Goal: Transaction & Acquisition: Share content

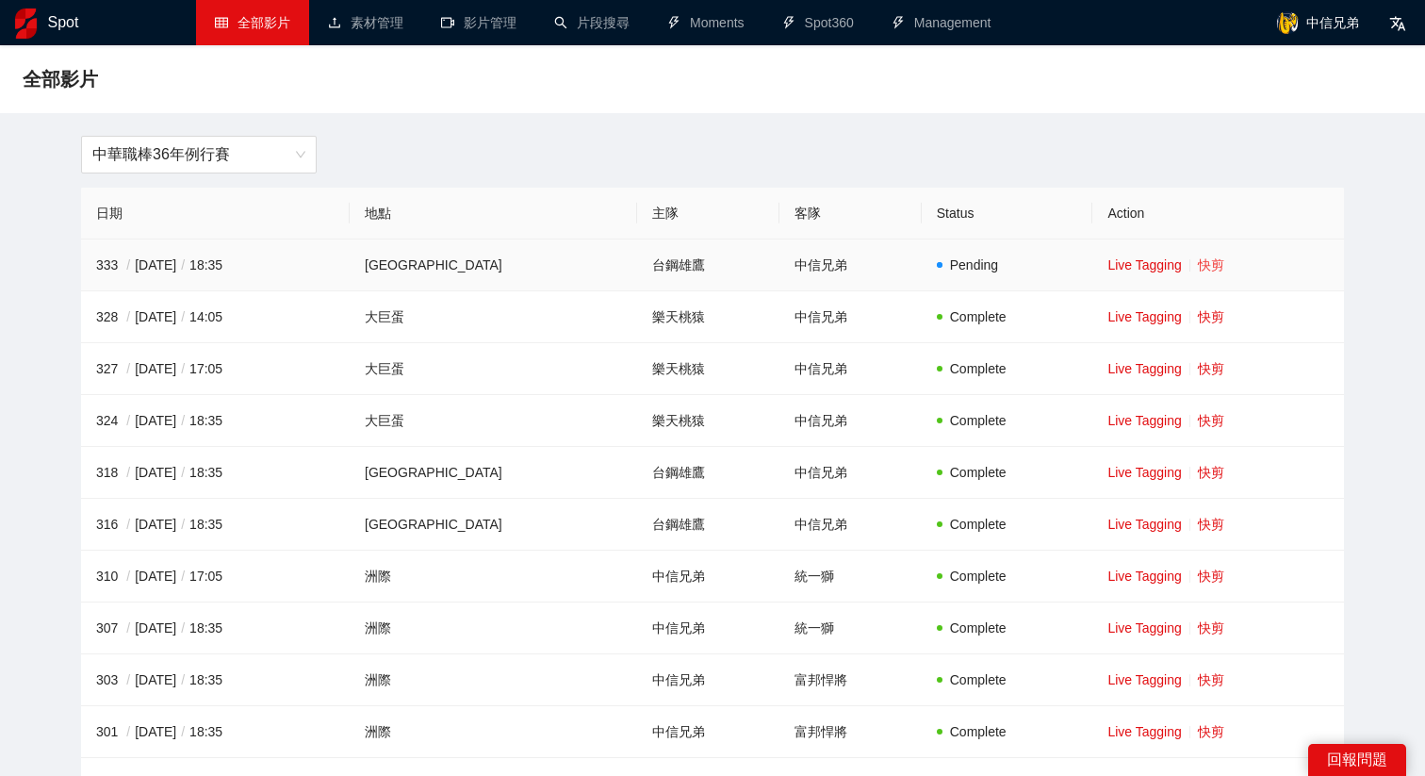
click at [1198, 259] on link "快剪" at bounding box center [1211, 264] width 26 height 15
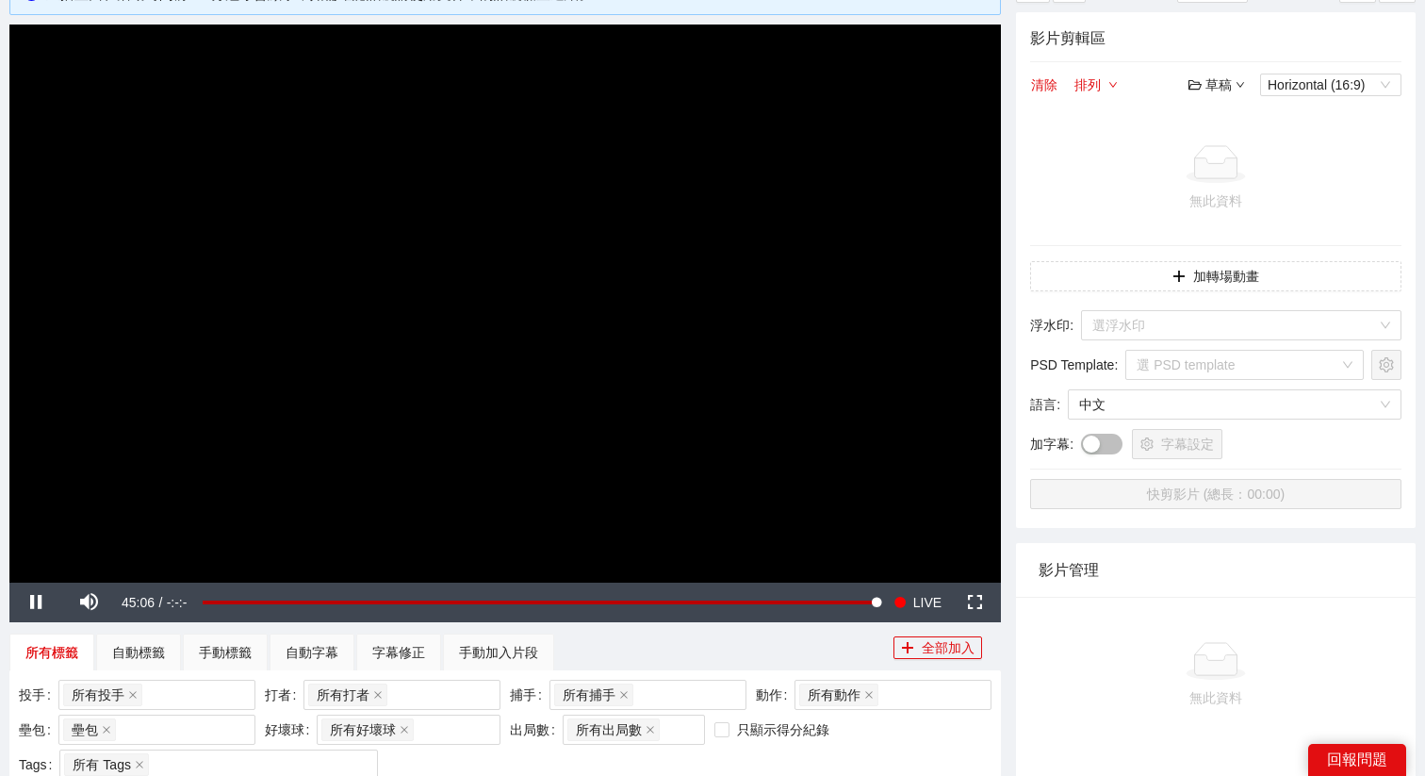
scroll to position [144, 0]
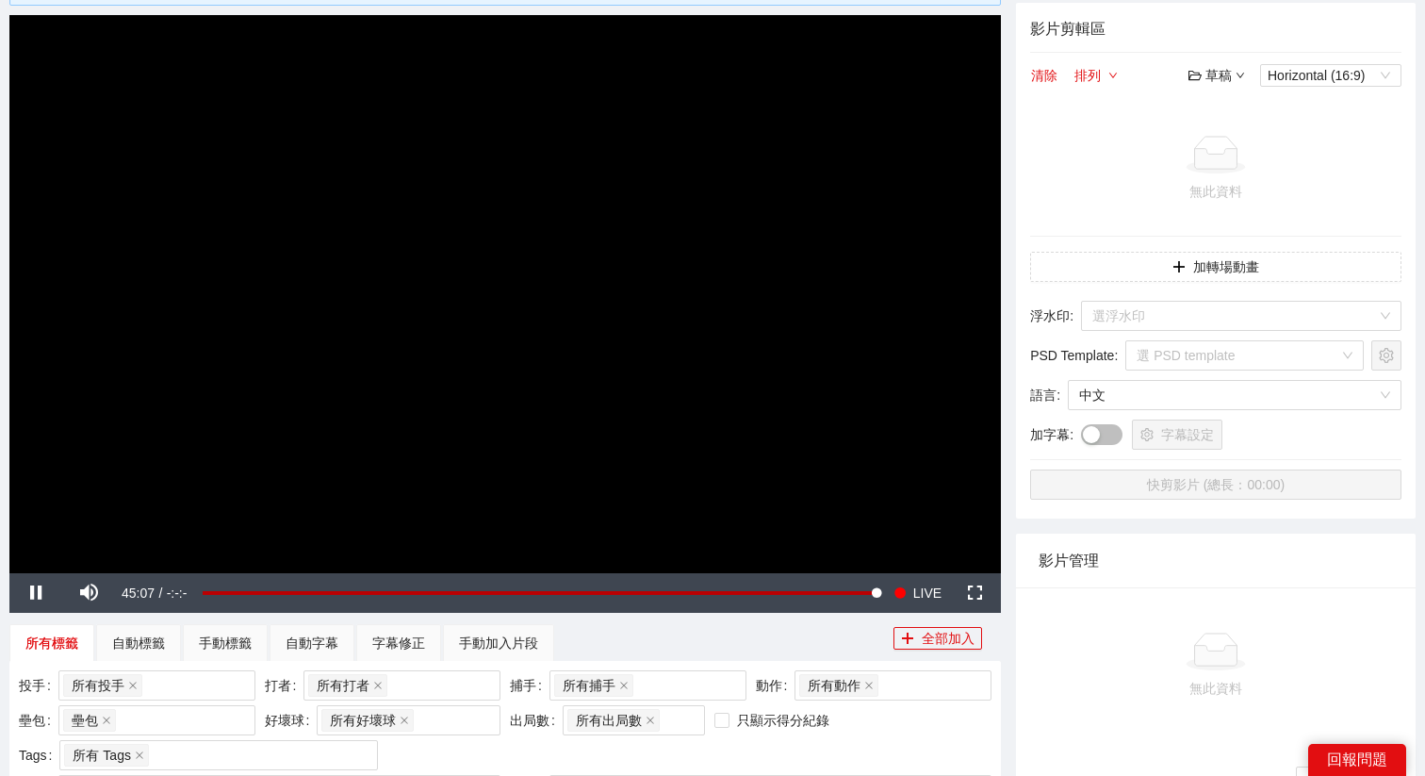
click at [500, 309] on video "Video Player" at bounding box center [505, 294] width 992 height 558
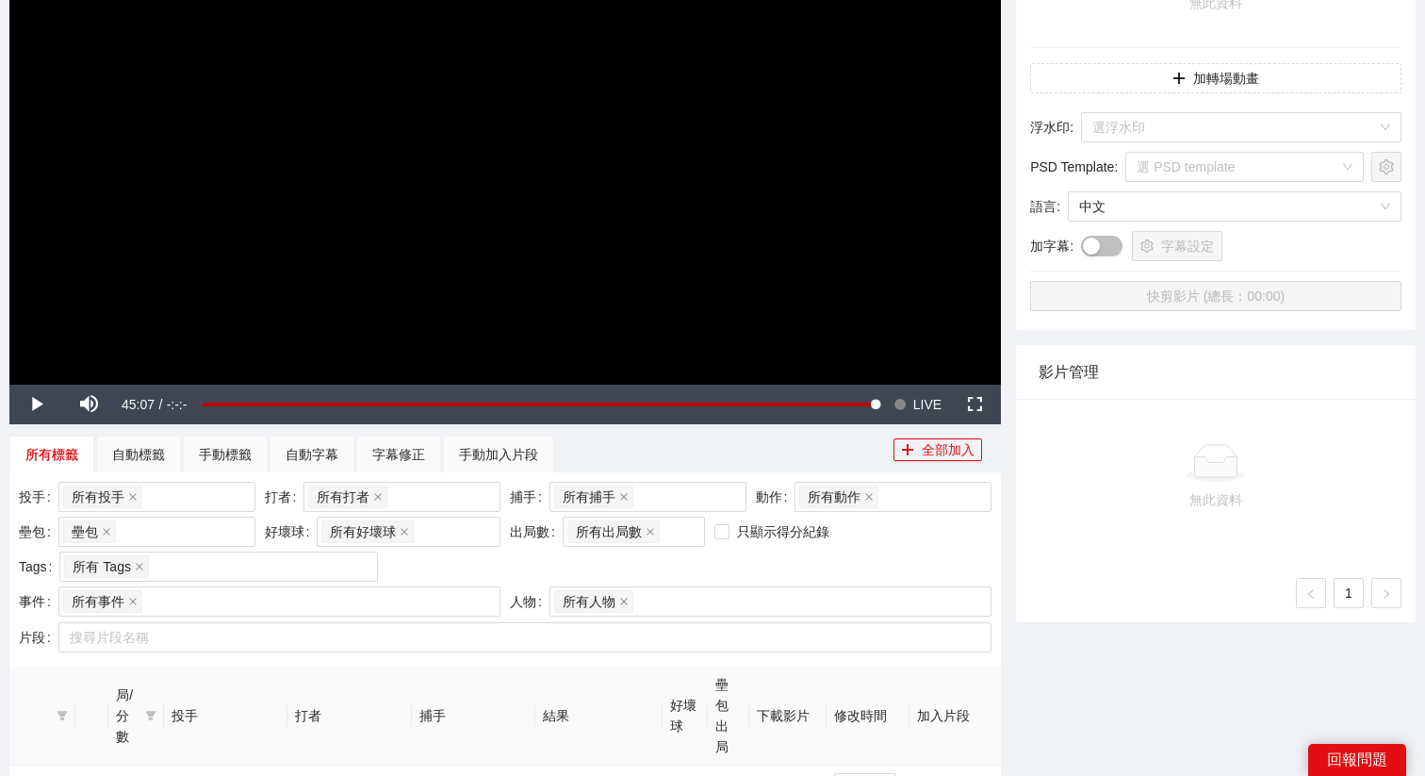
scroll to position [376, 0]
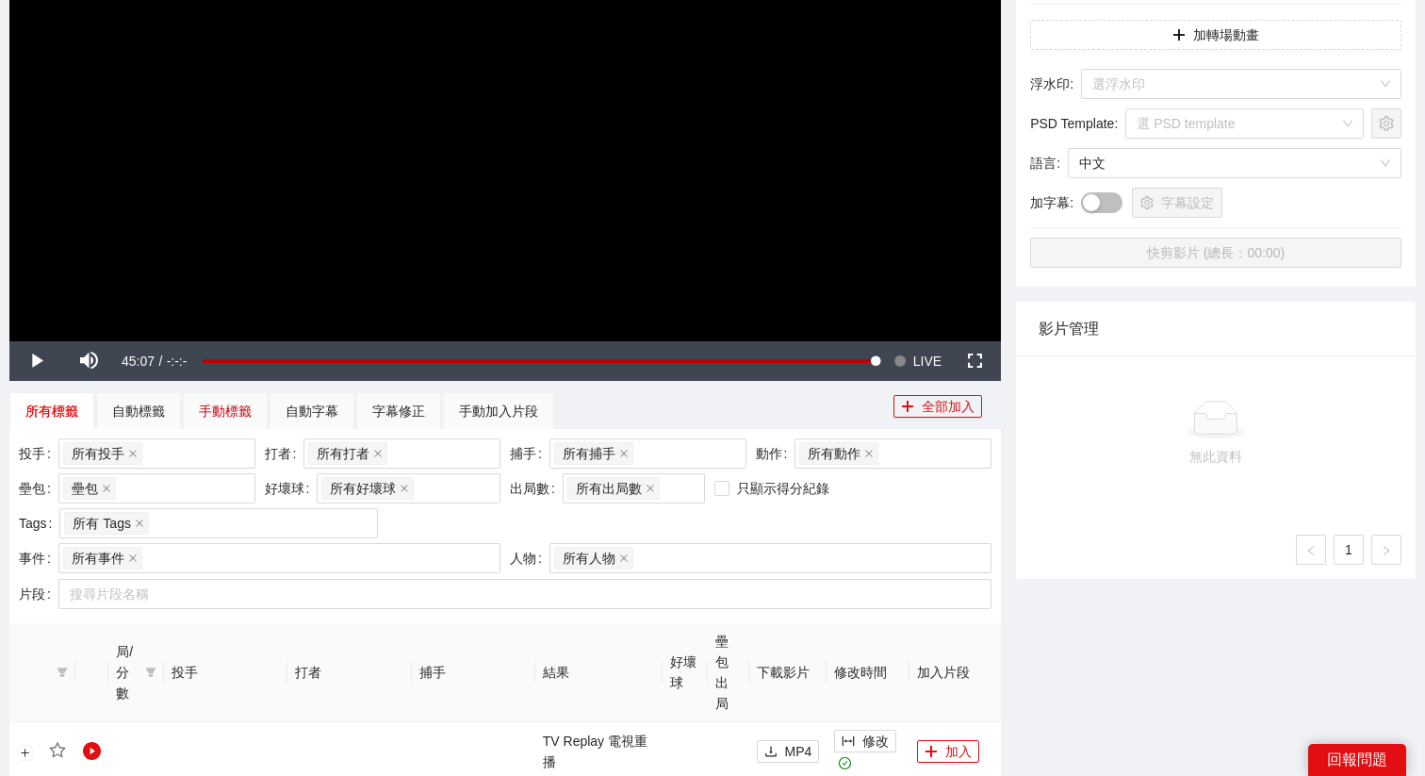
click at [238, 410] on div "手動標籤" at bounding box center [225, 411] width 53 height 21
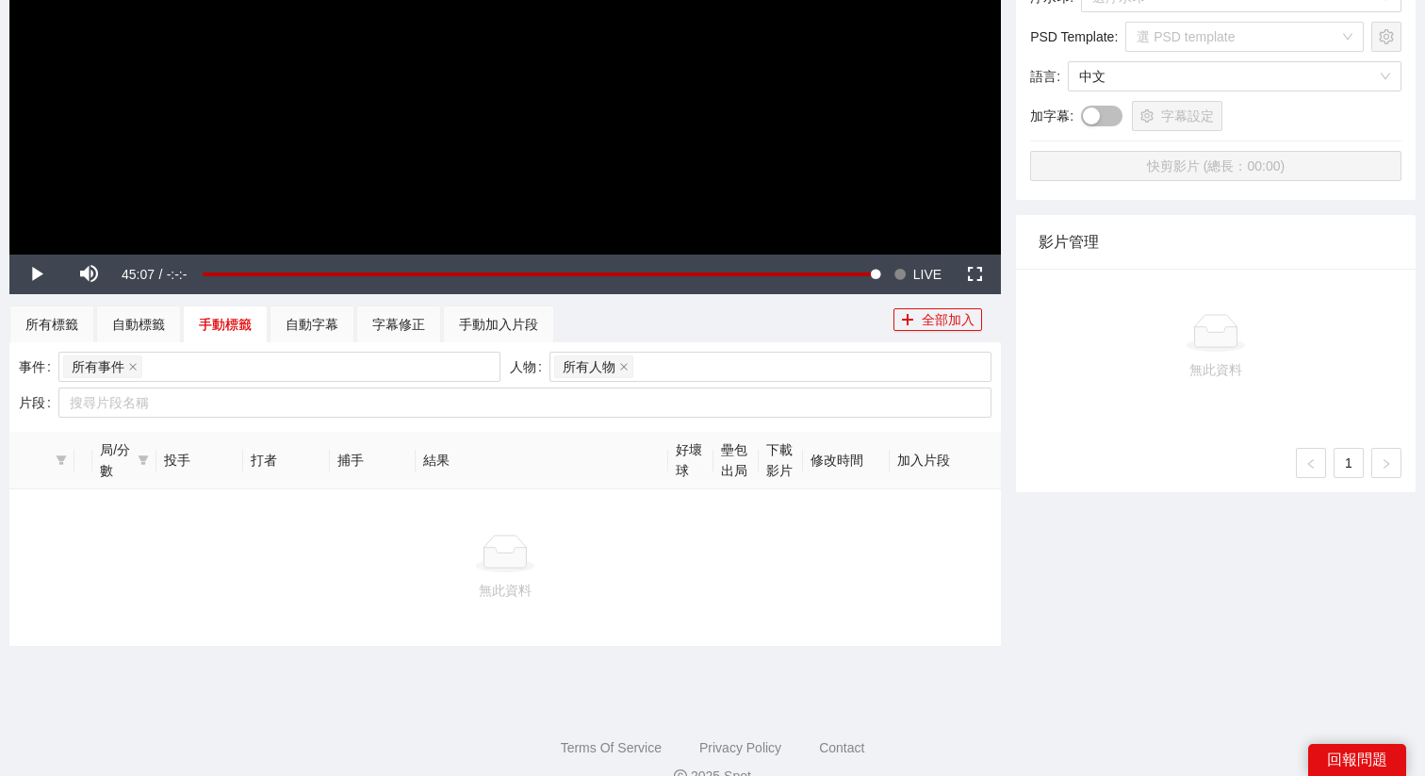
scroll to position [496, 0]
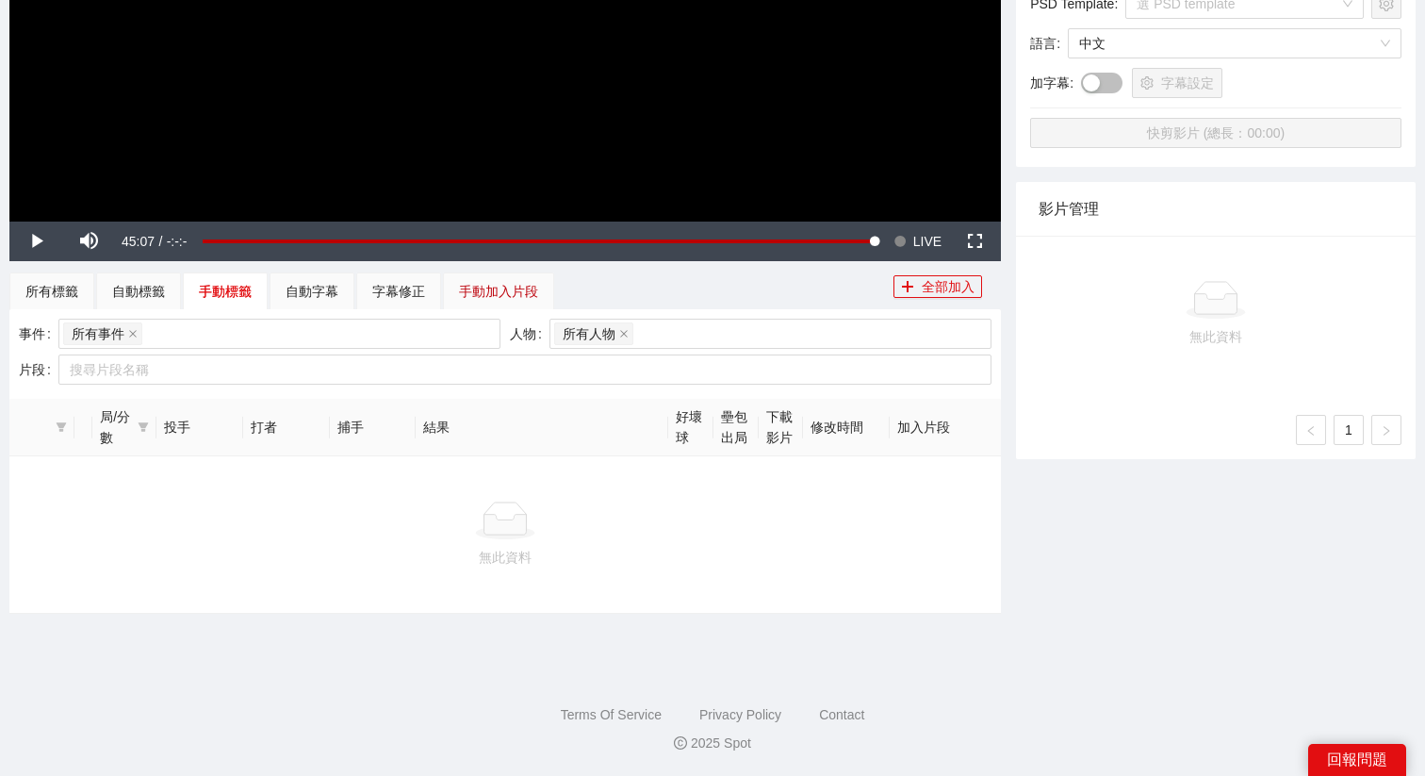
click at [468, 292] on div "手動加入片段" at bounding box center [498, 291] width 79 height 21
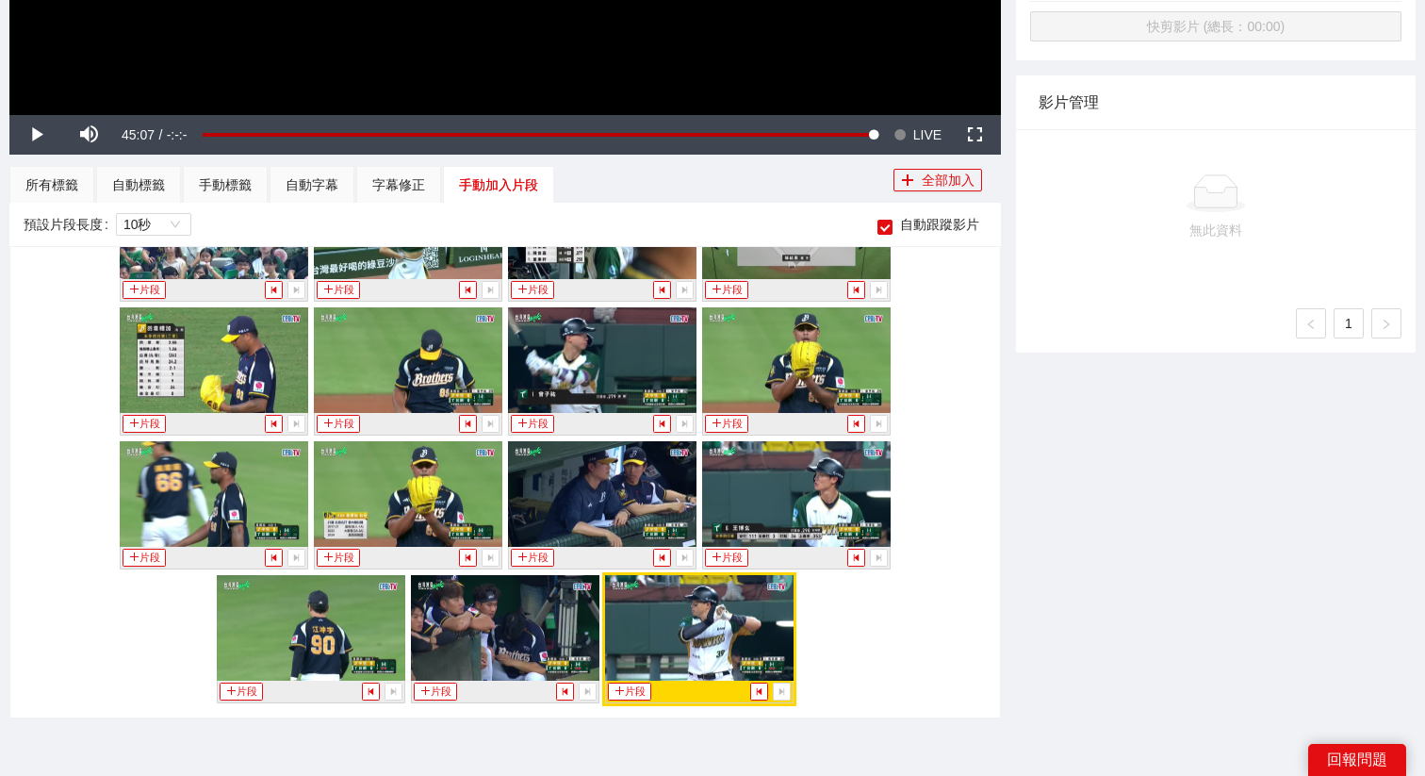
scroll to position [611, 0]
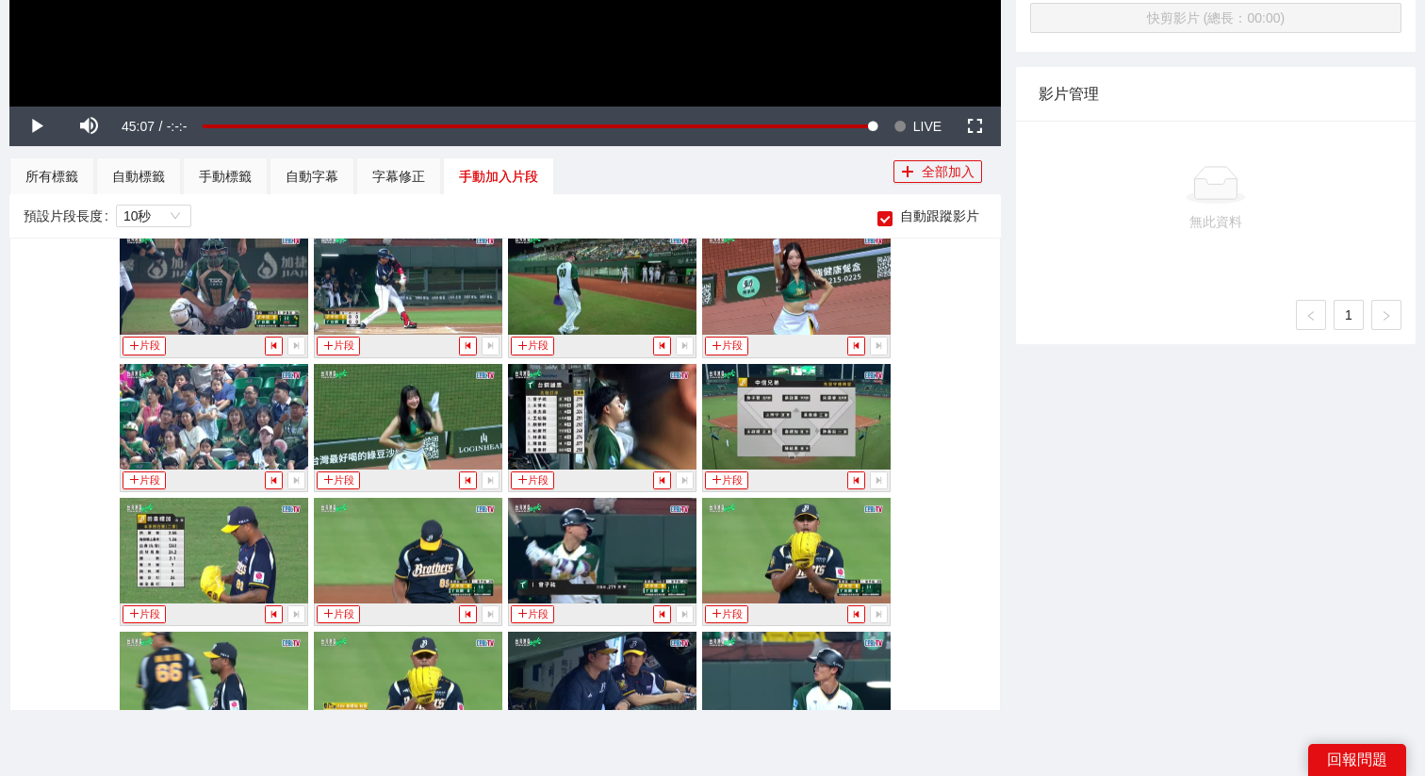
click at [250, 548] on img at bounding box center [214, 551] width 189 height 106
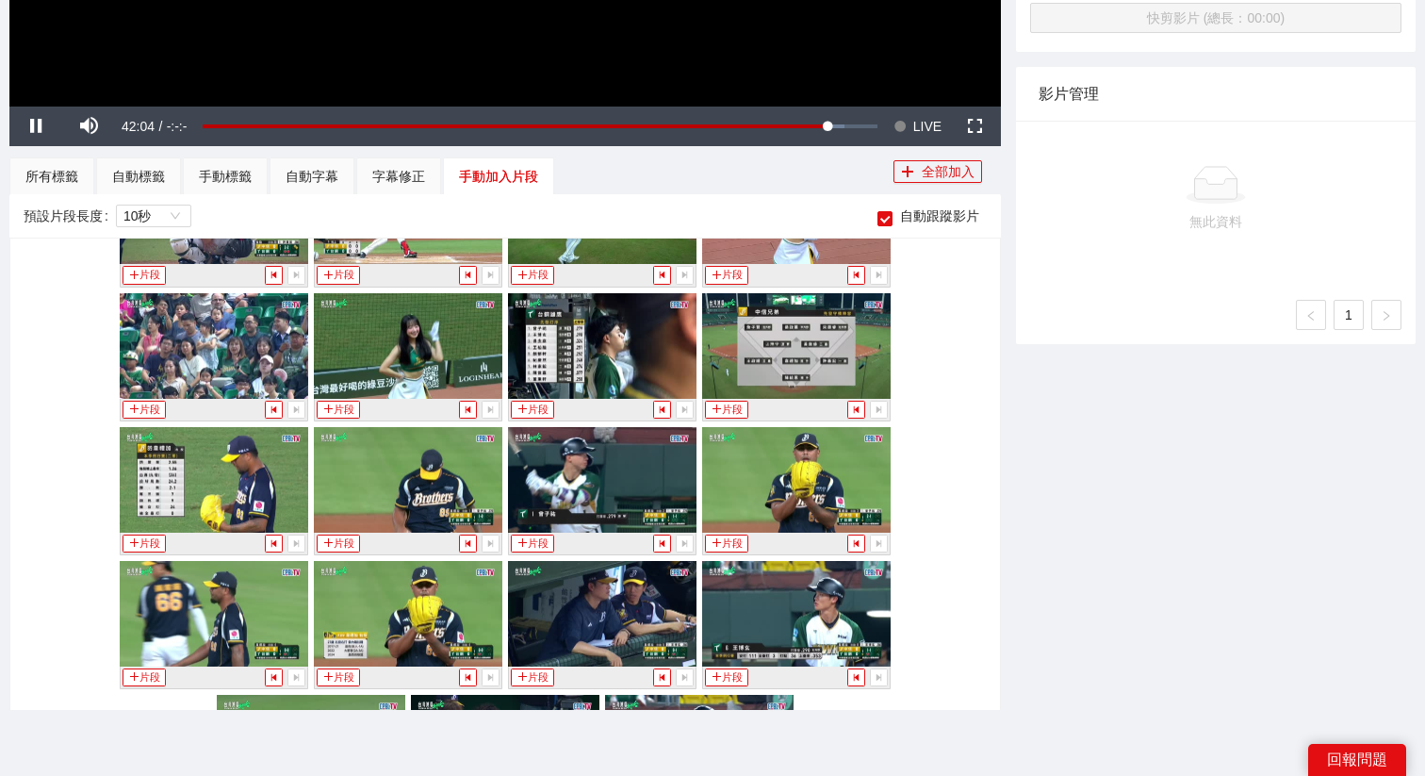
scroll to position [4515, 0]
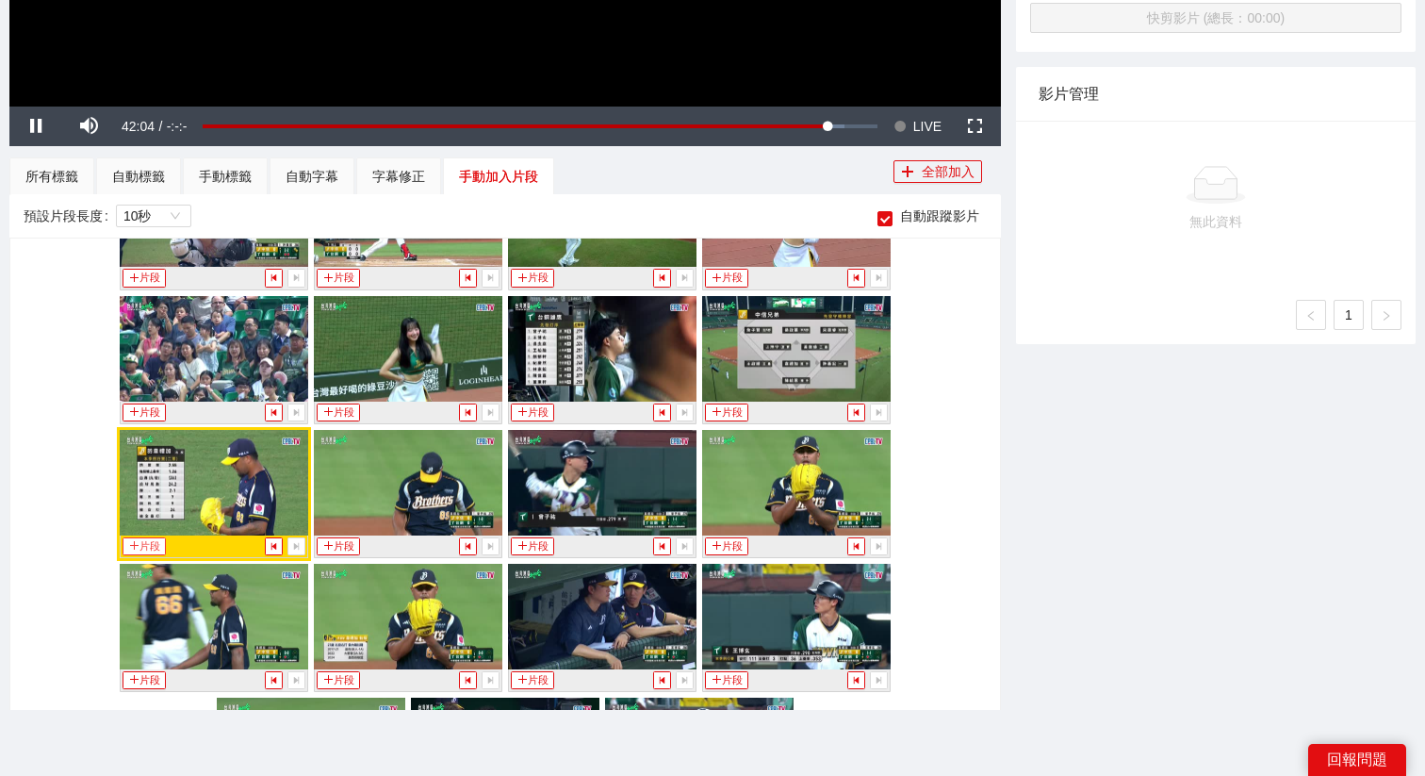
click at [137, 544] on icon "plus" at bounding box center [134, 545] width 10 height 10
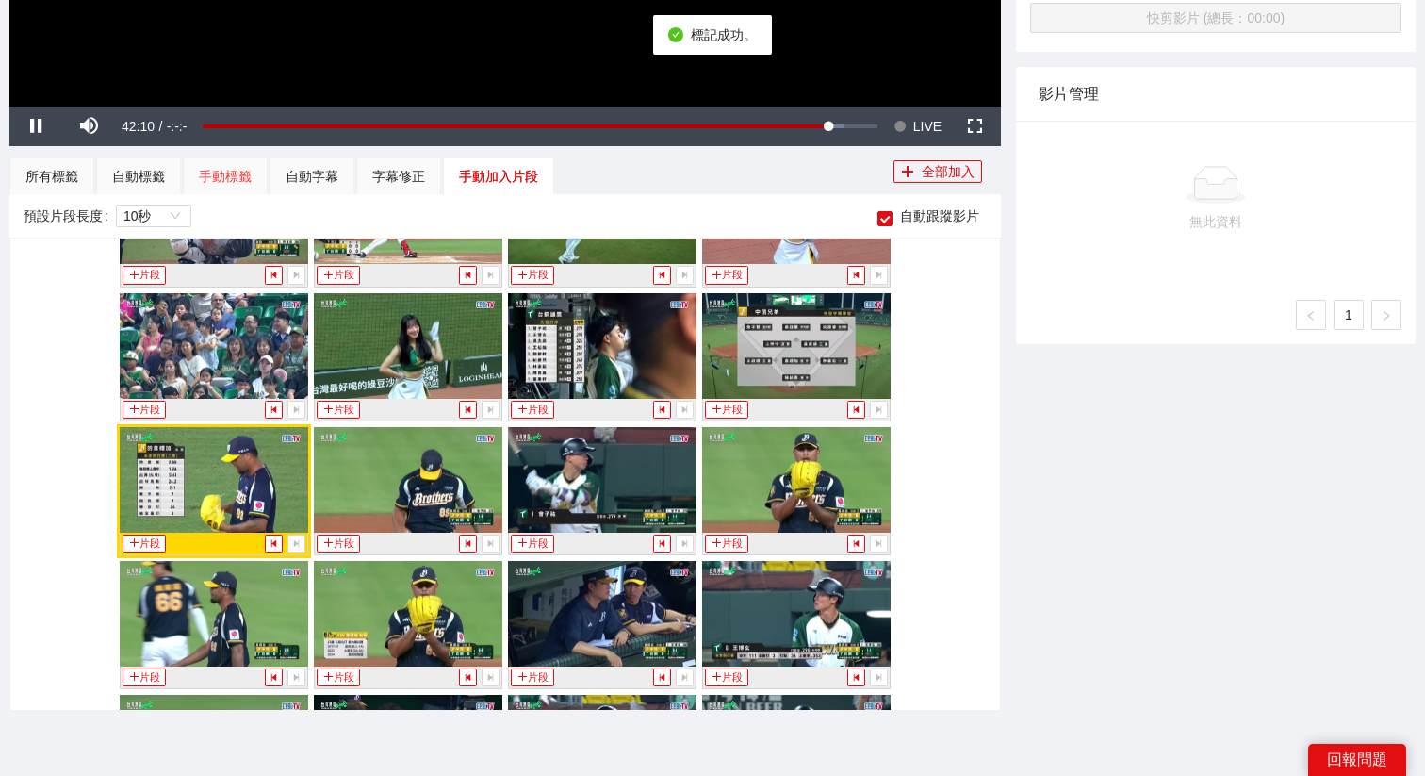
click at [257, 163] on div "手動標籤" at bounding box center [225, 176] width 85 height 38
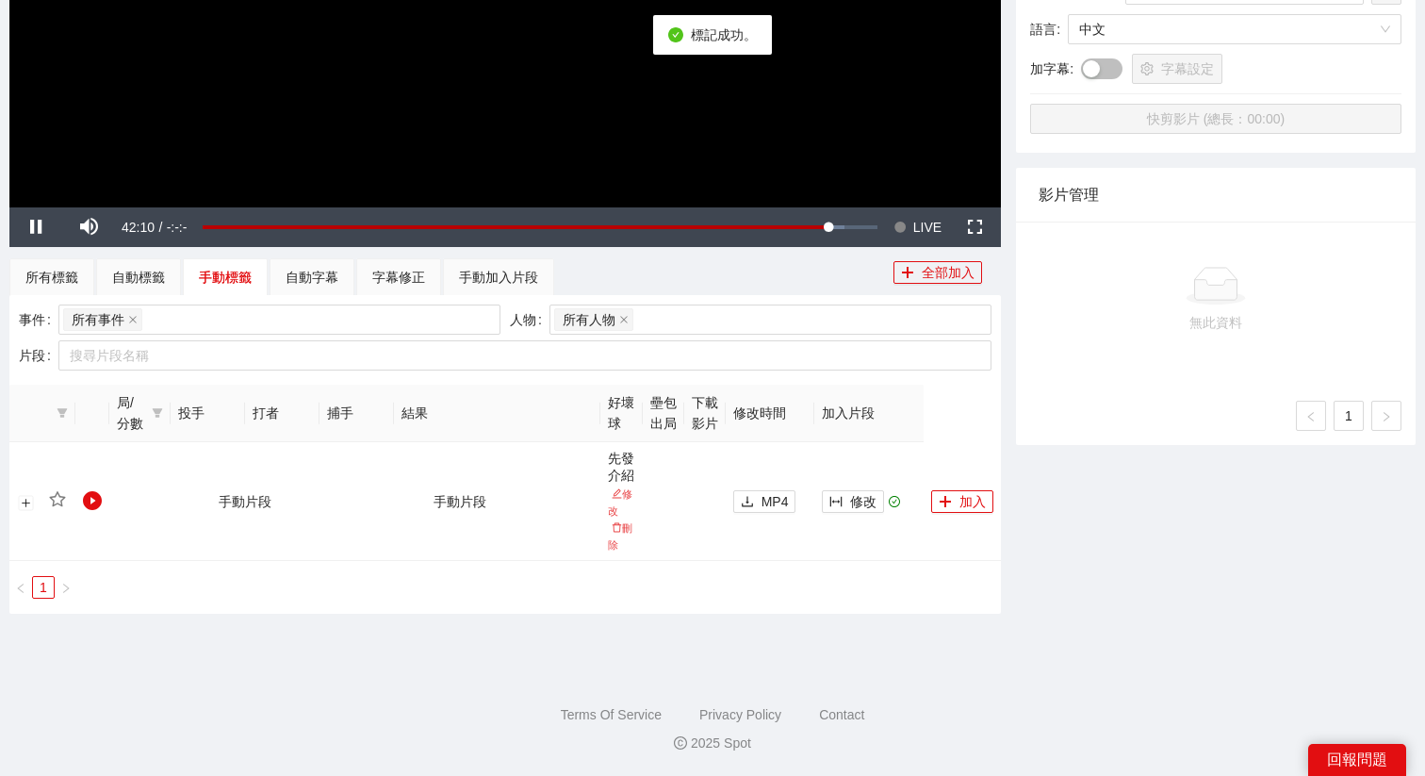
click at [863, 508] on span "修改" at bounding box center [863, 501] width 26 height 21
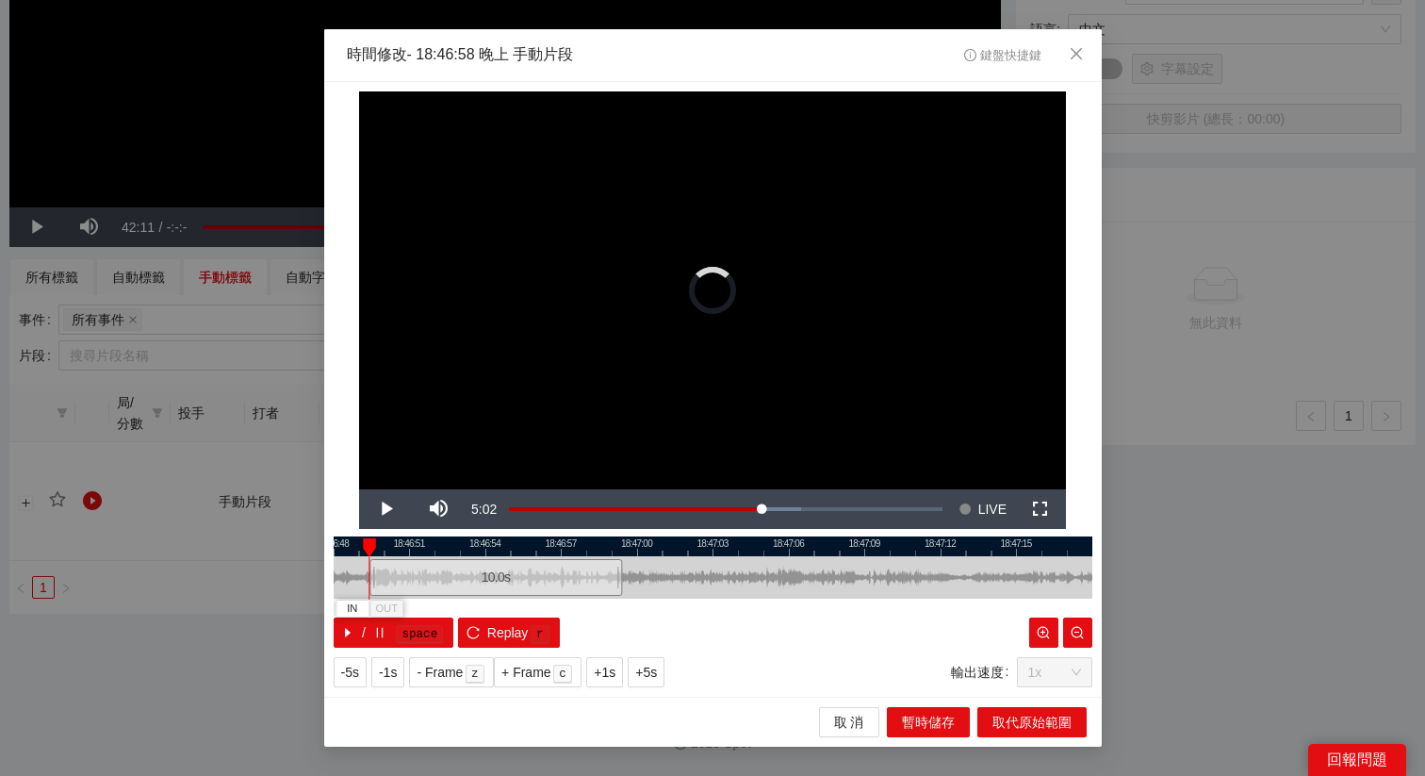
drag, startPoint x: 712, startPoint y: 583, endPoint x: 472, endPoint y: 584, distance: 239.4
click at [472, 584] on div "10.0 s" at bounding box center [495, 577] width 253 height 37
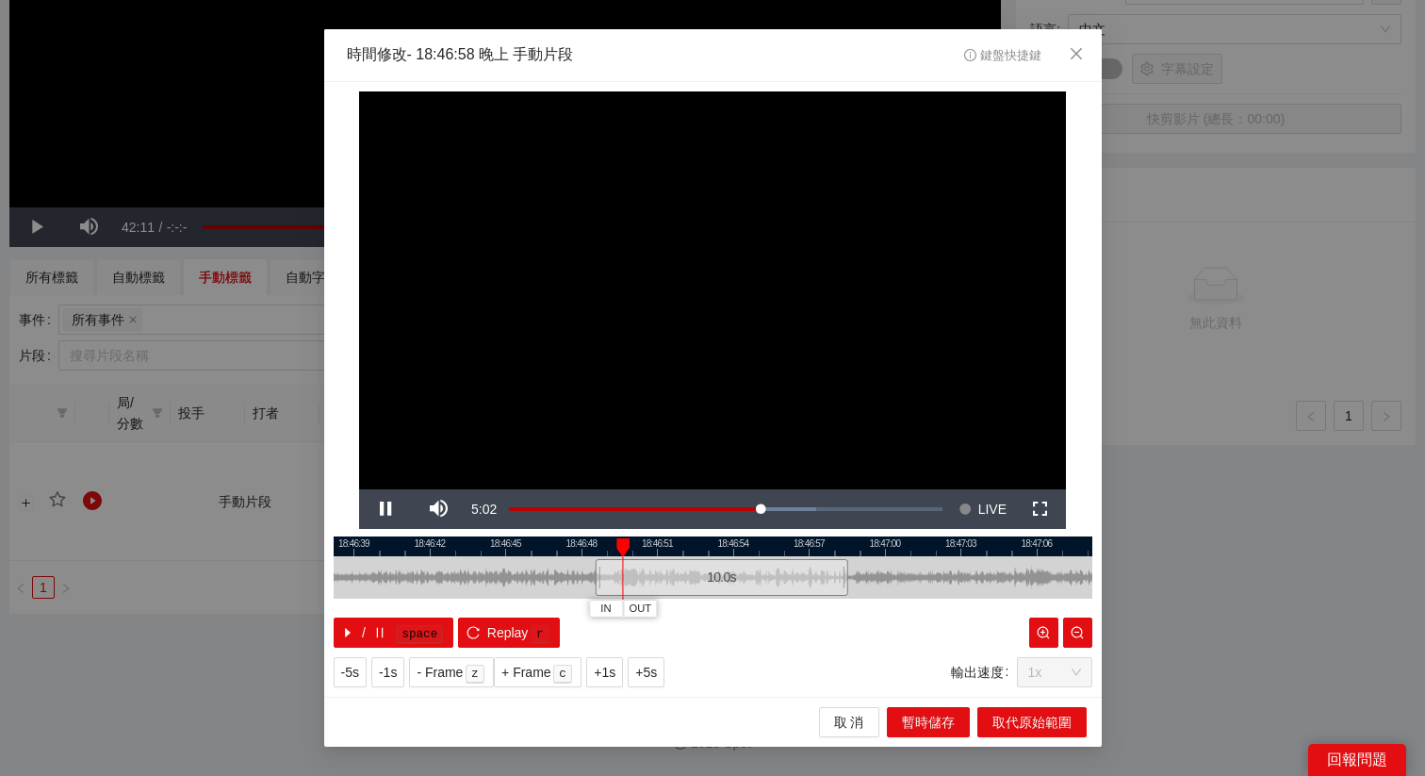
drag, startPoint x: 489, startPoint y: 548, endPoint x: 739, endPoint y: 568, distance: 250.6
click at [739, 568] on div "18:46:36 18:46:39 18:46:42 18:46:45 18:46:48 18:46:51 18:46:54 18:46:57 18:47:0…" at bounding box center [713, 591] width 759 height 111
drag, startPoint x: 737, startPoint y: 582, endPoint x: 747, endPoint y: 583, distance: 10.5
click at [747, 583] on div "10.0 s" at bounding box center [732, 577] width 253 height 37
click at [754, 583] on div "10.0 s" at bounding box center [739, 577] width 253 height 37
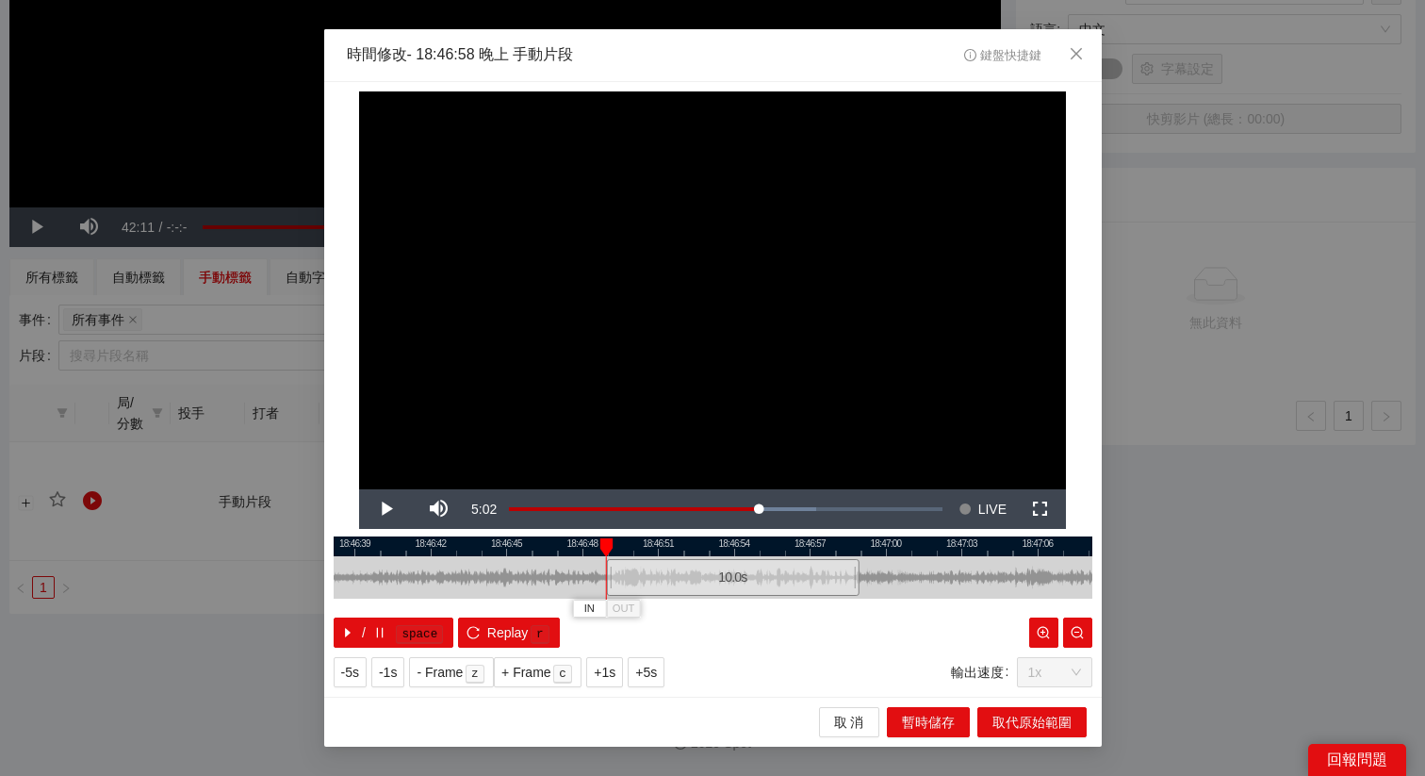
click at [746, 583] on div "10.0 s" at bounding box center [732, 577] width 253 height 37
drag, startPoint x: 746, startPoint y: 583, endPoint x: 689, endPoint y: 583, distance: 56.6
click at [689, 583] on div "10.0 s" at bounding box center [675, 577] width 253 height 37
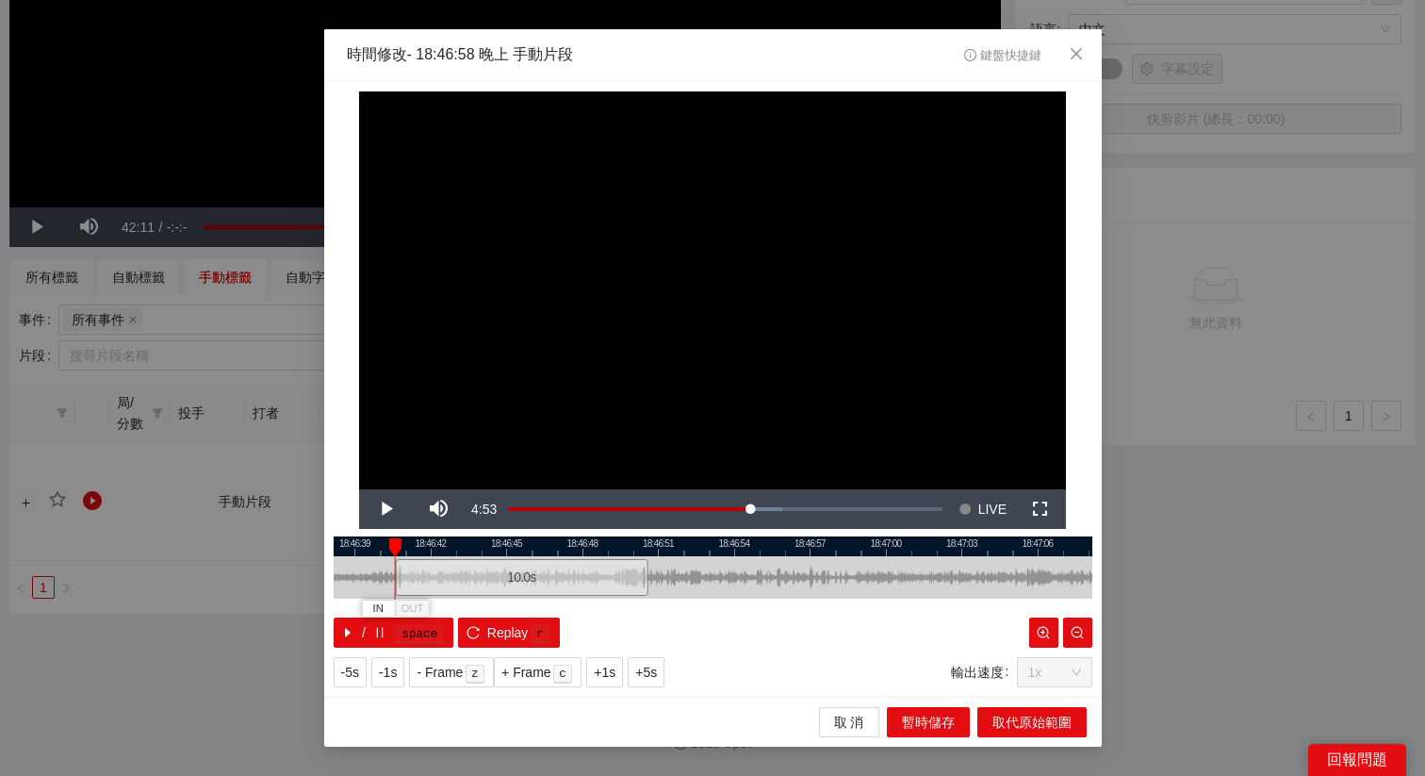
drag, startPoint x: 689, startPoint y: 583, endPoint x: 535, endPoint y: 586, distance: 153.7
click at [535, 586] on div "10.0 s" at bounding box center [521, 577] width 253 height 37
drag, startPoint x: 559, startPoint y: 579, endPoint x: 476, endPoint y: 580, distance: 83.0
click at [476, 580] on div "10.0 s" at bounding box center [449, 577] width 253 height 37
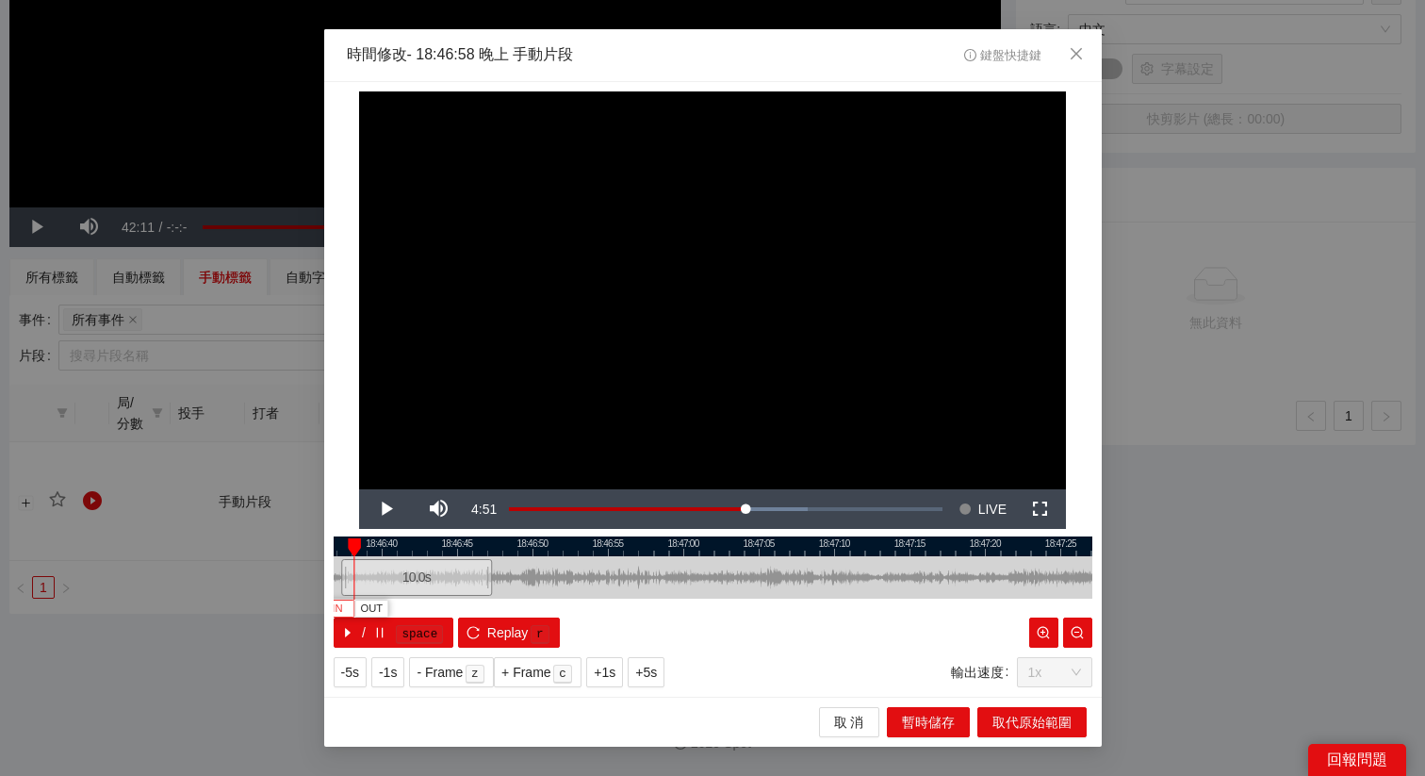
click at [344, 606] on button "IN" at bounding box center [337, 608] width 34 height 18
drag, startPoint x: 590, startPoint y: 551, endPoint x: 611, endPoint y: 556, distance: 21.3
click at [611, 556] on div "18:46:35 18:46:40 18:46:45 18:46:50 18:46:55 18:47:00 18:47:05 18:47:10 18:47:1…" at bounding box center [713, 591] width 759 height 111
click at [451, 579] on div "9.1 s" at bounding box center [447, 577] width 138 height 37
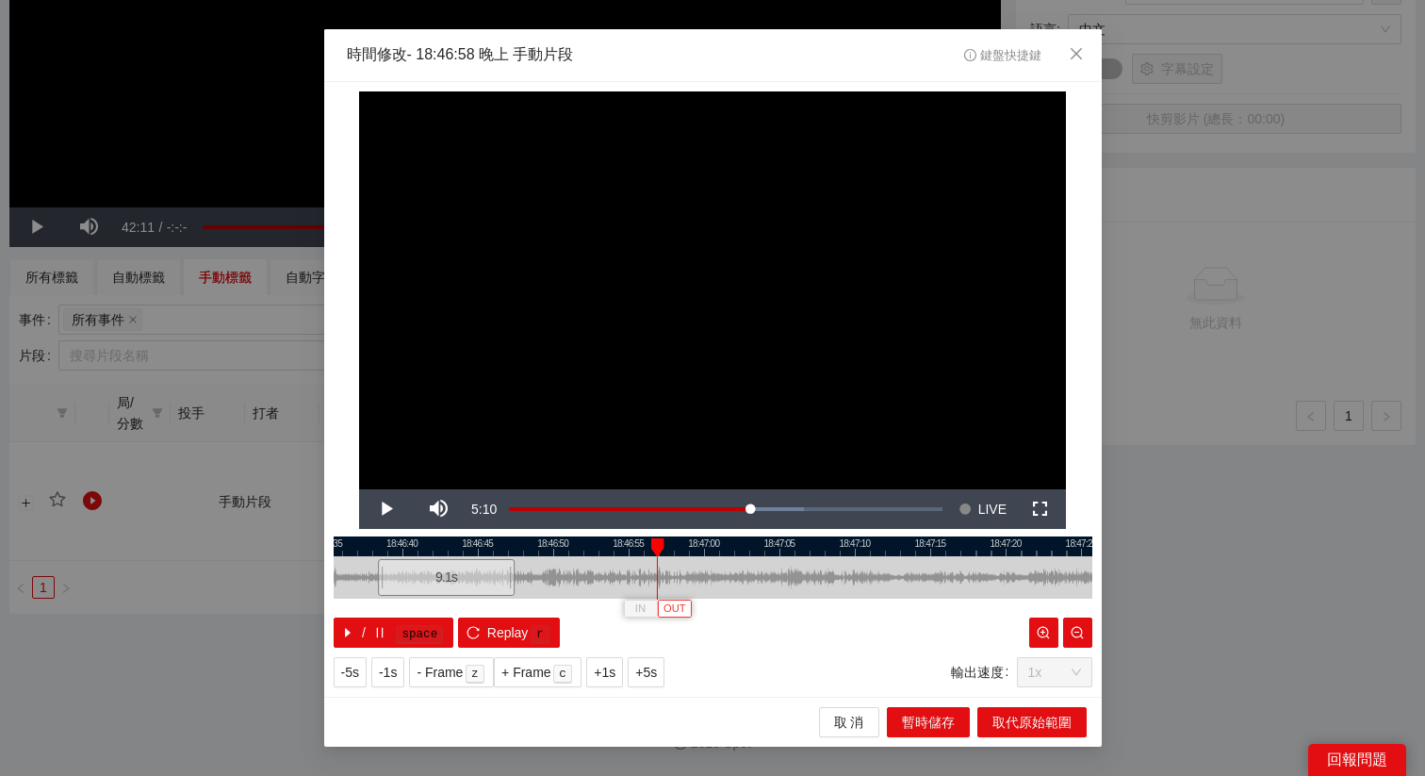
click at [682, 606] on span "OUT" at bounding box center [675, 608] width 23 height 17
click at [639, 539] on div at bounding box center [713, 546] width 759 height 20
click at [684, 603] on span "OUT" at bounding box center [675, 608] width 23 height 17
click at [1015, 726] on span "取代原始範圍" at bounding box center [1032, 722] width 79 height 21
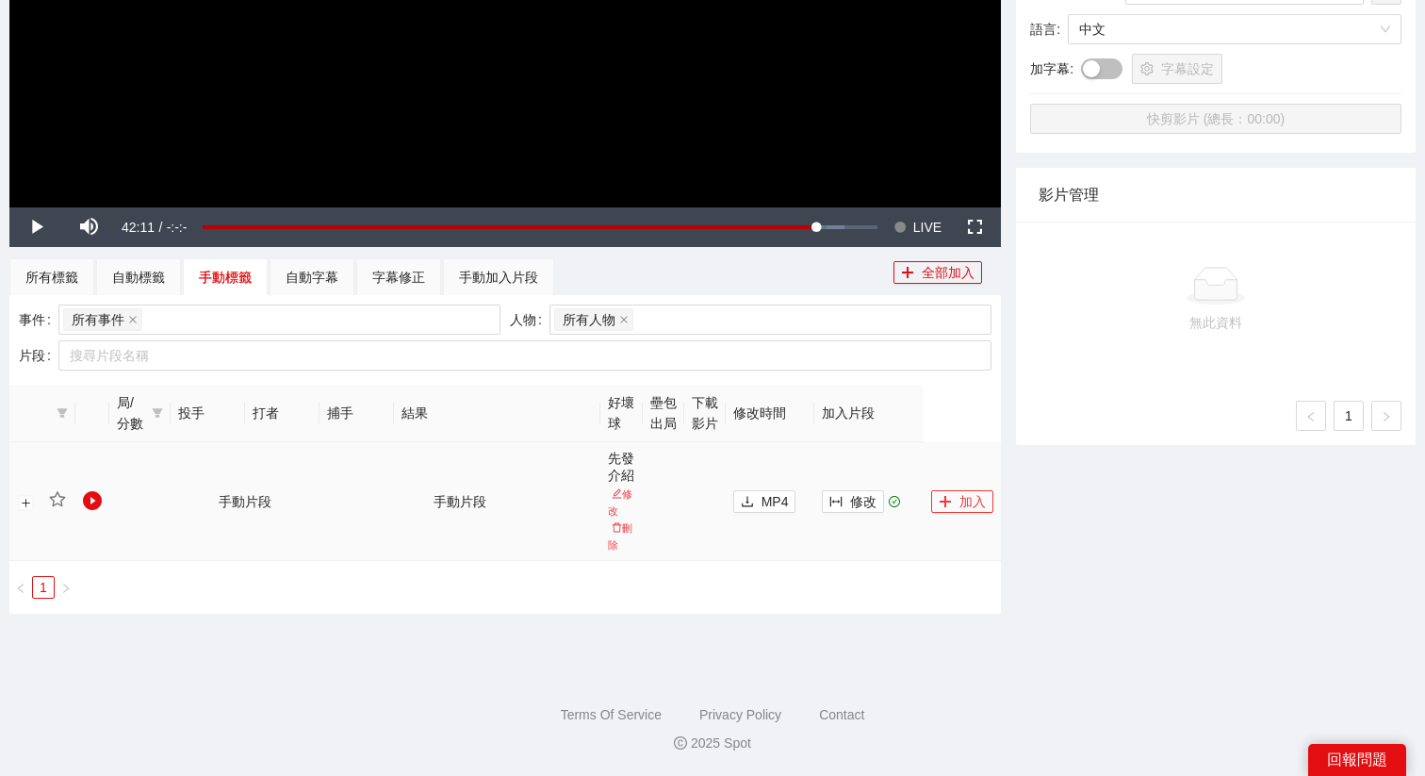
click at [947, 491] on button "加入" at bounding box center [962, 501] width 62 height 23
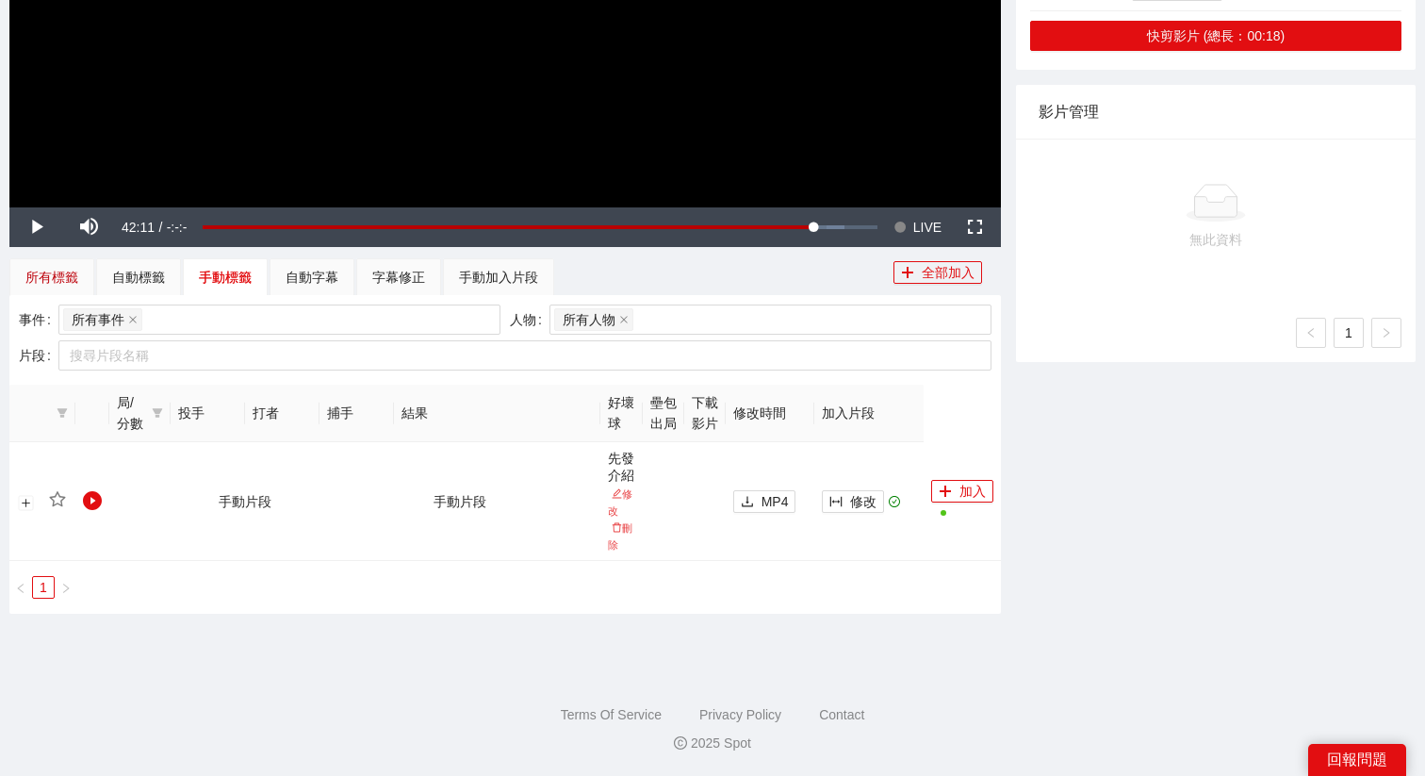
click at [49, 271] on div "所有標籤" at bounding box center [51, 277] width 53 height 21
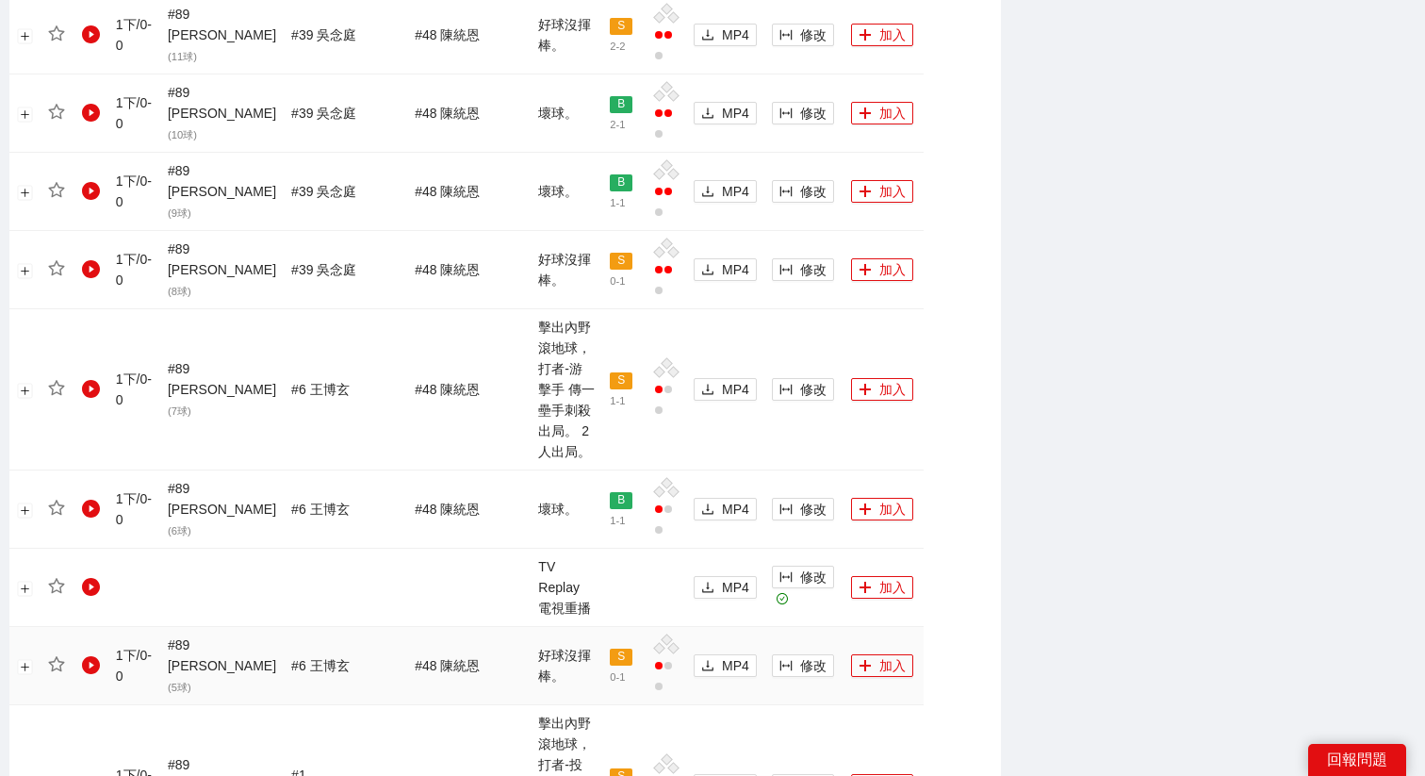
scroll to position [1176, 0]
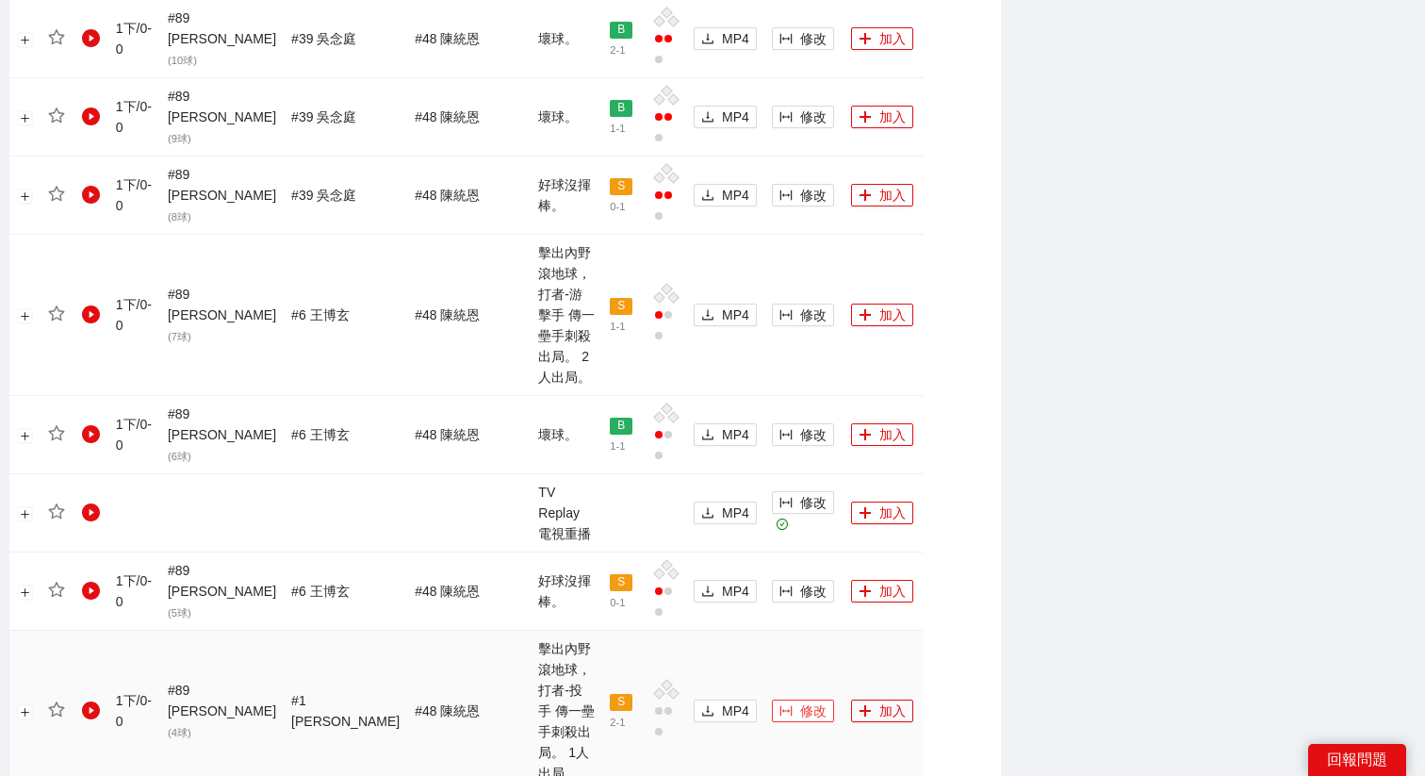
click at [772, 699] on button "修改" at bounding box center [803, 710] width 62 height 23
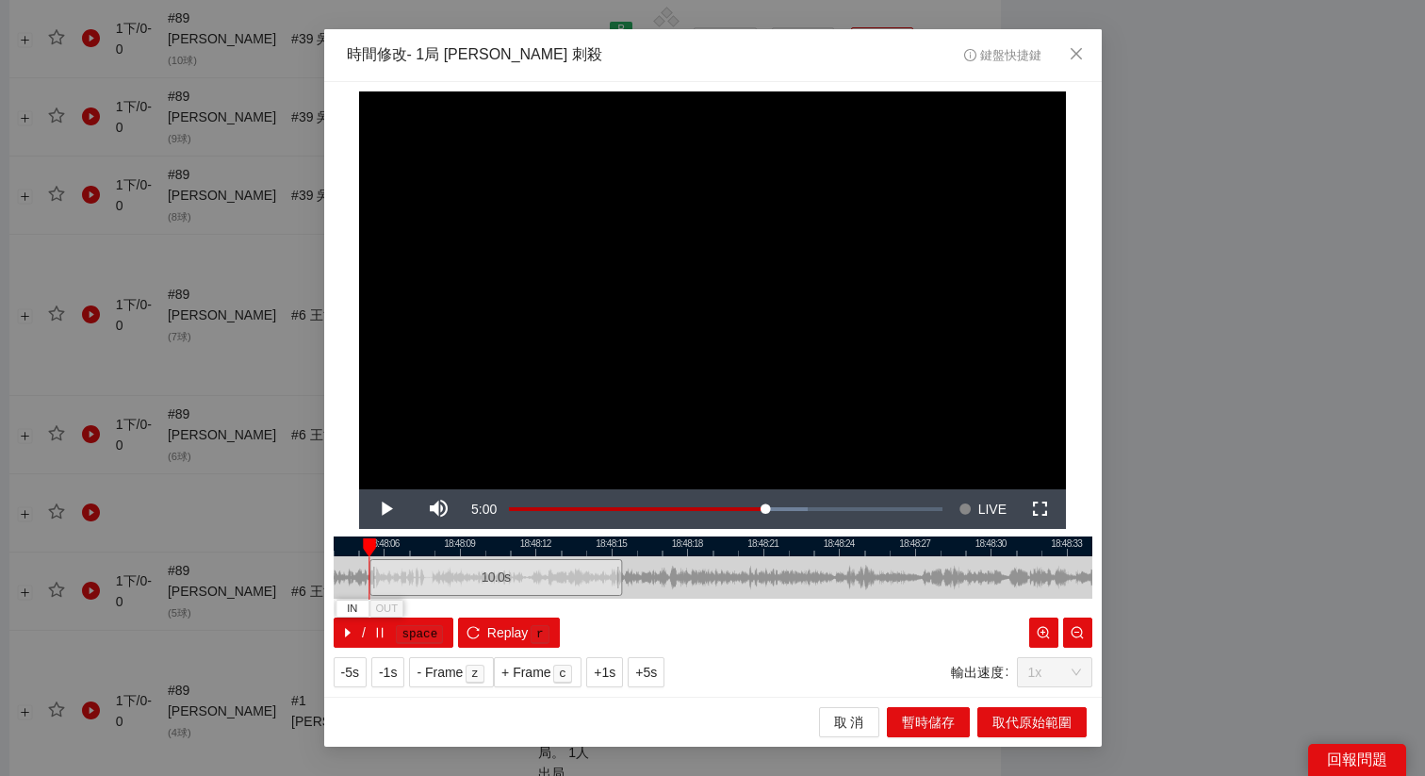
drag, startPoint x: 705, startPoint y: 582, endPoint x: 488, endPoint y: 584, distance: 216.8
click at [488, 584] on div "10.0 s" at bounding box center [495, 577] width 253 height 37
drag, startPoint x: 522, startPoint y: 545, endPoint x: 700, endPoint y: 554, distance: 178.4
click at [700, 554] on div at bounding box center [713, 546] width 759 height 20
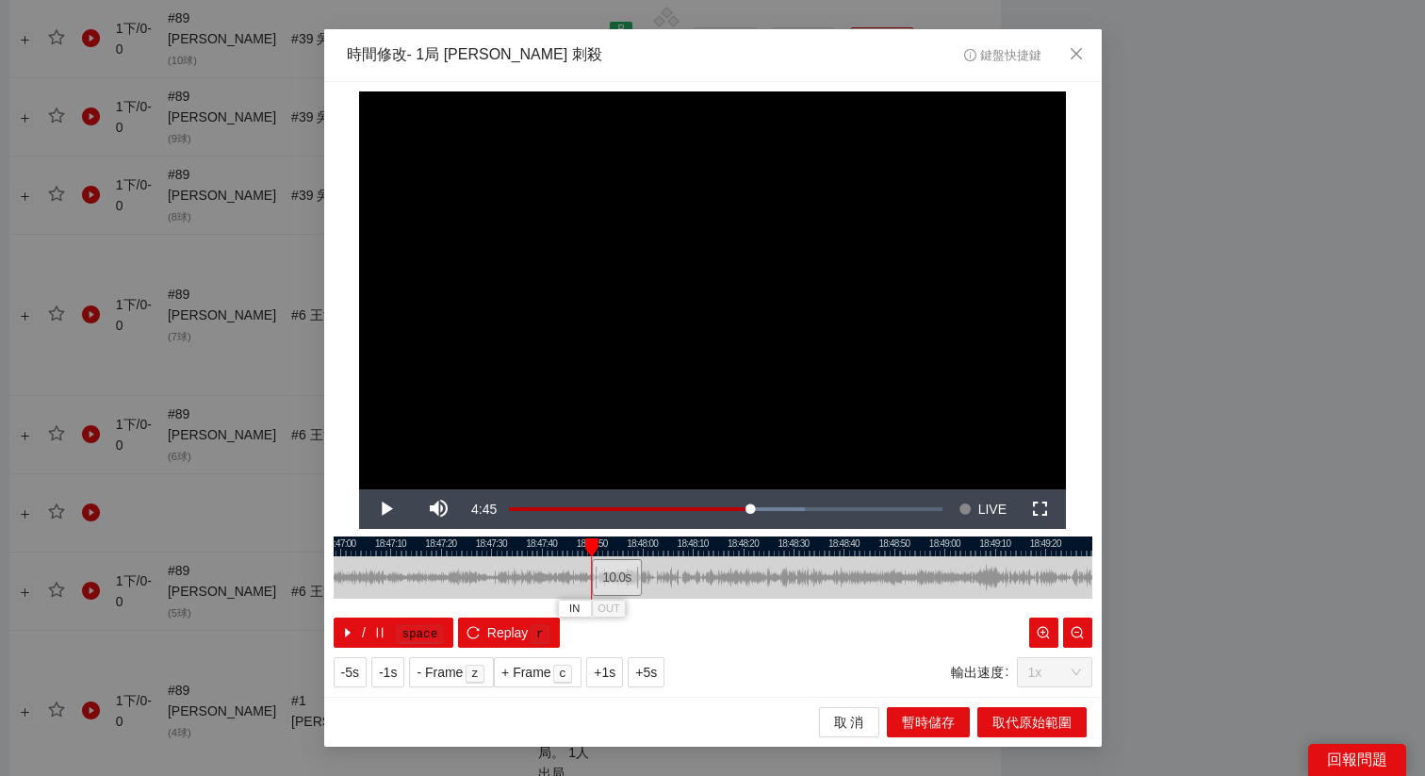
drag, startPoint x: 685, startPoint y: 576, endPoint x: 605, endPoint y: 583, distance: 80.4
click at [605, 583] on div "10.0 s" at bounding box center [617, 577] width 50 height 37
click at [613, 580] on div "10.0 s" at bounding box center [617, 577] width 50 height 37
click at [629, 571] on div "10.0 s" at bounding box center [624, 577] width 50 height 37
click at [656, 675] on span "+5s" at bounding box center [646, 672] width 22 height 21
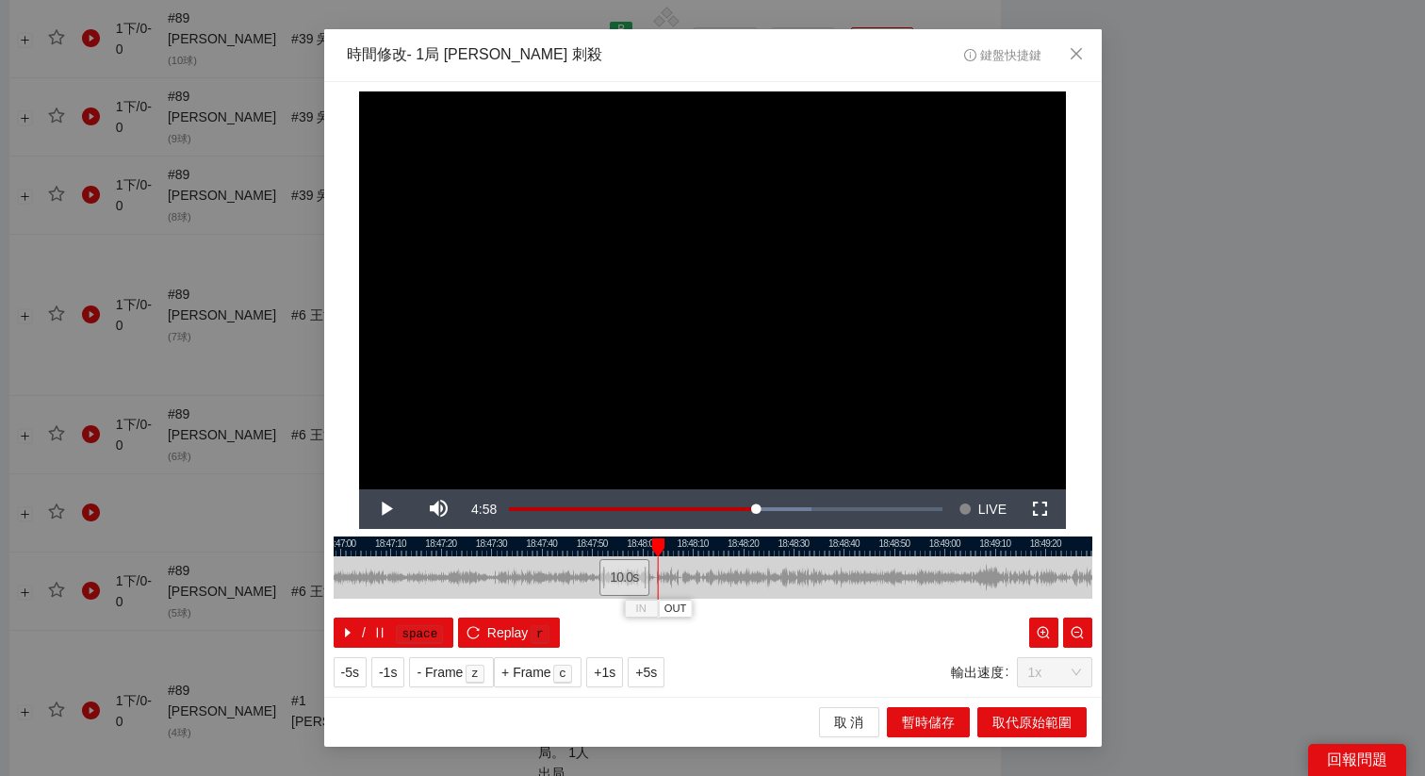
click at [646, 550] on div at bounding box center [713, 546] width 759 height 20
click at [635, 543] on div at bounding box center [713, 546] width 759 height 20
click at [706, 615] on button "OUT" at bounding box center [693, 608] width 34 height 18
click at [1010, 720] on span "取代原始範圍" at bounding box center [1032, 722] width 79 height 21
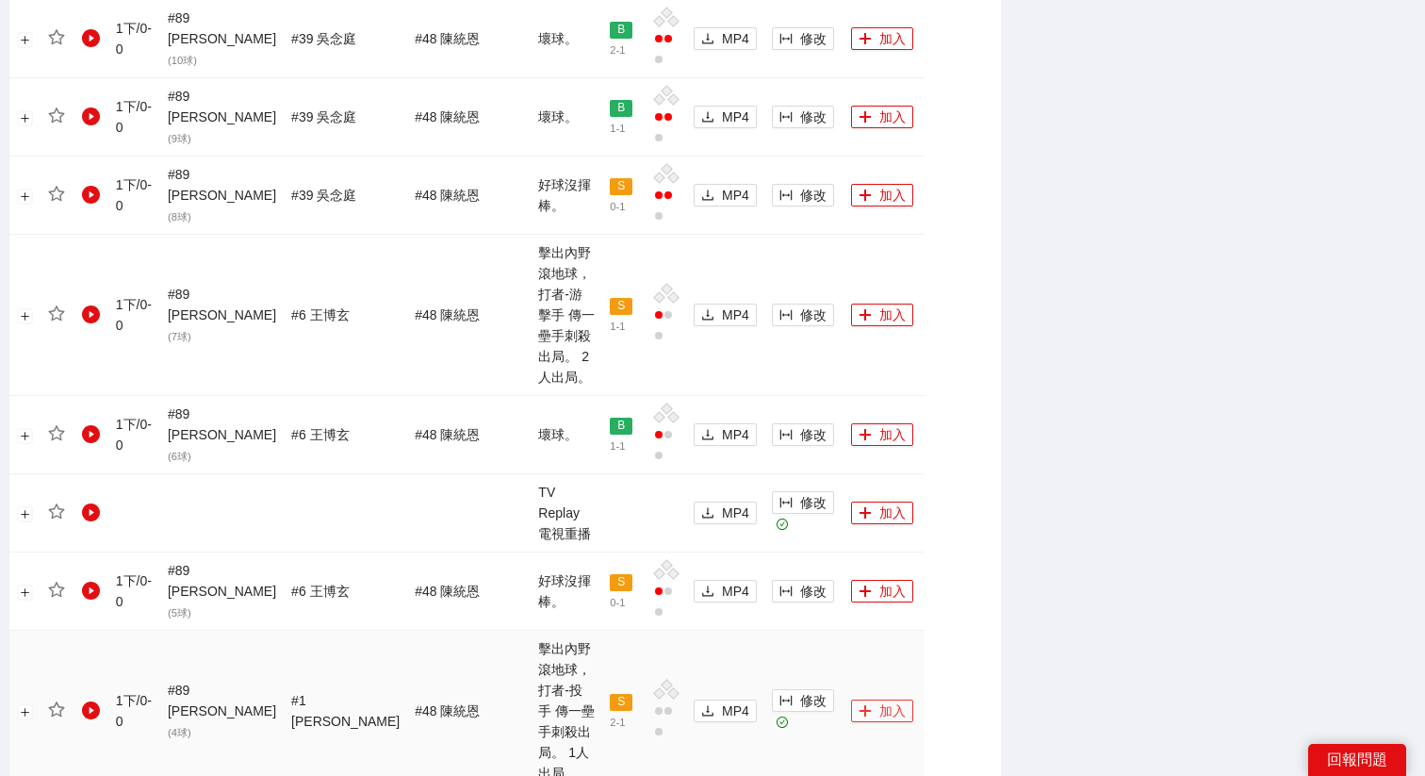
click at [858, 699] on button "加入" at bounding box center [882, 710] width 62 height 23
click at [803, 256] on td "修改" at bounding box center [803, 315] width 79 height 161
click at [800, 304] on span "修改" at bounding box center [813, 314] width 26 height 21
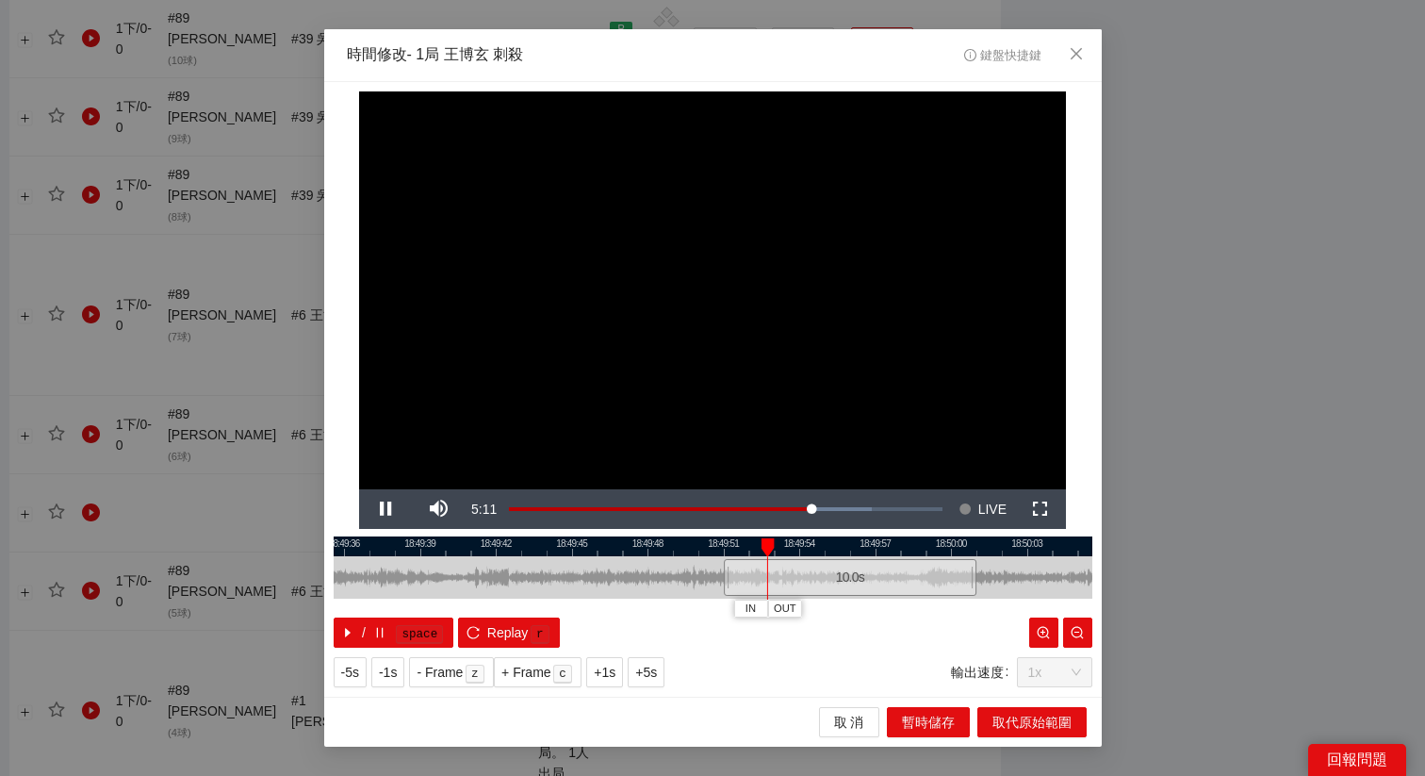
drag, startPoint x: 654, startPoint y: 549, endPoint x: 792, endPoint y: 549, distance: 137.6
click at [792, 549] on div at bounding box center [850, 546] width 759 height 20
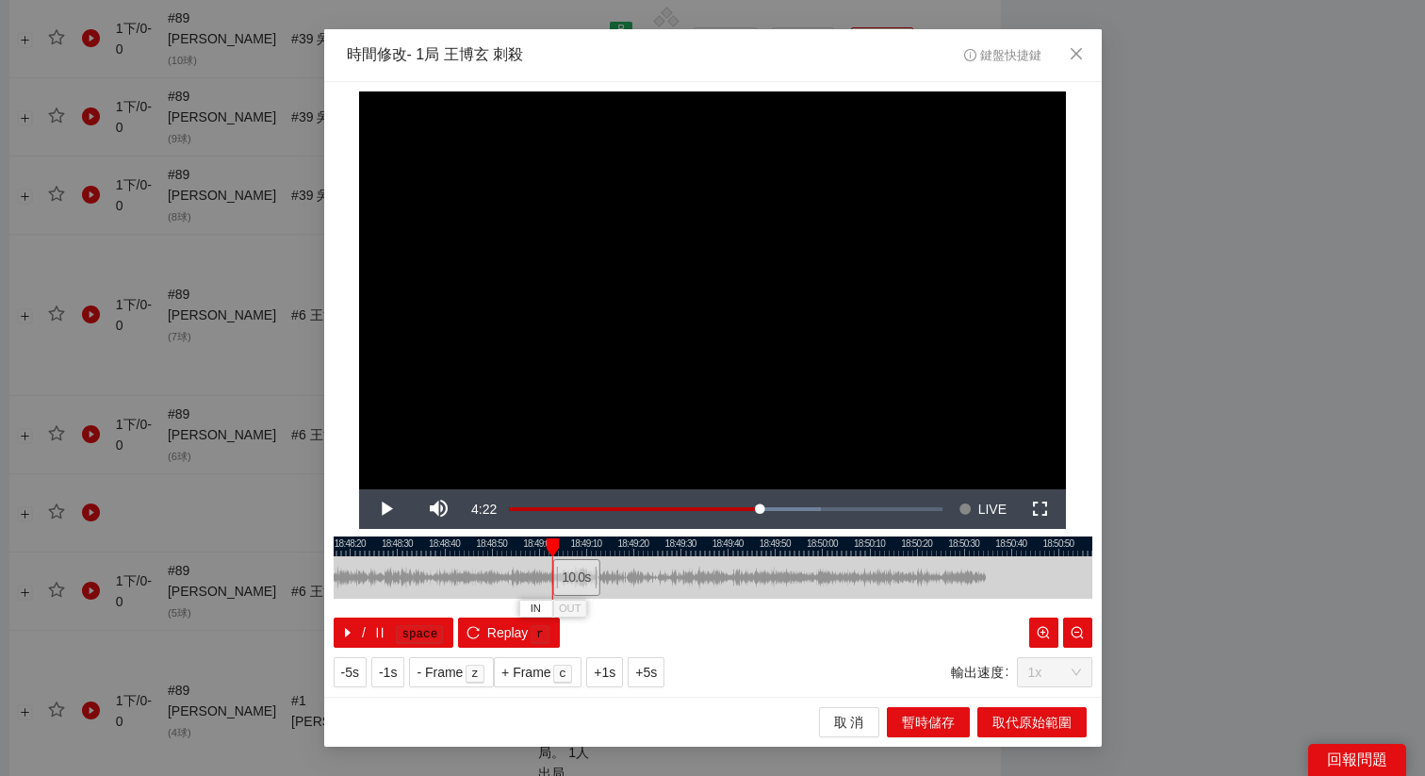
drag, startPoint x: 796, startPoint y: 577, endPoint x: 569, endPoint y: 571, distance: 227.2
click at [569, 571] on div "10.0 s" at bounding box center [575, 577] width 47 height 37
click at [490, 646] on button "Replay r" at bounding box center [508, 632] width 101 height 30
click at [563, 575] on div "10.0 s" at bounding box center [570, 577] width 47 height 37
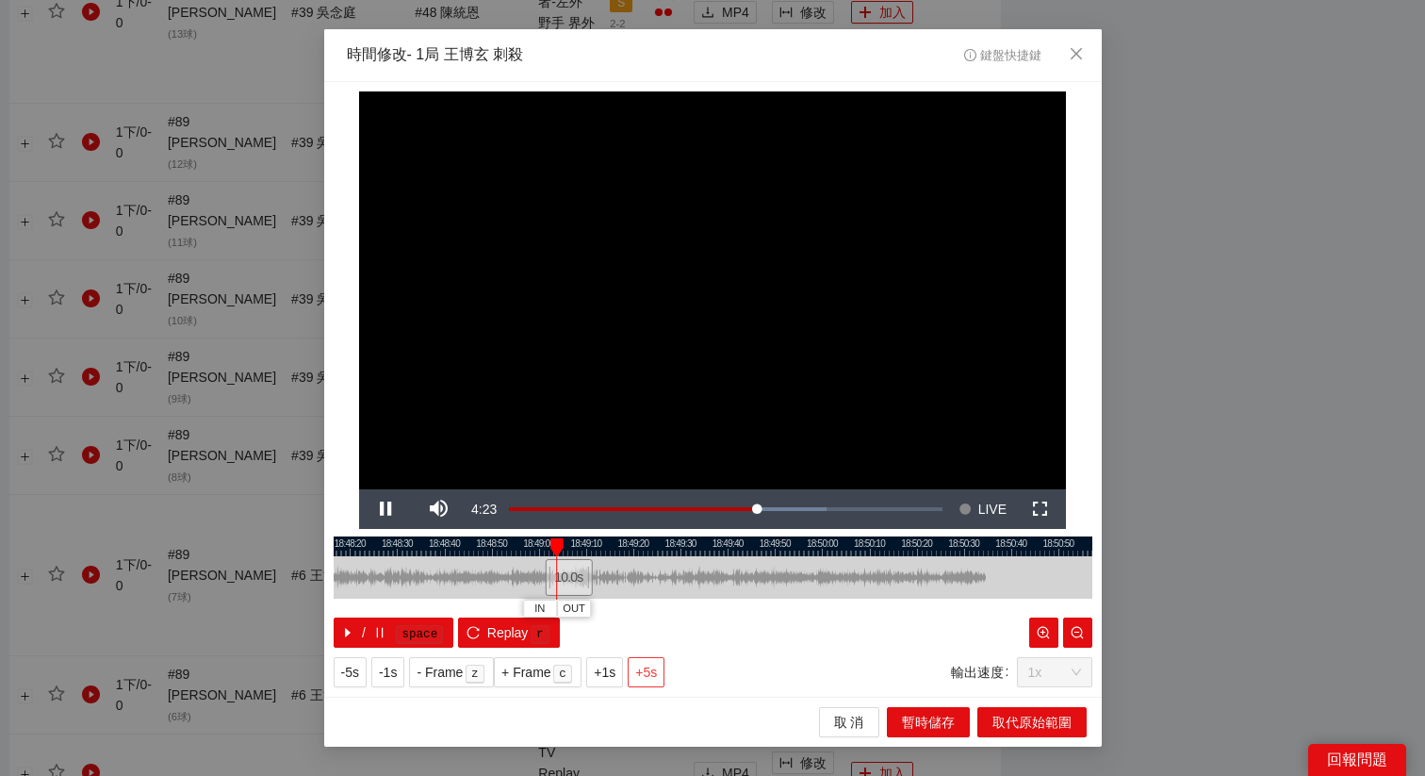
click at [650, 671] on span "+5s" at bounding box center [646, 672] width 22 height 21
click at [563, 545] on div at bounding box center [713, 546] width 759 height 20
click at [643, 606] on span "OUT" at bounding box center [636, 608] width 23 height 17
click at [993, 717] on span "取代原始範圍" at bounding box center [1032, 722] width 79 height 21
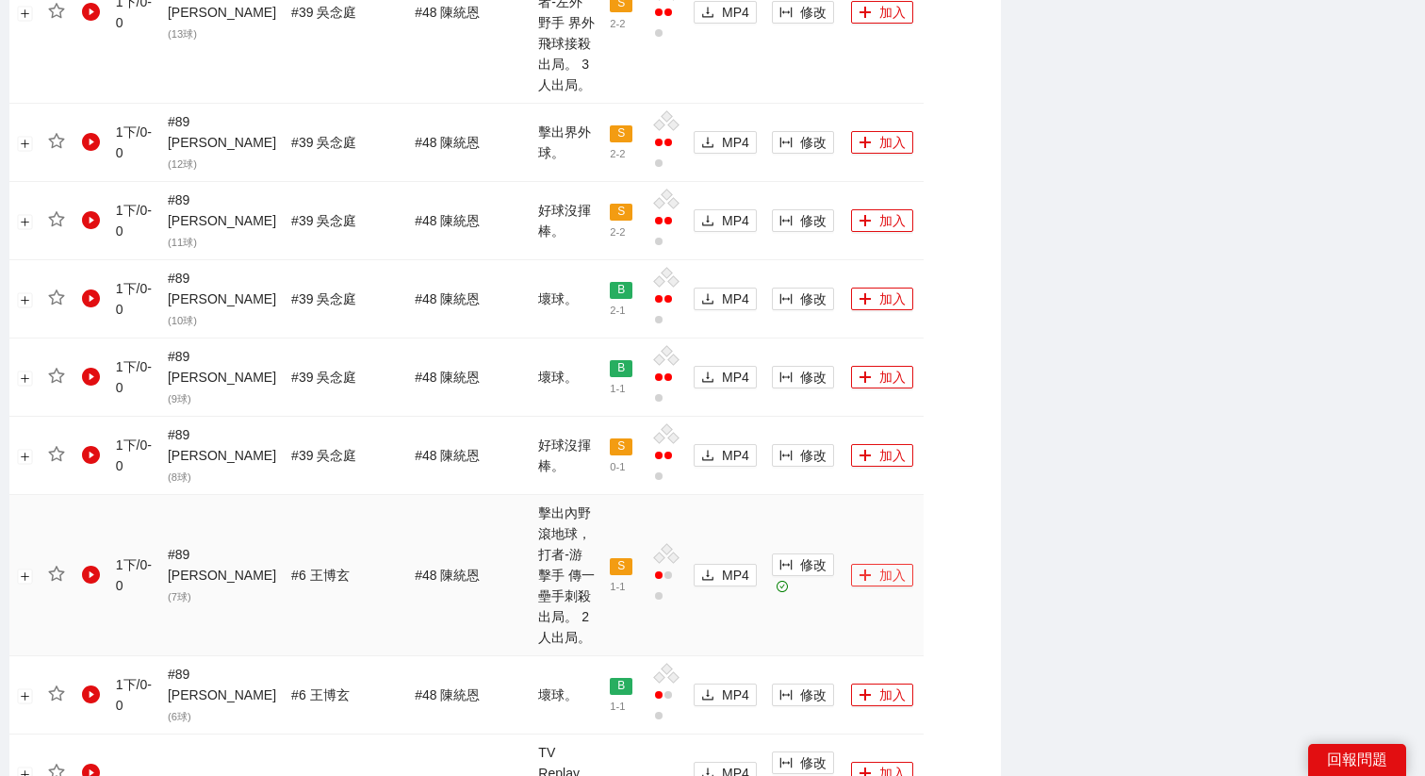
click at [860, 564] on button "加入" at bounding box center [882, 575] width 62 height 23
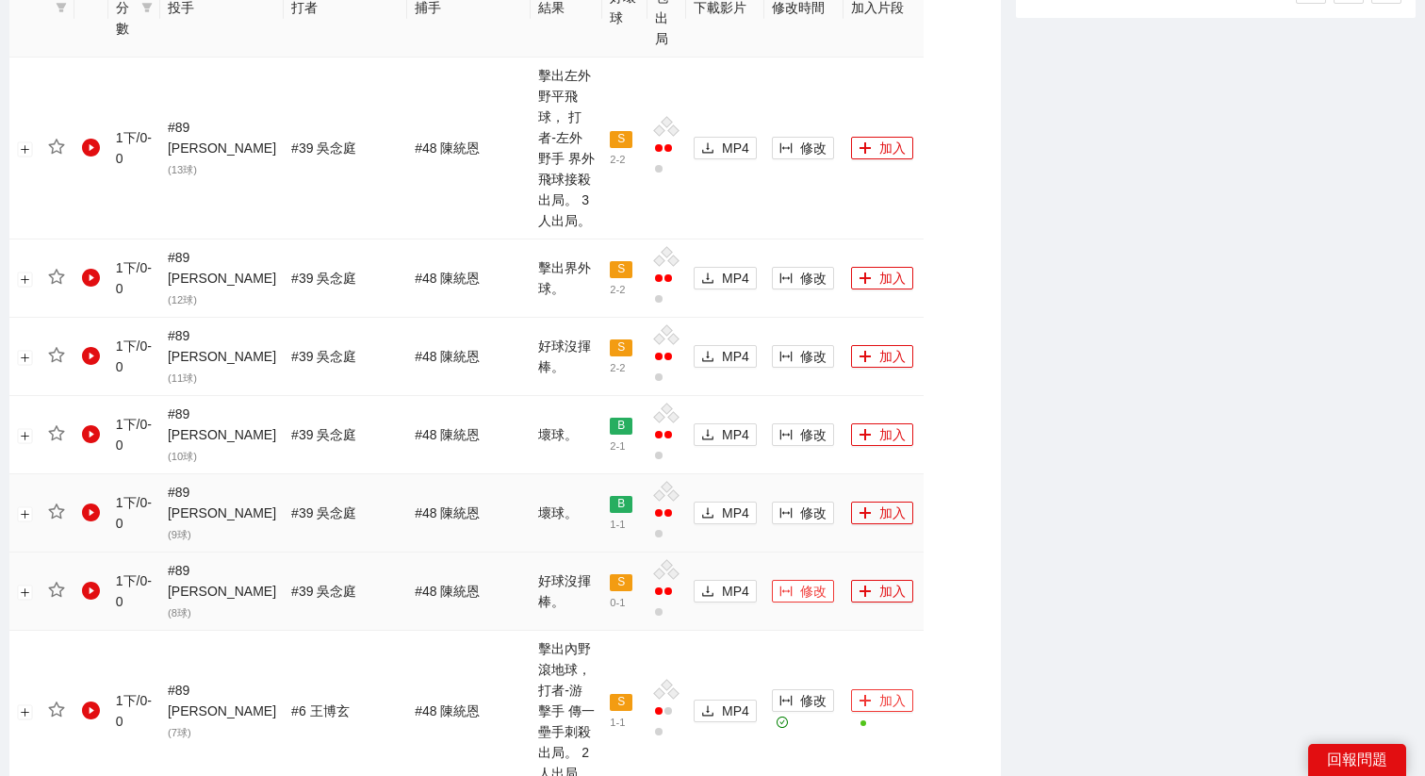
scroll to position [869, 0]
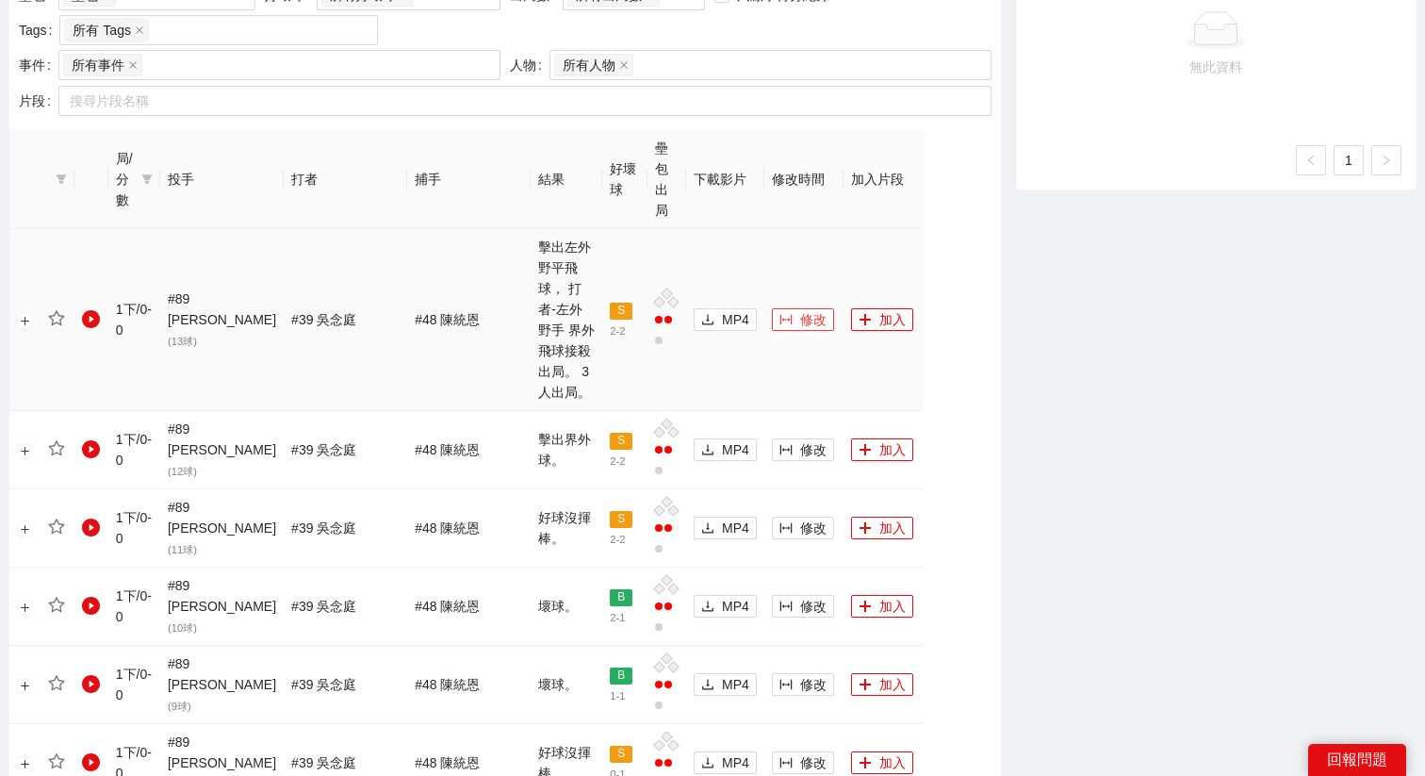
click at [800, 309] on span "修改" at bounding box center [813, 319] width 26 height 21
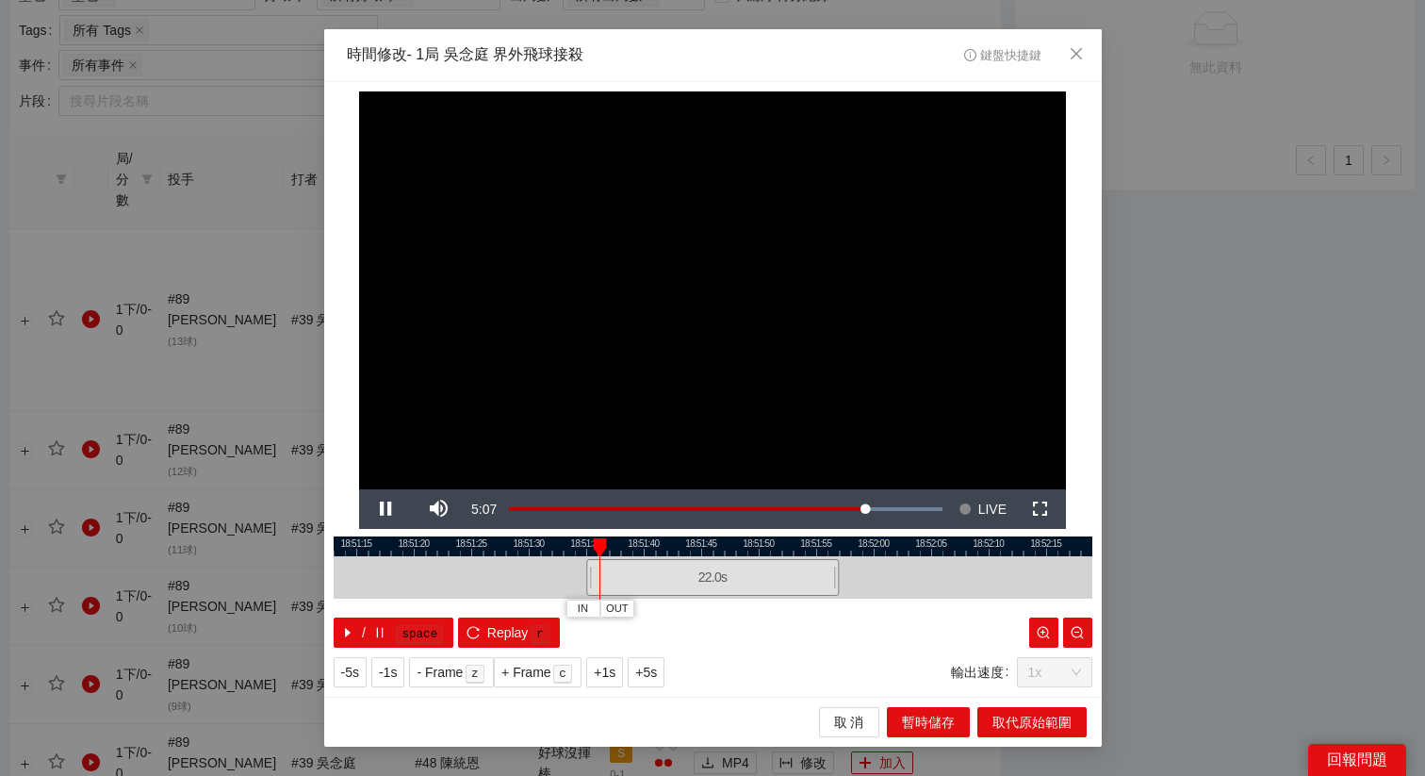
drag, startPoint x: 656, startPoint y: 542, endPoint x: 827, endPoint y: 551, distance: 170.9
click at [829, 549] on div at bounding box center [713, 546] width 759 height 20
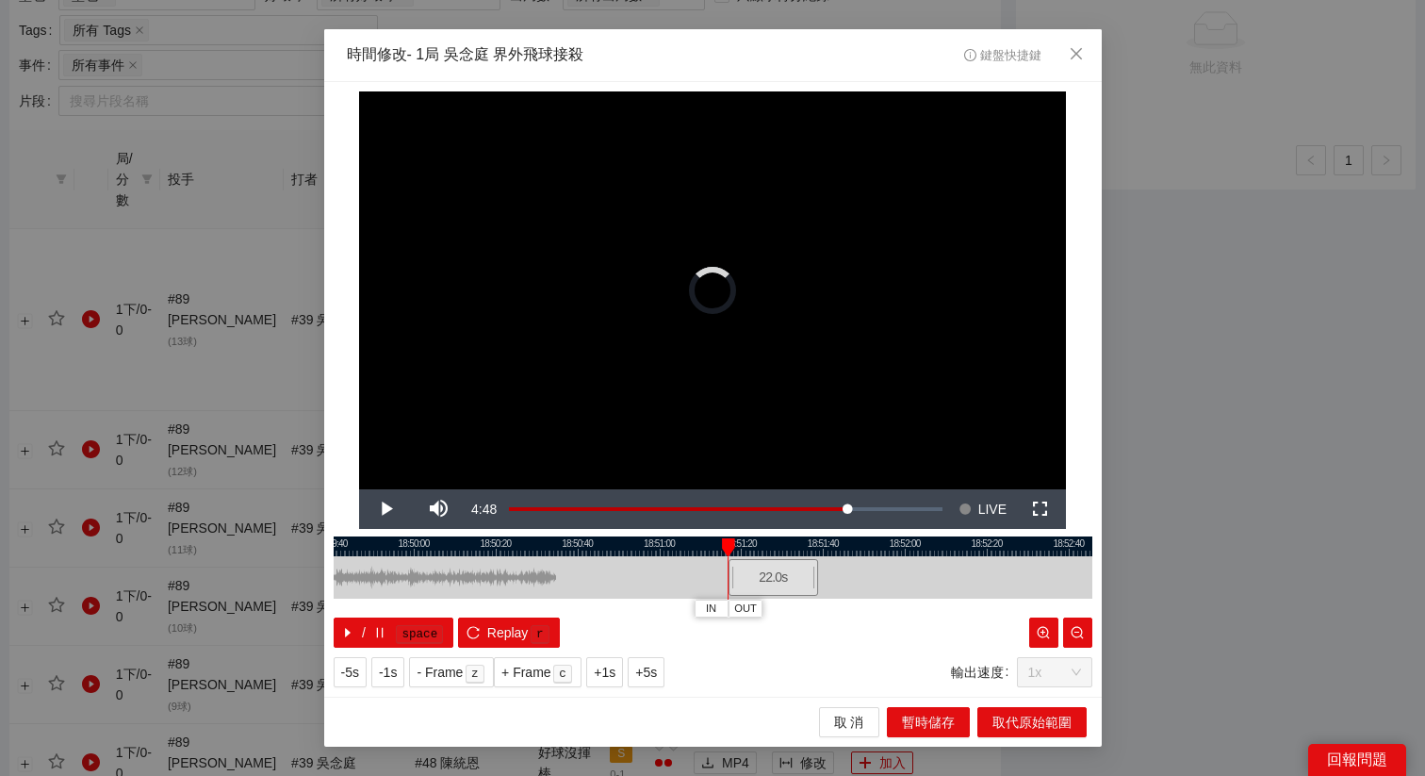
drag, startPoint x: 847, startPoint y: 578, endPoint x: 773, endPoint y: 576, distance: 74.5
click at [773, 576] on div "22.0 s" at bounding box center [774, 577] width 90 height 37
drag, startPoint x: 728, startPoint y: 568, endPoint x: 711, endPoint y: 568, distance: 17.0
click at [711, 568] on div at bounding box center [715, 577] width 11 height 42
click at [657, 666] on span "+5s" at bounding box center [646, 672] width 22 height 21
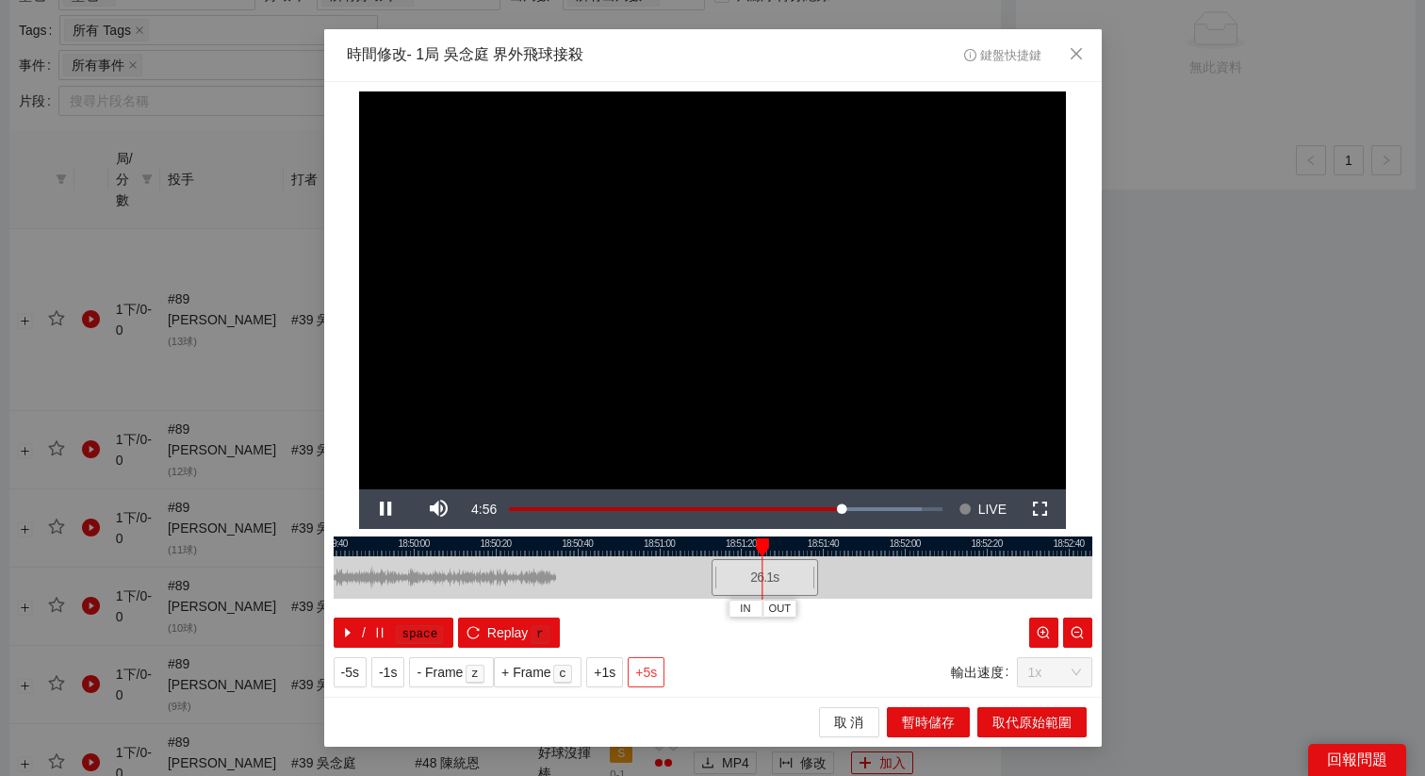
click at [650, 672] on span "+5s" at bounding box center [646, 672] width 22 height 21
click at [615, 674] on span "+1s" at bounding box center [605, 672] width 22 height 21
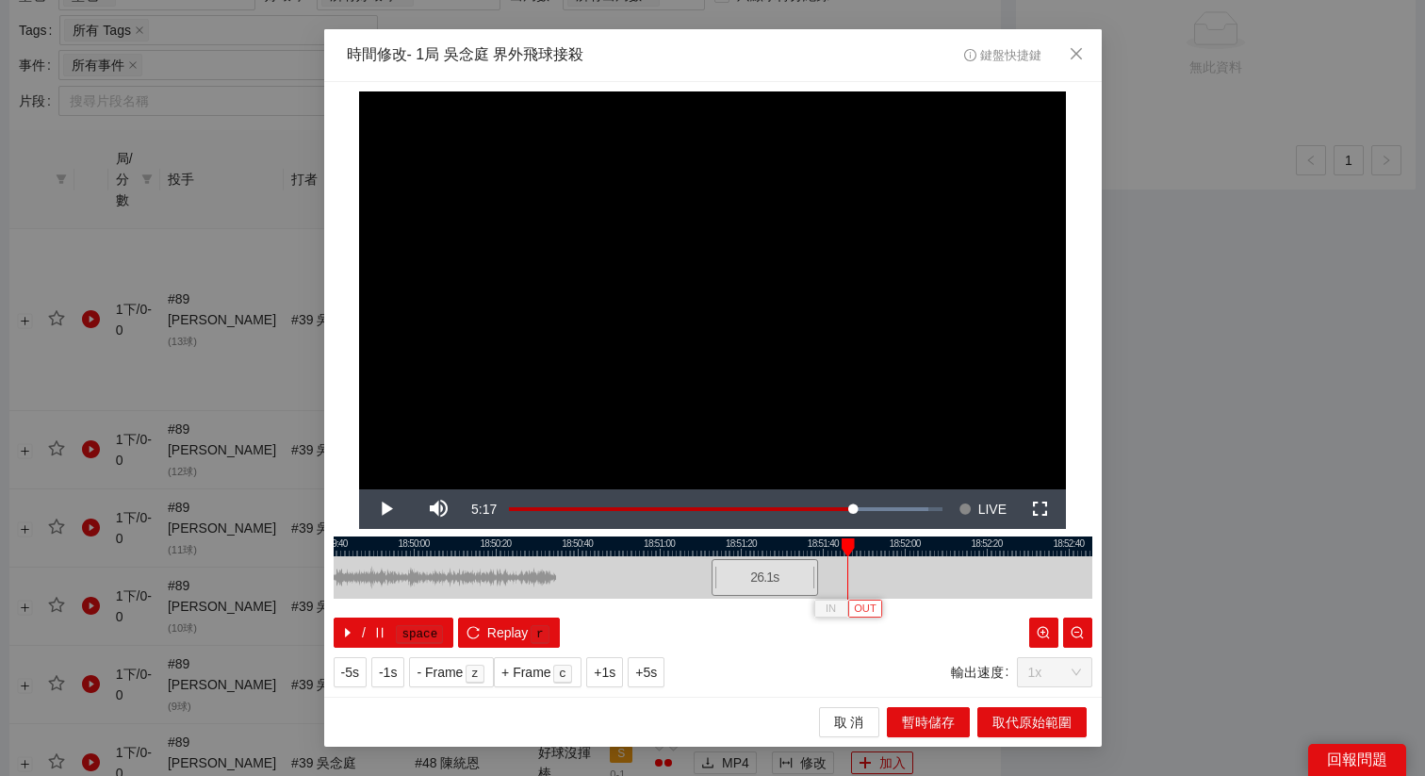
click at [866, 611] on span "OUT" at bounding box center [865, 608] width 23 height 17
click at [1010, 723] on span "取代原始範圍" at bounding box center [1032, 722] width 79 height 21
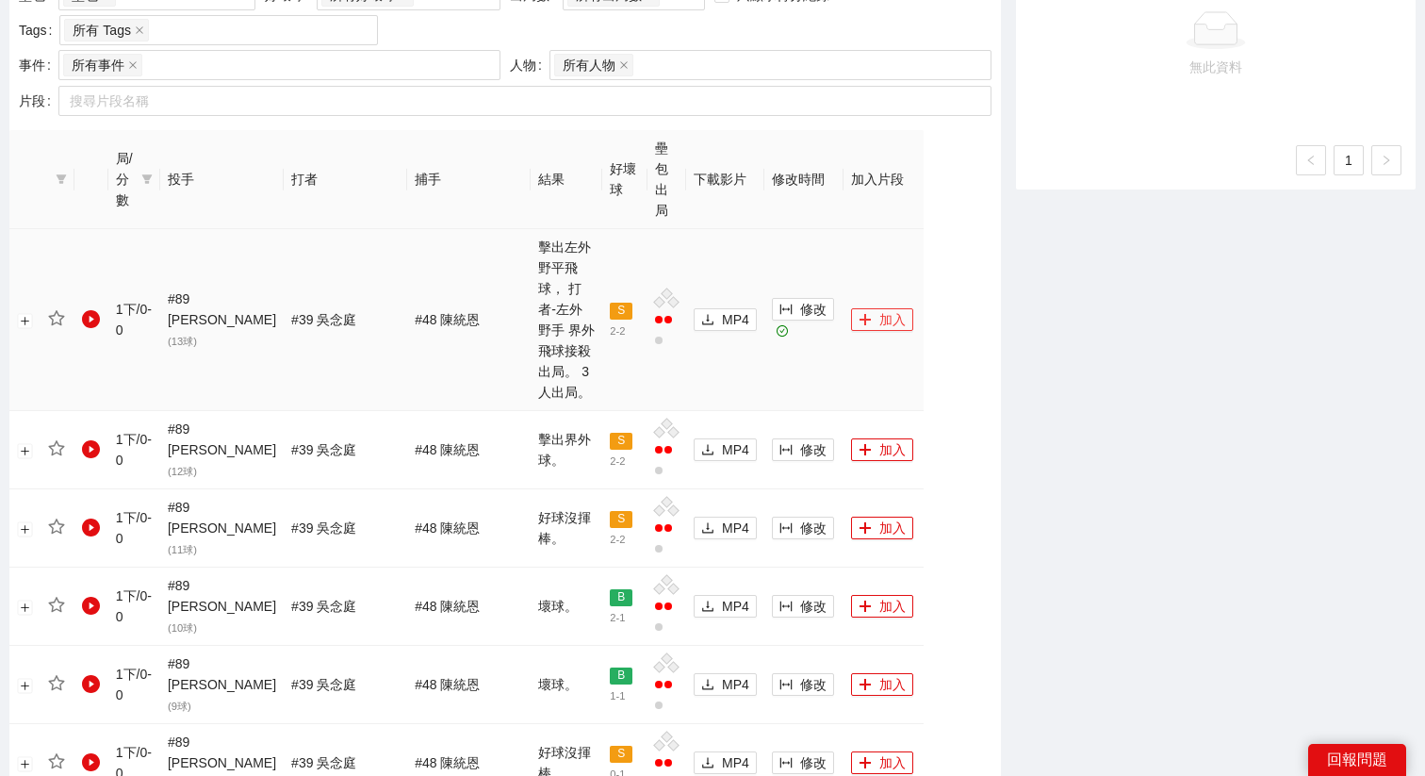
click at [871, 308] on button "加入" at bounding box center [882, 319] width 62 height 23
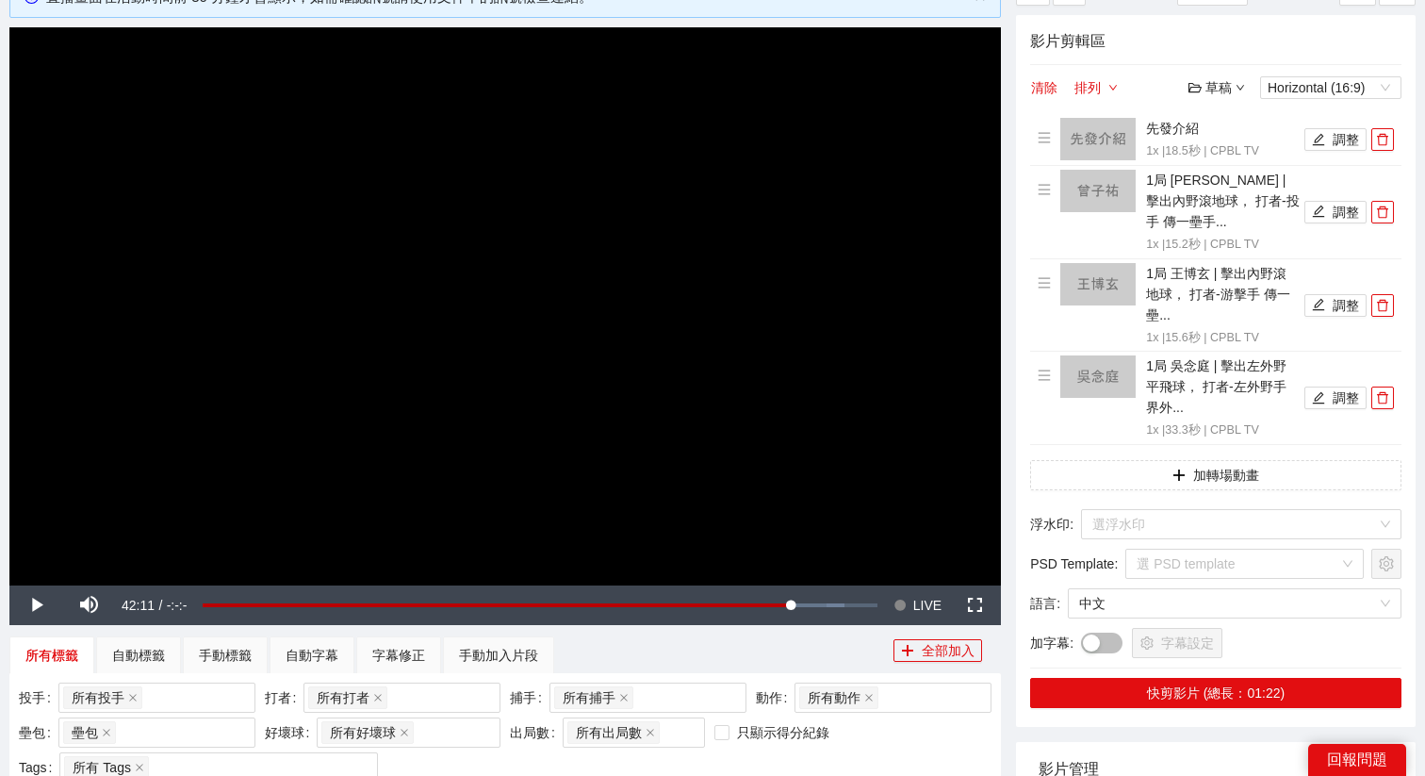
scroll to position [143, 0]
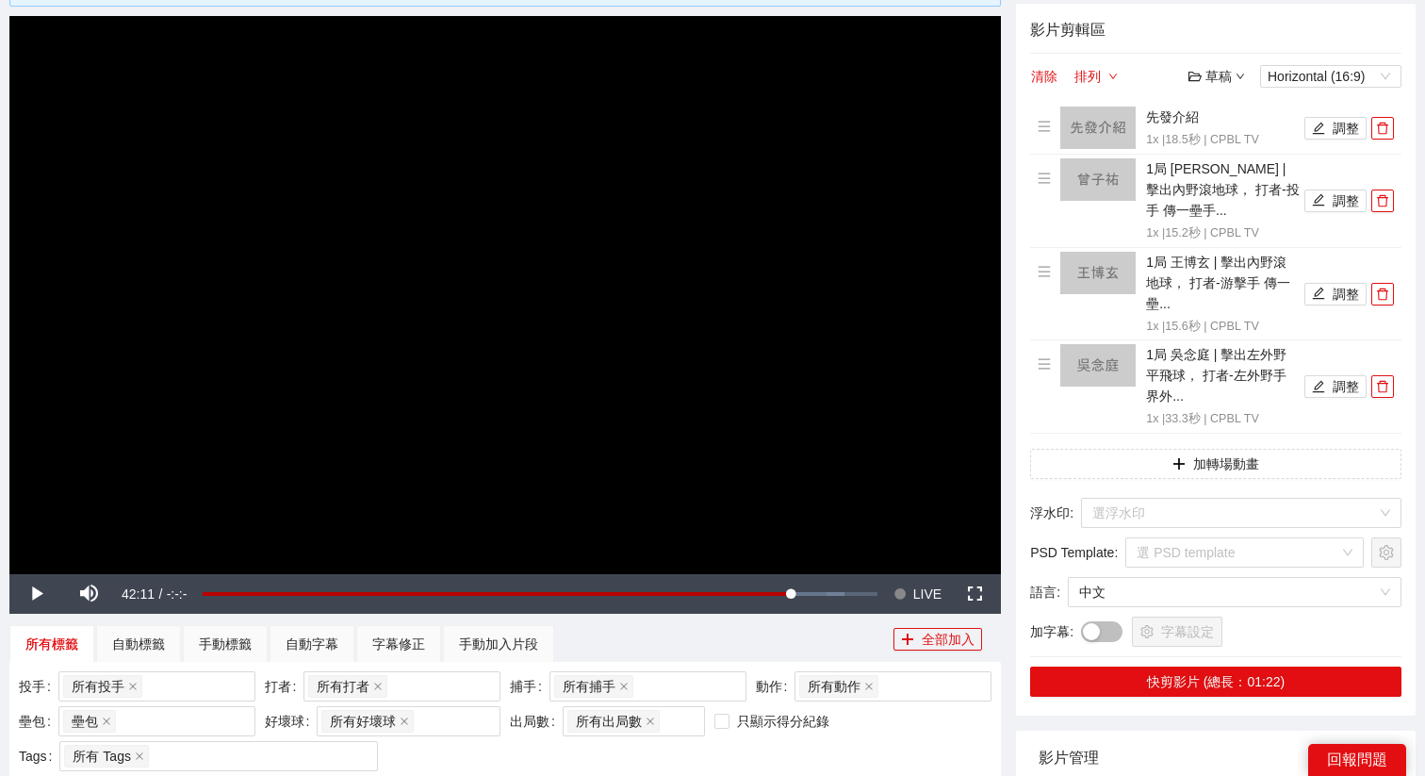
click at [1220, 78] on div "草稿" at bounding box center [1217, 76] width 57 height 21
click at [1230, 179] on link "儲存新檔" at bounding box center [1235, 179] width 70 height 15
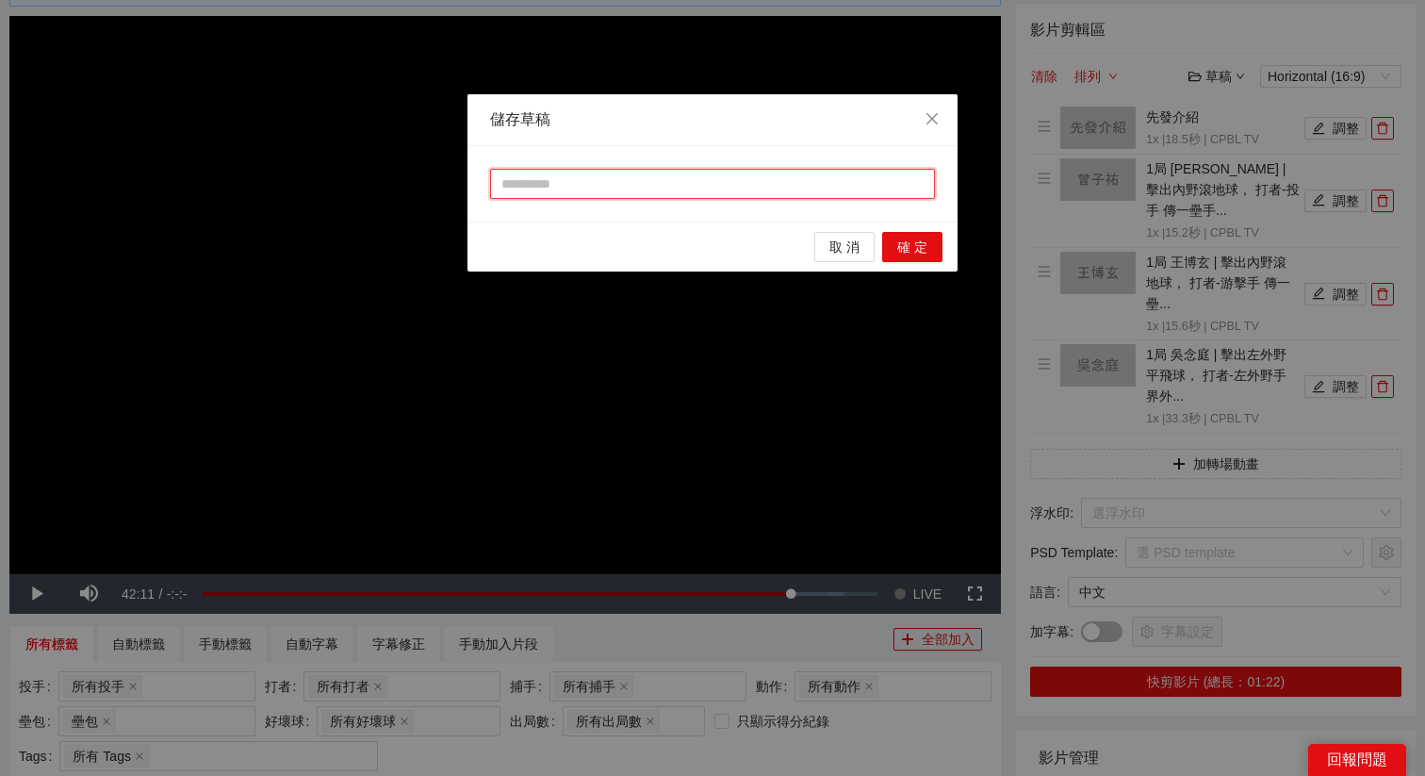
click at [878, 184] on input "text" at bounding box center [712, 184] width 445 height 30
type input "***"
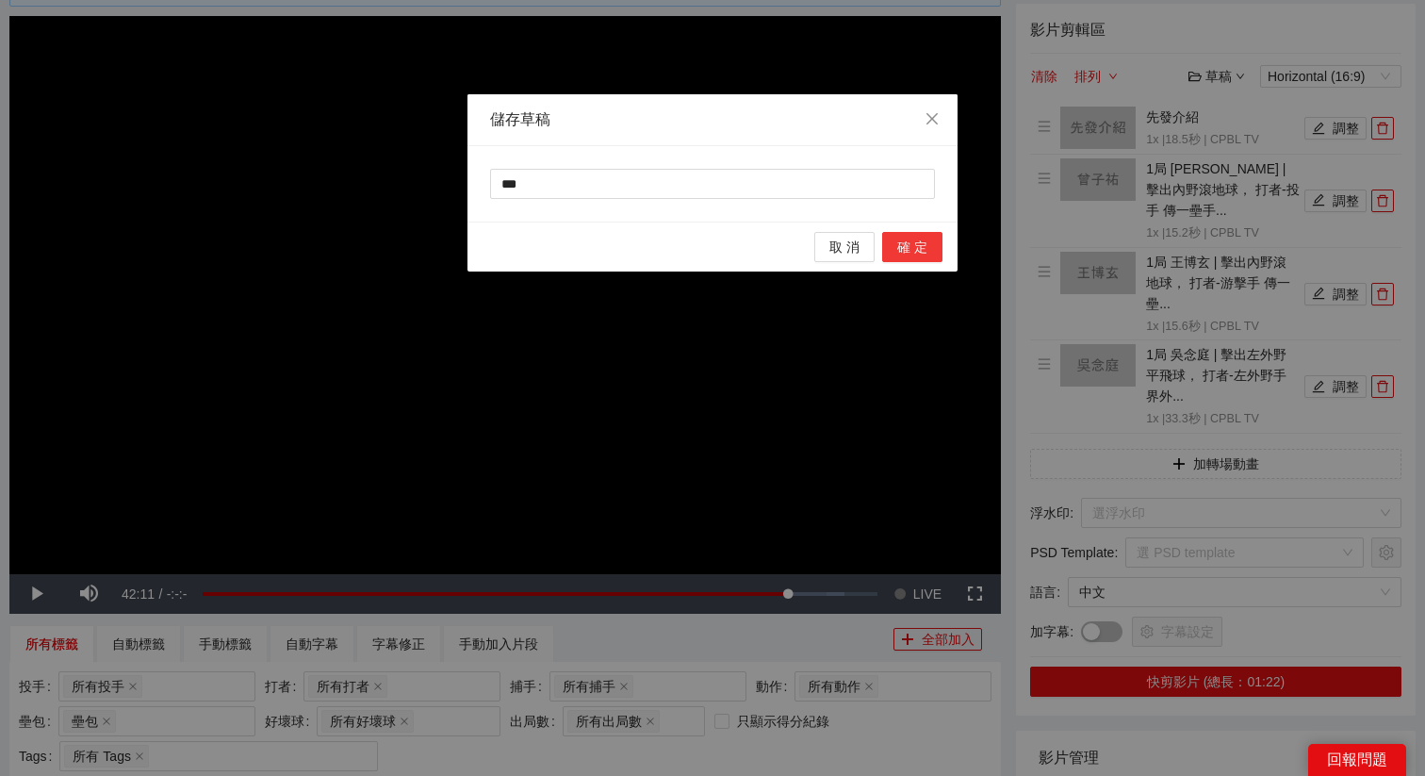
click at [918, 256] on span "確 定" at bounding box center [912, 247] width 30 height 21
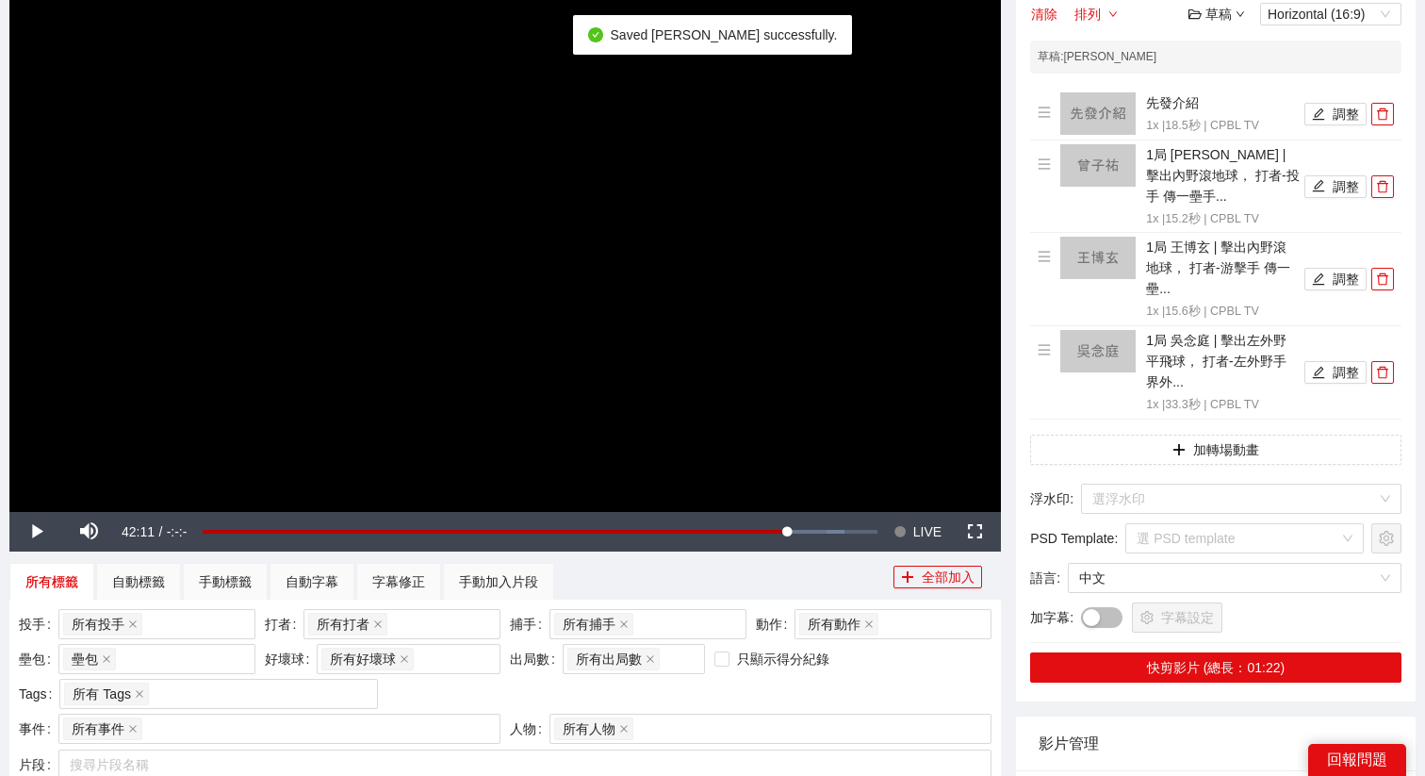
scroll to position [0, 0]
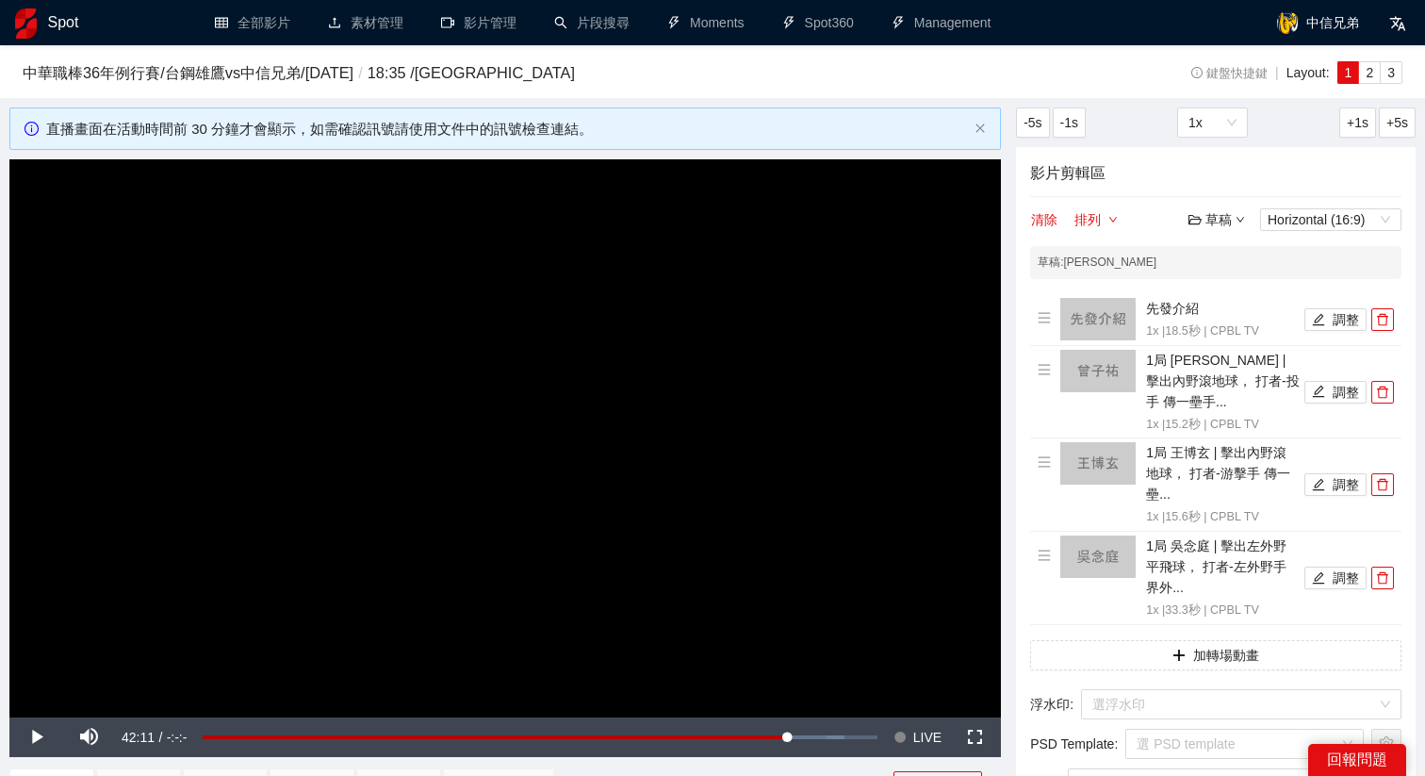
click at [1218, 222] on div "草稿" at bounding box center [1217, 219] width 57 height 21
click at [1231, 355] on link "退出" at bounding box center [1221, 360] width 43 height 15
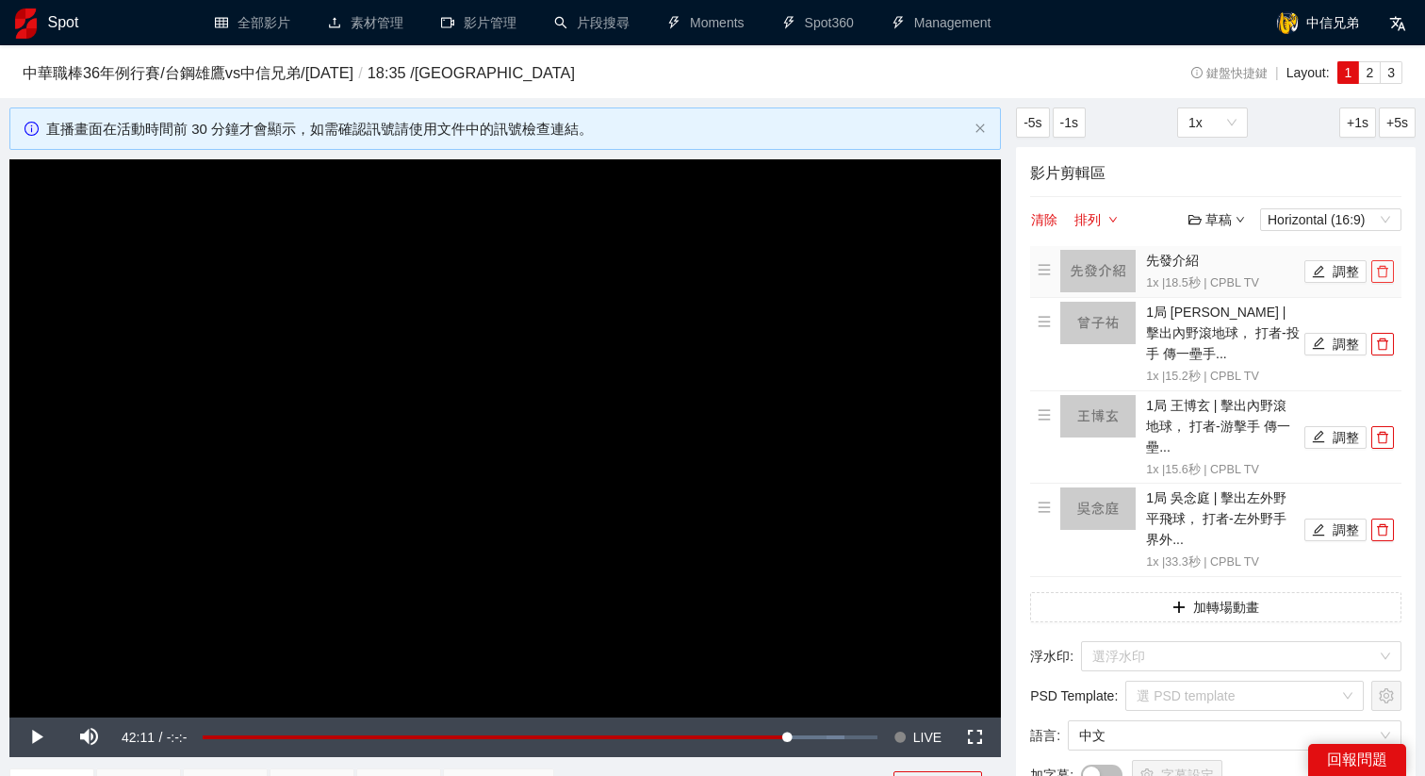
click at [1387, 280] on button "button" at bounding box center [1382, 271] width 23 height 23
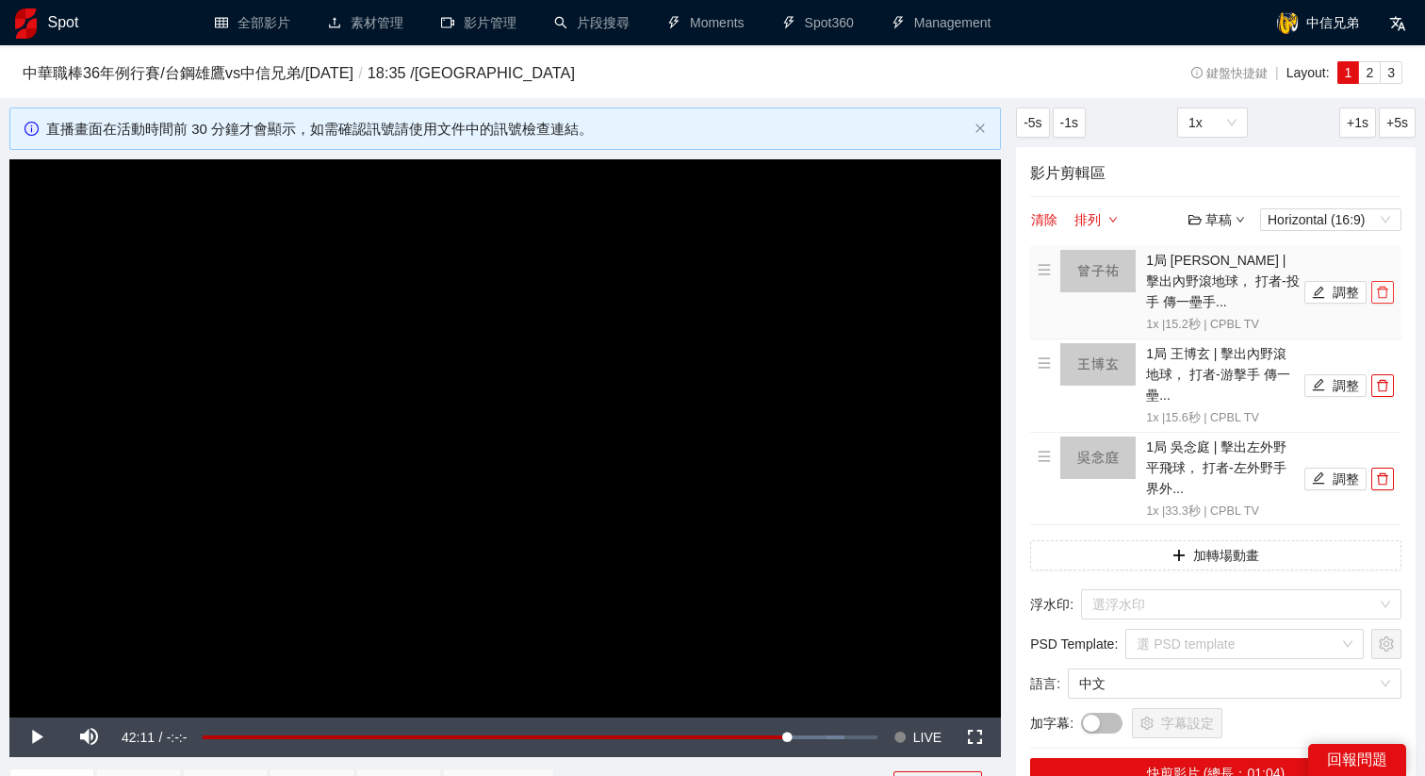
click at [1387, 281] on button "button" at bounding box center [1382, 292] width 23 height 23
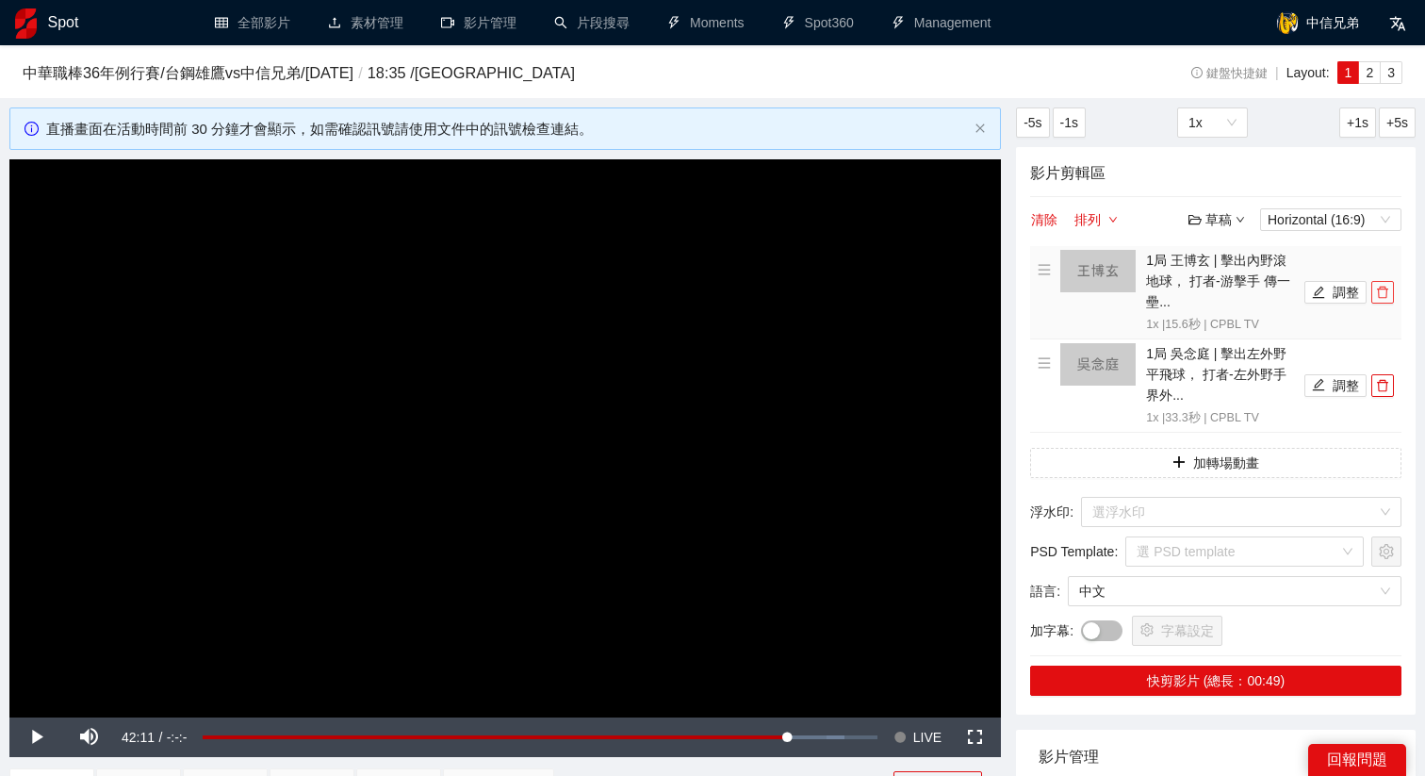
click at [1387, 281] on button "button" at bounding box center [1382, 292] width 23 height 23
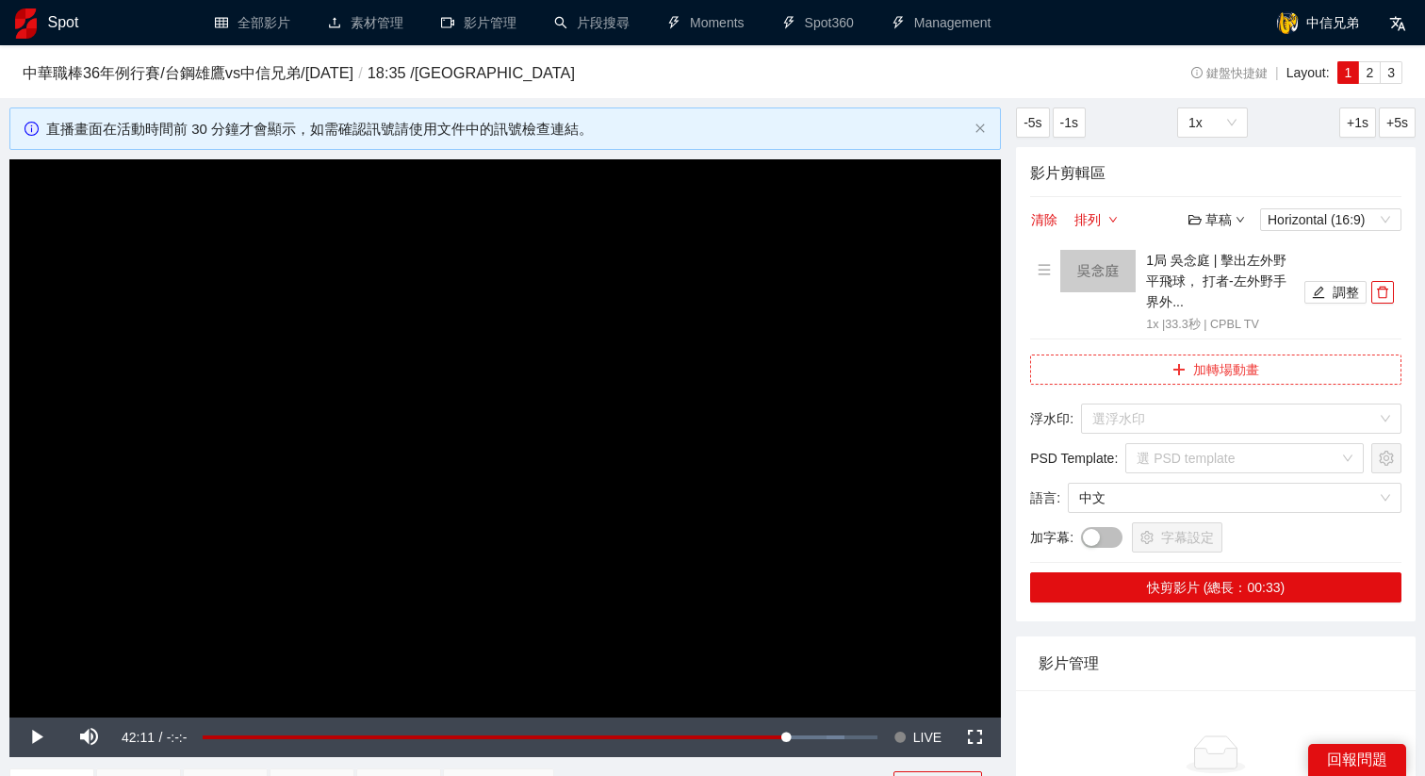
click at [1215, 368] on button "加轉場動畫" at bounding box center [1215, 369] width 371 height 30
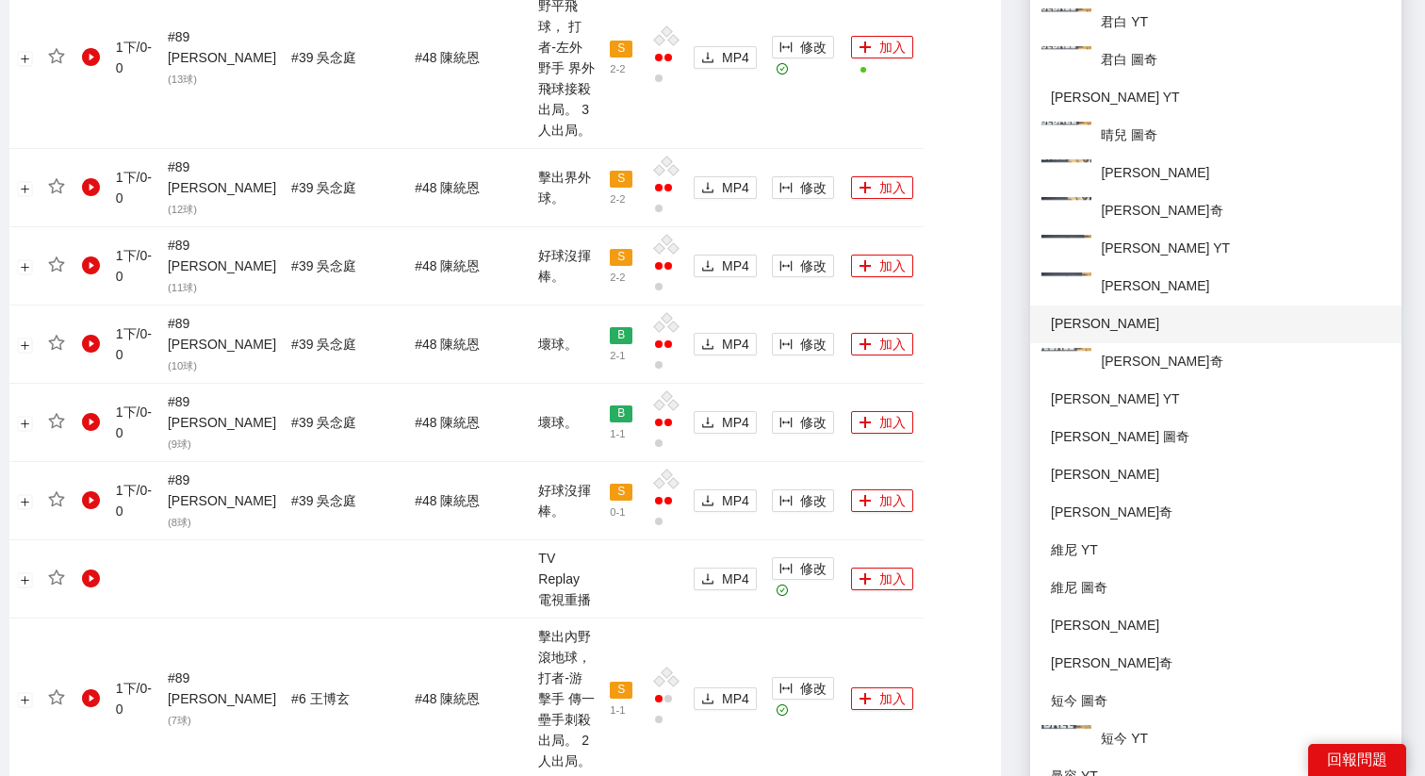
scroll to position [1160, 0]
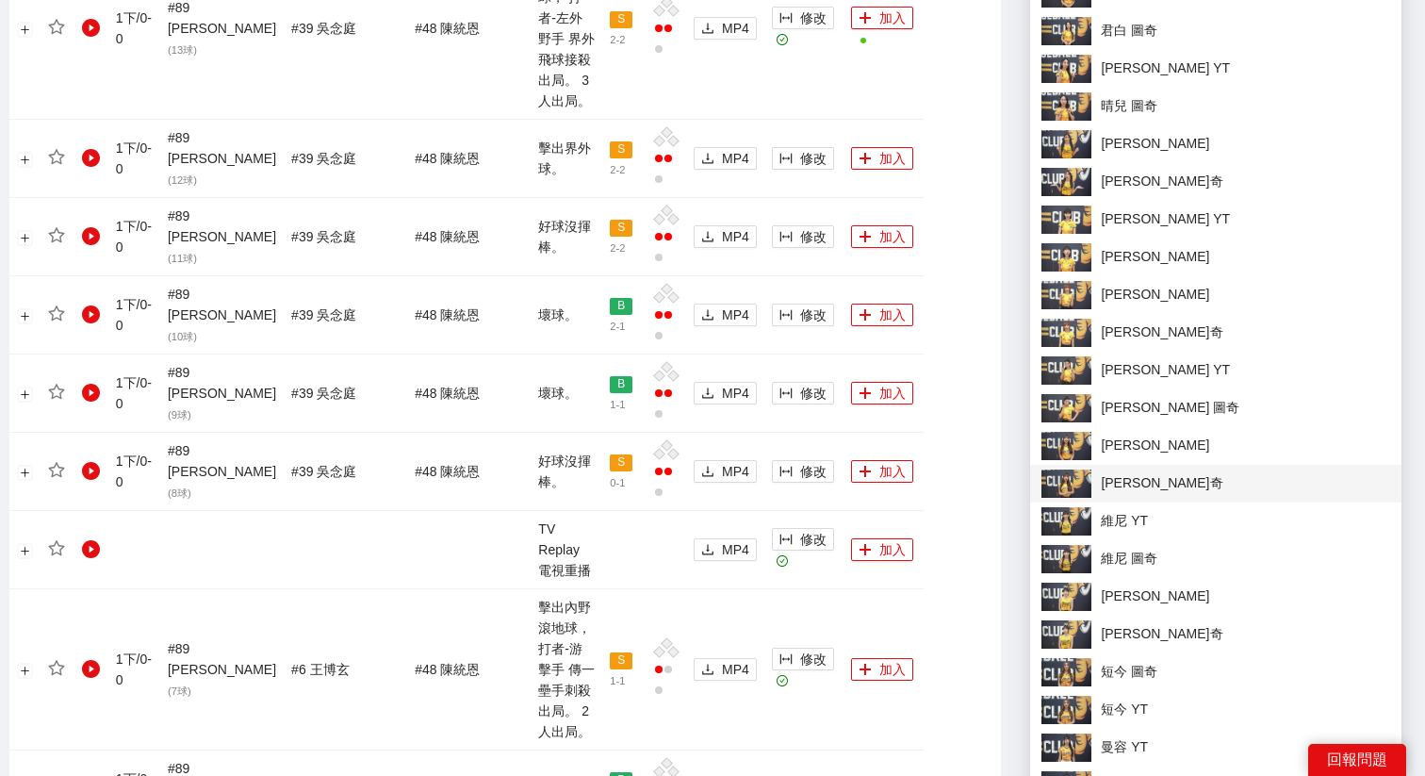
click at [1088, 484] on img at bounding box center [1067, 483] width 50 height 28
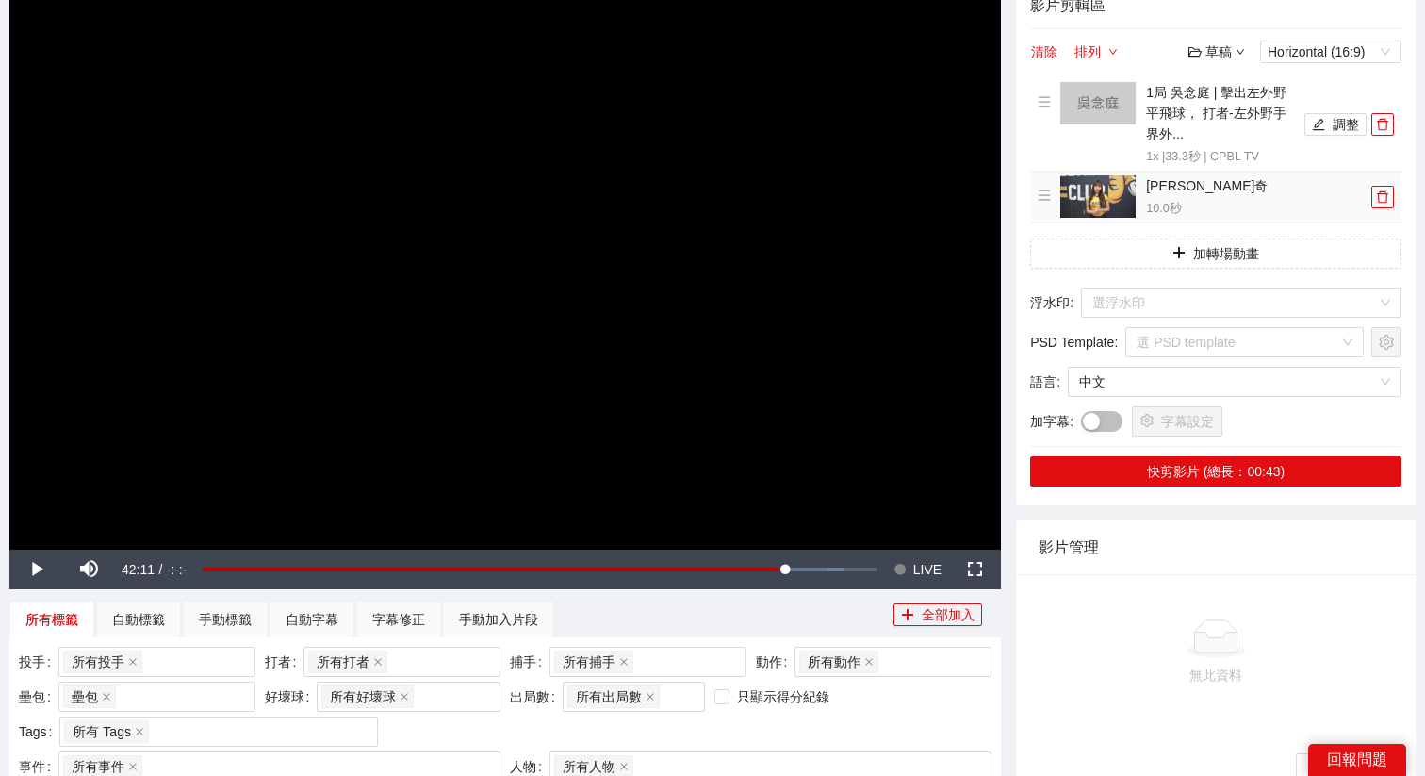
scroll to position [149, 0]
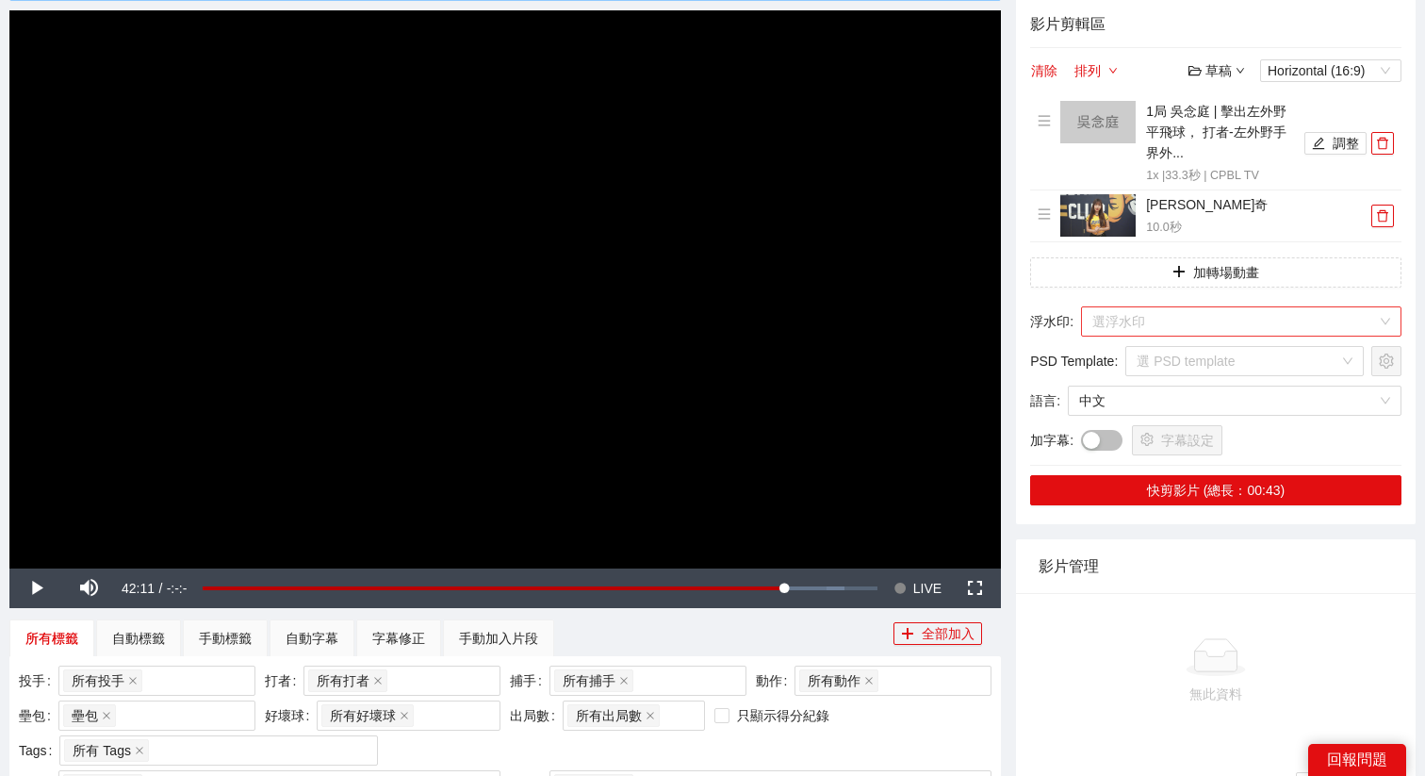
click at [1162, 326] on input "search" at bounding box center [1234, 321] width 285 height 28
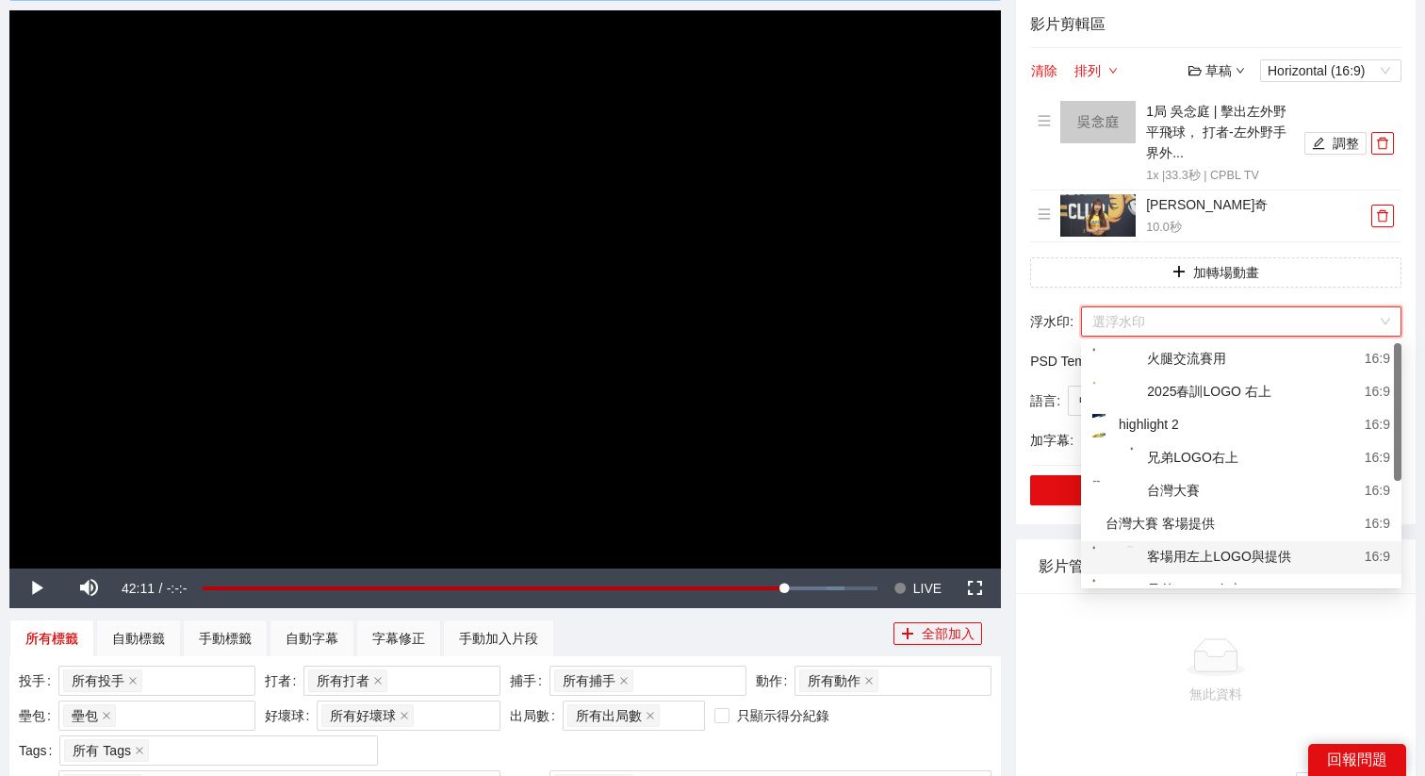
click at [1214, 550] on div "客場用左上LOGO與提供" at bounding box center [1191, 558] width 199 height 24
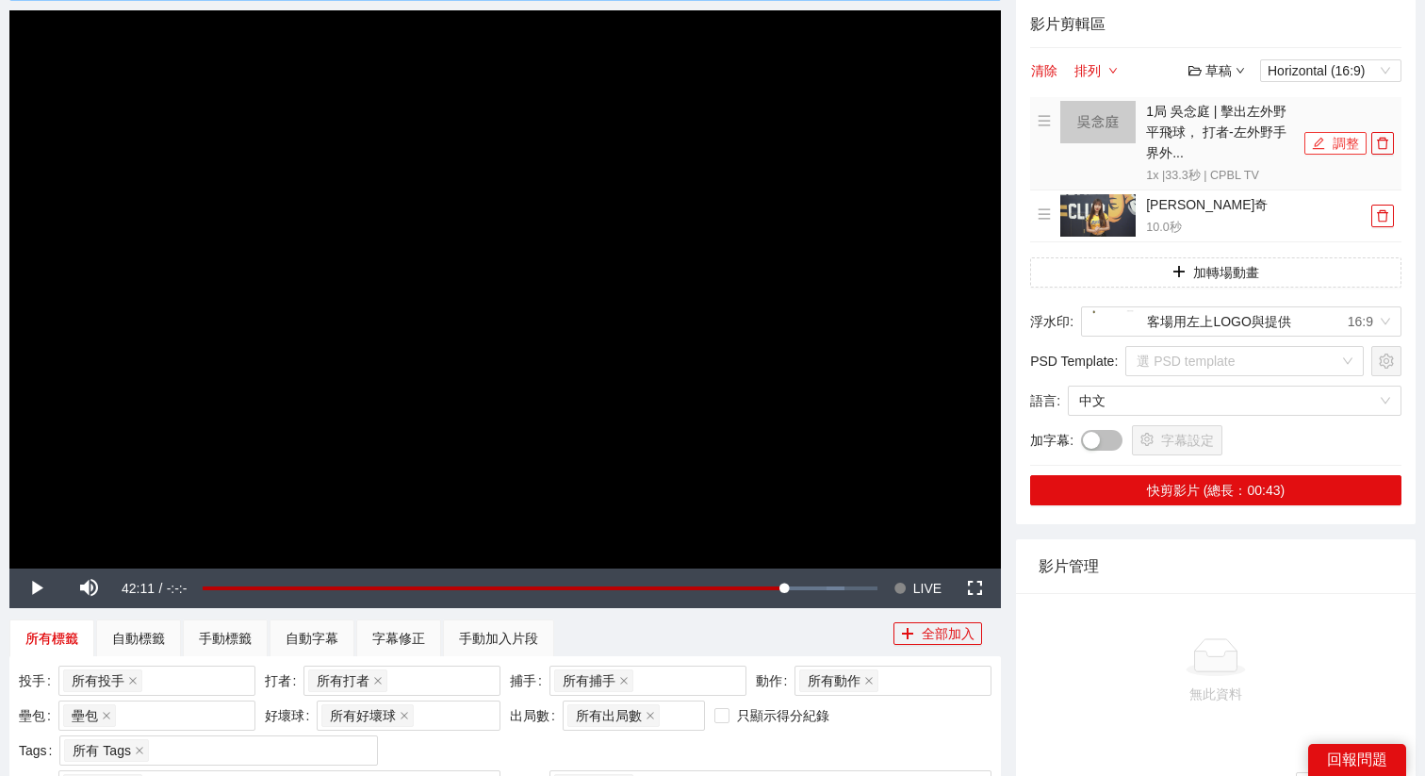
click at [1318, 142] on icon "edit" at bounding box center [1318, 143] width 13 height 13
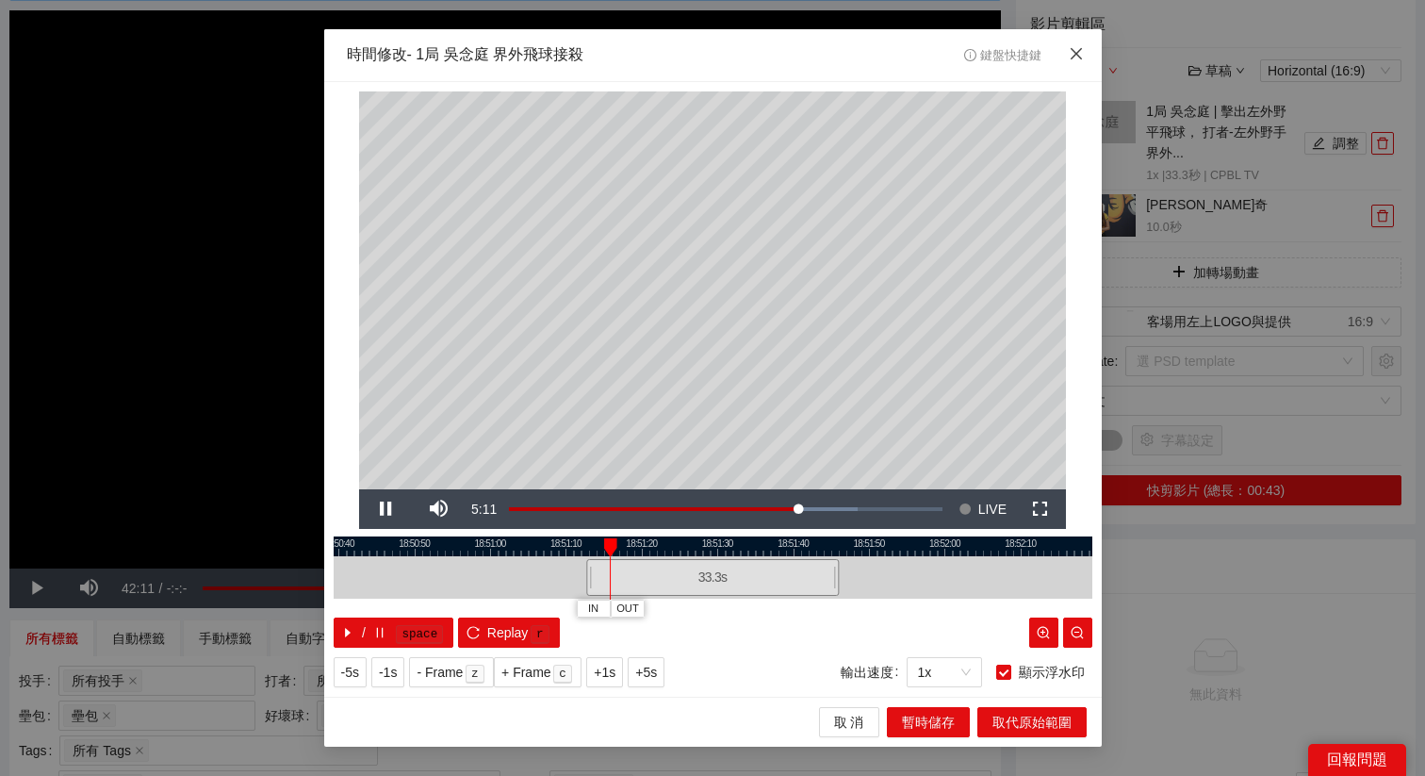
click at [1079, 55] on icon "close" at bounding box center [1076, 53] width 15 height 15
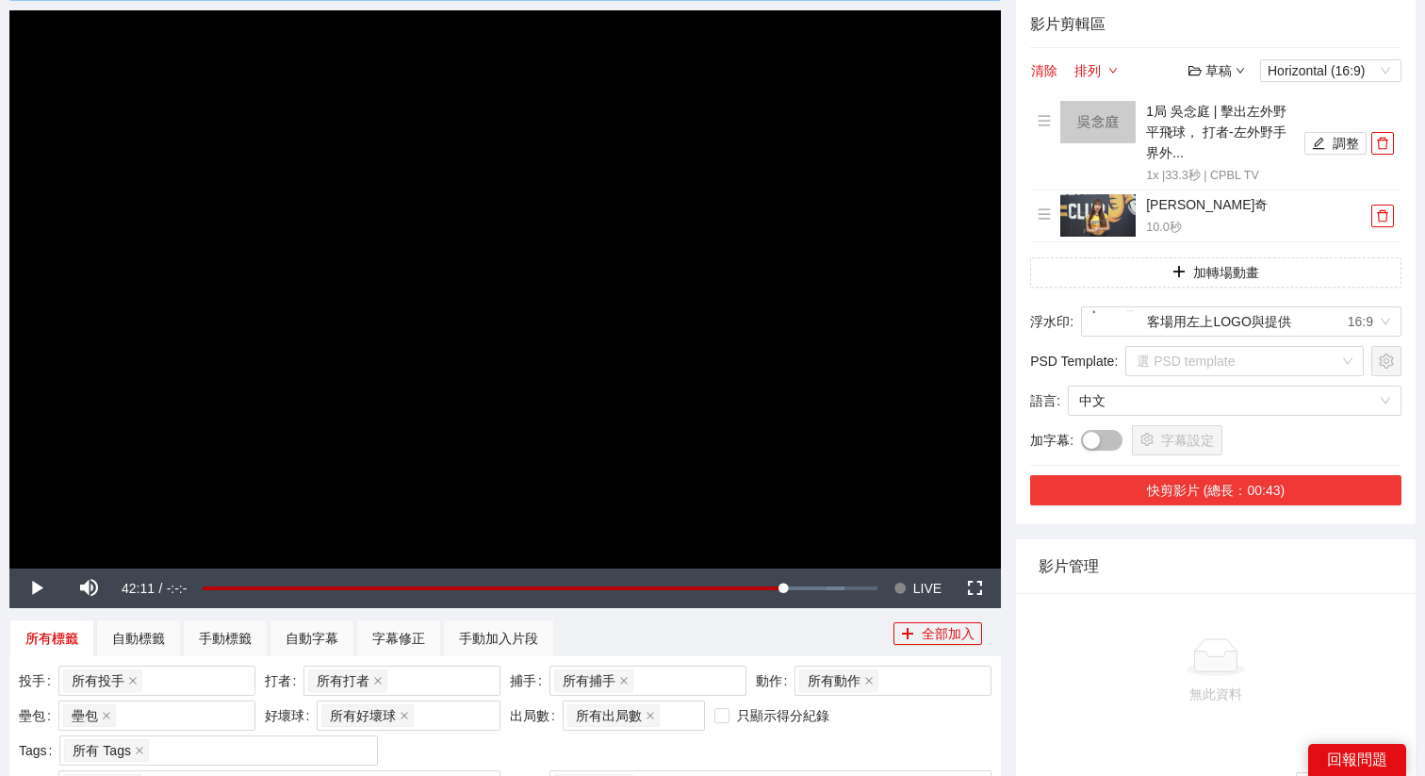
click at [1183, 499] on button "快剪影片 (總長：00:43)" at bounding box center [1215, 490] width 371 height 30
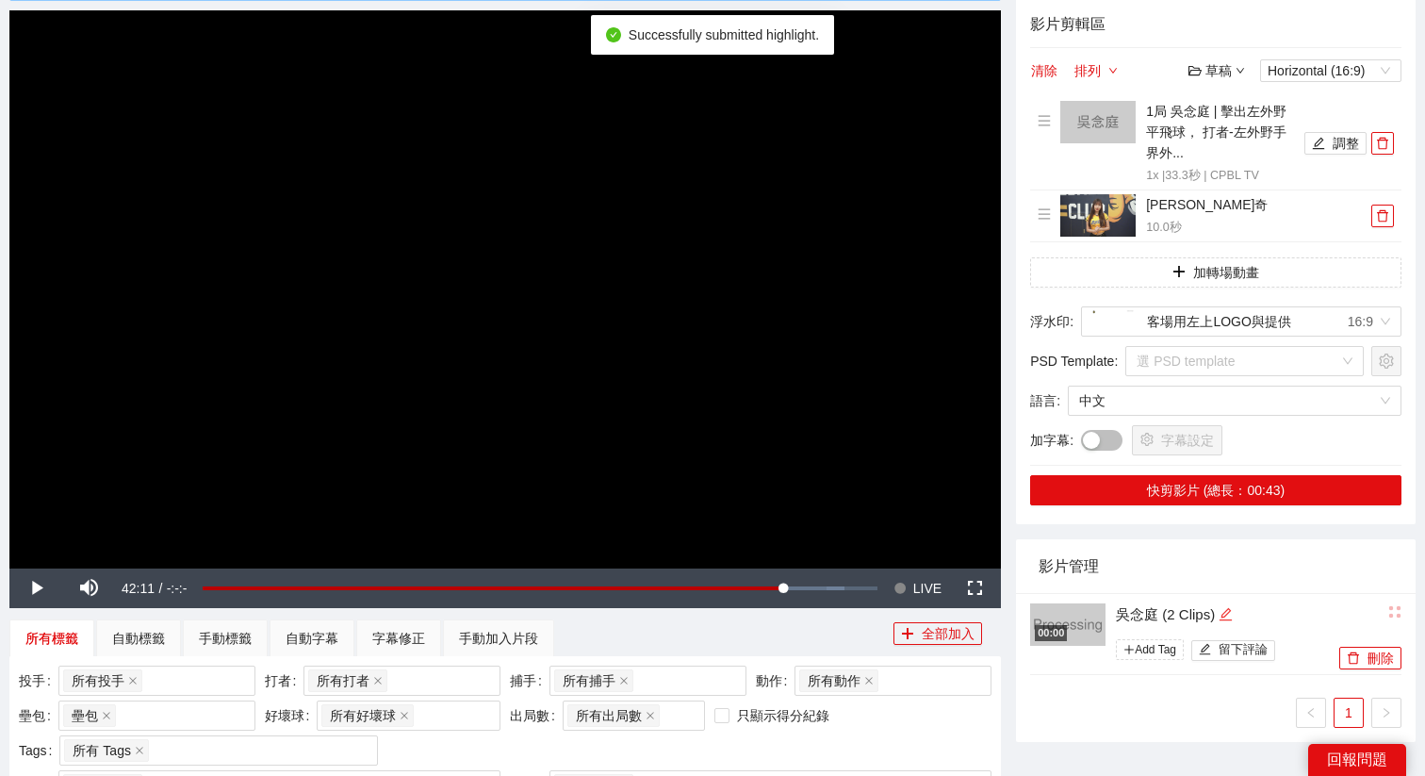
click at [1231, 615] on icon "edit" at bounding box center [1226, 614] width 14 height 14
drag, startPoint x: 1251, startPoint y: 605, endPoint x: 1043, endPoint y: 615, distance: 207.6
click at [1043, 615] on div "**********" at bounding box center [1182, 634] width 304 height 65
type textarea "*"
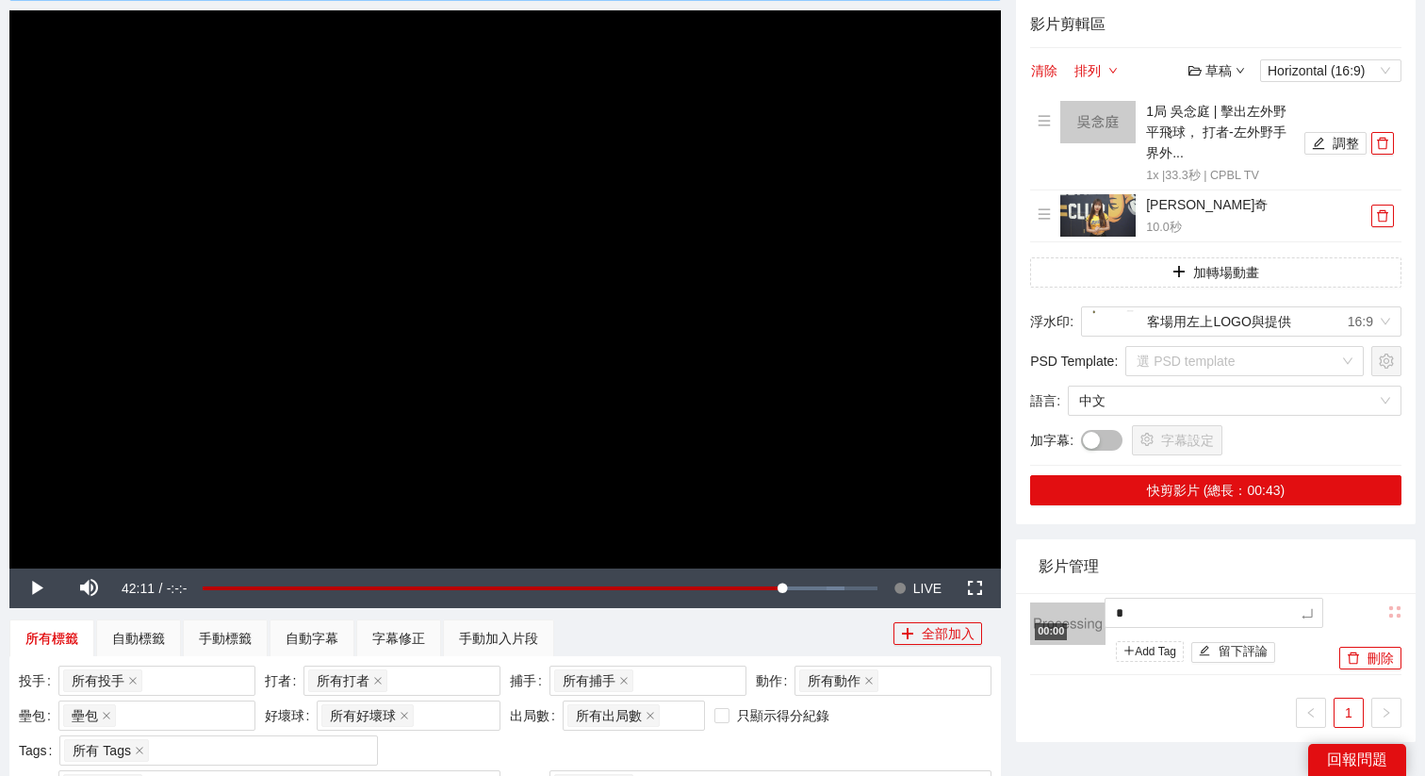
type textarea "**"
type textarea "***"
type textarea "****"
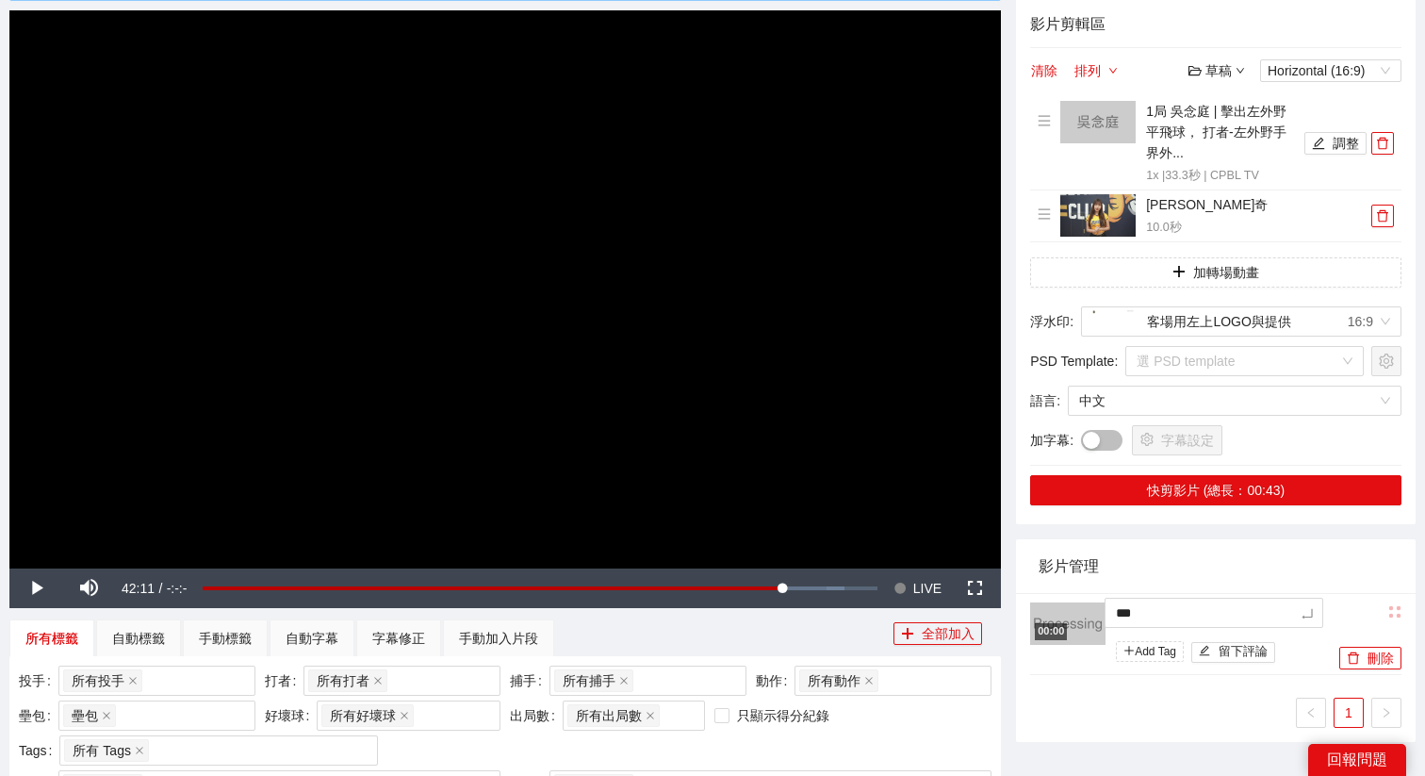
type textarea "****"
type textarea "*****"
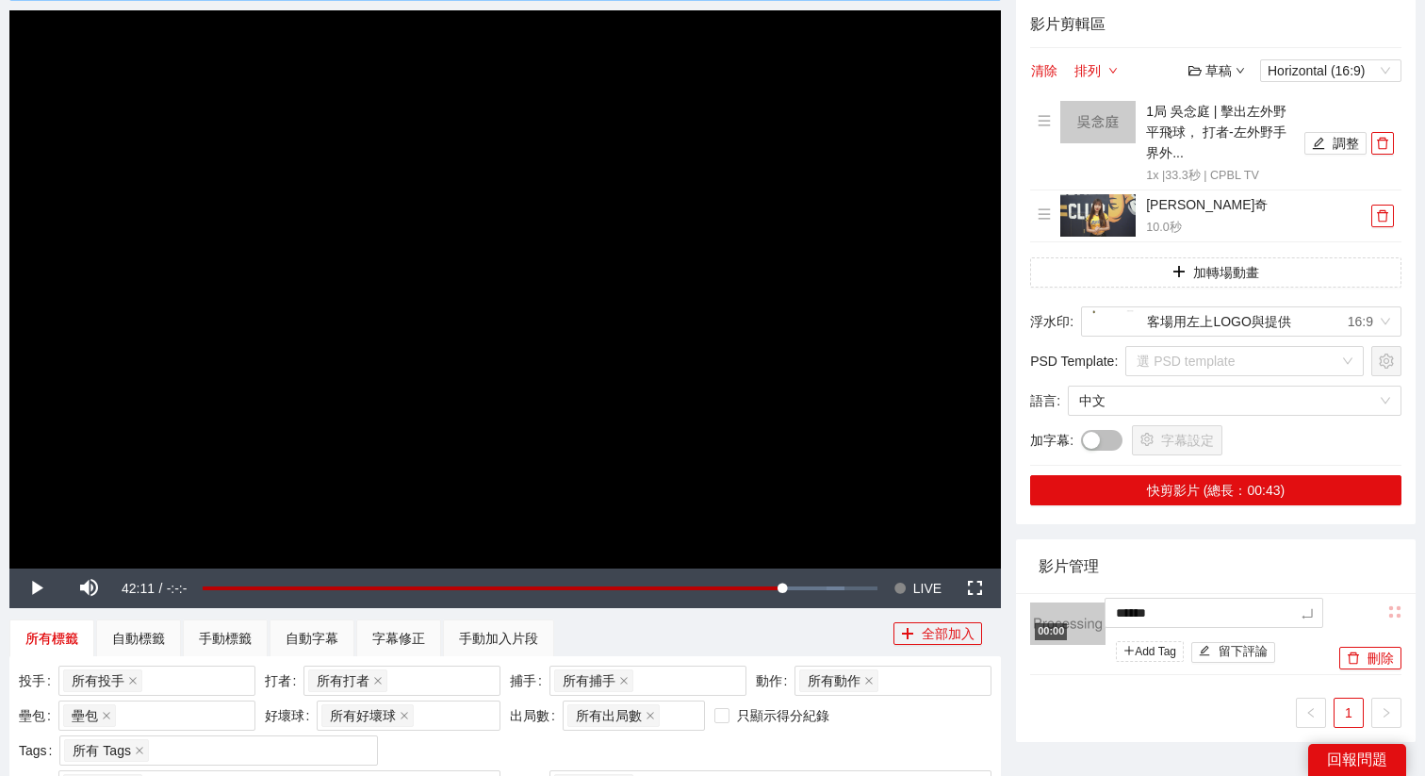
type textarea "*******"
type textarea "********"
type textarea "*******"
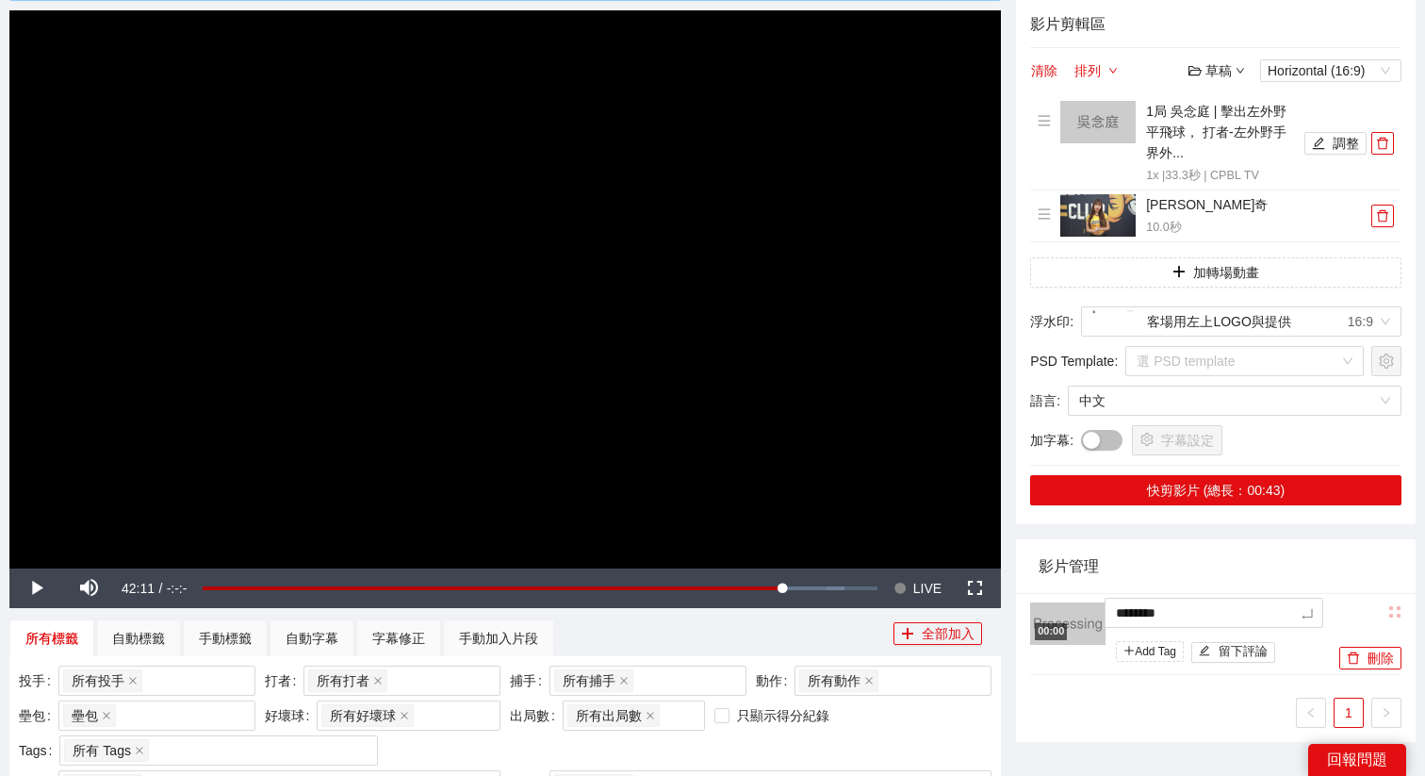
type textarea "*******"
type textarea "********"
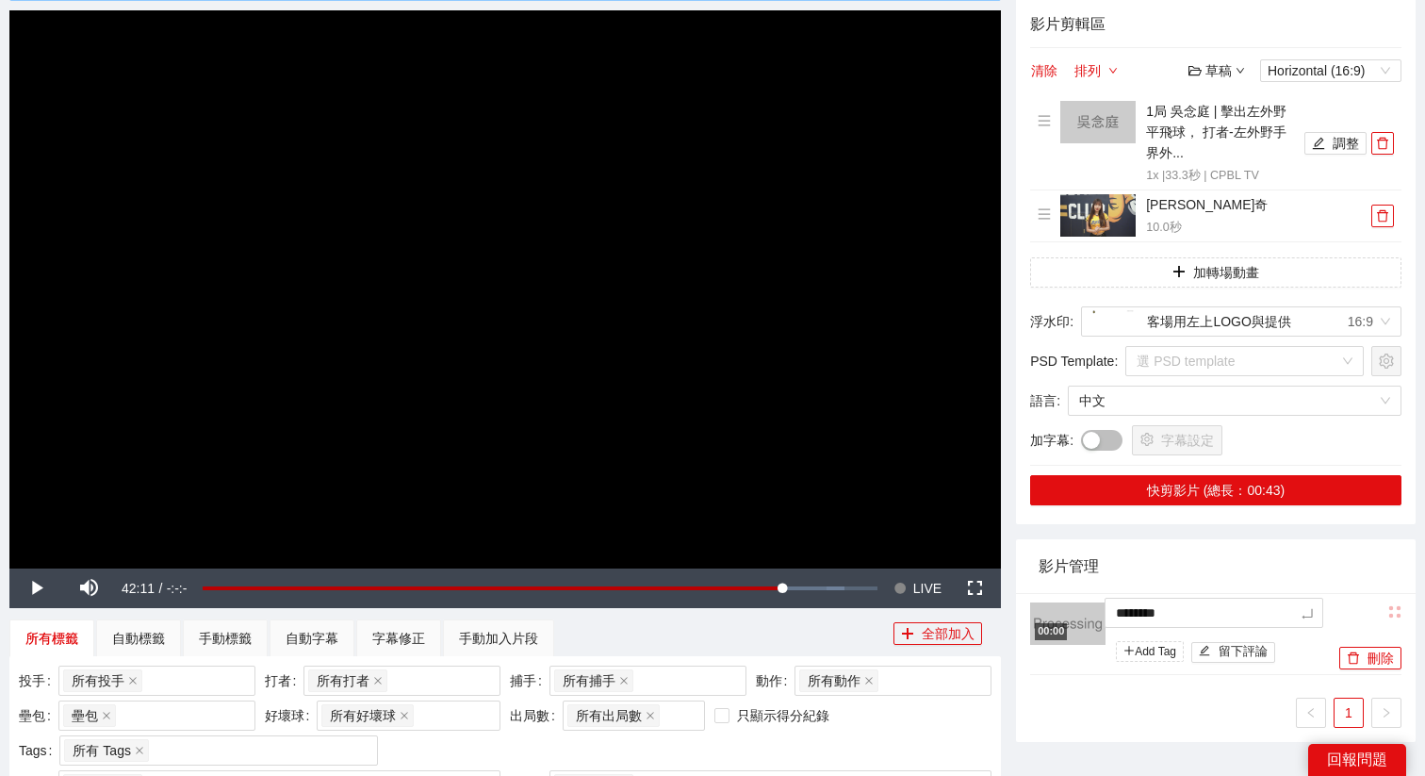
type textarea "*********"
type textarea "**********"
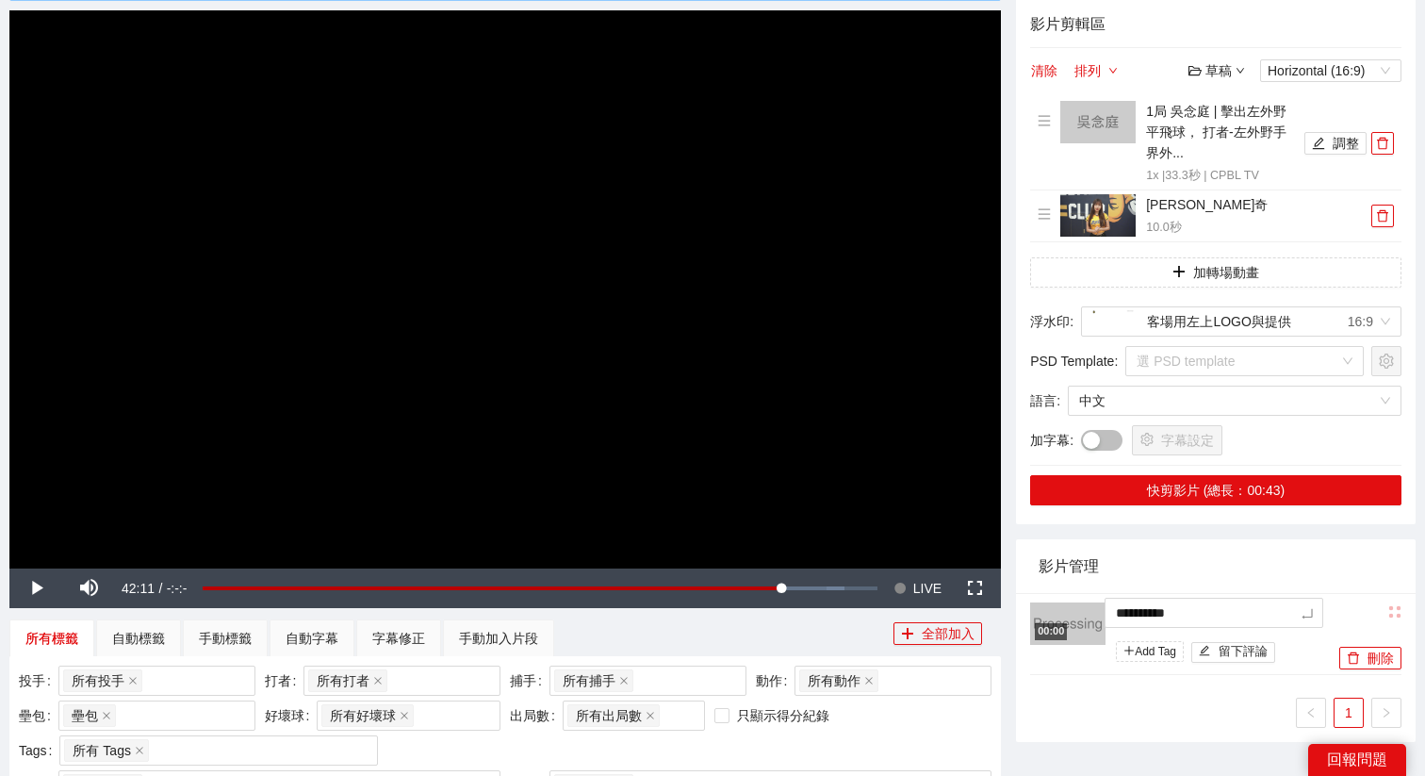
type textarea "**********"
type textarea "*********"
type textarea "**********"
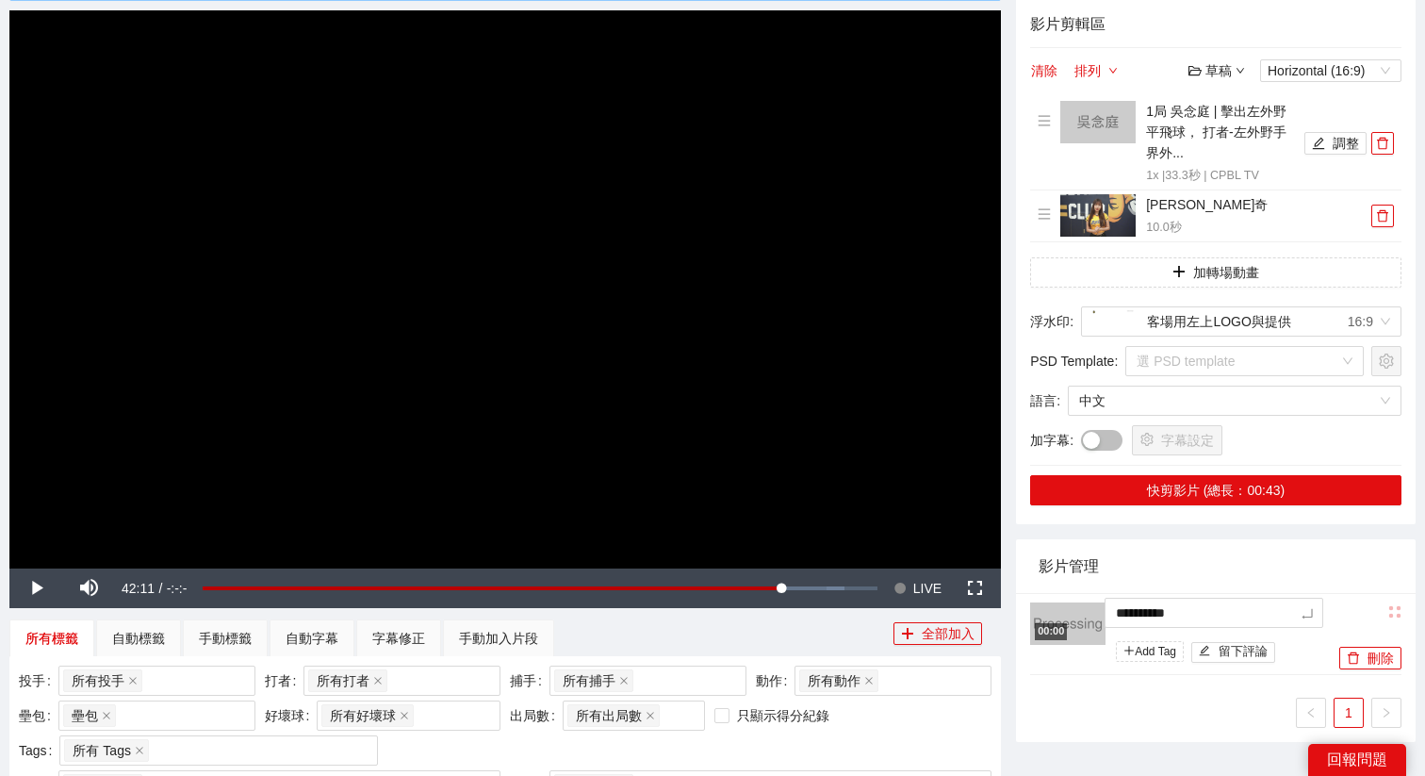
type textarea "**********"
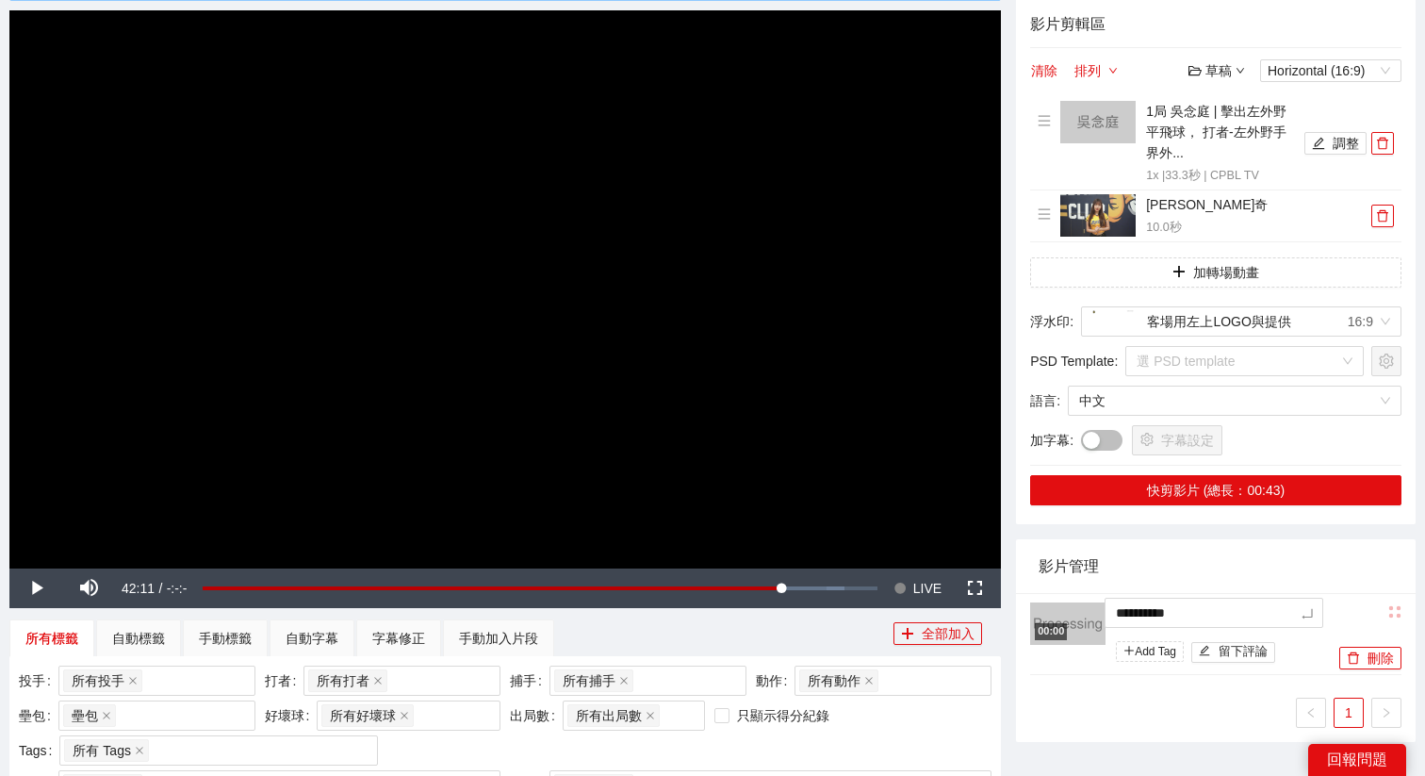
type textarea "**********"
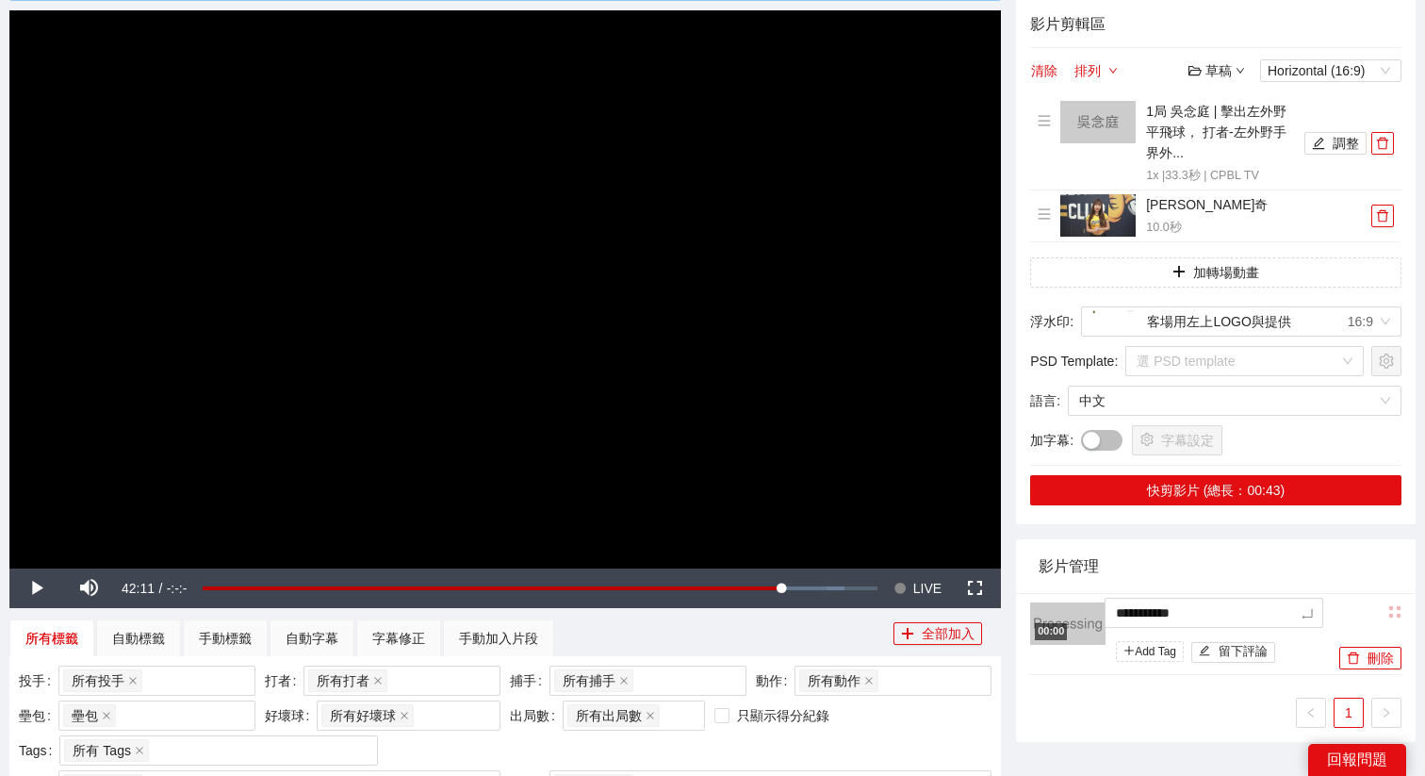
type textarea "**********"
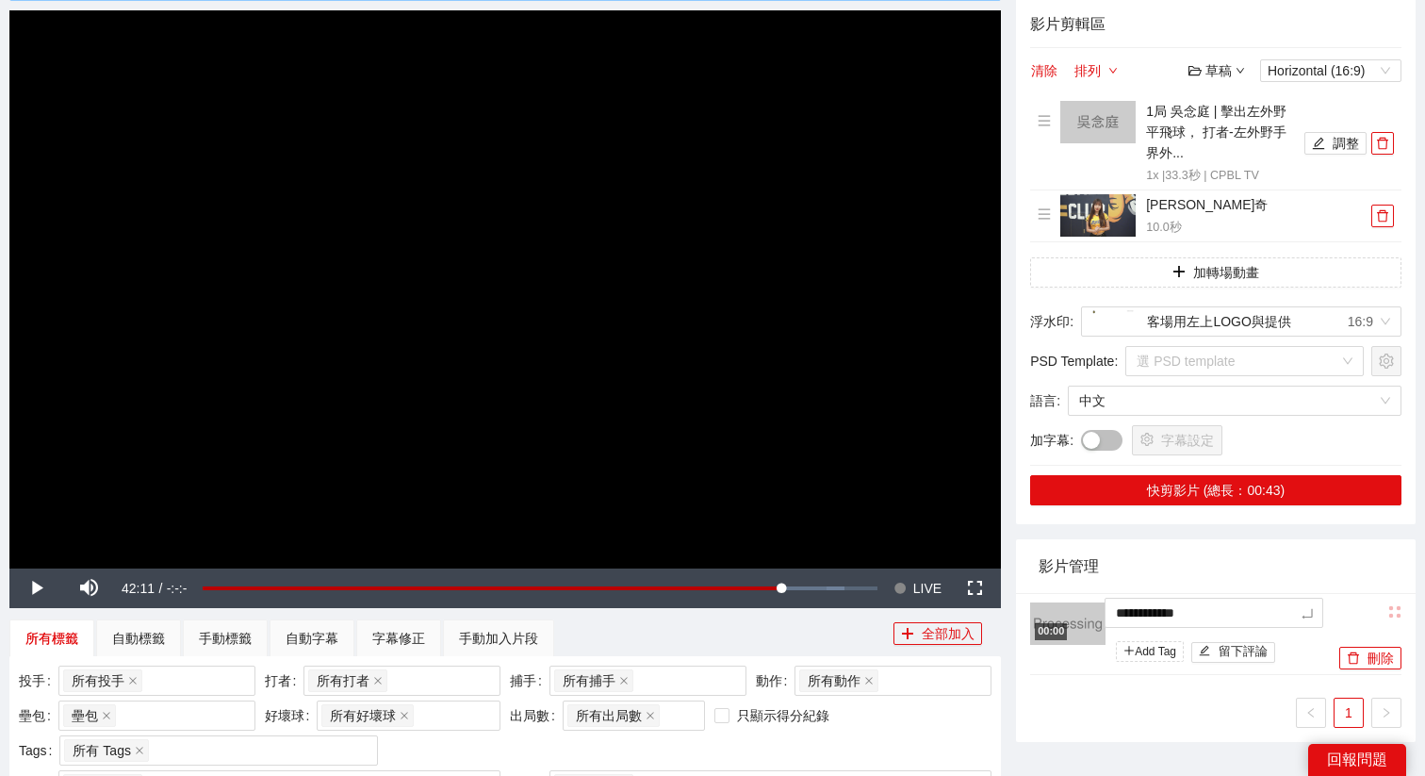
type textarea "**********"
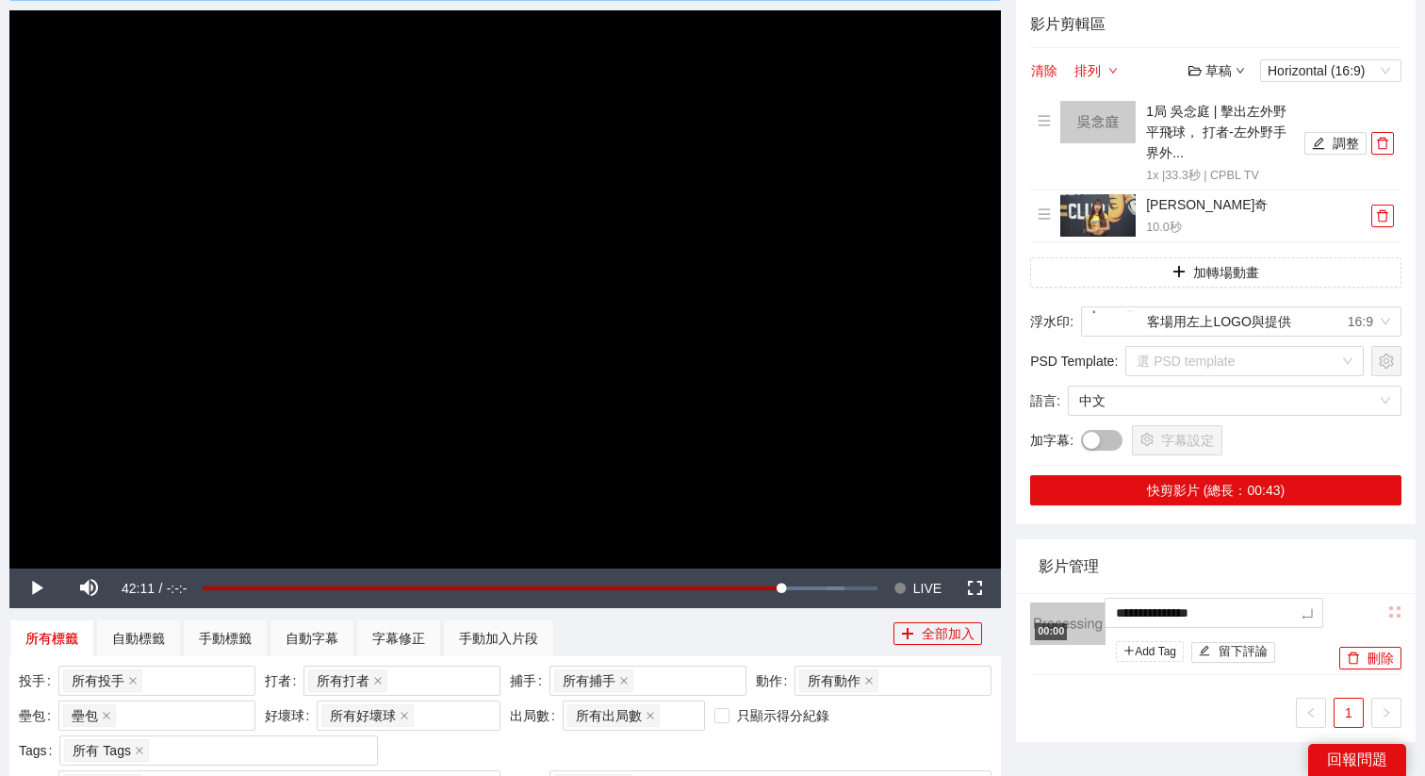
type textarea "**********"
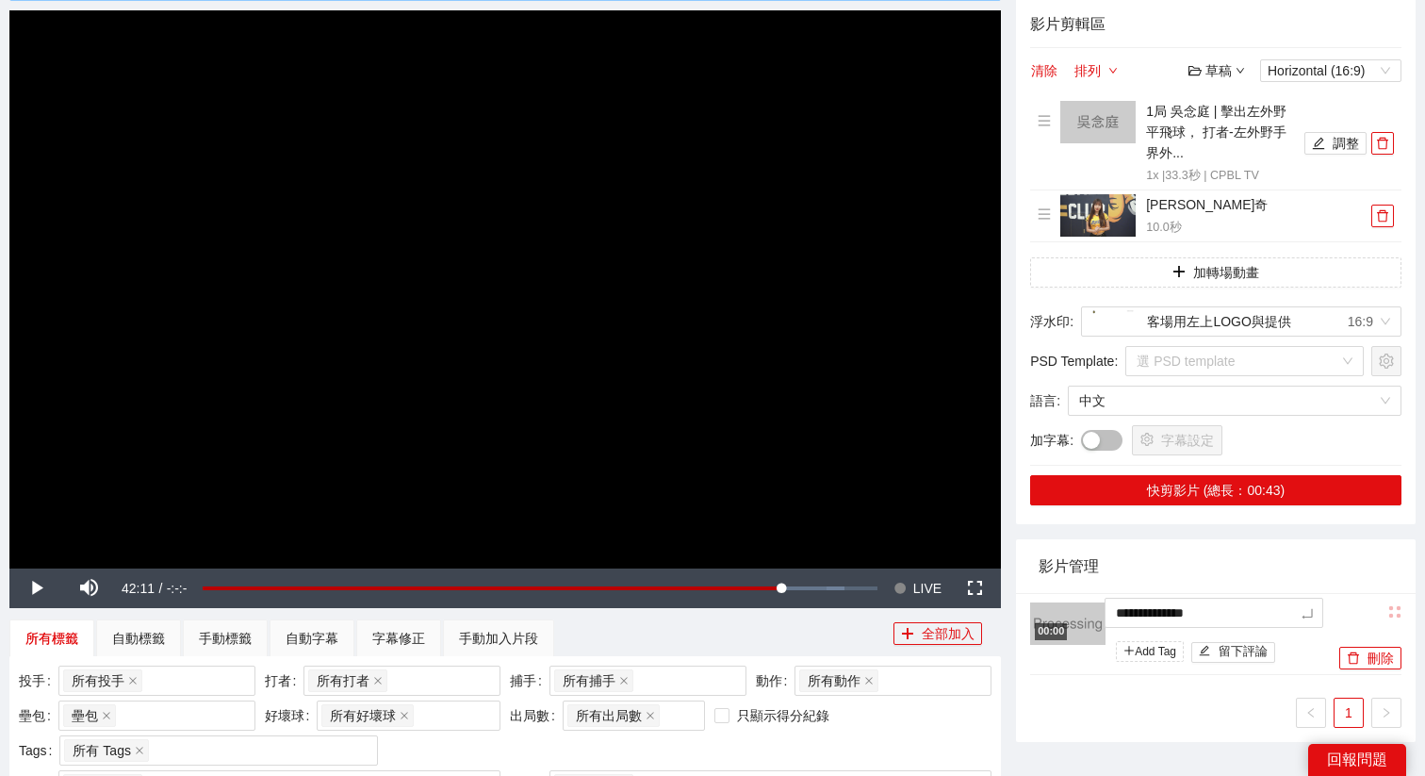
type textarea "**********"
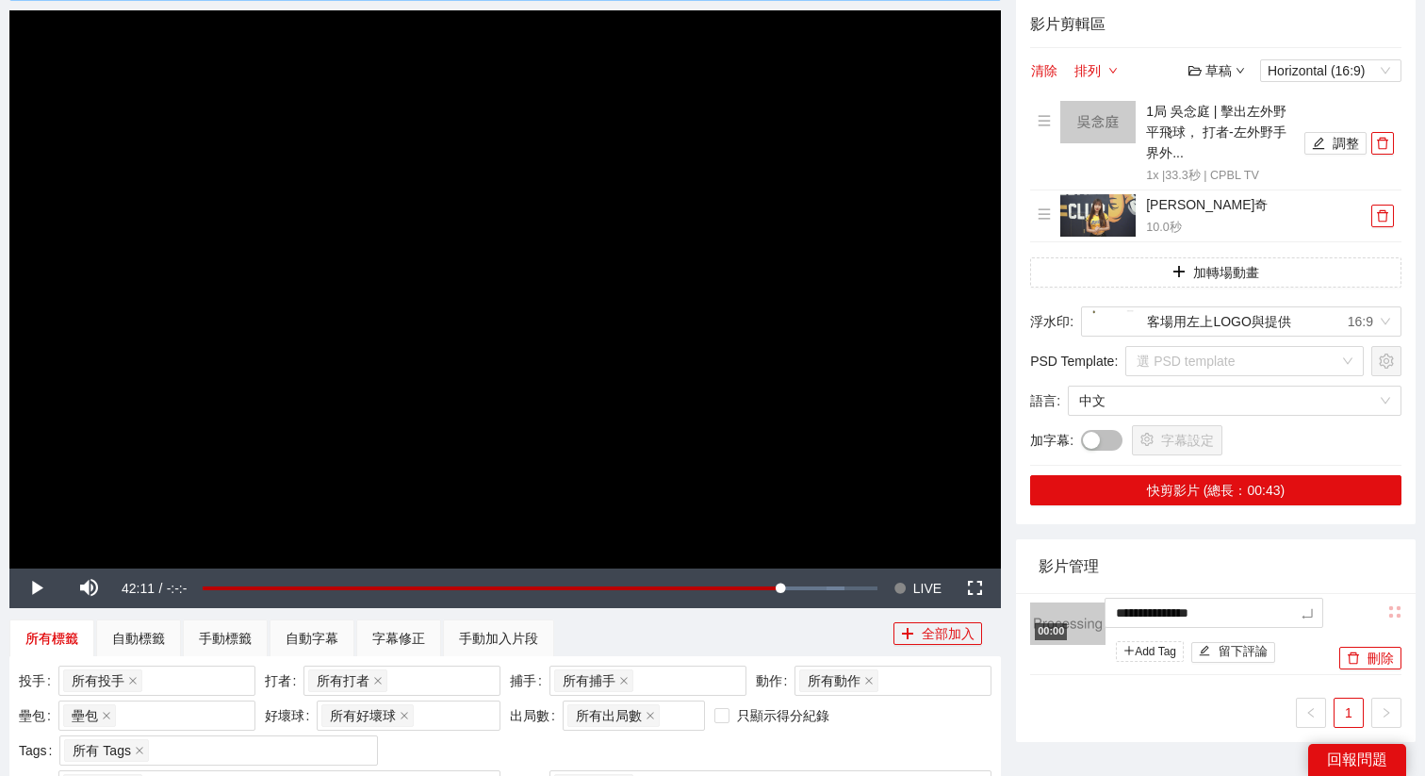
type textarea "**********"
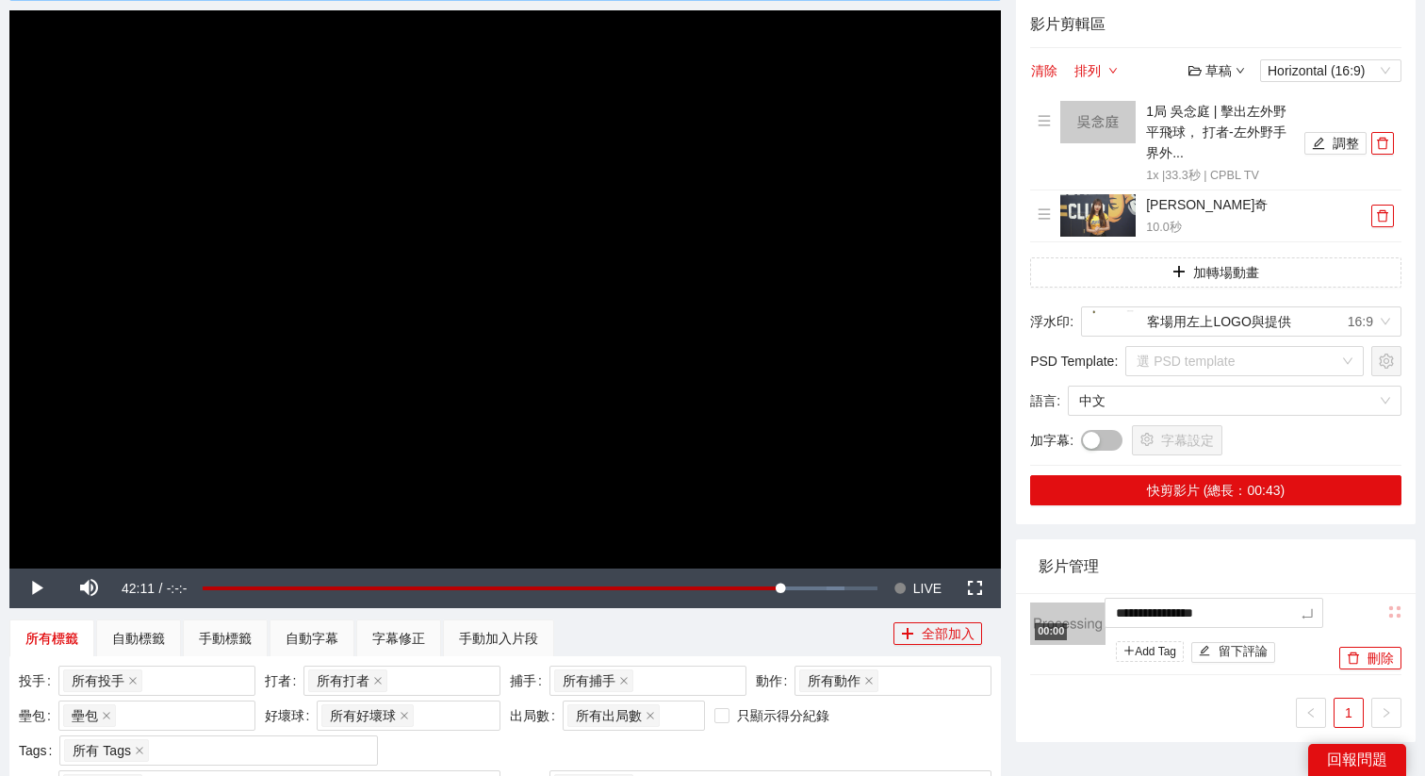
type textarea "**********"
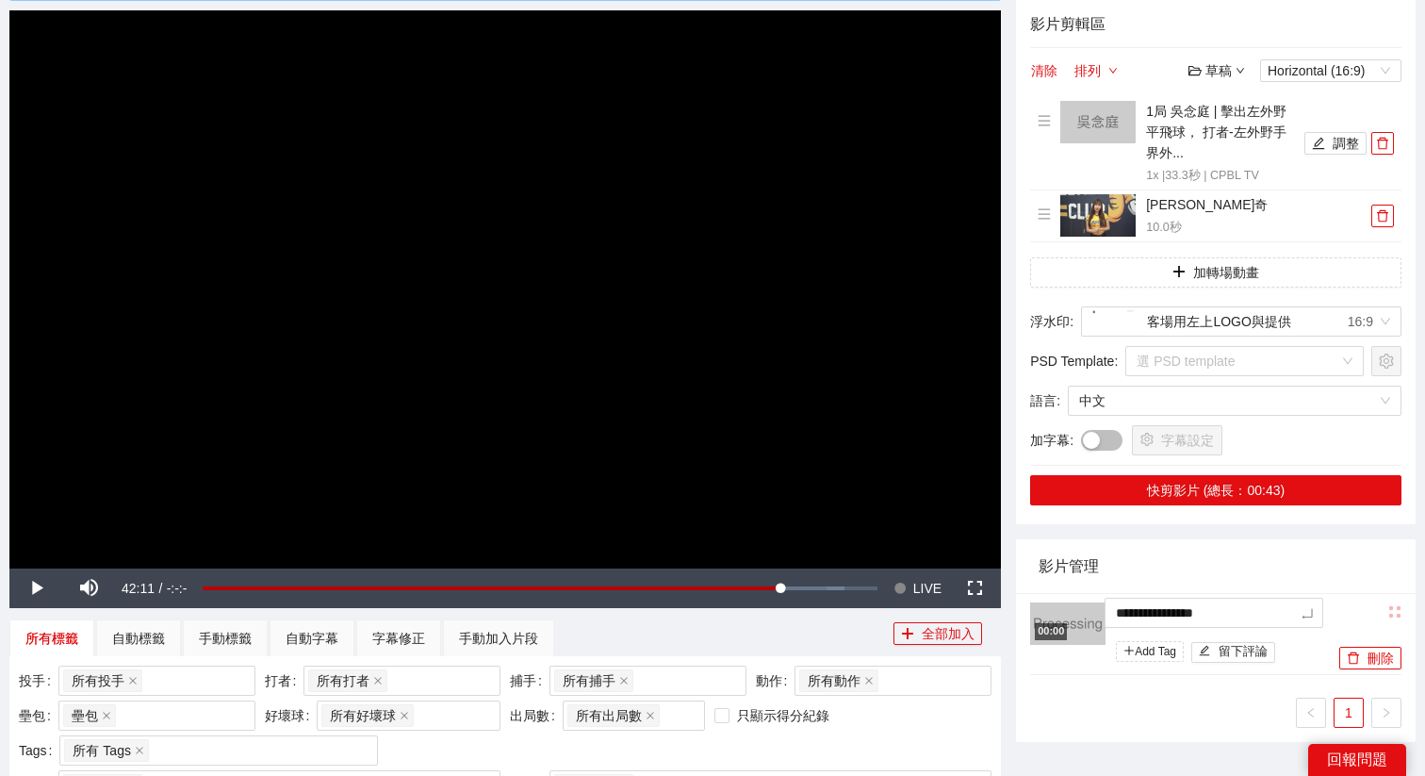
type textarea "**********"
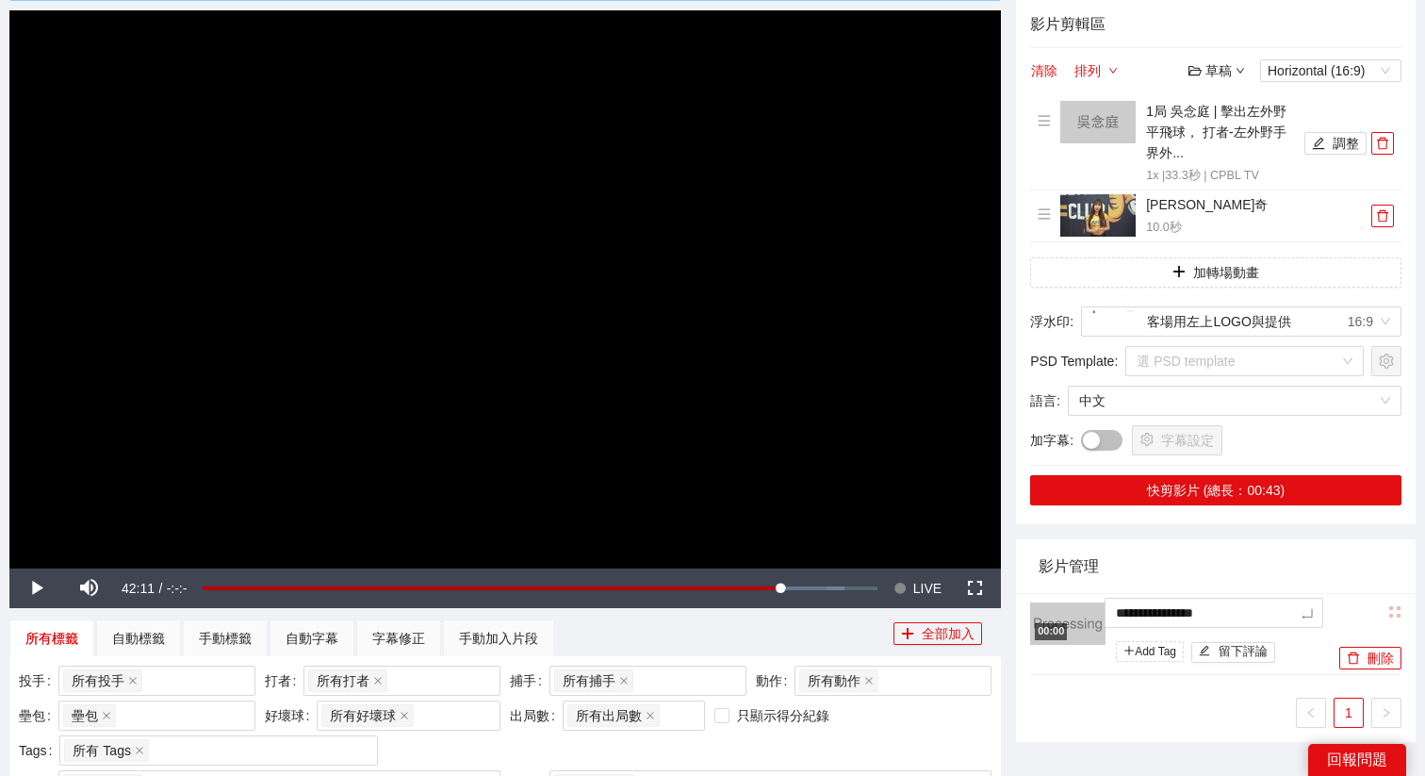
type textarea "**********"
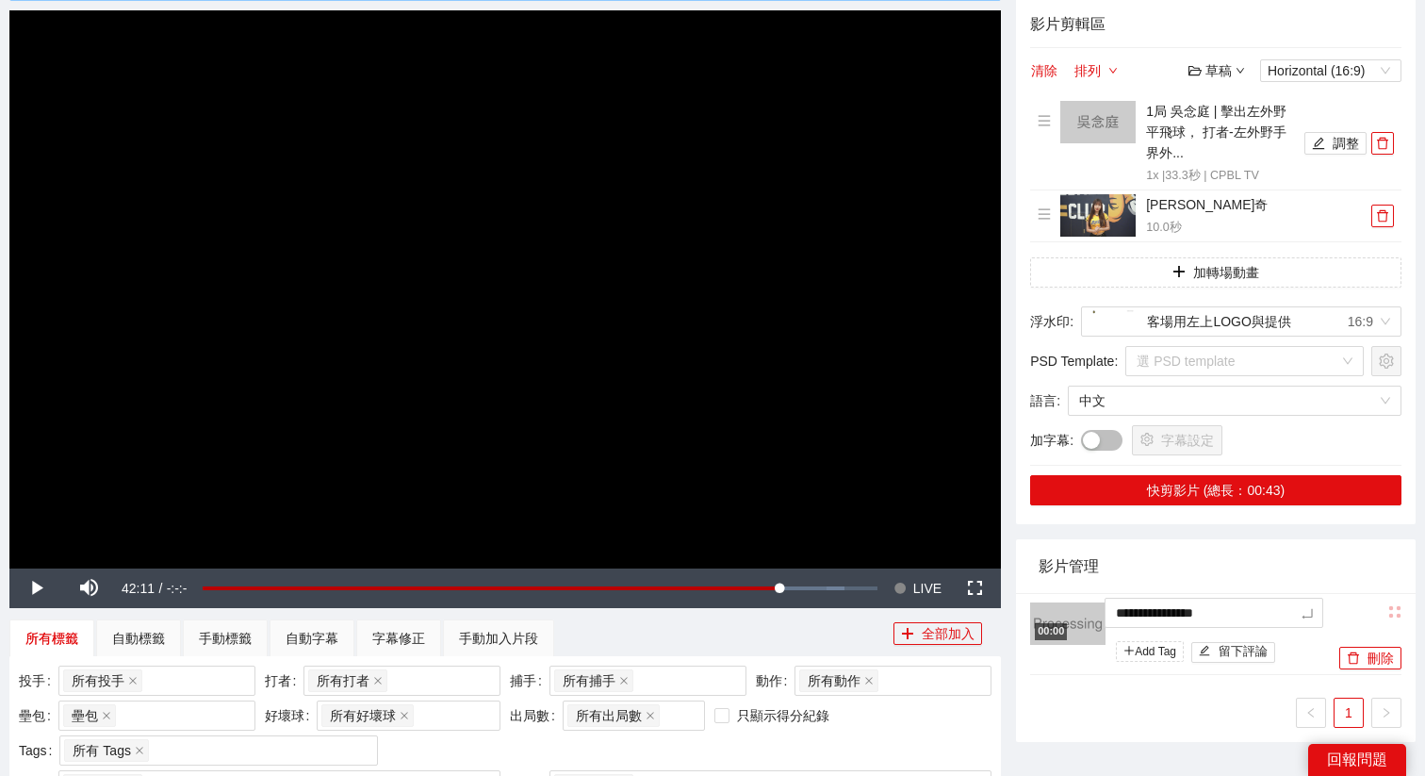
type textarea "**********"
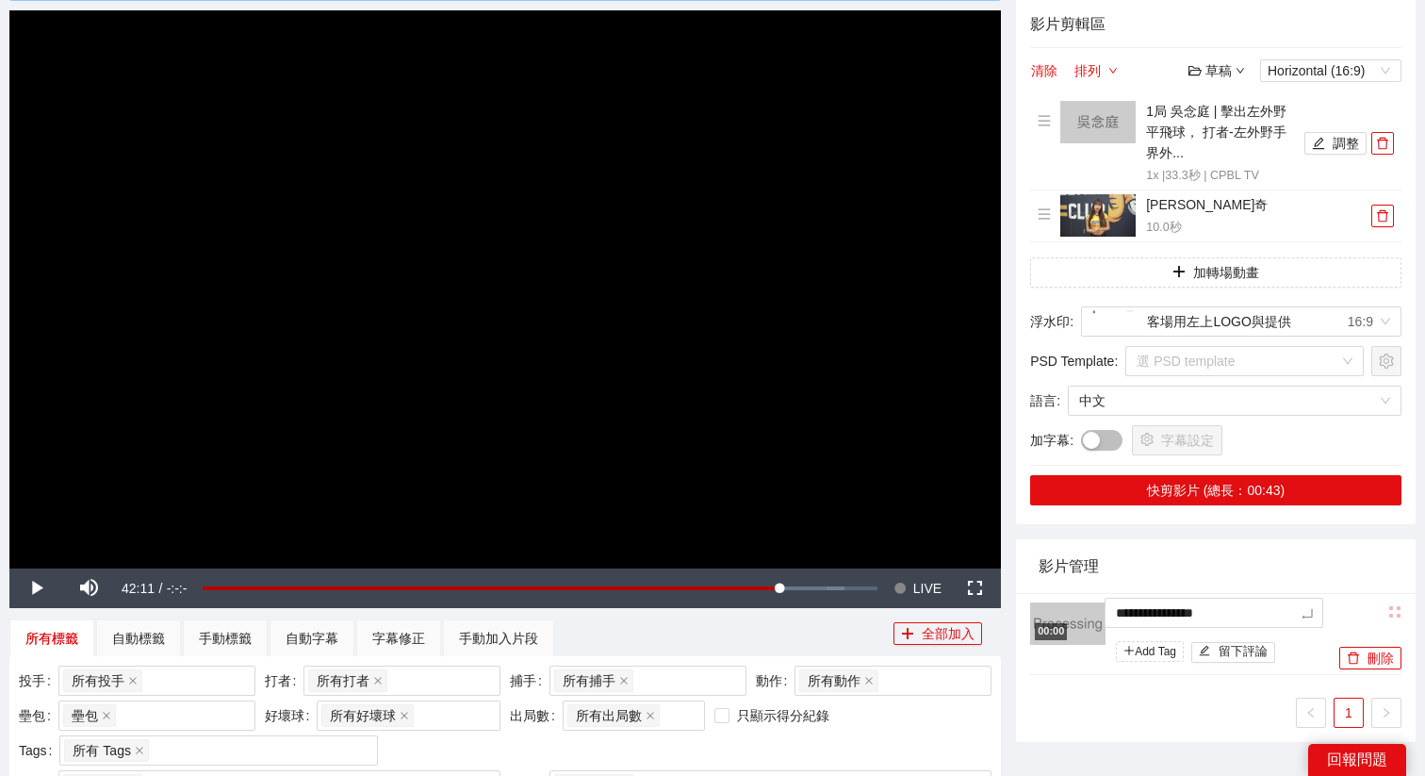
type textarea "**********"
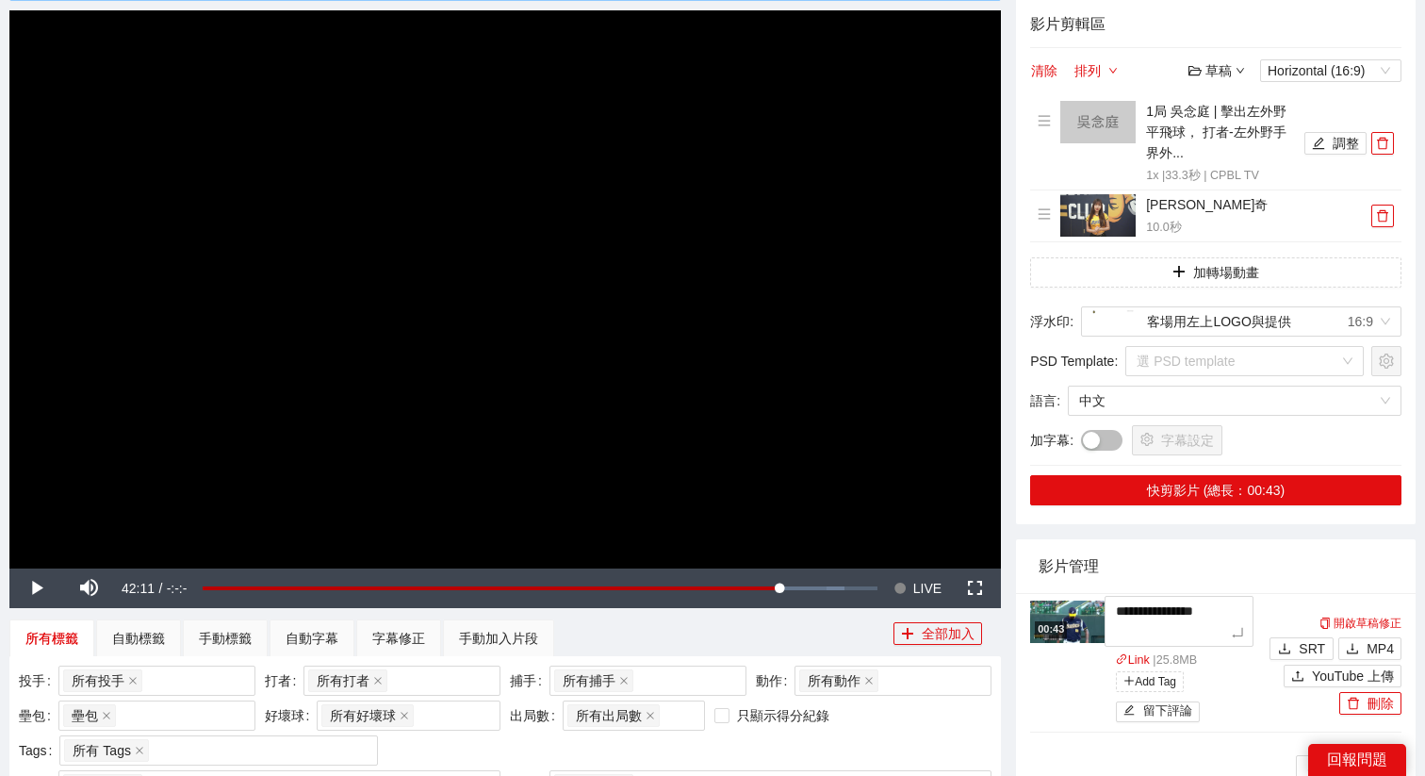
type textarea "**********"
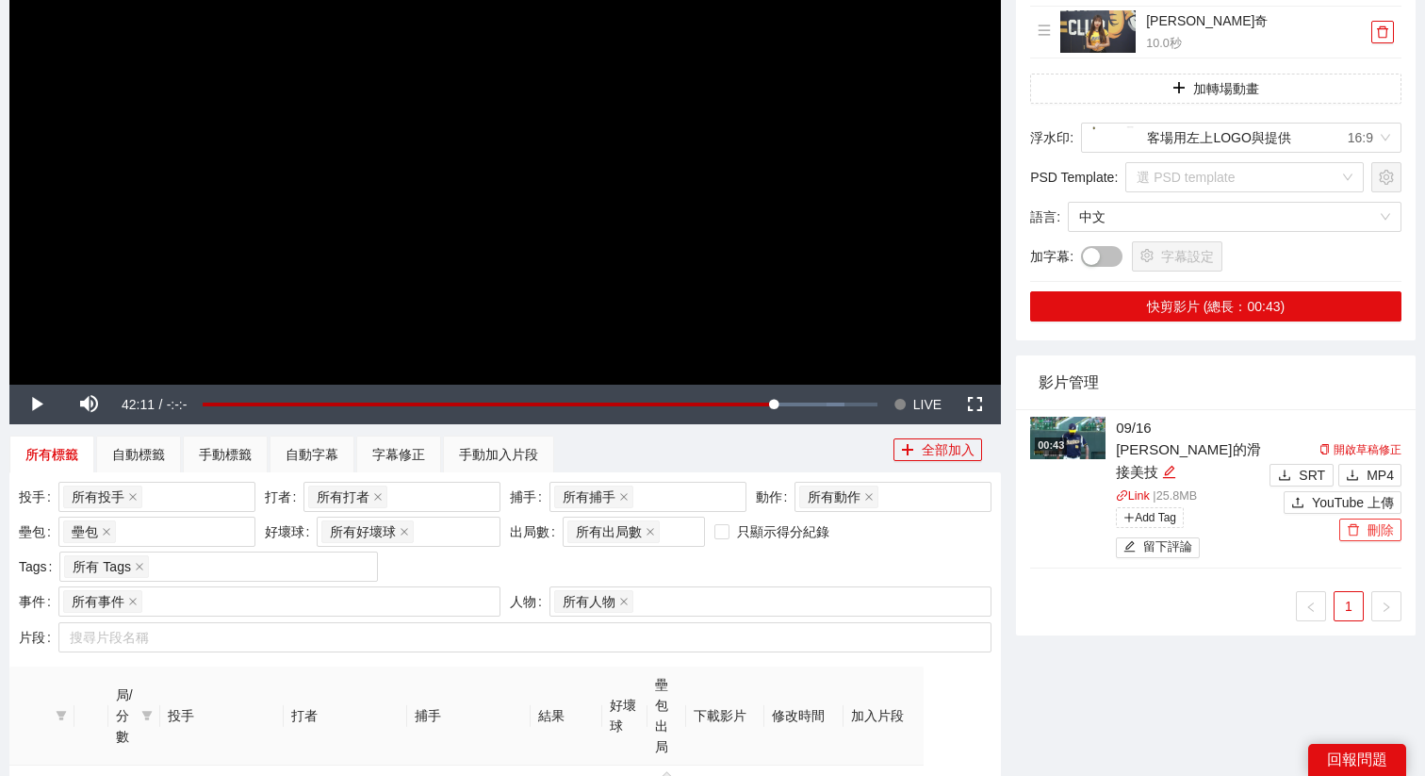
scroll to position [334, 0]
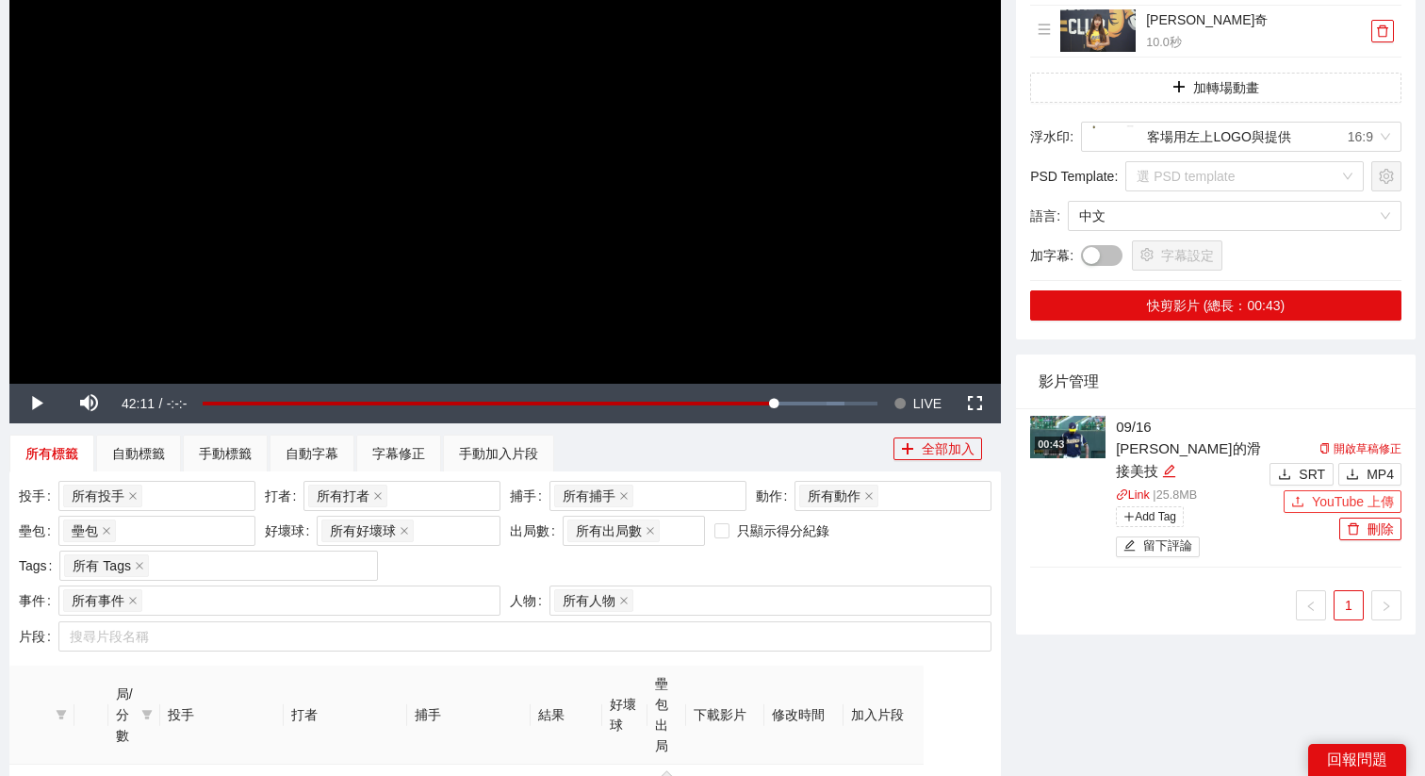
click at [1330, 495] on span "YouTube 上傳" at bounding box center [1353, 501] width 82 height 21
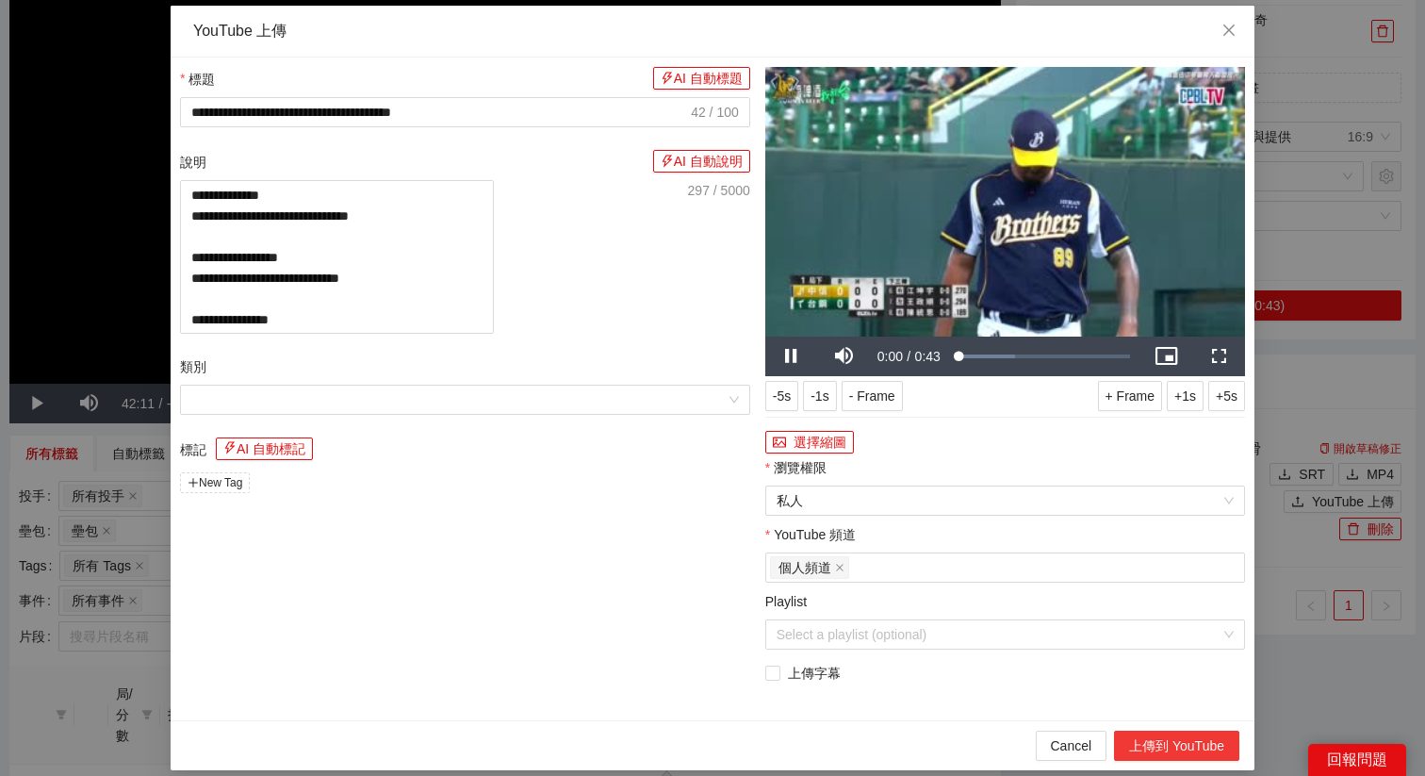
click at [1164, 746] on button "上傳到 YouTube" at bounding box center [1176, 746] width 125 height 30
click at [1228, 22] on span "Close" at bounding box center [1229, 31] width 51 height 51
type textarea "**********"
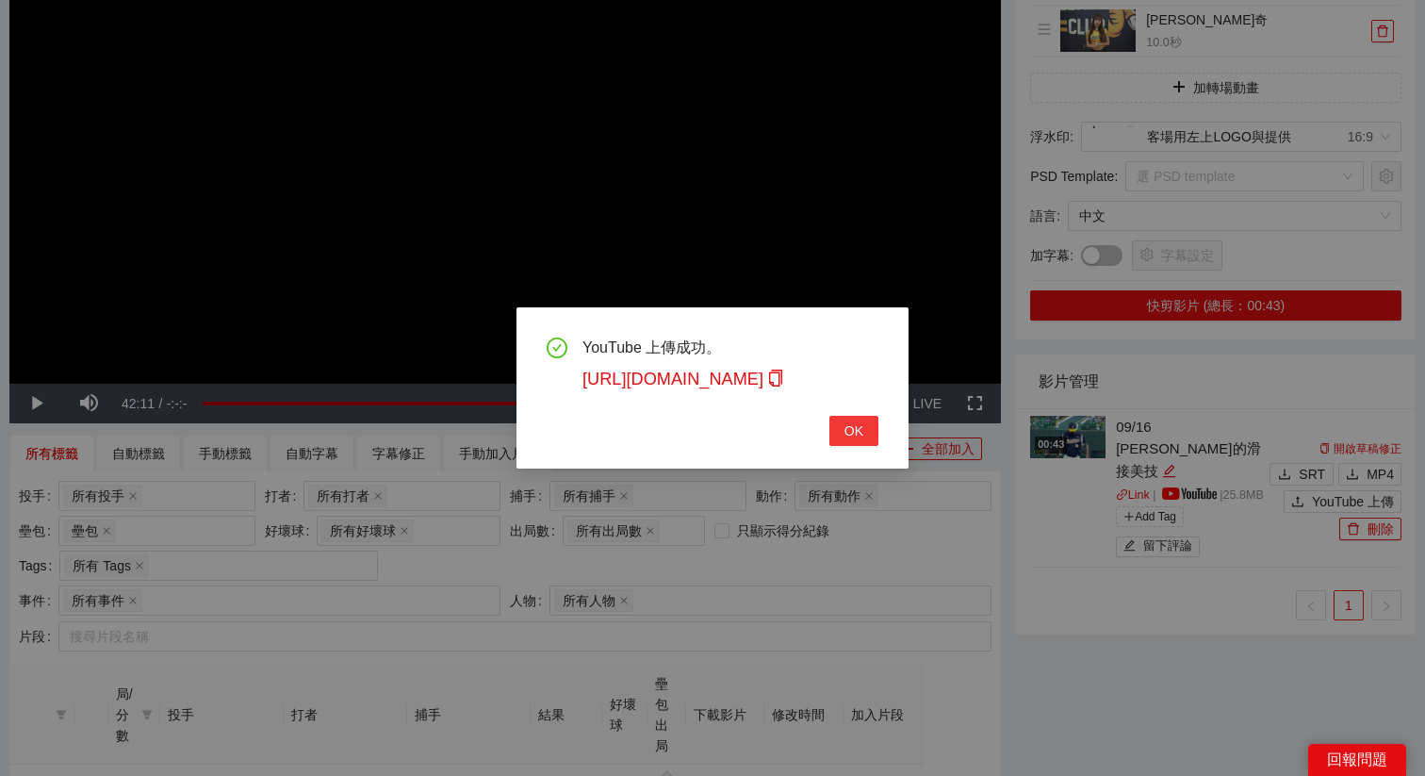
click at [862, 425] on span "OK" at bounding box center [854, 430] width 19 height 21
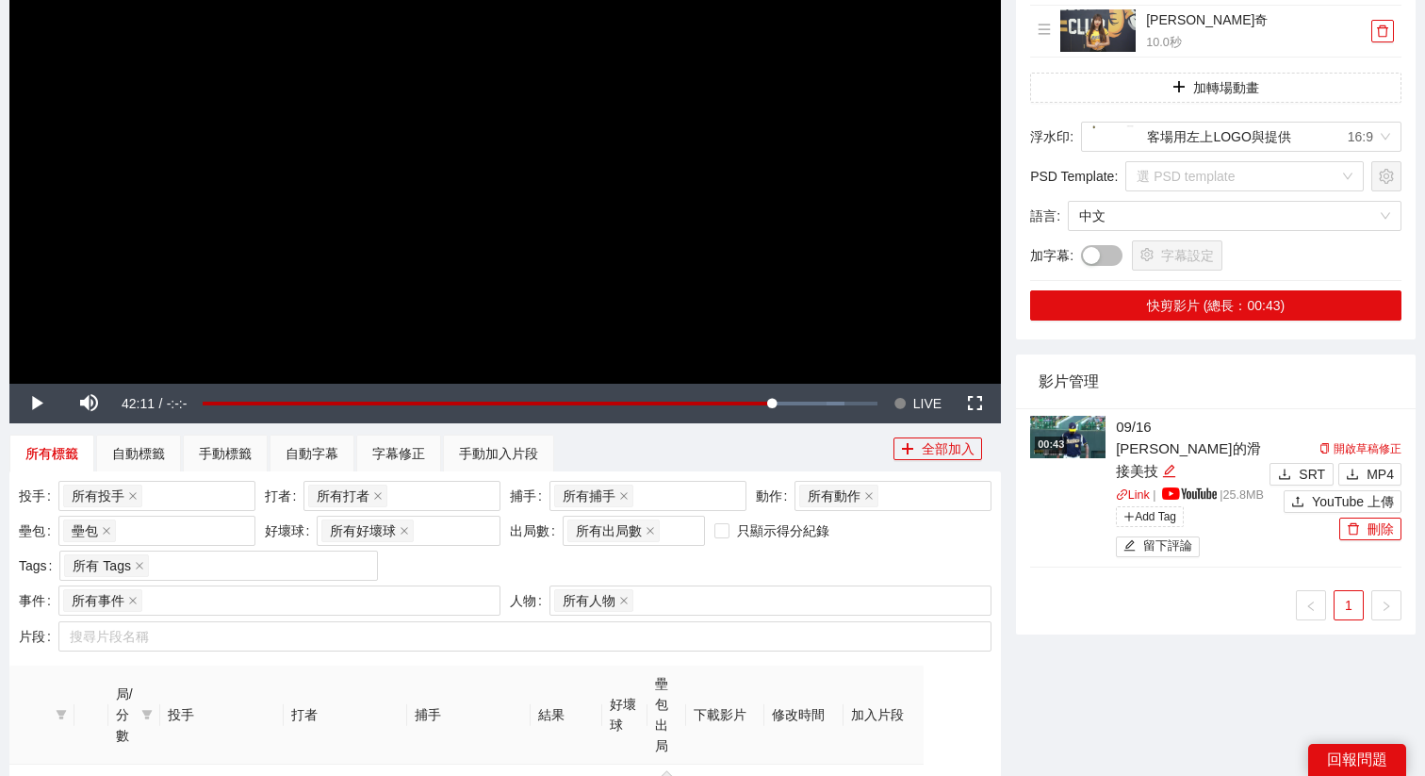
click at [1067, 442] on div "00:43" at bounding box center [1051, 444] width 32 height 16
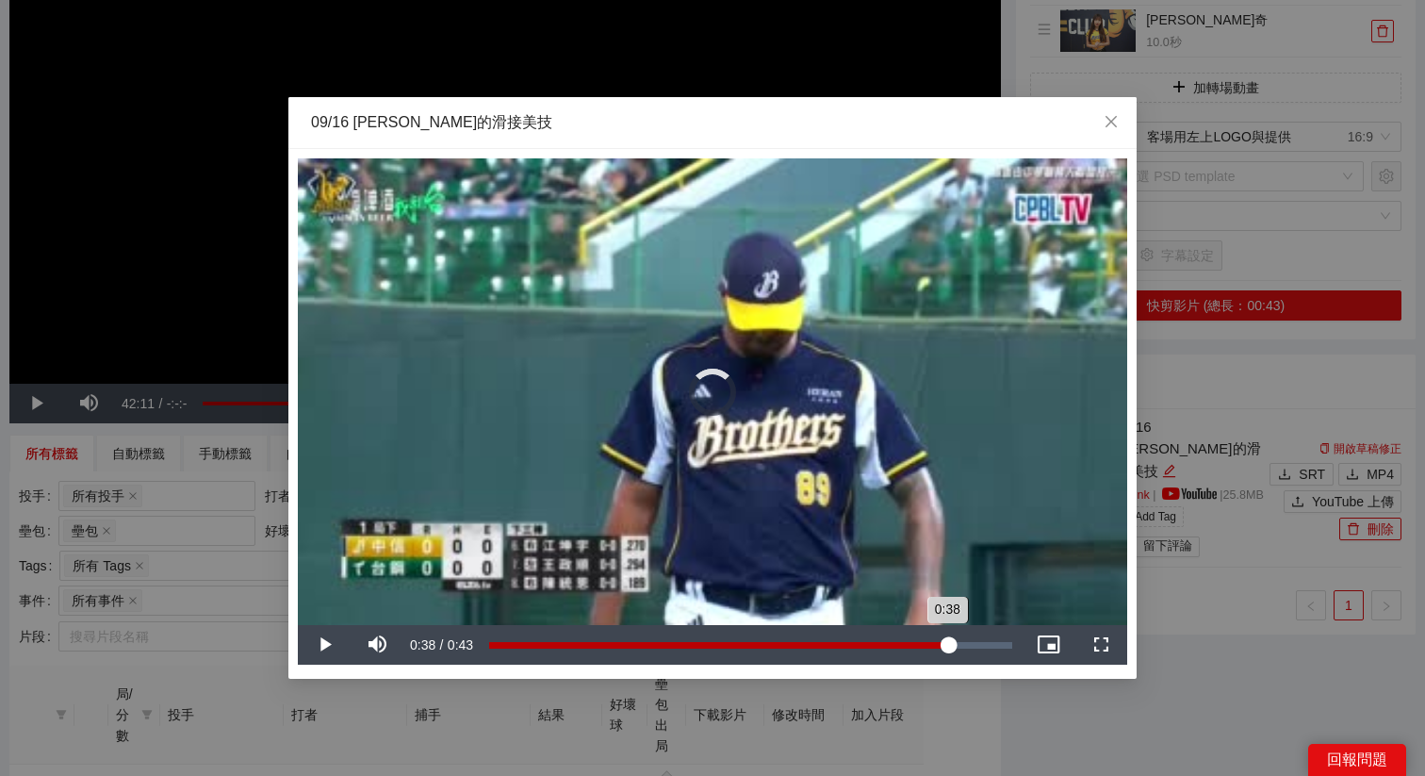
click at [947, 638] on div "Loaded : 0% 0:38 0:38" at bounding box center [751, 645] width 542 height 40
click at [909, 642] on div "0:34" at bounding box center [699, 645] width 420 height 7
click at [844, 635] on div "Loaded : 100.00% 0:29 0:35" at bounding box center [751, 645] width 542 height 40
click at [828, 633] on div "Loaded : 100.00% 0:28 0:28" at bounding box center [751, 645] width 542 height 40
click at [729, 557] on video "Video Player" at bounding box center [712, 391] width 829 height 467
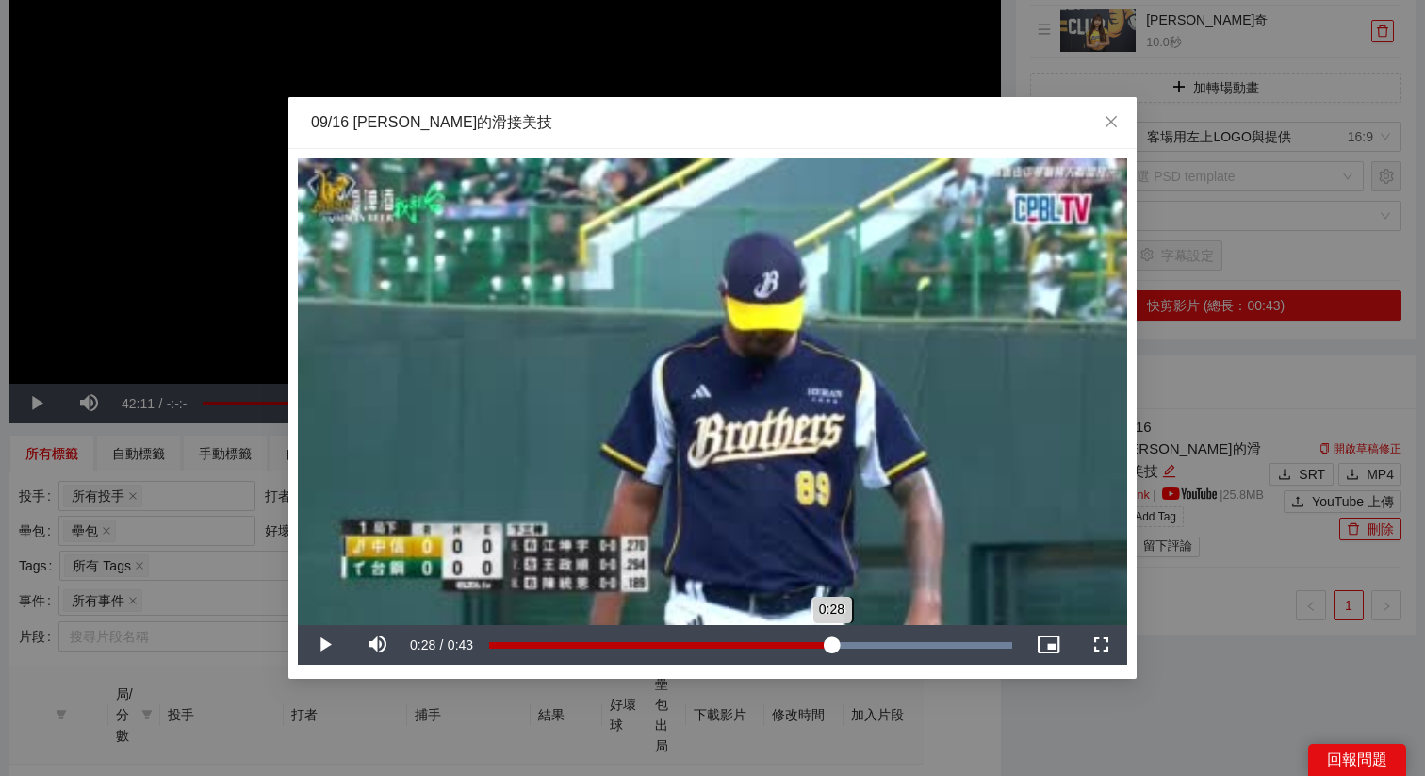
click at [831, 643] on div "0:28" at bounding box center [660, 645] width 342 height 7
click at [747, 138] on div "09/16 [PERSON_NAME]的滑接美技" at bounding box center [712, 123] width 848 height 52
click at [976, 698] on div "**********" at bounding box center [712, 388] width 1425 height 776
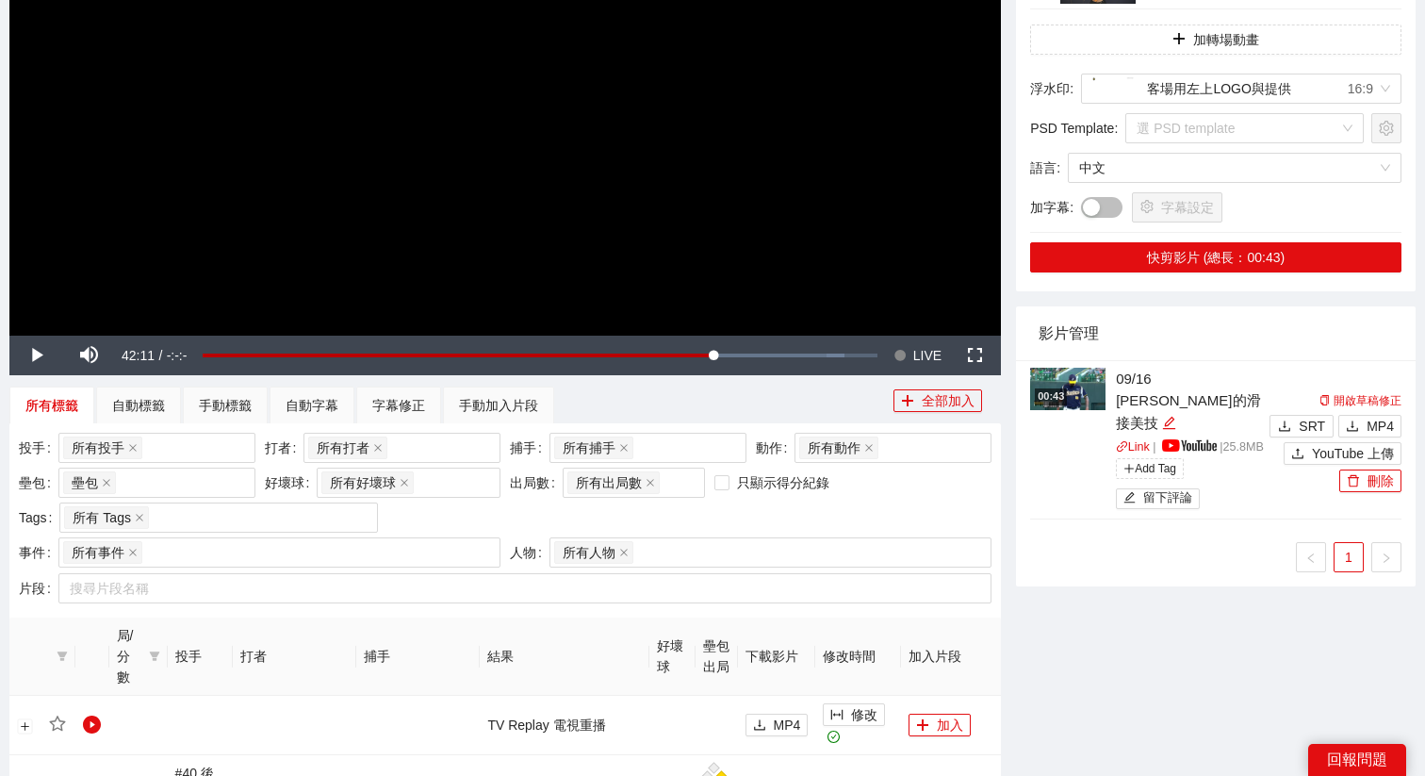
scroll to position [0, 0]
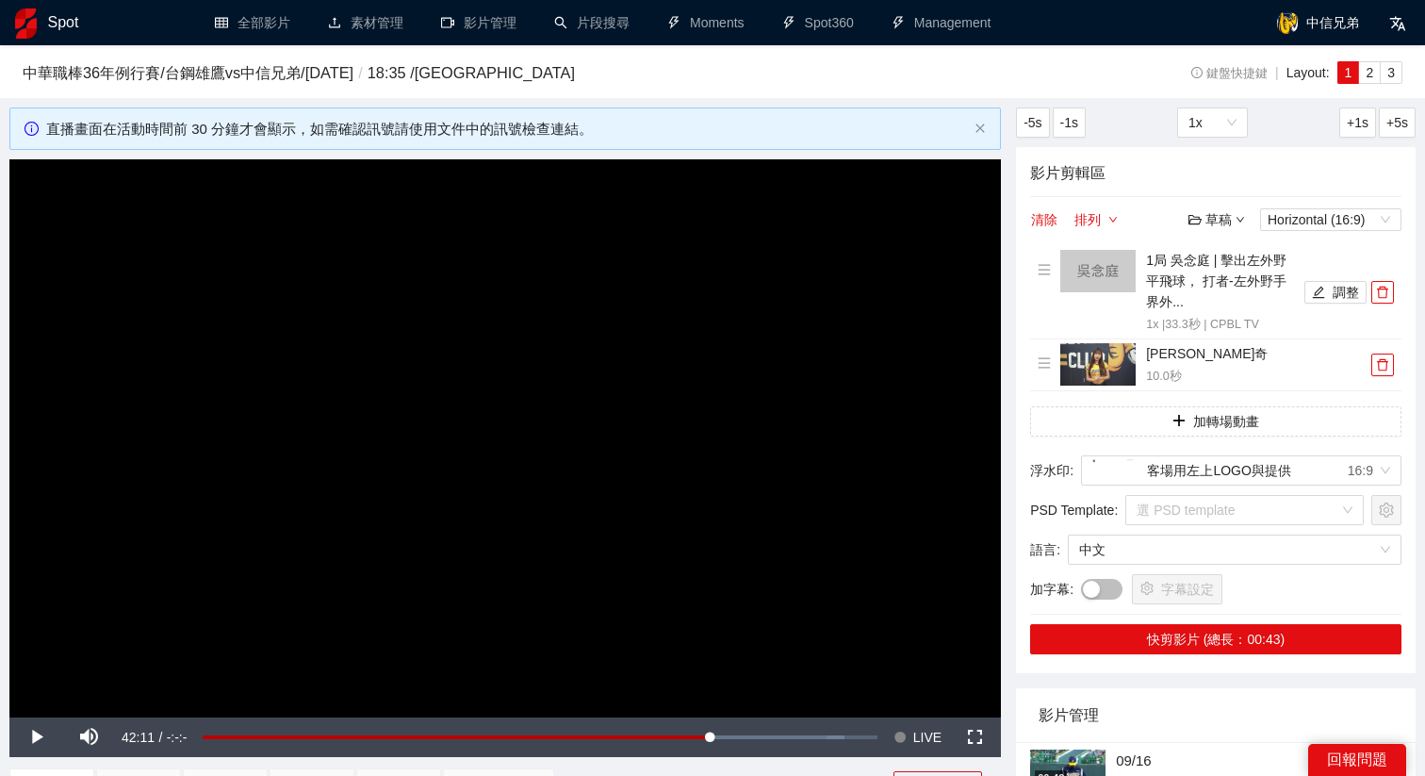
click at [1035, 203] on div "影片剪輯區 清除 排列 草稿 Horizontal (16:9) 1局 吳念庭 | 擊出左外野平飛球， 打者-左外野手 界外... 1x | 33.3 秒 |…" at bounding box center [1216, 410] width 400 height 526
click at [1041, 219] on button "清除" at bounding box center [1044, 219] width 28 height 23
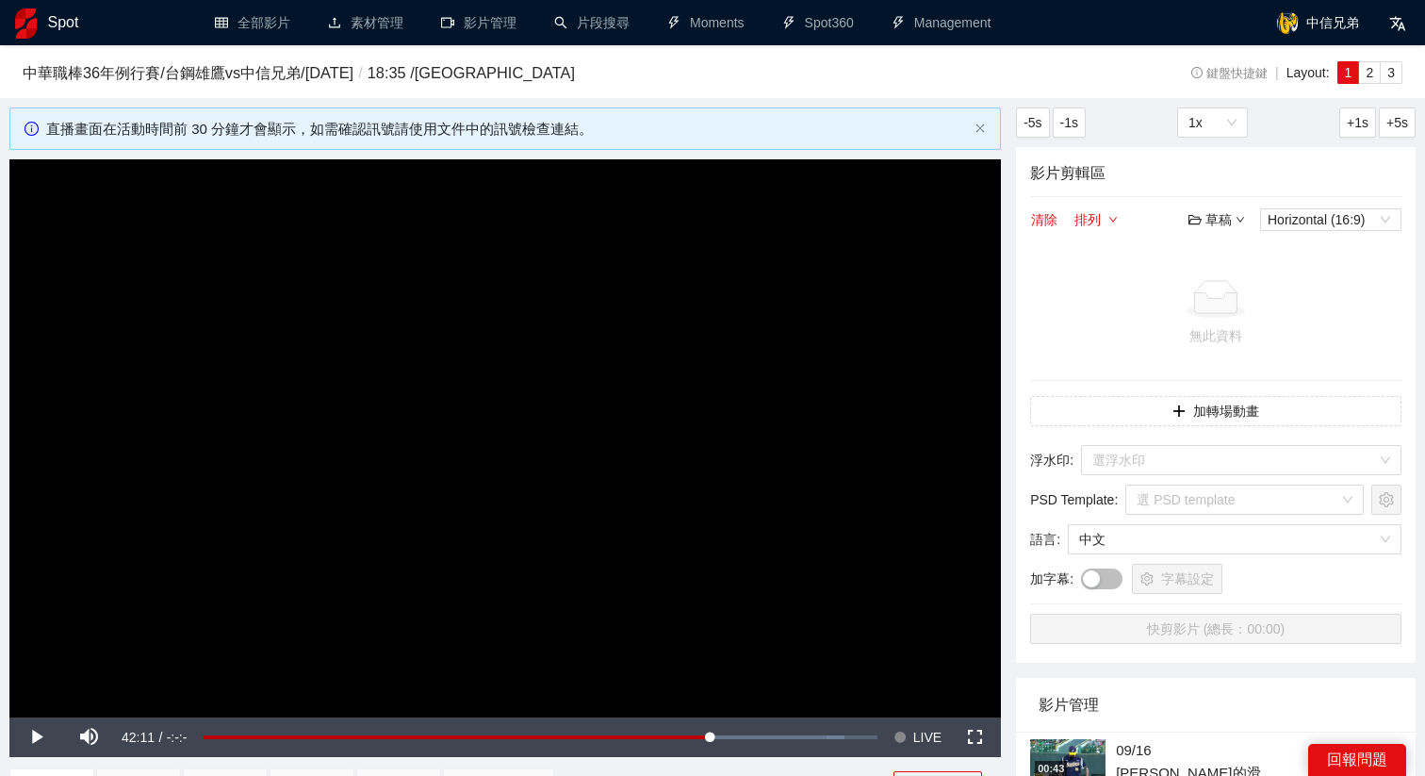
click at [730, 424] on video "Video Player" at bounding box center [505, 438] width 992 height 558
click at [897, 743] on span "Video Player" at bounding box center [900, 737] width 13 height 40
click at [1230, 218] on div "草稿" at bounding box center [1217, 219] width 57 height 21
click at [1207, 255] on link "開啟" at bounding box center [1221, 252] width 43 height 15
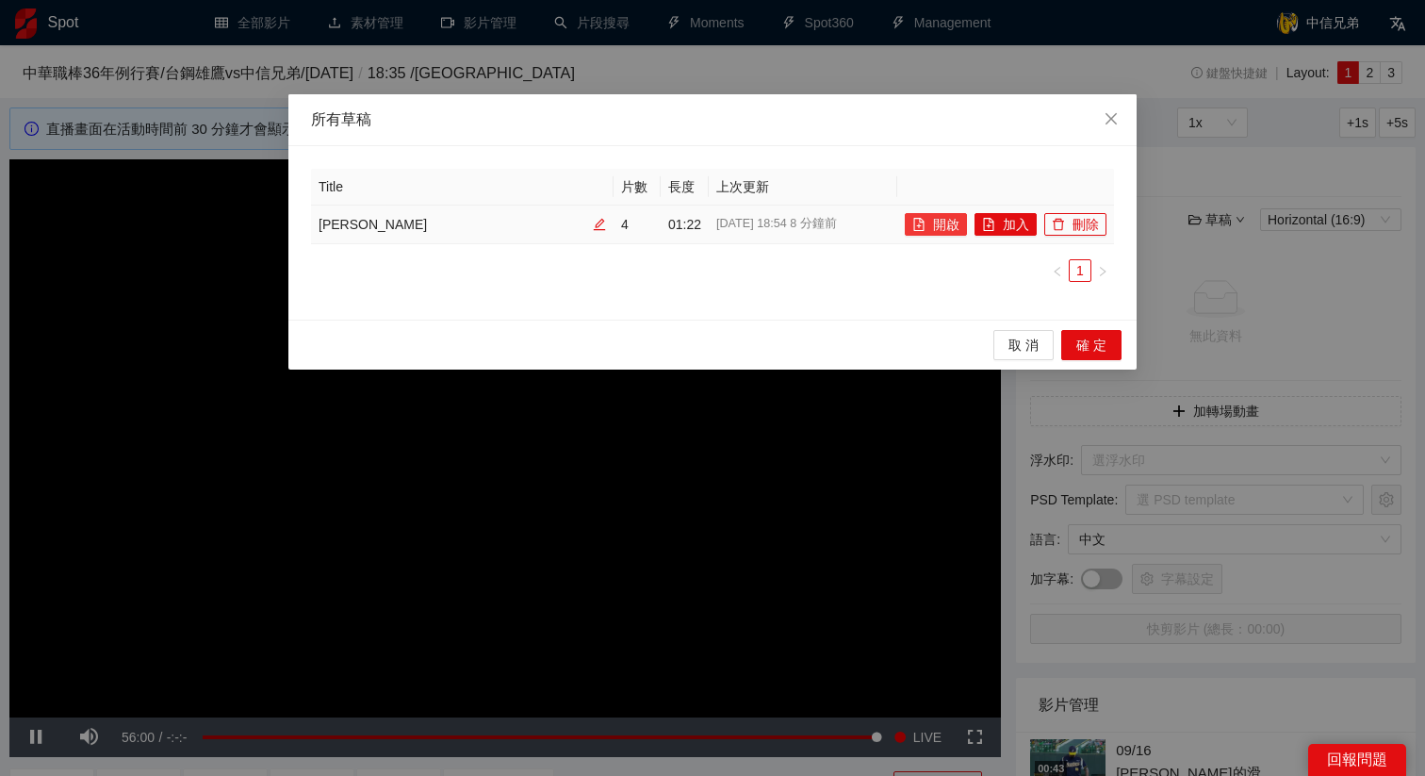
click at [937, 229] on button "開啟" at bounding box center [936, 224] width 62 height 23
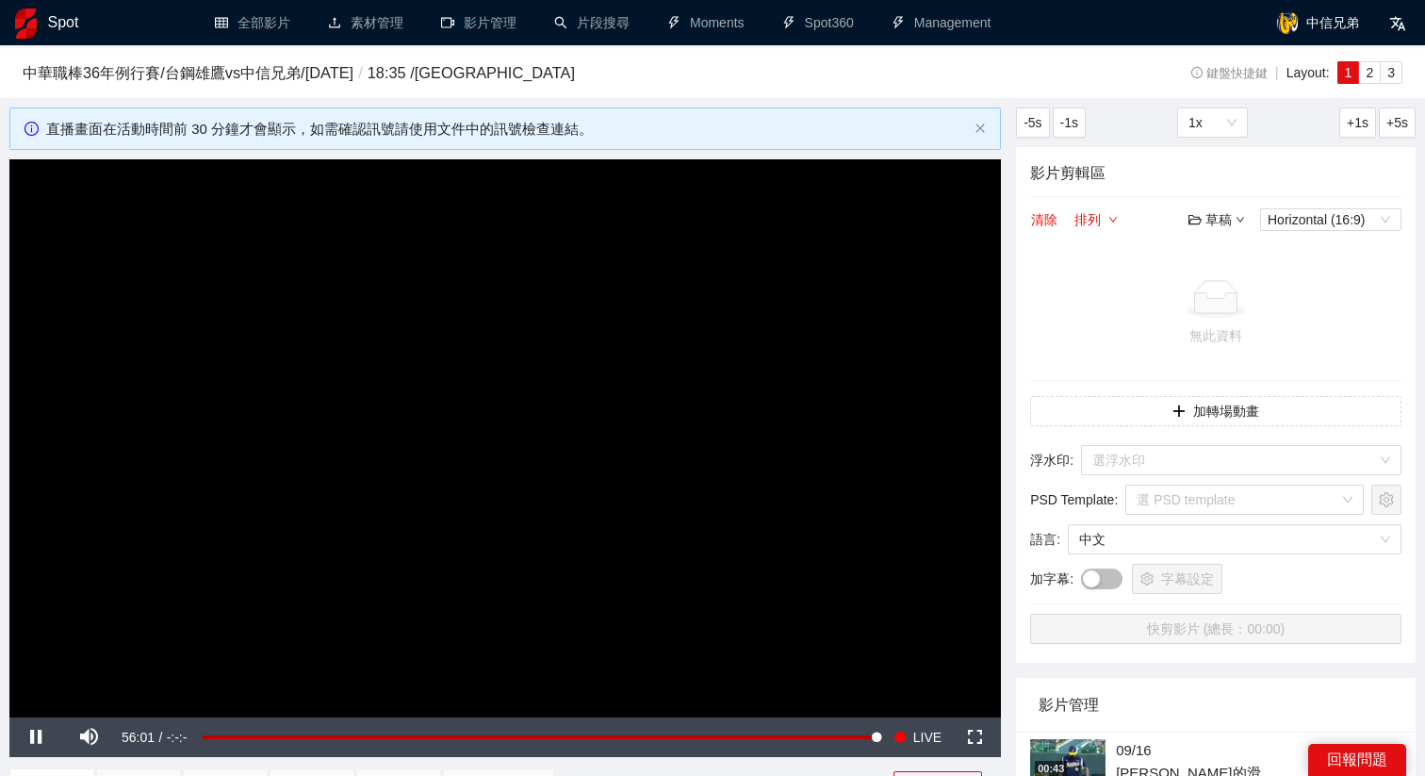
click at [769, 453] on video "Video Player" at bounding box center [505, 438] width 992 height 558
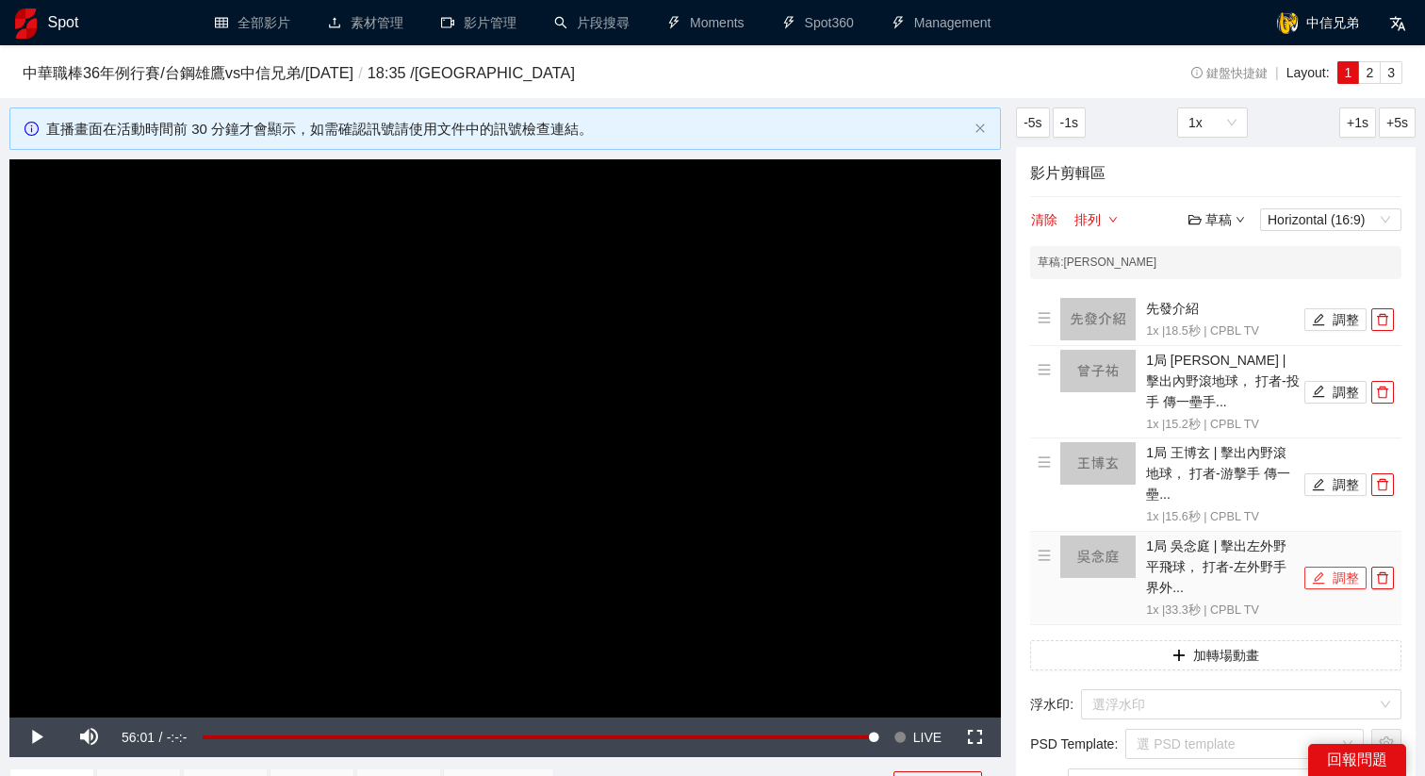
click at [1318, 568] on button "調整" at bounding box center [1336, 577] width 62 height 23
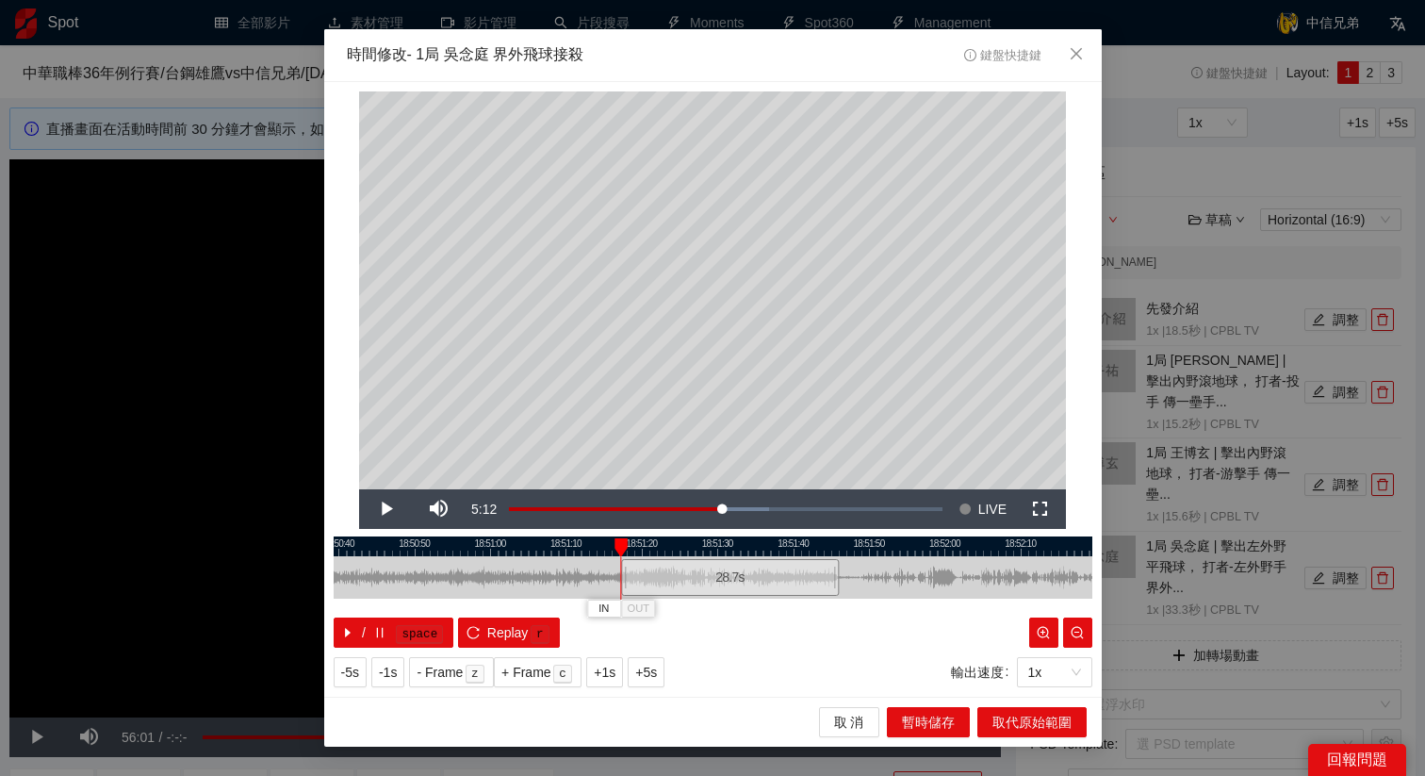
drag, startPoint x: 586, startPoint y: 577, endPoint x: 623, endPoint y: 583, distance: 37.2
click at [623, 583] on div at bounding box center [623, 577] width 11 height 42
click at [617, 583] on div "18:50:30 18:50:40 18:50:50 18:51:00 18:51:10 18:51:20 18:51:30 18:51:40 18:51:5…" at bounding box center [713, 591] width 759 height 111
click at [657, 677] on span "+5s" at bounding box center [646, 672] width 22 height 21
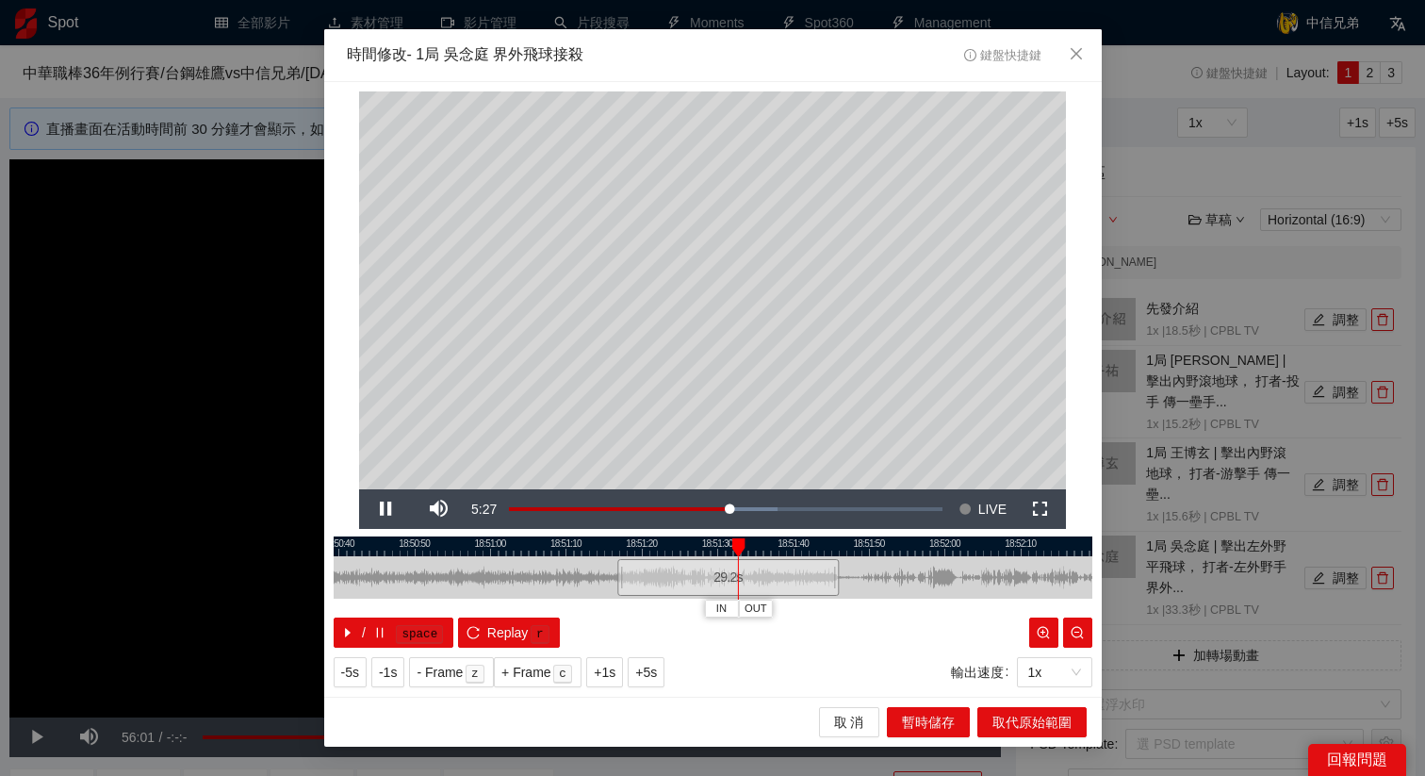
click at [697, 550] on div at bounding box center [713, 546] width 759 height 20
click at [724, 542] on div at bounding box center [713, 546] width 759 height 20
click at [605, 676] on span "+1s" at bounding box center [605, 672] width 22 height 21
click at [610, 672] on span "+1s" at bounding box center [605, 672] width 22 height 21
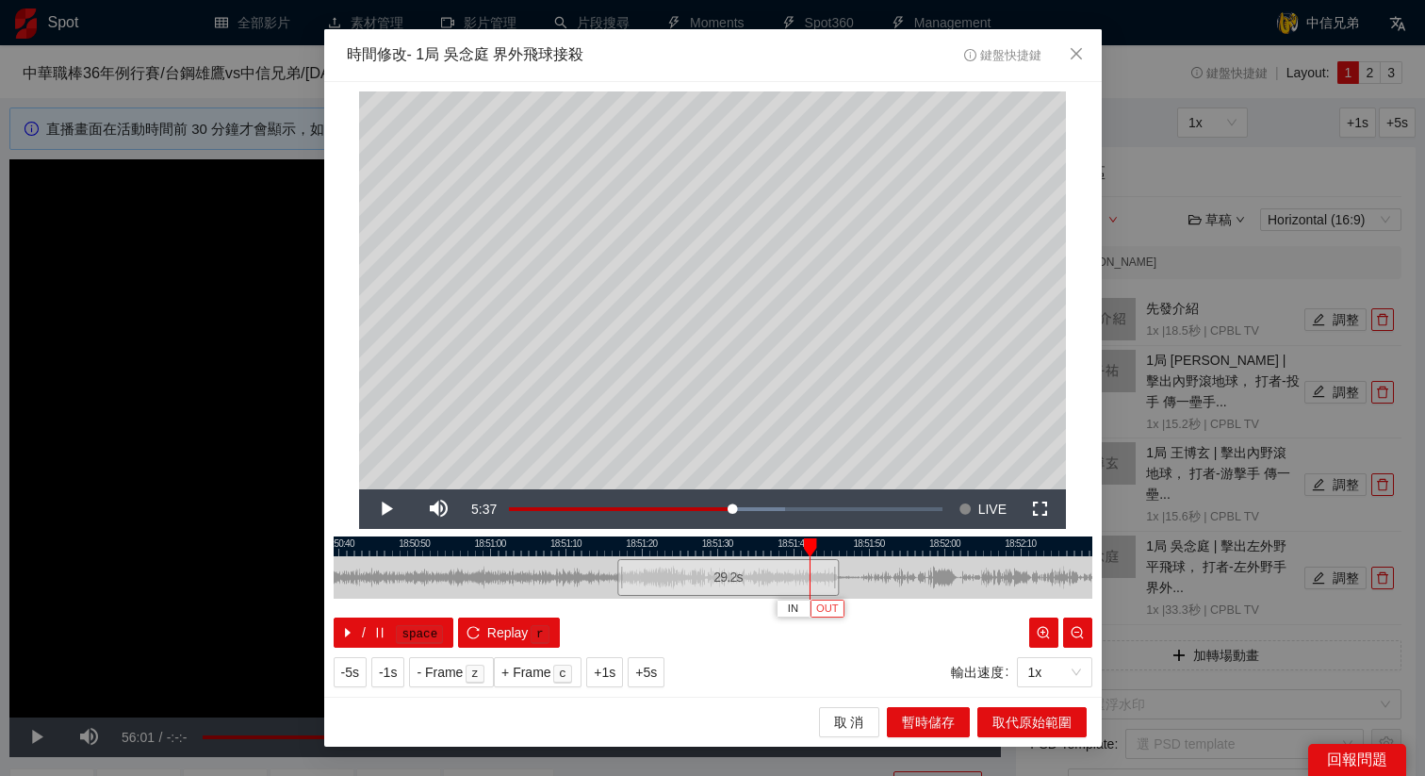
click at [828, 615] on span "OUT" at bounding box center [827, 608] width 23 height 17
click at [844, 619] on div "/ space Replay r" at bounding box center [713, 632] width 759 height 30
click at [843, 612] on span "OUT" at bounding box center [837, 608] width 23 height 17
click at [1039, 715] on span "取代原始範圍" at bounding box center [1032, 722] width 79 height 21
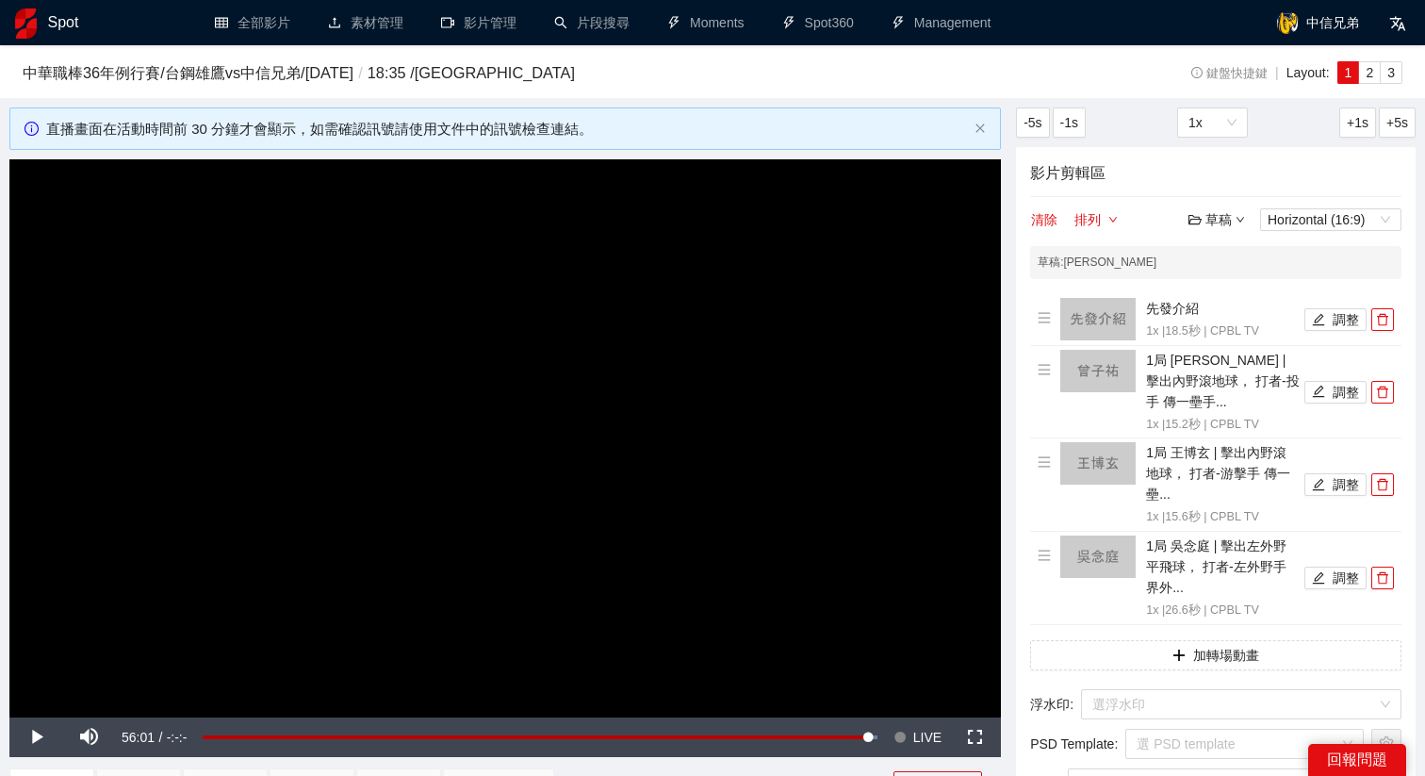
click at [1216, 217] on div "草稿" at bounding box center [1217, 219] width 57 height 21
click at [1230, 287] on link "儲存" at bounding box center [1221, 291] width 43 height 15
click at [803, 420] on video "Video Player" at bounding box center [505, 438] width 992 height 558
click at [915, 716] on video "Video Player" at bounding box center [505, 438] width 992 height 558
click at [918, 727] on span "LIVE" at bounding box center [927, 737] width 28 height 40
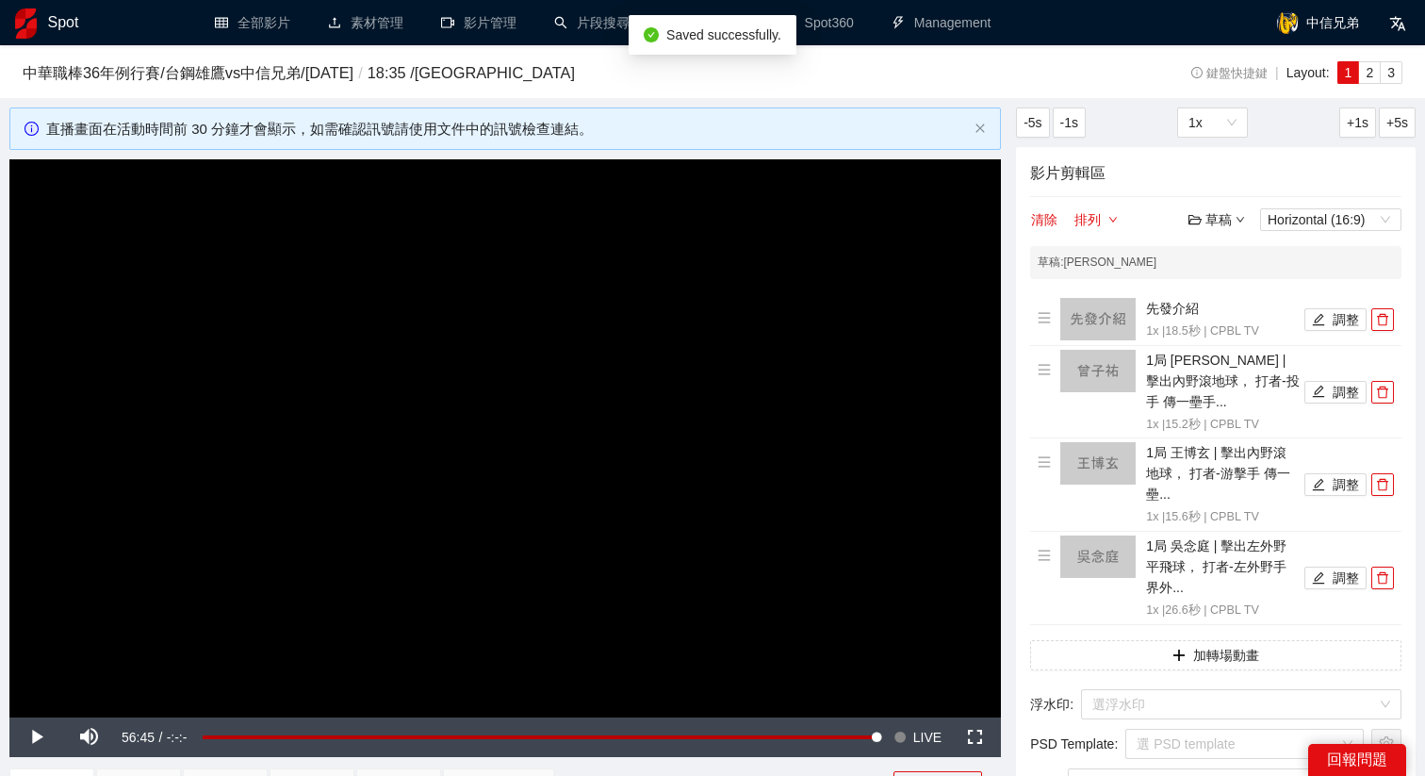
click at [749, 441] on video "Video Player" at bounding box center [505, 438] width 992 height 558
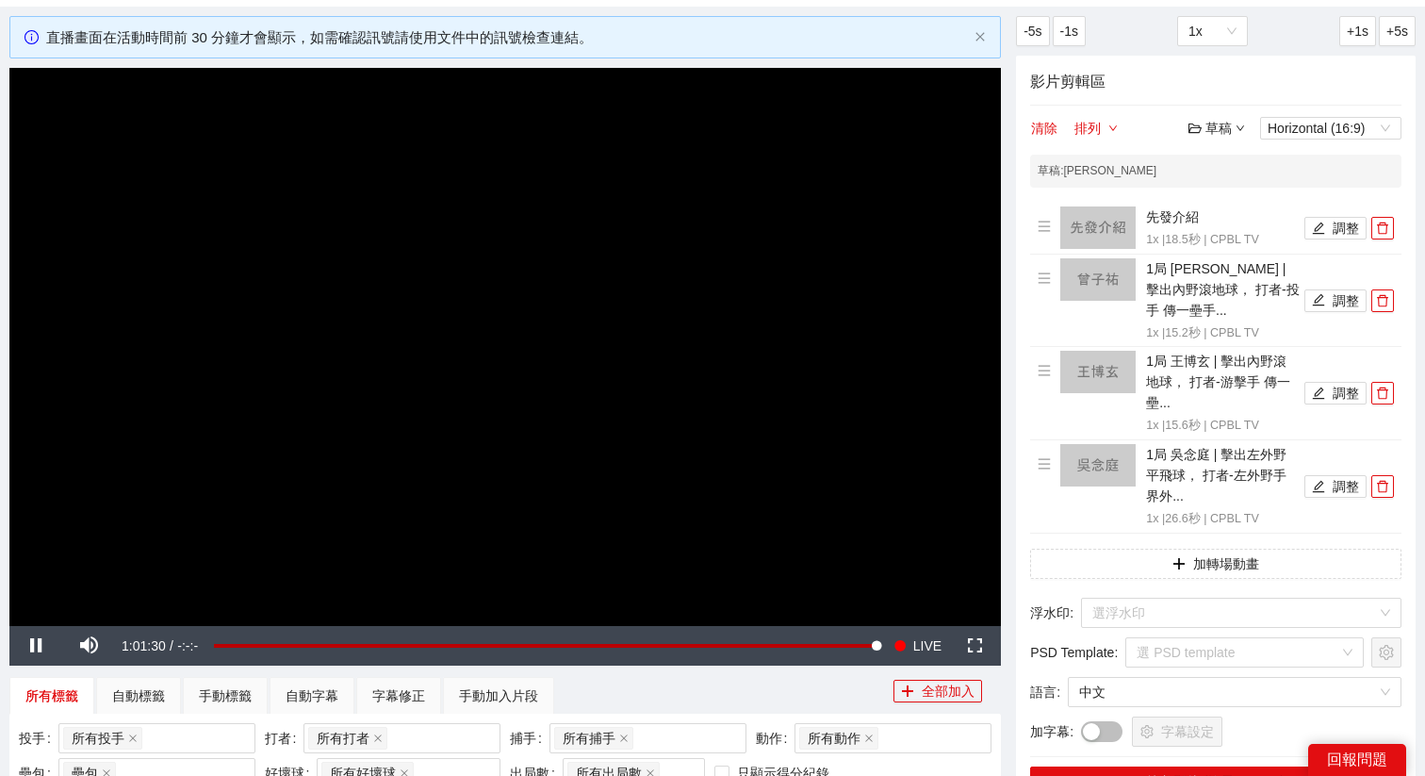
scroll to position [138, 0]
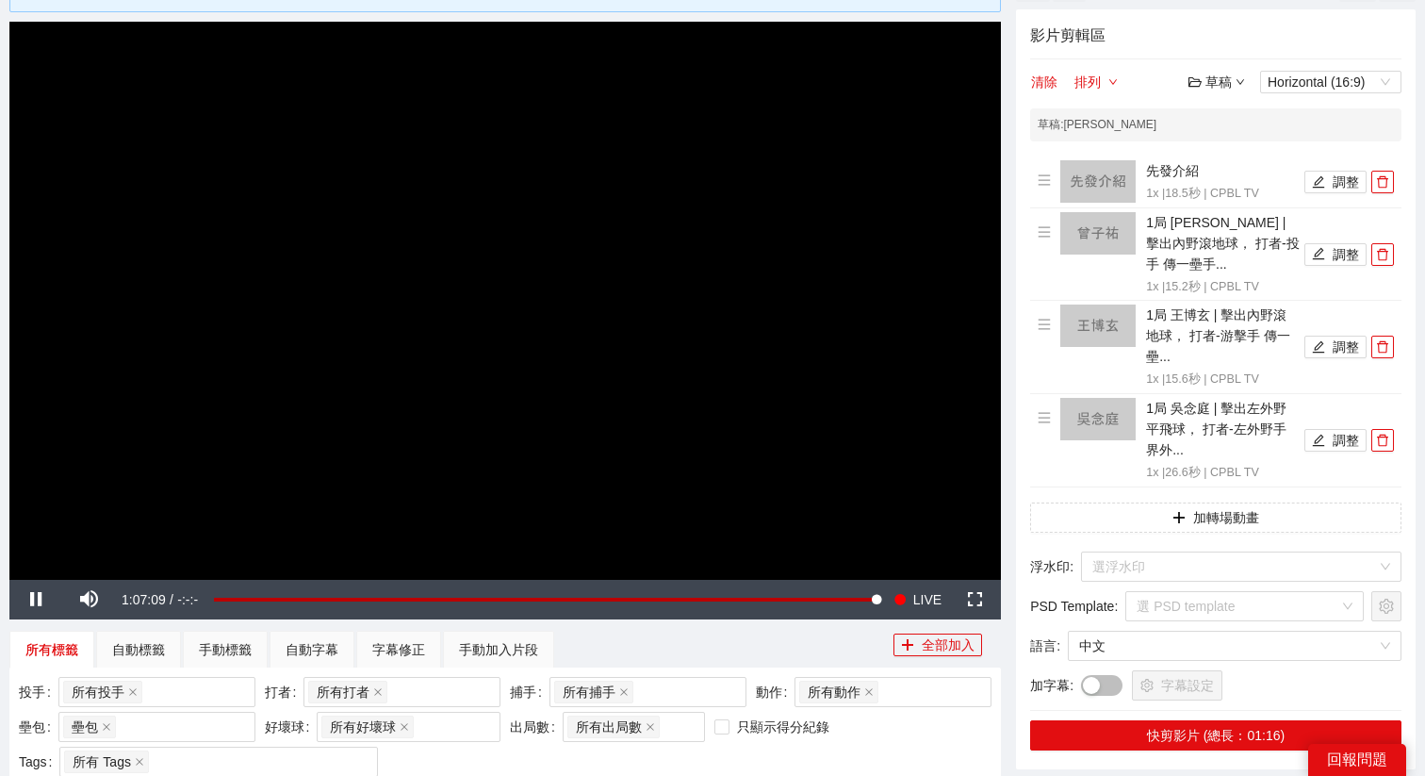
click at [1210, 84] on div "草稿" at bounding box center [1217, 82] width 57 height 21
click at [1223, 215] on link "退出" at bounding box center [1221, 222] width 43 height 15
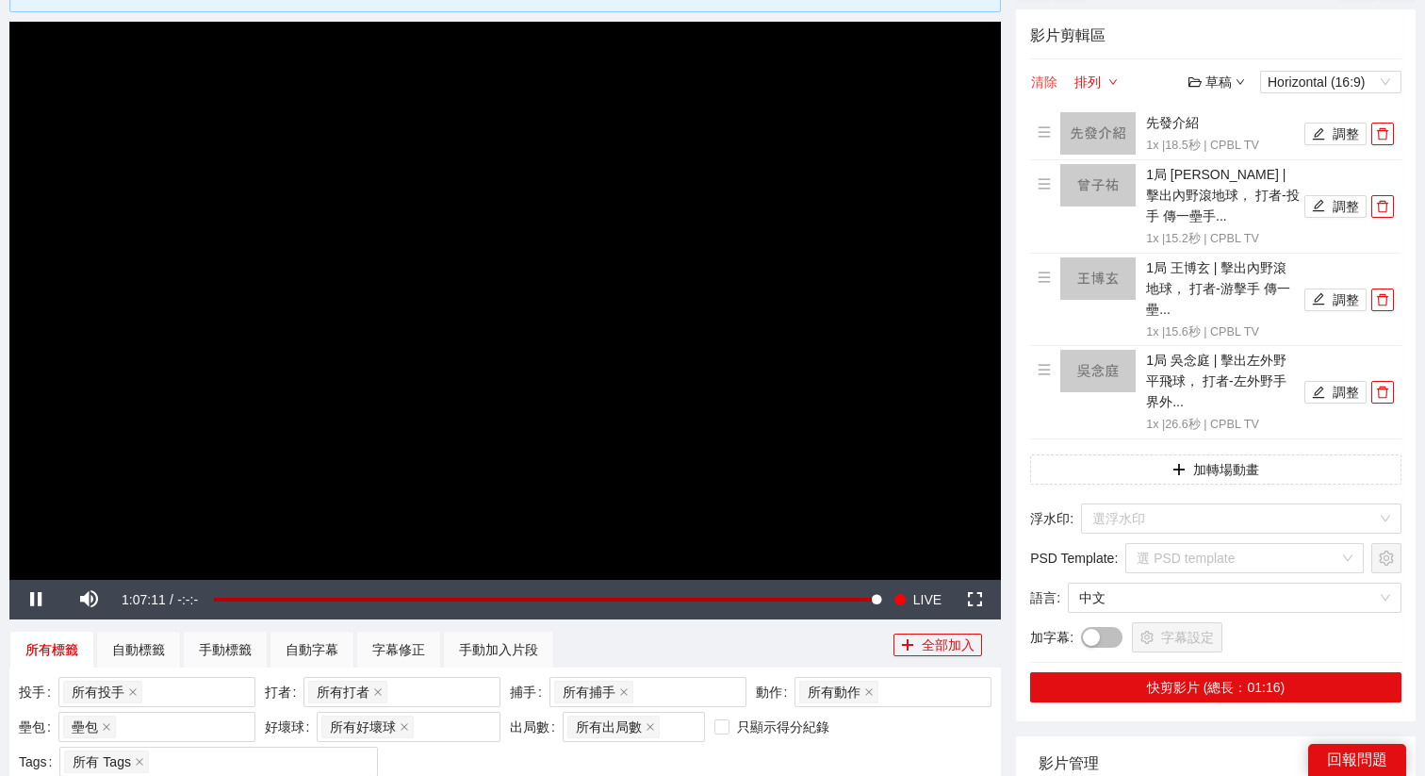
click at [1043, 88] on button "清除" at bounding box center [1044, 82] width 28 height 23
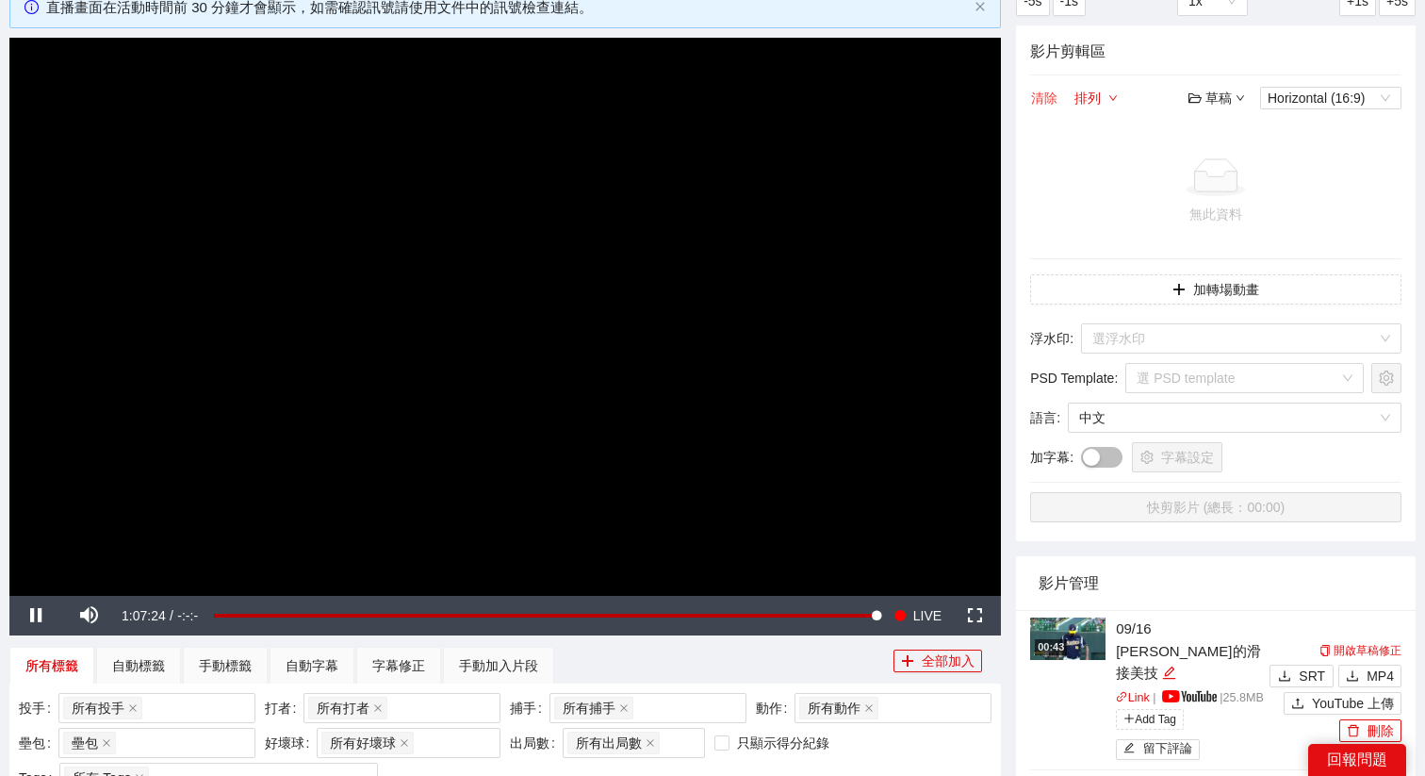
scroll to position [31, 0]
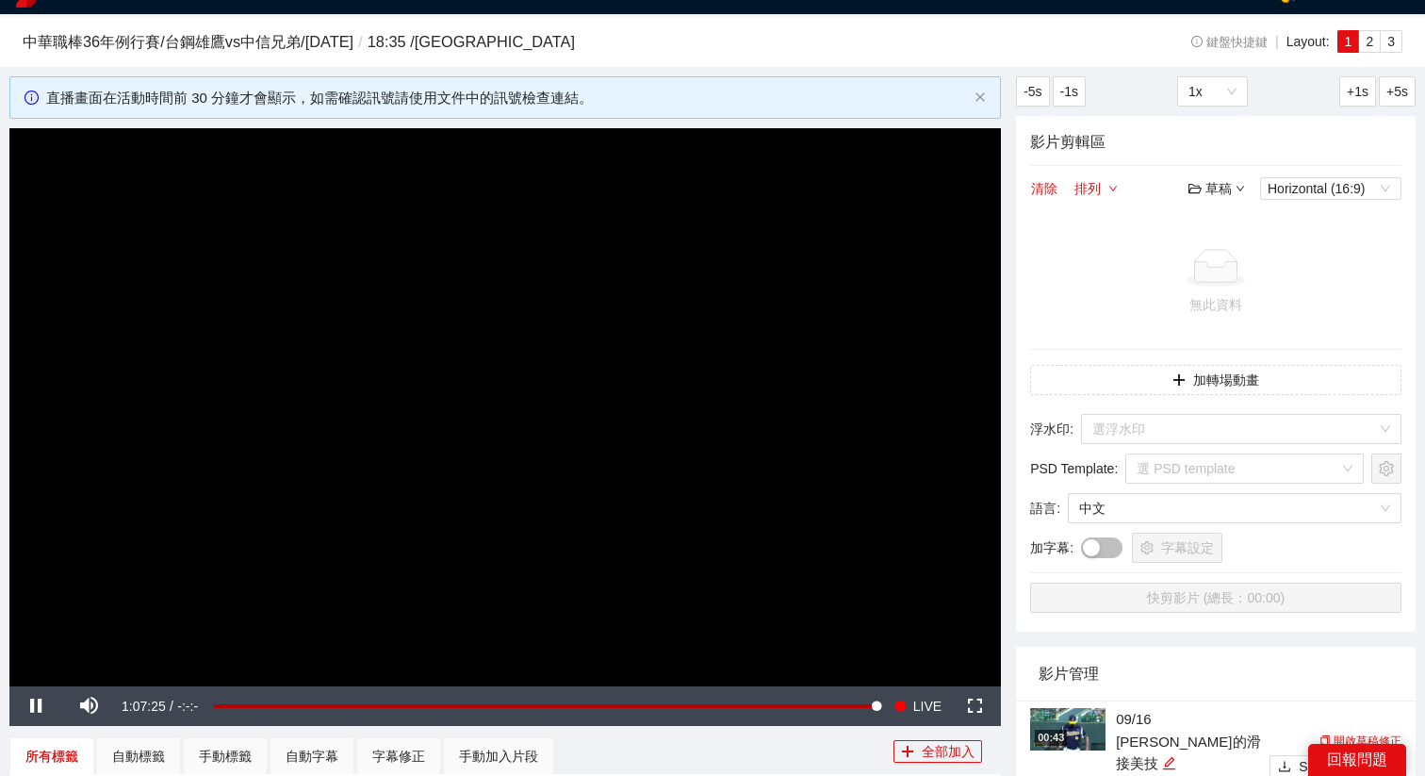
click at [586, 357] on video "Video Player" at bounding box center [505, 407] width 992 height 558
click at [1220, 173] on div "影片剪輯區 清除 排列 草稿 Horizontal (16:9) 無此資料 加轉場動畫 浮水印 : 選浮水印 PSD Template : 選 PSD tem…" at bounding box center [1216, 374] width 400 height 516
click at [1216, 190] on div "草稿" at bounding box center [1217, 188] width 57 height 21
click at [1206, 219] on link "開啟" at bounding box center [1221, 221] width 43 height 15
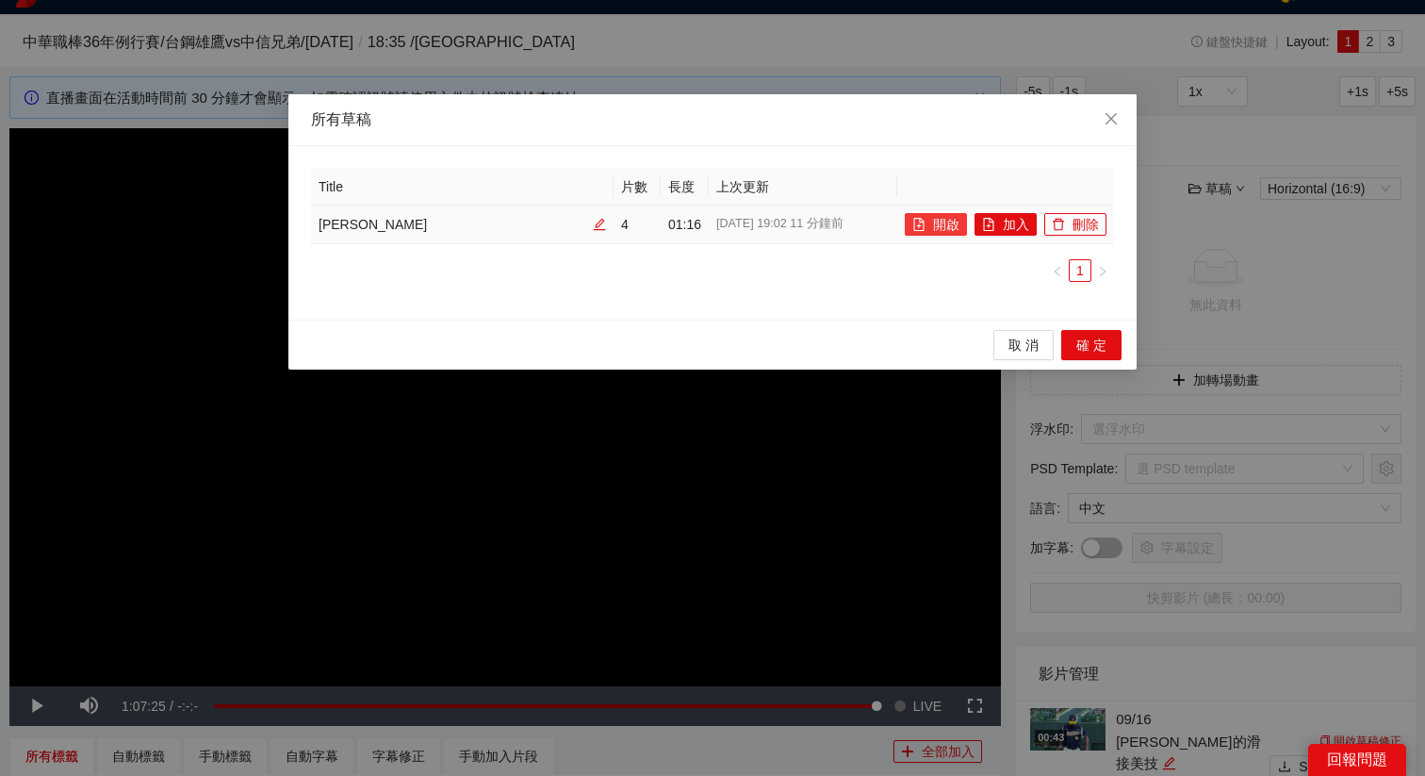
click at [911, 227] on button "開啟" at bounding box center [936, 224] width 62 height 23
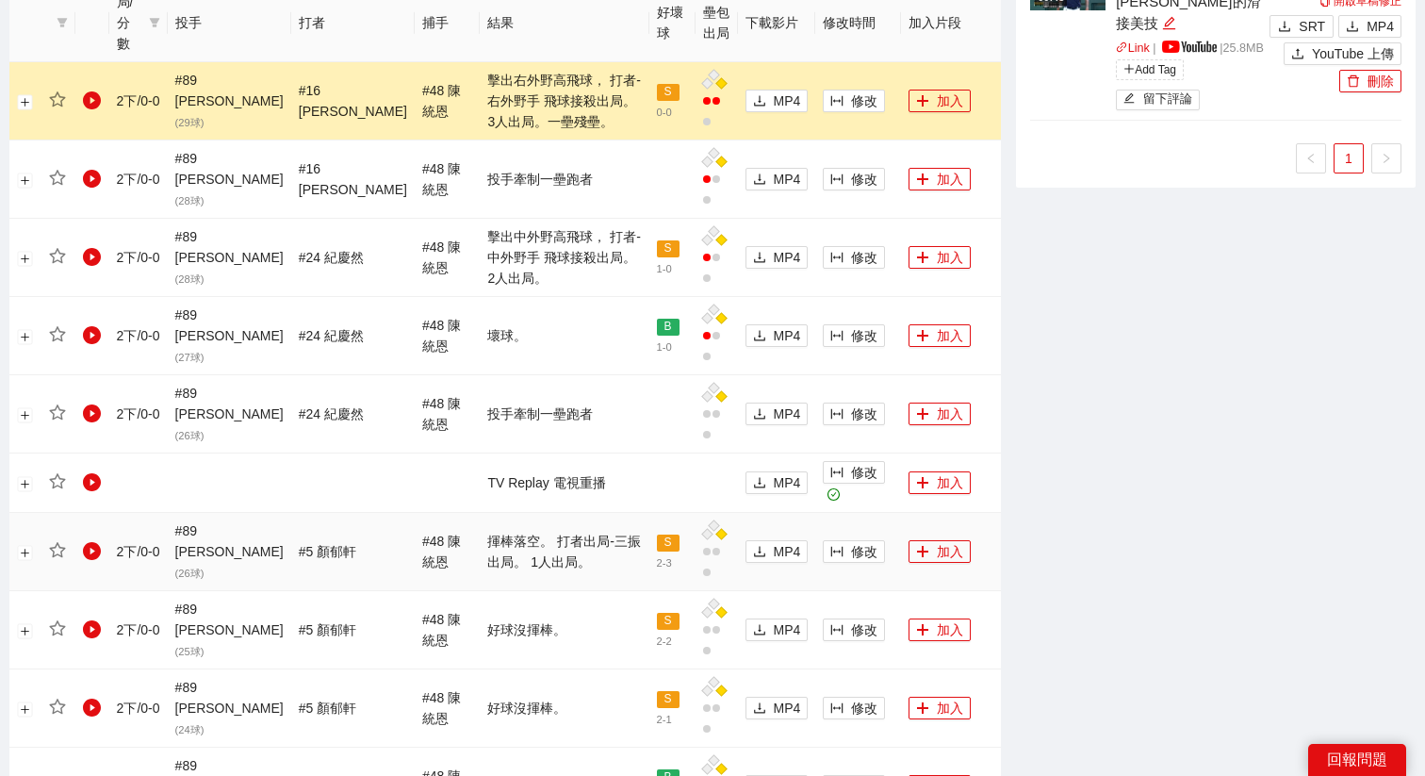
scroll to position [1008, 0]
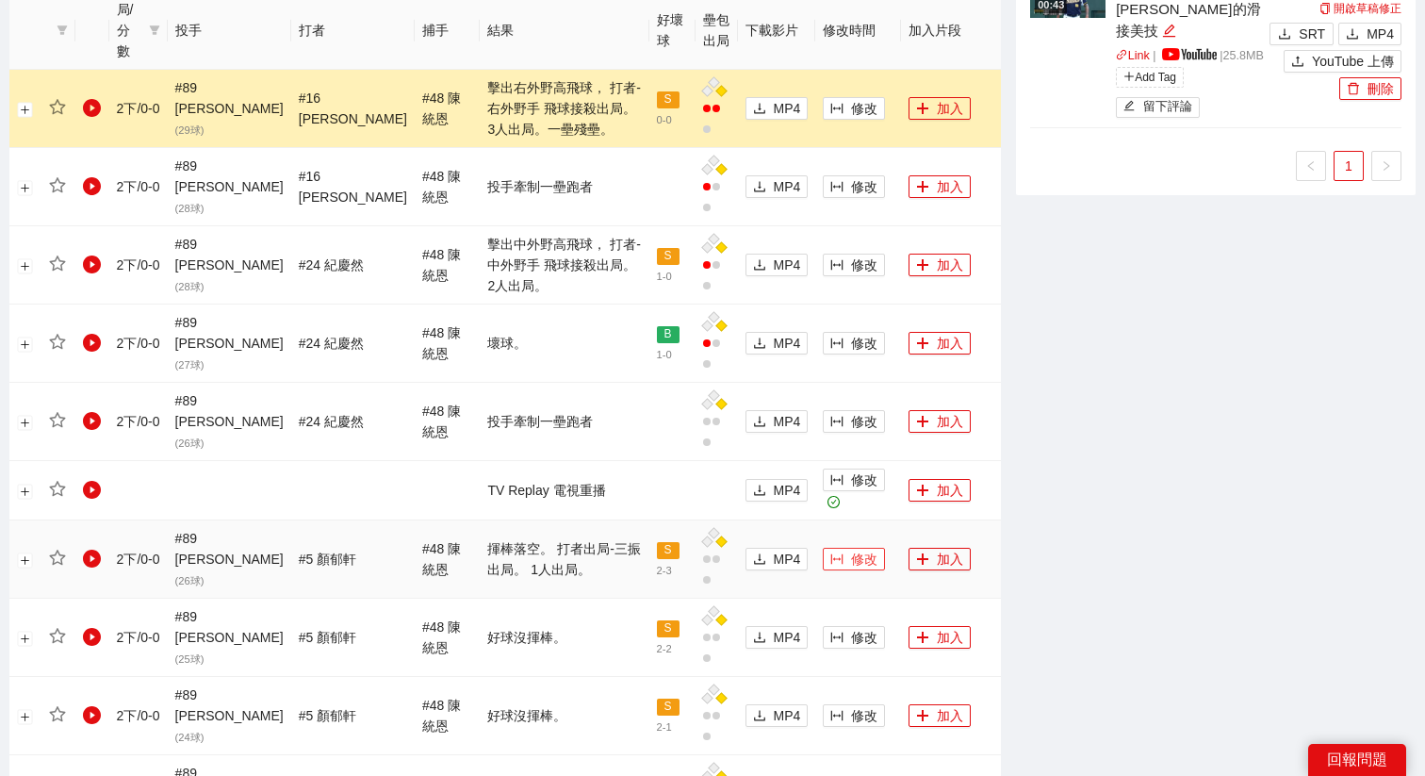
click at [830, 552] on icon "column-width" at bounding box center [836, 558] width 13 height 13
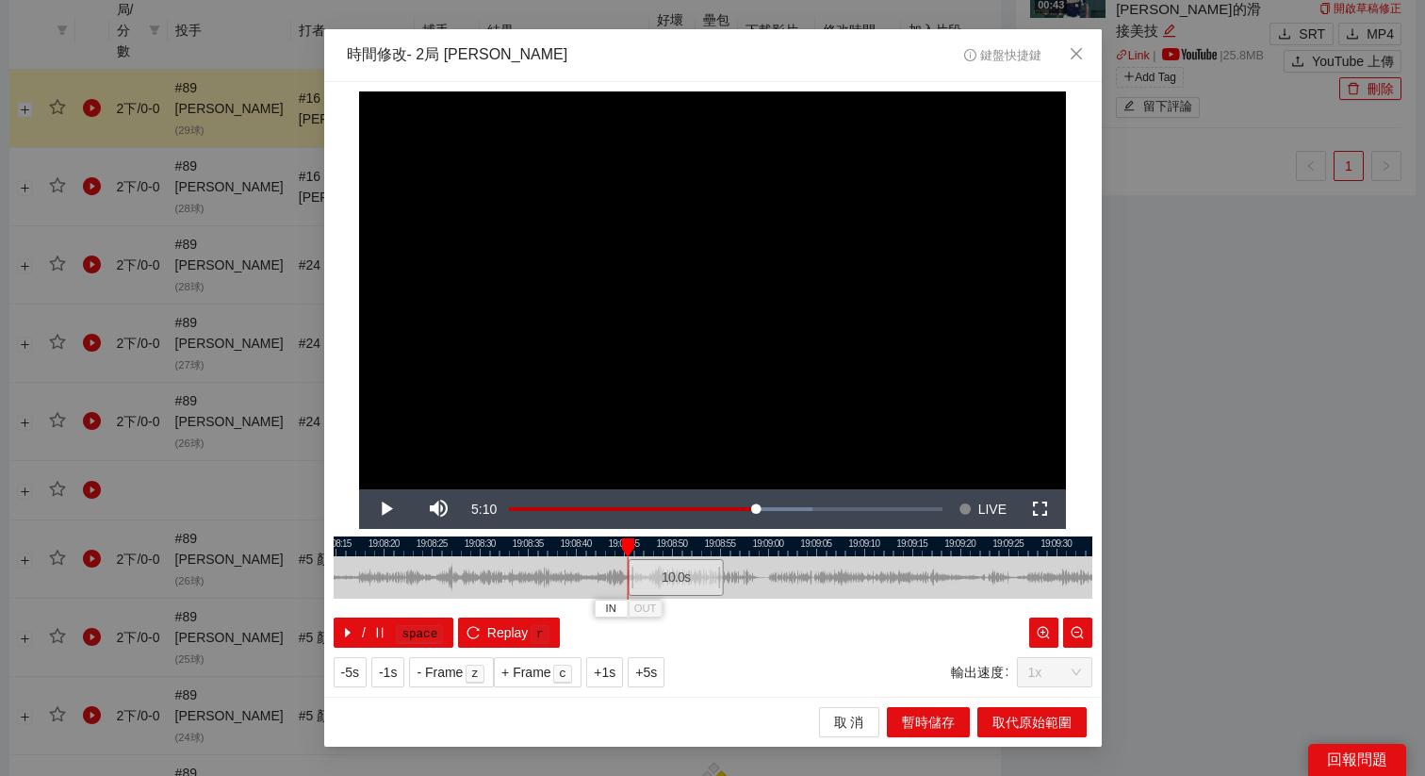
drag, startPoint x: 676, startPoint y: 569, endPoint x: 669, endPoint y: 586, distance: 18.2
click at [669, 586] on div "10.0 s" at bounding box center [676, 577] width 96 height 37
click at [682, 585] on div "10.0 s" at bounding box center [679, 577] width 96 height 37
click at [503, 638] on span "Replay" at bounding box center [507, 632] width 41 height 21
click at [653, 675] on span "+5s" at bounding box center [646, 672] width 22 height 21
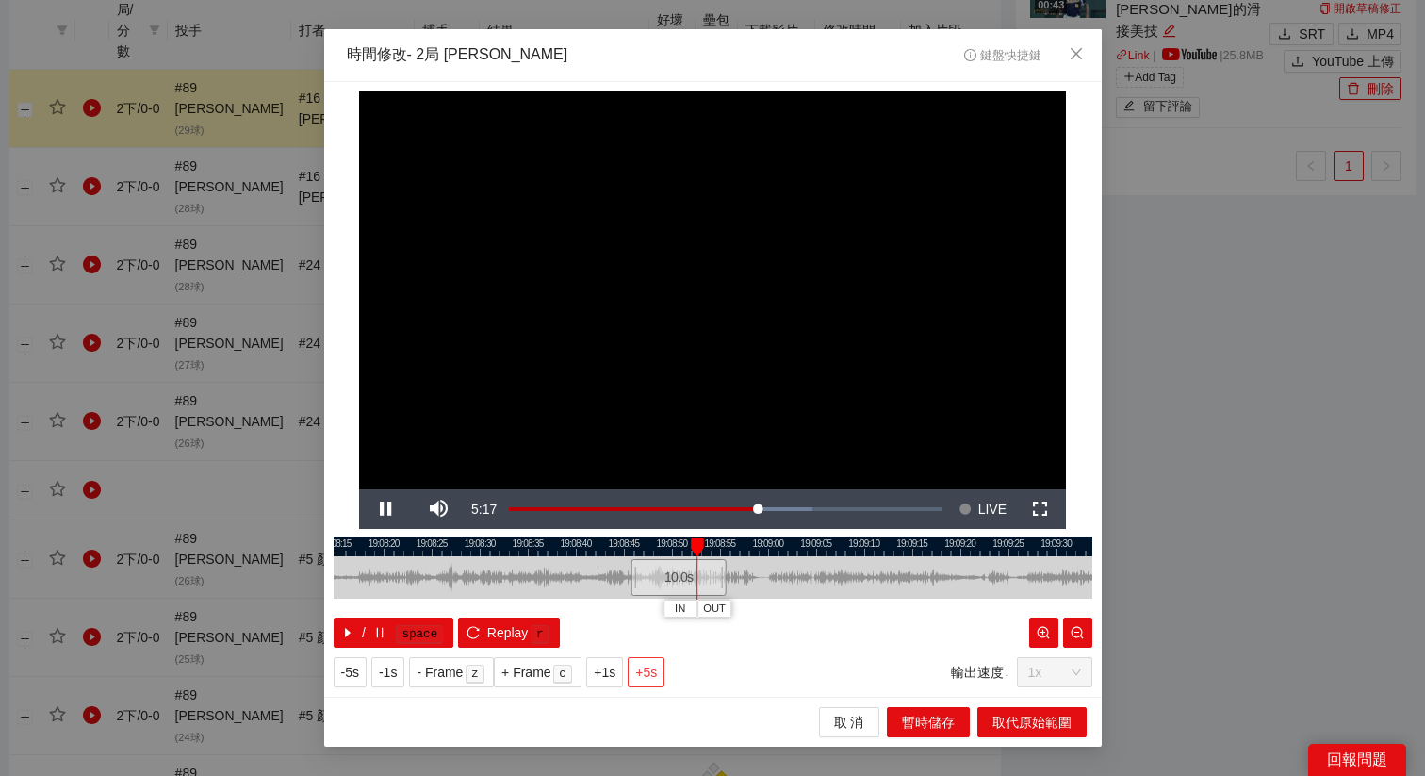
click at [653, 675] on span "+5s" at bounding box center [646, 672] width 22 height 21
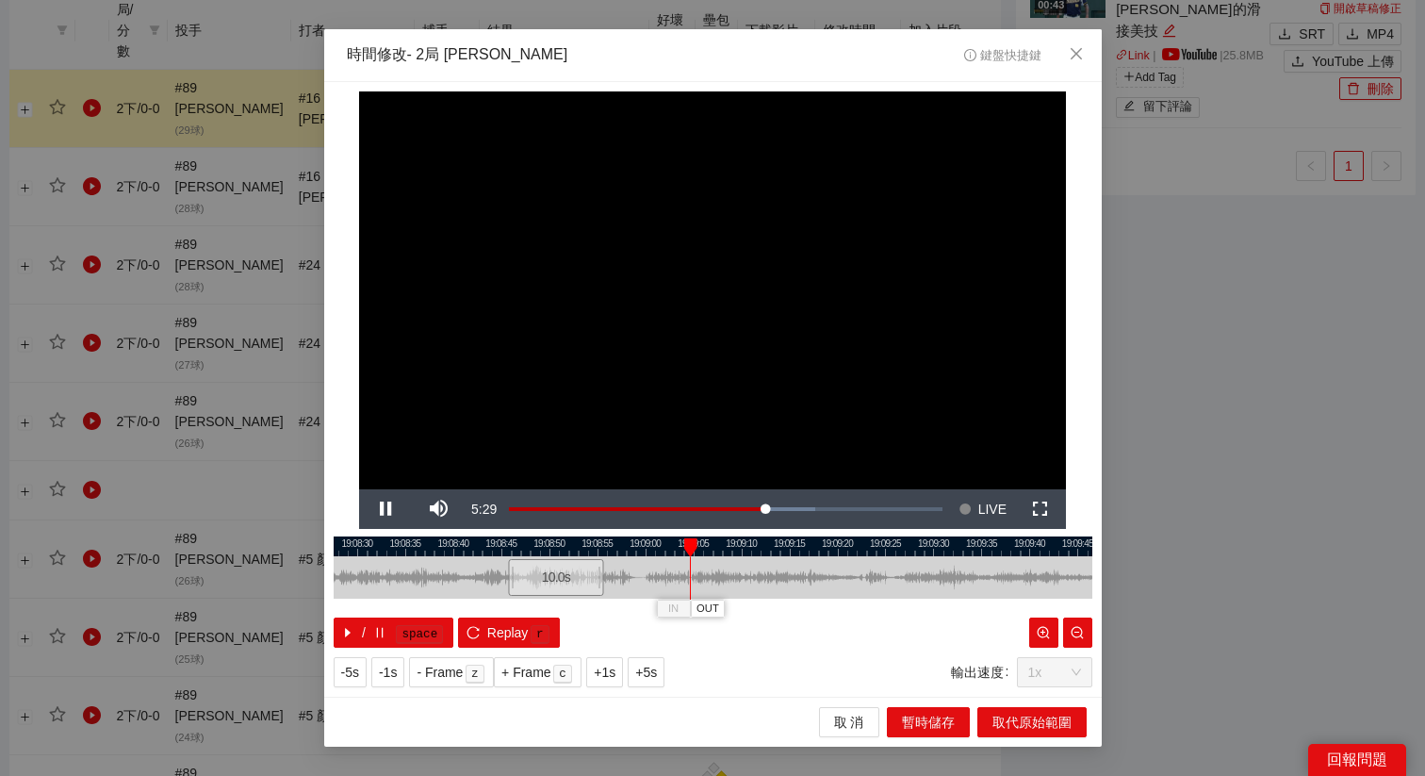
drag, startPoint x: 772, startPoint y: 551, endPoint x: 621, endPoint y: 562, distance: 151.2
click at [621, 562] on div "19:08:25 19:08:30 19:08:35 19:08:40 19:08:45 19:08:50 19:08:55 19:09:00 19:09:0…" at bounding box center [713, 591] width 759 height 111
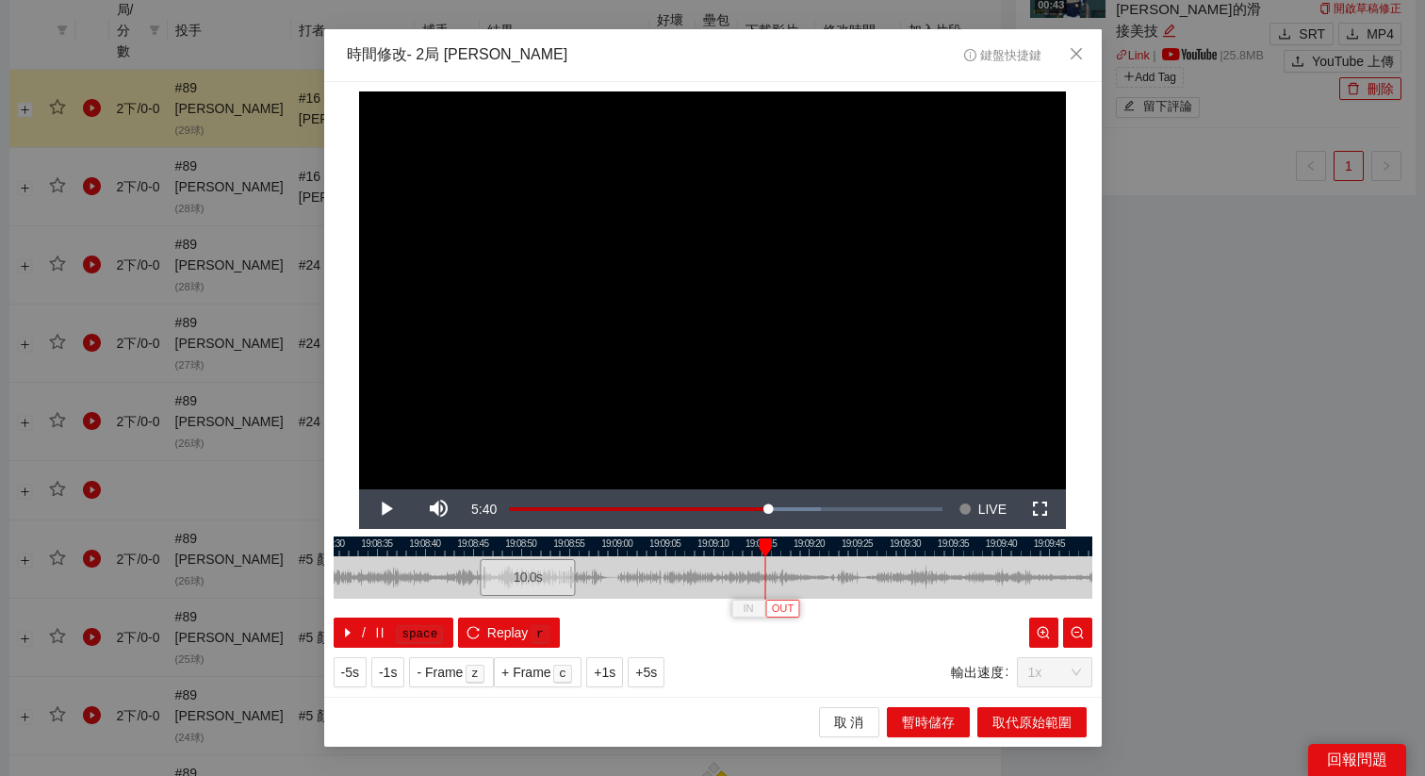
click at [783, 616] on span "OUT" at bounding box center [783, 608] width 23 height 17
click at [1035, 722] on span "取代原始範圍" at bounding box center [1032, 722] width 79 height 21
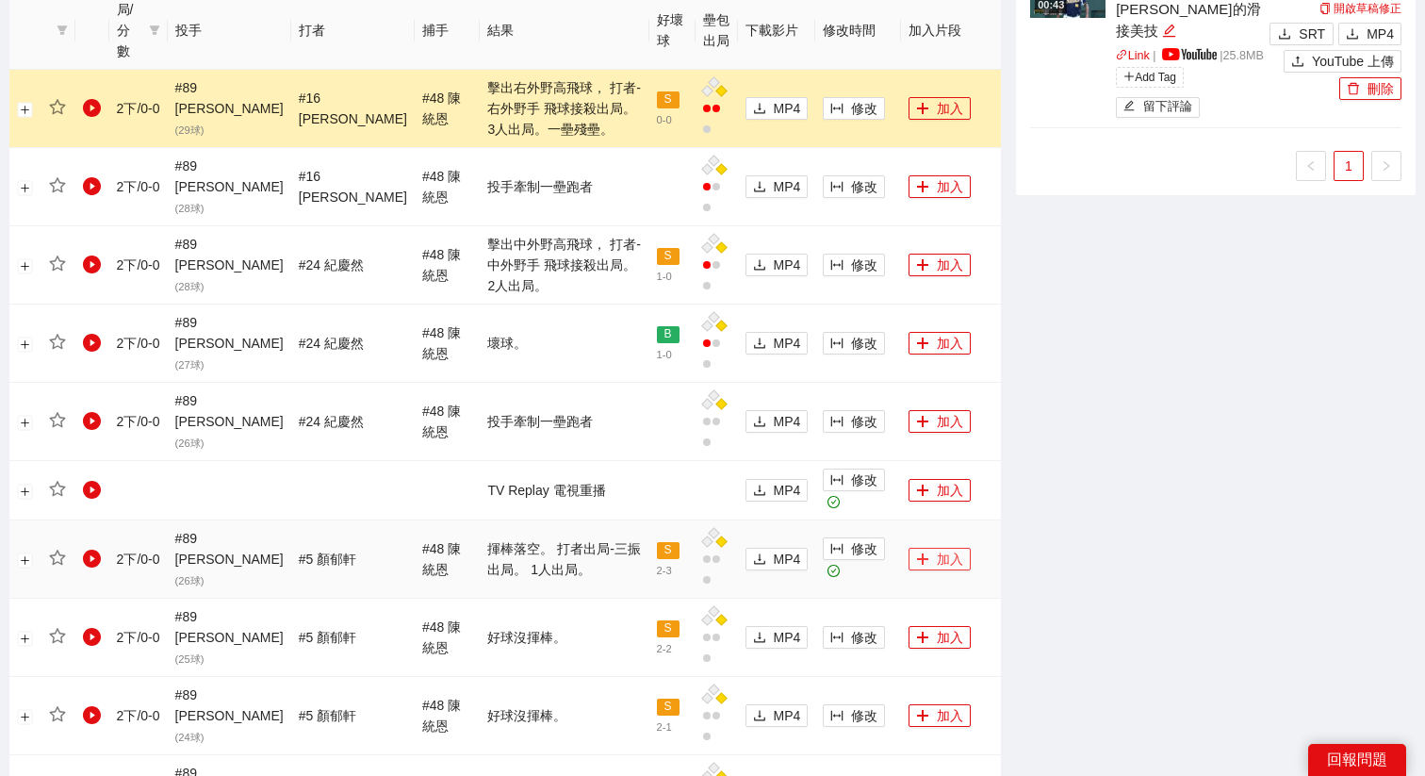
click at [935, 548] on button "加入" at bounding box center [940, 559] width 62 height 23
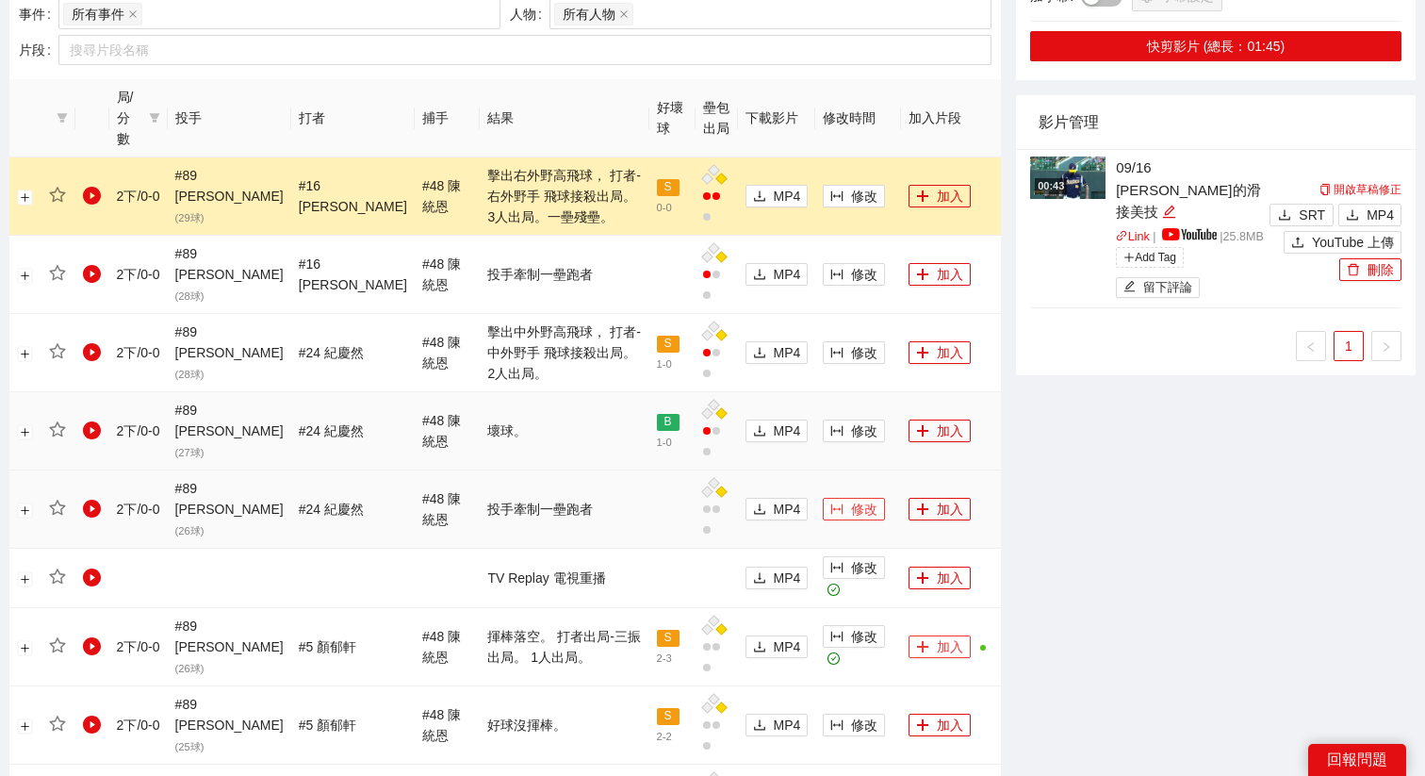
scroll to position [862, 0]
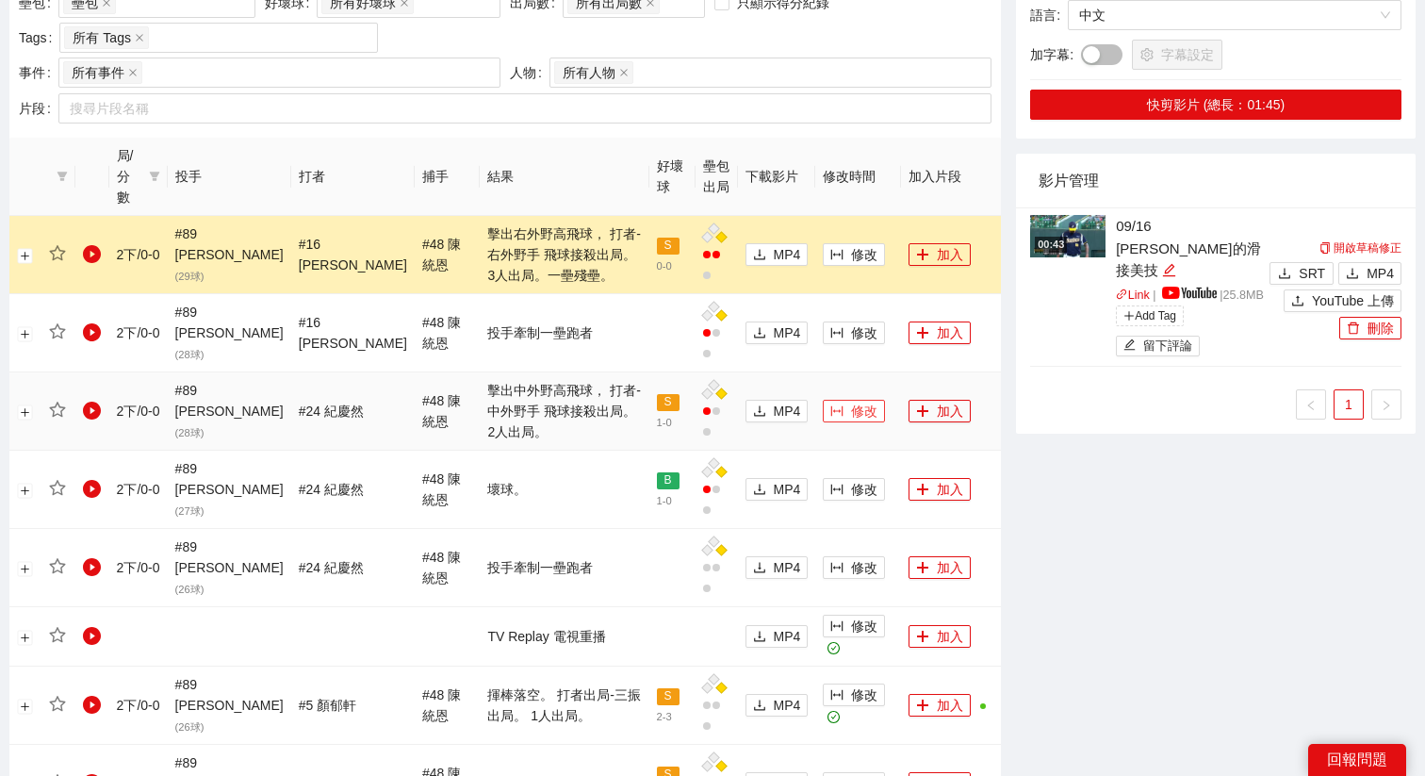
click at [855, 401] on span "修改" at bounding box center [864, 411] width 26 height 21
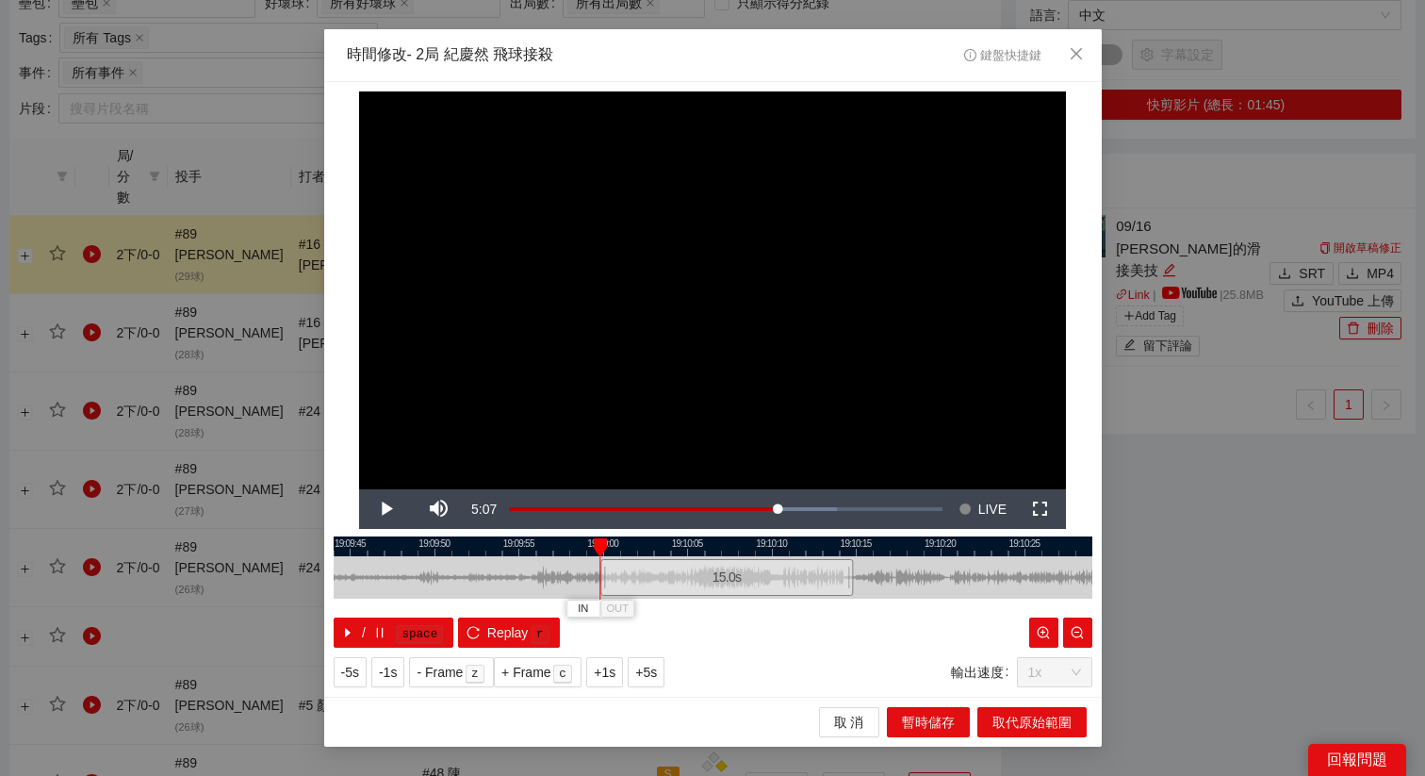
drag, startPoint x: 632, startPoint y: 582, endPoint x: 648, endPoint y: 583, distance: 16.1
click at [648, 583] on div "15.0 s" at bounding box center [726, 577] width 253 height 37
drag, startPoint x: 740, startPoint y: 546, endPoint x: 671, endPoint y: 548, distance: 68.8
click at [671, 548] on div at bounding box center [684, 546] width 759 height 20
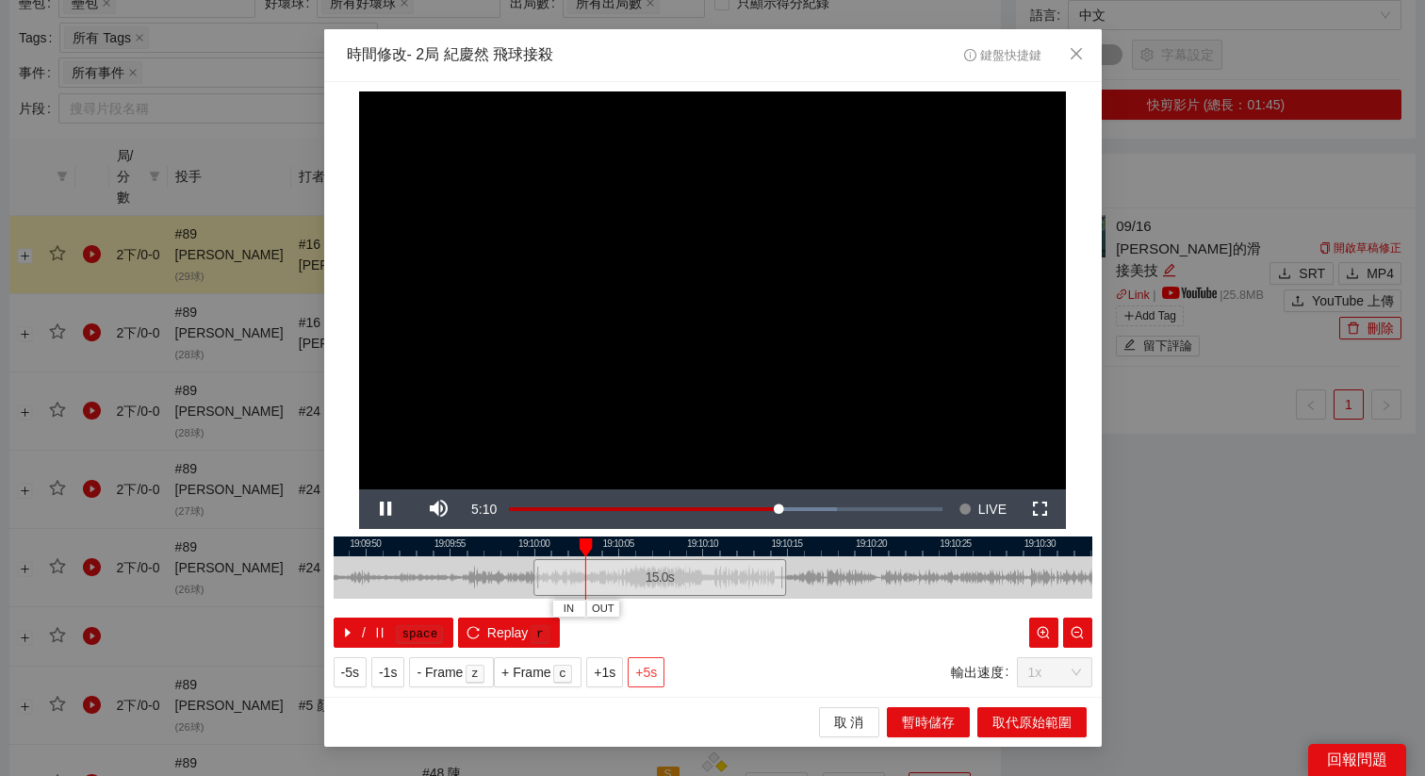
click at [647, 668] on span "+5s" at bounding box center [646, 672] width 22 height 21
click at [611, 547] on div at bounding box center [713, 546] width 759 height 20
click at [576, 547] on div at bounding box center [713, 546] width 759 height 20
click at [648, 677] on span "+5s" at bounding box center [646, 672] width 22 height 21
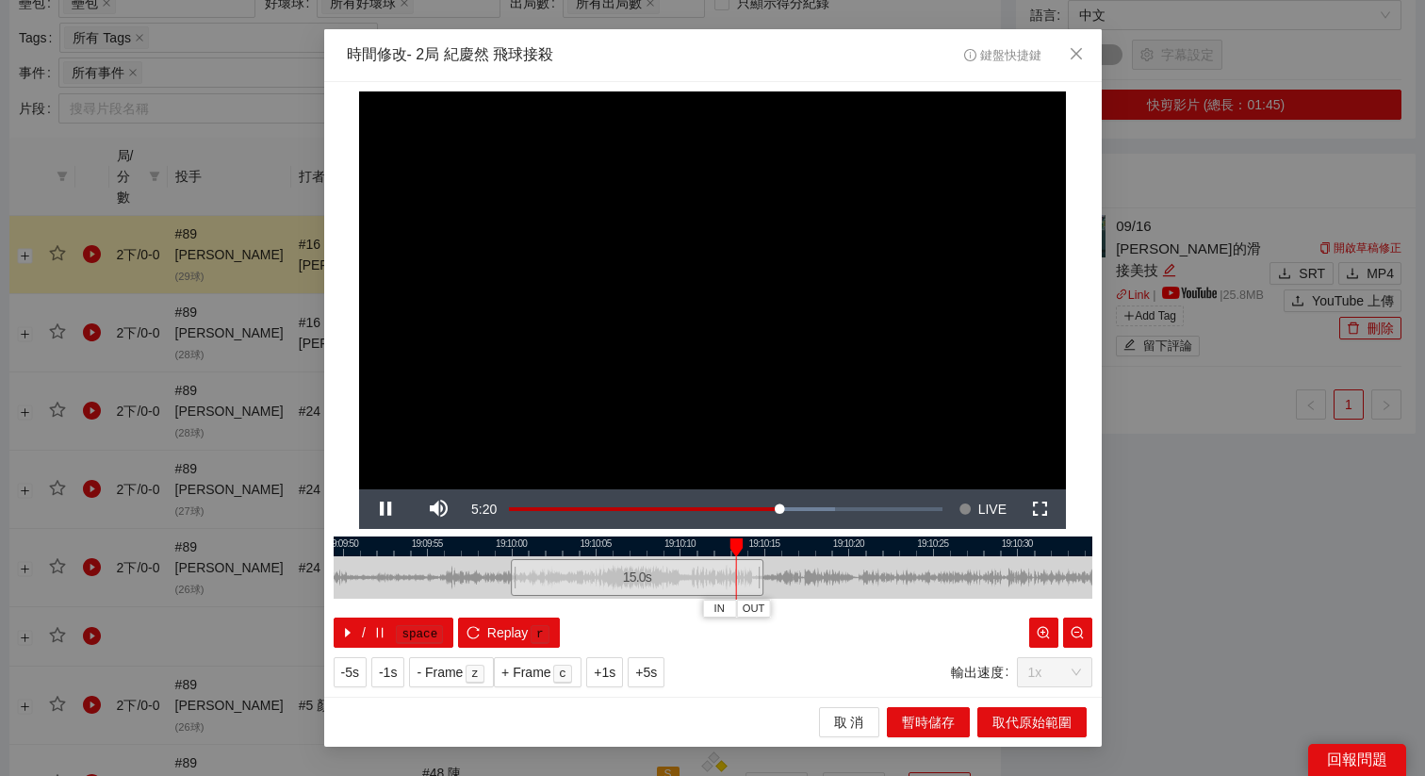
drag, startPoint x: 837, startPoint y: 547, endPoint x: 778, endPoint y: 547, distance: 59.4
click at [778, 547] on div at bounding box center [690, 546] width 759 height 20
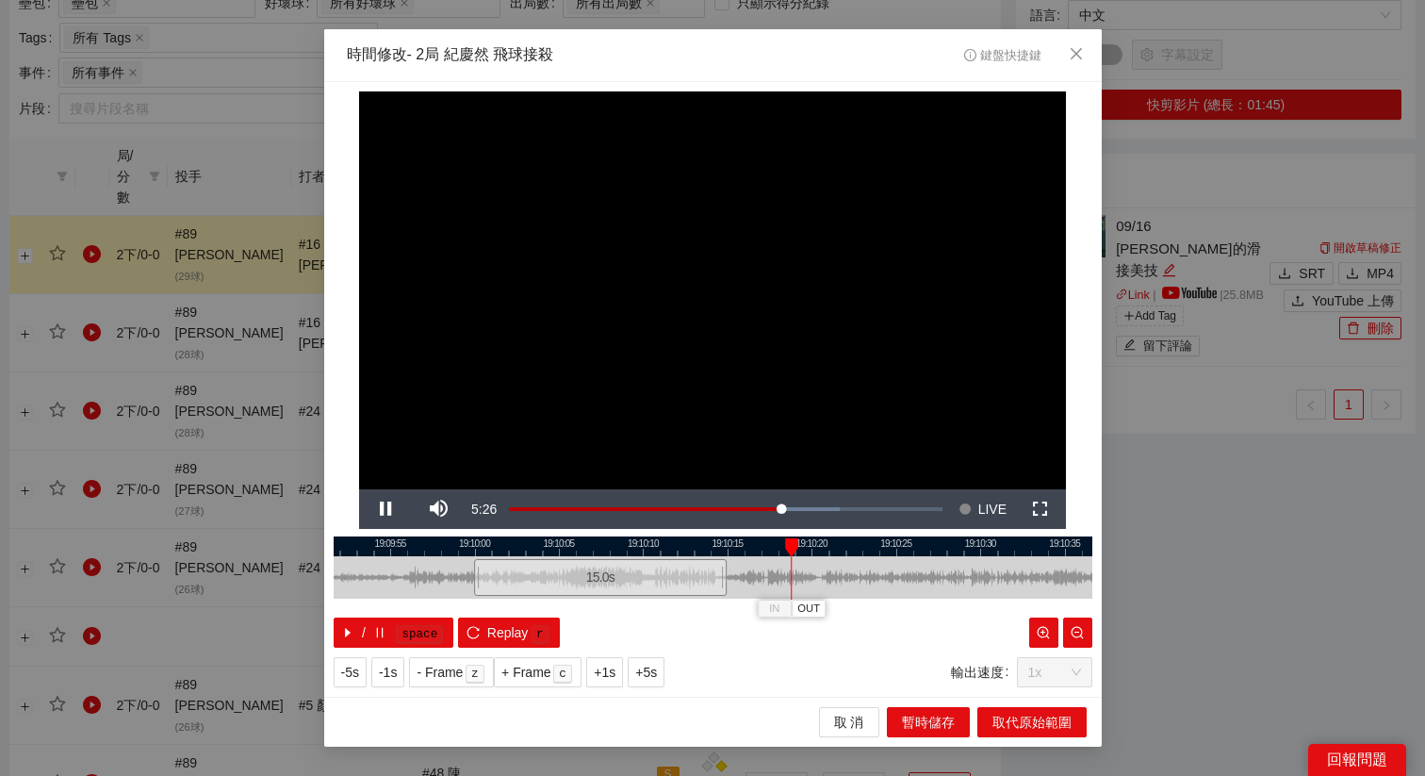
click at [715, 540] on div at bounding box center [713, 546] width 759 height 20
click at [679, 543] on div at bounding box center [713, 546] width 759 height 20
click at [754, 596] on div at bounding box center [713, 577] width 759 height 42
click at [724, 543] on div at bounding box center [713, 546] width 759 height 20
click at [753, 610] on span "OUT" at bounding box center [749, 608] width 23 height 17
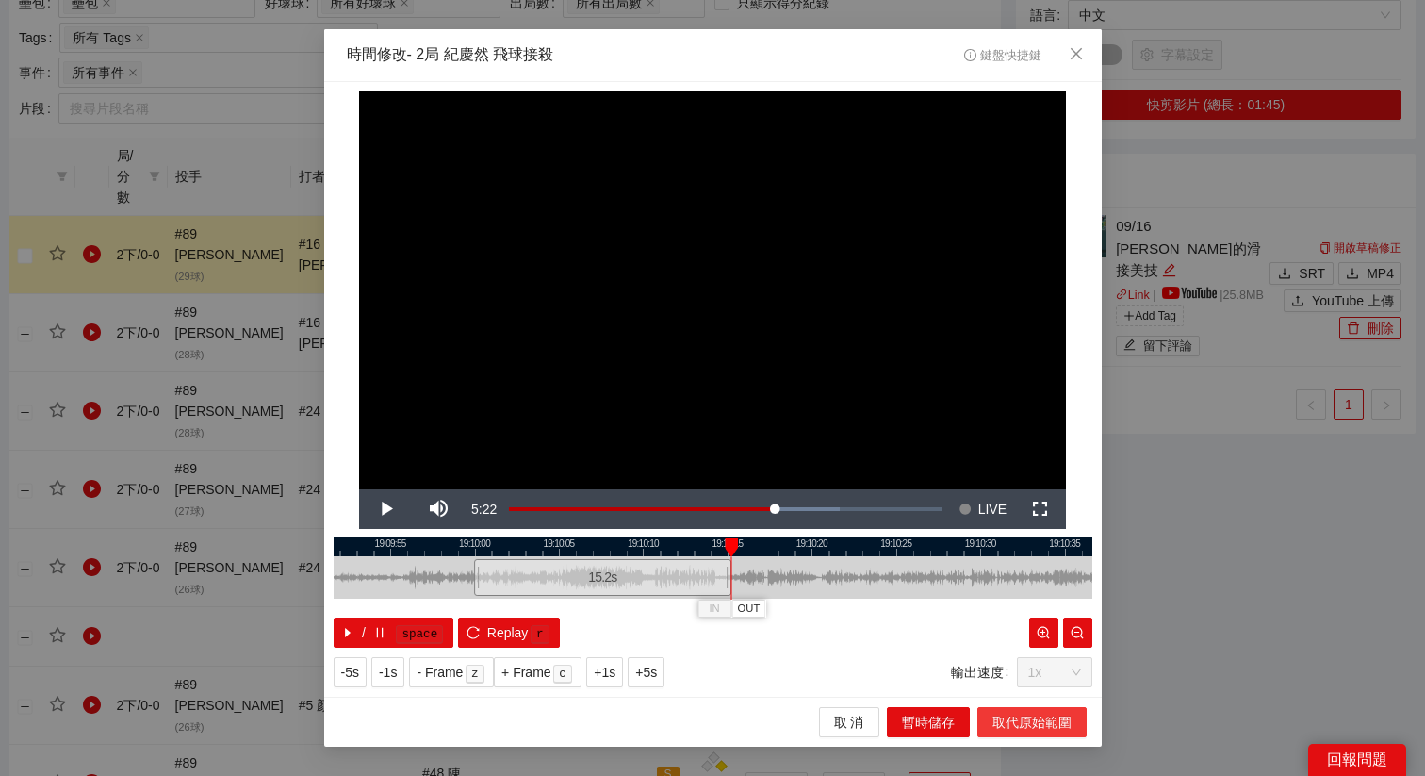
click at [1015, 726] on span "取代原始範圍" at bounding box center [1032, 722] width 79 height 21
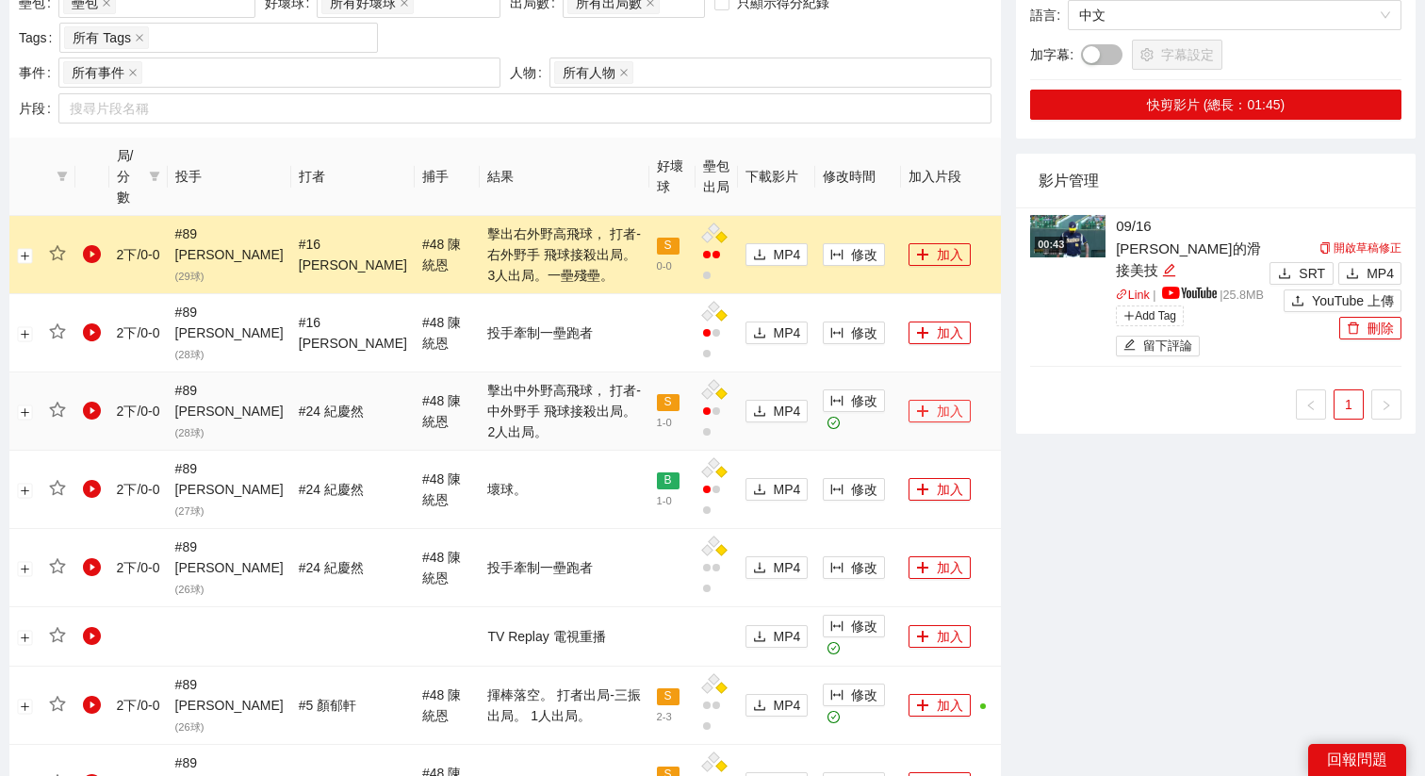
click at [925, 400] on button "加入" at bounding box center [940, 411] width 62 height 23
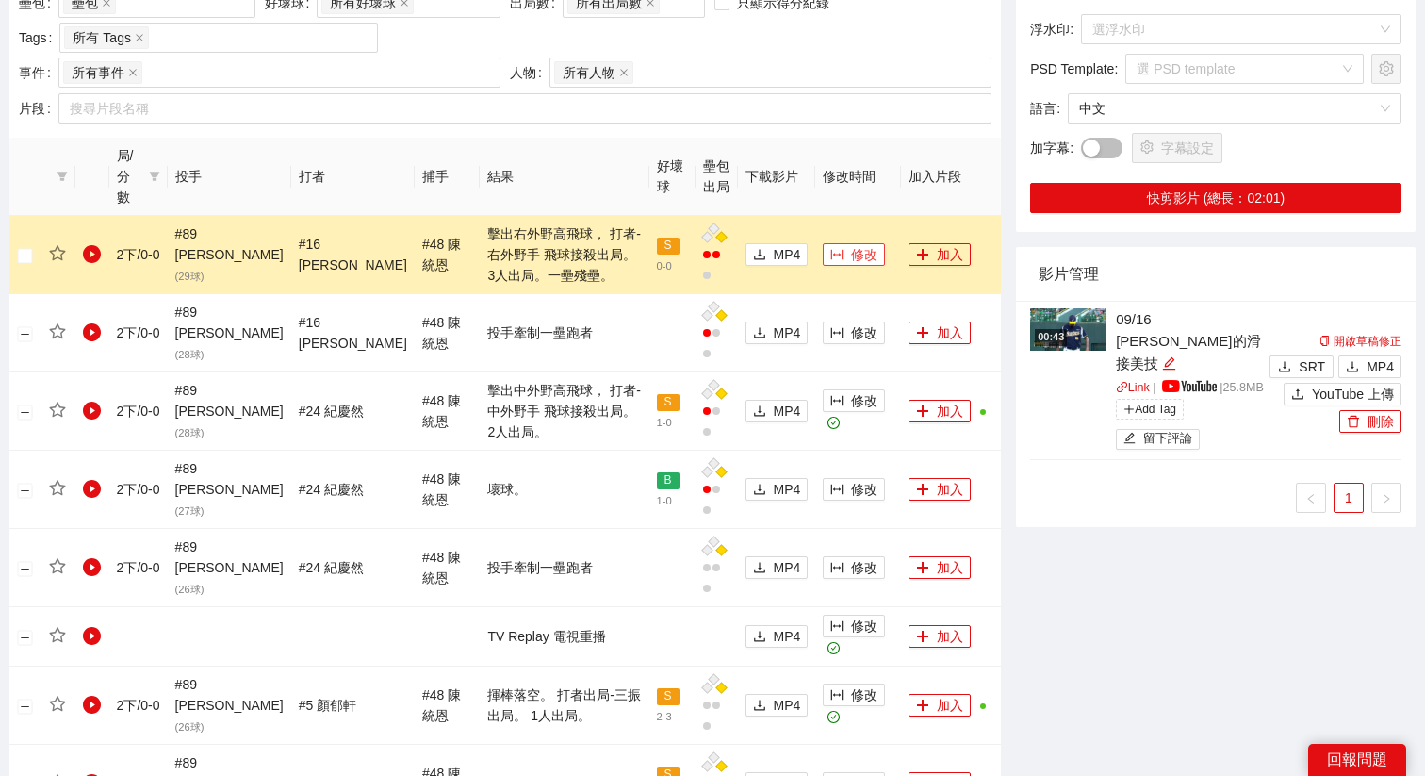
click at [832, 243] on button "修改" at bounding box center [854, 254] width 62 height 23
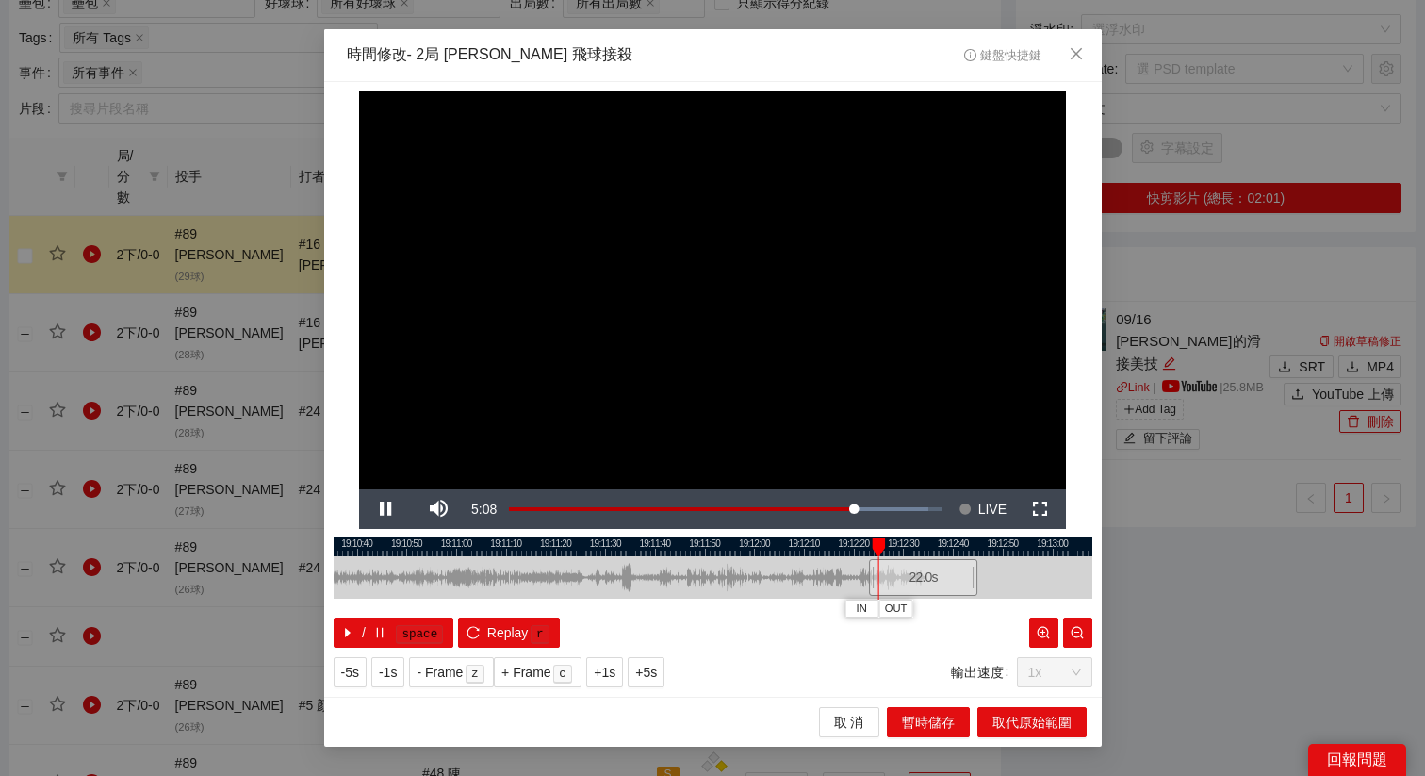
drag, startPoint x: 666, startPoint y: 540, endPoint x: 903, endPoint y: 550, distance: 236.8
click at [904, 550] on div at bounding box center [950, 546] width 759 height 20
drag, startPoint x: 904, startPoint y: 574, endPoint x: 572, endPoint y: 566, distance: 331.9
click at [572, 566] on div "22.0 s" at bounding box center [589, 577] width 109 height 37
click at [538, 542] on div at bounding box center [713, 546] width 759 height 20
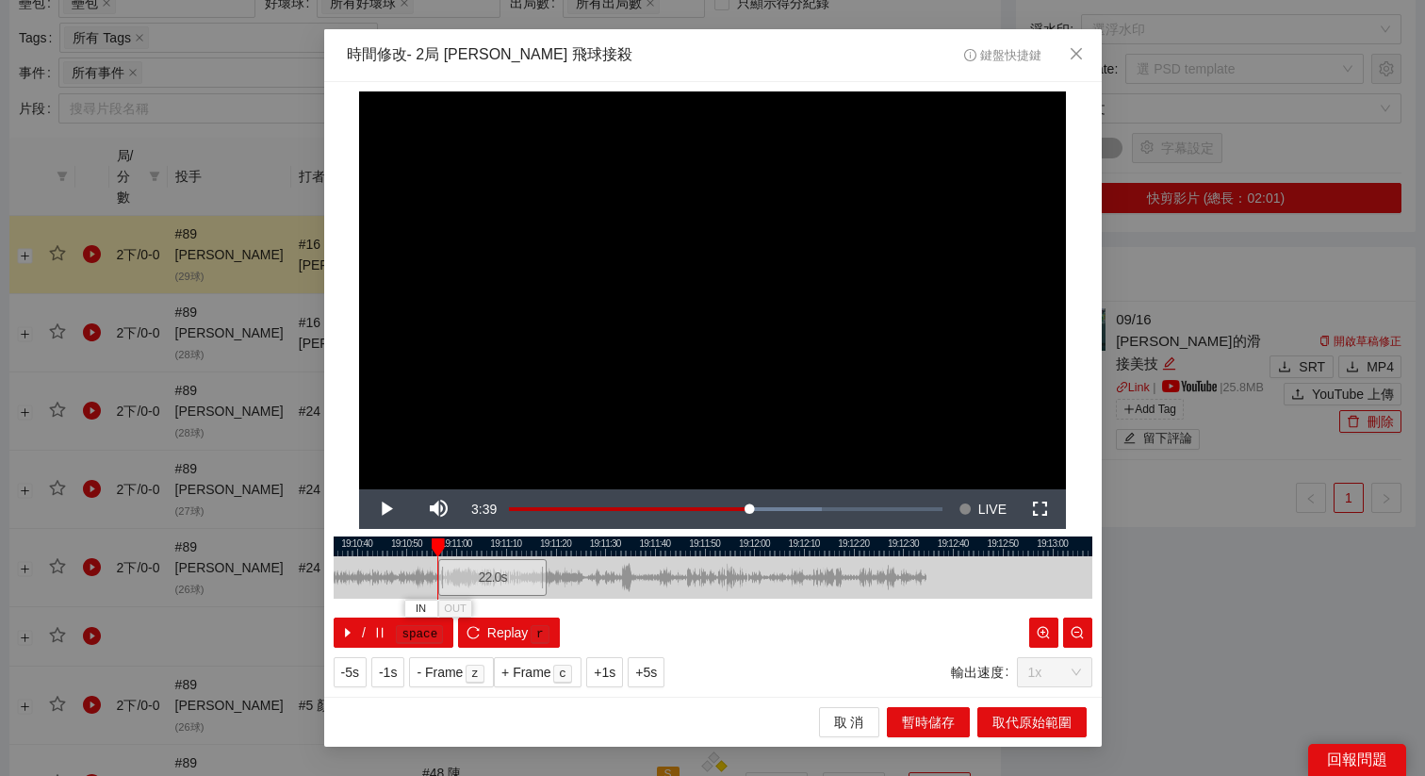
drag, startPoint x: 582, startPoint y: 577, endPoint x: 482, endPoint y: 594, distance: 101.3
click at [482, 594] on div "22.0 s" at bounding box center [492, 577] width 109 height 37
click at [616, 668] on span "+1s" at bounding box center [605, 672] width 22 height 21
click at [517, 546] on div at bounding box center [713, 546] width 759 height 20
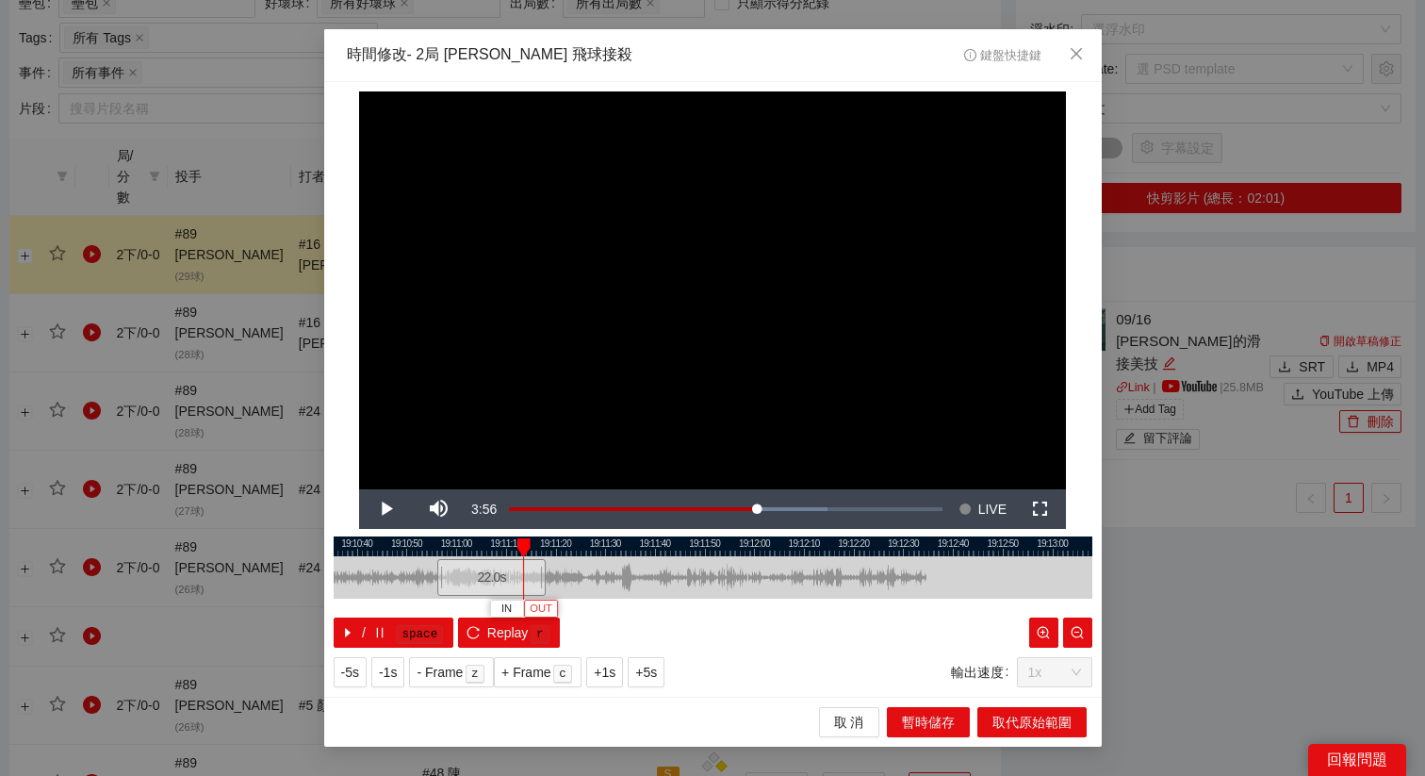
click at [546, 608] on span "OUT" at bounding box center [541, 608] width 23 height 17
click at [513, 534] on div "**********" at bounding box center [713, 389] width 778 height 615
click at [515, 545] on div at bounding box center [713, 546] width 759 height 20
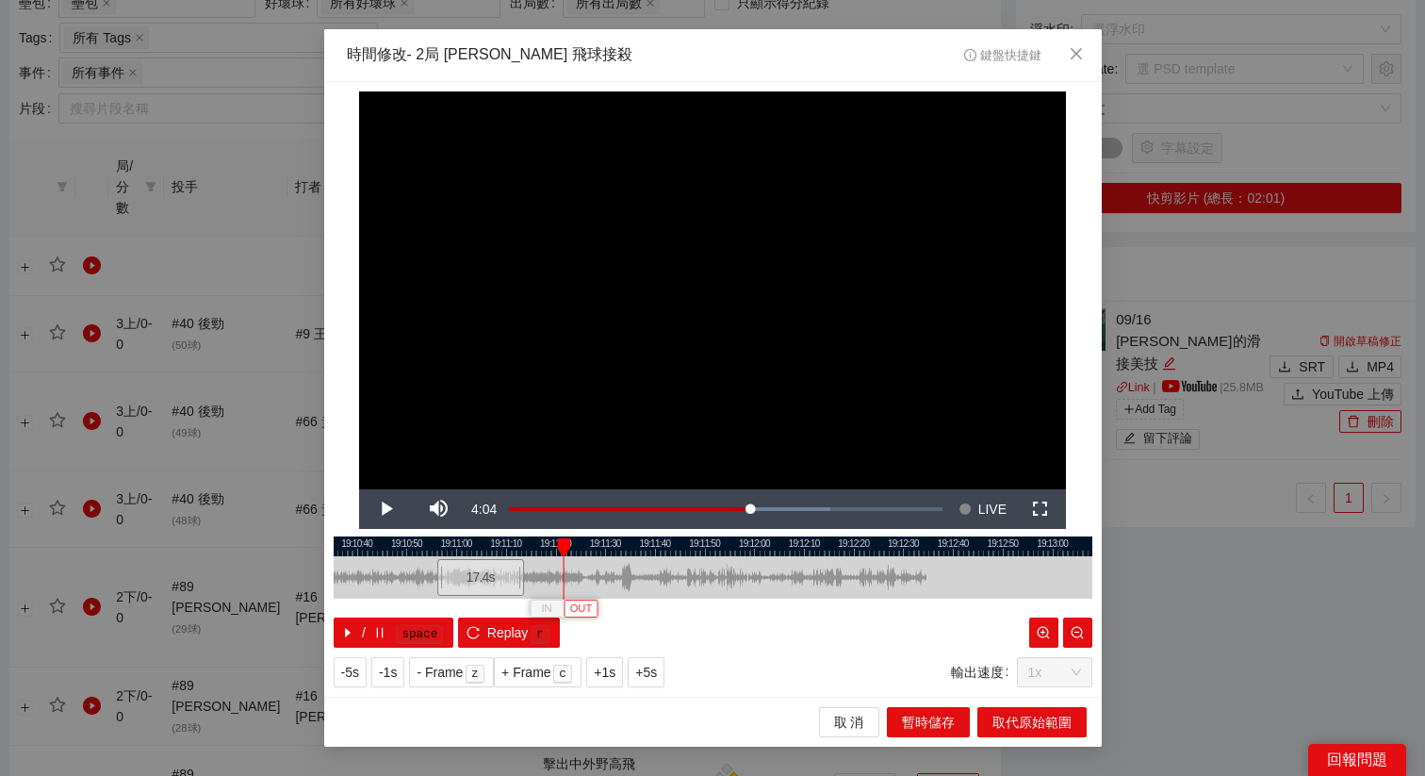
click at [587, 612] on span "OUT" at bounding box center [581, 608] width 23 height 17
click at [1032, 712] on span "取代原始範圍" at bounding box center [1032, 722] width 79 height 21
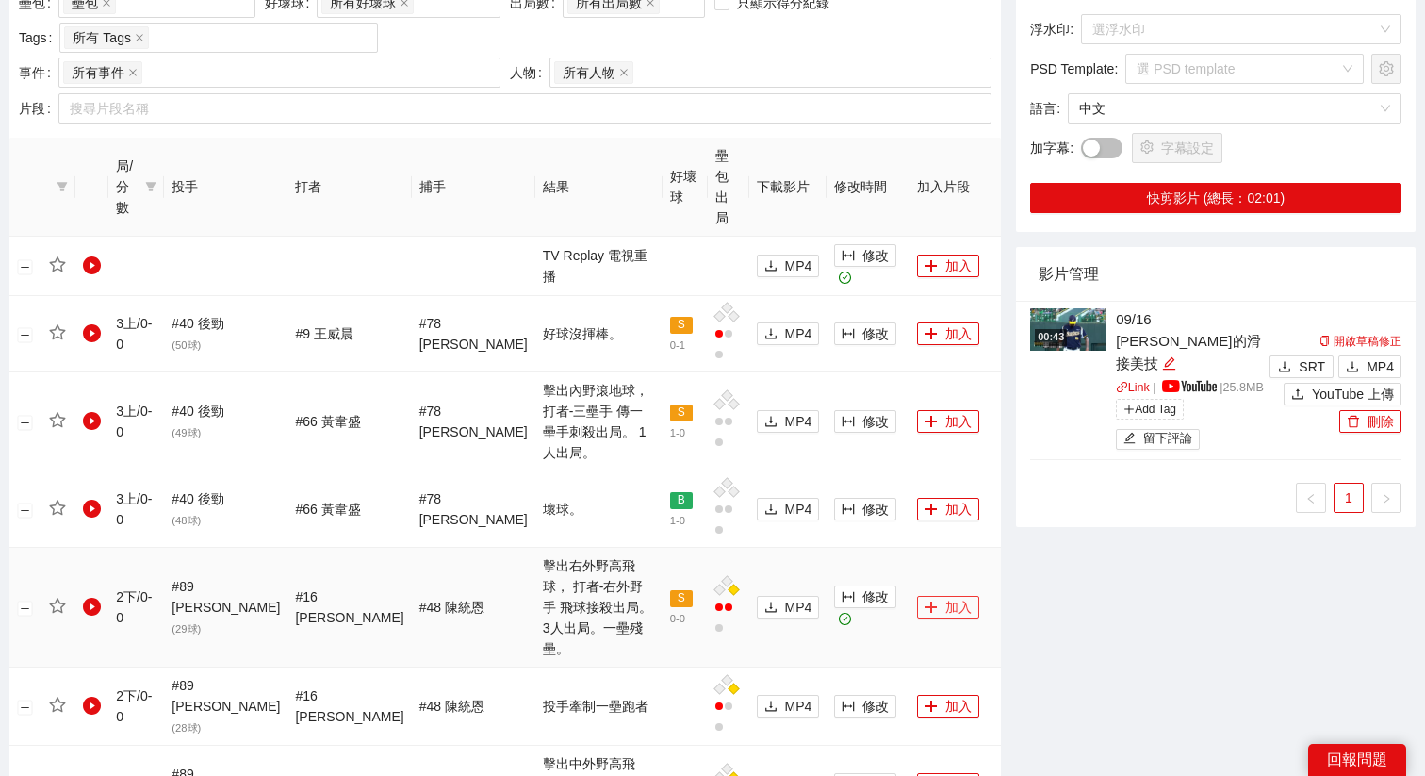
click at [926, 606] on icon "plus" at bounding box center [931, 606] width 10 height 1
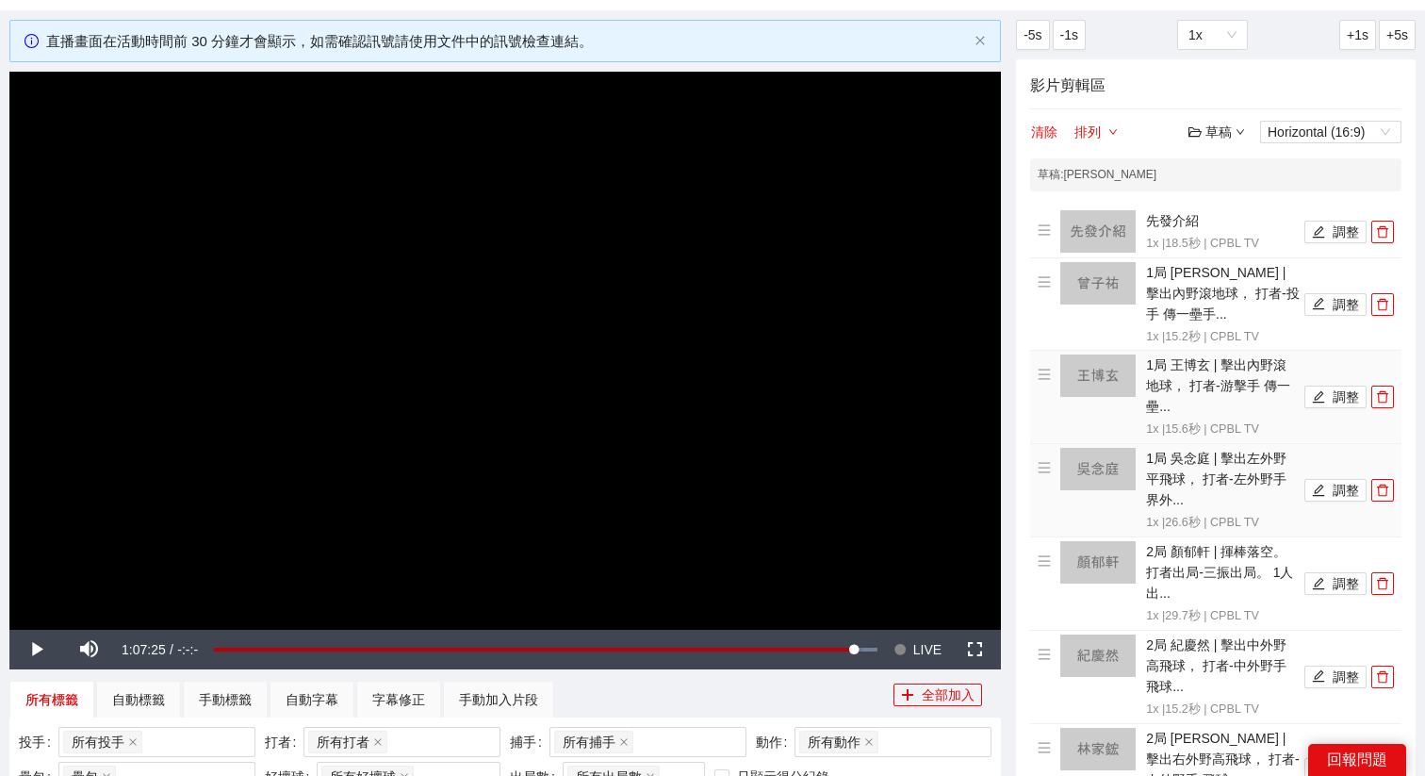
scroll to position [58, 0]
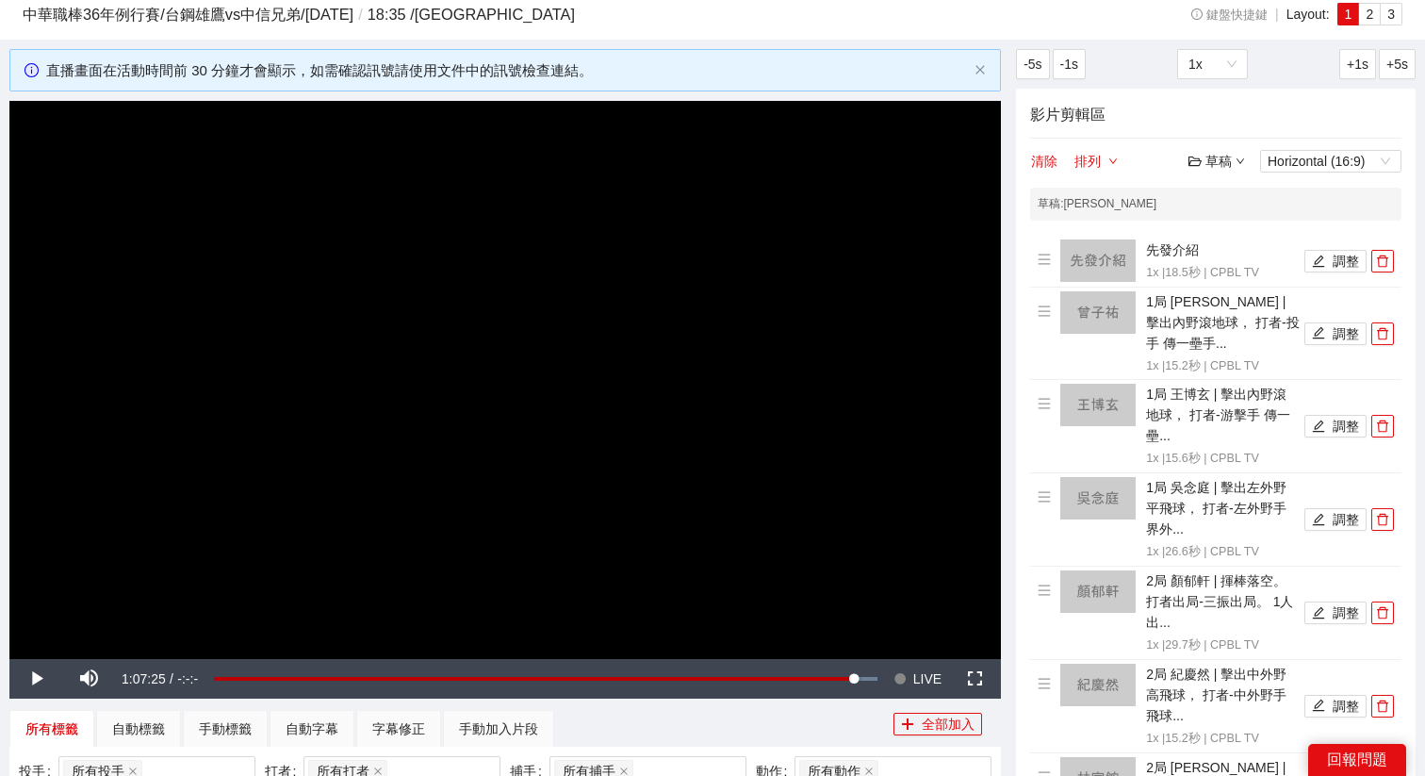
click at [1202, 169] on div "草稿" at bounding box center [1217, 161] width 57 height 21
click at [1224, 240] on link "儲存" at bounding box center [1221, 232] width 43 height 15
click at [748, 403] on video "Video Player" at bounding box center [505, 380] width 992 height 558
click at [927, 678] on span "LIVE" at bounding box center [927, 679] width 28 height 40
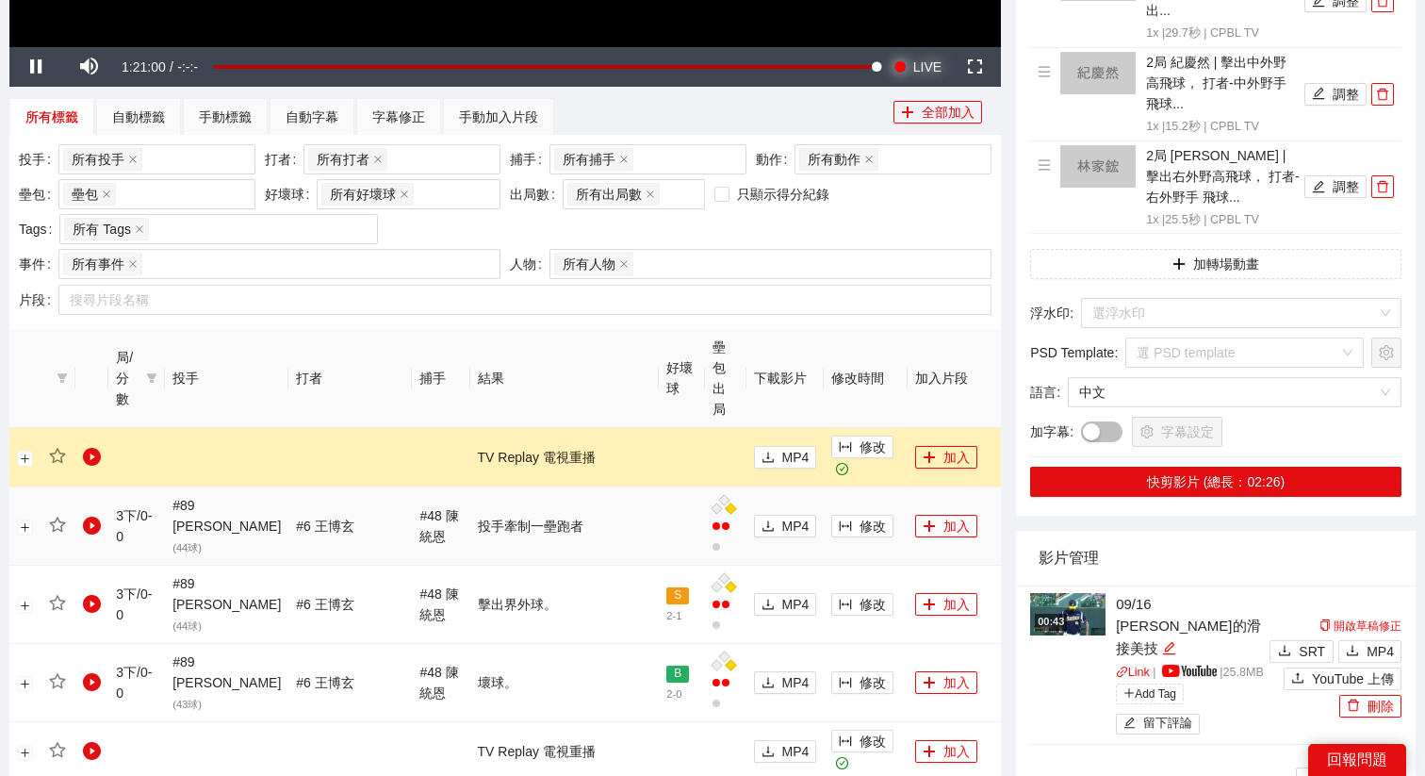
scroll to position [675, 0]
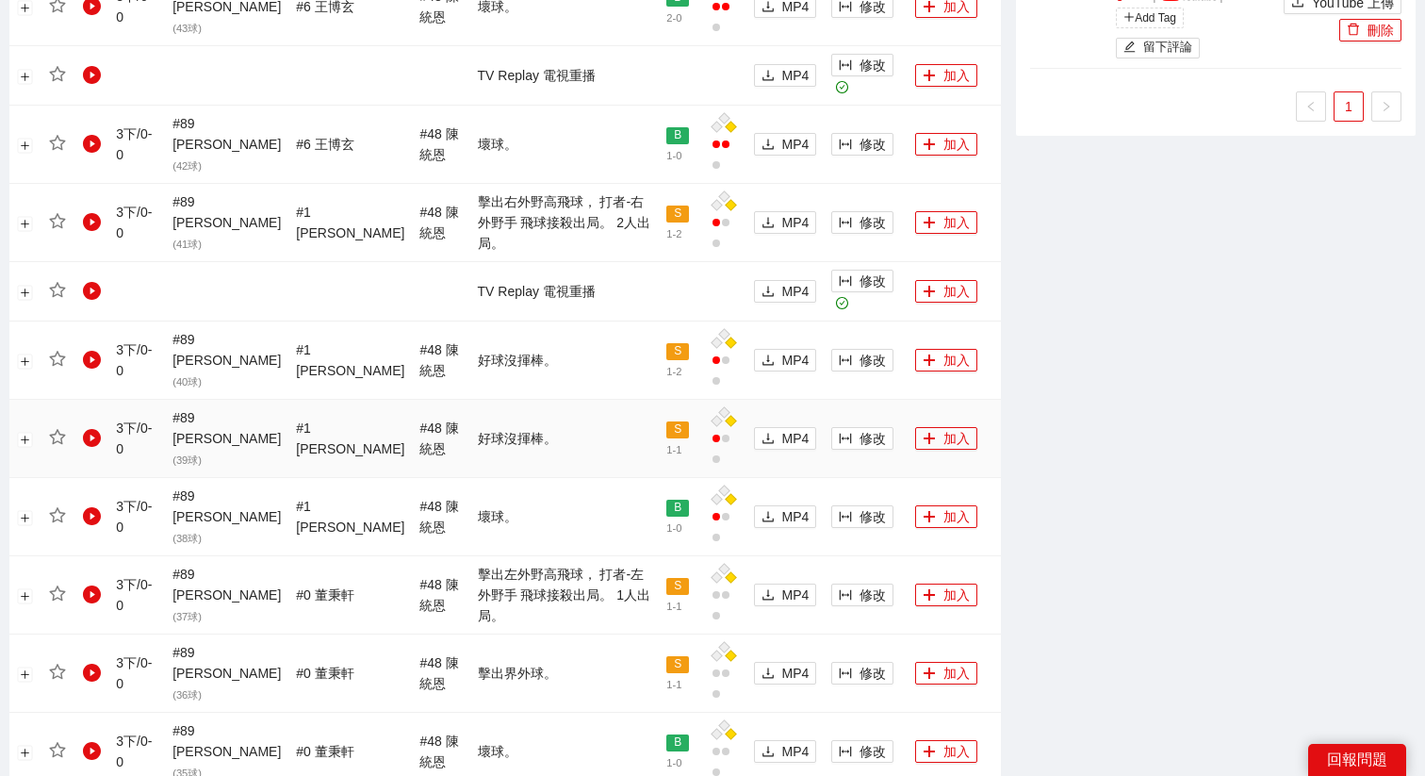
scroll to position [1364, 0]
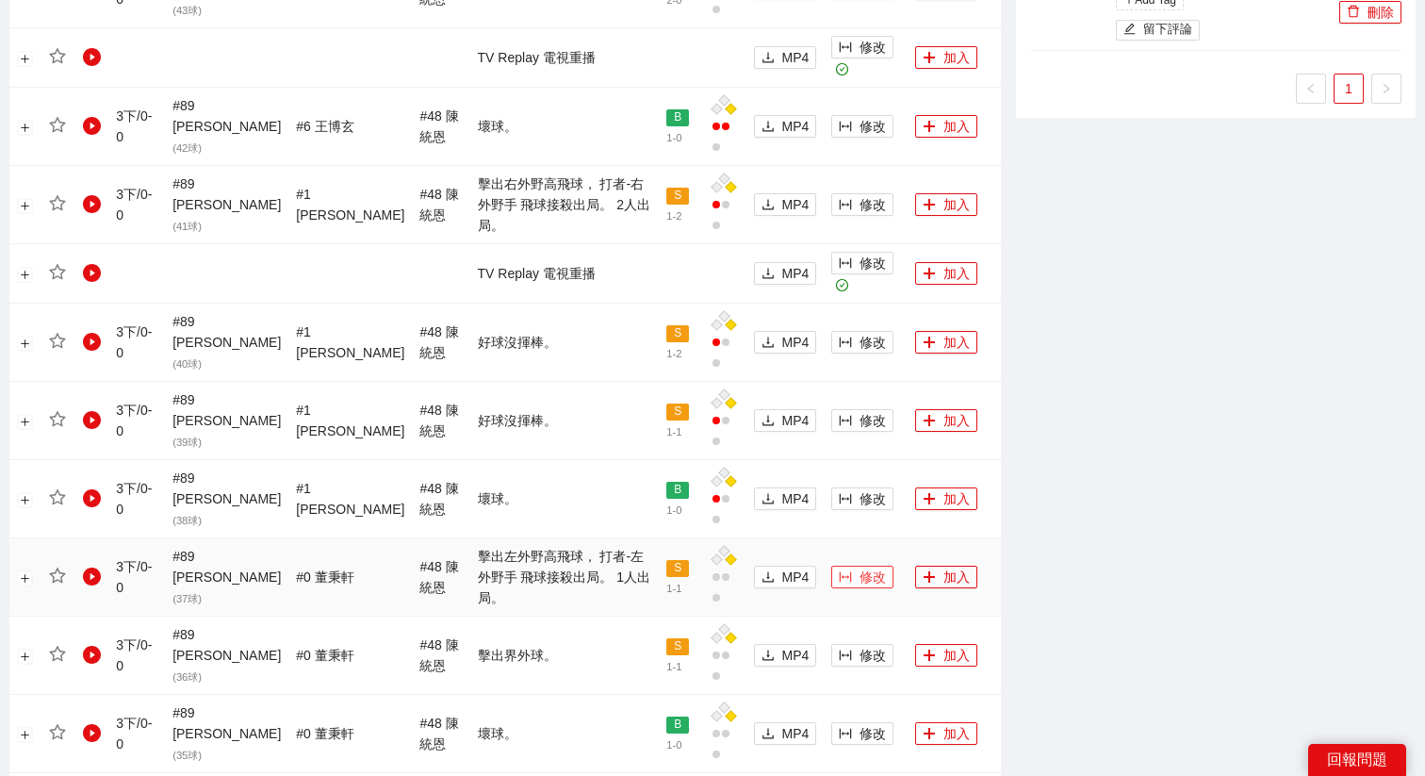
click at [860, 566] on span "修改" at bounding box center [873, 576] width 26 height 21
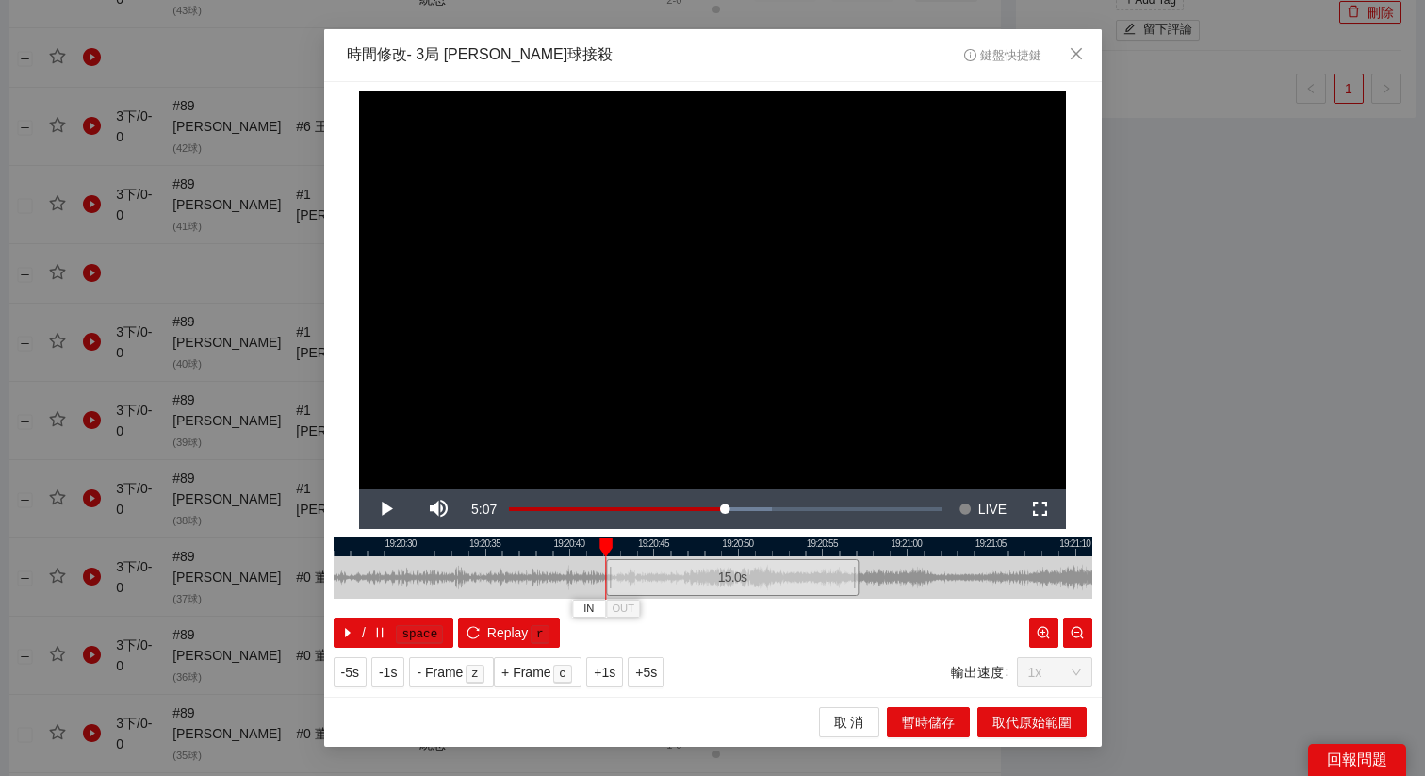
drag, startPoint x: 637, startPoint y: 577, endPoint x: 656, endPoint y: 577, distance: 18.9
click at [656, 577] on div "15.0 s" at bounding box center [732, 577] width 253 height 37
click at [656, 577] on div "15.0 s" at bounding box center [731, 577] width 253 height 37
click at [662, 577] on div "15.0 s" at bounding box center [734, 577] width 253 height 37
click at [655, 680] on span "+5s" at bounding box center [646, 672] width 22 height 21
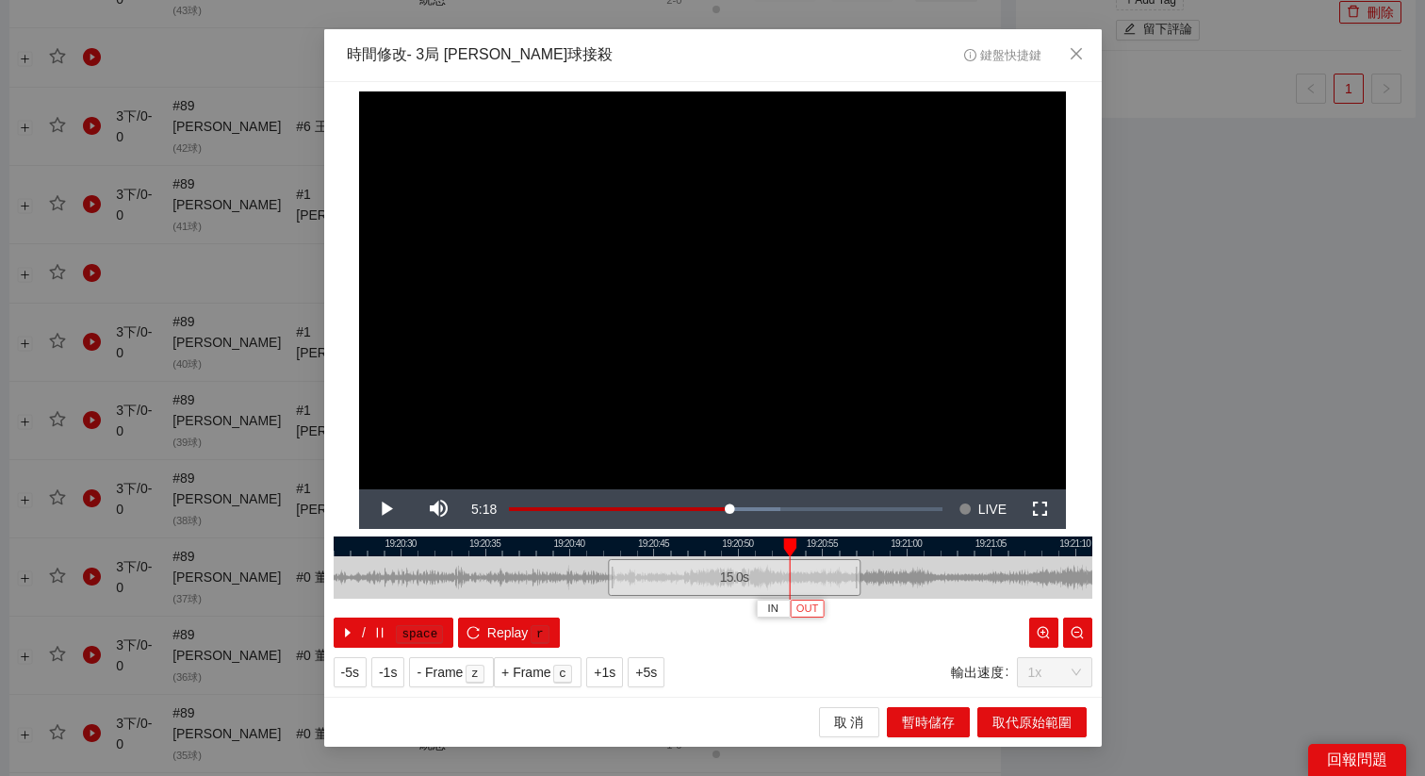
click at [814, 605] on span "OUT" at bounding box center [807, 608] width 23 height 17
click at [1016, 713] on span "取代原始範圍" at bounding box center [1032, 722] width 79 height 21
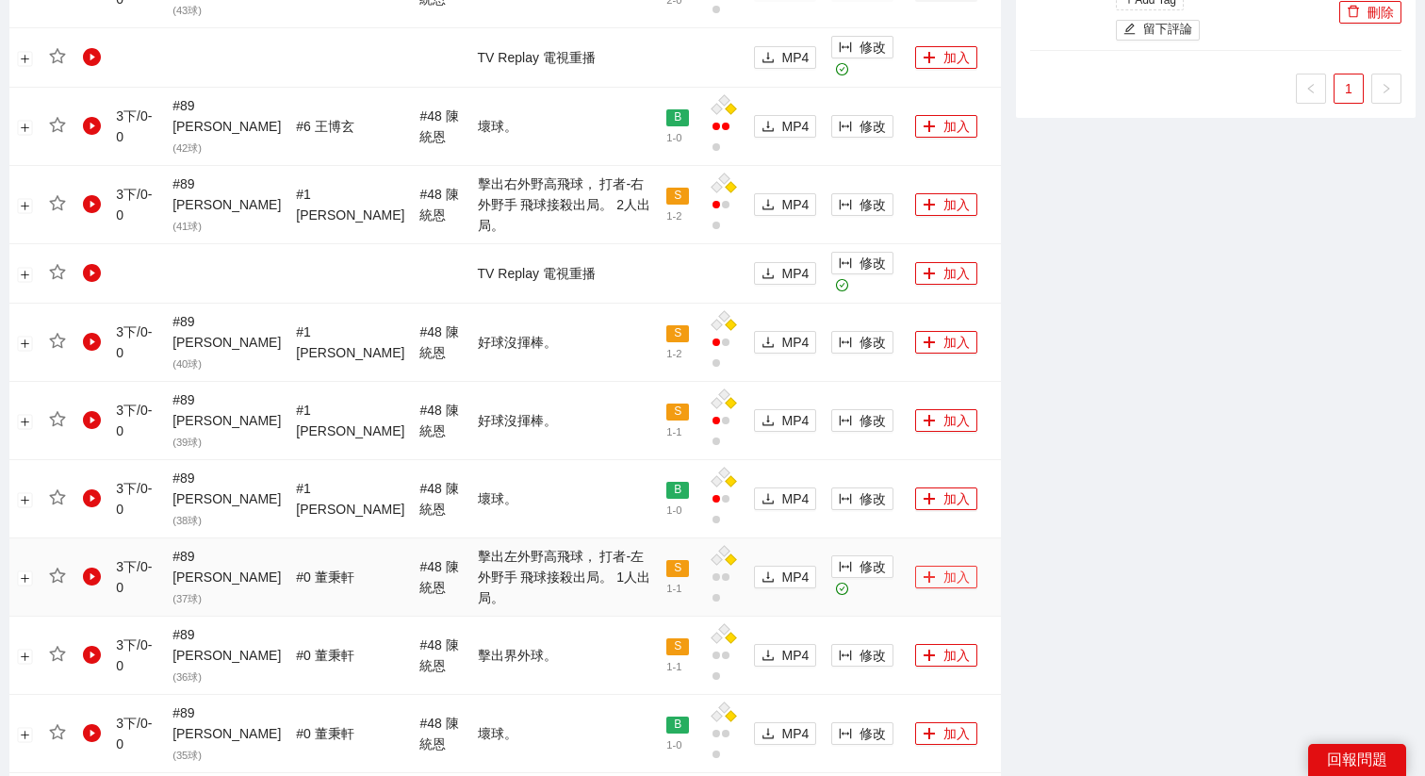
click at [924, 566] on button "加入" at bounding box center [946, 577] width 62 height 23
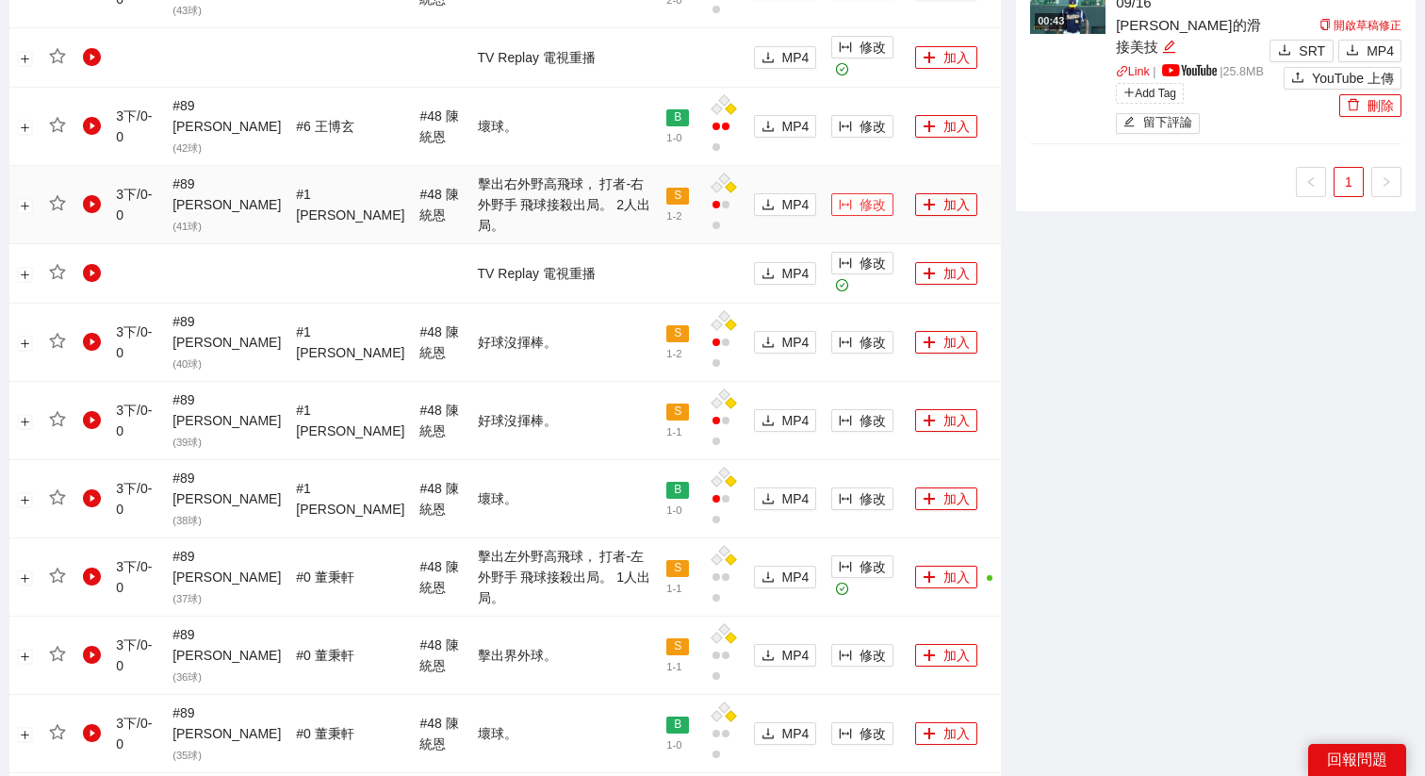
click at [860, 194] on span "修改" at bounding box center [873, 204] width 26 height 21
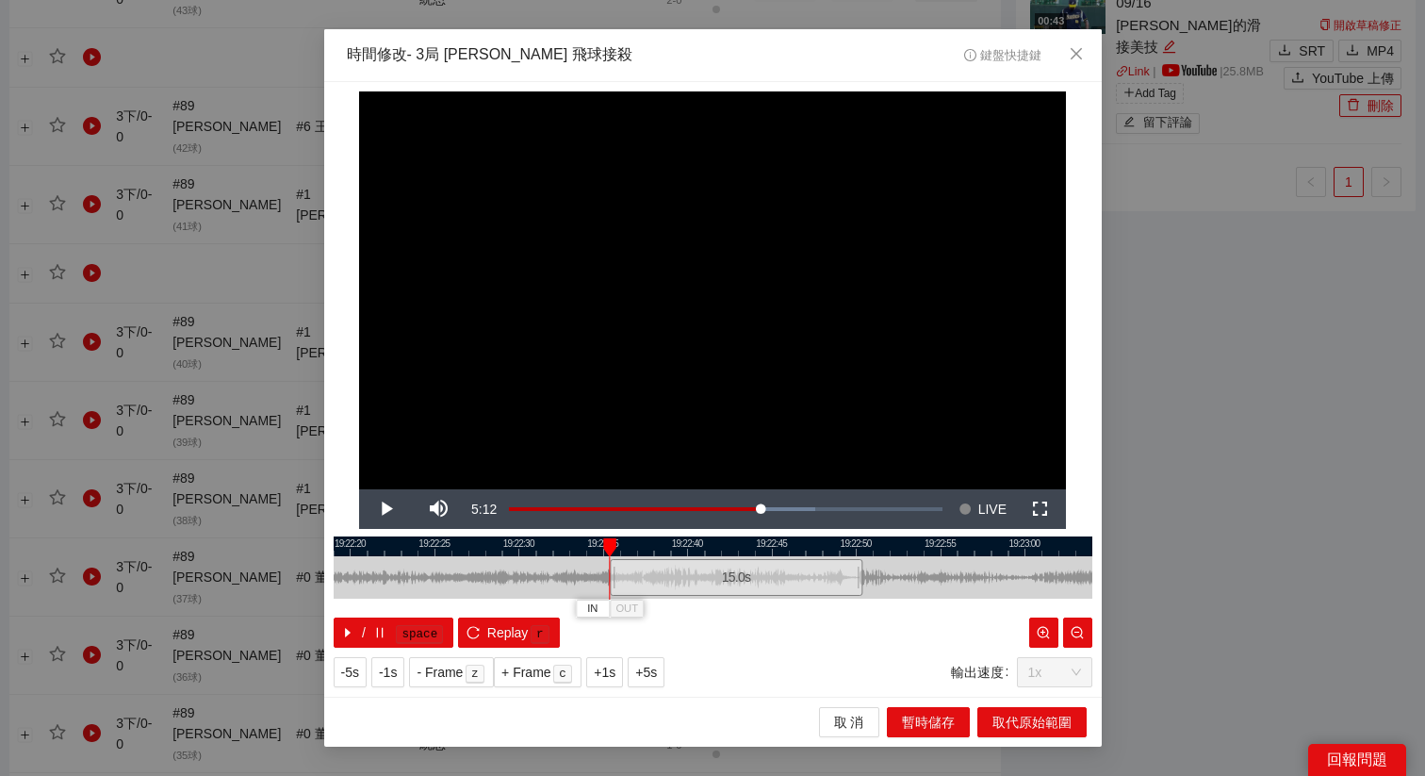
drag, startPoint x: 663, startPoint y: 578, endPoint x: 686, endPoint y: 578, distance: 23.6
click at [686, 578] on div "15.0 s" at bounding box center [736, 577] width 253 height 37
click at [501, 628] on span "Replay" at bounding box center [507, 632] width 41 height 21
click at [681, 581] on div "15.0 s" at bounding box center [731, 577] width 253 height 37
click at [644, 580] on div "15.0 s" at bounding box center [726, 577] width 253 height 37
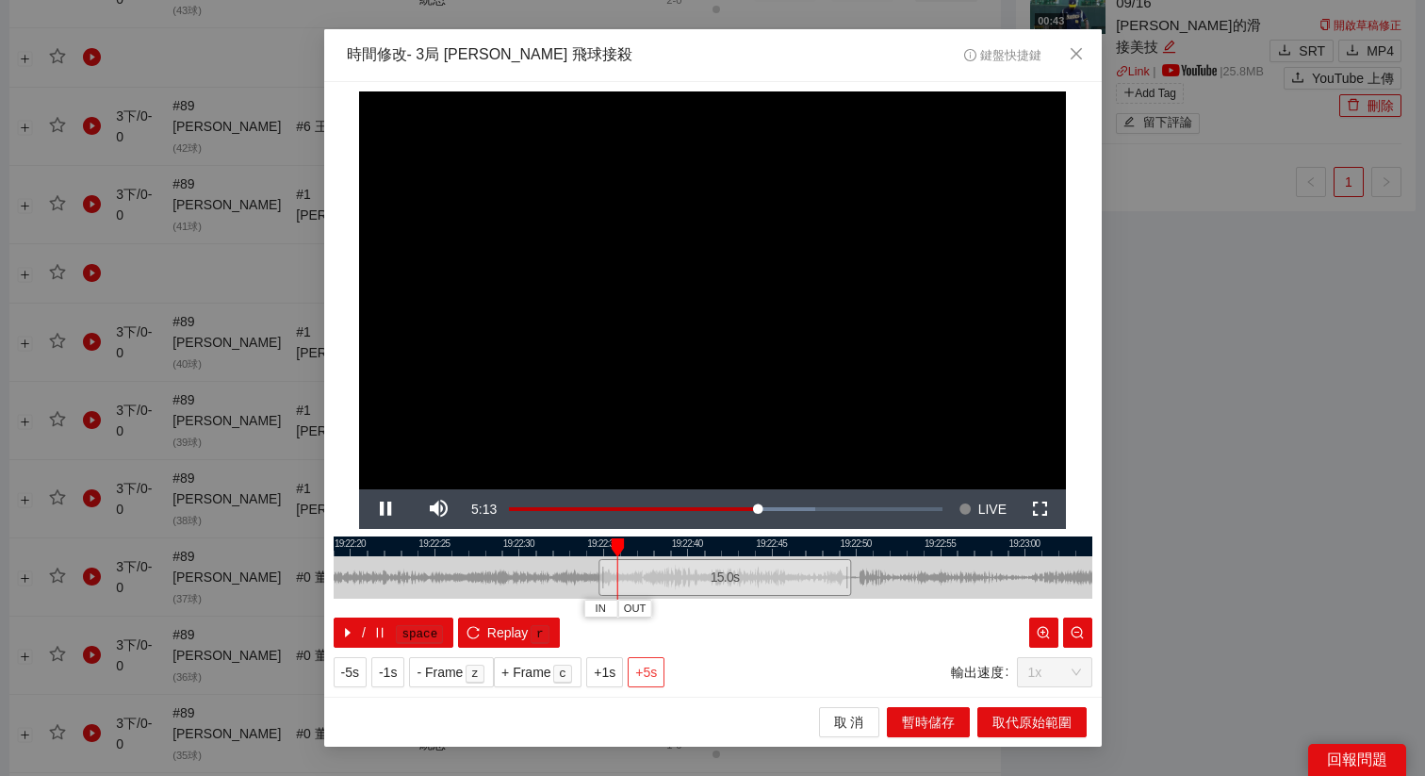
click at [654, 679] on span "+5s" at bounding box center [646, 672] width 22 height 21
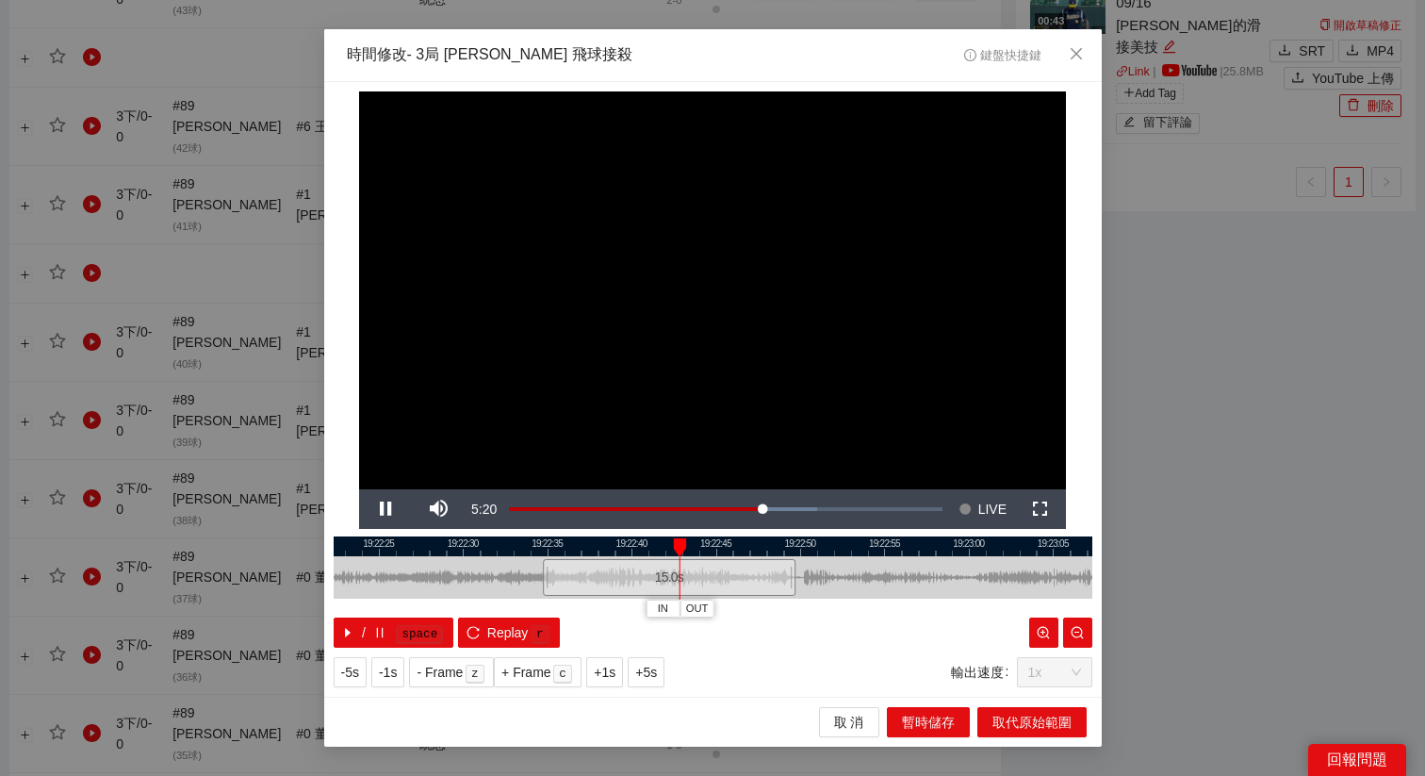
drag, startPoint x: 797, startPoint y: 550, endPoint x: 724, endPoint y: 551, distance: 73.5
click at [724, 551] on div at bounding box center [657, 546] width 759 height 20
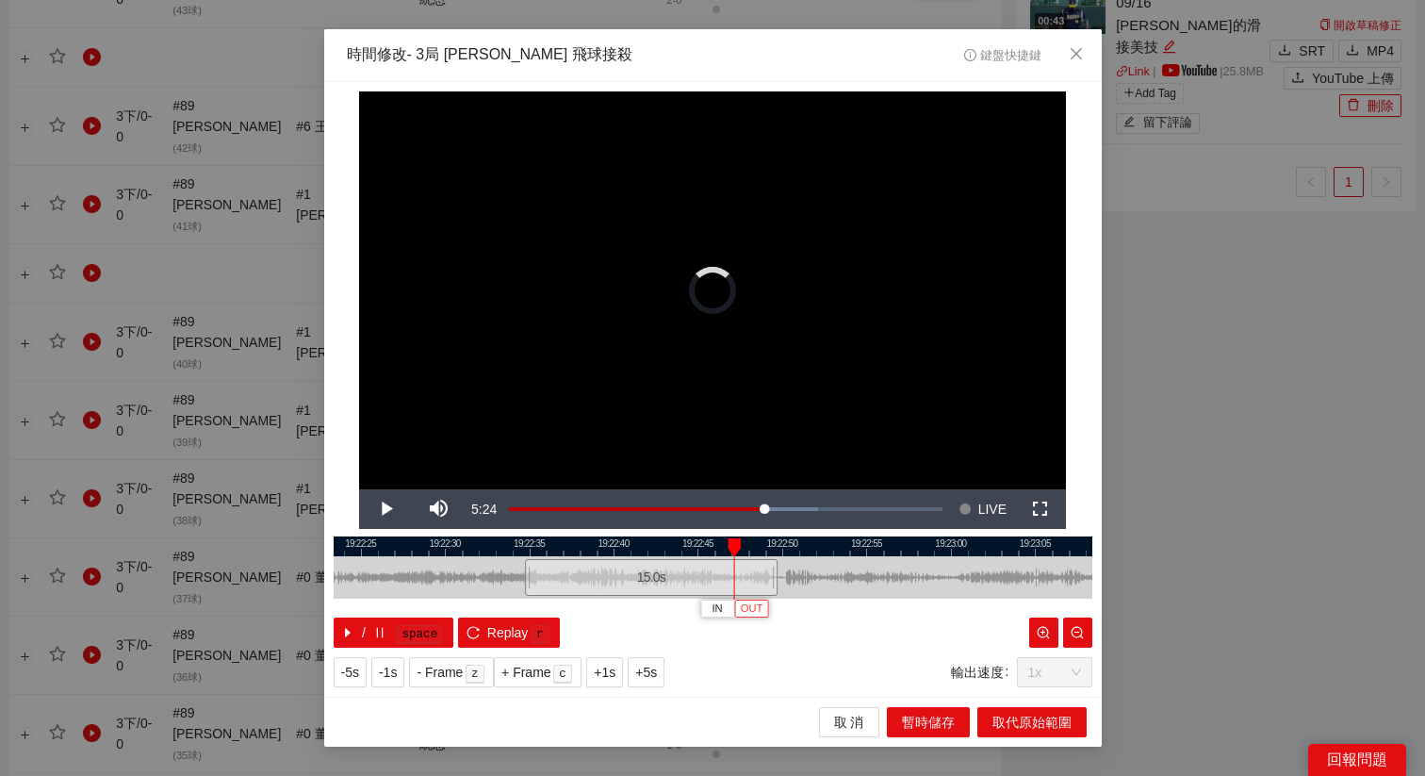
click at [757, 610] on span "OUT" at bounding box center [752, 608] width 23 height 17
click at [794, 613] on span "OUT" at bounding box center [787, 608] width 23 height 17
click at [991, 714] on button "取代原始範圍" at bounding box center [1031, 722] width 109 height 30
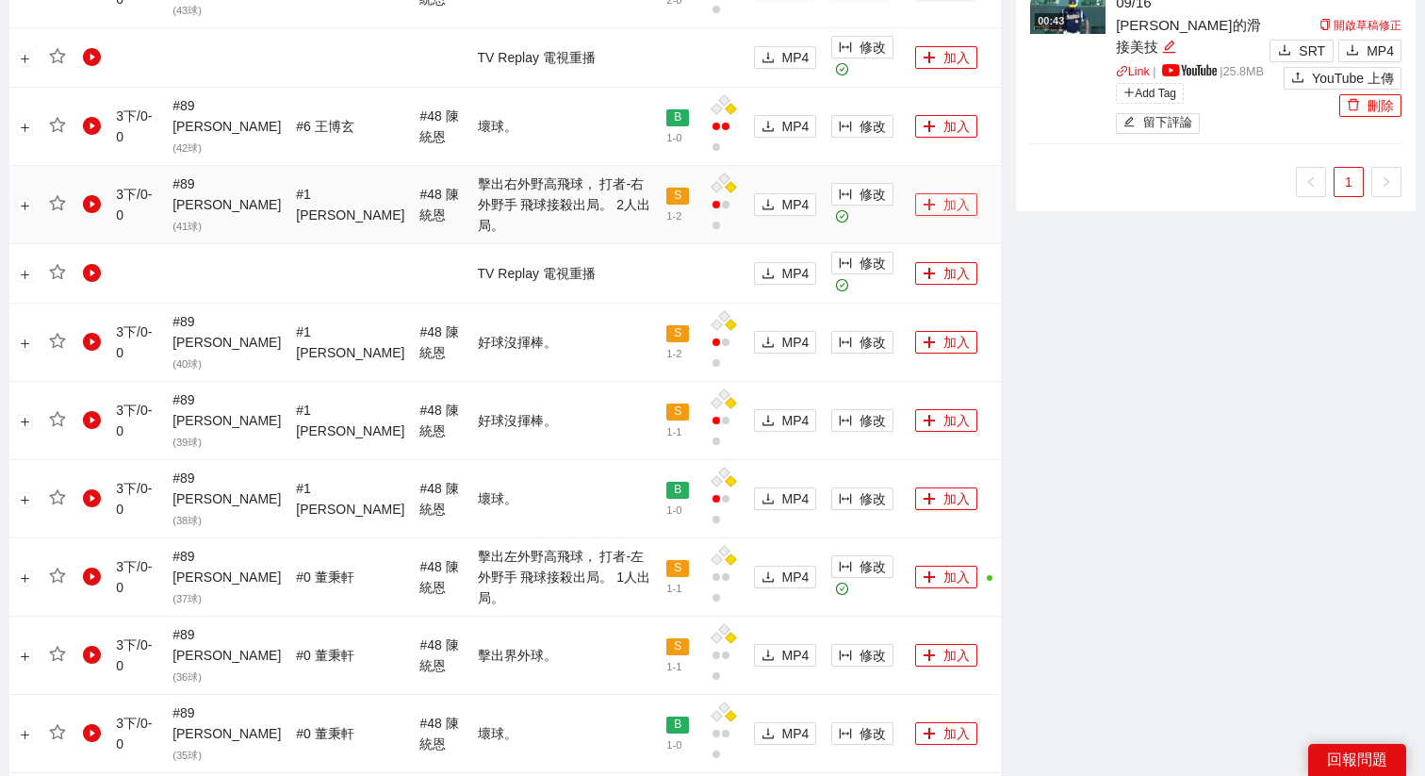
click at [920, 193] on button "加入" at bounding box center [946, 204] width 62 height 23
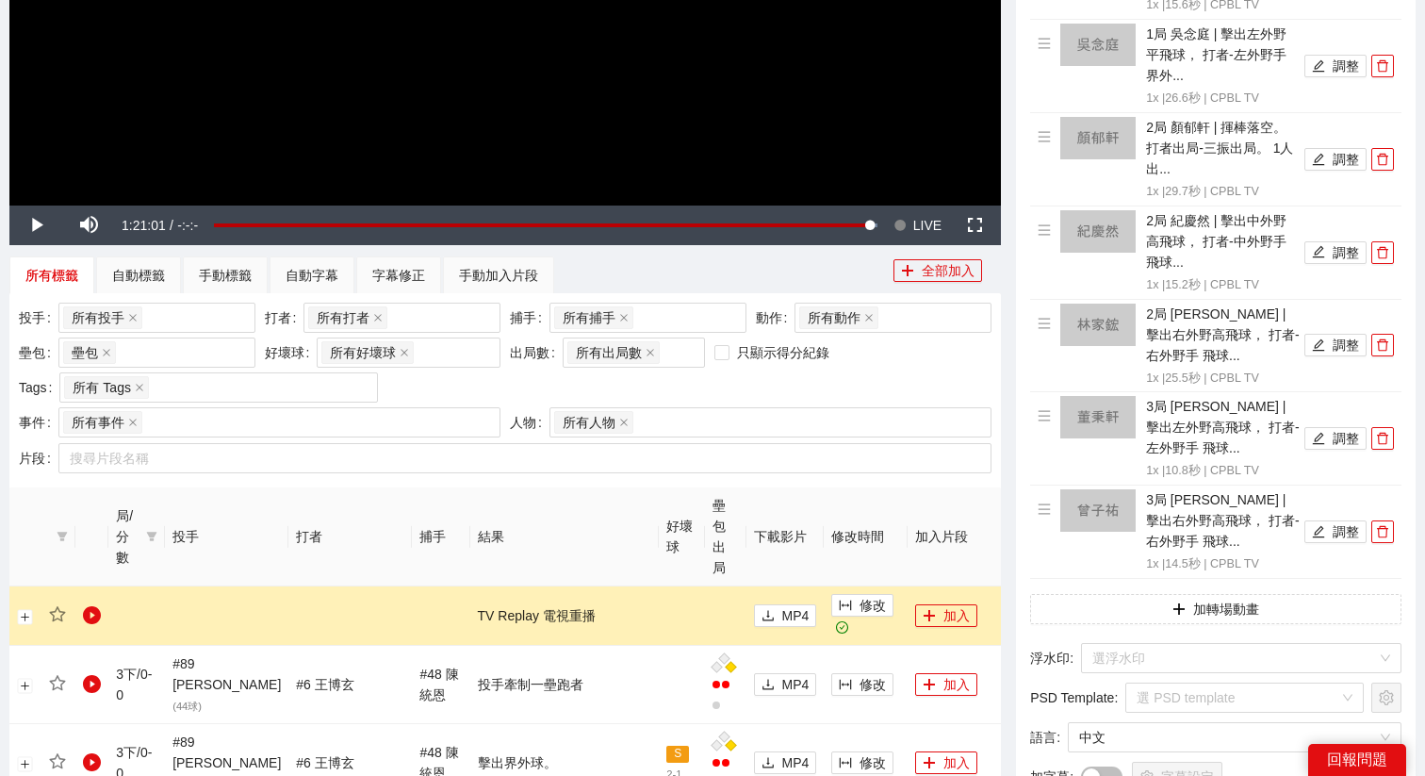
scroll to position [453, 0]
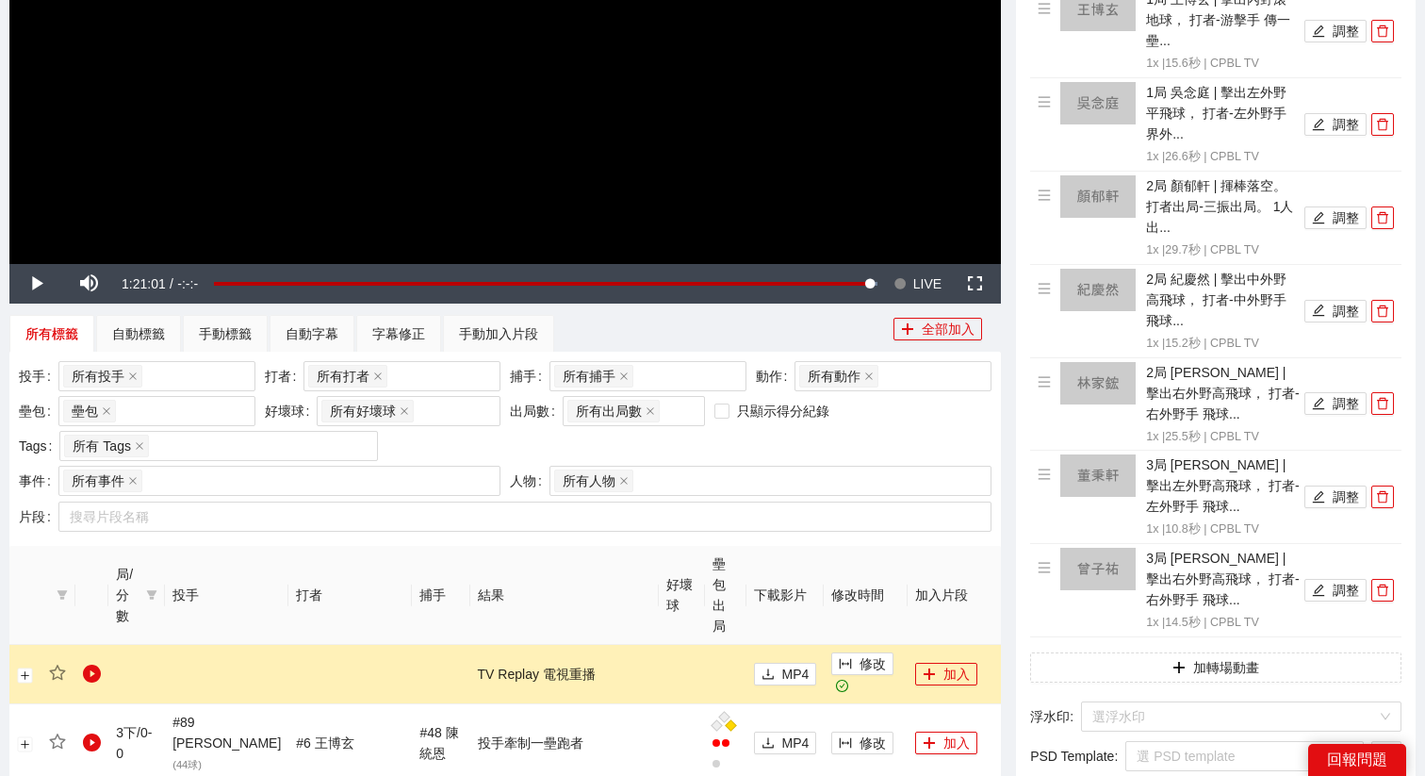
click at [908, 295] on button "Seek to live, currently behind live LIVE" at bounding box center [917, 284] width 61 height 40
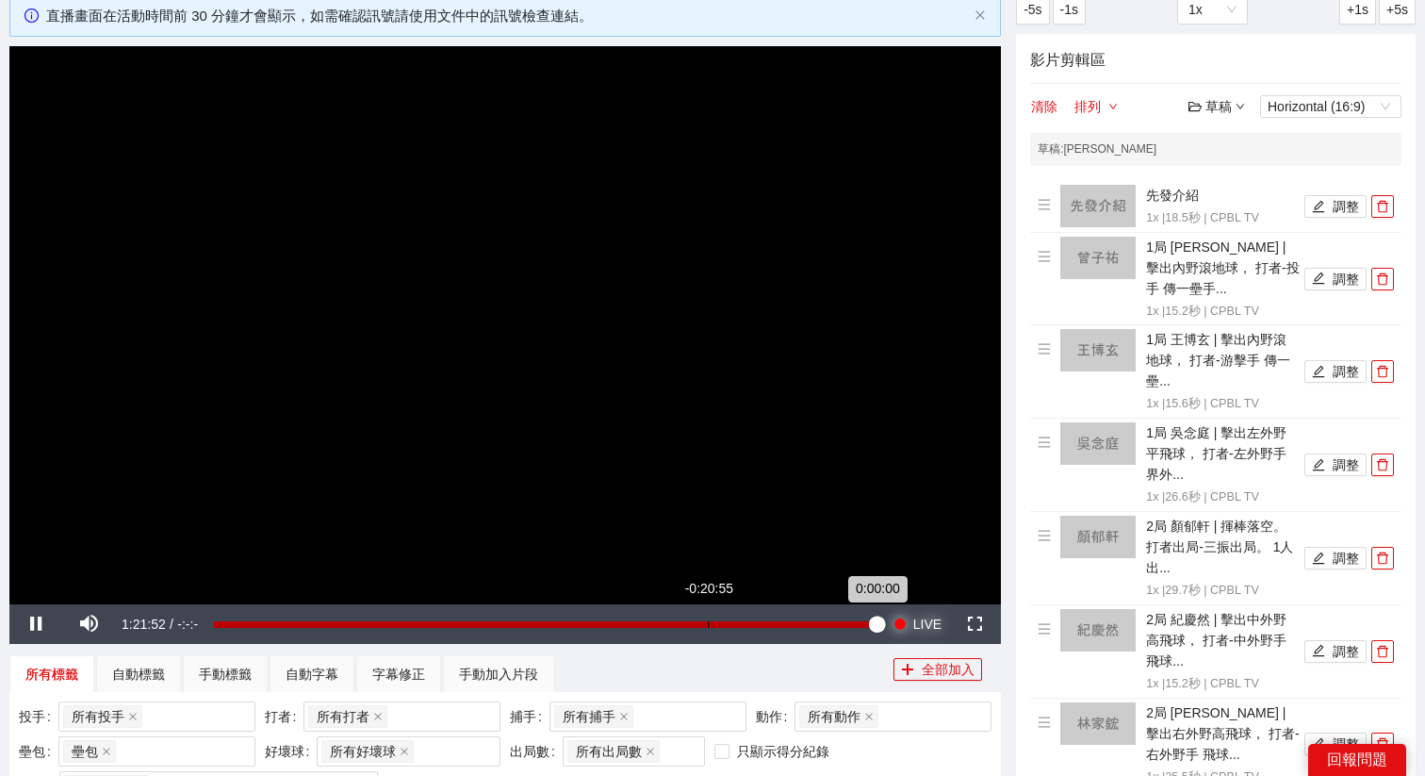
scroll to position [60, 0]
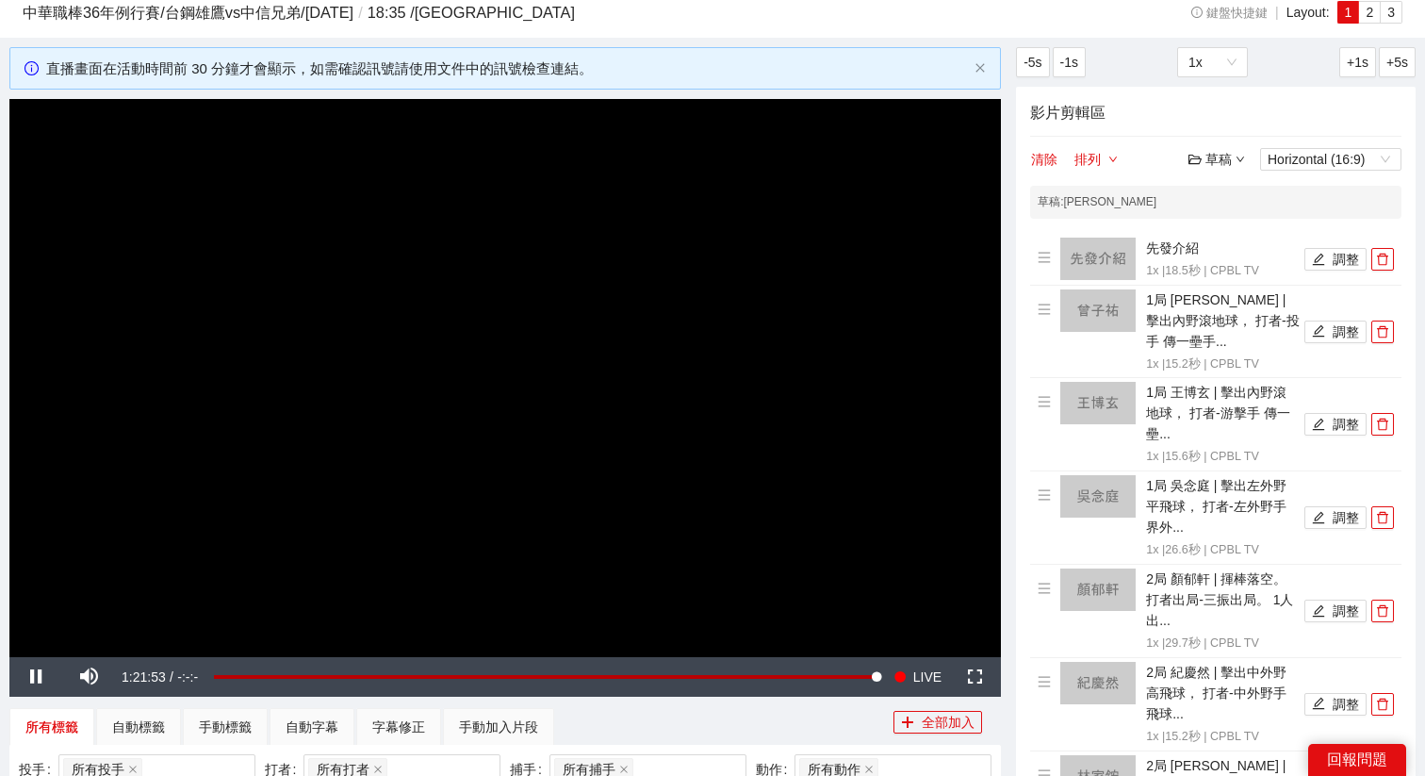
click at [1216, 170] on div "草稿 Horizontal (16:9)" at bounding box center [1295, 159] width 213 height 23
click at [1218, 165] on div "草稿" at bounding box center [1217, 159] width 57 height 21
click at [1227, 238] on link "儲存" at bounding box center [1221, 230] width 43 height 15
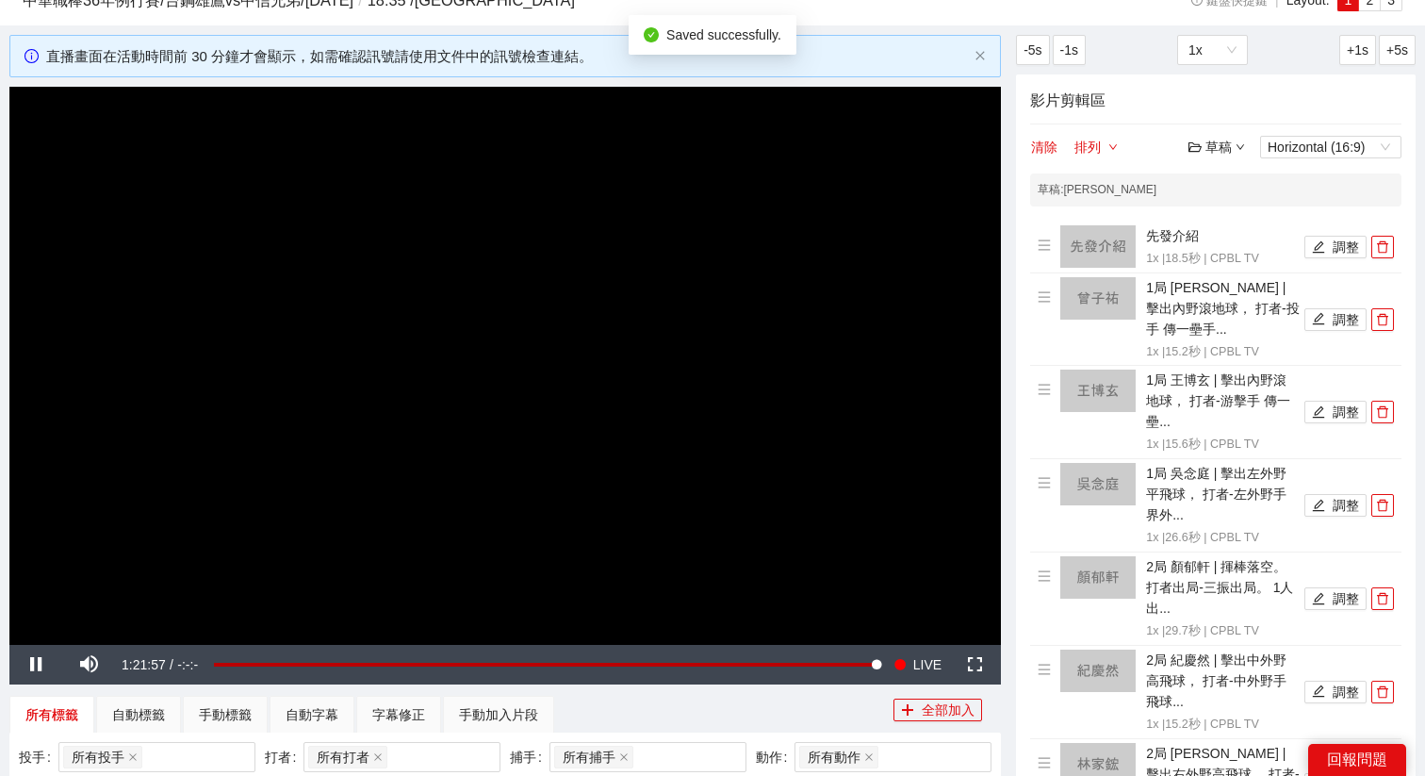
scroll to position [67, 0]
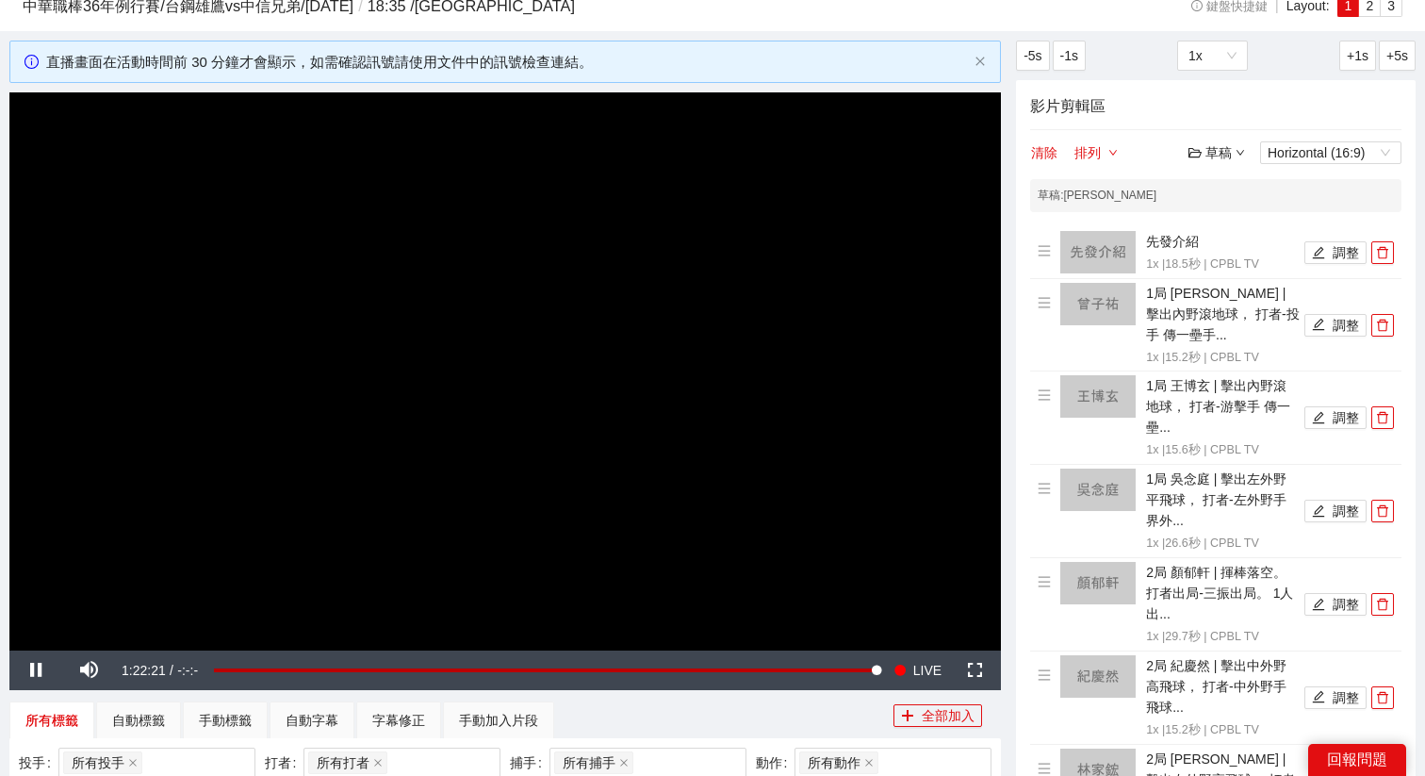
click at [537, 443] on video "Video Player" at bounding box center [505, 371] width 992 height 558
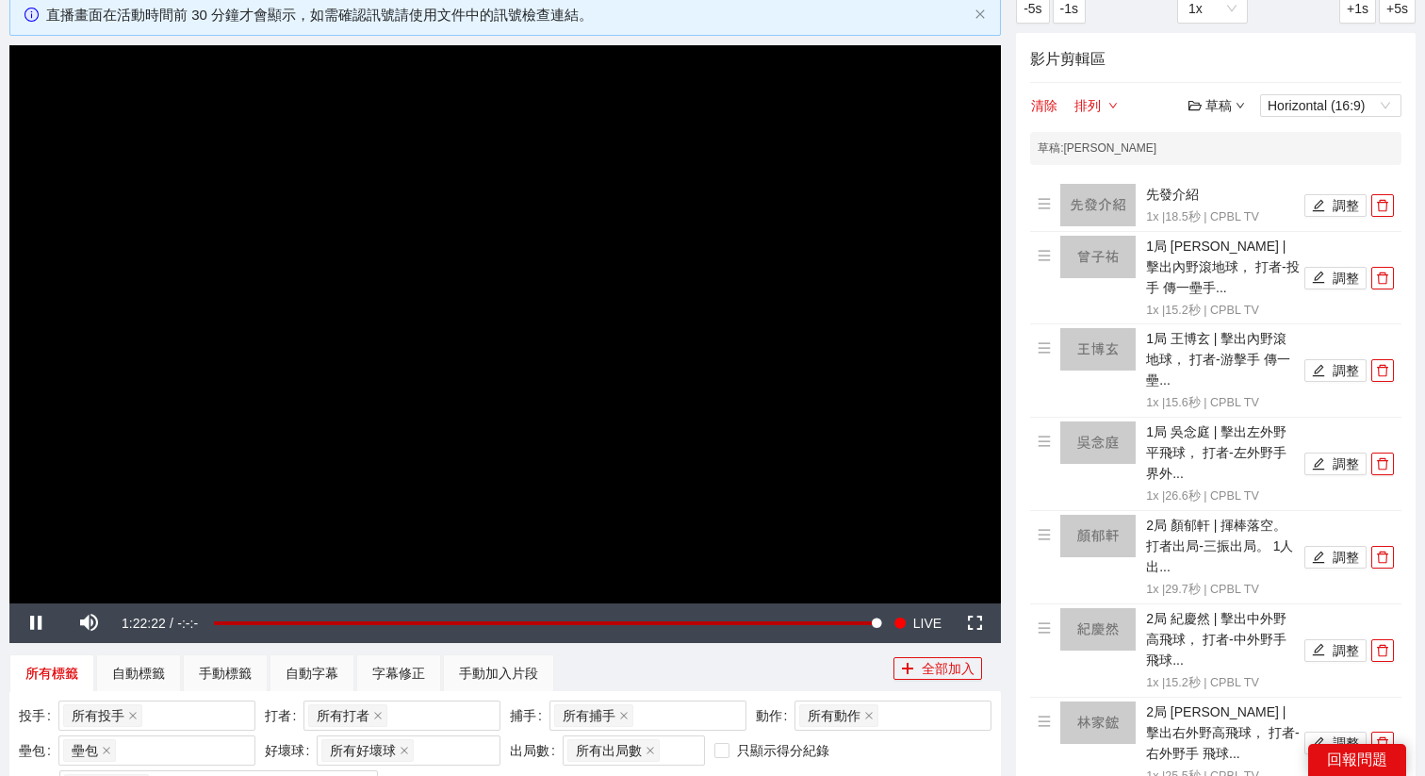
scroll to position [120, 0]
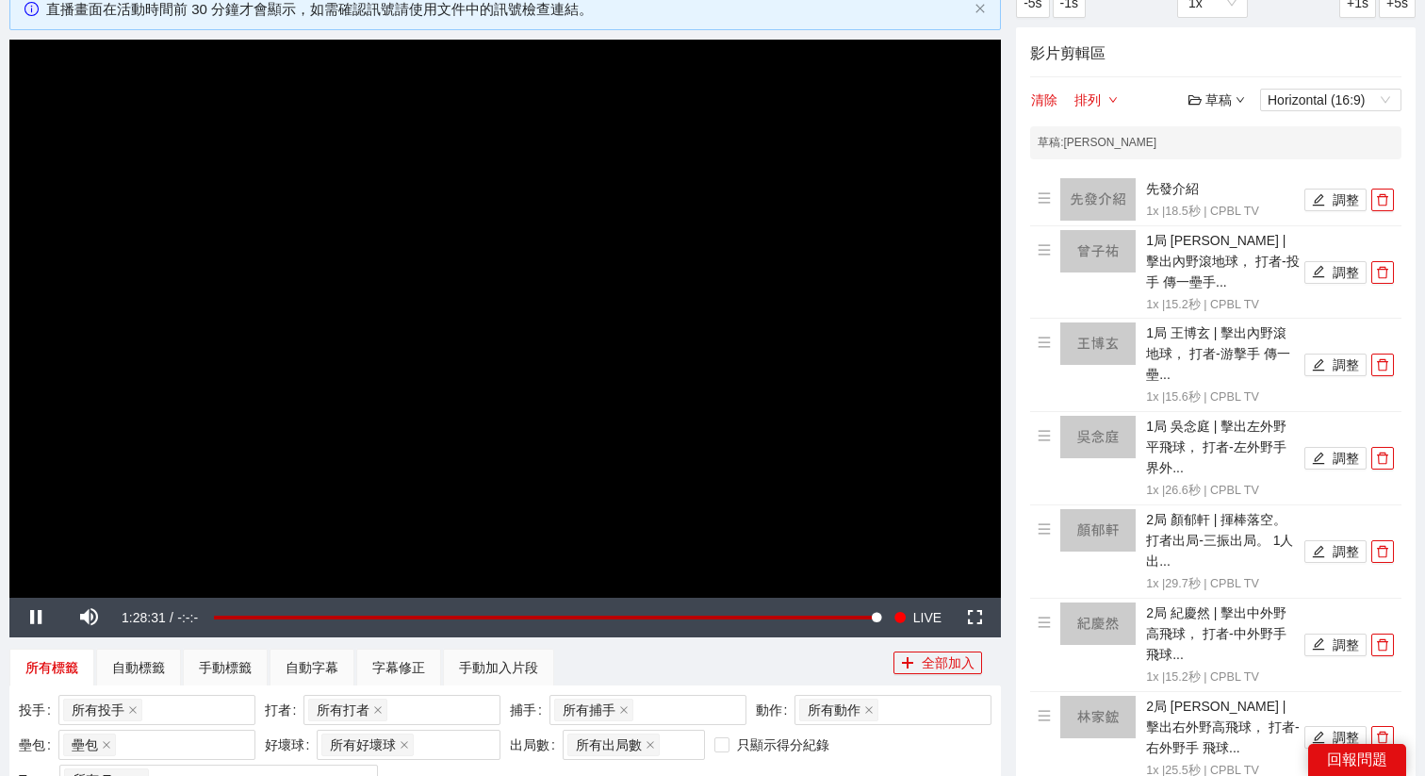
click at [1218, 92] on div "草稿" at bounding box center [1217, 100] width 57 height 21
click at [1224, 169] on link "儲存" at bounding box center [1221, 172] width 43 height 15
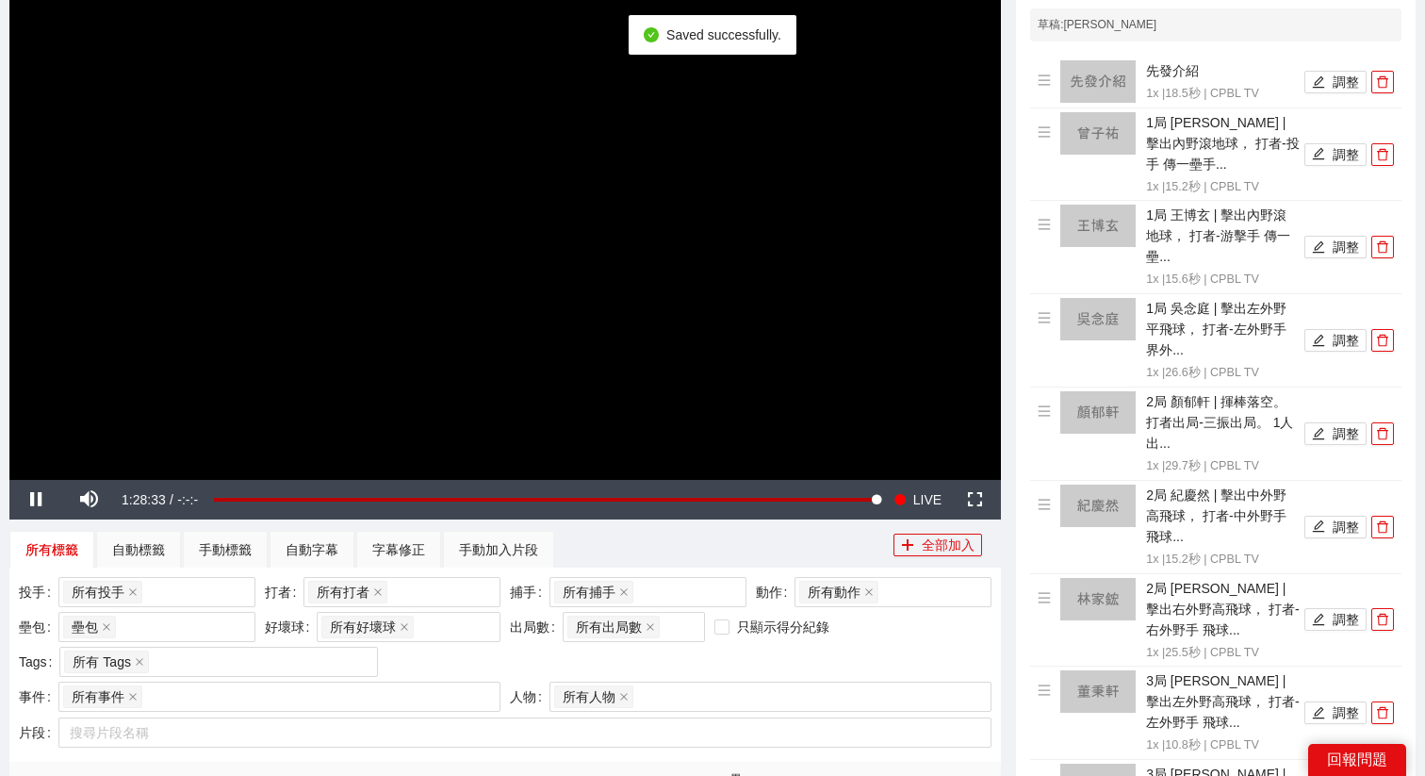
click at [804, 226] on video "Video Player" at bounding box center [505, 201] width 992 height 558
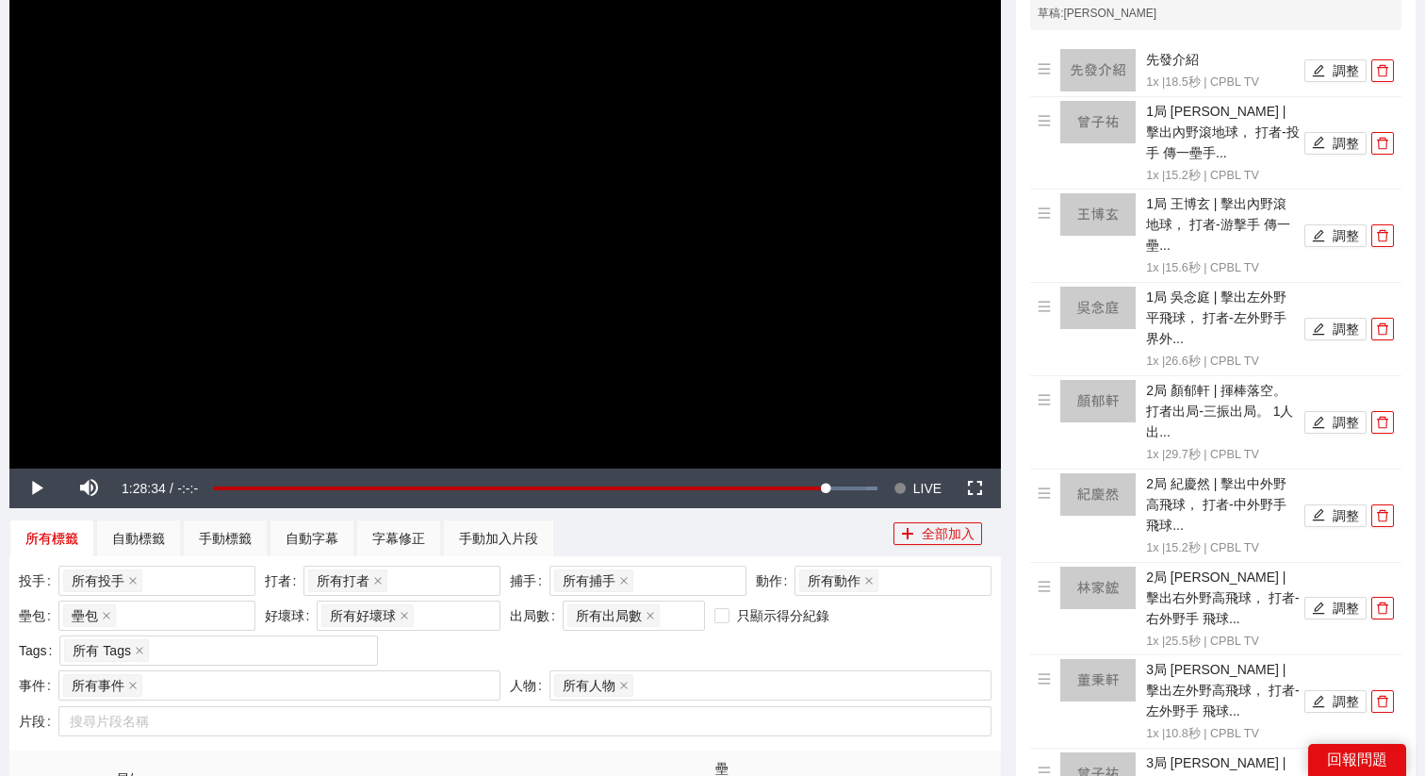
scroll to position [229, 0]
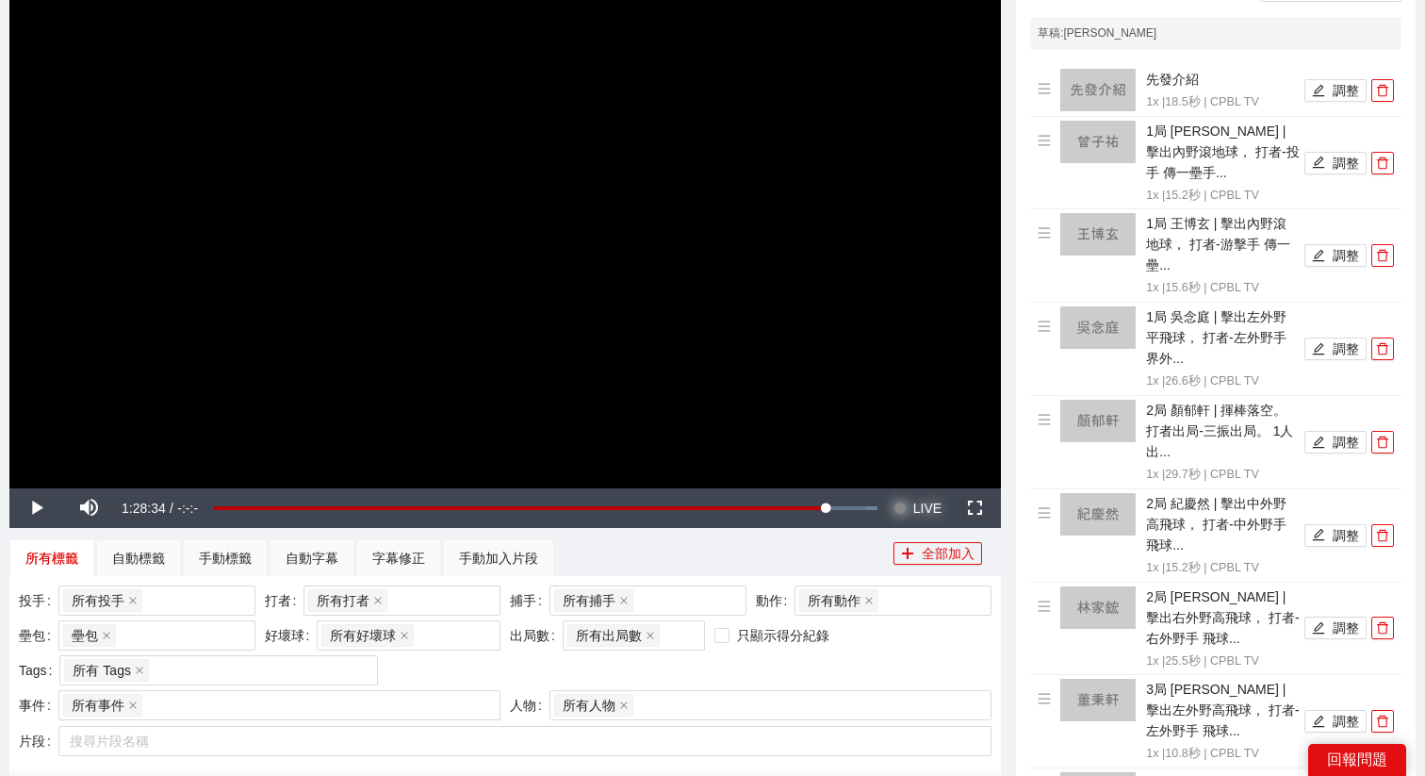
click at [905, 497] on span "Video Player" at bounding box center [900, 508] width 13 height 40
click at [692, 351] on video "Video Player" at bounding box center [505, 209] width 992 height 558
click at [692, 352] on video "Video Player" at bounding box center [505, 209] width 992 height 558
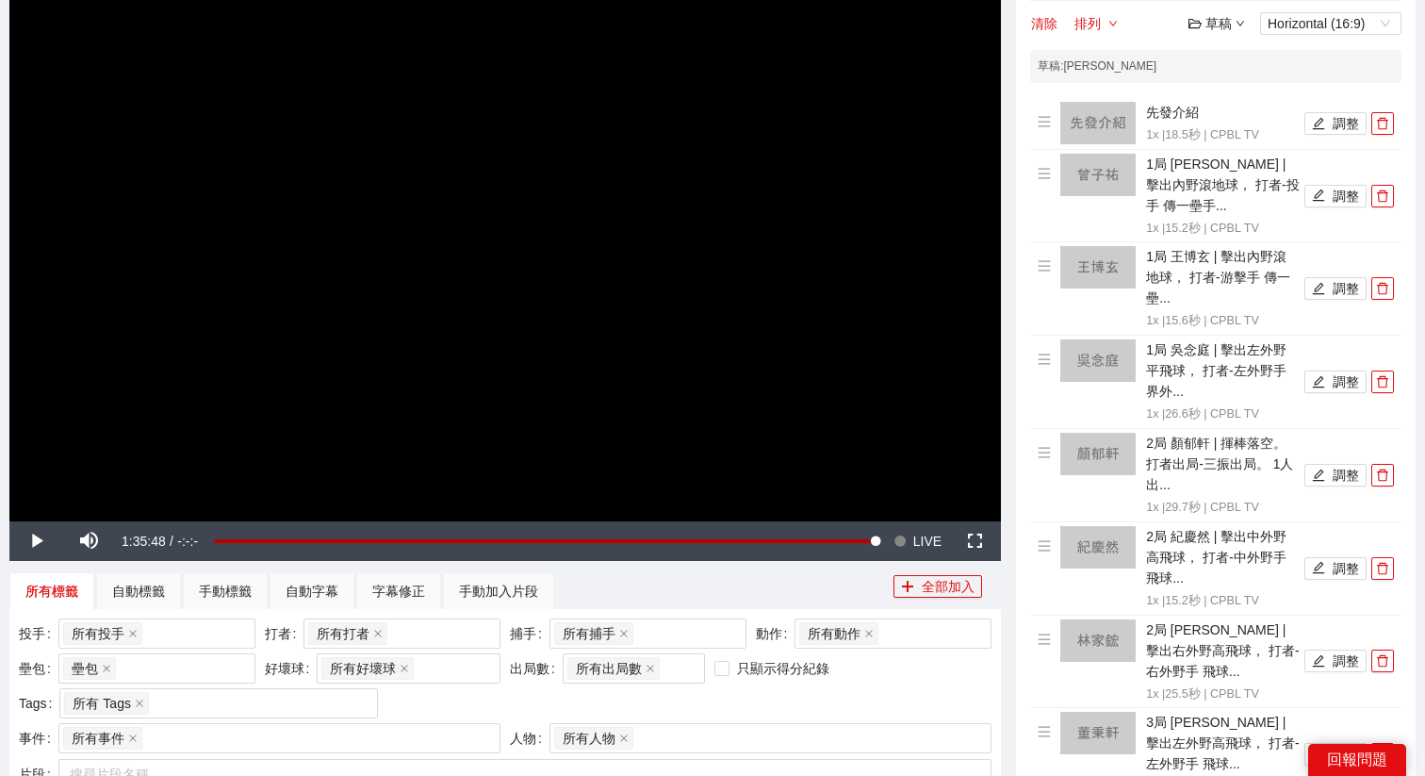
click at [698, 291] on video "Video Player" at bounding box center [505, 242] width 992 height 558
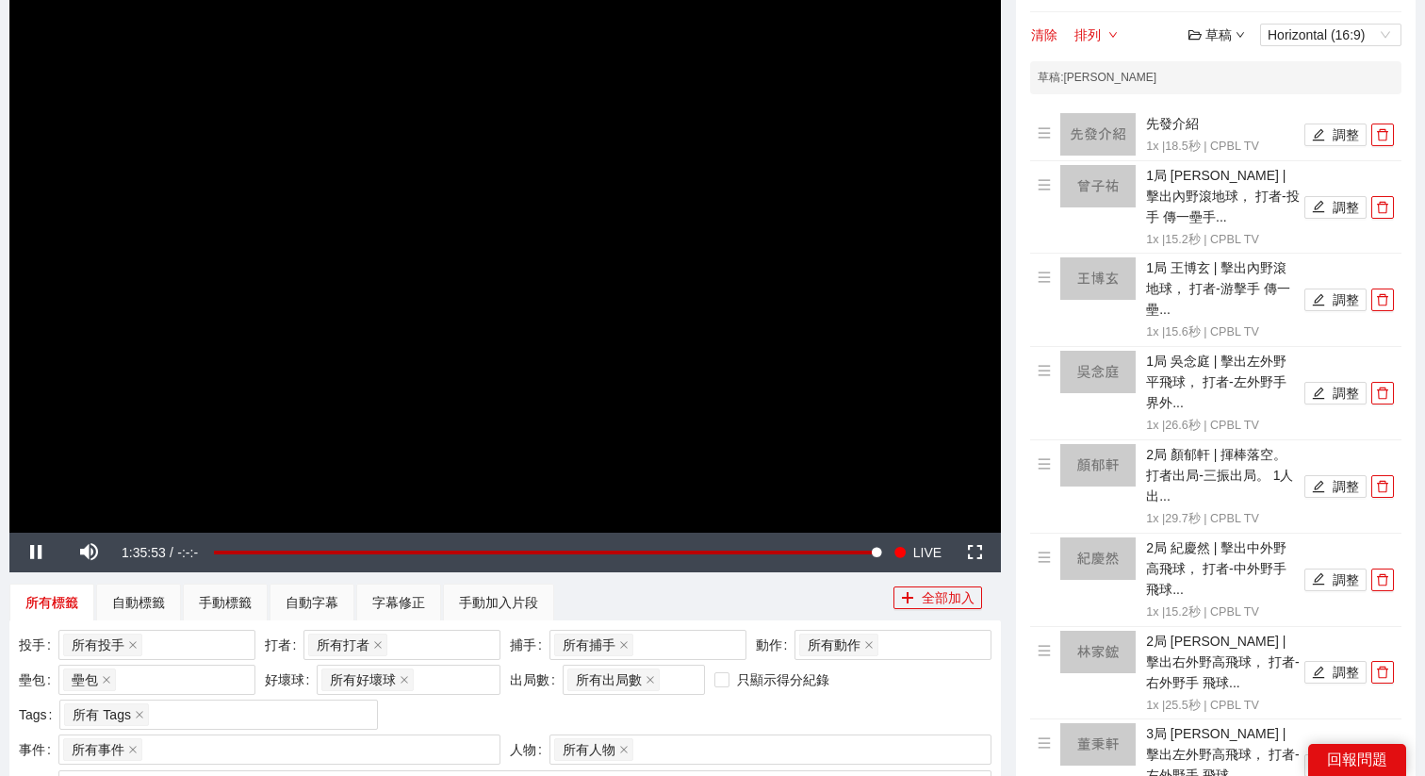
click at [698, 291] on video "Video Player" at bounding box center [505, 254] width 992 height 558
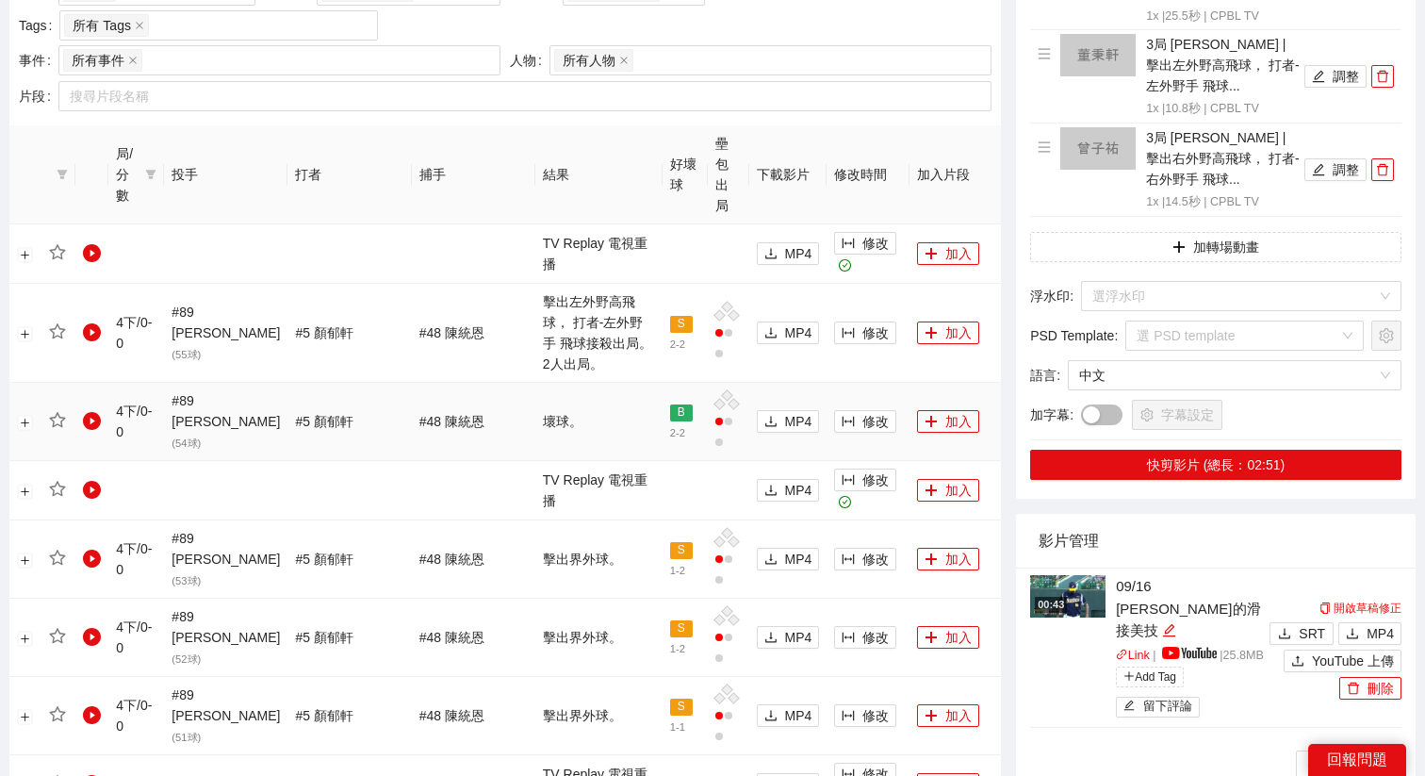
scroll to position [818, 0]
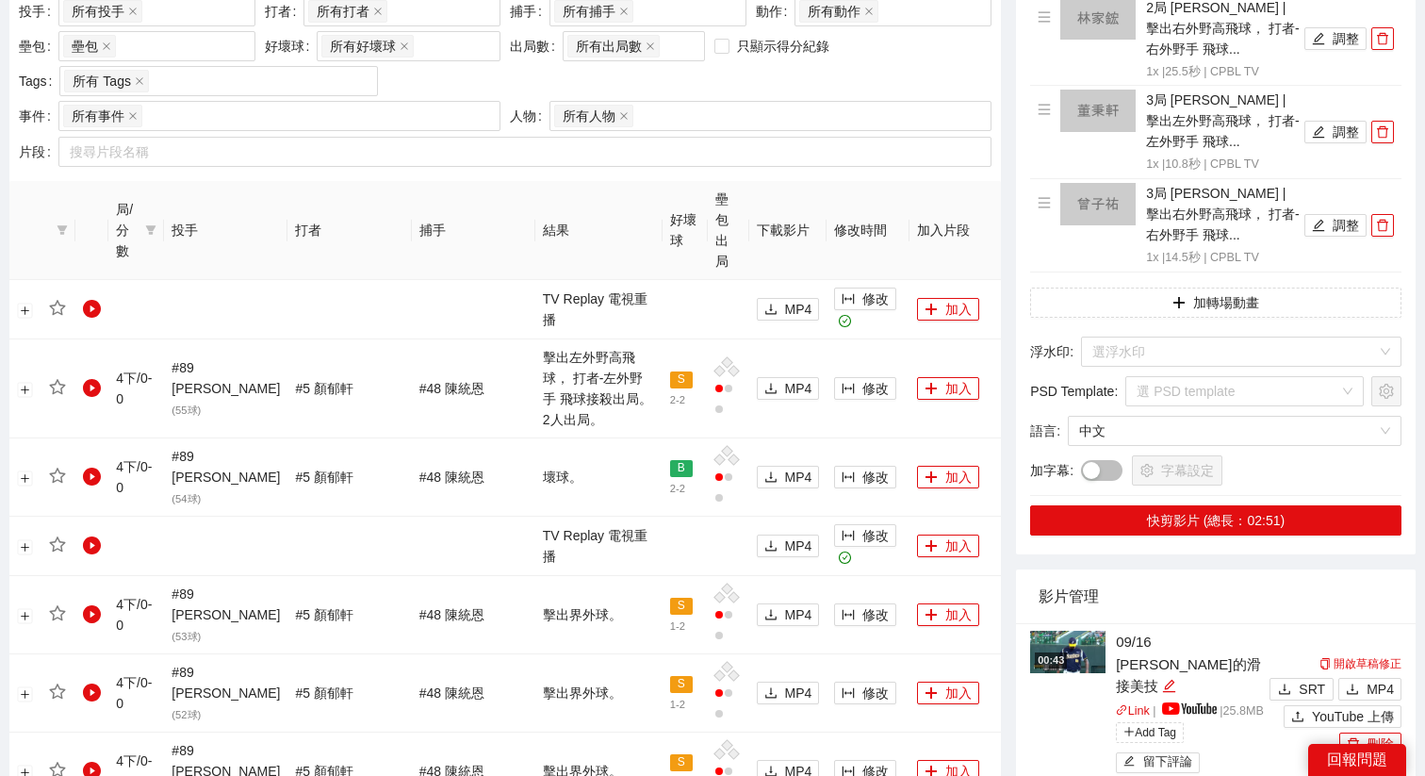
click at [164, 213] on th "局/分數" at bounding box center [136, 230] width 56 height 99
click at [156, 224] on icon "filter" at bounding box center [150, 229] width 11 height 11
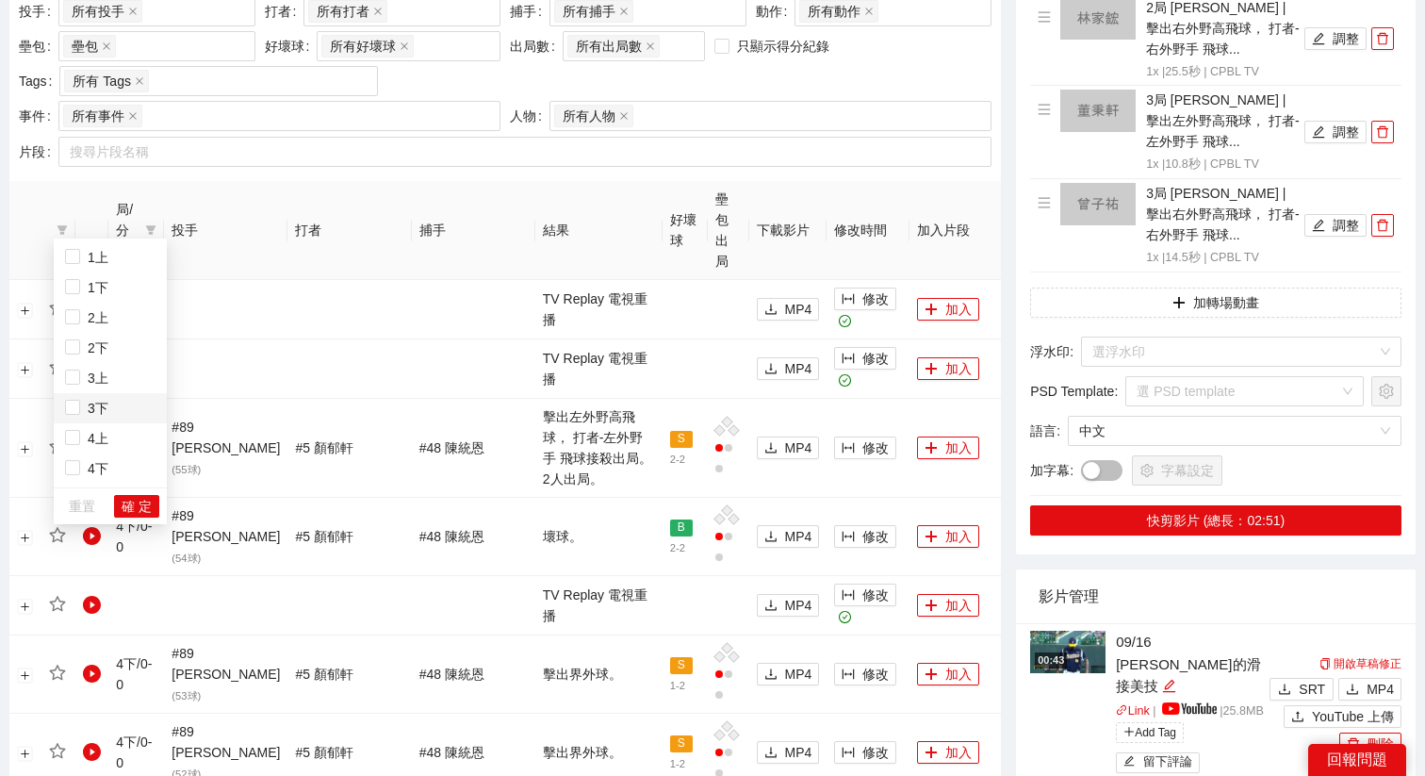
click at [113, 404] on span "3下" at bounding box center [110, 408] width 90 height 21
click at [135, 504] on span "確 定" at bounding box center [137, 506] width 30 height 21
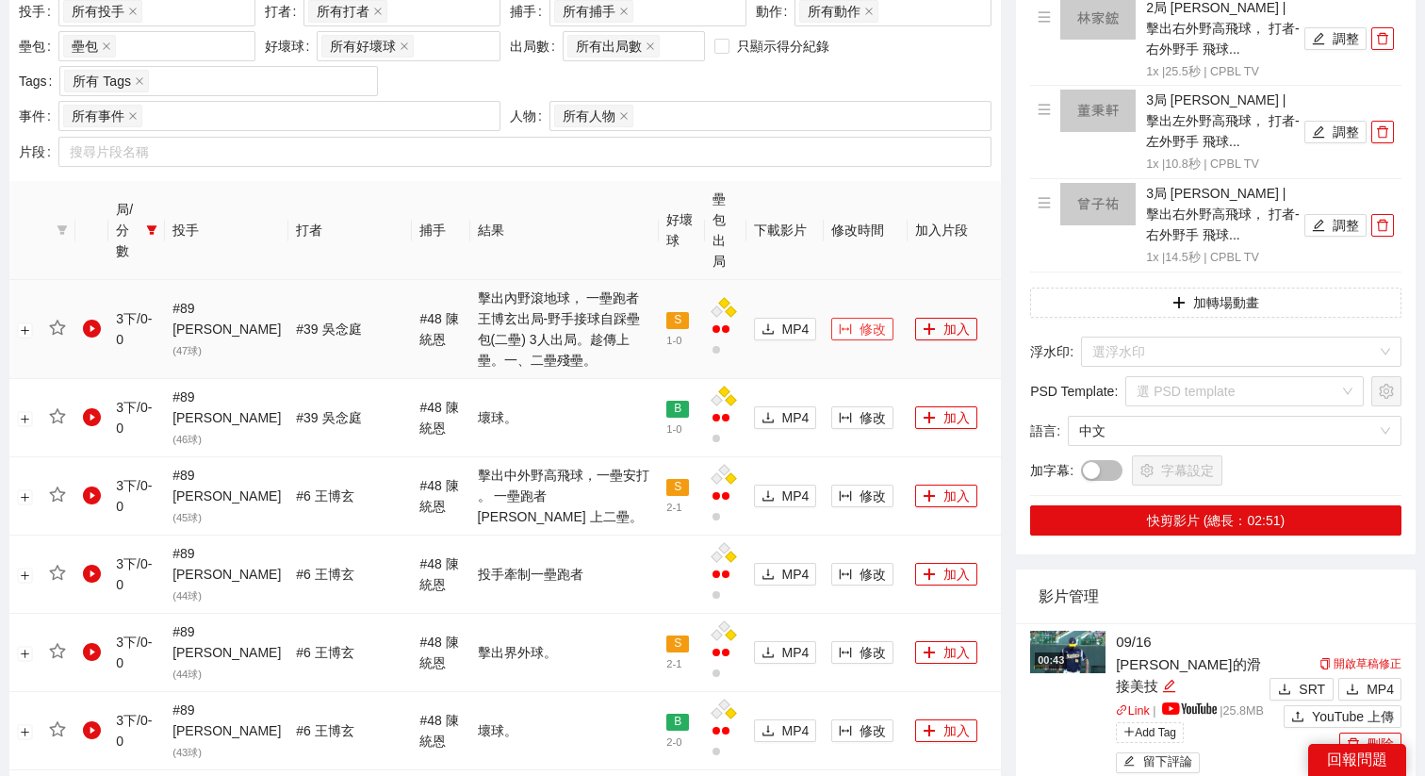
click at [864, 318] on button "修改" at bounding box center [862, 329] width 62 height 23
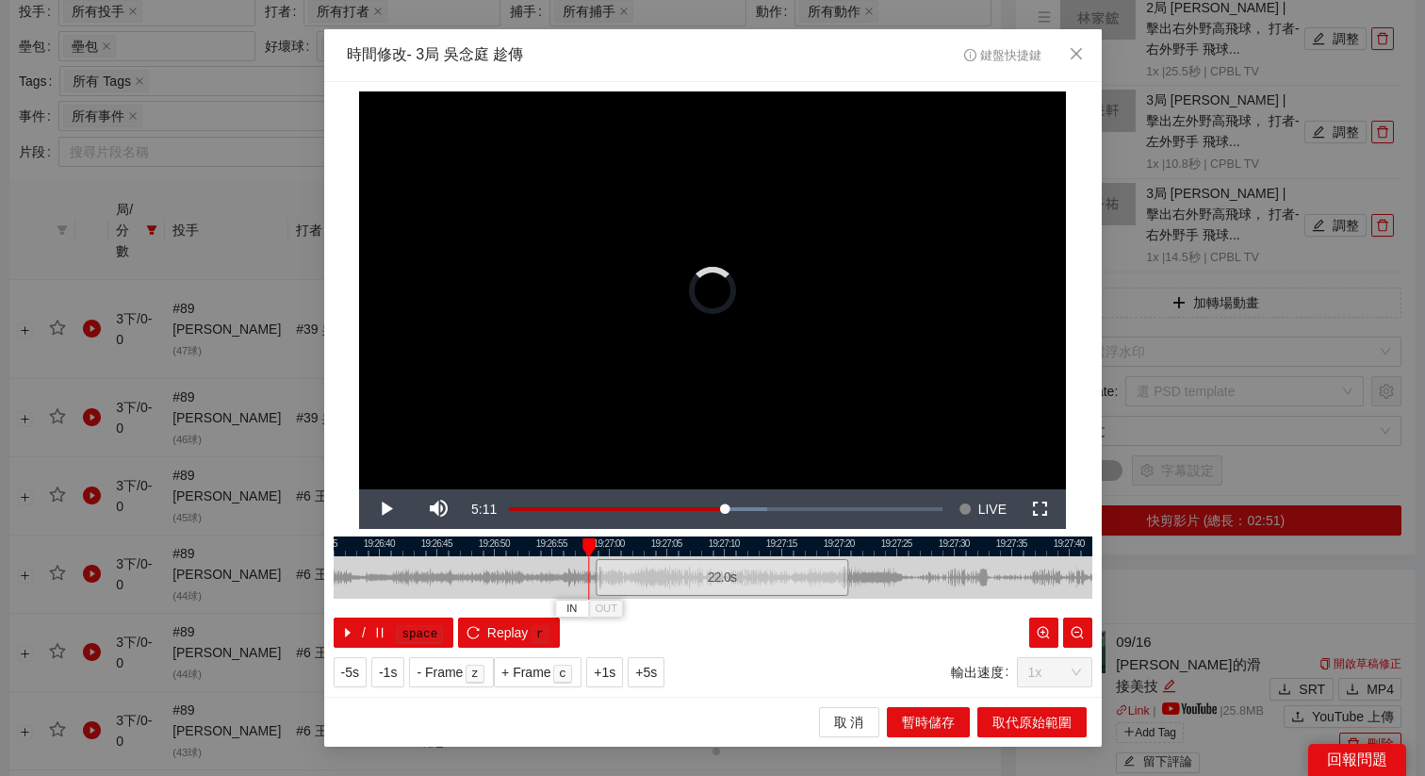
drag, startPoint x: 656, startPoint y: 567, endPoint x: 678, endPoint y: 569, distance: 21.8
click at [678, 569] on div "22.0 s" at bounding box center [722, 577] width 253 height 37
click at [668, 569] on div "22.0 s" at bounding box center [725, 577] width 253 height 37
click at [654, 670] on span "+5s" at bounding box center [646, 672] width 22 height 21
click at [607, 670] on span "+1s" at bounding box center [605, 672] width 22 height 21
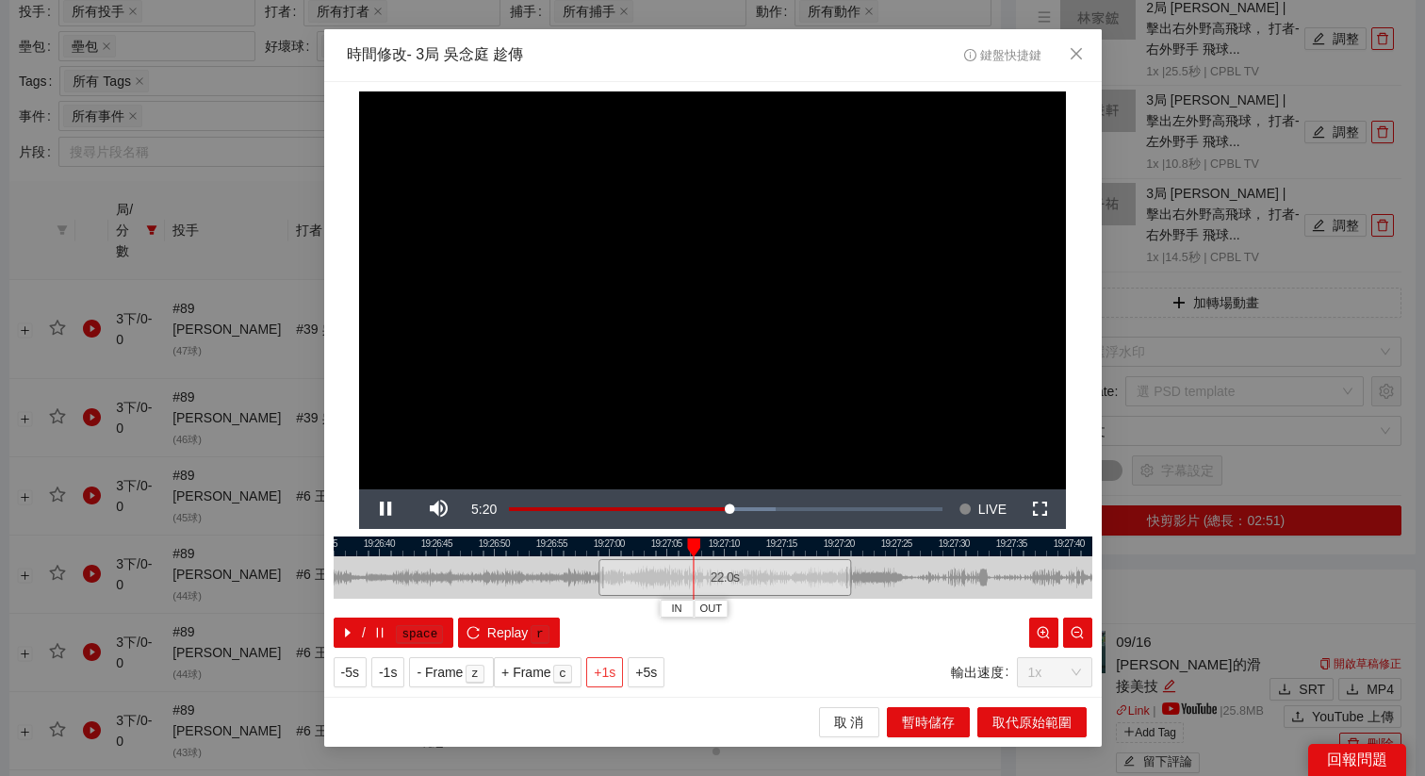
click at [607, 670] on span "+1s" at bounding box center [605, 672] width 22 height 21
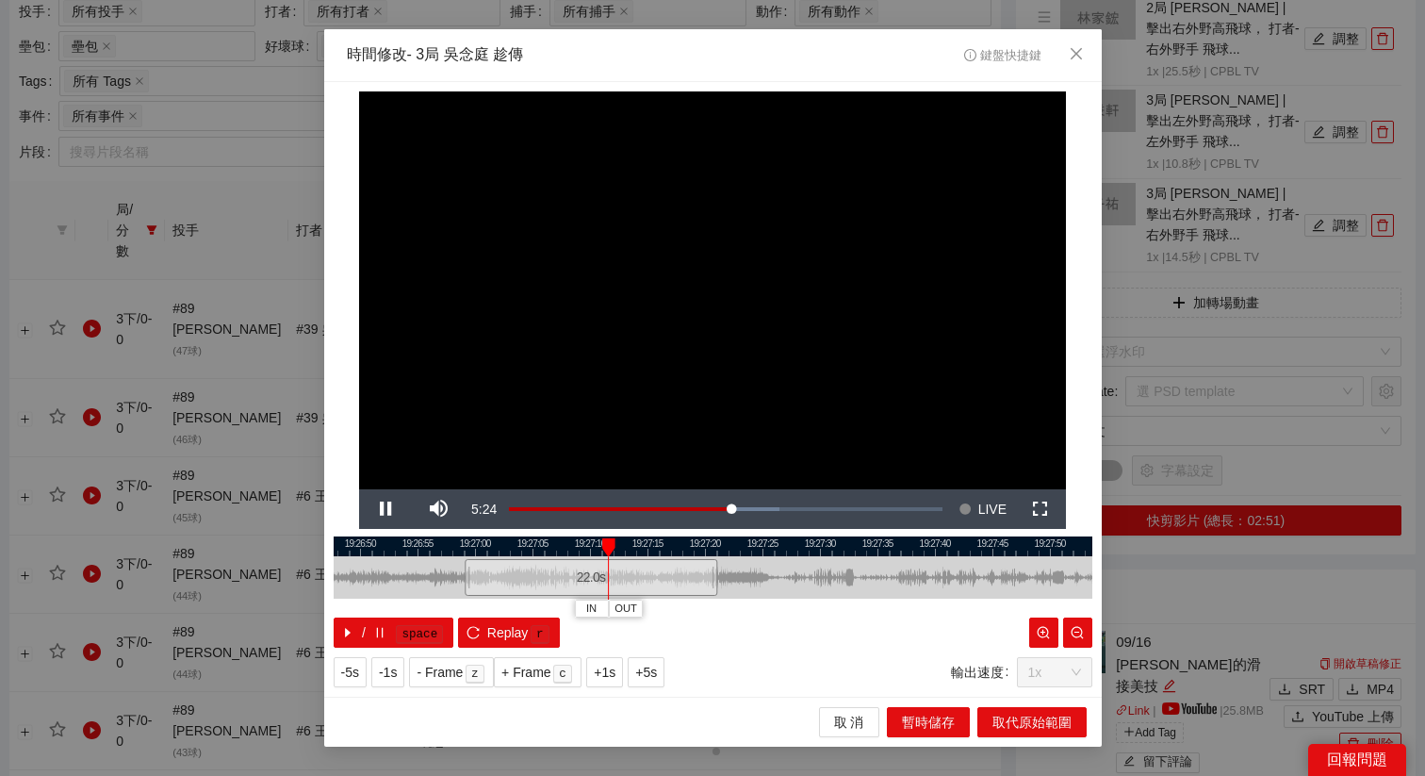
drag, startPoint x: 792, startPoint y: 548, endPoint x: 641, endPoint y: 554, distance: 151.0
click at [646, 554] on div at bounding box center [579, 546] width 759 height 20
drag, startPoint x: 728, startPoint y: 548, endPoint x: 681, endPoint y: 549, distance: 46.2
click at [681, 548] on div at bounding box center [709, 546] width 759 height 20
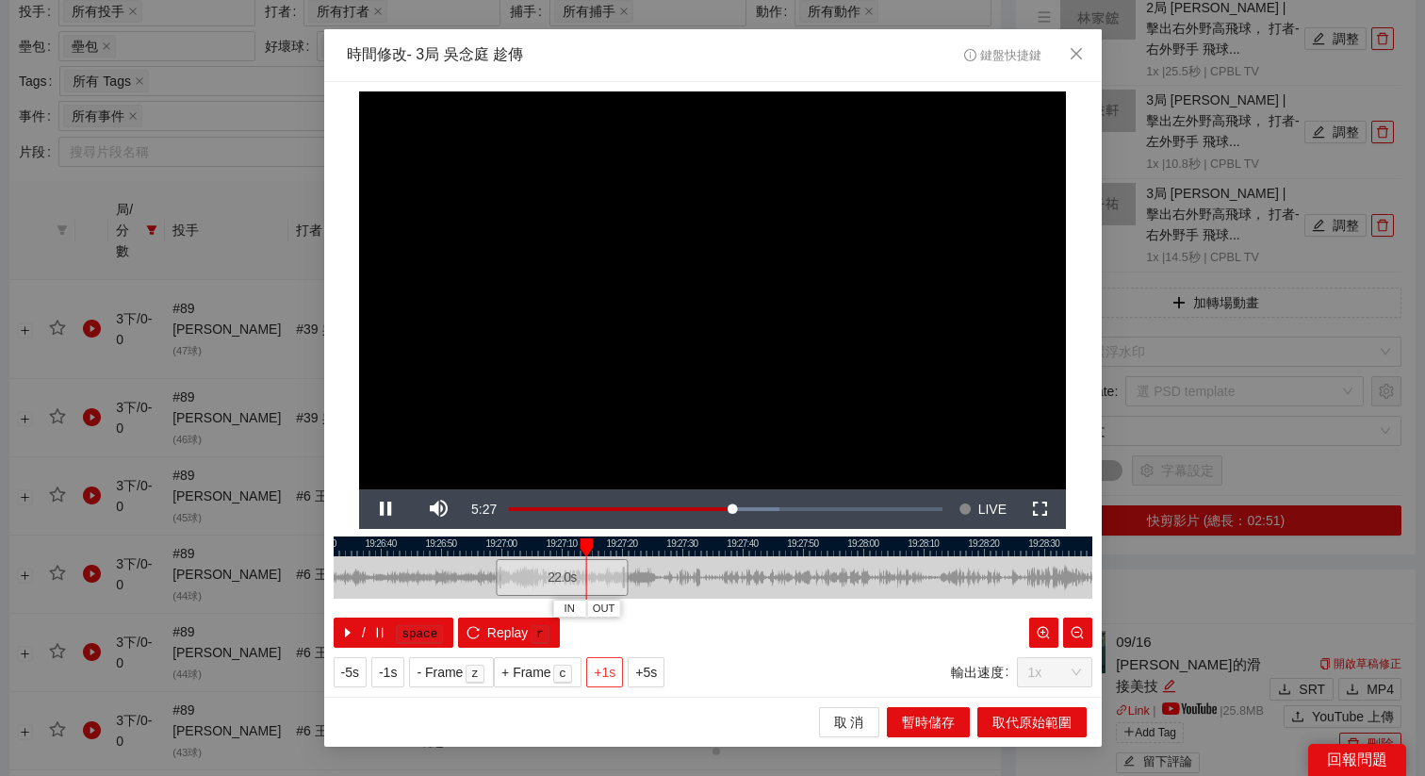
click at [604, 667] on span "+1s" at bounding box center [605, 672] width 22 height 21
click at [646, 615] on span "OUT" at bounding box center [636, 608] width 23 height 17
click at [1019, 728] on span "取代原始範圍" at bounding box center [1032, 722] width 79 height 21
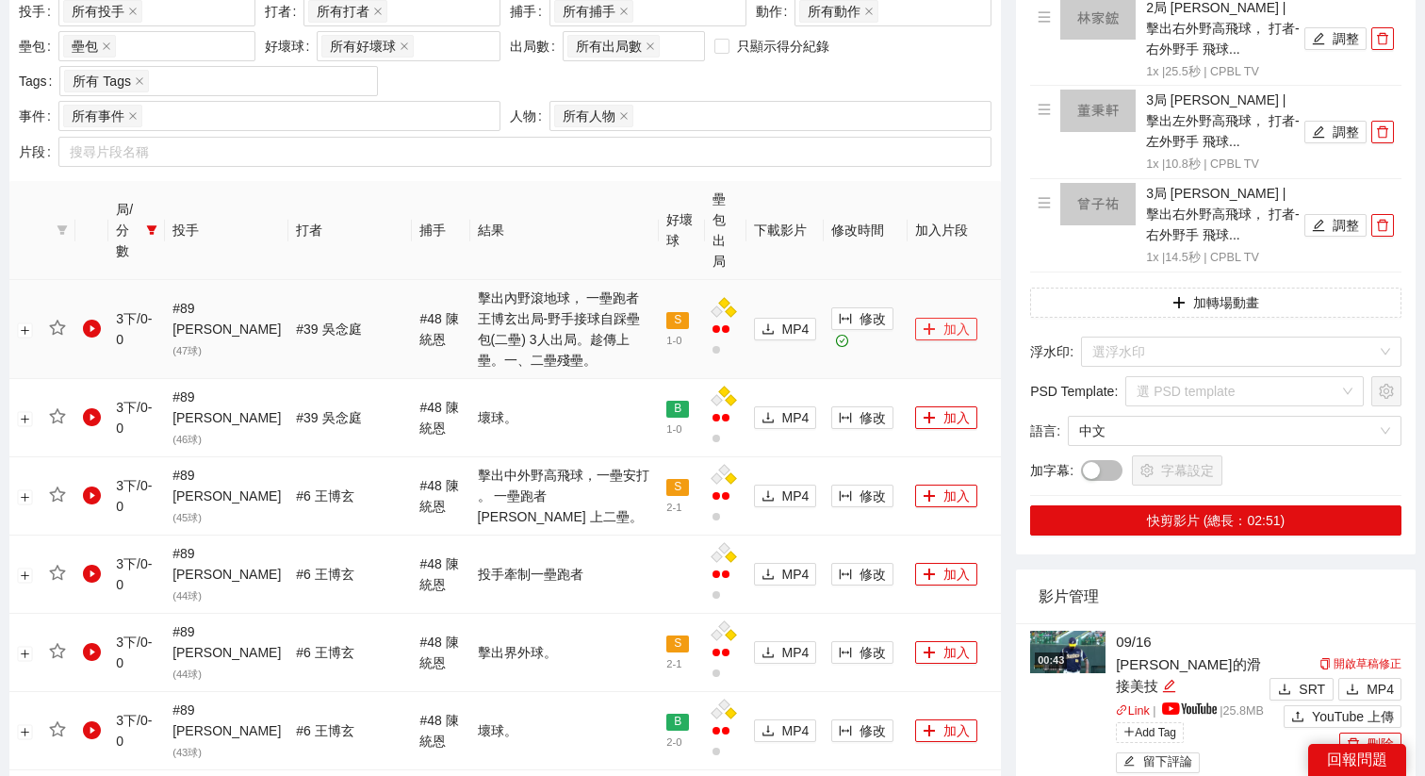
click at [930, 318] on button "加入" at bounding box center [946, 329] width 62 height 23
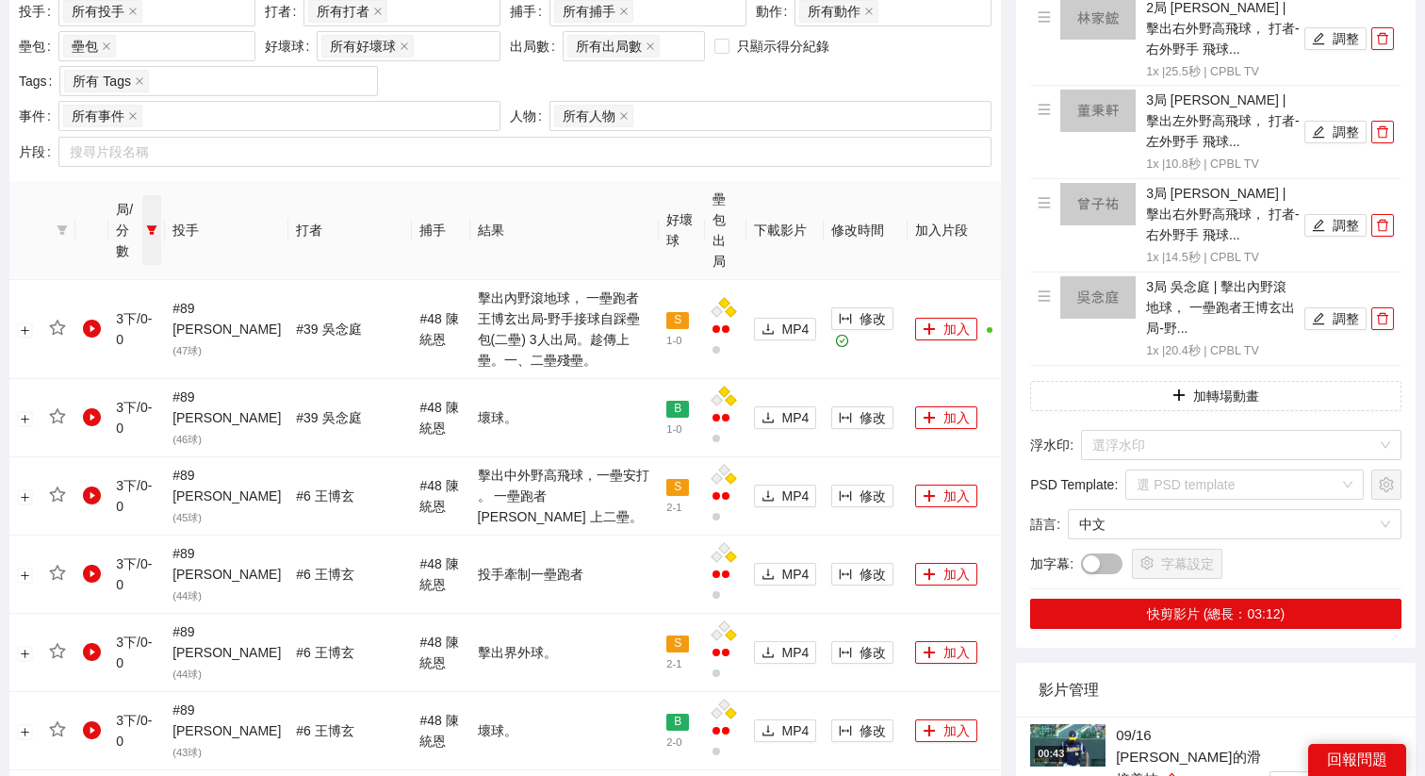
click at [157, 226] on icon "filter" at bounding box center [152, 230] width 10 height 9
click at [87, 402] on span "3下" at bounding box center [94, 408] width 28 height 15
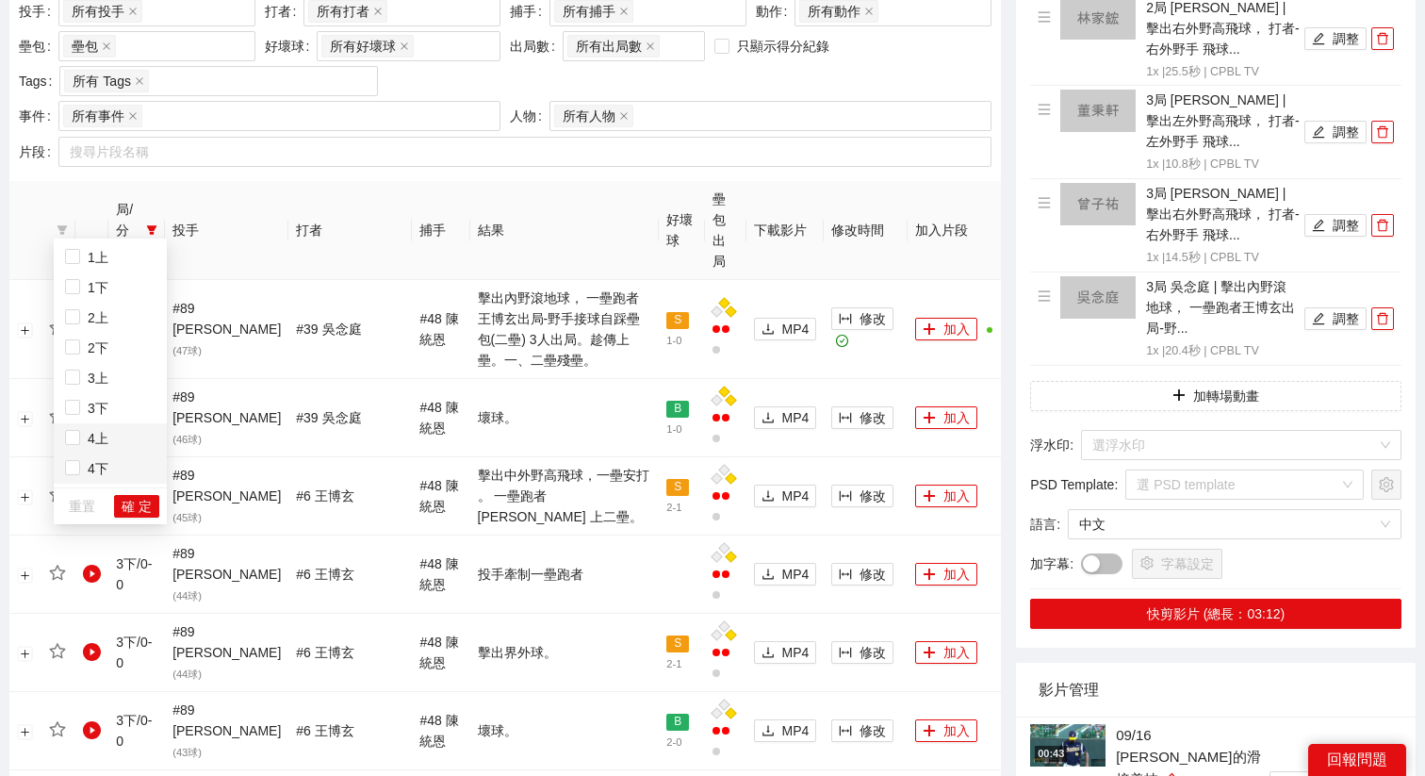
click at [85, 468] on span "4下" at bounding box center [94, 468] width 28 height 15
click at [160, 523] on div "1上 1下 2上 2下 3上 3下 4上 4下 重置 確 定" at bounding box center [110, 381] width 113 height 286
click at [147, 512] on span "確 定" at bounding box center [137, 506] width 30 height 21
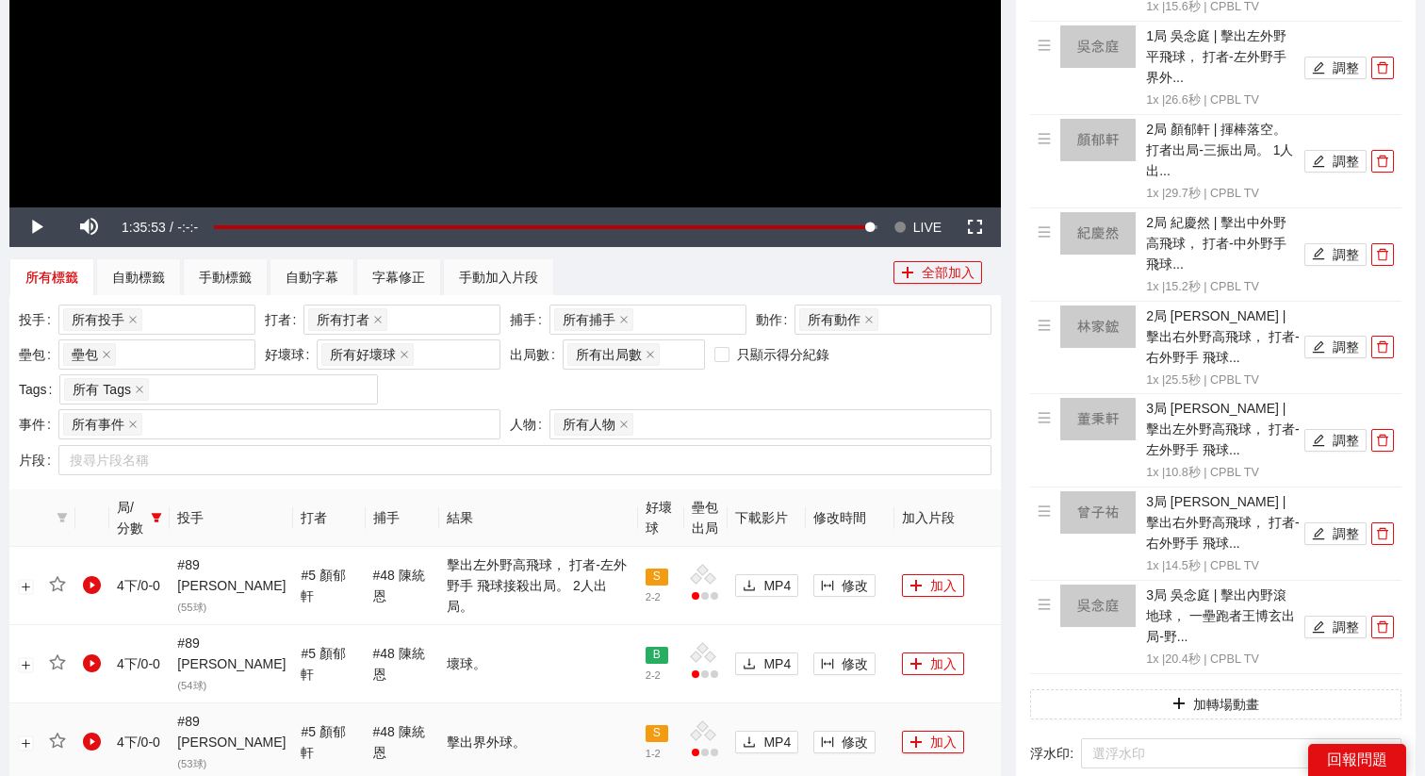
scroll to position [415, 0]
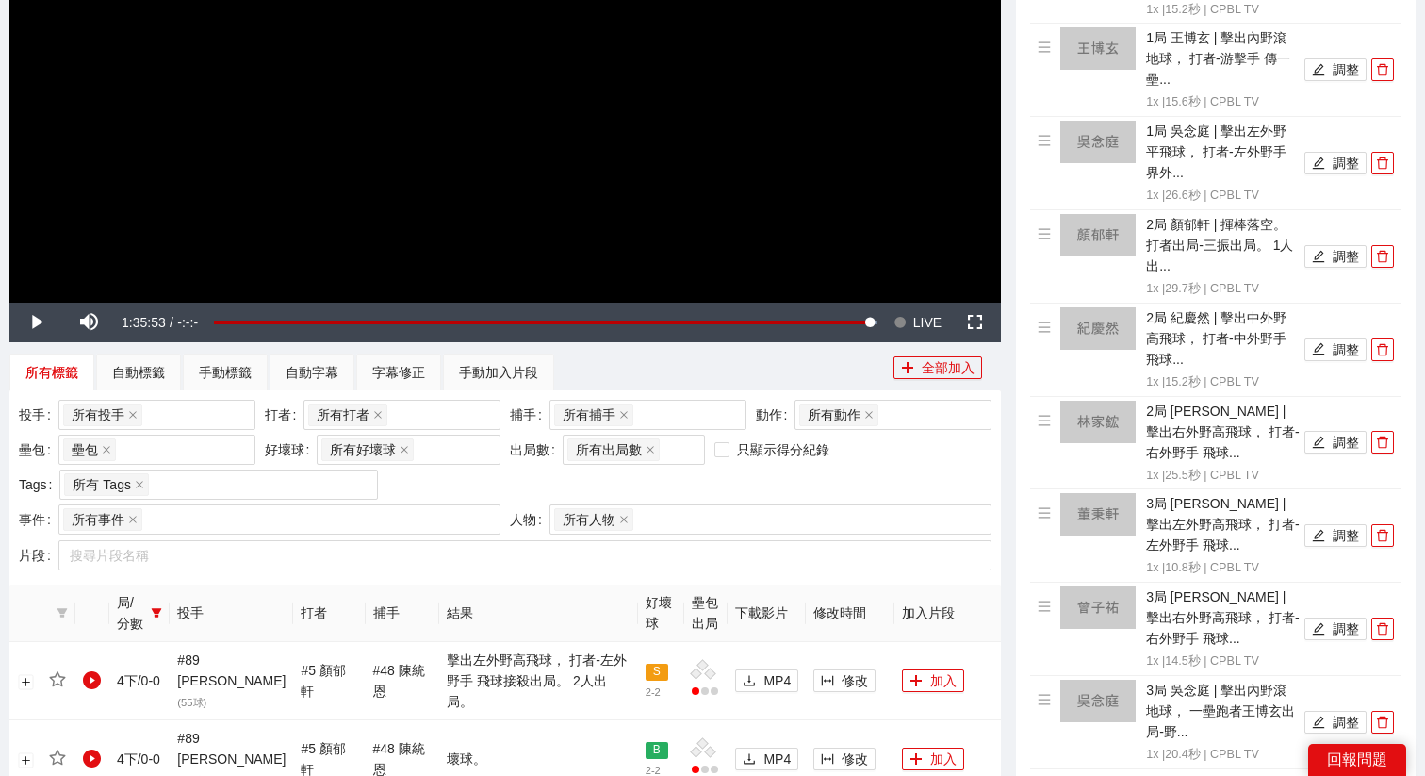
click at [759, 251] on video "Video Player" at bounding box center [505, 24] width 992 height 558
drag, startPoint x: 759, startPoint y: 251, endPoint x: 904, endPoint y: 316, distance: 159.1
click at [904, 303] on div "**********" at bounding box center [505, 24] width 992 height 558
click at [904, 316] on span "Video Player" at bounding box center [900, 323] width 13 height 40
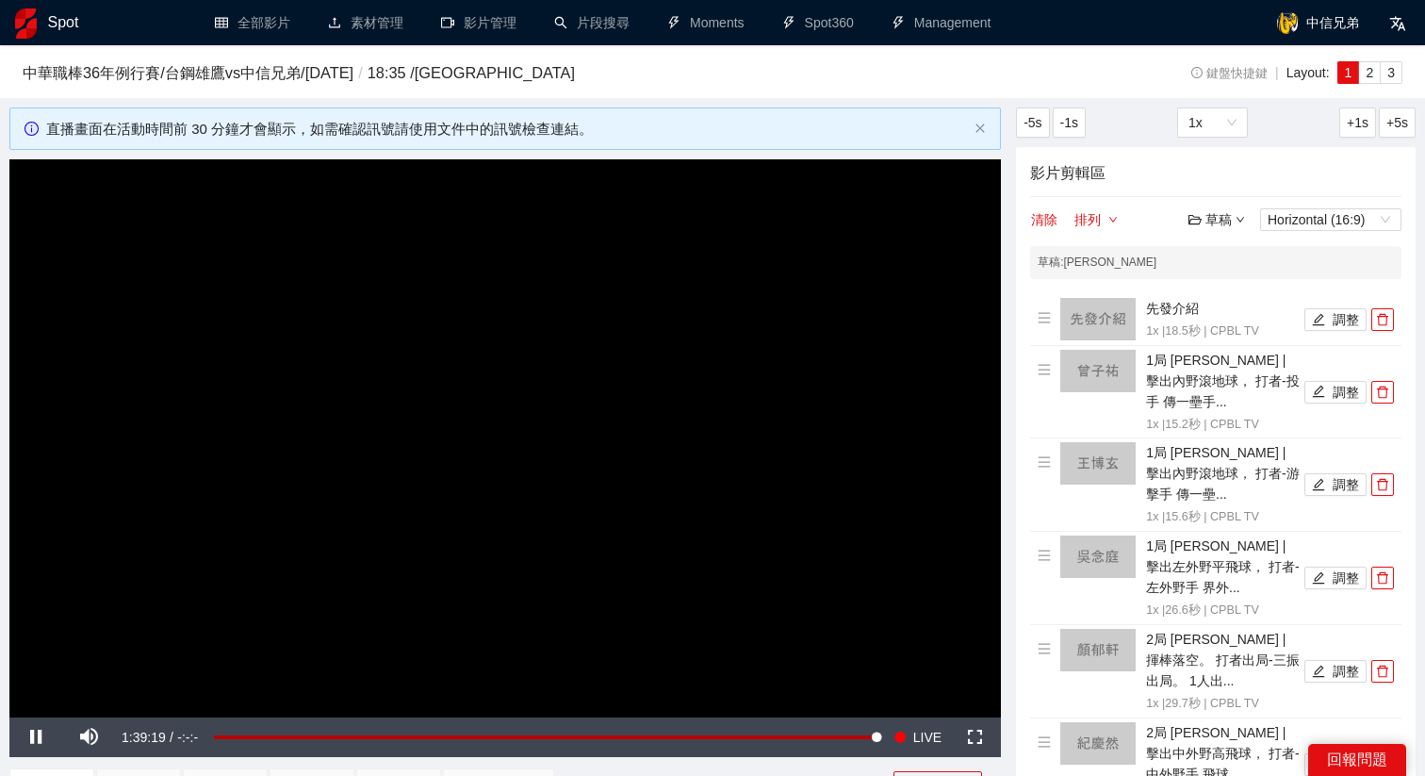
scroll to position [415, 0]
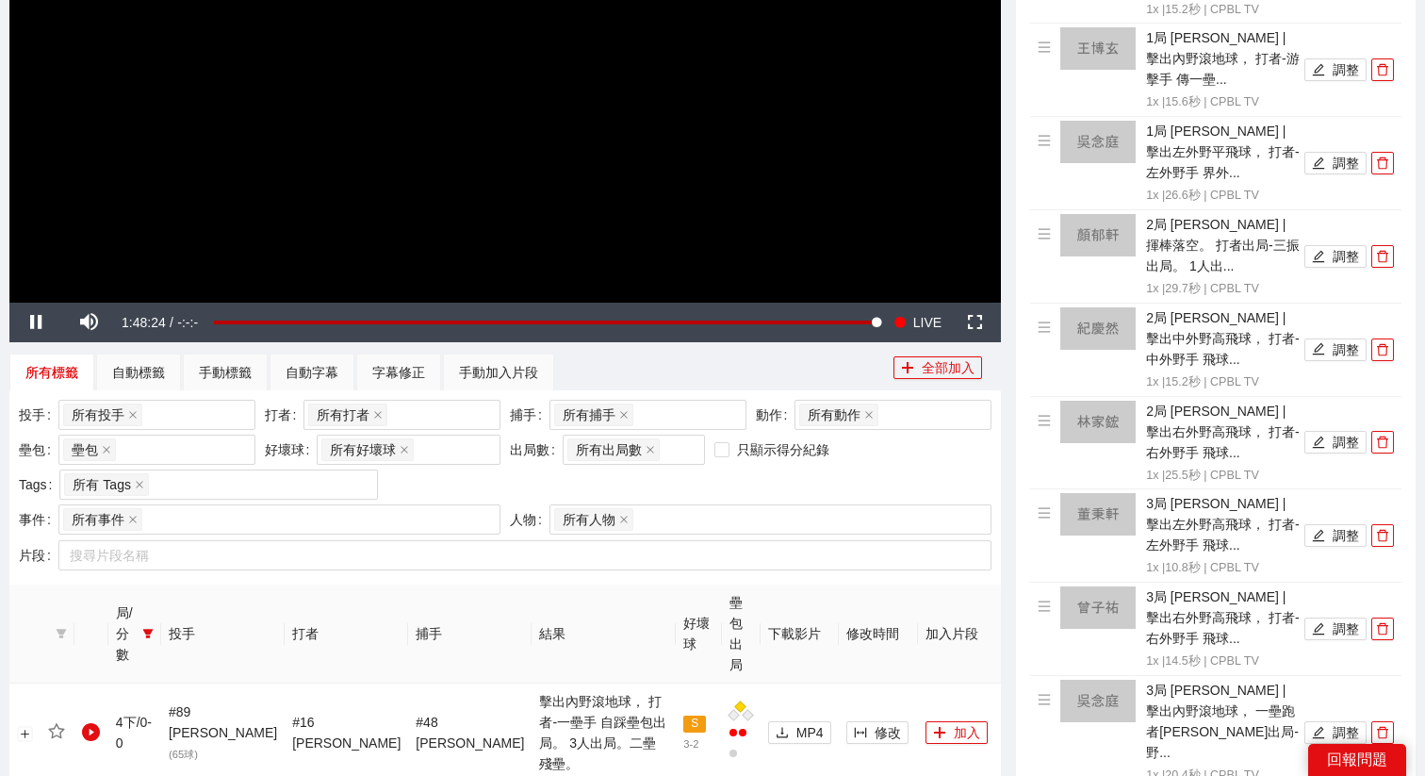
click at [272, 152] on video "Video Player" at bounding box center [505, 24] width 992 height 558
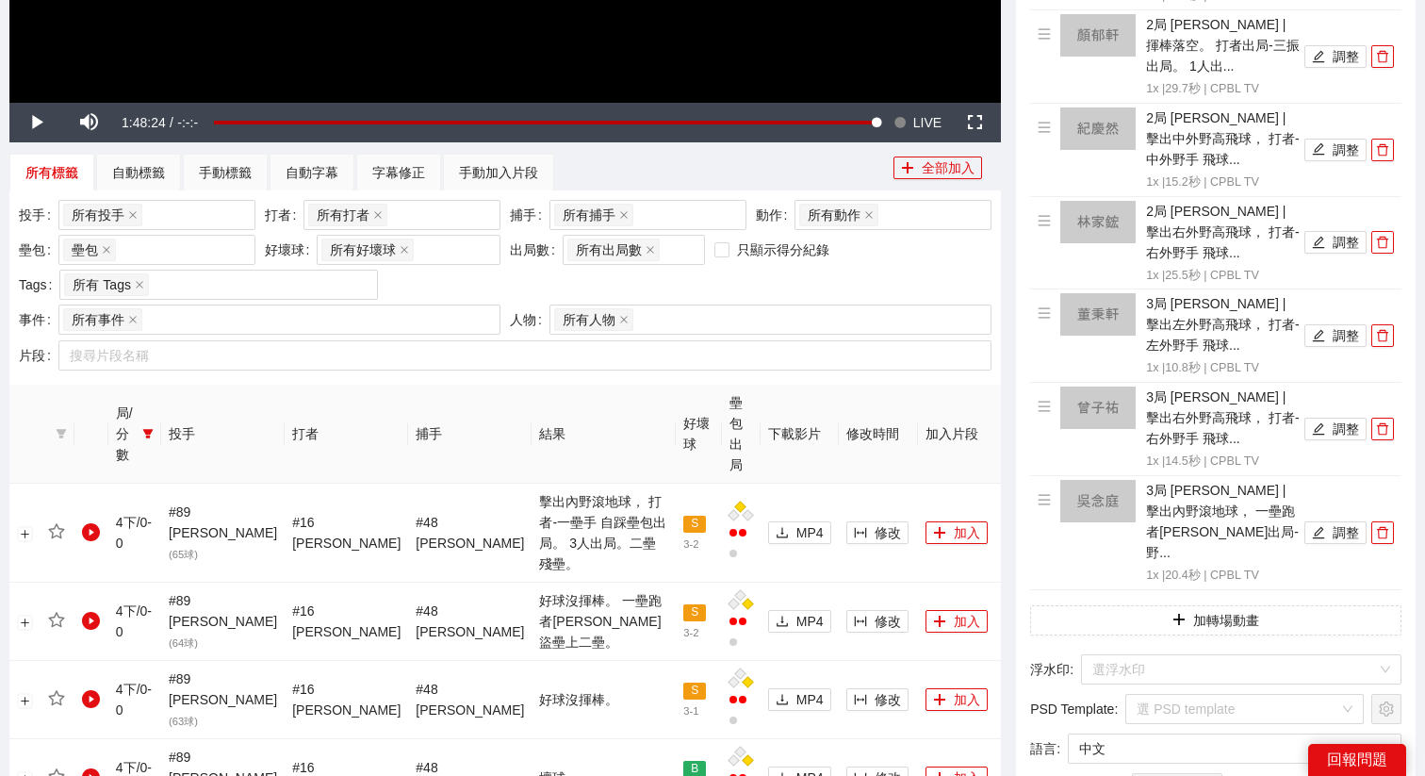
scroll to position [618, 0]
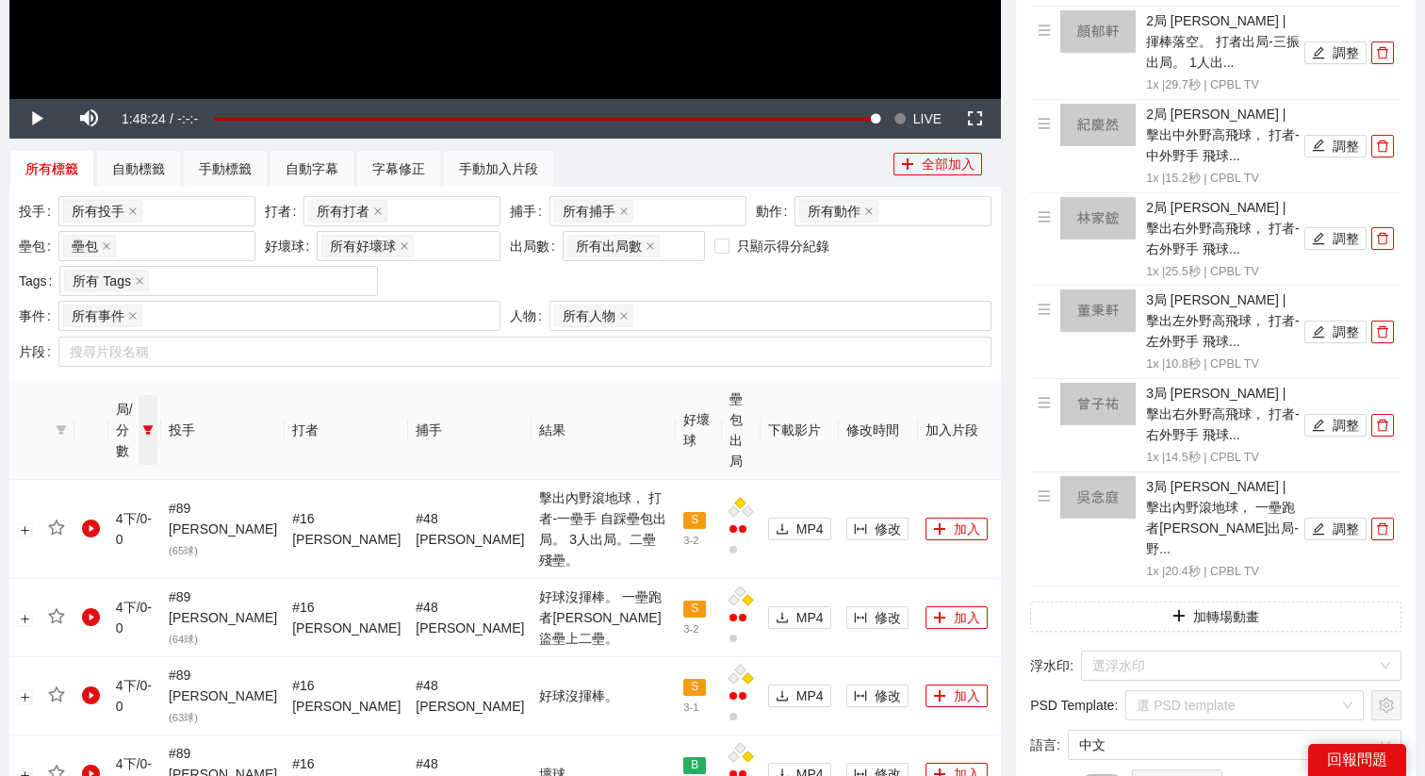
click at [154, 424] on icon "filter" at bounding box center [147, 429] width 11 height 11
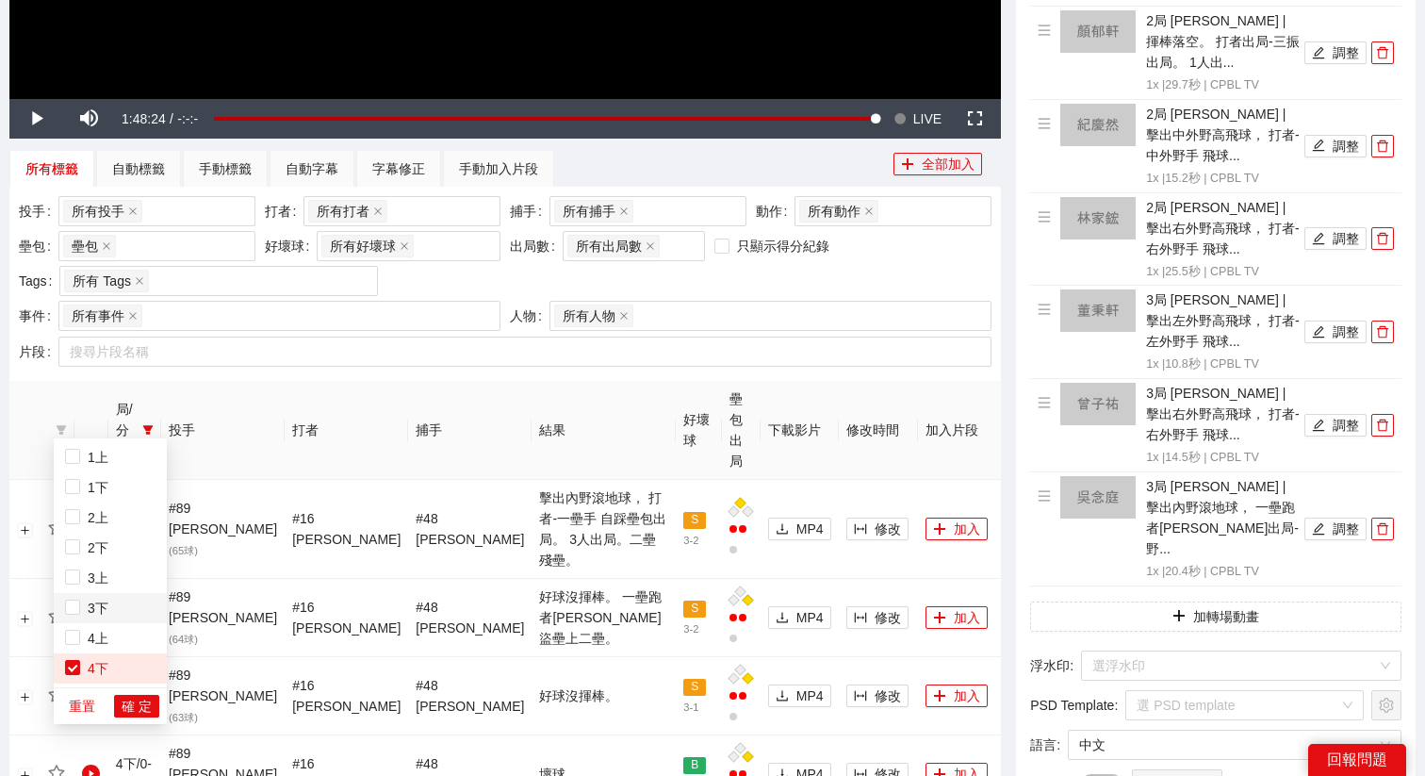
click at [82, 600] on span "3下" at bounding box center [94, 607] width 28 height 15
click at [135, 706] on span "確 定" at bounding box center [137, 706] width 30 height 21
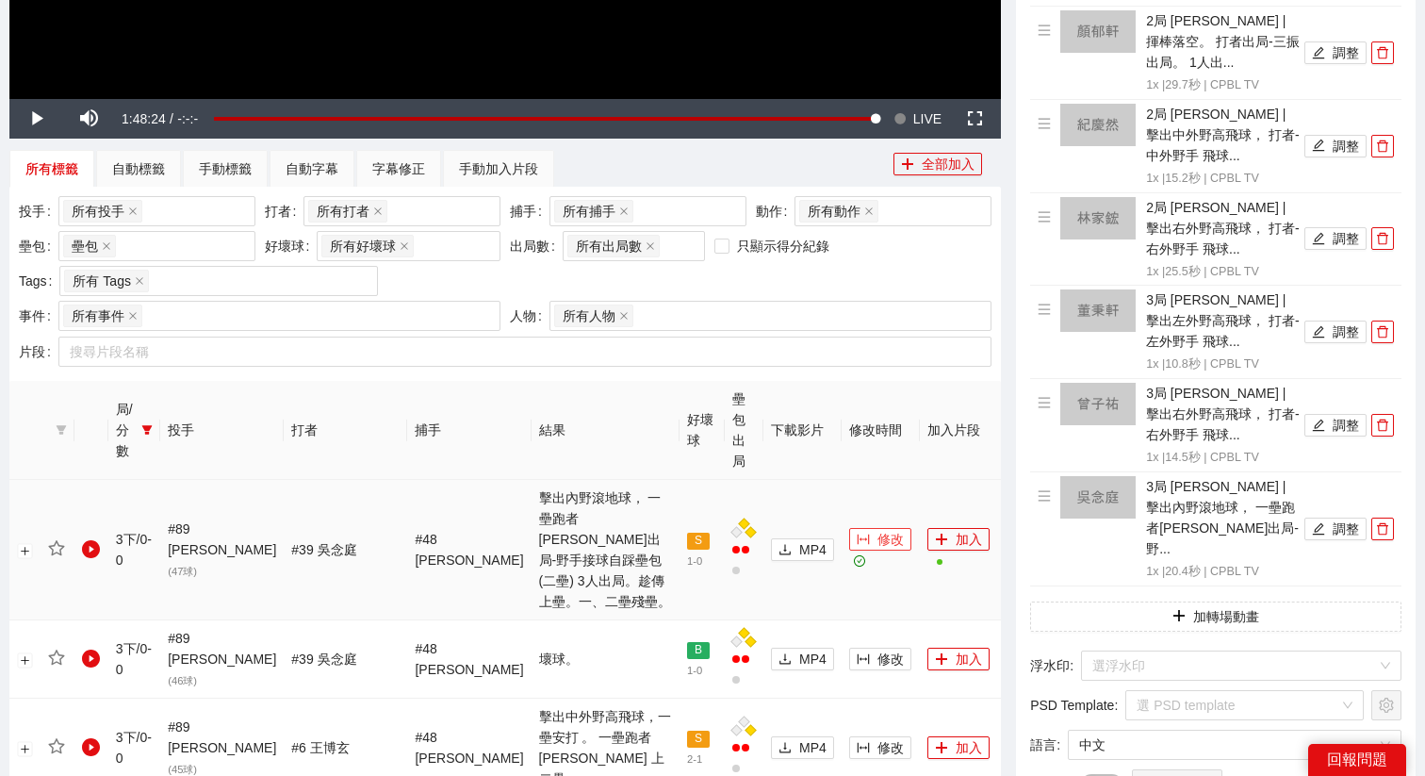
click at [878, 529] on span "修改" at bounding box center [891, 539] width 26 height 21
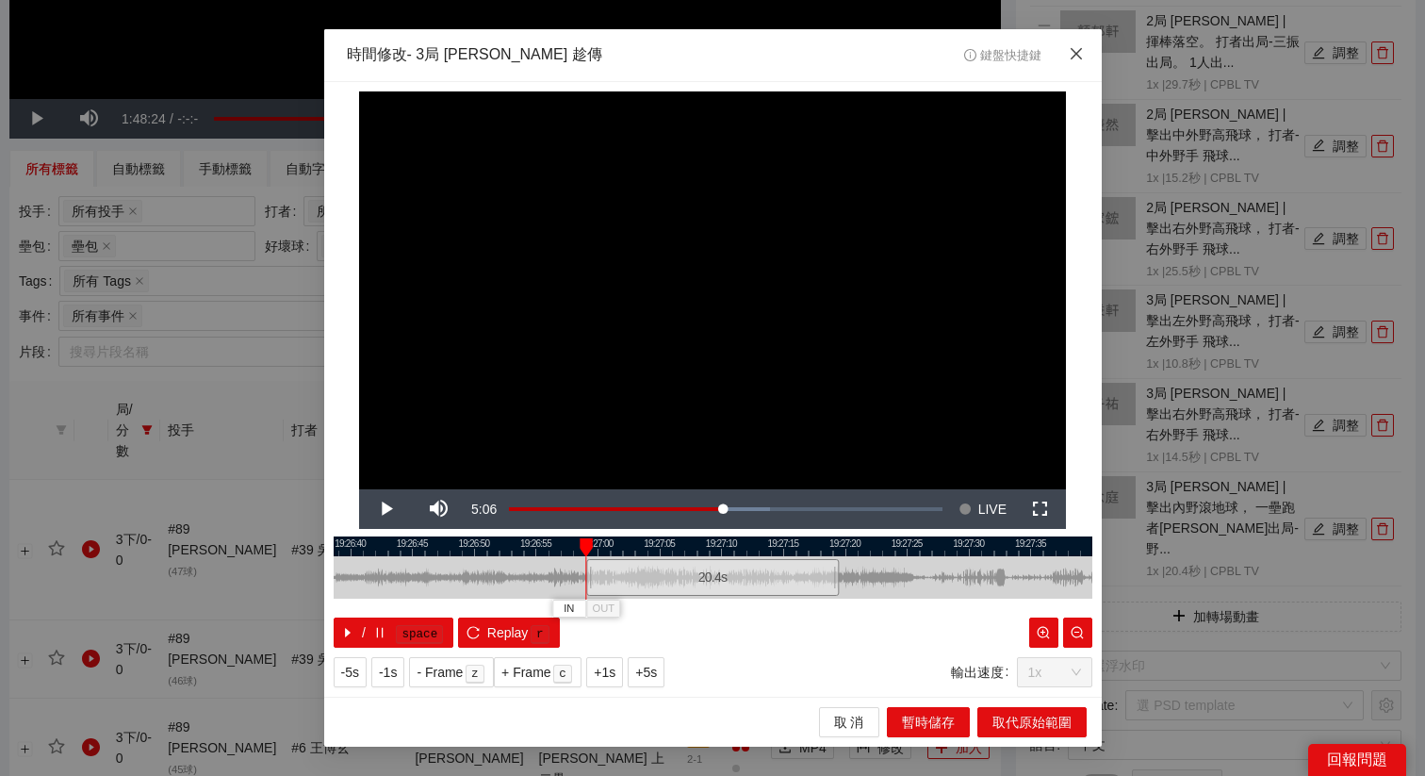
click at [1075, 70] on span "Close" at bounding box center [1076, 54] width 51 height 51
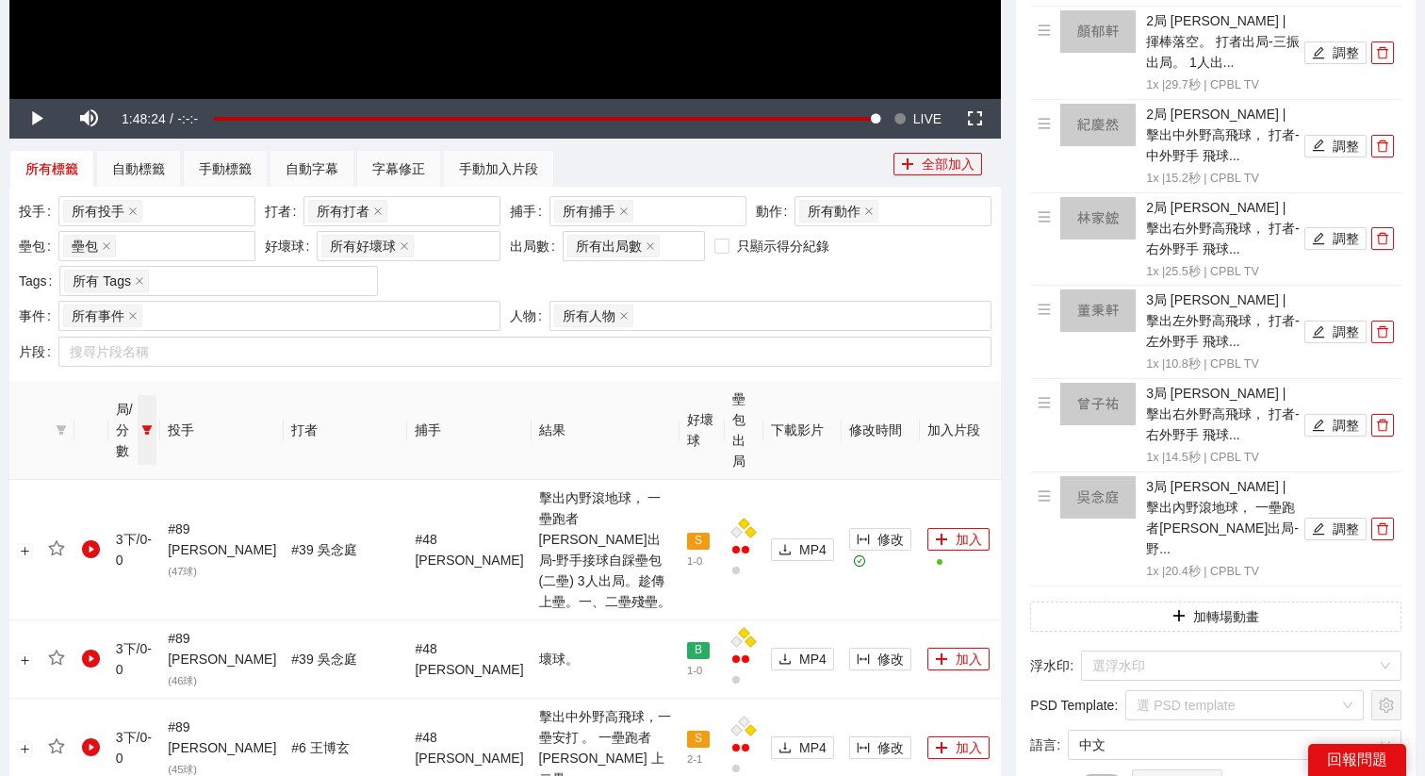
click at [156, 415] on span at bounding box center [147, 430] width 19 height 70
click at [75, 616] on label at bounding box center [72, 608] width 15 height 21
click at [140, 722] on div "重置 確 定" at bounding box center [110, 705] width 113 height 37
click at [144, 712] on span "確 定" at bounding box center [137, 706] width 30 height 21
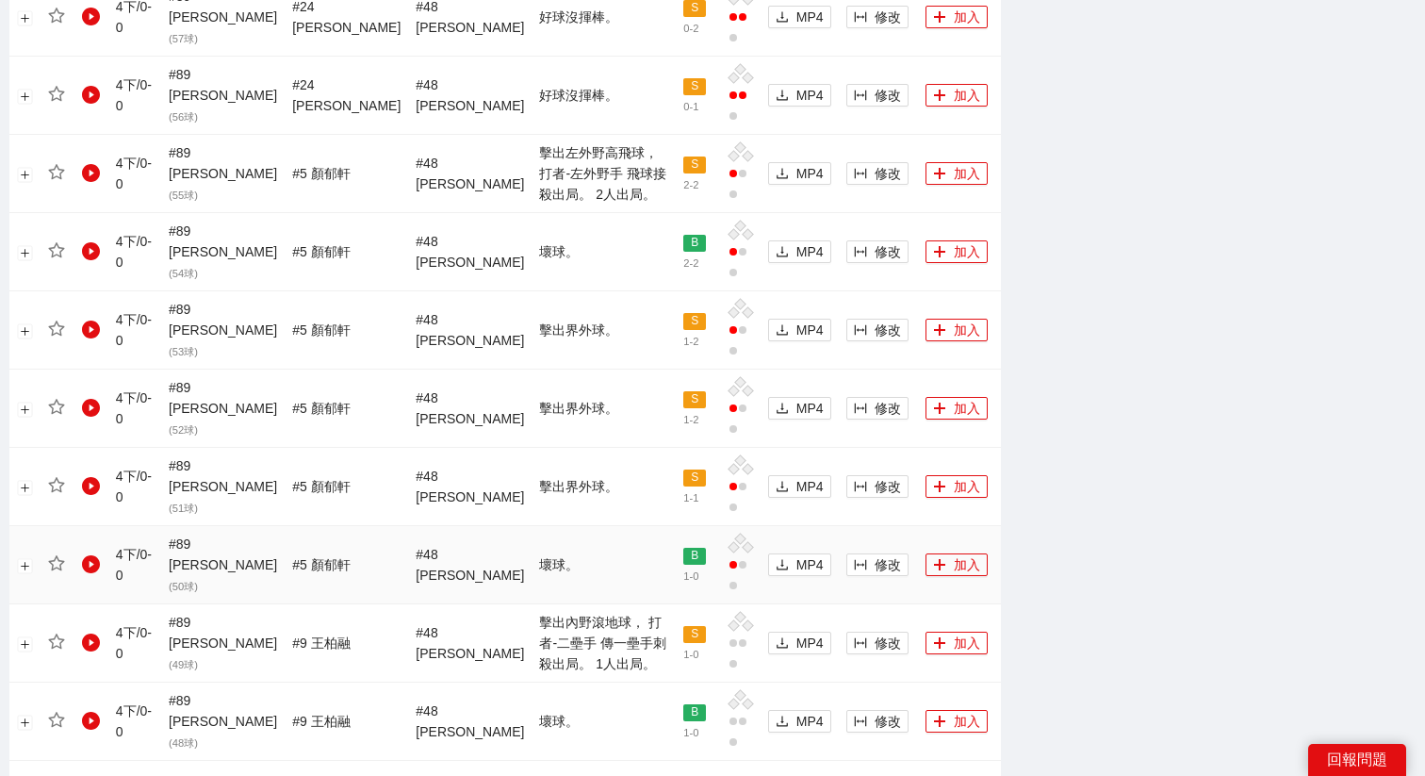
scroll to position [1941, 0]
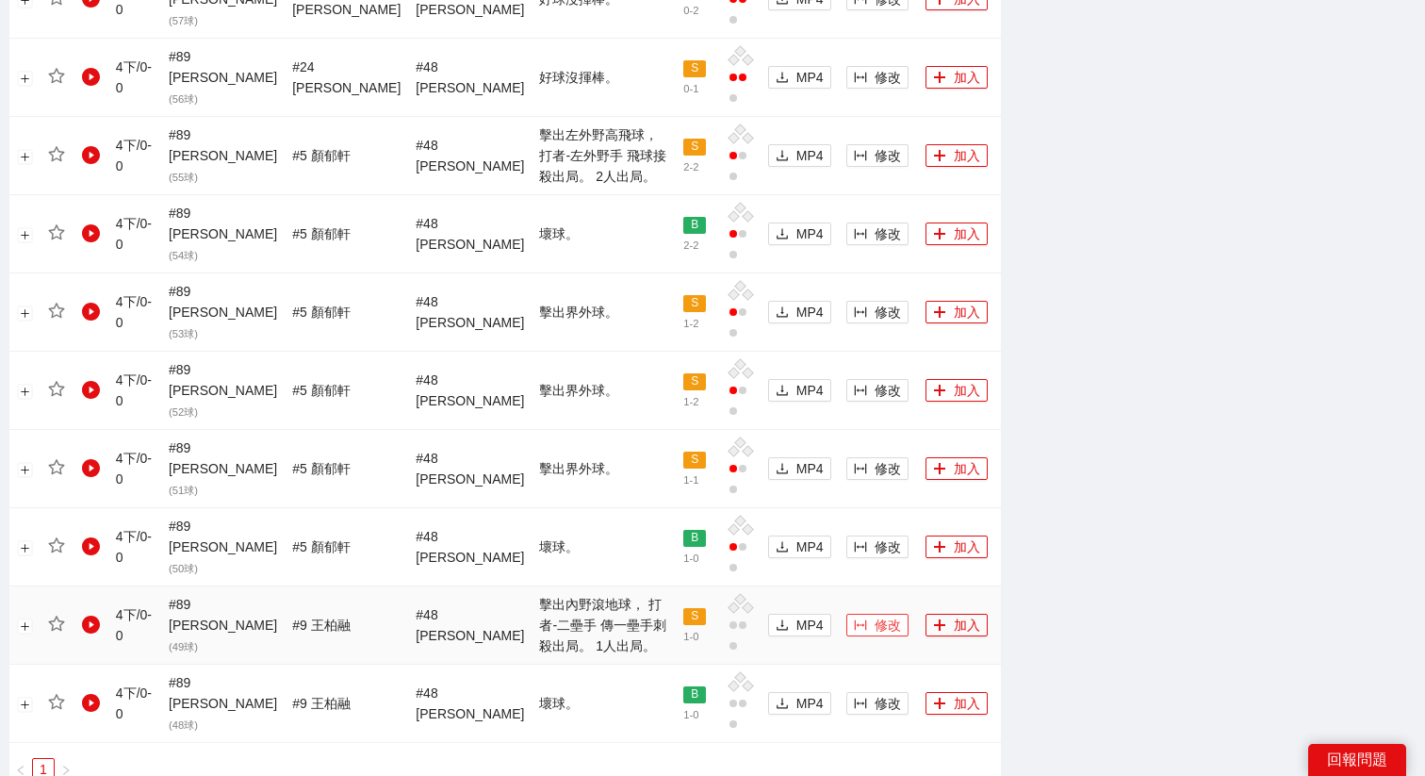
click at [875, 615] on span "修改" at bounding box center [888, 625] width 26 height 21
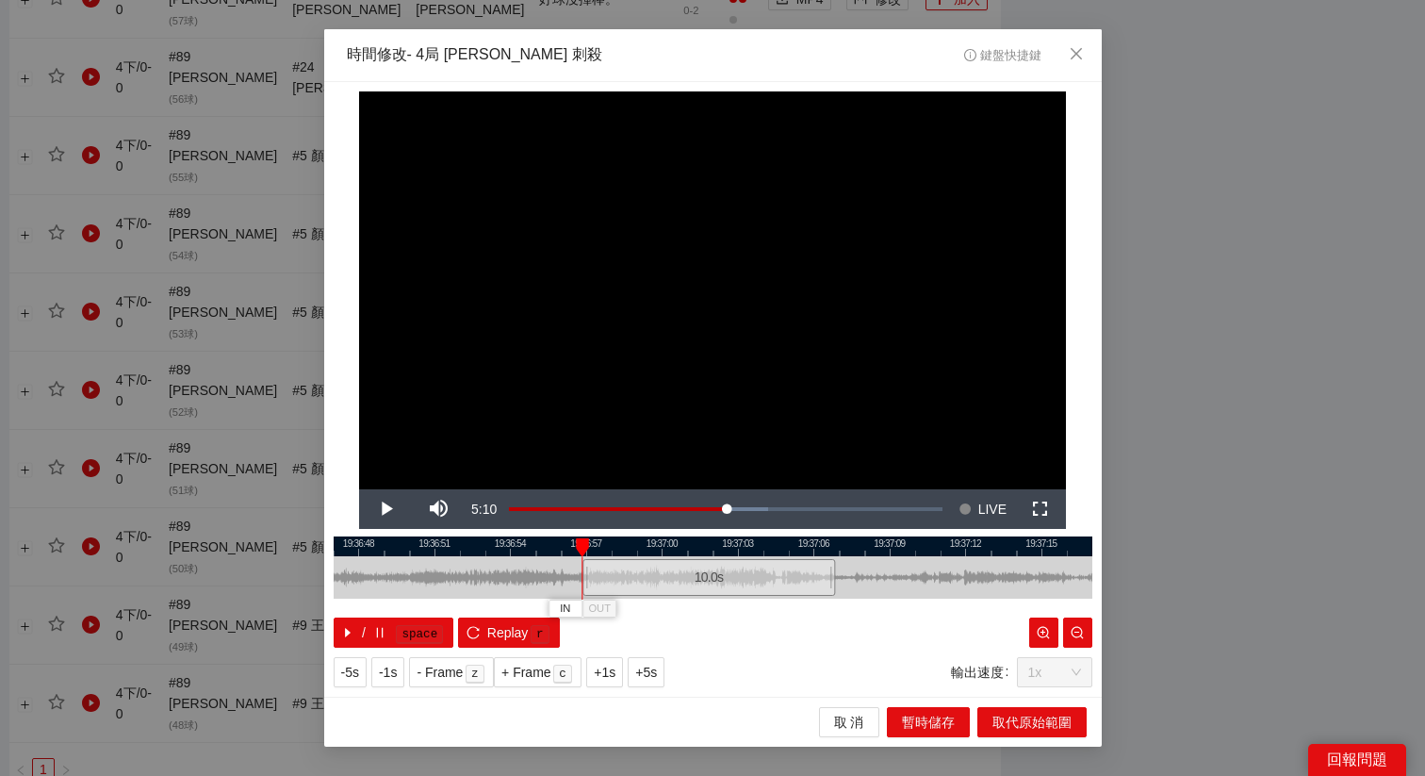
click at [665, 593] on div "10.0 s" at bounding box center [709, 577] width 253 height 37
click at [651, 670] on span "+5s" at bounding box center [646, 672] width 22 height 21
click at [613, 669] on span "+1s" at bounding box center [605, 672] width 22 height 21
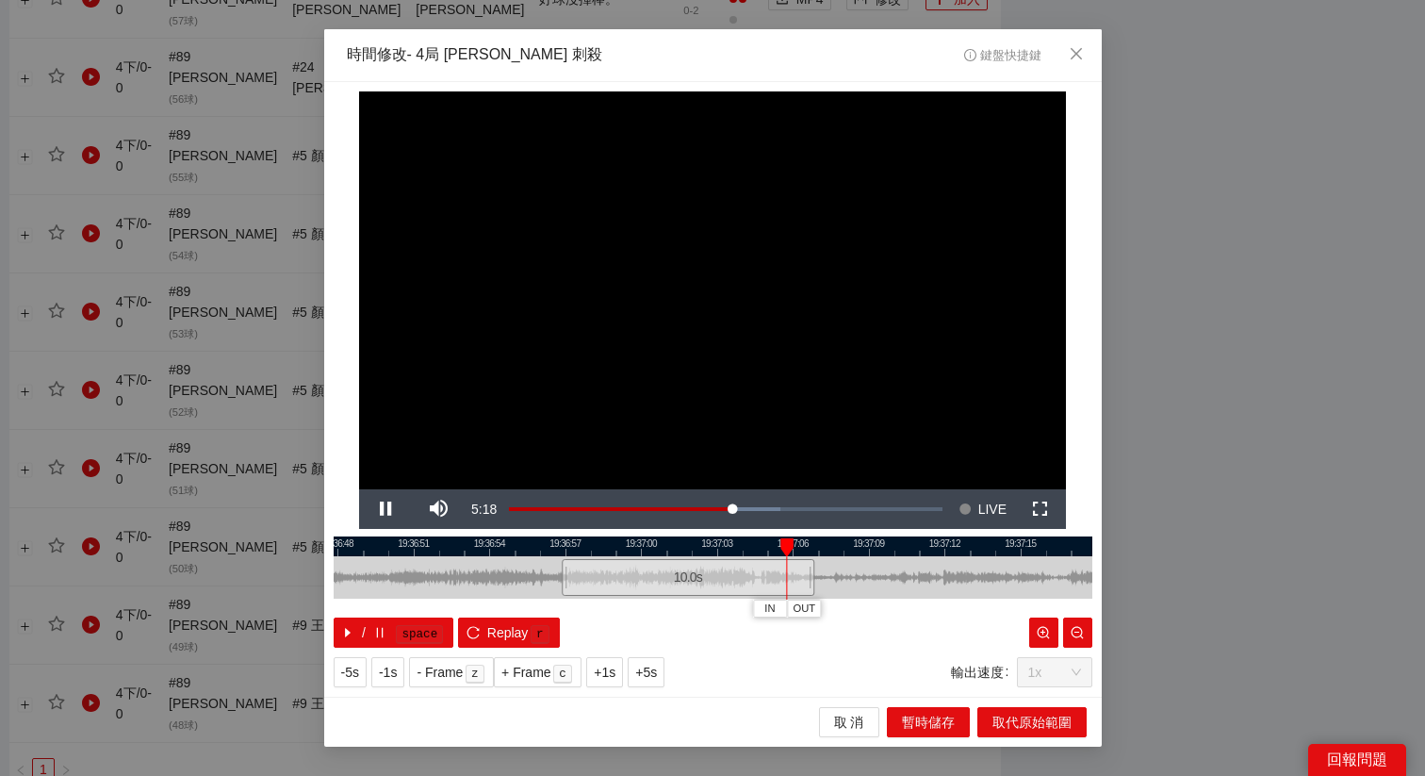
drag, startPoint x: 856, startPoint y: 539, endPoint x: 759, endPoint y: 539, distance: 97.1
click at [759, 539] on div at bounding box center [692, 546] width 759 height 20
click at [801, 613] on span "OUT" at bounding box center [797, 608] width 23 height 17
click at [1067, 721] on span "取代原始範圍" at bounding box center [1032, 722] width 79 height 21
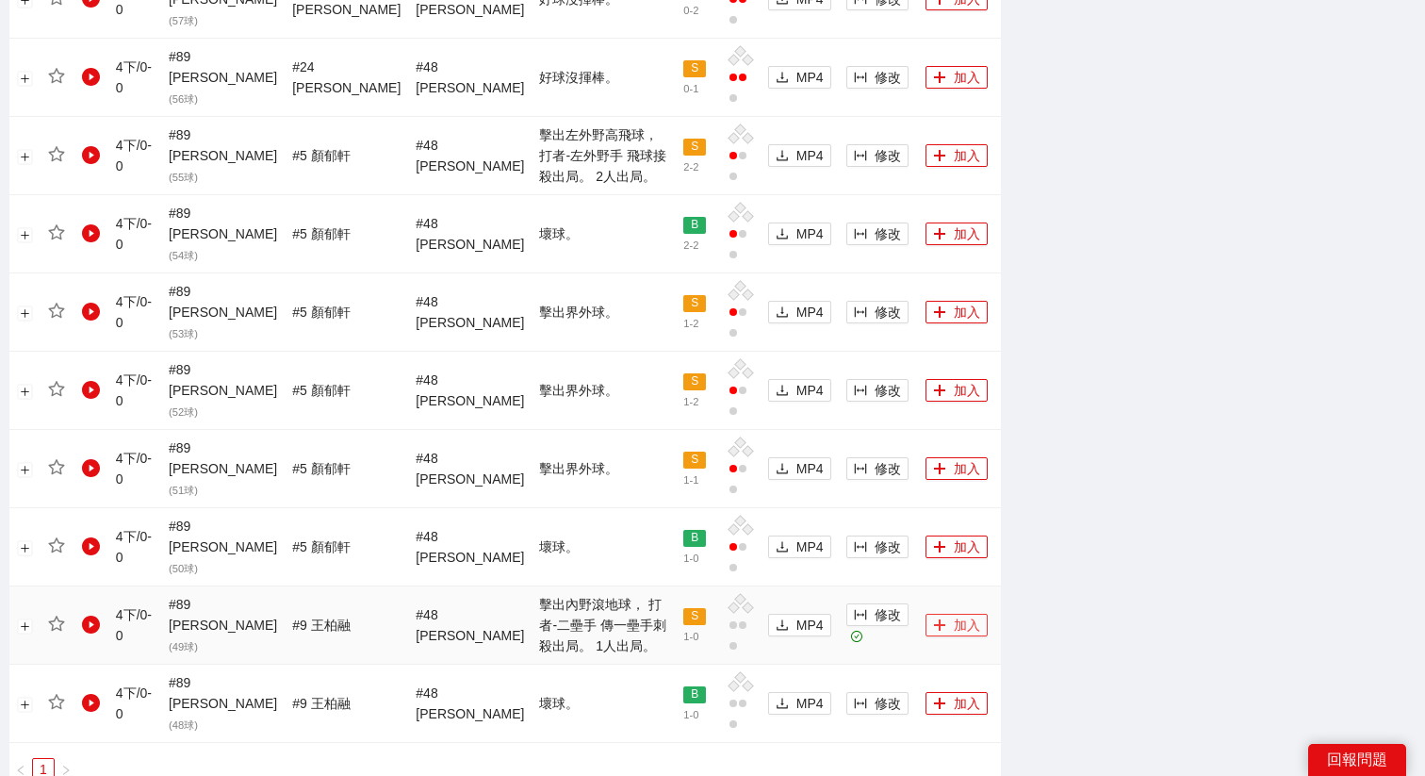
click at [934, 624] on icon "plus" at bounding box center [939, 624] width 10 height 1
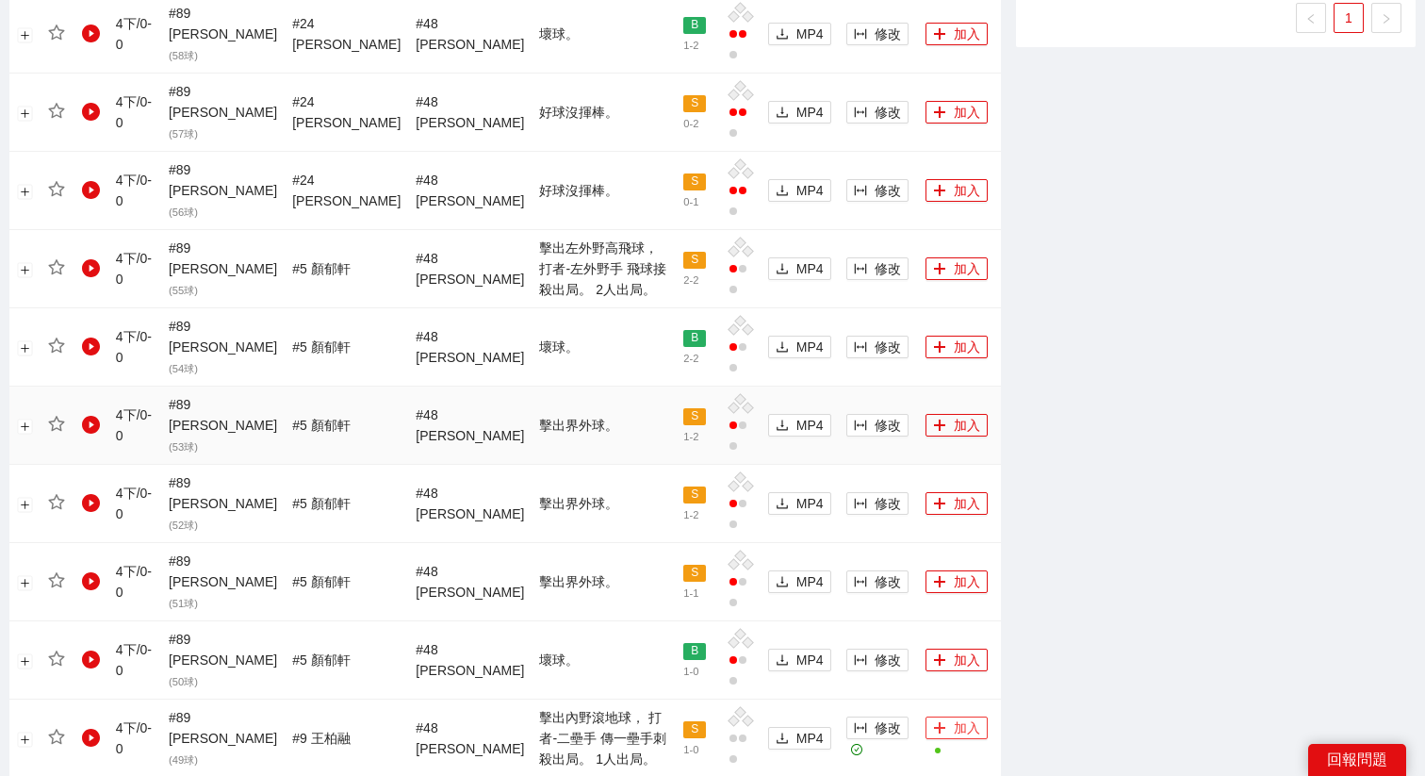
scroll to position [1764, 0]
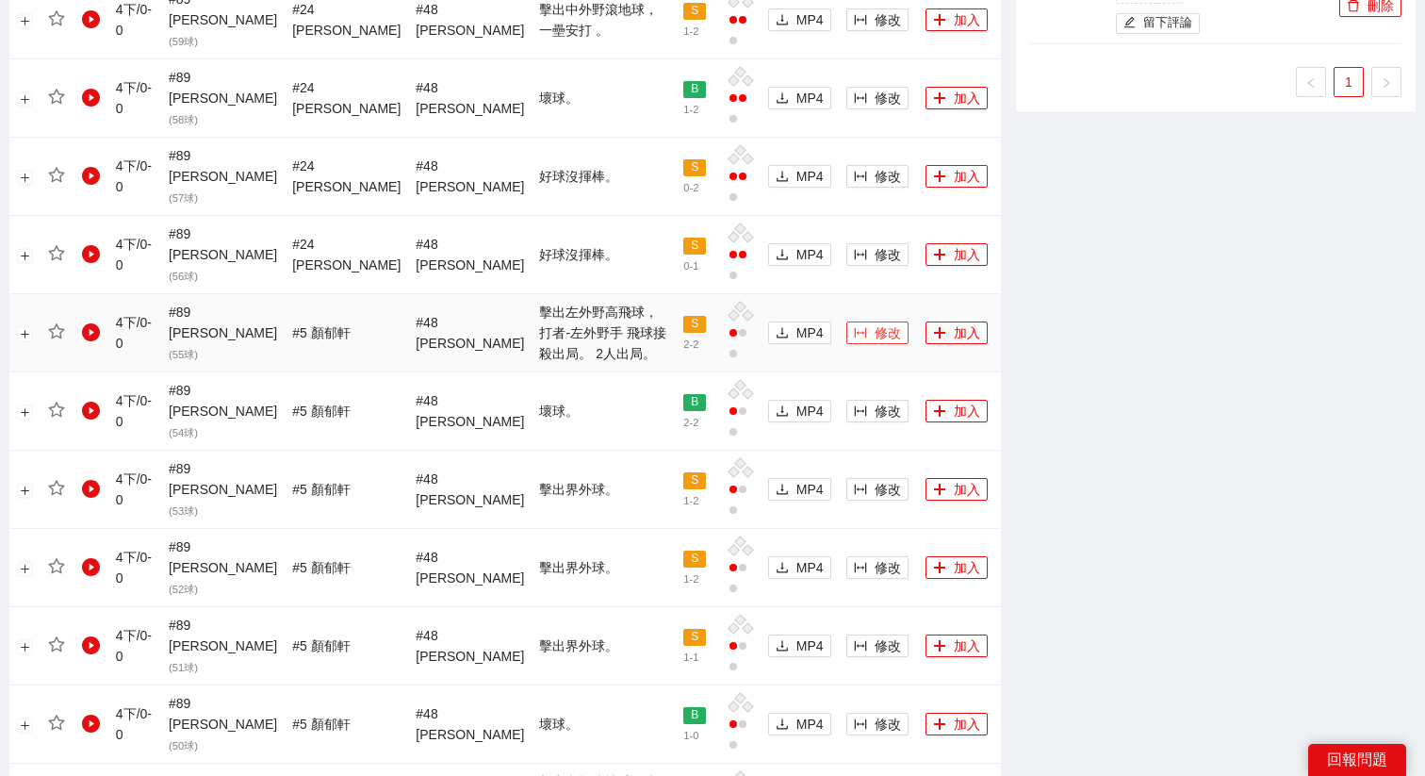
click at [875, 322] on span "修改" at bounding box center [888, 332] width 26 height 21
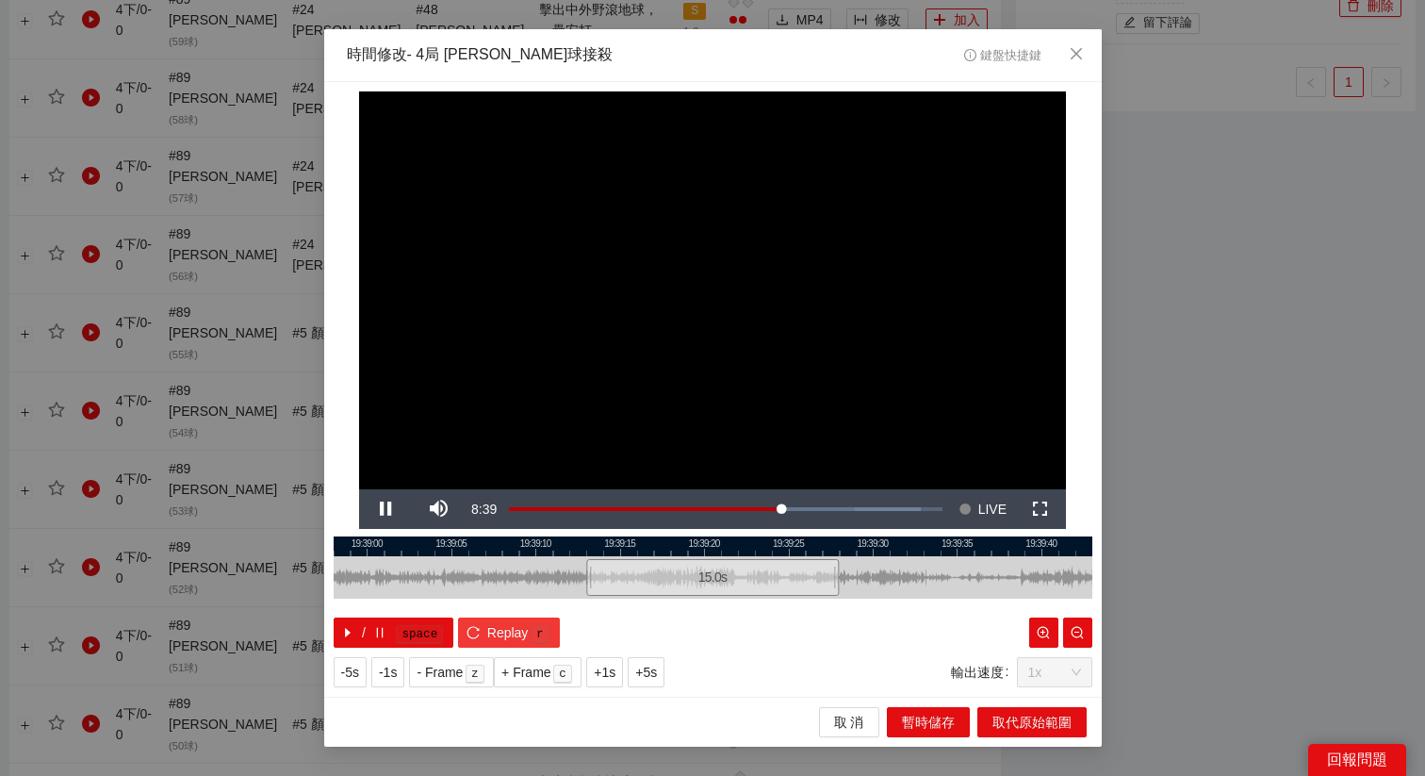
click at [537, 633] on kbd "r" at bounding box center [540, 634] width 19 height 19
click at [657, 681] on span "+5s" at bounding box center [646, 672] width 22 height 21
click at [816, 613] on span "OUT" at bounding box center [807, 608] width 23 height 17
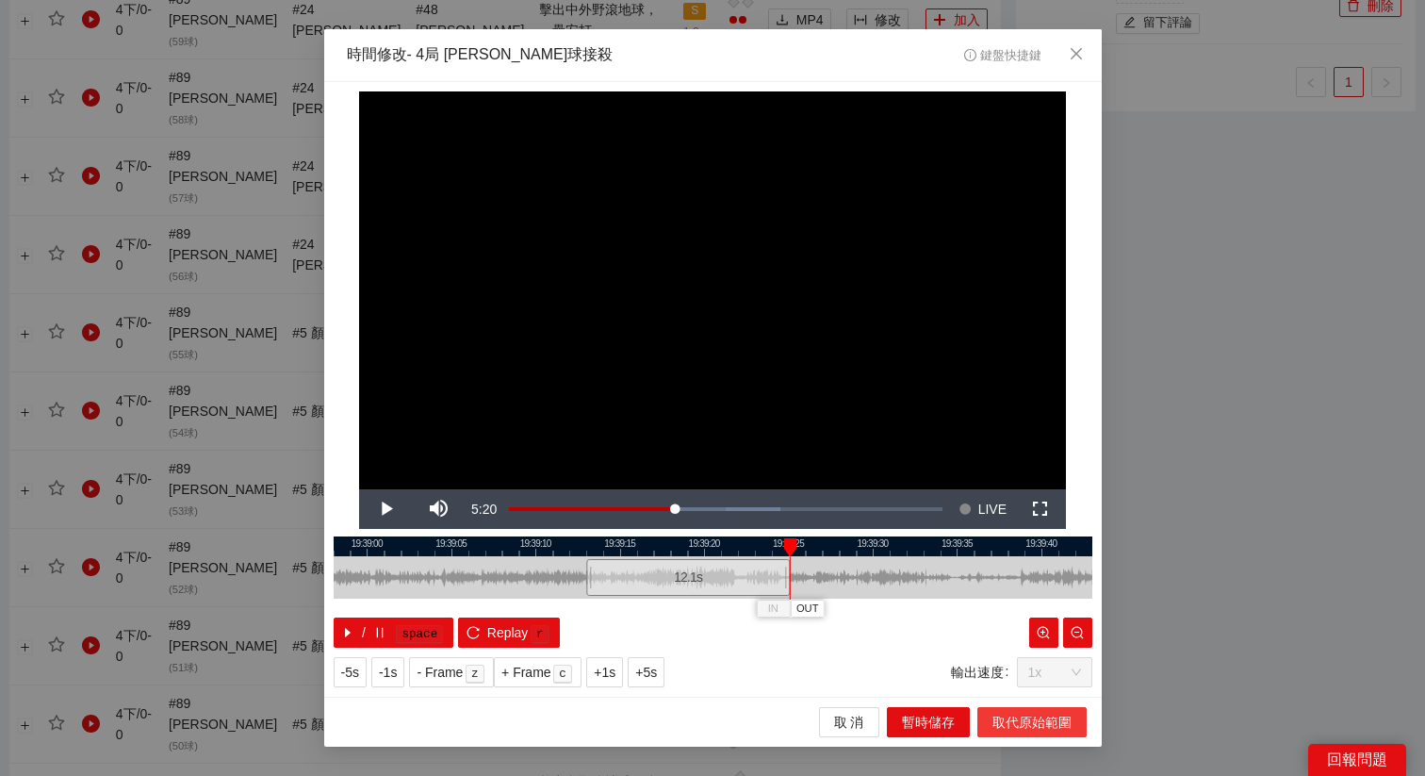
click at [998, 714] on span "取代原始範圍" at bounding box center [1032, 722] width 79 height 21
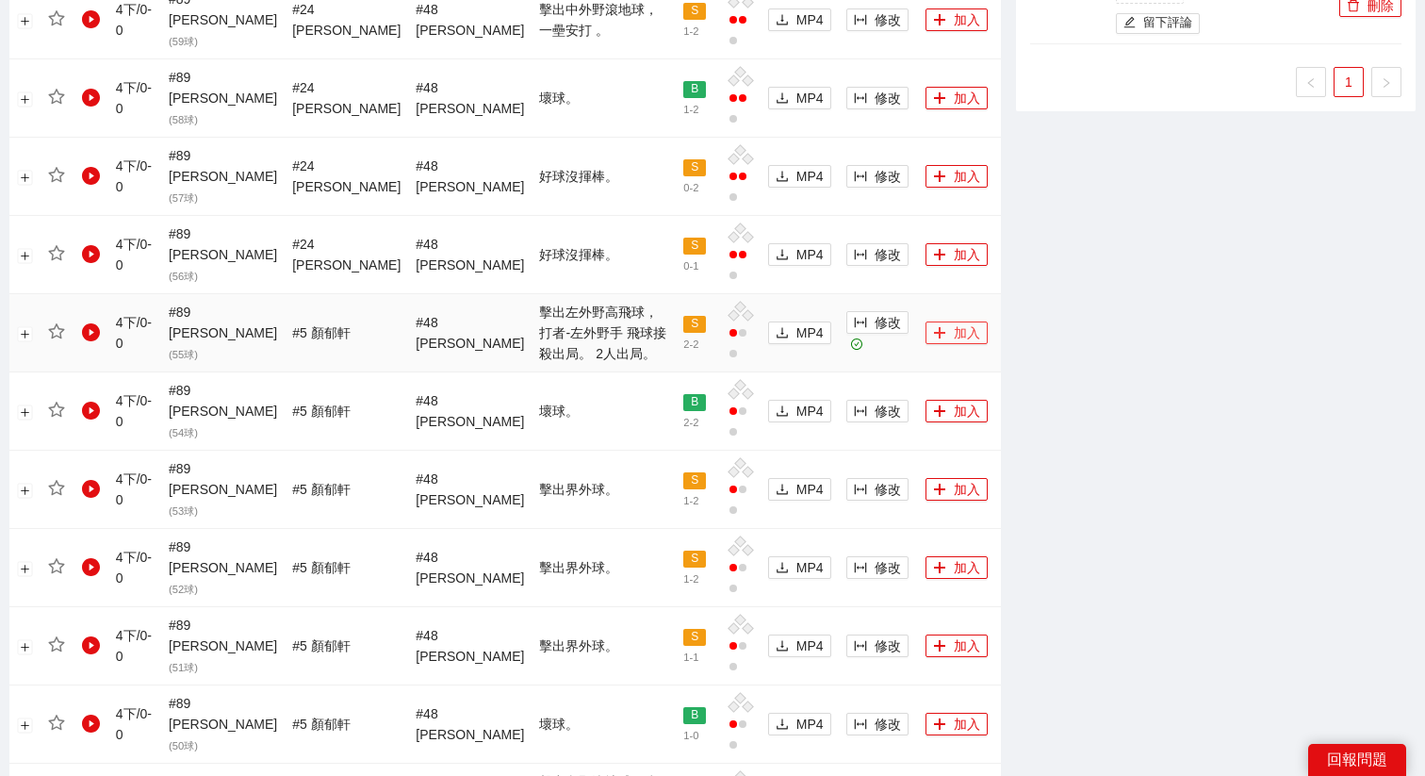
click at [937, 321] on button "加入" at bounding box center [957, 332] width 62 height 23
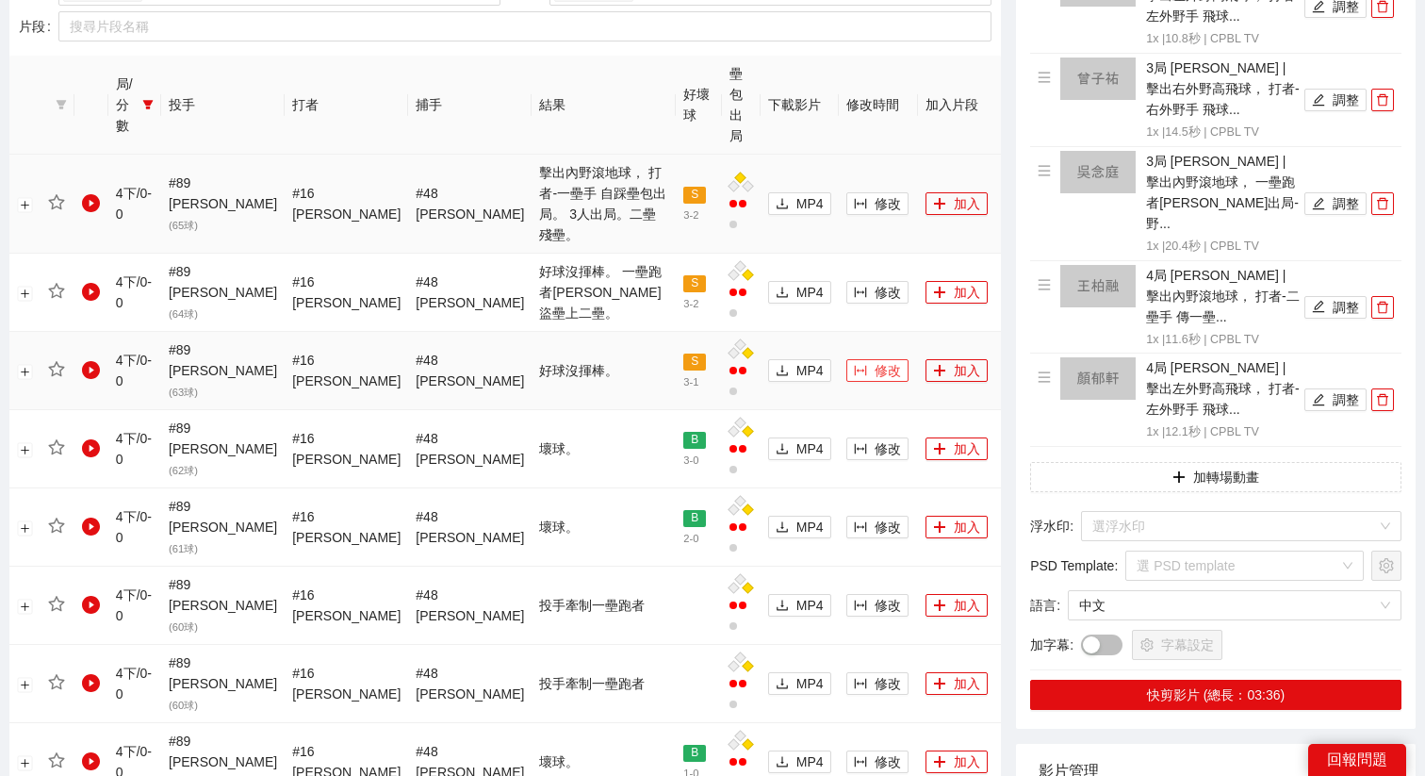
scroll to position [822, 0]
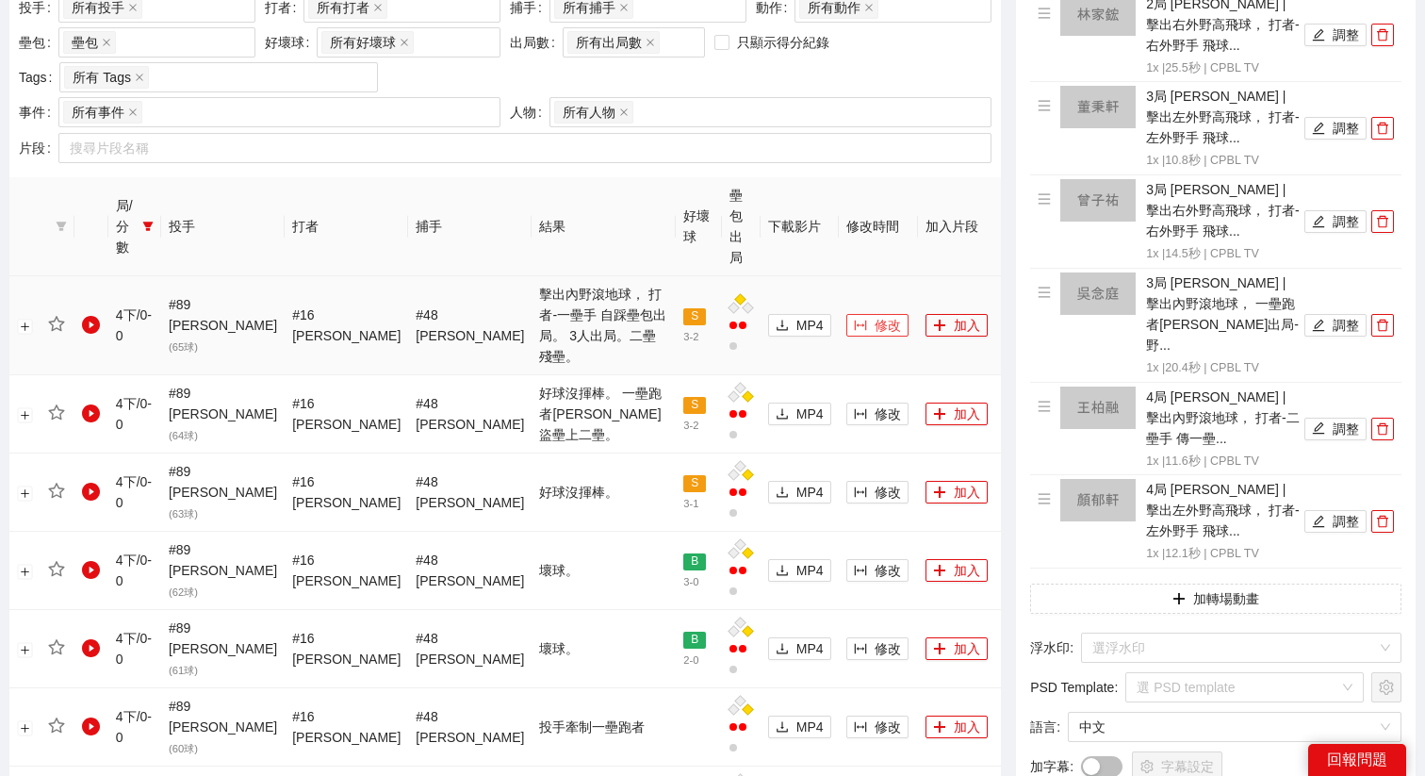
click at [875, 315] on span "修改" at bounding box center [888, 325] width 26 height 21
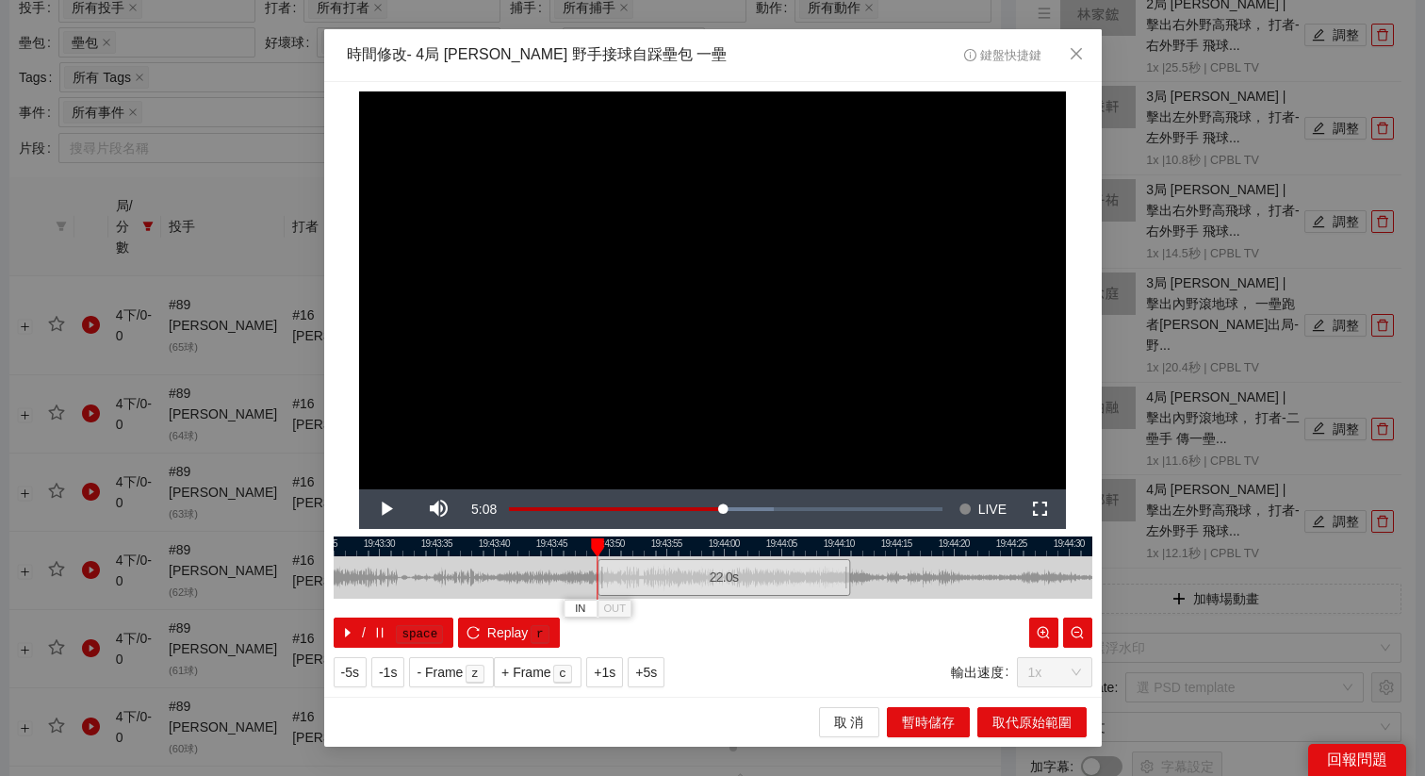
drag, startPoint x: 627, startPoint y: 568, endPoint x: 639, endPoint y: 579, distance: 16.1
click at [639, 579] on div "22.0 s" at bounding box center [724, 577] width 253 height 37
click at [651, 674] on span "+5s" at bounding box center [646, 672] width 22 height 21
click at [616, 670] on span "+1s" at bounding box center [605, 672] width 22 height 21
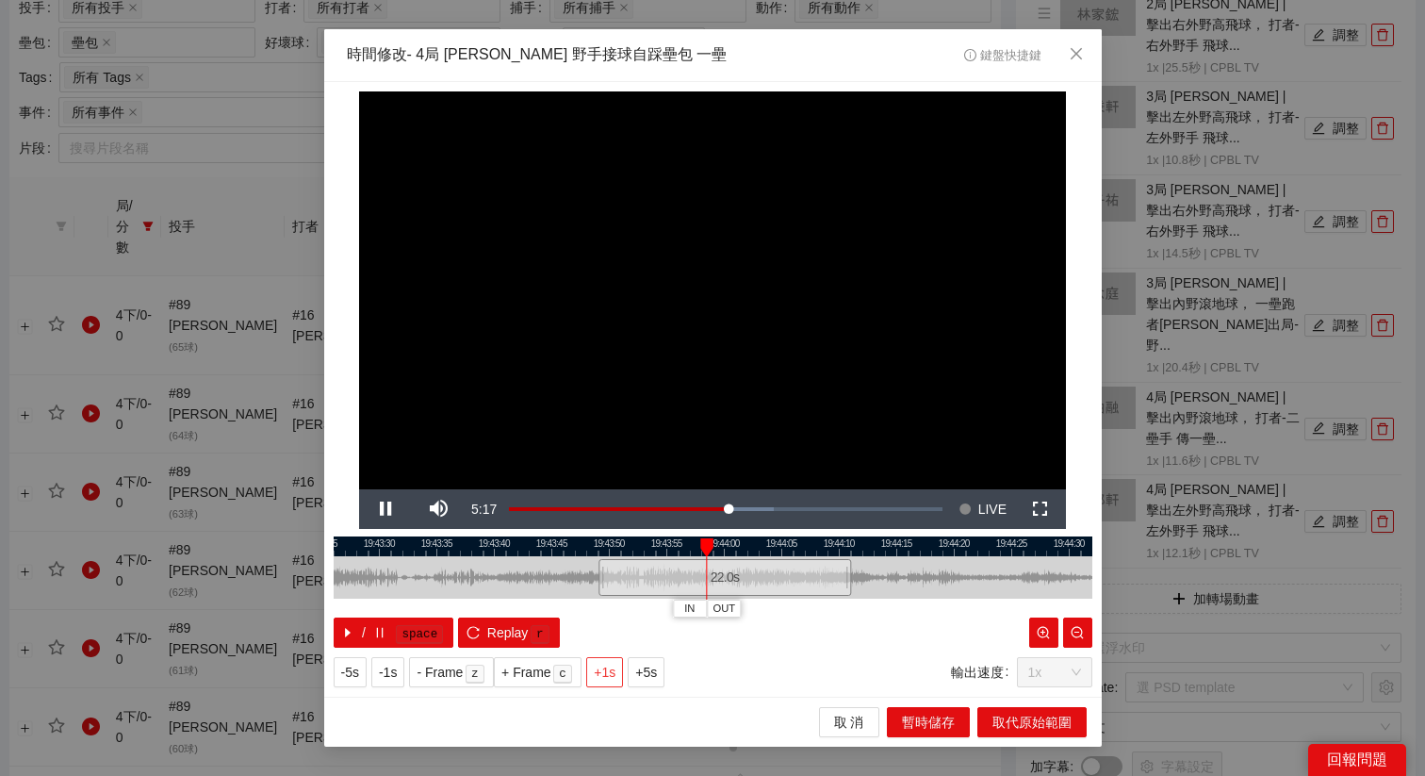
click at [616, 670] on span "+1s" at bounding box center [605, 672] width 22 height 21
click at [830, 613] on span "OUT" at bounding box center [824, 608] width 23 height 17
click at [1019, 730] on span "取代原始範圍" at bounding box center [1032, 722] width 79 height 21
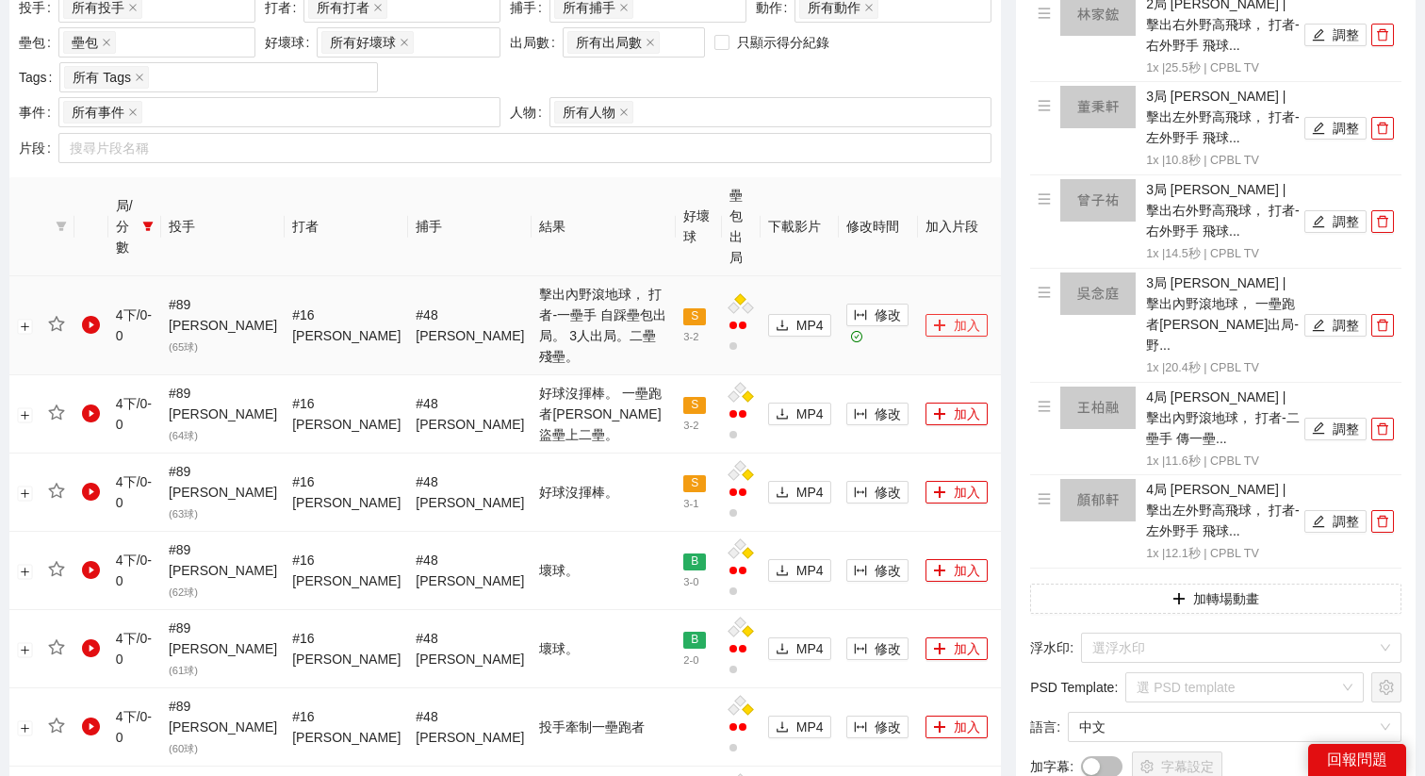
click at [929, 314] on button "加入" at bounding box center [957, 325] width 62 height 23
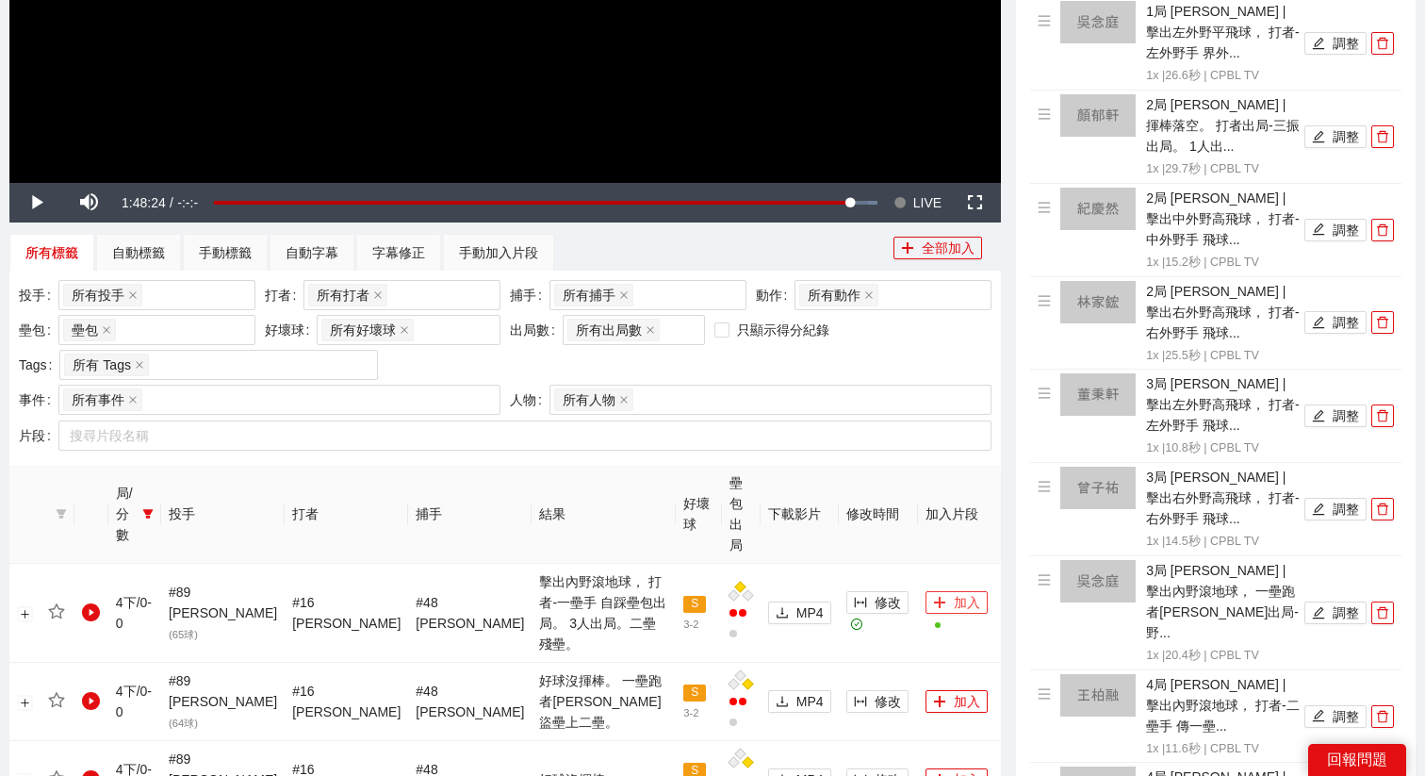
scroll to position [512, 0]
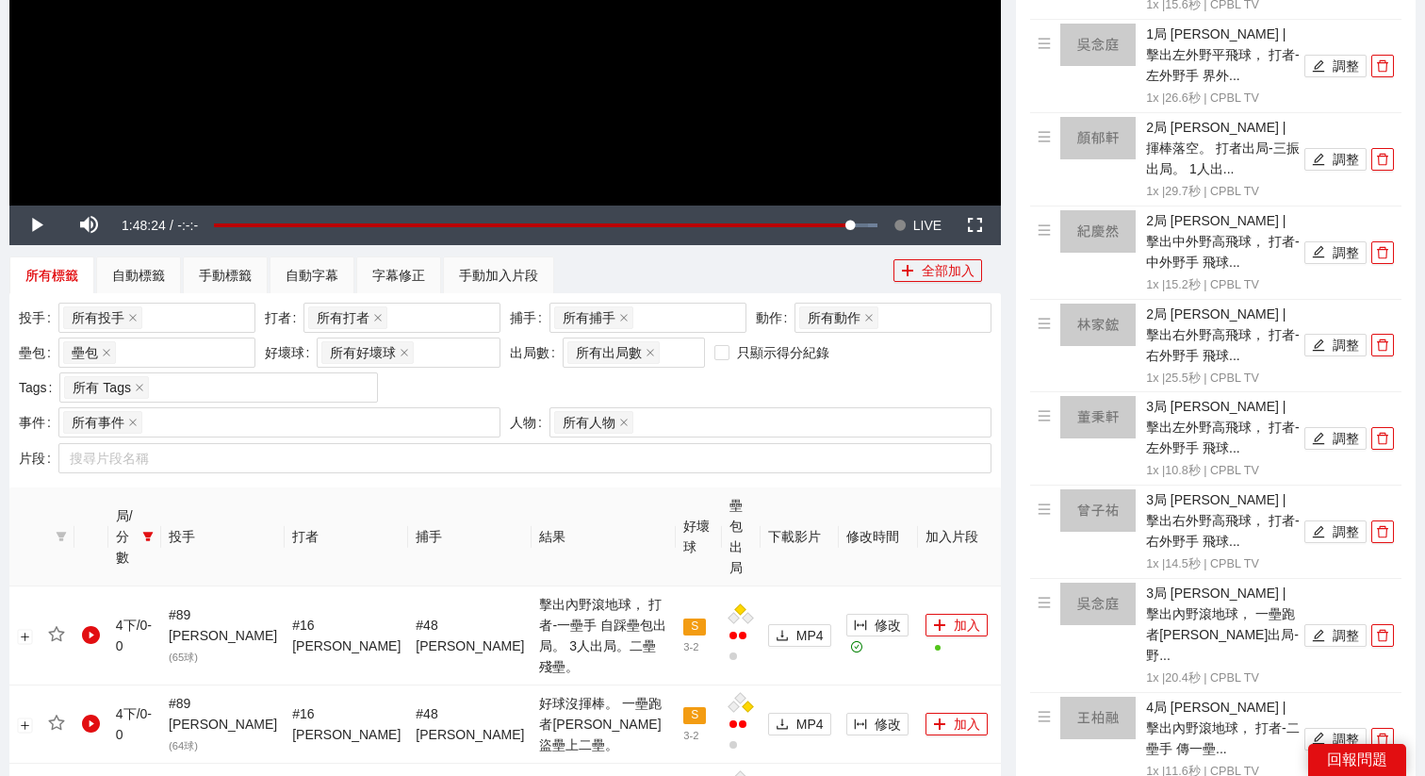
click at [922, 209] on span "LIVE" at bounding box center [927, 225] width 28 height 40
click at [153, 531] on icon "filter" at bounding box center [147, 536] width 11 height 11
click at [90, 723] on span "4下" at bounding box center [110, 714] width 90 height 21
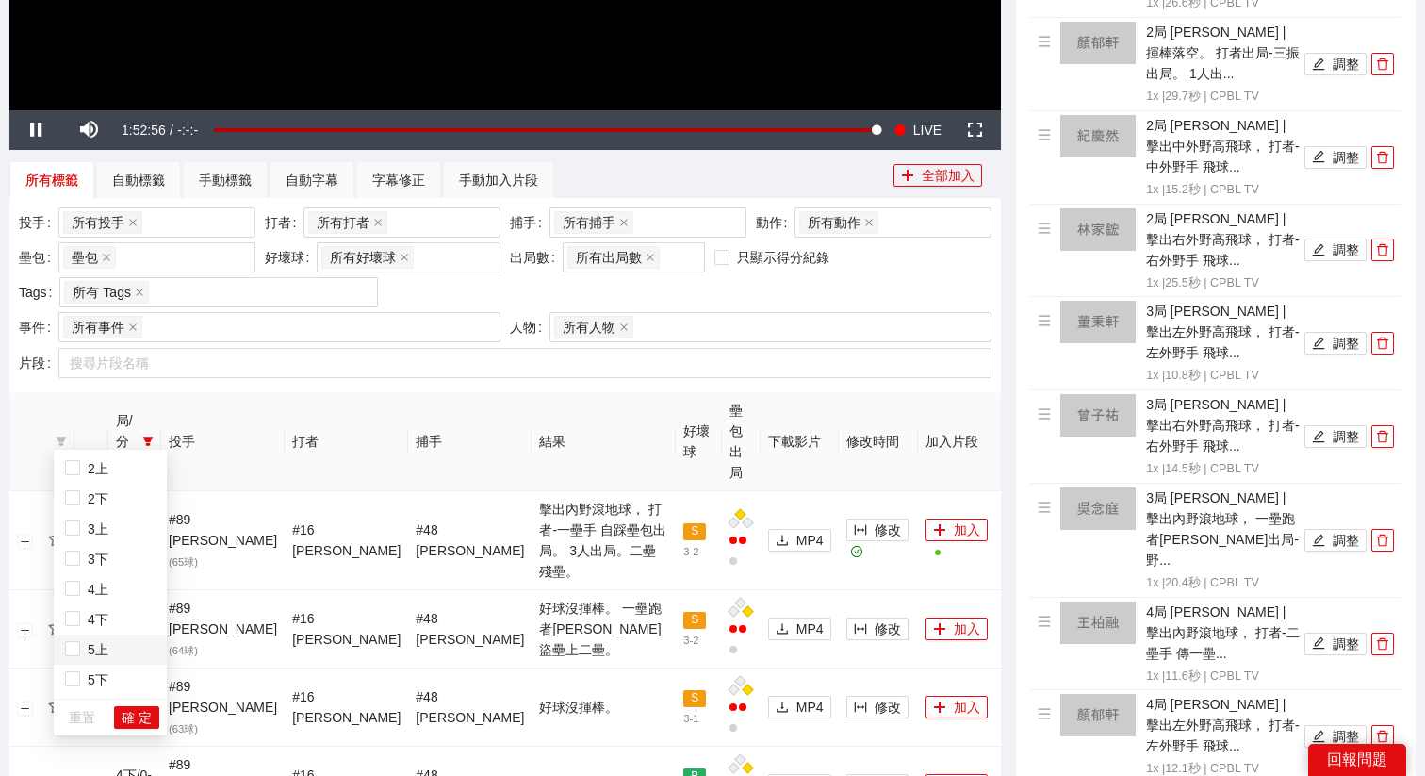
scroll to position [698, 0]
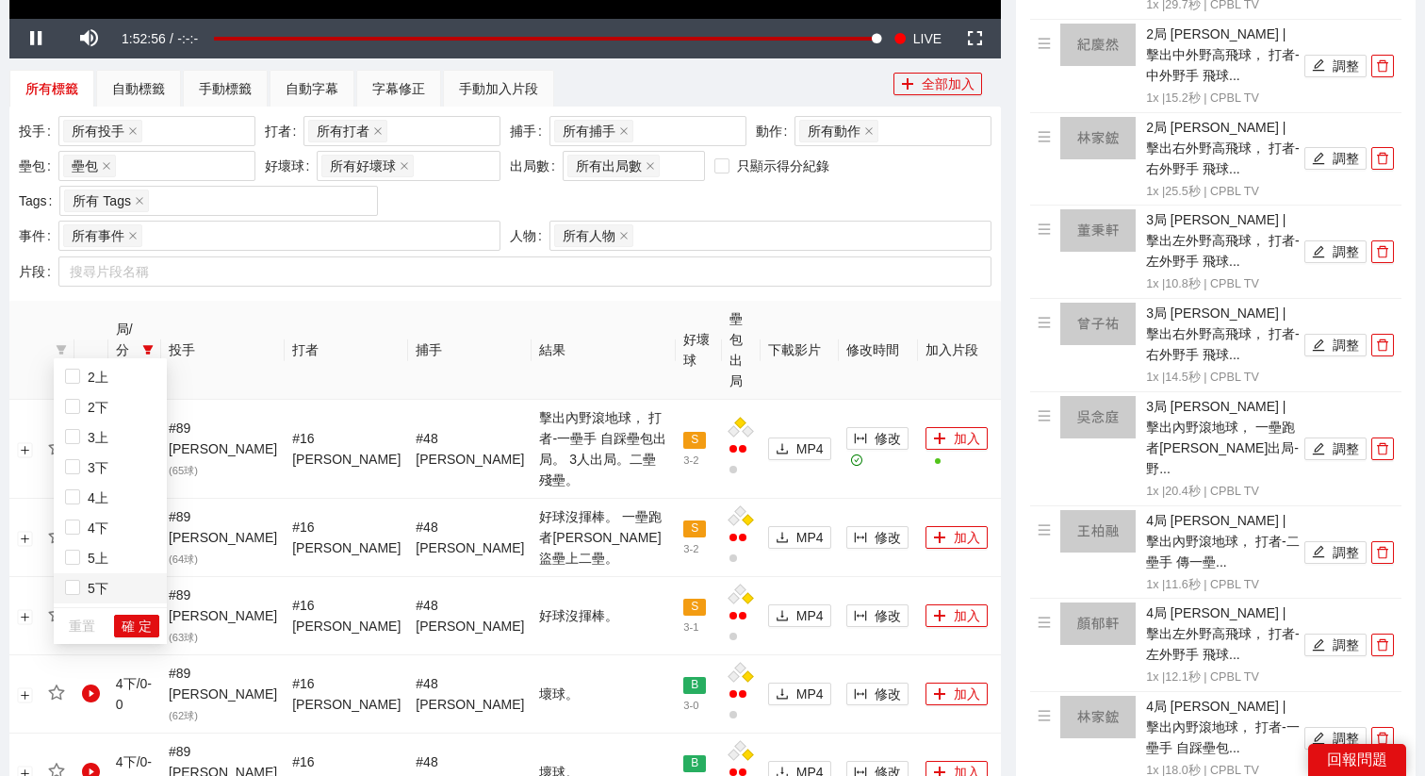
click at [82, 575] on li "5下" at bounding box center [110, 588] width 113 height 30
click at [138, 622] on span "確 定" at bounding box center [137, 626] width 30 height 21
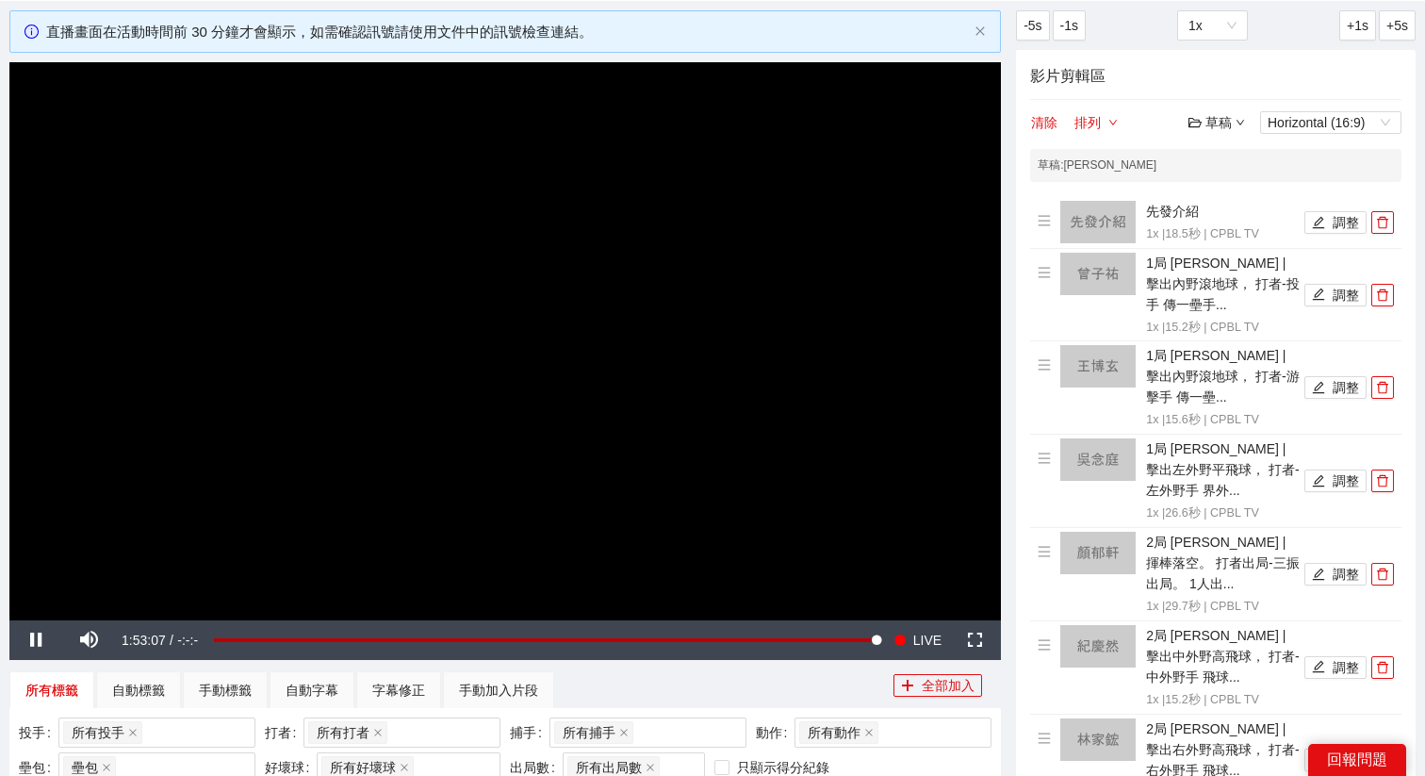
scroll to position [0, 0]
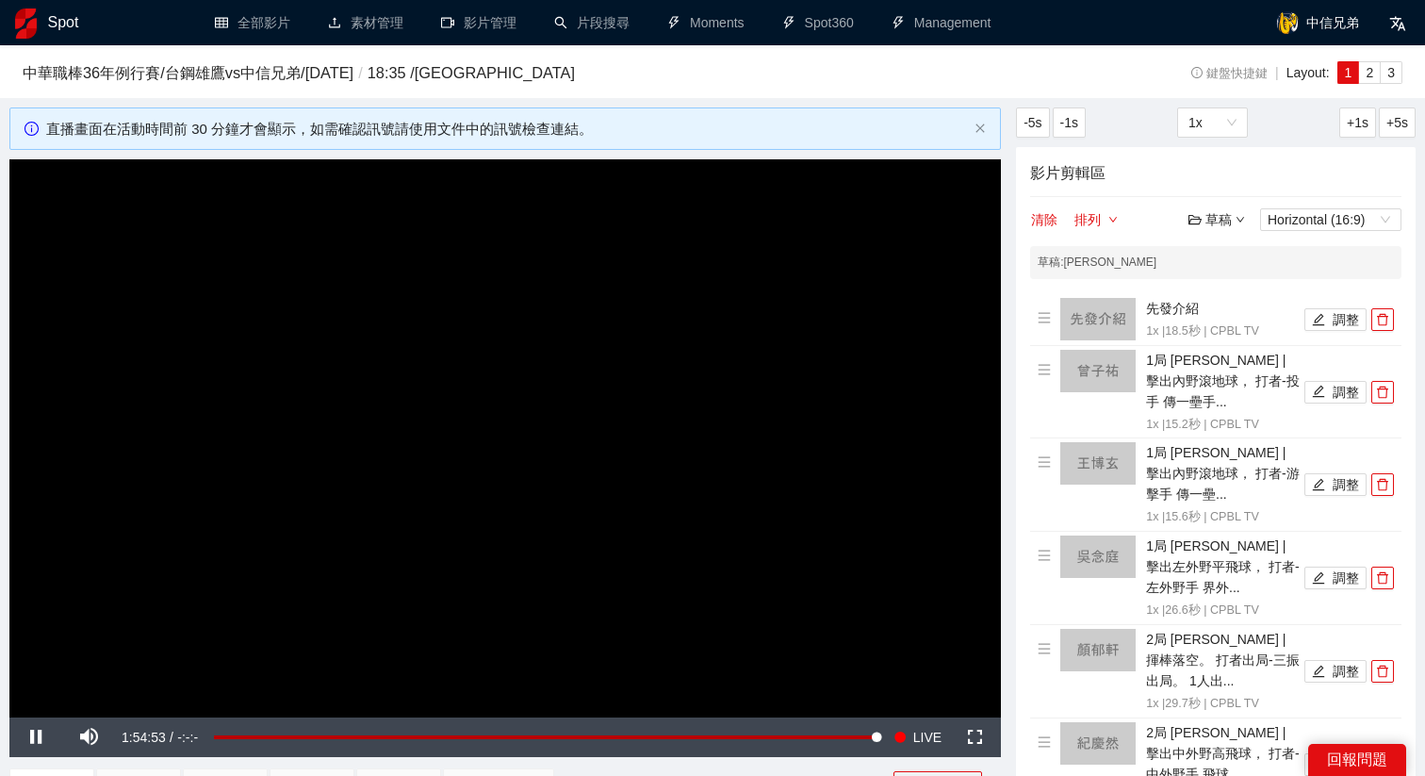
click at [711, 341] on video "Video Player" at bounding box center [505, 438] width 992 height 558
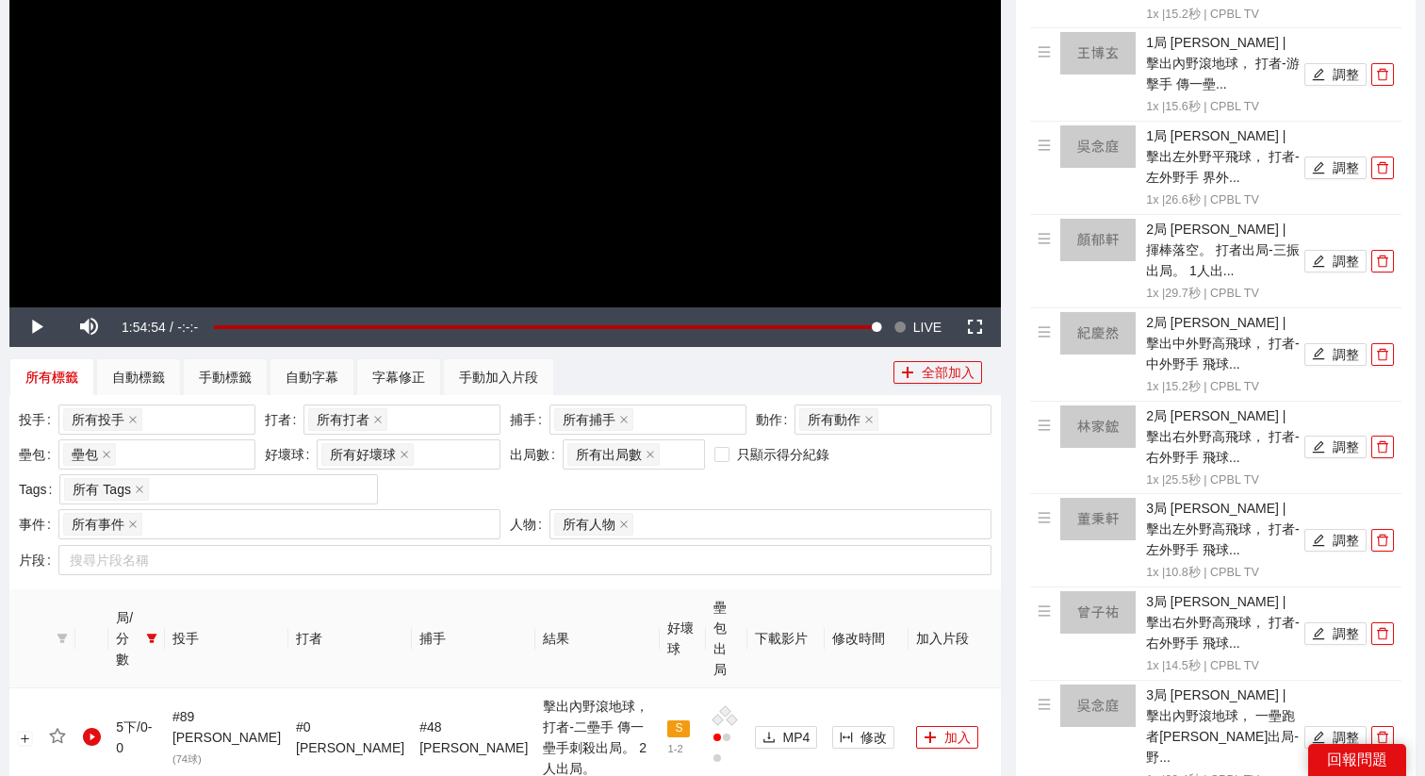
scroll to position [452, 0]
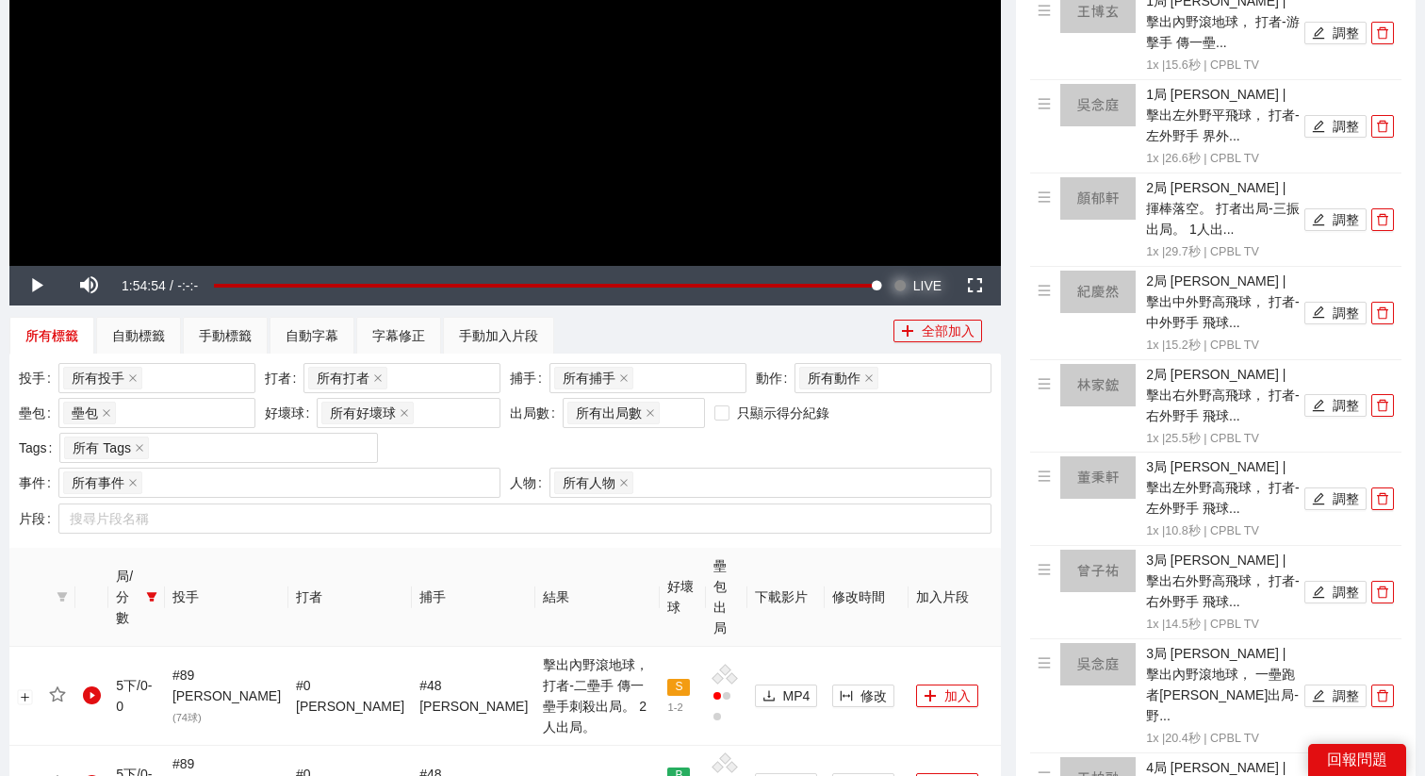
click at [943, 297] on button "Seek to live, currently behind live LIVE" at bounding box center [917, 286] width 61 height 40
click at [928, 281] on span "LIVE" at bounding box center [927, 286] width 28 height 40
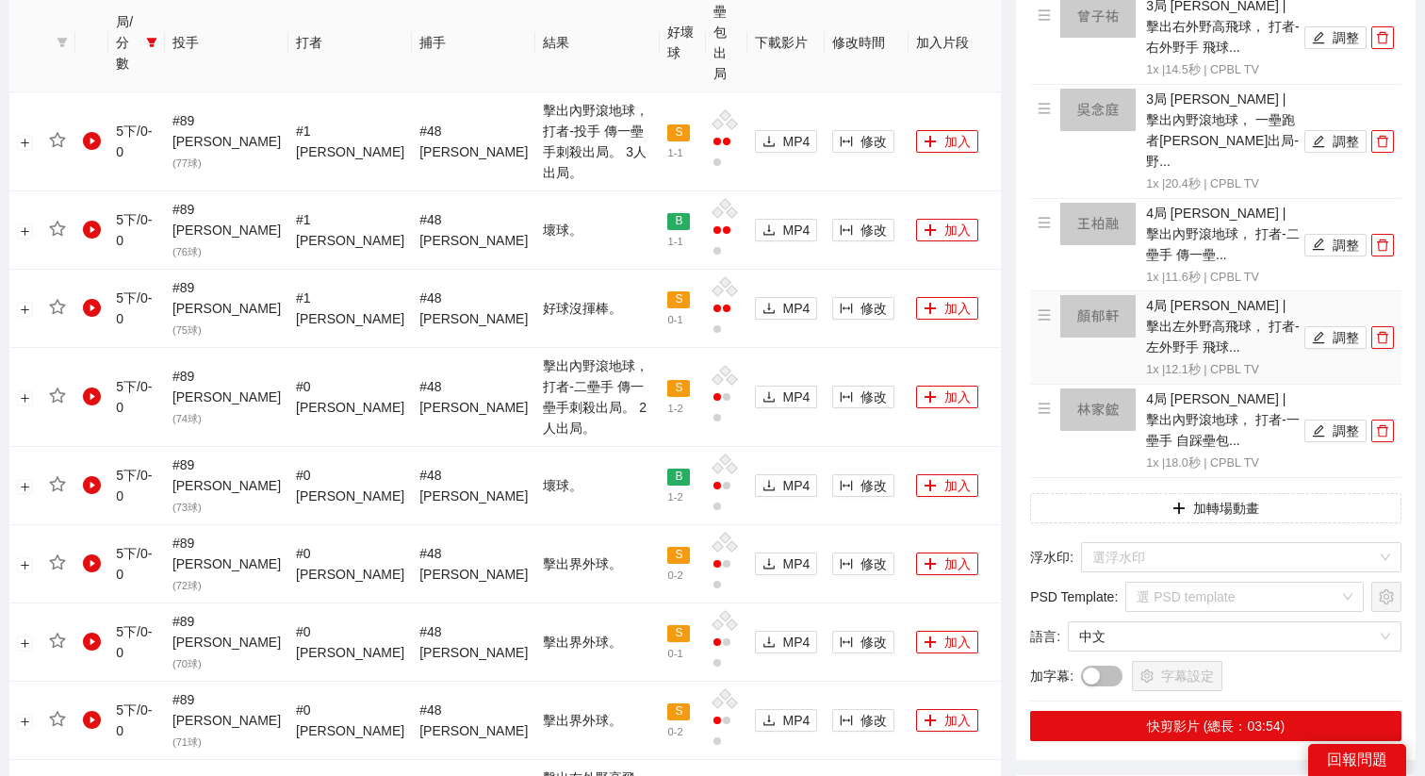
scroll to position [1008, 0]
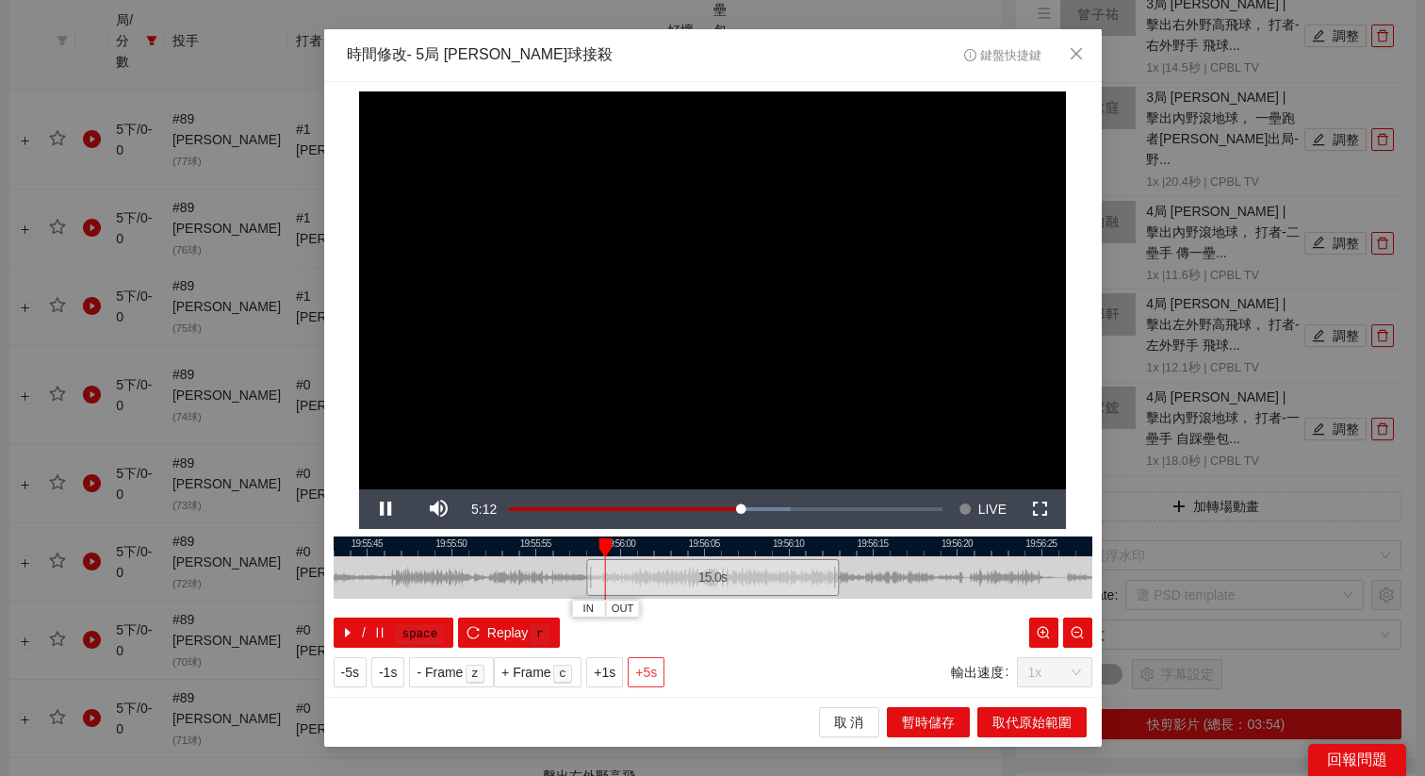
click at [657, 675] on span "+5s" at bounding box center [646, 672] width 22 height 21
click at [614, 683] on button "+1s" at bounding box center [604, 672] width 37 height 30
click at [759, 700] on div "取 消 暫時儲存 取代原始範圍" at bounding box center [713, 722] width 778 height 50
click at [750, 540] on div at bounding box center [713, 546] width 759 height 20
click at [784, 611] on span "OUT" at bounding box center [784, 608] width 23 height 17
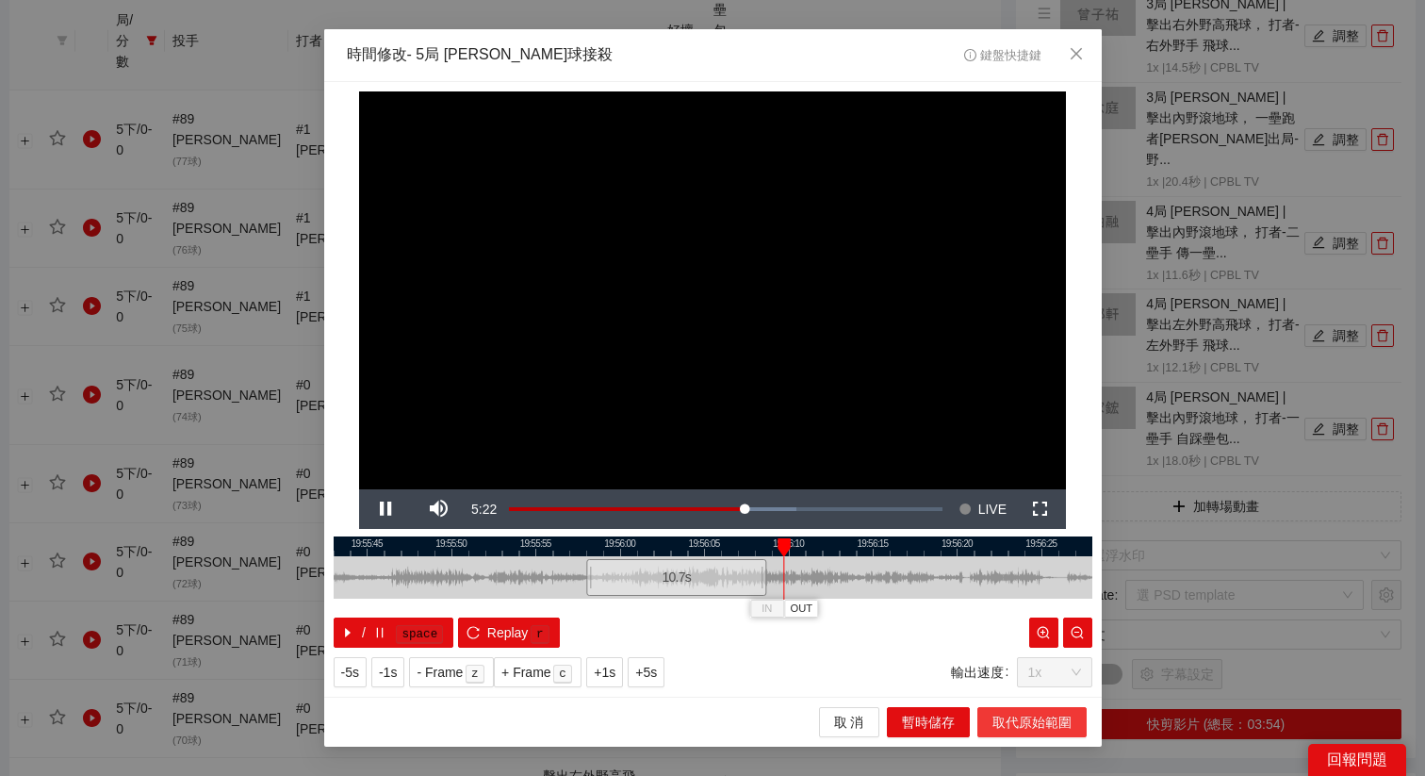
click at [1008, 712] on span "取代原始範圍" at bounding box center [1032, 722] width 79 height 21
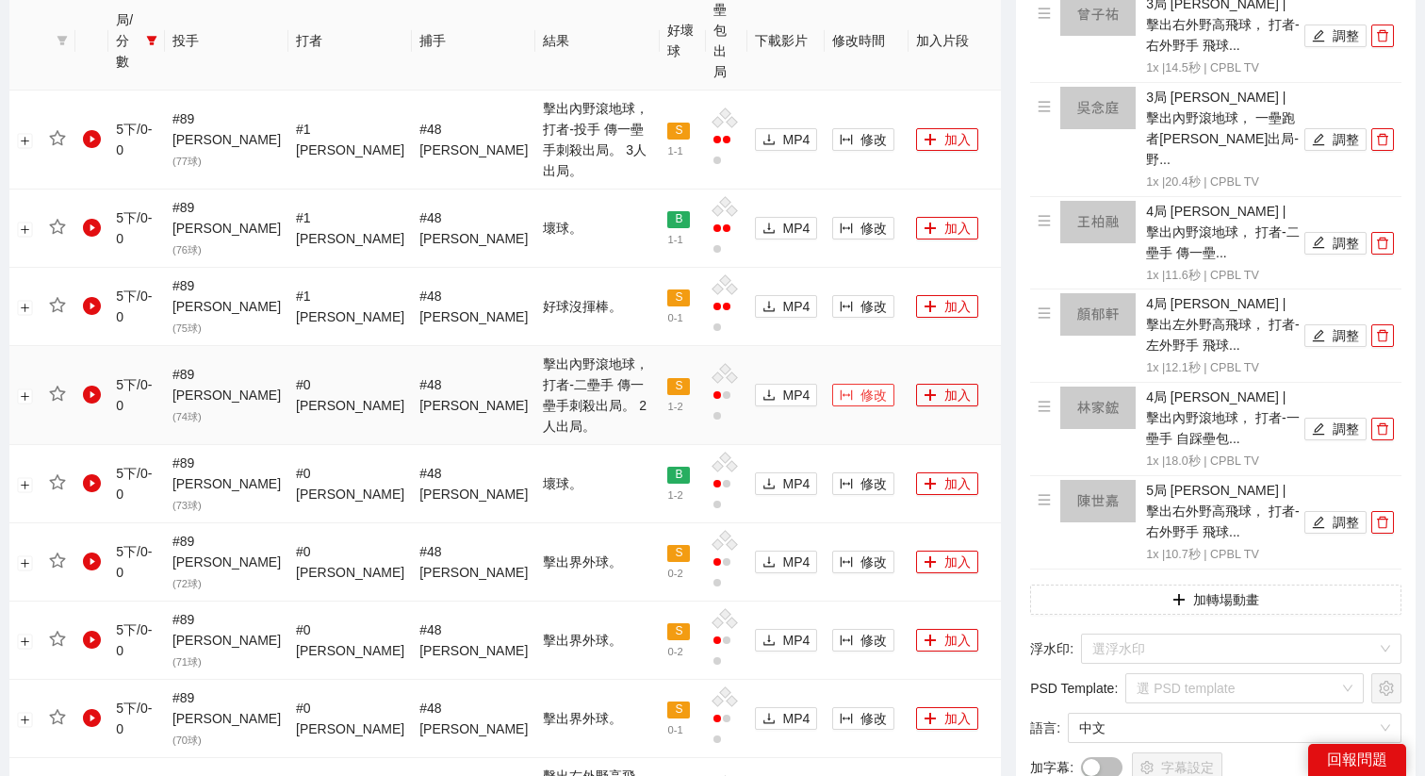
click at [861, 385] on span "修改" at bounding box center [874, 395] width 26 height 21
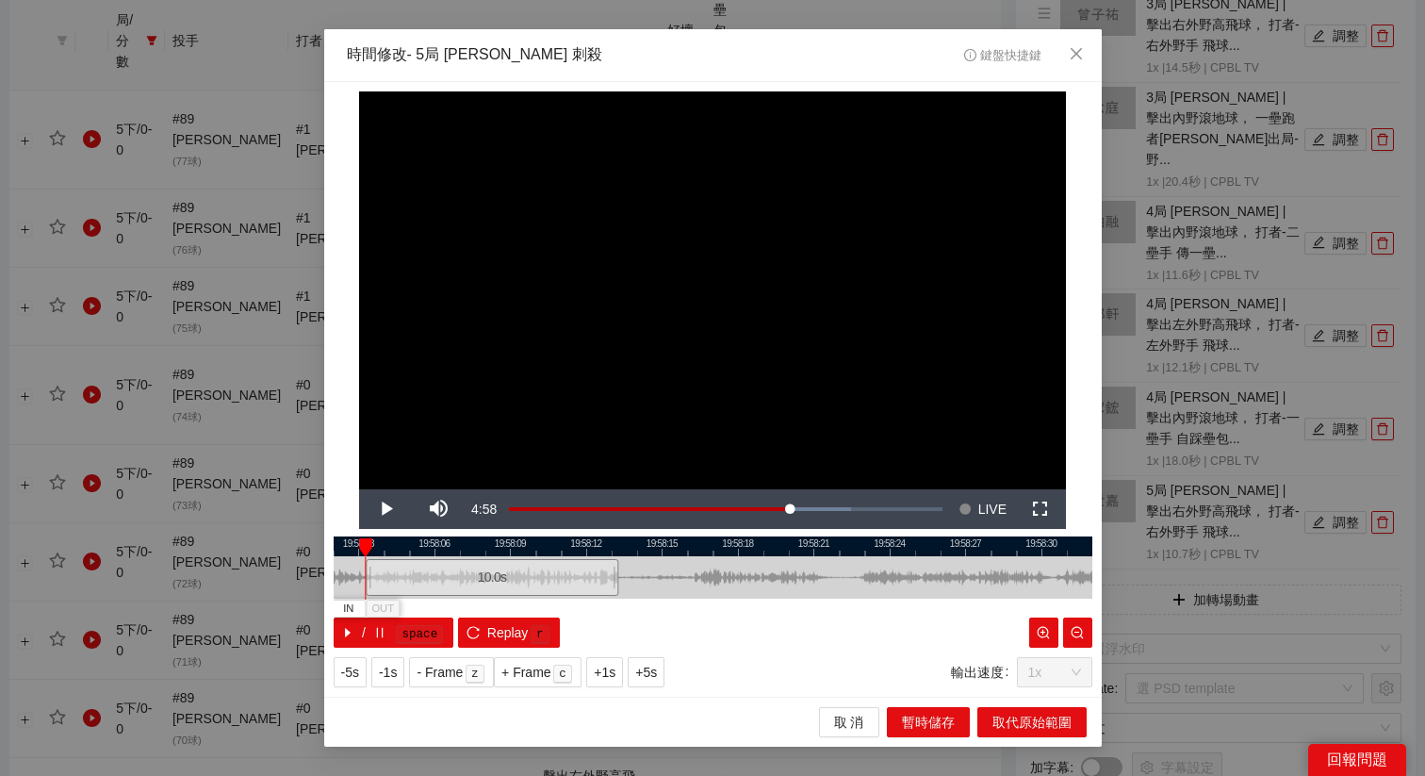
drag, startPoint x: 726, startPoint y: 573, endPoint x: 505, endPoint y: 602, distance: 222.5
click at [505, 602] on div "19:58:00 19:58:03 19:58:06 19:58:09 19:58:12 19:58:15 19:58:18 19:58:21 19:58:2…" at bounding box center [713, 591] width 759 height 111
click at [646, 670] on span "+5s" at bounding box center [646, 672] width 22 height 21
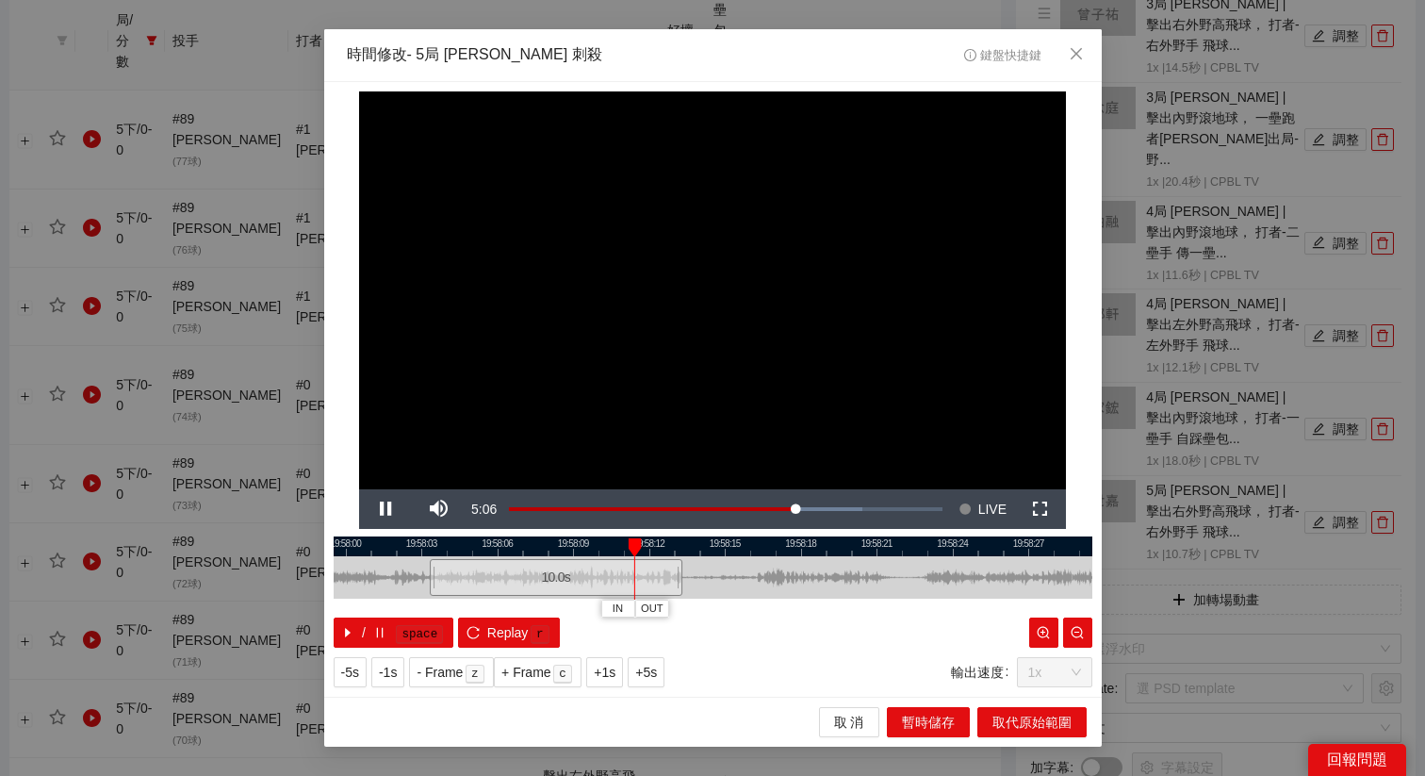
drag, startPoint x: 673, startPoint y: 549, endPoint x: 736, endPoint y: 549, distance: 63.2
click at [737, 549] on div at bounding box center [776, 546] width 759 height 20
click at [741, 599] on button "OUT" at bounding box center [738, 608] width 34 height 18
click at [1032, 725] on span "取代原始範圍" at bounding box center [1032, 722] width 79 height 21
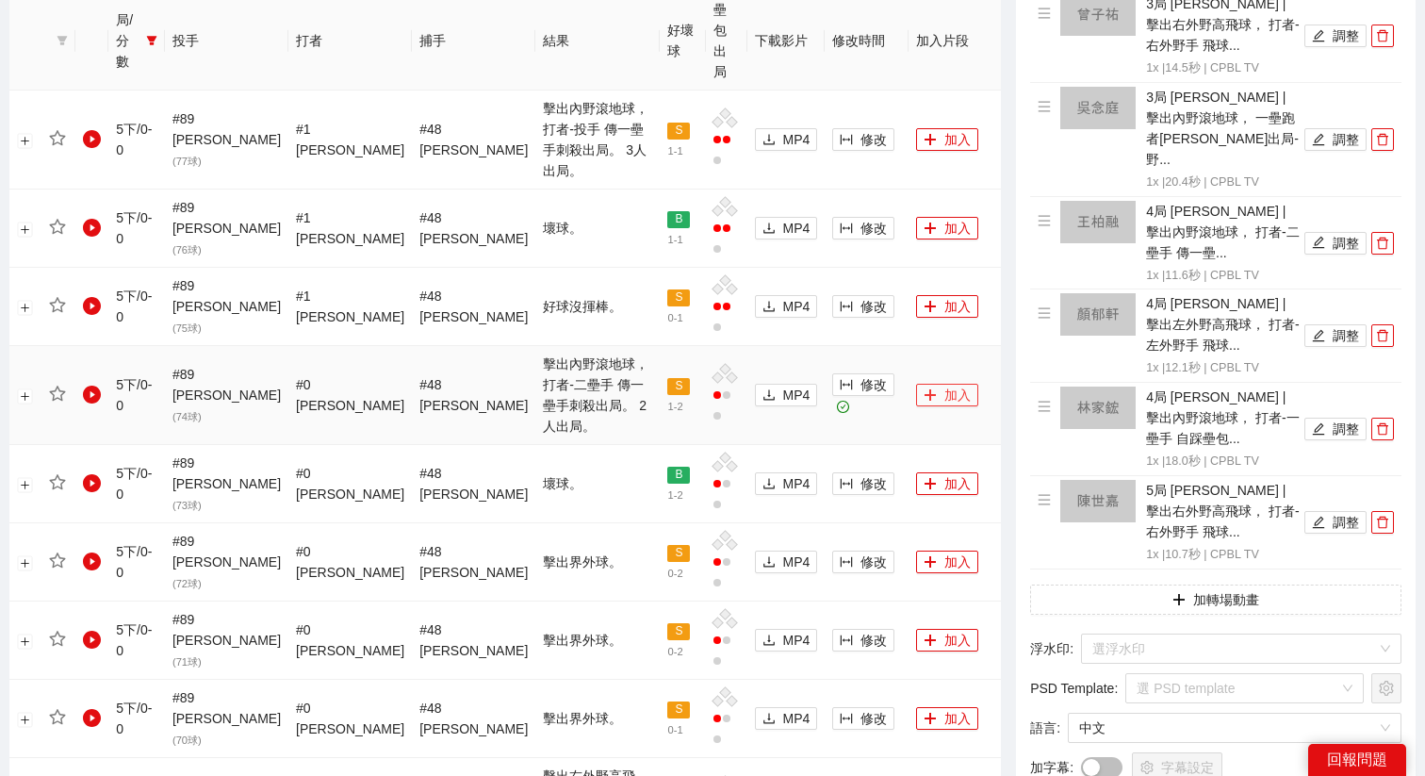
click at [927, 384] on button "加入" at bounding box center [947, 395] width 62 height 23
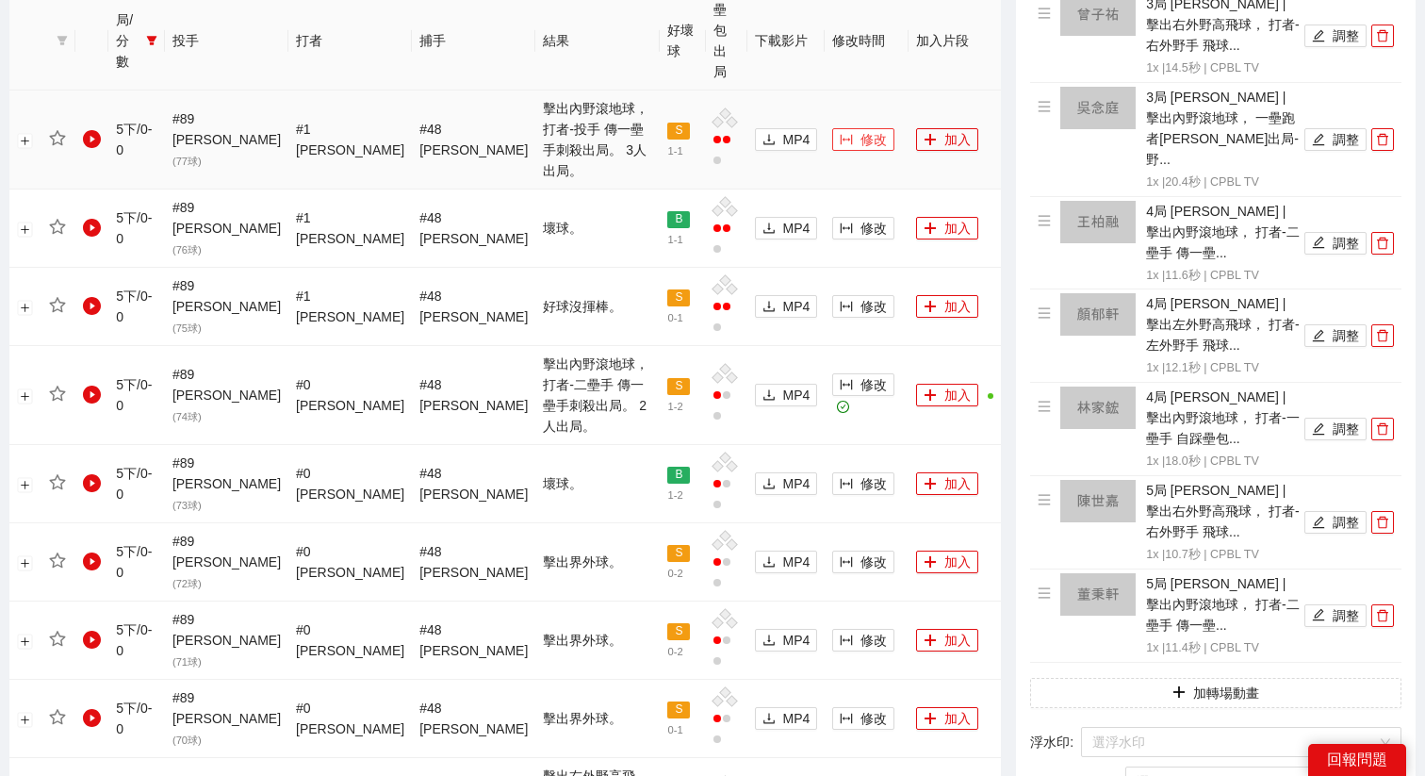
click at [861, 129] on span "修改" at bounding box center [874, 139] width 26 height 21
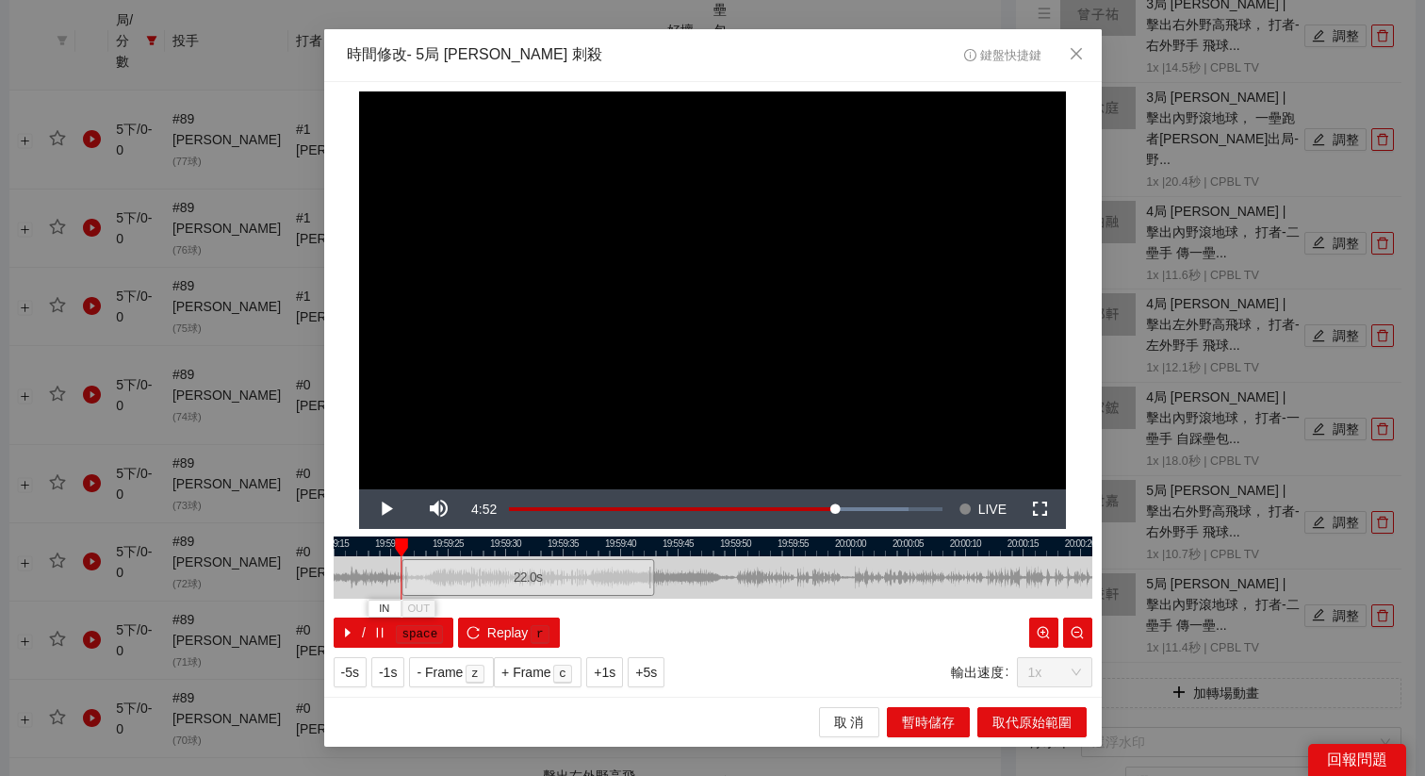
drag, startPoint x: 757, startPoint y: 578, endPoint x: 572, endPoint y: 582, distance: 184.8
click at [572, 582] on div "22.0 s" at bounding box center [528, 577] width 253 height 37
click at [574, 582] on div "22.0 s" at bounding box center [529, 577] width 253 height 37
click at [655, 669] on span "+5s" at bounding box center [646, 672] width 22 height 21
click at [614, 673] on span "+1s" at bounding box center [605, 672] width 22 height 21
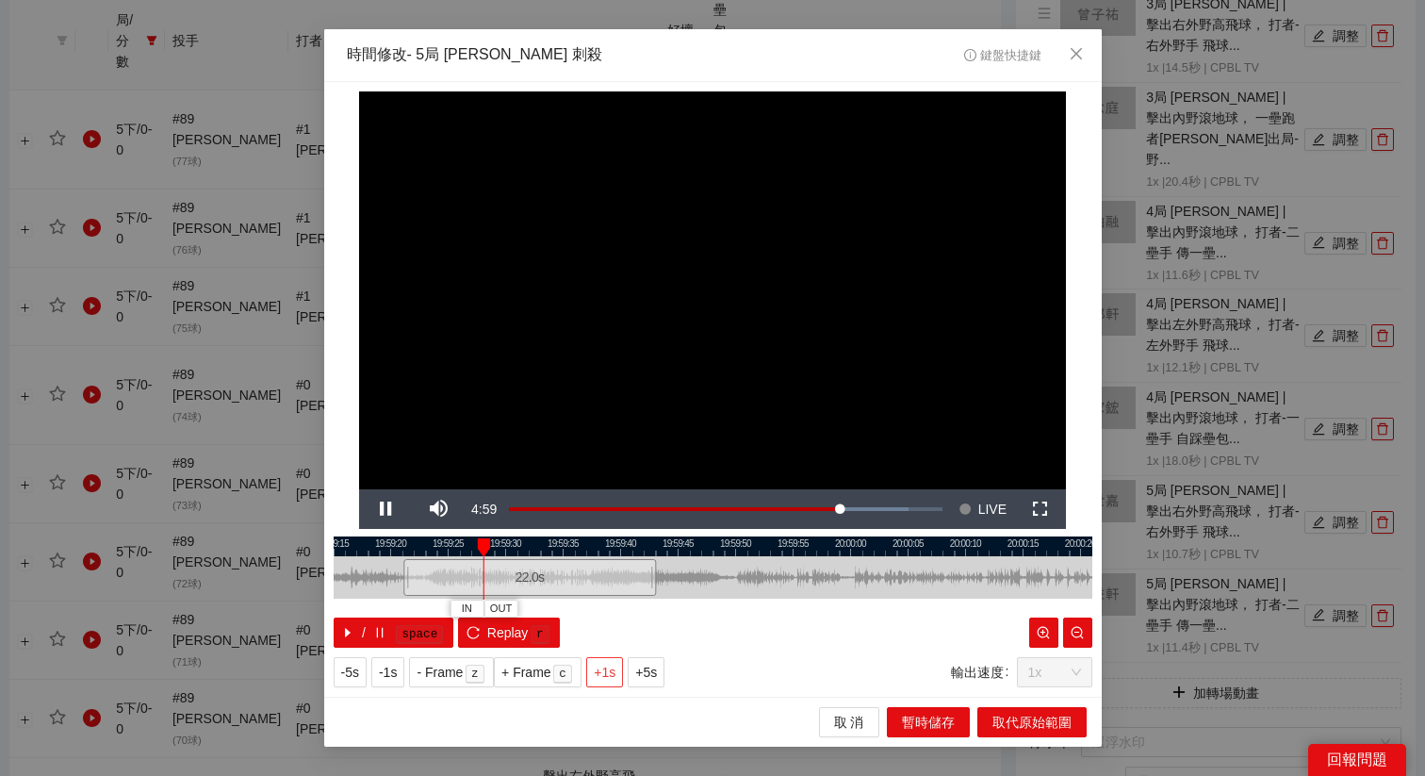
click at [614, 673] on span "+1s" at bounding box center [605, 672] width 22 height 21
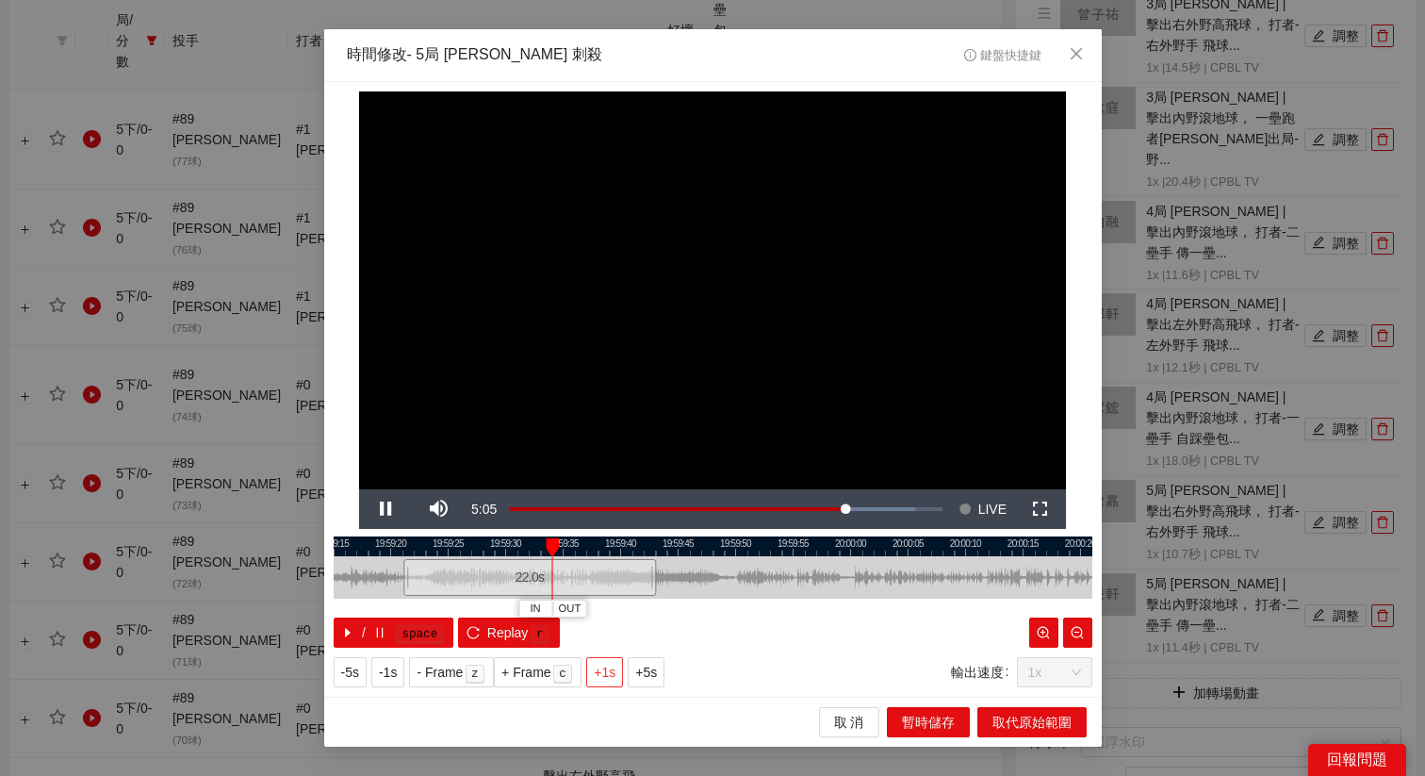
click at [614, 673] on span "+1s" at bounding box center [605, 672] width 22 height 21
click at [698, 613] on span "OUT" at bounding box center [692, 608] width 23 height 17
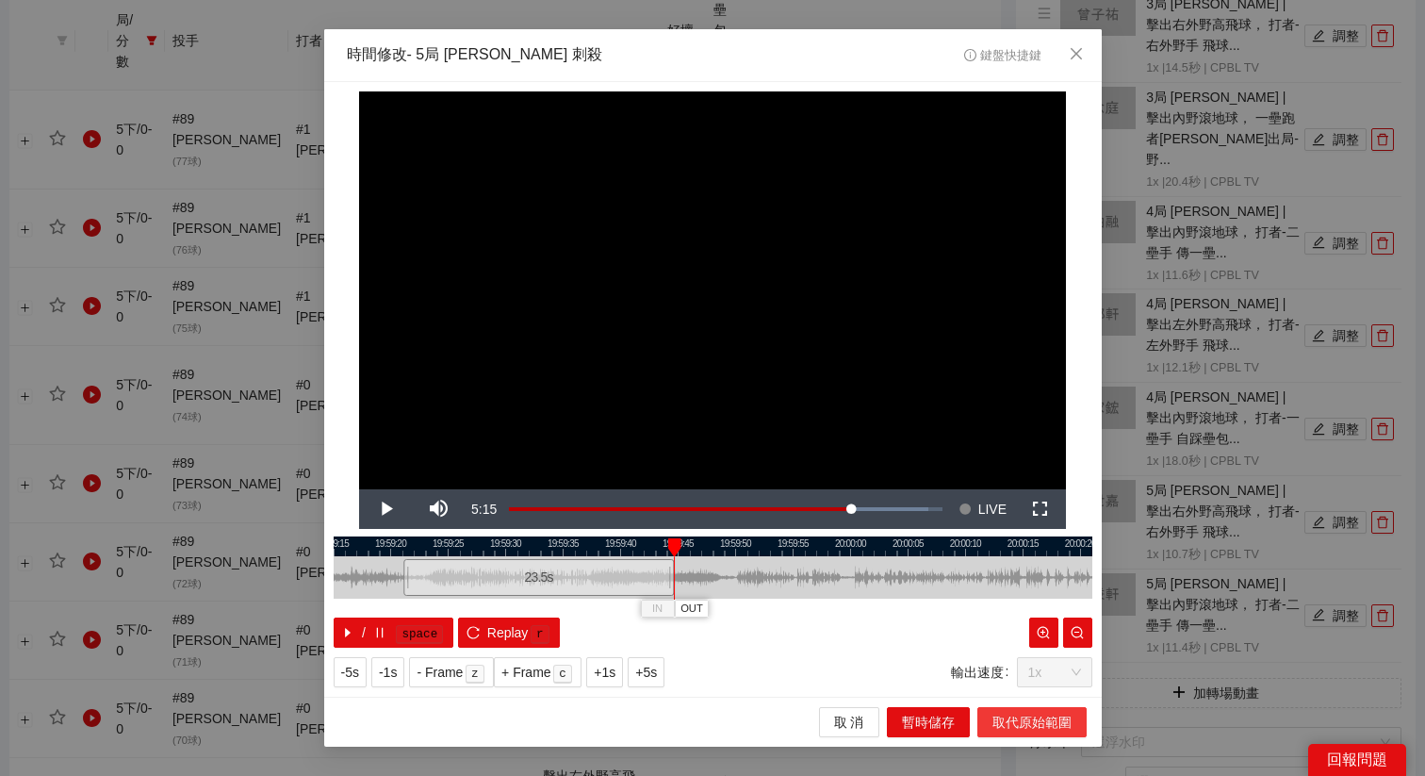
click at [1062, 722] on span "取代原始範圍" at bounding box center [1032, 722] width 79 height 21
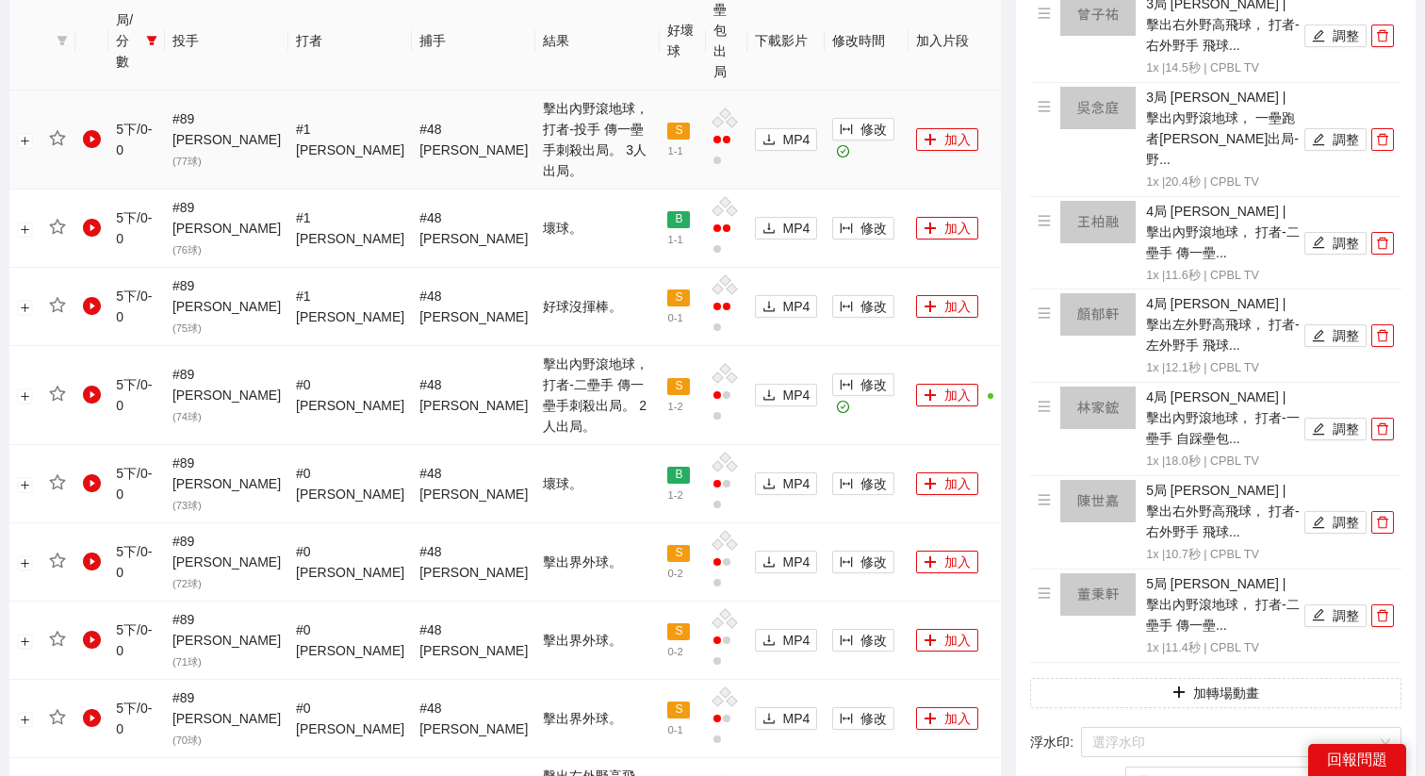
click at [927, 102] on td "加入" at bounding box center [955, 139] width 93 height 99
click at [931, 128] on button "加入" at bounding box center [947, 139] width 62 height 23
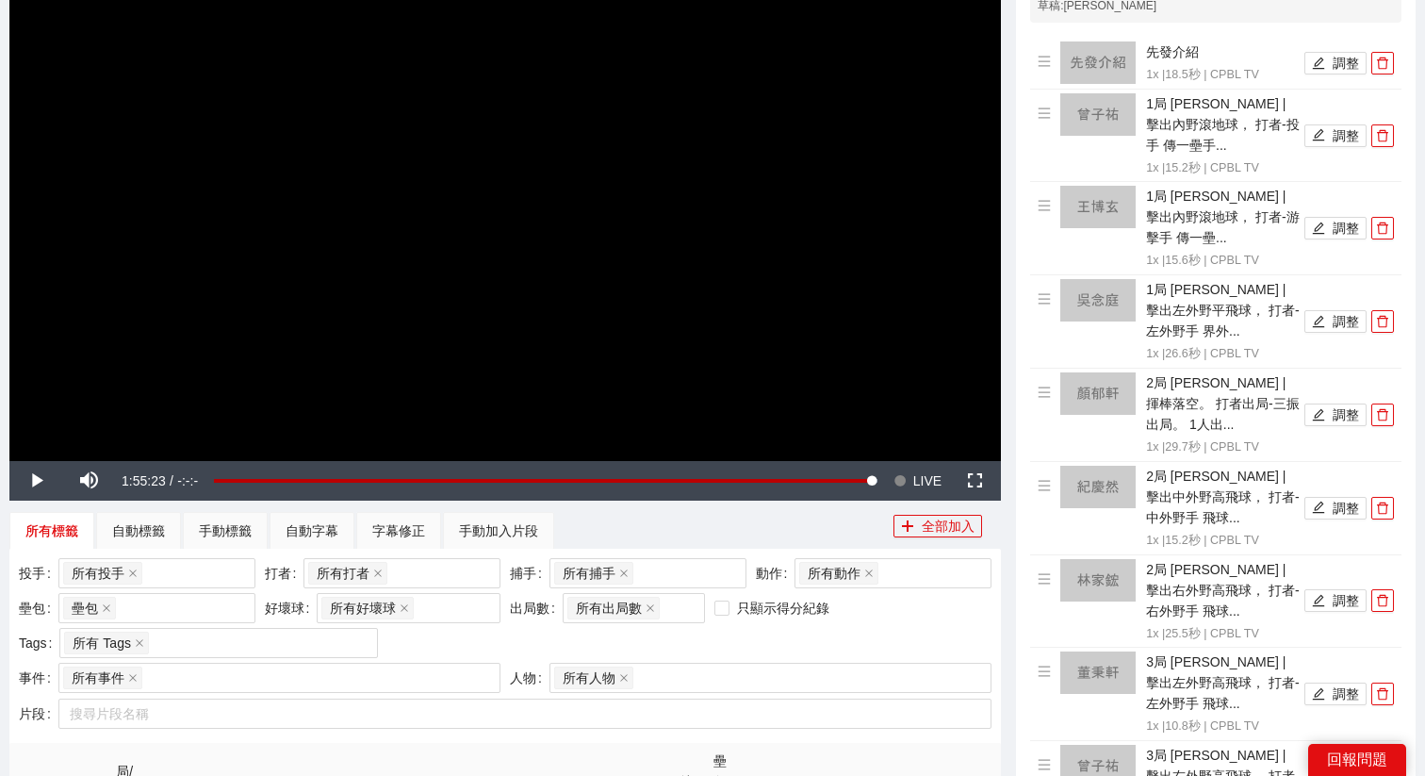
scroll to position [0, 0]
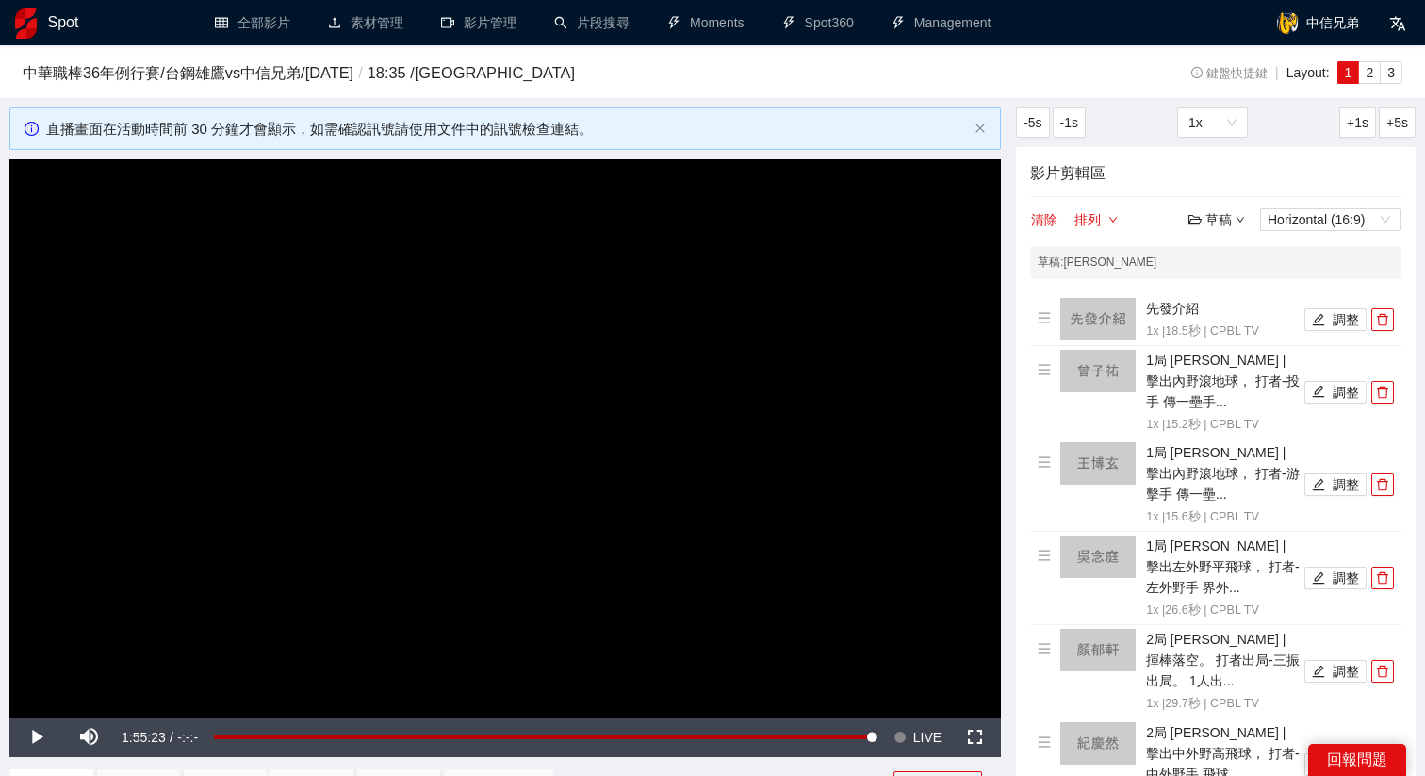
click at [1209, 219] on div "草稿" at bounding box center [1217, 219] width 57 height 21
click at [1237, 298] on link "儲存" at bounding box center [1221, 291] width 43 height 15
click at [828, 401] on video "Video Player" at bounding box center [505, 438] width 992 height 558
click at [913, 744] on span "LIVE" at bounding box center [927, 737] width 28 height 40
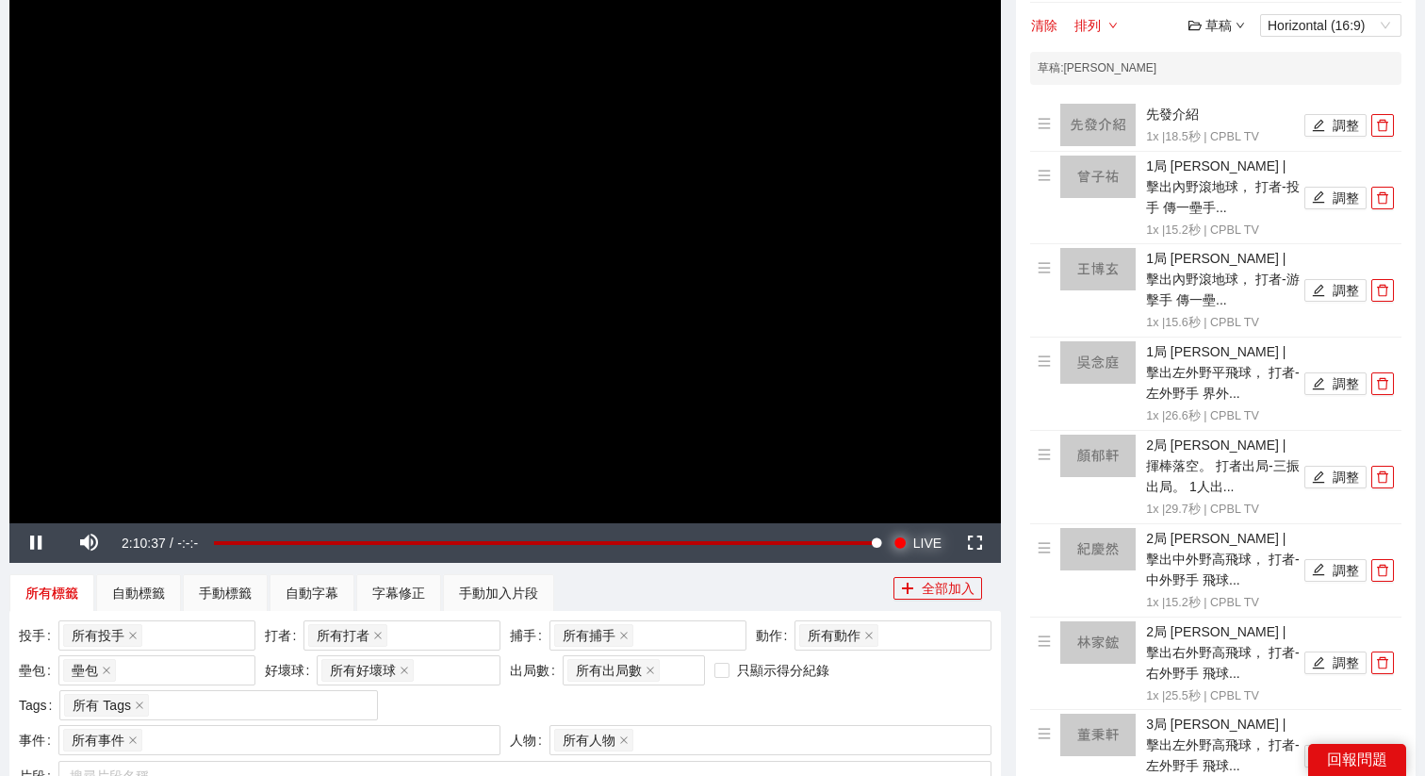
scroll to position [182, 0]
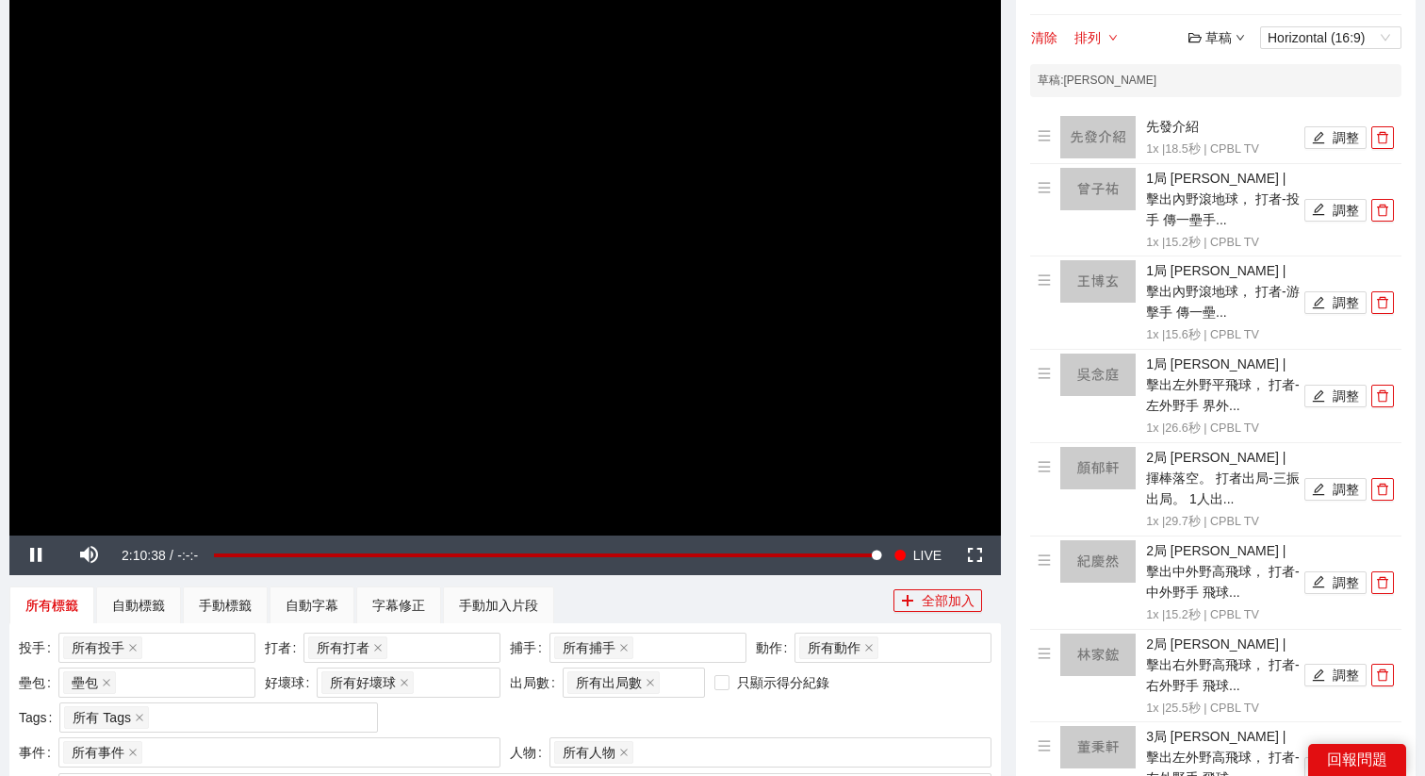
click at [619, 329] on video "Video Player" at bounding box center [505, 256] width 992 height 558
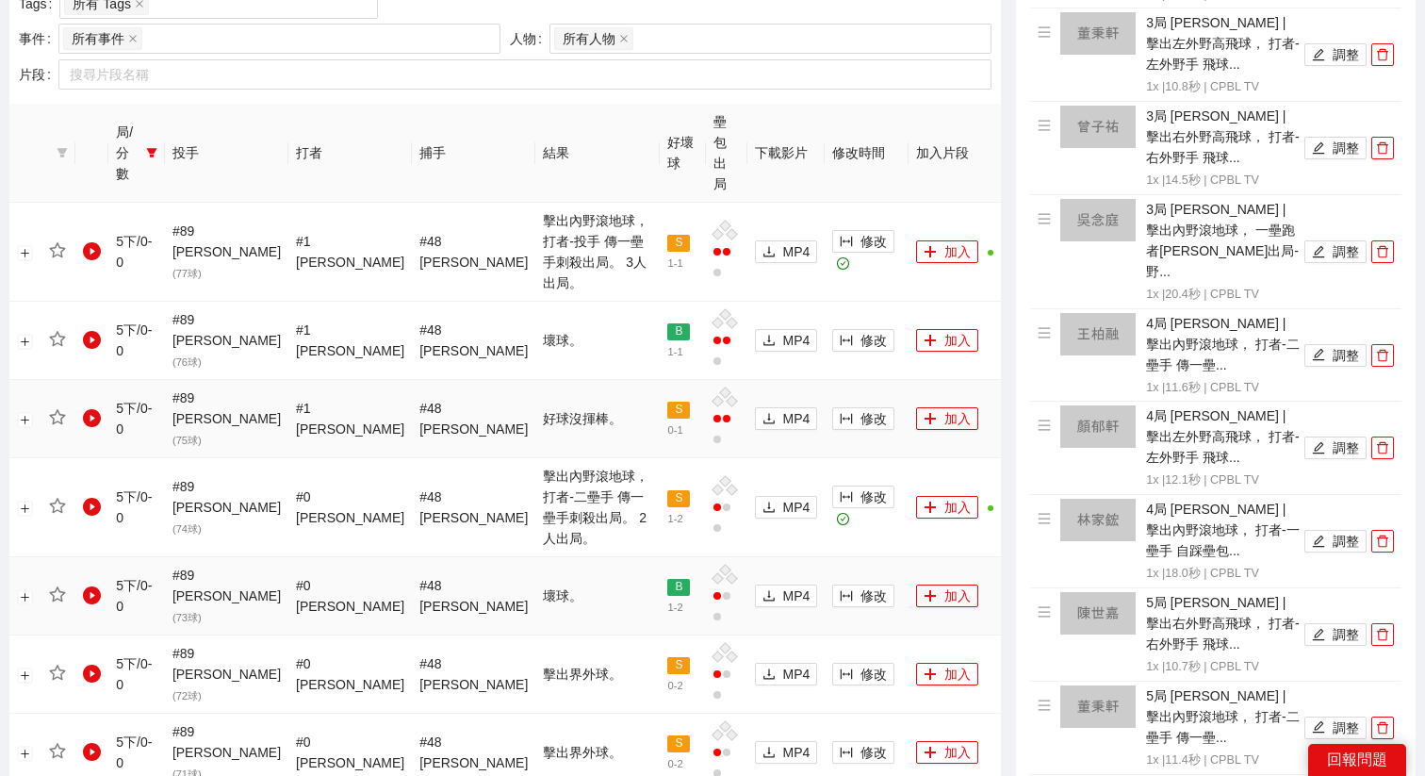
scroll to position [853, 0]
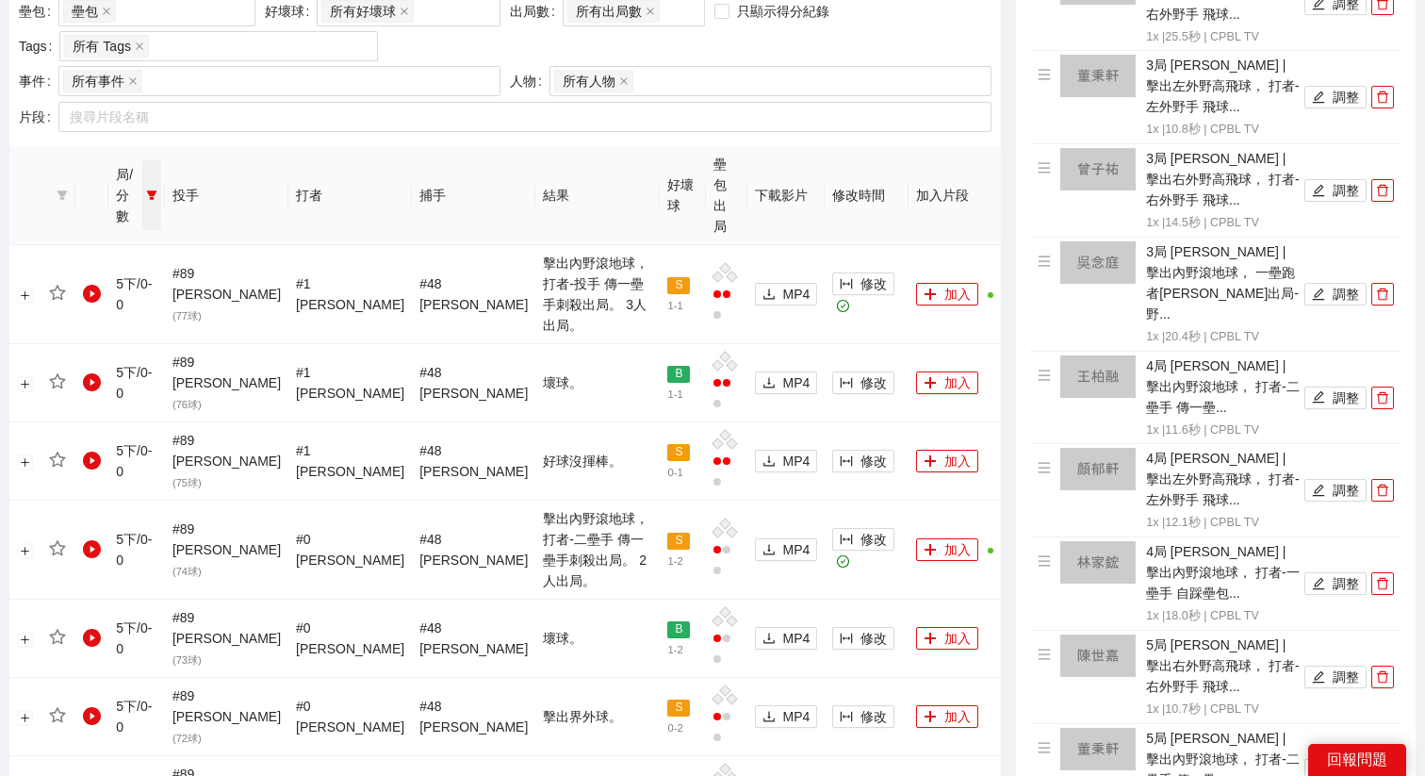
click at [156, 184] on span at bounding box center [151, 195] width 19 height 70
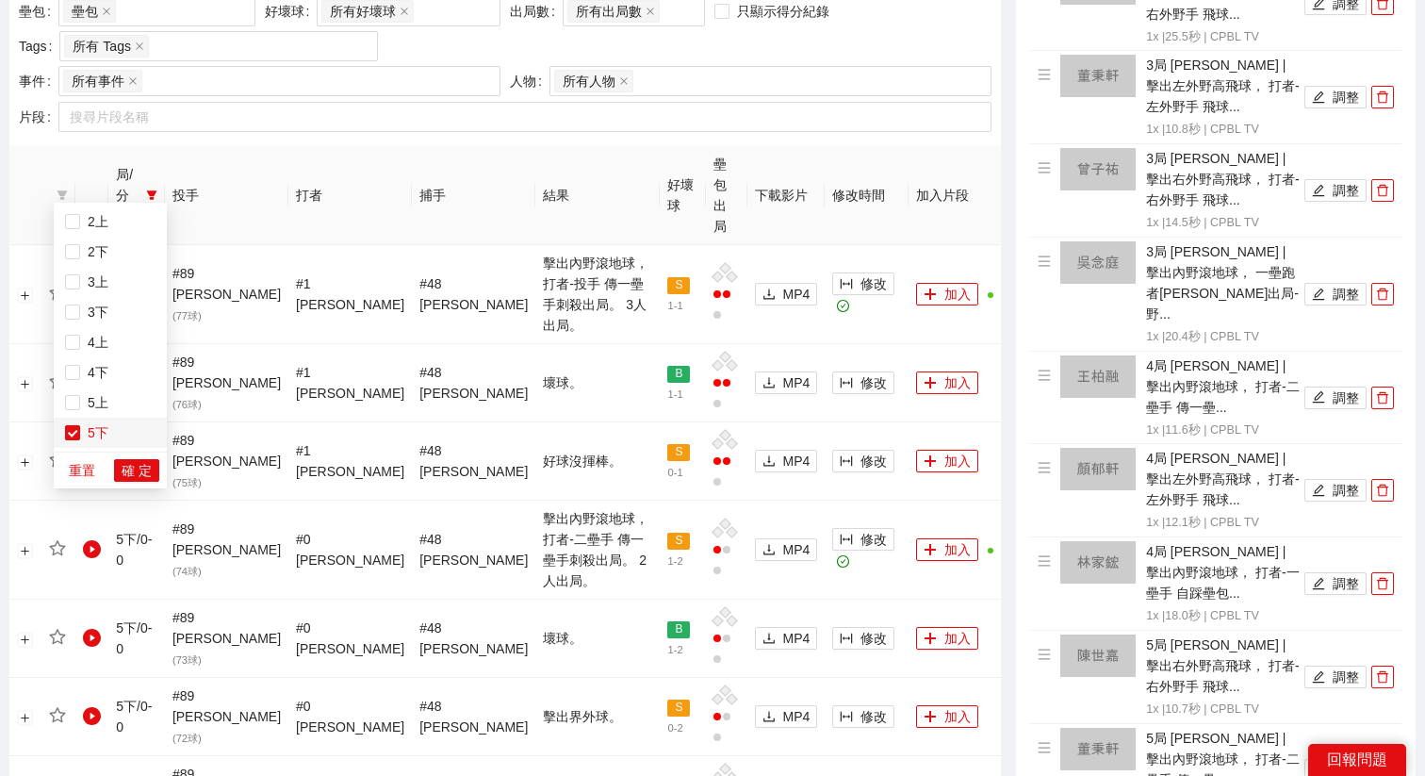
click at [77, 422] on label at bounding box center [72, 432] width 15 height 21
click at [127, 470] on span "確 定" at bounding box center [137, 470] width 30 height 21
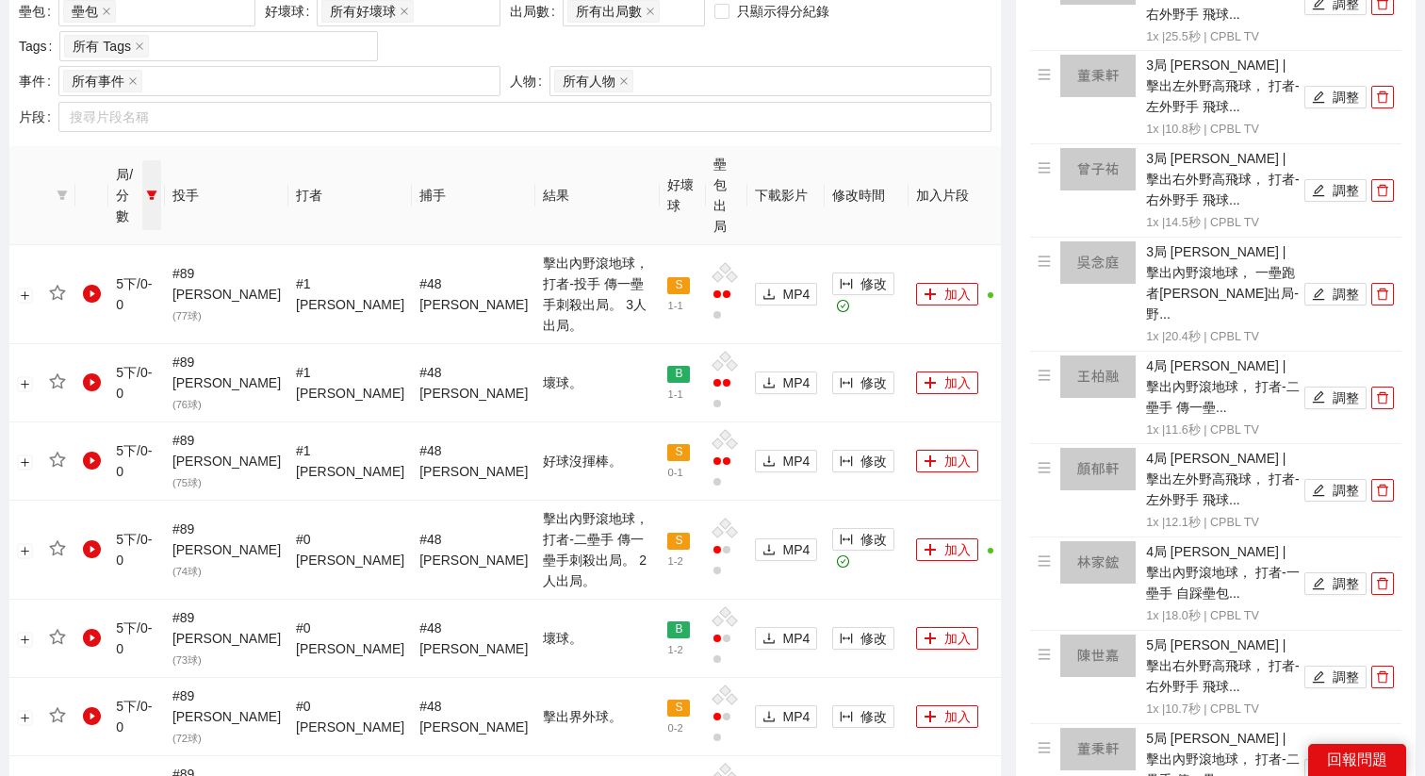
click at [161, 180] on span at bounding box center [151, 195] width 19 height 70
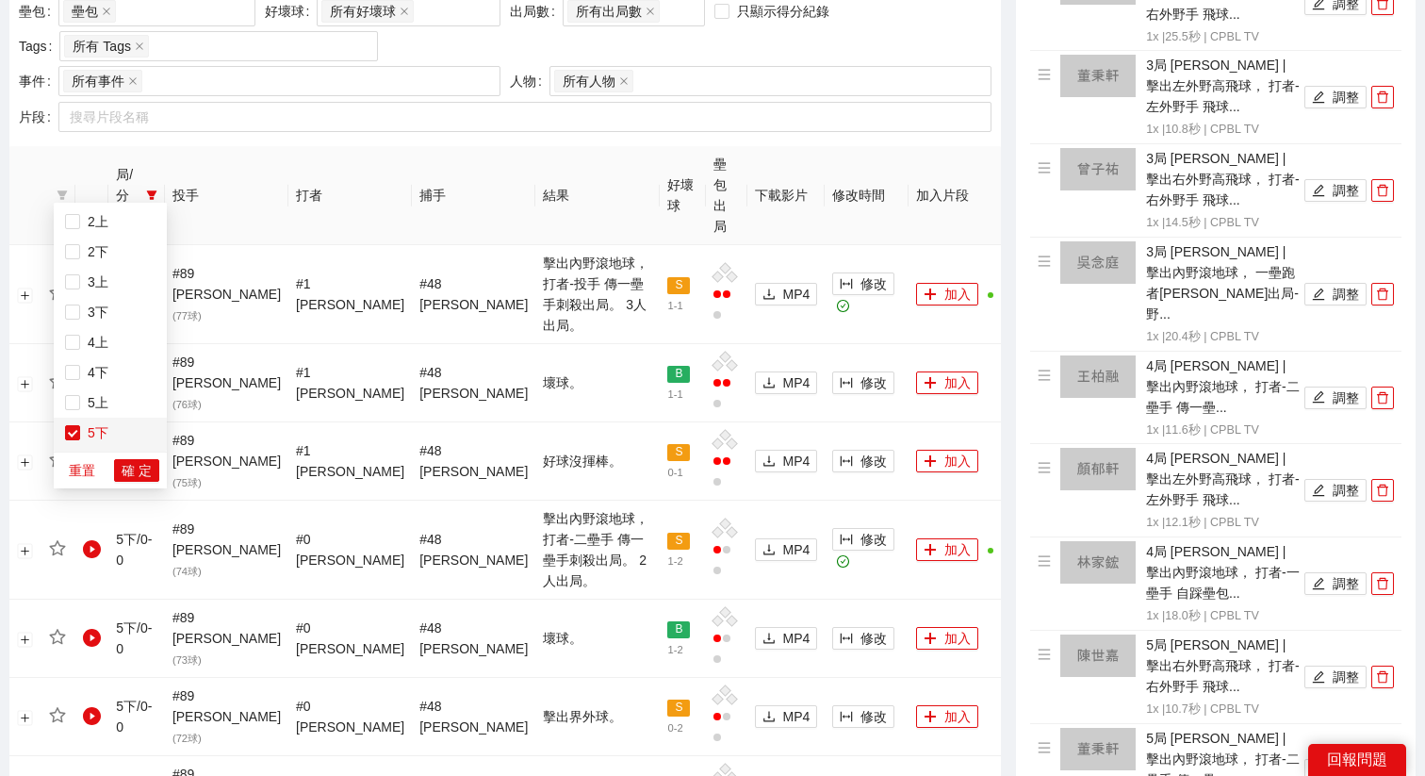
click at [92, 440] on span "5下" at bounding box center [110, 432] width 90 height 21
click at [129, 469] on span "確 定" at bounding box center [137, 470] width 30 height 21
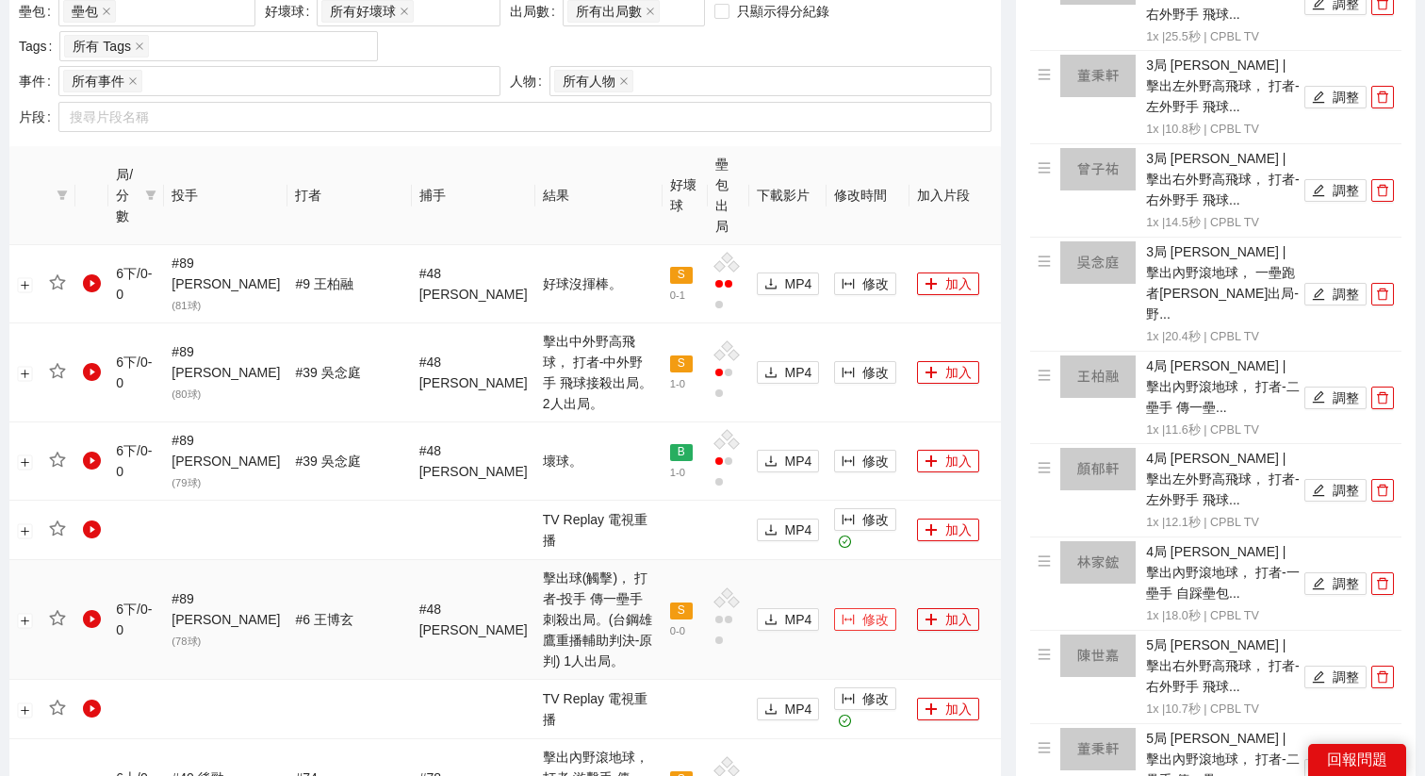
click at [834, 608] on button "修改" at bounding box center [865, 619] width 62 height 23
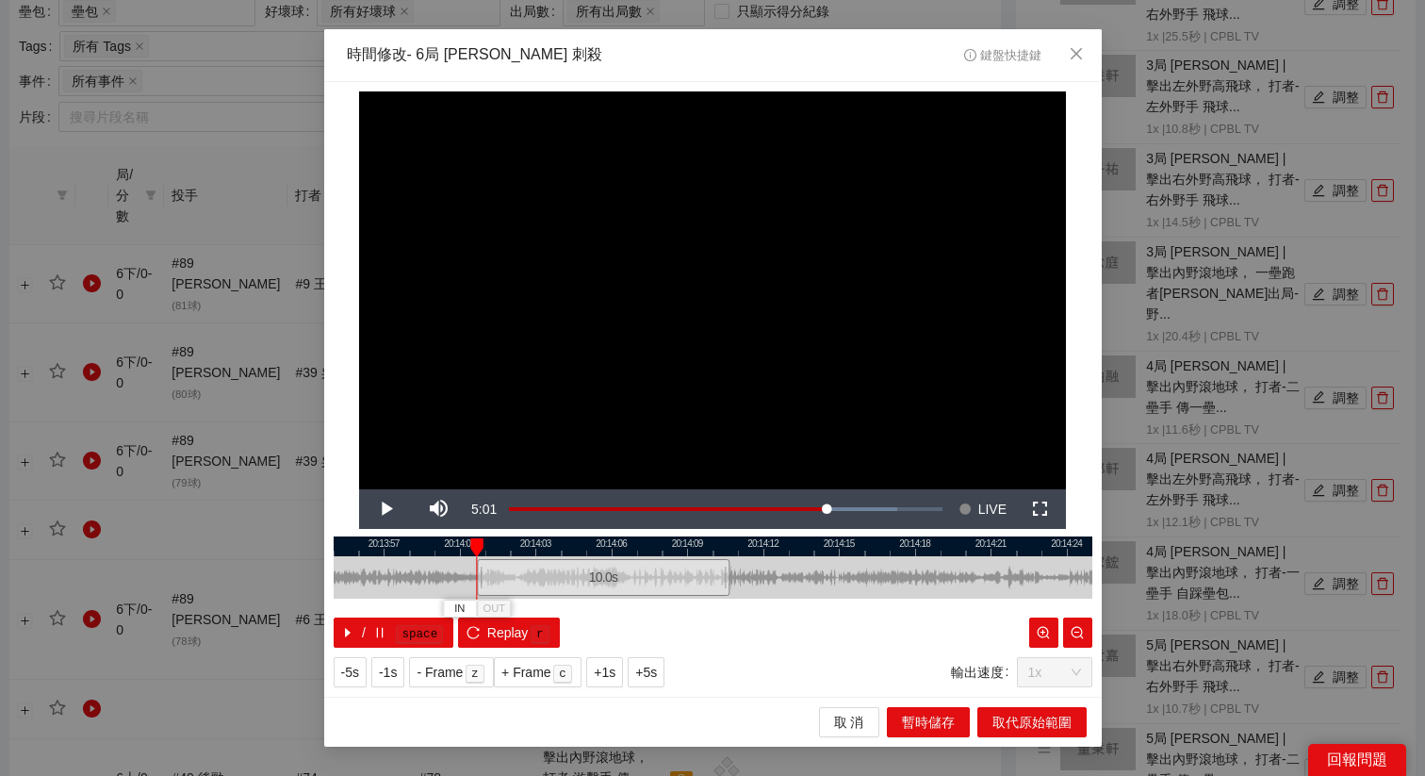
drag, startPoint x: 763, startPoint y: 569, endPoint x: 656, endPoint y: 570, distance: 106.5
click at [656, 570] on div "10.0 s" at bounding box center [603, 577] width 253 height 37
click at [1095, 52] on span "Close" at bounding box center [1076, 54] width 51 height 51
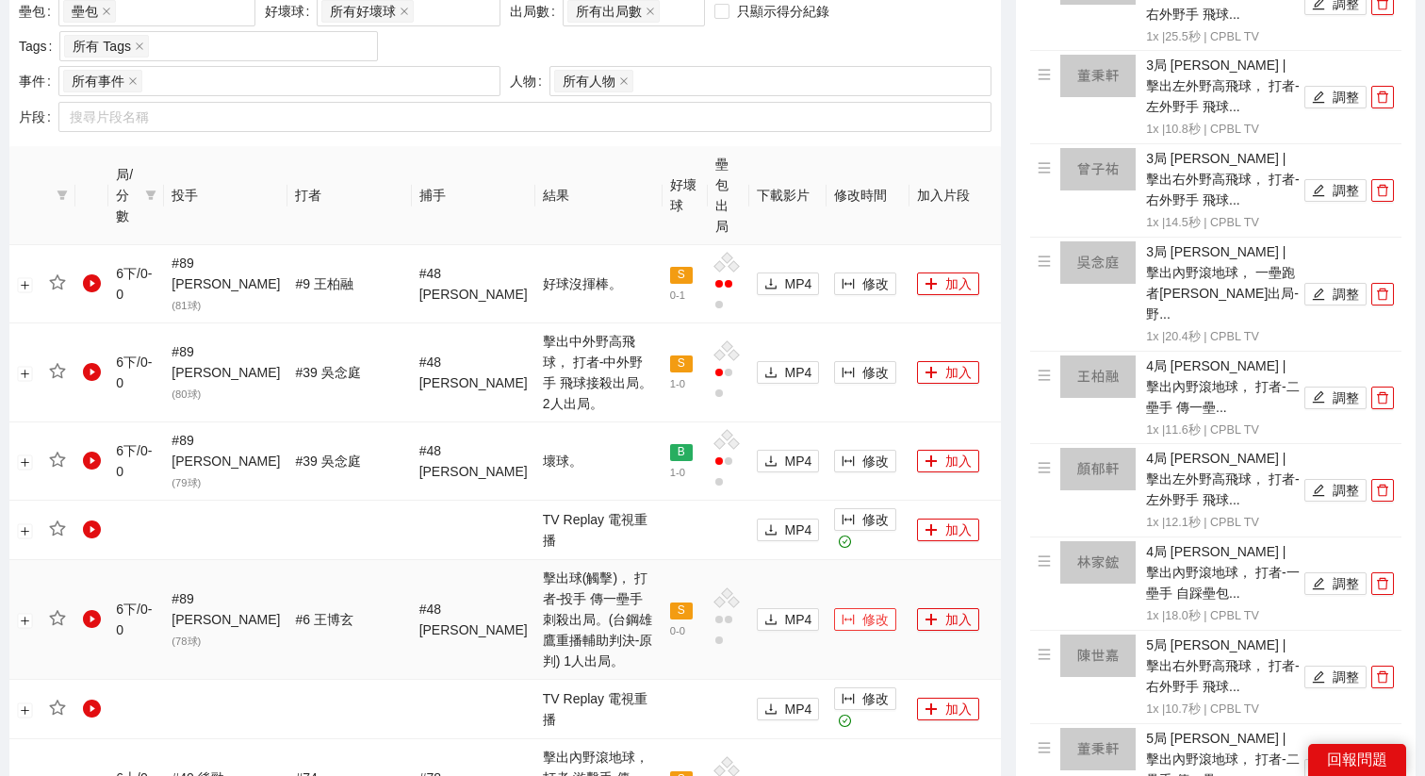
click at [862, 609] on span "修改" at bounding box center [875, 619] width 26 height 21
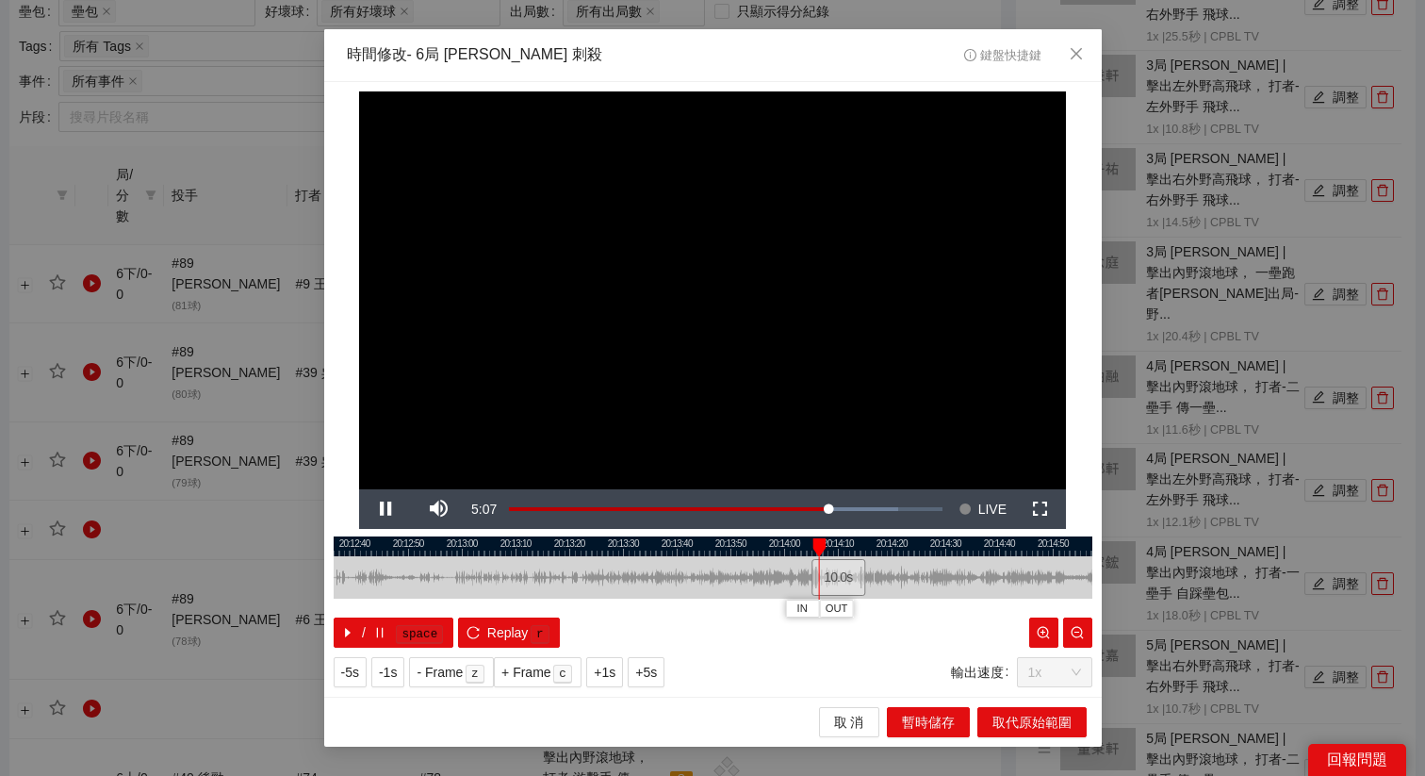
drag, startPoint x: 667, startPoint y: 548, endPoint x: 938, endPoint y: 548, distance: 270.5
click at [938, 548] on div at bounding box center [906, 546] width 759 height 20
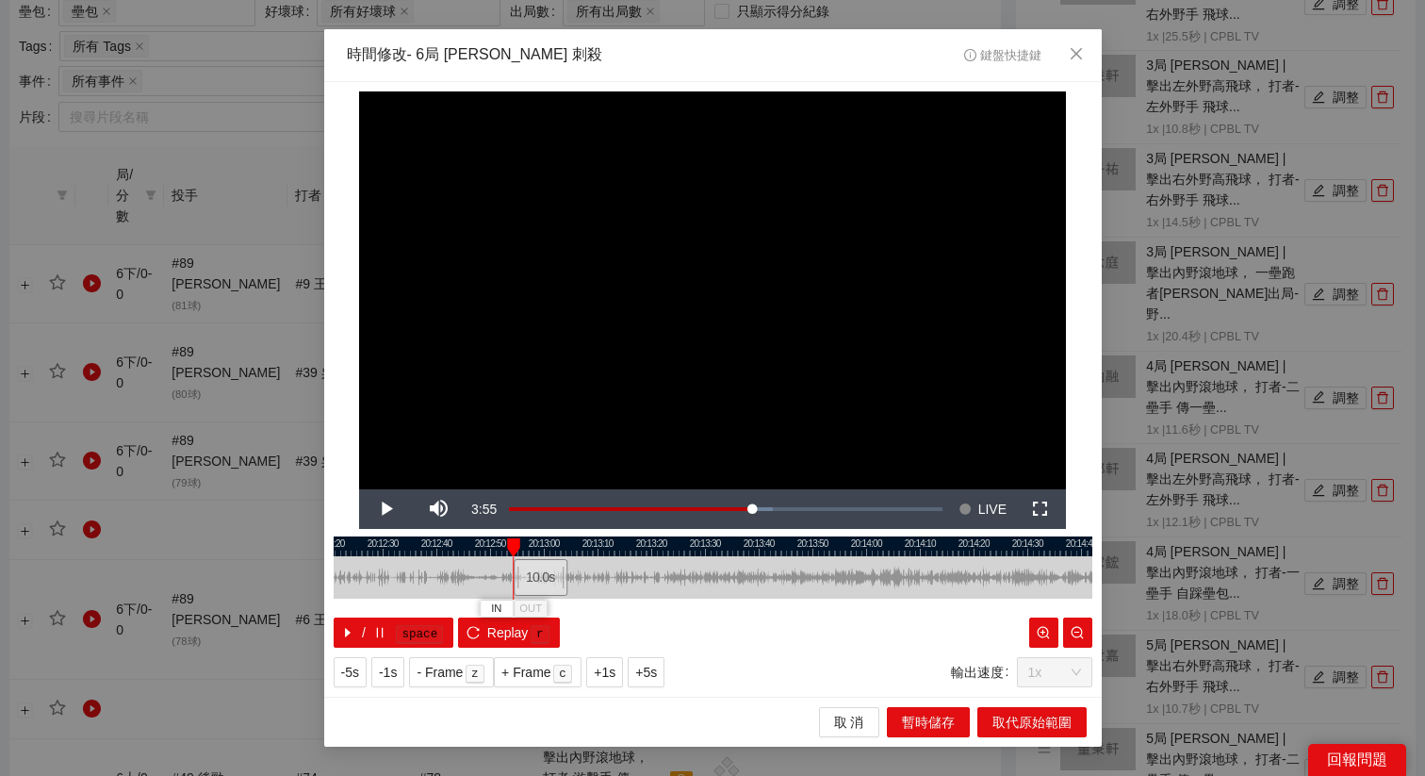
drag, startPoint x: 920, startPoint y: 584, endPoint x: 536, endPoint y: 586, distance: 383.6
click at [536, 586] on div "10.0 s" at bounding box center [541, 577] width 54 height 37
drag, startPoint x: 577, startPoint y: 534, endPoint x: 746, endPoint y: 539, distance: 168.8
click at [746, 539] on div "**********" at bounding box center [713, 389] width 778 height 615
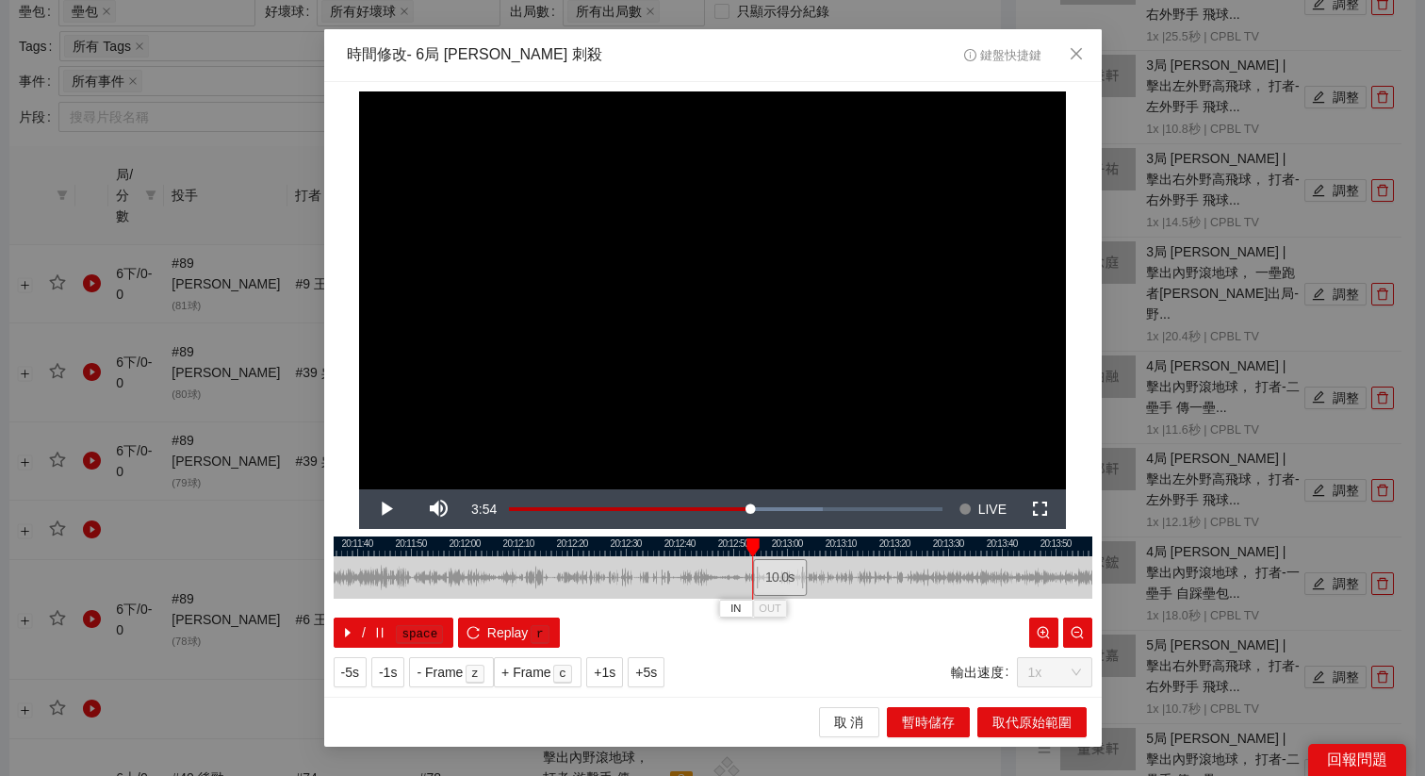
drag, startPoint x: 648, startPoint y: 544, endPoint x: 1019, endPoint y: 563, distance: 371.9
click at [1019, 563] on div "20:11:30 20:11:40 20:11:50 20:12:00 20:12:10 20:12:20 20:12:30 20:12:40 20:12:5…" at bounding box center [713, 591] width 759 height 111
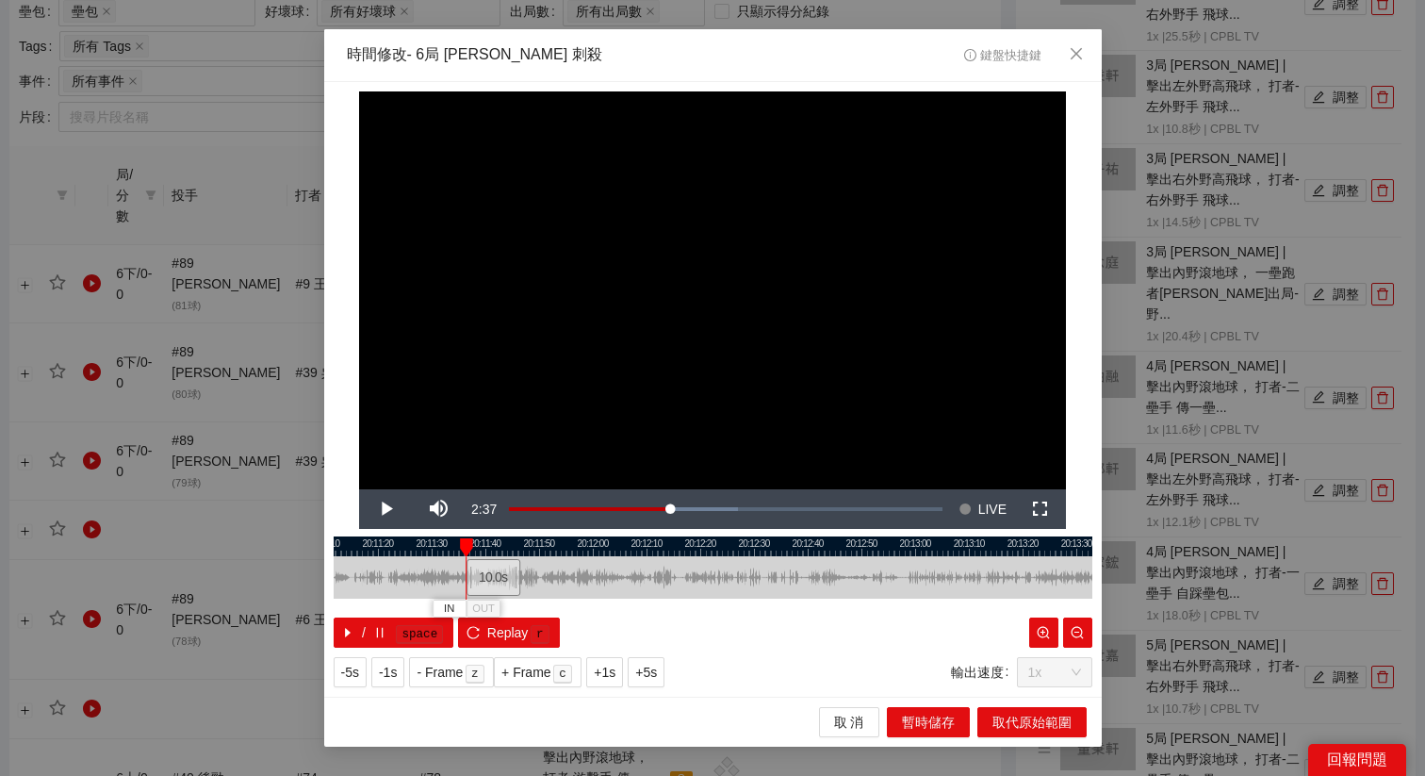
drag, startPoint x: 908, startPoint y: 568, endPoint x: 492, endPoint y: 578, distance: 415.8
click at [492, 578] on div "10.0 s" at bounding box center [494, 577] width 54 height 37
drag, startPoint x: 492, startPoint y: 578, endPoint x: 398, endPoint y: 582, distance: 94.3
click at [398, 582] on div "10.0 s" at bounding box center [398, 577] width 54 height 37
drag, startPoint x: 397, startPoint y: 575, endPoint x: 495, endPoint y: 593, distance: 99.7
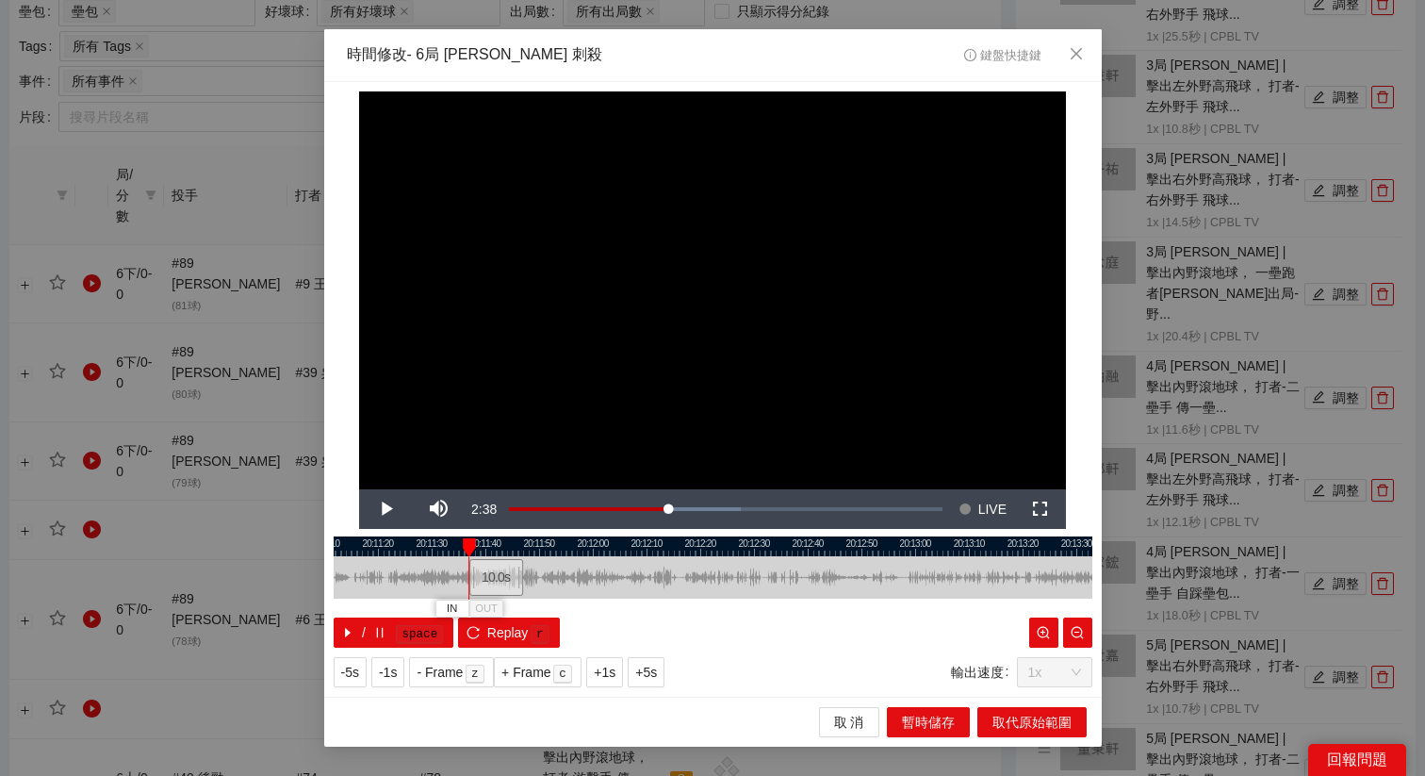
click at [495, 593] on div "10.0 s" at bounding box center [496, 577] width 54 height 37
click at [488, 572] on div "10.0 s" at bounding box center [495, 577] width 54 height 37
click at [460, 605] on button "IN" at bounding box center [452, 608] width 34 height 18
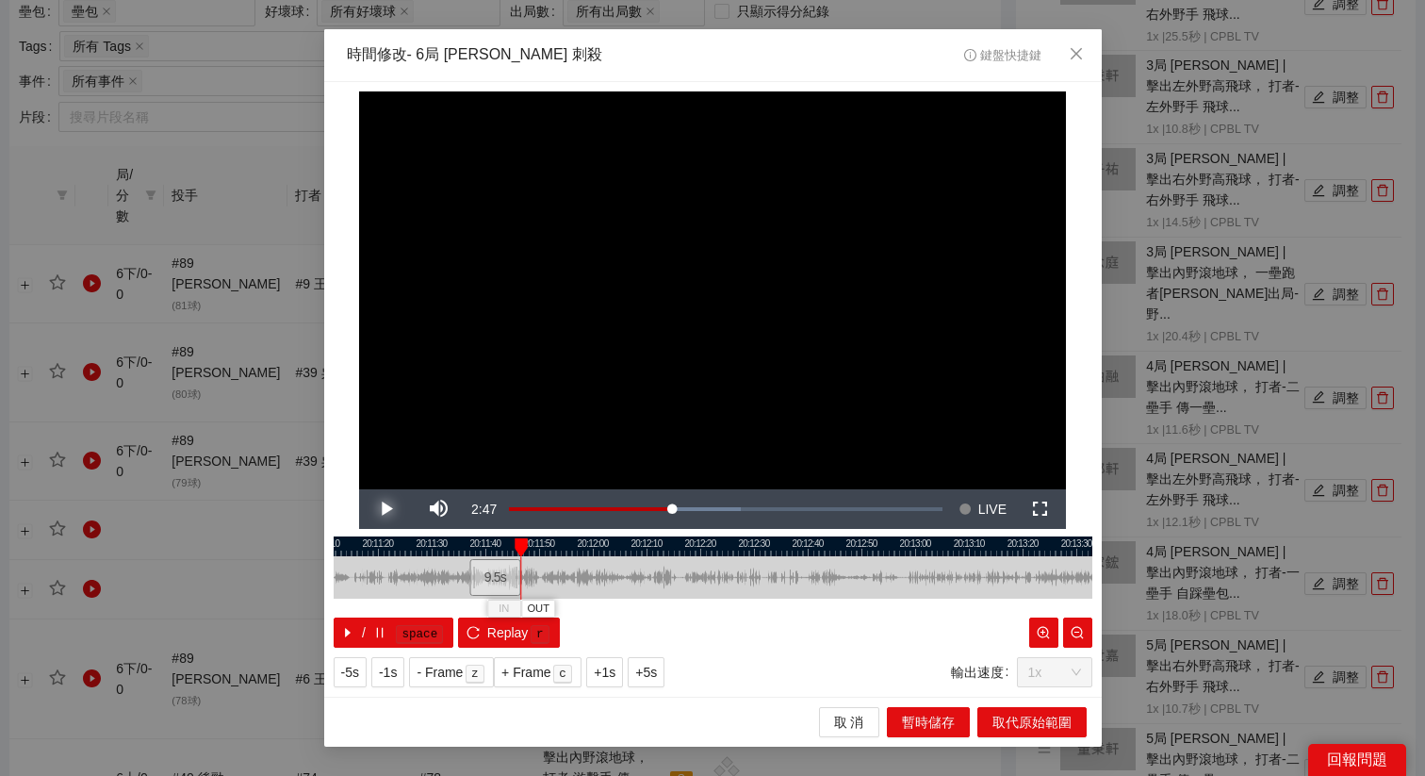
click at [393, 509] on span "Video Player" at bounding box center [385, 509] width 53 height 0
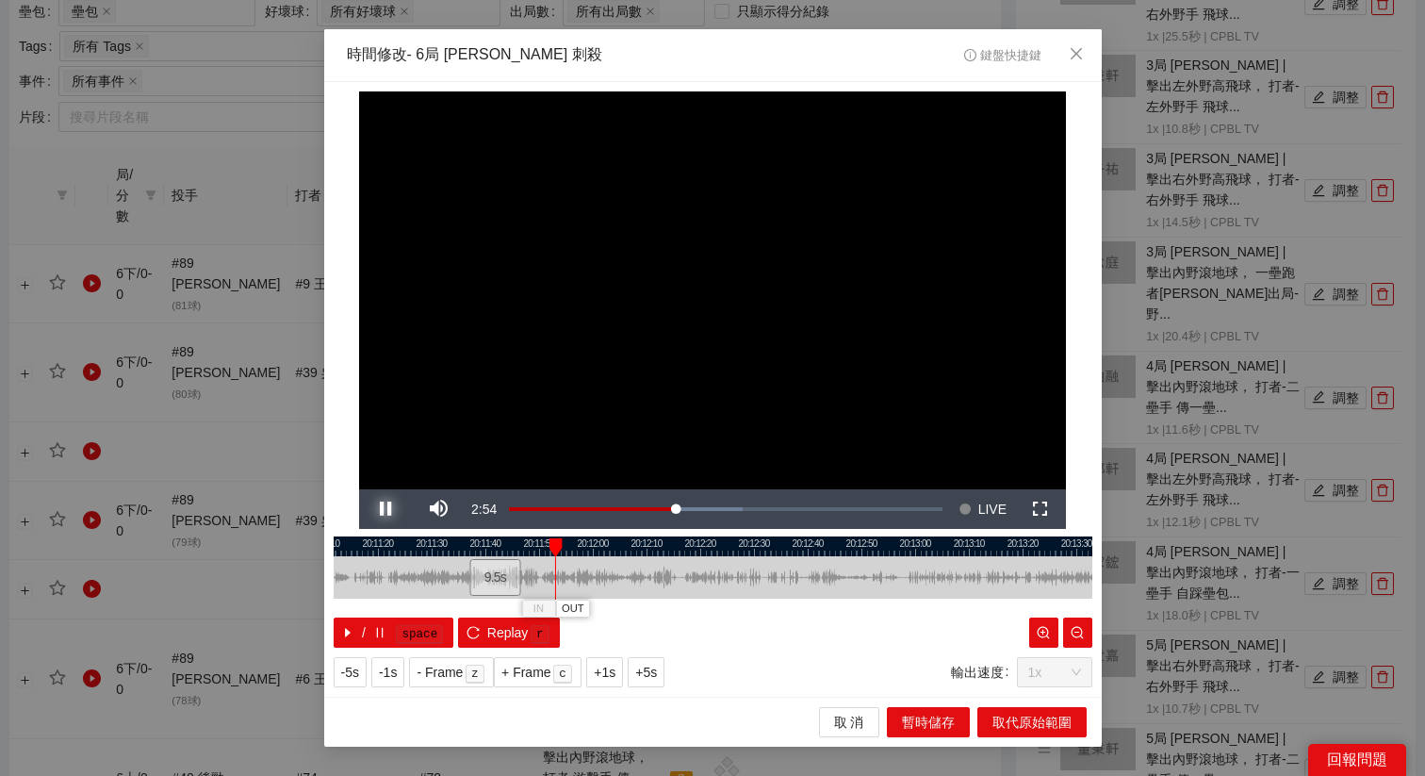
click at [359, 489] on button "Pause" at bounding box center [385, 509] width 53 height 40
click at [576, 606] on span "OUT" at bounding box center [574, 608] width 23 height 17
click at [1026, 728] on span "取代原始範圍" at bounding box center [1032, 722] width 79 height 21
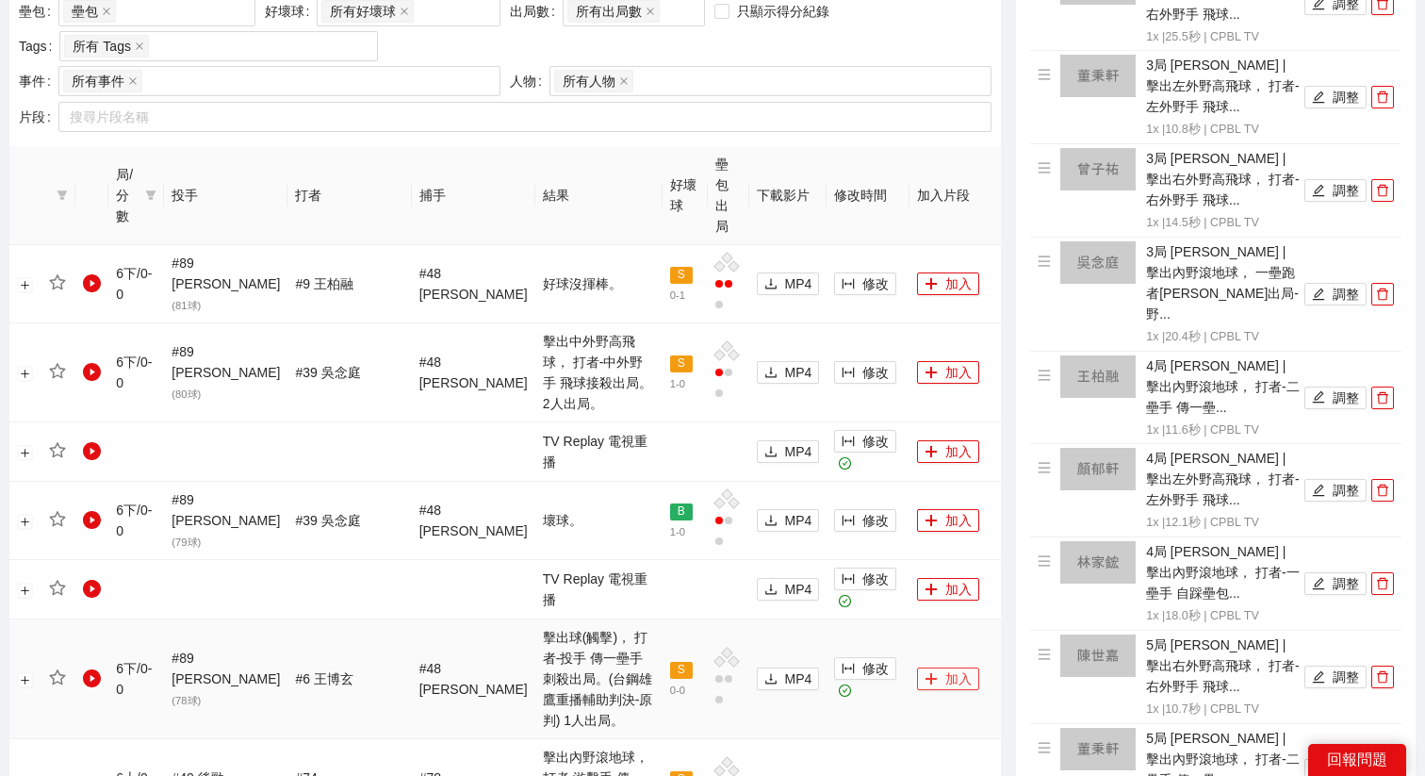
click at [934, 667] on button "加入" at bounding box center [948, 678] width 62 height 23
click at [873, 560] on td "修改" at bounding box center [868, 589] width 83 height 59
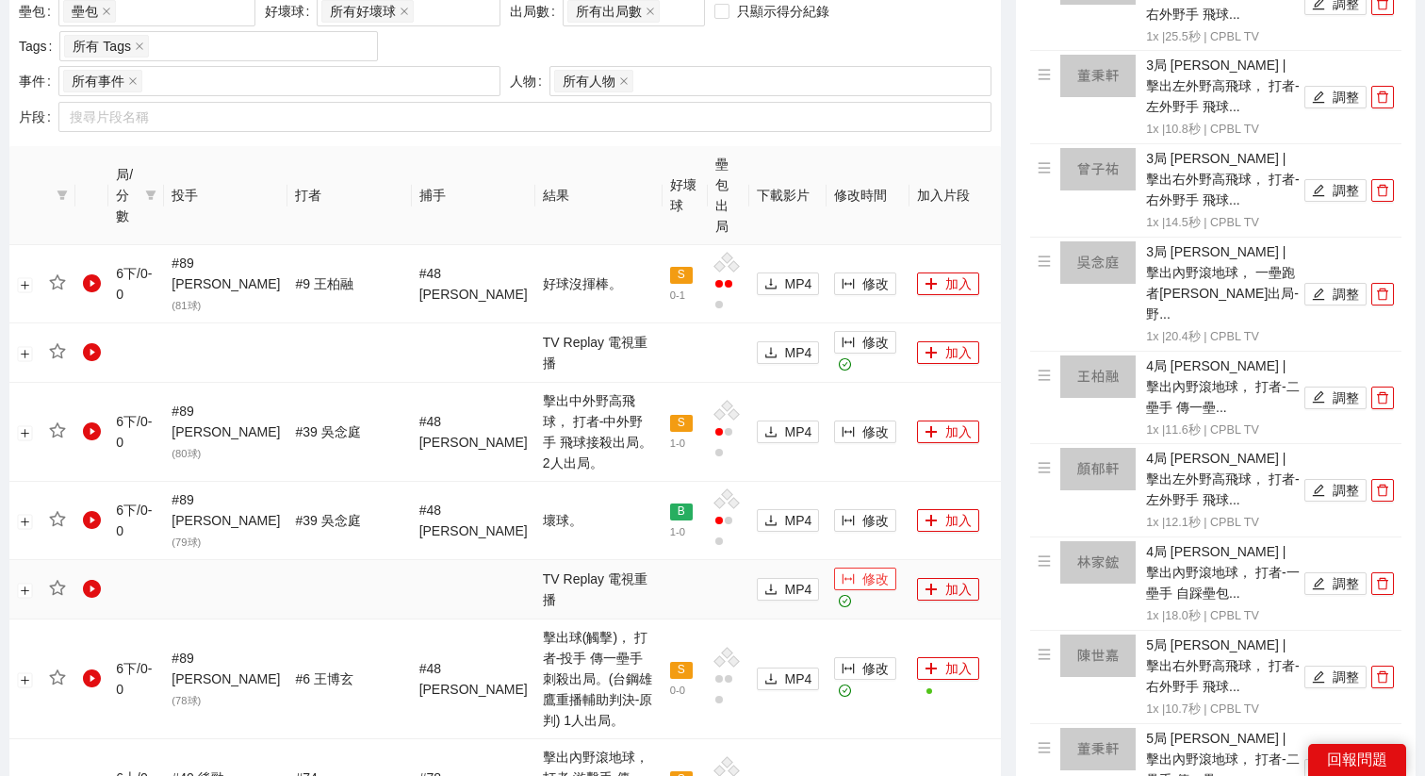
click at [865, 567] on button "修改" at bounding box center [865, 578] width 62 height 23
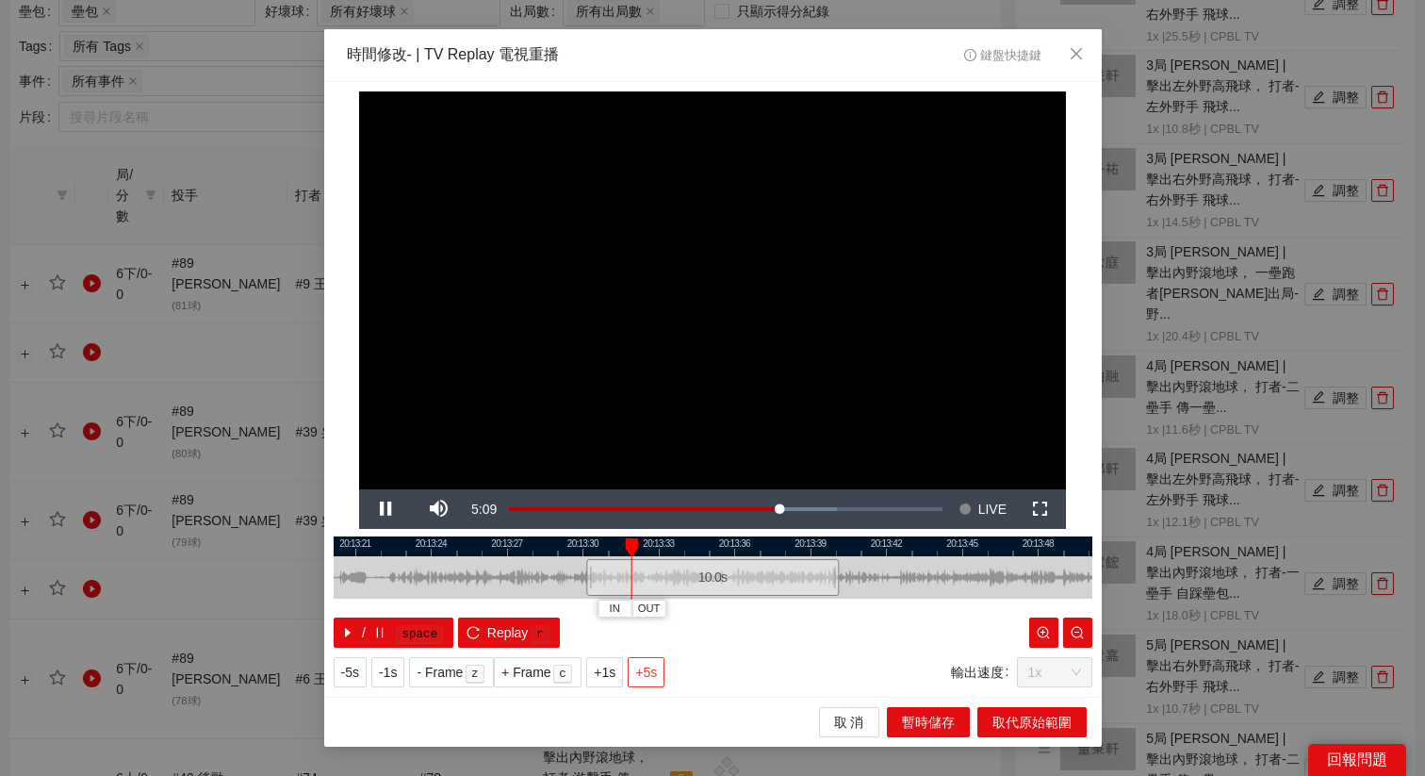
click at [649, 678] on span "+5s" at bounding box center [646, 672] width 22 height 21
click at [832, 551] on div at bounding box center [713, 546] width 759 height 20
click at [879, 608] on button "OUT" at bounding box center [866, 608] width 34 height 18
click at [1014, 726] on span "取代原始範圍" at bounding box center [1032, 722] width 79 height 21
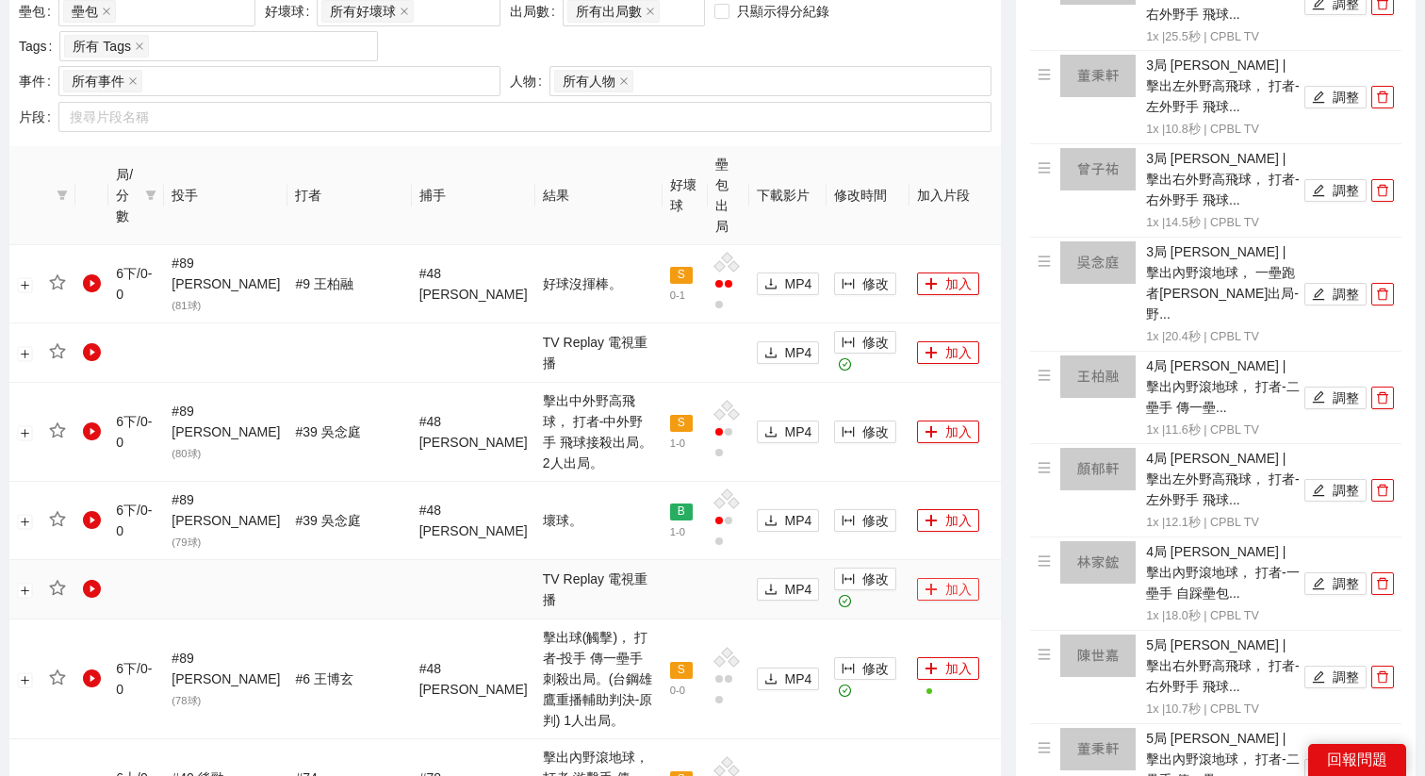
click at [934, 578] on button "加入" at bounding box center [948, 589] width 62 height 23
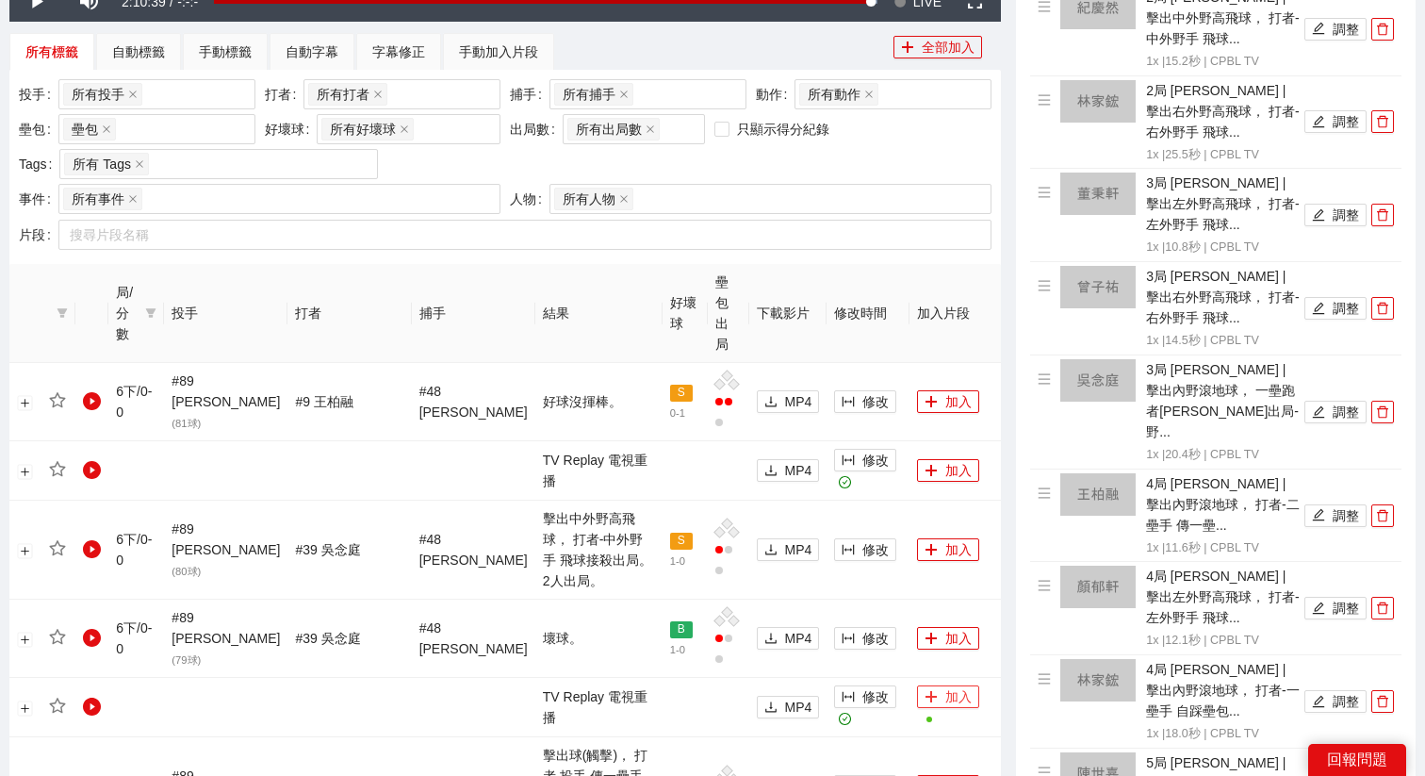
scroll to position [717, 0]
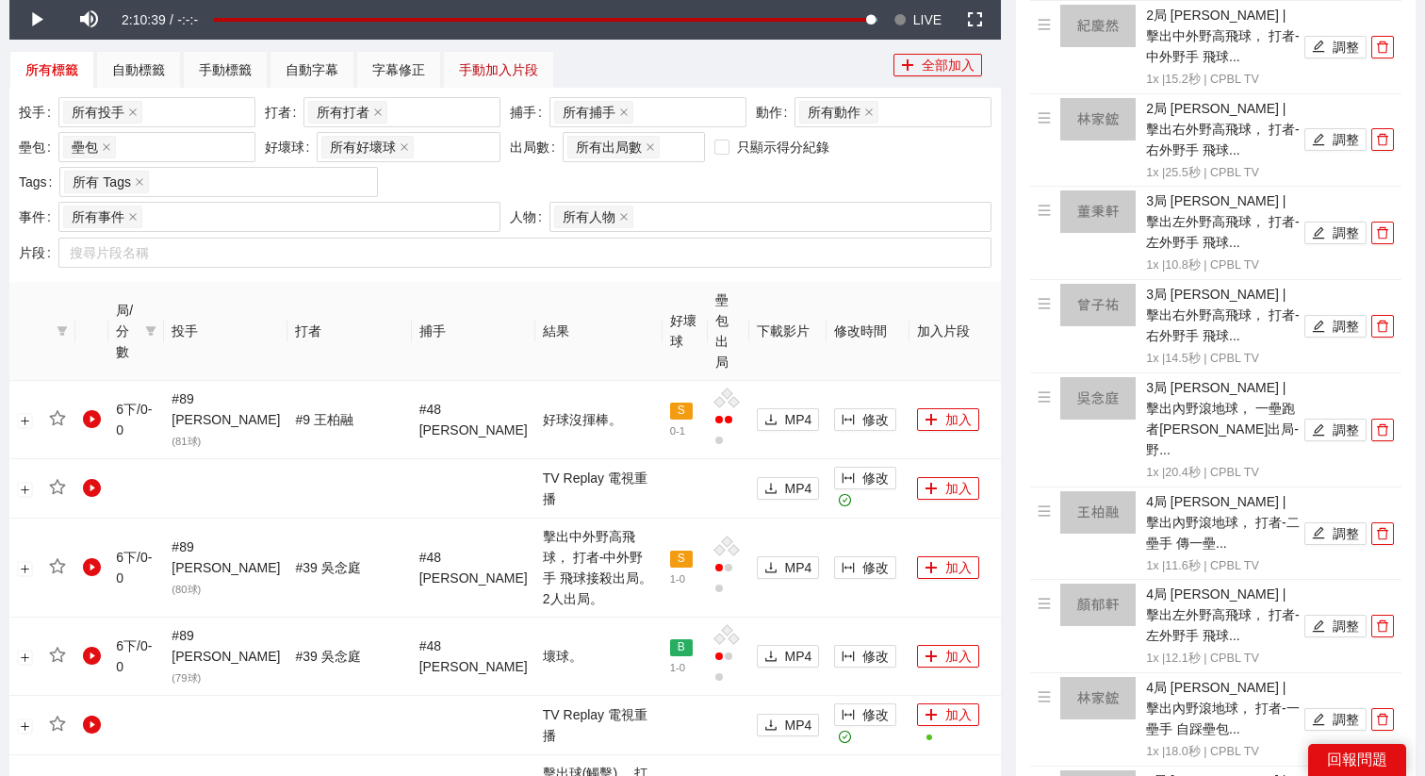
click at [511, 71] on div "手動加入片段" at bounding box center [498, 69] width 79 height 21
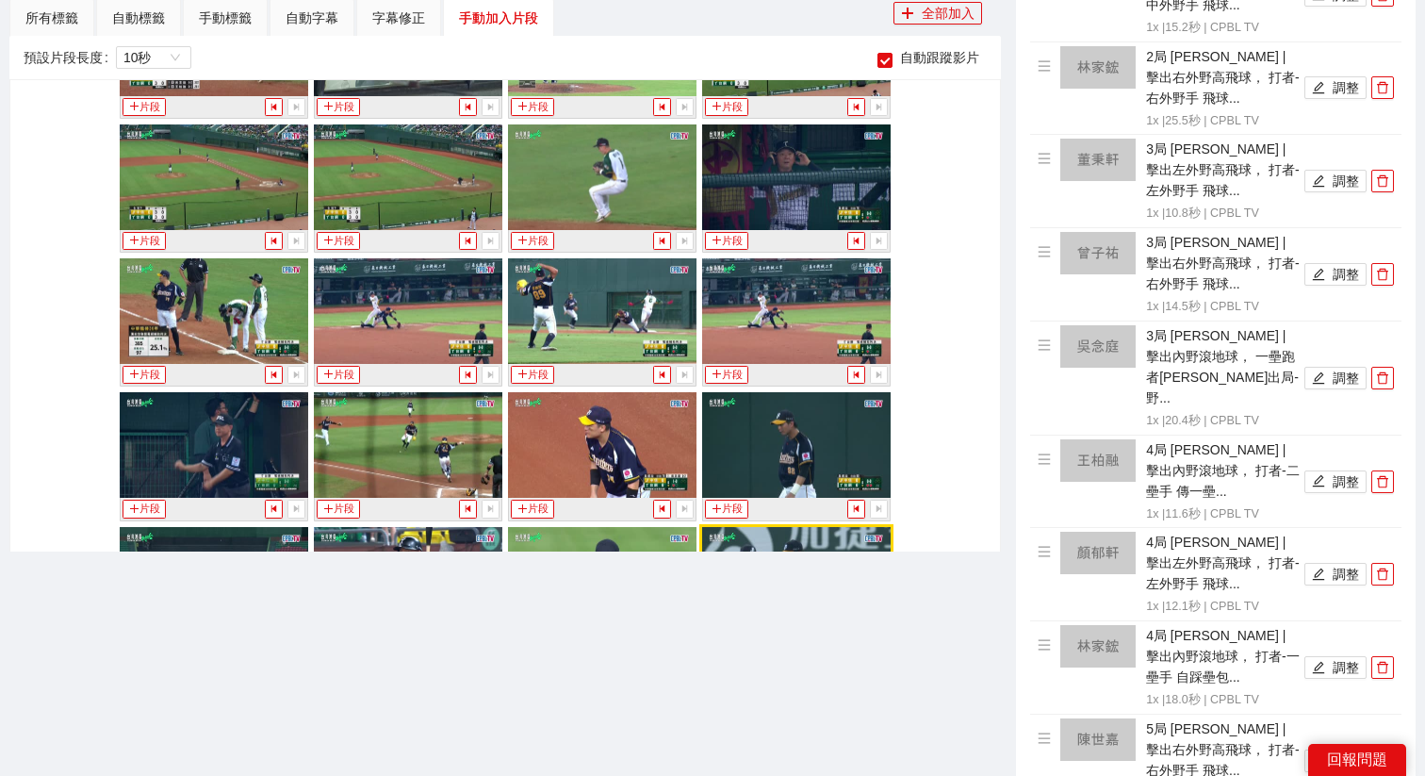
scroll to position [14026, 0]
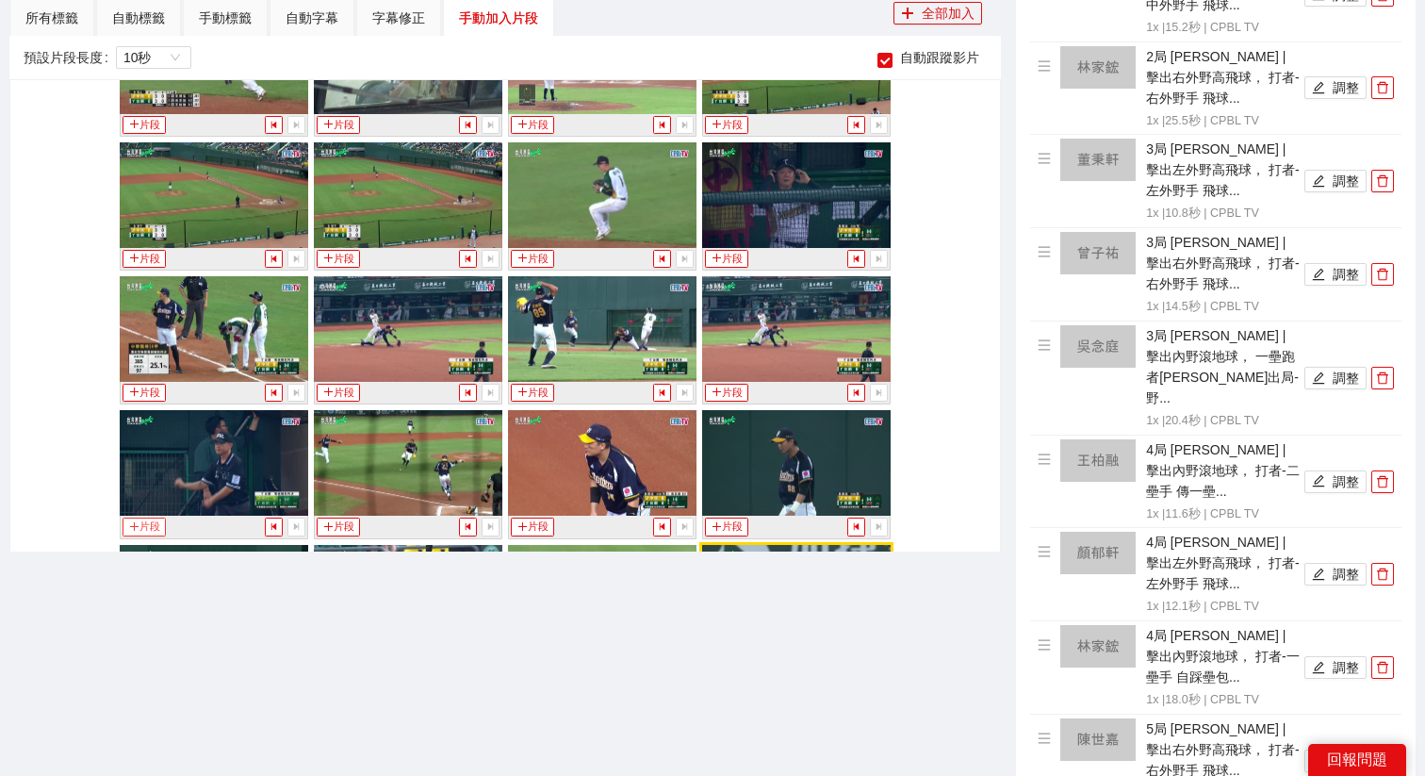
click at [144, 522] on button "片段" at bounding box center [144, 526] width 43 height 18
click at [225, 15] on div "手動標籤" at bounding box center [225, 18] width 53 height 21
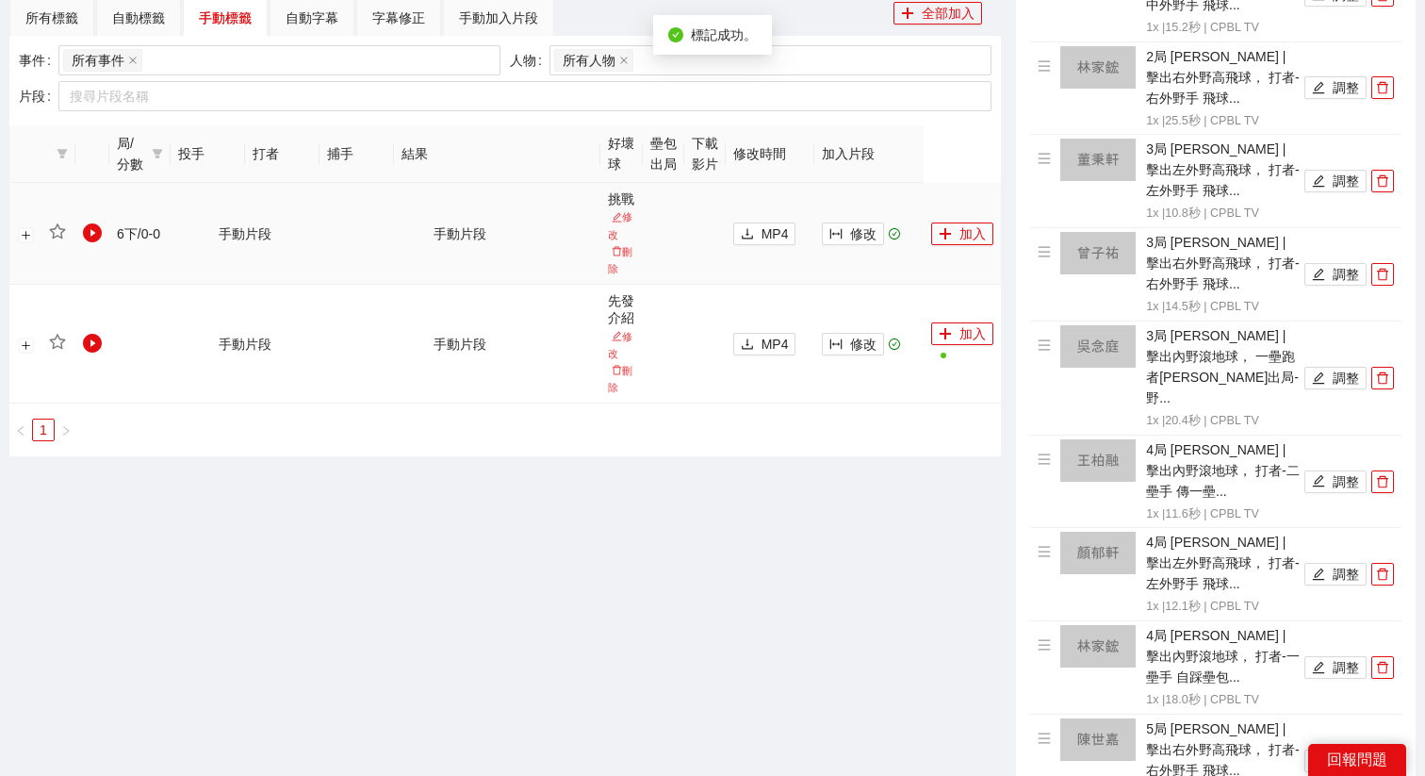
click at [868, 248] on td "修改" at bounding box center [868, 234] width 109 height 102
click at [864, 241] on span "修改" at bounding box center [863, 233] width 26 height 21
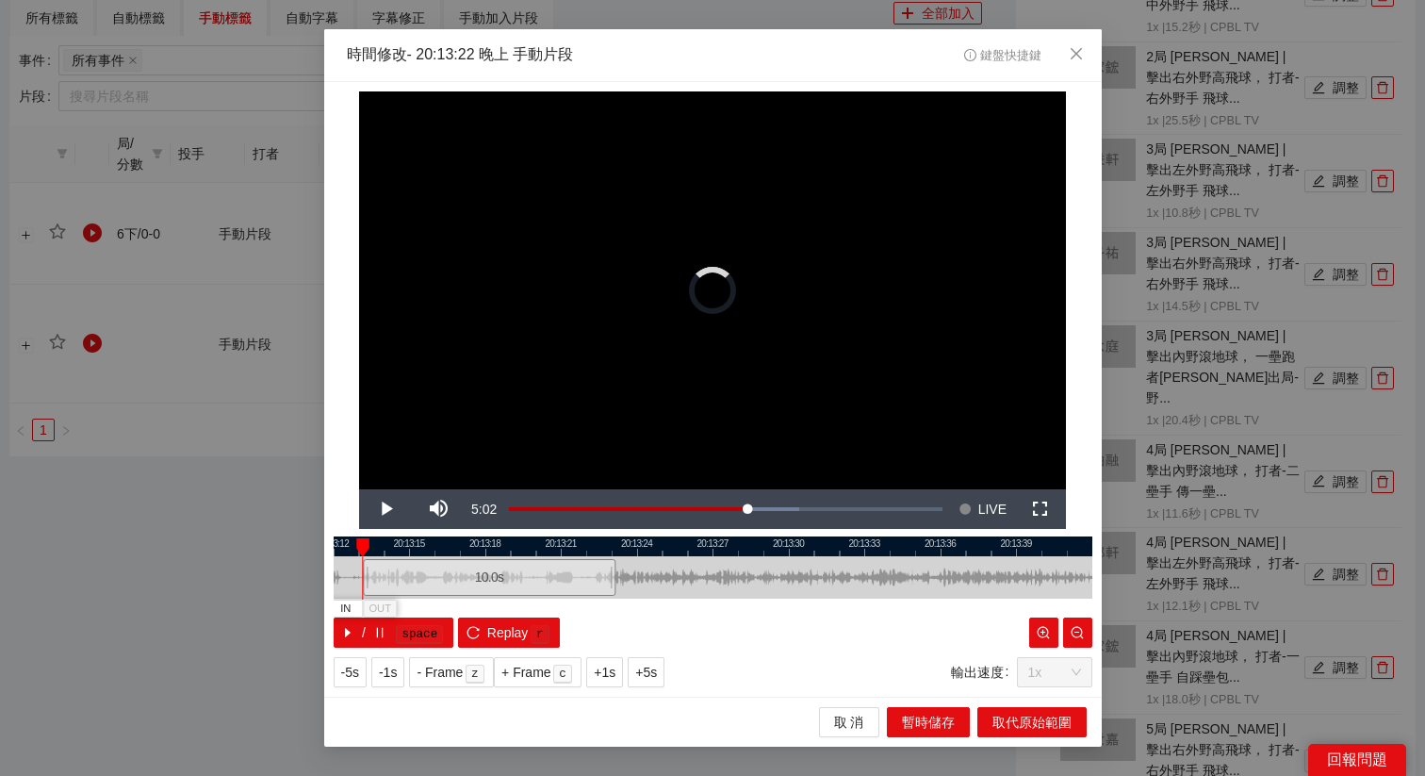
drag, startPoint x: 684, startPoint y: 577, endPoint x: 459, endPoint y: 583, distance: 225.4
click at [459, 583] on div "10.0 s" at bounding box center [489, 577] width 253 height 37
drag, startPoint x: 479, startPoint y: 538, endPoint x: 496, endPoint y: 539, distance: 17.0
click at [496, 539] on div at bounding box center [726, 546] width 759 height 20
drag, startPoint x: 446, startPoint y: 578, endPoint x: 455, endPoint y: 580, distance: 9.6
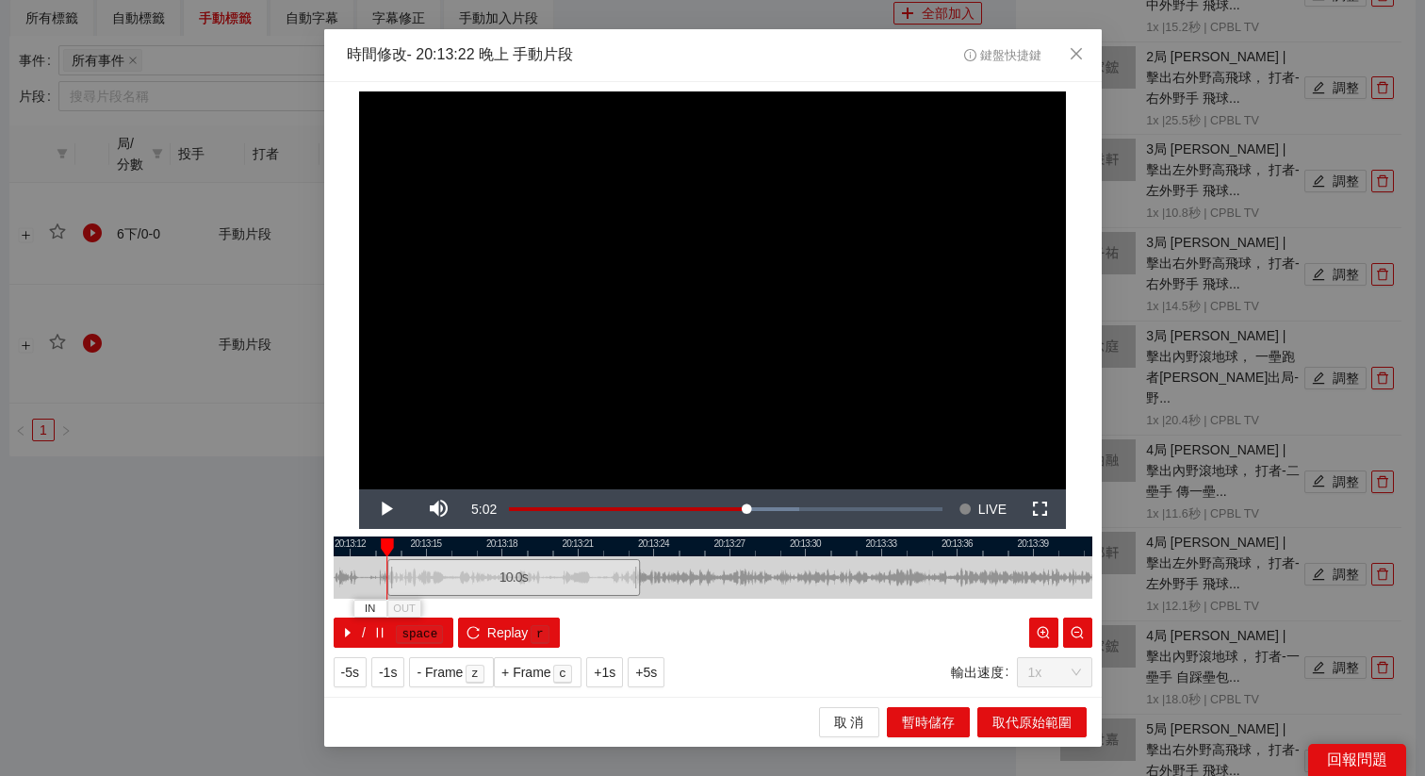
click at [455, 580] on div "10.0 s" at bounding box center [513, 577] width 253 height 37
click at [491, 552] on div at bounding box center [713, 546] width 759 height 20
click at [464, 531] on div "**********" at bounding box center [713, 389] width 778 height 615
click at [464, 548] on div at bounding box center [713, 546] width 759 height 20
click at [452, 545] on div at bounding box center [713, 546] width 759 height 20
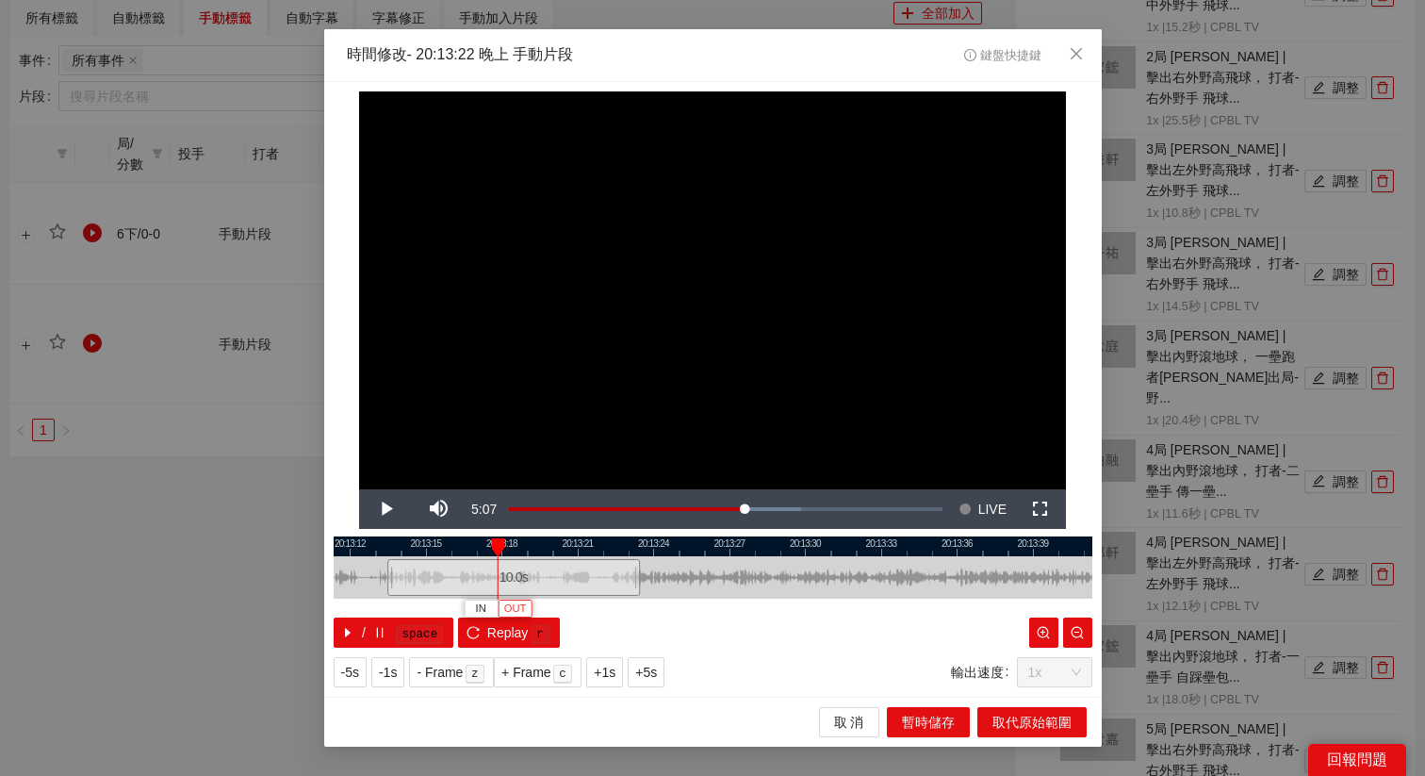
click at [524, 608] on span "OUT" at bounding box center [515, 608] width 23 height 17
click at [994, 714] on span "取代原始範圍" at bounding box center [1032, 722] width 79 height 21
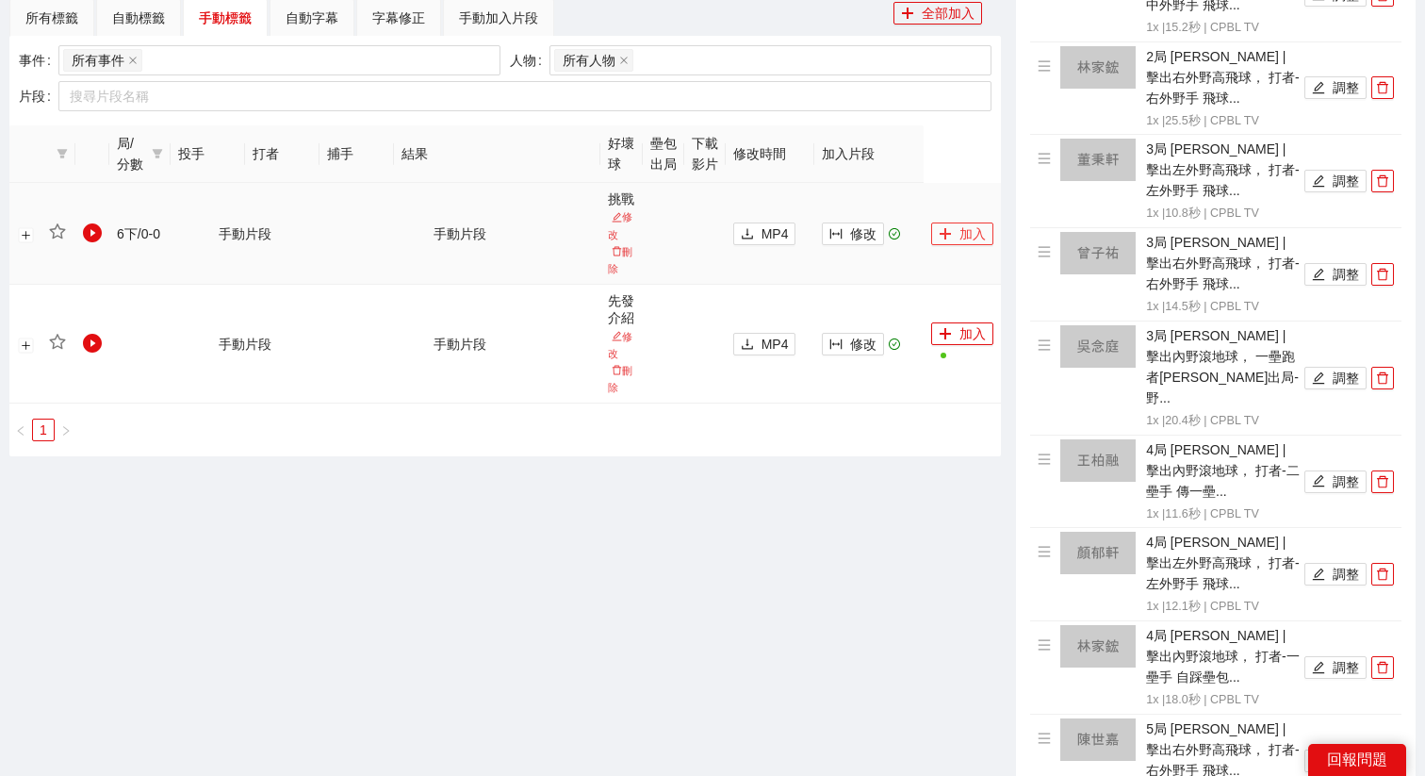
click at [959, 231] on button "加入" at bounding box center [962, 233] width 62 height 23
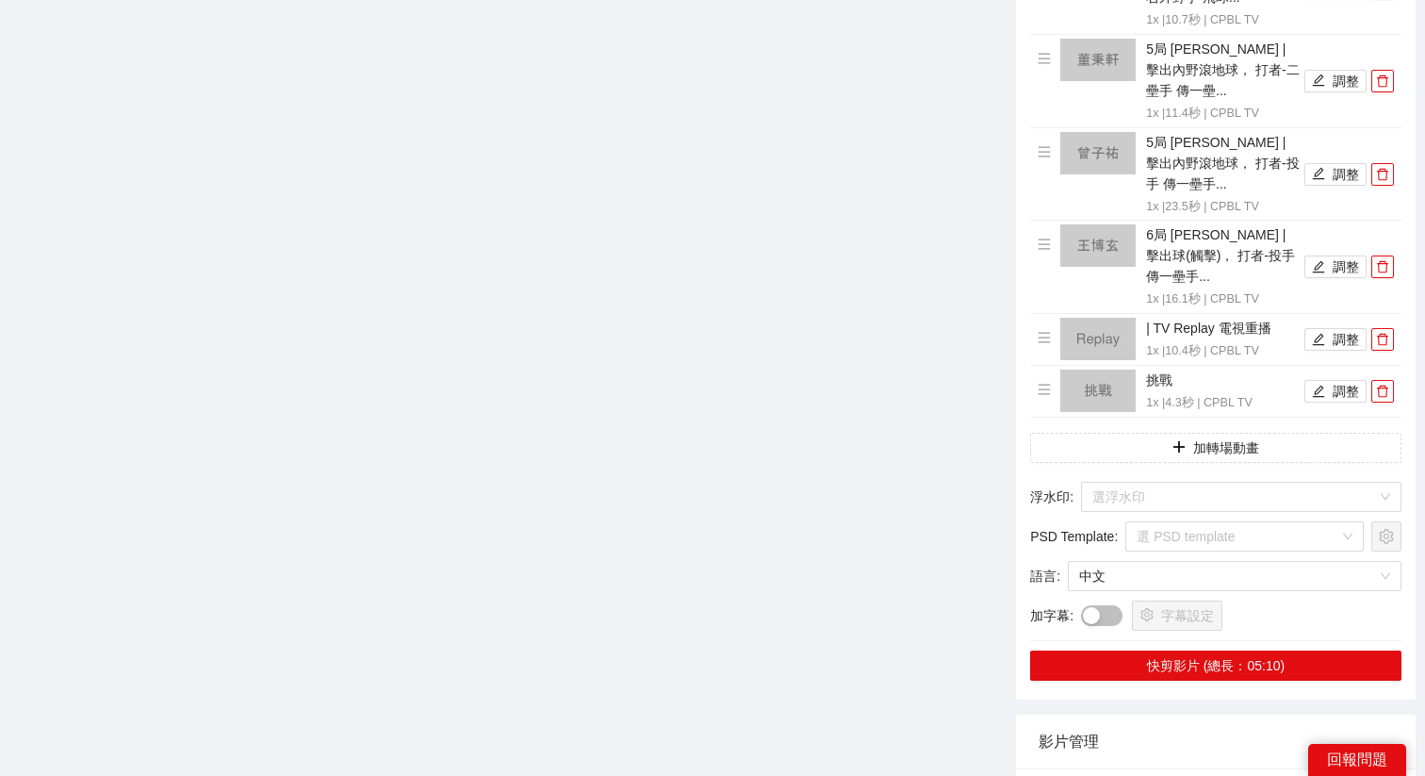
scroll to position [1557, 0]
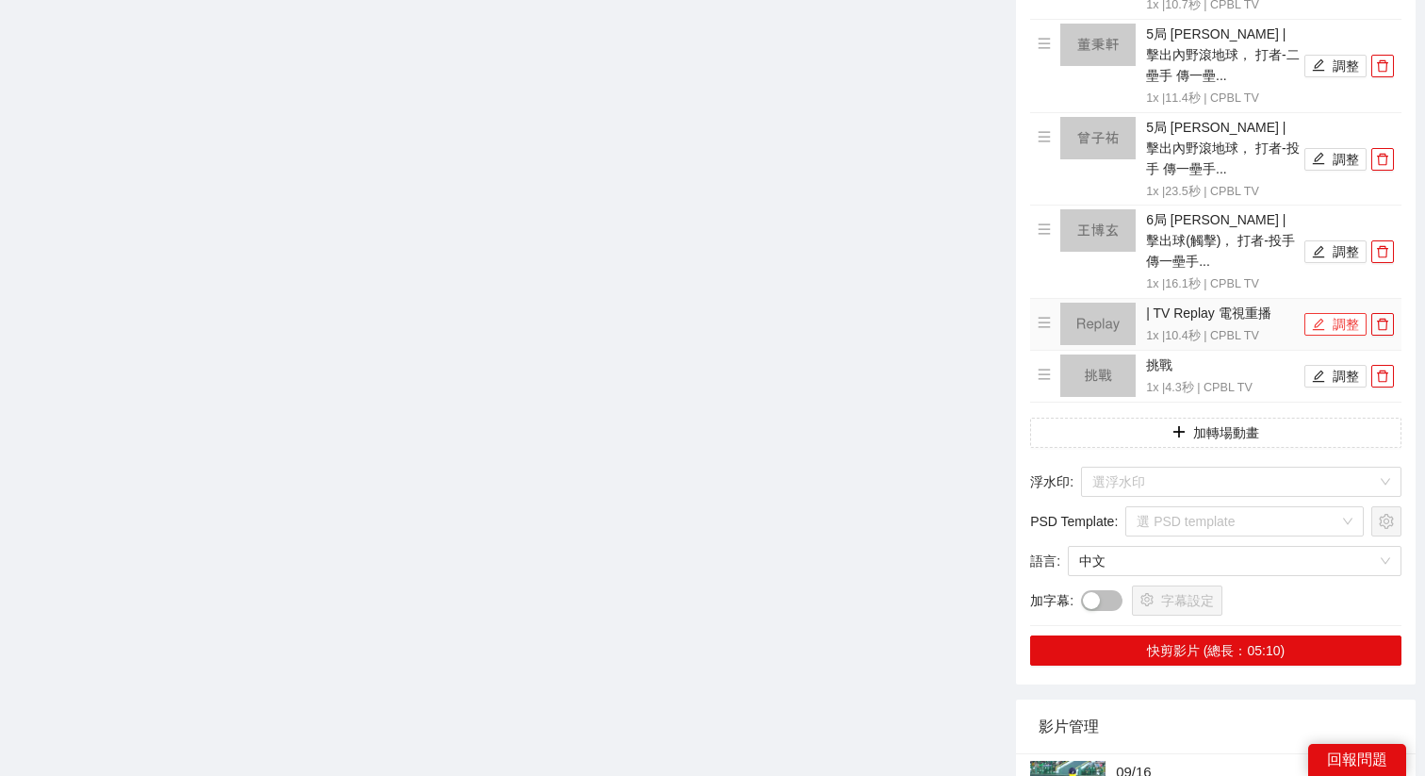
click at [1325, 313] on button "調整" at bounding box center [1336, 324] width 62 height 23
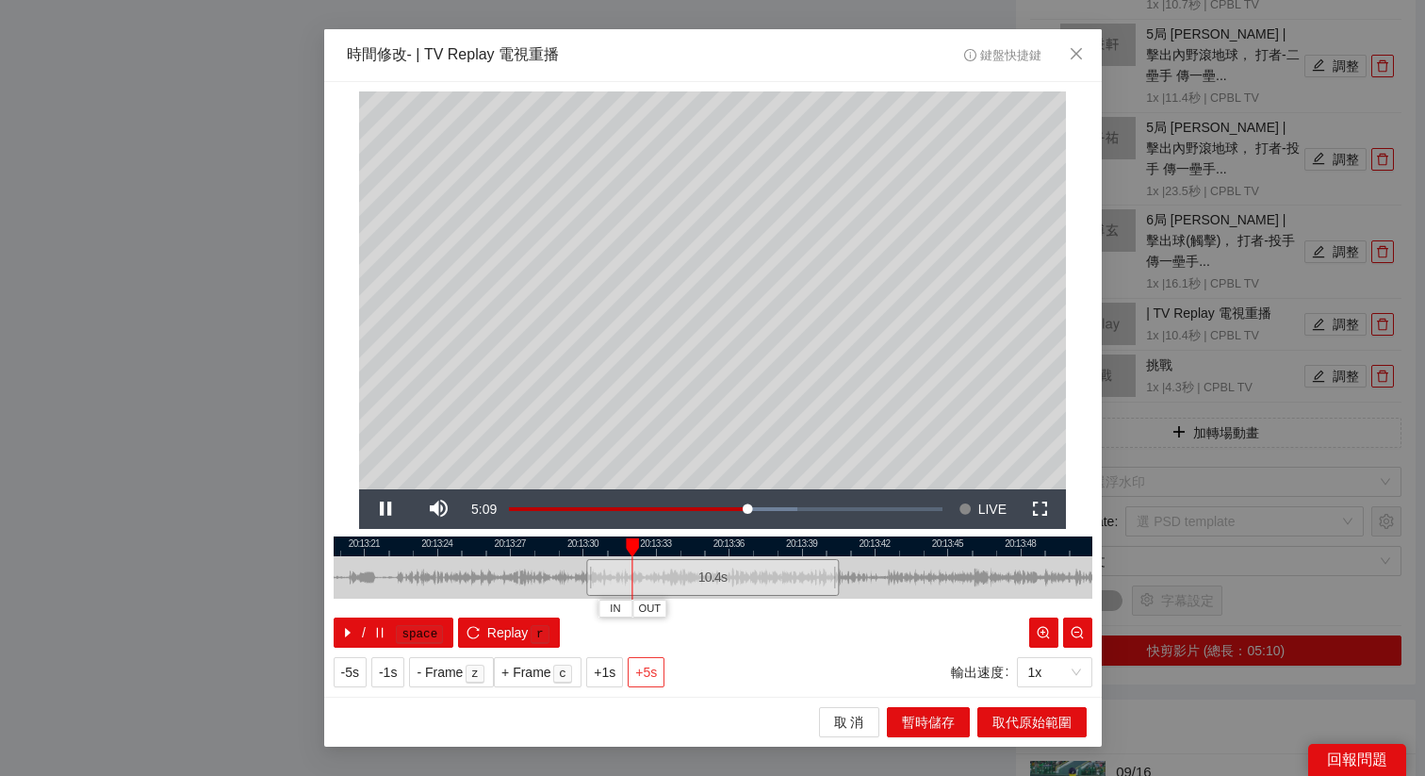
click at [646, 677] on span "+5s" at bounding box center [646, 672] width 22 height 21
click at [897, 606] on span "OUT" at bounding box center [898, 608] width 23 height 17
click at [1010, 715] on span "取代原始範圍" at bounding box center [1032, 722] width 79 height 21
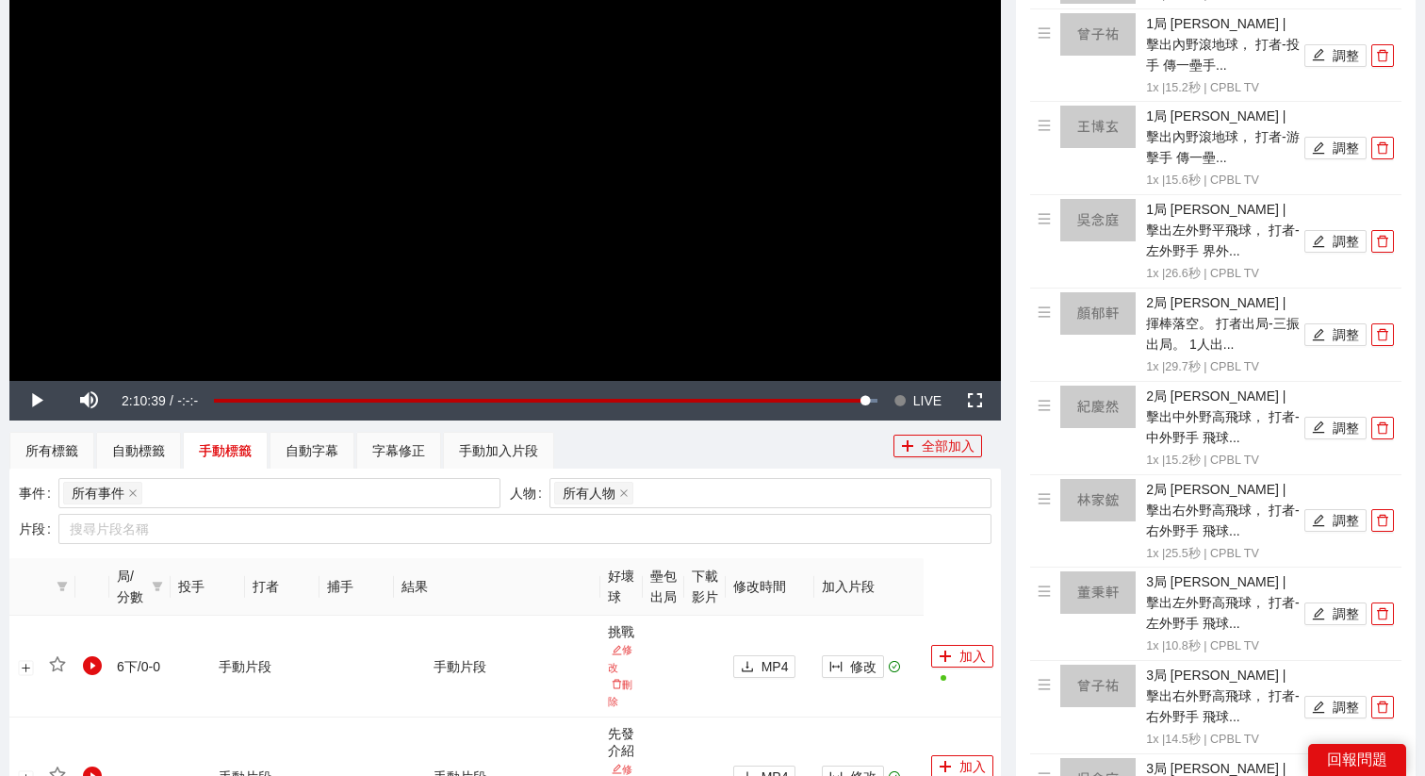
scroll to position [377, 0]
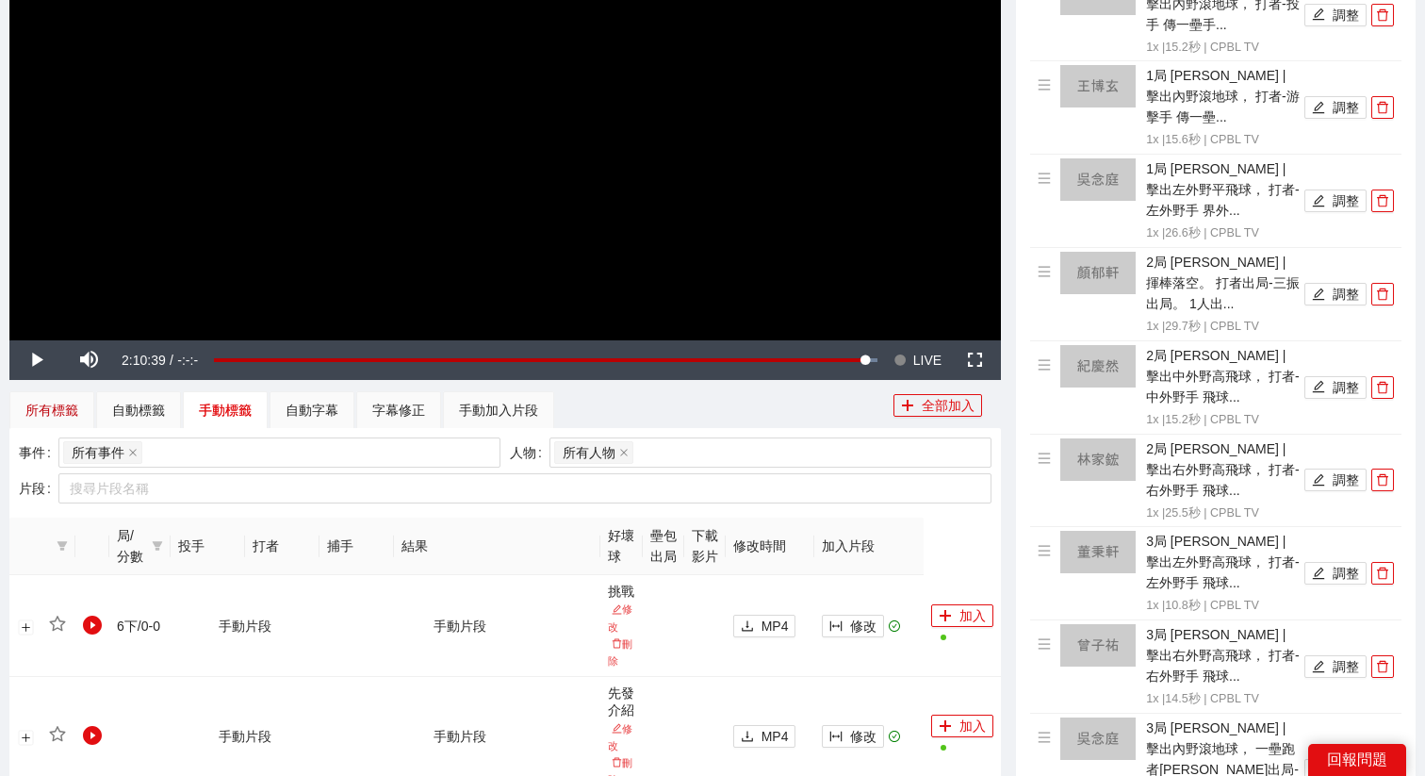
click at [65, 408] on div "所有標籤" at bounding box center [51, 410] width 53 height 21
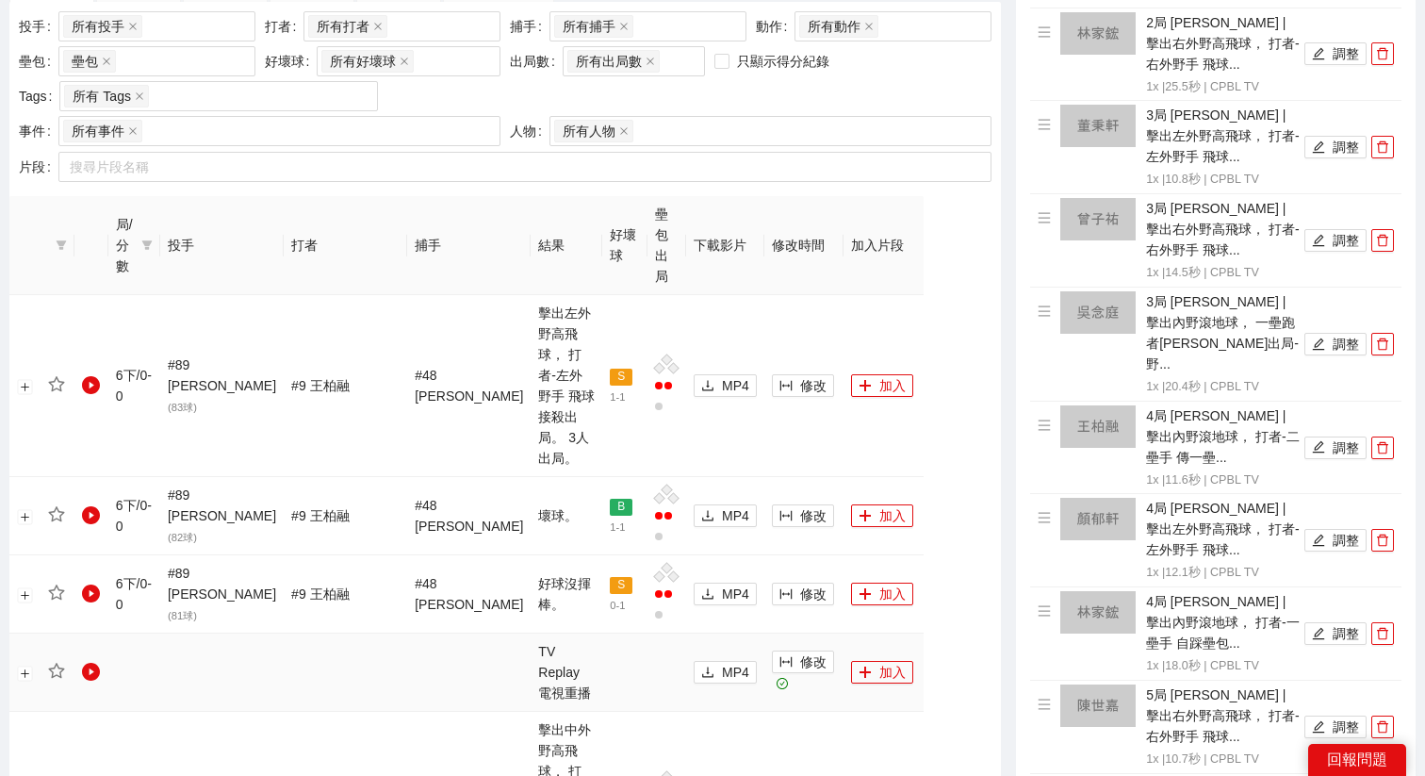
scroll to position [813, 0]
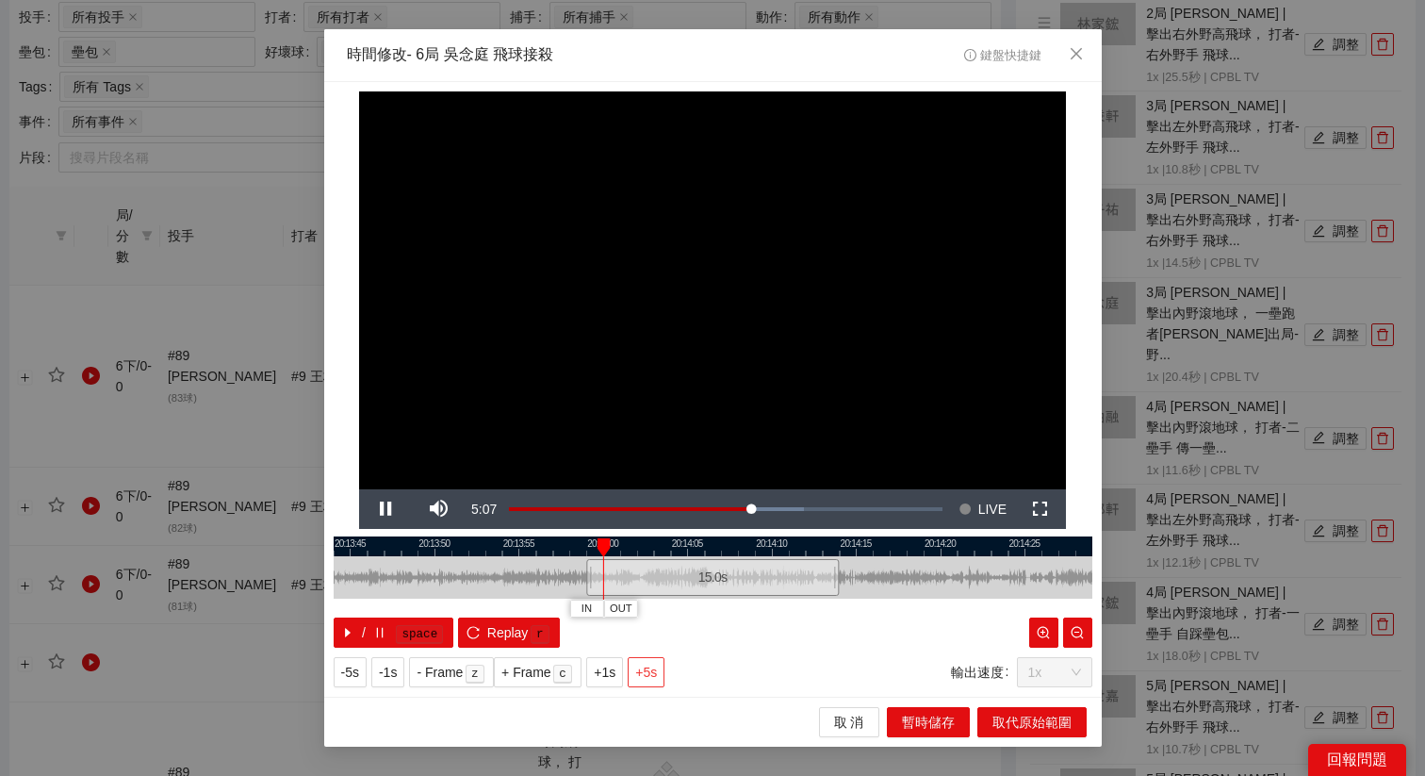
click at [653, 674] on span "+5s" at bounding box center [646, 672] width 22 height 21
click at [614, 679] on span "+1s" at bounding box center [605, 672] width 22 height 21
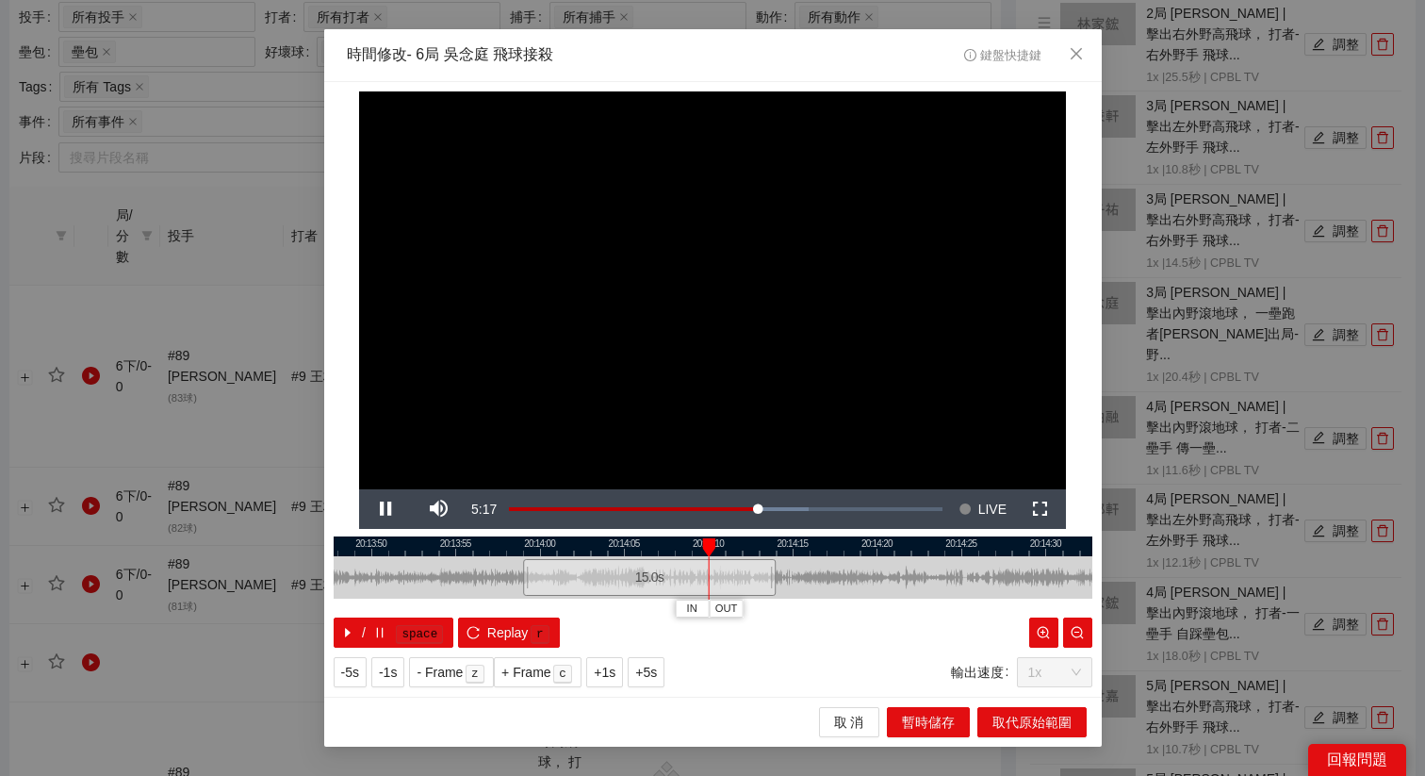
drag, startPoint x: 929, startPoint y: 548, endPoint x: 872, endPoint y: 551, distance: 57.6
click at [873, 551] on div at bounding box center [650, 546] width 759 height 20
click at [793, 610] on button "OUT" at bounding box center [782, 608] width 34 height 18
click at [1026, 725] on span "取代原始範圍" at bounding box center [1032, 722] width 79 height 21
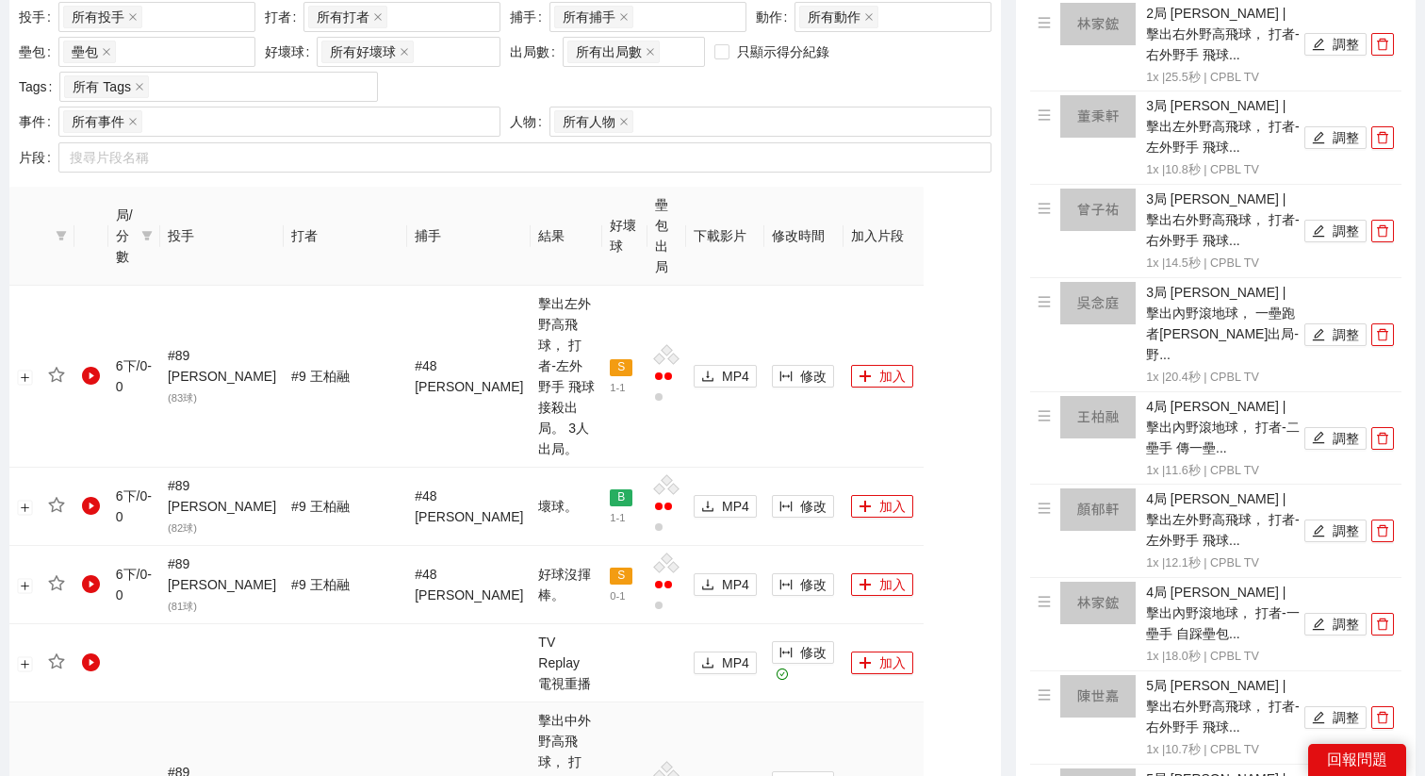
click at [800, 366] on span "修改" at bounding box center [813, 376] width 26 height 21
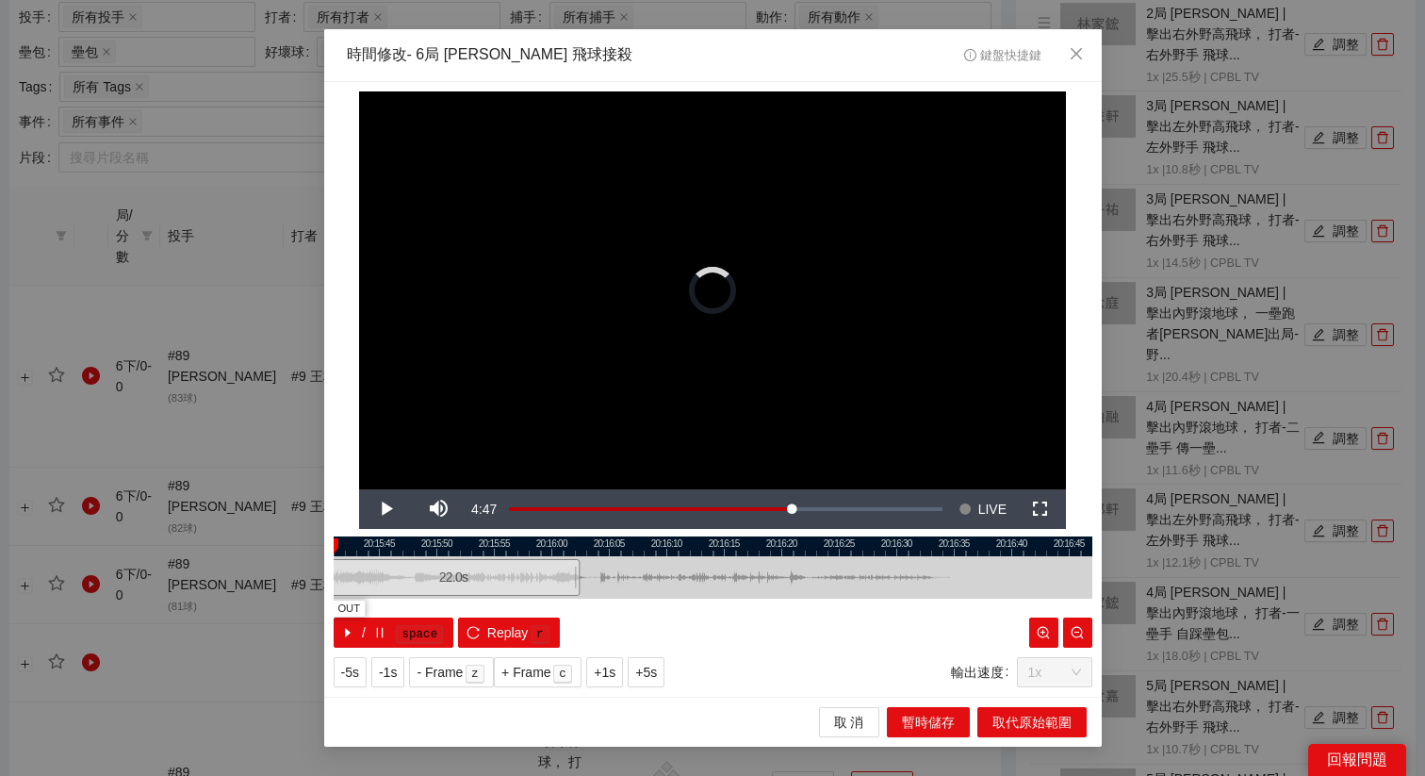
drag, startPoint x: 762, startPoint y: 583, endPoint x: 478, endPoint y: 599, distance: 284.2
click at [478, 599] on div "20:15:40 20:15:45 20:15:50 20:15:55 20:16:00 20:16:05 20:16:10 20:16:15 20:16:2…" at bounding box center [713, 591] width 759 height 111
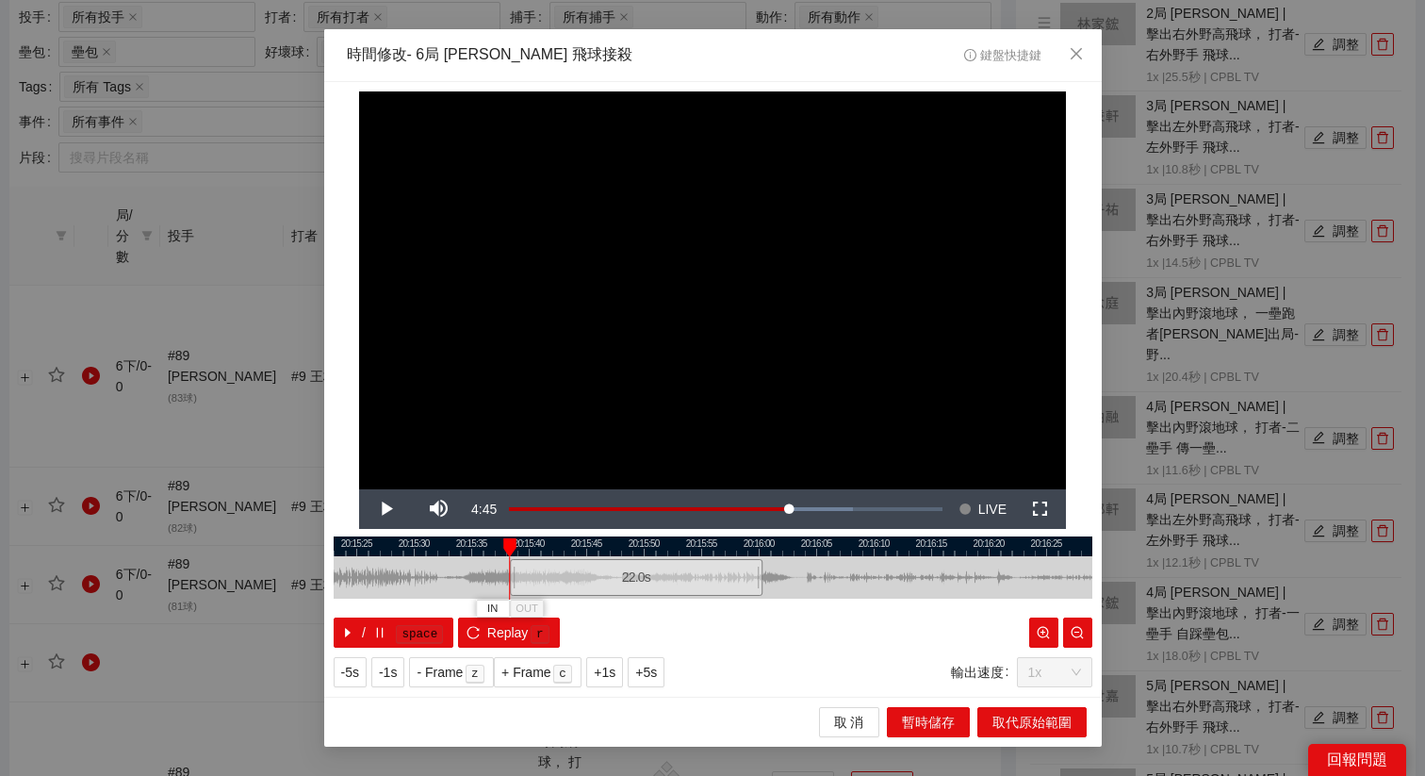
drag, startPoint x: 484, startPoint y: 544, endPoint x: 745, endPoint y: 563, distance: 261.8
click at [749, 552] on div at bounding box center [920, 546] width 759 height 20
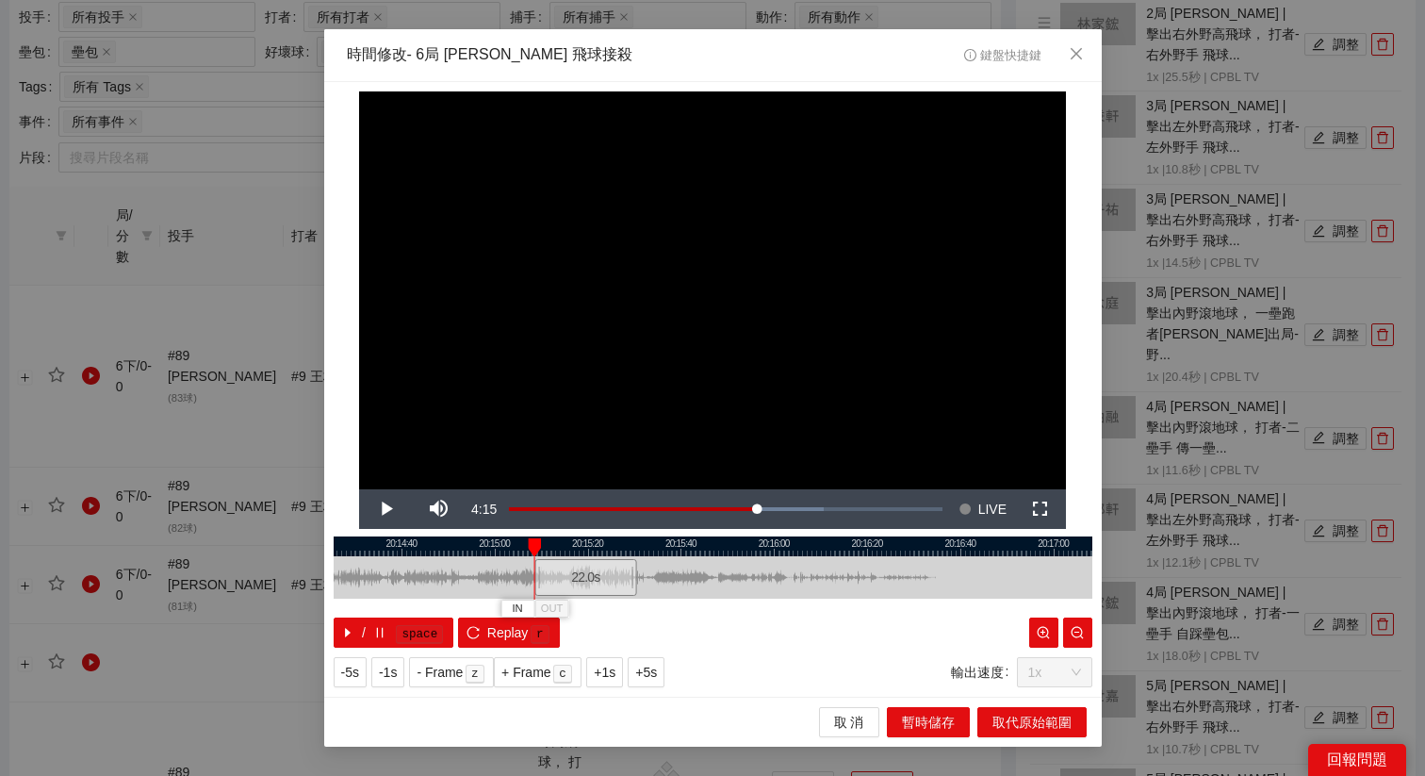
drag, startPoint x: 737, startPoint y: 565, endPoint x: 599, endPoint y: 578, distance: 139.2
click at [599, 578] on div "22.0 s" at bounding box center [585, 577] width 103 height 37
click at [601, 588] on div "22.0 s" at bounding box center [594, 577] width 103 height 37
click at [657, 680] on span "+5s" at bounding box center [646, 672] width 22 height 21
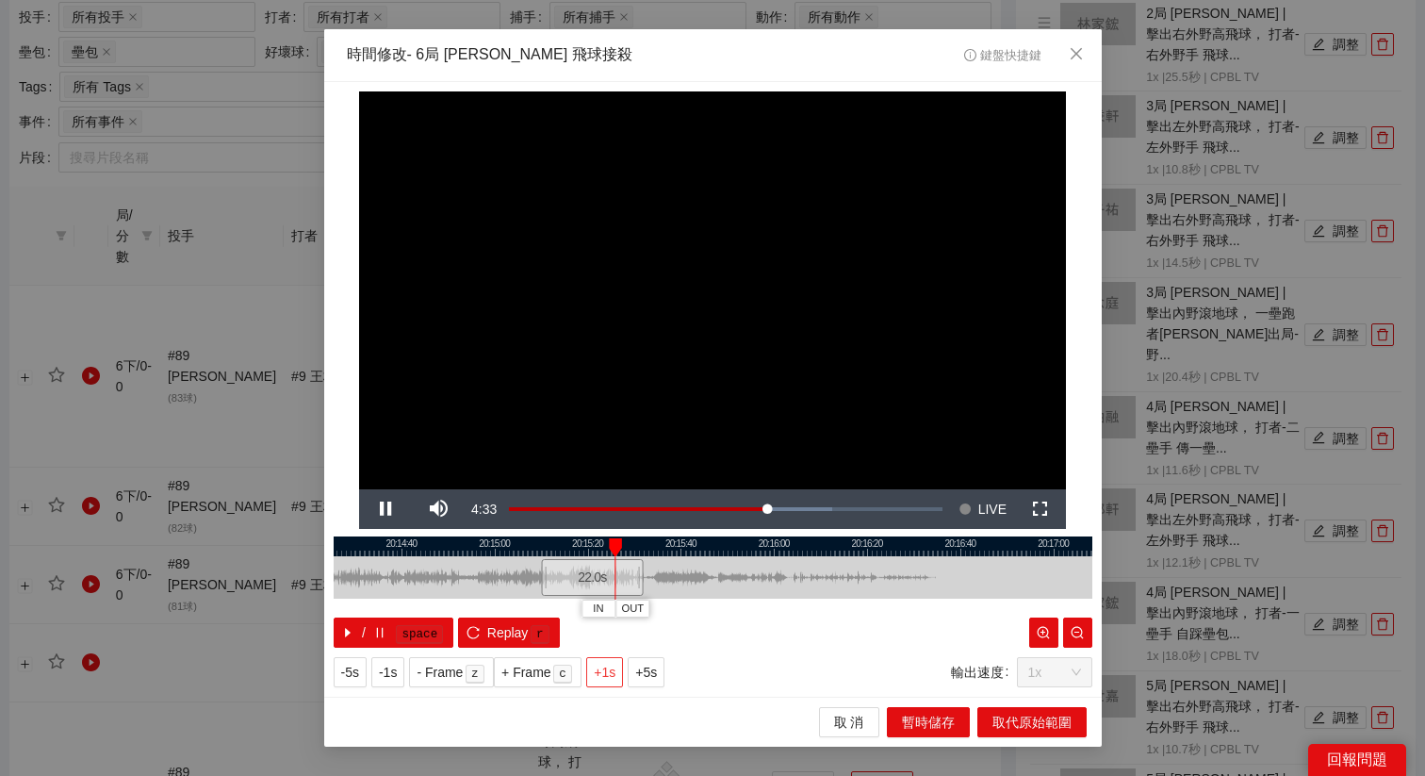
click at [610, 673] on span "+1s" at bounding box center [605, 672] width 22 height 21
click at [674, 613] on button "OUT" at bounding box center [663, 608] width 34 height 18
click at [1002, 716] on span "取代原始範圍" at bounding box center [1032, 722] width 79 height 21
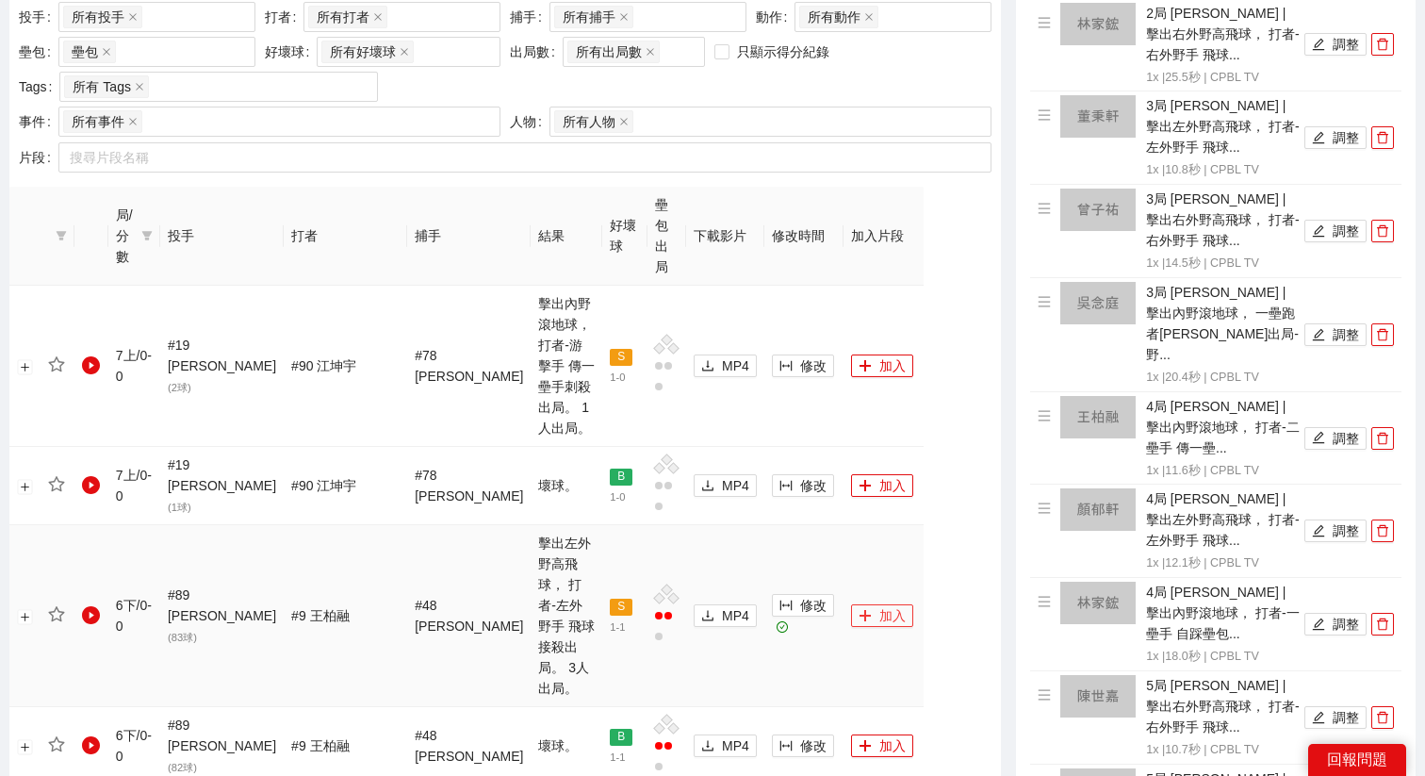
click at [856, 604] on button "加入" at bounding box center [882, 615] width 62 height 23
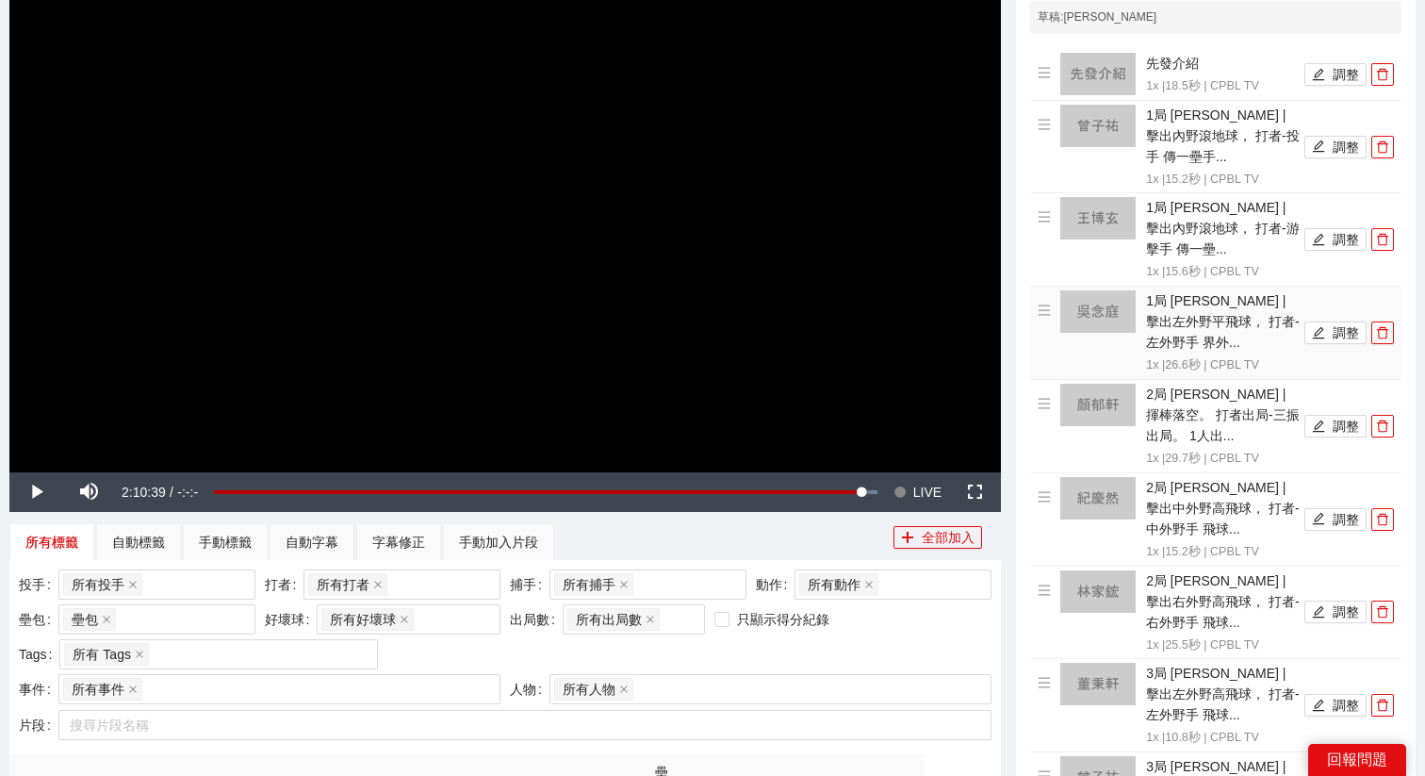
scroll to position [0, 0]
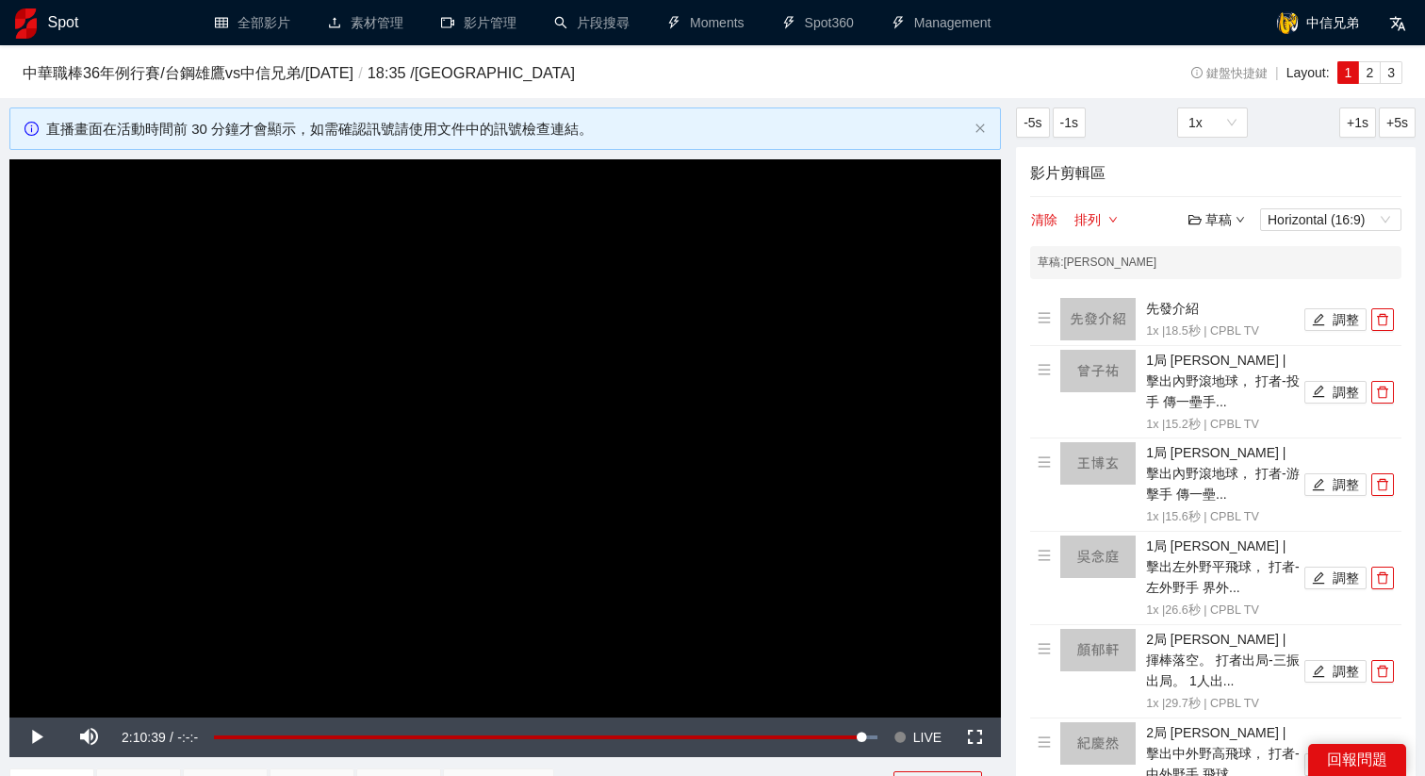
click at [1216, 228] on div "草稿" at bounding box center [1217, 219] width 57 height 21
click at [1226, 284] on link "儲存" at bounding box center [1221, 291] width 43 height 15
click at [1204, 215] on div "草稿" at bounding box center [1217, 219] width 57 height 21
click at [1216, 287] on link "儲存" at bounding box center [1221, 291] width 43 height 15
click at [734, 419] on video "Video Player" at bounding box center [505, 438] width 992 height 558
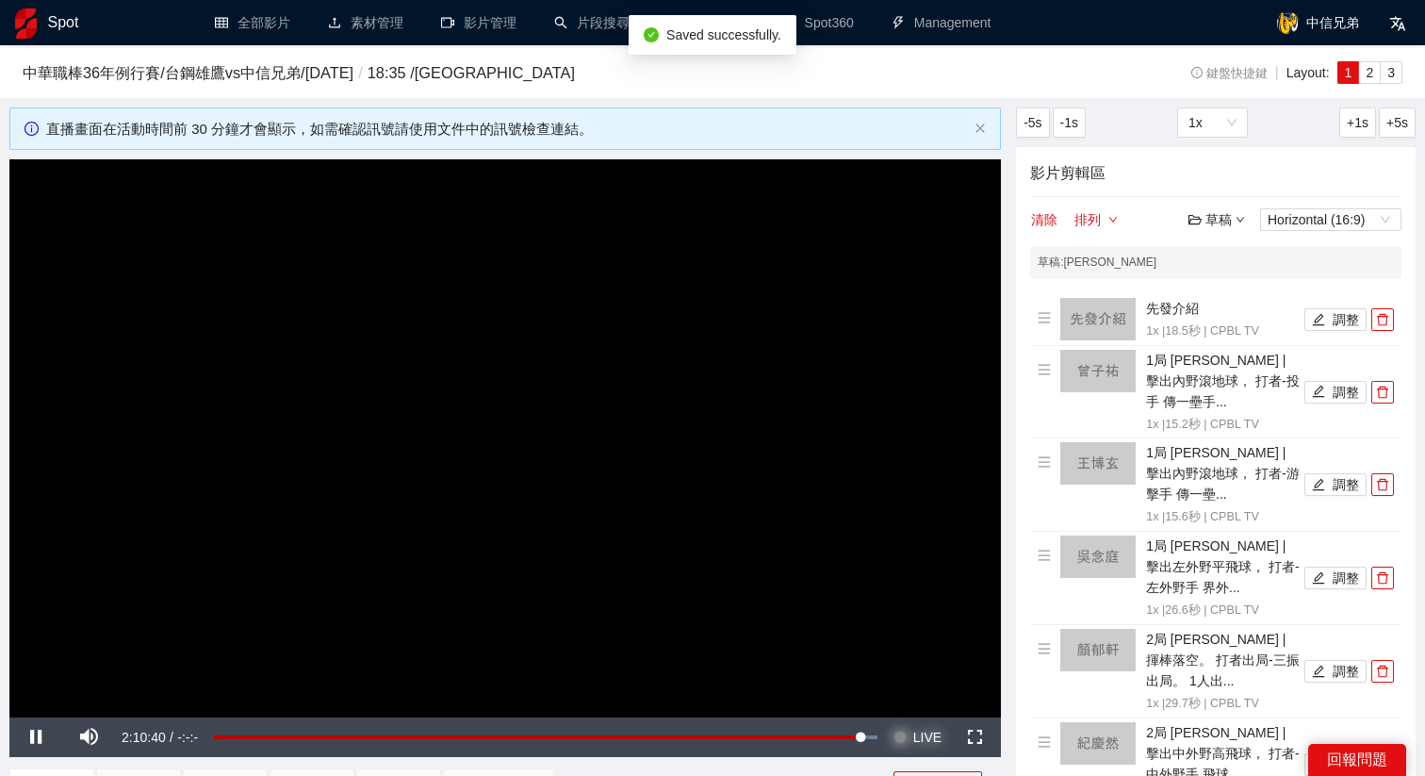
click at [934, 739] on span "LIVE" at bounding box center [927, 737] width 28 height 40
click at [1223, 219] on div "草稿" at bounding box center [1217, 219] width 57 height 21
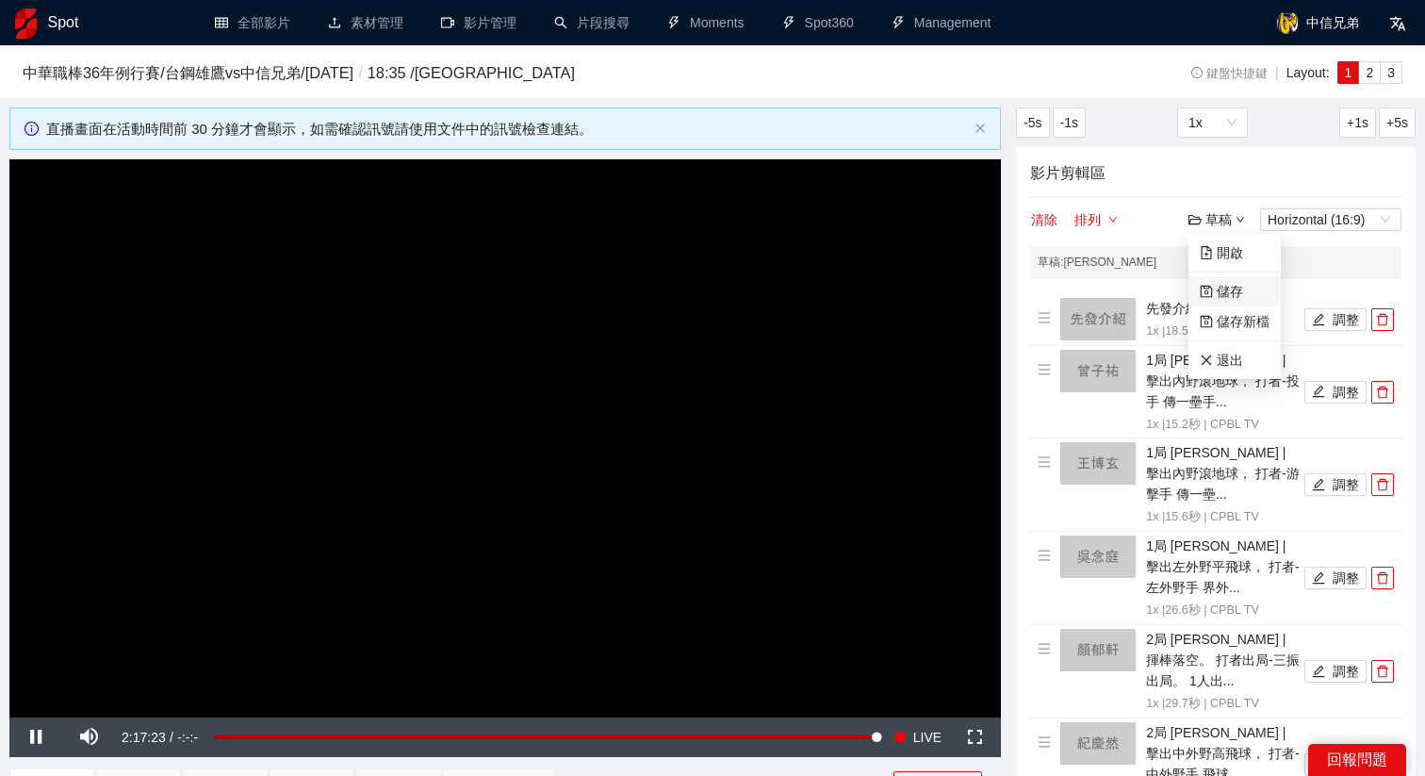
click at [1223, 291] on link "儲存" at bounding box center [1221, 291] width 43 height 15
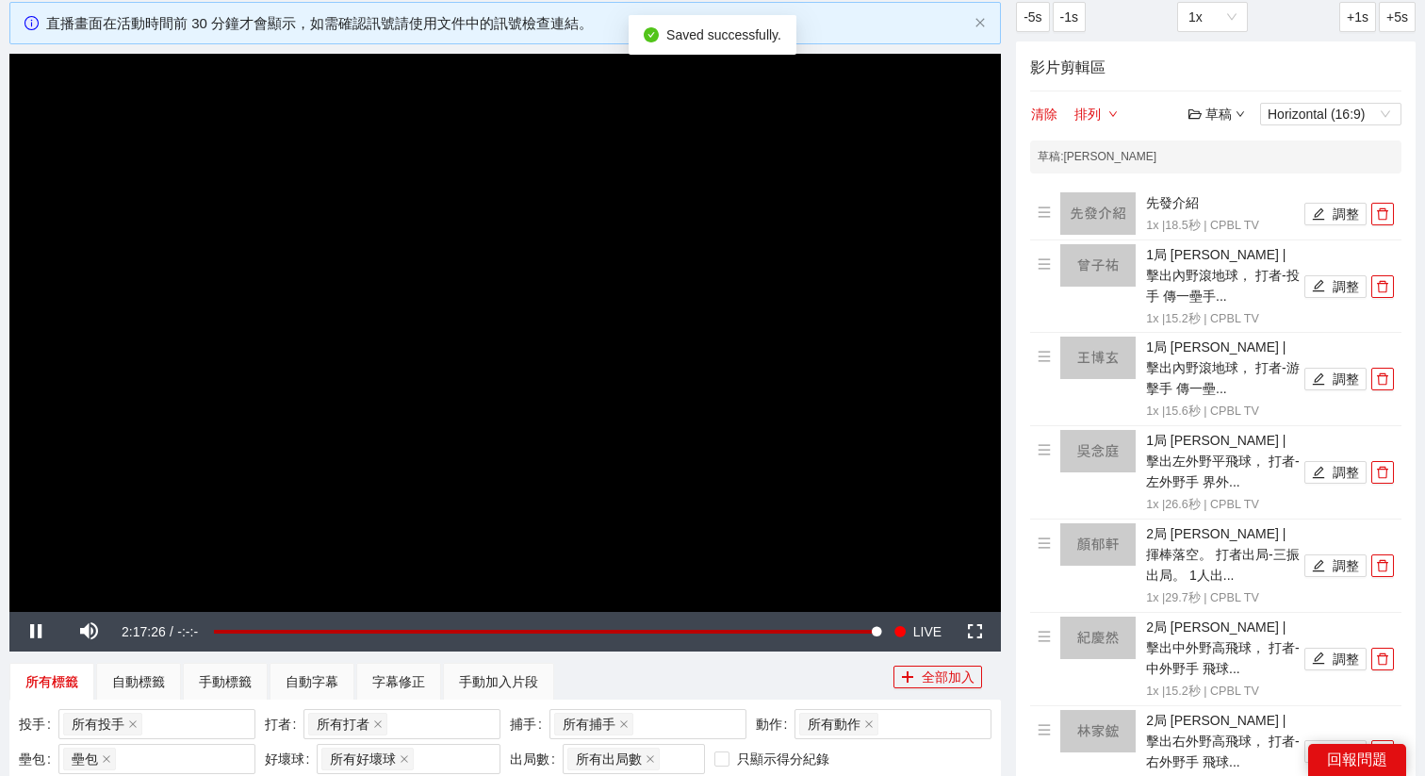
scroll to position [116, 0]
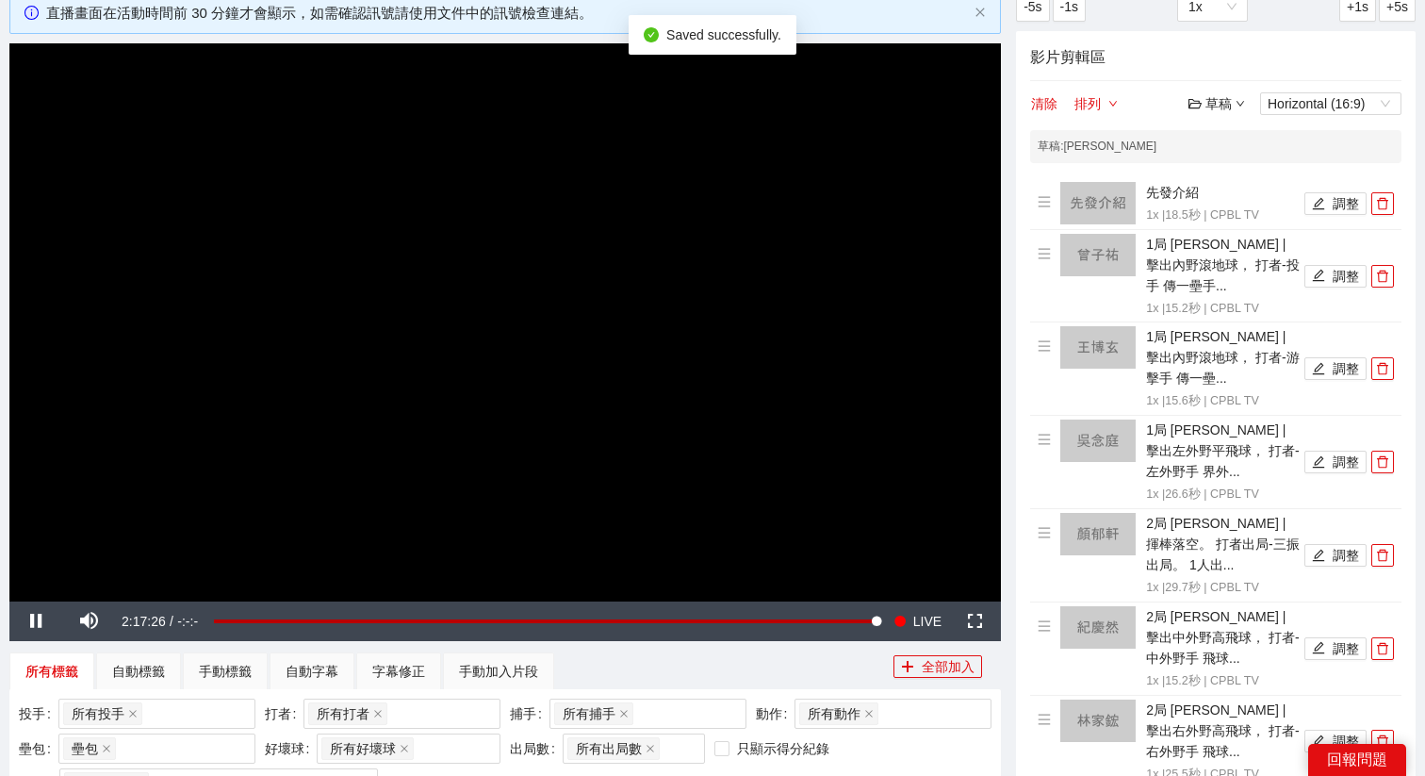
click at [658, 481] on video "Video Player" at bounding box center [505, 322] width 992 height 558
click at [895, 626] on span "Video Player" at bounding box center [900, 621] width 13 height 40
click at [667, 381] on video "Video Player" at bounding box center [505, 322] width 992 height 558
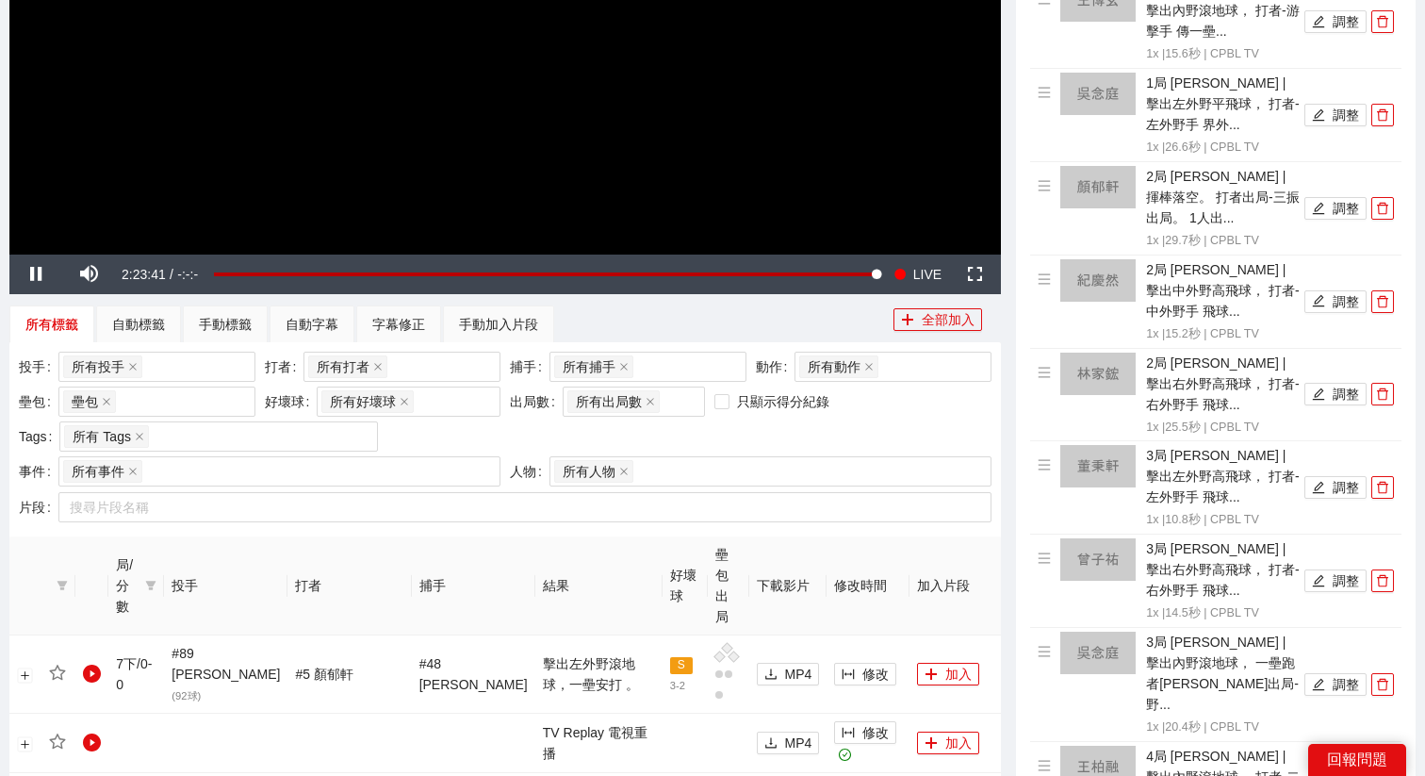
scroll to position [0, 0]
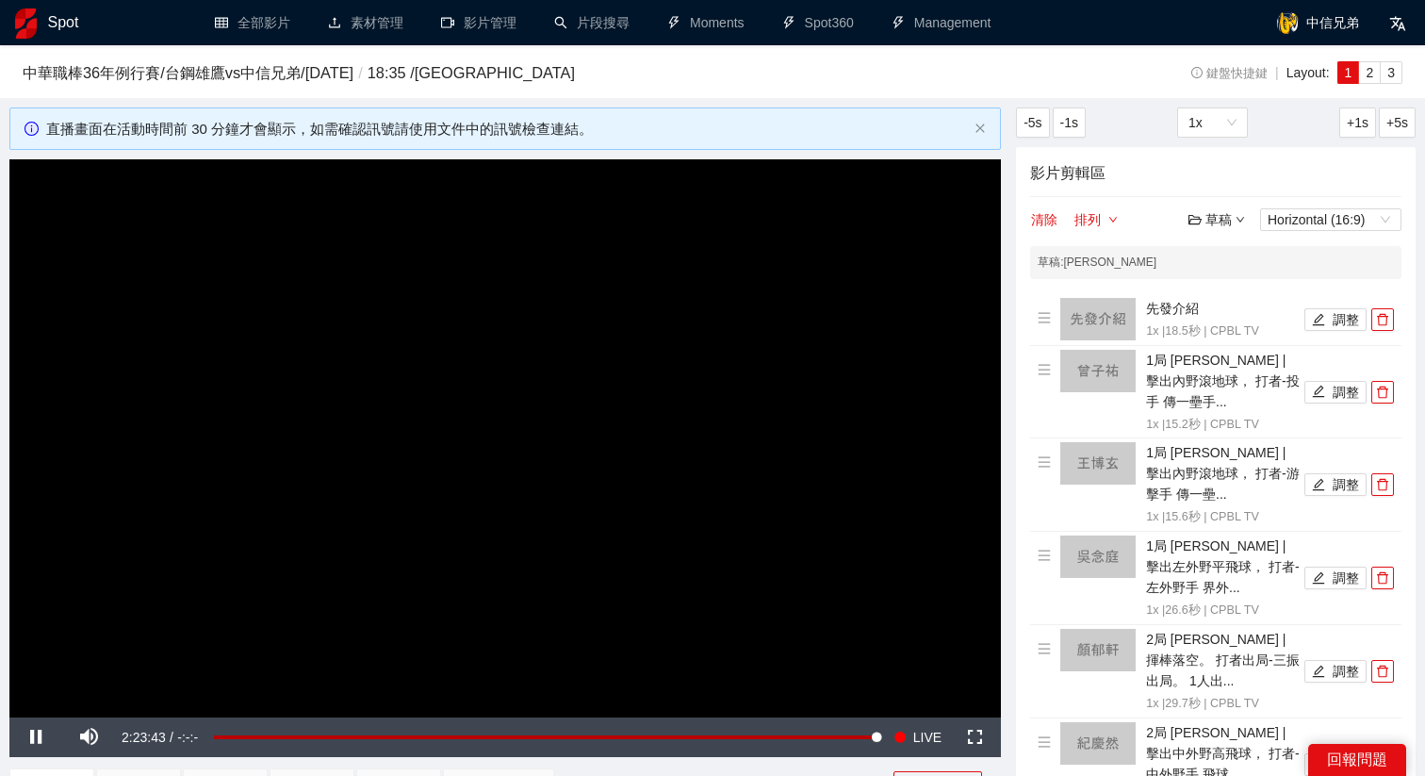
click at [620, 554] on video "Video Player" at bounding box center [505, 438] width 992 height 558
click at [622, 446] on video "Video Player" at bounding box center [505, 438] width 992 height 558
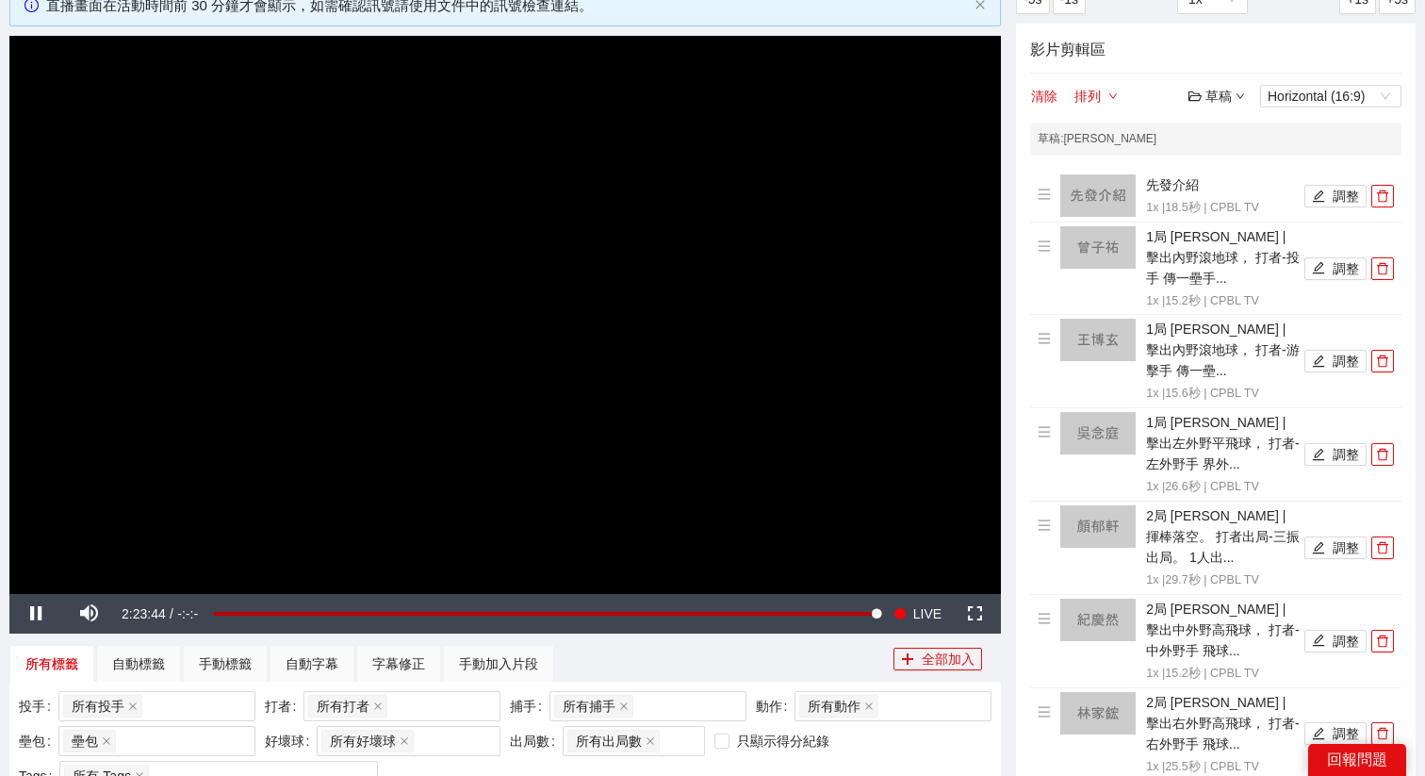
scroll to position [132, 0]
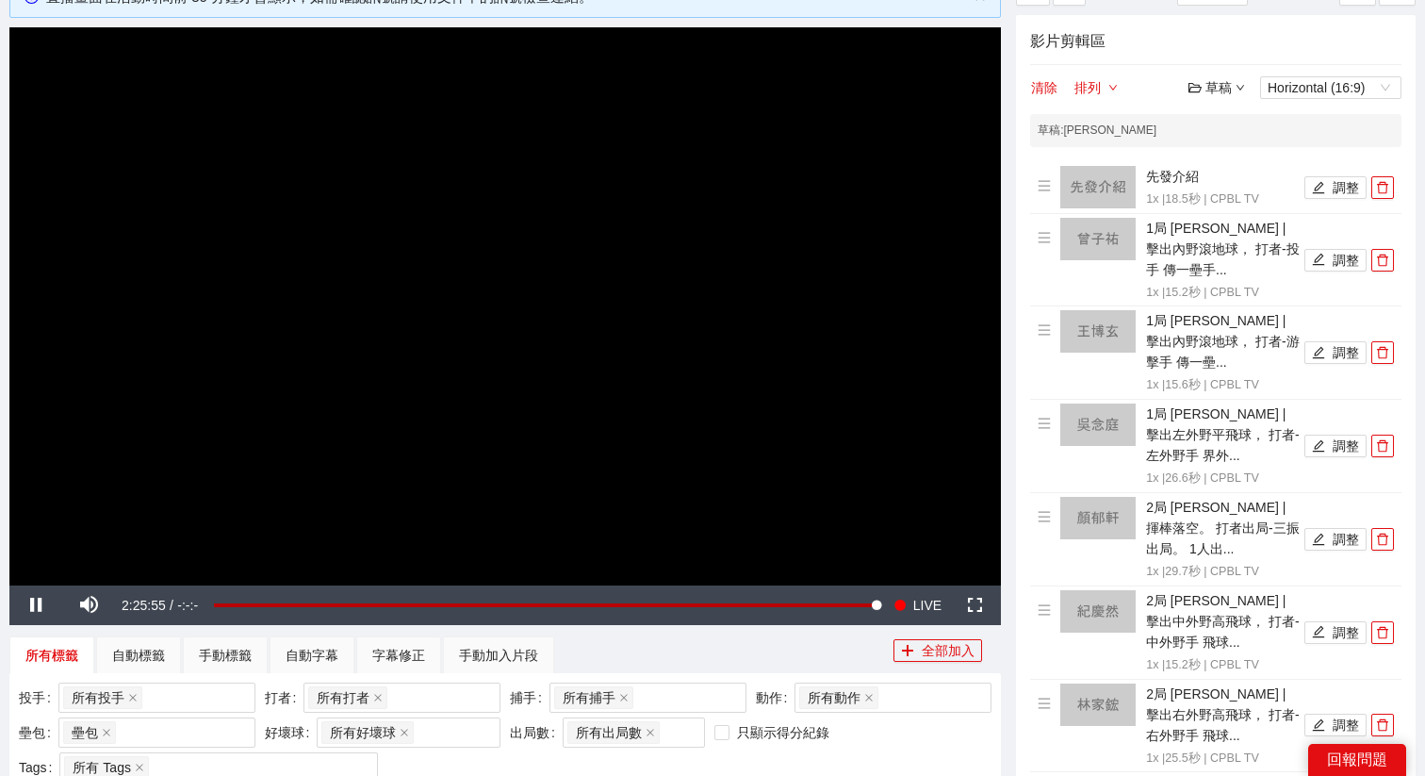
click at [482, 386] on video "Video Player" at bounding box center [505, 306] width 992 height 558
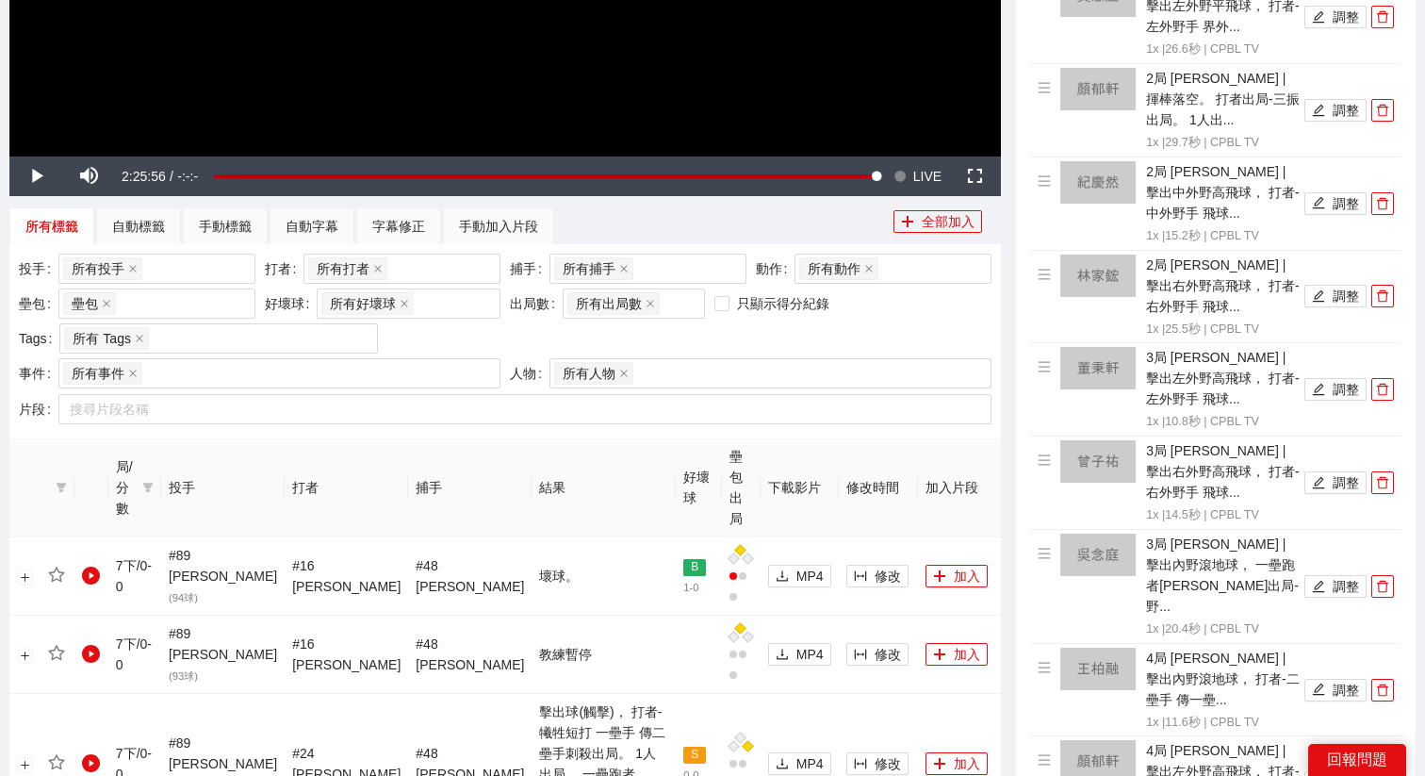
scroll to position [590, 0]
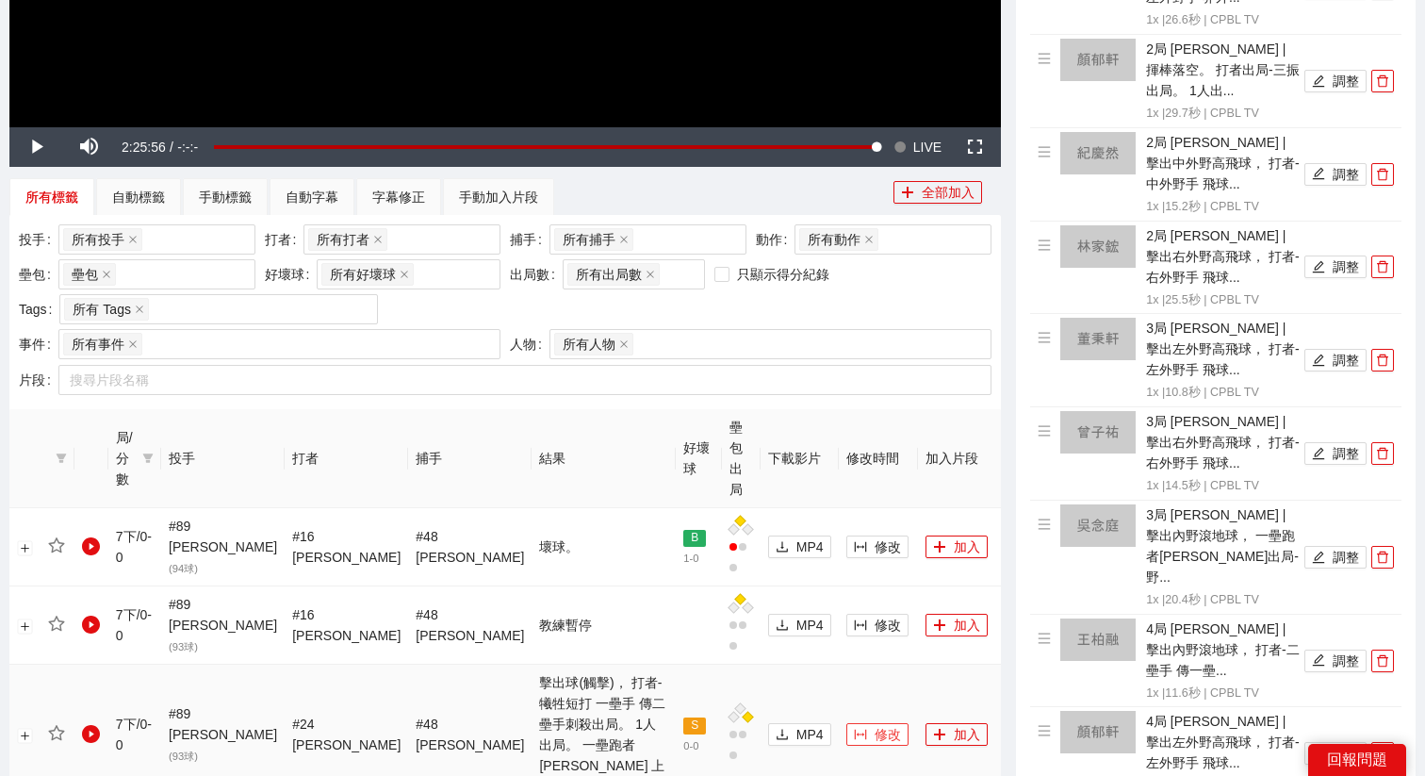
click at [854, 728] on icon "column-width" at bounding box center [860, 734] width 13 height 13
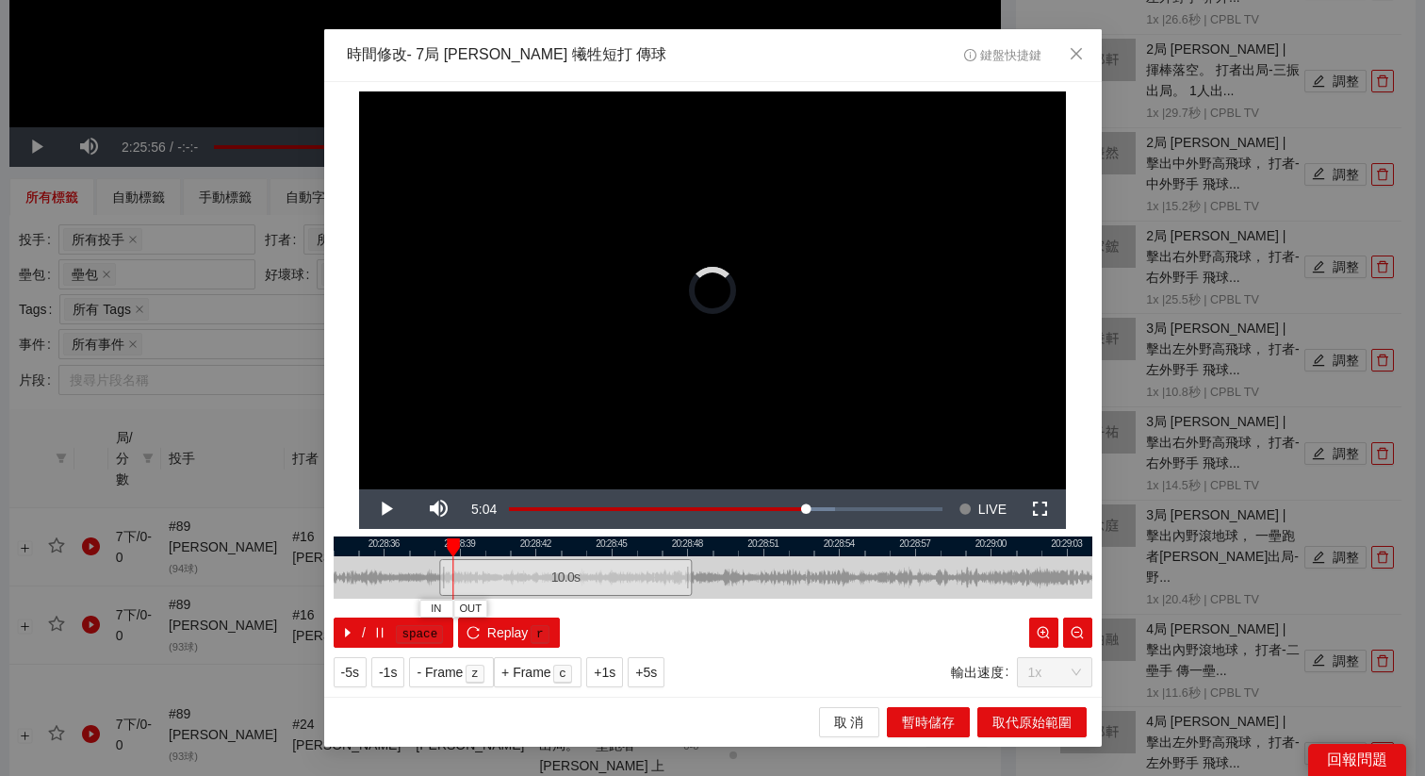
drag, startPoint x: 708, startPoint y: 574, endPoint x: 553, endPoint y: 583, distance: 154.9
click at [554, 583] on div "10.0 s" at bounding box center [565, 577] width 253 height 37
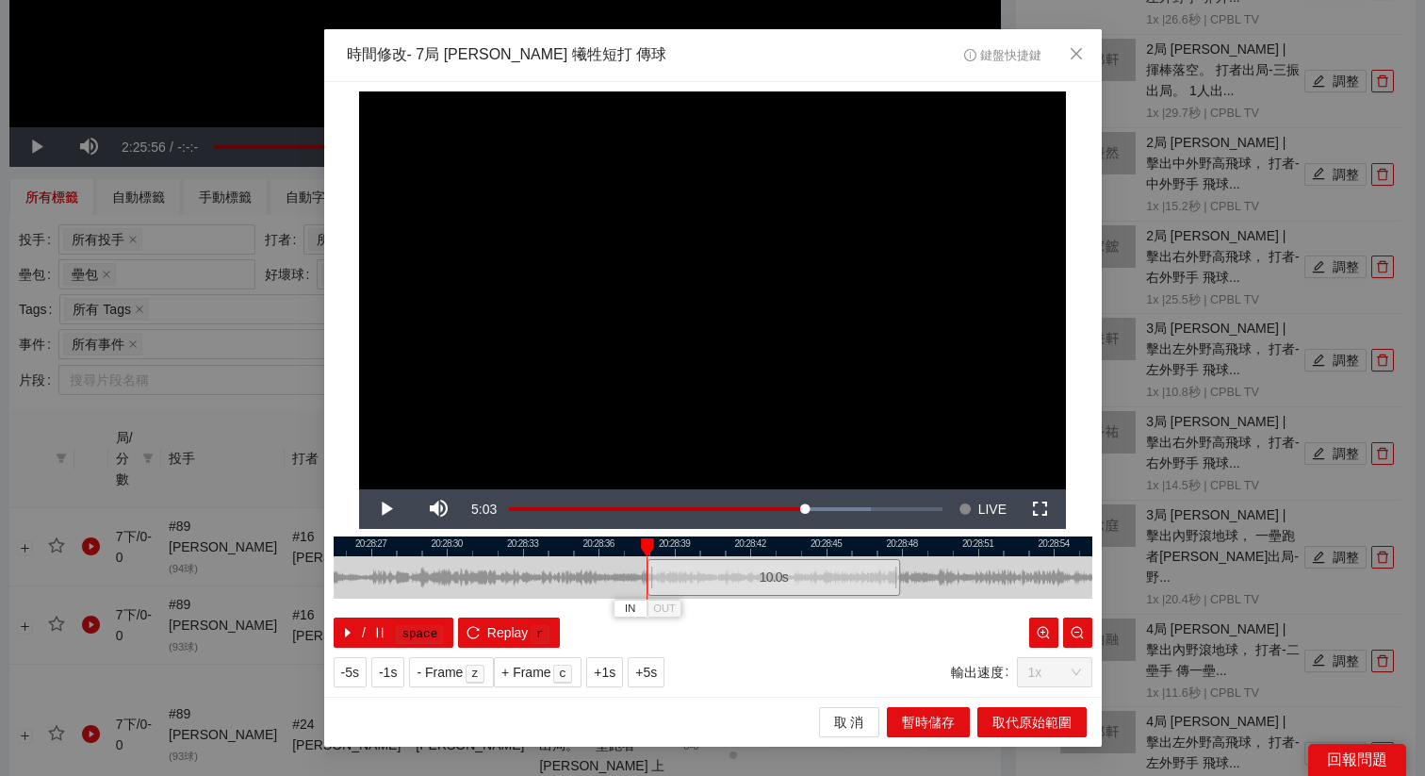
drag, startPoint x: 555, startPoint y: 543, endPoint x: 802, endPoint y: 578, distance: 249.4
click at [802, 578] on div "20:28:24 20:28:27 20:28:30 20:28:33 20:28:36 20:28:39 20:28:42 20:28:45 20:28:4…" at bounding box center [713, 591] width 759 height 111
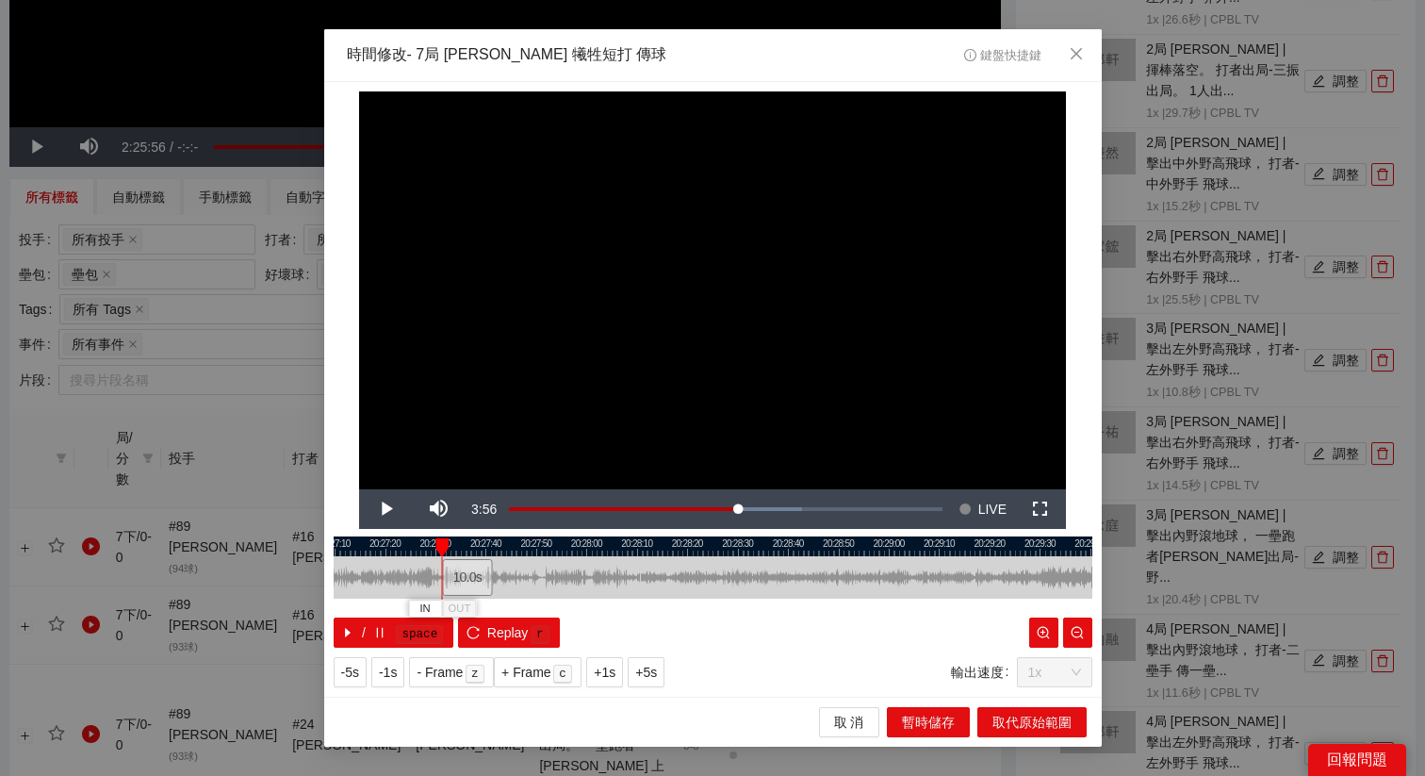
drag, startPoint x: 802, startPoint y: 578, endPoint x: 467, endPoint y: 594, distance: 335.9
click at [466, 593] on div "10.0 s" at bounding box center [467, 577] width 50 height 37
drag, startPoint x: 468, startPoint y: 570, endPoint x: 343, endPoint y: 570, distance: 124.4
click at [343, 570] on div "10.0 s" at bounding box center [342, 577] width 50 height 37
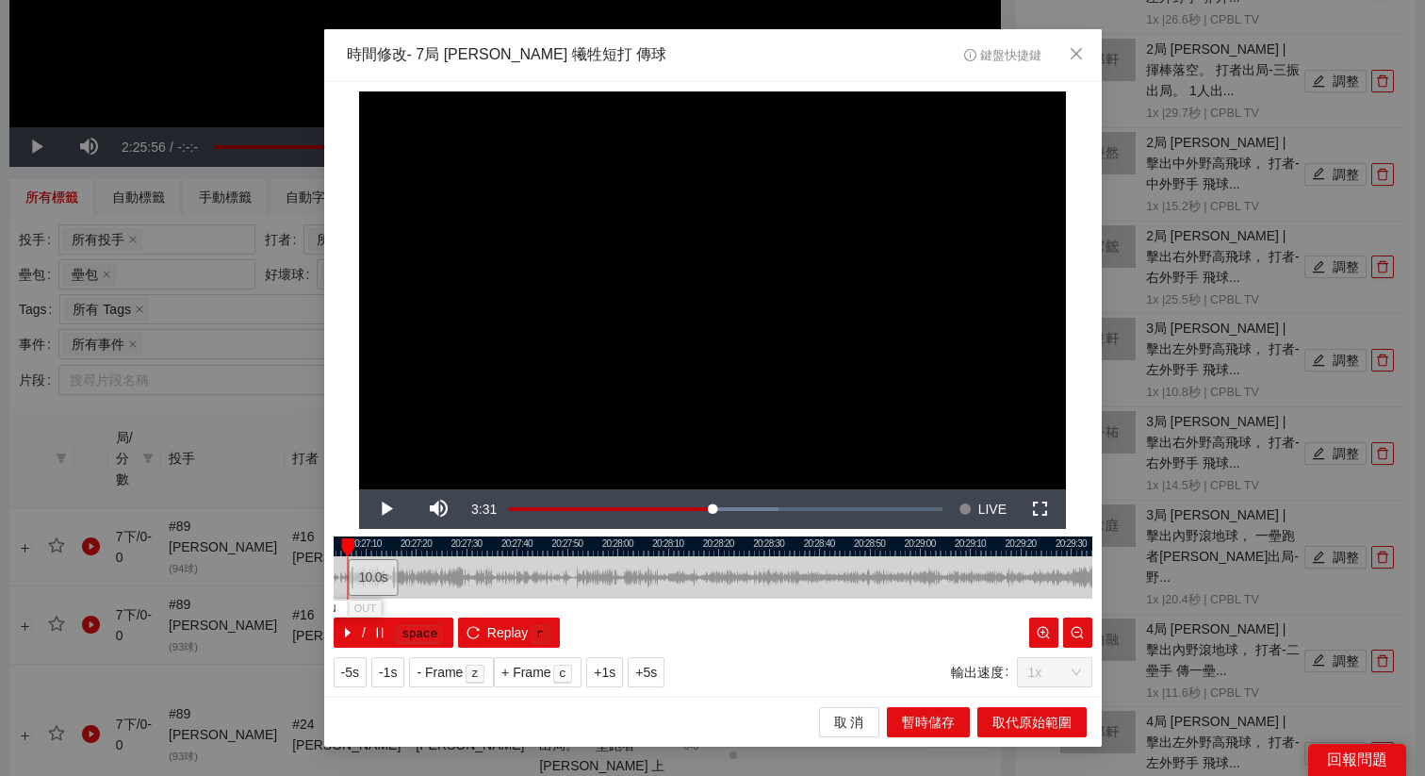
drag, startPoint x: 376, startPoint y: 550, endPoint x: 517, endPoint y: 552, distance: 140.5
click at [517, 552] on div at bounding box center [744, 546] width 759 height 20
drag, startPoint x: 485, startPoint y: 571, endPoint x: 567, endPoint y: 572, distance: 82.0
click at [567, 572] on div "10.0 s" at bounding box center [563, 577] width 50 height 37
click at [555, 578] on div "10.0 s" at bounding box center [556, 577] width 50 height 37
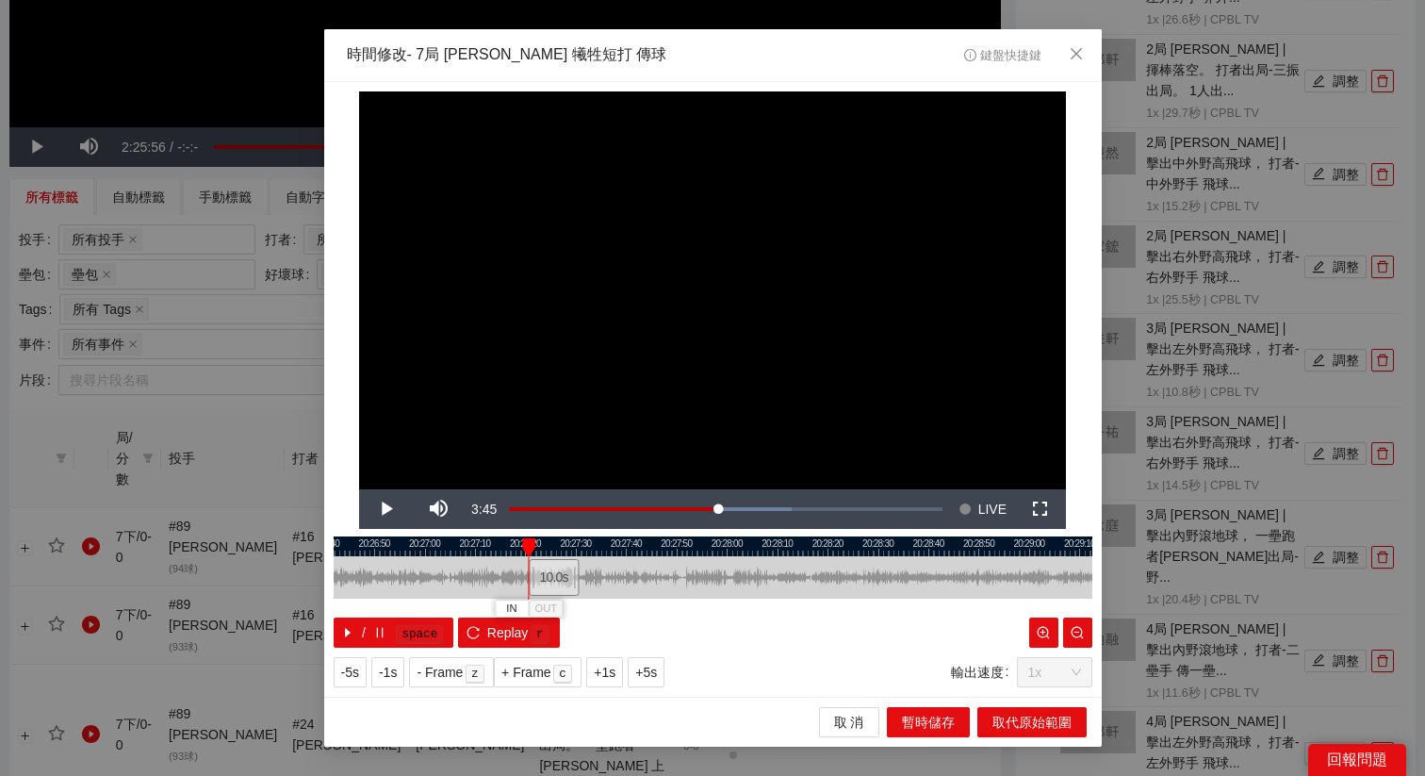
click at [553, 578] on div "10.0 s" at bounding box center [554, 577] width 50 height 37
click at [652, 664] on span "+5s" at bounding box center [646, 672] width 22 height 21
click at [595, 541] on div at bounding box center [713, 546] width 759 height 20
click at [626, 616] on span "OUT" at bounding box center [620, 608] width 23 height 17
click at [1030, 724] on span "取代原始範圍" at bounding box center [1032, 722] width 79 height 21
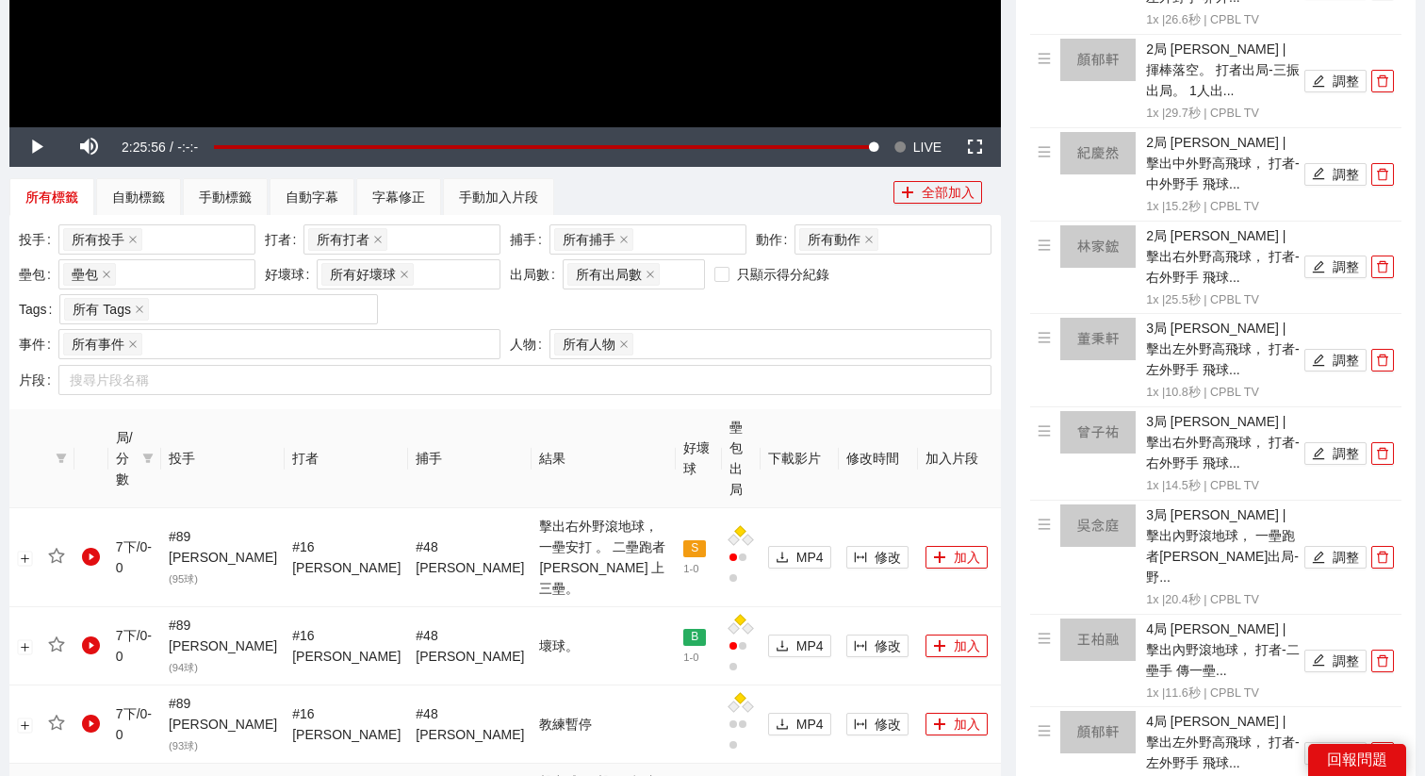
click at [895, 144] on span "Video Player" at bounding box center [900, 147] width 13 height 40
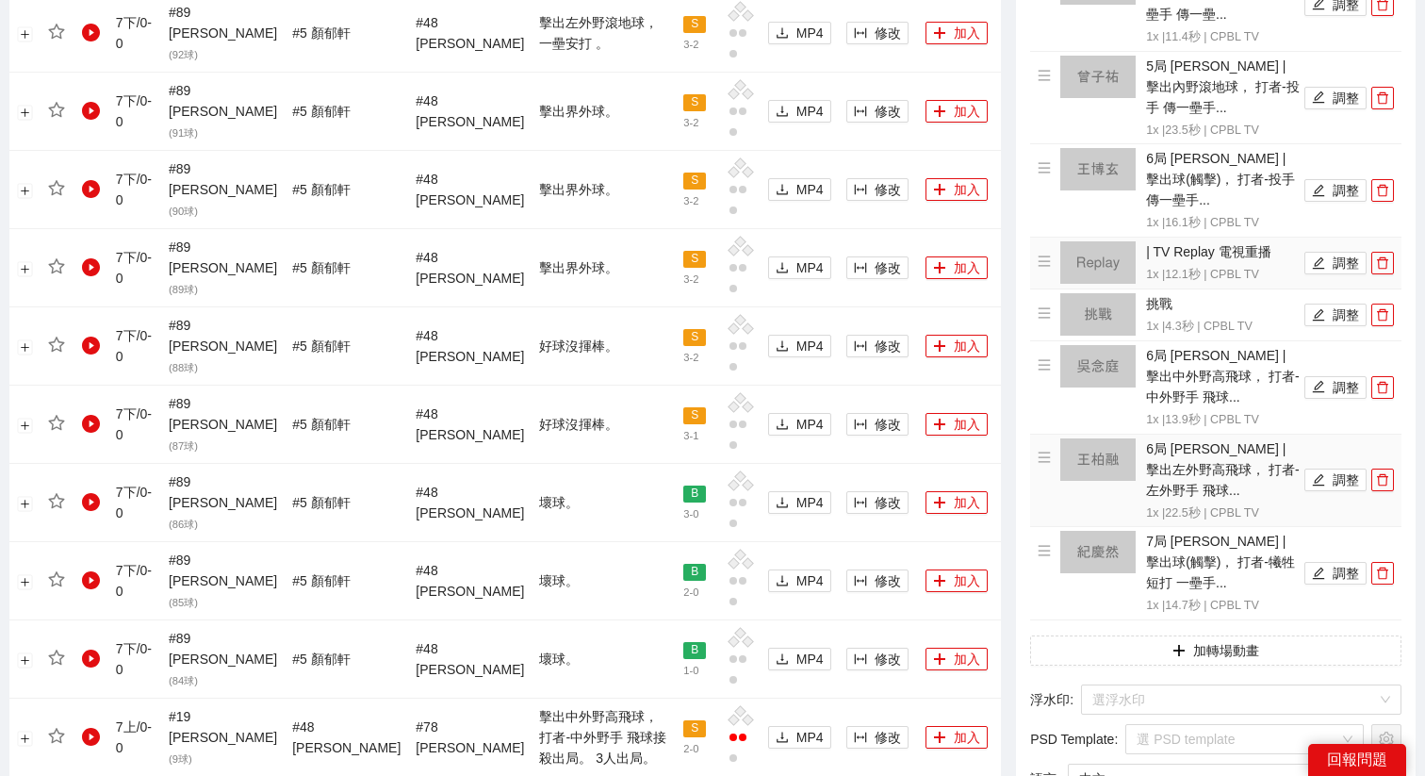
scroll to position [1625, 0]
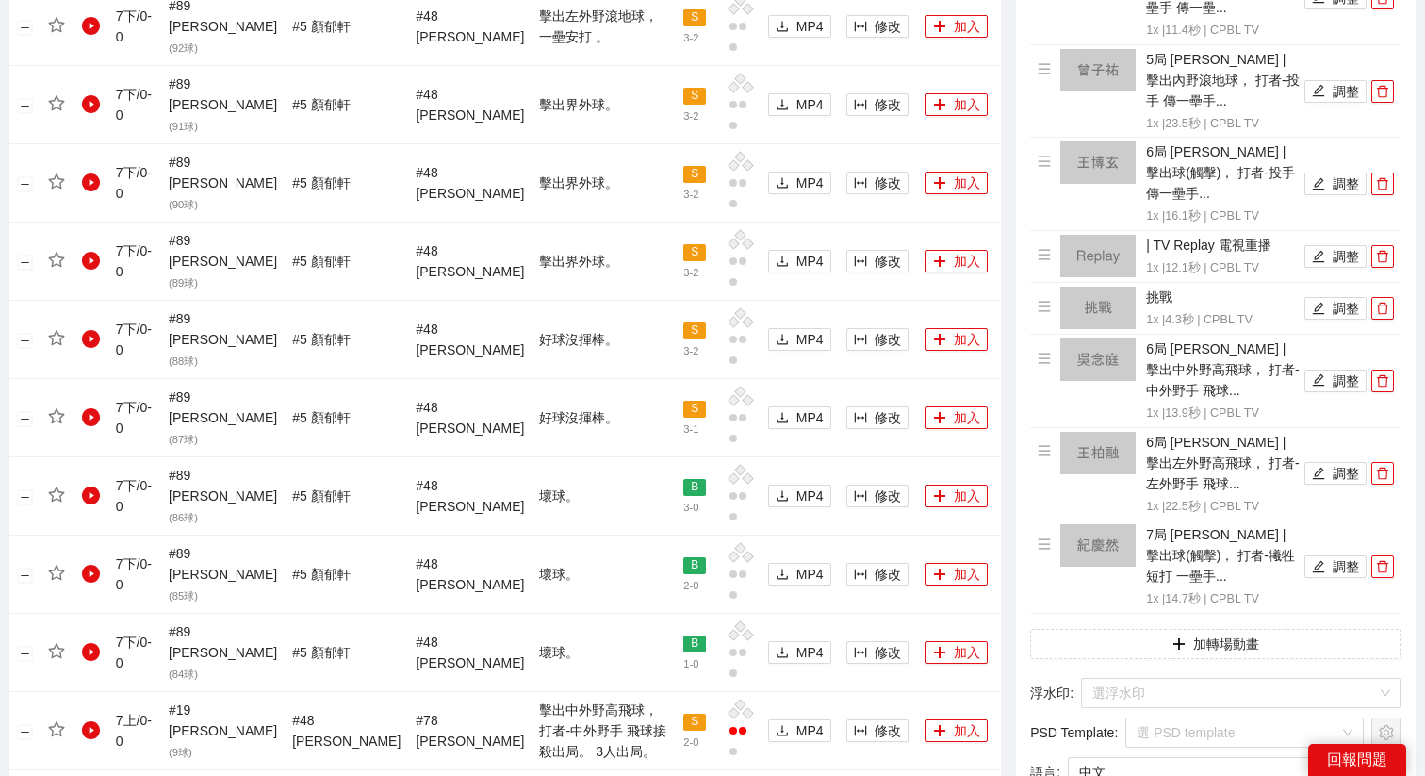
click at [1200, 629] on button "加轉場動畫" at bounding box center [1215, 644] width 371 height 30
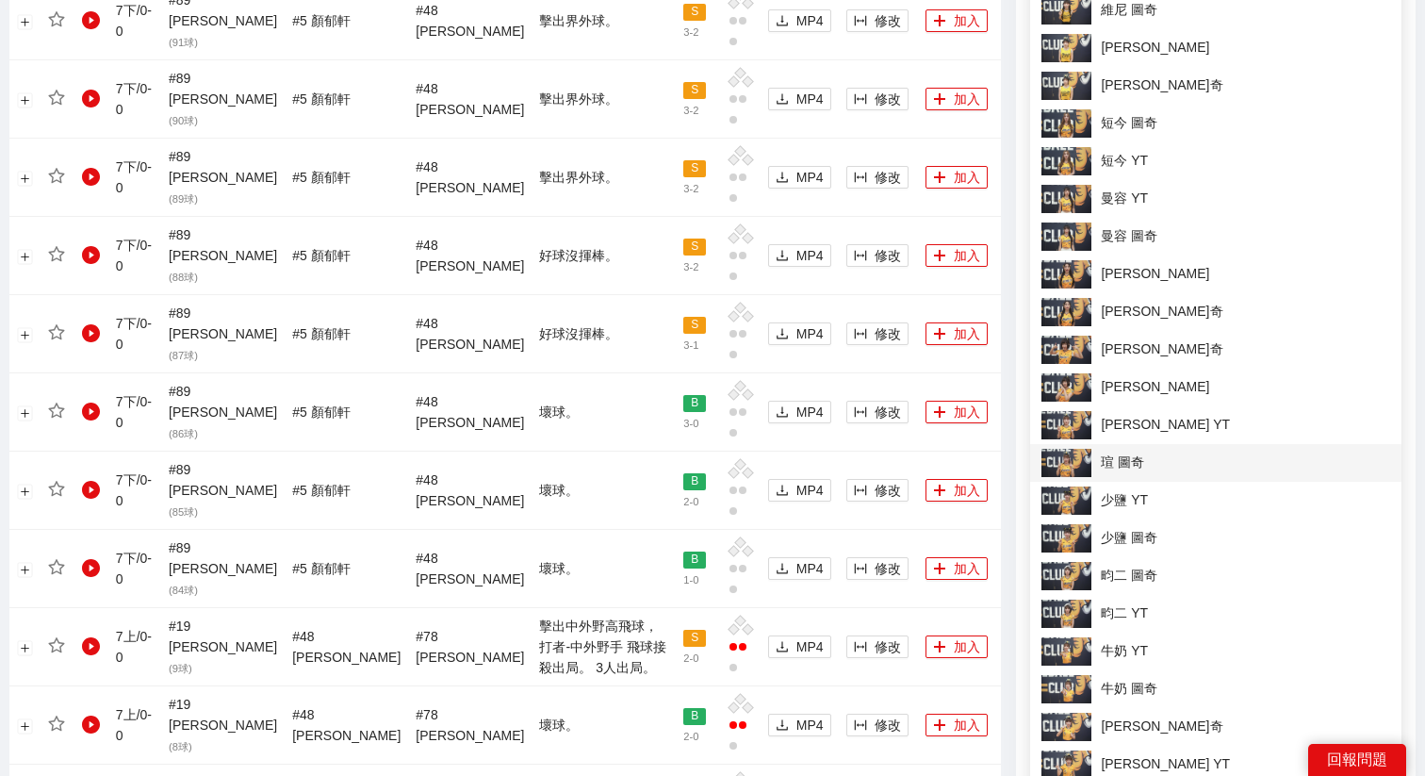
scroll to position [1731, 0]
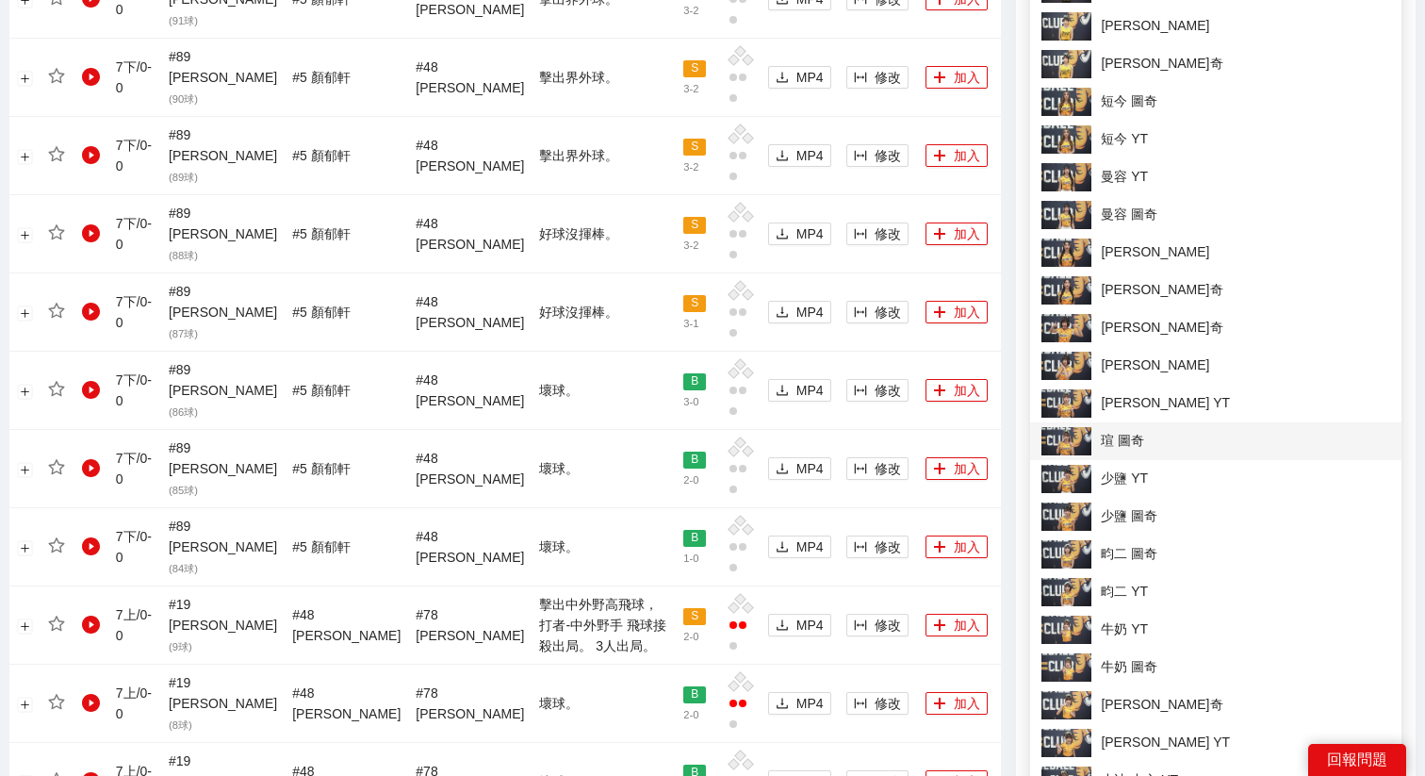
click at [1114, 440] on span "瑄 圖奇" at bounding box center [1216, 441] width 349 height 28
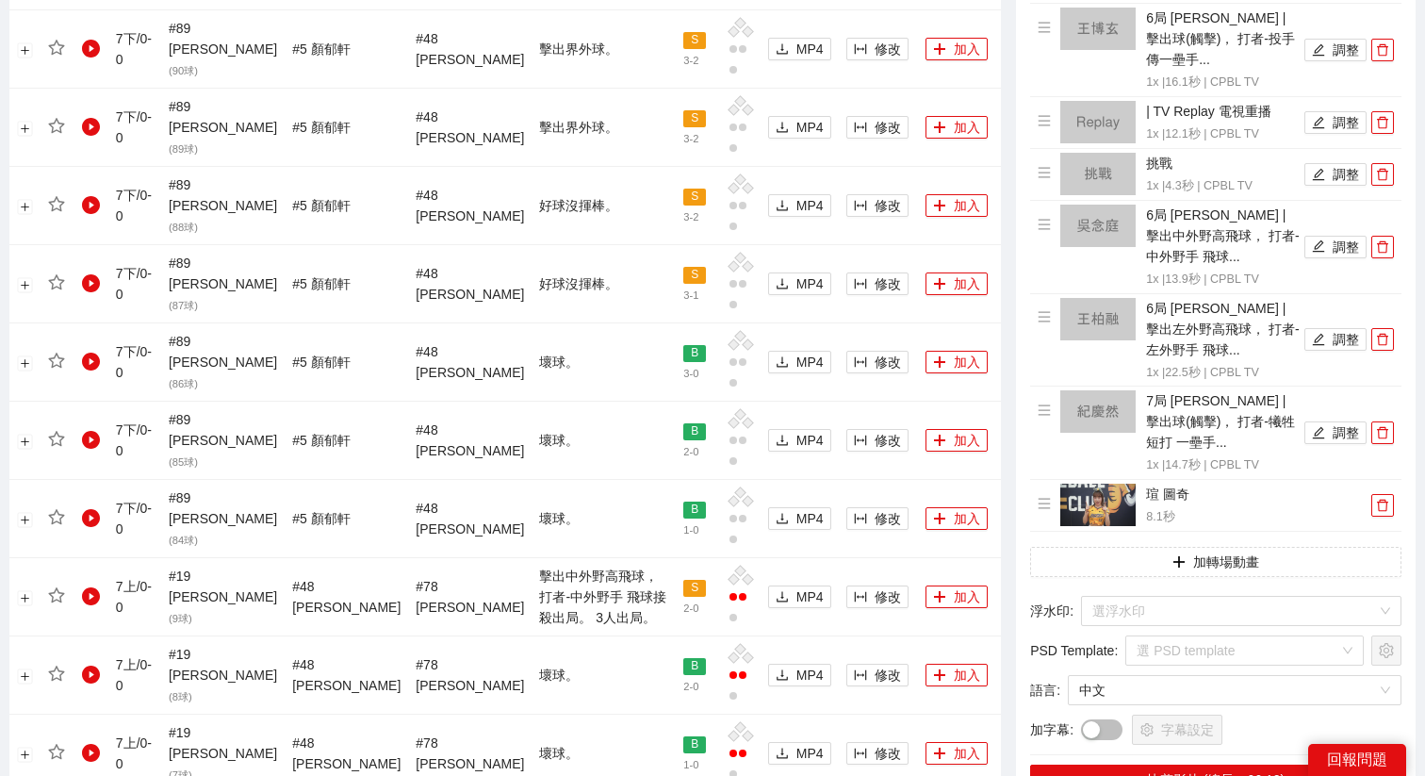
scroll to position [1772, 0]
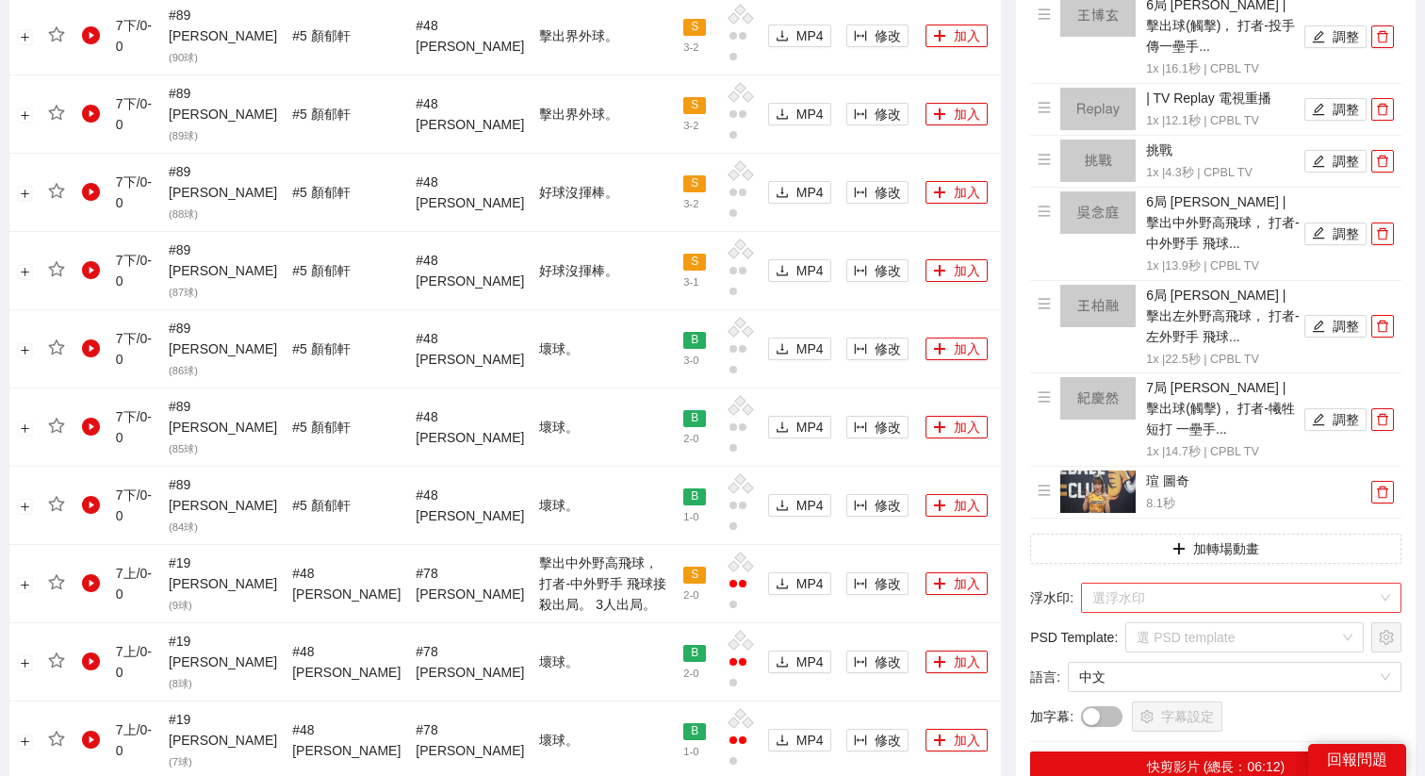
click at [1169, 583] on input "search" at bounding box center [1234, 597] width 285 height 28
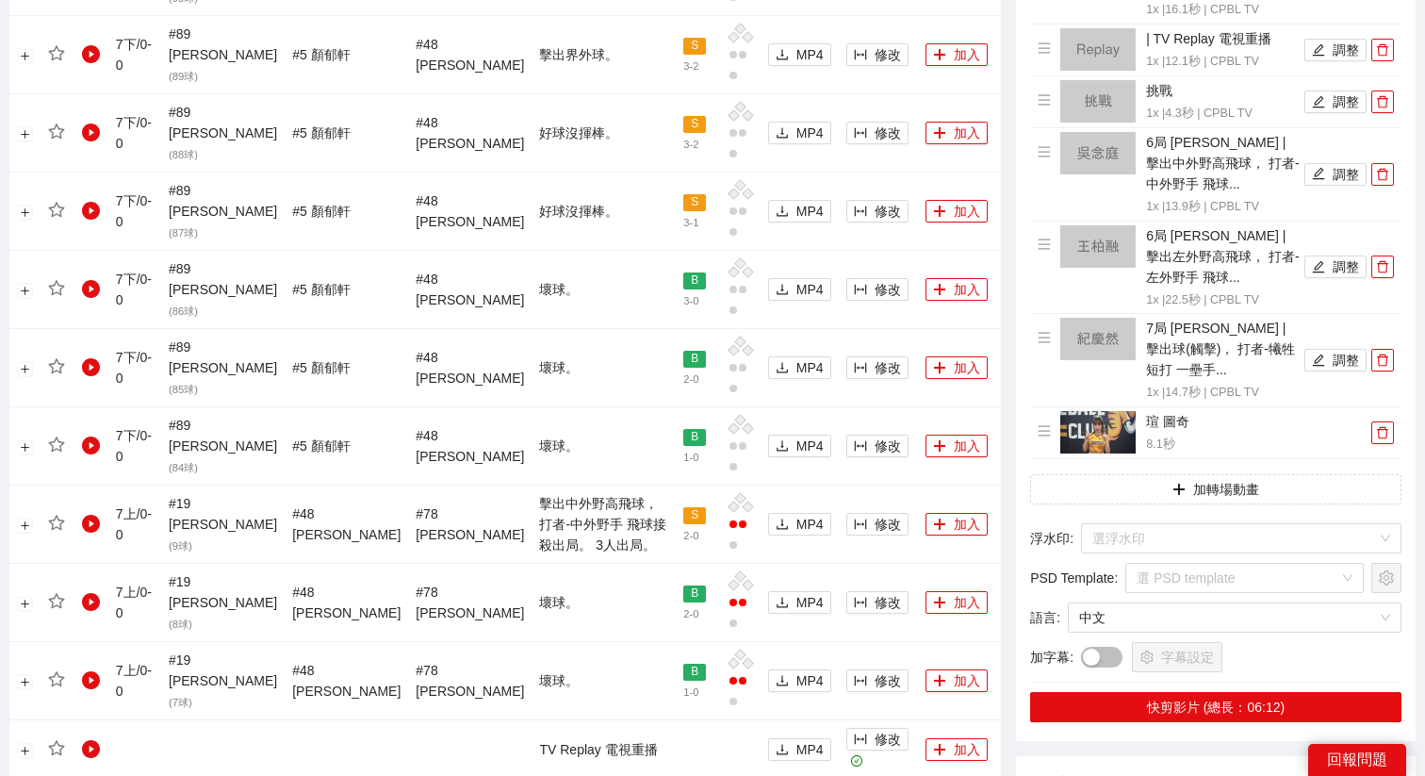
scroll to position [1848, 0]
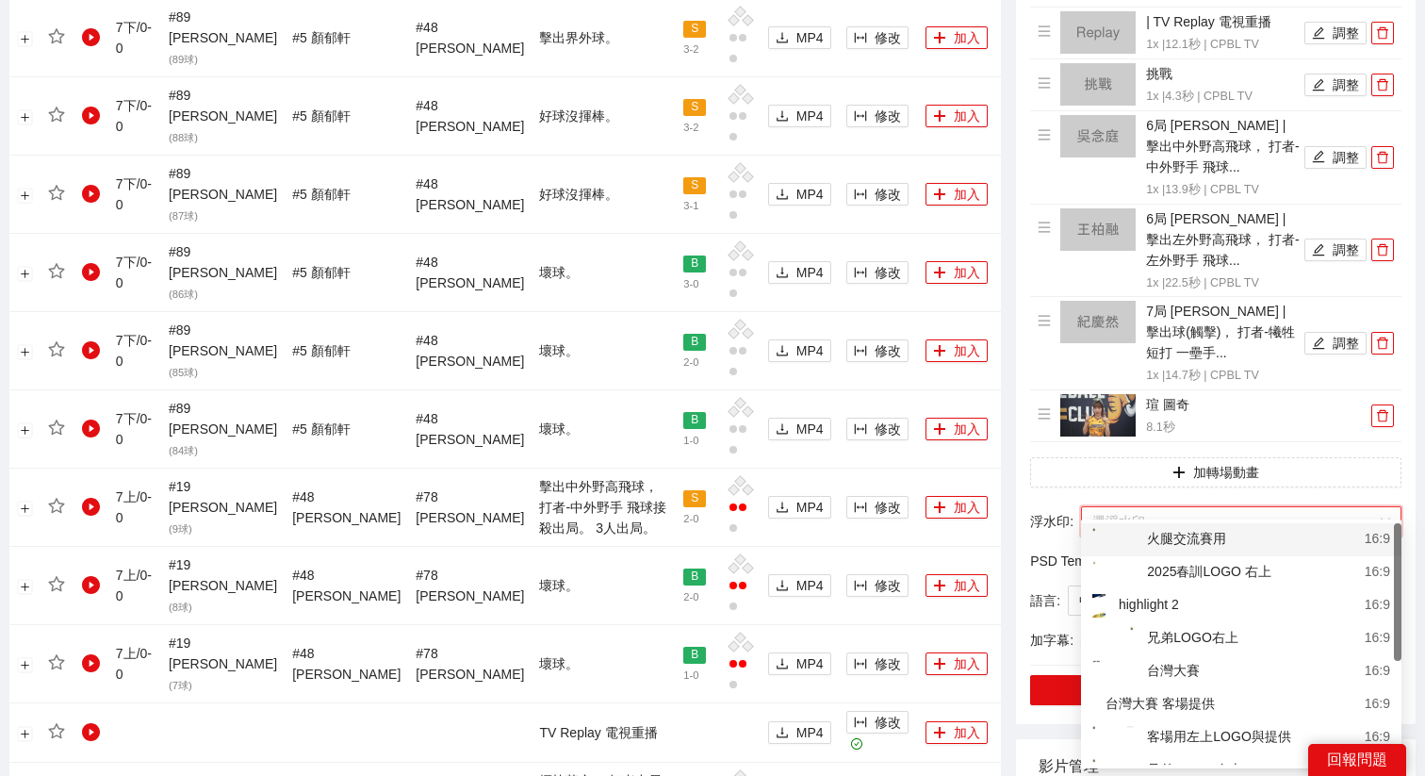
click at [1170, 514] on input "search" at bounding box center [1234, 521] width 285 height 28
click at [1172, 740] on div "客場用左上LOGO與提供" at bounding box center [1191, 738] width 199 height 24
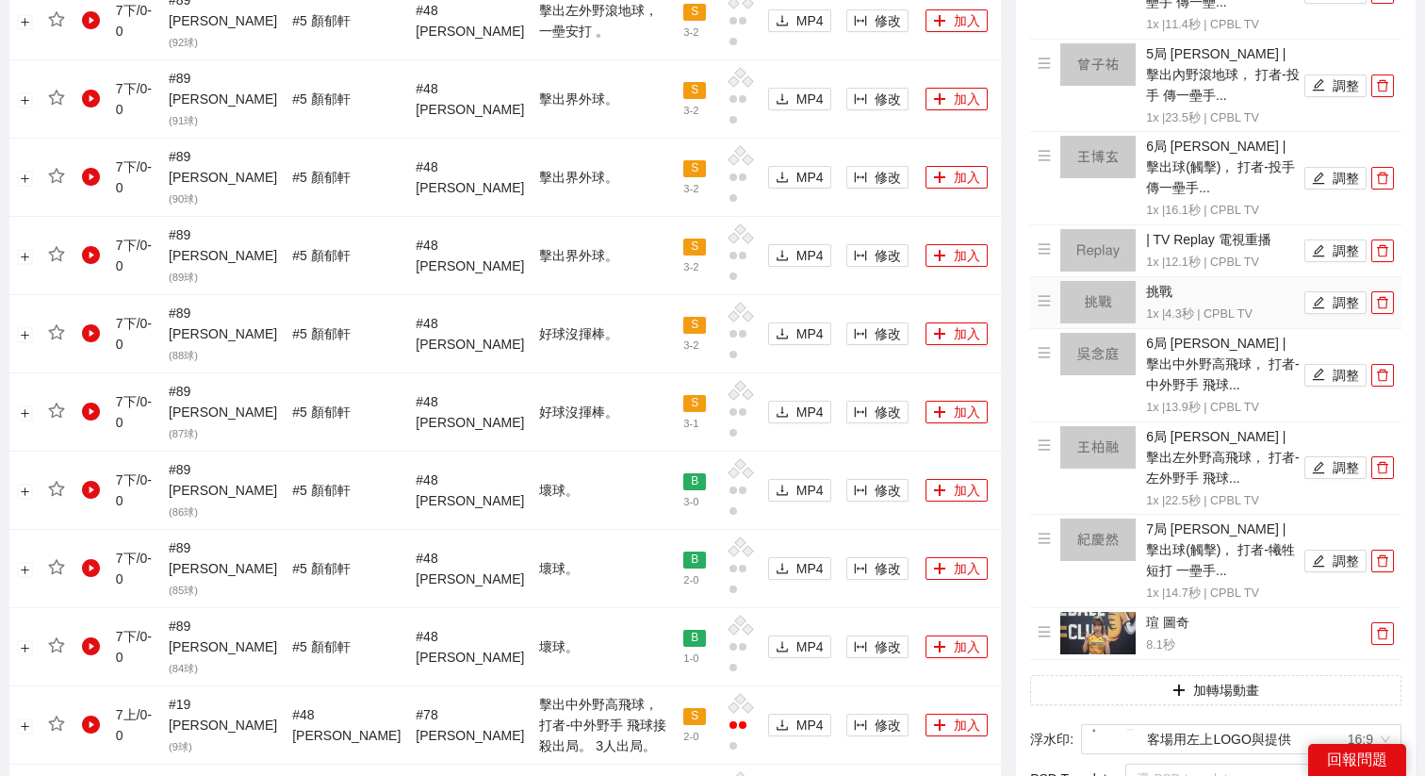
scroll to position [1775, 0]
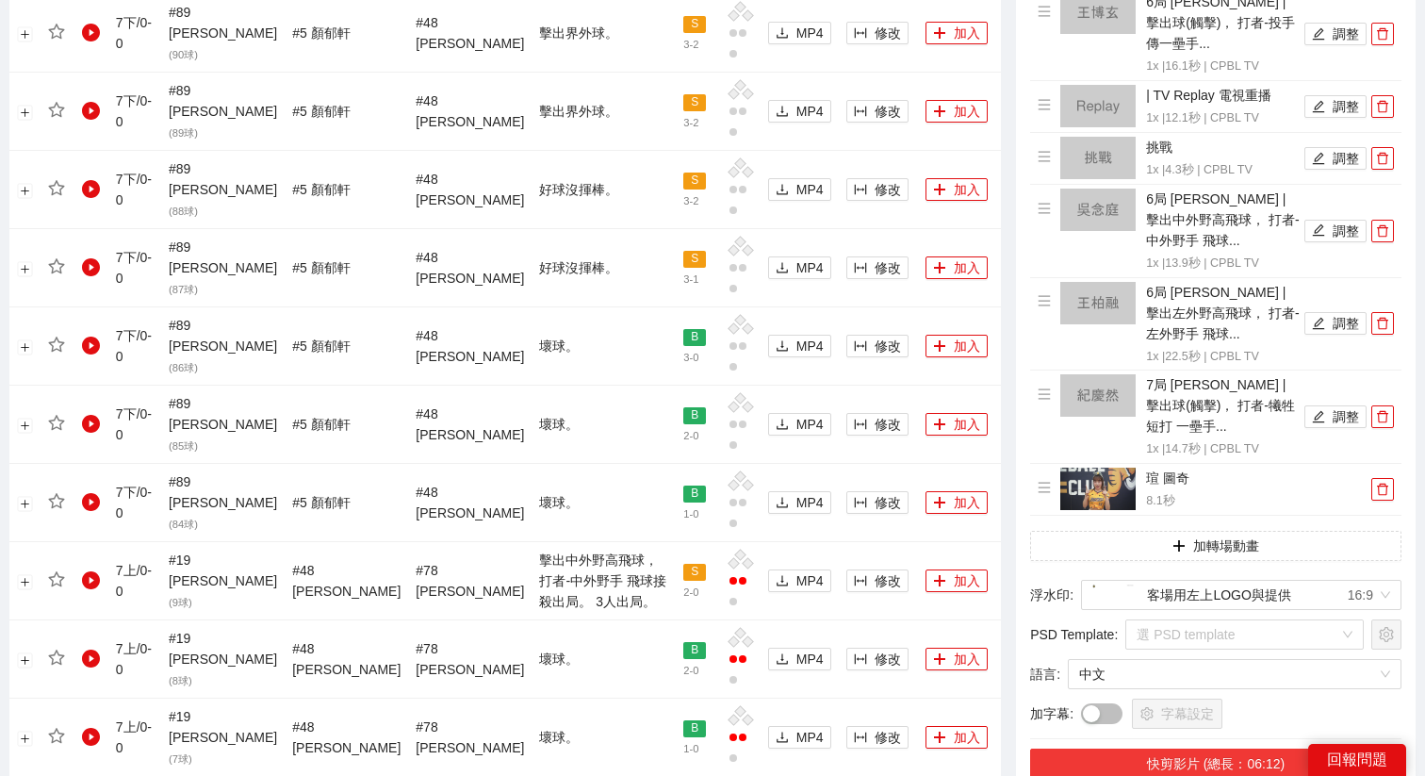
click at [1190, 748] on button "快剪影片 (總長：06:12)" at bounding box center [1215, 763] width 371 height 30
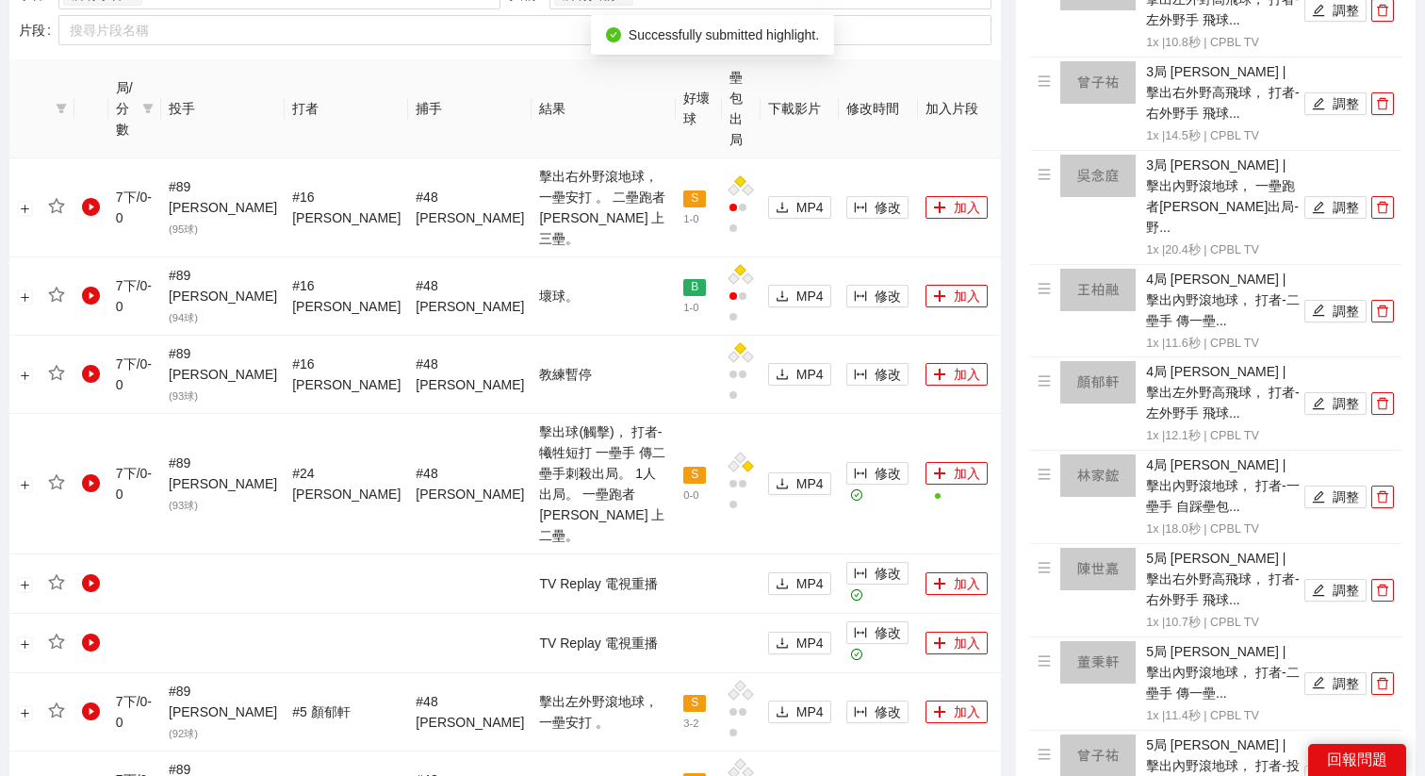
scroll to position [115, 0]
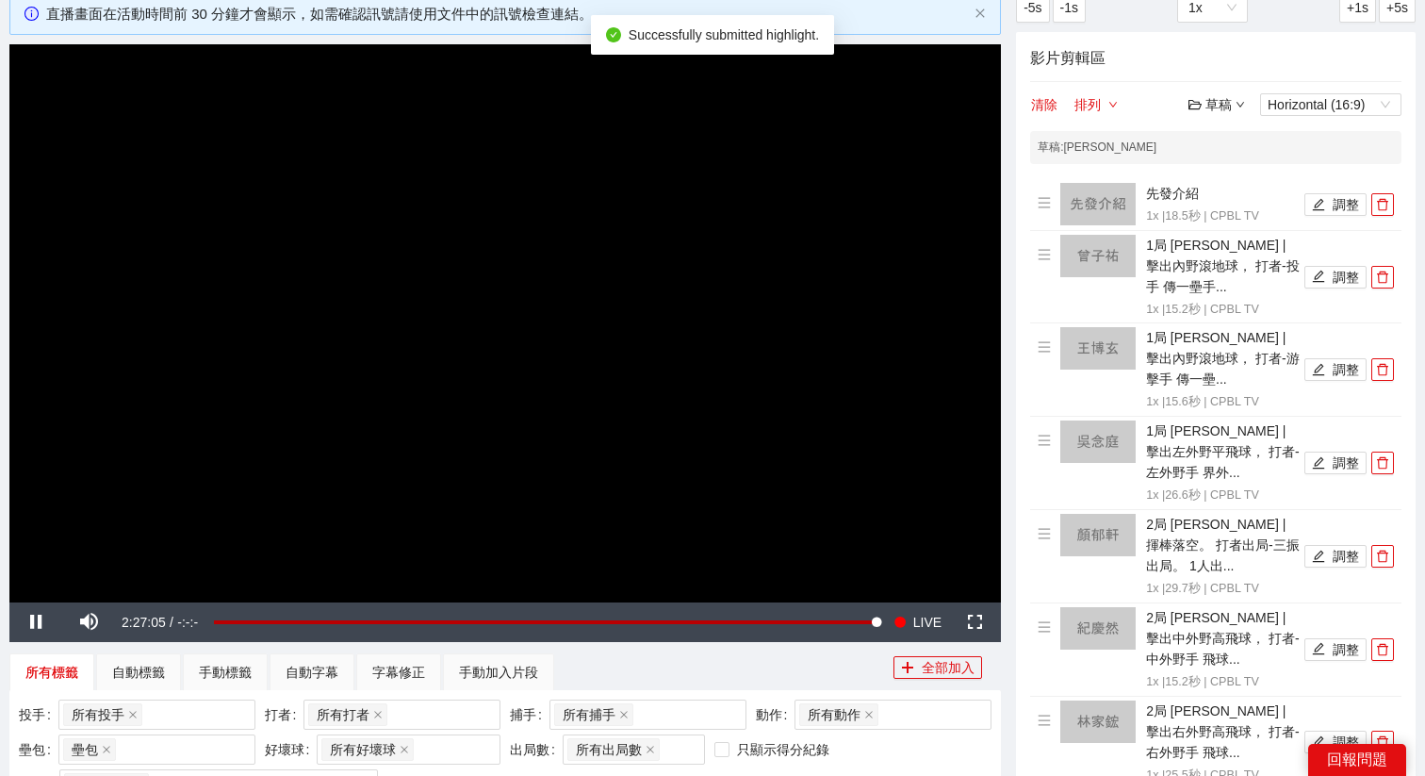
click at [1207, 106] on div "草稿" at bounding box center [1217, 104] width 57 height 21
click at [1230, 181] on link "儲存" at bounding box center [1221, 176] width 43 height 15
click at [1219, 101] on div "草稿" at bounding box center [1217, 104] width 57 height 21
click at [1210, 245] on link "退出" at bounding box center [1221, 245] width 43 height 15
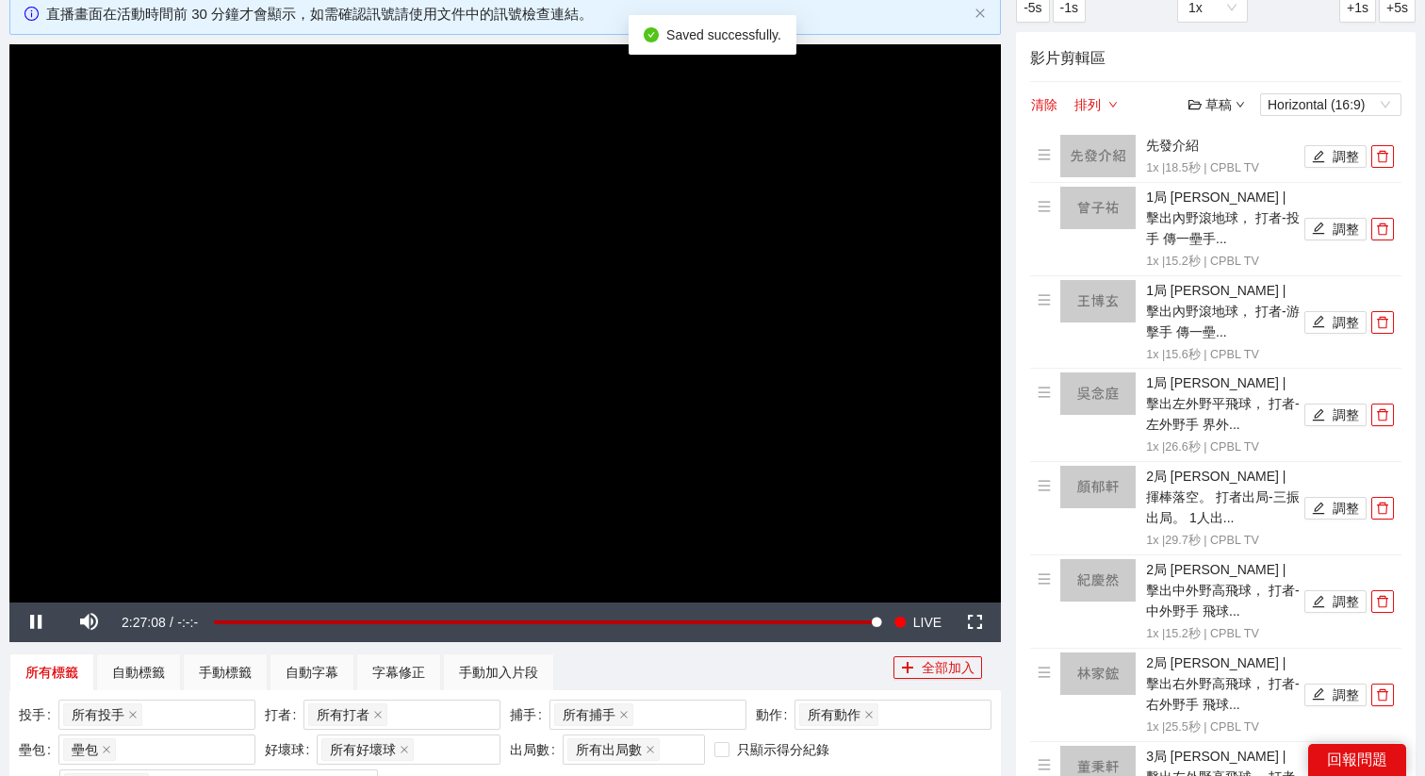
click at [1045, 106] on button "清除" at bounding box center [1044, 104] width 28 height 23
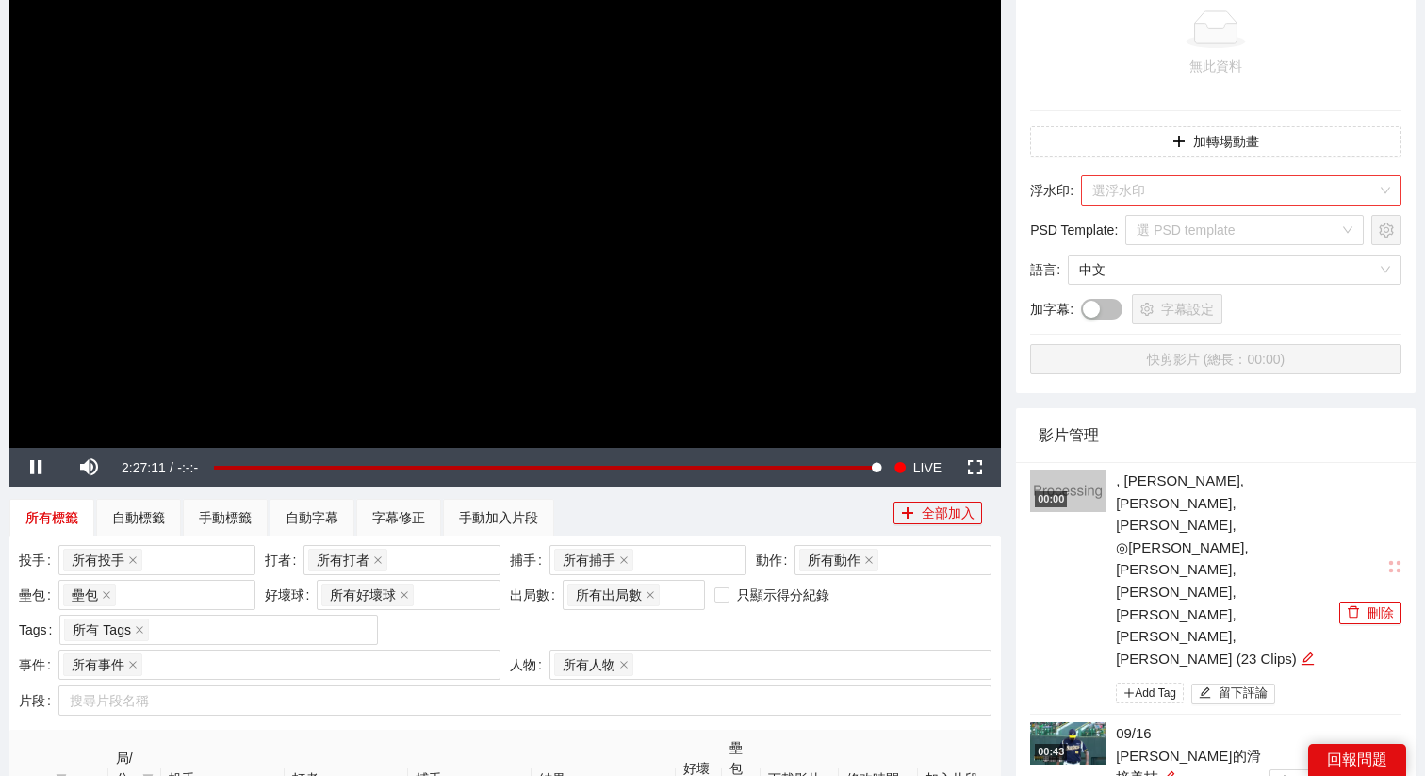
scroll to position [271, 0]
click at [1302, 650] on icon "edit" at bounding box center [1308, 656] width 12 height 12
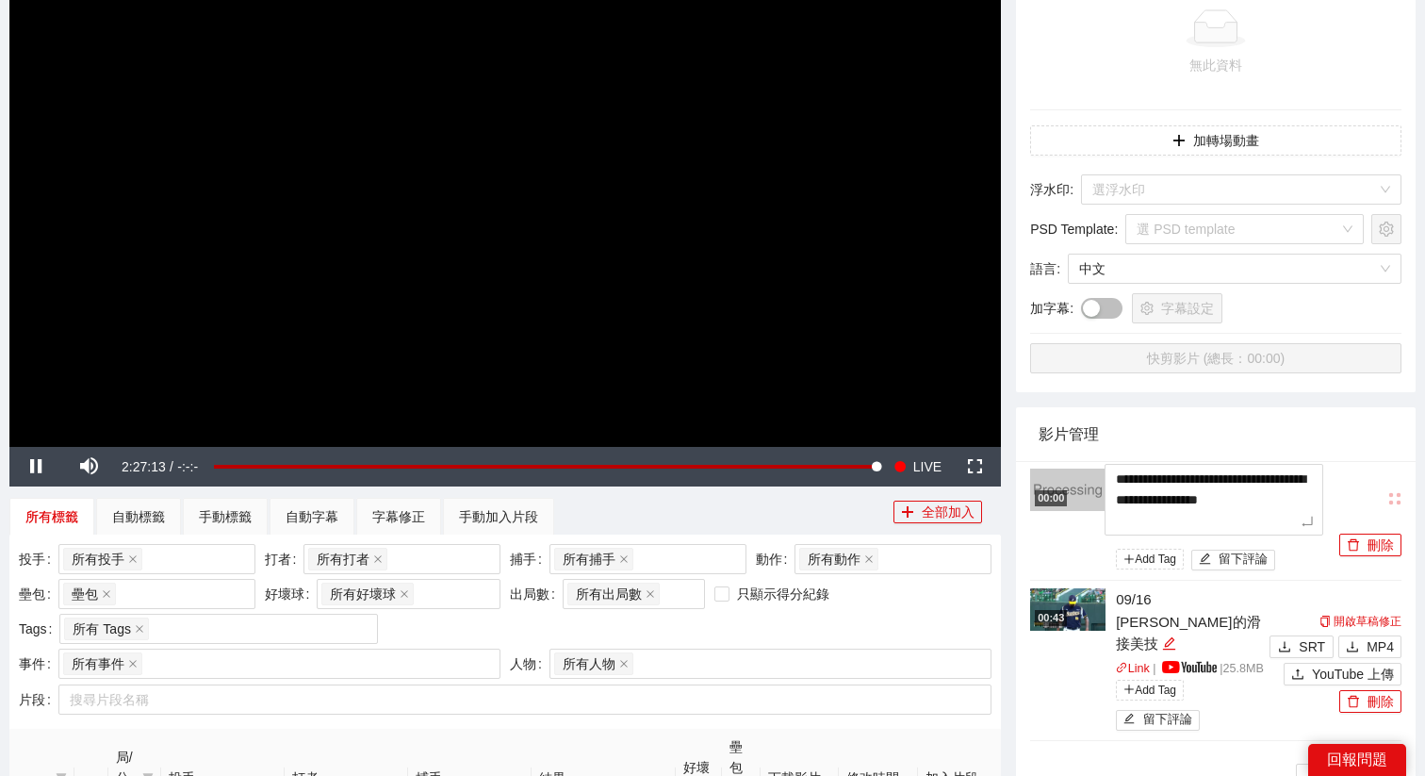
drag, startPoint x: 1269, startPoint y: 521, endPoint x: 1084, endPoint y: 469, distance: 191.9
click at [1084, 469] on div "**********" at bounding box center [1182, 521] width 304 height 107
type textarea "*"
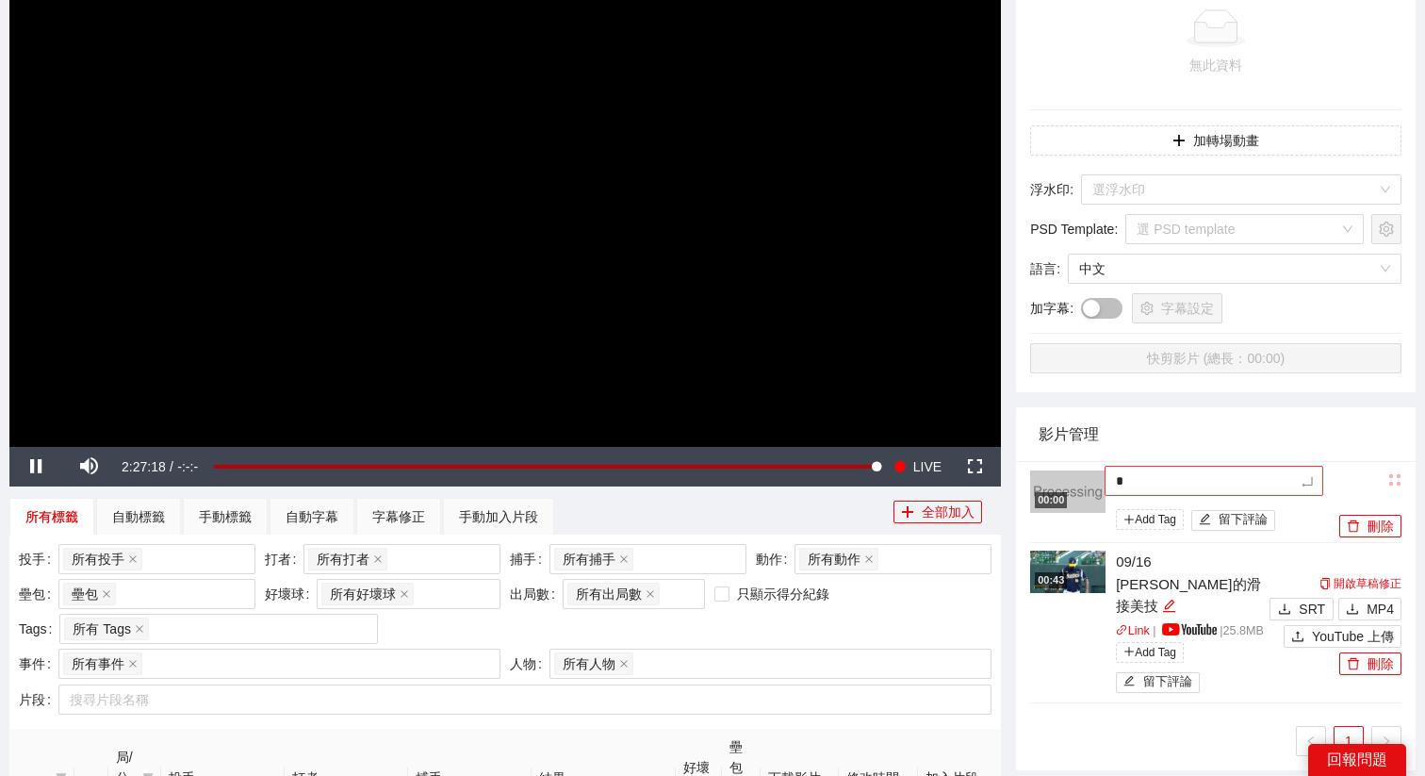
type textarea "**"
type textarea "*"
type textarea "**"
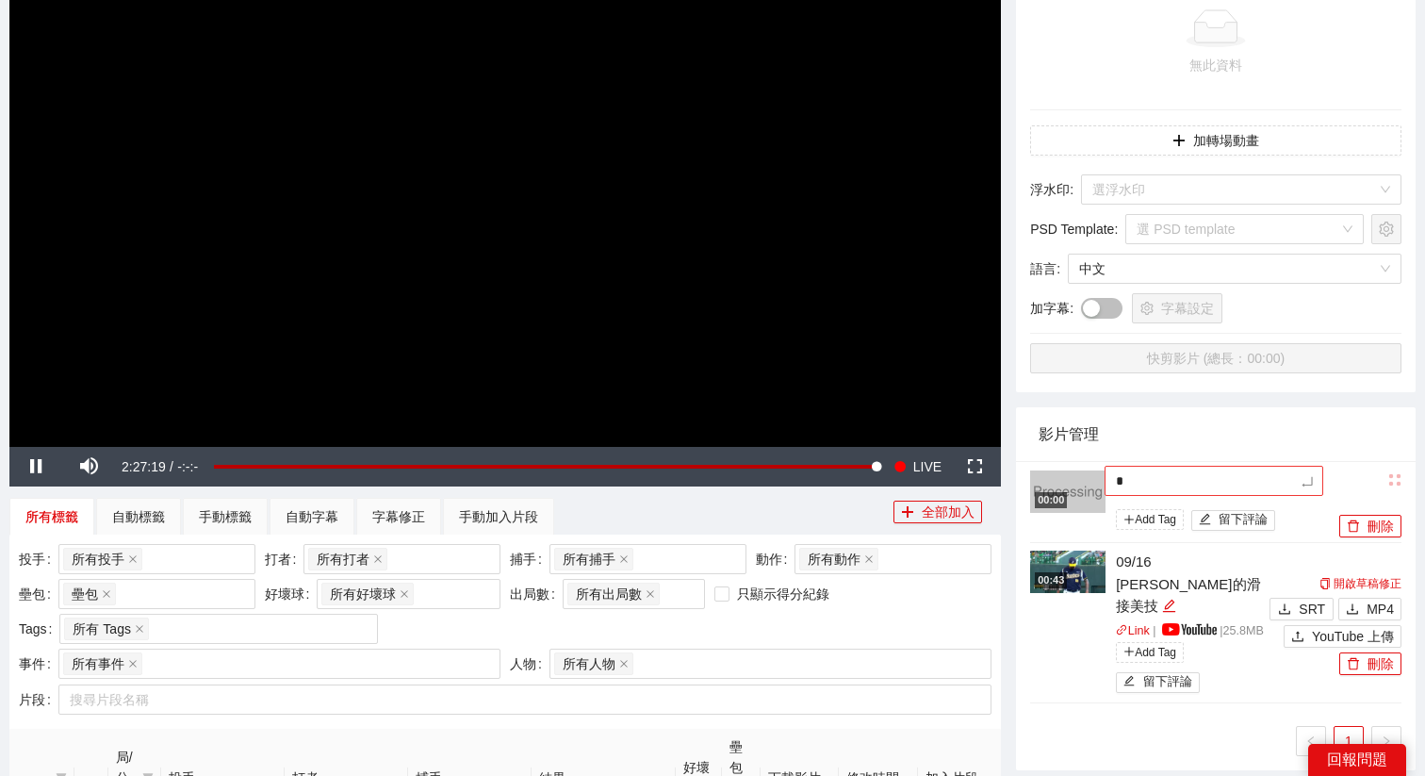
type textarea "**"
type textarea "***"
type textarea "**"
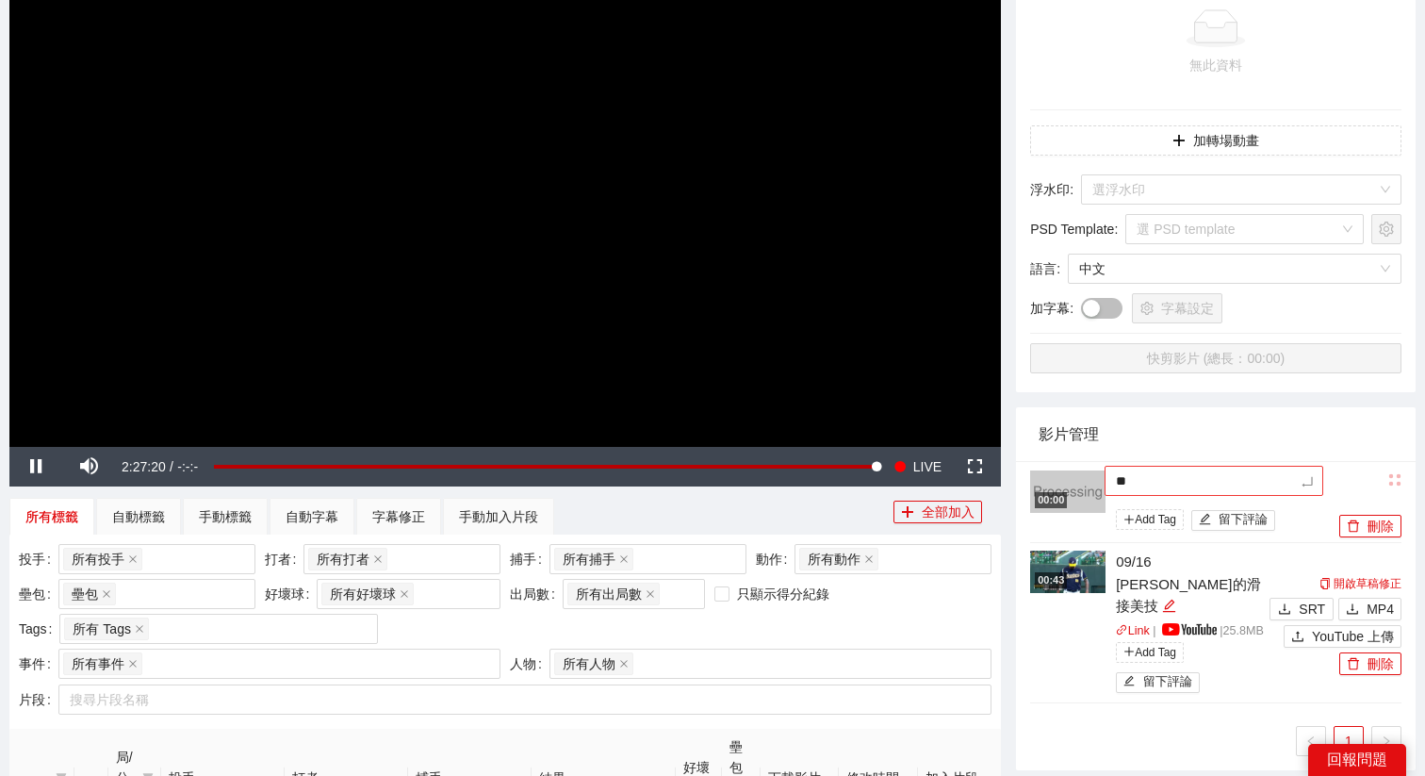
type textarea "***"
type textarea "****"
type textarea "*****"
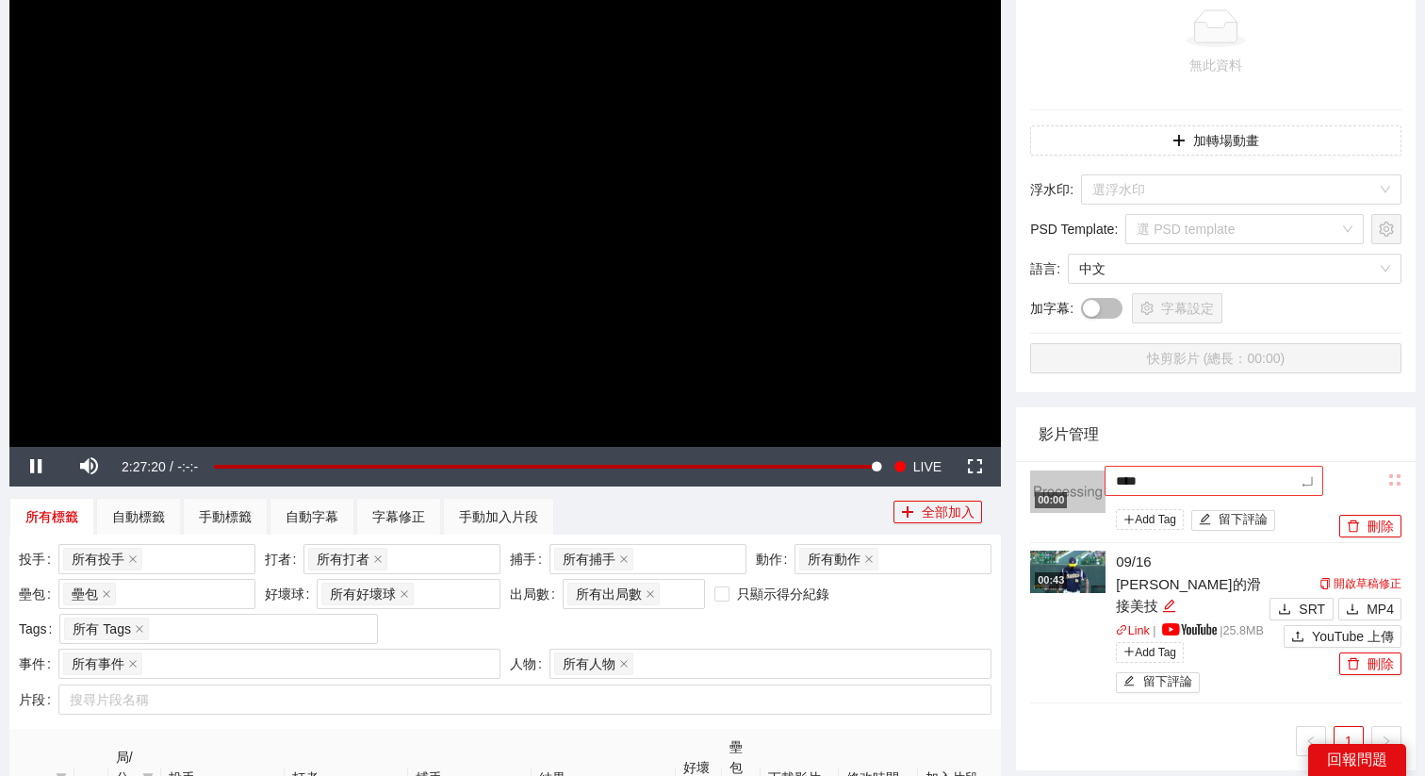
type textarea "*****"
type textarea "***"
click at [1237, 479] on icon "edit" at bounding box center [1244, 483] width 14 height 14
click at [1117, 480] on textarea "***" at bounding box center [1214, 481] width 219 height 30
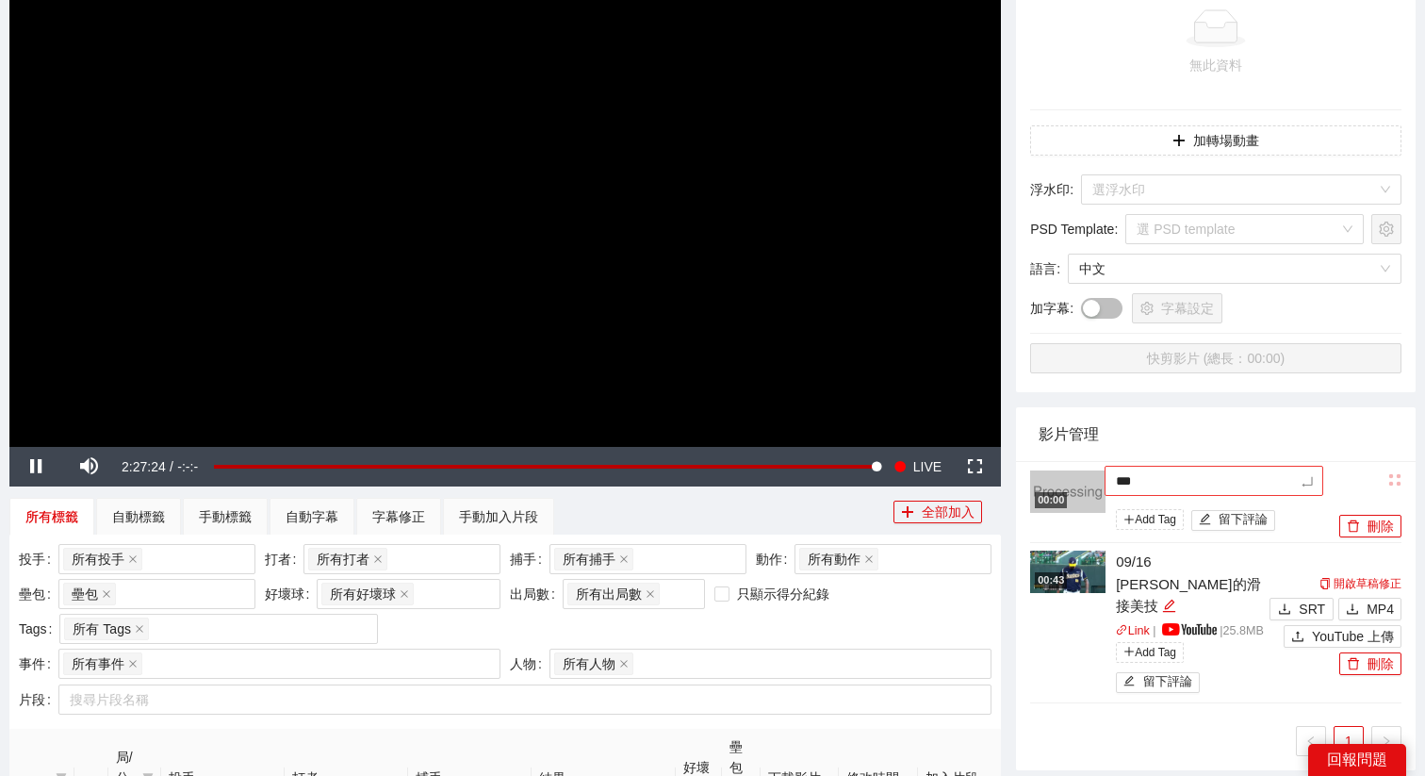
type textarea "****"
type textarea "*****"
type textarea "******"
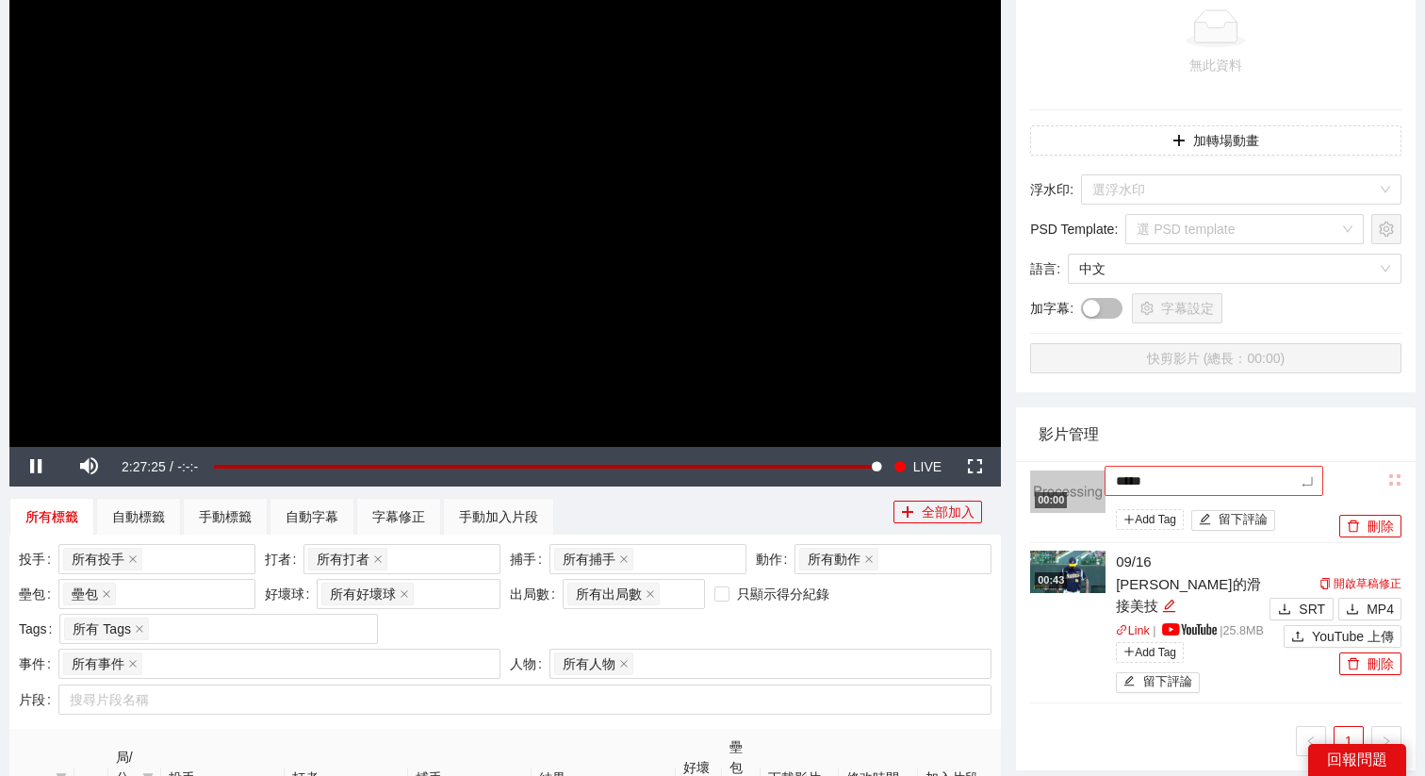
type textarea "******"
type textarea "*******"
type textarea "********"
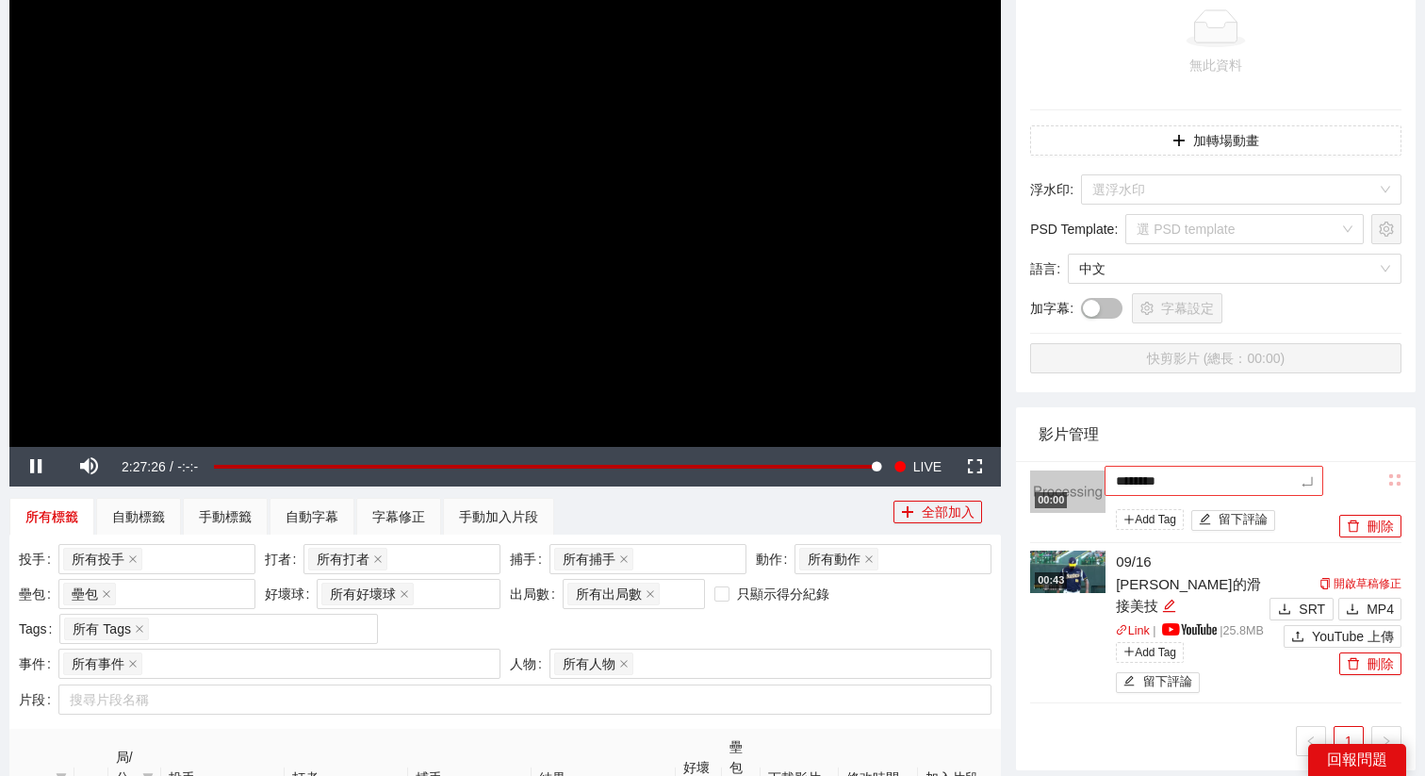
type textarea "*********"
click at [509, 522] on div "手動加入片段" at bounding box center [498, 516] width 79 height 21
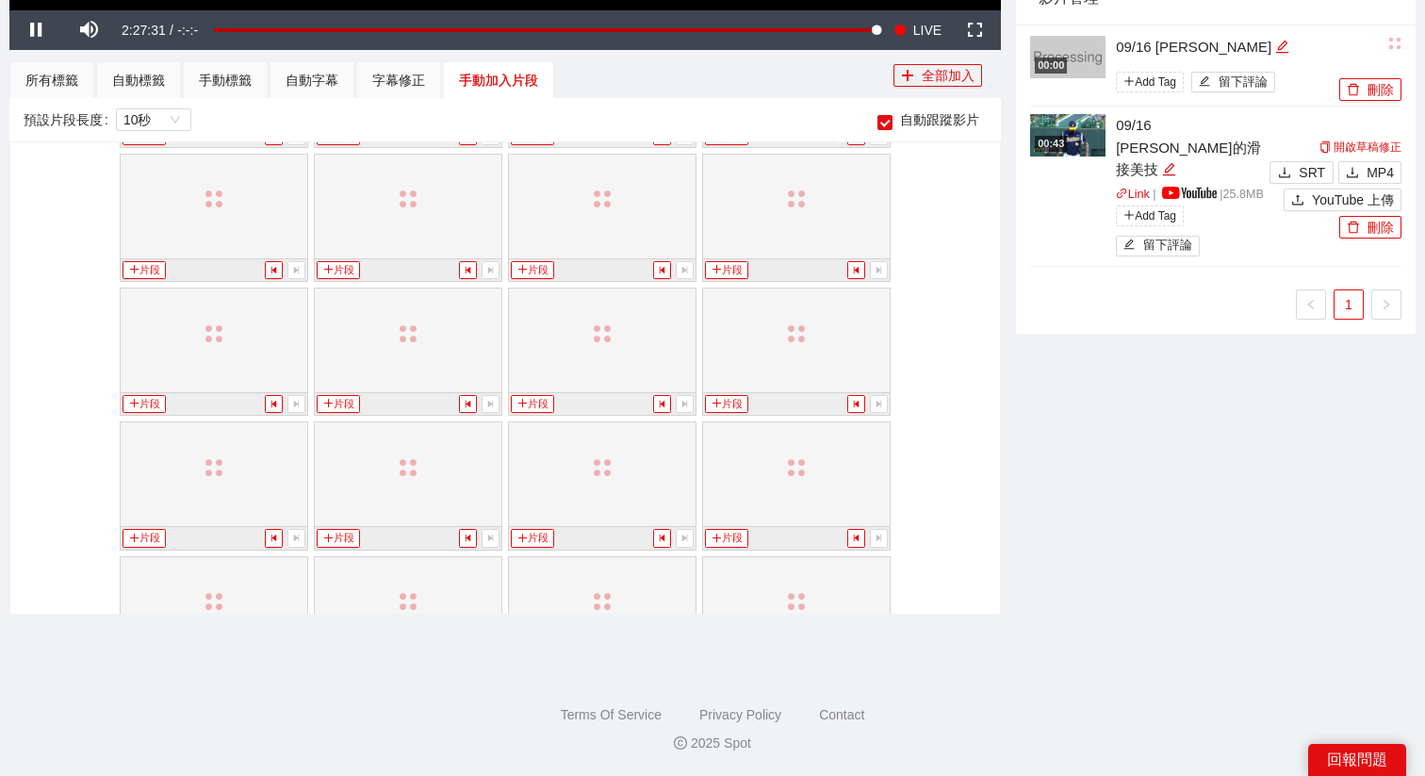
scroll to position [16039, 0]
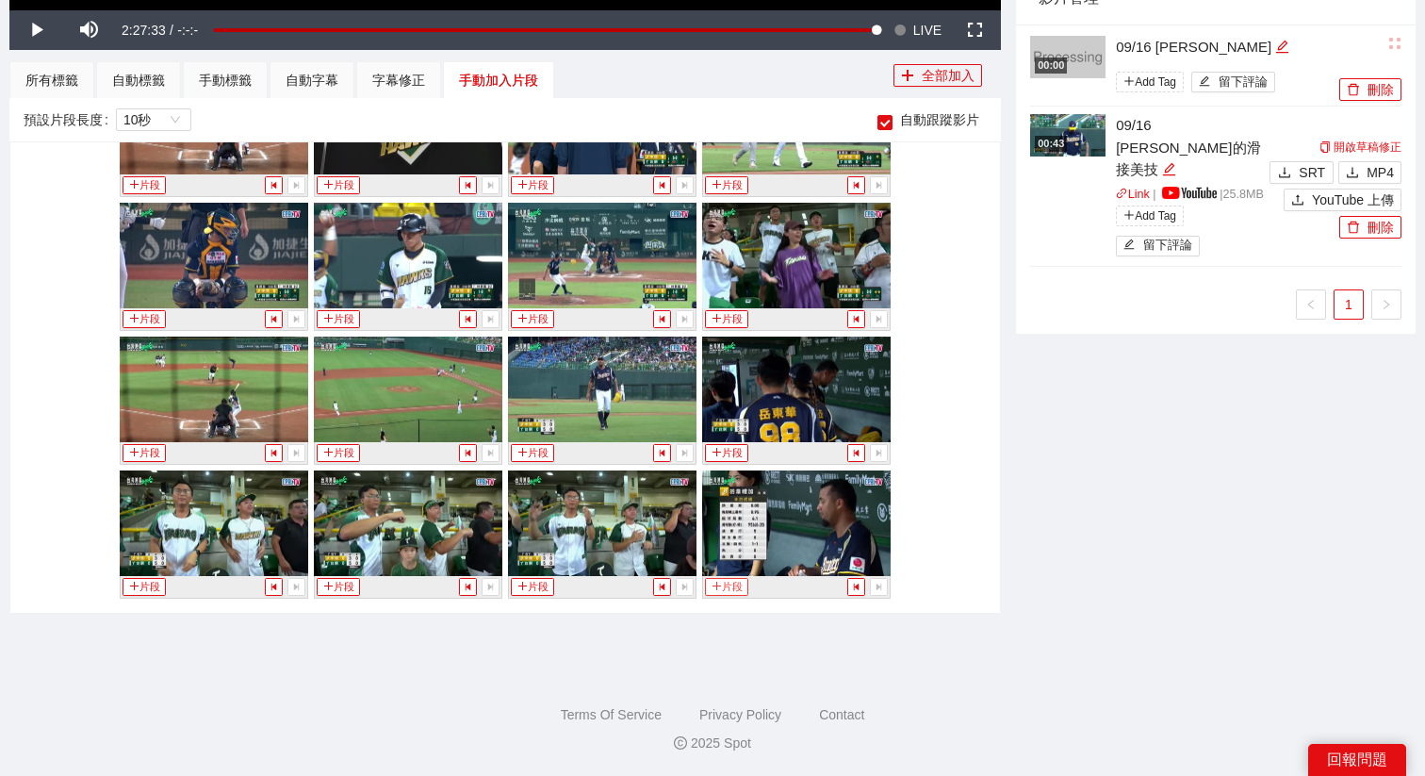
click at [726, 584] on button "片段" at bounding box center [726, 587] width 43 height 18
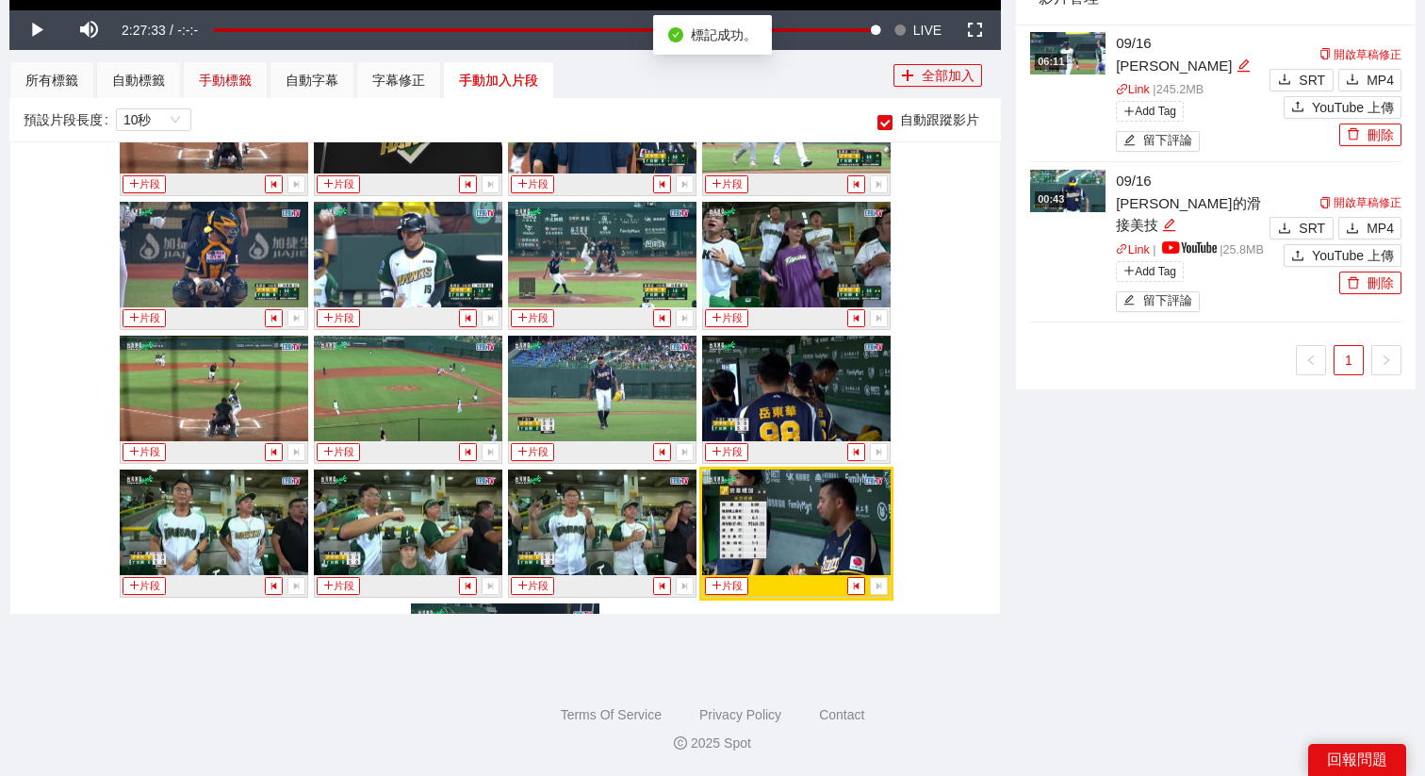
click at [239, 75] on div "手動標籤" at bounding box center [225, 80] width 53 height 21
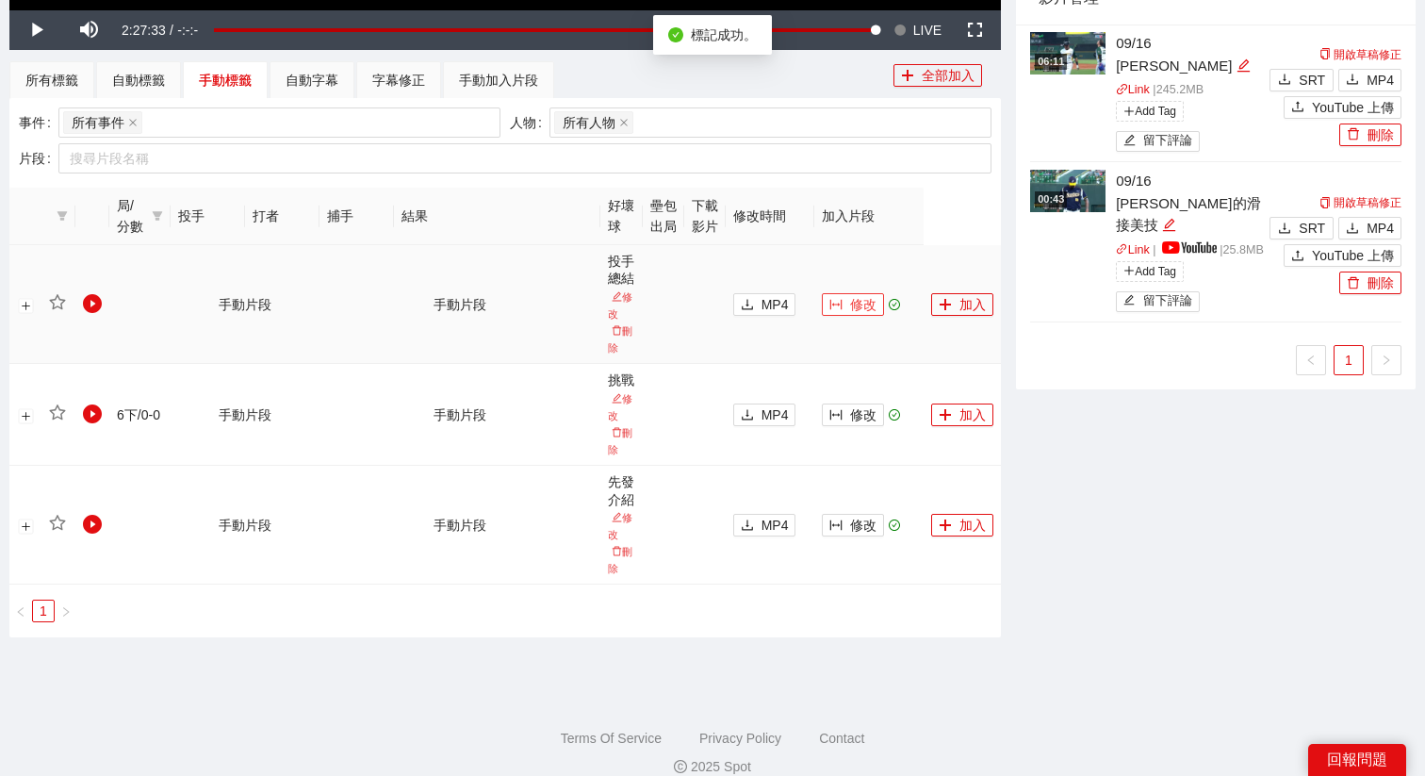
click at [869, 305] on span "修改" at bounding box center [863, 304] width 26 height 21
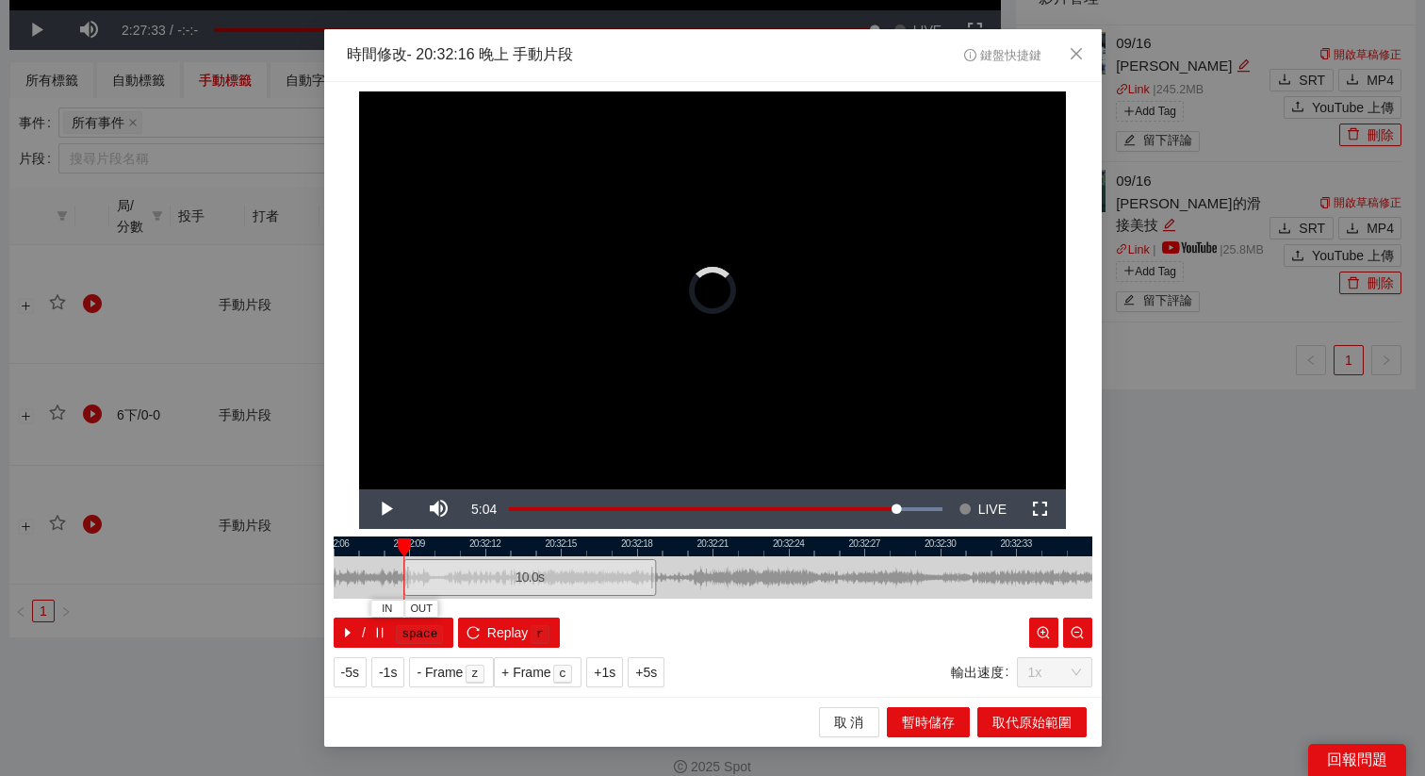
drag, startPoint x: 737, startPoint y: 578, endPoint x: 546, endPoint y: 600, distance: 192.7
click at [546, 600] on div "20:32:06 20:32:09 20:32:12 20:32:15 20:32:18 20:32:21 20:32:24 20:32:27 20:32:3…" at bounding box center [713, 591] width 759 height 111
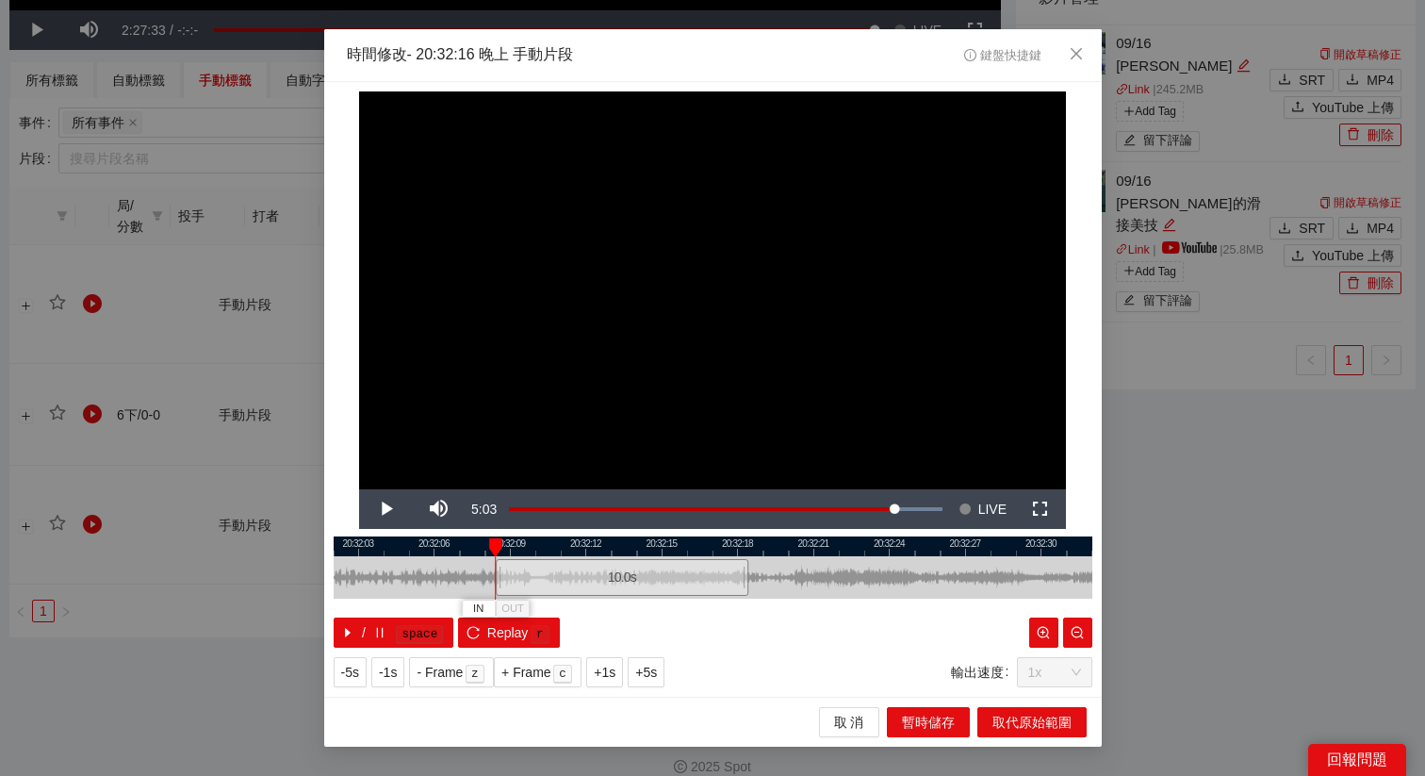
drag, startPoint x: 510, startPoint y: 542, endPoint x: 814, endPoint y: 541, distance: 304.5
click at [813, 540] on div at bounding box center [814, 546] width 759 height 20
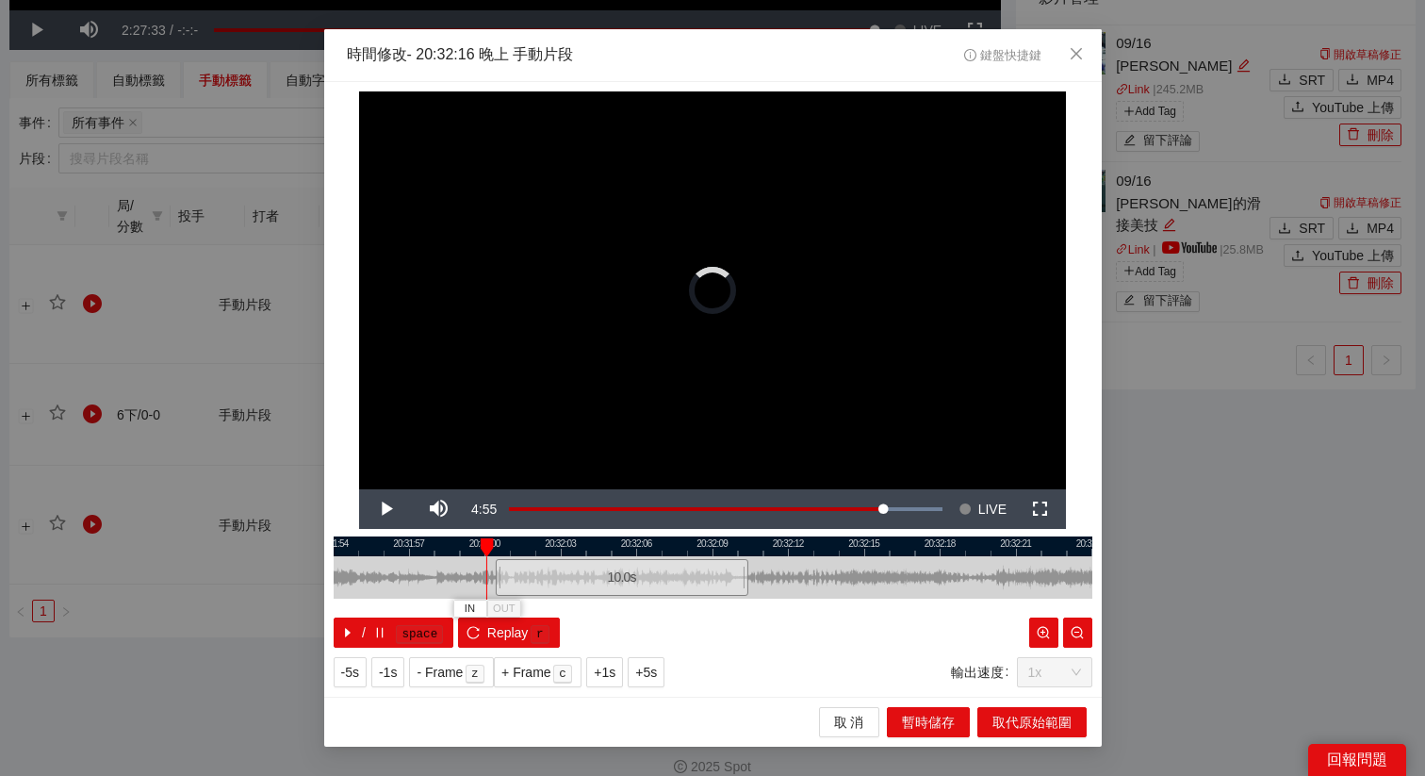
drag, startPoint x: 822, startPoint y: 581, endPoint x: 649, endPoint y: 575, distance: 172.6
click at [649, 575] on div "10.0 s" at bounding box center [621, 577] width 253 height 37
drag, startPoint x: 665, startPoint y: 580, endPoint x: 584, endPoint y: 580, distance: 80.1
click at [584, 580] on div "10.0 s" at bounding box center [589, 577] width 253 height 37
click at [492, 613] on span "IN" at bounding box center [491, 608] width 10 height 17
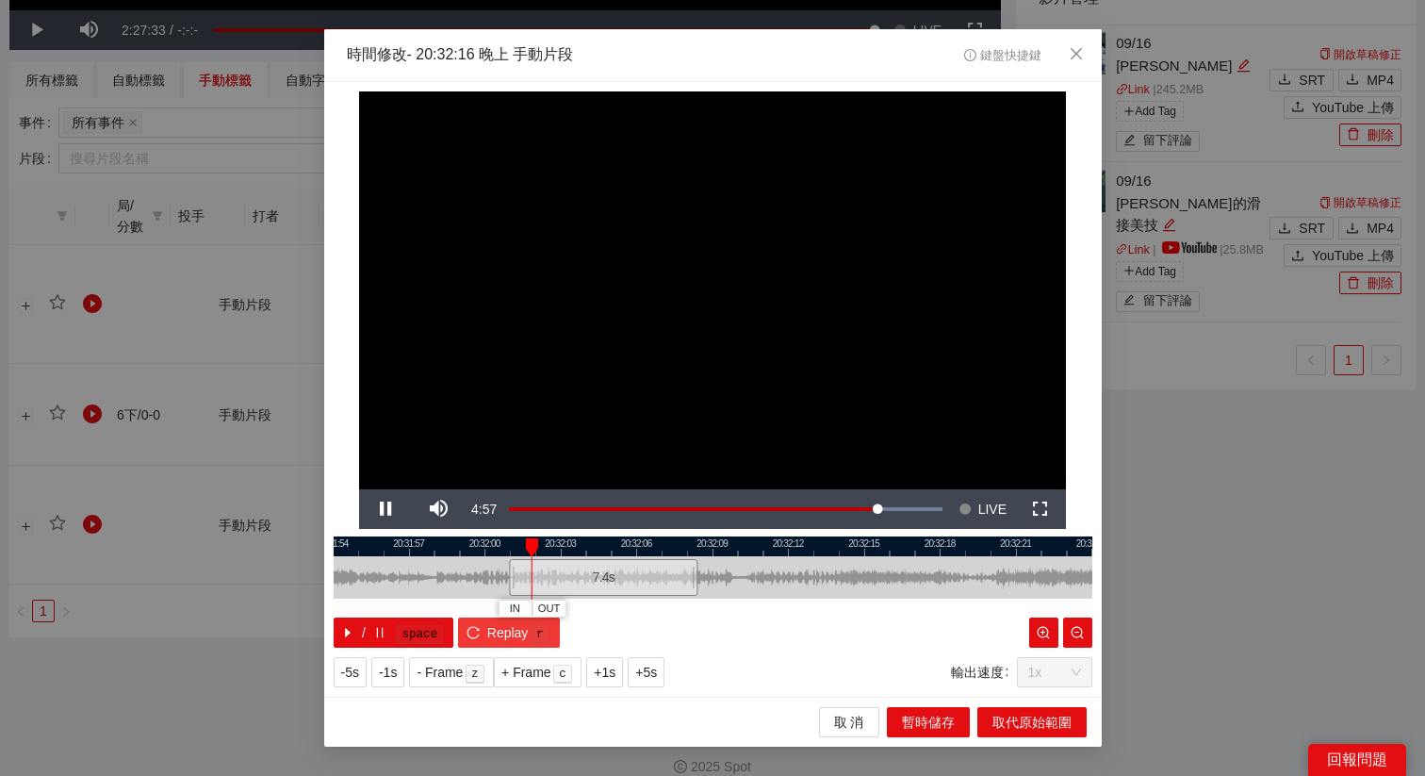
click at [488, 636] on span "Replay" at bounding box center [507, 632] width 41 height 21
click at [929, 611] on span "OUT" at bounding box center [920, 608] width 23 height 17
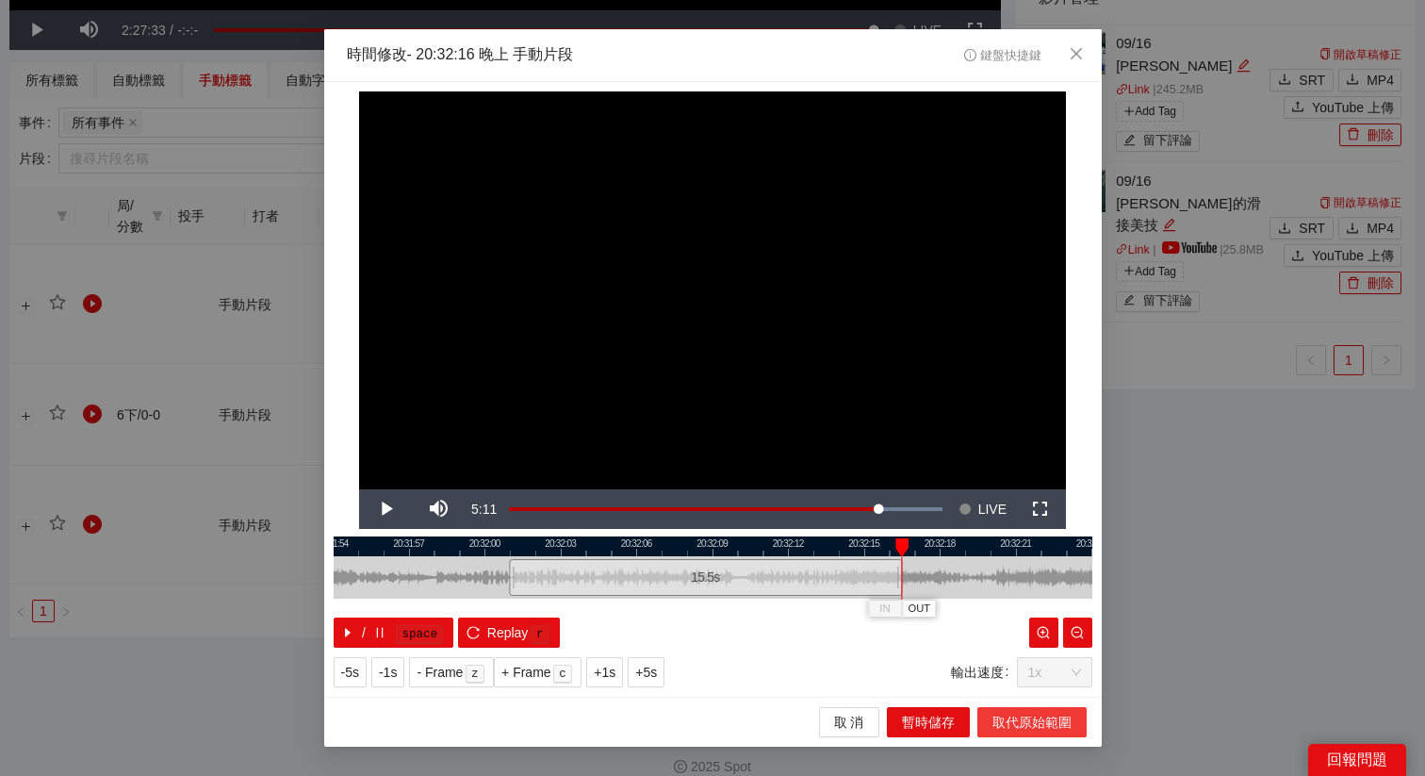
click at [1014, 723] on span "取代原始範圍" at bounding box center [1032, 722] width 79 height 21
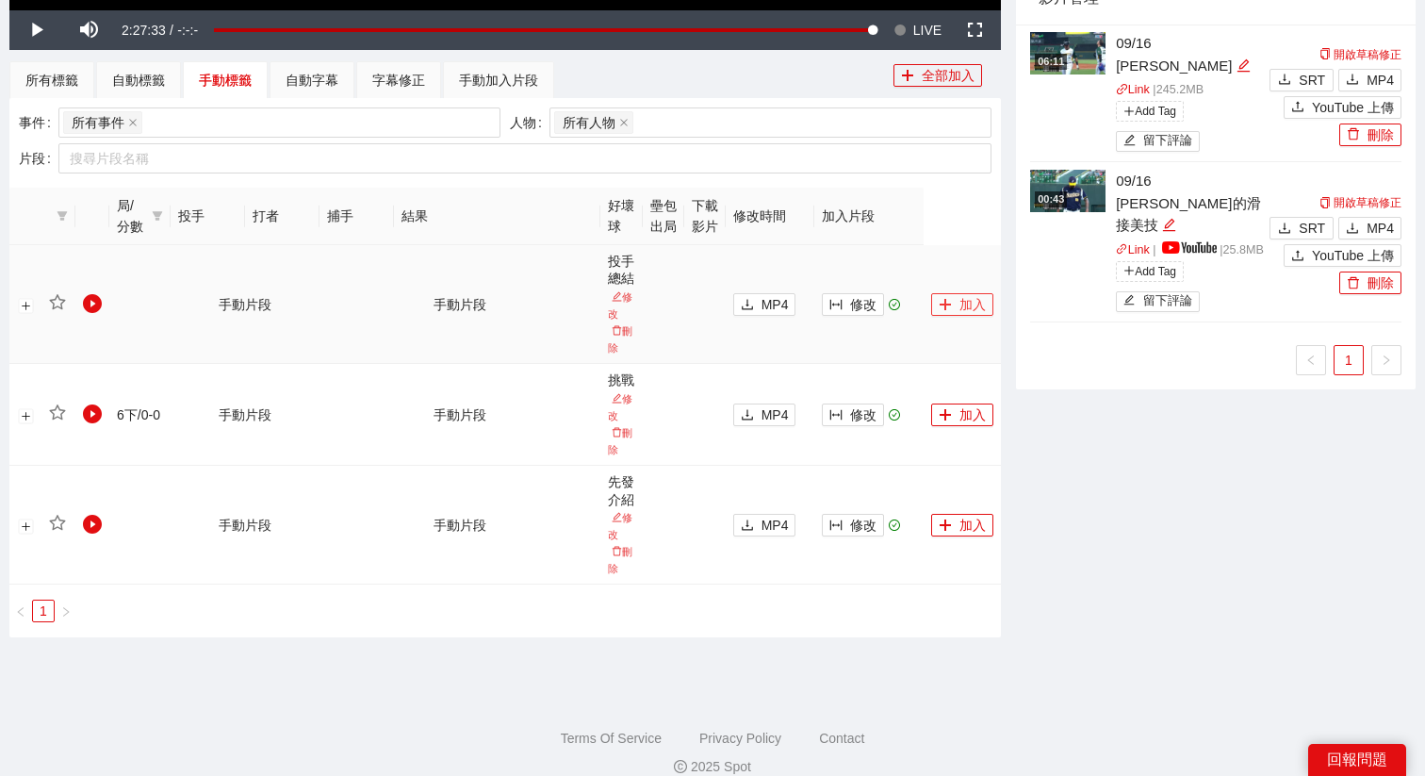
click at [952, 304] on button "加入" at bounding box center [962, 304] width 62 height 23
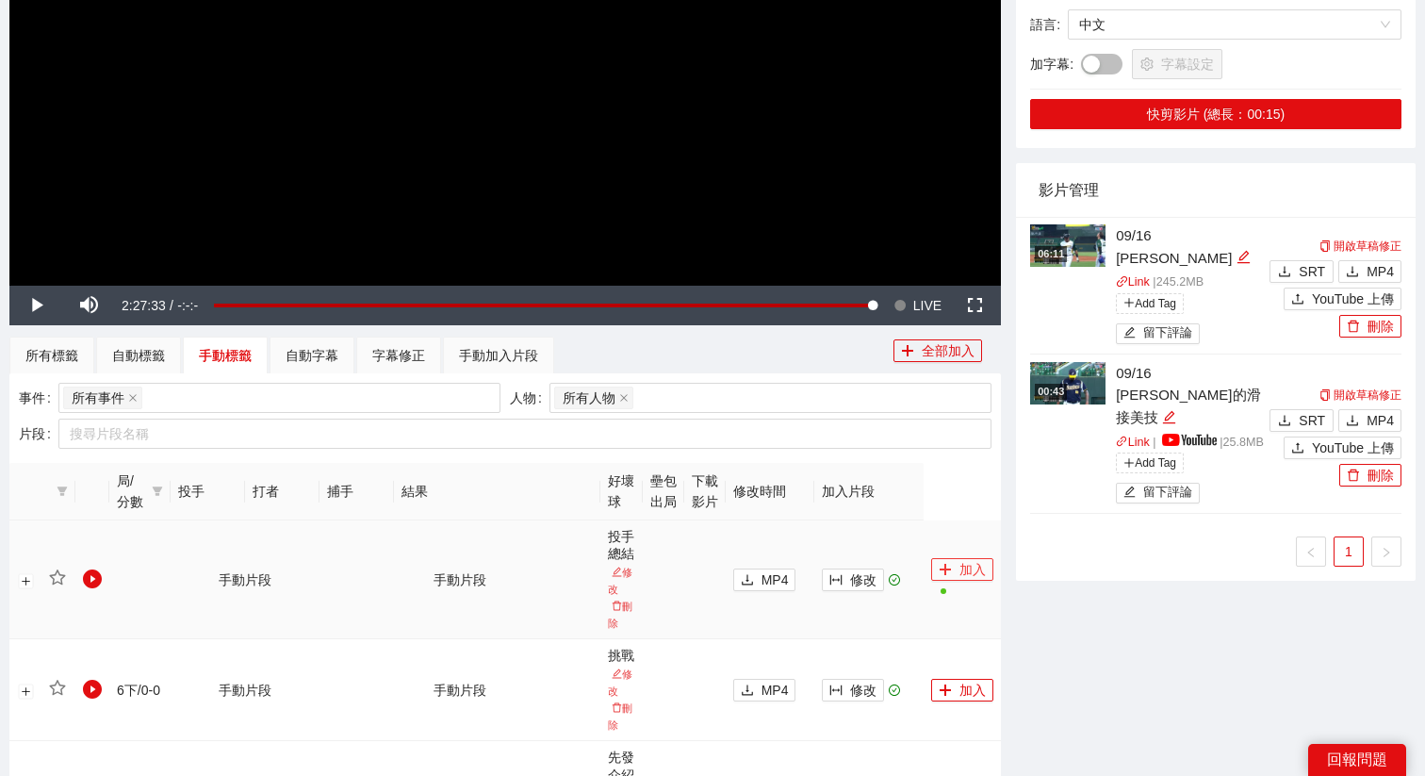
scroll to position [5, 0]
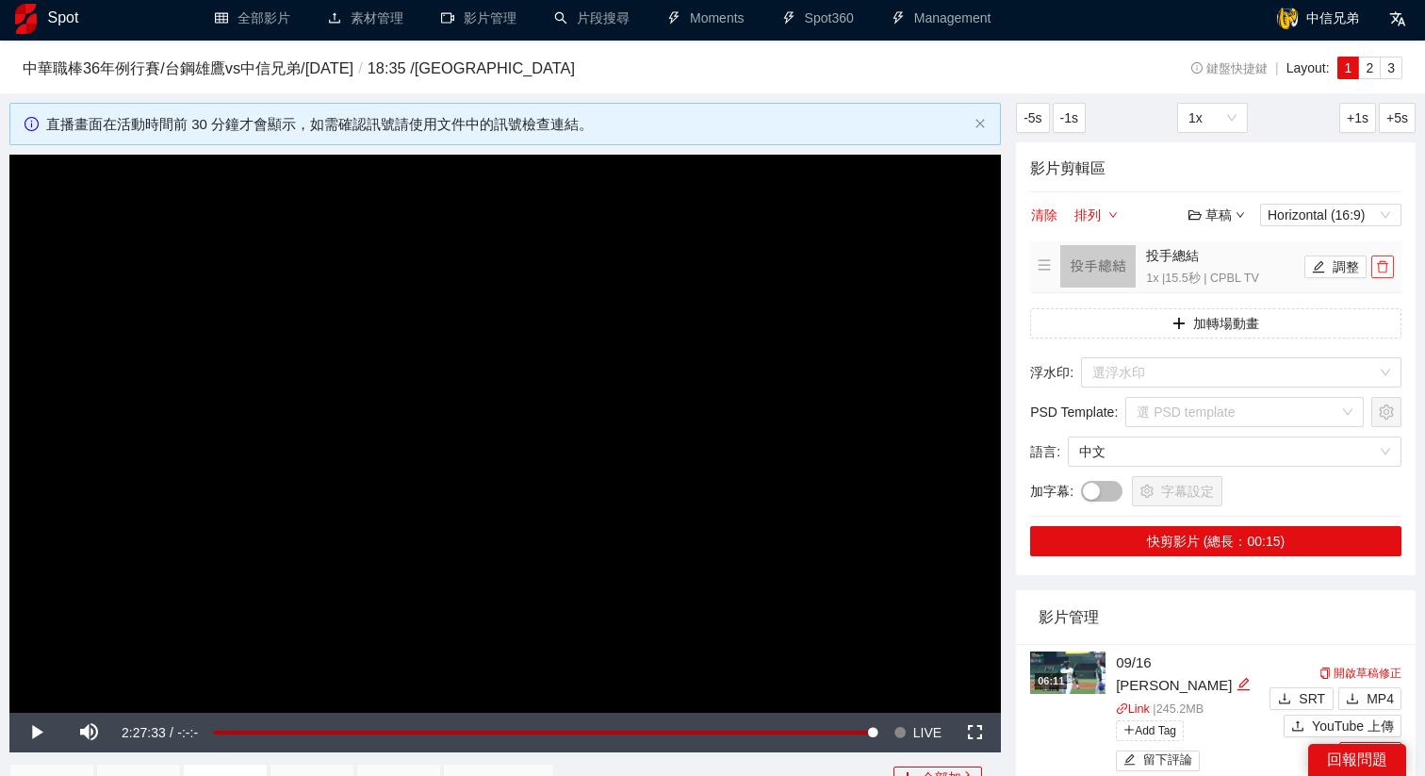
click at [1388, 262] on icon "delete" at bounding box center [1382, 266] width 13 height 13
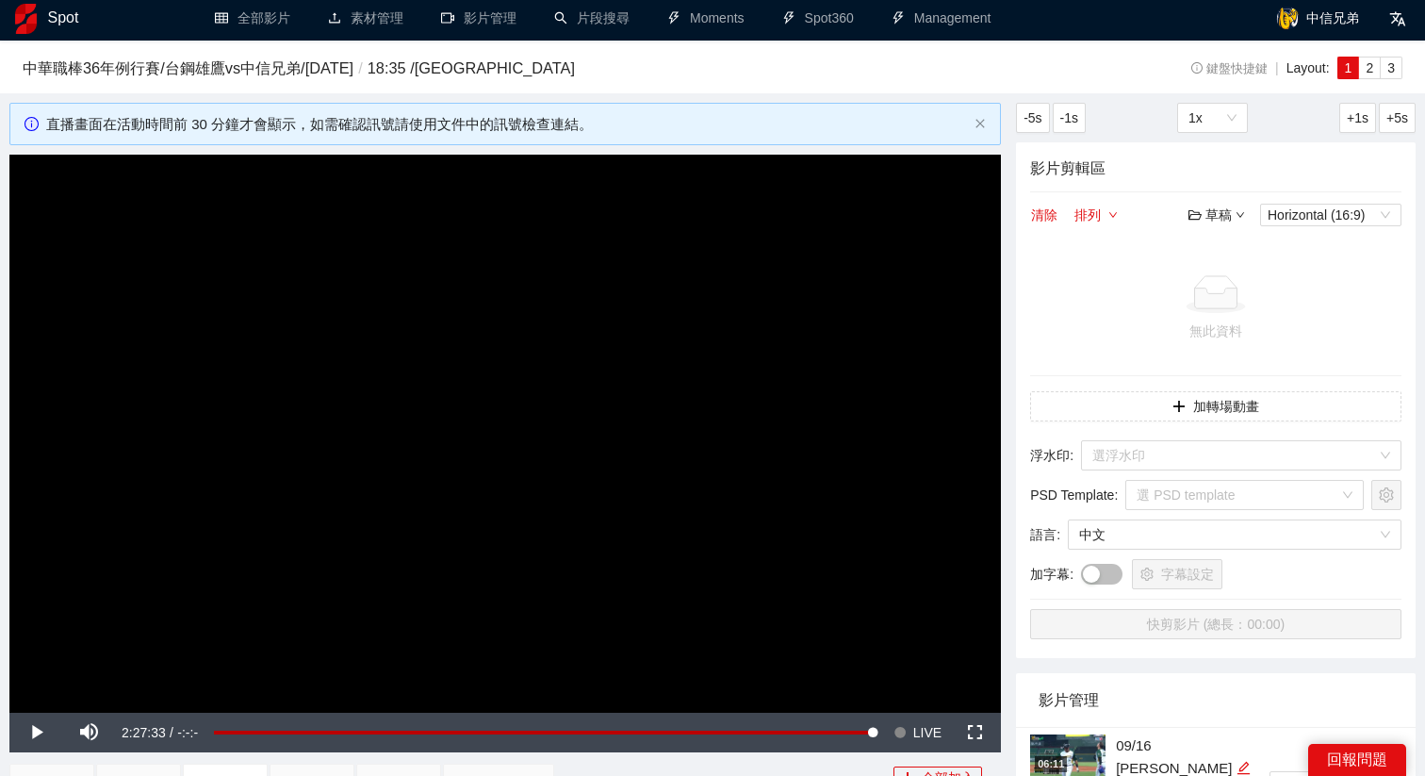
click at [1213, 220] on div "草稿" at bounding box center [1217, 215] width 57 height 21
click at [1223, 254] on link "開啟" at bounding box center [1221, 248] width 43 height 15
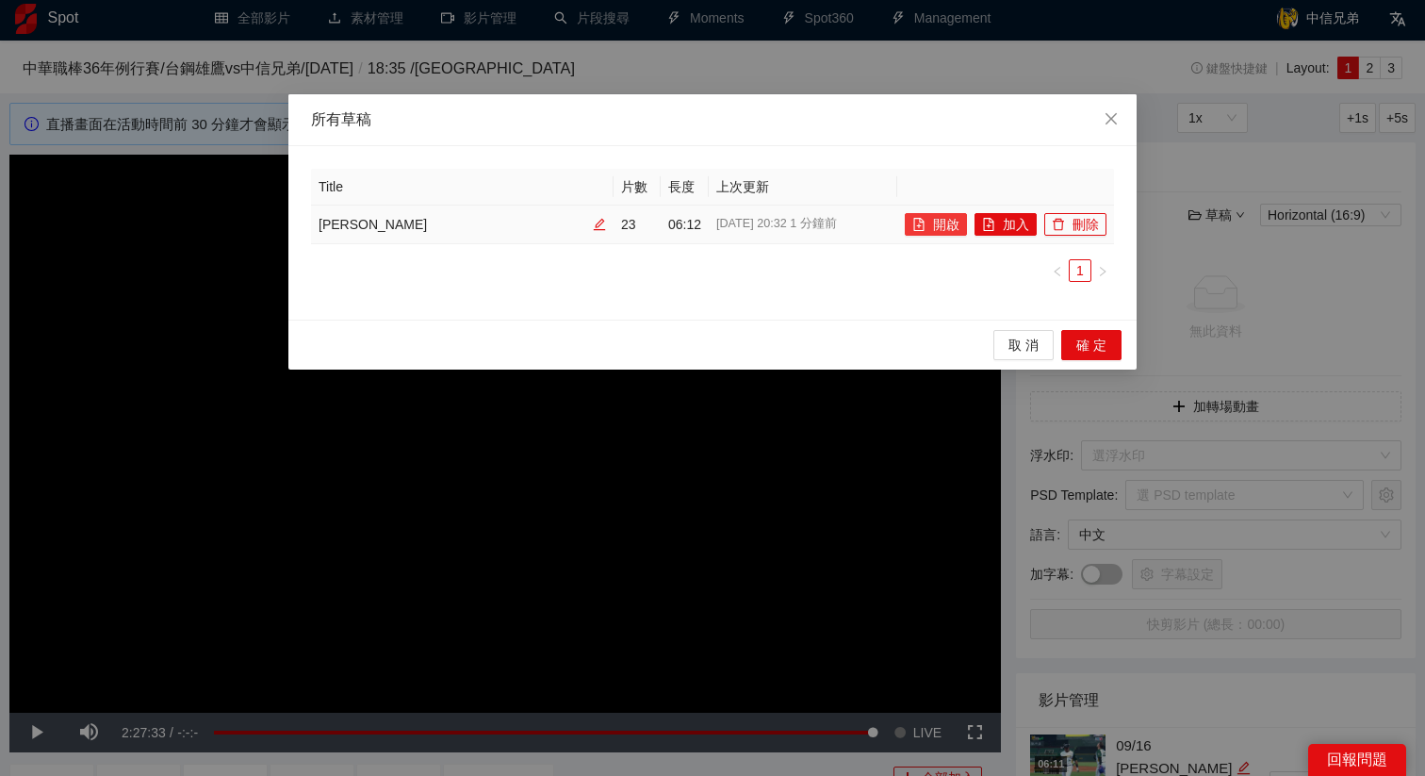
click at [945, 230] on button "開啟" at bounding box center [936, 224] width 62 height 23
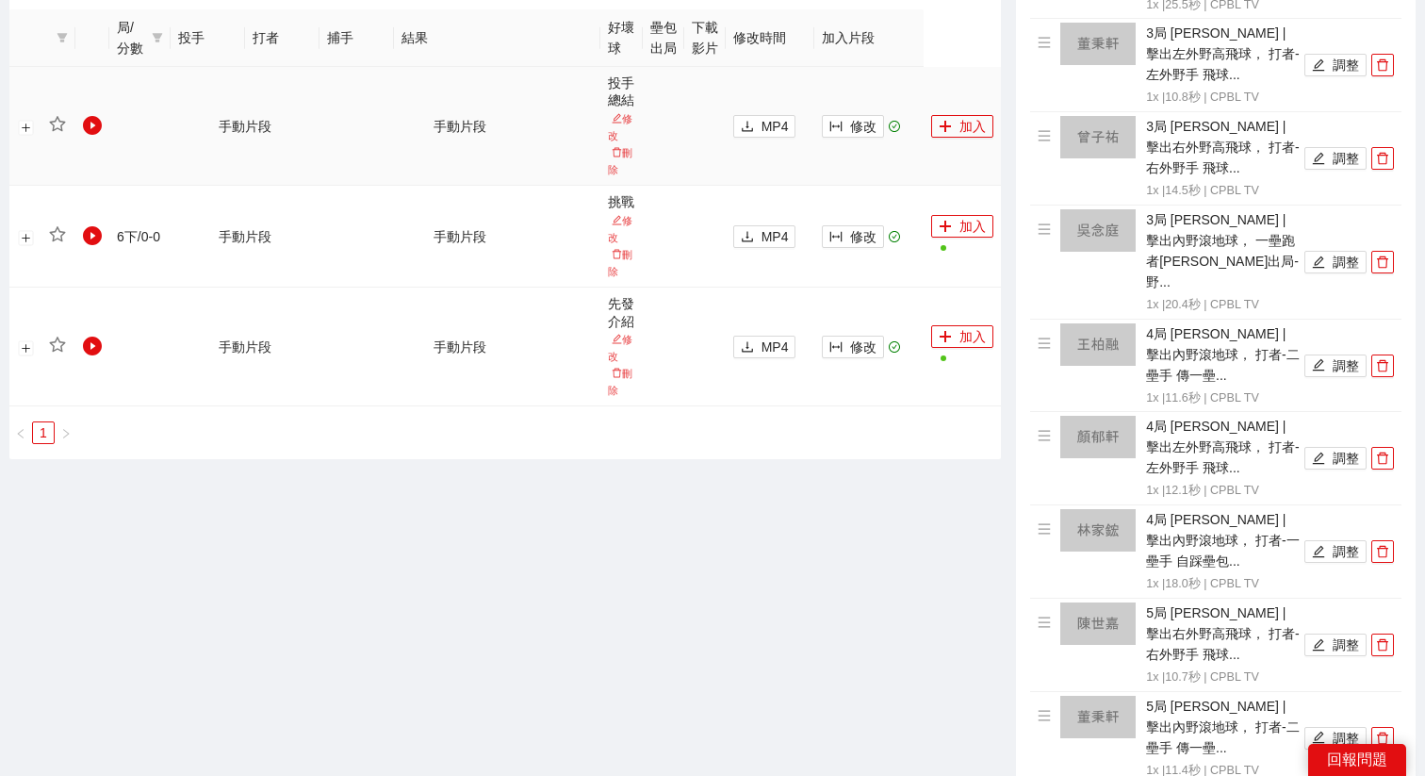
scroll to position [858, 0]
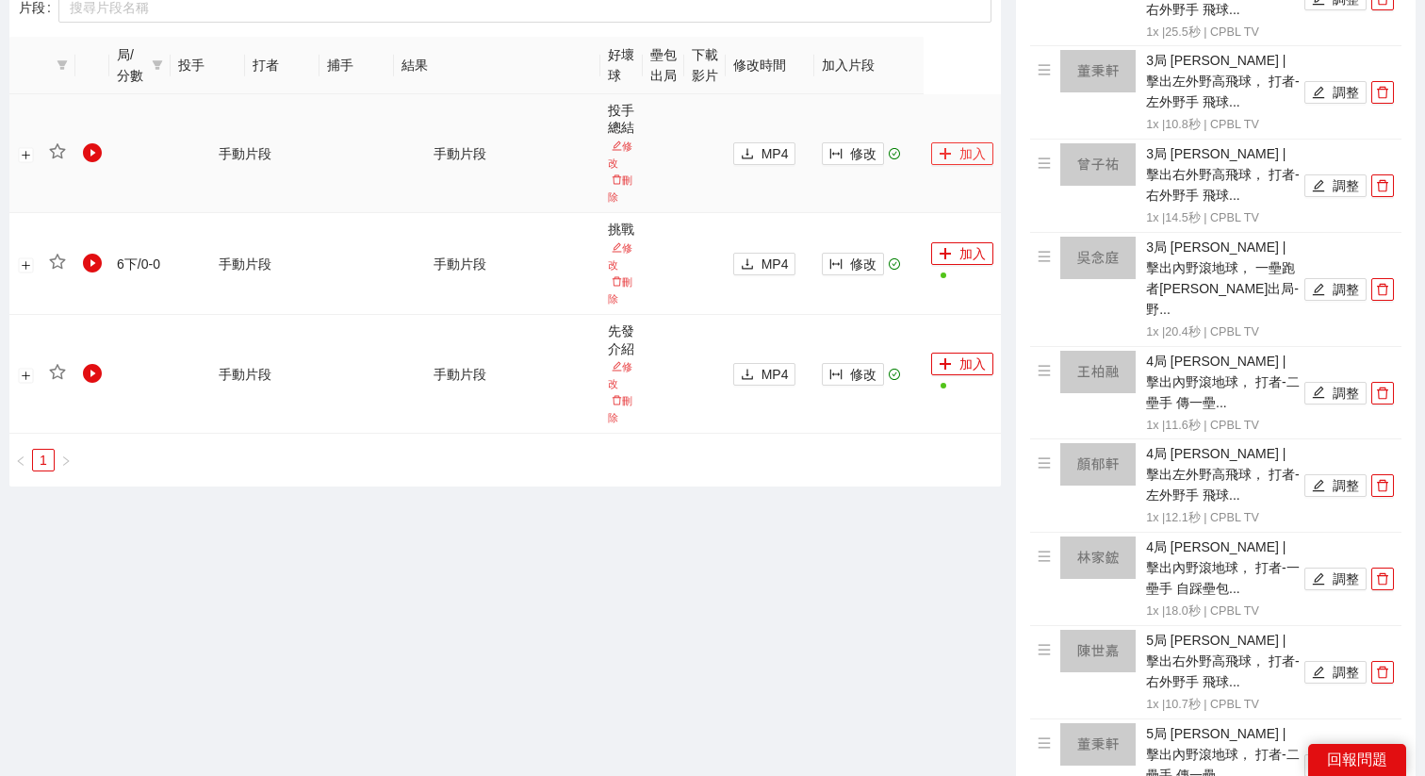
click at [956, 156] on button "加入" at bounding box center [962, 153] width 62 height 23
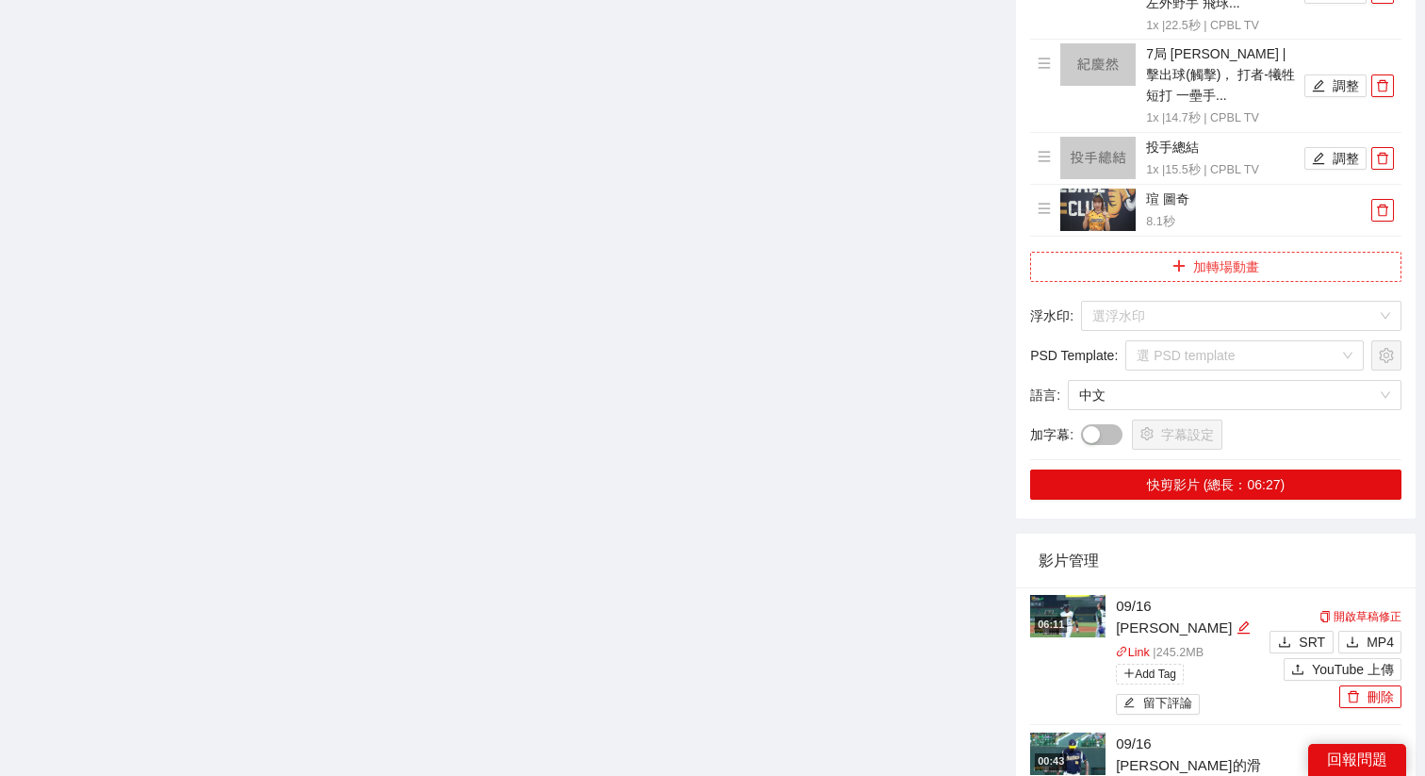
scroll to position [2110, 0]
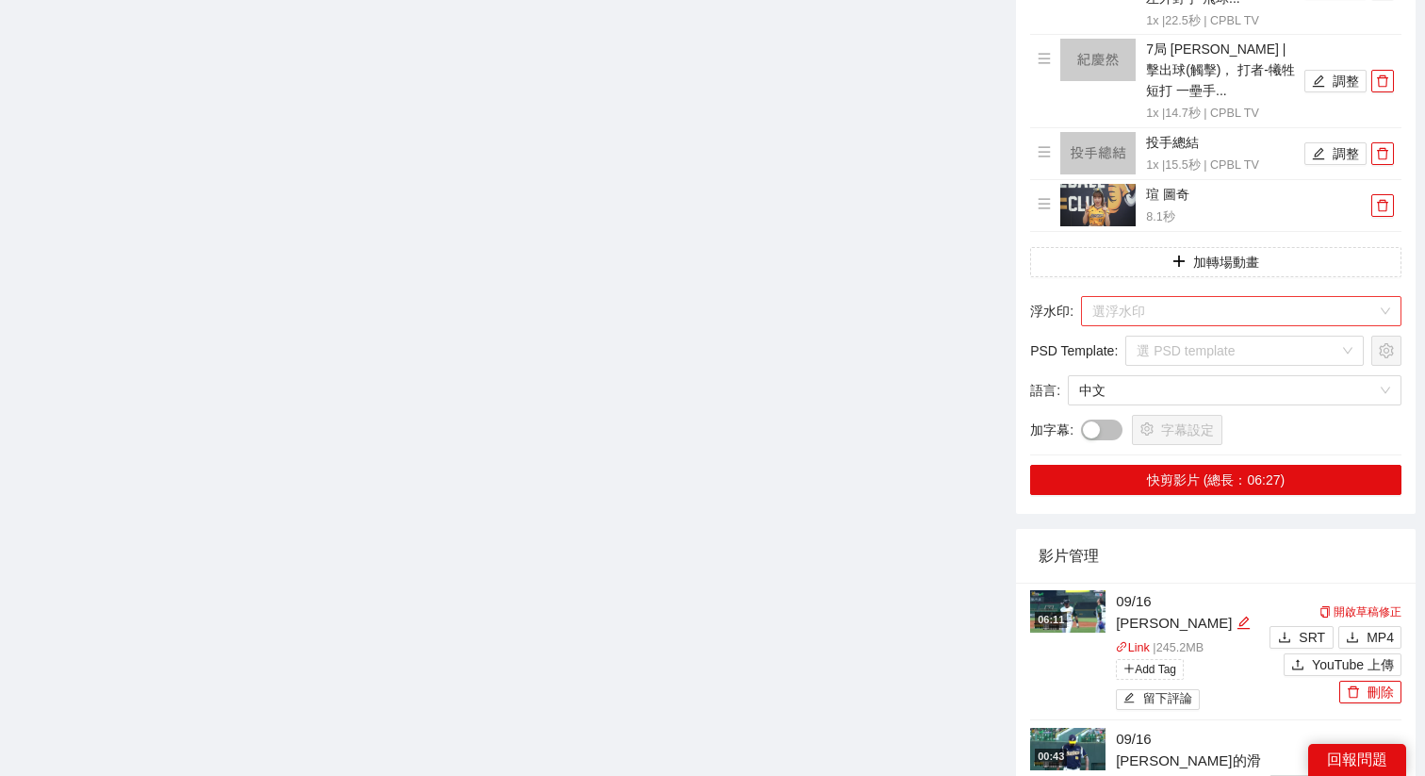
click at [1137, 297] on input "search" at bounding box center [1234, 311] width 285 height 28
click at [1184, 529] on div "影片管理" at bounding box center [1216, 556] width 354 height 54
click at [1174, 250] on button "加轉場動畫" at bounding box center [1215, 262] width 371 height 30
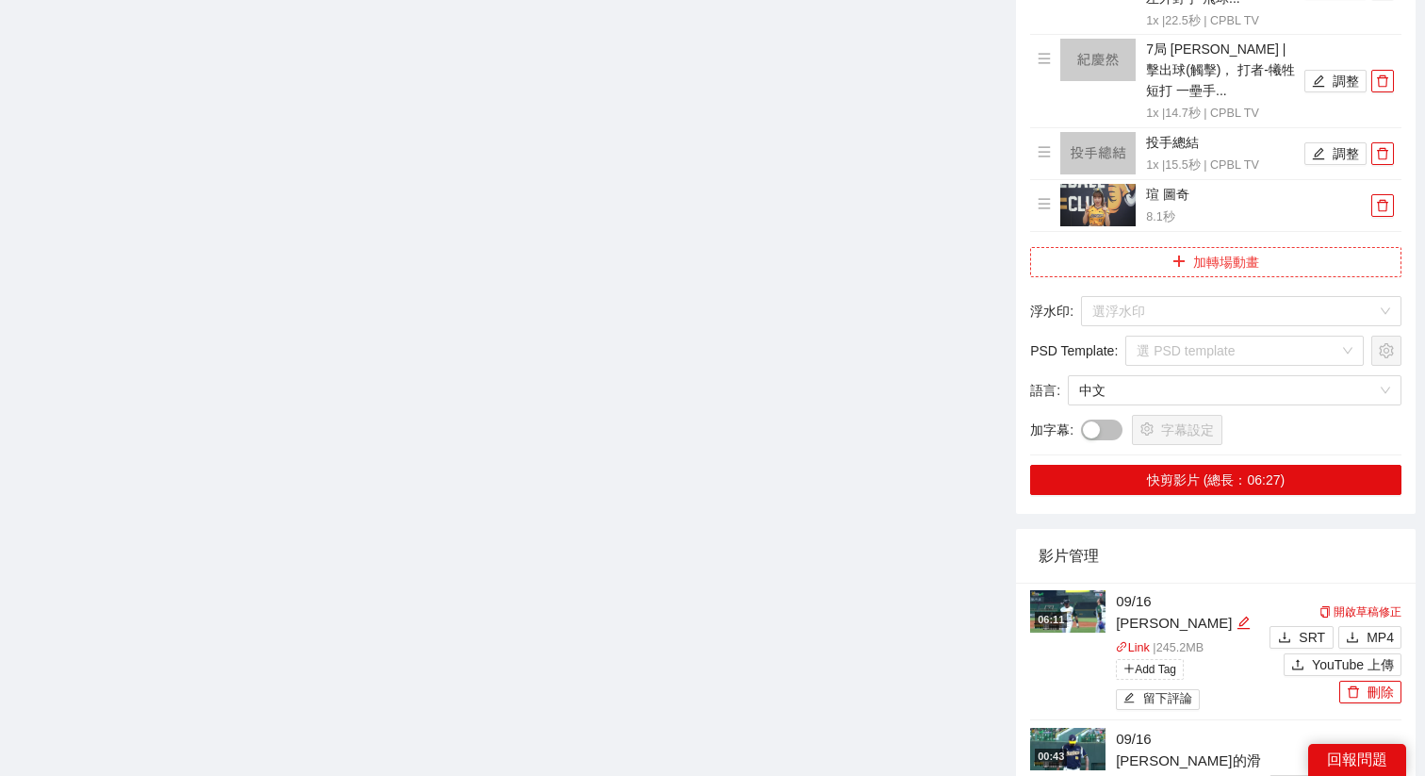
click at [1226, 247] on button "加轉場動畫" at bounding box center [1215, 262] width 371 height 30
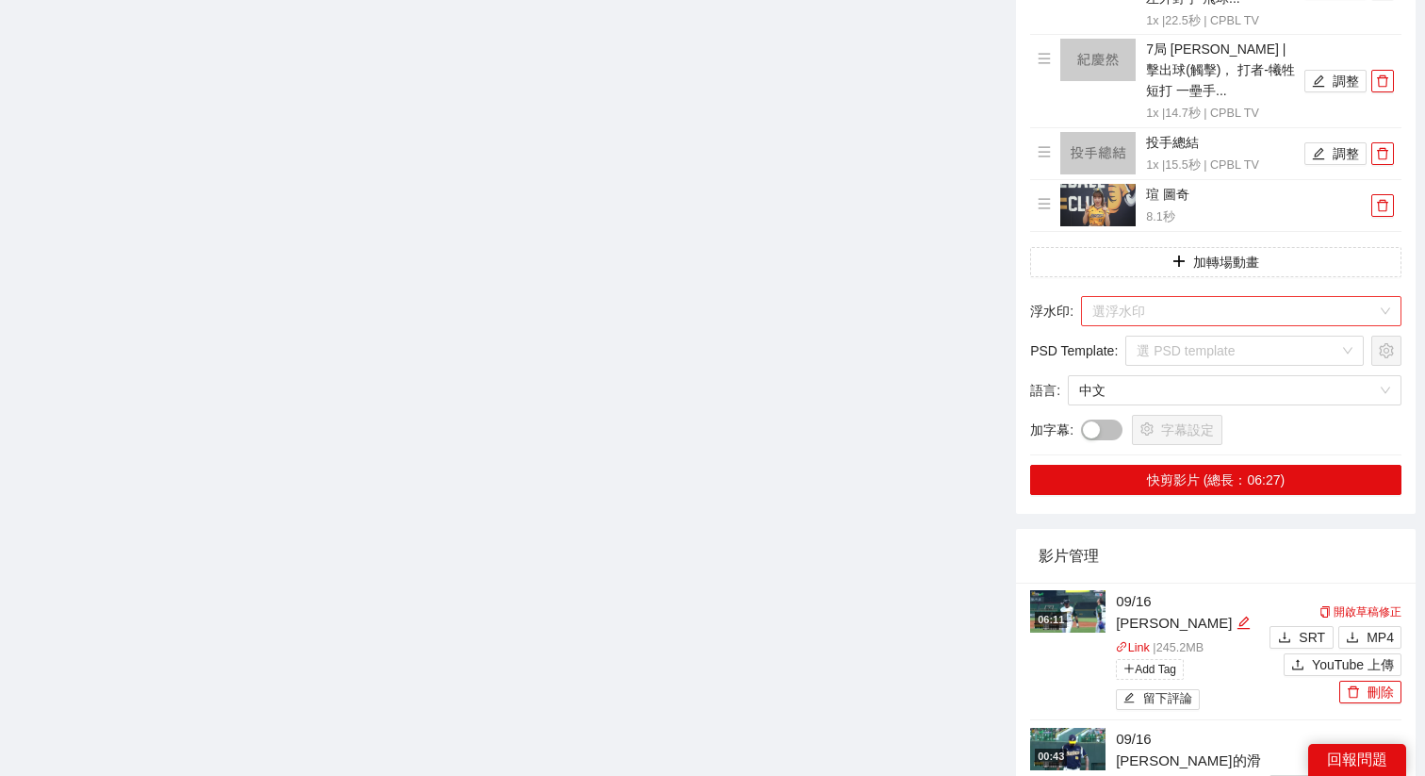
click at [1163, 298] on input "search" at bounding box center [1234, 311] width 285 height 28
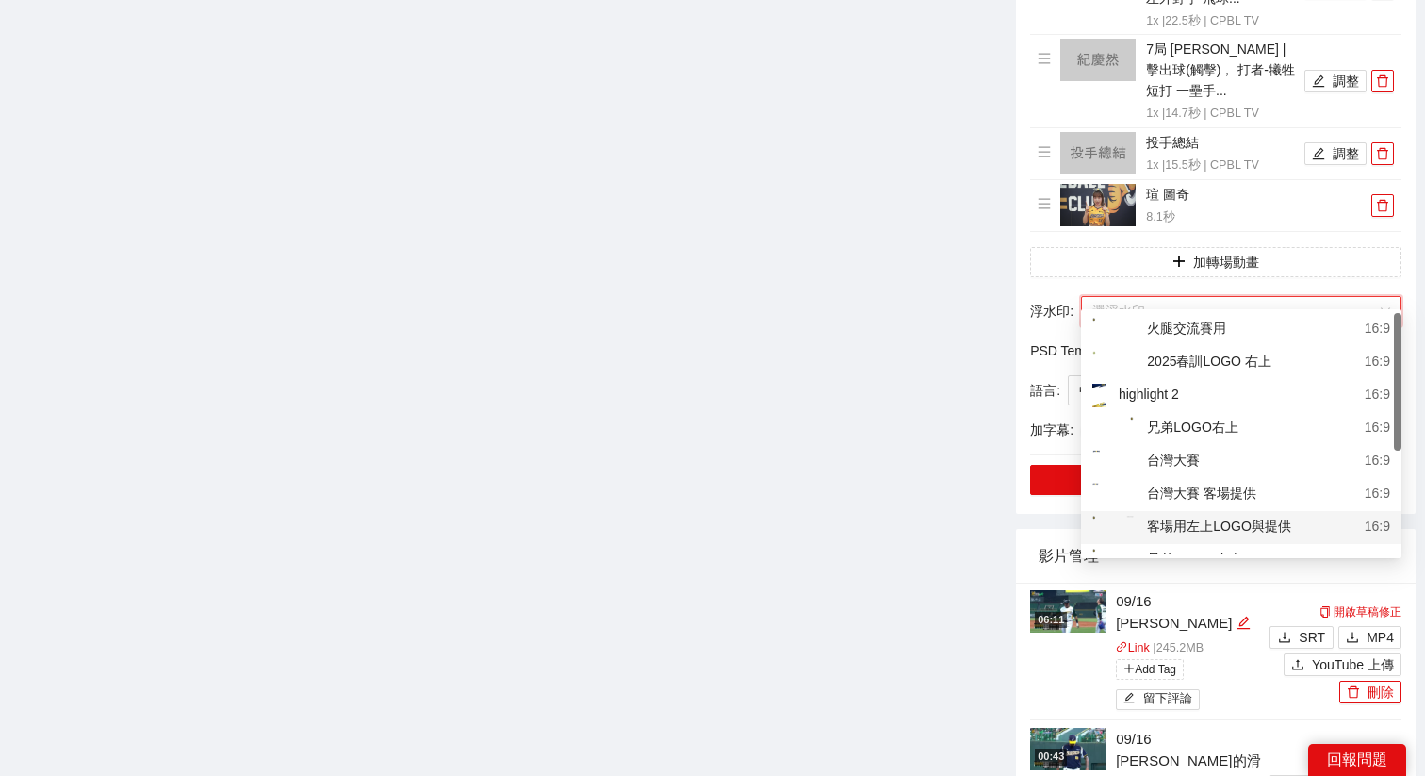
click at [1188, 527] on div "客場用左上LOGO與提供" at bounding box center [1191, 528] width 199 height 24
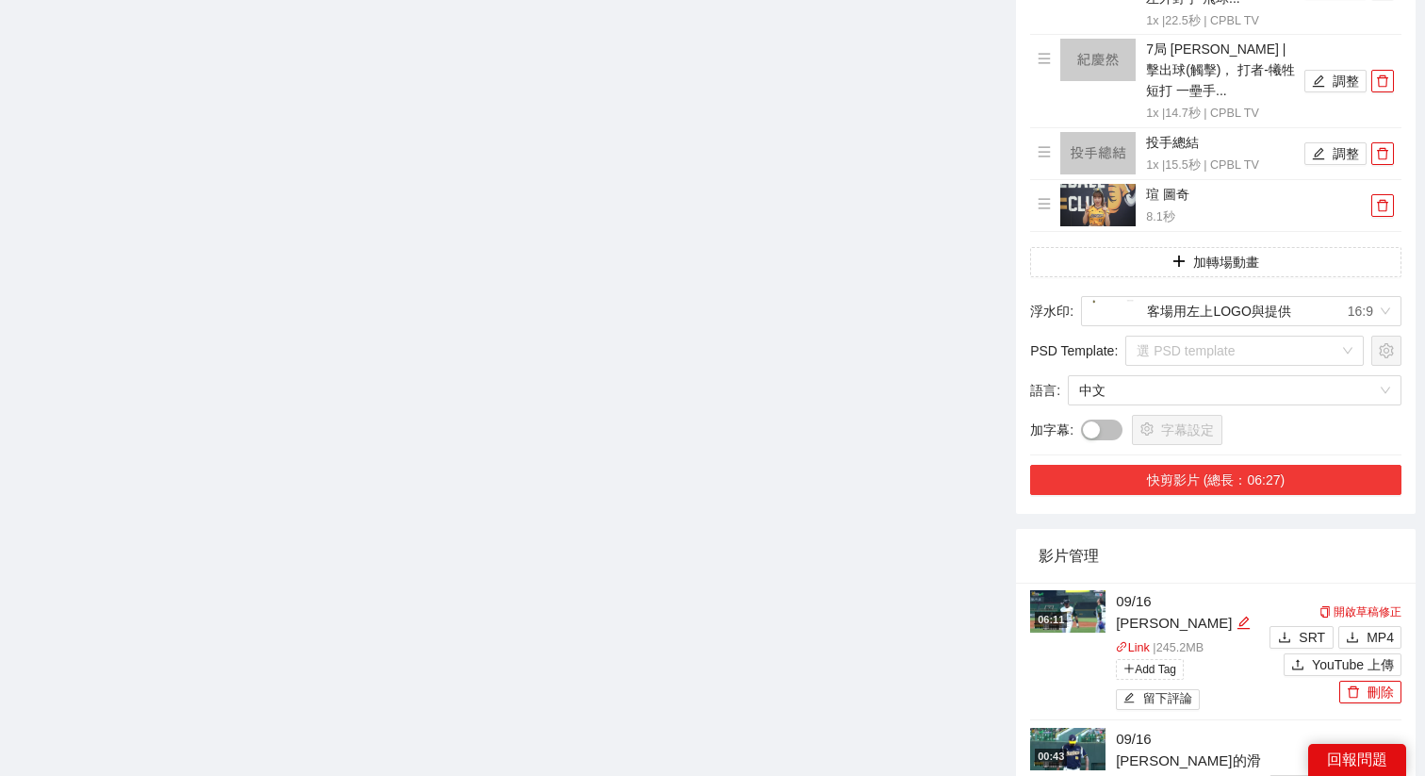
click at [1176, 467] on button "快剪影片 (總長：06:27)" at bounding box center [1215, 480] width 371 height 30
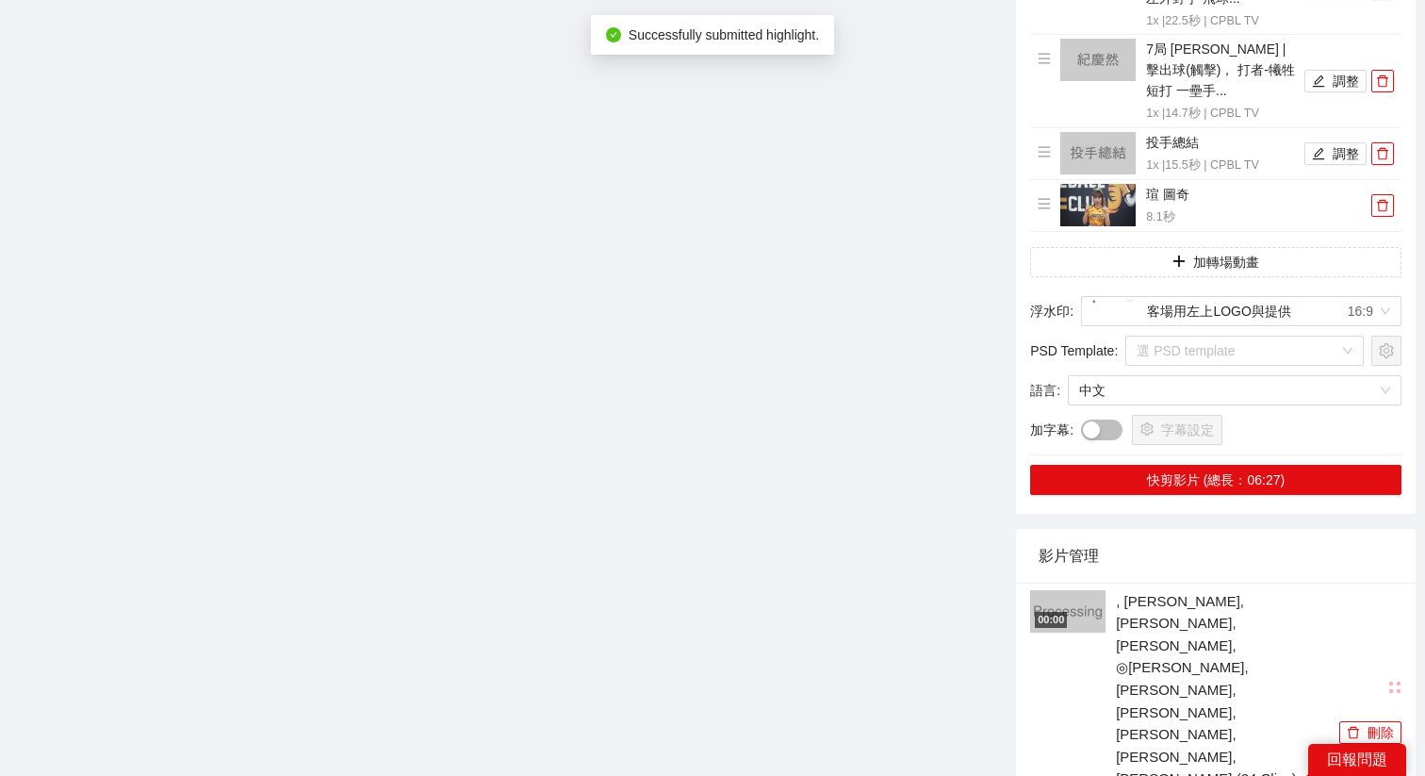
drag, startPoint x: 1212, startPoint y: 701, endPoint x: 1029, endPoint y: 698, distance: 182.9
click at [1301, 771] on icon "edit" at bounding box center [1308, 778] width 14 height 14
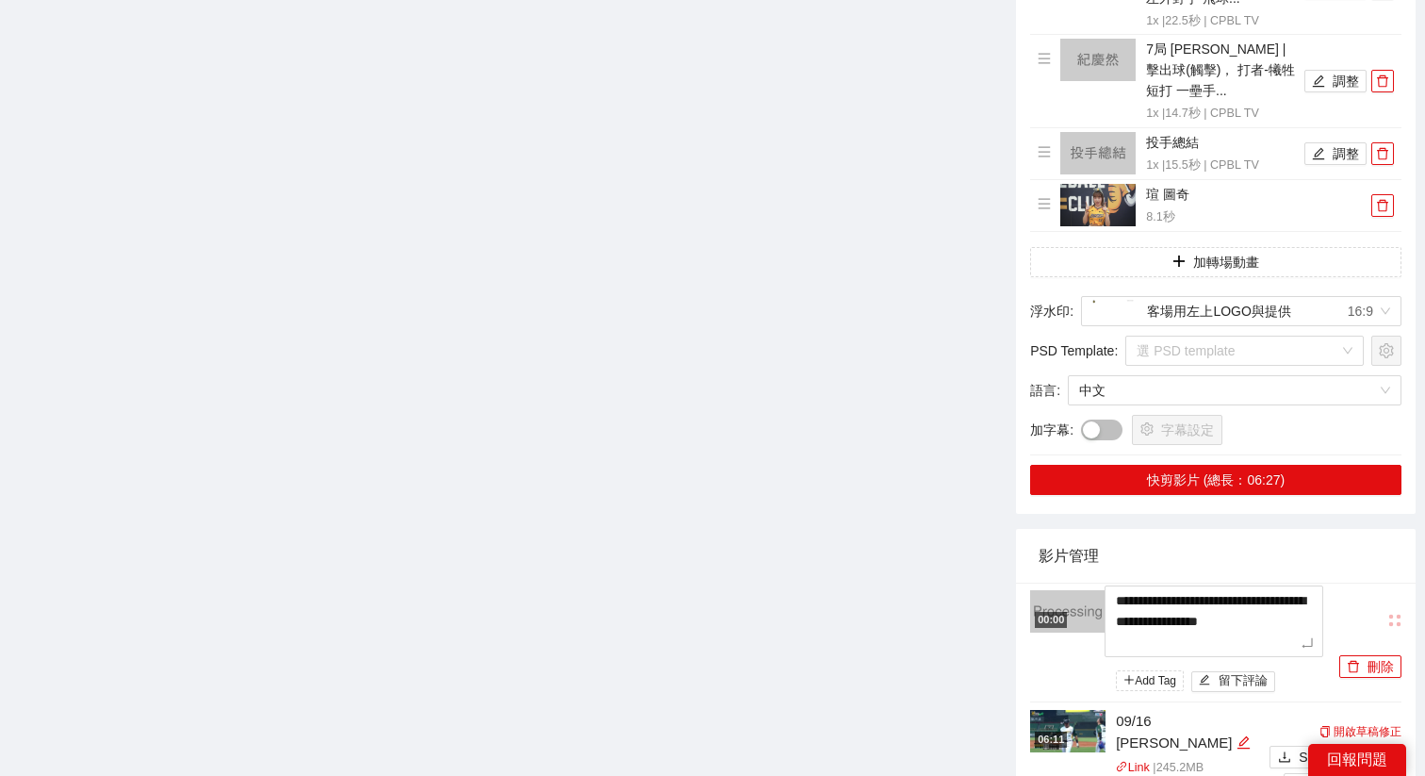
drag, startPoint x: 1264, startPoint y: 625, endPoint x: 1112, endPoint y: 558, distance: 165.9
type textarea "*********"
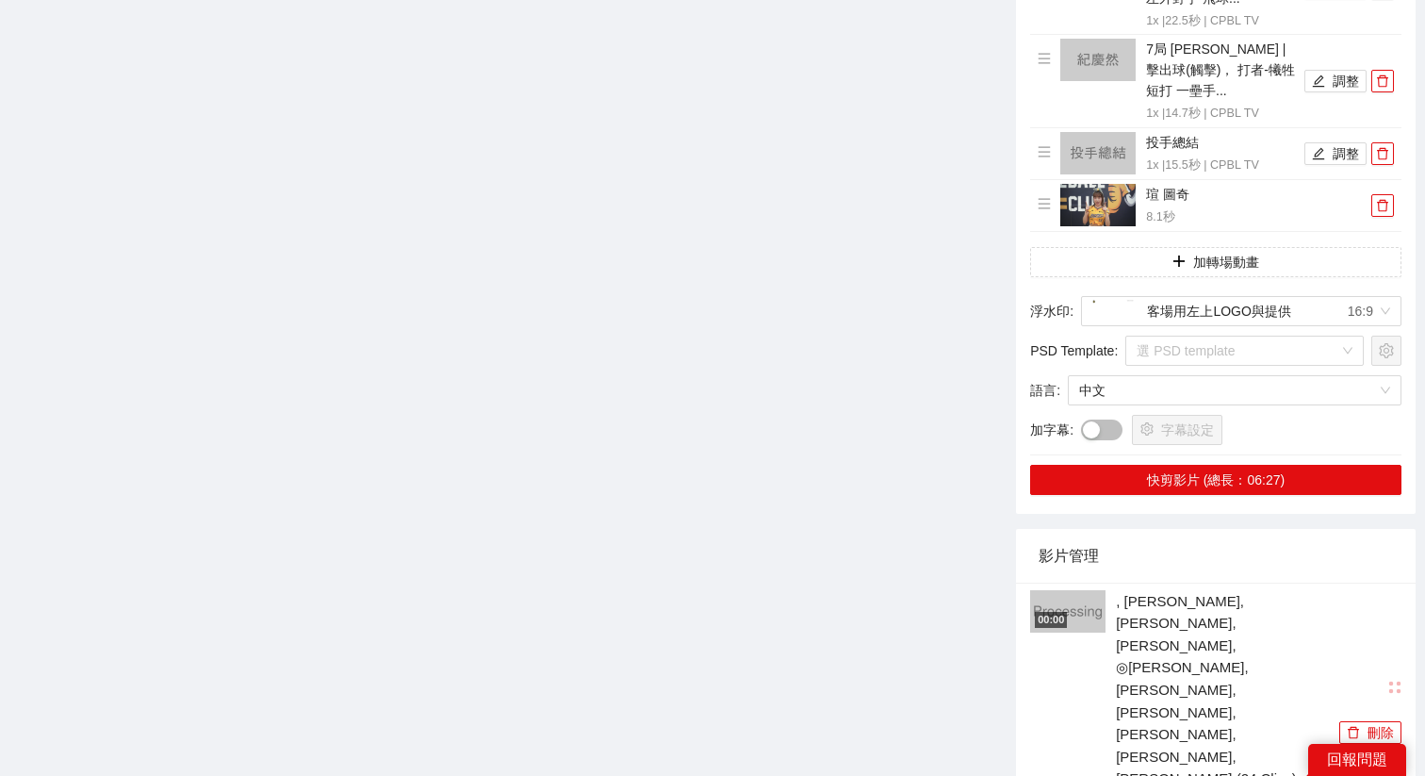
click at [1192, 529] on div "影片管理" at bounding box center [1216, 556] width 354 height 54
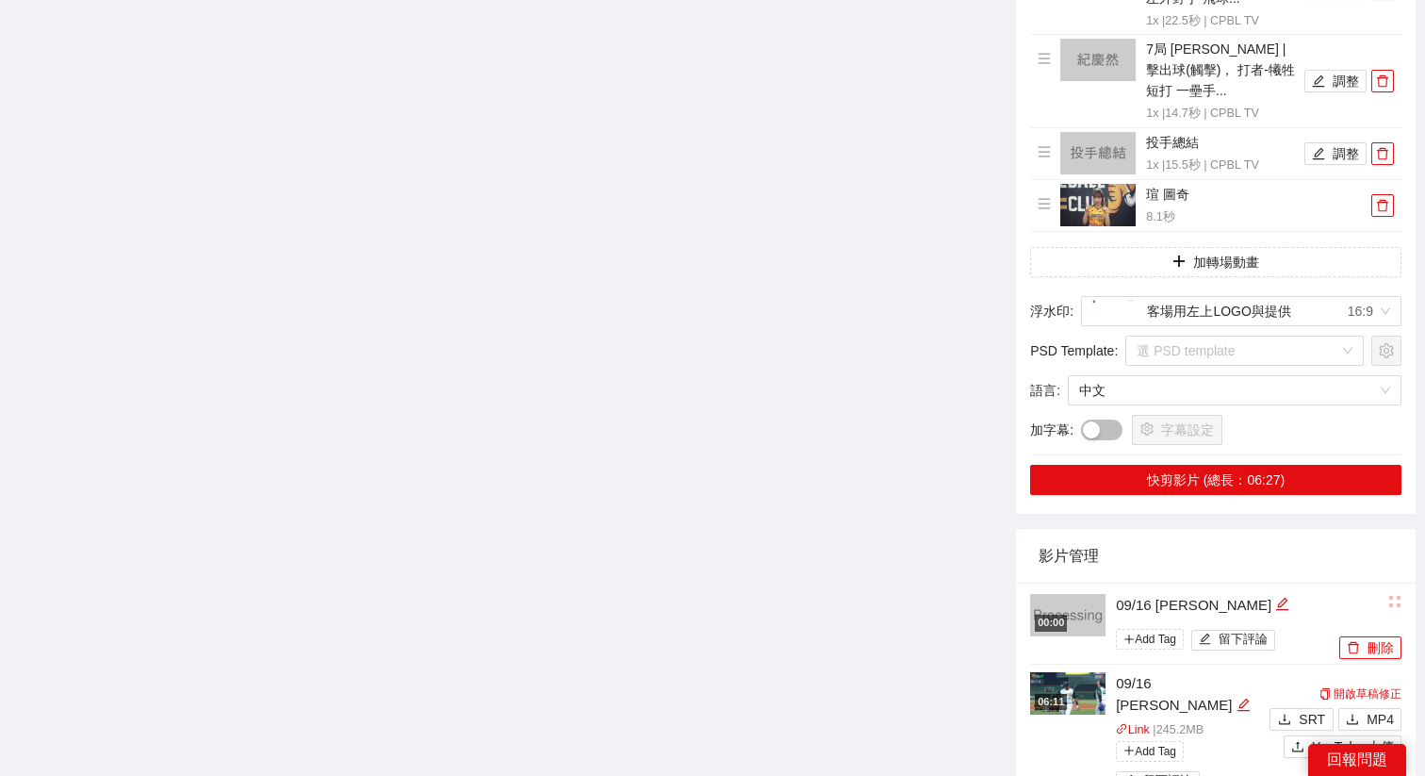
scroll to position [2160, 0]
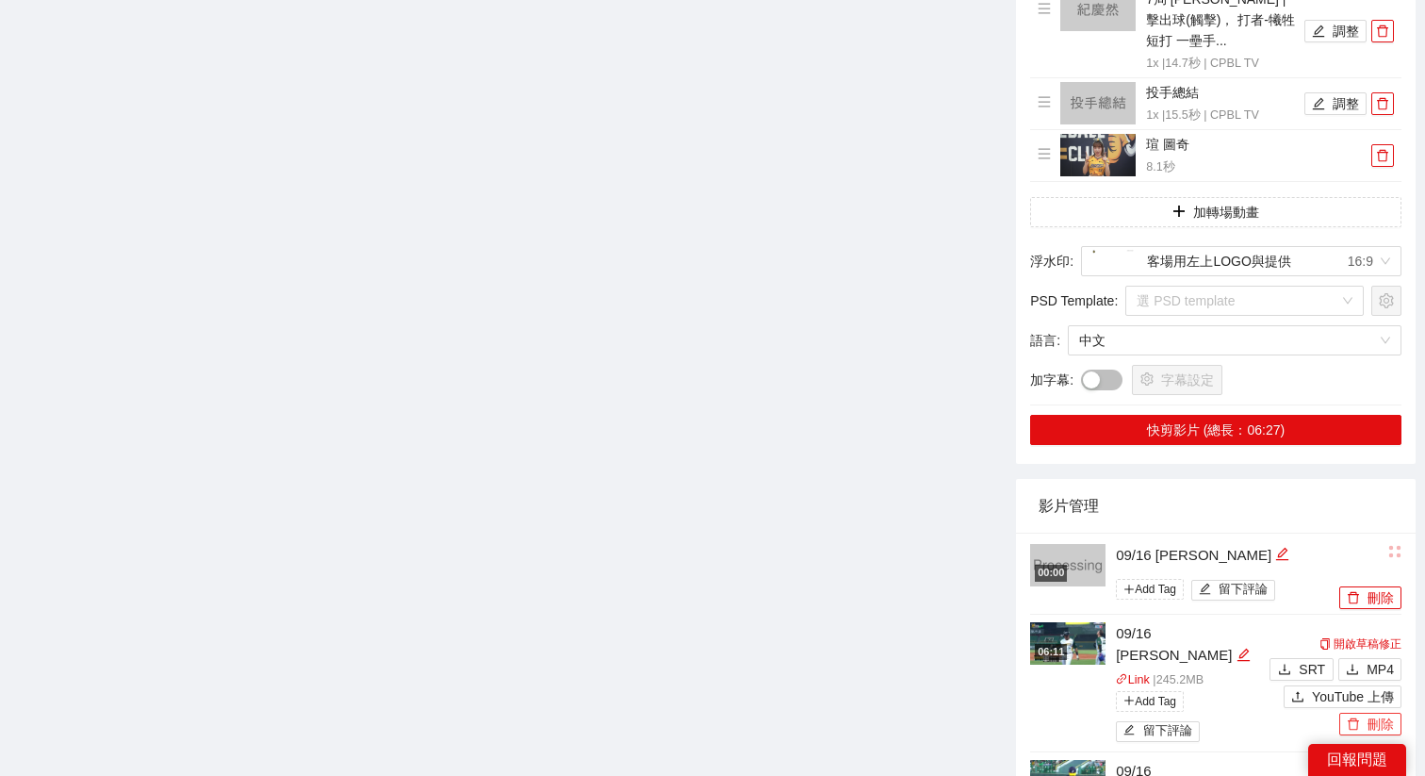
click at [1355, 717] on icon "delete" at bounding box center [1353, 723] width 13 height 13
click at [1387, 639] on span "Yes" at bounding box center [1390, 637] width 22 height 21
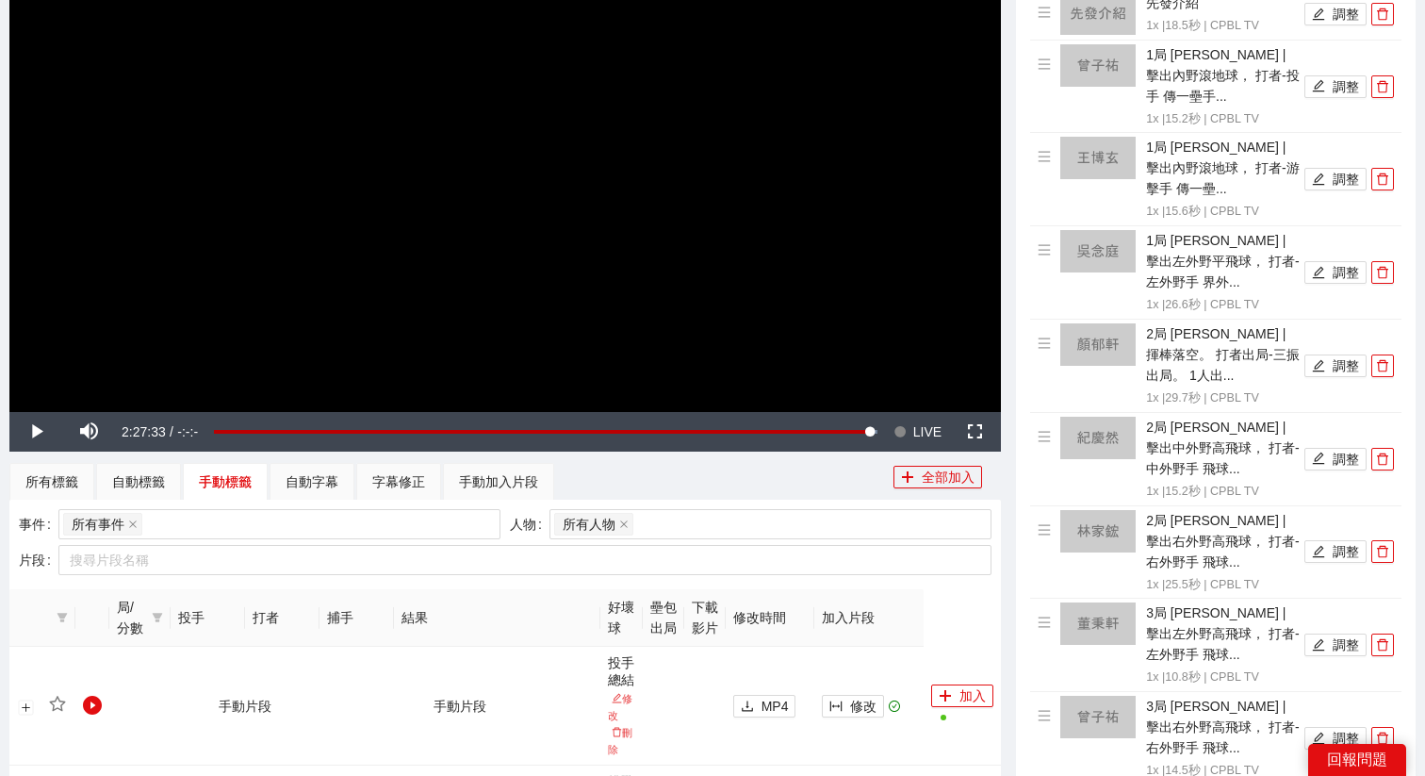
scroll to position [0, 0]
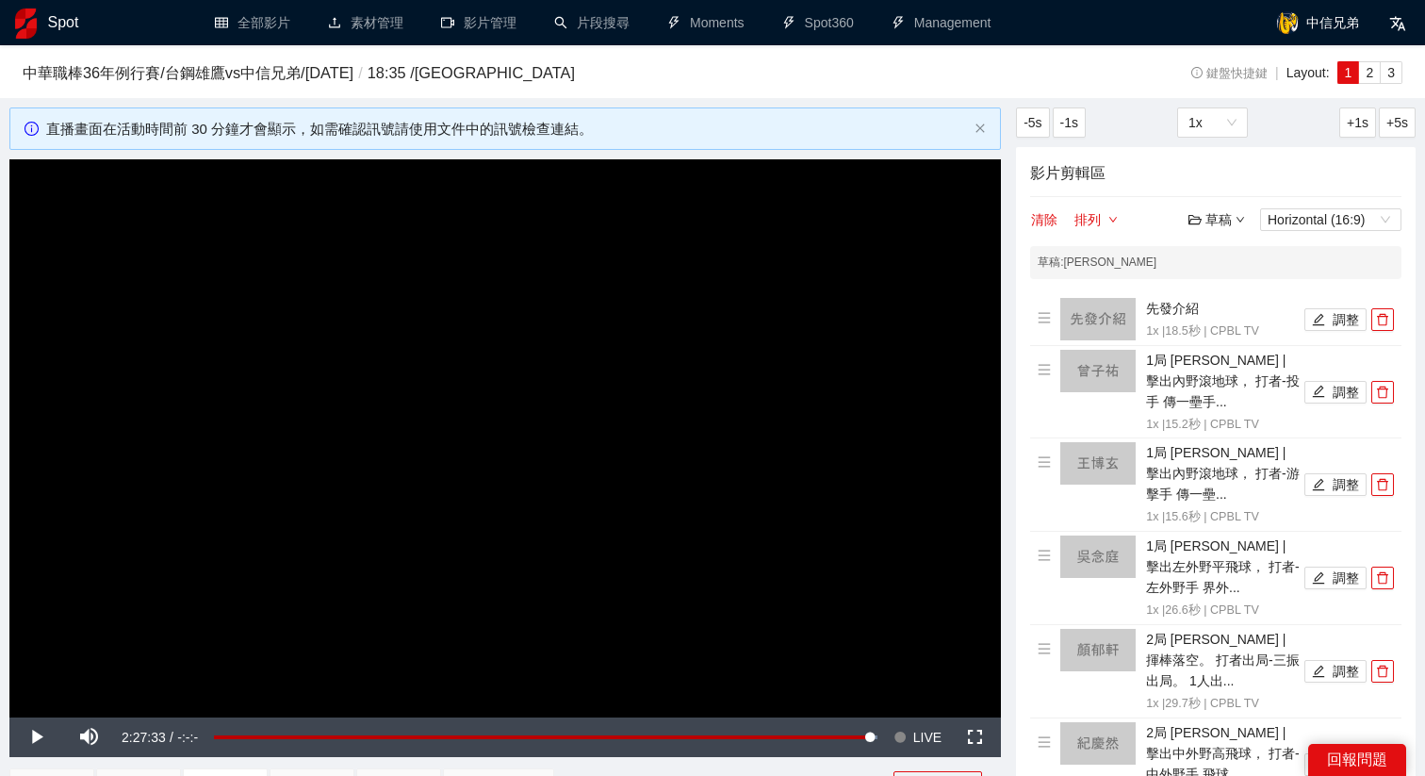
click at [1234, 217] on div "草稿" at bounding box center [1217, 219] width 57 height 21
click at [1234, 290] on link "儲存" at bounding box center [1221, 291] width 43 height 15
click at [1226, 225] on div "草稿" at bounding box center [1217, 219] width 57 height 21
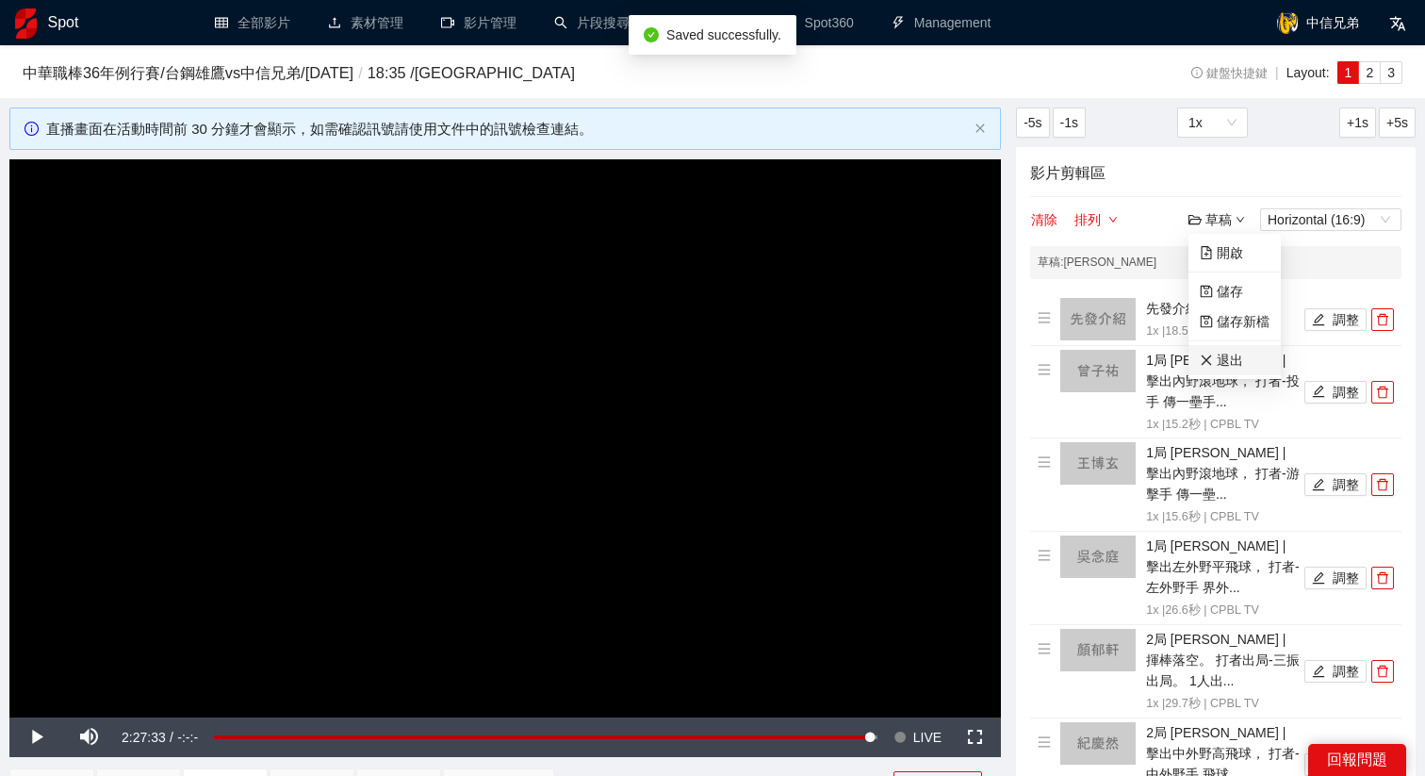
click at [1223, 354] on link "退出" at bounding box center [1221, 360] width 43 height 15
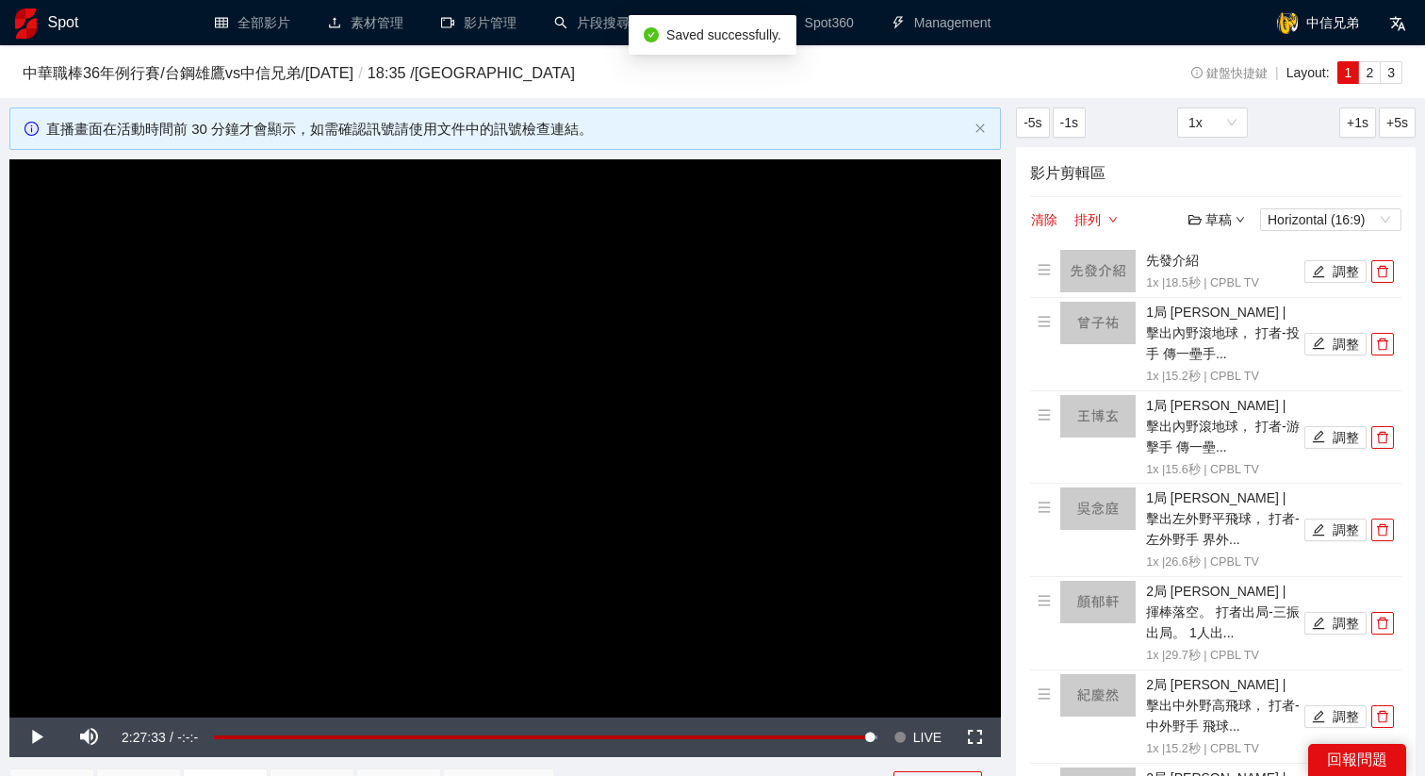
click at [760, 435] on video "Video Player" at bounding box center [505, 438] width 992 height 558
click at [930, 728] on span "LIVE" at bounding box center [927, 737] width 28 height 40
click at [1042, 223] on button "清除" at bounding box center [1044, 219] width 28 height 23
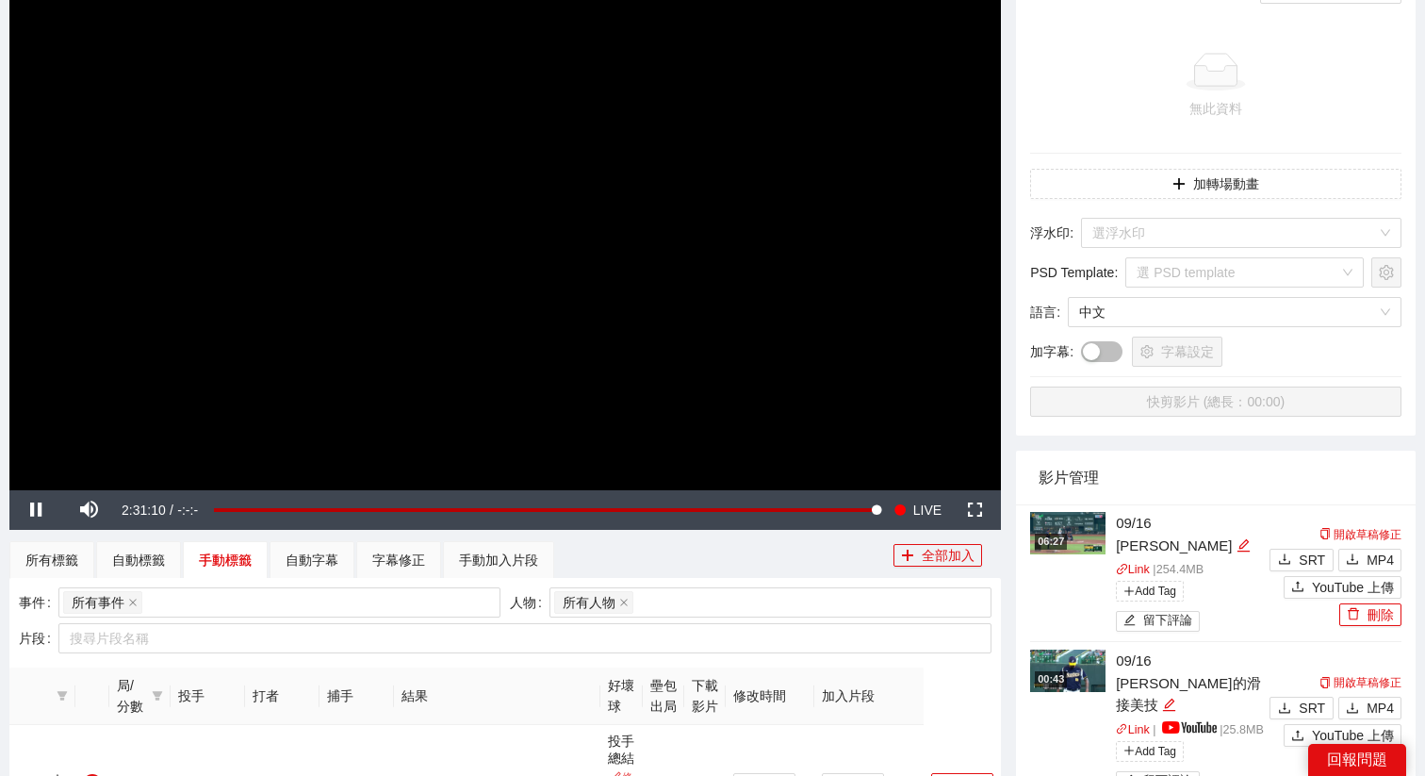
scroll to position [230, 0]
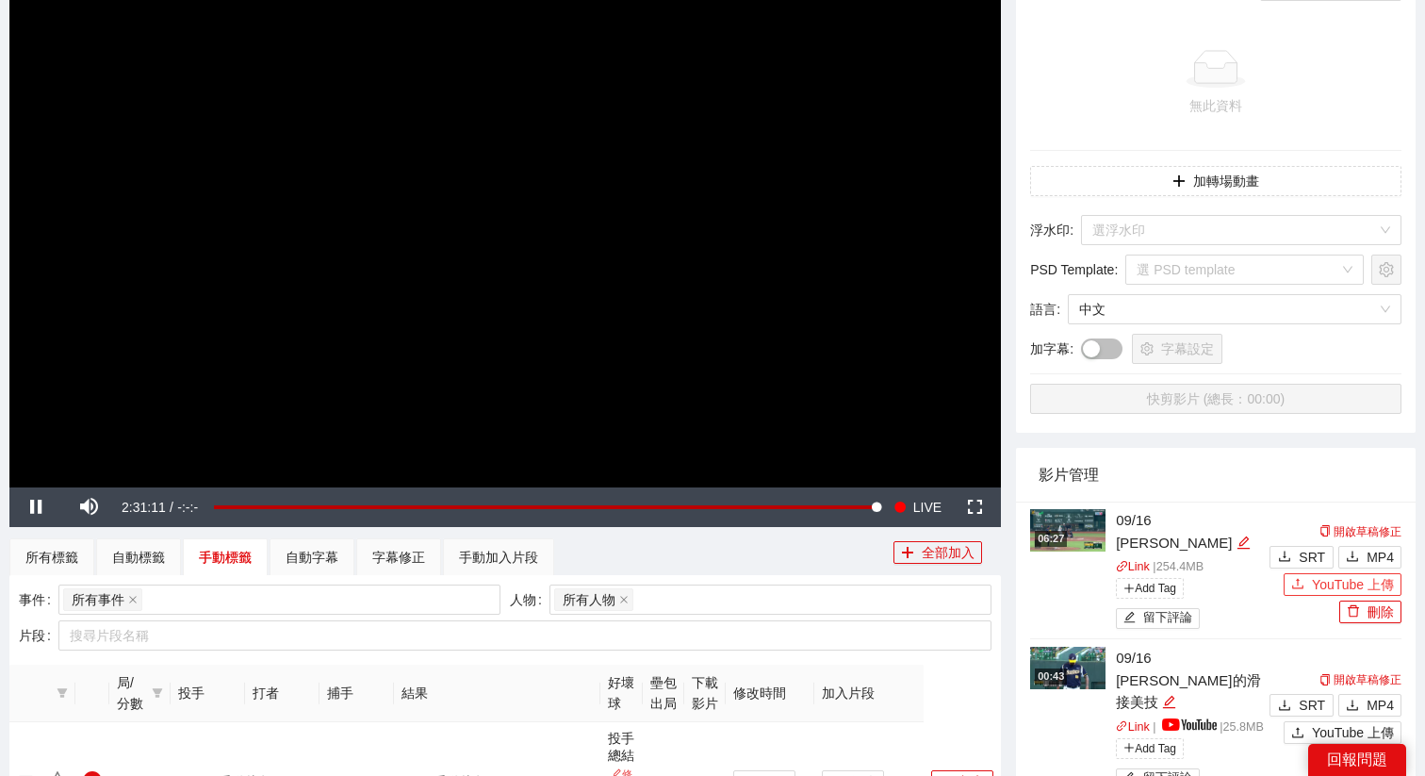
click at [1310, 574] on button "YouTube 上傳" at bounding box center [1343, 584] width 118 height 23
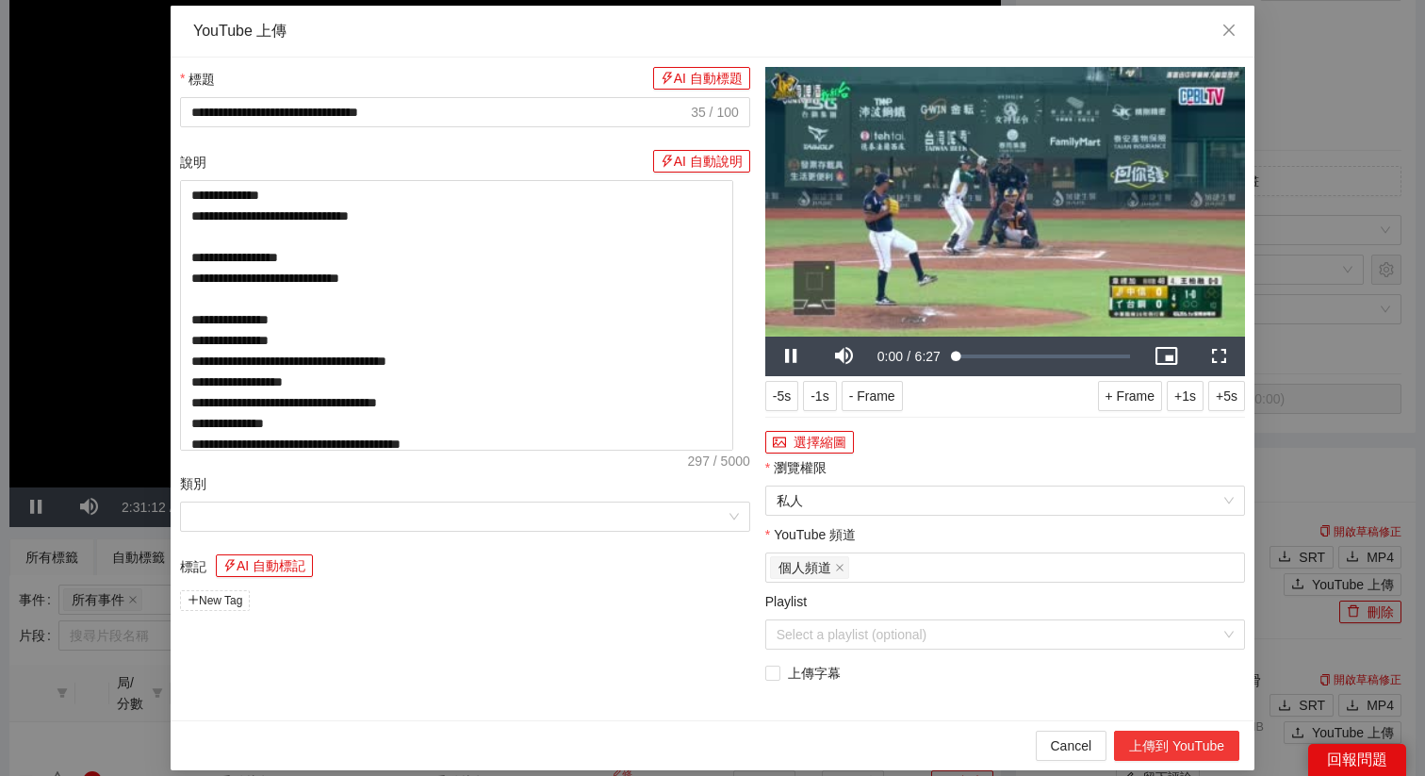
click at [1164, 745] on button "上傳到 YouTube" at bounding box center [1176, 746] width 125 height 30
click at [1240, 26] on span "Close" at bounding box center [1229, 31] width 51 height 51
type textarea "**********"
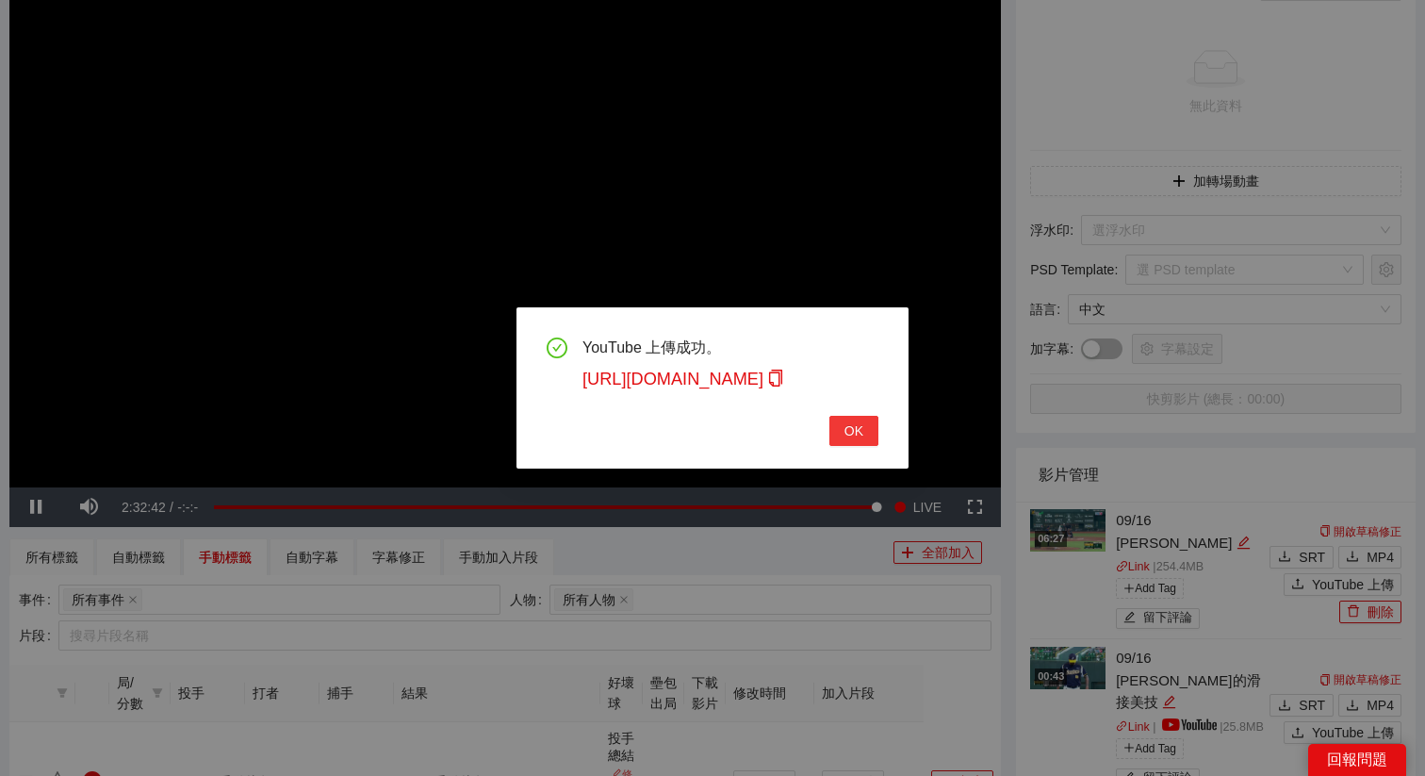
click at [846, 428] on span "OK" at bounding box center [854, 430] width 19 height 21
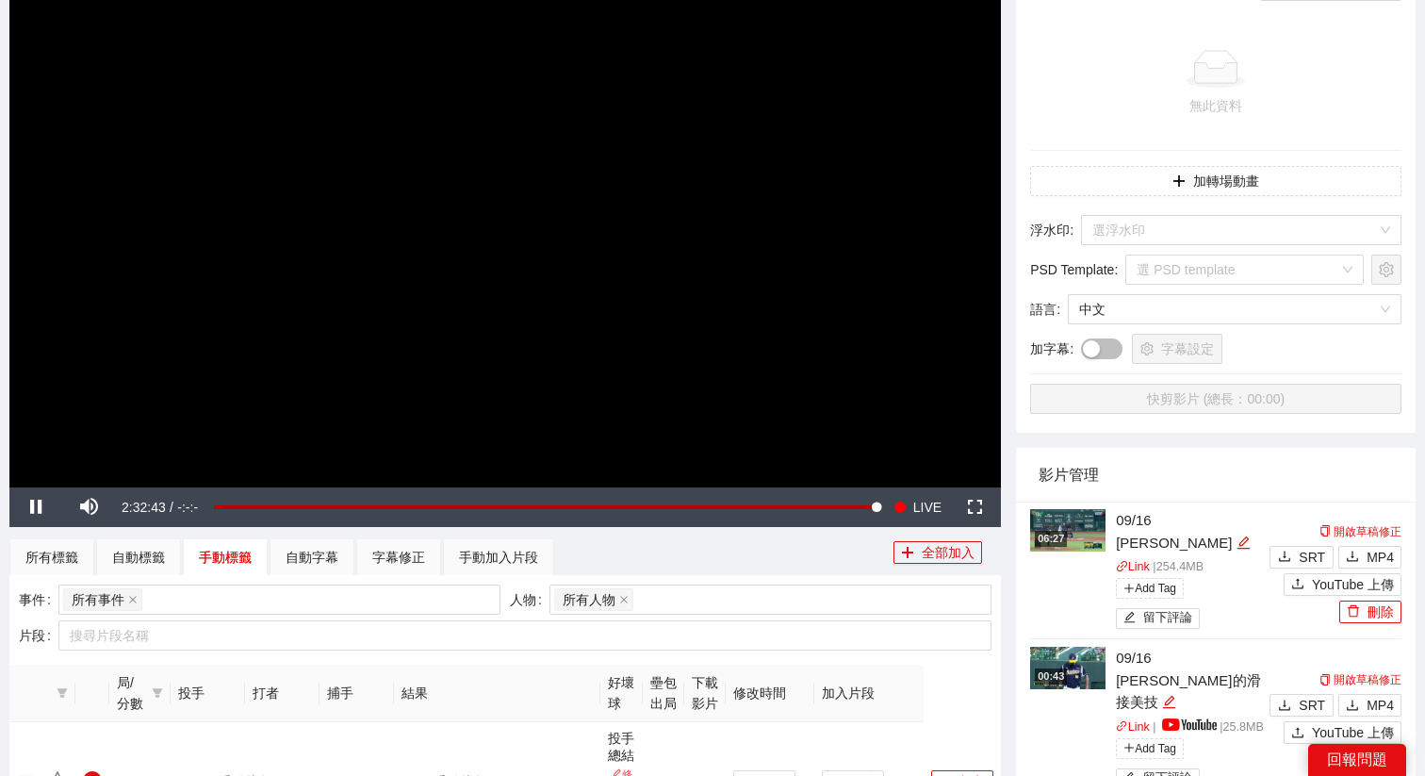
click at [765, 344] on video "Video Player" at bounding box center [505, 208] width 992 height 558
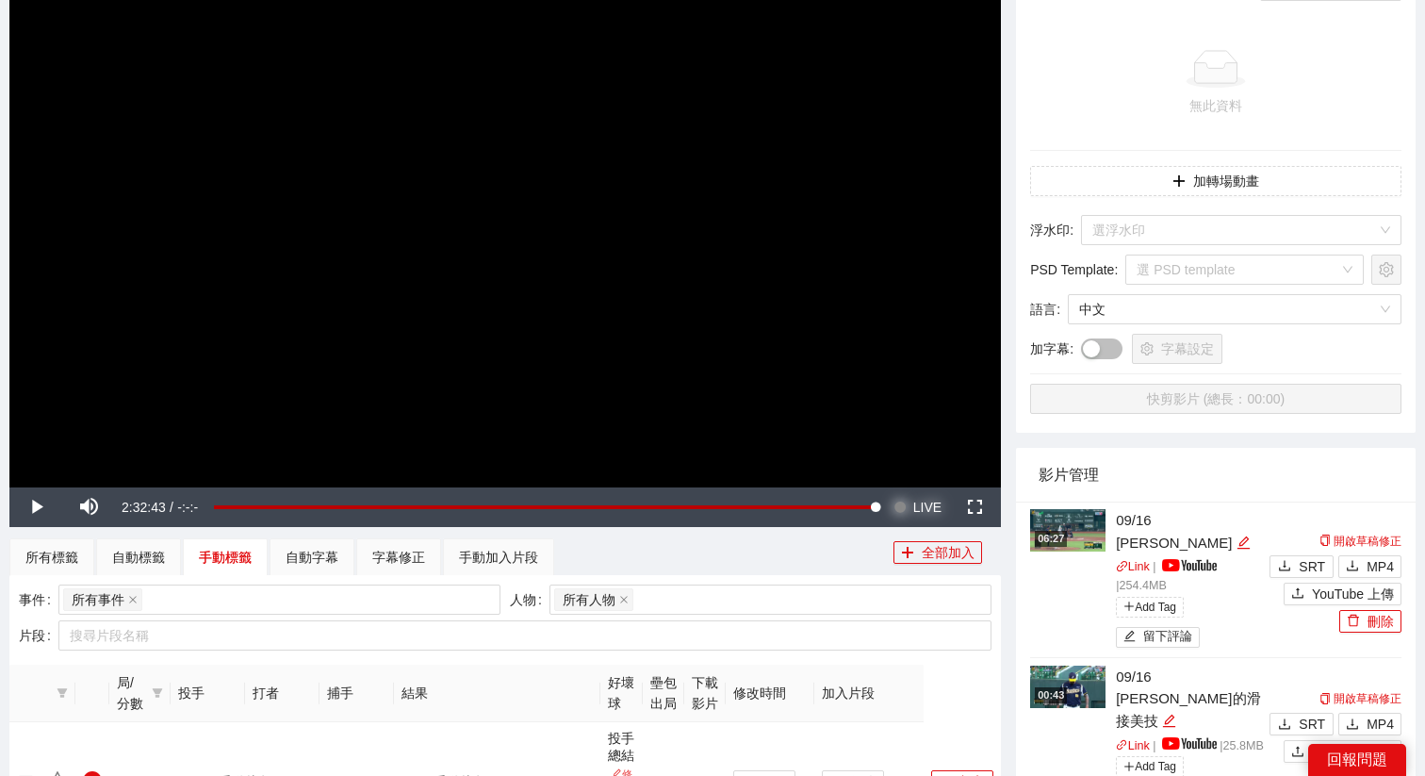
click at [938, 503] on span "LIVE" at bounding box center [927, 507] width 28 height 40
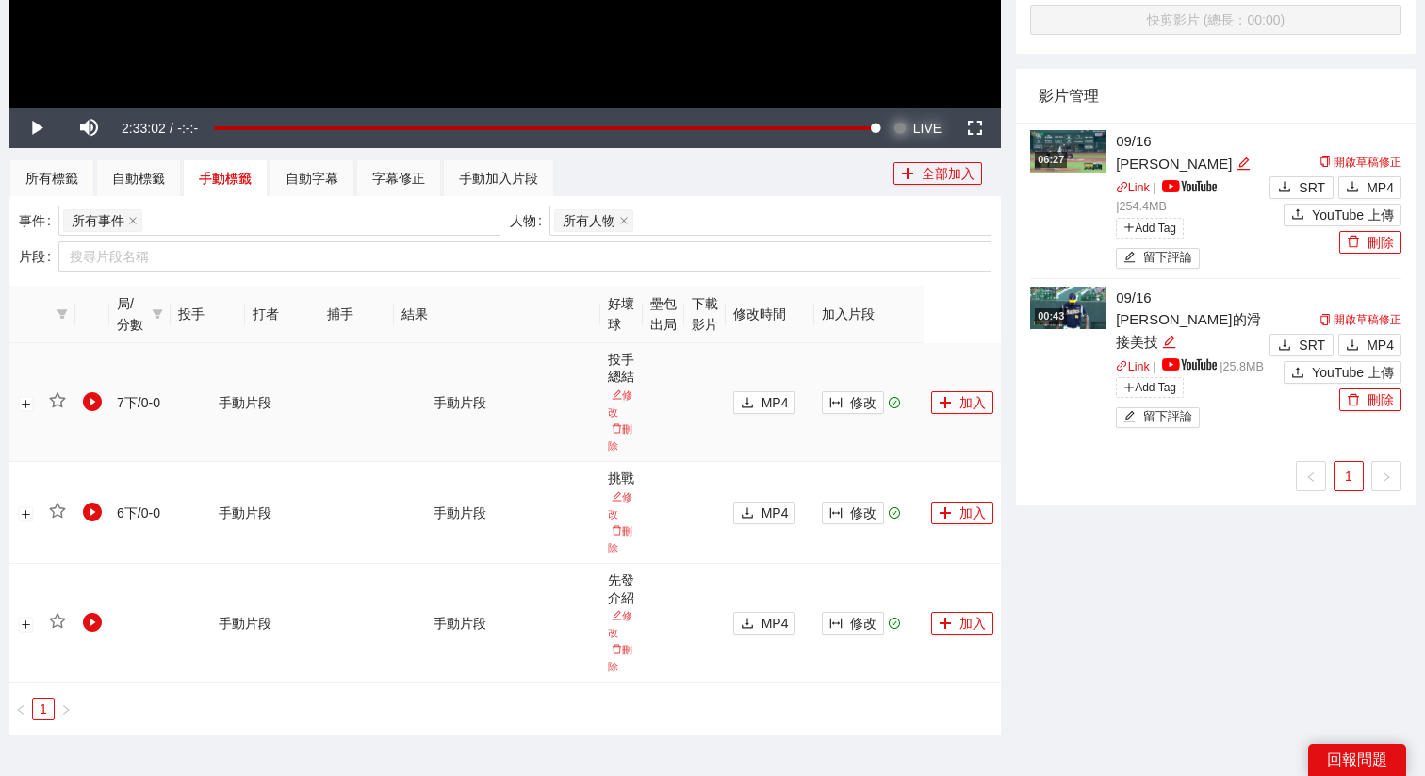
scroll to position [550, 0]
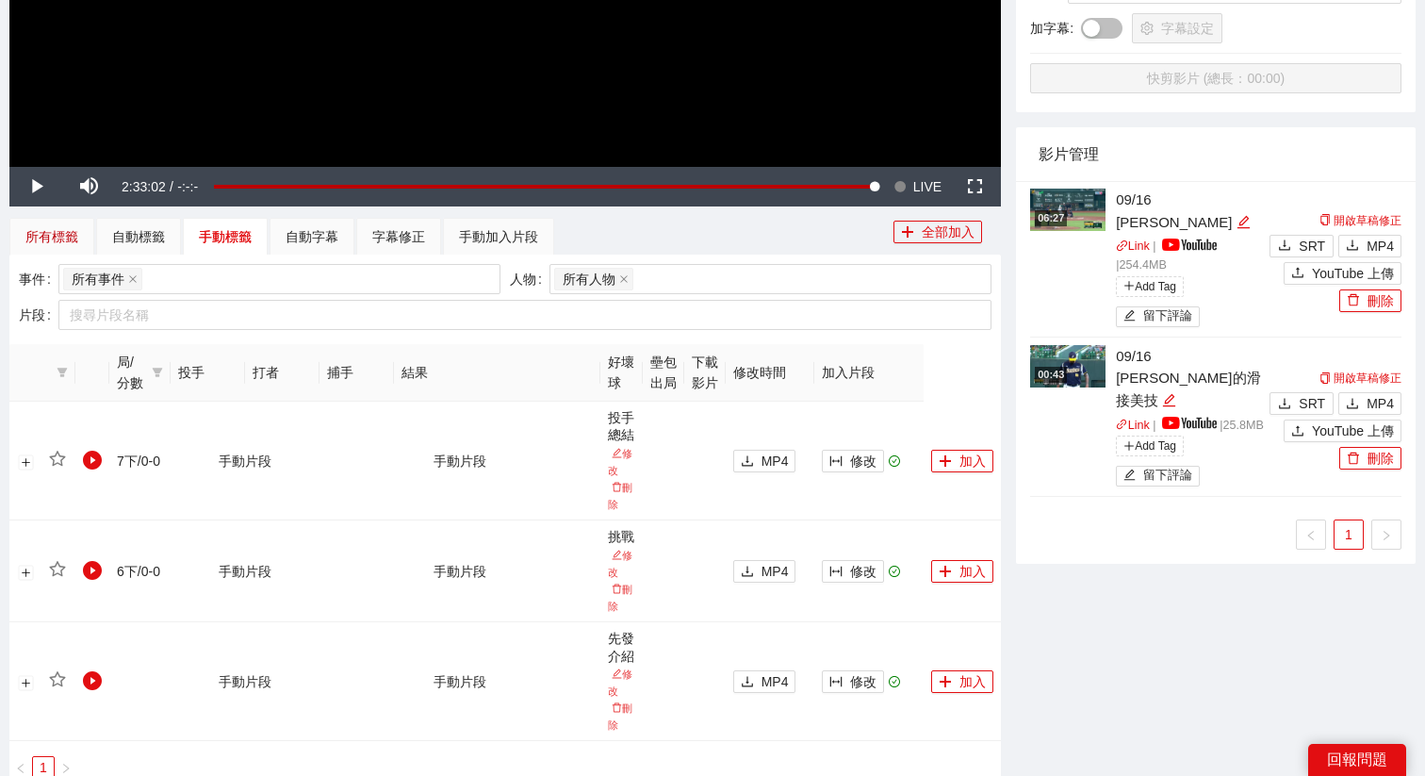
click at [25, 230] on div "所有標籤" at bounding box center [51, 236] width 53 height 21
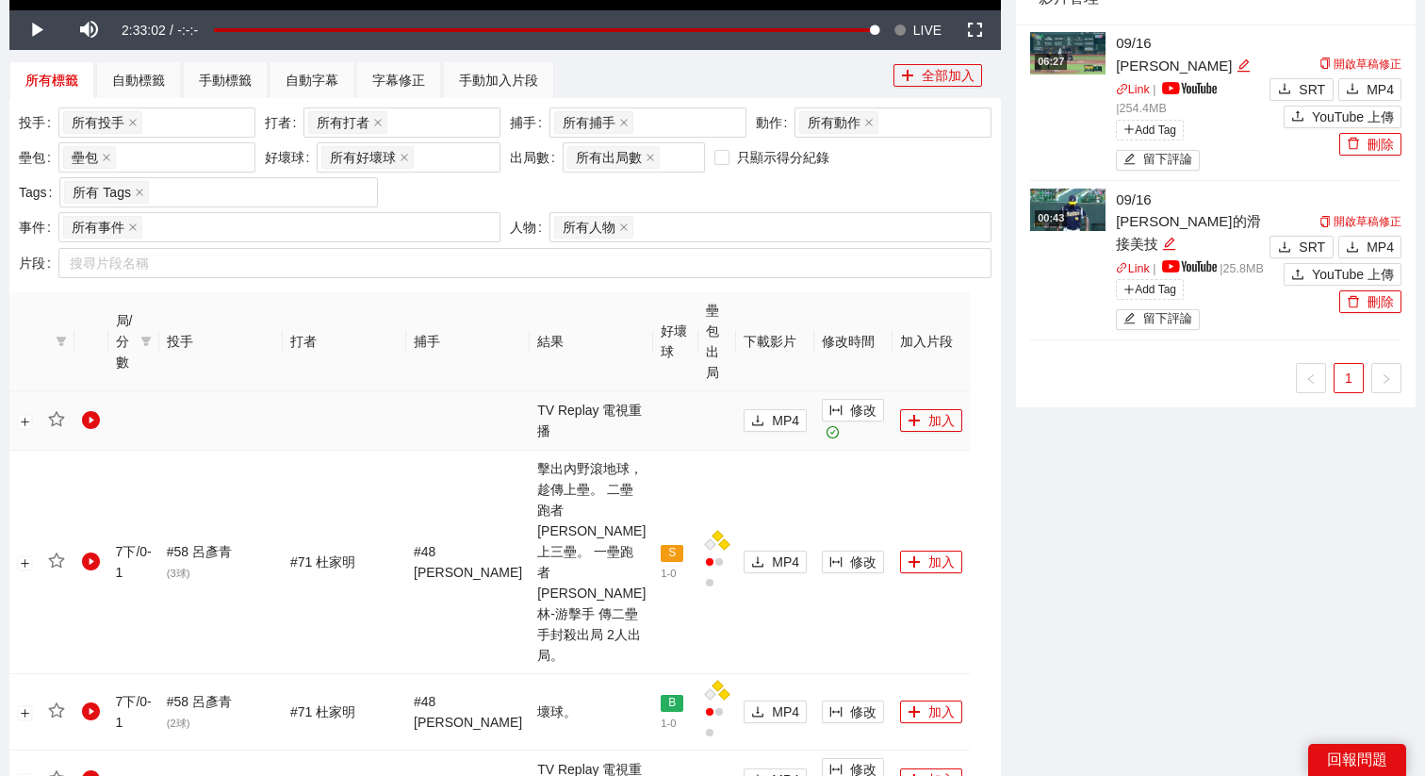
scroll to position [723, 0]
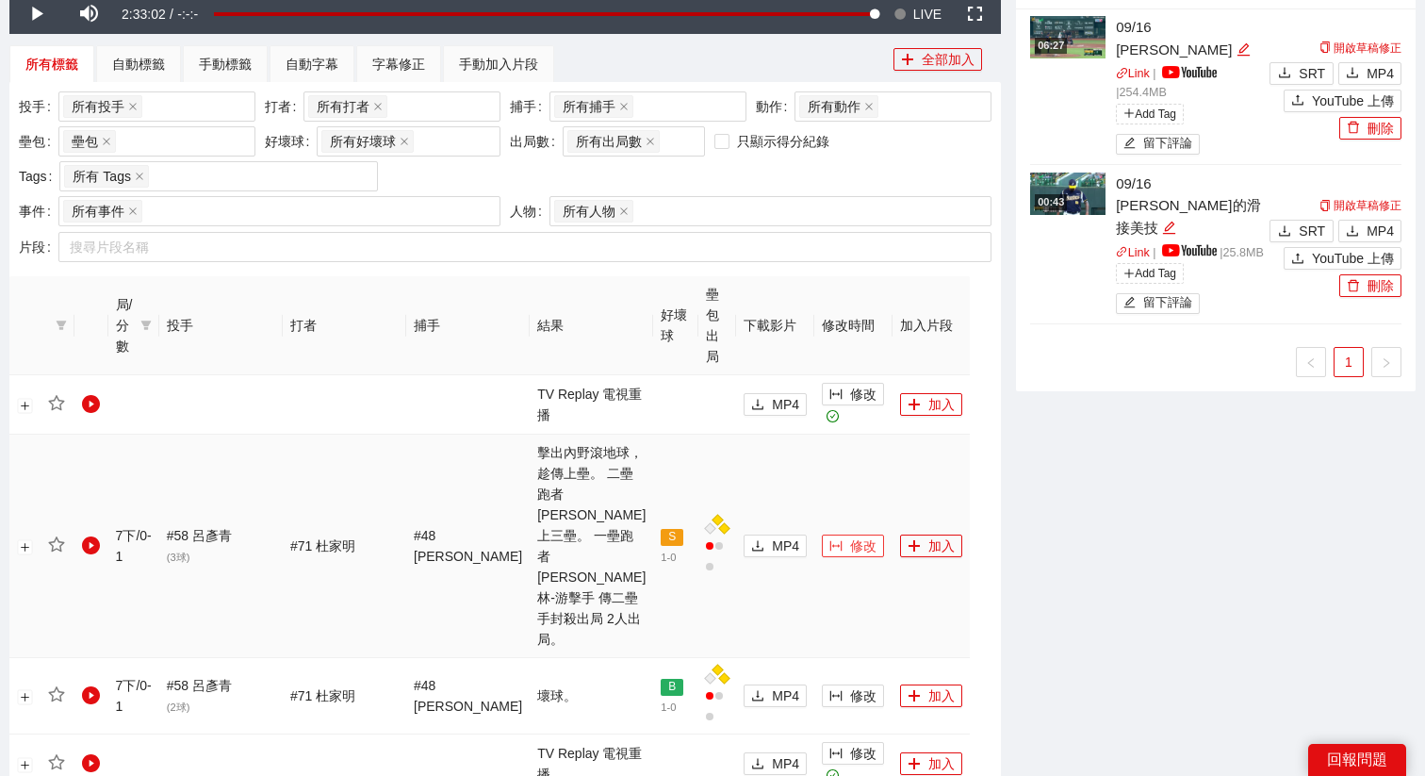
click at [850, 535] on span "修改" at bounding box center [863, 545] width 26 height 21
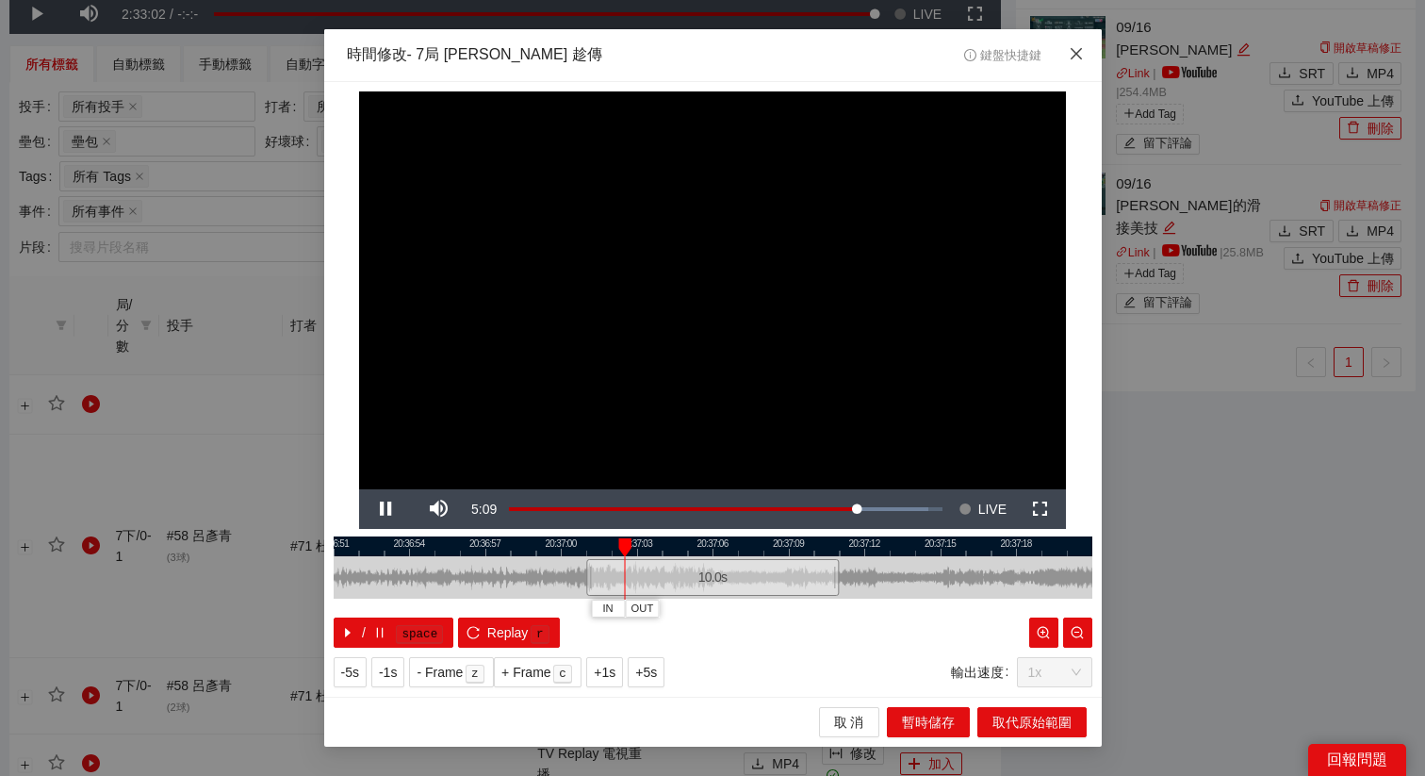
click at [1081, 66] on span "Close" at bounding box center [1076, 54] width 51 height 51
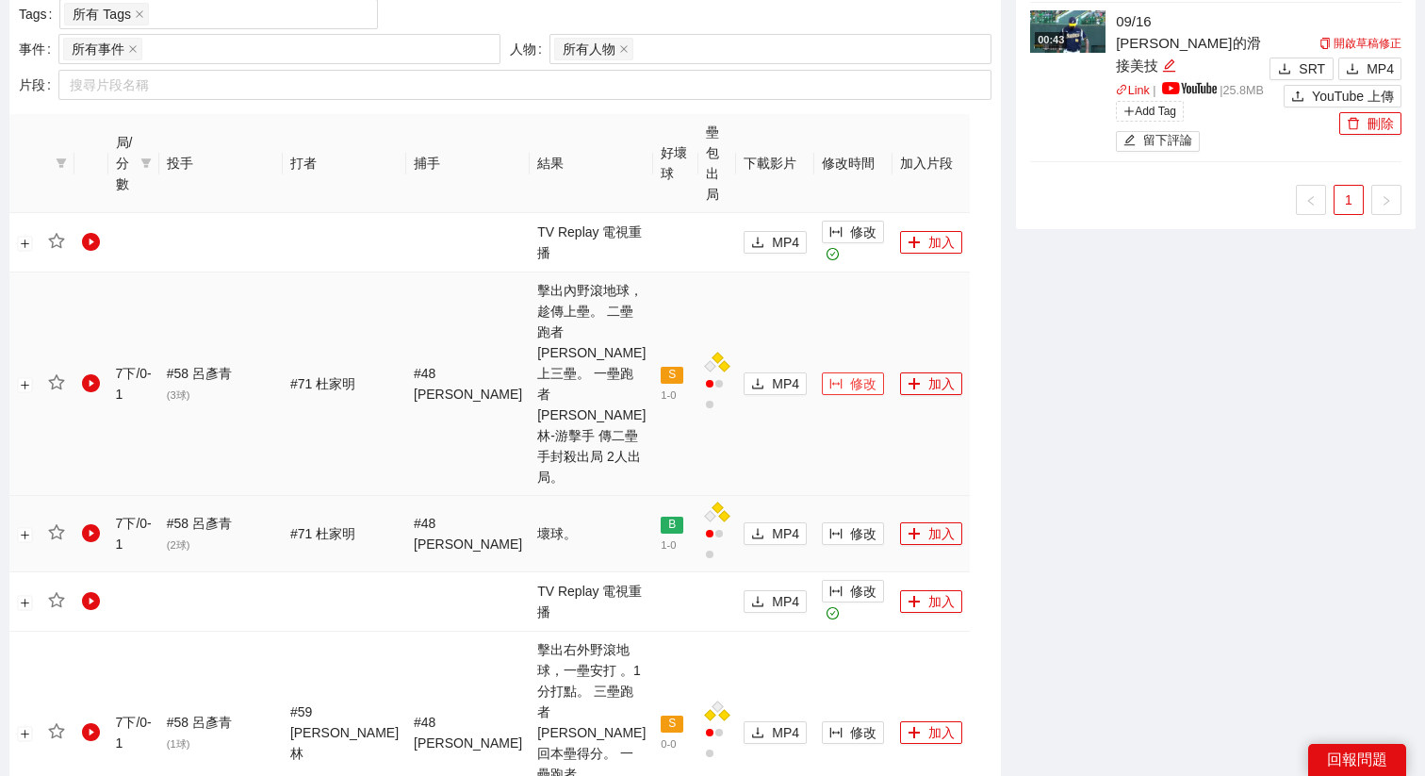
scroll to position [892, 0]
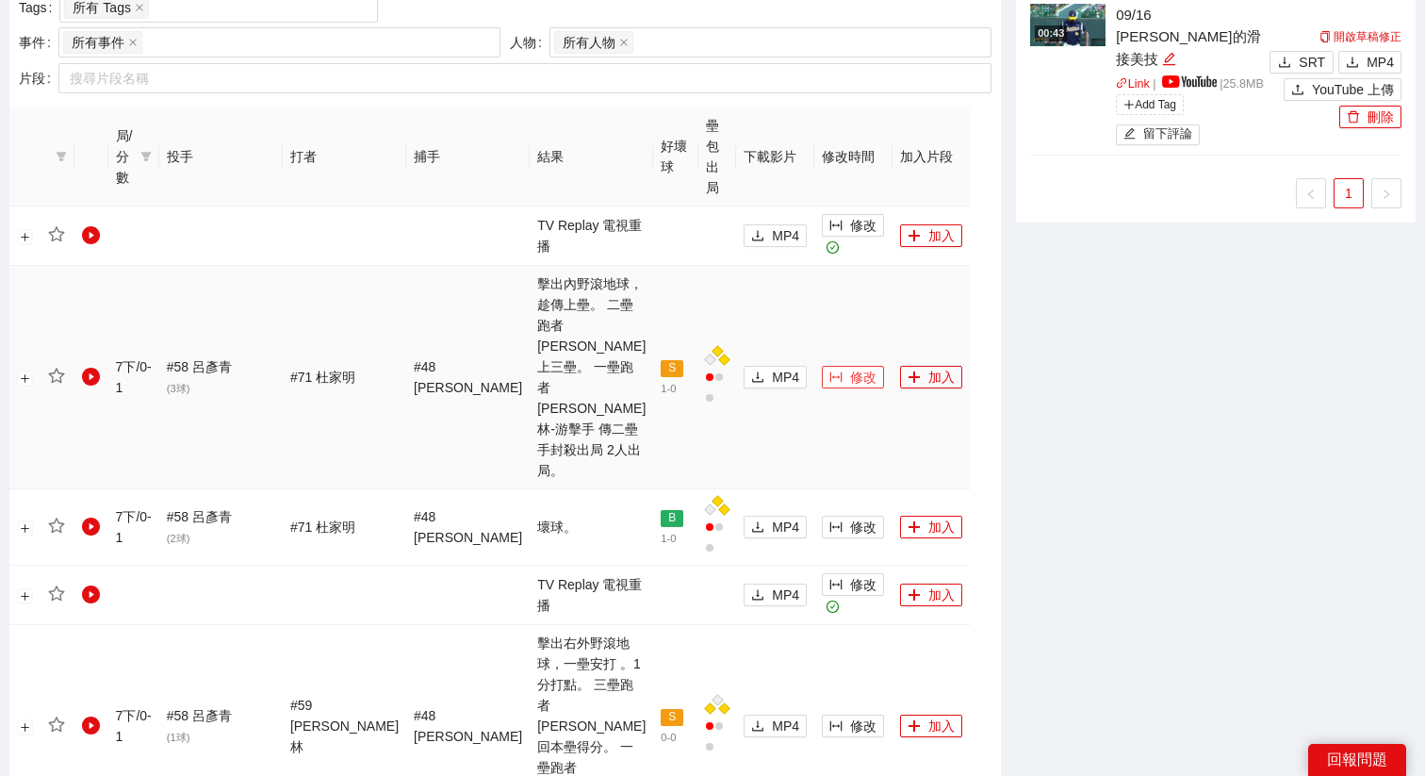
click at [850, 367] on span "修改" at bounding box center [863, 377] width 26 height 21
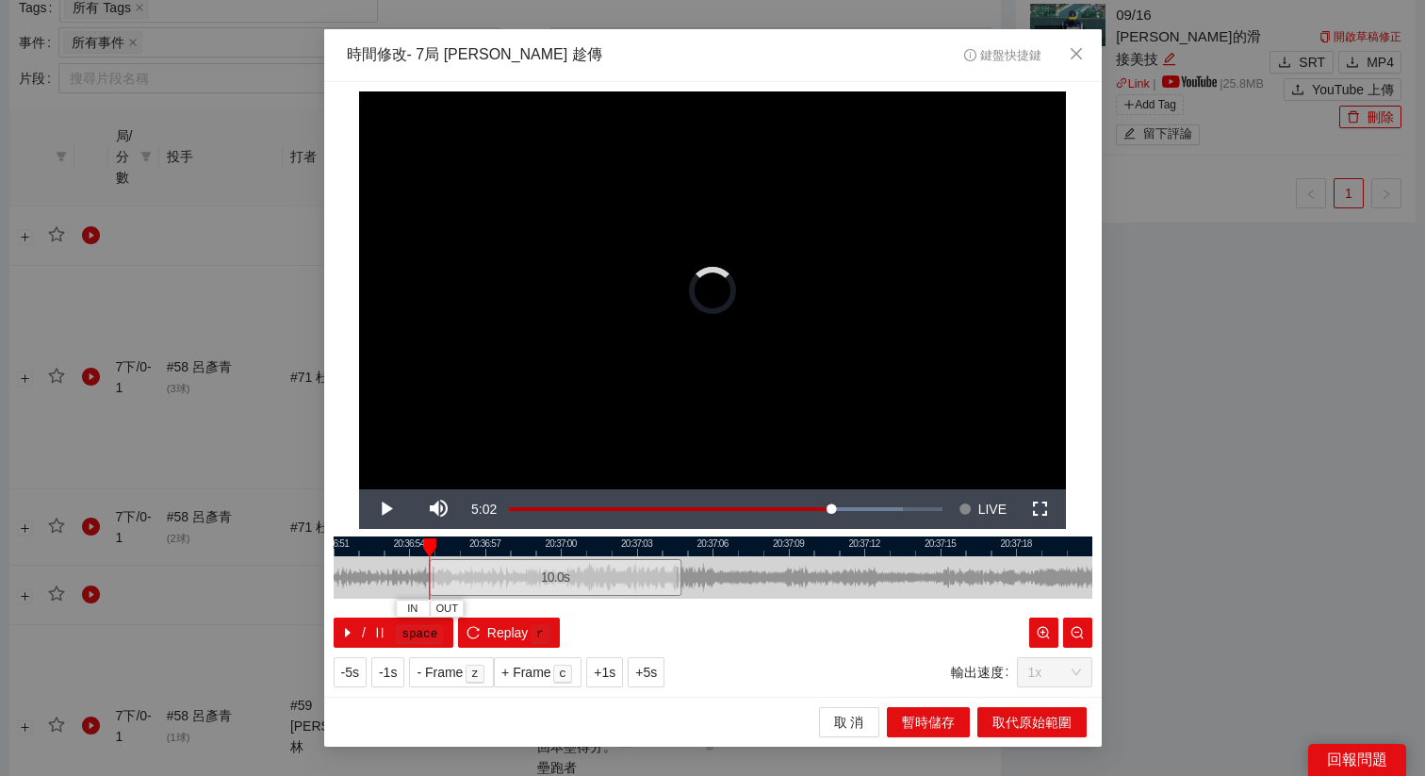
drag, startPoint x: 744, startPoint y: 587, endPoint x: 580, endPoint y: 604, distance: 164.9
click at [580, 604] on div "20:36:51 20:36:54 20:36:57 20:37:00 20:37:03 20:37:06 20:37:09 20:37:12 20:37:1…" at bounding box center [713, 591] width 759 height 111
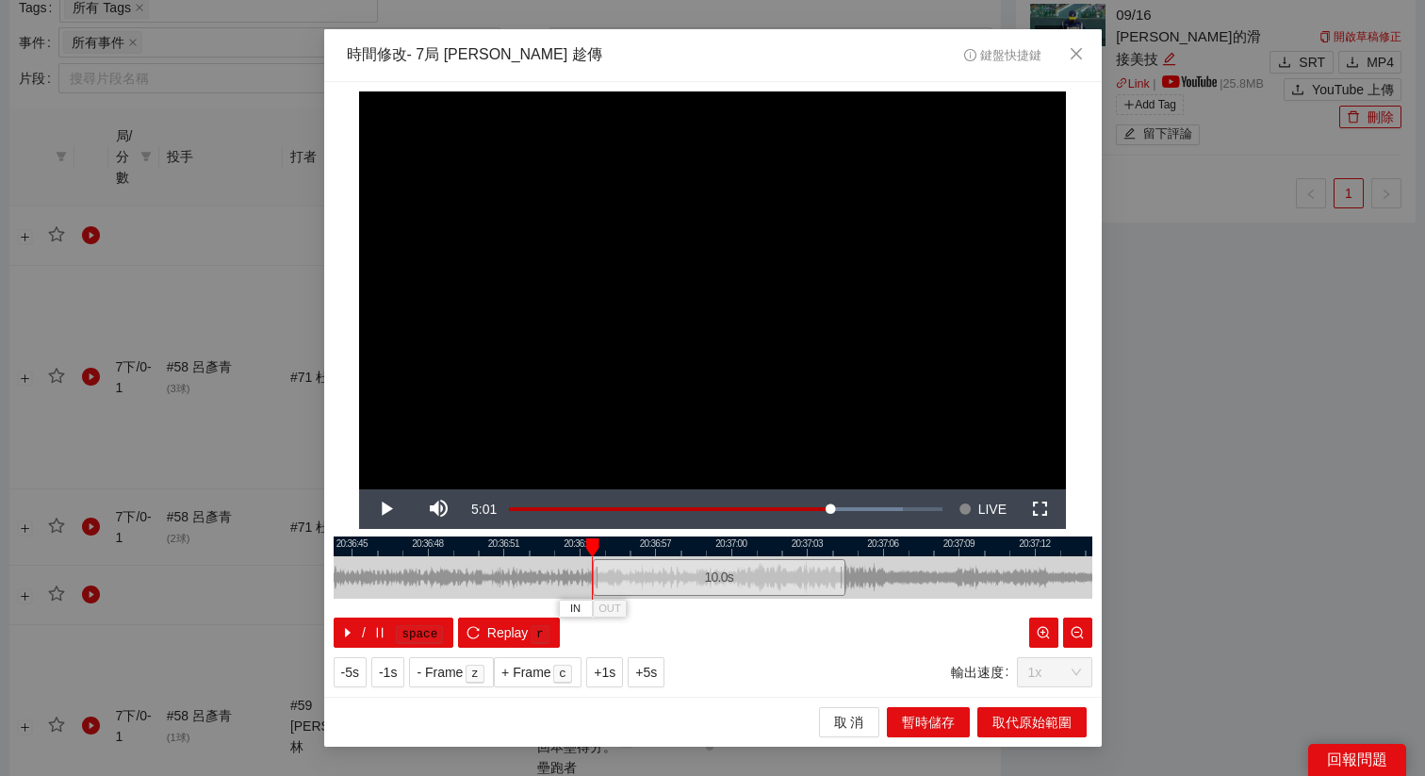
drag, startPoint x: 565, startPoint y: 541, endPoint x: 735, endPoint y: 542, distance: 170.6
click at [735, 542] on div at bounding box center [883, 546] width 759 height 20
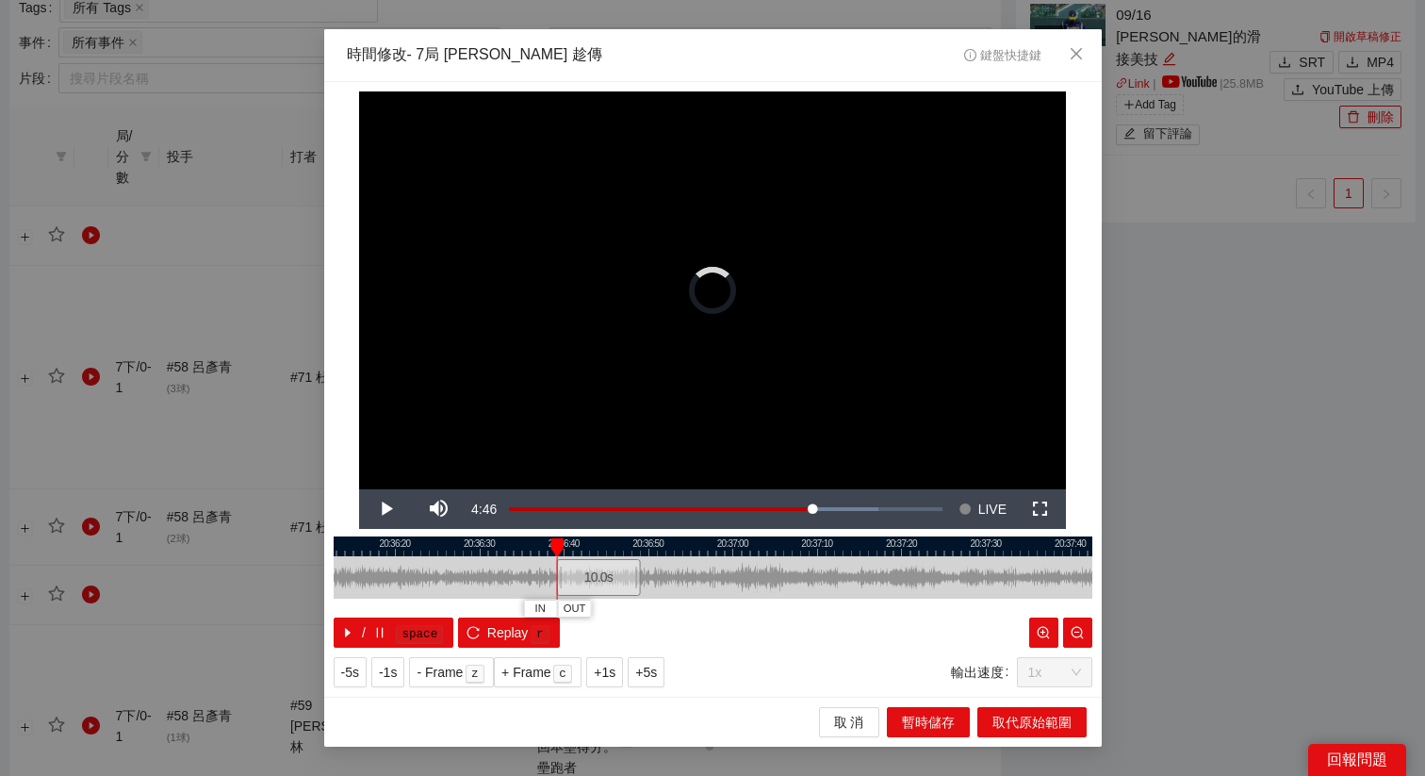
drag, startPoint x: 720, startPoint y: 583, endPoint x: 586, endPoint y: 575, distance: 134.1
click at [586, 575] on div "10.0 s" at bounding box center [598, 577] width 85 height 37
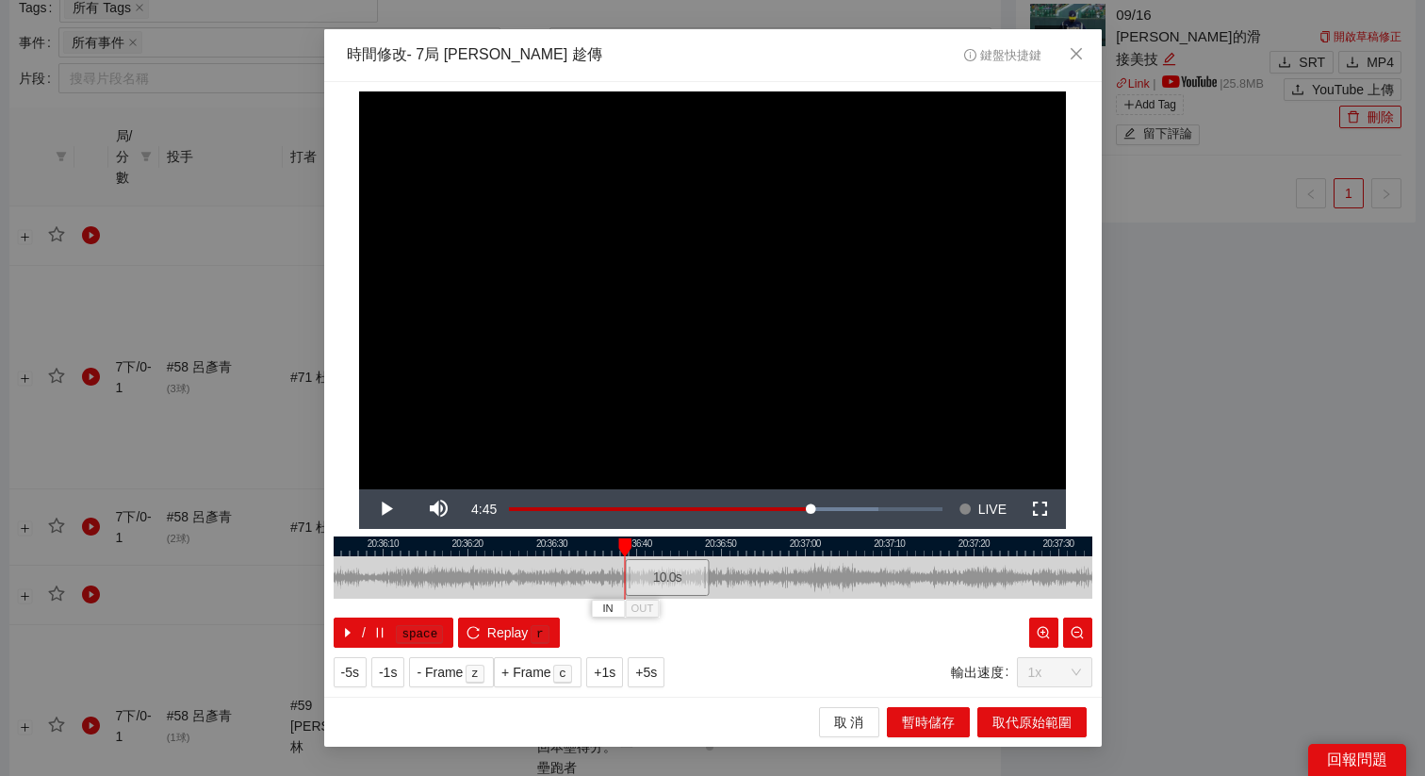
drag, startPoint x: 599, startPoint y: 550, endPoint x: 731, endPoint y: 559, distance: 132.3
click at [731, 559] on div "20:36:00 20:36:10 20:36:20 20:36:30 20:36:40 20:36:50 20:37:00 20:37:10 20:37:2…" at bounding box center [713, 591] width 759 height 111
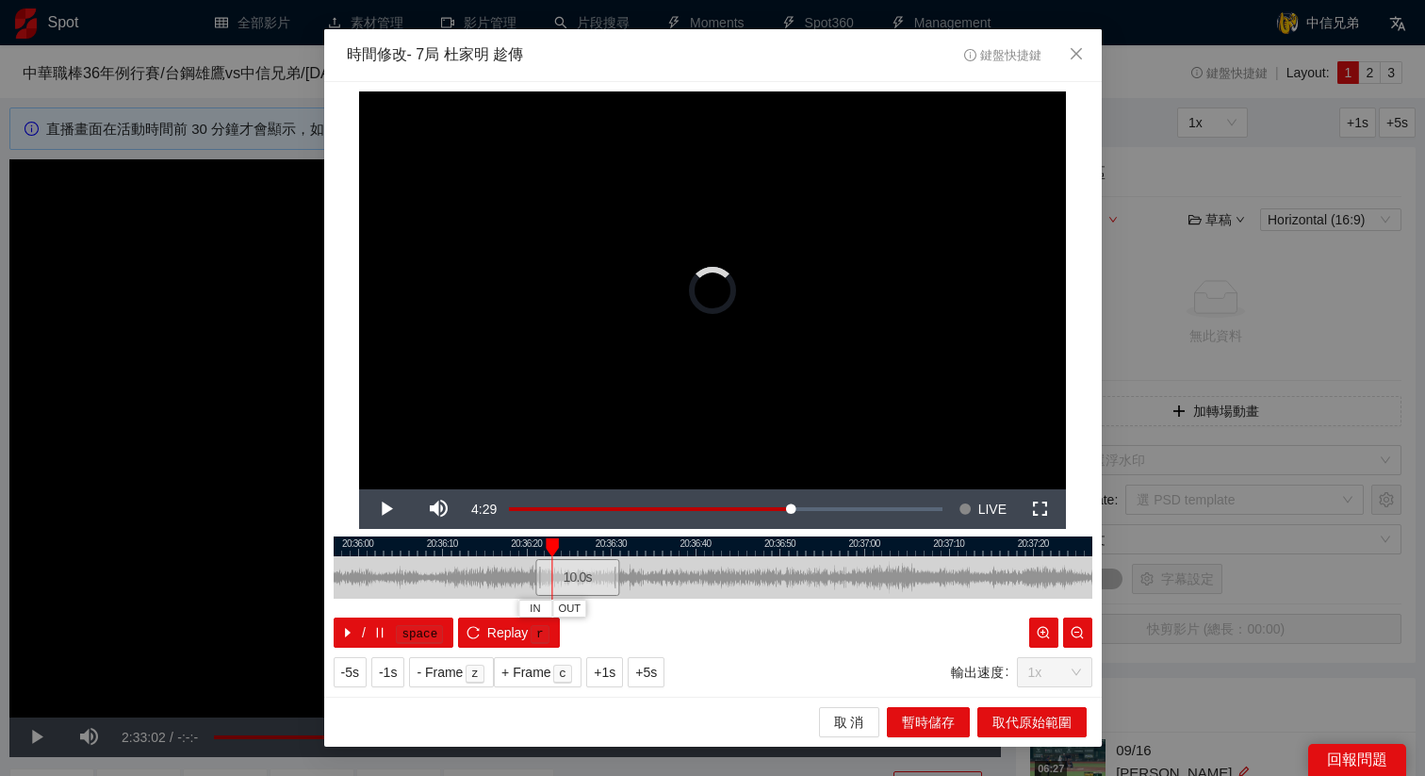
scroll to position [892, 0]
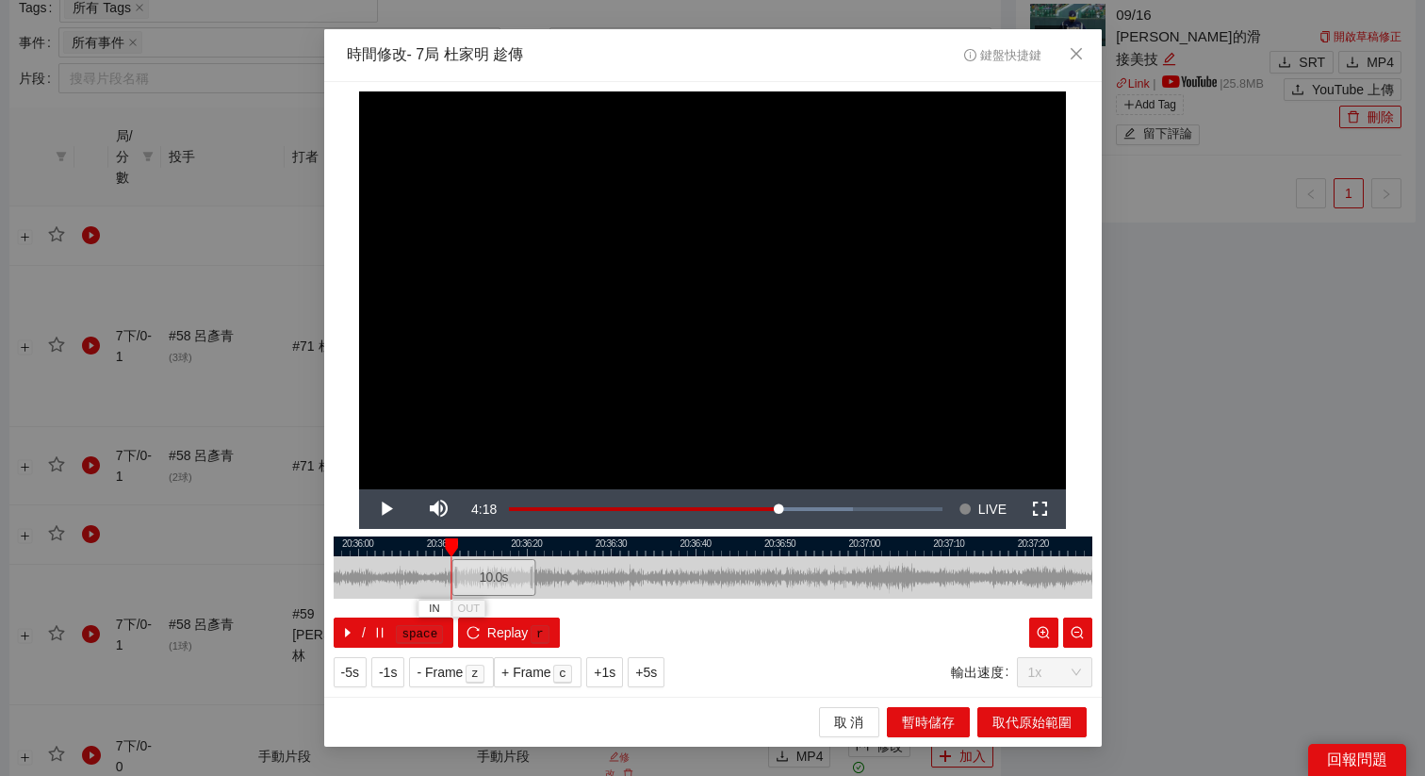
click at [499, 588] on div "10.0 s" at bounding box center [494, 577] width 85 height 37
drag, startPoint x: 499, startPoint y: 588, endPoint x: 469, endPoint y: 589, distance: 29.2
click at [469, 589] on div "10.0 s" at bounding box center [470, 577] width 85 height 37
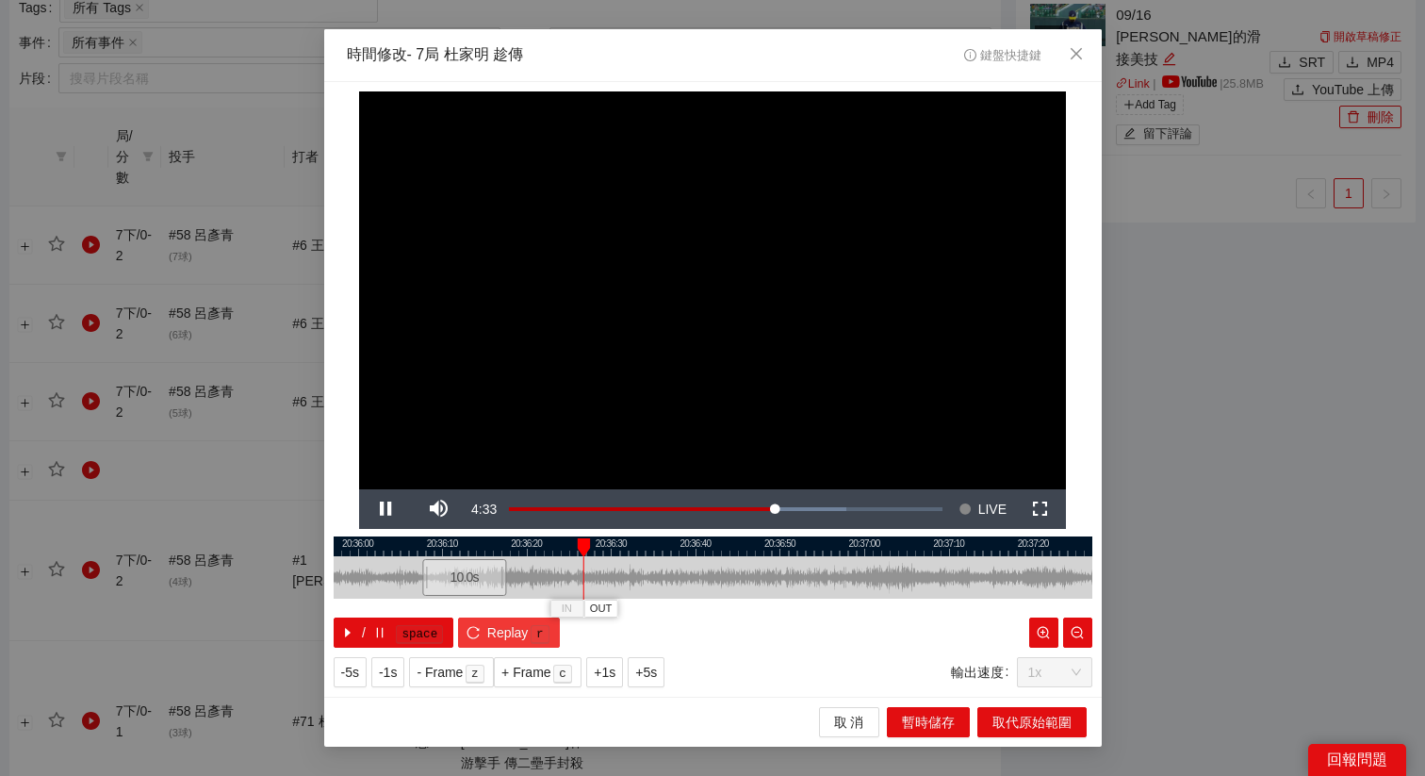
click at [507, 630] on span "Replay" at bounding box center [507, 632] width 41 height 21
click at [467, 573] on div "10.0 s" at bounding box center [468, 577] width 85 height 37
click at [457, 573] on div "10.0 s" at bounding box center [472, 577] width 85 height 37
click at [459, 573] on div "10.0 s" at bounding box center [477, 577] width 85 height 37
click at [602, 674] on span "+1s" at bounding box center [605, 672] width 22 height 21
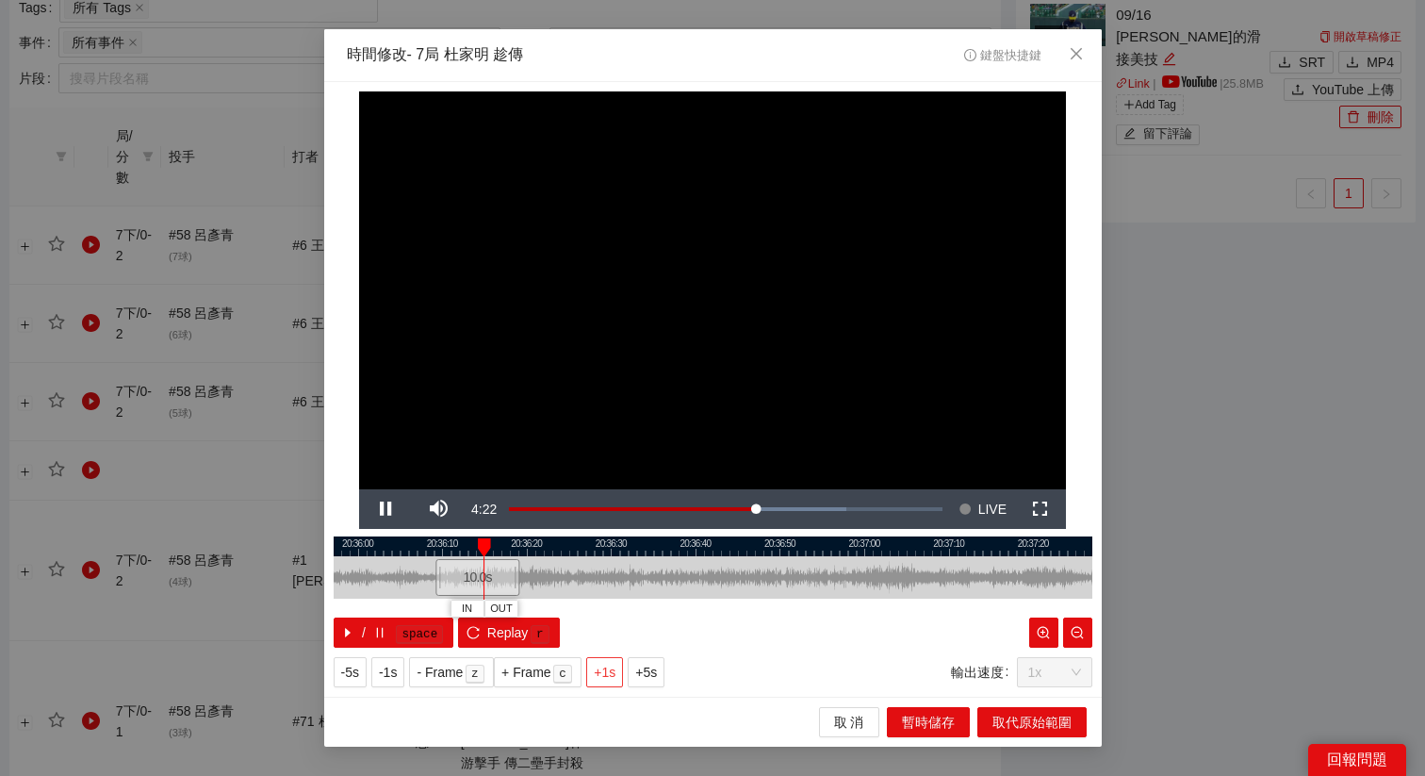
click at [605, 674] on span "+1s" at bounding box center [605, 672] width 22 height 21
click at [646, 676] on span "+5s" at bounding box center [646, 672] width 22 height 21
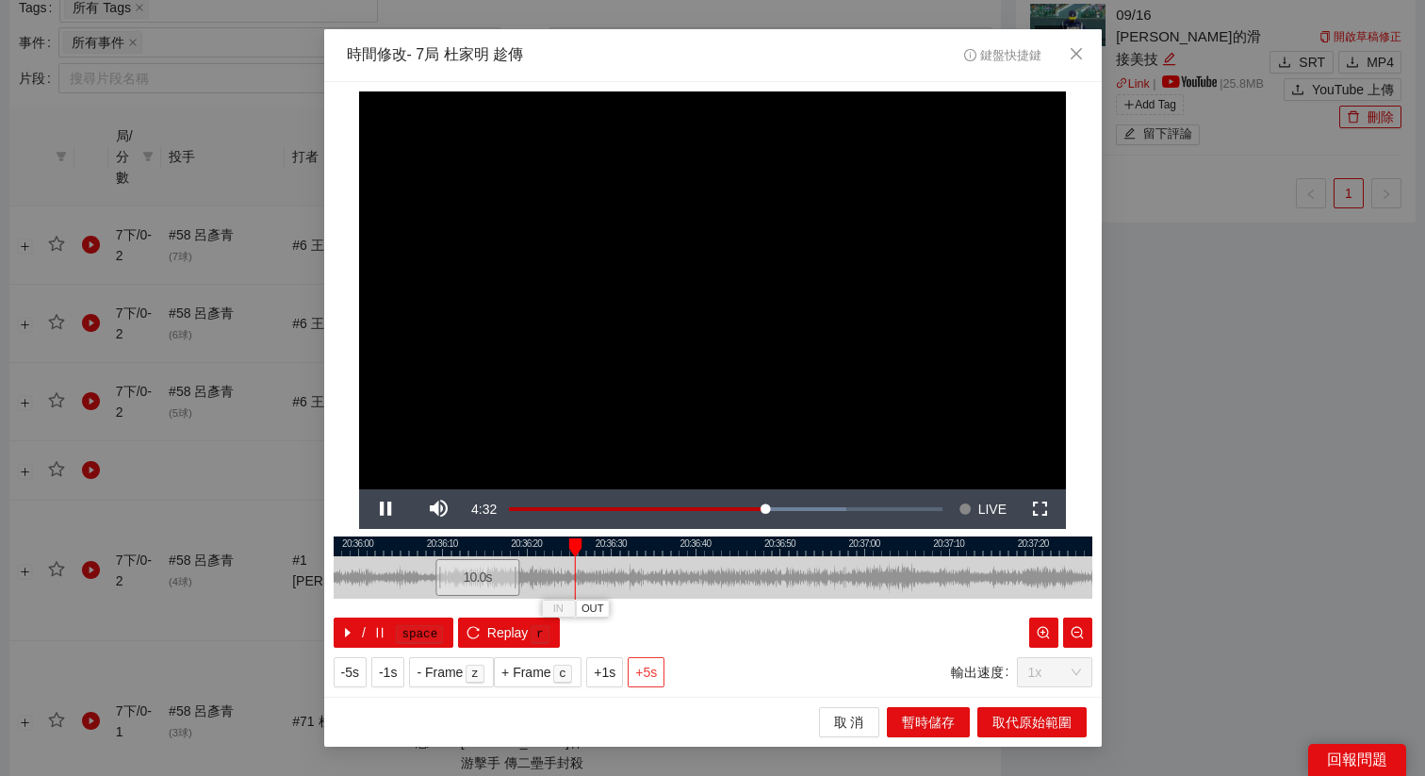
click at [646, 676] on span "+5s" at bounding box center [646, 672] width 22 height 21
click at [649, 669] on span "+5s" at bounding box center [646, 672] width 22 height 21
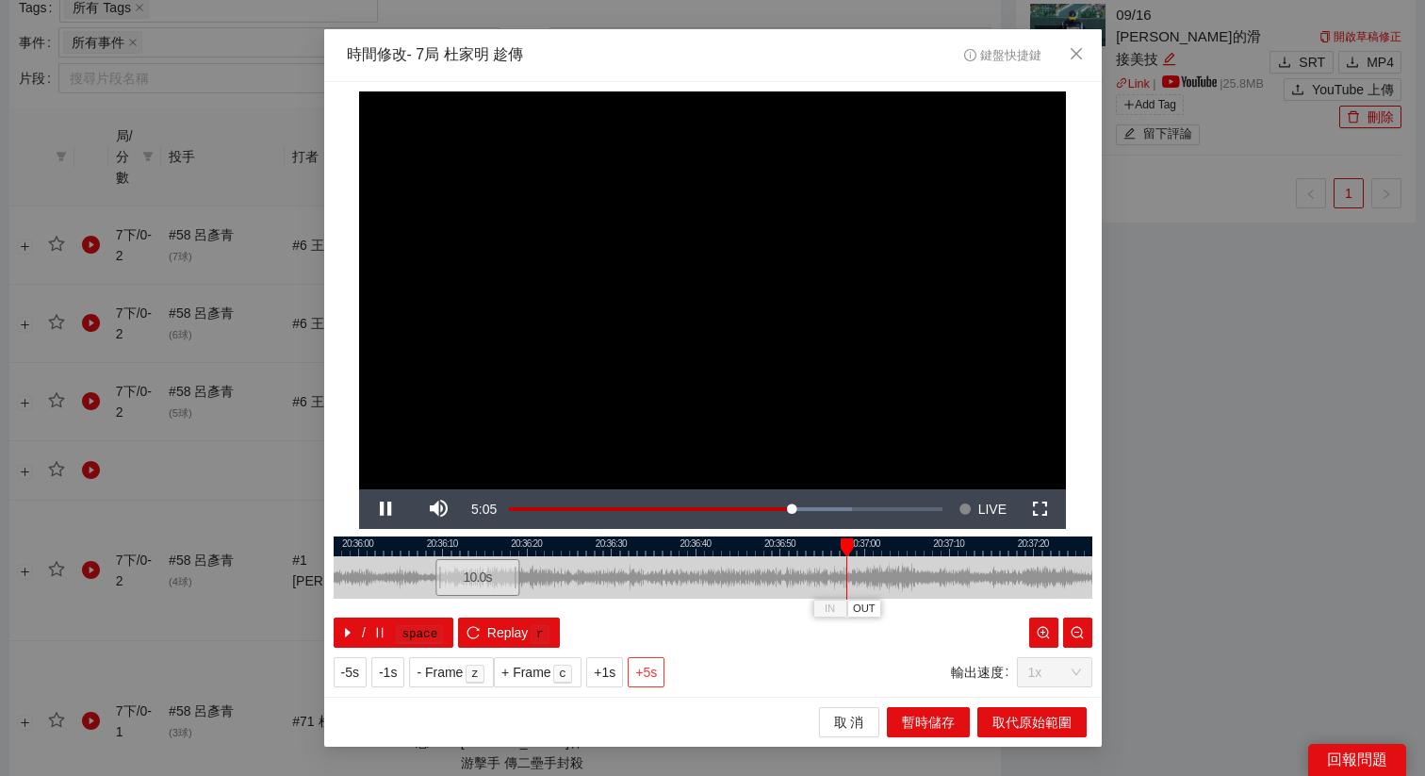
click at [656, 676] on span "+5s" at bounding box center [646, 672] width 22 height 21
click at [839, 543] on div at bounding box center [713, 546] width 759 height 20
click at [798, 544] on div at bounding box center [713, 546] width 759 height 20
click at [830, 547] on div at bounding box center [713, 546] width 759 height 20
click at [867, 609] on span "OUT" at bounding box center [860, 608] width 23 height 17
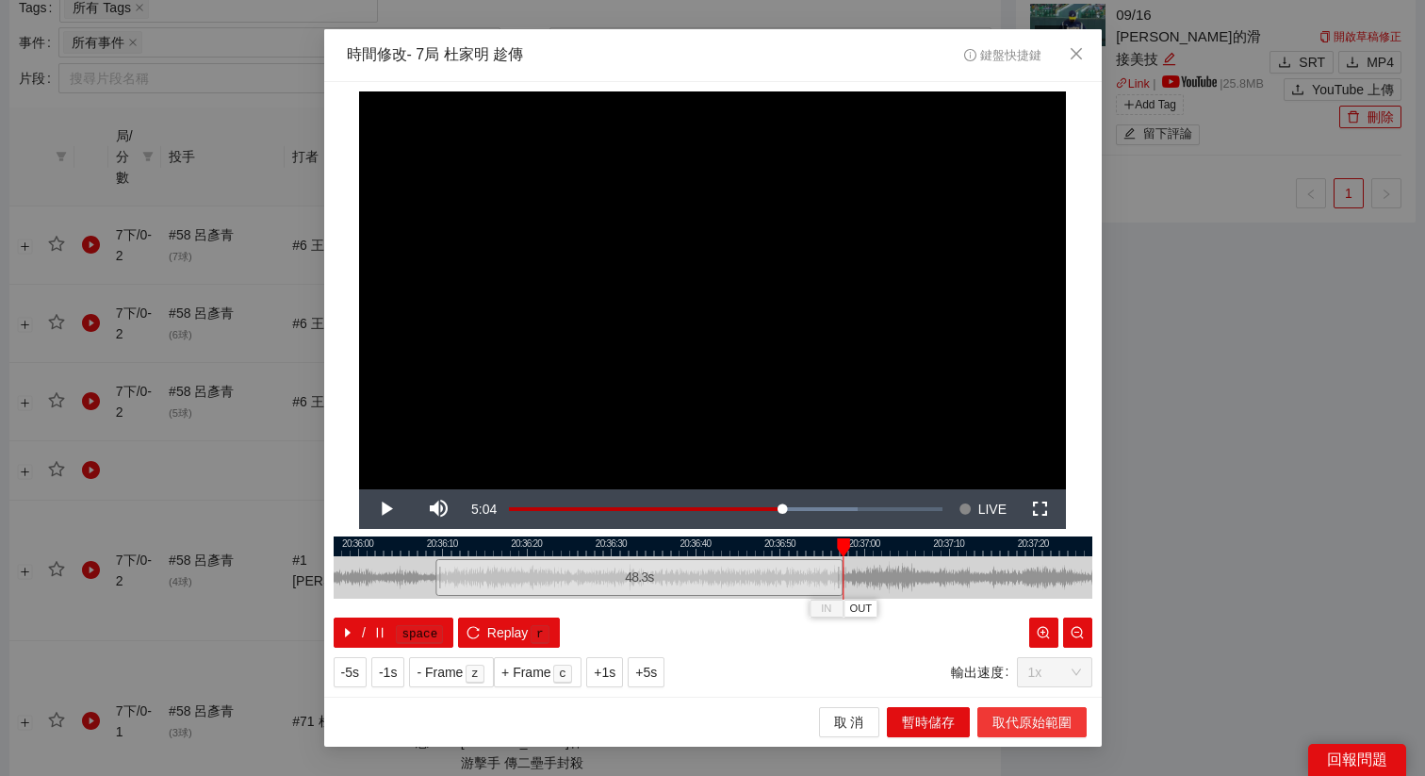
click at [997, 717] on span "取代原始範圍" at bounding box center [1032, 722] width 79 height 21
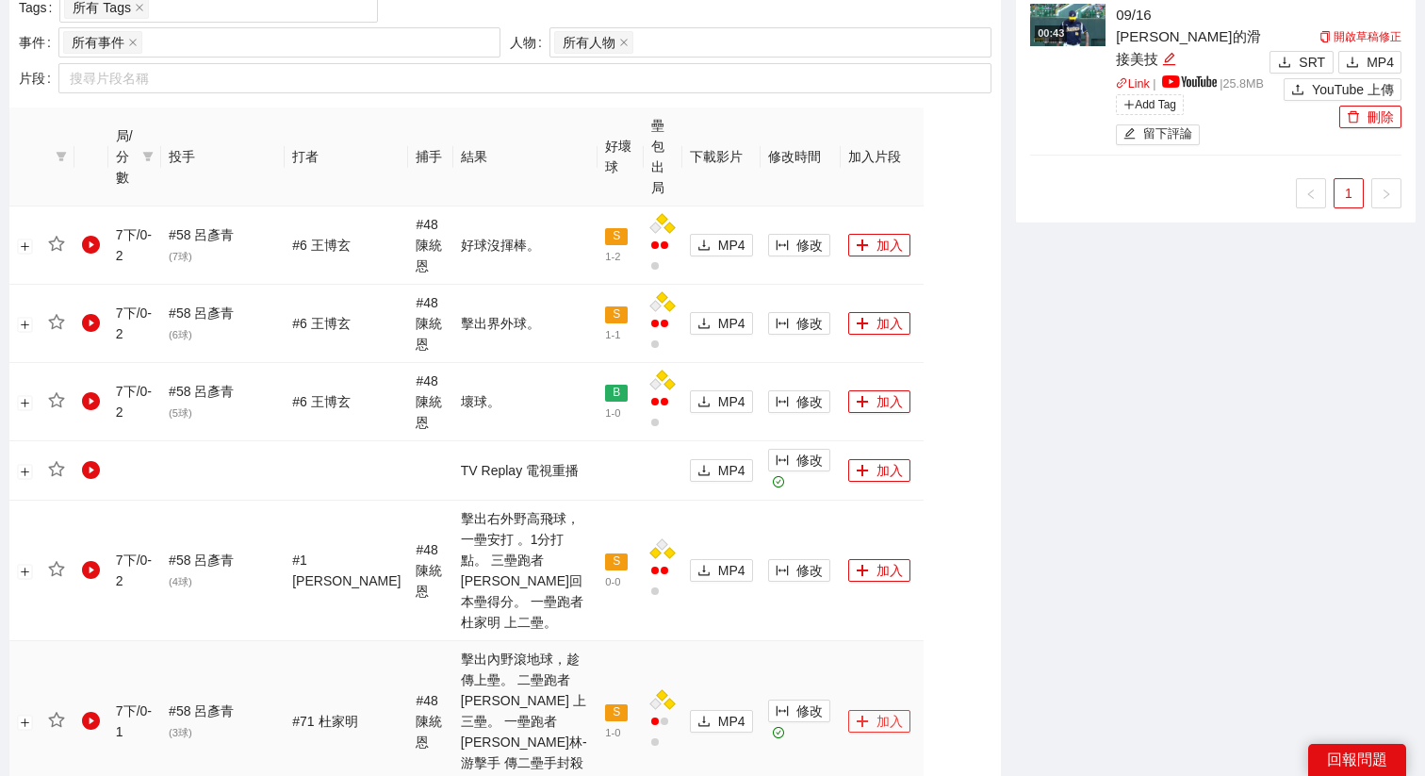
click at [859, 710] on button "加入" at bounding box center [879, 721] width 62 height 23
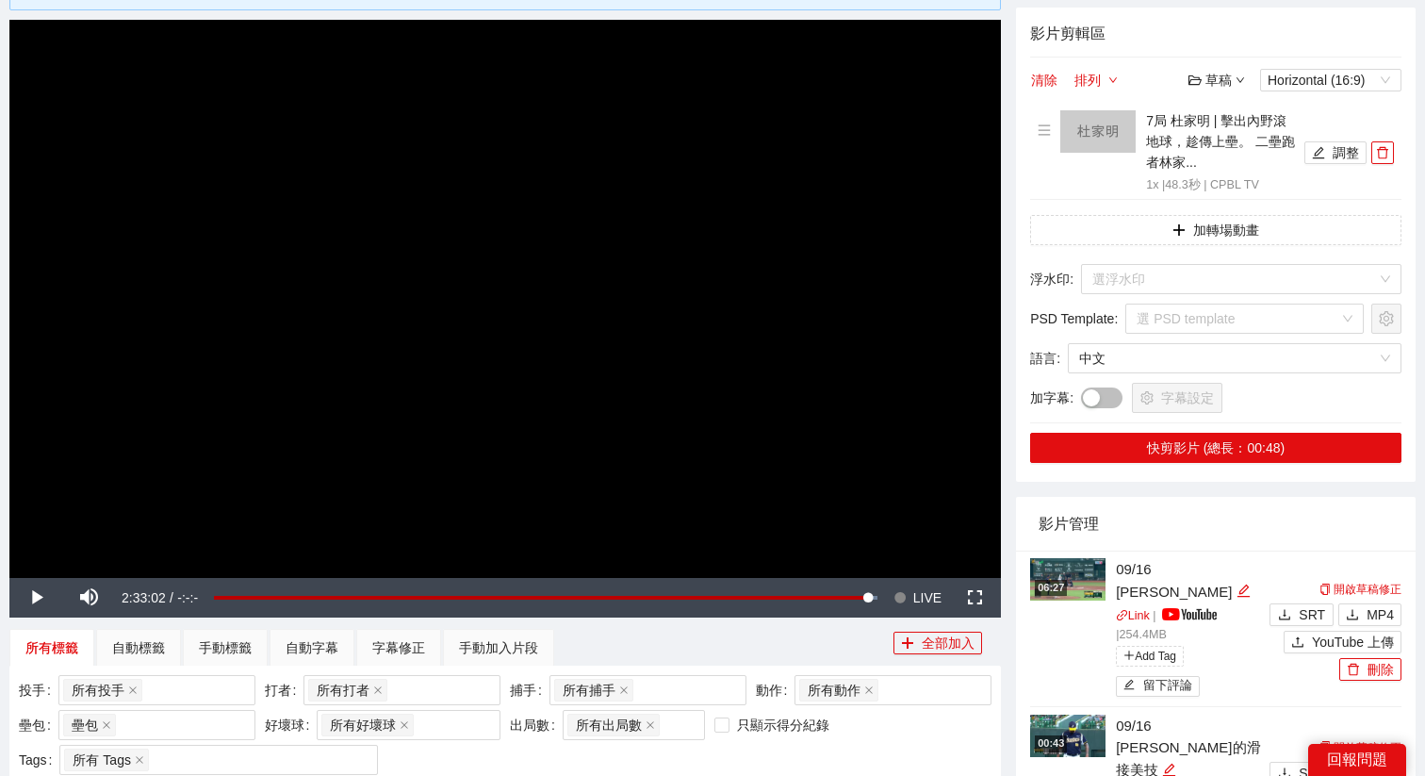
scroll to position [0, 0]
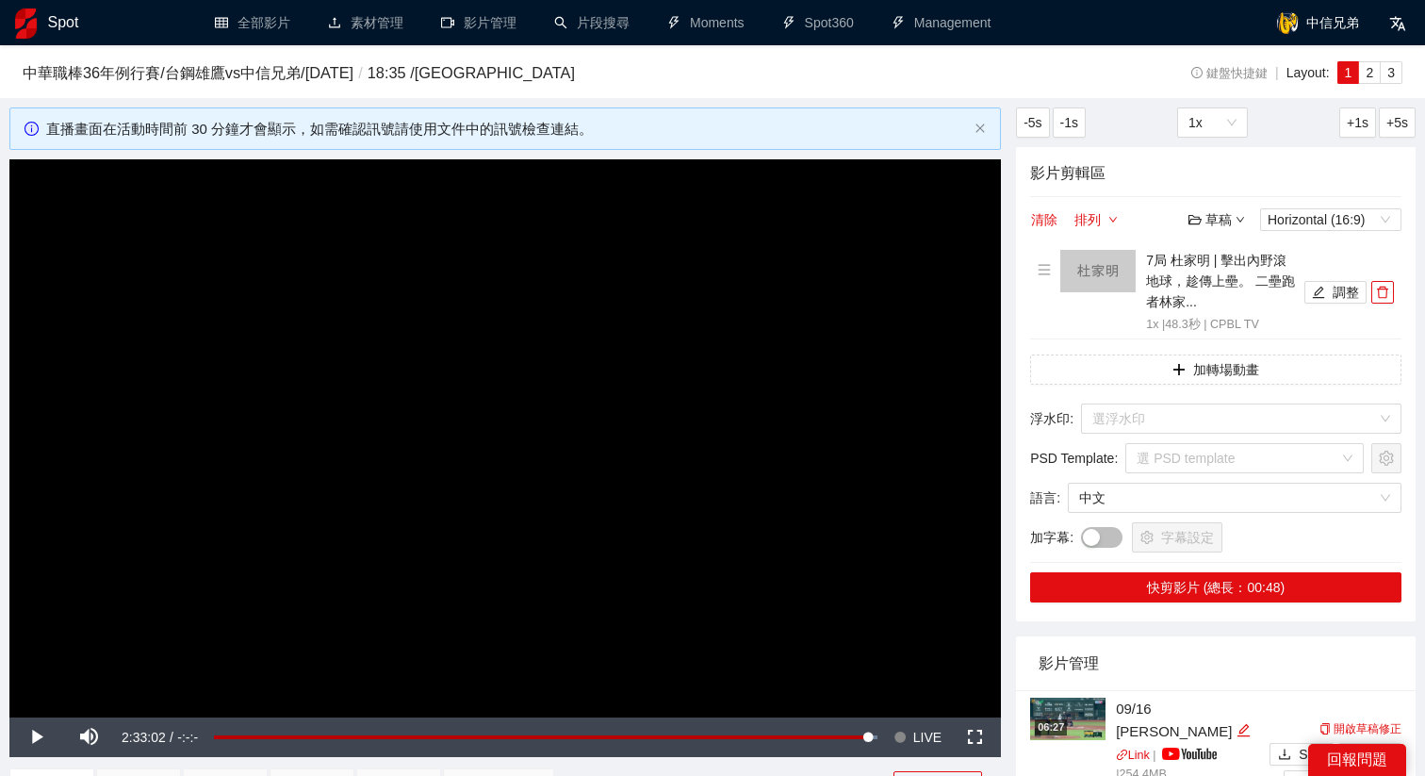
click at [859, 566] on video "Video Player" at bounding box center [505, 438] width 992 height 558
click at [927, 738] on span "LIVE" at bounding box center [927, 737] width 28 height 40
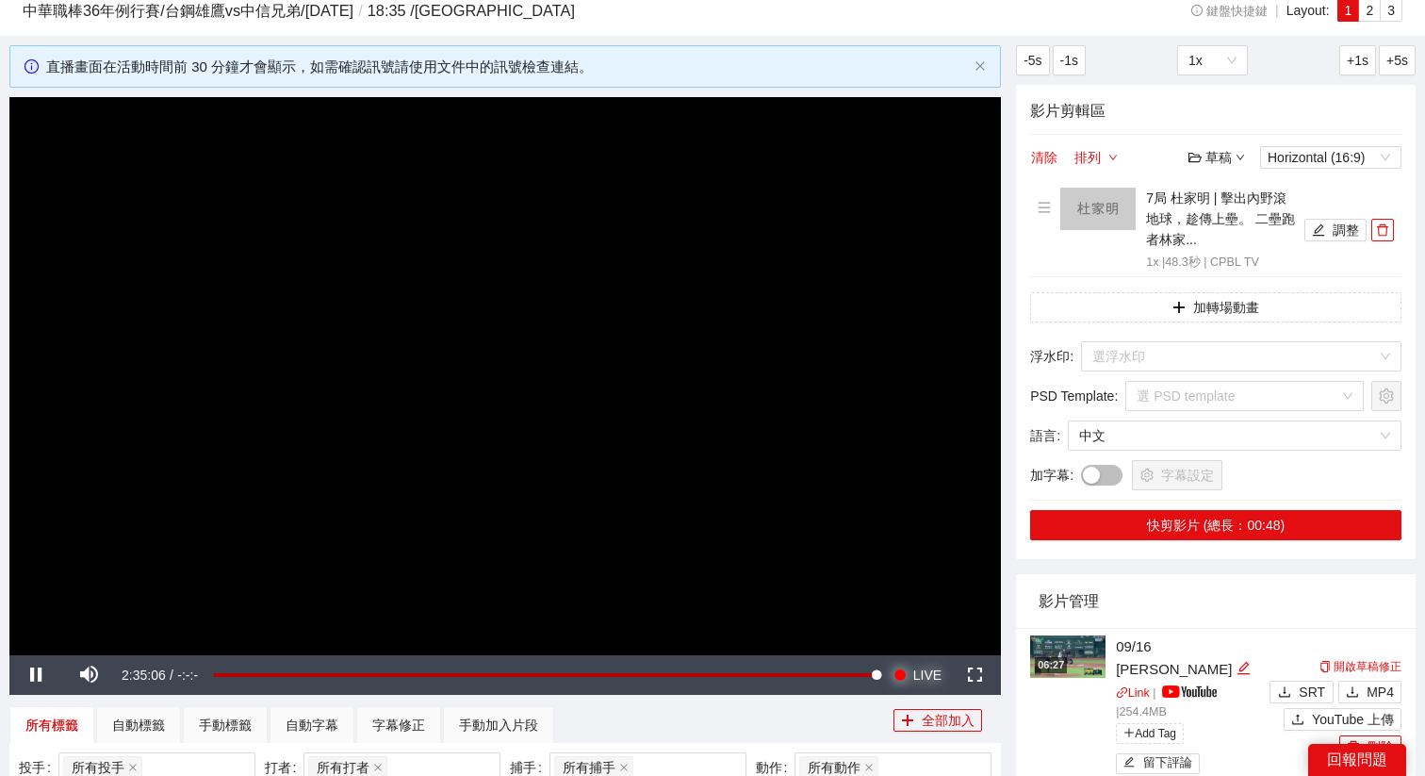
scroll to position [90, 0]
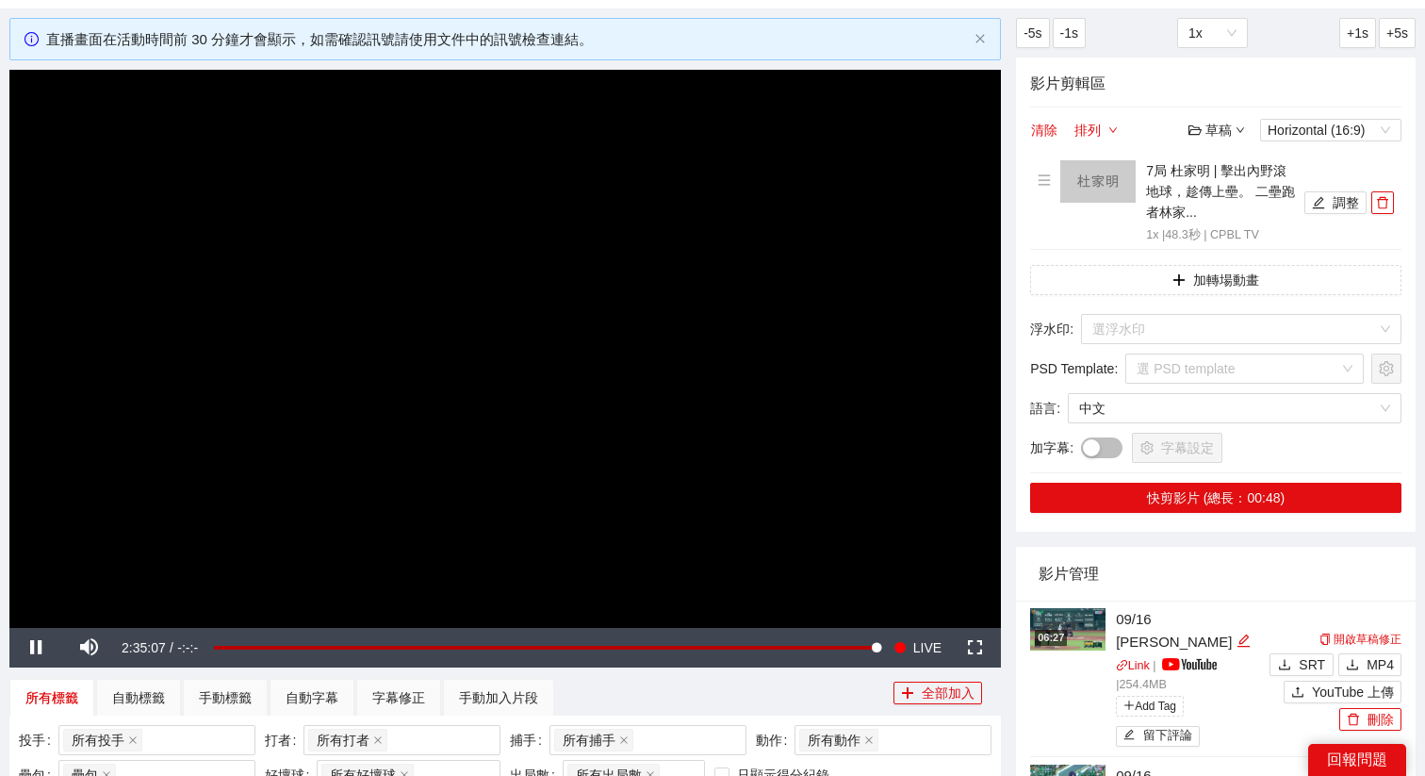
click at [720, 387] on video "Video Player" at bounding box center [505, 349] width 992 height 558
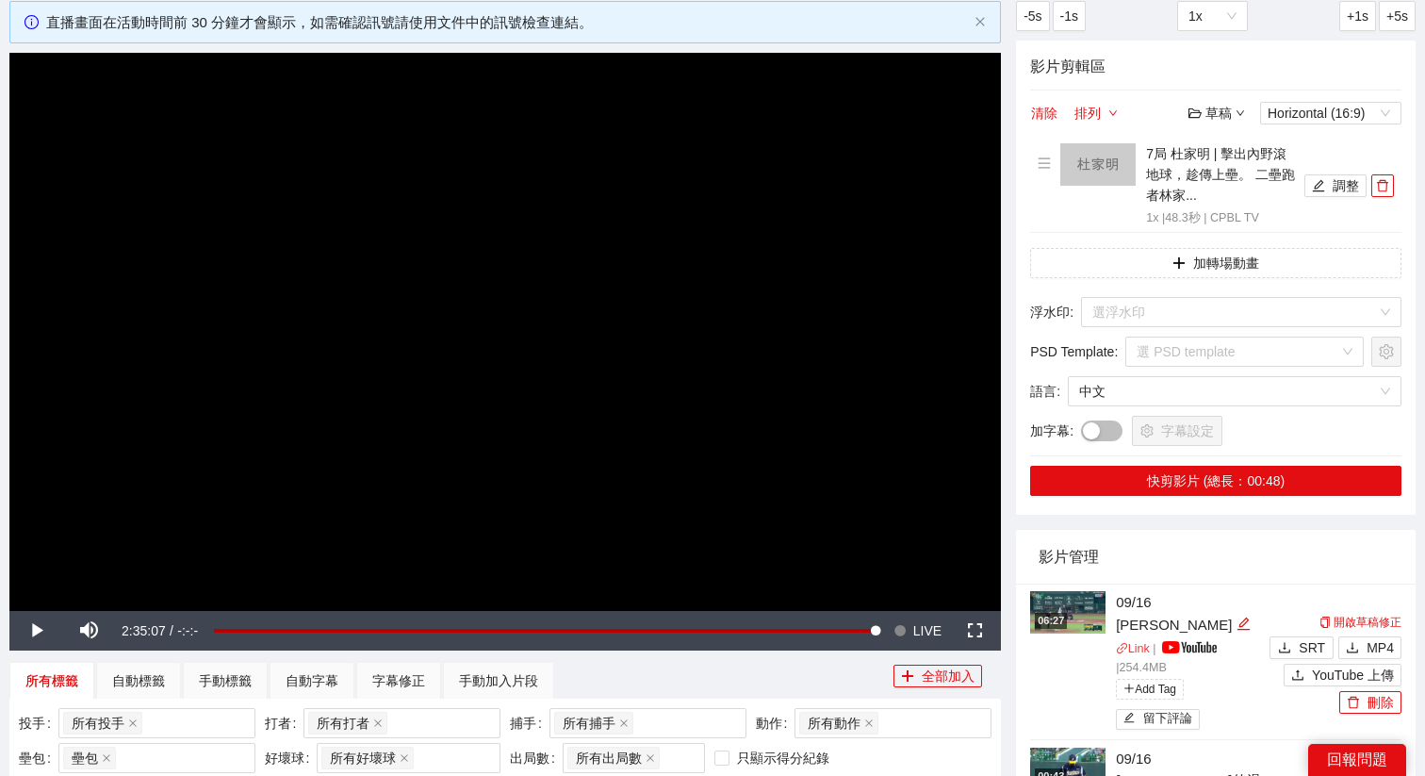
scroll to position [0, 0]
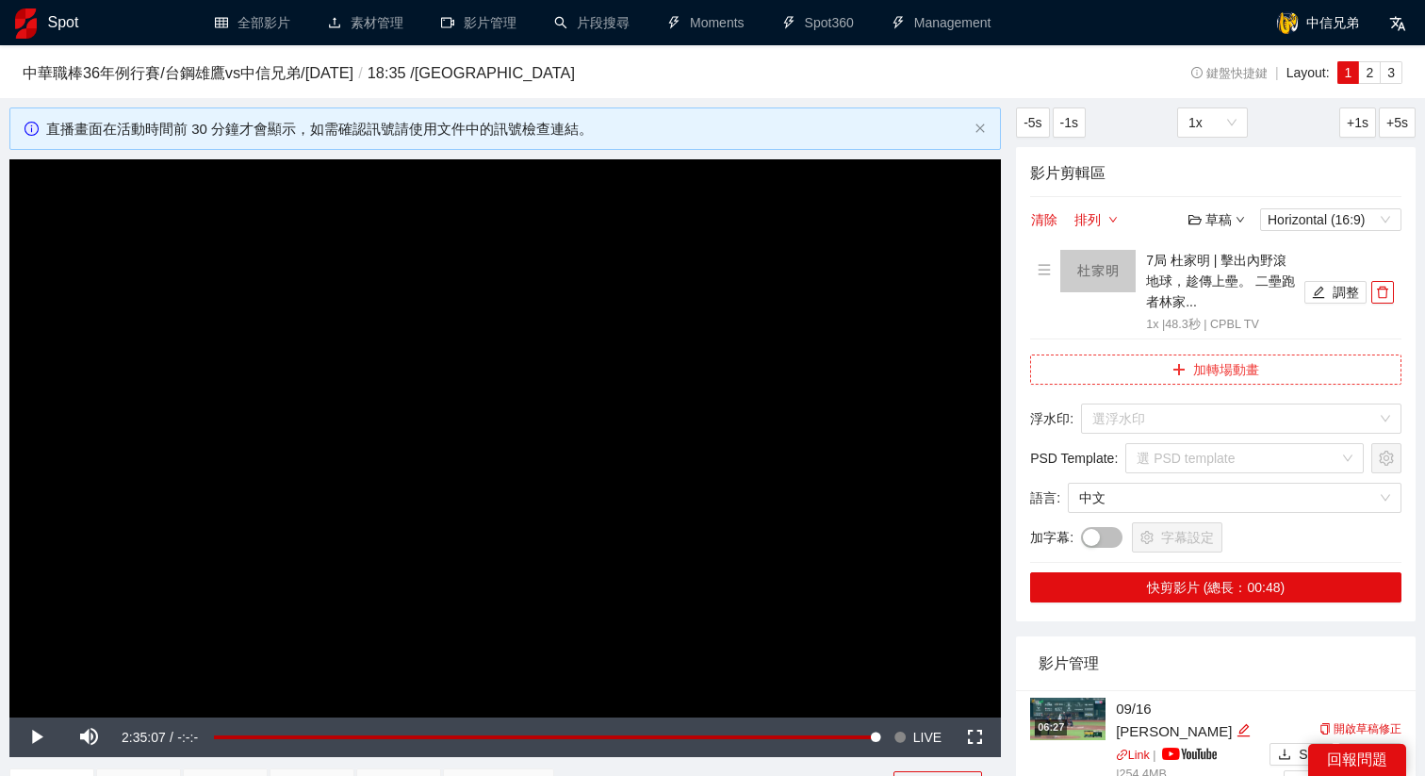
click at [1178, 357] on button "加轉場動畫" at bounding box center [1215, 369] width 371 height 30
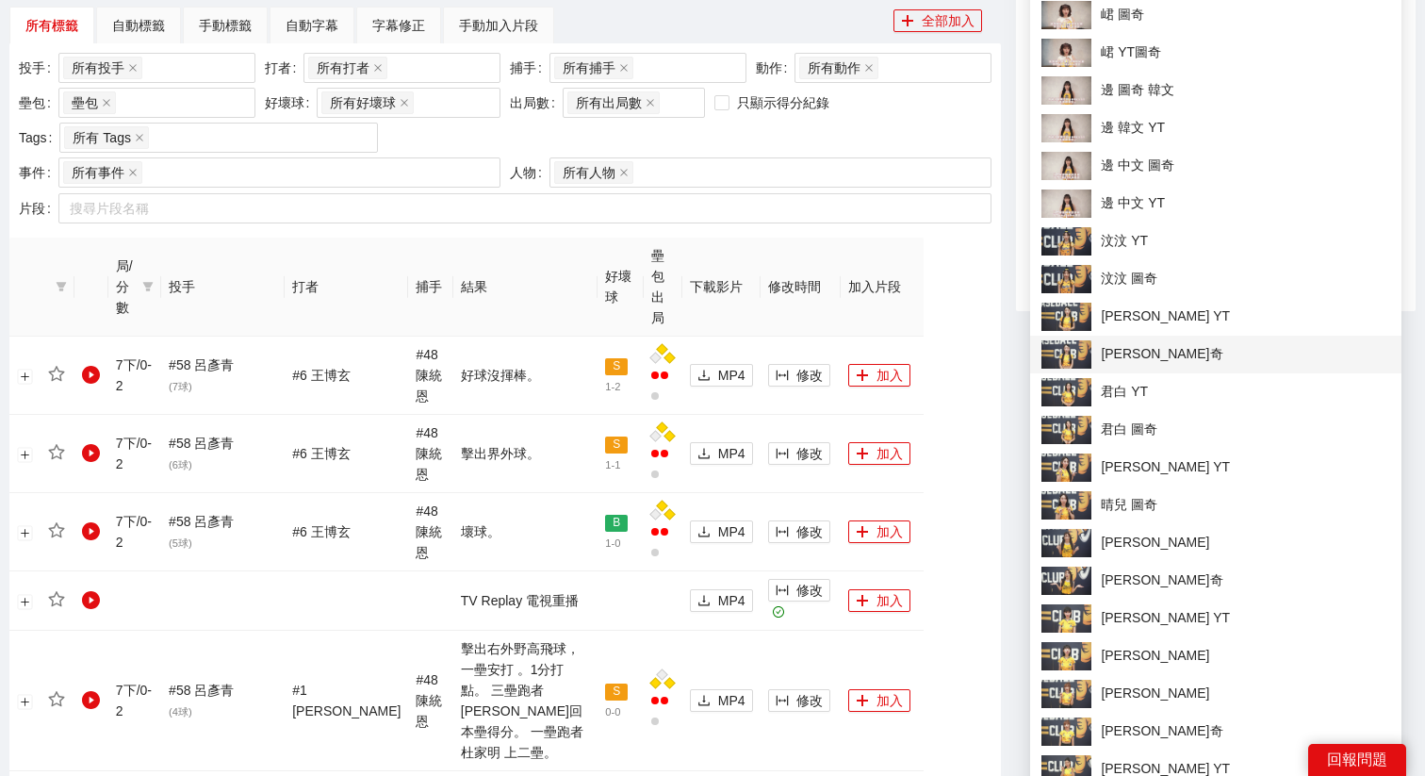
scroll to position [764, 0]
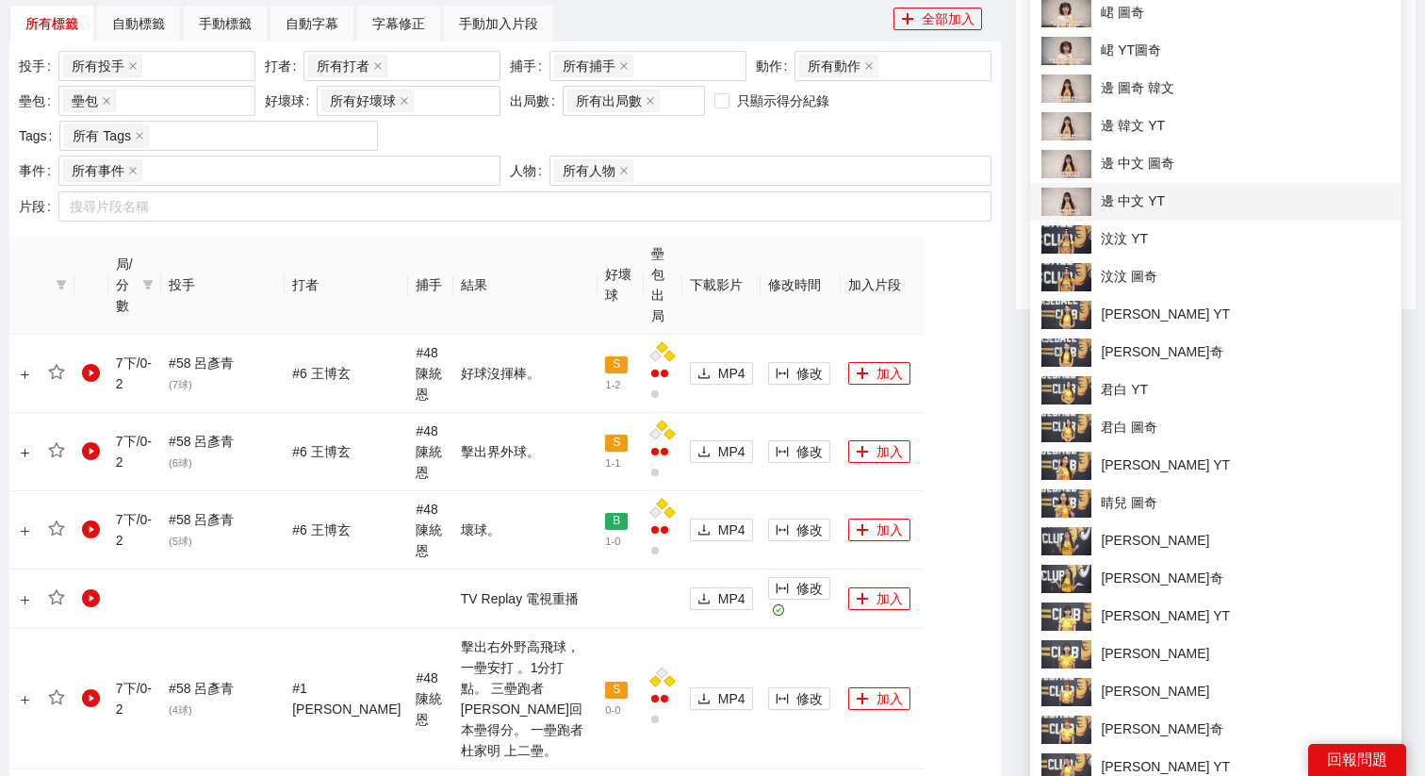
click at [1151, 189] on span "邊 中文 YT" at bounding box center [1216, 202] width 349 height 28
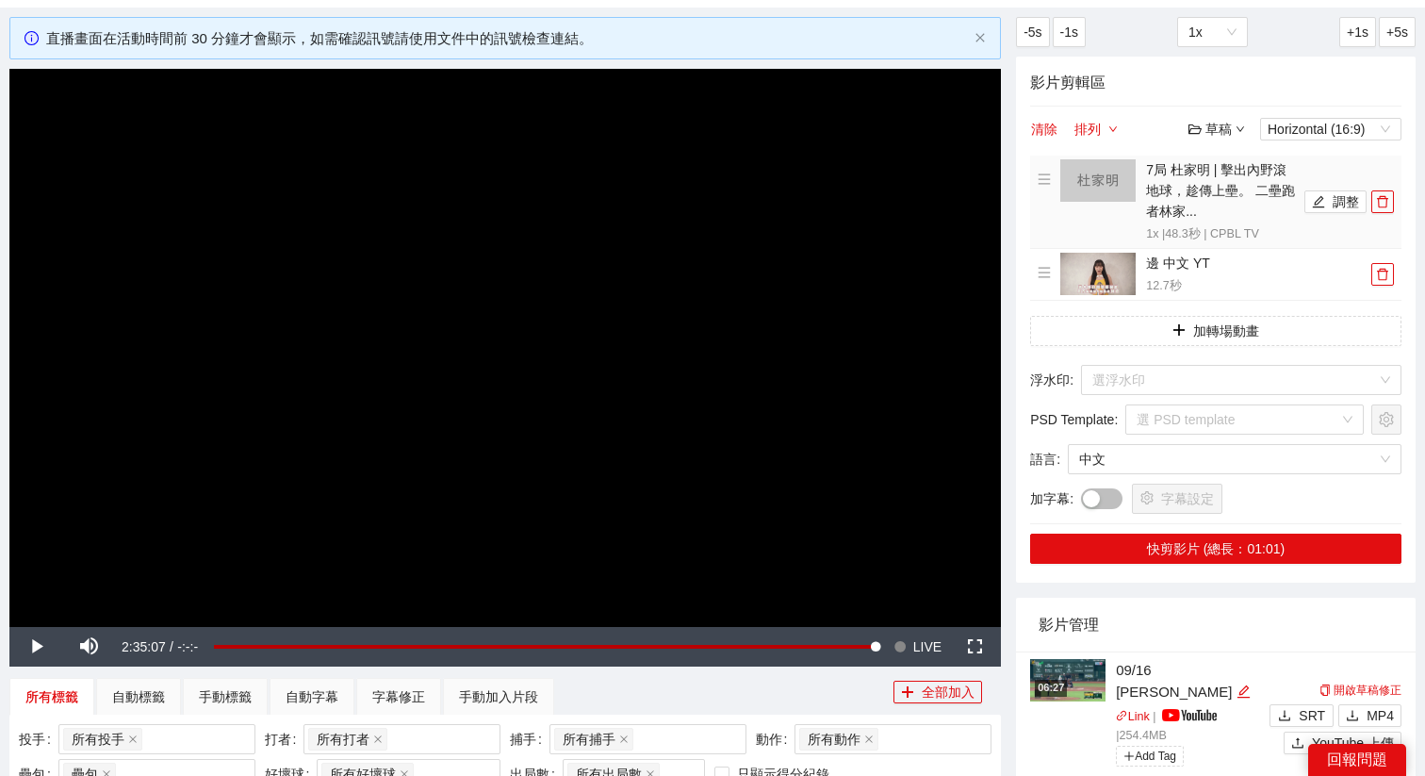
scroll to position [78, 0]
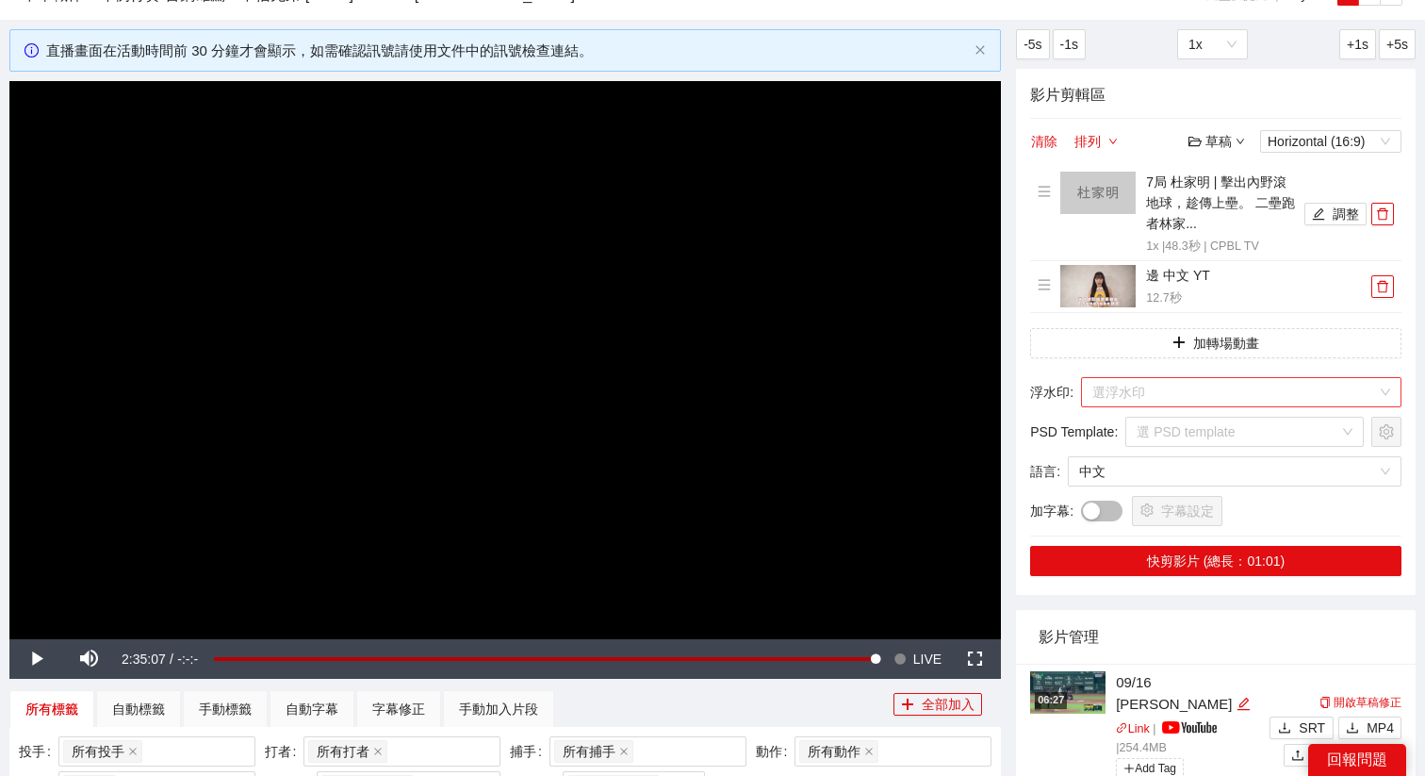
click at [1160, 391] on input "search" at bounding box center [1234, 392] width 285 height 28
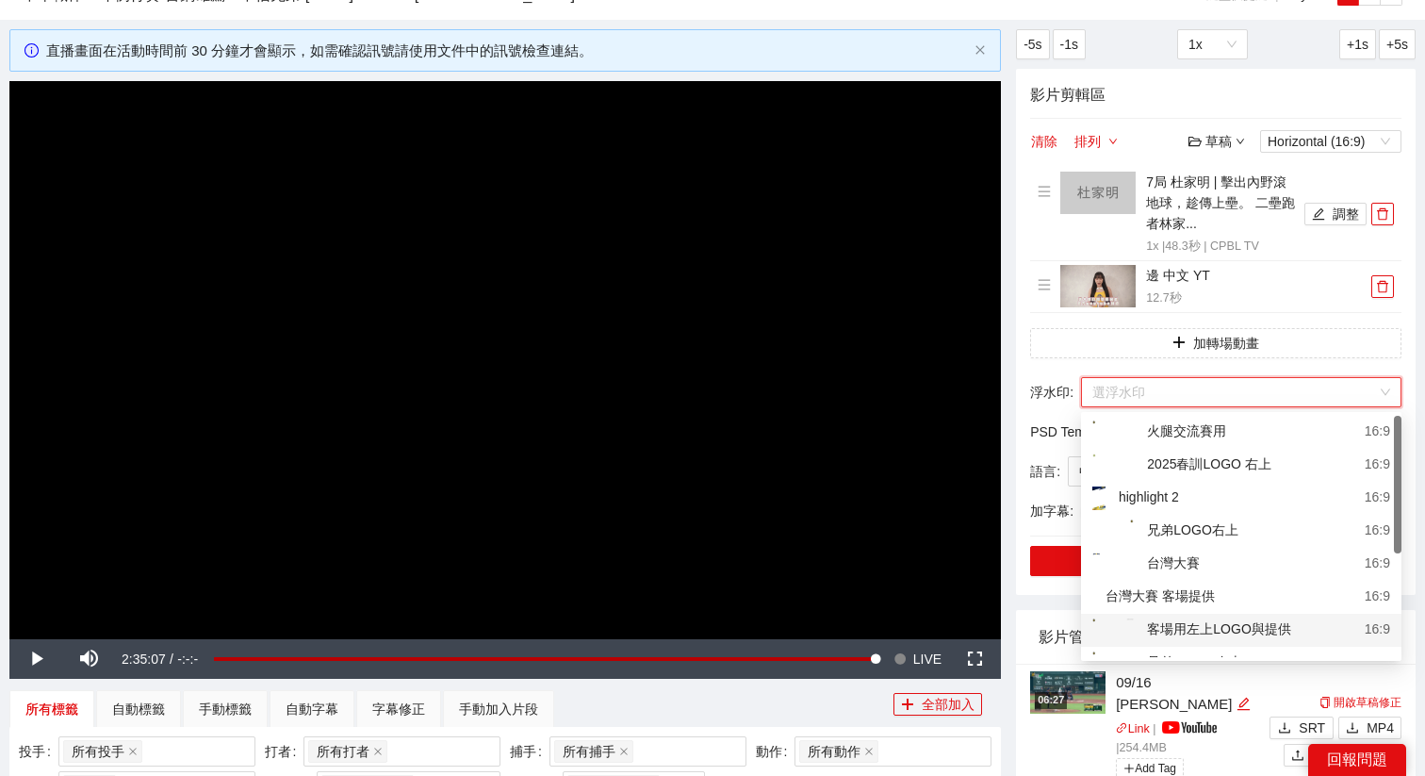
click at [1204, 628] on div "客場用左上LOGO與提供" at bounding box center [1191, 630] width 199 height 24
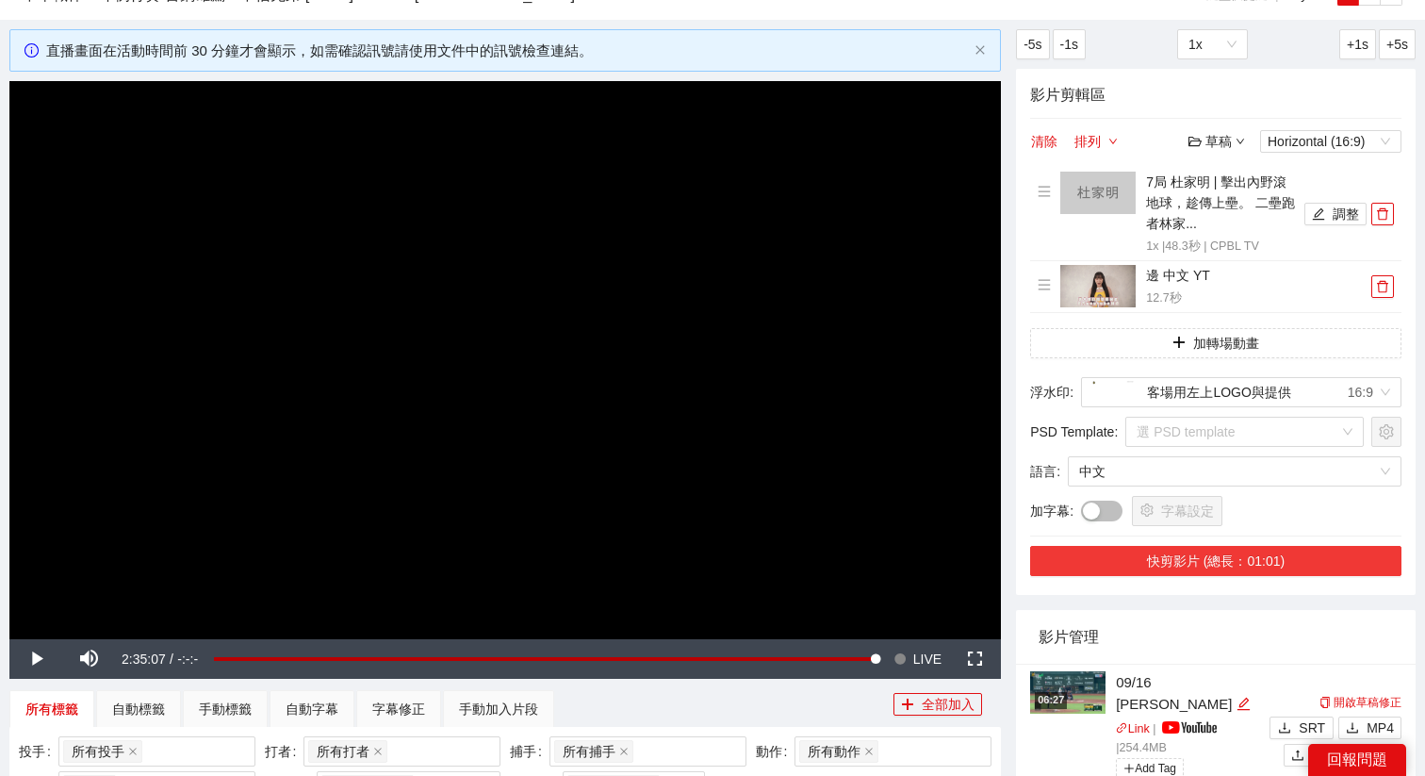
click at [1240, 566] on button "快剪影片 (總長：01:01)" at bounding box center [1215, 561] width 371 height 30
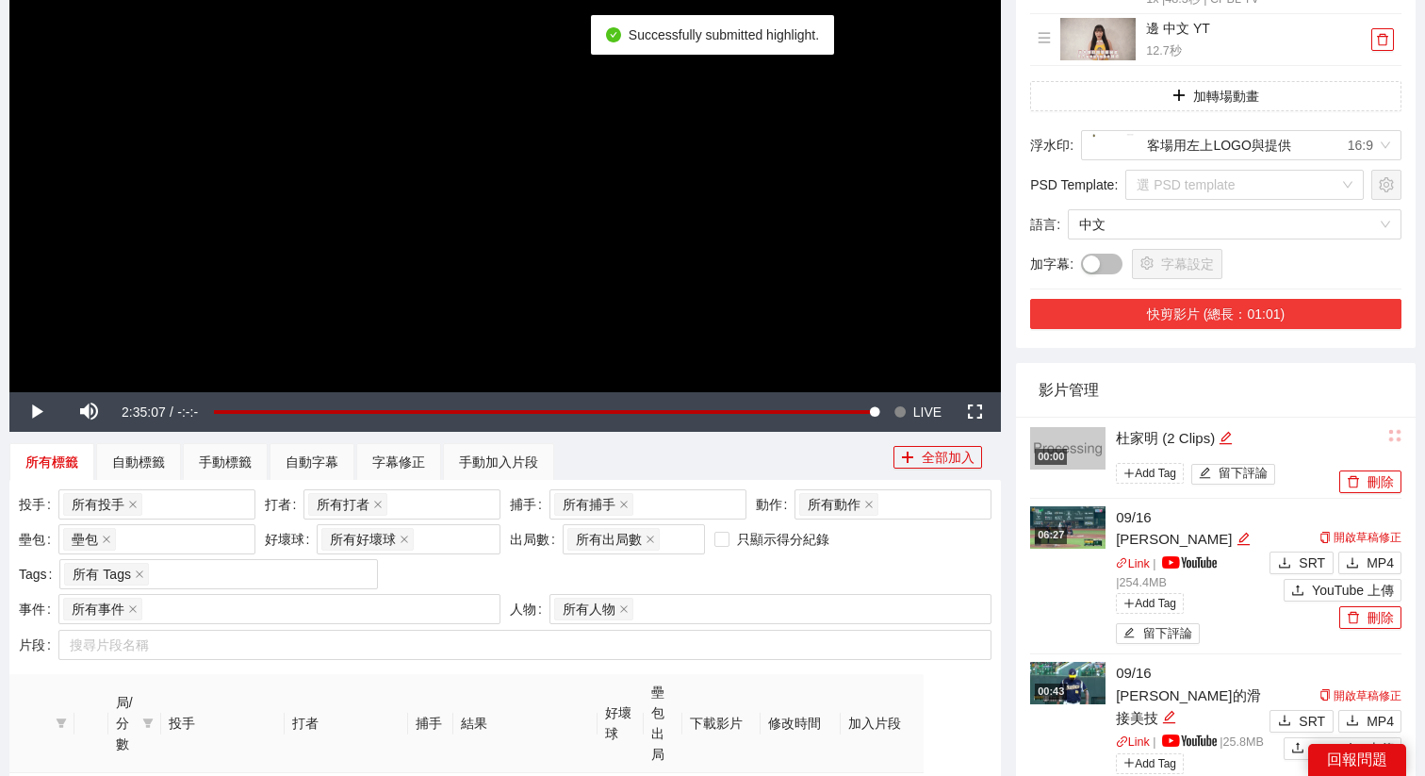
scroll to position [331, 0]
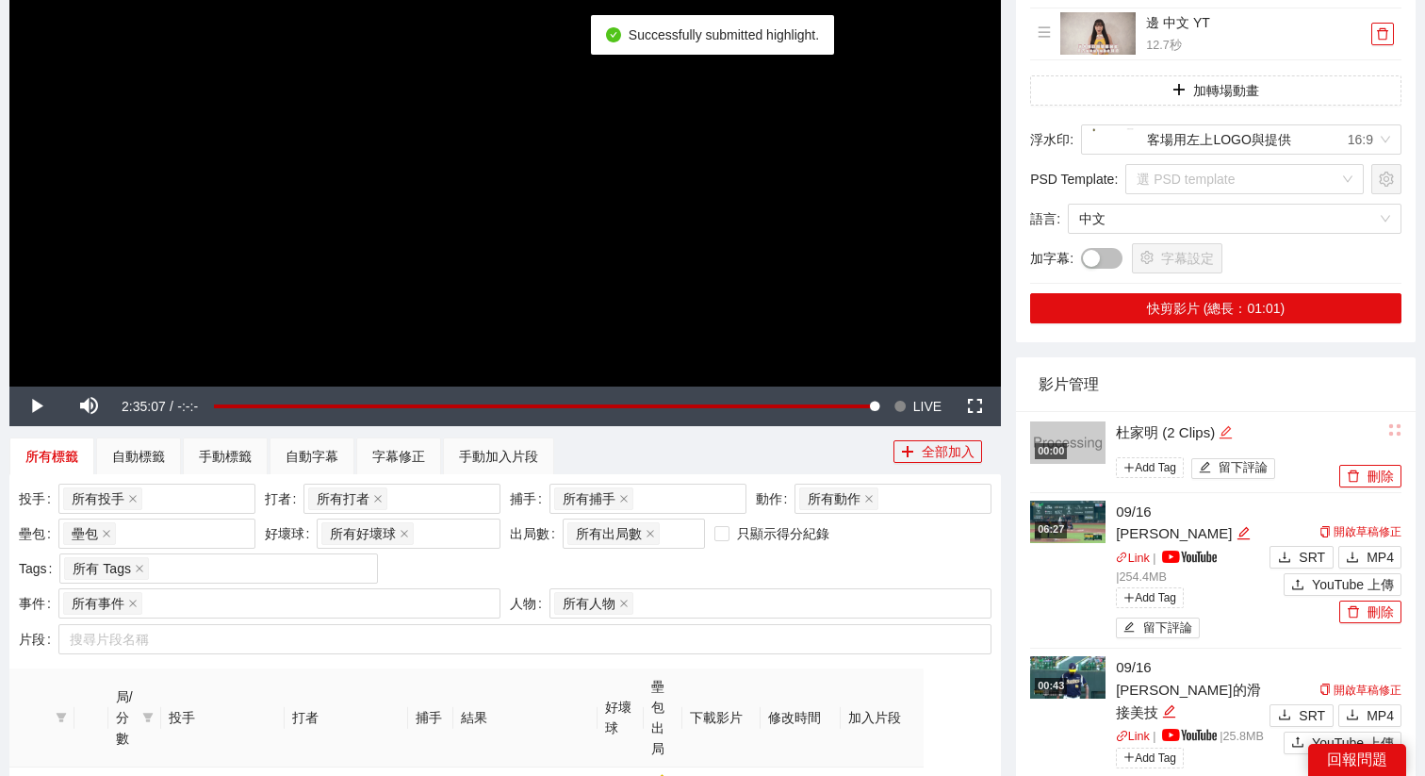
click at [1228, 440] on div "編輯" at bounding box center [1226, 432] width 14 height 23
drag, startPoint x: 1244, startPoint y: 435, endPoint x: 978, endPoint y: 435, distance: 265.8
type textarea "*"
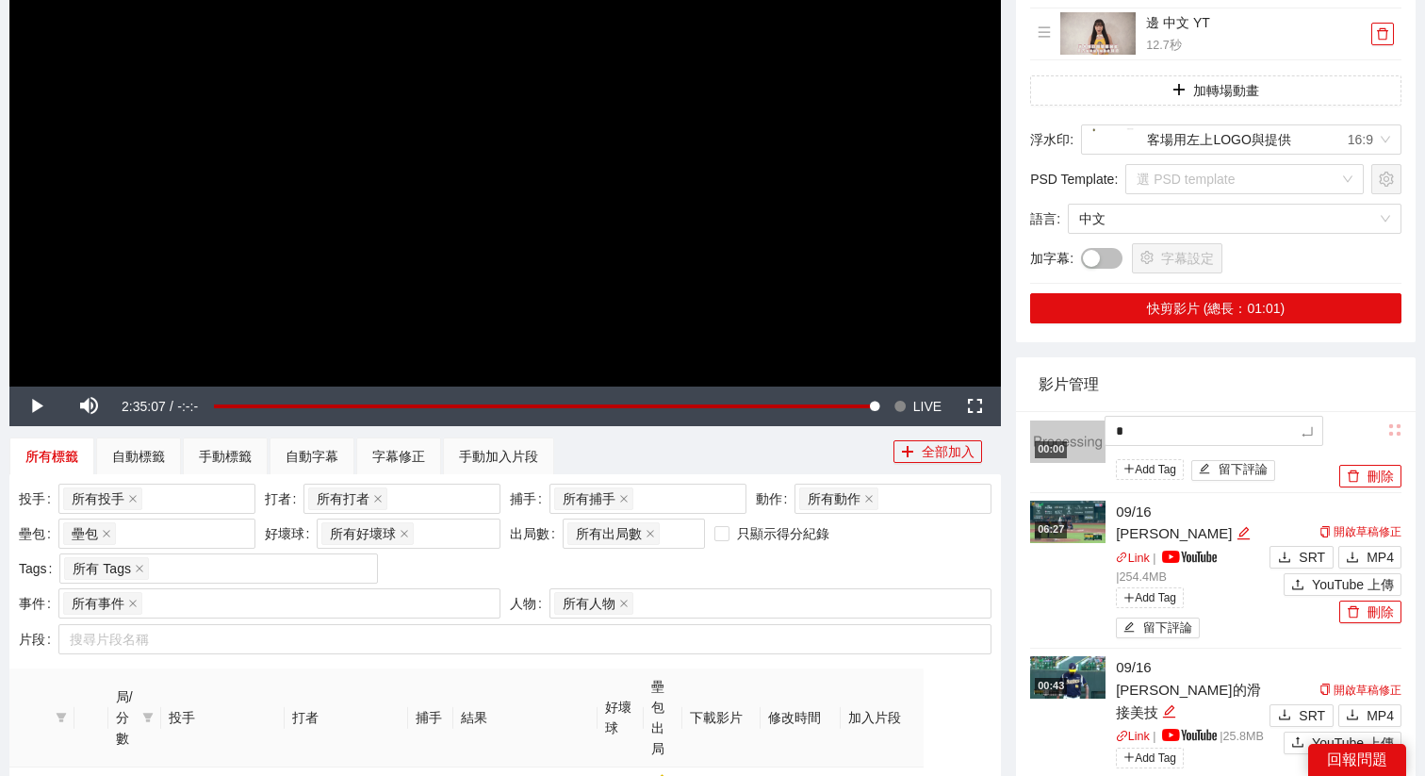
type textarea "**"
type textarea "***"
type textarea "****"
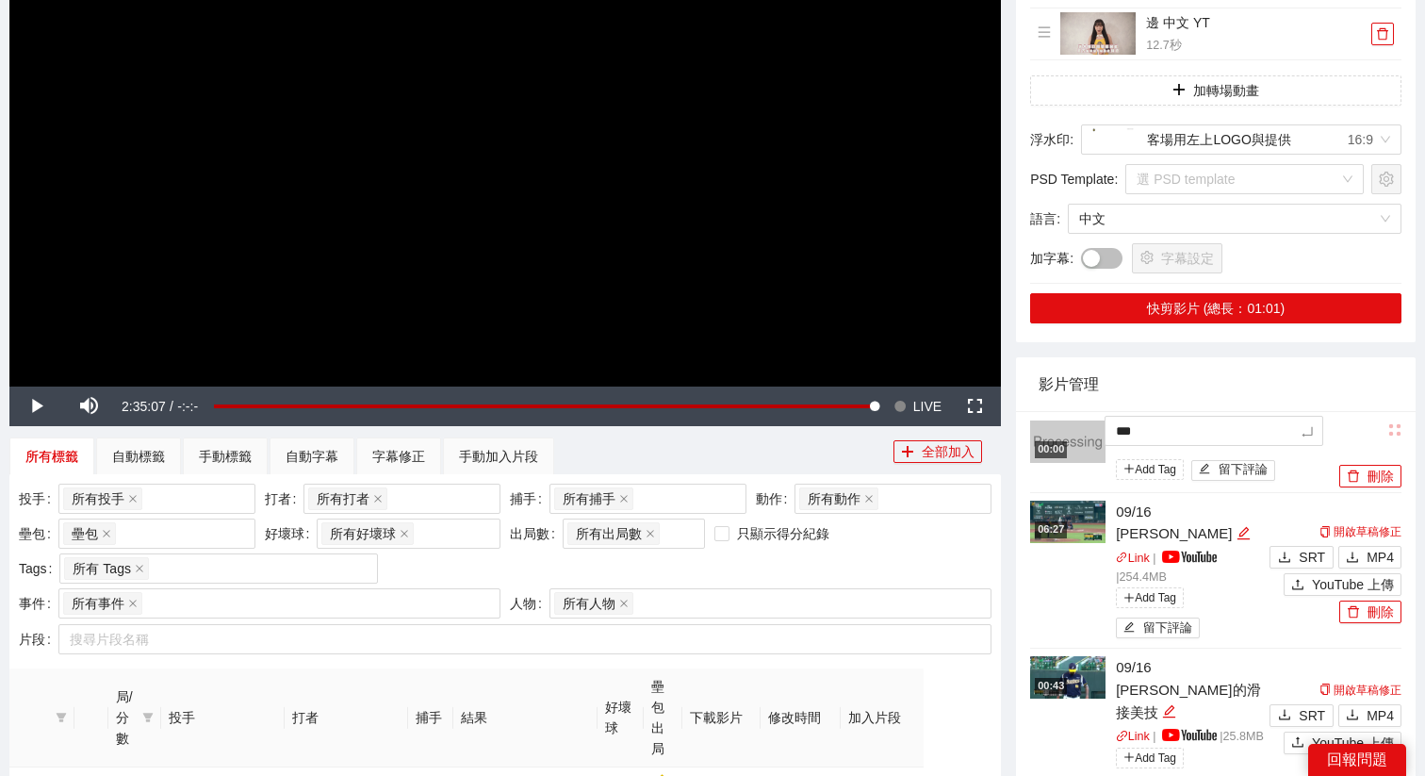
type textarea "****"
type textarea "*****"
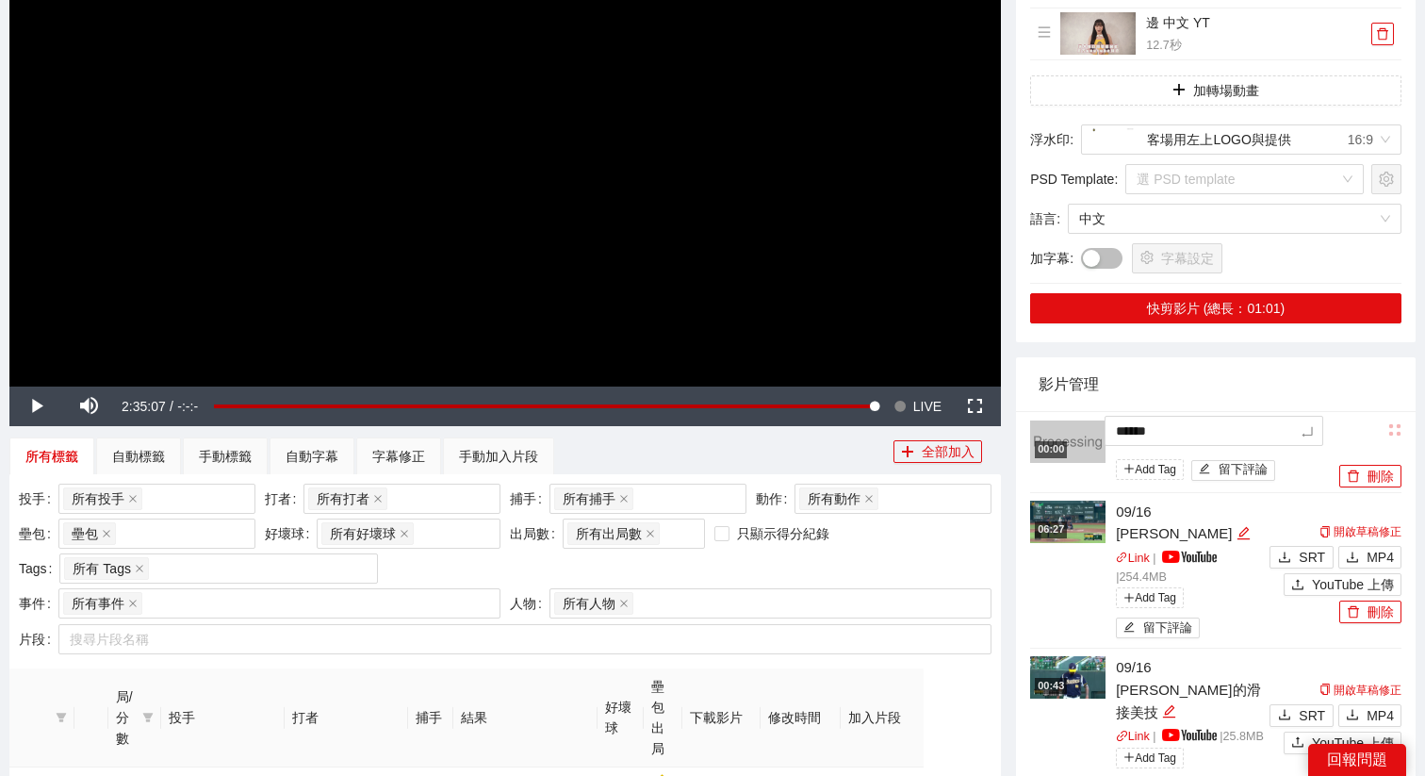
type textarea "*******"
type textarea "********"
type textarea "*********"
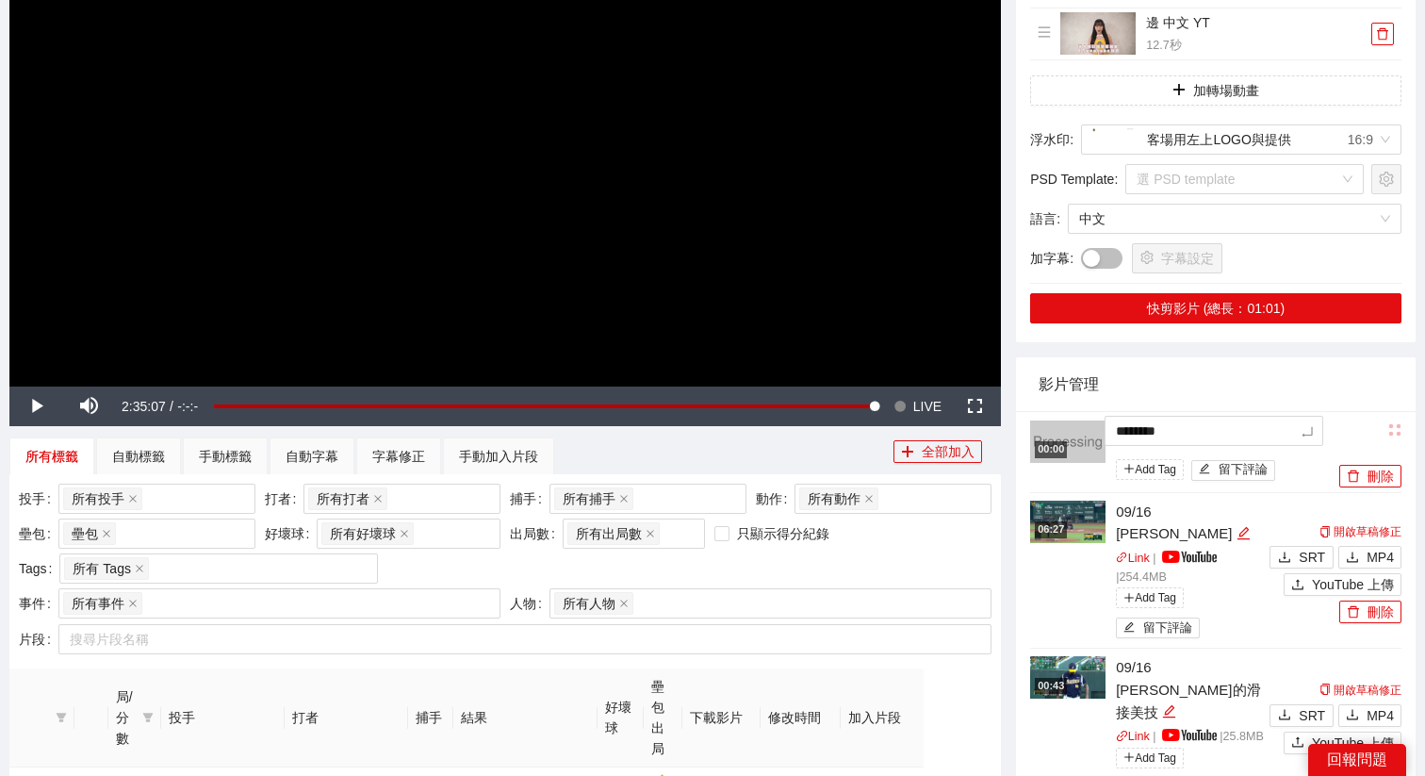
type textarea "*********"
type textarea "*******"
type textarea "********"
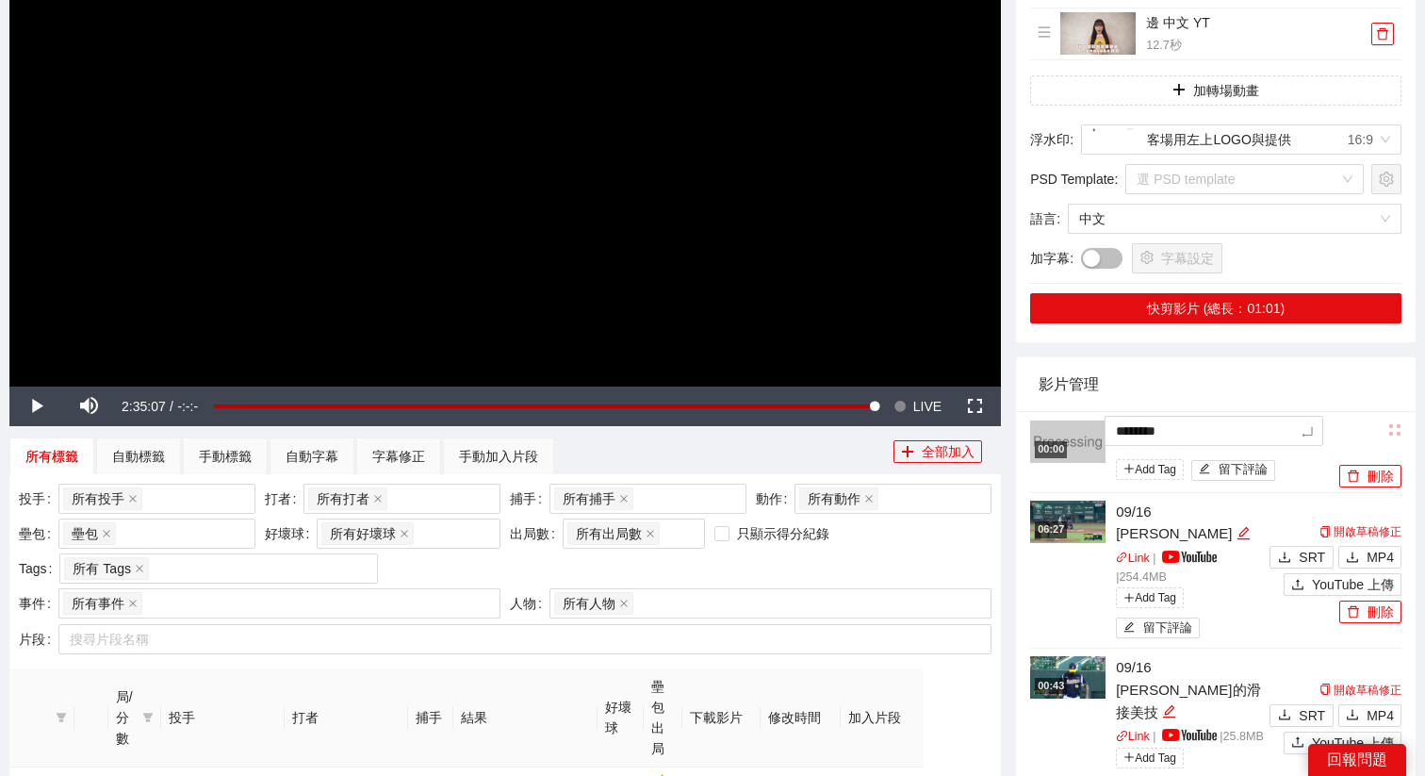
type textarea "*********"
type textarea "**********"
type textarea "********"
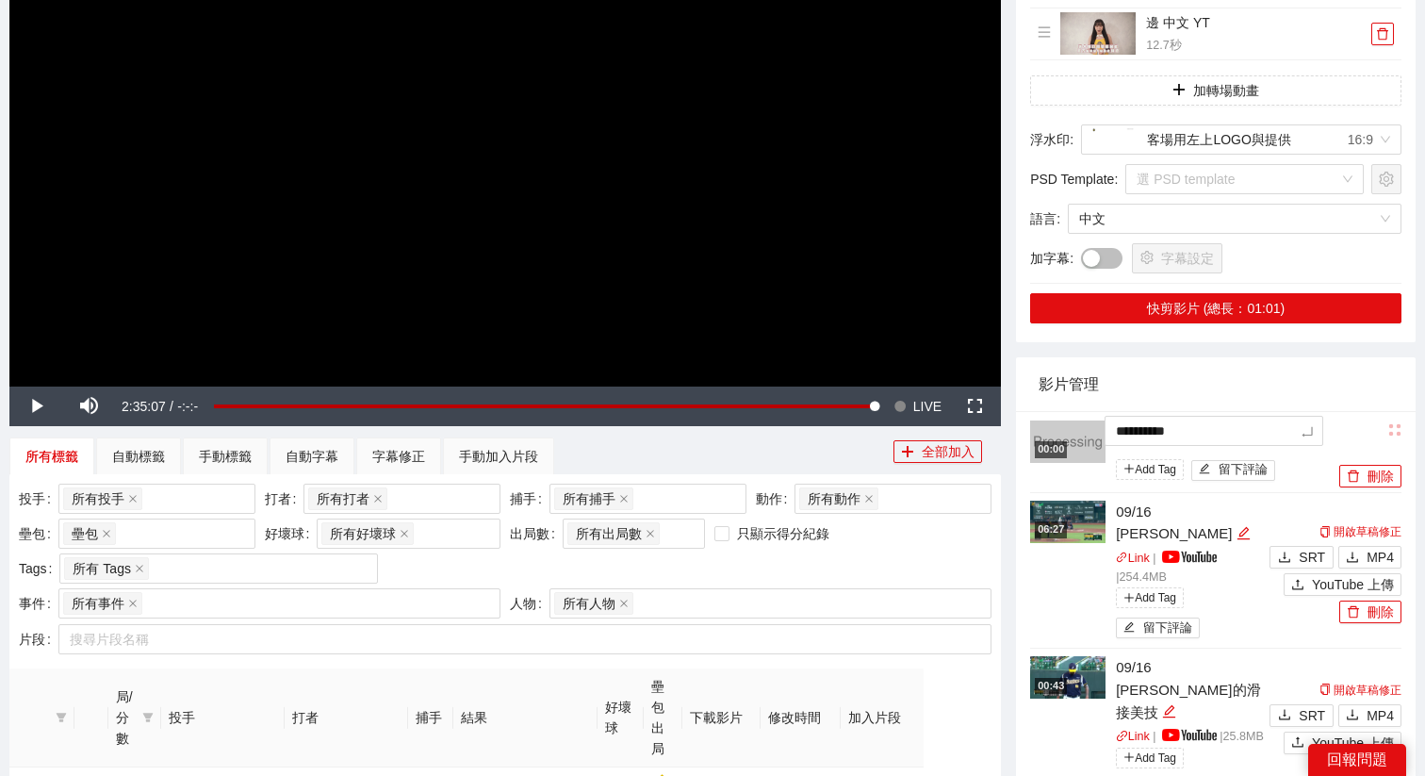
type textarea "********"
type textarea "*********"
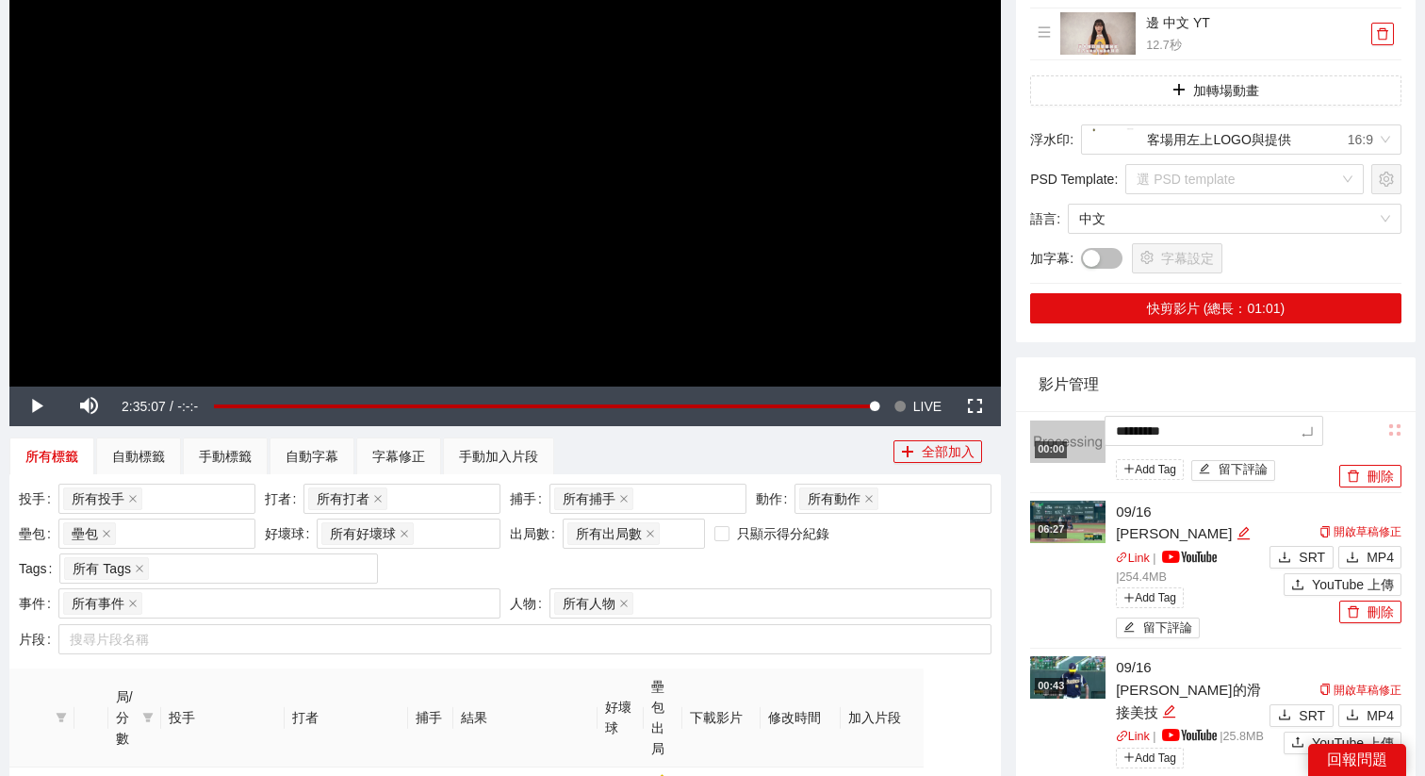
type textarea "**********"
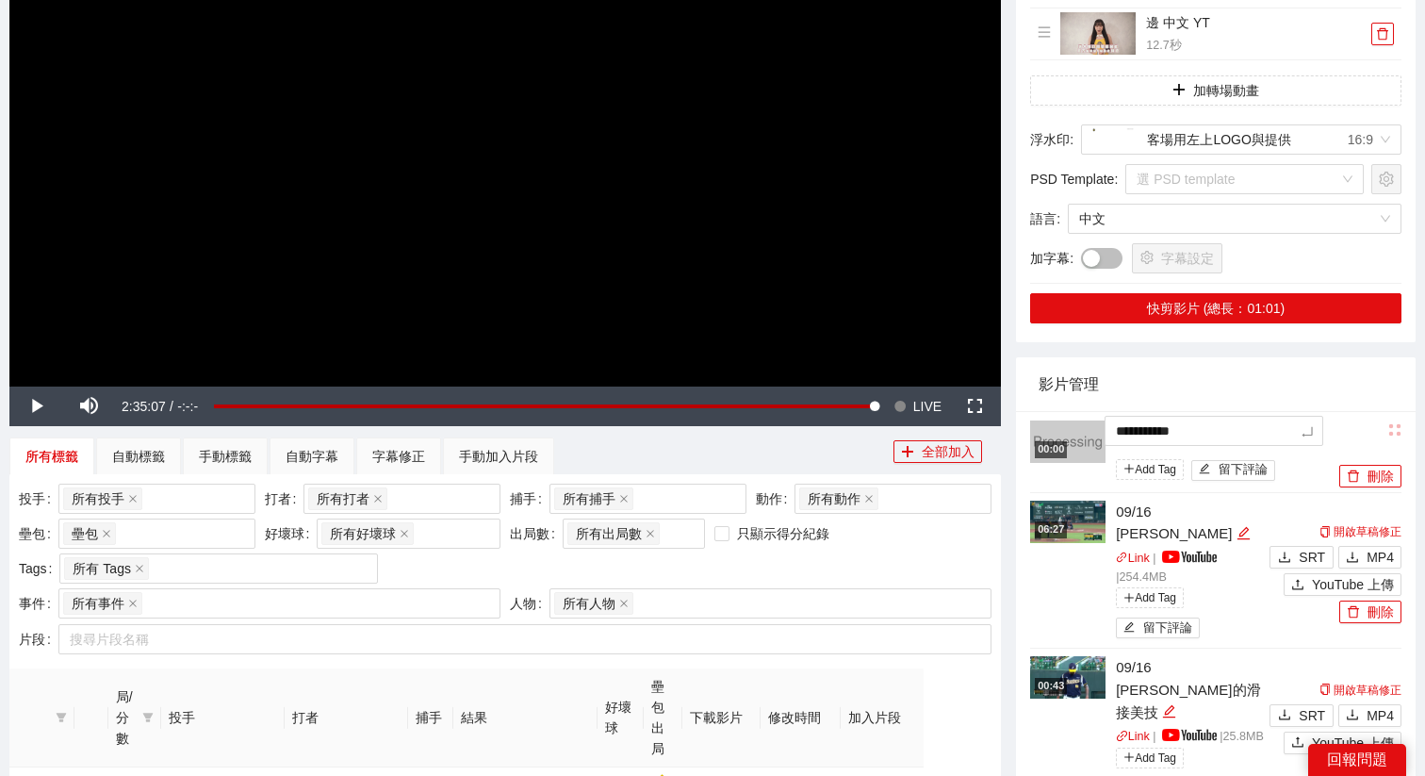
type textarea "**********"
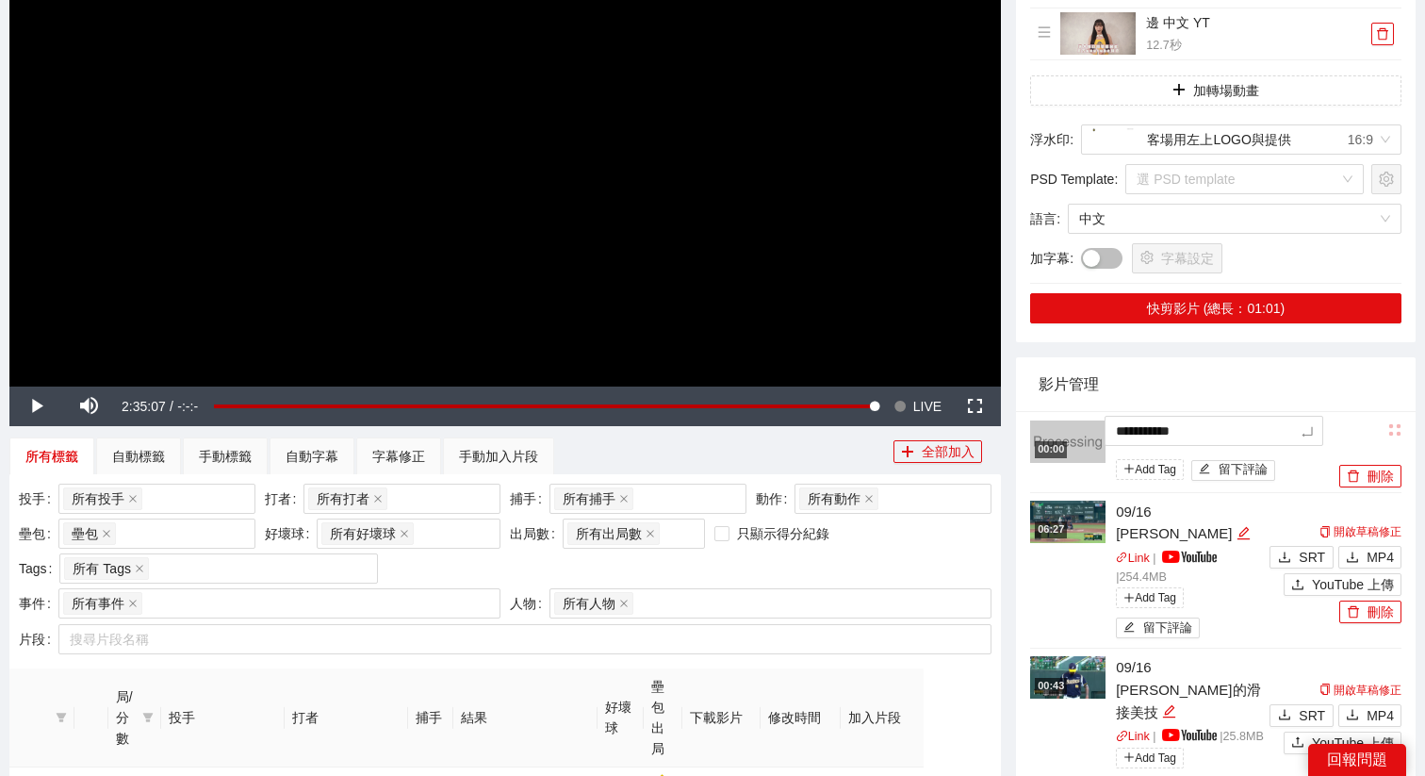
type textarea "**********"
type textarea "*********"
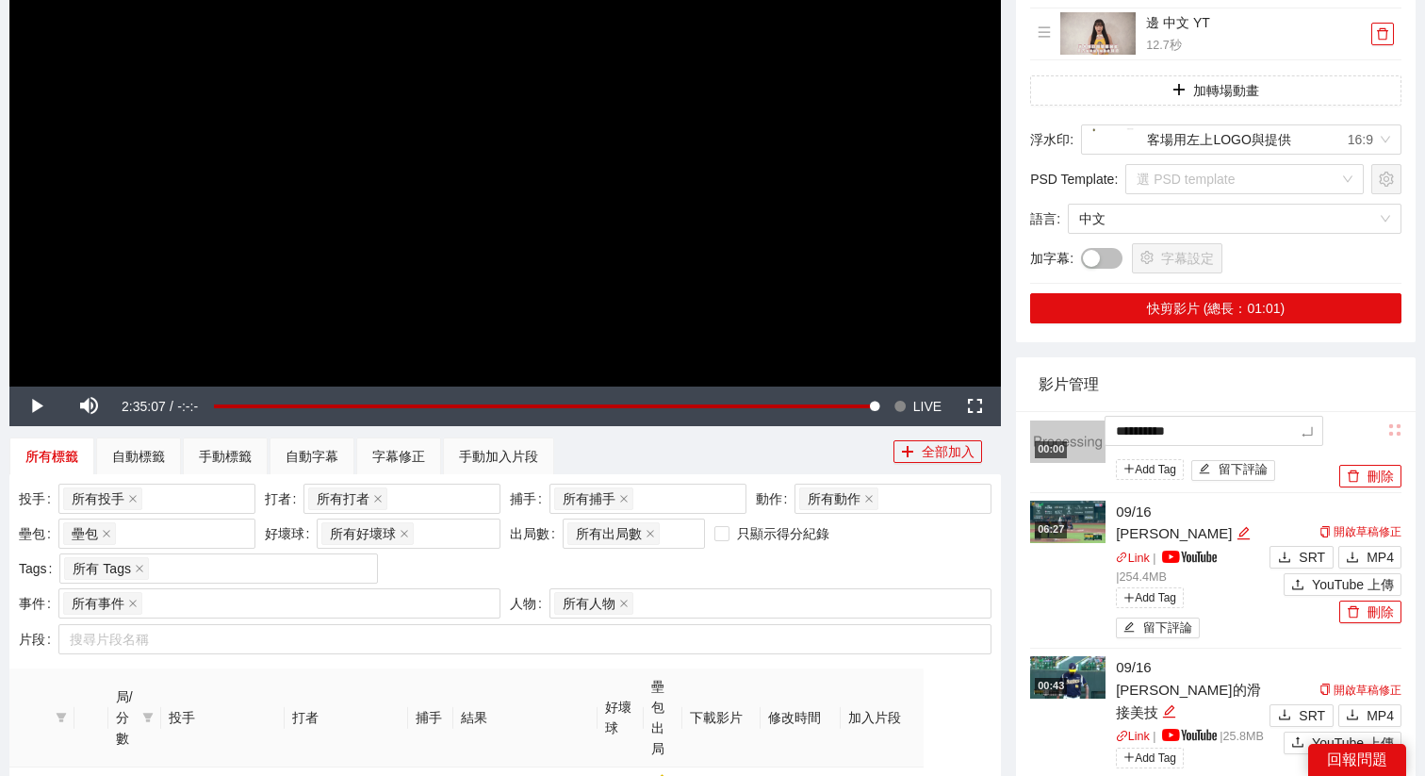
type textarea "*********"
type textarea "**********"
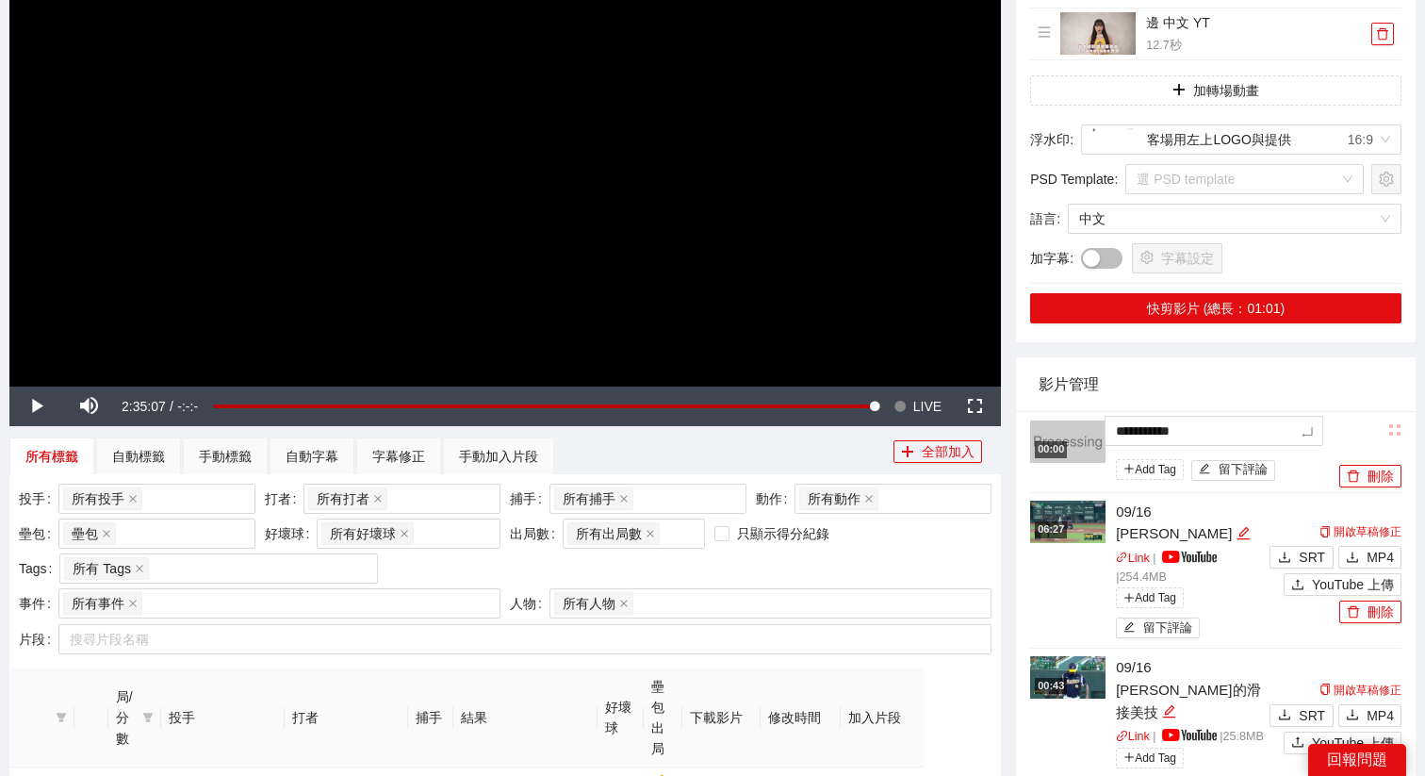
type textarea "**********"
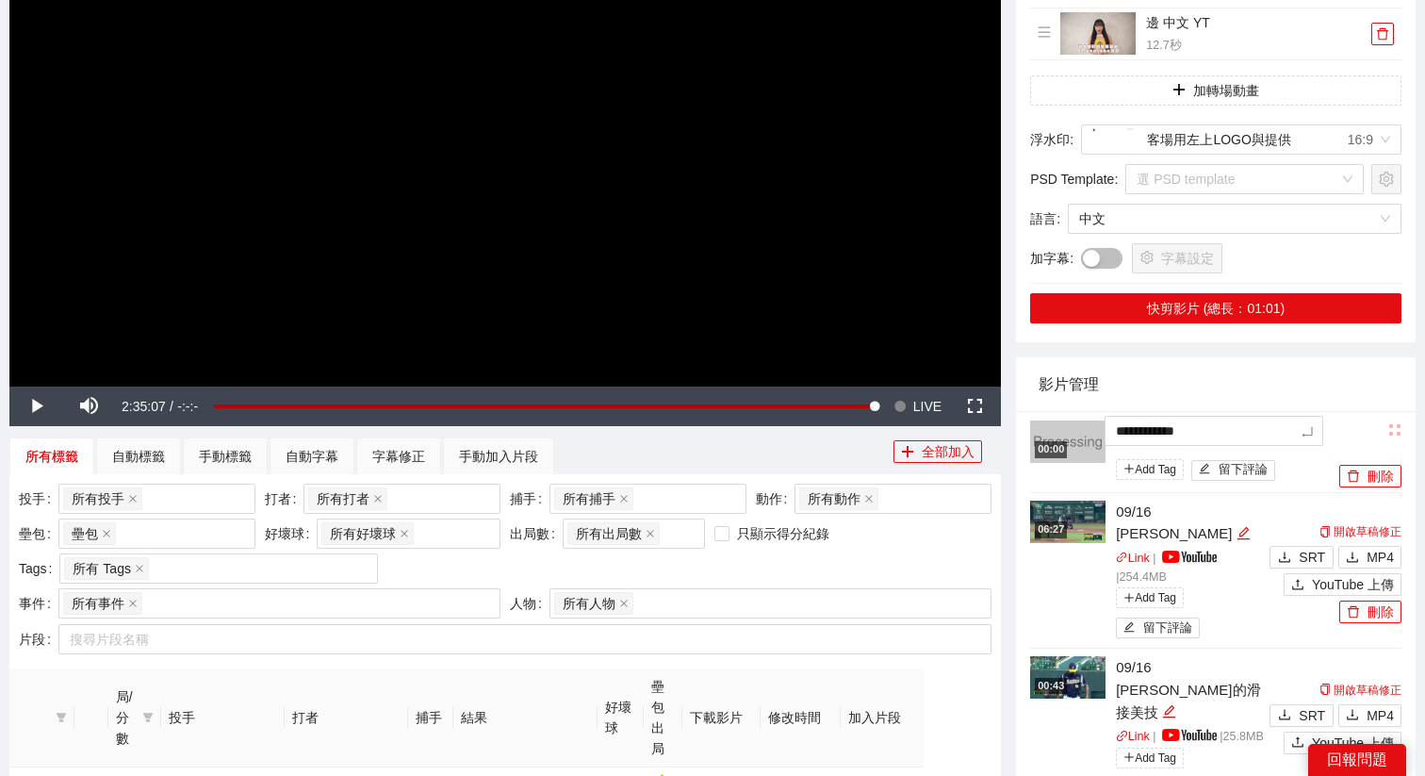
type textarea "**********"
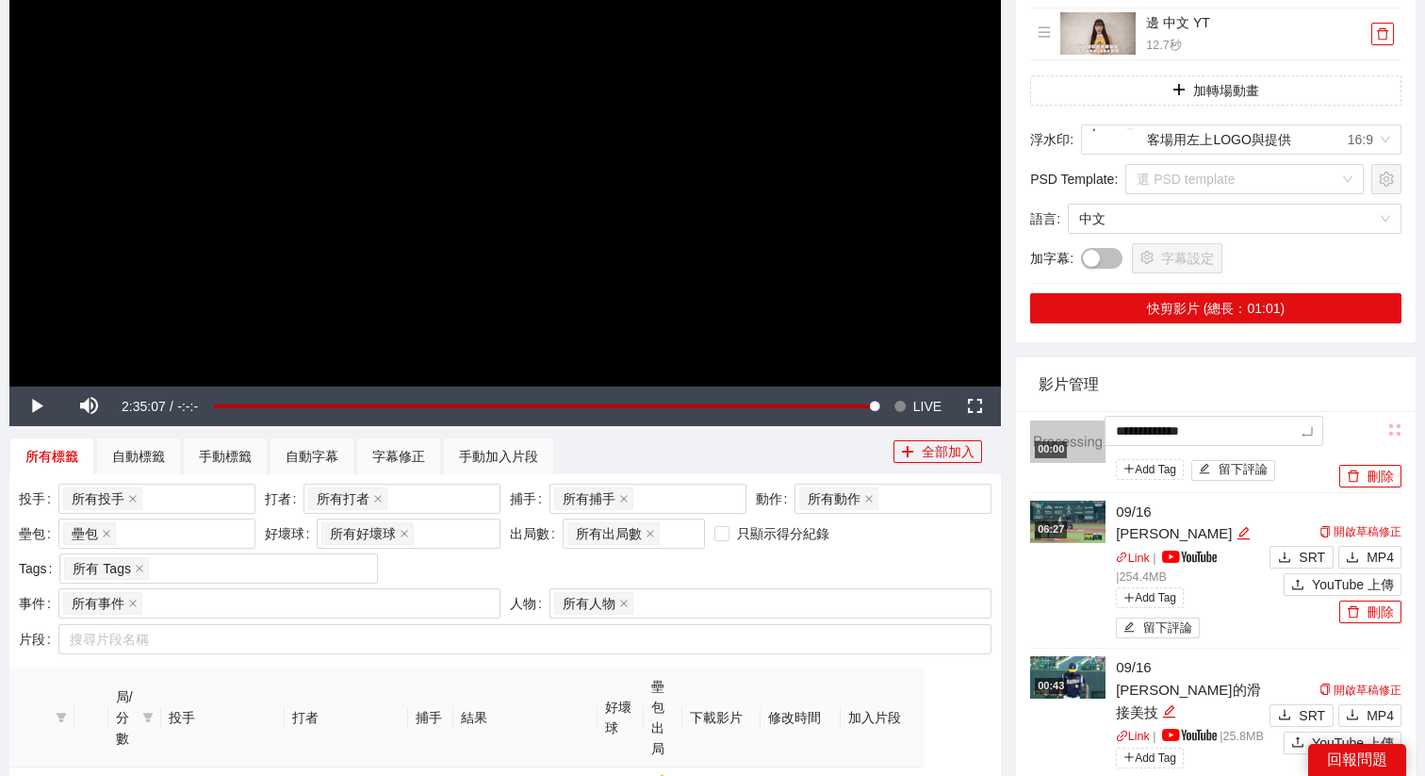
type textarea "**********"
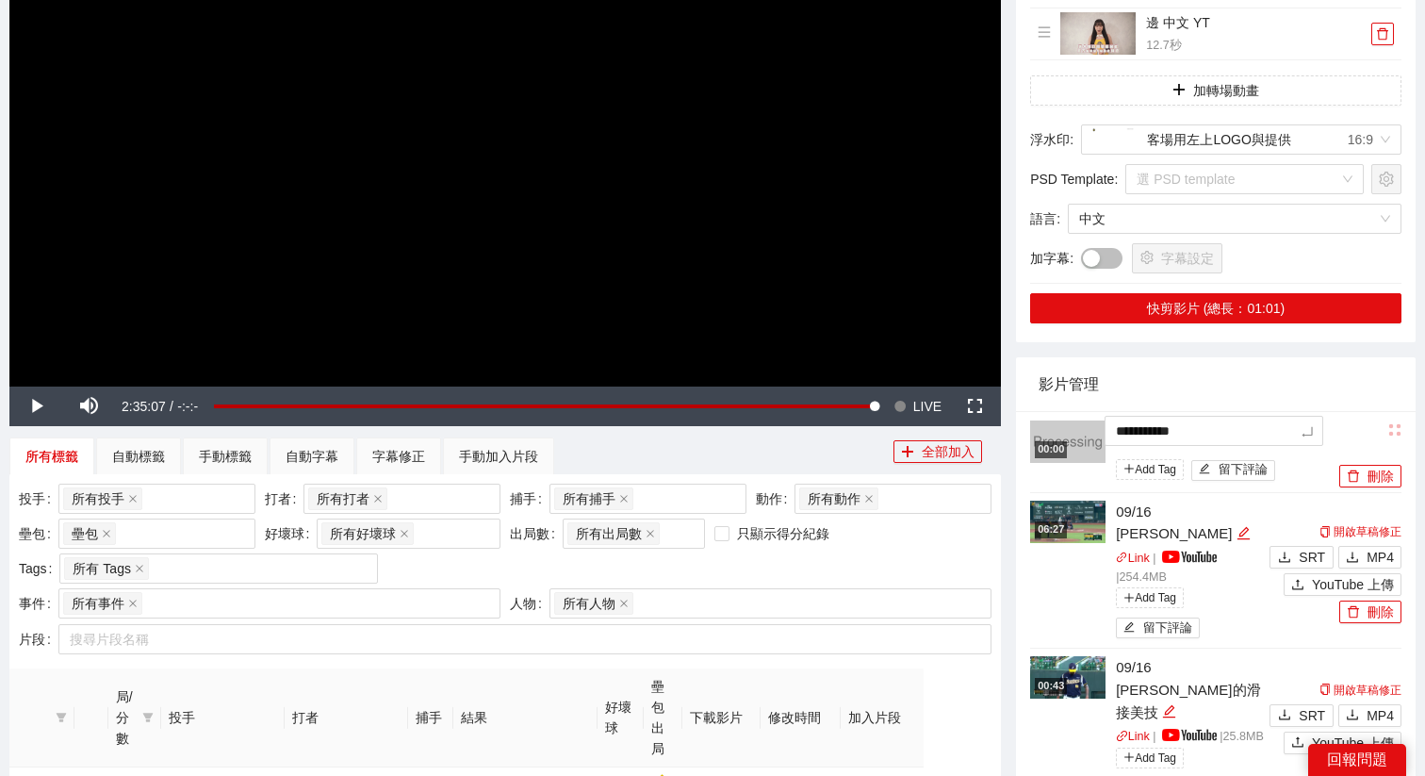
type textarea "**********"
type textarea "*********"
type textarea "**********"
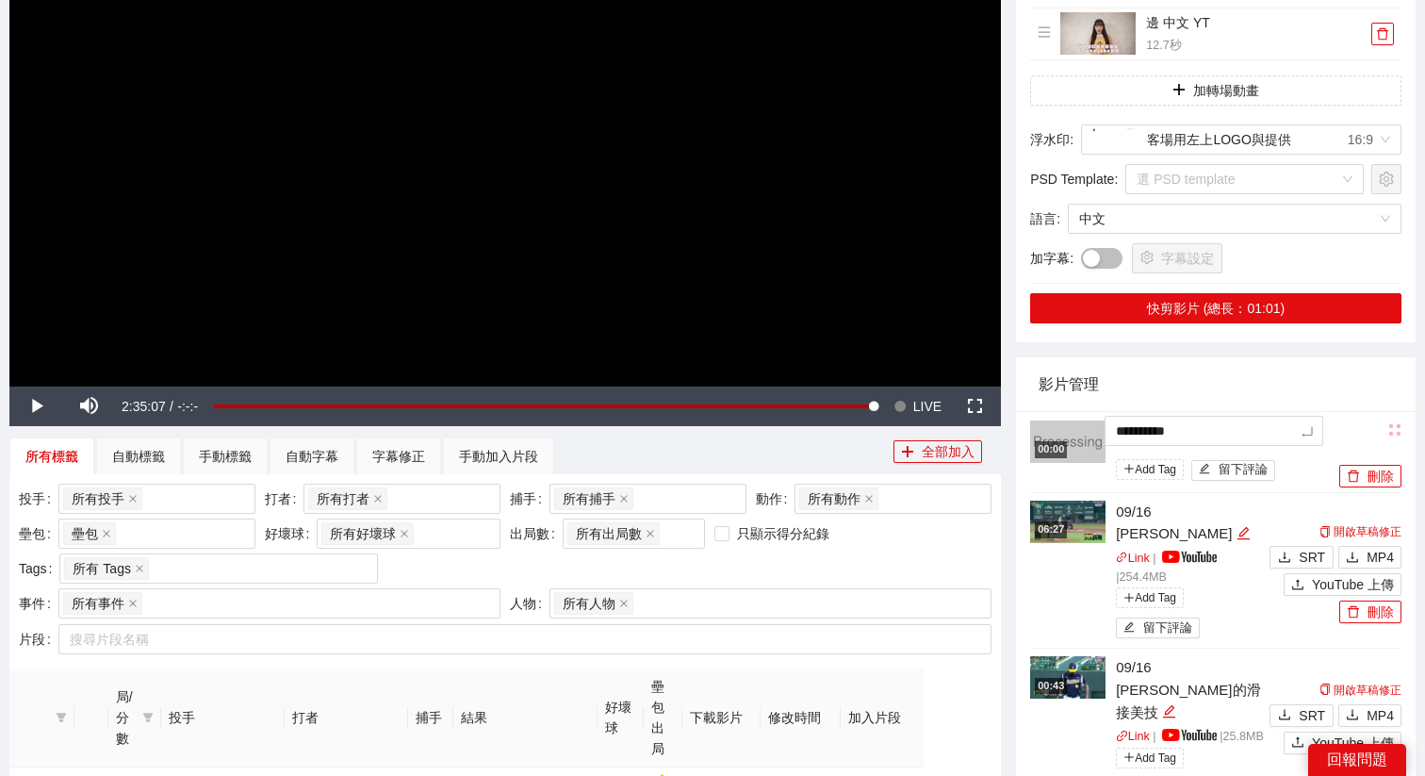
type textarea "**********"
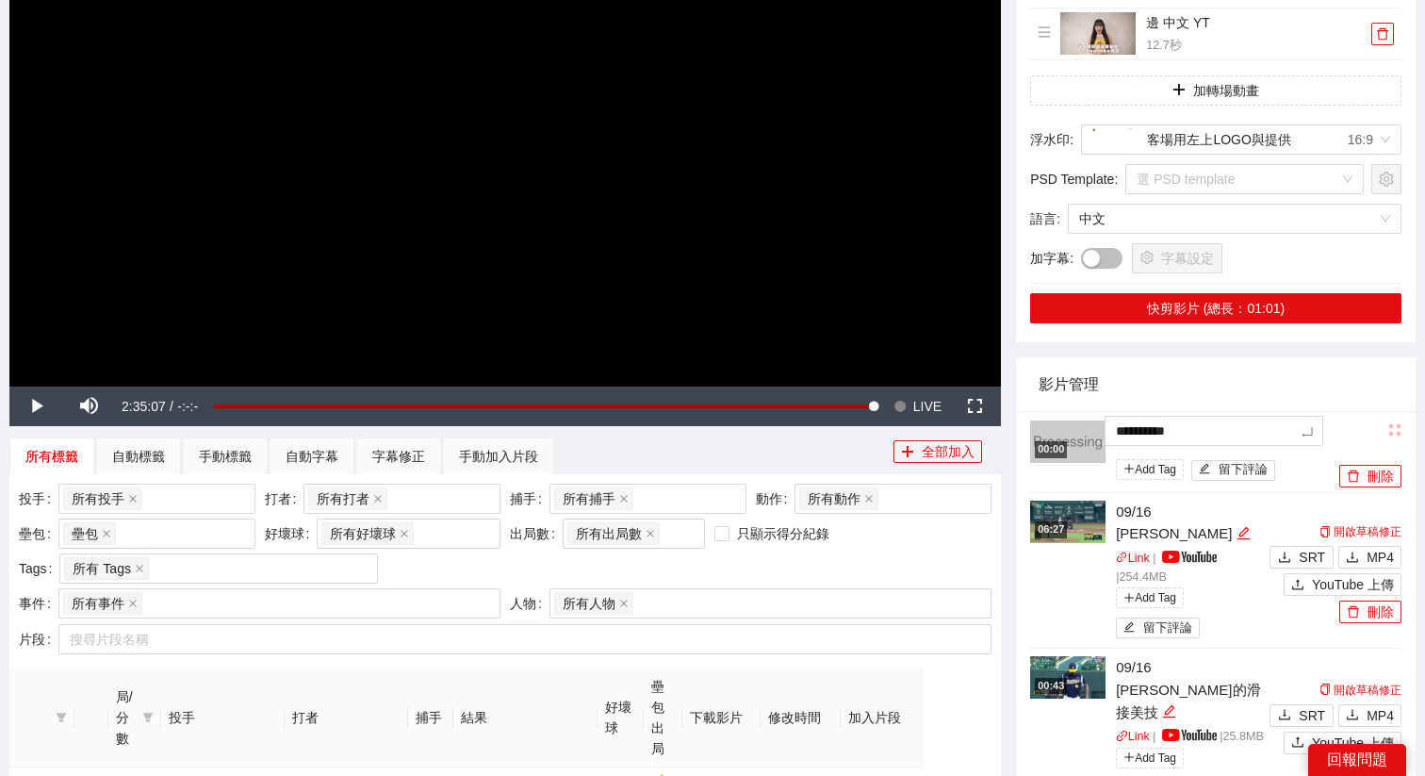
type textarea "**********"
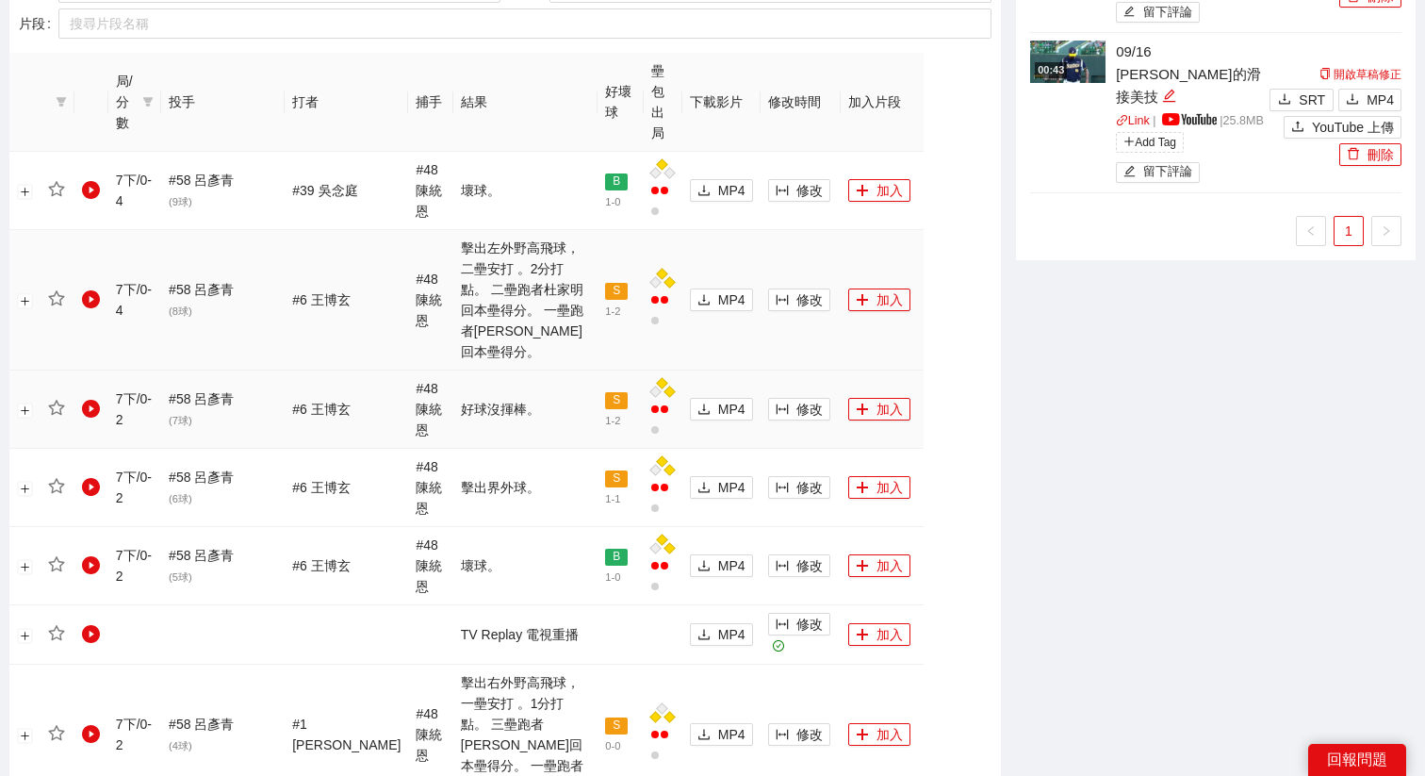
scroll to position [1062, 0]
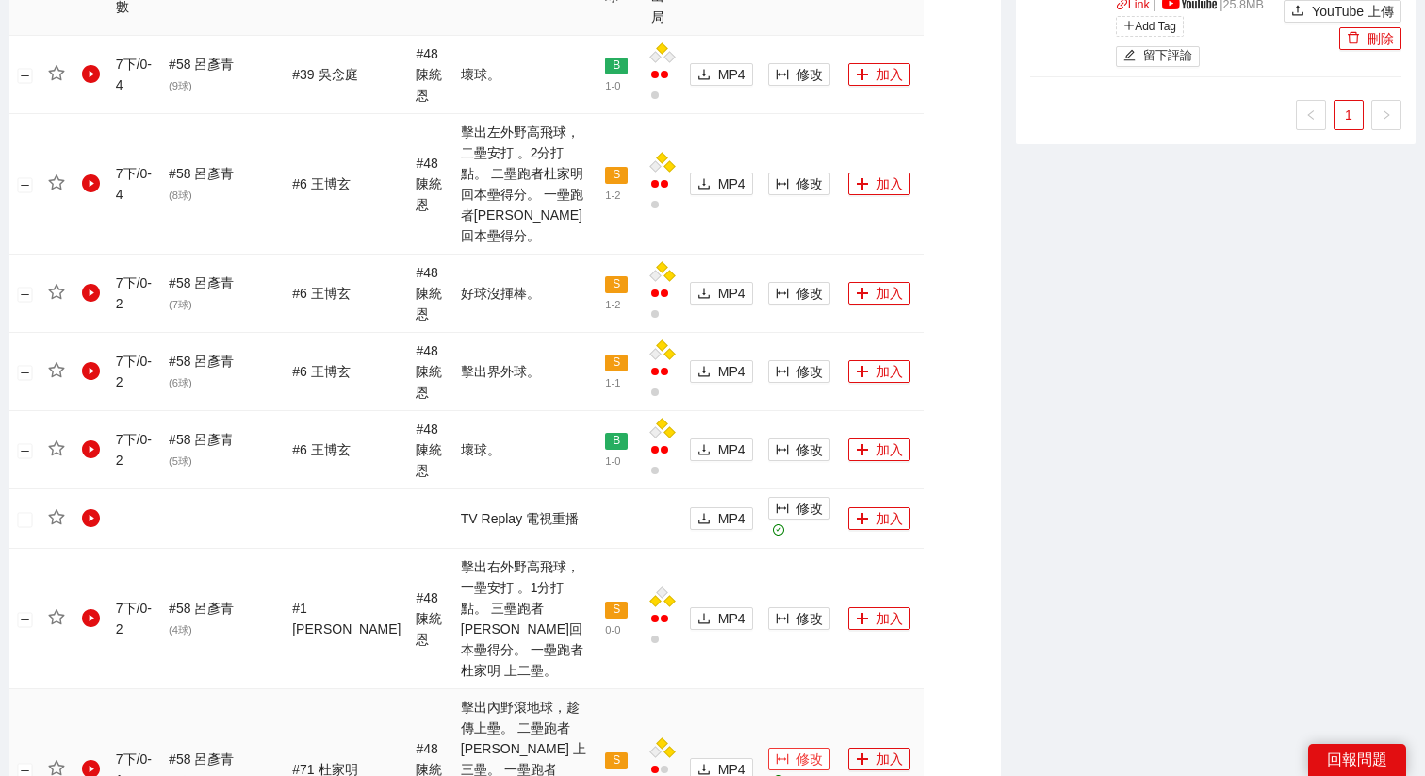
click at [796, 748] on span "修改" at bounding box center [809, 758] width 26 height 21
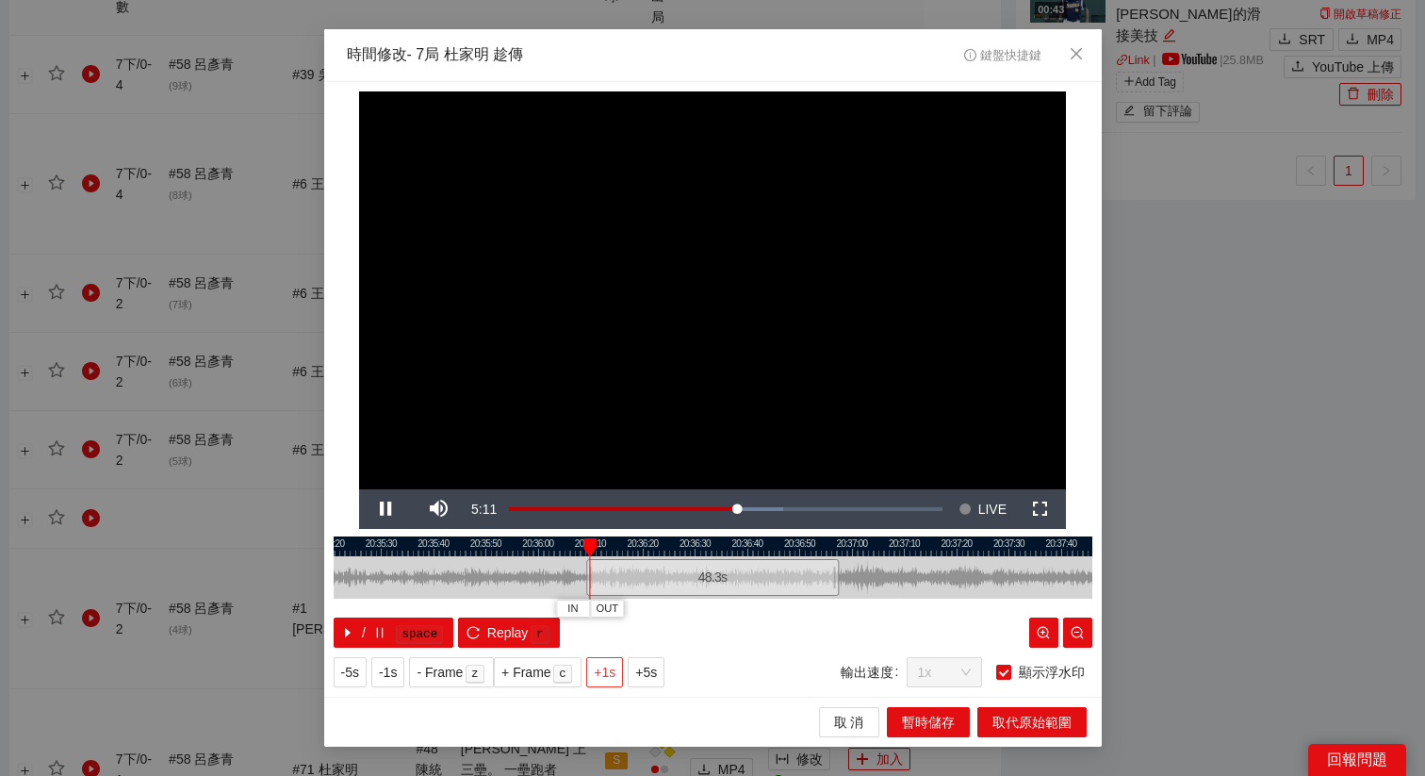
click at [608, 672] on span "+1s" at bounding box center [605, 672] width 22 height 21
click at [851, 290] on video "Video Player" at bounding box center [712, 290] width 707 height 398
click at [608, 672] on span "+1s" at bounding box center [605, 672] width 22 height 21
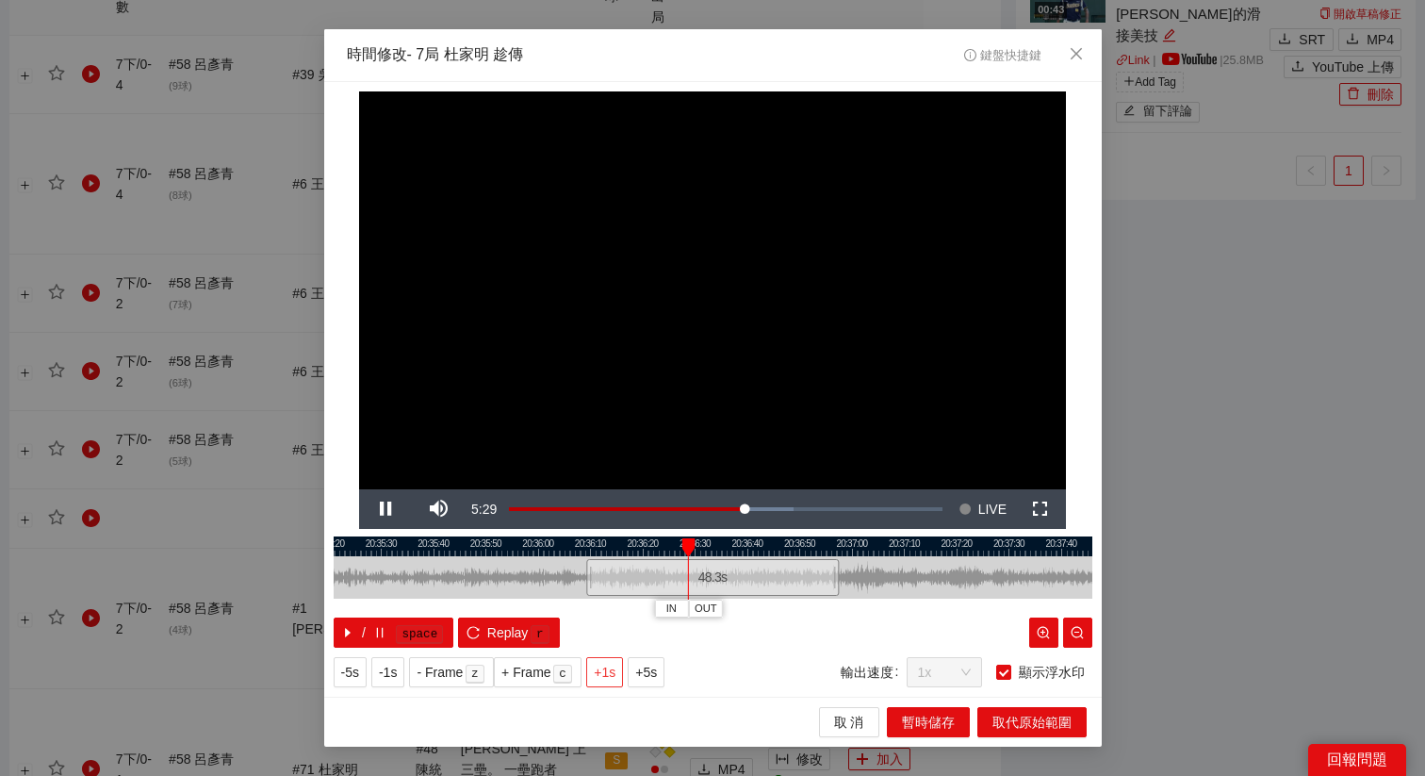
click at [608, 672] on span "+1s" at bounding box center [605, 672] width 22 height 21
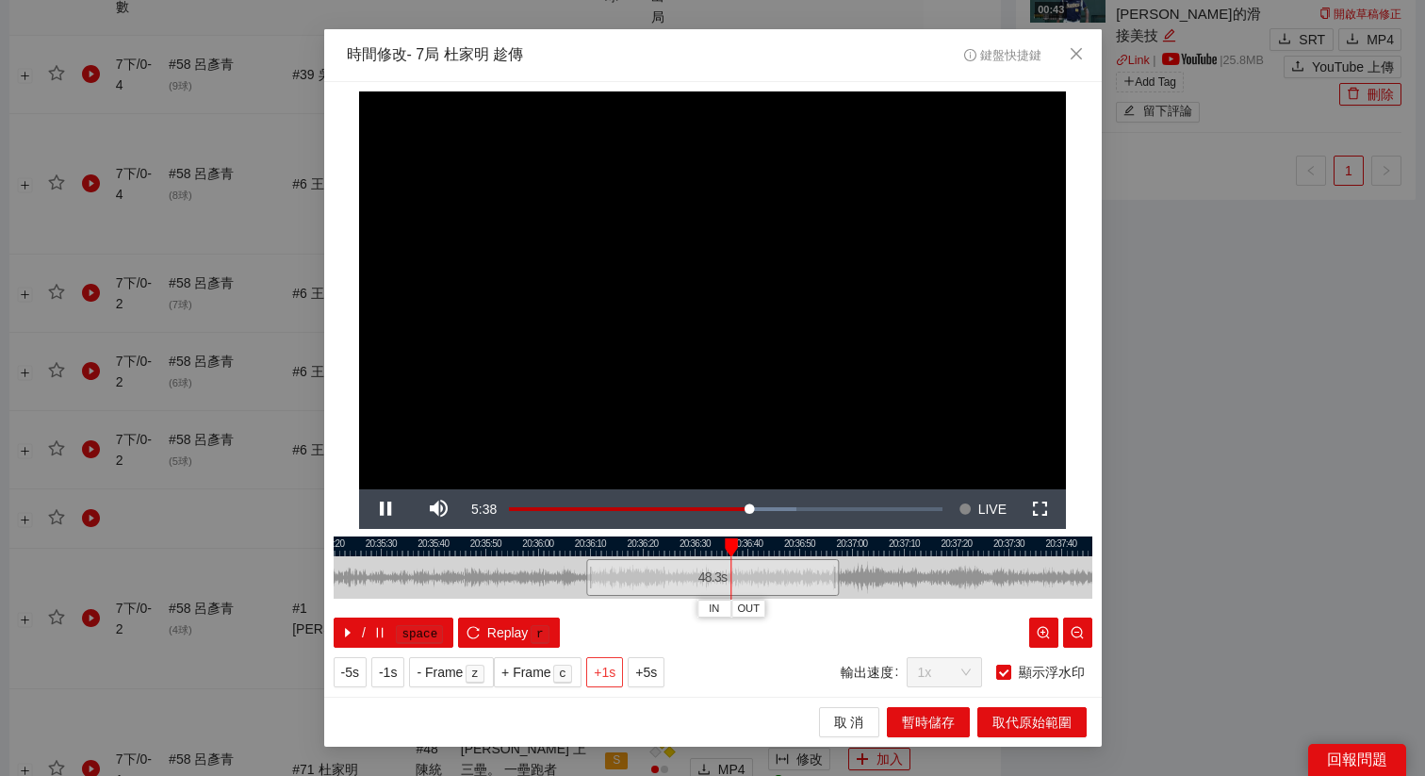
click at [608, 672] on span "+1s" at bounding box center [605, 672] width 22 height 21
click at [1065, 48] on span "Close" at bounding box center [1076, 54] width 51 height 51
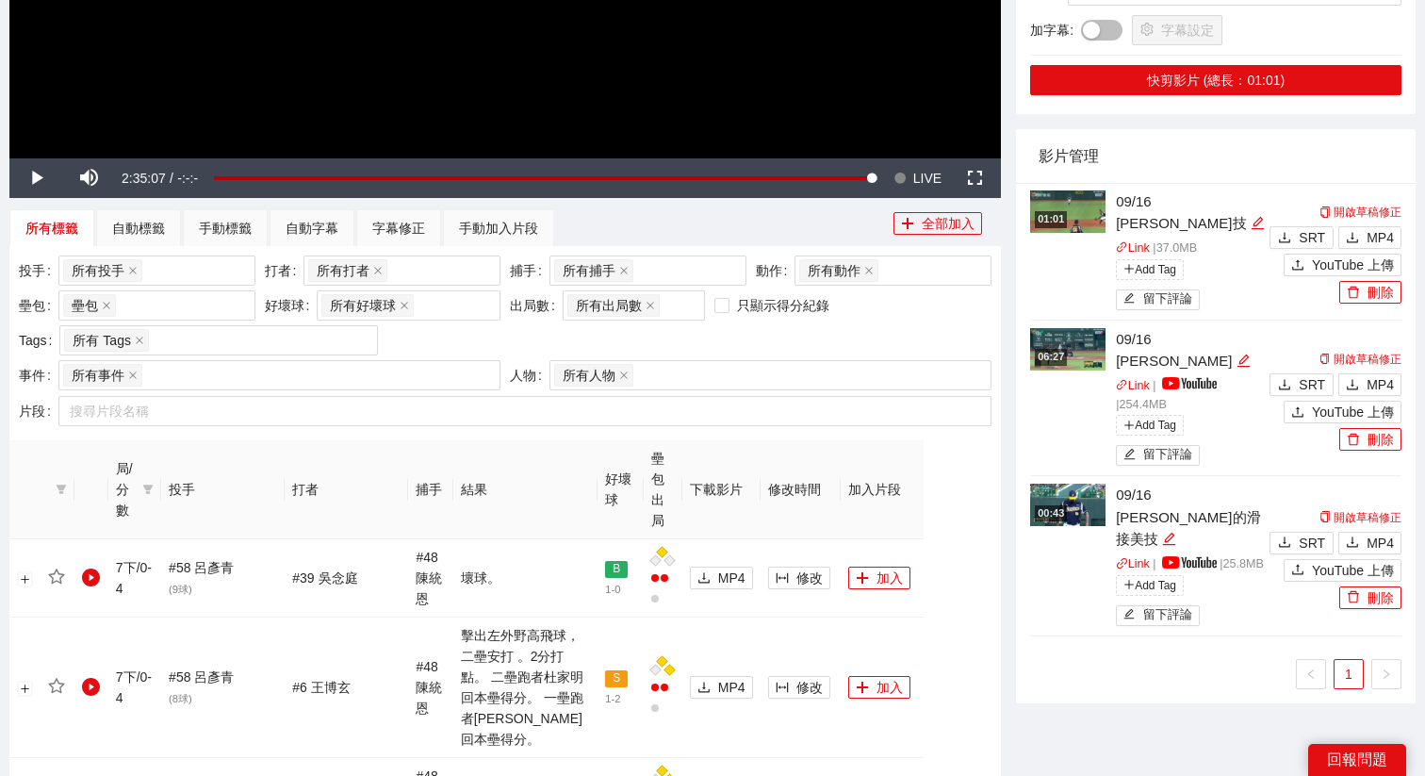
scroll to position [512, 0]
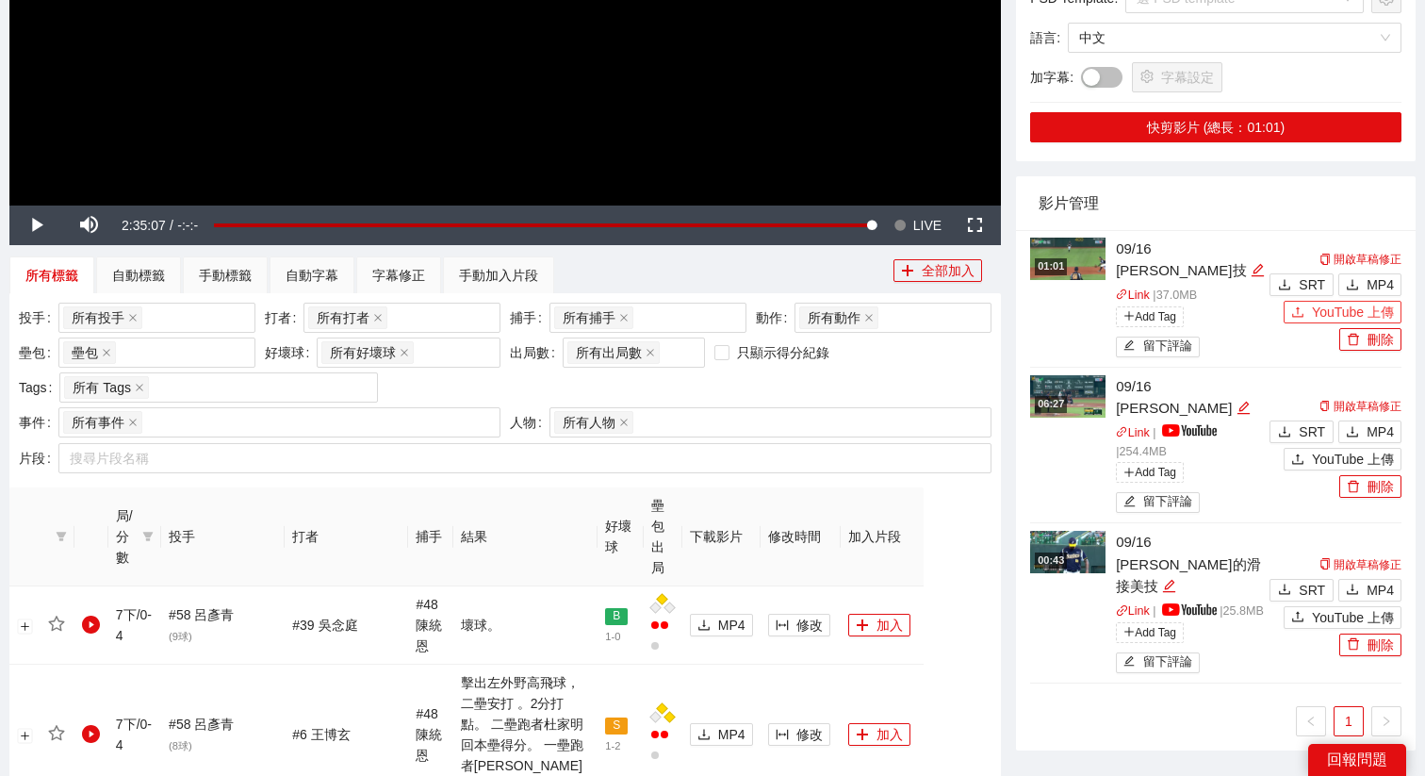
click at [1324, 302] on span "YouTube 上傳" at bounding box center [1353, 312] width 82 height 21
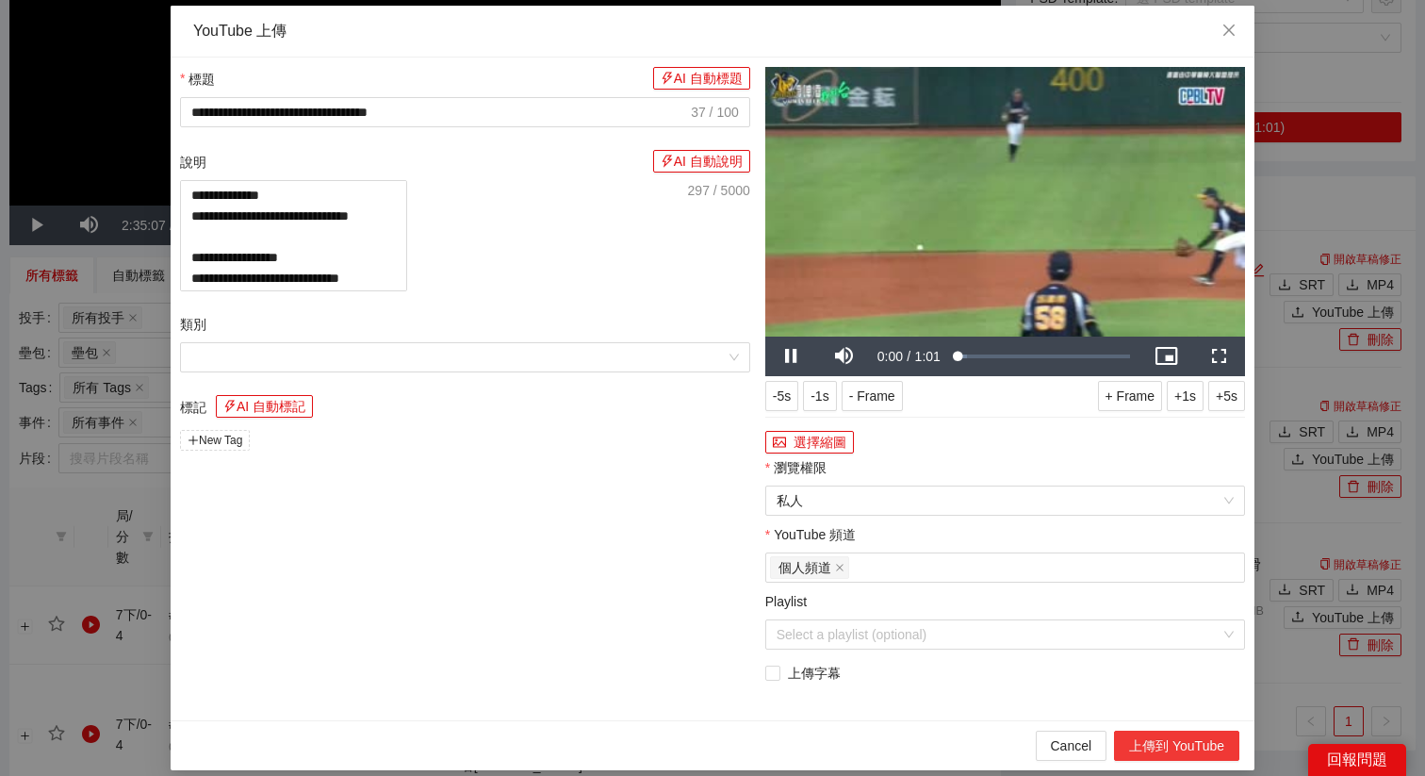
click at [1151, 739] on button "上傳到 YouTube" at bounding box center [1176, 746] width 125 height 30
click at [1228, 41] on span "Close" at bounding box center [1229, 31] width 51 height 51
type textarea "**********"
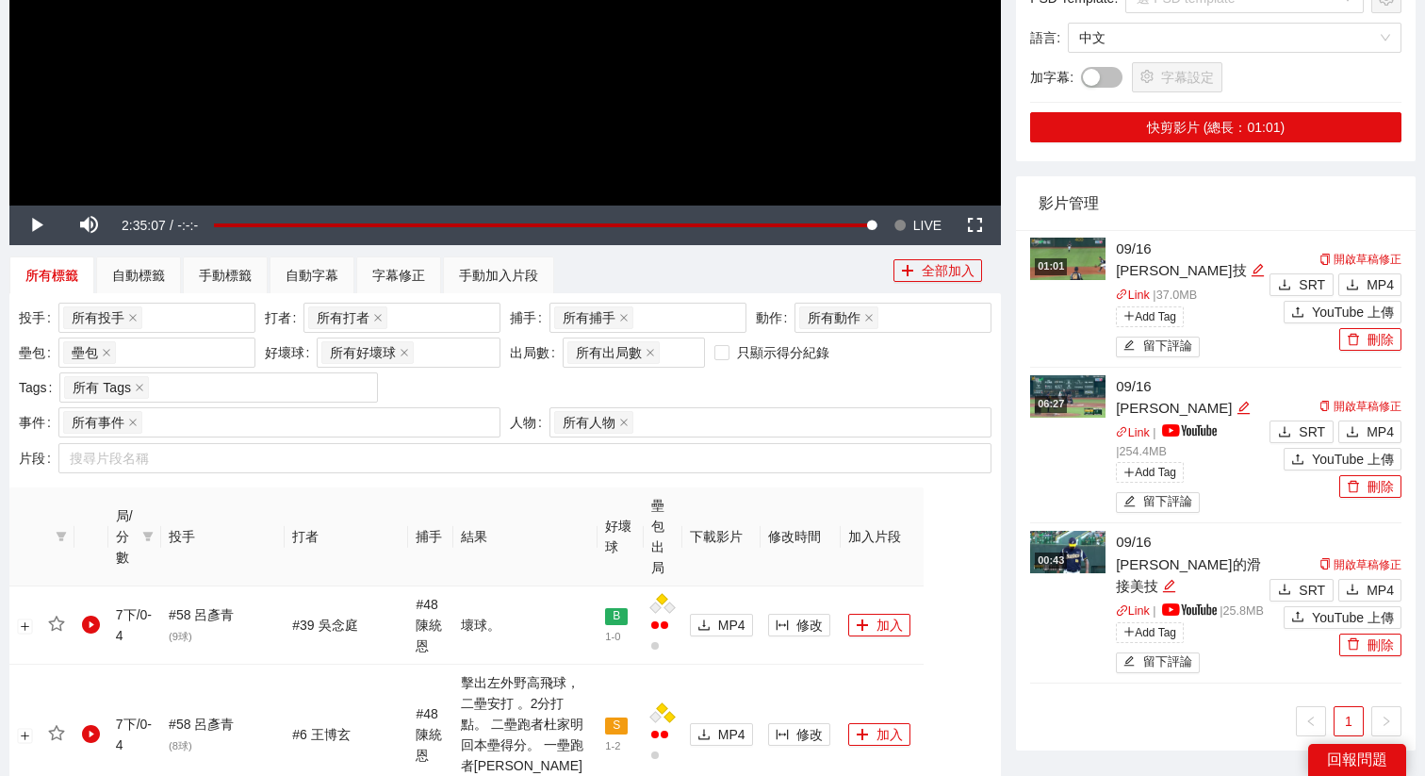
click at [1062, 263] on div "01:01" at bounding box center [1051, 266] width 32 height 16
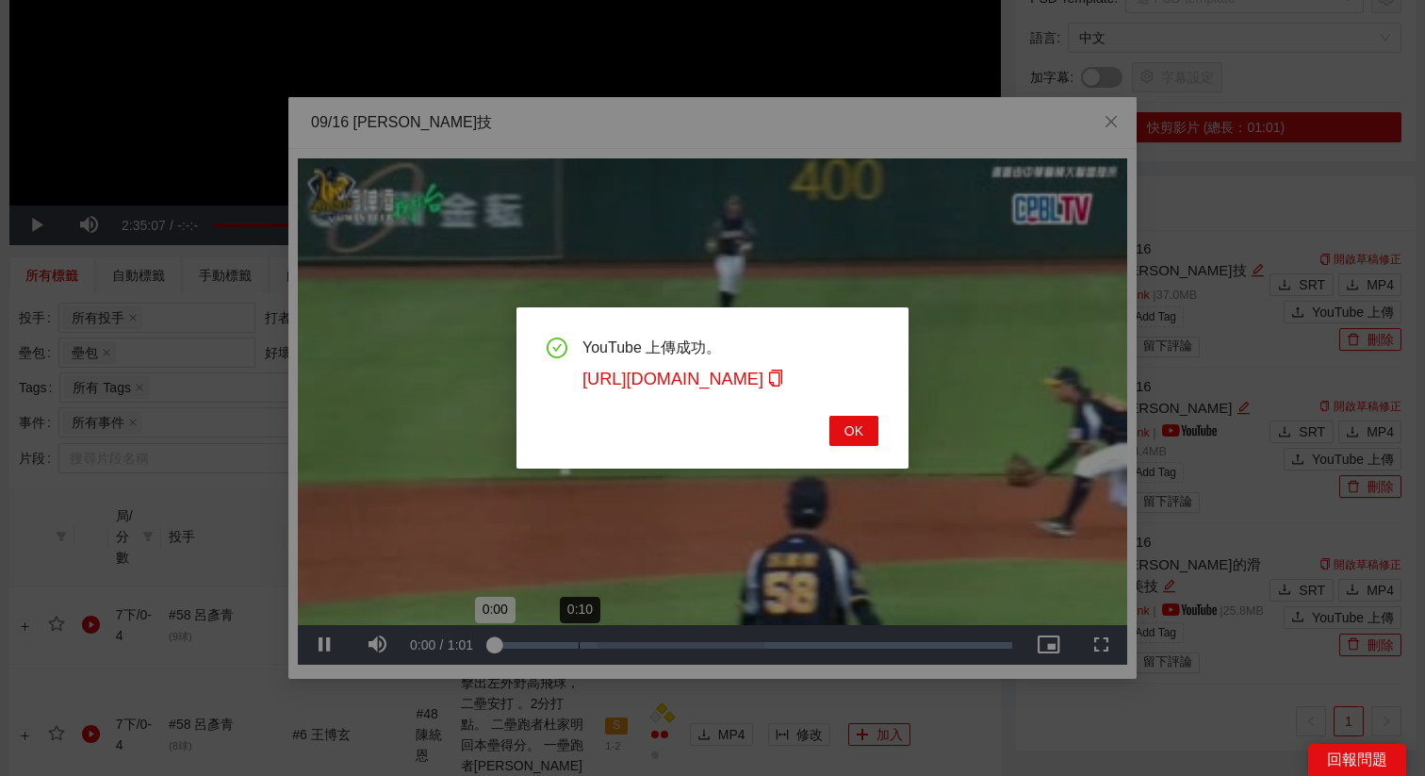
click at [595, 644] on div "YouTube 上傳成功。 https://youtu.be/TrLdXR773IY OK" at bounding box center [712, 388] width 1425 height 776
click at [854, 434] on span "OK" at bounding box center [854, 430] width 19 height 21
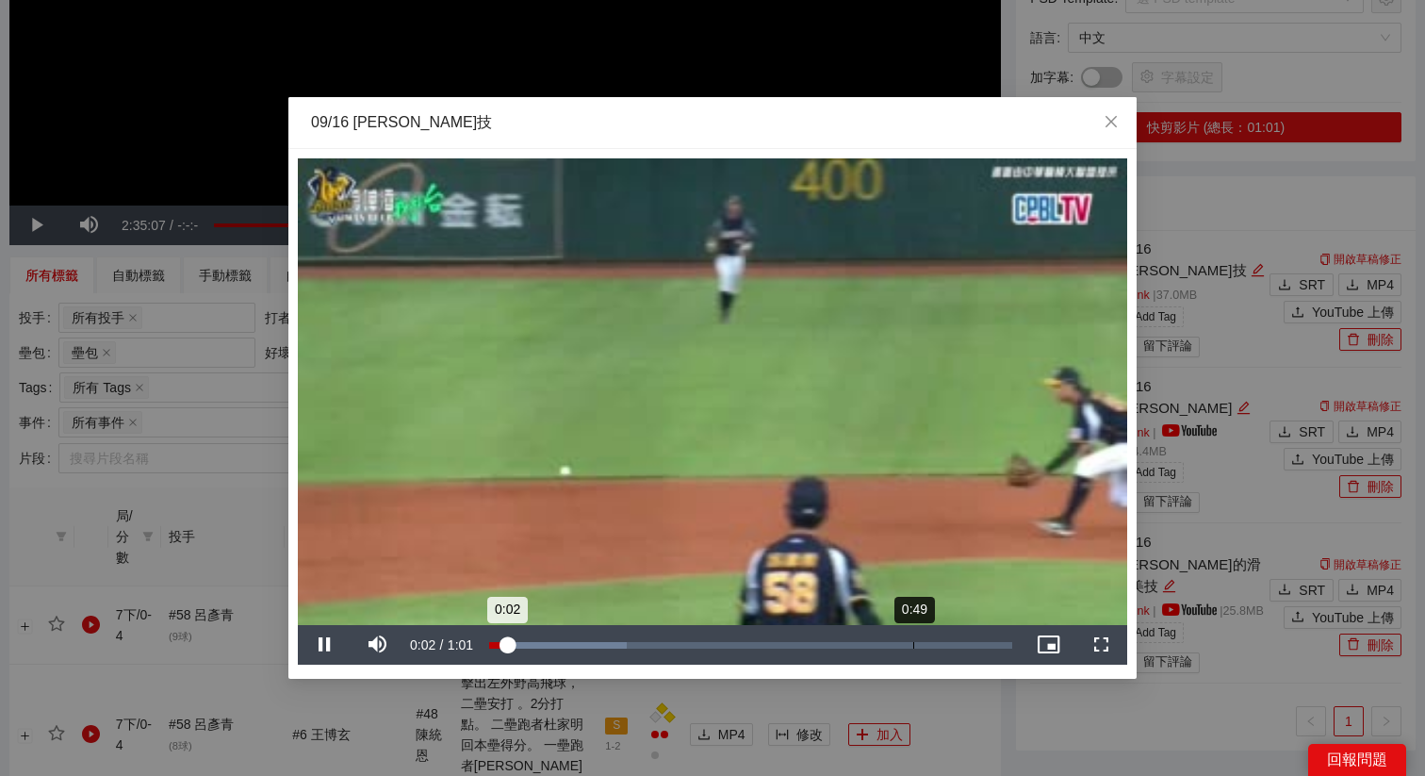
click at [914, 628] on div "Loaded : 26.35% 0:49 0:02" at bounding box center [751, 645] width 542 height 40
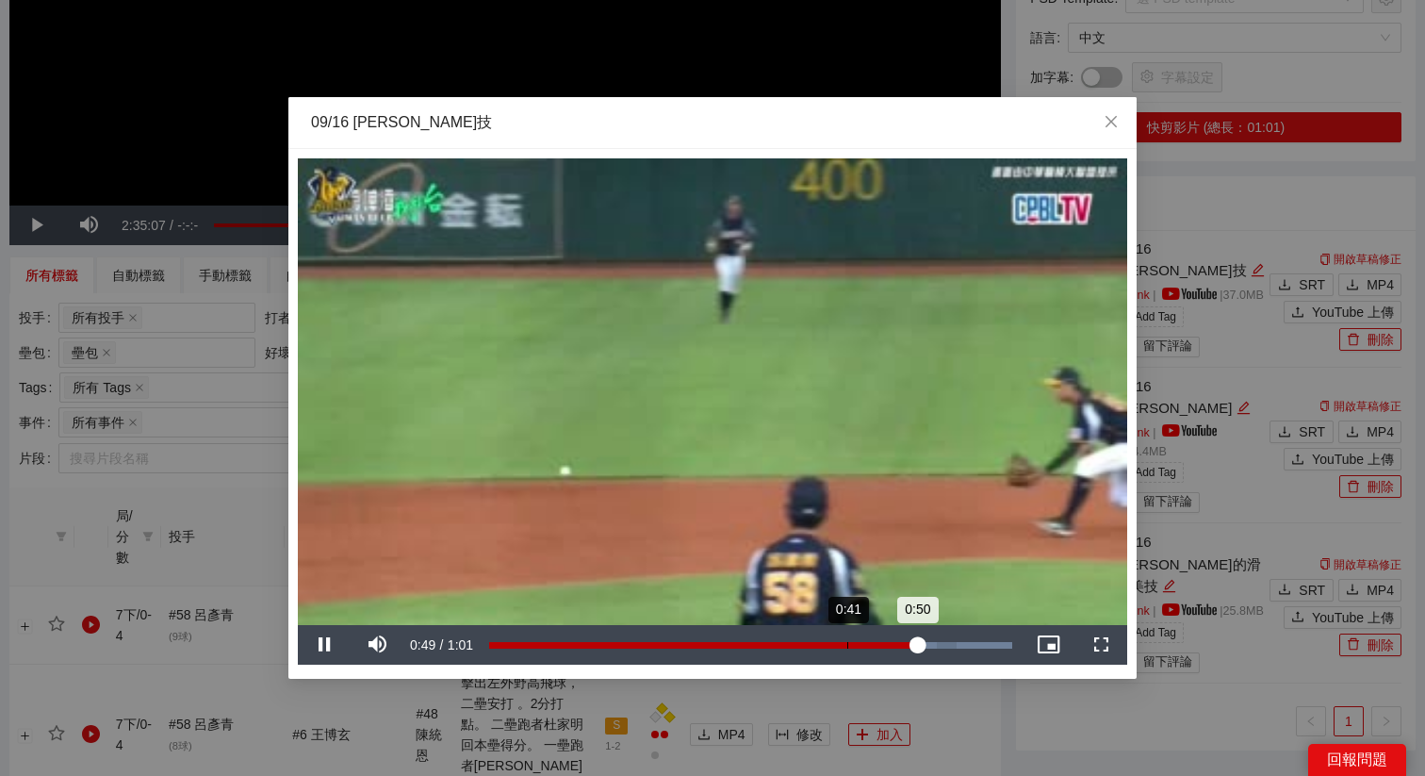
click at [826, 643] on div "0:50" at bounding box center [703, 645] width 428 height 7
click at [777, 643] on div "Loaded : 100.00% 0:33 0:33" at bounding box center [750, 645] width 523 height 7
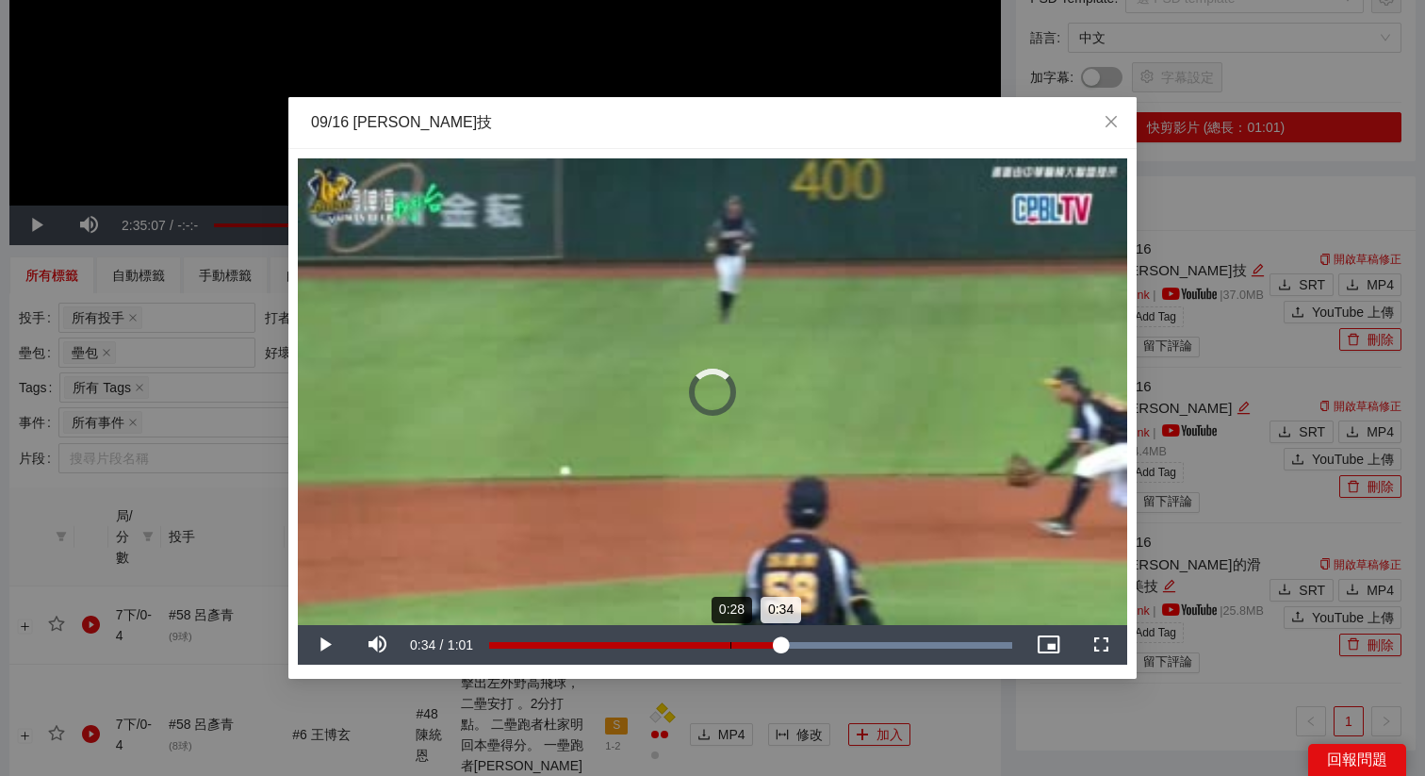
click at [729, 646] on div "0:34" at bounding box center [634, 645] width 291 height 7
click at [625, 651] on div "Loaded : 100.00% 0:15 0:28" at bounding box center [751, 645] width 542 height 40
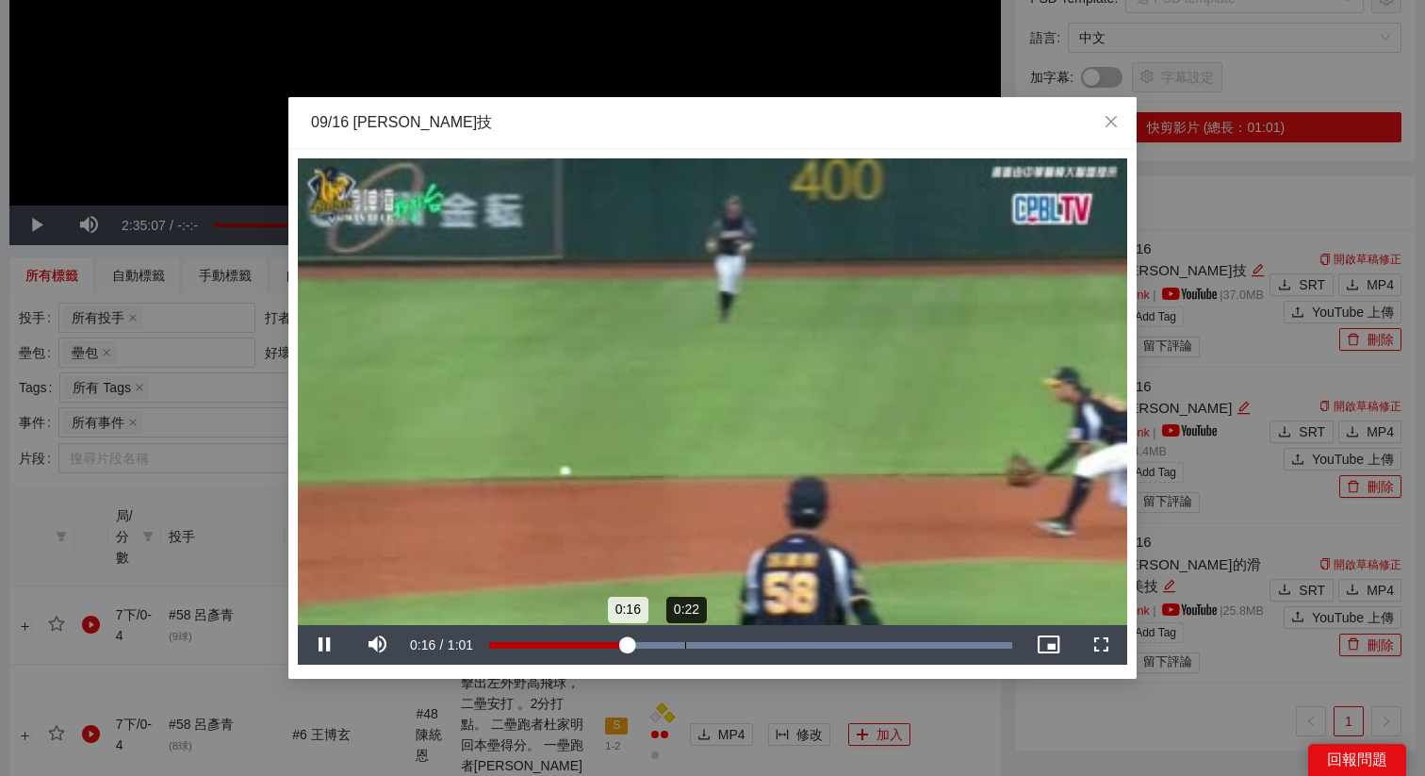
click at [688, 649] on div "Loaded : 100.00% 0:22 0:16" at bounding box center [751, 645] width 542 height 40
click at [707, 645] on div "Loaded : 100.00% 0:24 0:23" at bounding box center [750, 645] width 523 height 7
click at [730, 648] on div "Loaded : 100.00% 0:26 0:25" at bounding box center [751, 645] width 542 height 40
click at [797, 530] on video "Video Player" at bounding box center [712, 391] width 829 height 467
click at [882, 128] on div "09/16 江坤宇美技" at bounding box center [712, 122] width 803 height 21
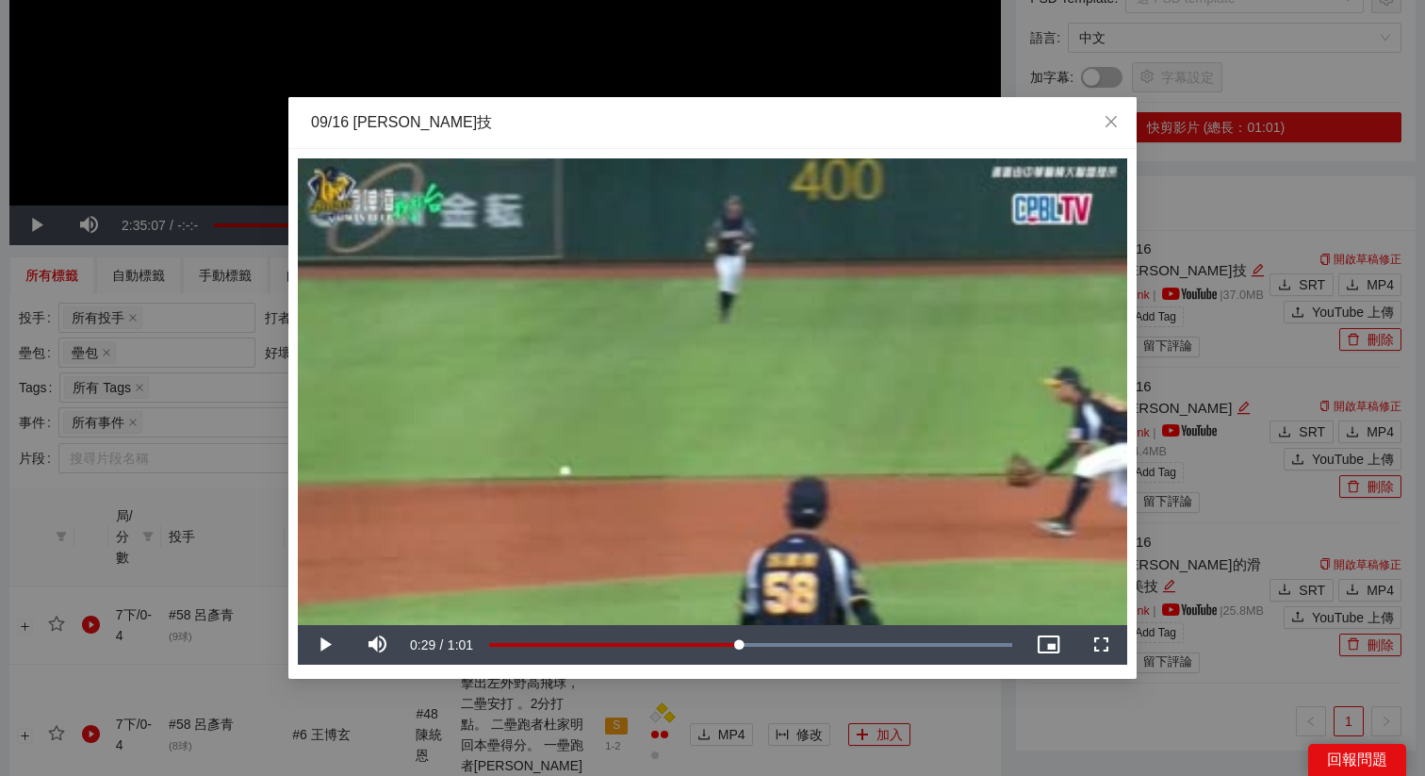
click at [982, 692] on div "**********" at bounding box center [712, 388] width 1425 height 776
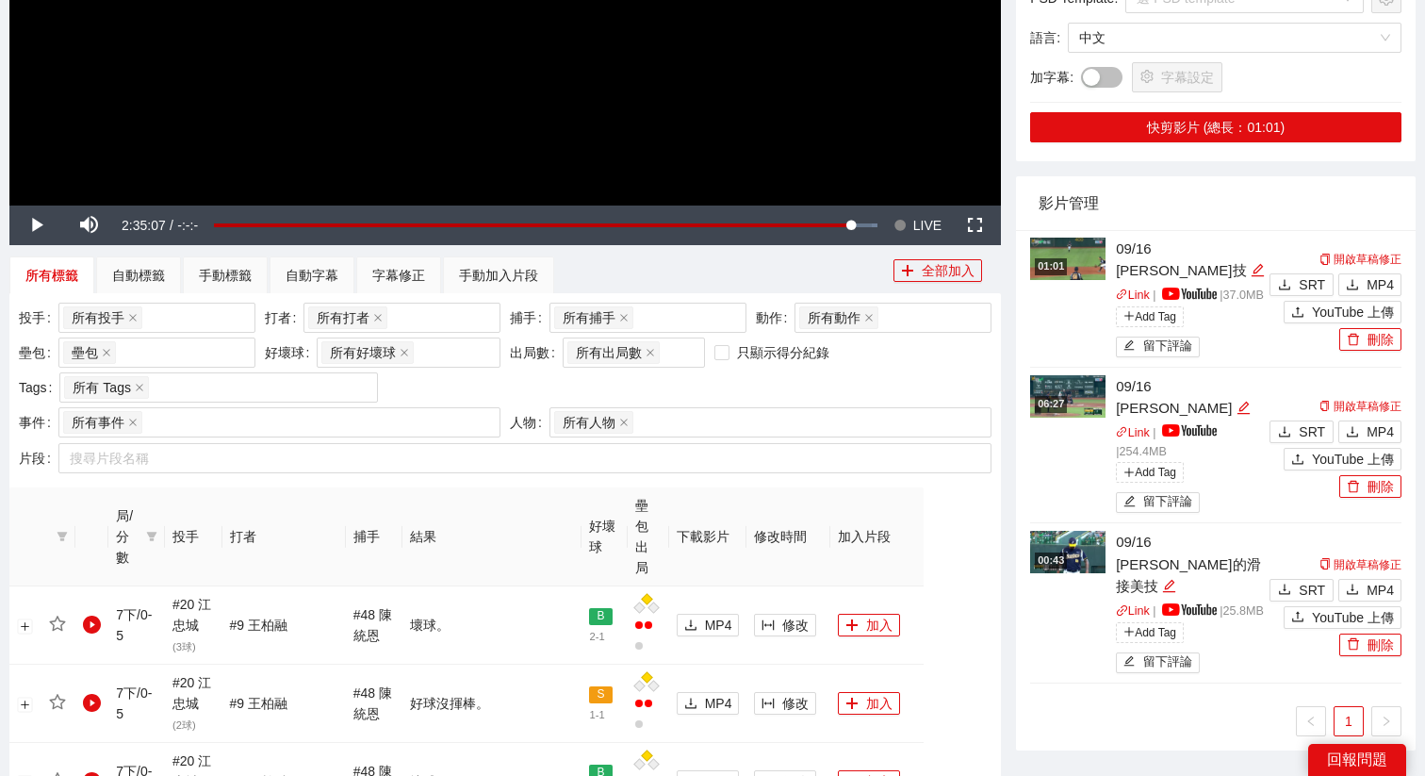
click at [930, 244] on span "LIVE" at bounding box center [927, 225] width 28 height 40
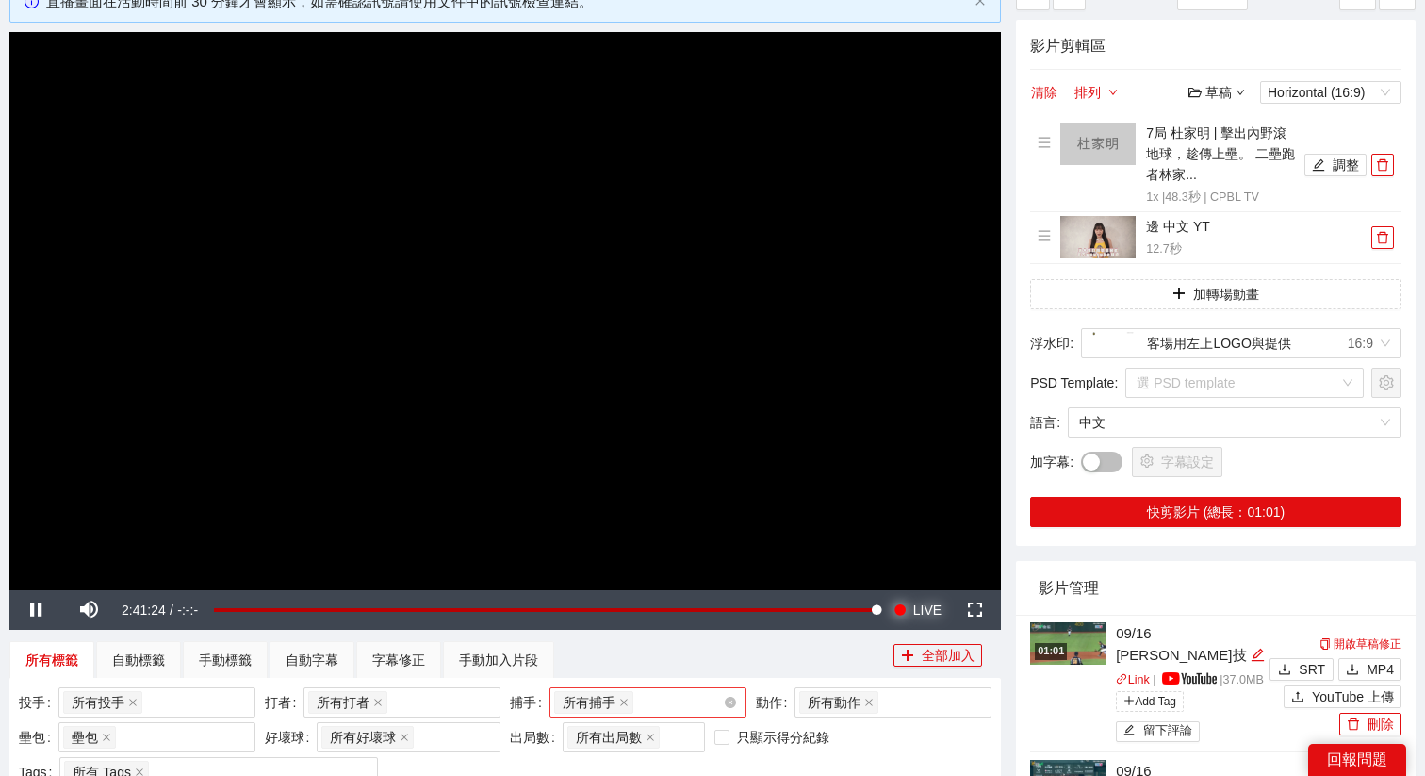
scroll to position [129, 0]
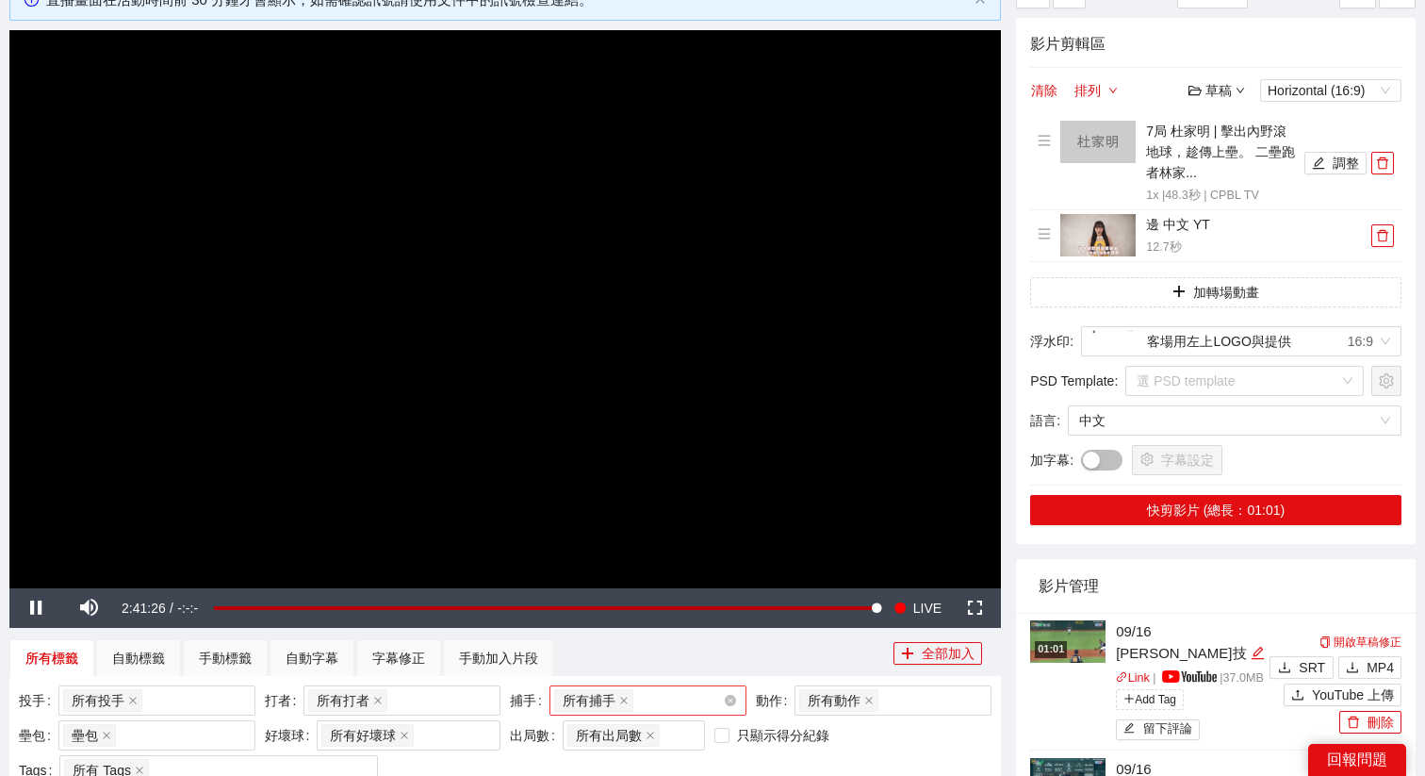
click at [636, 320] on video "Video Player" at bounding box center [505, 309] width 992 height 558
click at [929, 618] on span "LIVE" at bounding box center [927, 608] width 28 height 40
click at [698, 327] on video "Video Player" at bounding box center [505, 309] width 992 height 558
click at [1049, 89] on button "清除" at bounding box center [1044, 90] width 28 height 23
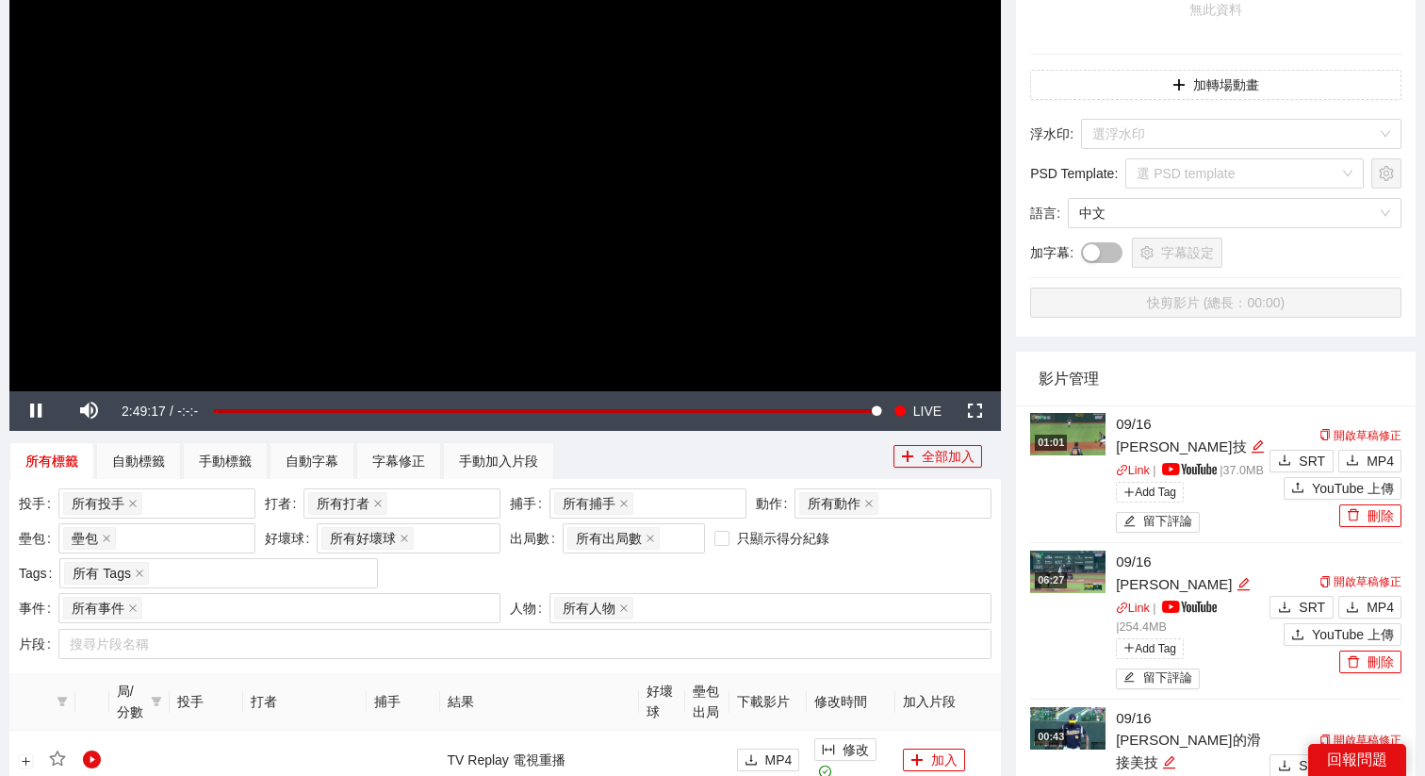
scroll to position [329, 0]
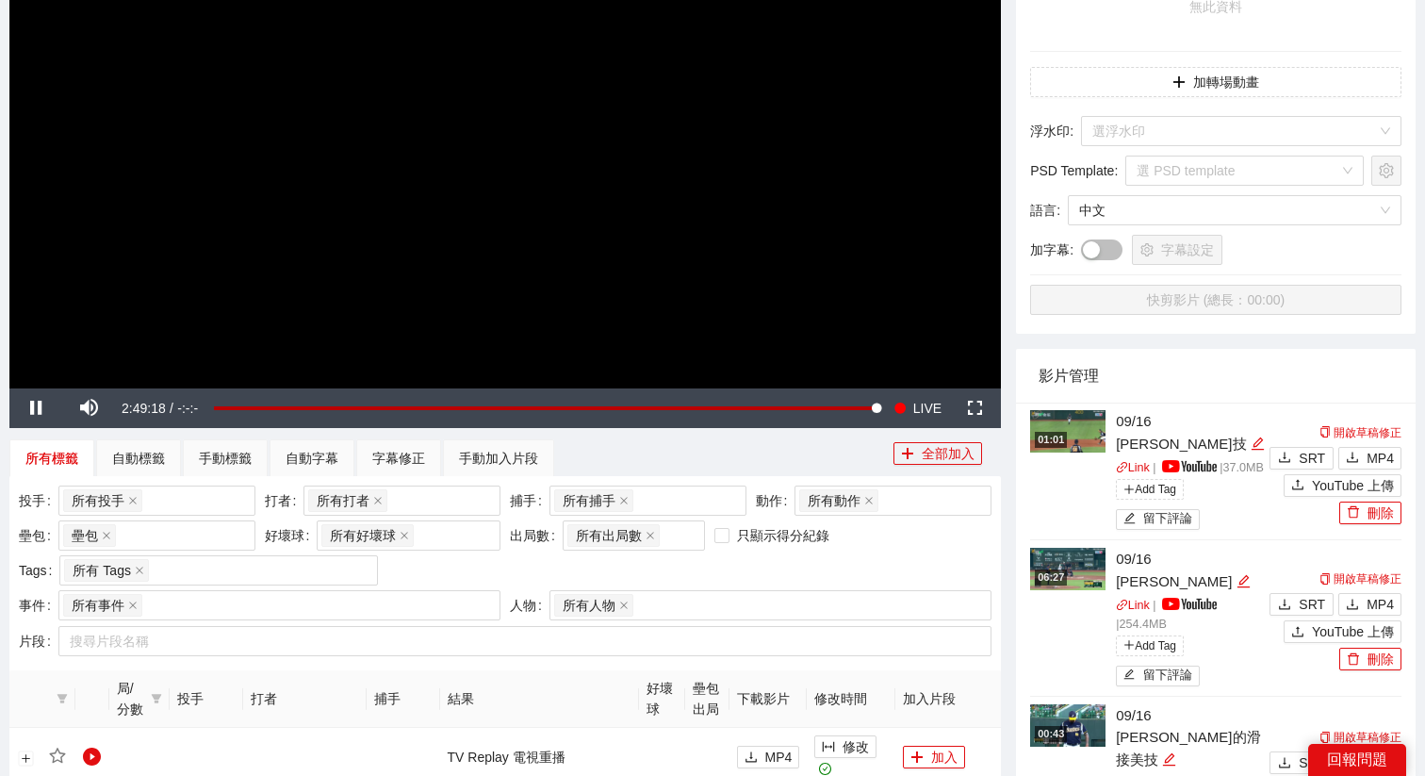
click at [810, 273] on video "Video Player" at bounding box center [505, 109] width 992 height 558
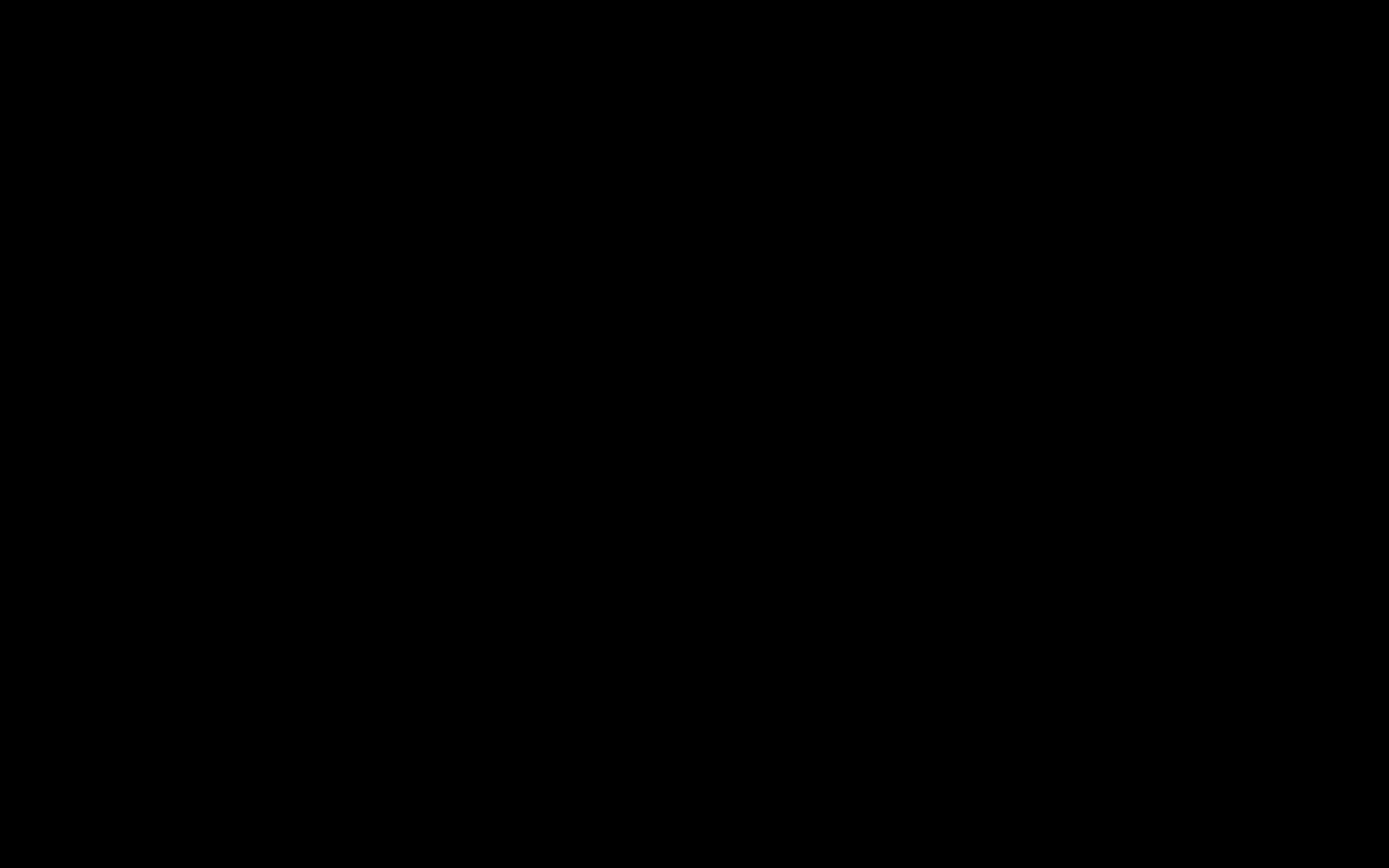
click at [790, 378] on video "Video Player" at bounding box center [694, 434] width 1389 height 868
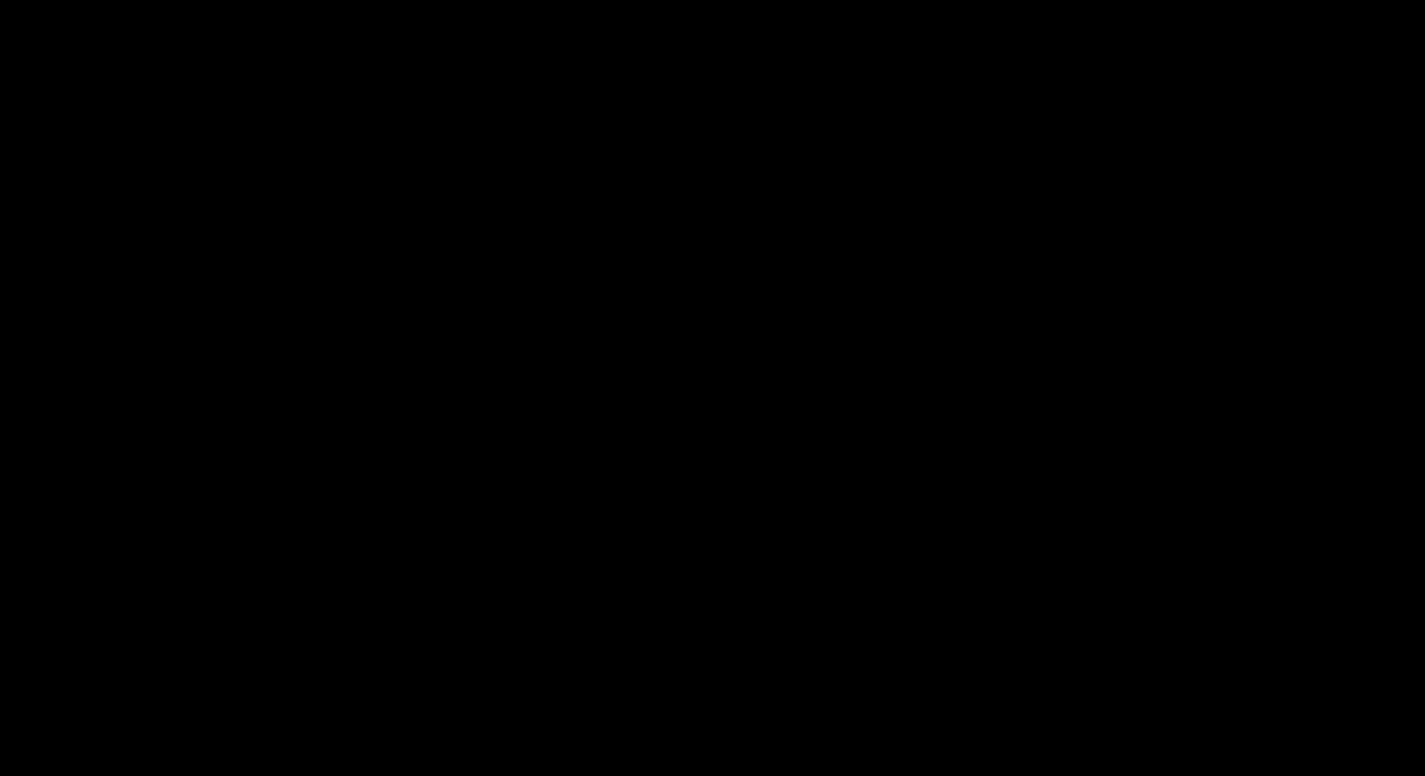
scroll to position [903, 0]
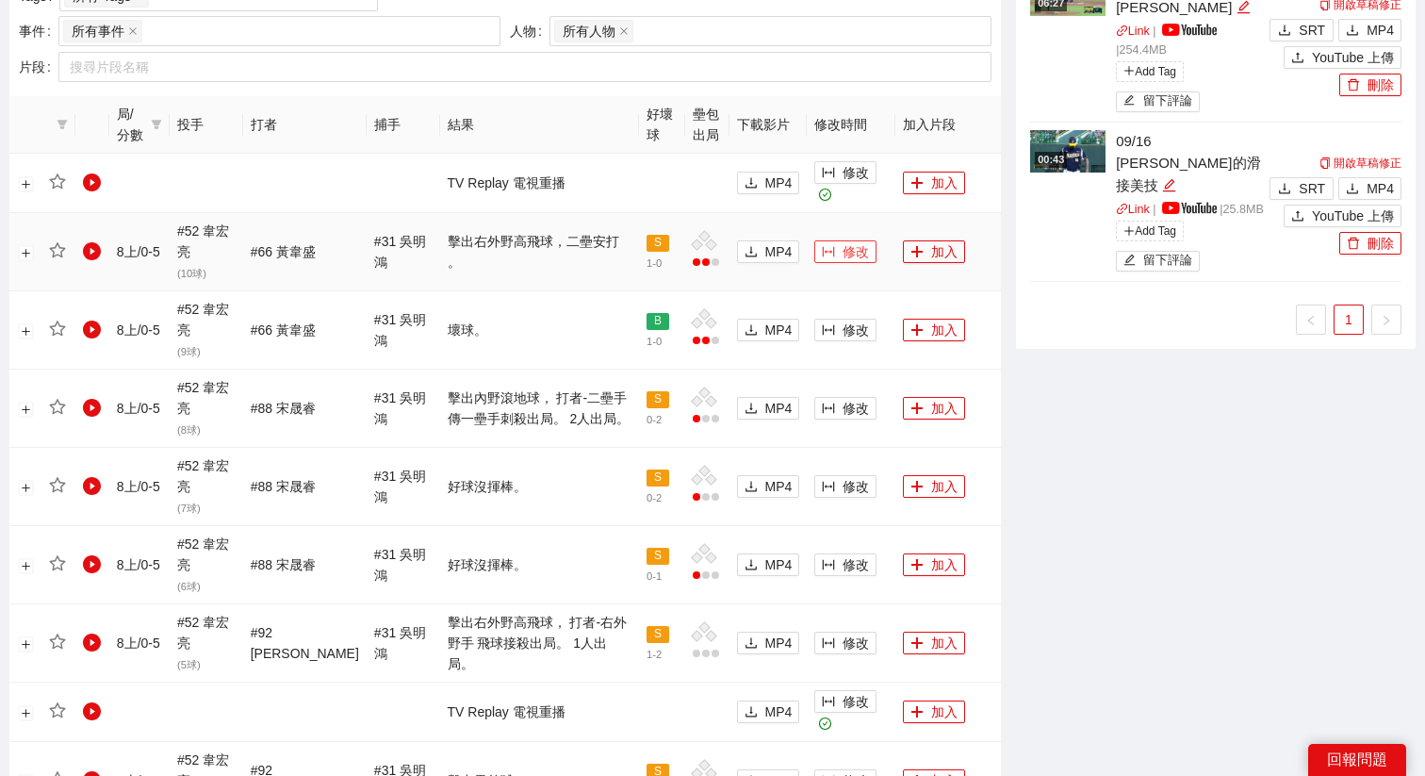
click at [859, 252] on span "修改" at bounding box center [856, 251] width 26 height 21
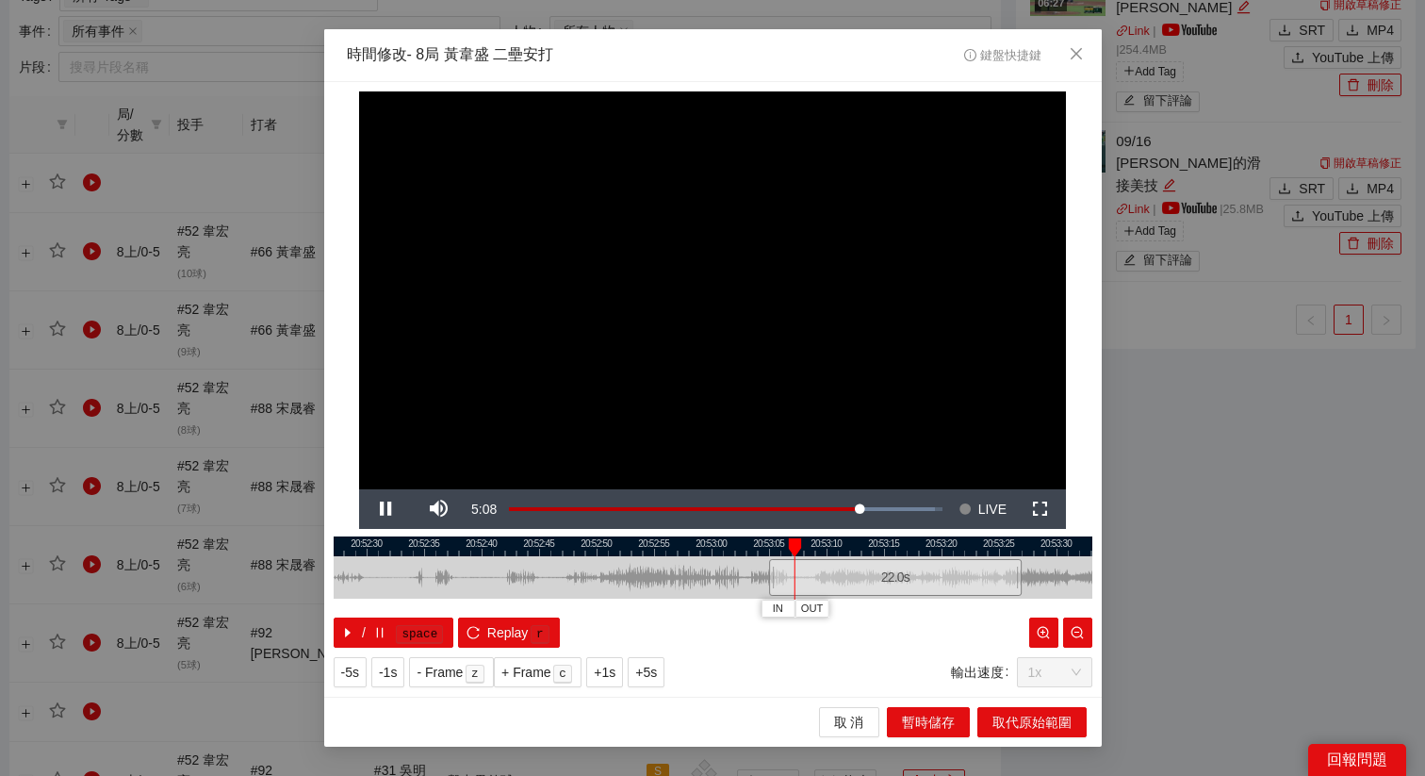
drag, startPoint x: 708, startPoint y: 544, endPoint x: 893, endPoint y: 549, distance: 184.8
click at [893, 549] on div at bounding box center [896, 546] width 759 height 20
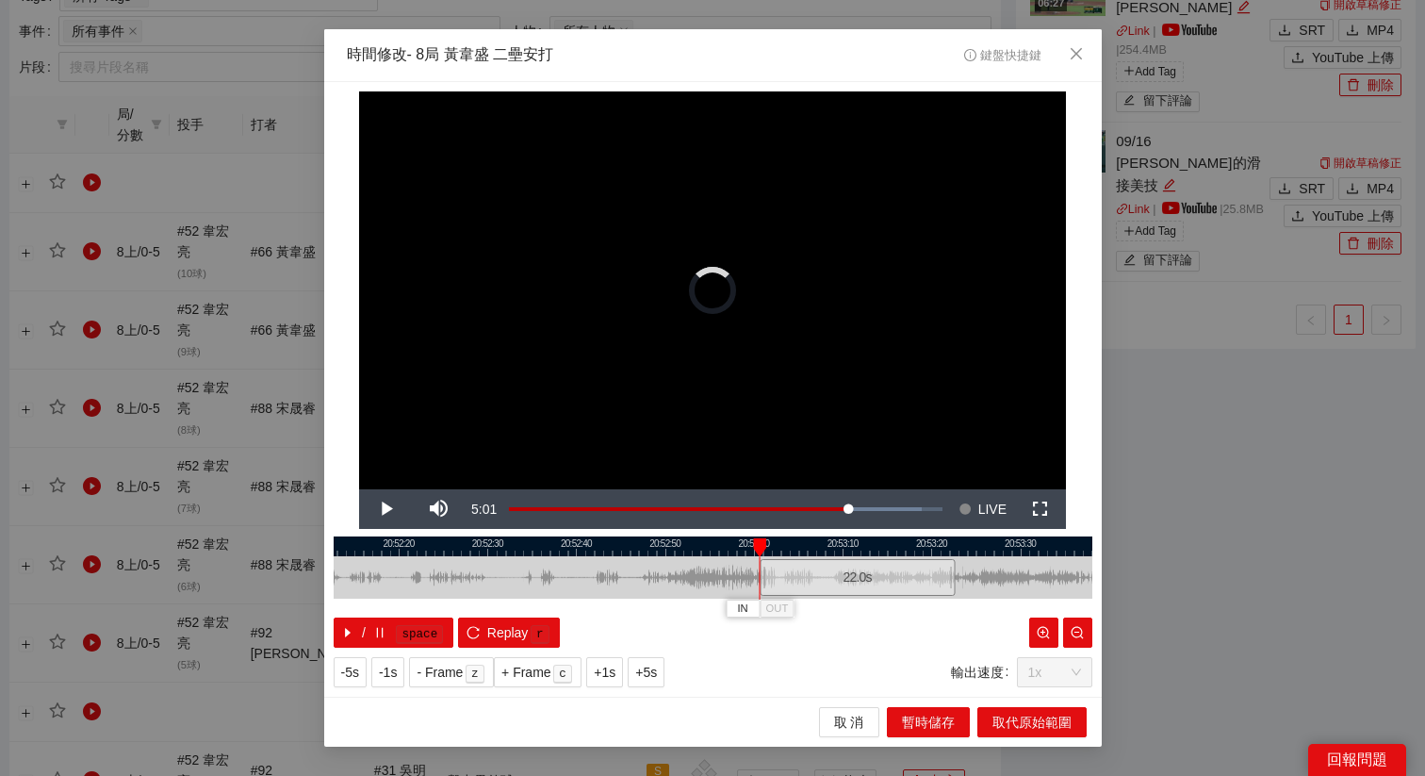
drag, startPoint x: 895, startPoint y: 580, endPoint x: 875, endPoint y: 583, distance: 20.2
click at [875, 583] on div "22.0 s" at bounding box center [857, 577] width 195 height 37
click at [790, 579] on div "22.0 s" at bounding box center [877, 577] width 195 height 37
drag, startPoint x: 779, startPoint y: 576, endPoint x: 768, endPoint y: 576, distance: 10.4
click at [770, 576] on div at bounding box center [770, 578] width 1 height 42
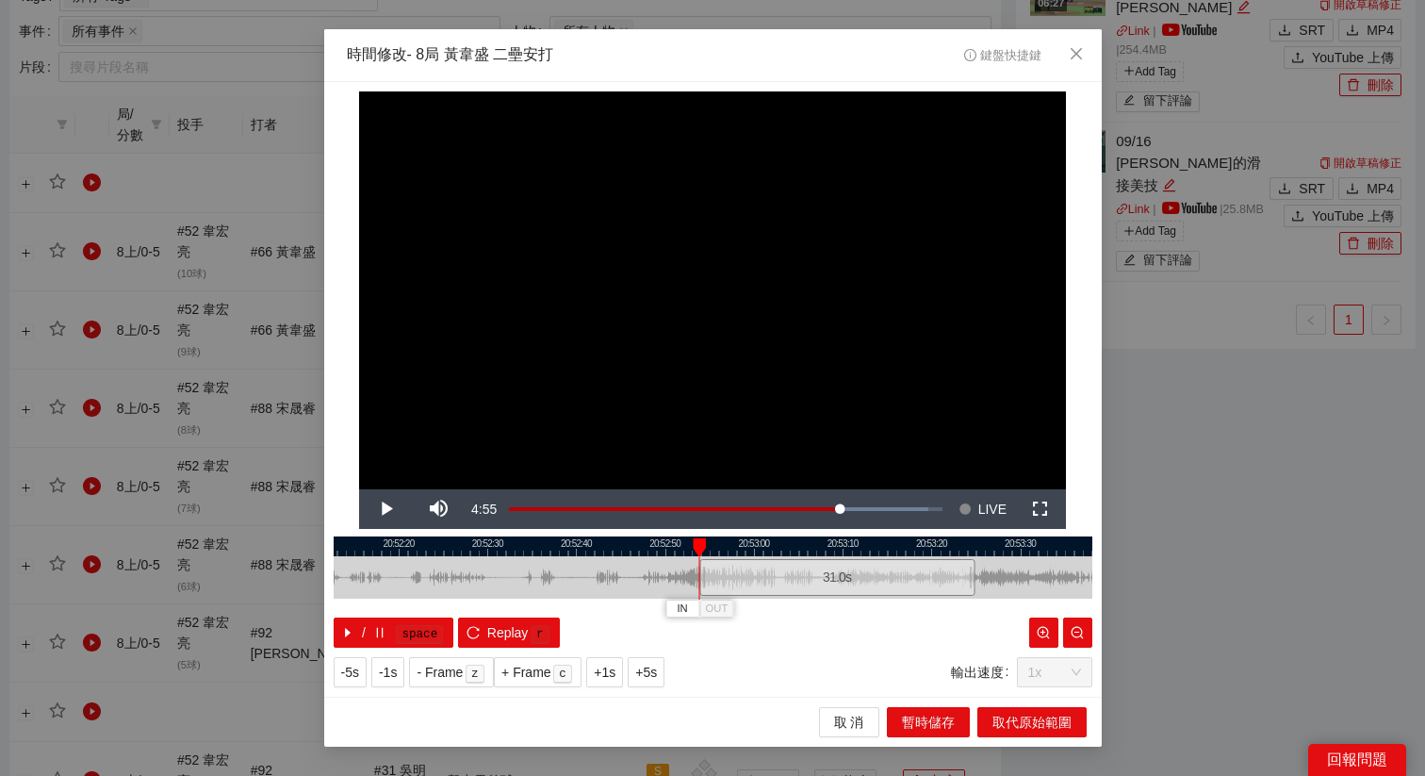
drag, startPoint x: 780, startPoint y: 576, endPoint x: 700, endPoint y: 576, distance: 80.1
click at [700, 576] on div at bounding box center [702, 577] width 11 height 42
drag, startPoint x: 770, startPoint y: 576, endPoint x: 715, endPoint y: 576, distance: 54.7
click at [715, 576] on div "31.0 s" at bounding box center [782, 577] width 275 height 37
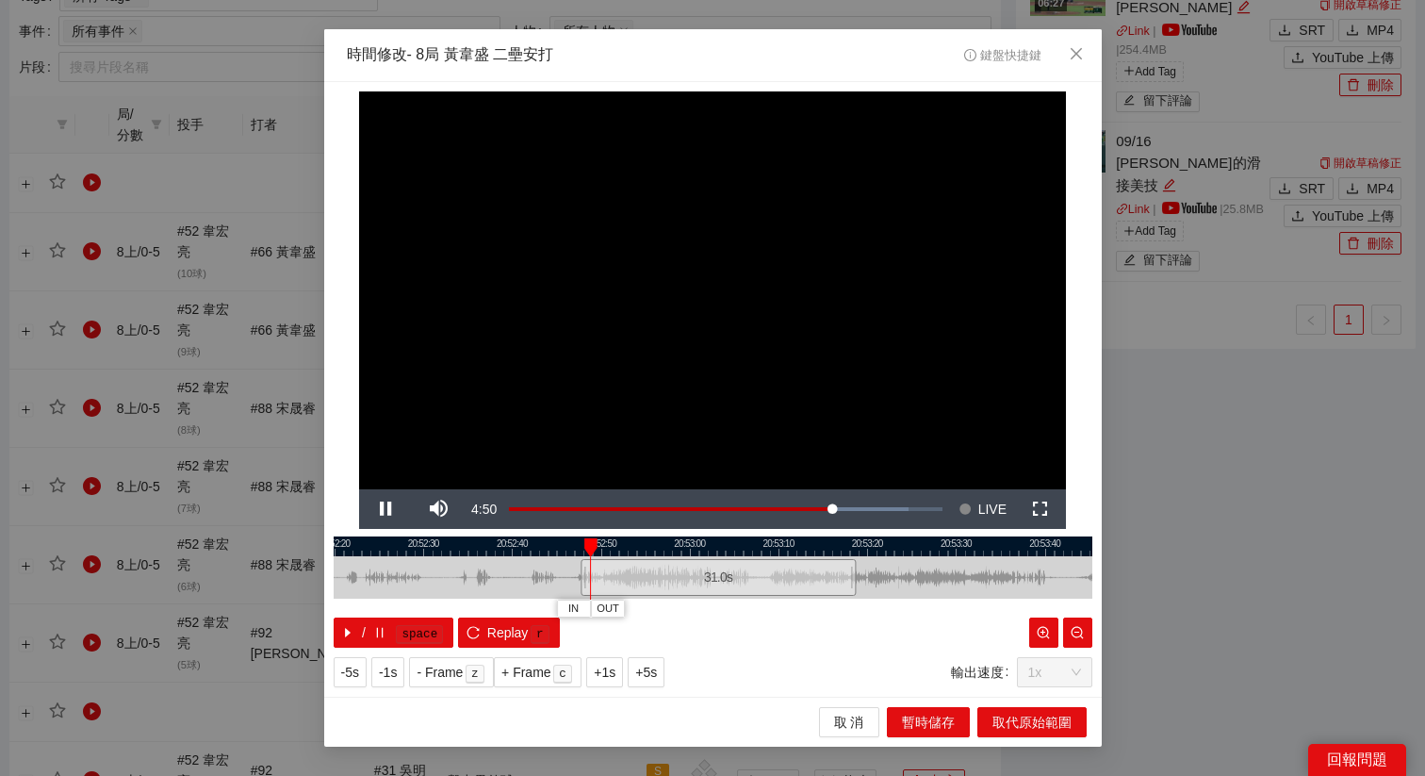
drag, startPoint x: 742, startPoint y: 544, endPoint x: 639, endPoint y: 551, distance: 103.0
click at [639, 551] on div at bounding box center [649, 546] width 759 height 20
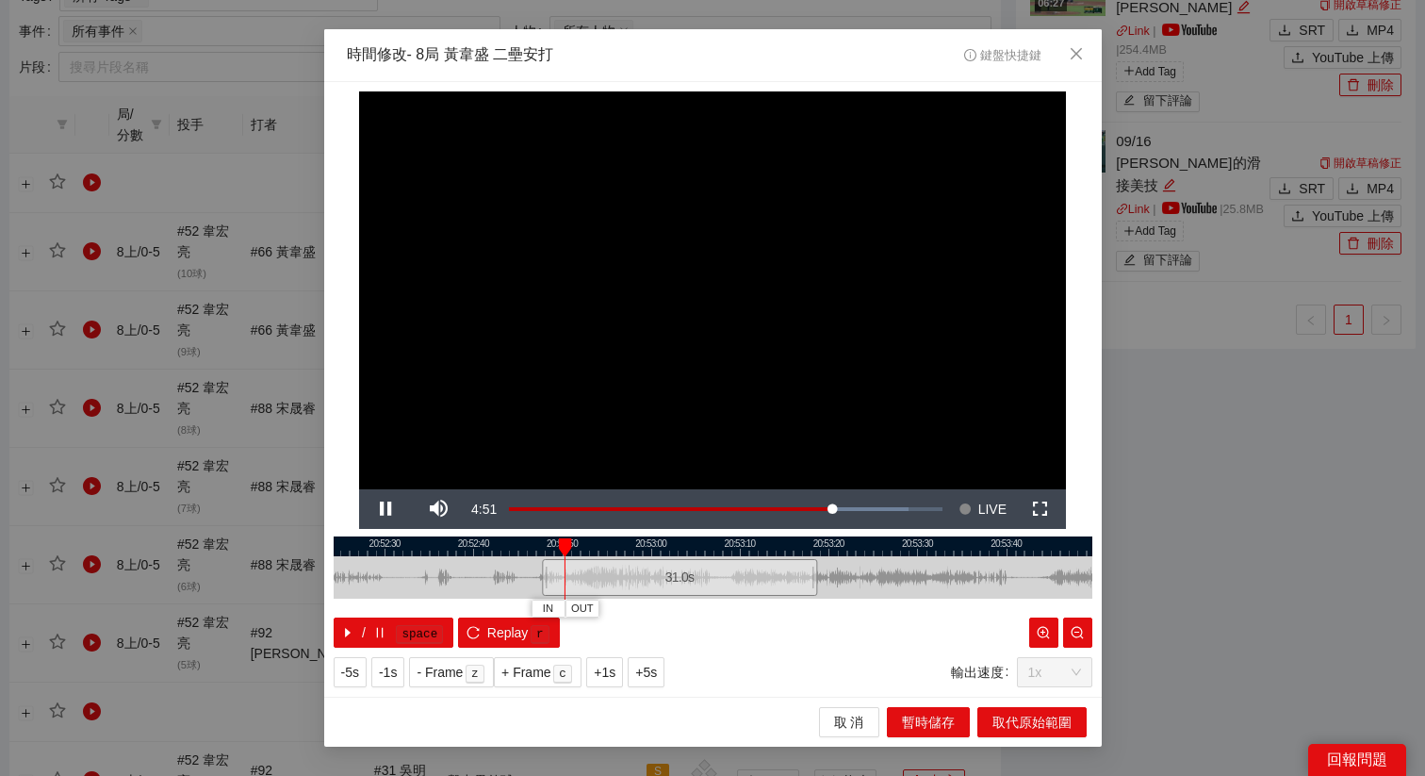
click at [483, 615] on div "20:52:20 20:52:30 20:52:40 20:52:50 20:53:00 20:53:10 20:53:20 20:53:30 20:53:4…" at bounding box center [713, 591] width 759 height 111
click at [496, 623] on span "Replay" at bounding box center [507, 632] width 41 height 21
drag, startPoint x: 603, startPoint y: 576, endPoint x: 590, endPoint y: 576, distance: 13.2
click at [590, 576] on div "31.0 s" at bounding box center [671, 577] width 275 height 37
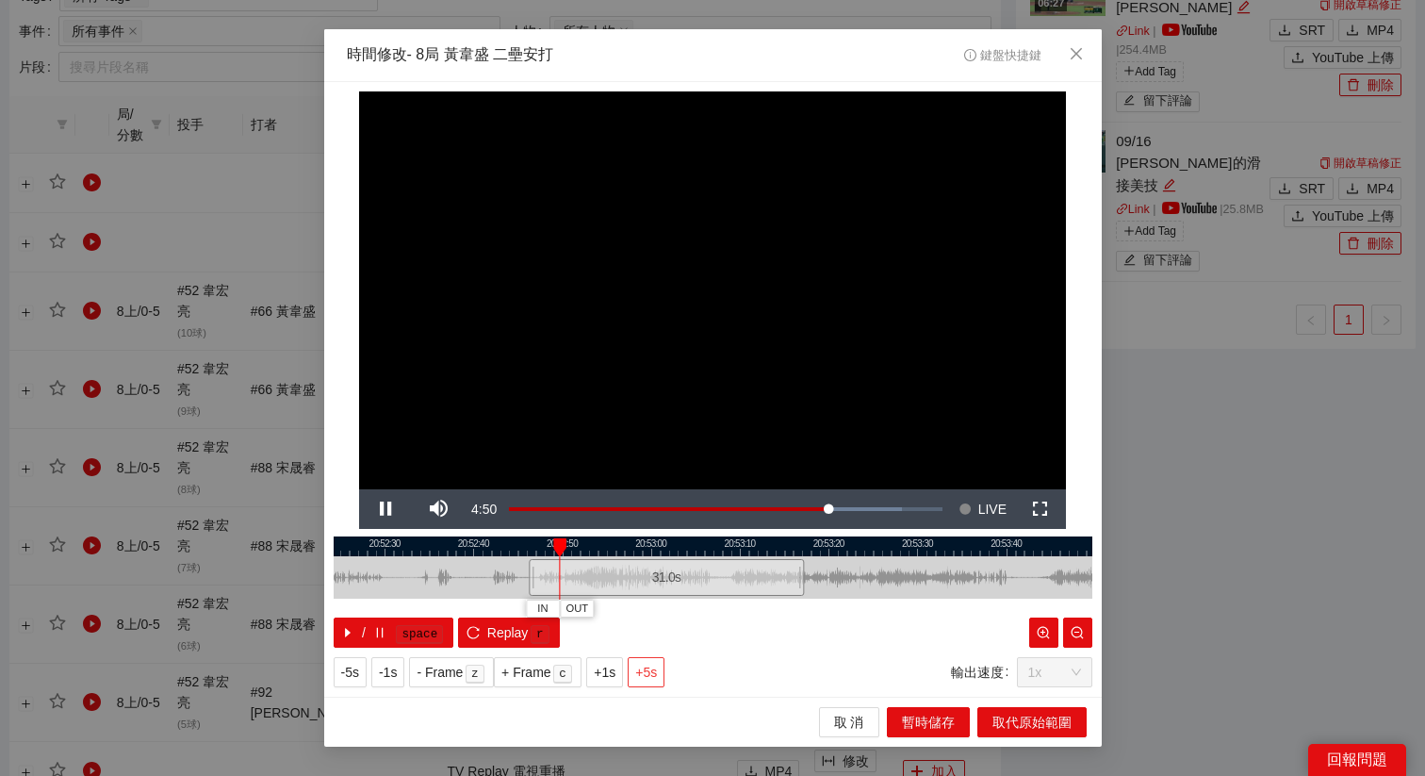
click at [652, 681] on span "+5s" at bounding box center [646, 672] width 22 height 21
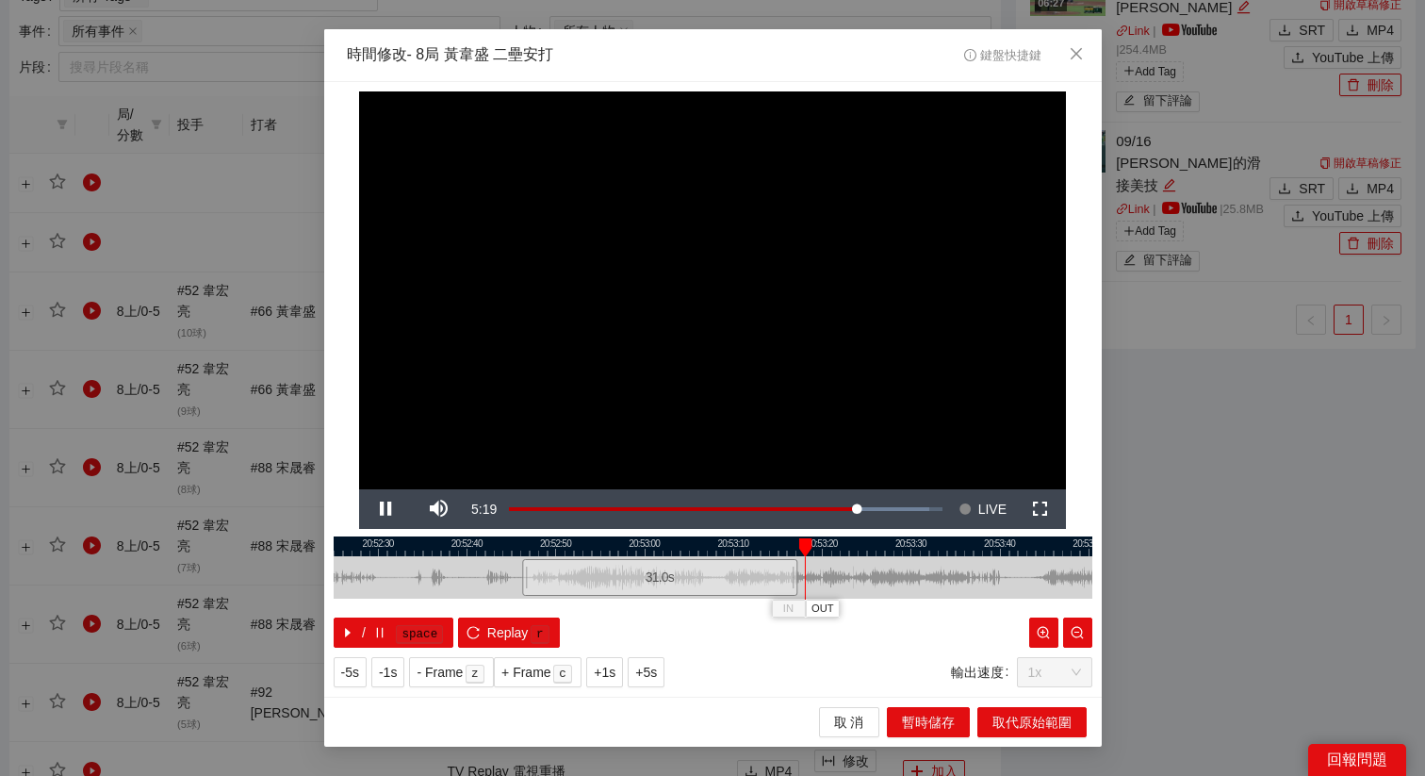
drag, startPoint x: 754, startPoint y: 547, endPoint x: 646, endPoint y: 550, distance: 108.5
click at [646, 550] on div at bounding box center [706, 546] width 759 height 20
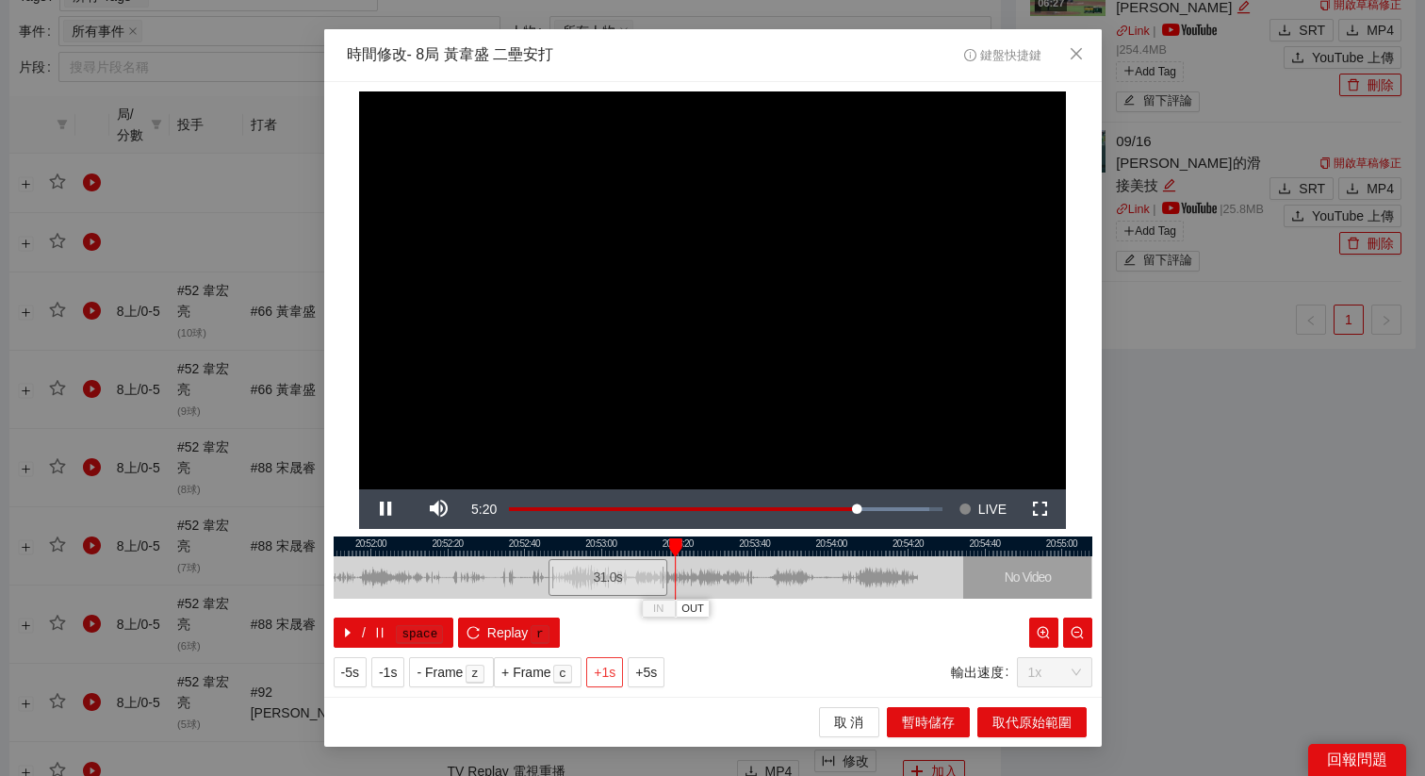
click at [615, 672] on span "+1s" at bounding box center [605, 672] width 22 height 21
click at [748, 611] on span "OUT" at bounding box center [740, 608] width 23 height 17
click at [490, 625] on span "Replay" at bounding box center [507, 632] width 41 height 21
click at [657, 664] on span "+5s" at bounding box center [646, 672] width 22 height 21
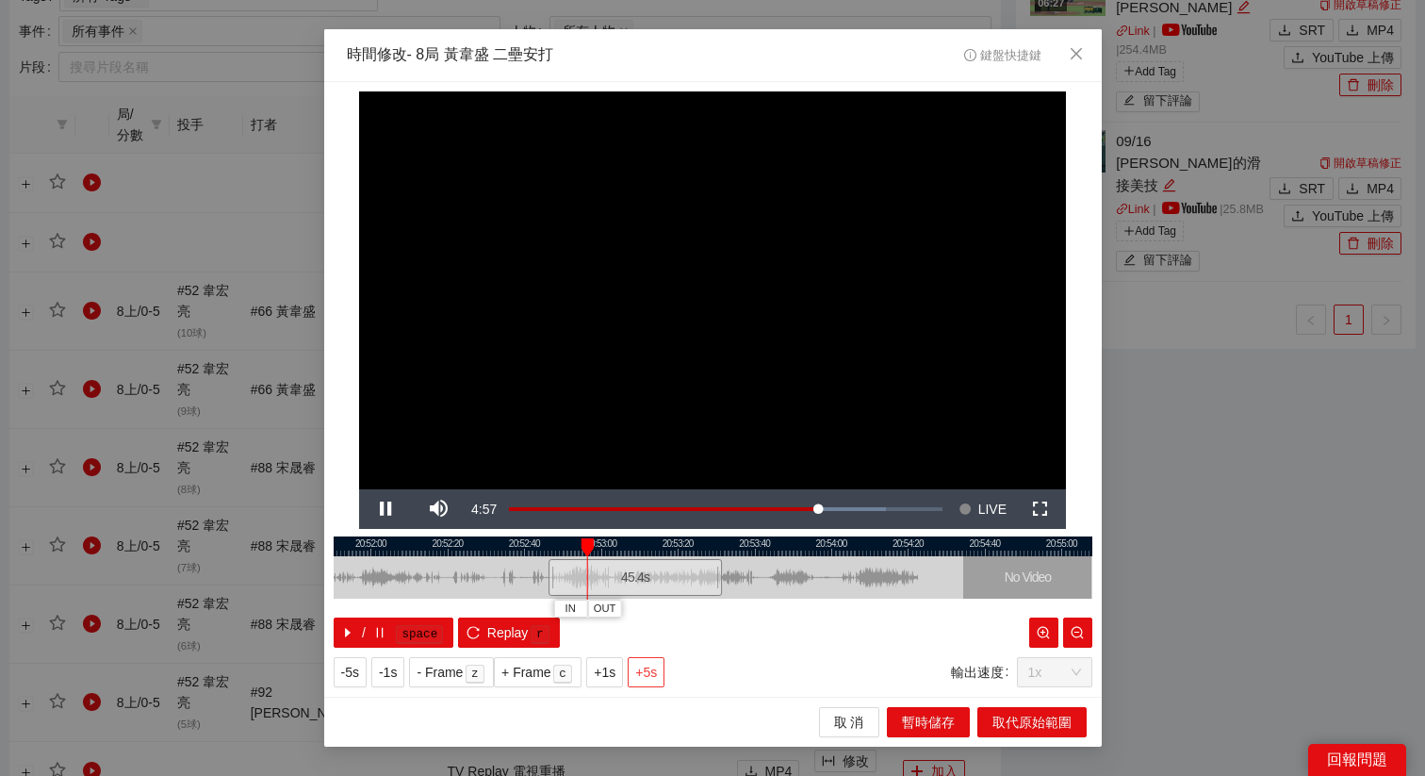
click at [657, 664] on span "+5s" at bounding box center [646, 672] width 22 height 21
click at [1013, 727] on span "取代原始範圍" at bounding box center [1032, 722] width 79 height 21
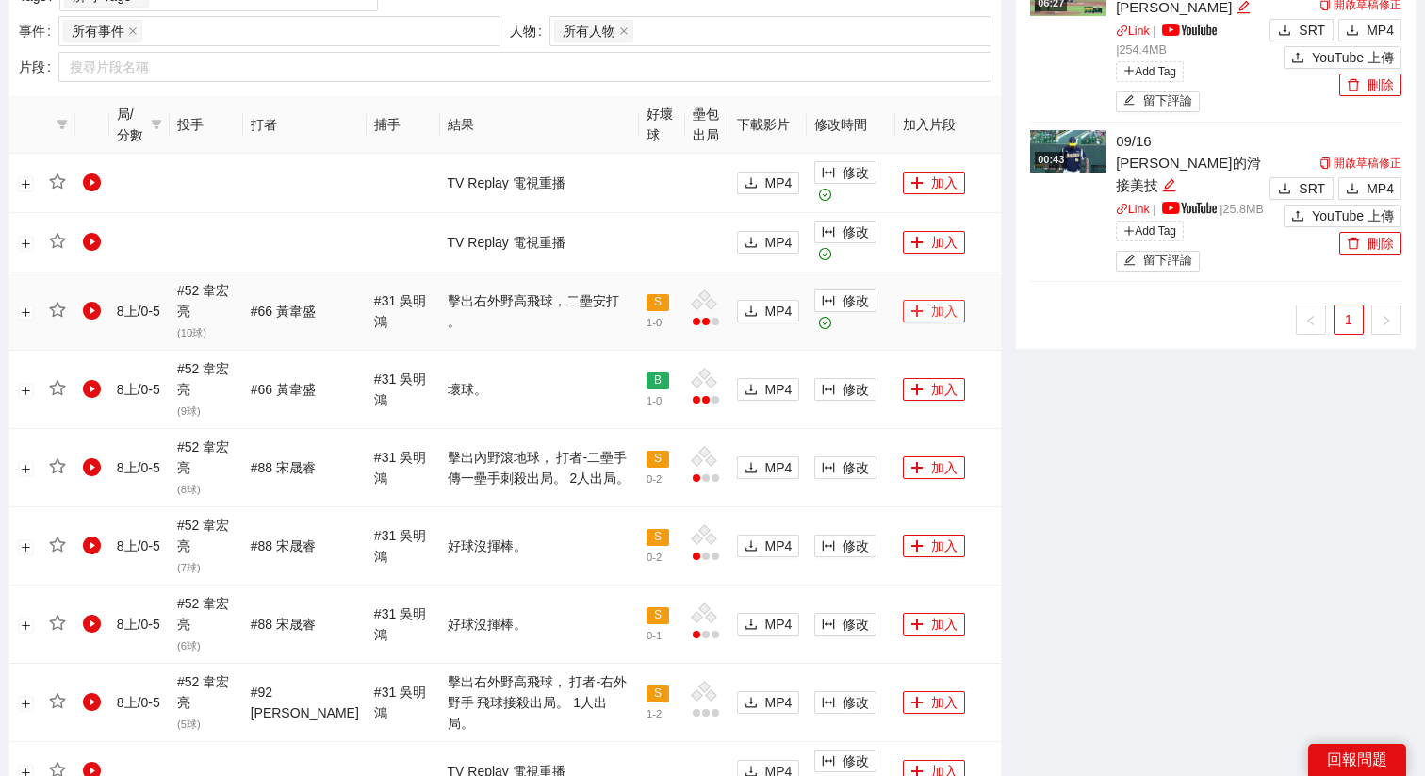
click at [919, 306] on button "加入" at bounding box center [934, 311] width 62 height 23
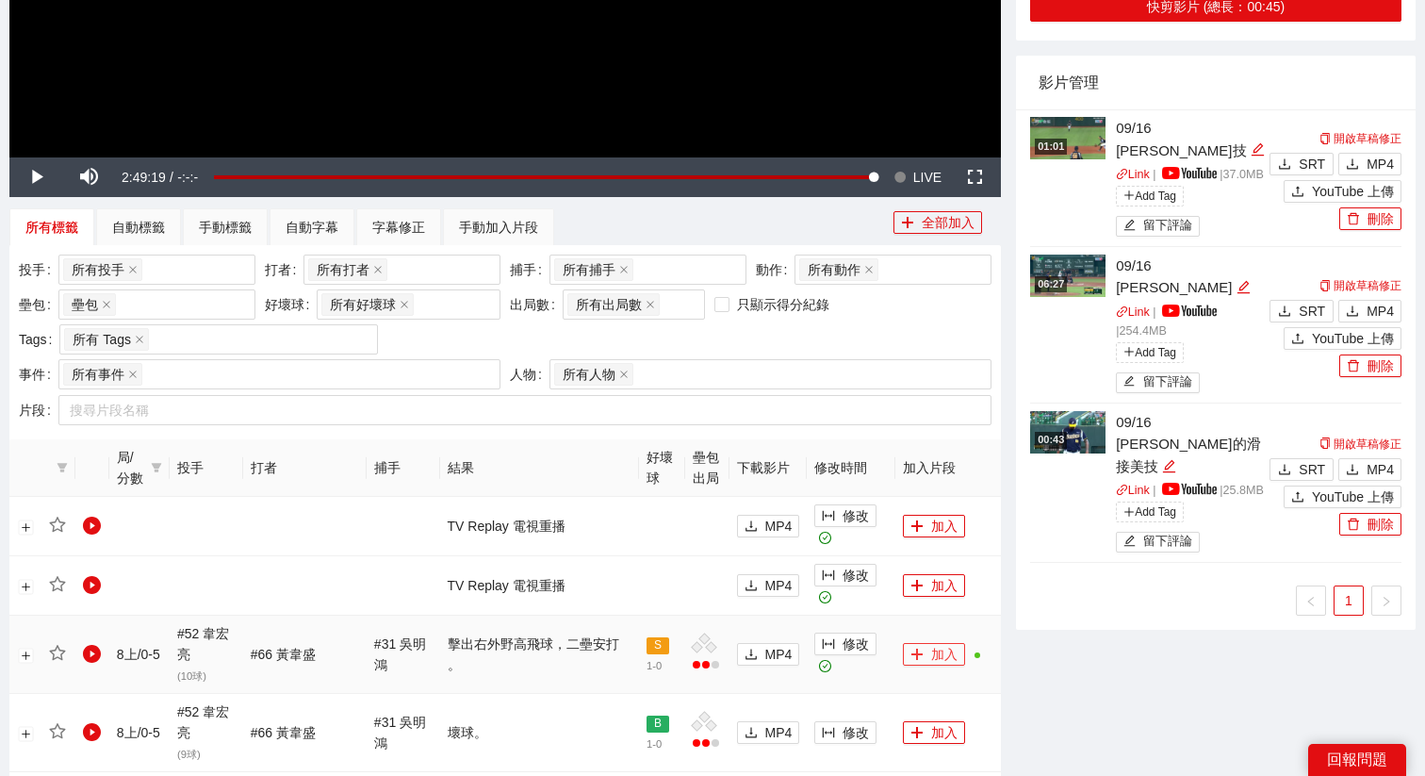
scroll to position [532, 0]
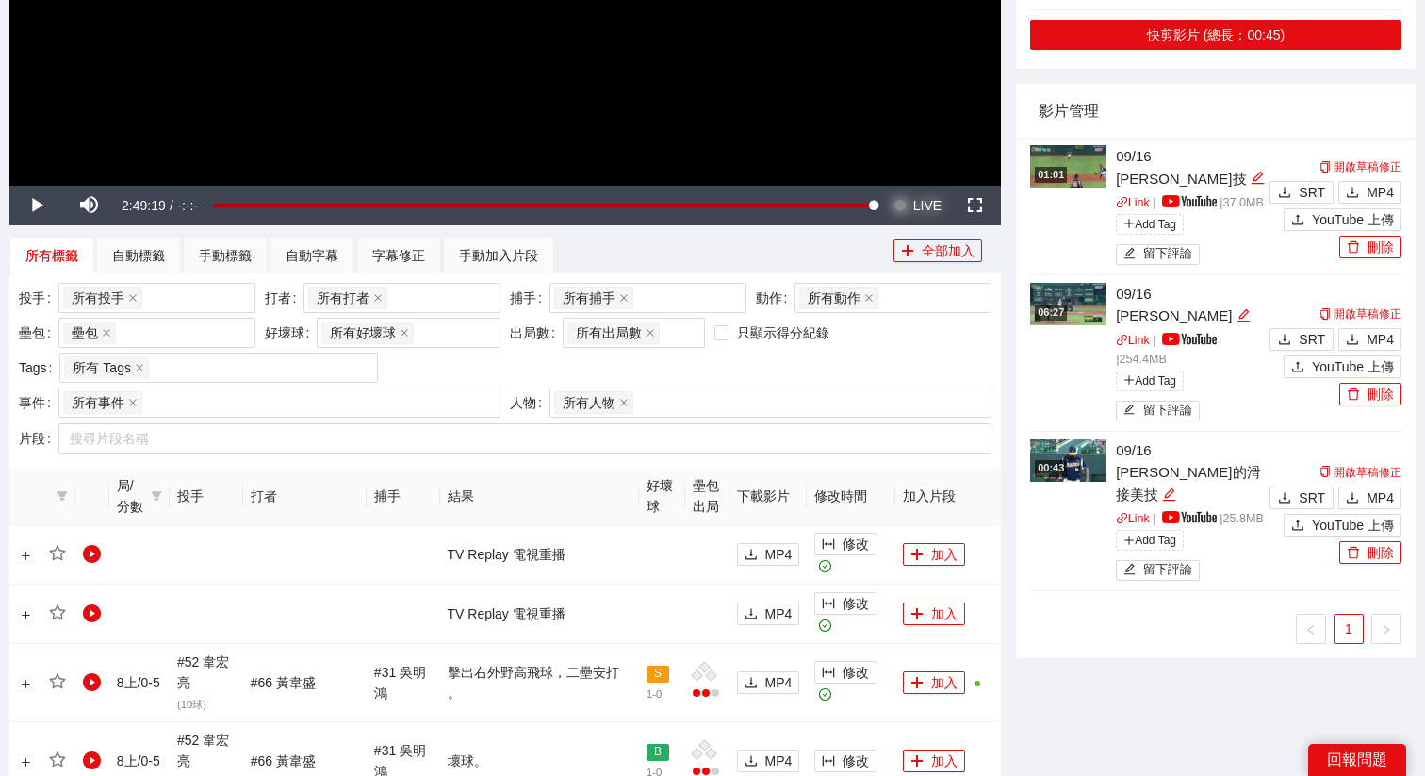
click at [928, 206] on span "LIVE" at bounding box center [927, 206] width 28 height 40
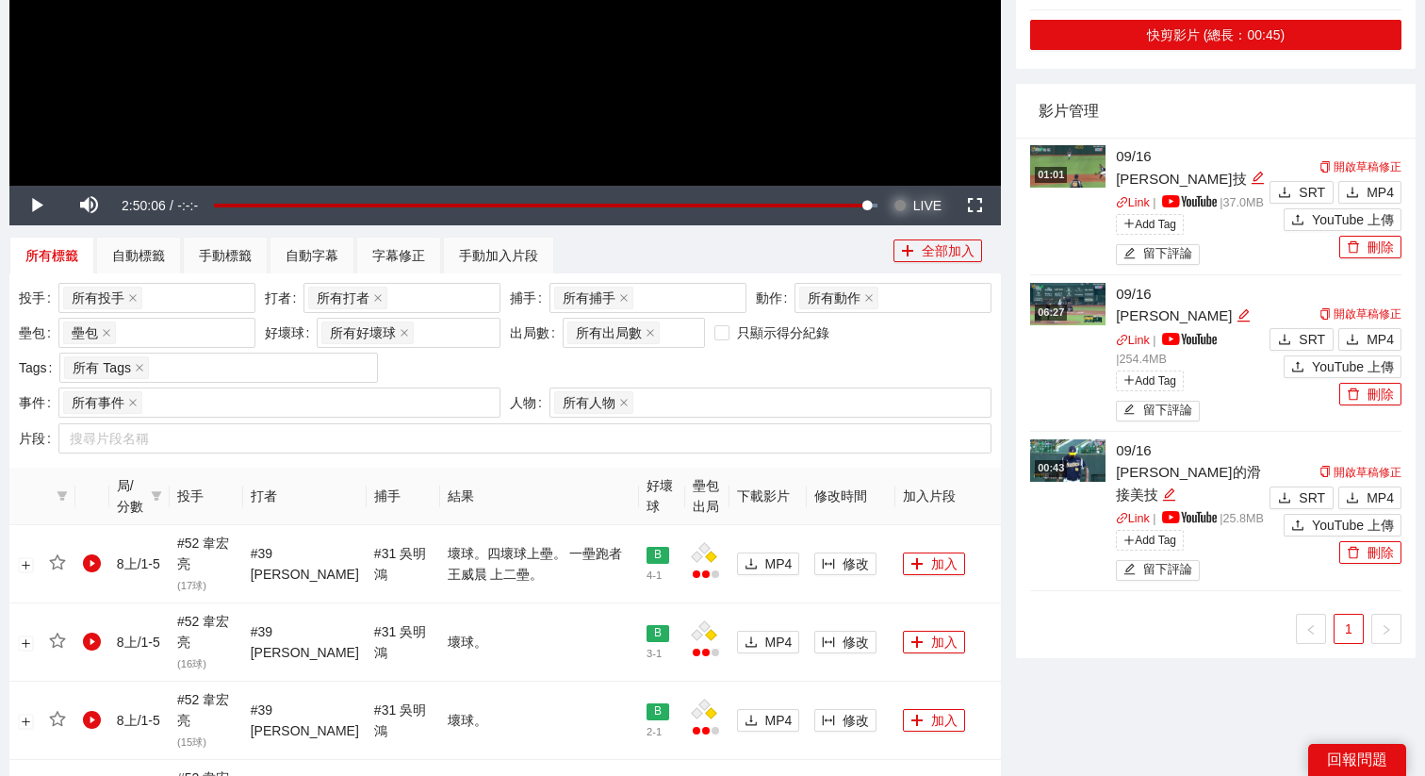
click at [917, 209] on span "LIVE" at bounding box center [927, 206] width 28 height 40
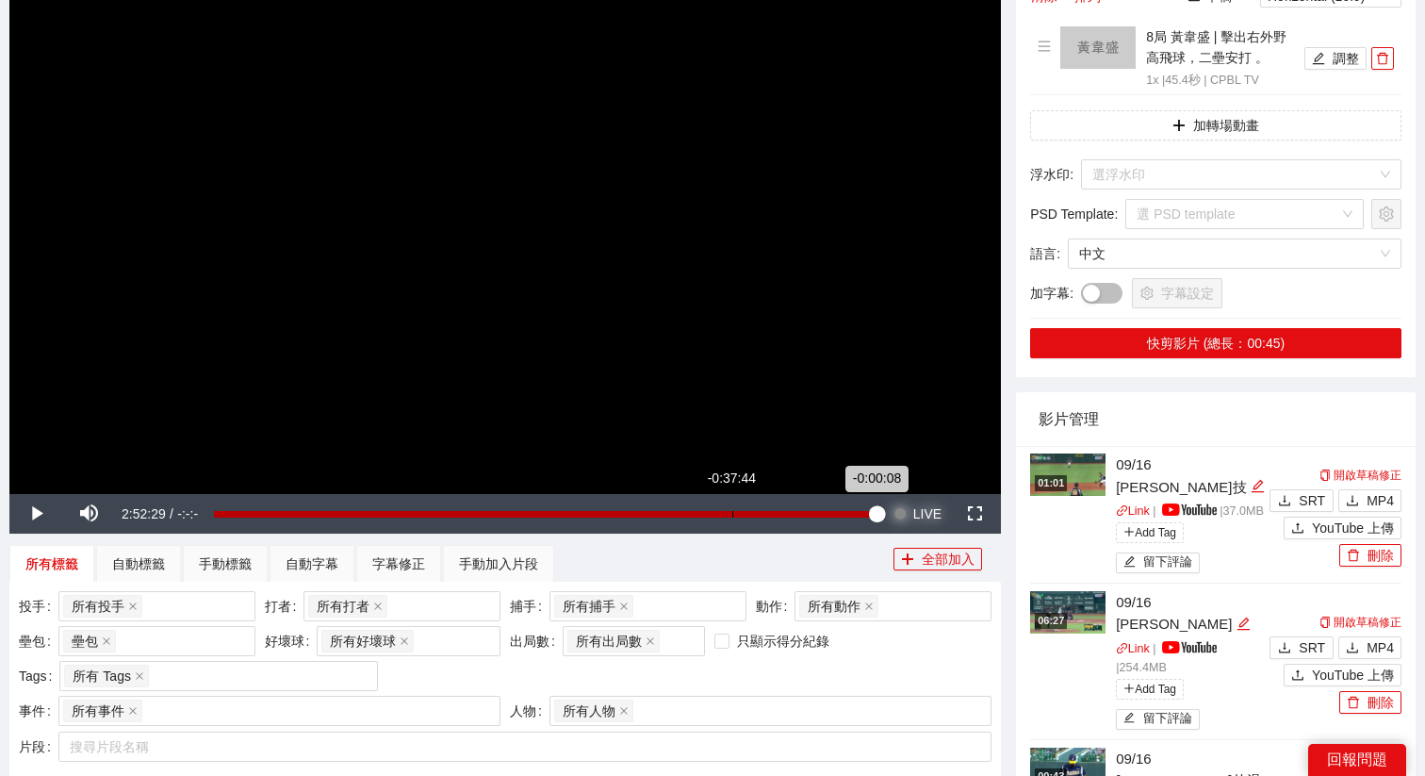
scroll to position [212, 0]
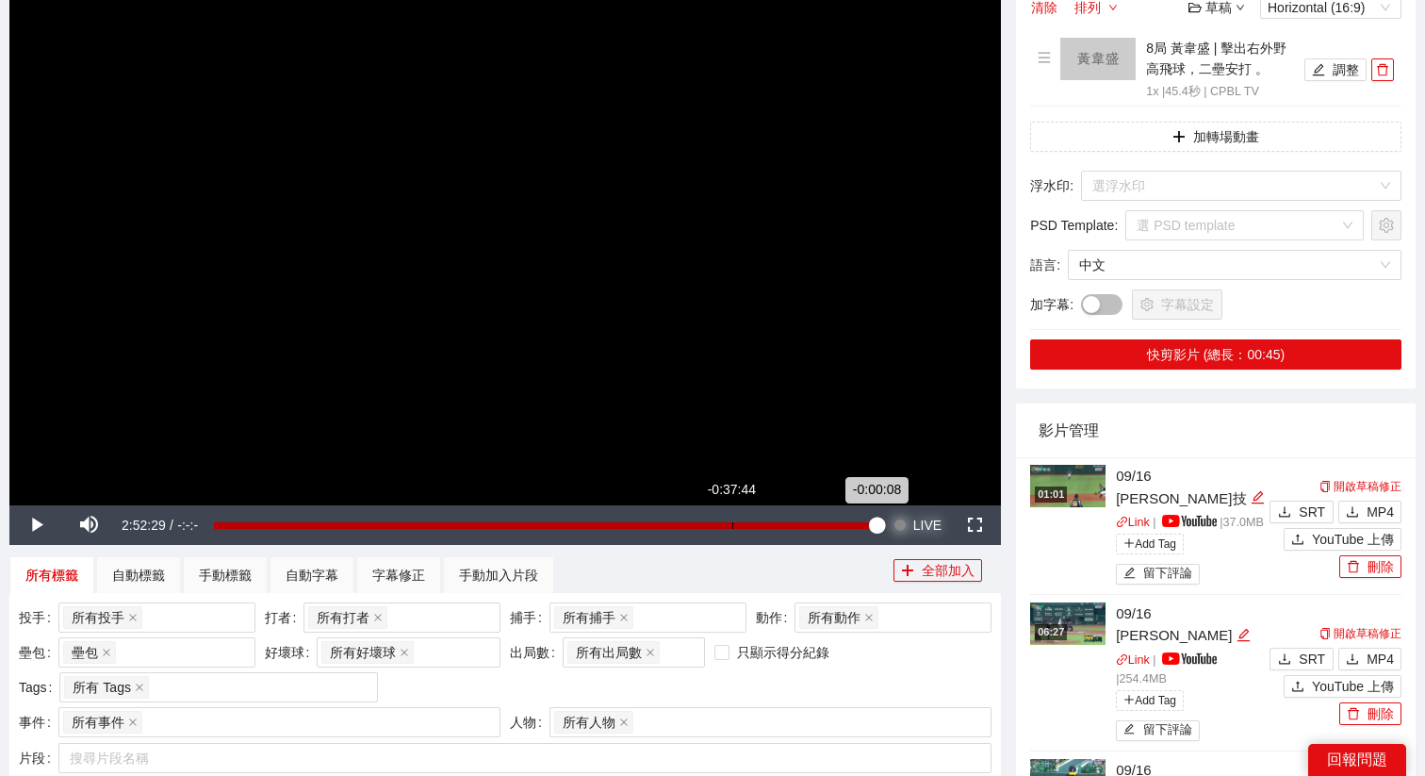
click at [887, 505] on button "Seek to live, currently behind live LIVE" at bounding box center [917, 525] width 61 height 40
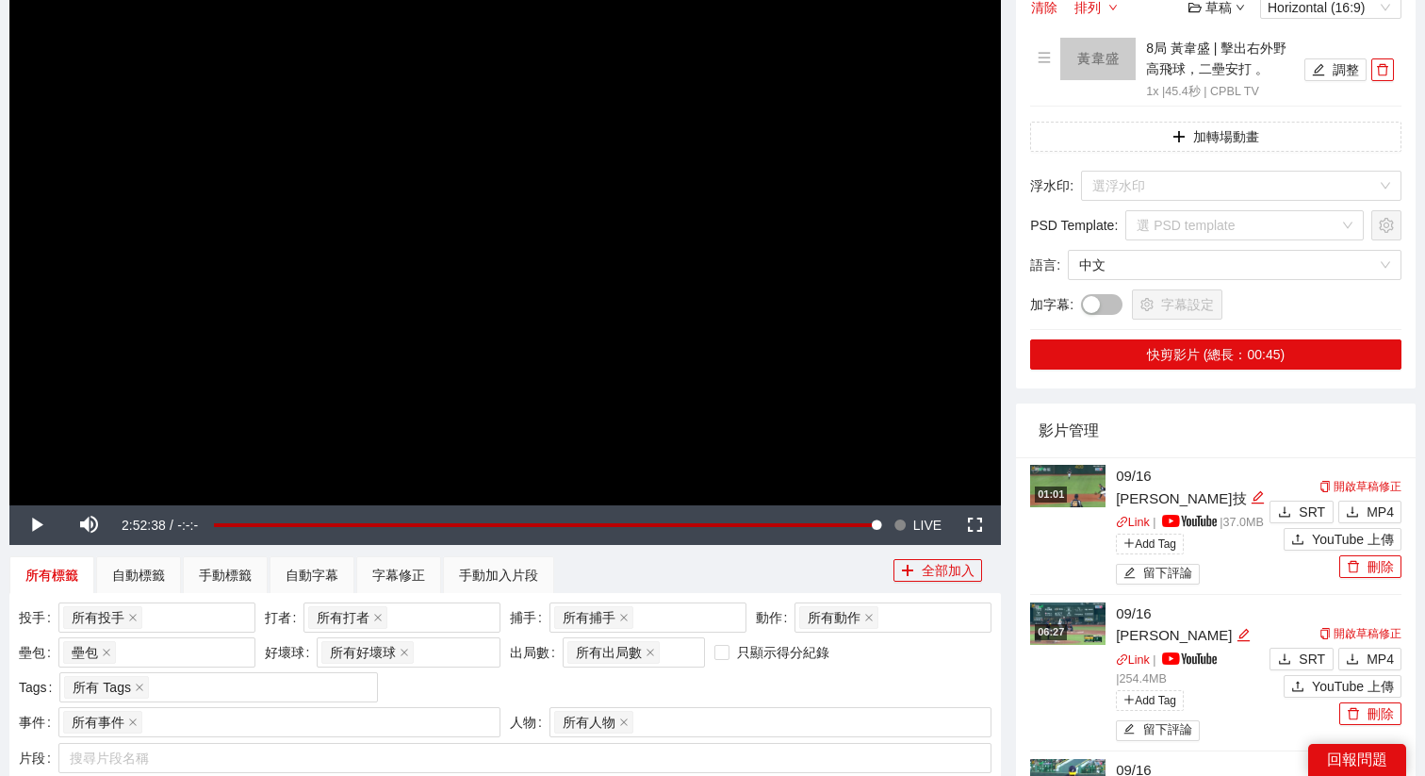
click at [690, 226] on video "Video Player" at bounding box center [505, 226] width 992 height 558
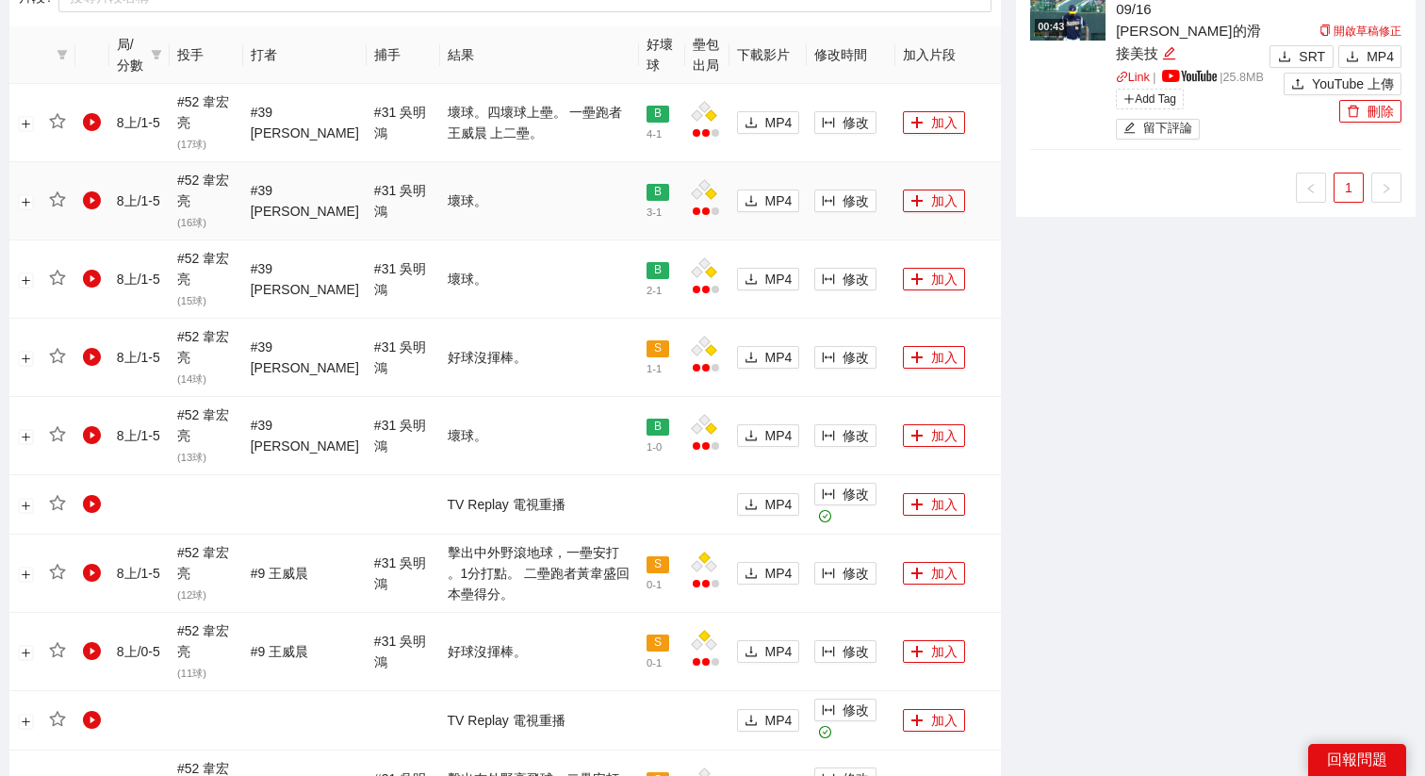
scroll to position [974, 0]
click at [822, 580] on span "column-width" at bounding box center [828, 573] width 13 height 15
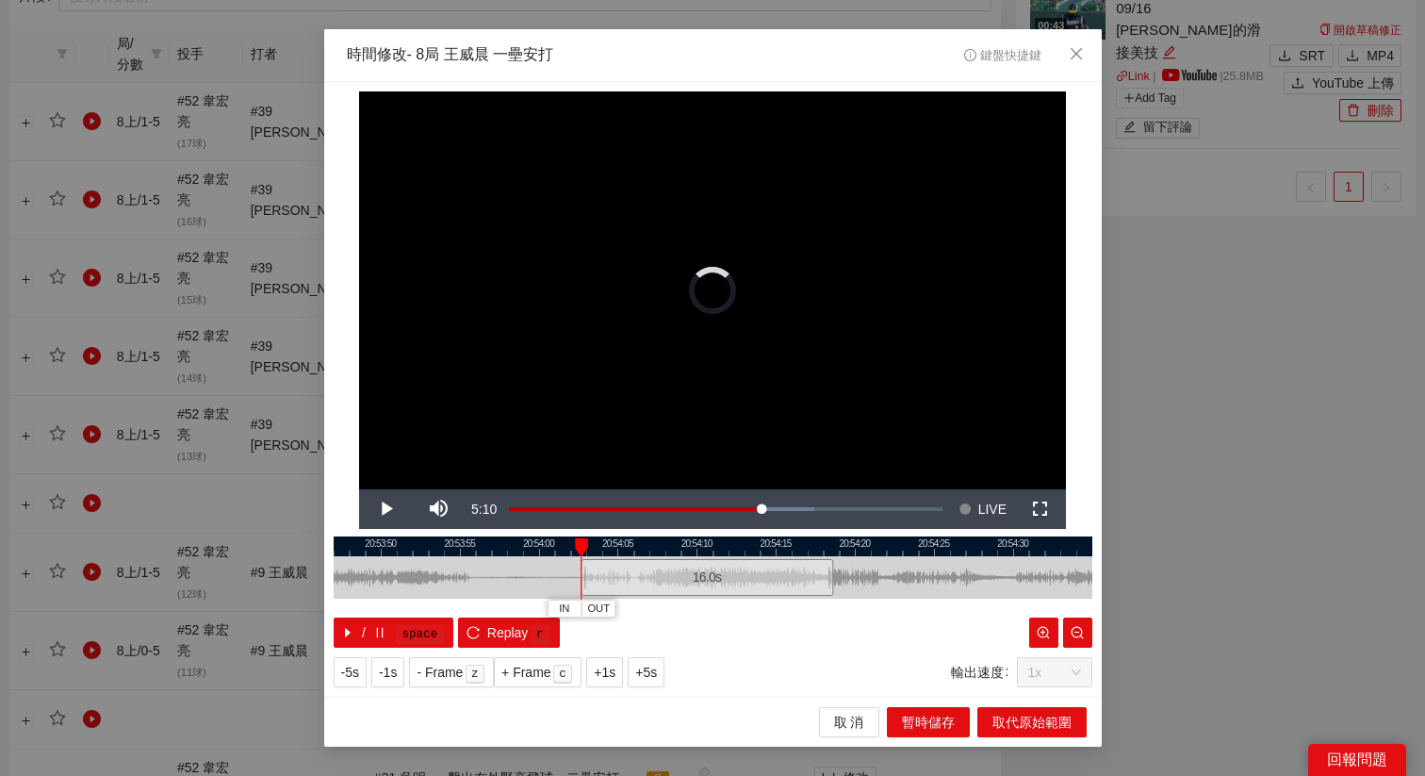
drag, startPoint x: 709, startPoint y: 574, endPoint x: 695, endPoint y: 572, distance: 14.3
click at [695, 572] on div "16.0 s" at bounding box center [707, 577] width 253 height 37
click at [669, 576] on div "16.0 s" at bounding box center [705, 577] width 253 height 37
click at [531, 628] on kbd "r" at bounding box center [540, 634] width 19 height 19
click at [646, 578] on div "16.0 s" at bounding box center [703, 577] width 253 height 37
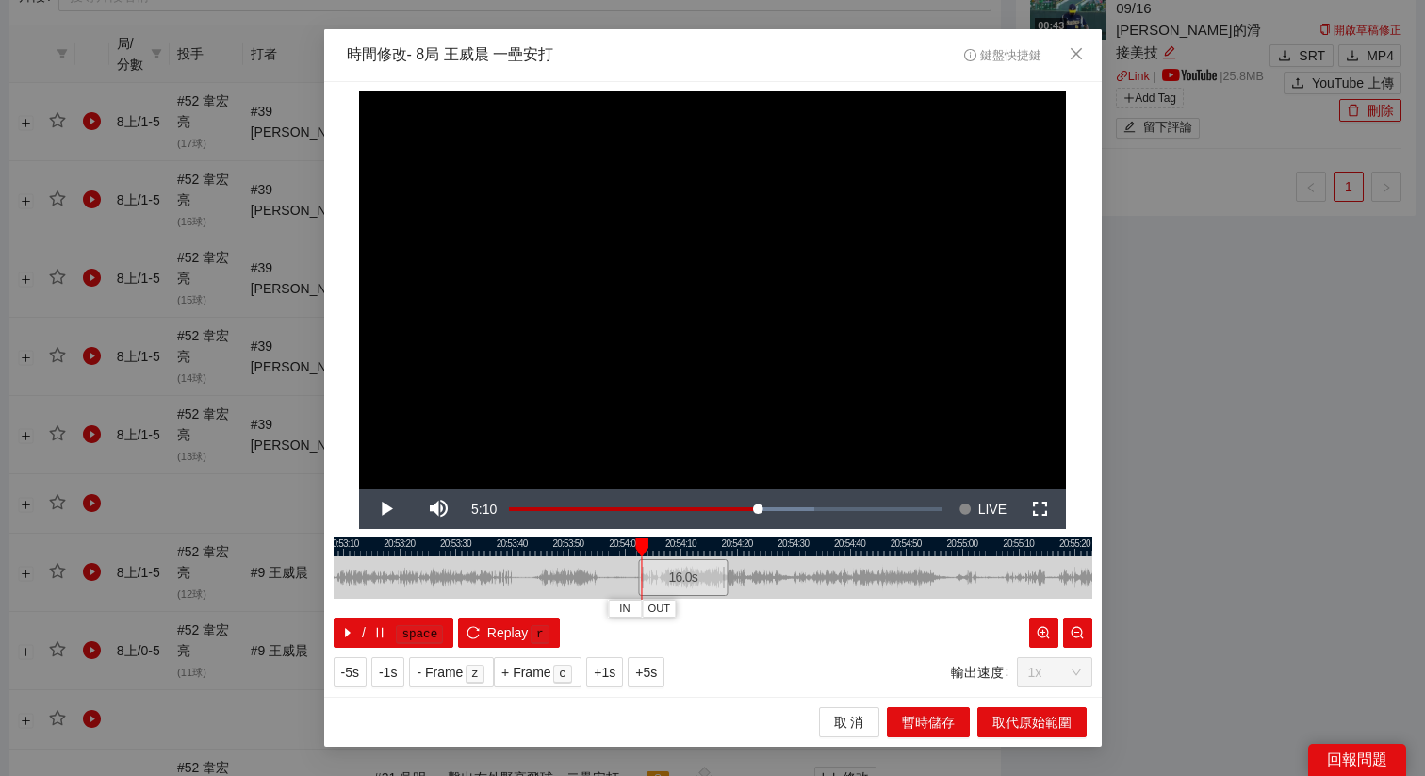
drag, startPoint x: 835, startPoint y: 550, endPoint x: 709, endPoint y: 552, distance: 126.3
click at [709, 552] on div at bounding box center [626, 546] width 759 height 20
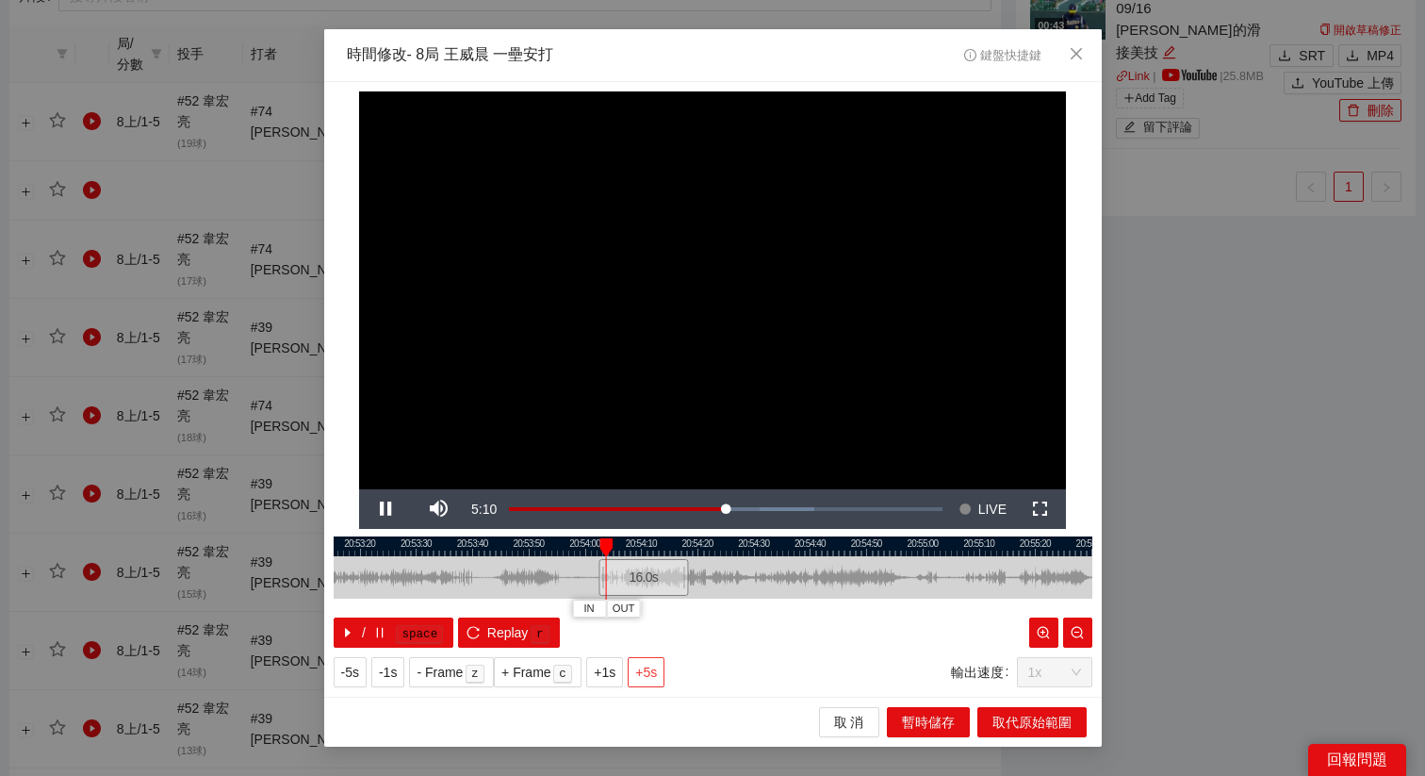
click at [657, 681] on span "+5s" at bounding box center [646, 672] width 22 height 21
click at [649, 674] on span "+5s" at bounding box center [646, 672] width 22 height 21
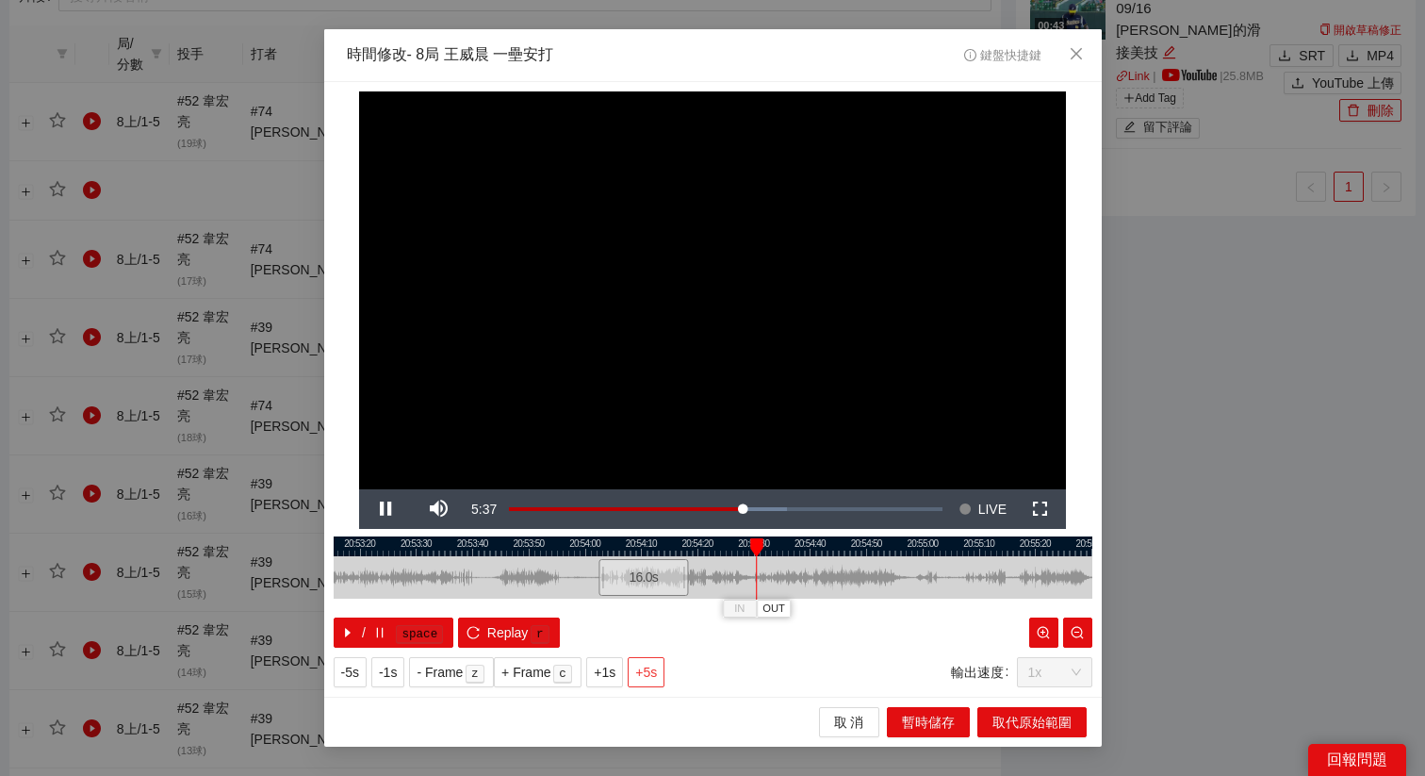
click at [649, 674] on span "+5s" at bounding box center [646, 672] width 22 height 21
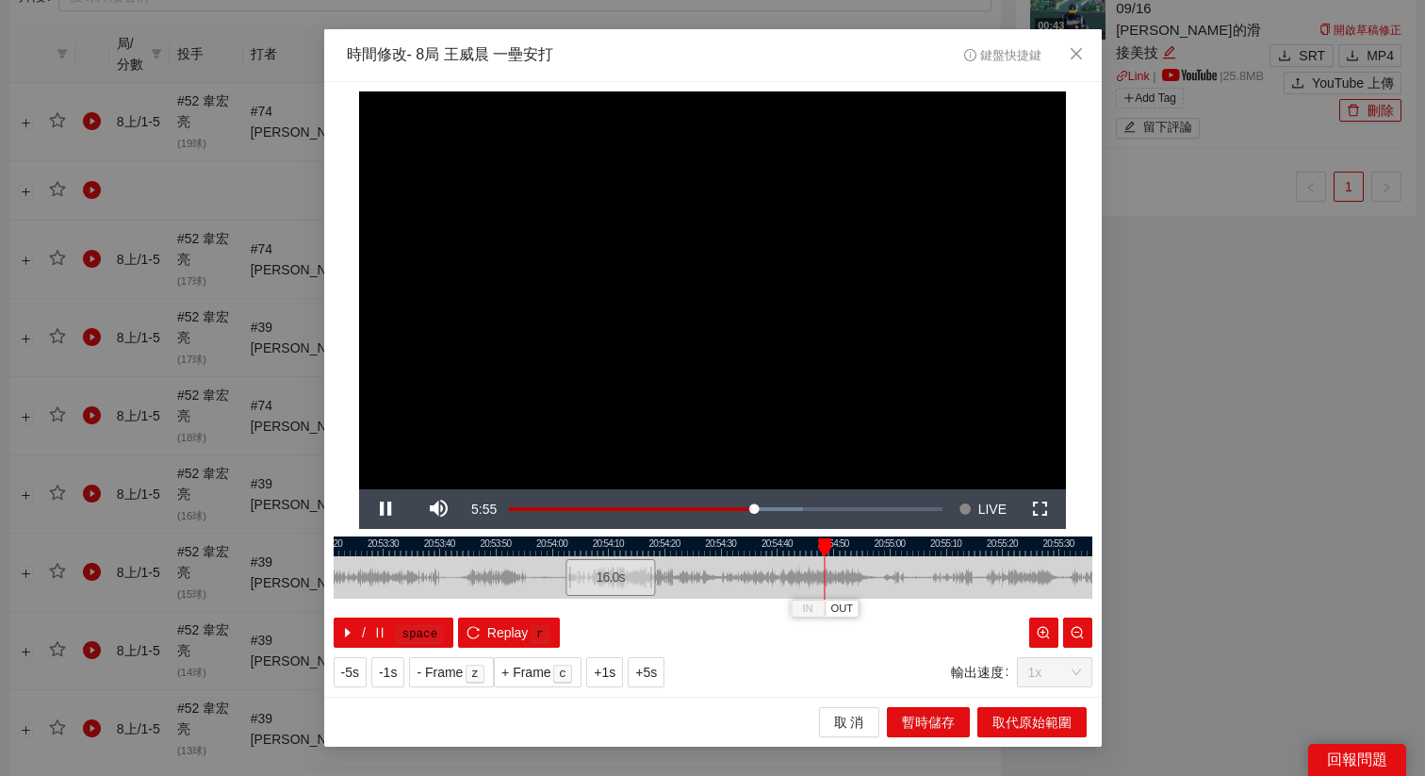
drag, startPoint x: 813, startPoint y: 545, endPoint x: 725, endPoint y: 549, distance: 88.7
click at [725, 549] on div at bounding box center [680, 546] width 759 height 20
click at [813, 613] on div "20:53:30 20:53:40 20:53:50 20:54:00 20:54:10 20:54:20 20:54:30 20:54:40 20:54:5…" at bounding box center [713, 591] width 759 height 111
click at [807, 611] on button "OUT" at bounding box center [797, 608] width 34 height 18
click at [799, 549] on div at bounding box center [713, 546] width 759 height 20
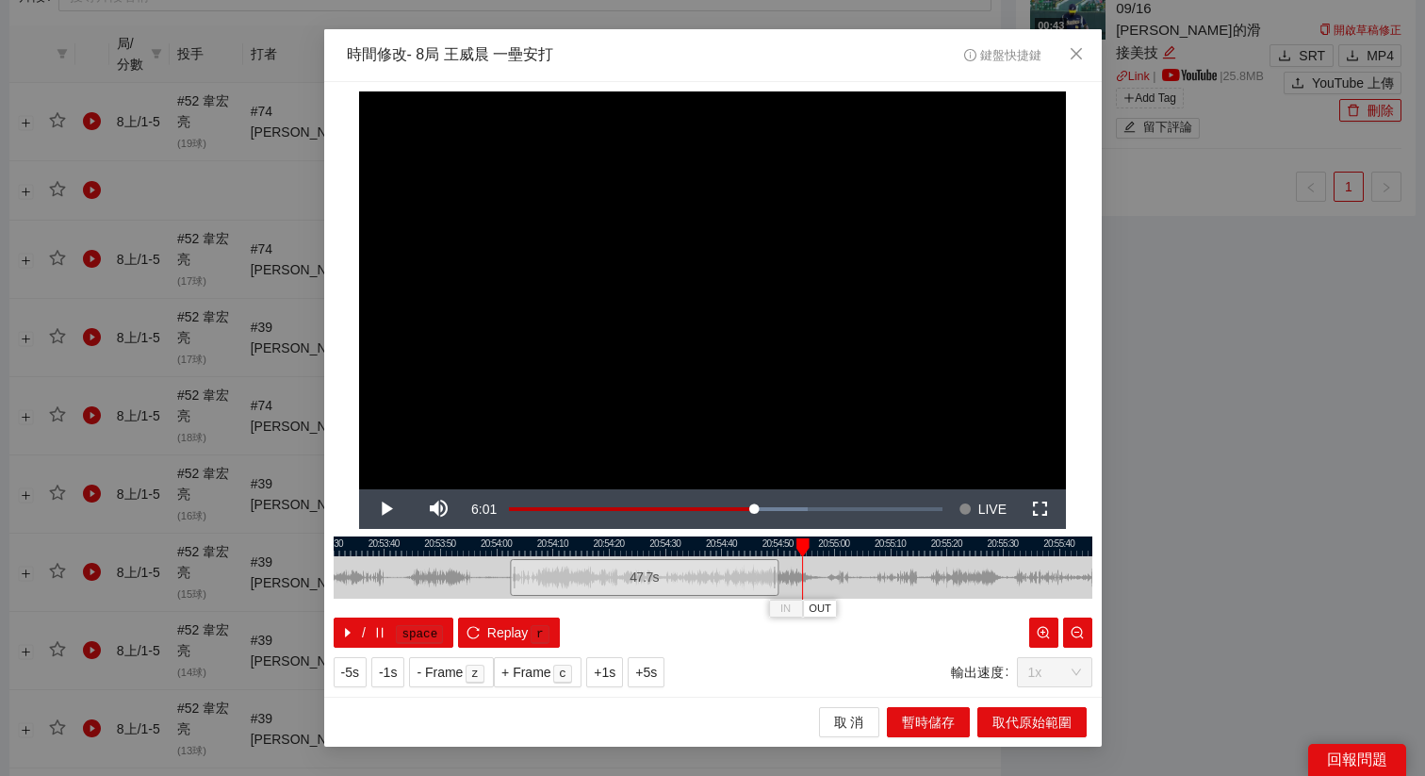
click at [791, 538] on div at bounding box center [713, 546] width 759 height 20
click at [829, 610] on span "OUT" at bounding box center [819, 608] width 23 height 17
click at [780, 549] on div at bounding box center [713, 546] width 759 height 20
click at [759, 549] on div at bounding box center [713, 546] width 759 height 20
click at [776, 546] on div at bounding box center [779, 547] width 13 height 19
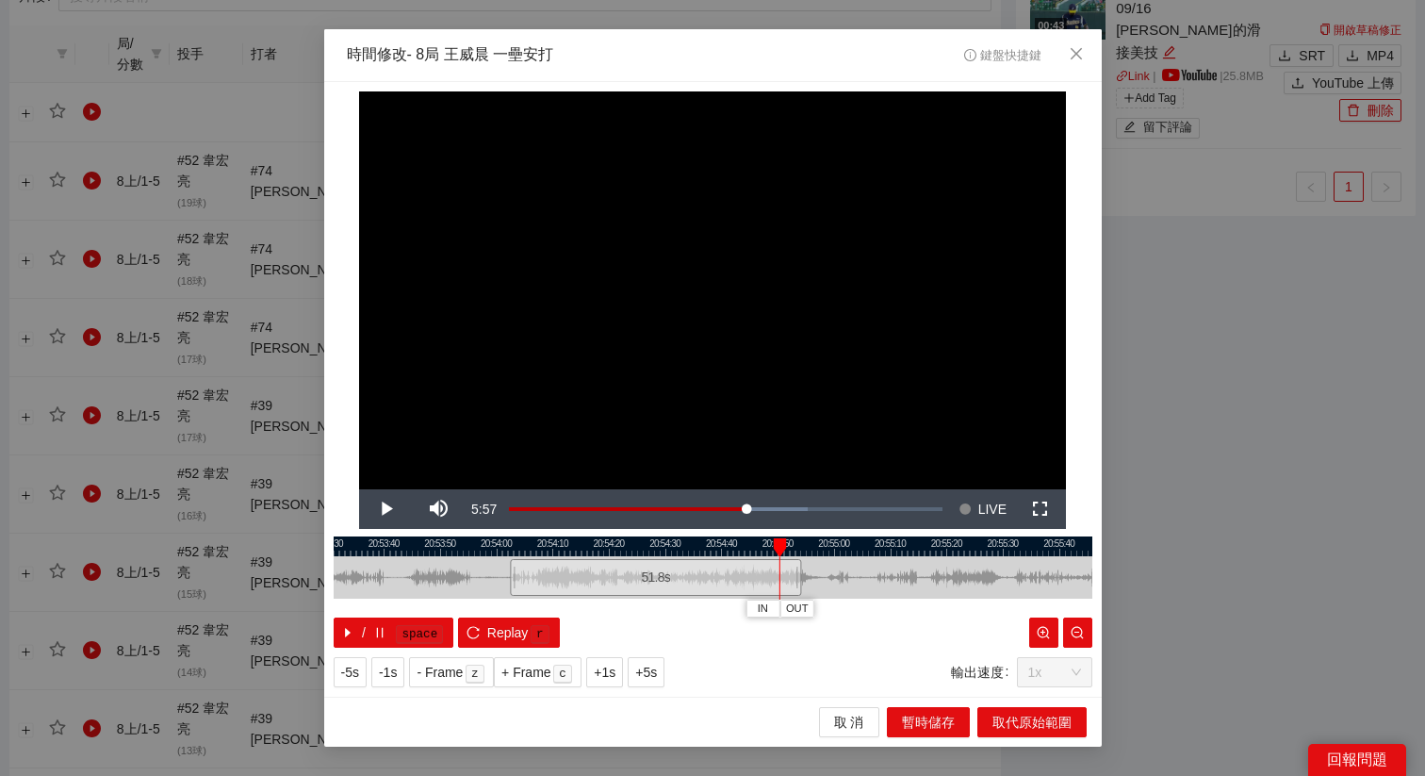
click at [769, 542] on div at bounding box center [713, 546] width 759 height 20
click at [807, 611] on button "OUT" at bounding box center [796, 608] width 34 height 18
click at [997, 723] on span "取代原始範圍" at bounding box center [1032, 722] width 79 height 21
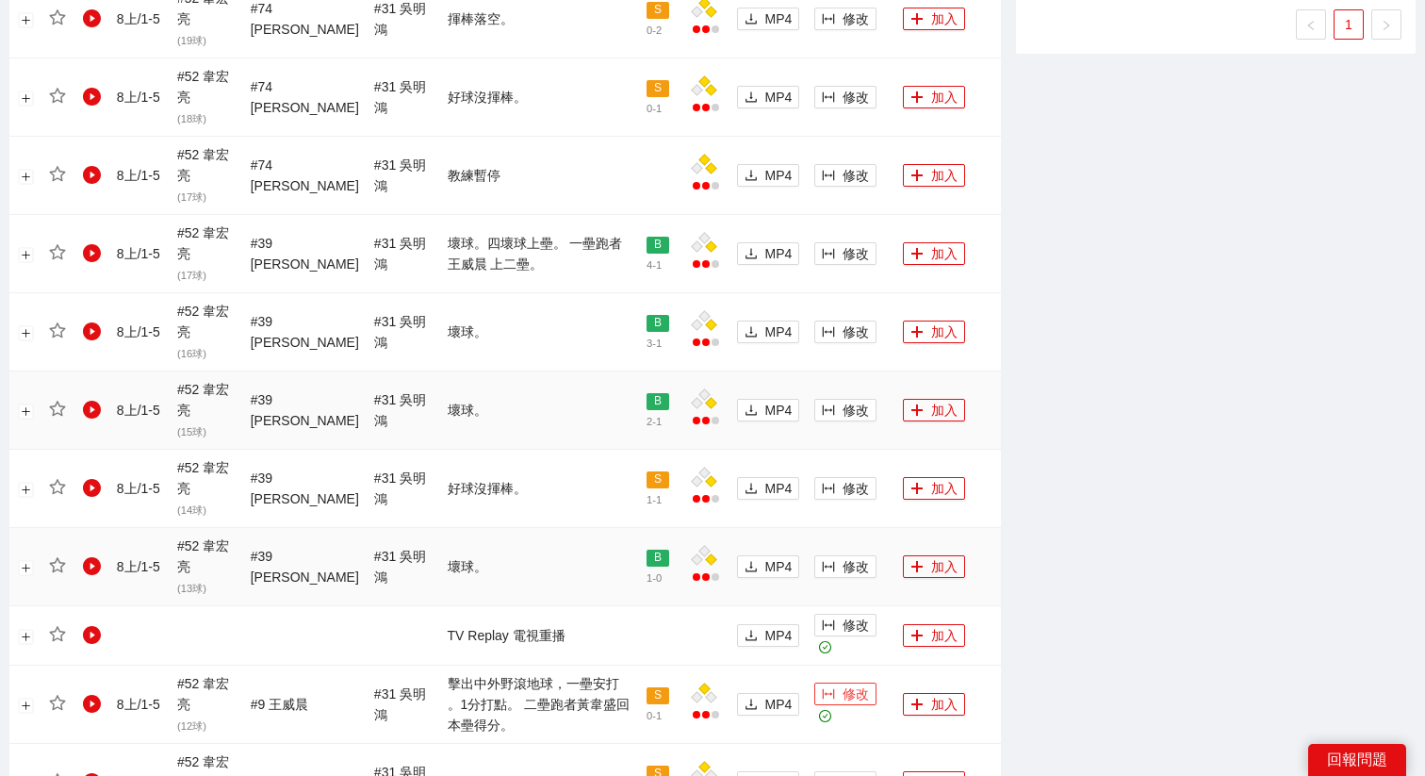
scroll to position [1142, 0]
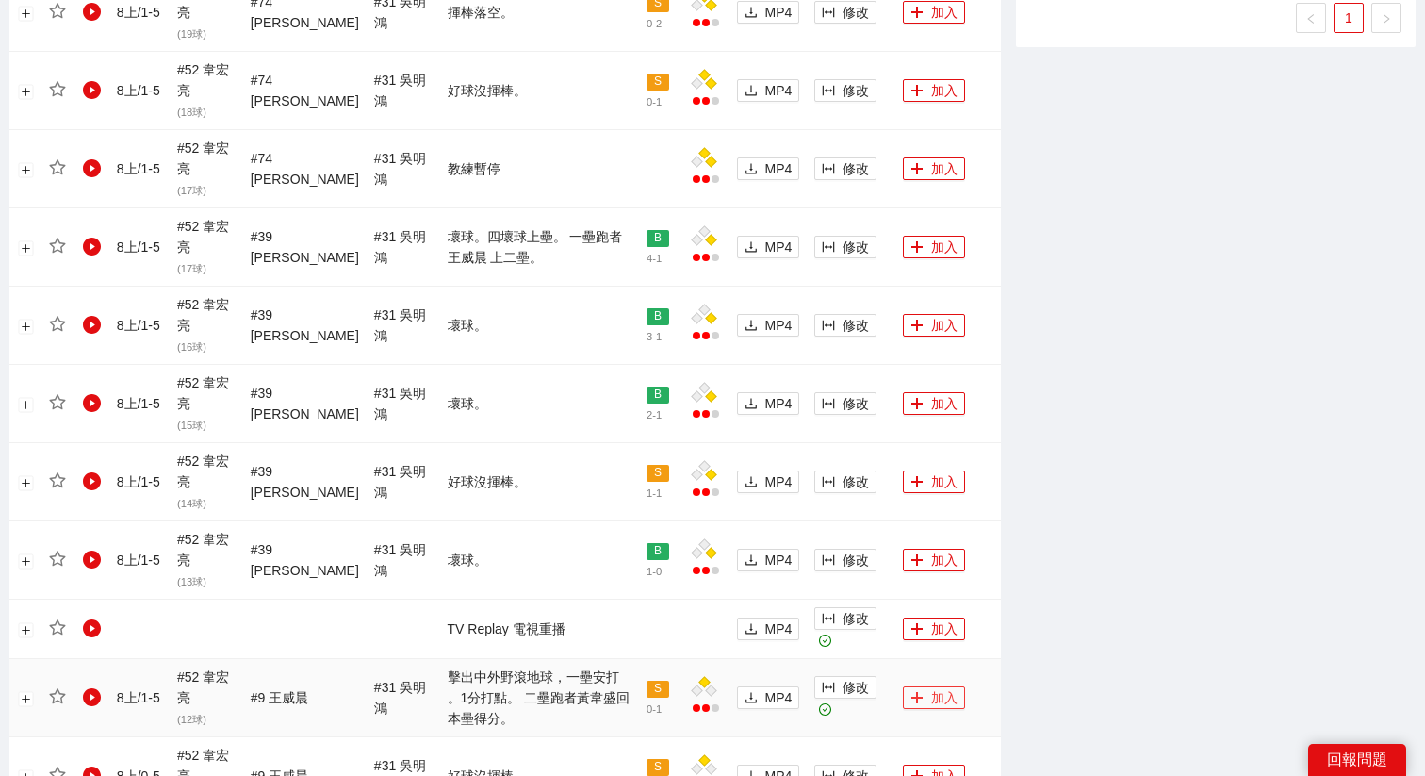
click at [928, 686] on button "加入" at bounding box center [934, 697] width 62 height 23
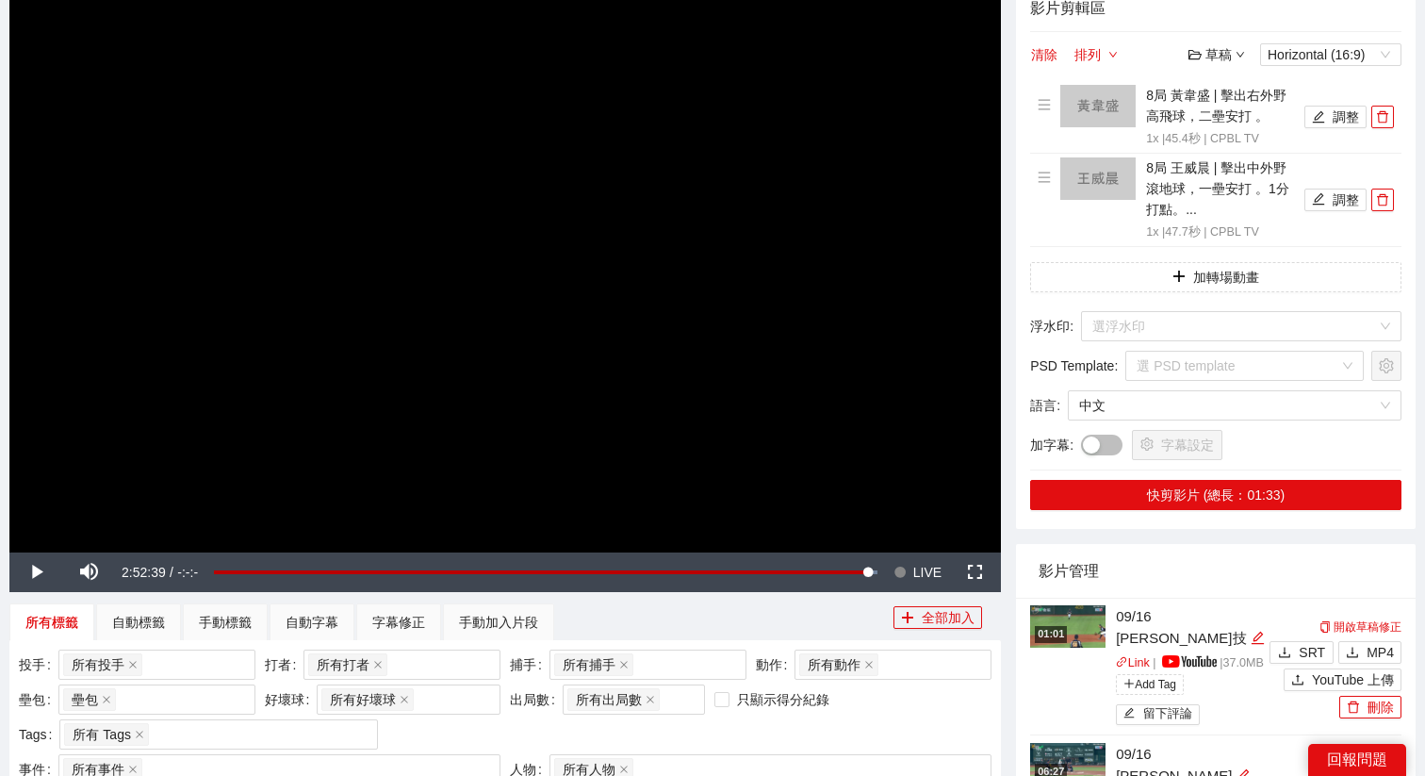
scroll to position [94, 0]
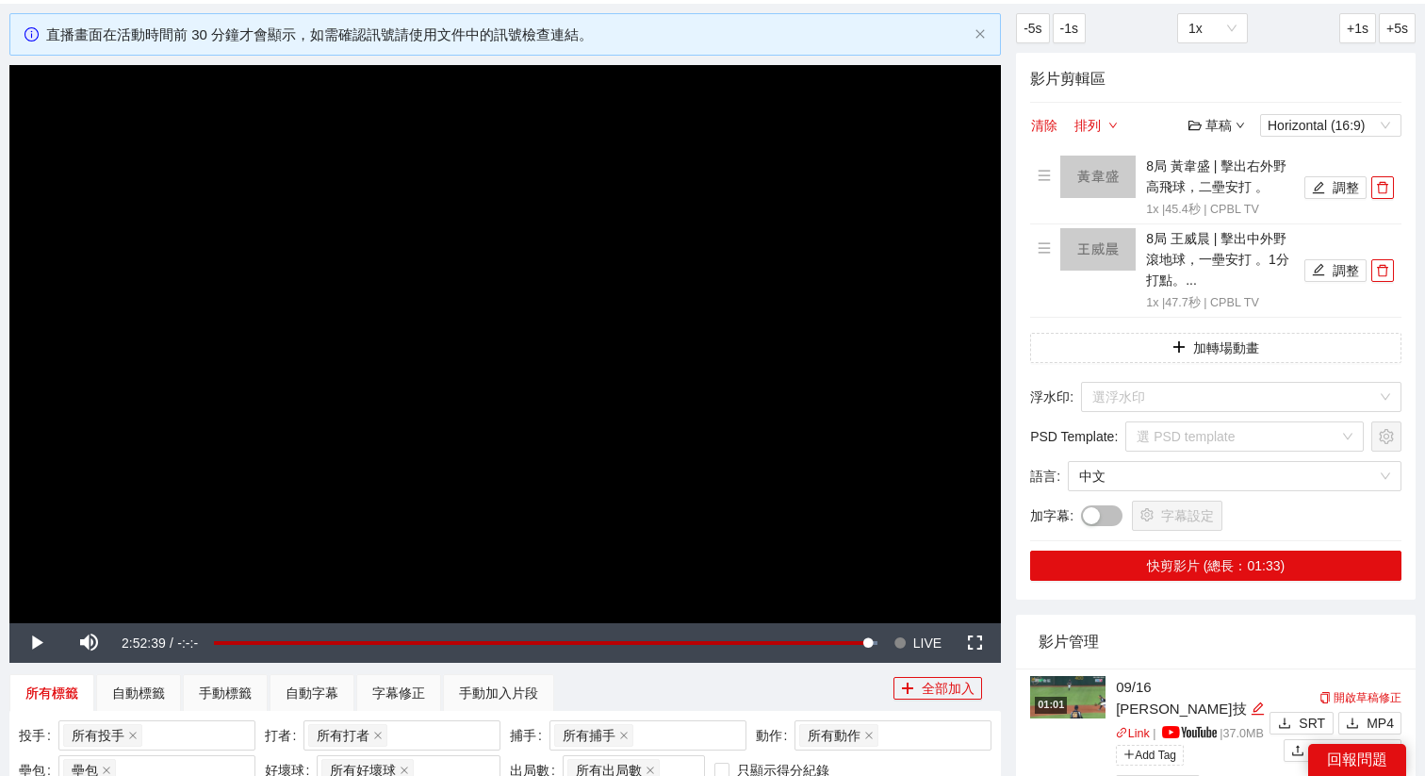
click at [858, 361] on video "Video Player" at bounding box center [505, 344] width 992 height 558
click at [910, 641] on button "Seek to live, currently behind live LIVE" at bounding box center [917, 643] width 61 height 40
click at [1121, 404] on input "search" at bounding box center [1234, 397] width 285 height 28
click at [1183, 405] on input "search" at bounding box center [1234, 397] width 285 height 28
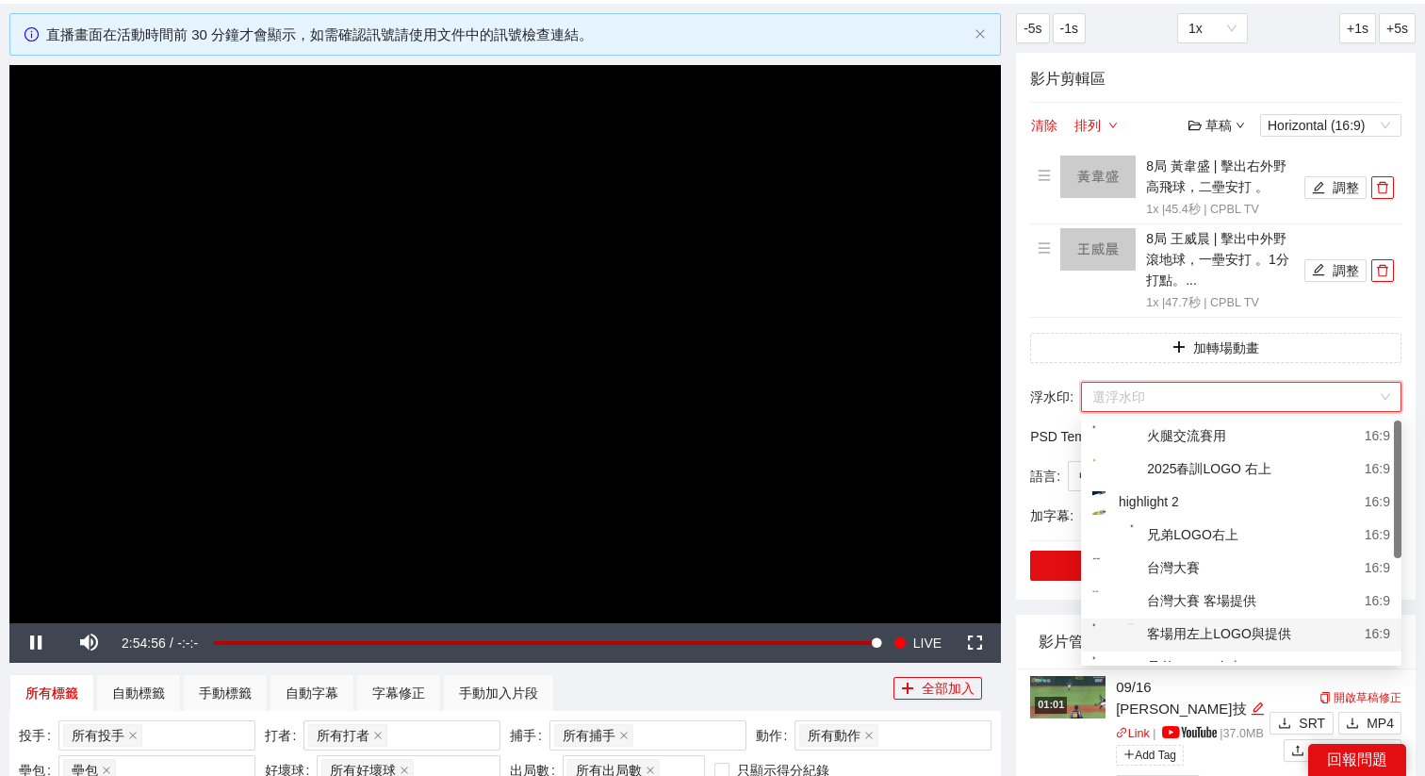
click at [1179, 623] on div "客場用左上LOGO與提供" at bounding box center [1191, 635] width 199 height 24
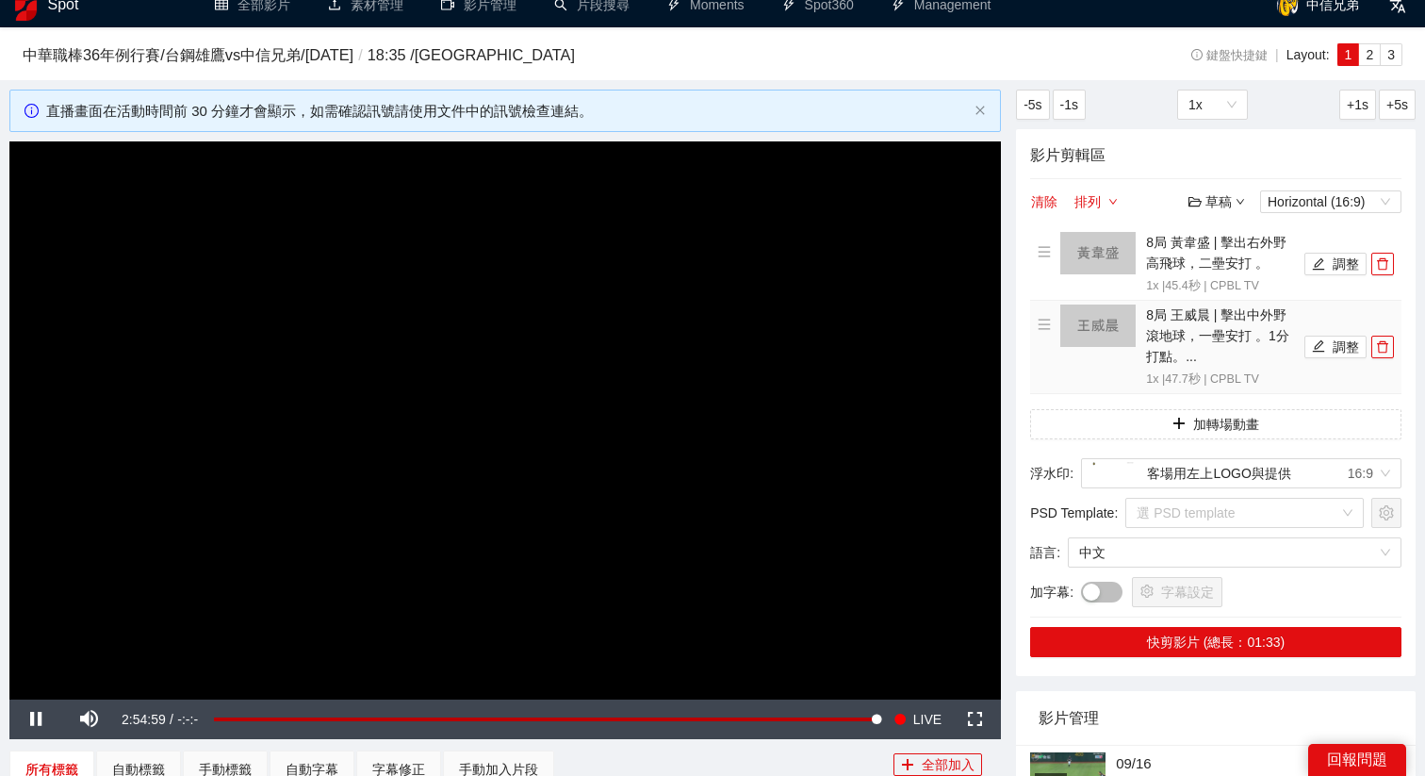
scroll to position [15, 0]
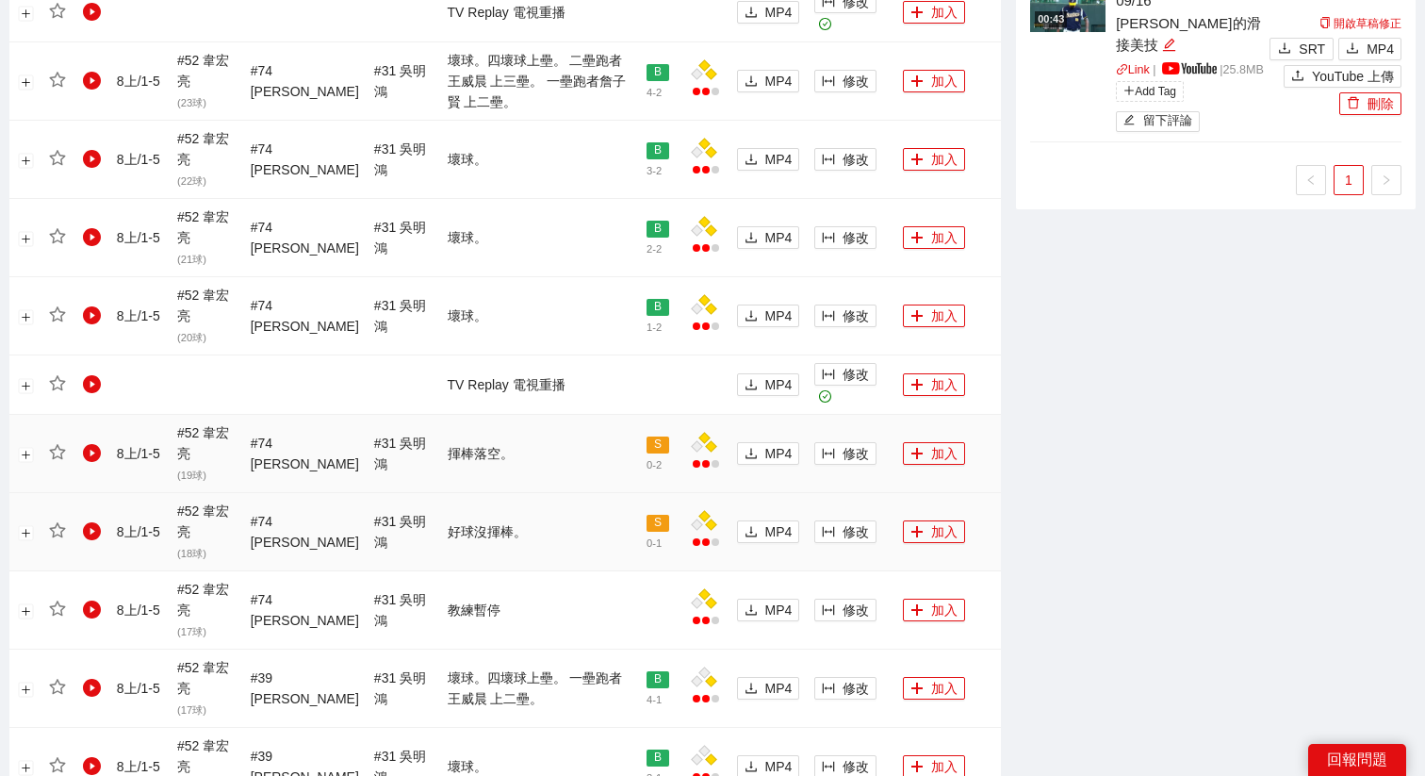
scroll to position [1081, 0]
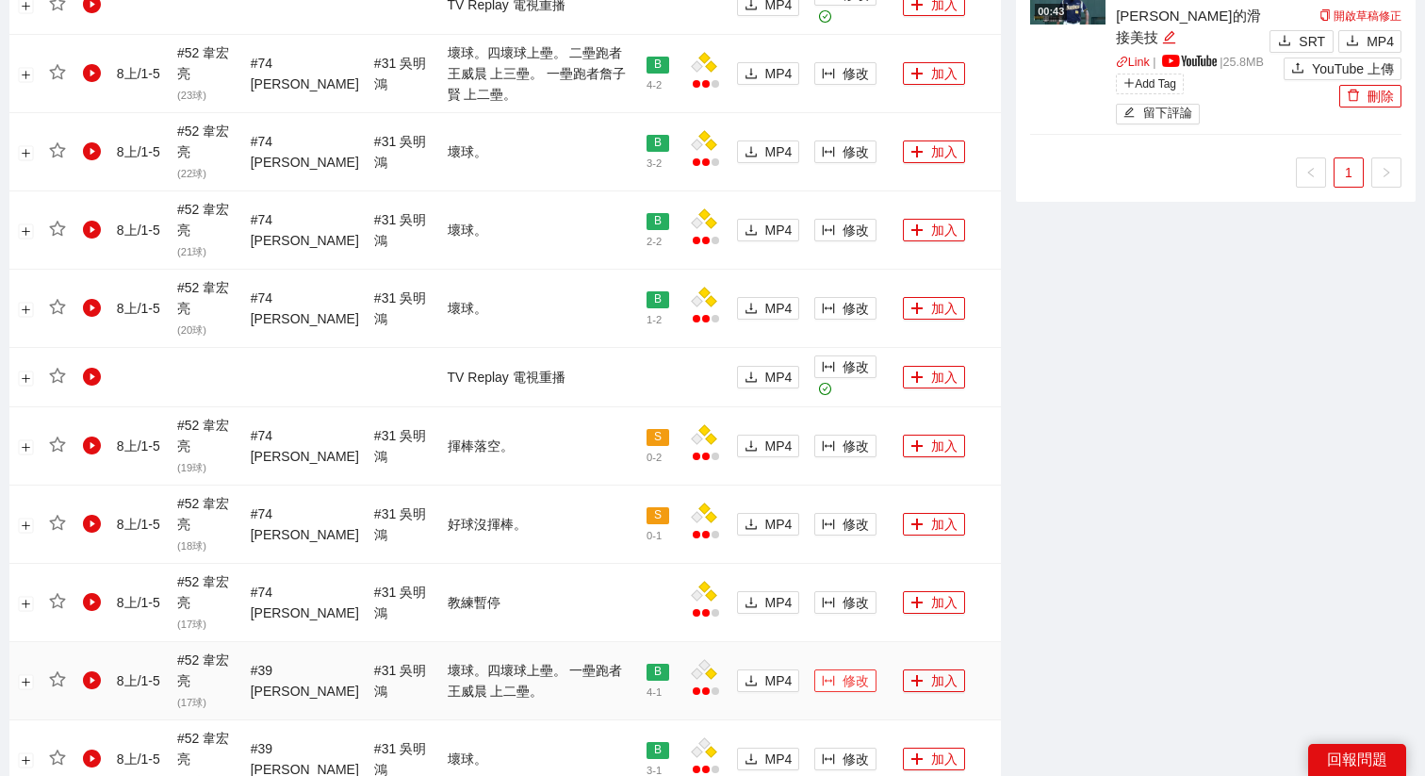
click at [843, 681] on span "修改" at bounding box center [856, 680] width 26 height 21
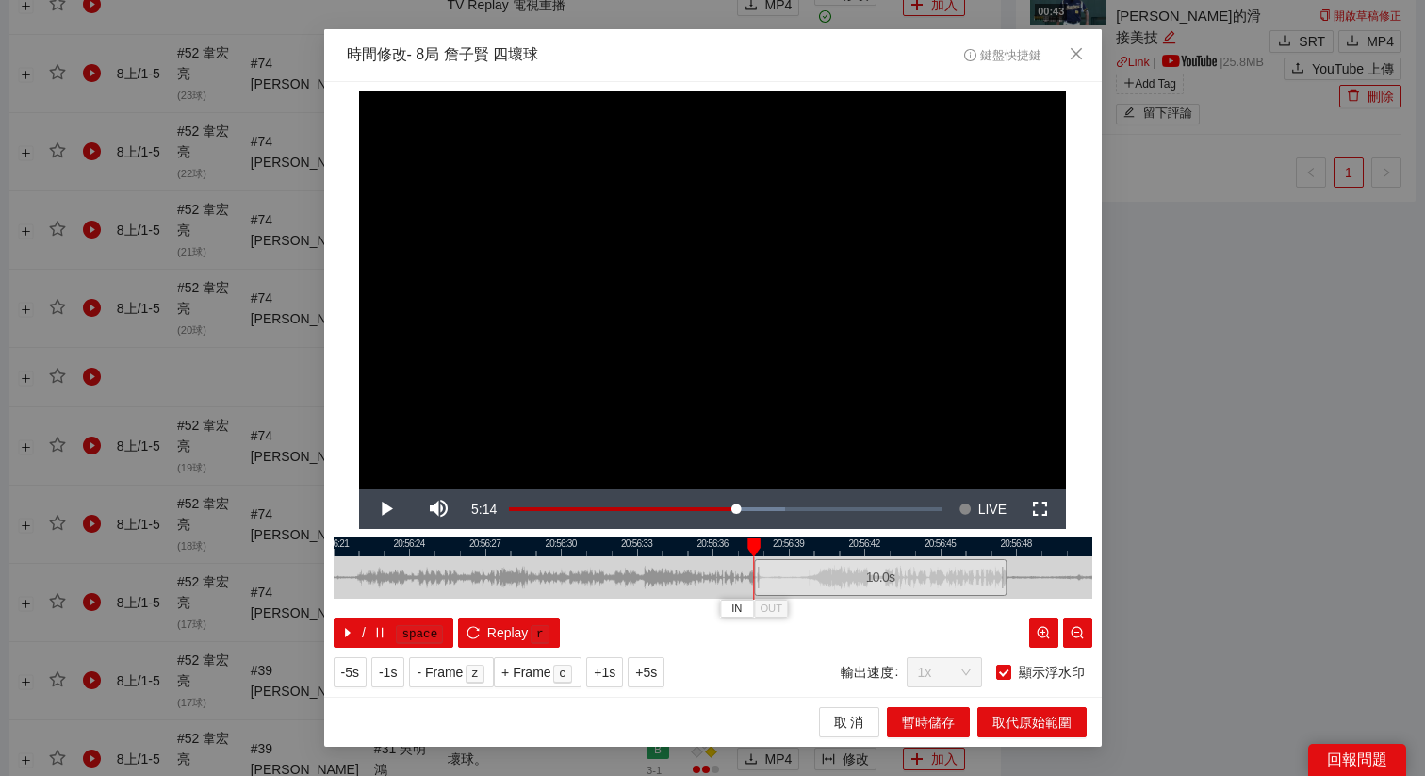
drag, startPoint x: 733, startPoint y: 579, endPoint x: 901, endPoint y: 593, distance: 168.4
click at [901, 593] on div "10.0 s" at bounding box center [880, 577] width 253 height 37
drag, startPoint x: 919, startPoint y: 546, endPoint x: 831, endPoint y: 546, distance: 87.7
click at [831, 546] on div at bounding box center [699, 546] width 759 height 20
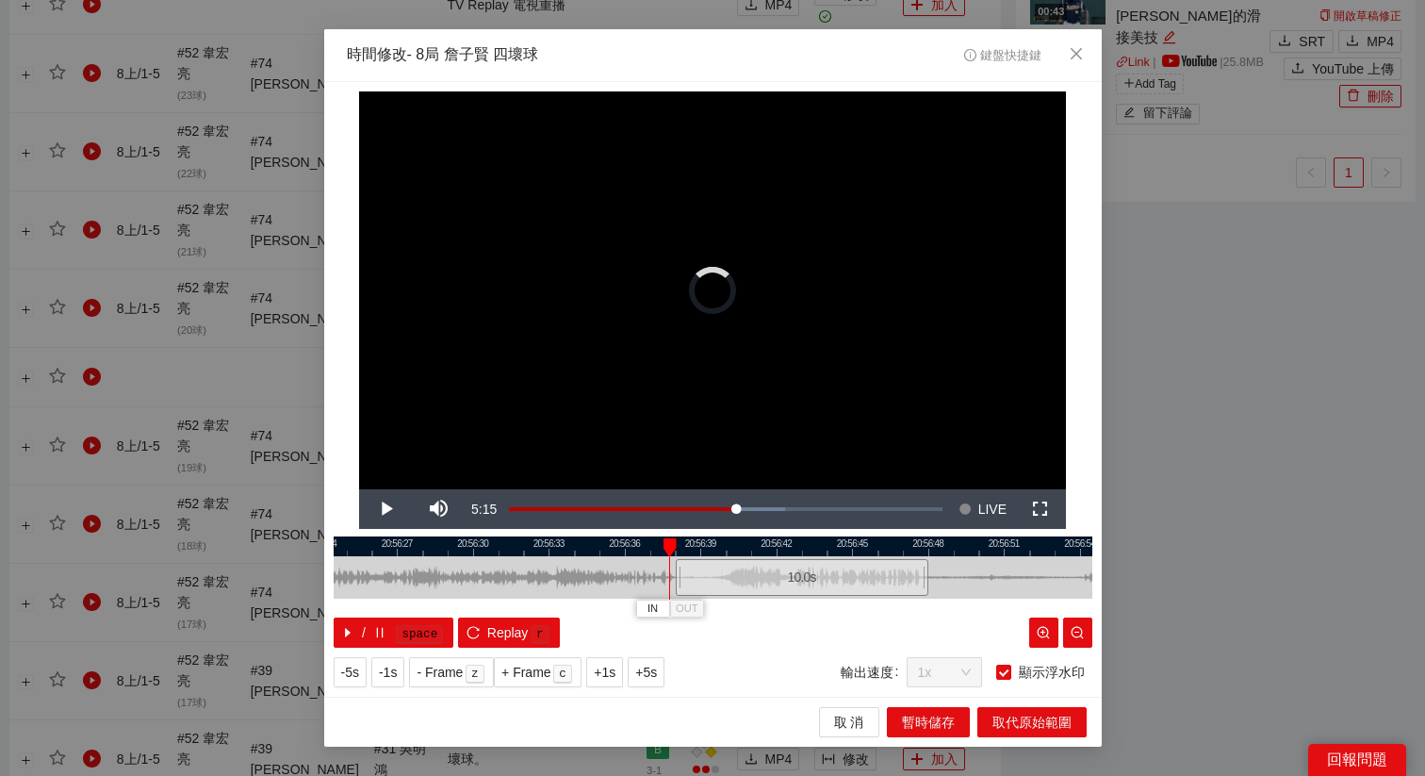
drag, startPoint x: 745, startPoint y: 569, endPoint x: 756, endPoint y: 568, distance: 11.4
click at [756, 569] on div "10.0 s" at bounding box center [801, 577] width 253 height 37
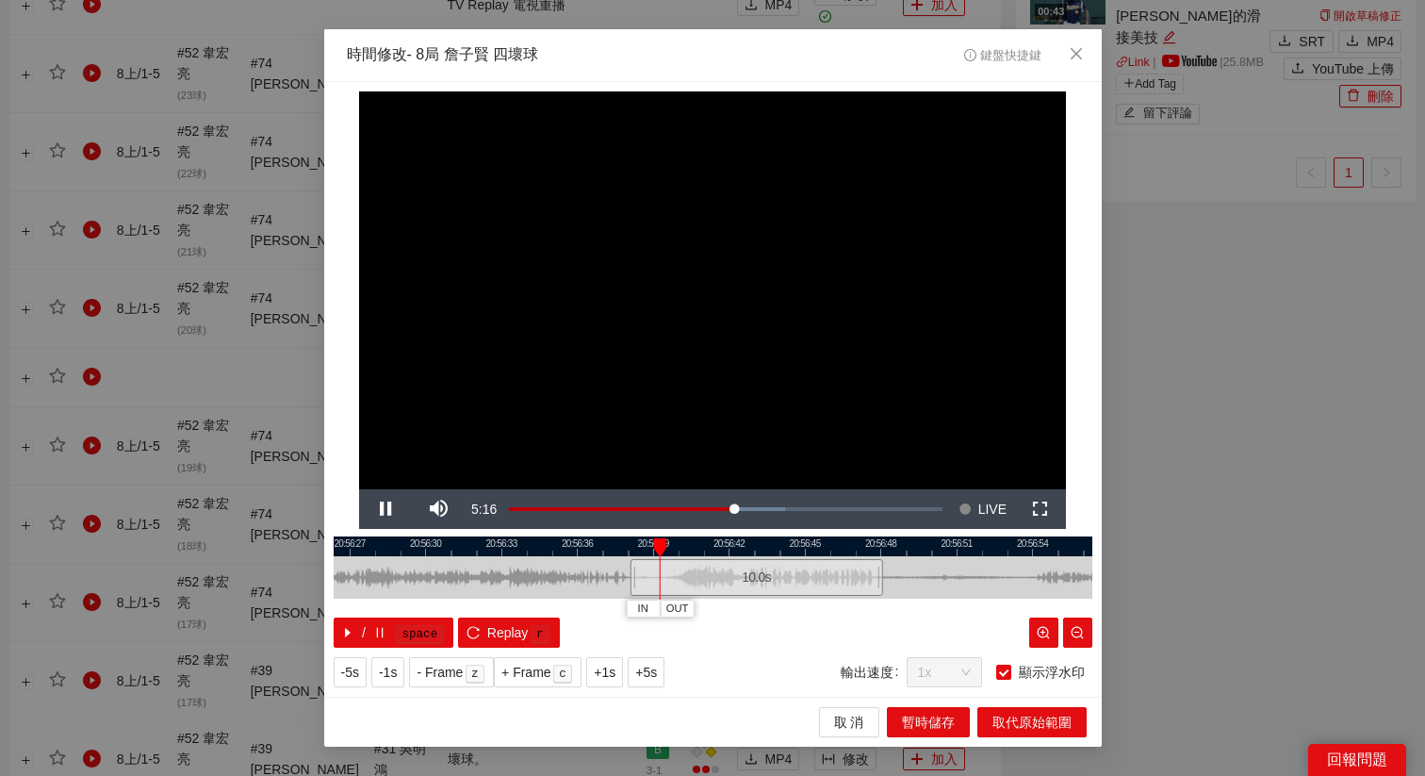
drag, startPoint x: 786, startPoint y: 546, endPoint x: 677, endPoint y: 550, distance: 109.4
click at [677, 550] on div at bounding box center [666, 546] width 759 height 20
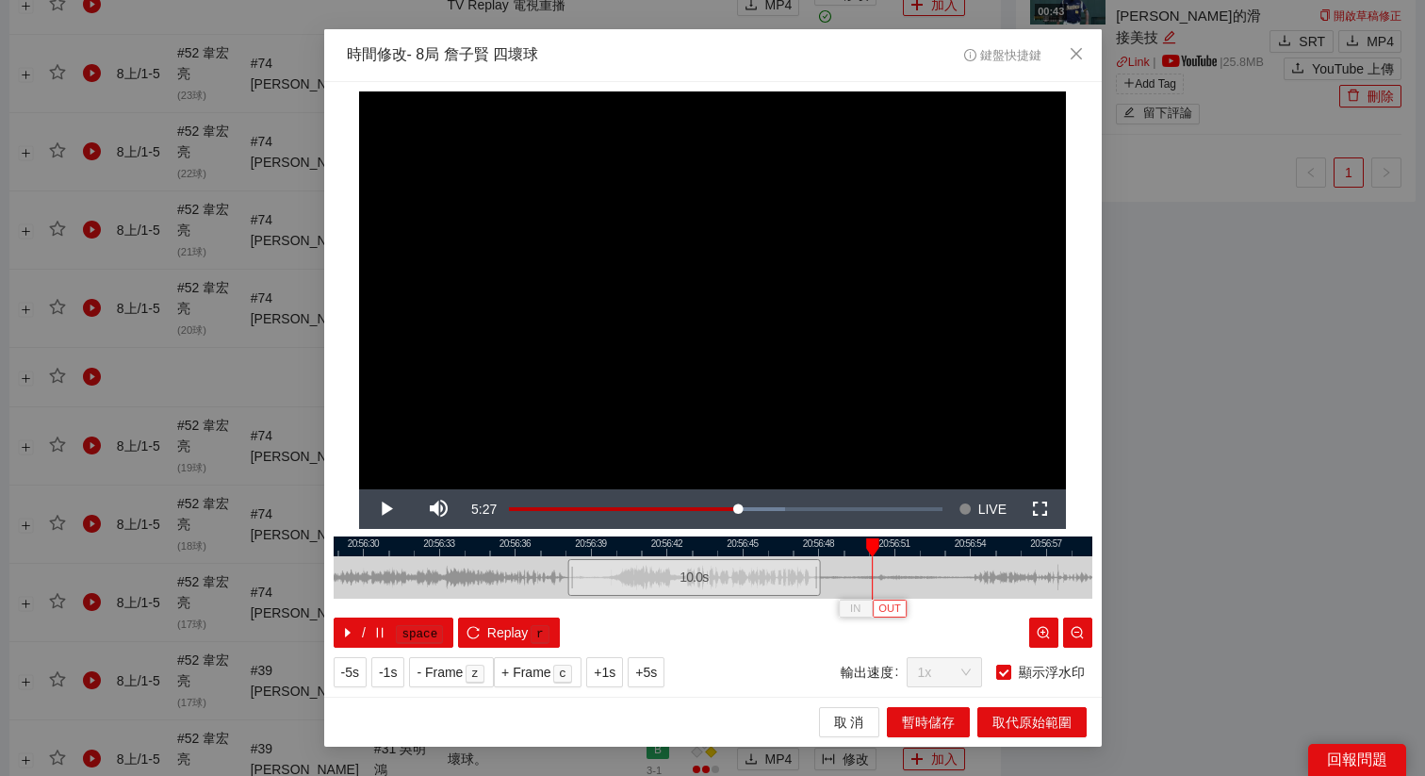
click at [890, 612] on span "OUT" at bounding box center [889, 608] width 23 height 17
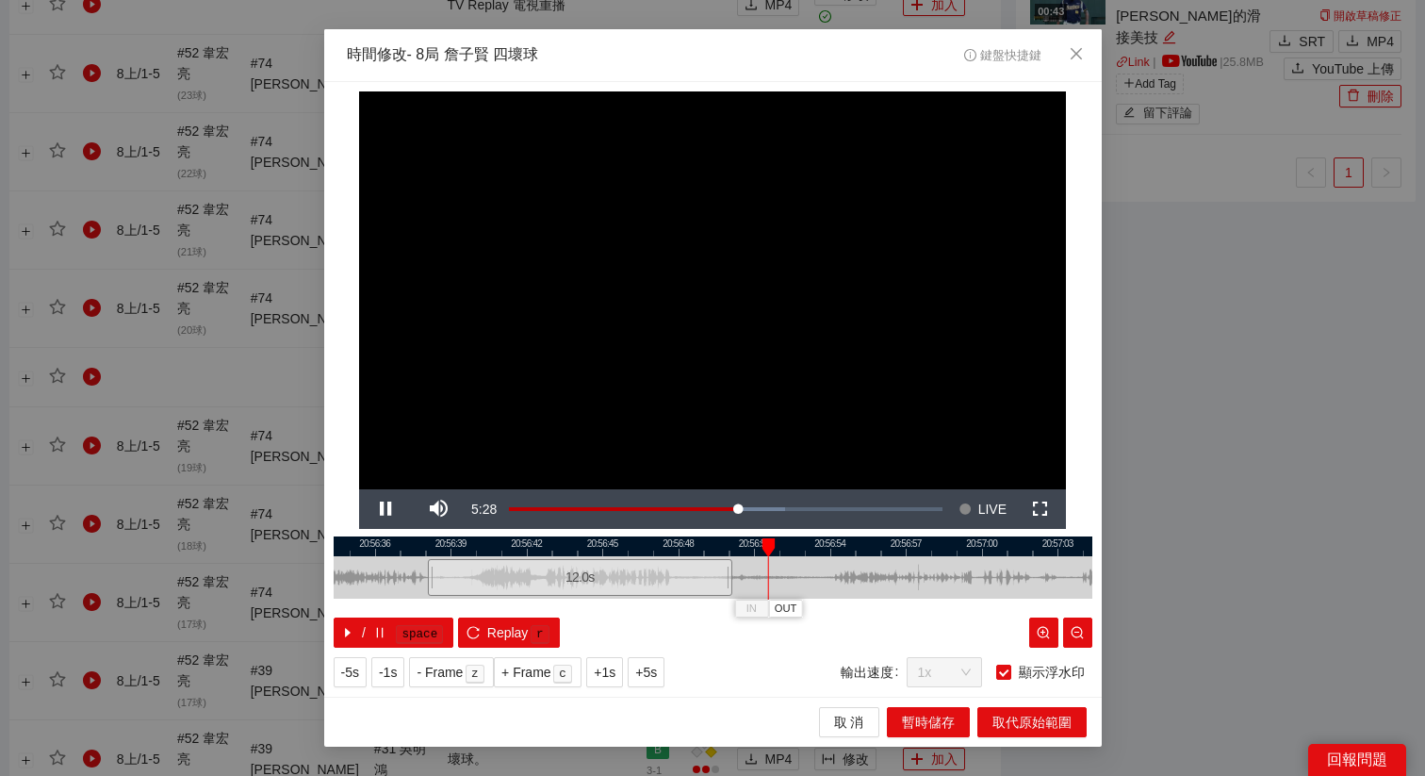
drag, startPoint x: 947, startPoint y: 538, endPoint x: 808, endPoint y: 555, distance: 140.5
click at [808, 555] on div "20:56:33 20:56:36 20:56:39 20:56:42 20:56:45 20:56:48 20:56:51 20:56:54 20:56:5…" at bounding box center [713, 591] width 759 height 111
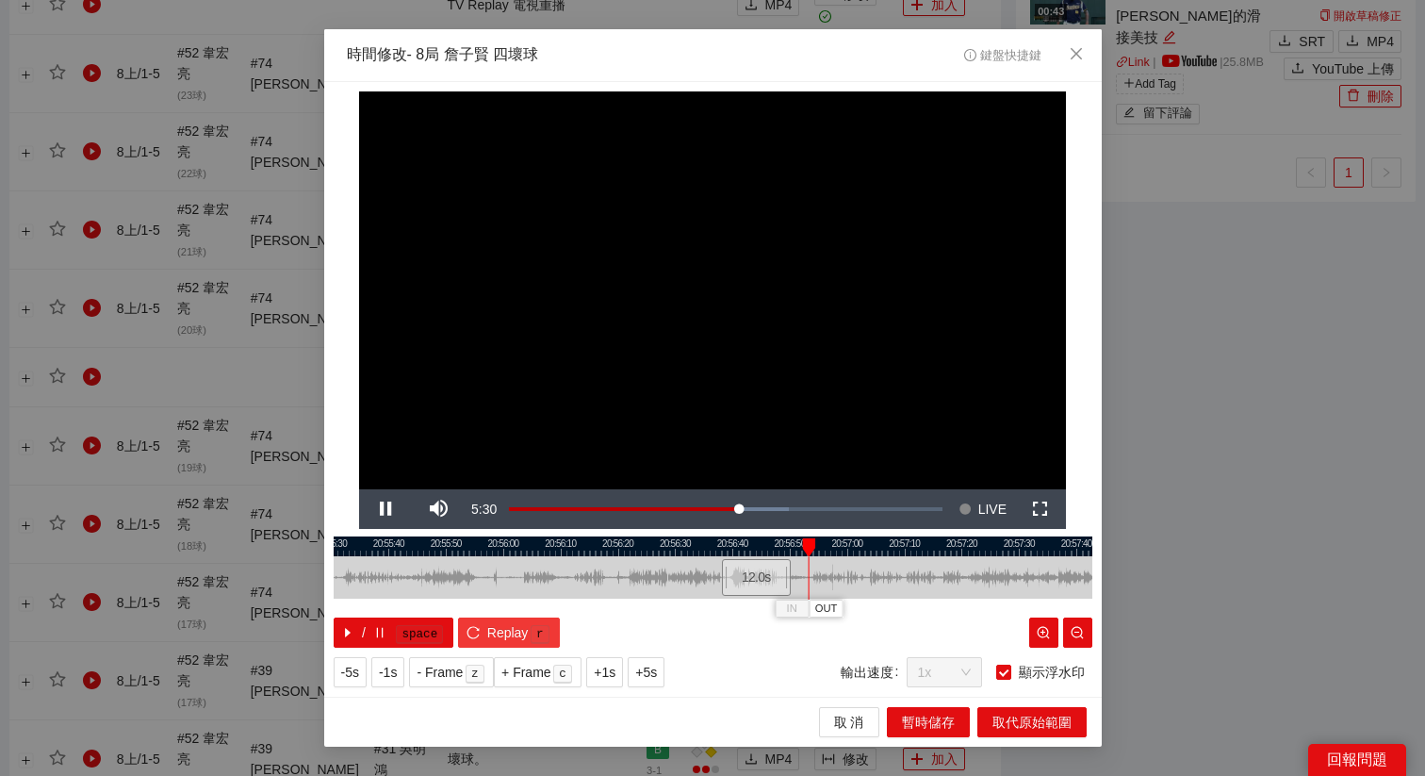
click at [532, 635] on kbd "r" at bounding box center [540, 634] width 19 height 19
click at [651, 669] on span "+5s" at bounding box center [646, 672] width 22 height 21
click at [646, 671] on span "+5s" at bounding box center [646, 672] width 22 height 21
click at [784, 547] on div at bounding box center [713, 546] width 759 height 20
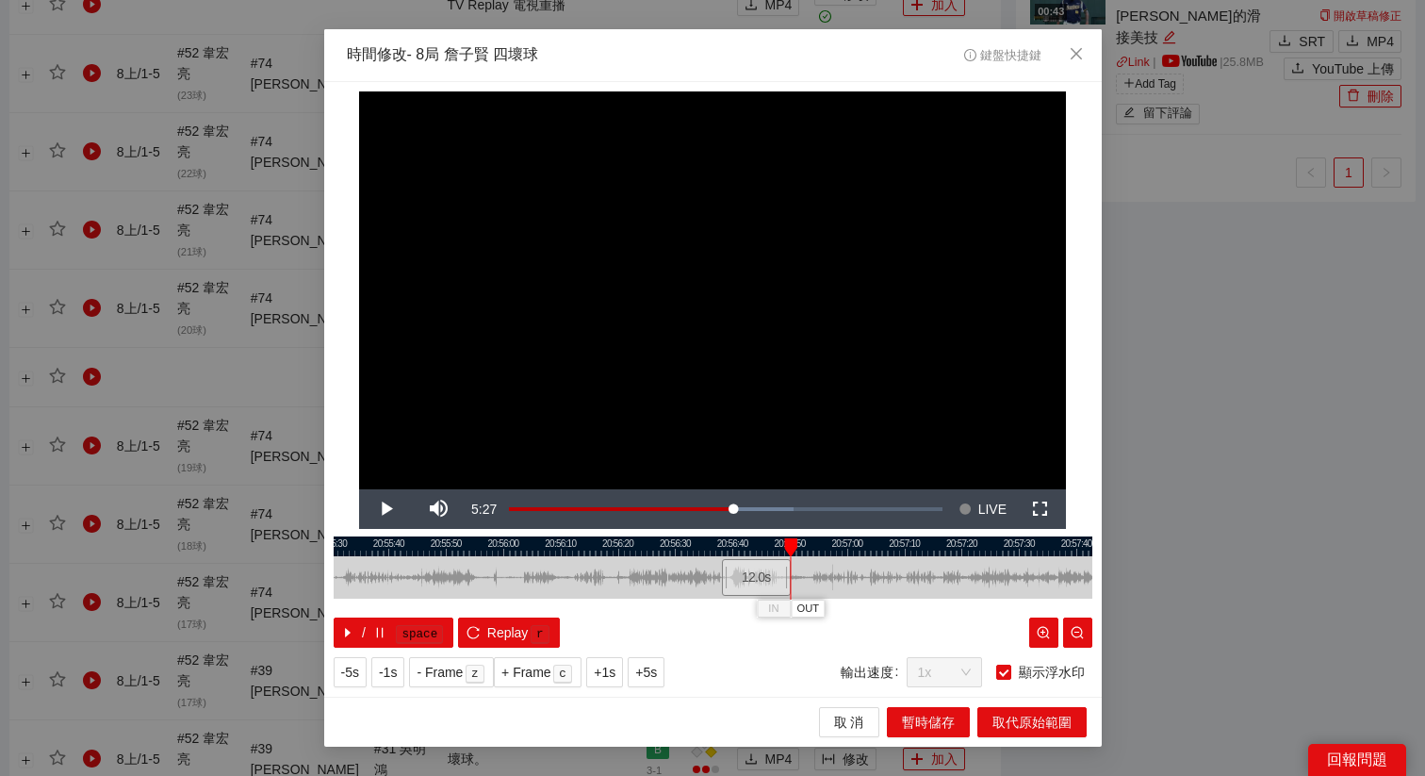
click at [767, 543] on div at bounding box center [713, 546] width 759 height 20
click at [806, 609] on span "OUT" at bounding box center [805, 608] width 23 height 17
click at [1028, 719] on span "取代原始範圍" at bounding box center [1032, 722] width 79 height 21
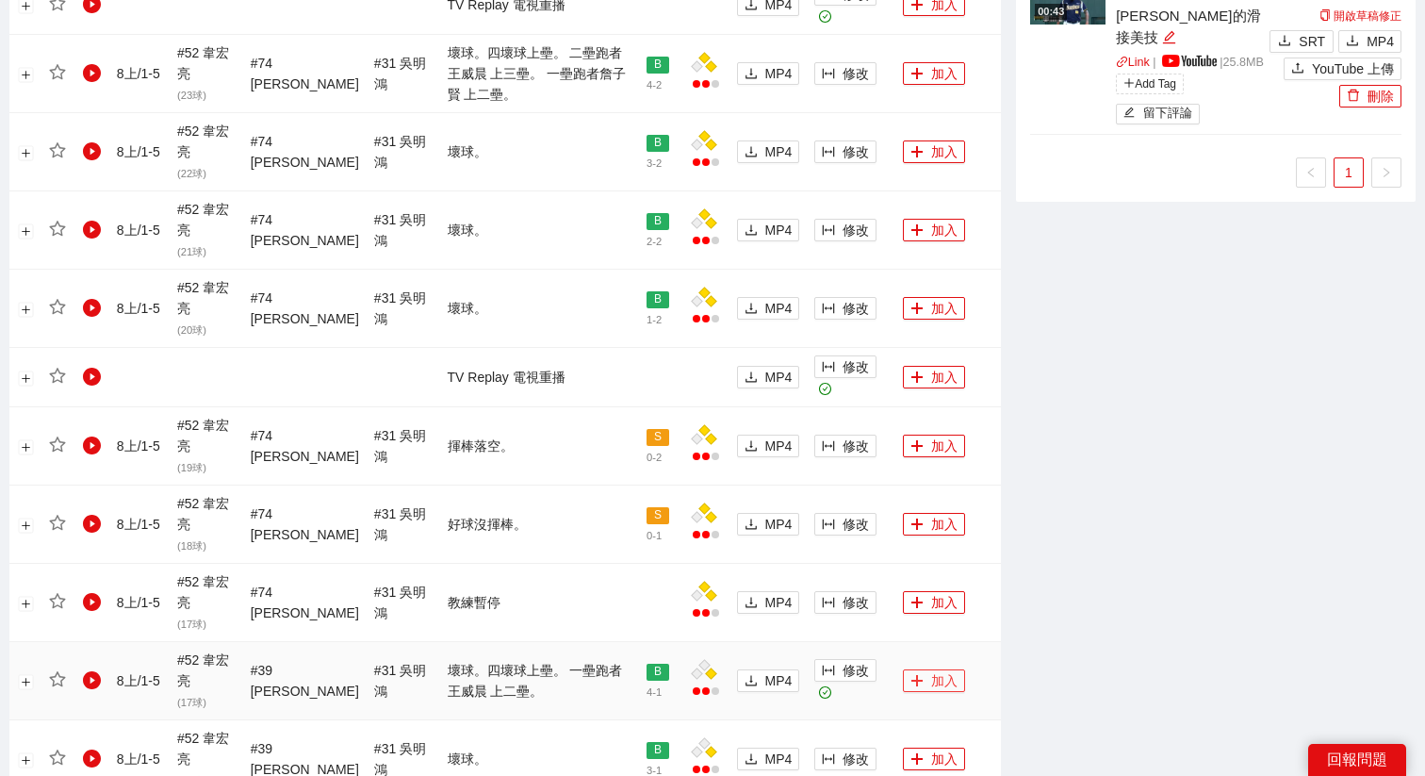
click at [925, 674] on button "加入" at bounding box center [934, 680] width 62 height 23
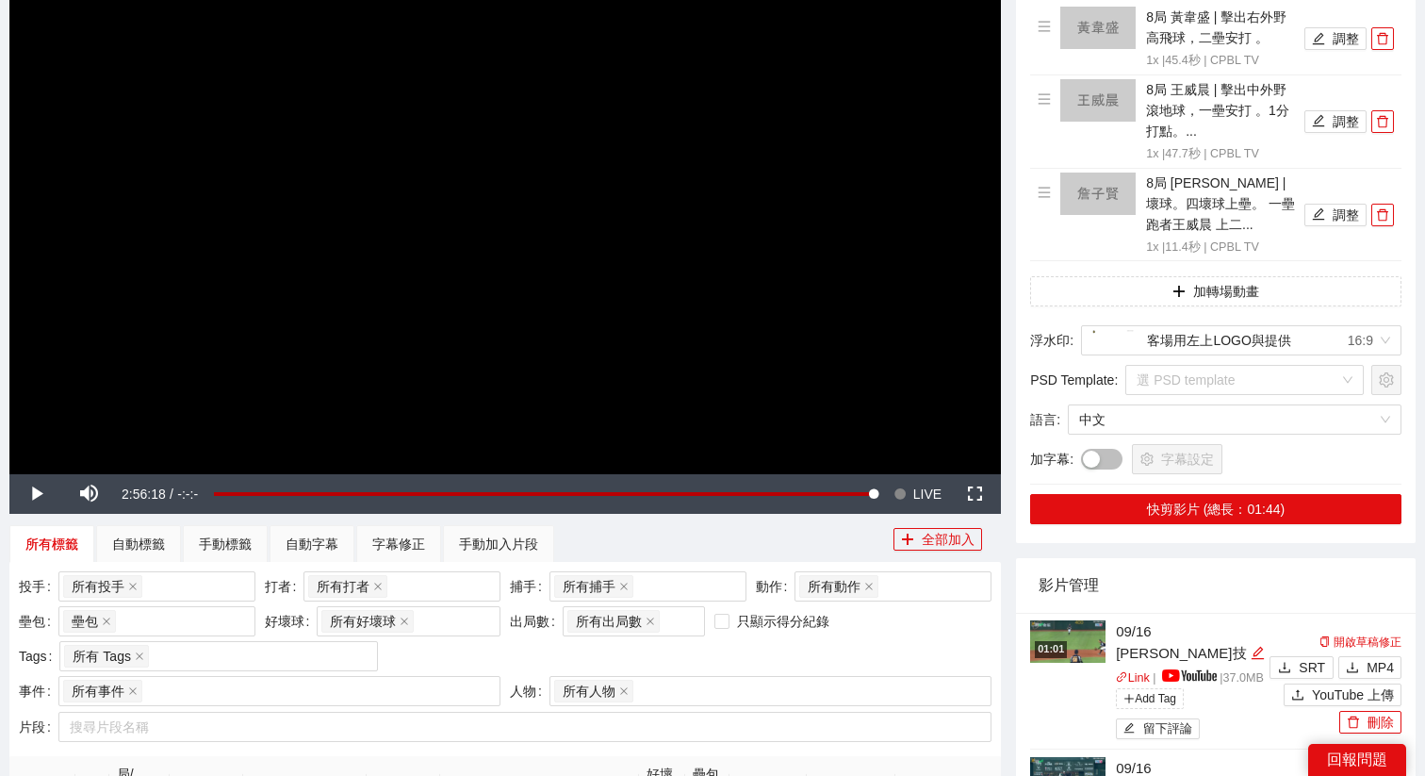
scroll to position [0, 0]
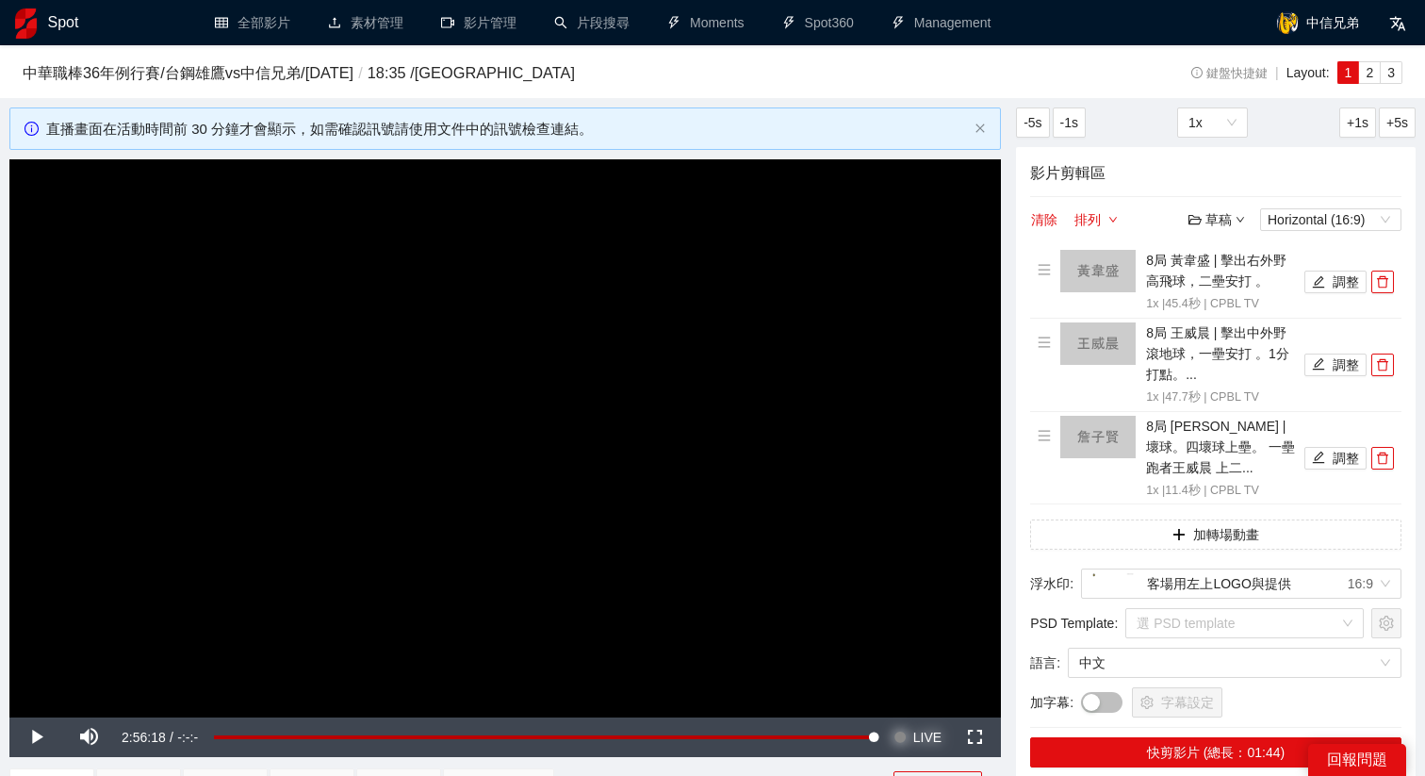
click at [941, 731] on span "LIVE" at bounding box center [927, 737] width 28 height 40
click at [879, 566] on video "Video Player" at bounding box center [505, 438] width 992 height 558
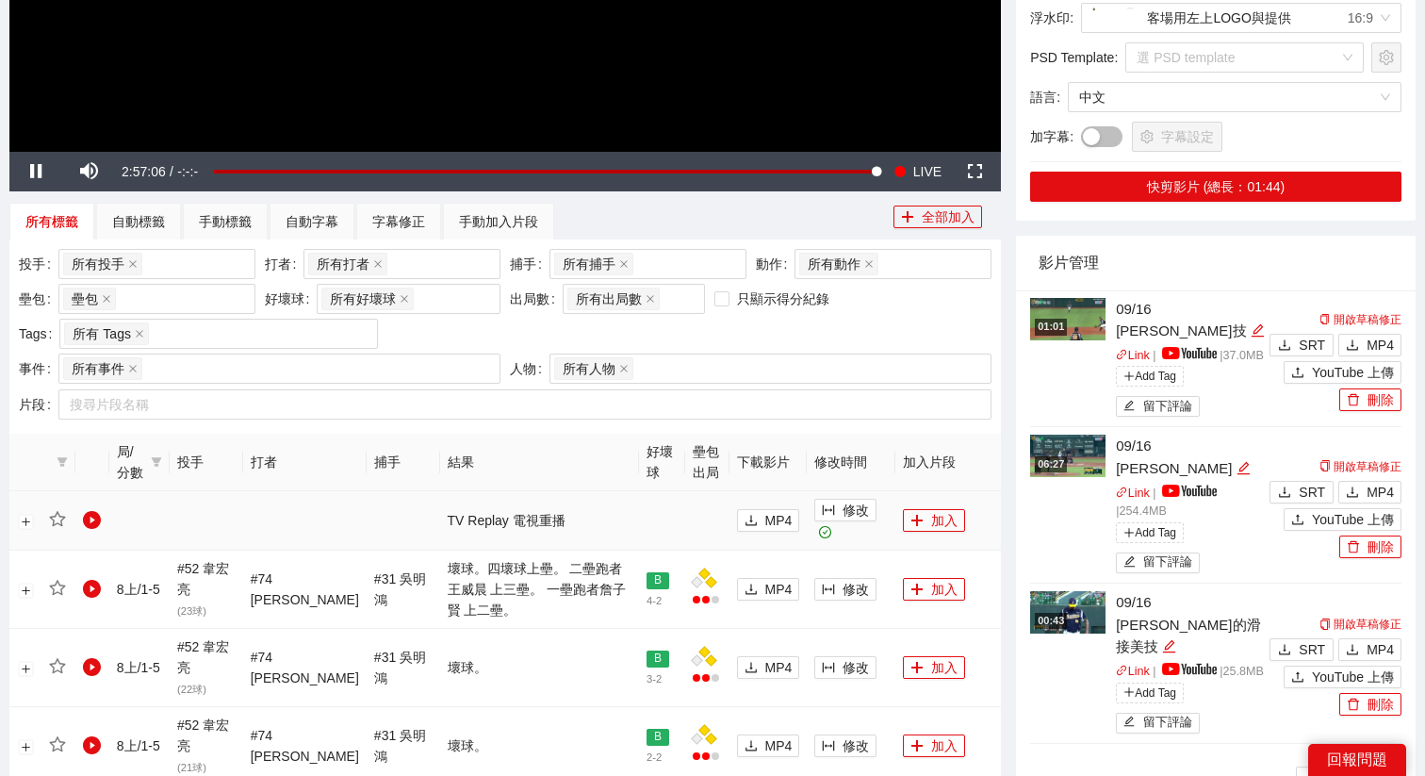
scroll to position [602, 0]
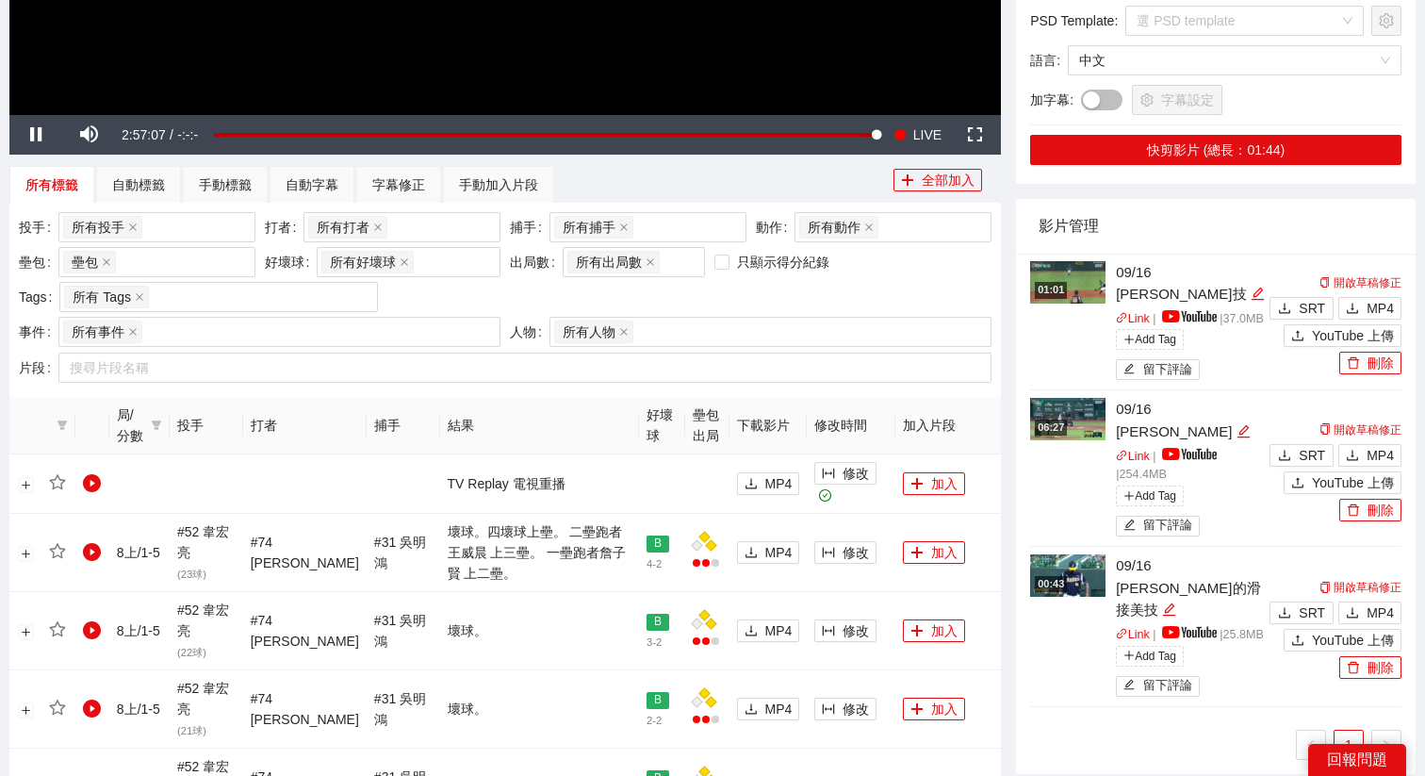
click at [850, 556] on span "修改" at bounding box center [856, 552] width 26 height 21
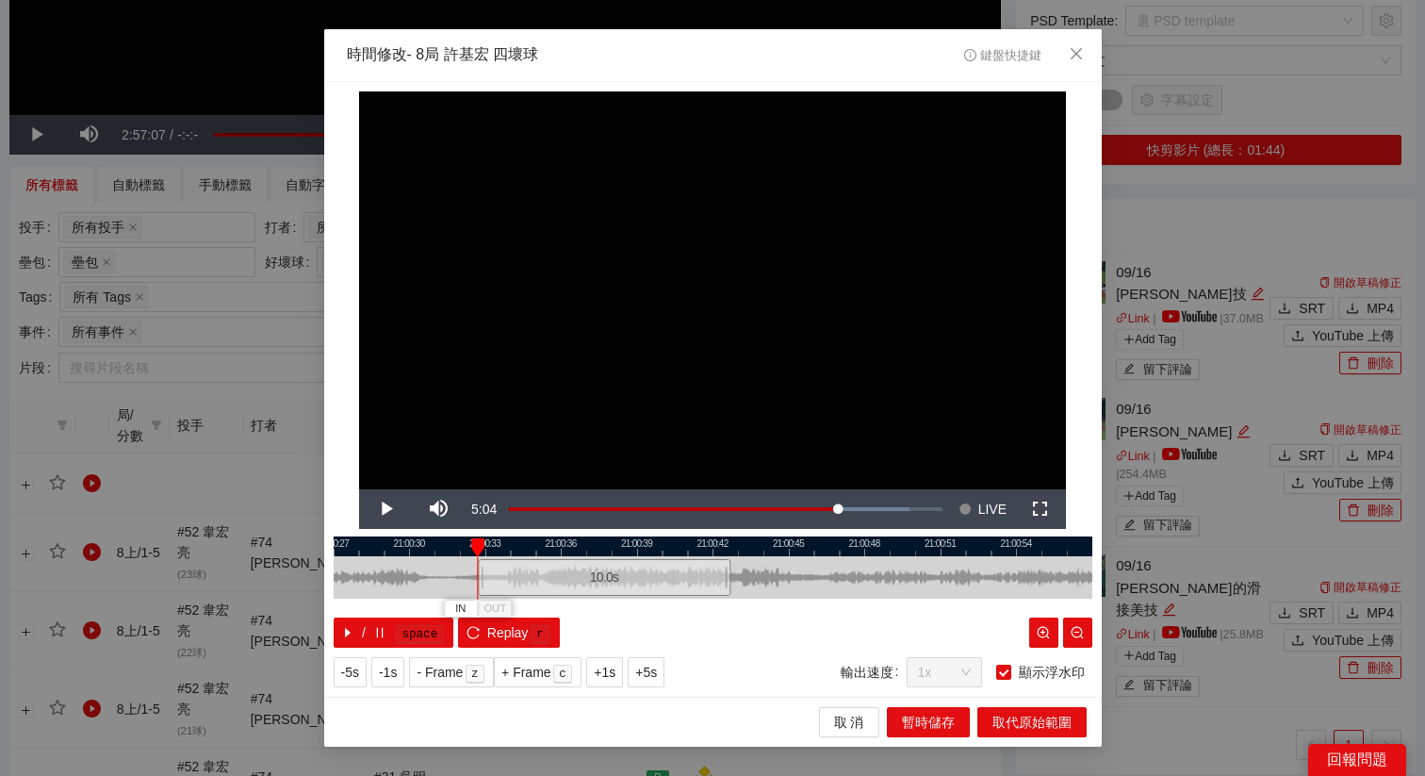
drag, startPoint x: 729, startPoint y: 558, endPoint x: 619, endPoint y: 564, distance: 109.5
click at [619, 564] on div "10.0 s" at bounding box center [604, 577] width 253 height 37
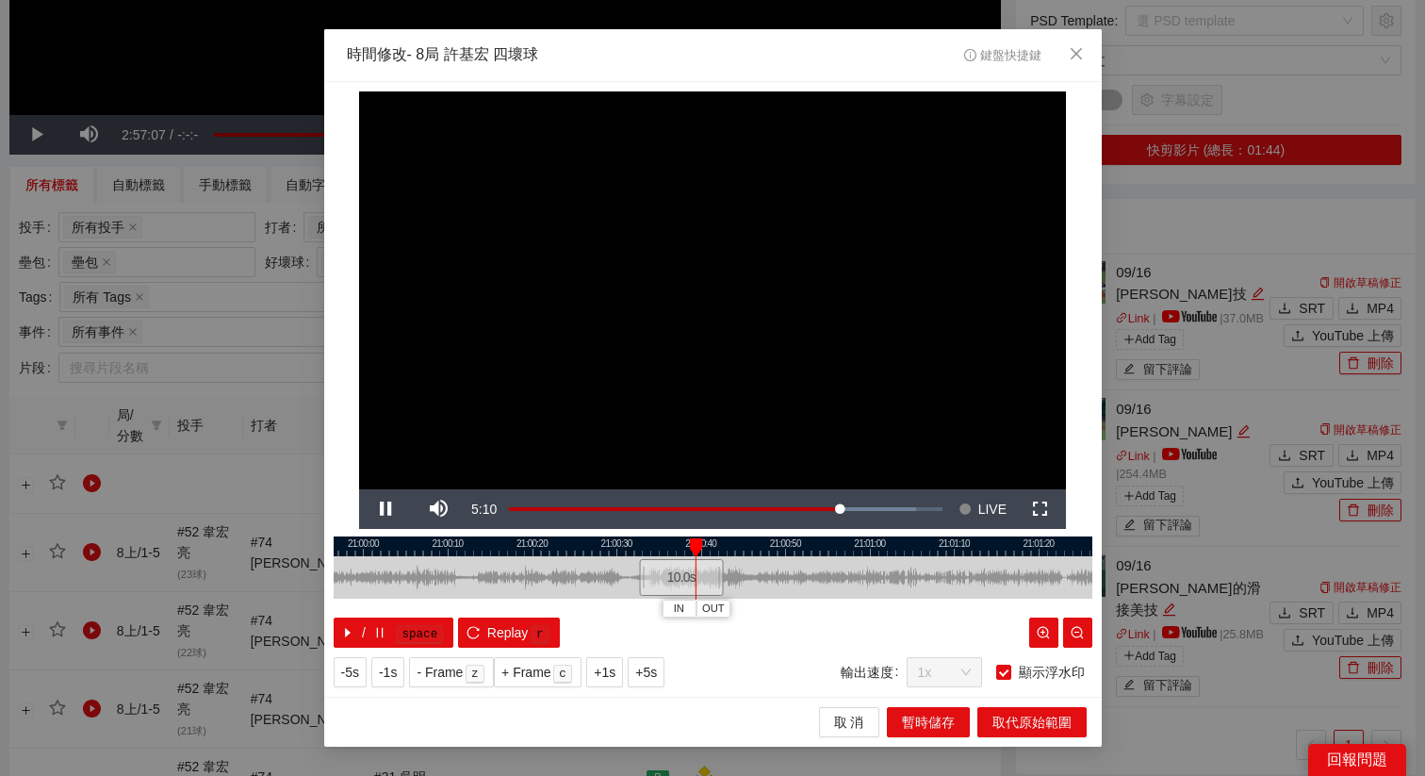
drag, startPoint x: 799, startPoint y: 545, endPoint x: 715, endPoint y: 546, distance: 83.9
click at [715, 546] on div at bounding box center [678, 546] width 759 height 20
click at [729, 604] on span "OUT" at bounding box center [722, 608] width 23 height 17
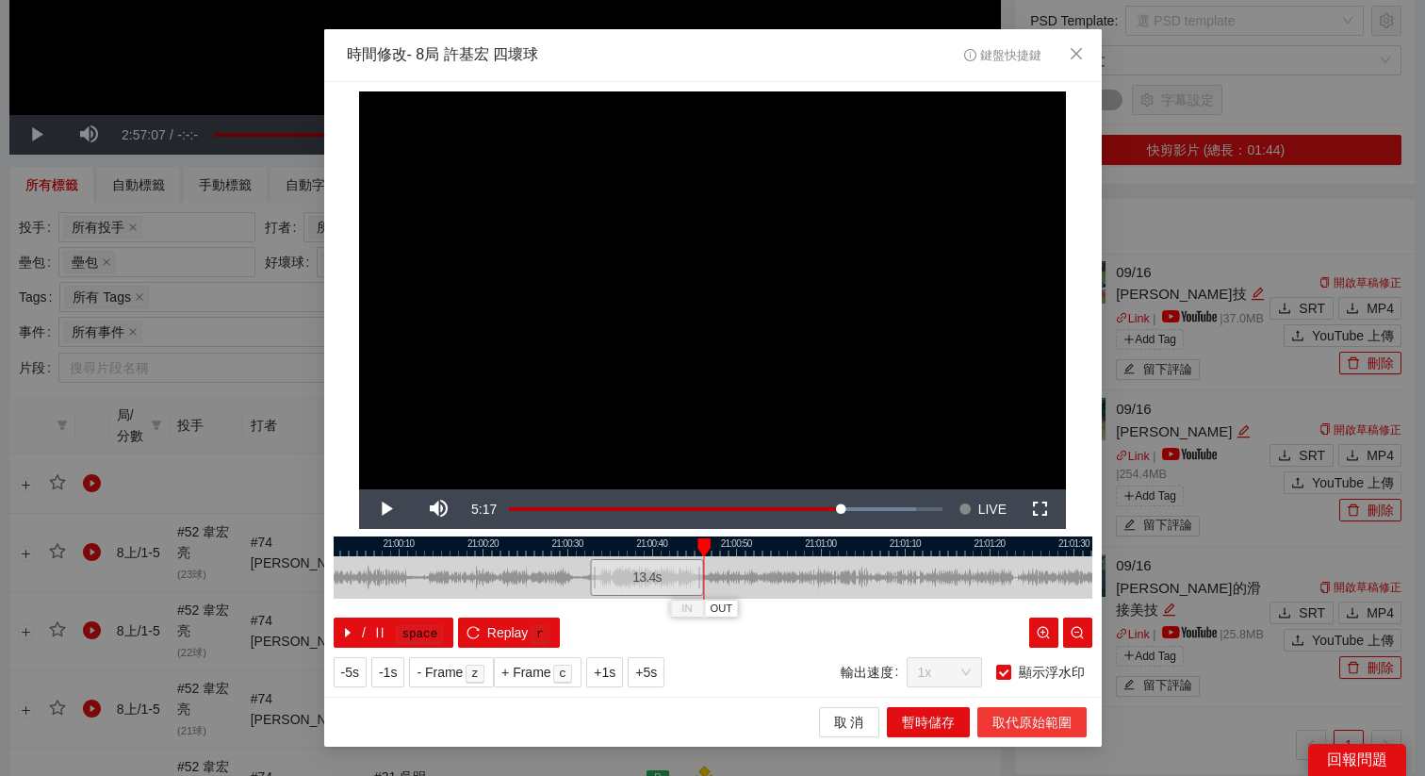
click at [1047, 733] on button "取代原始範圍" at bounding box center [1031, 722] width 109 height 30
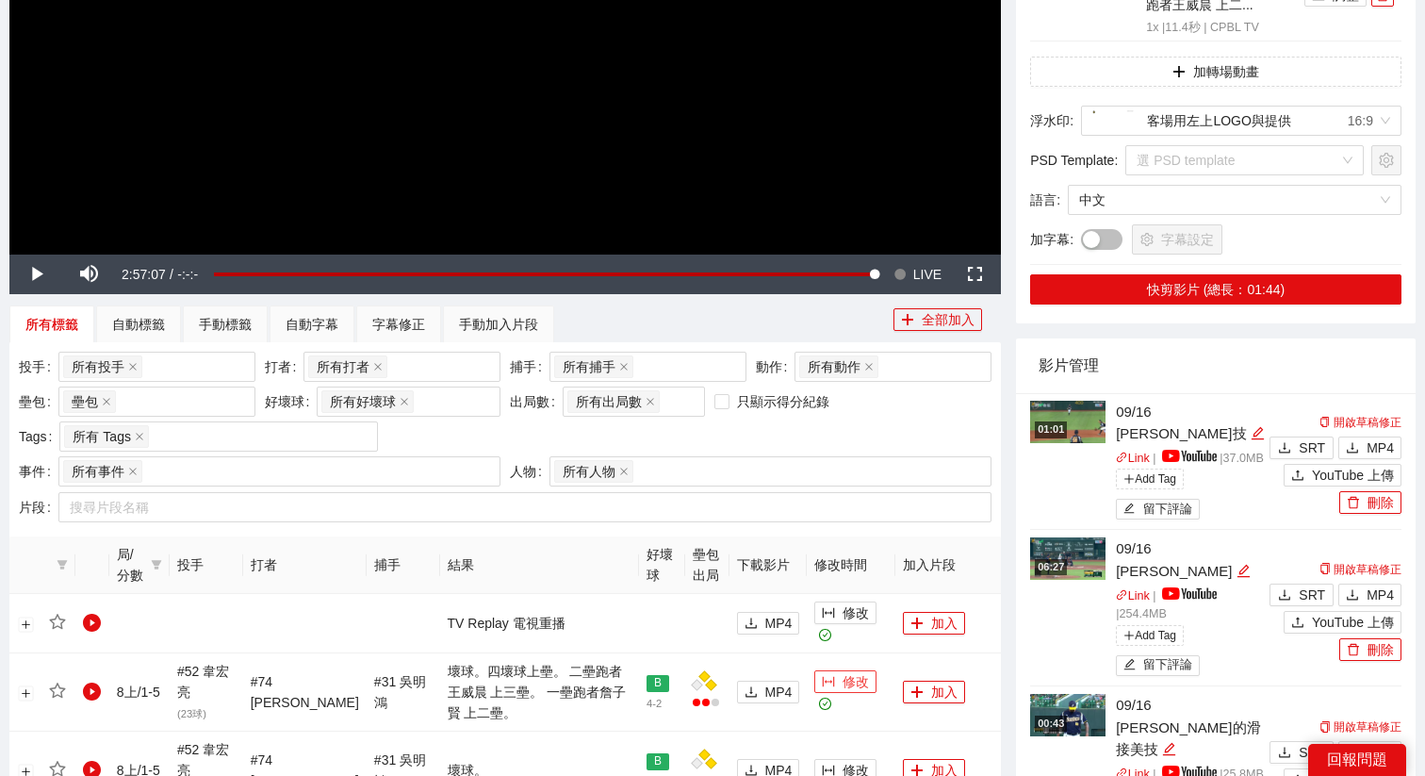
scroll to position [666, 0]
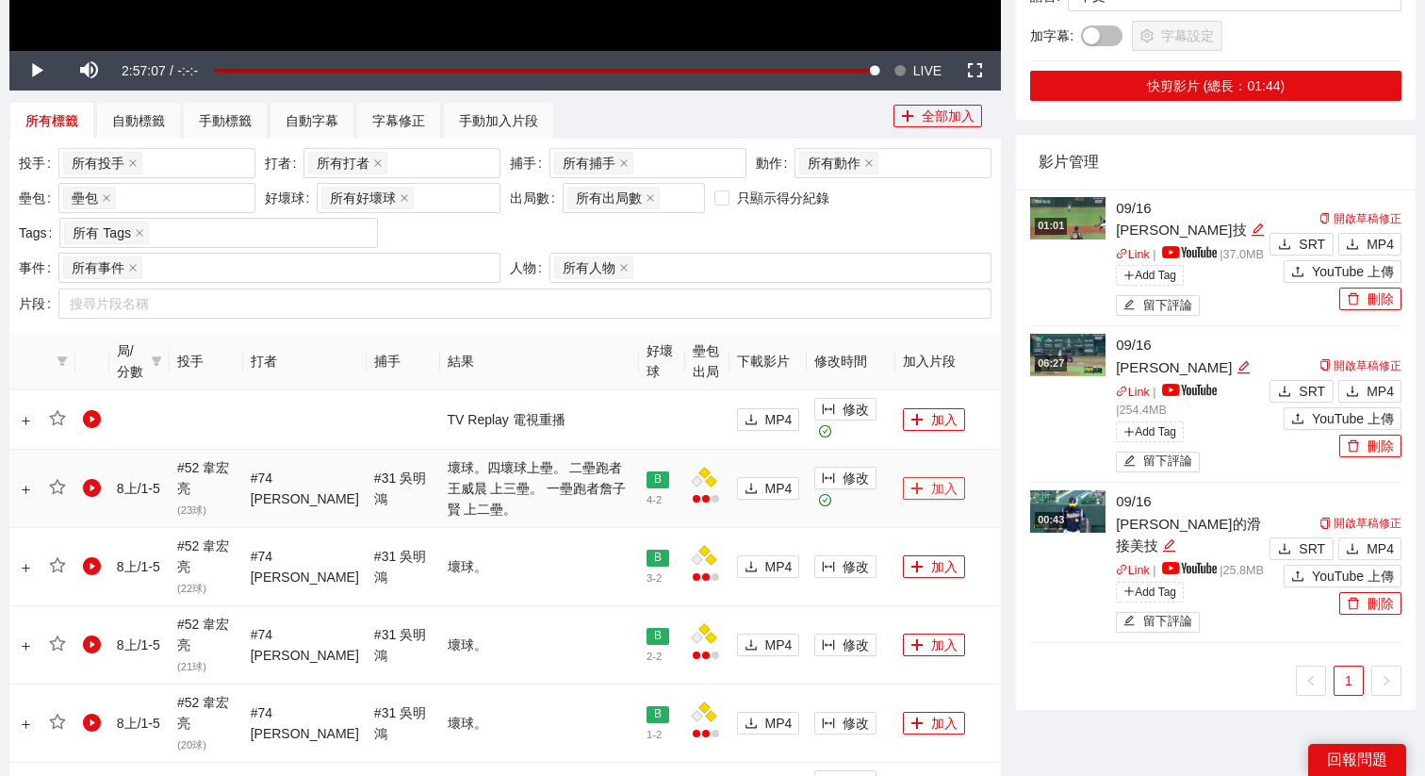
click at [919, 486] on button "加入" at bounding box center [934, 488] width 62 height 23
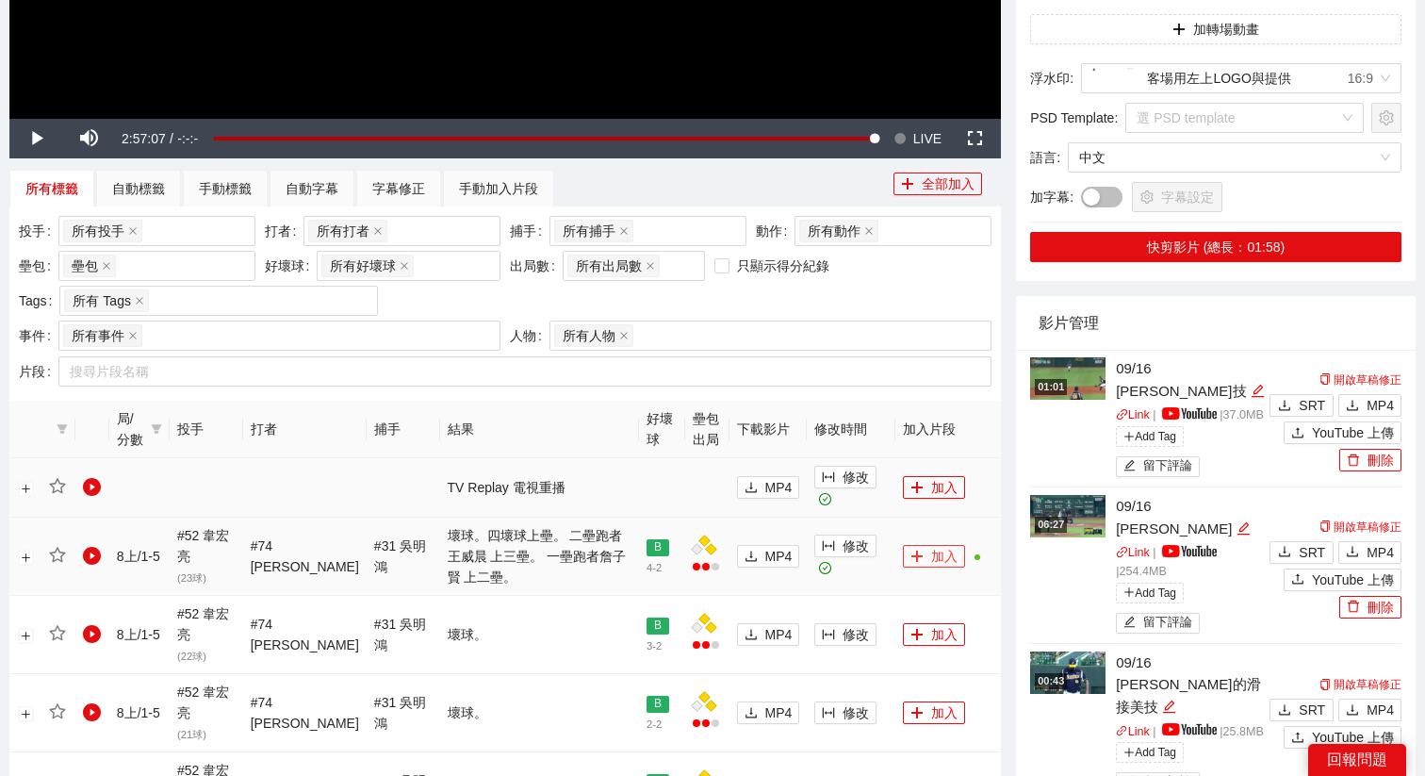
scroll to position [471, 0]
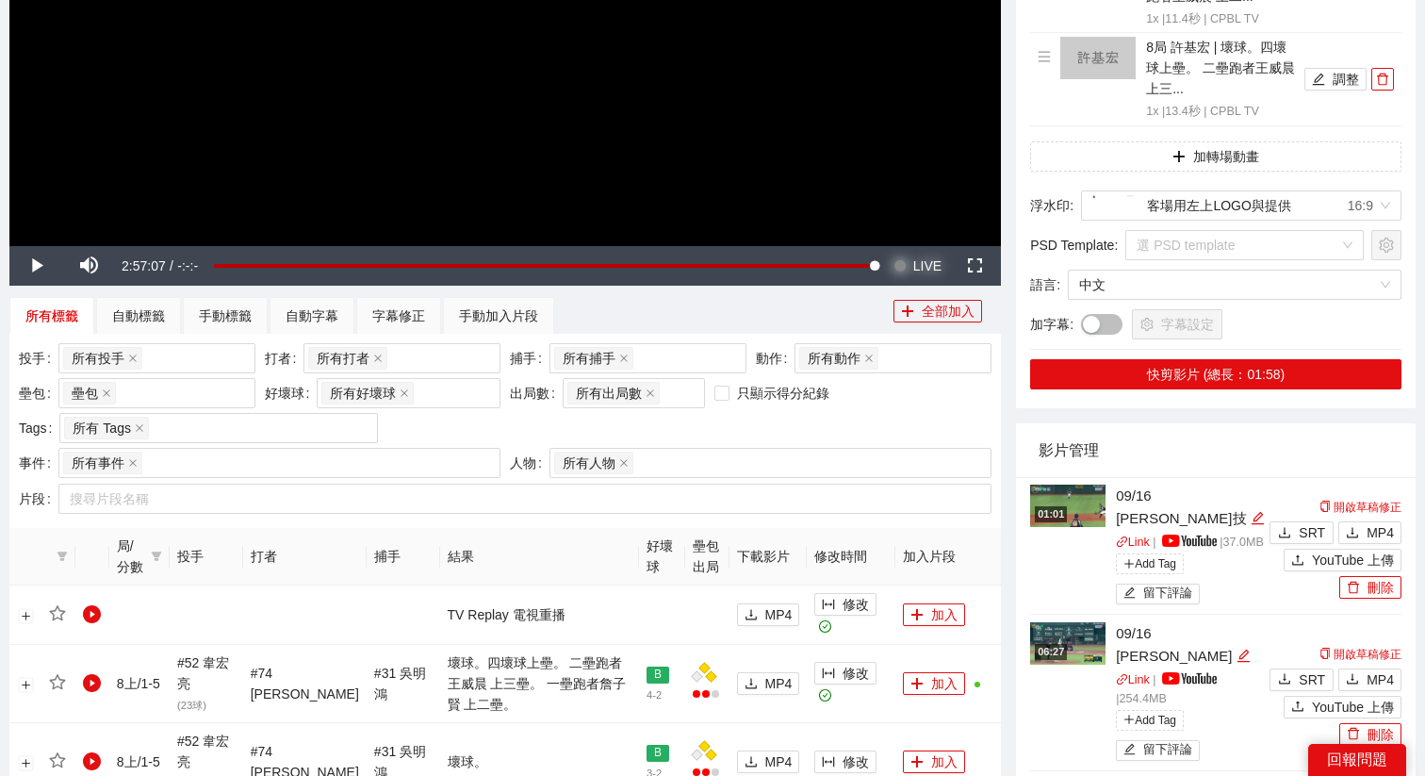
click at [915, 257] on span "LIVE" at bounding box center [927, 266] width 28 height 40
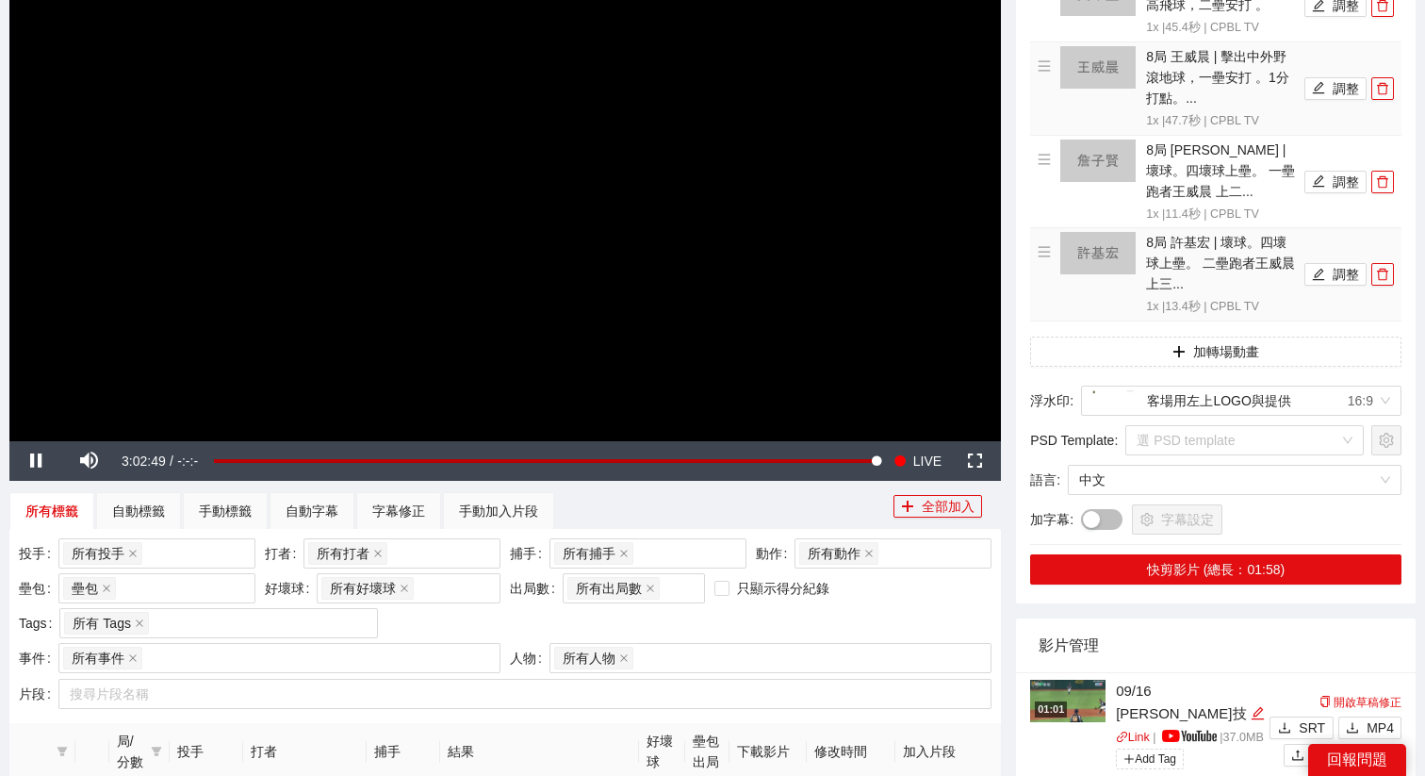
scroll to position [248, 0]
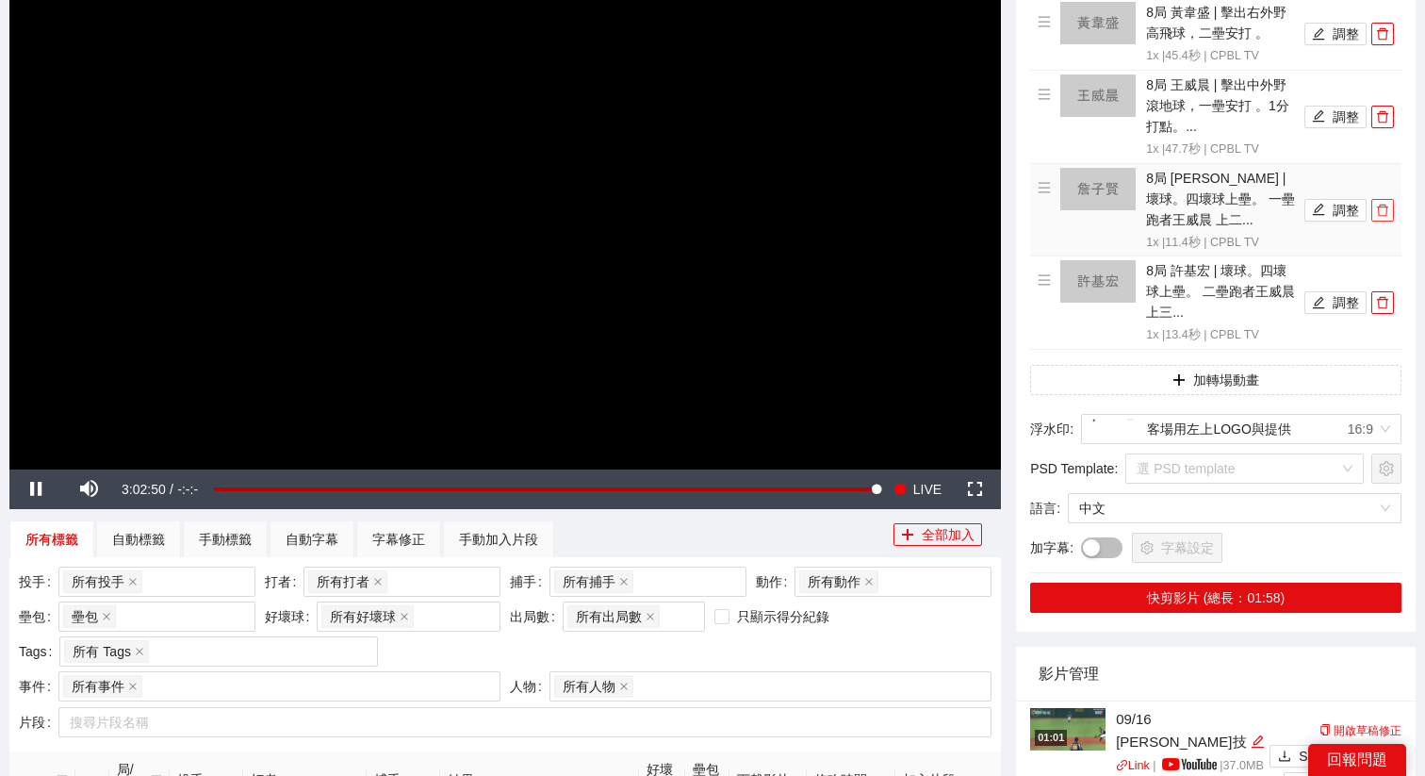
click at [1384, 204] on icon "delete" at bounding box center [1382, 210] width 13 height 13
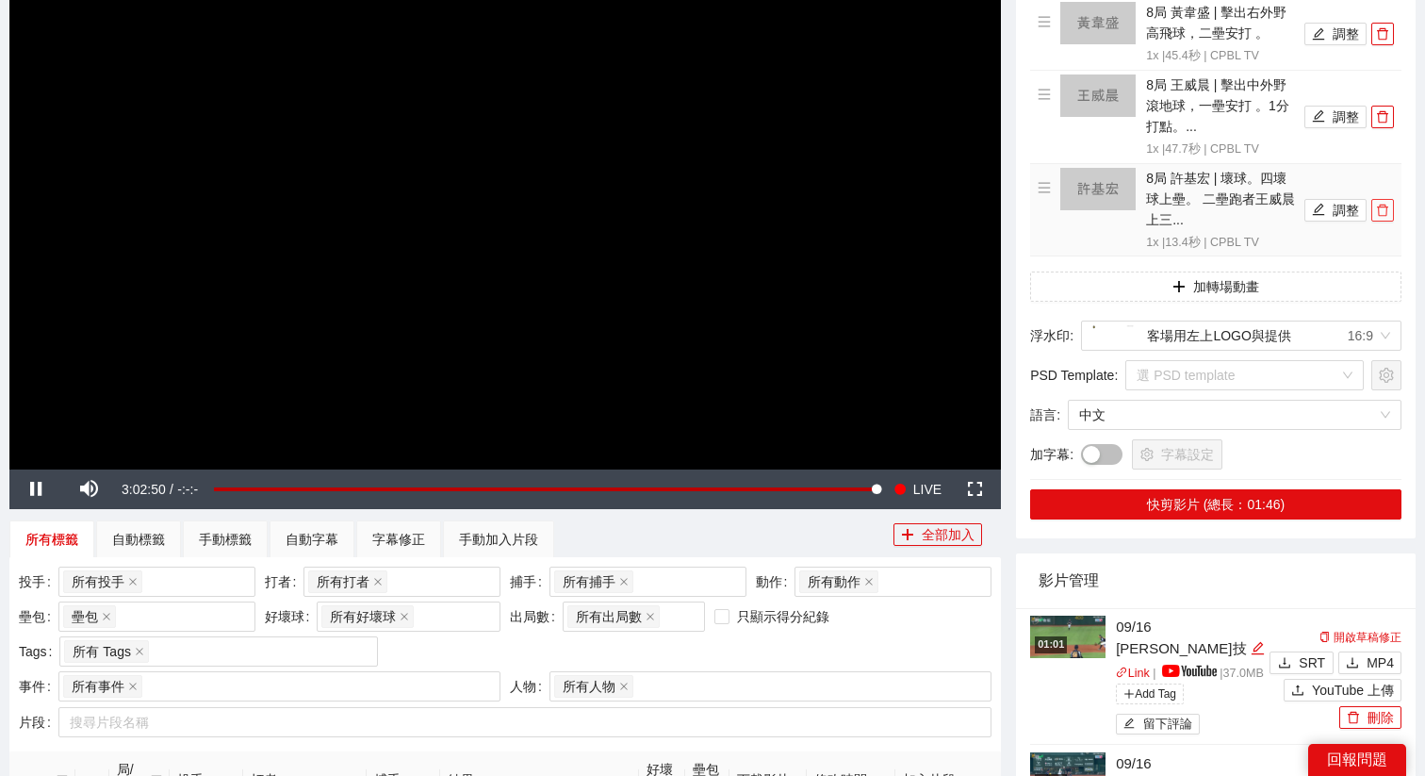
click at [1384, 204] on icon "delete" at bounding box center [1382, 210] width 13 height 13
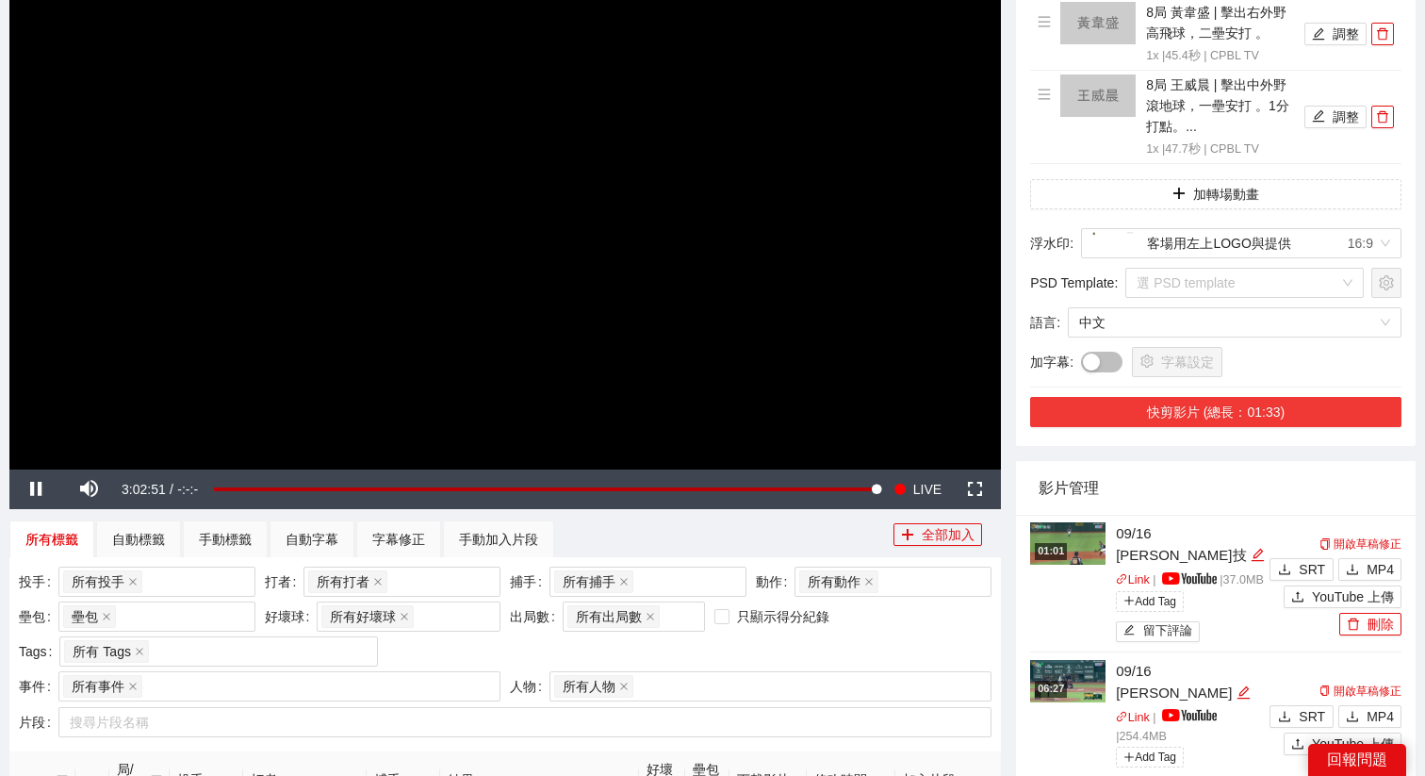
click at [1231, 402] on button "快剪影片 (總長：01:33)" at bounding box center [1215, 412] width 371 height 30
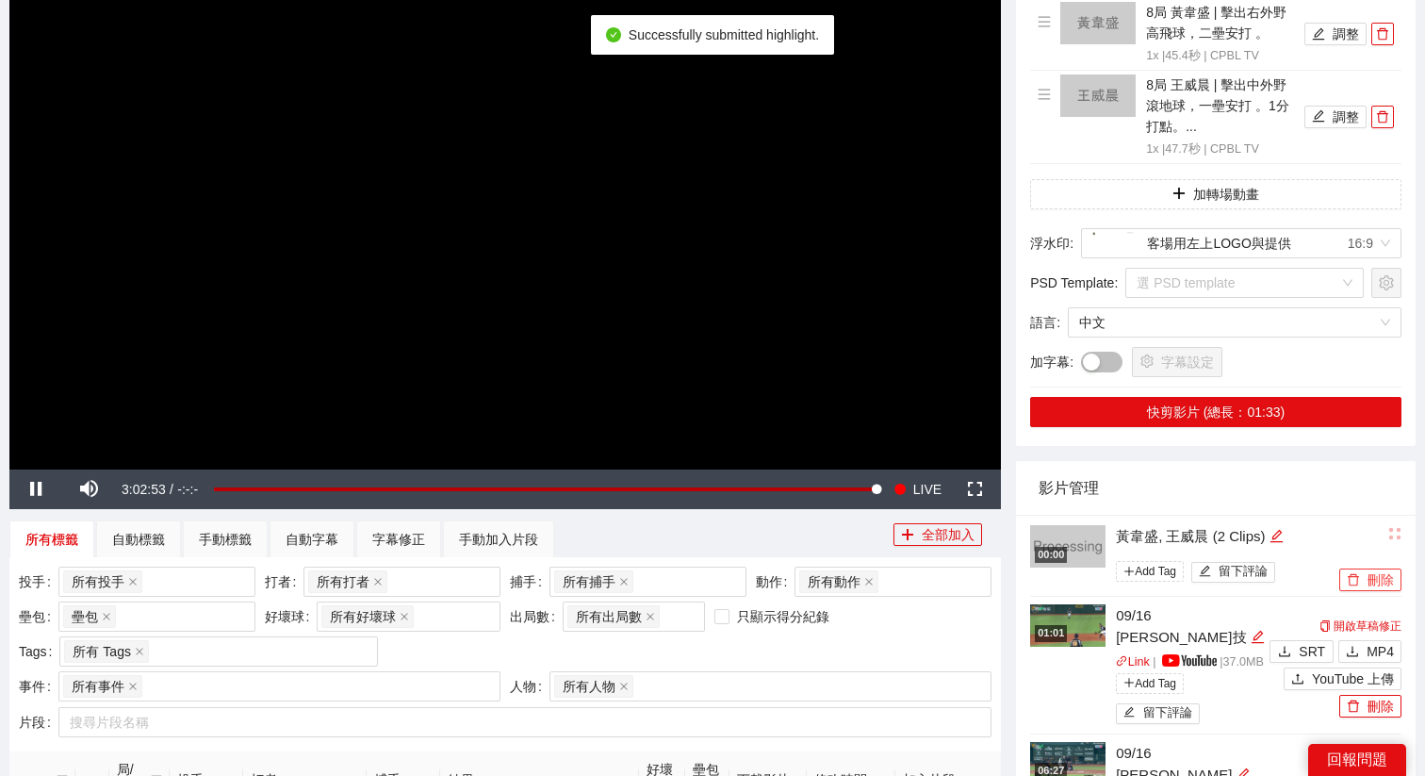
click at [1351, 577] on icon "delete" at bounding box center [1353, 579] width 13 height 13
click at [1398, 523] on span "Yes" at bounding box center [1390, 523] width 22 height 21
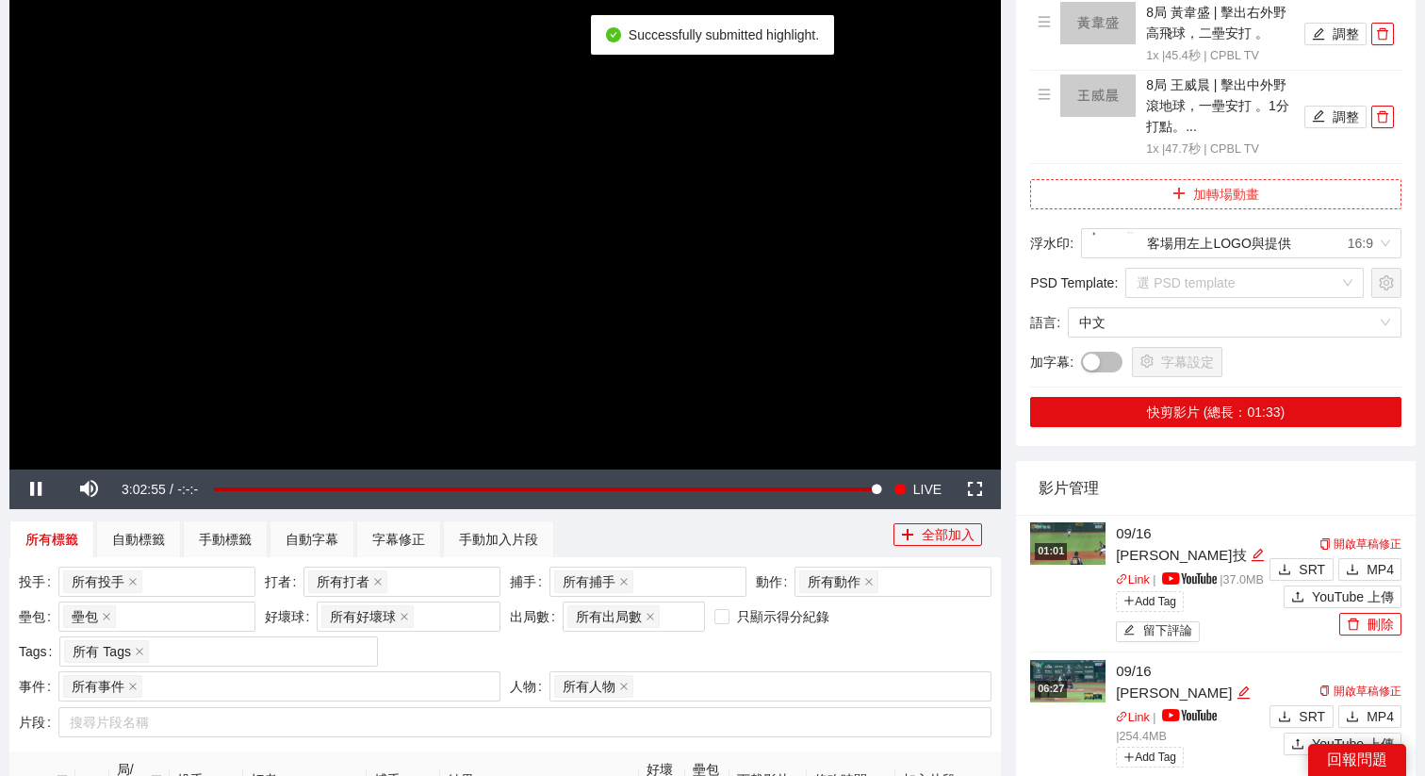
click at [1275, 192] on button "加轉場動畫" at bounding box center [1215, 194] width 371 height 30
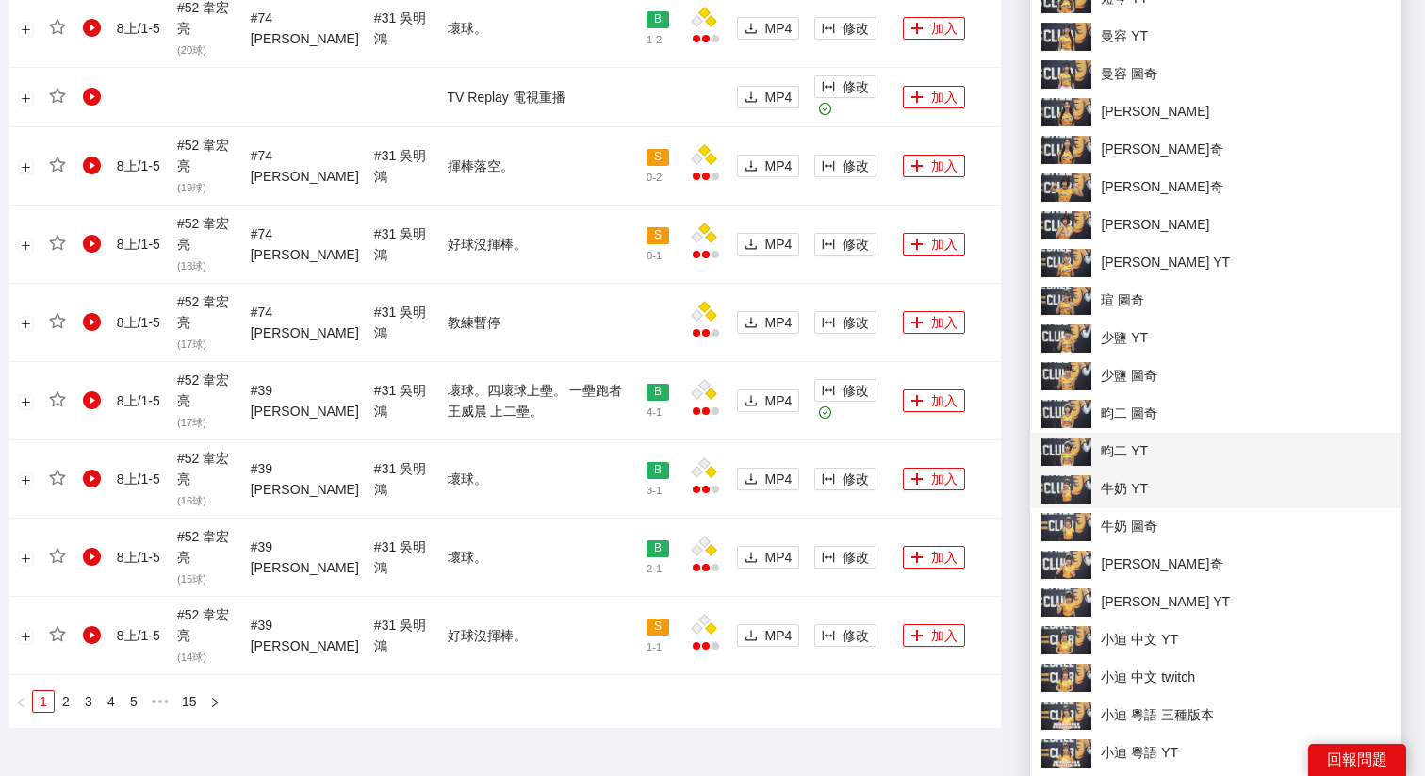
scroll to position [1873, 0]
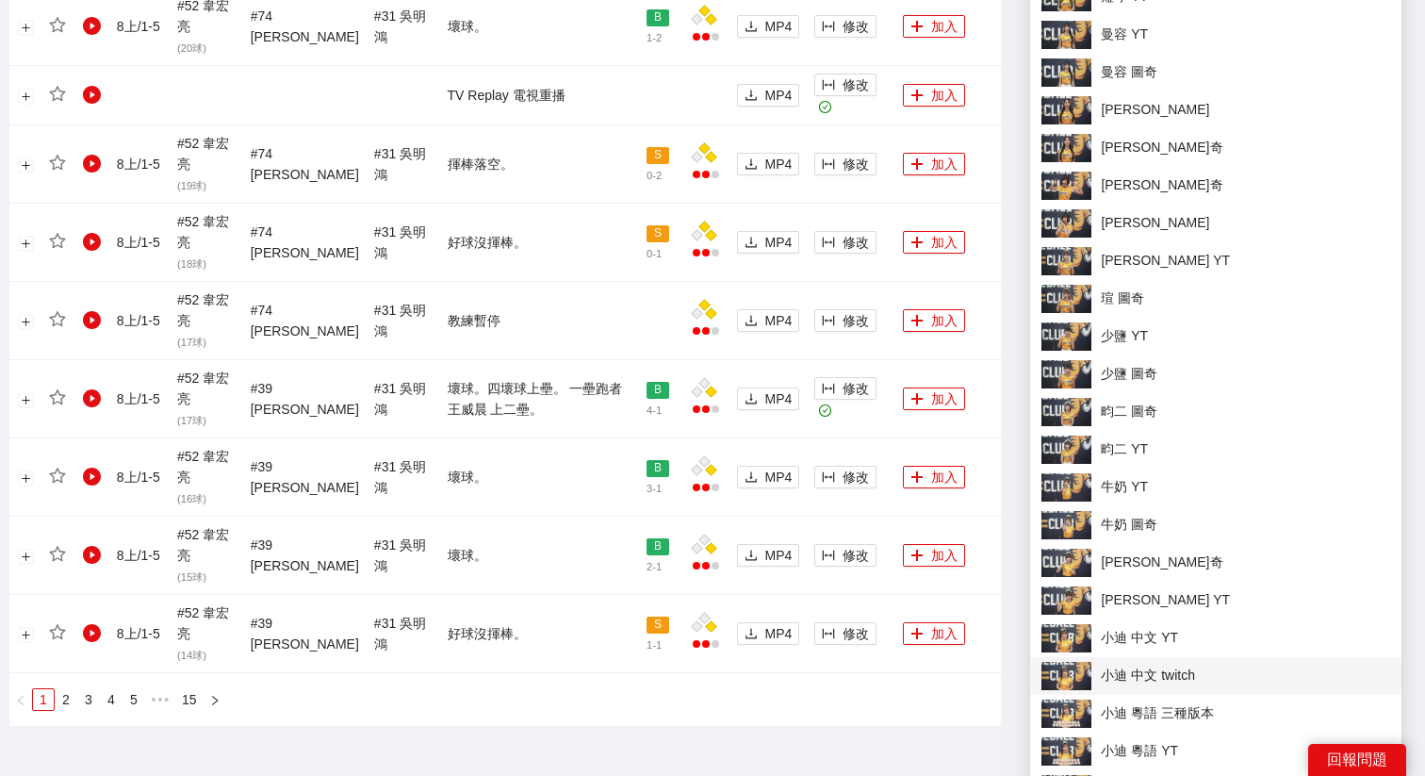
click at [1098, 667] on span "小迪 中文 twitch" at bounding box center [1216, 676] width 349 height 28
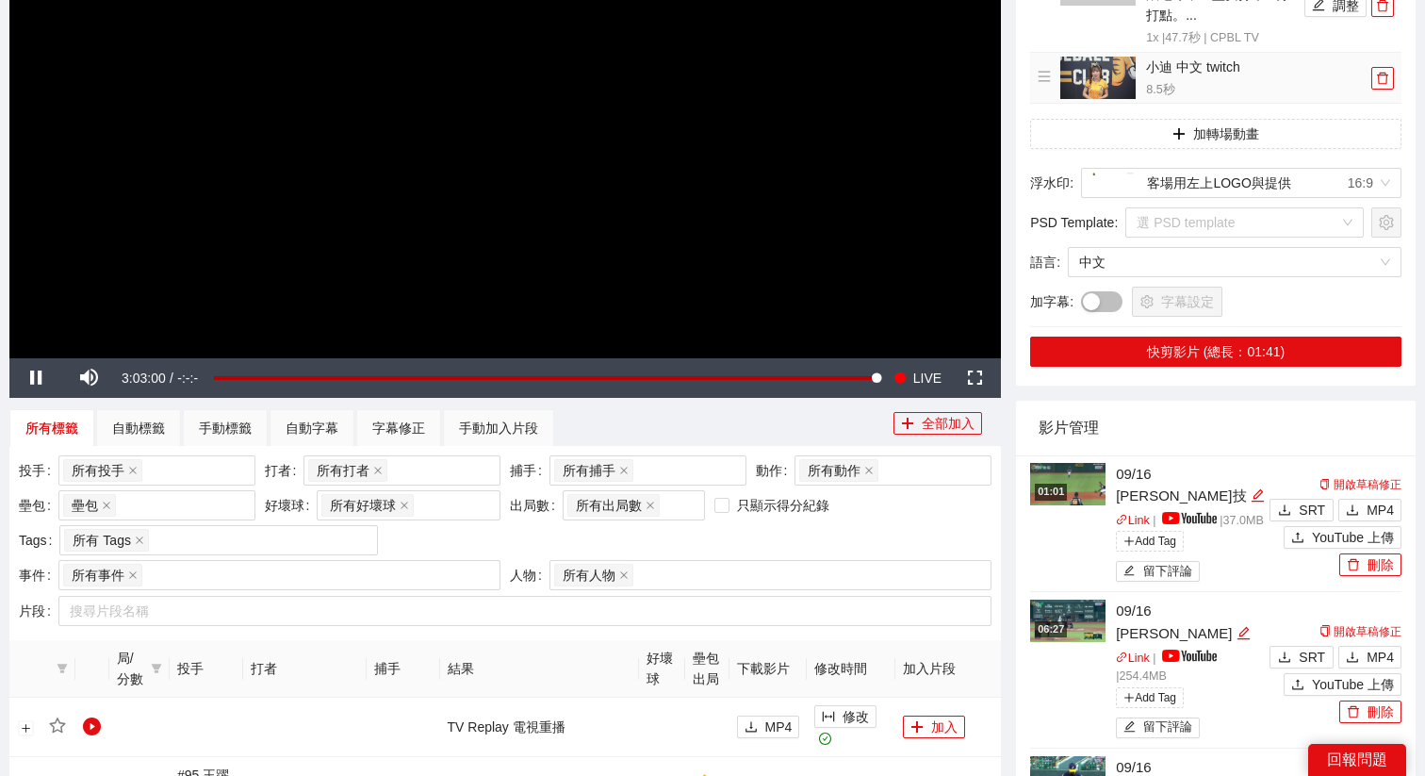
scroll to position [228, 0]
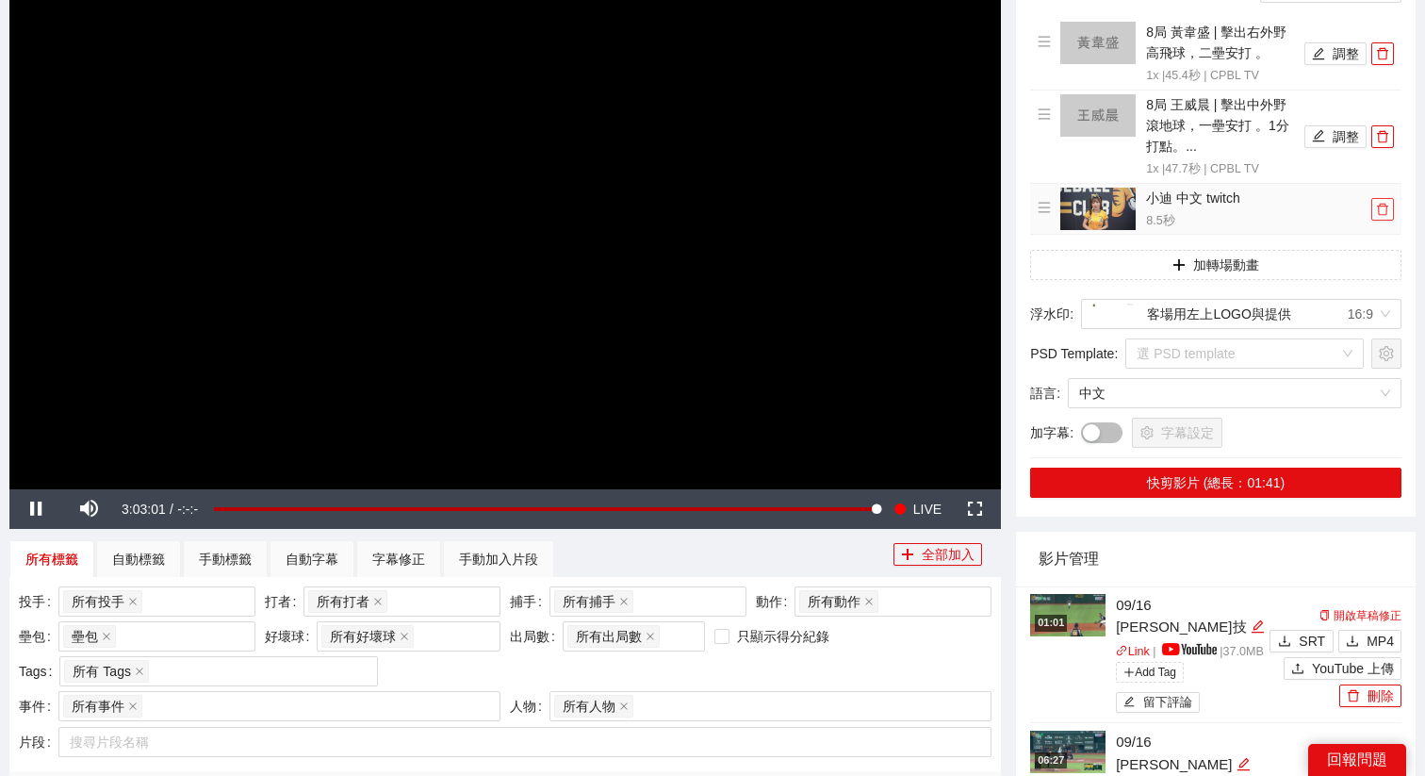
click at [1383, 200] on button "button" at bounding box center [1382, 209] width 23 height 23
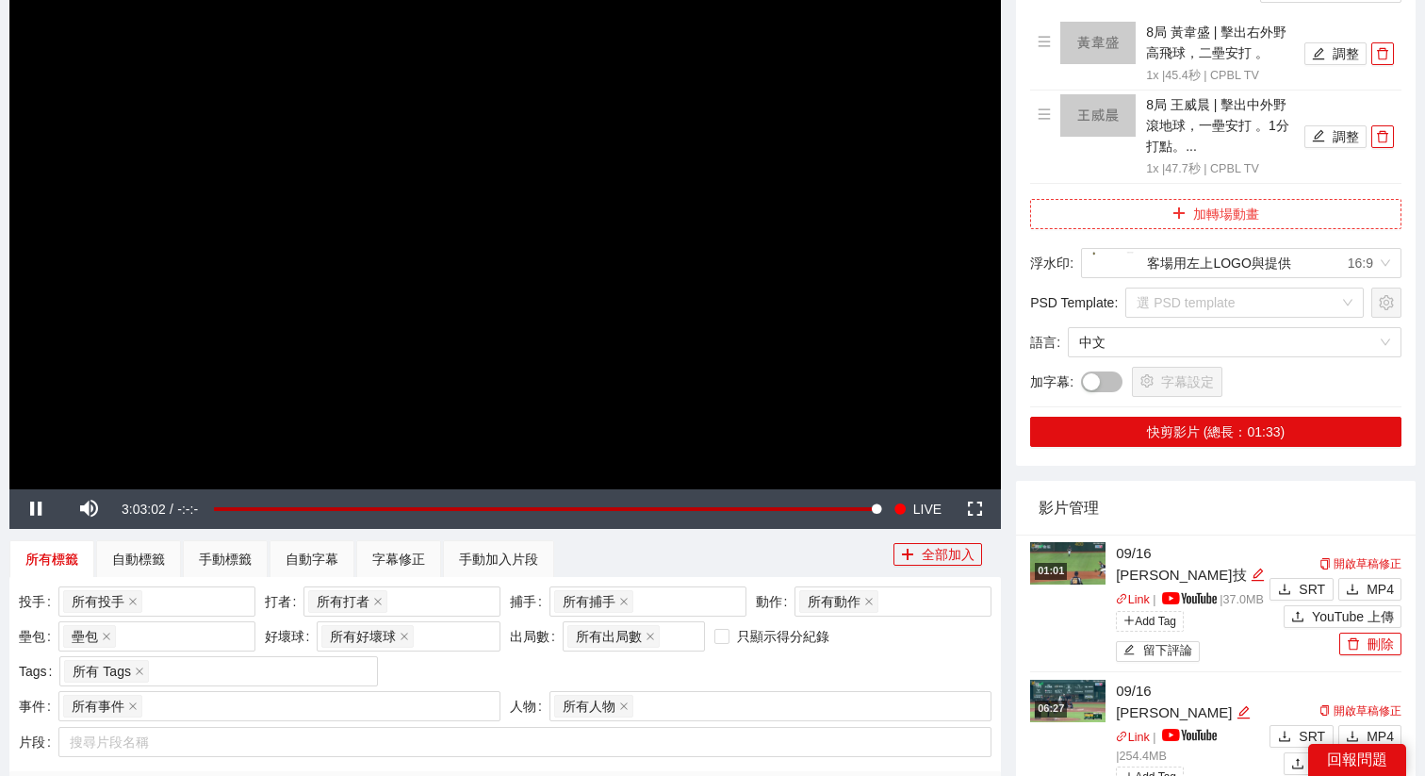
click at [1300, 222] on button "加轉場動畫" at bounding box center [1215, 214] width 371 height 30
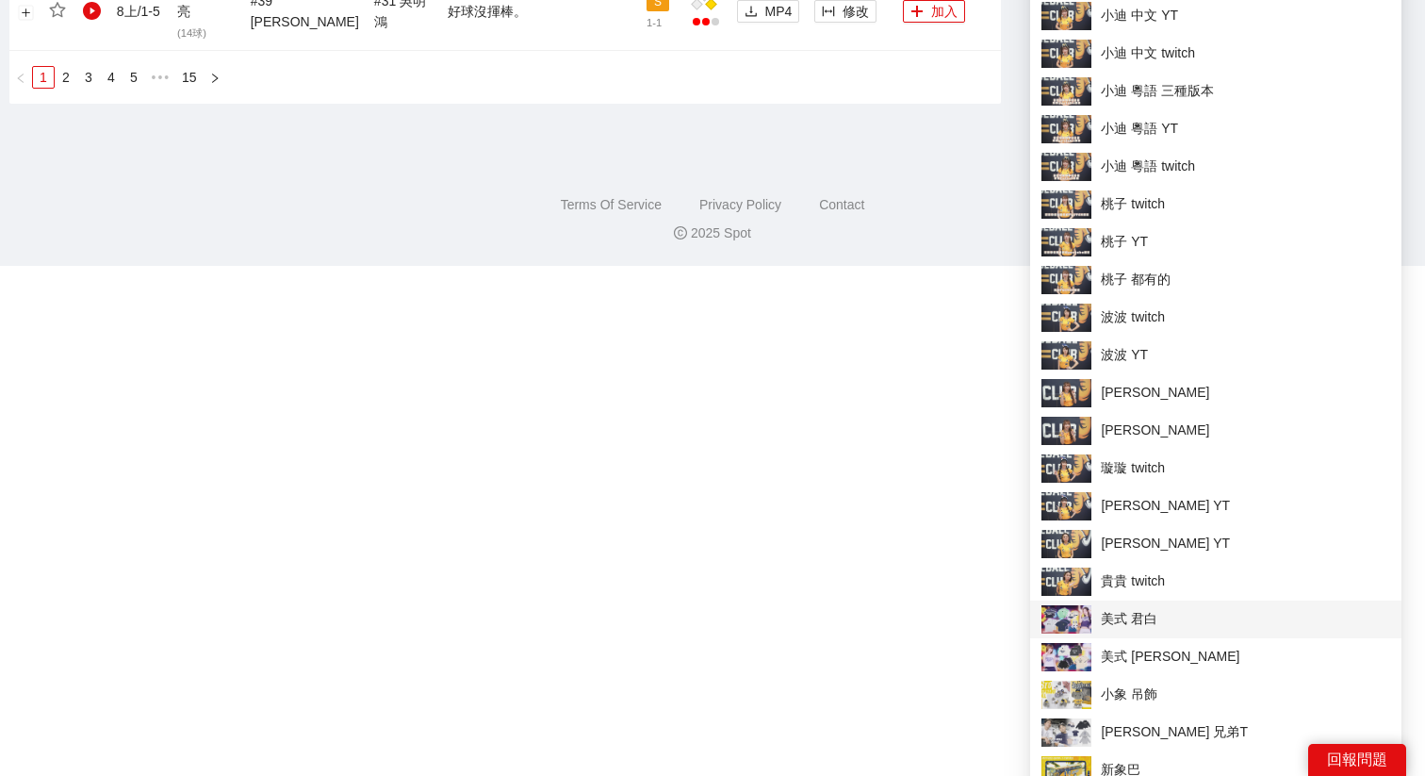
scroll to position [2704, 0]
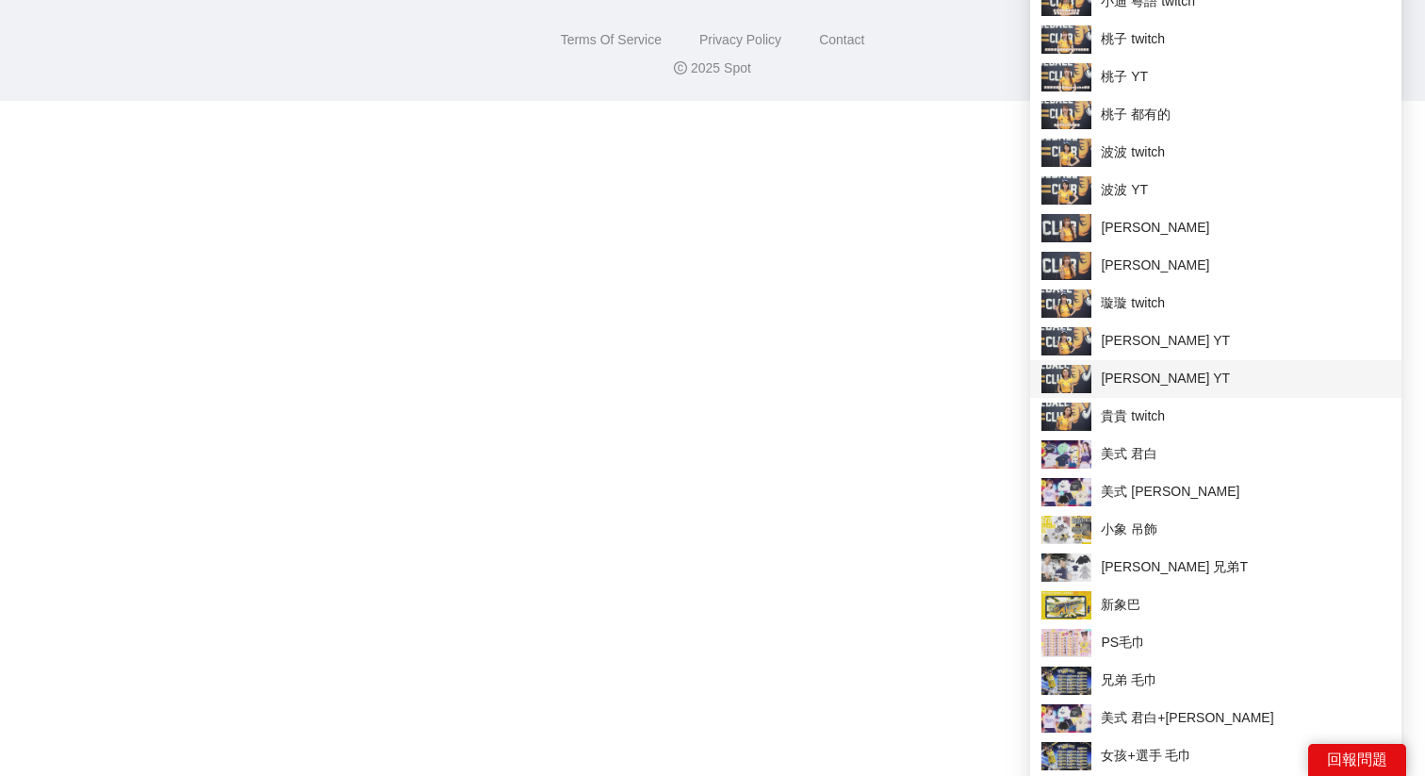
click at [1157, 391] on span "[PERSON_NAME] YT" at bounding box center [1216, 379] width 349 height 28
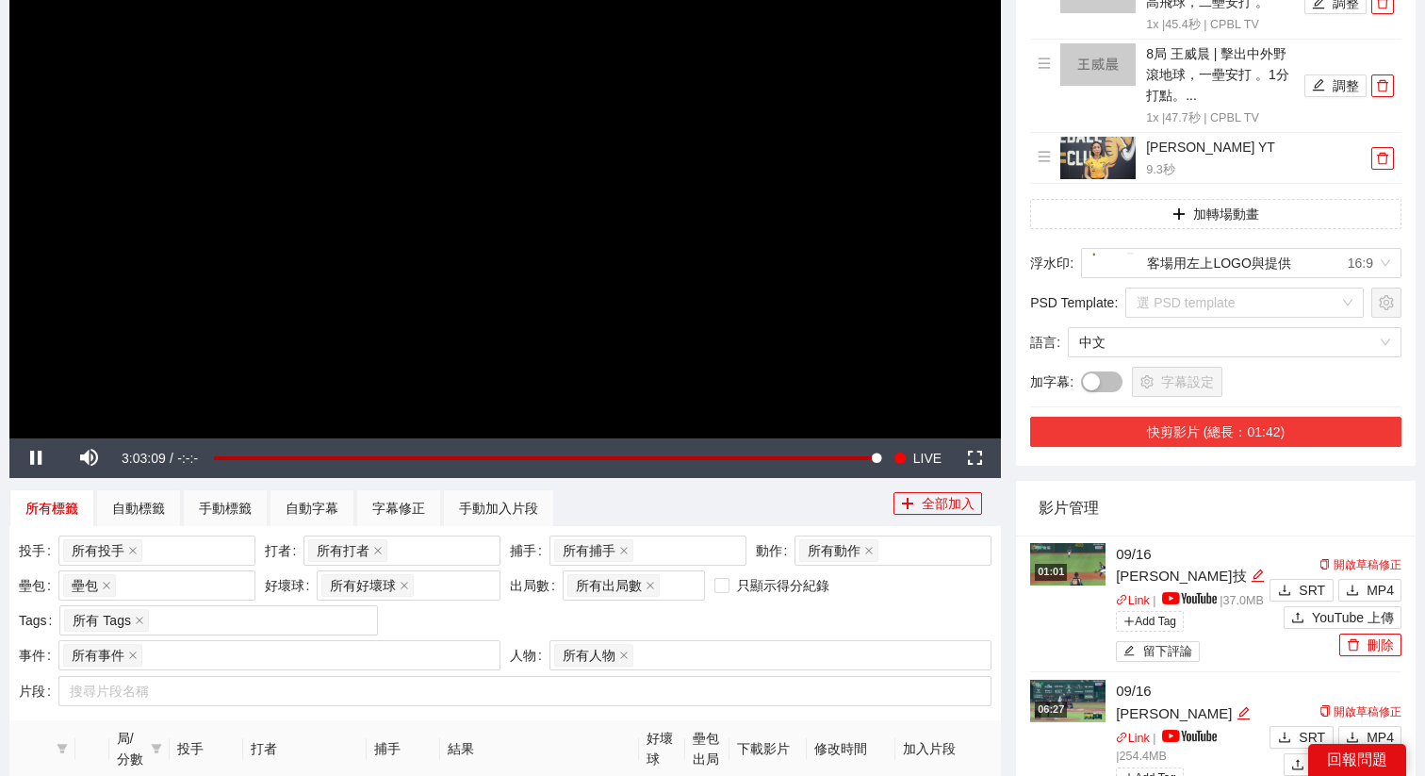
click at [1178, 417] on button "快剪影片 (總長：01:42)" at bounding box center [1215, 432] width 371 height 30
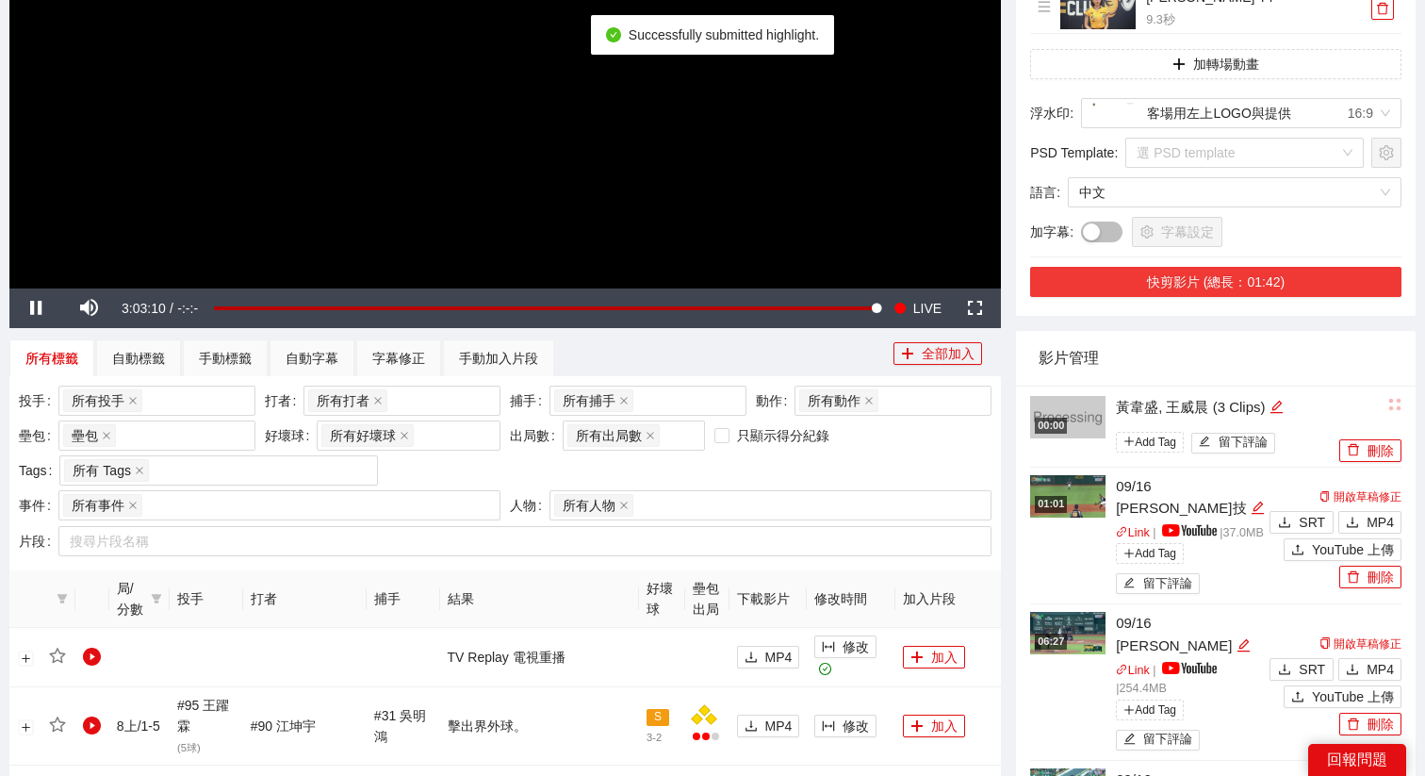
scroll to position [482, 0]
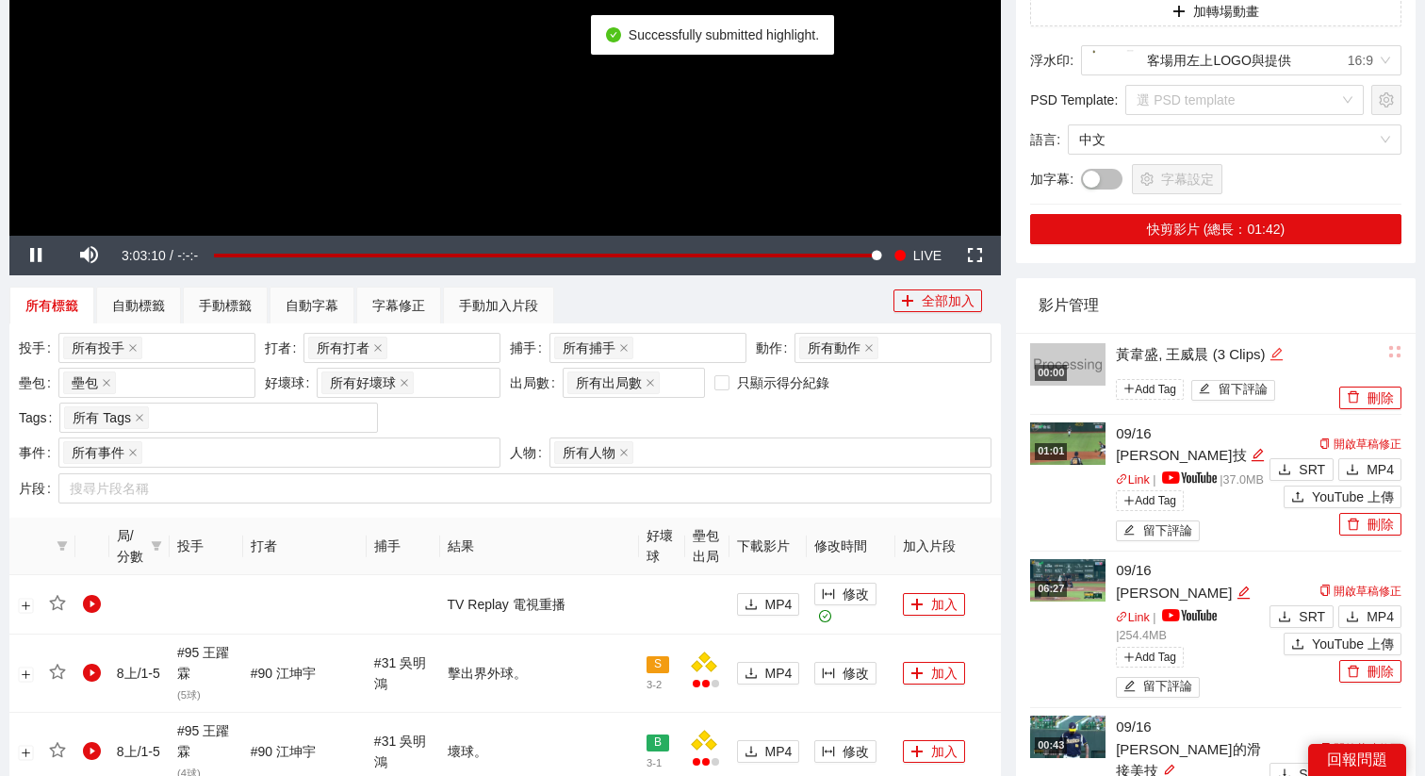
click at [1282, 348] on icon "edit" at bounding box center [1276, 354] width 12 height 12
drag, startPoint x: 1282, startPoint y: 348, endPoint x: 1046, endPoint y: 346, distance: 235.7
click at [1050, 346] on div "**********" at bounding box center [1182, 374] width 304 height 65
type textarea "*"
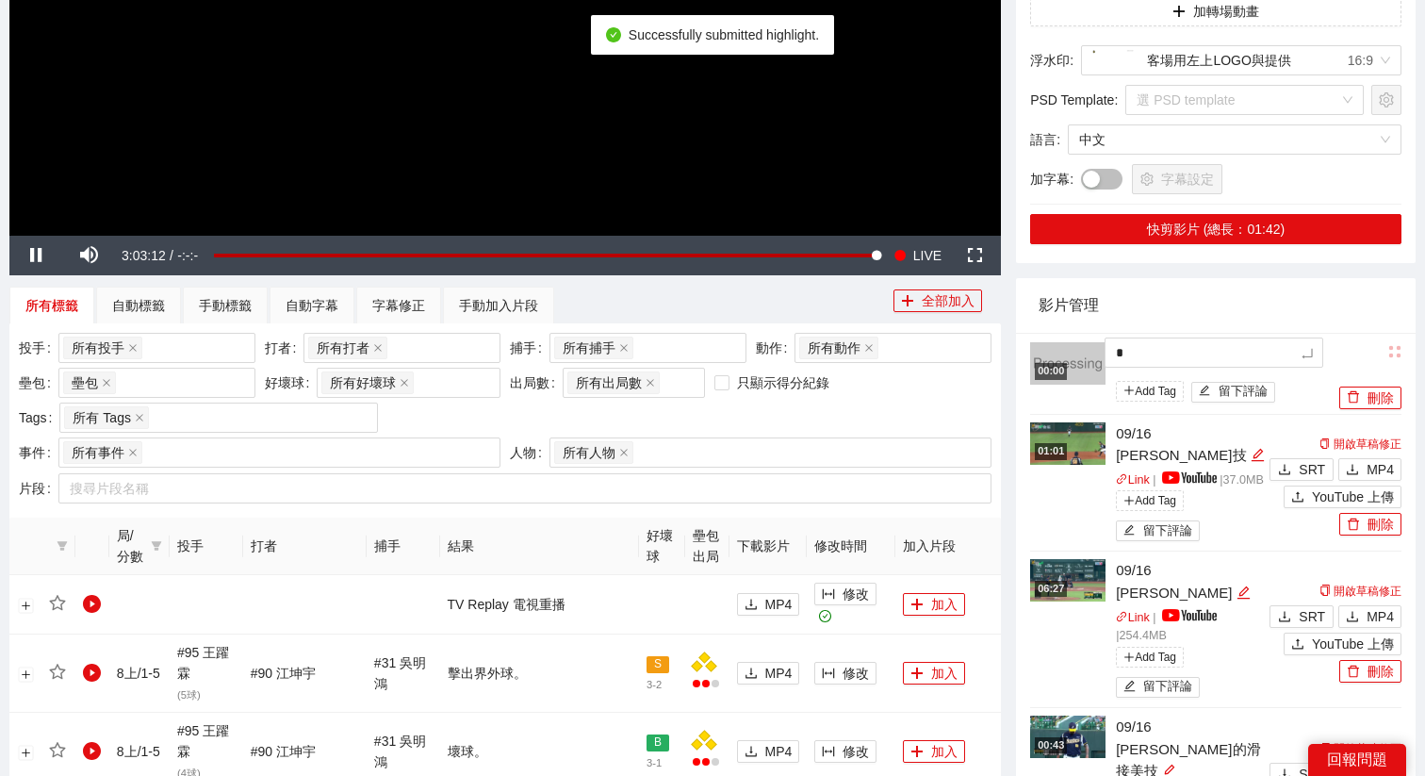
type textarea "**"
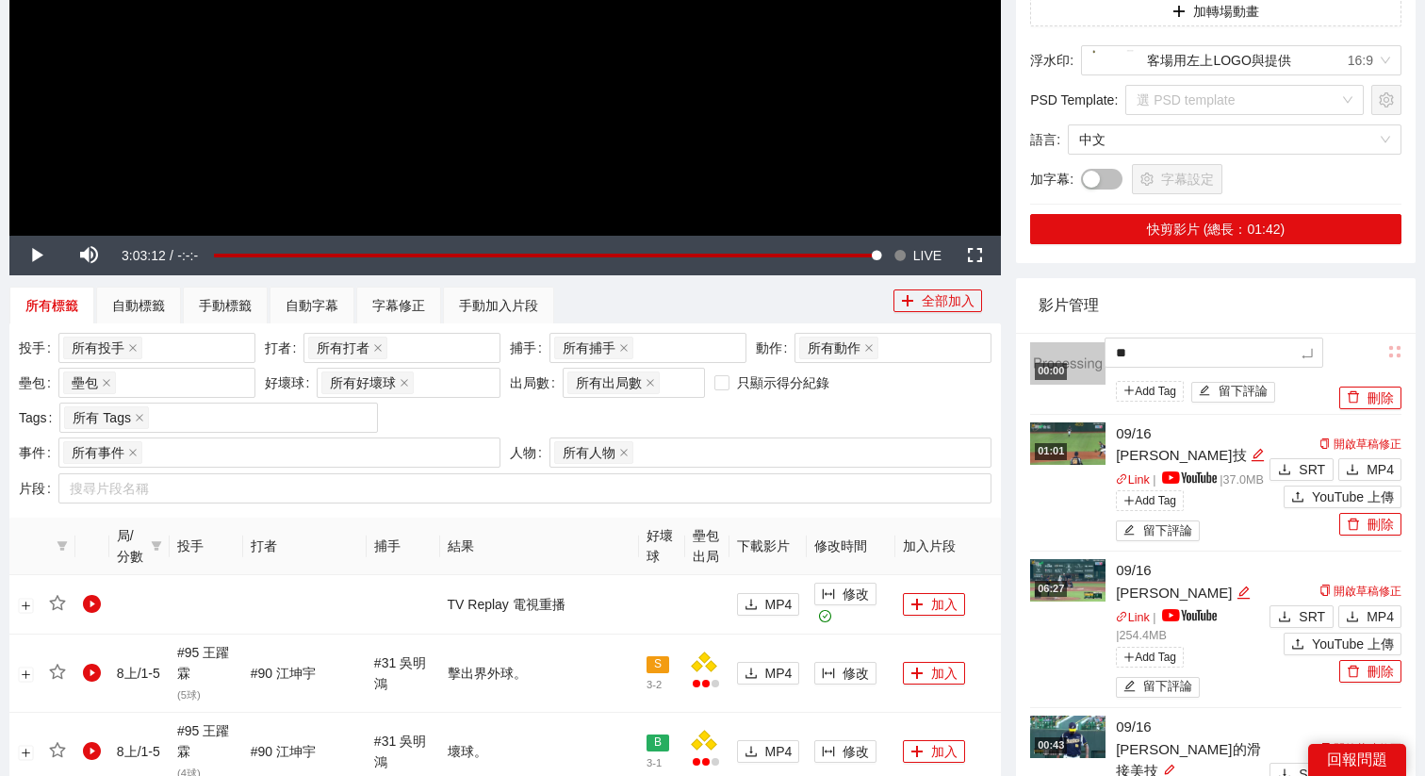
type textarea "***"
type textarea "****"
type textarea "*****"
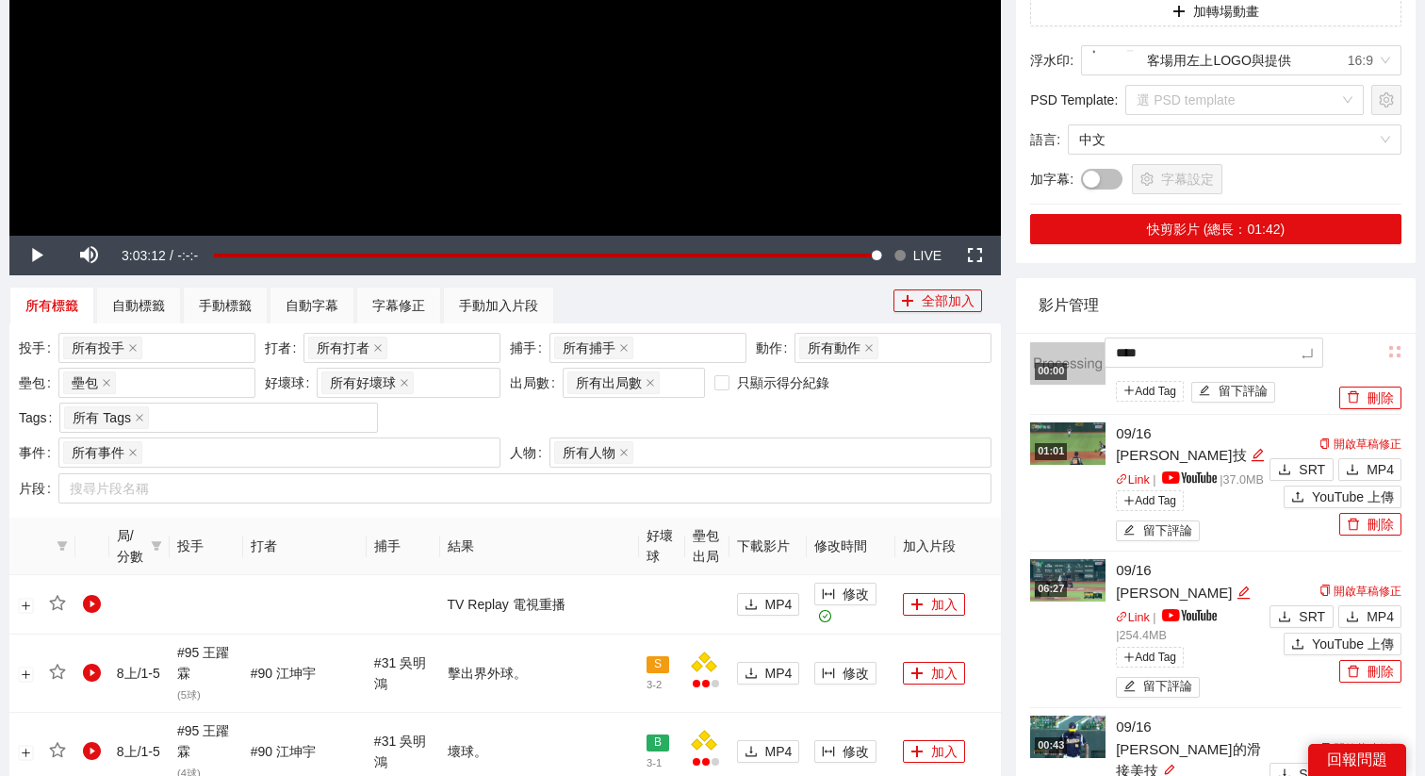
type textarea "*****"
type textarea "*******"
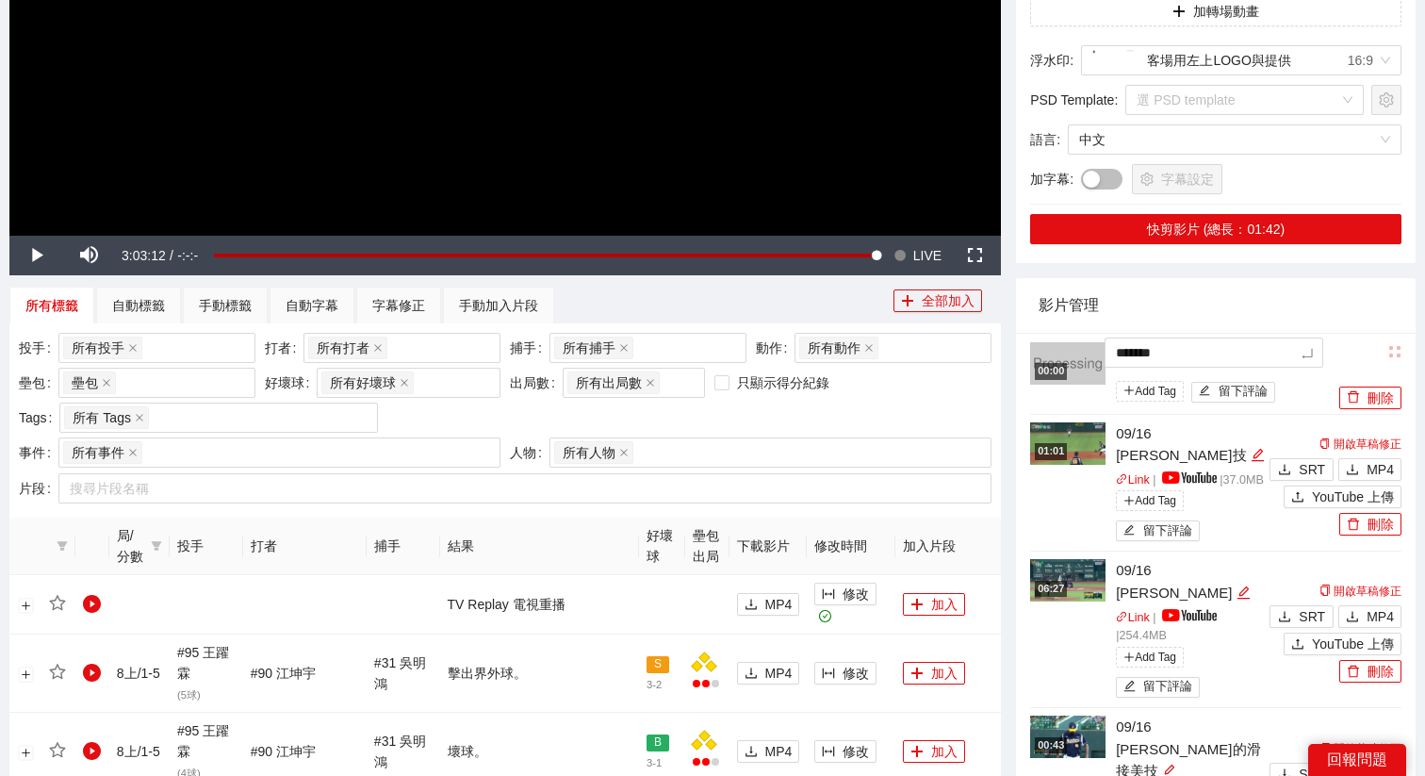
type textarea "********"
type textarea "*********"
type textarea "*******"
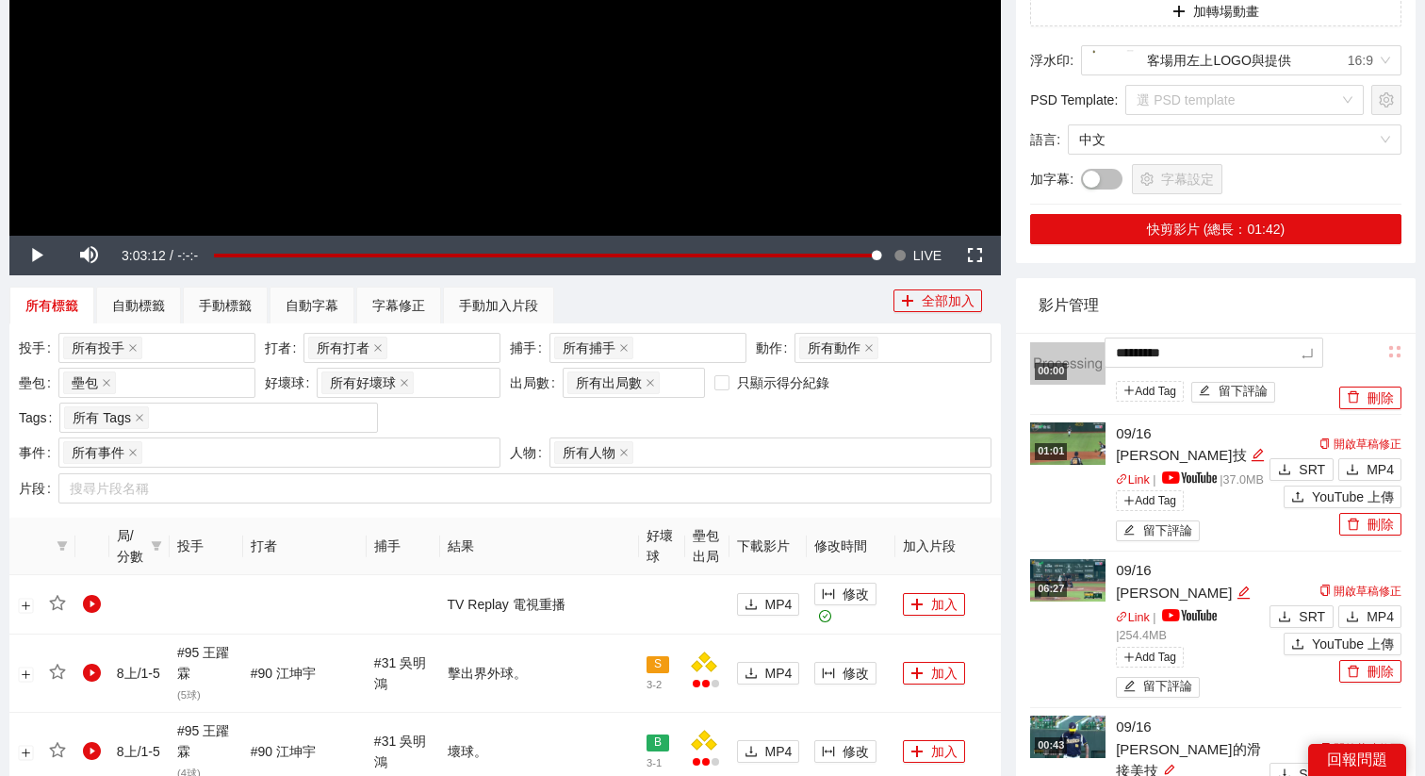
type textarea "*******"
type textarea "********"
type textarea "*********"
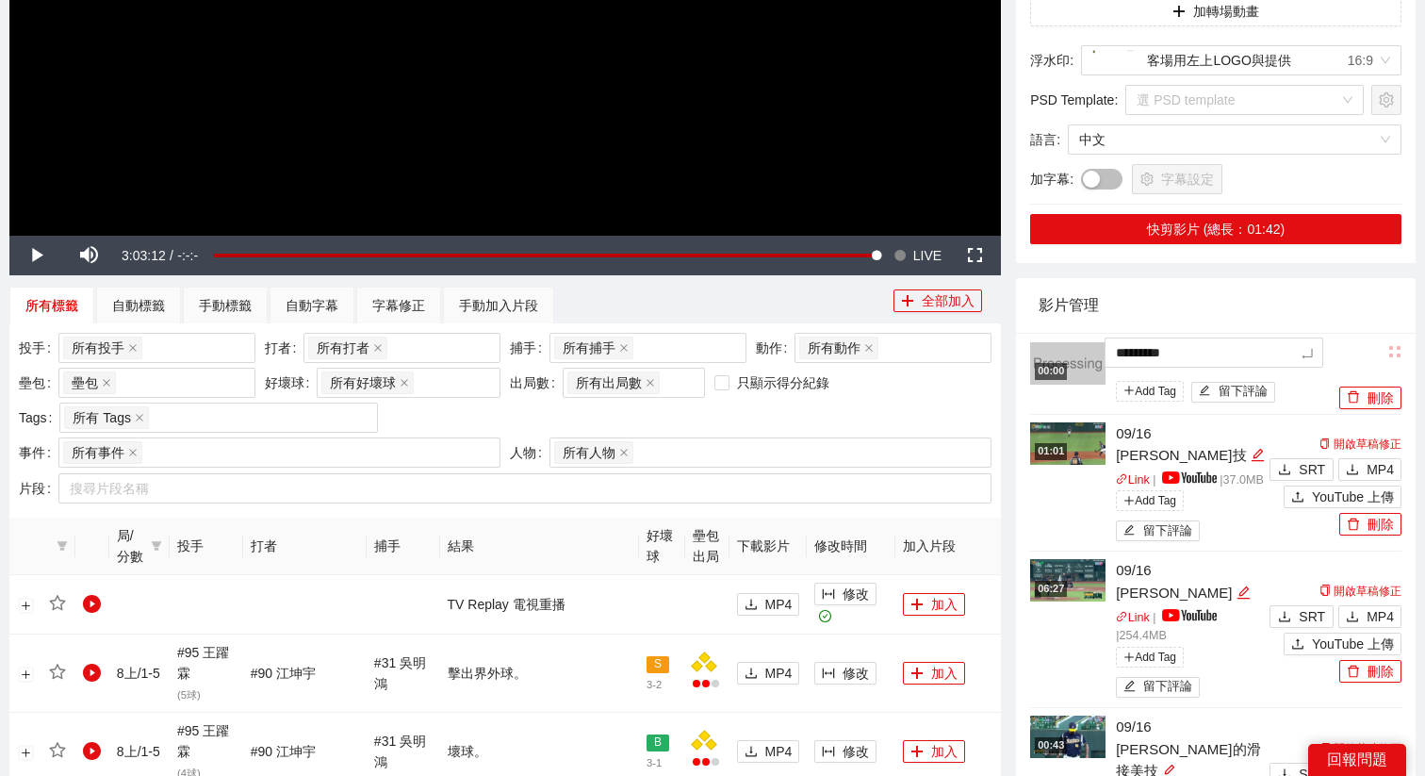
type textarea "********"
type textarea "*********"
type textarea "**********"
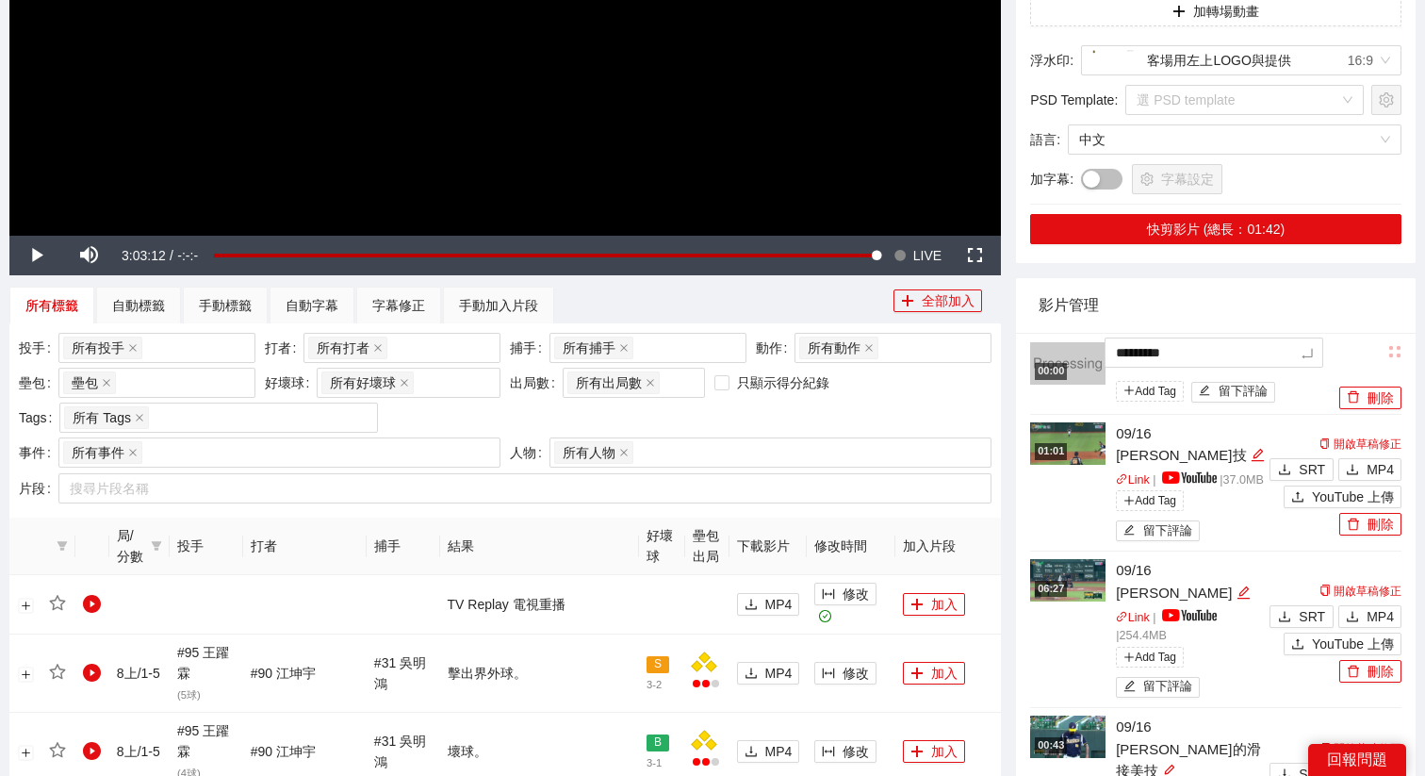
type textarea "**********"
type textarea "*********"
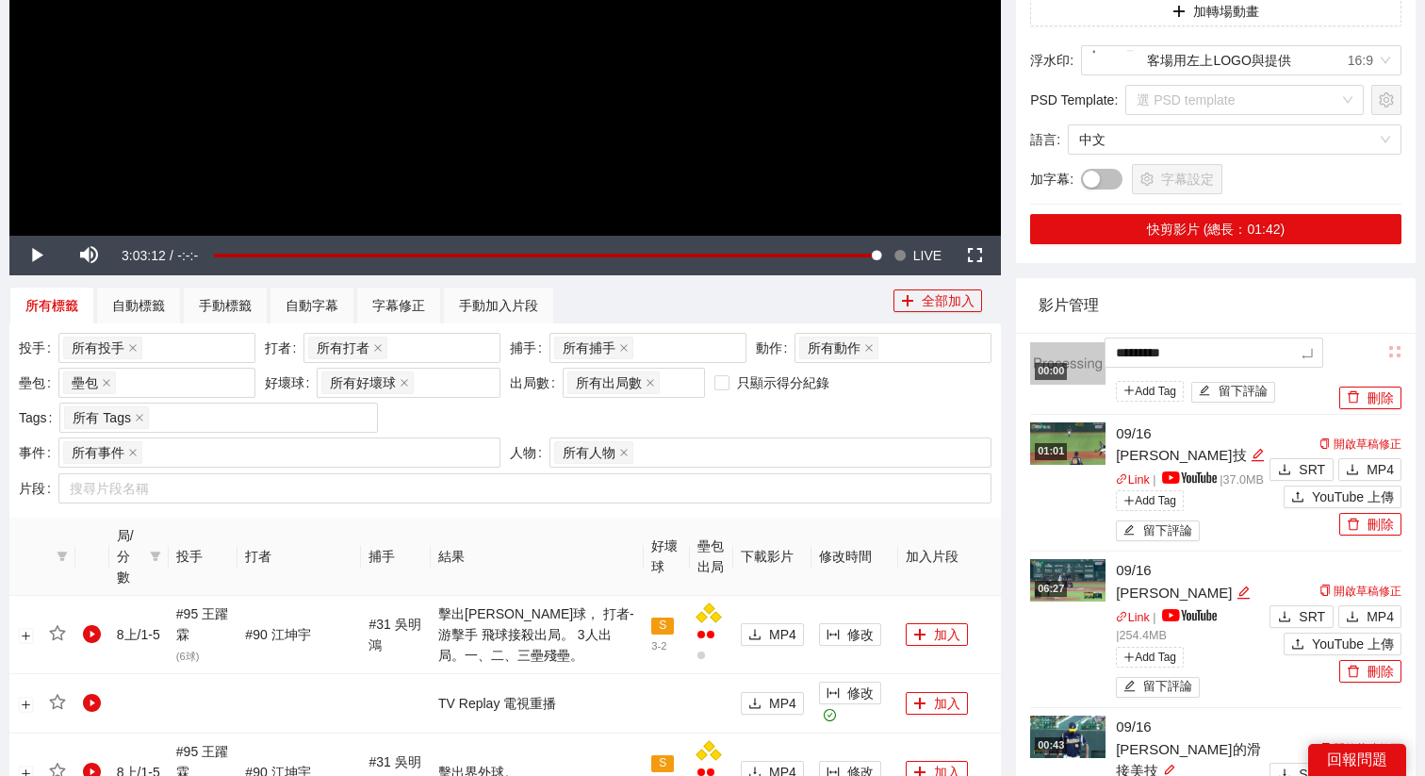
type textarea "*********"
type textarea "**********"
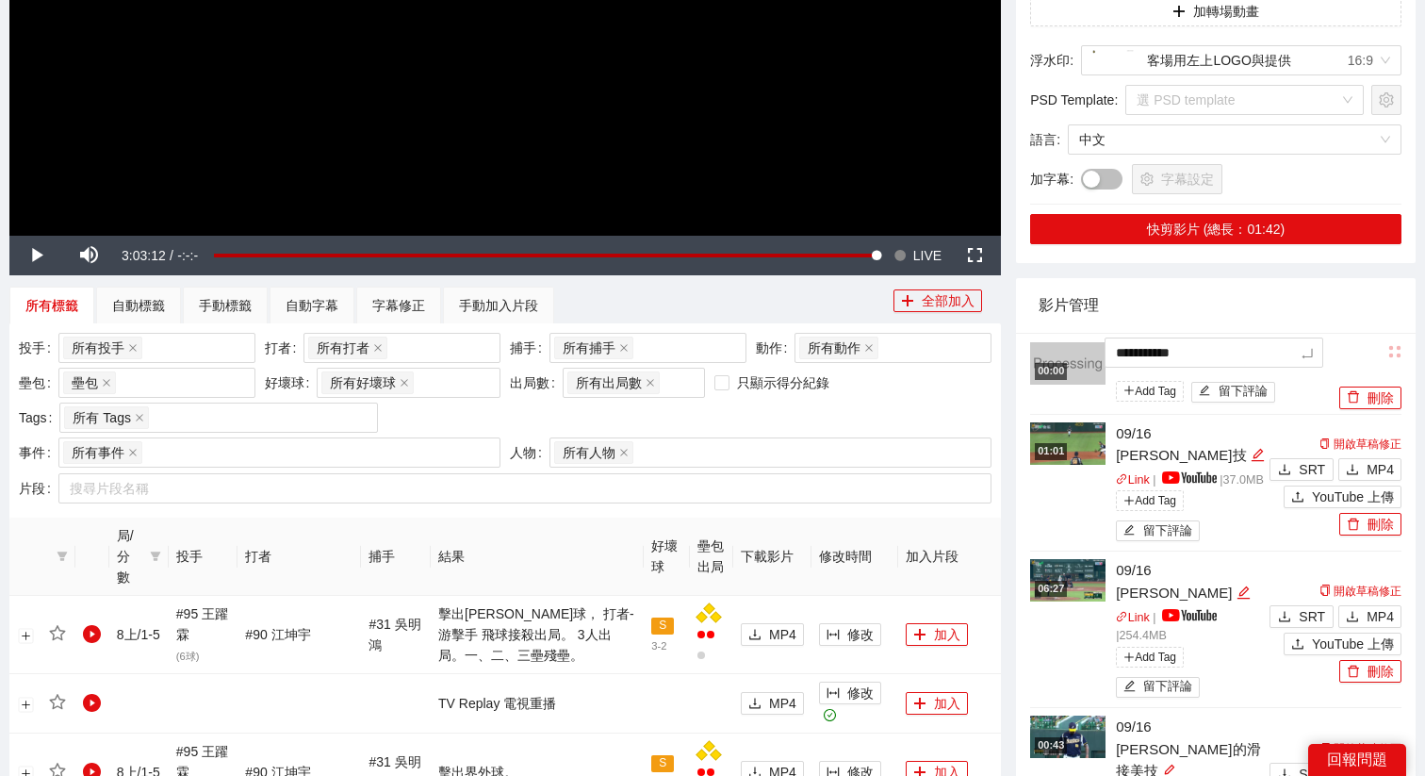
type textarea "**********"
type textarea "*********"
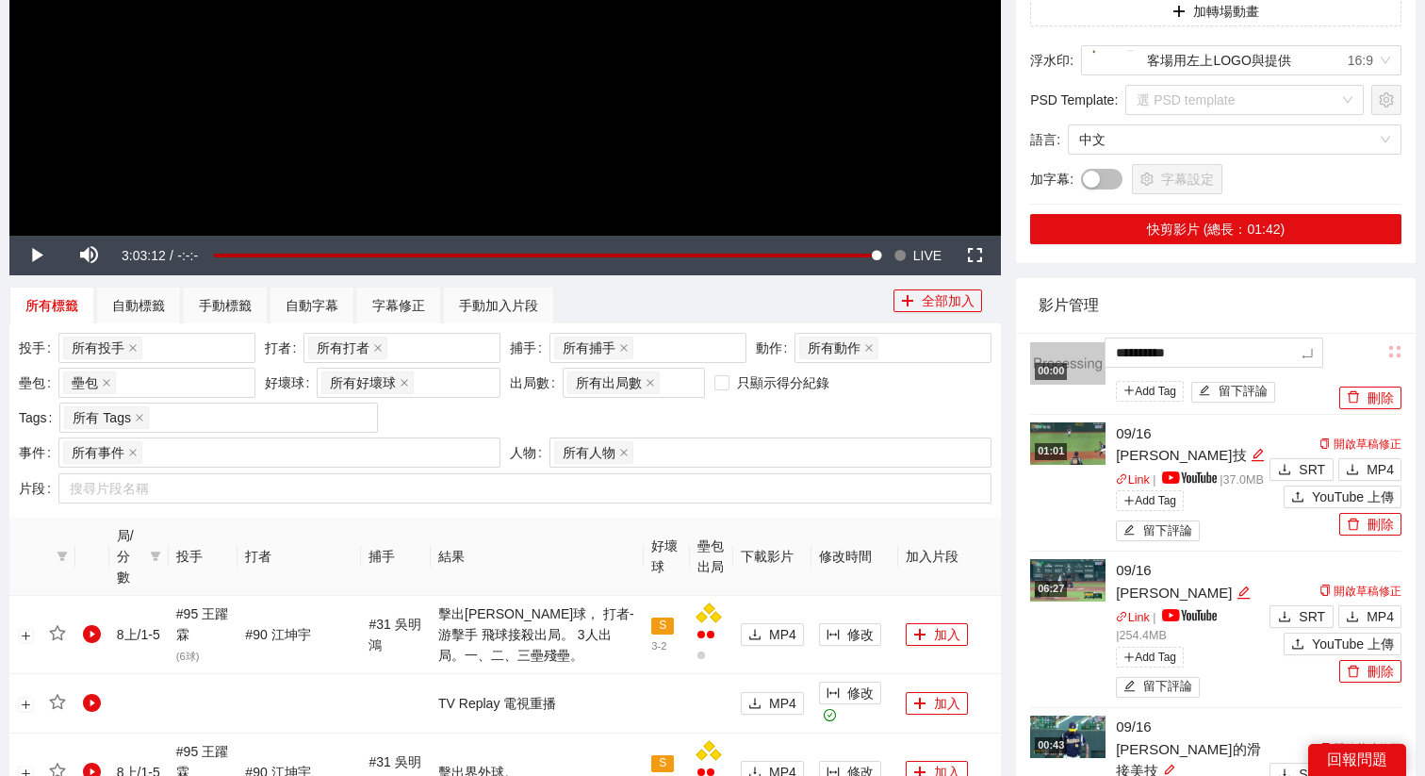
type textarea "*********"
type textarea "**********"
type textarea "*********"
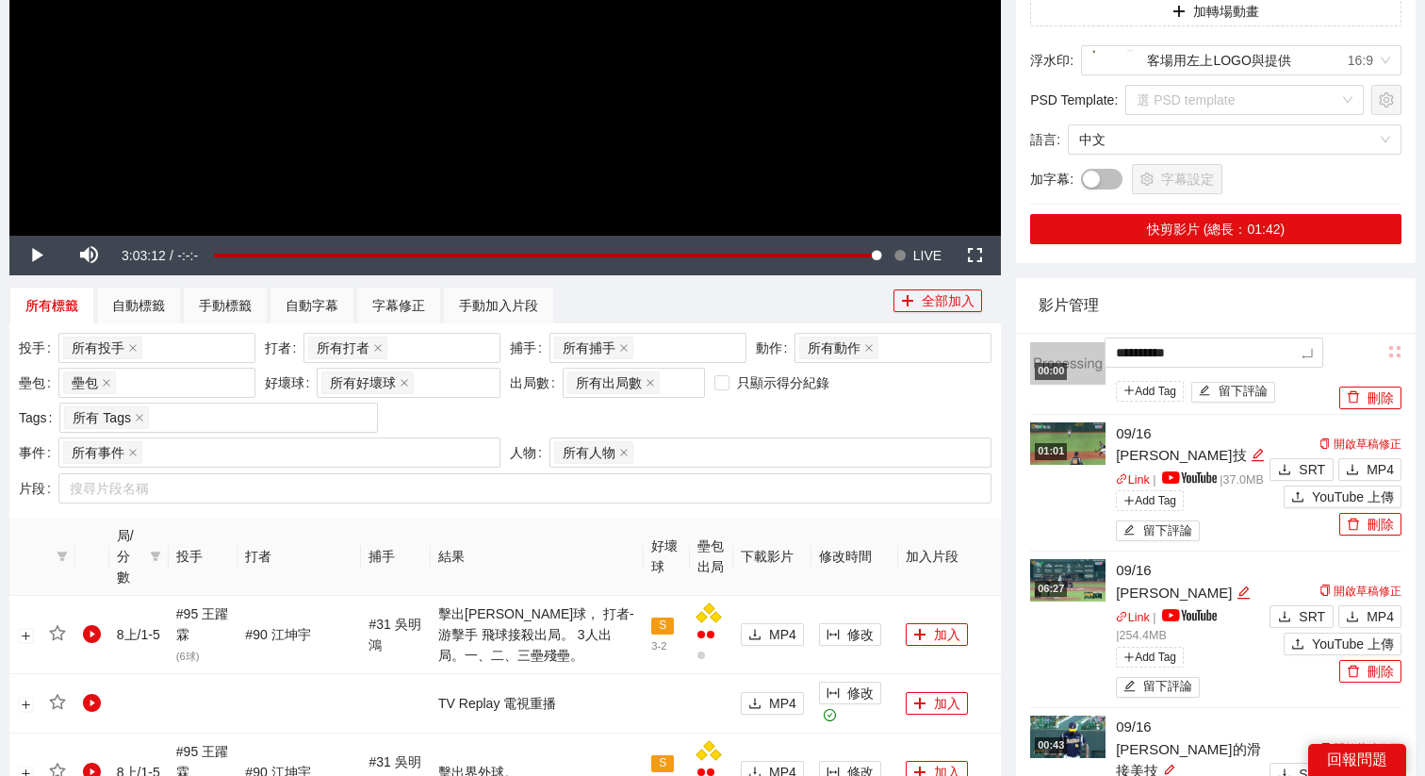
type textarea "*********"
type textarea "********"
type textarea "*********"
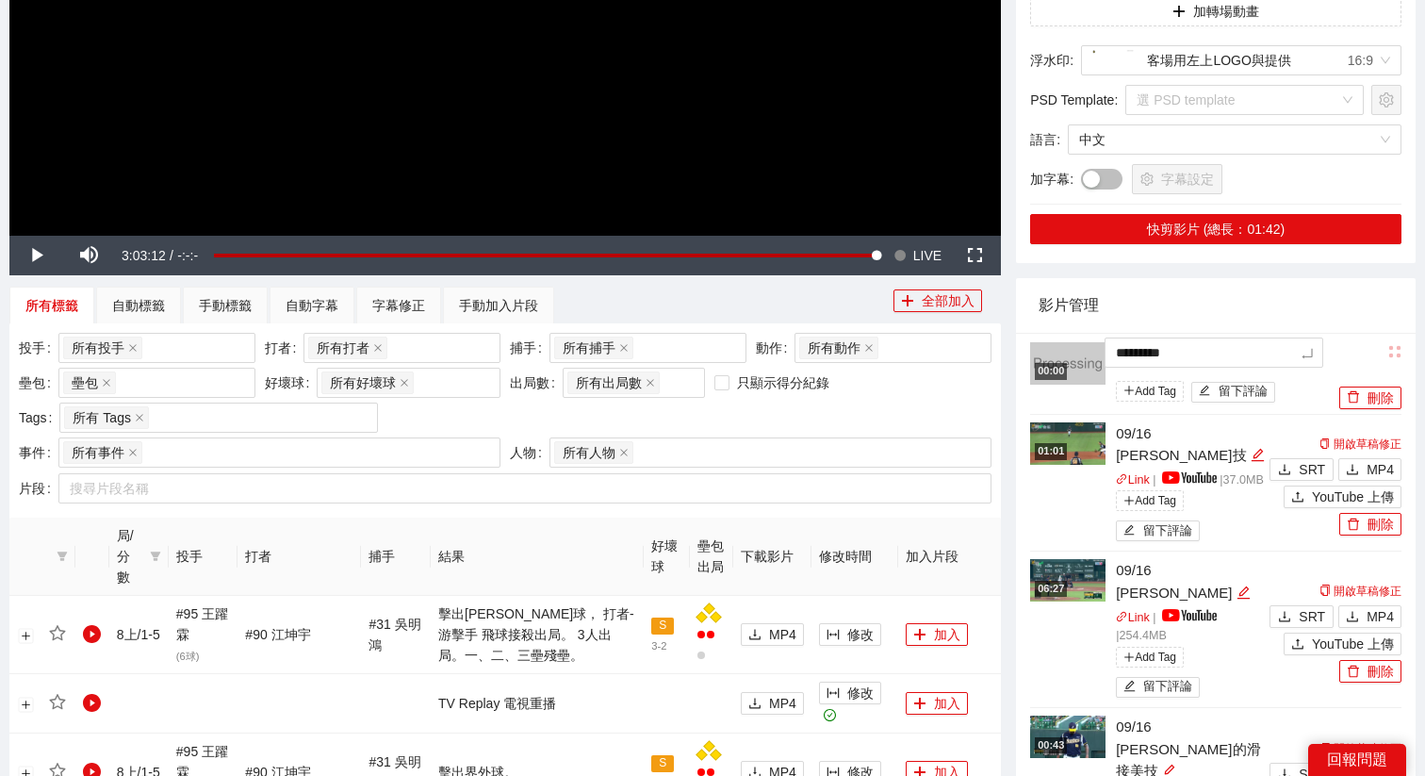
type textarea "**********"
type textarea "*********"
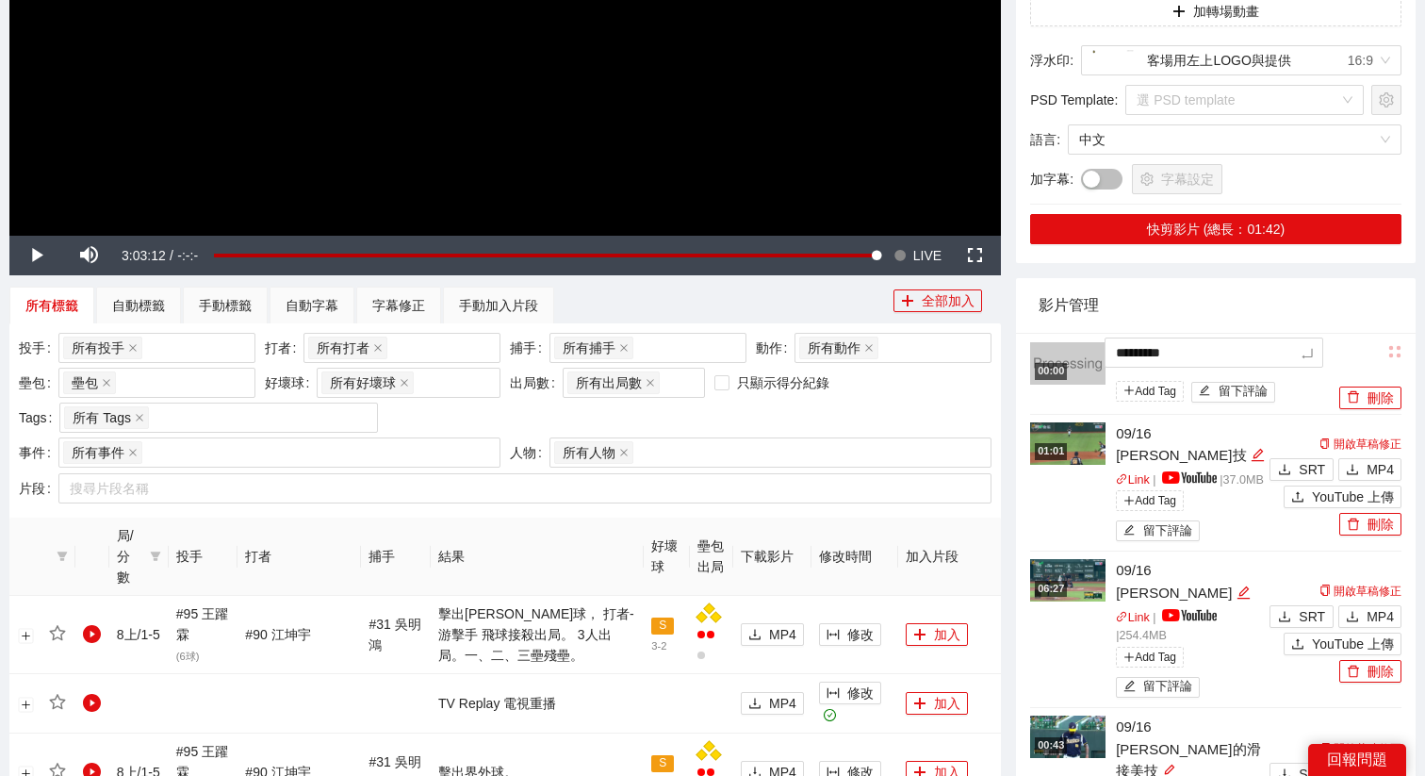
type textarea "*********"
type textarea "**********"
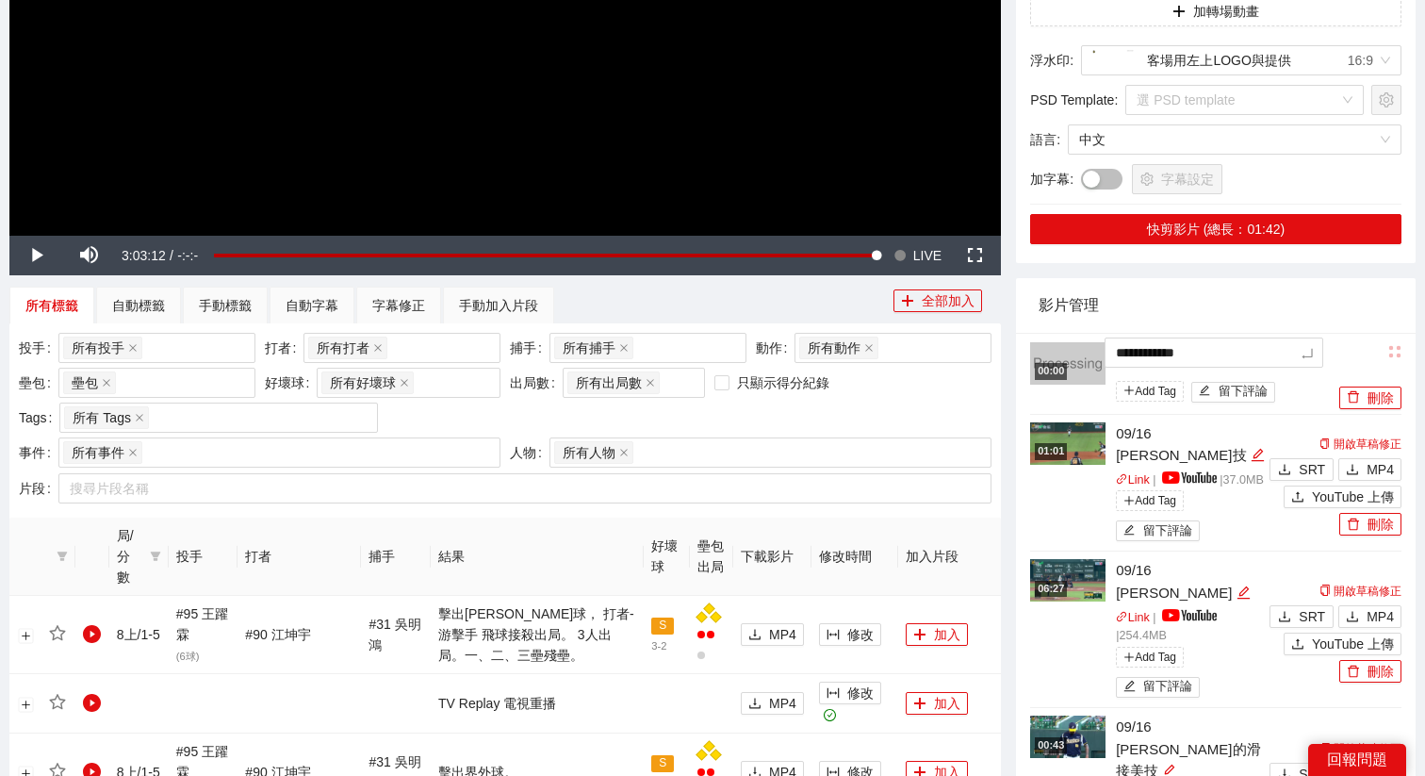
type textarea "**********"
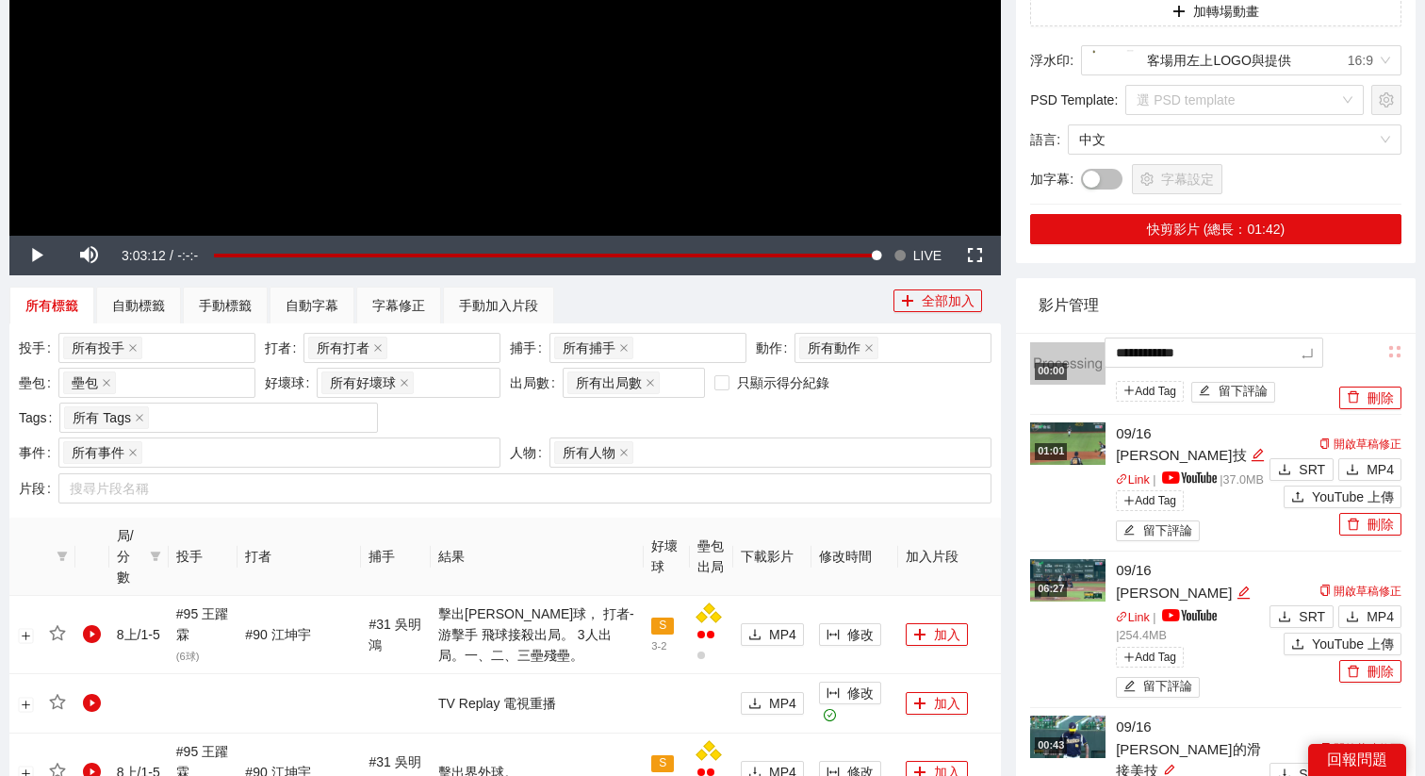
type textarea "**********"
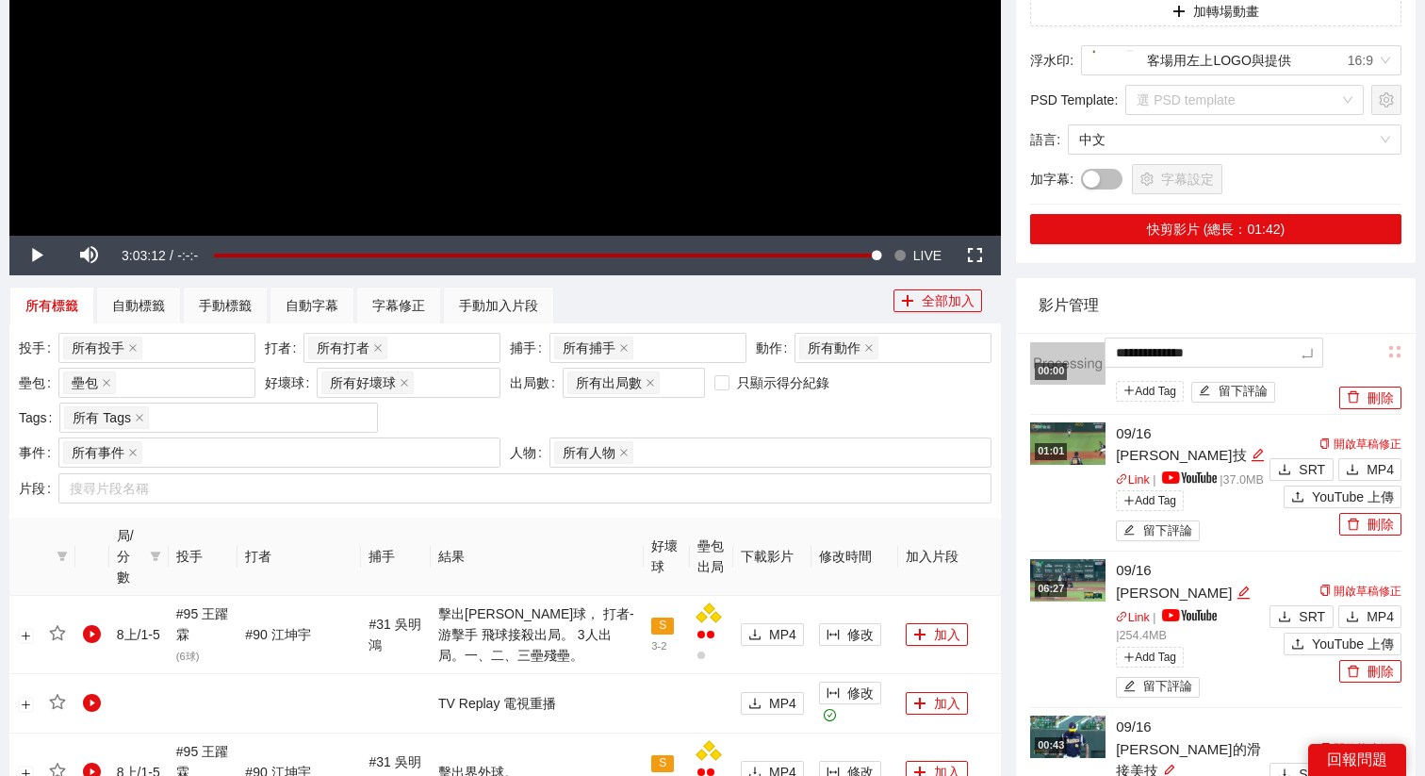
type textarea "**********"
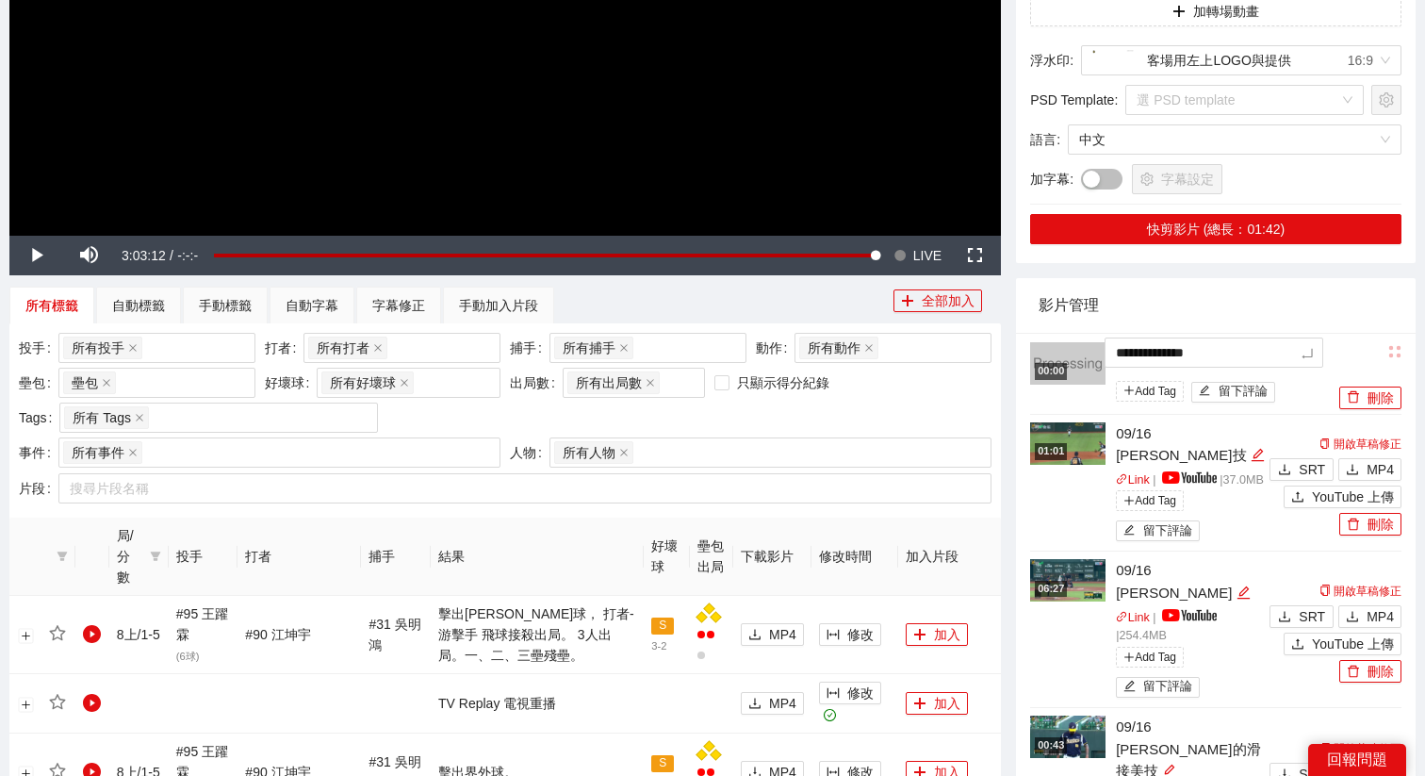
type textarea "**********"
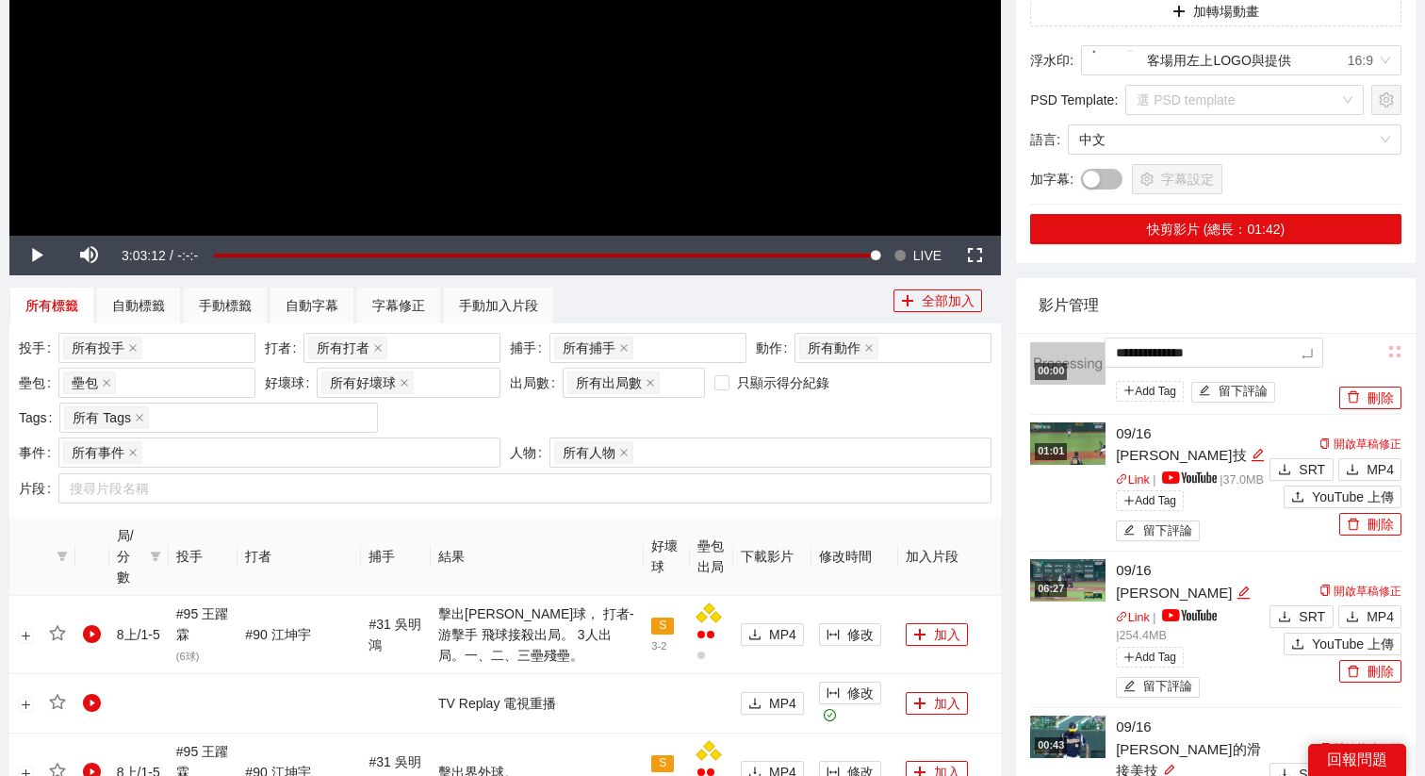
type textarea "**********"
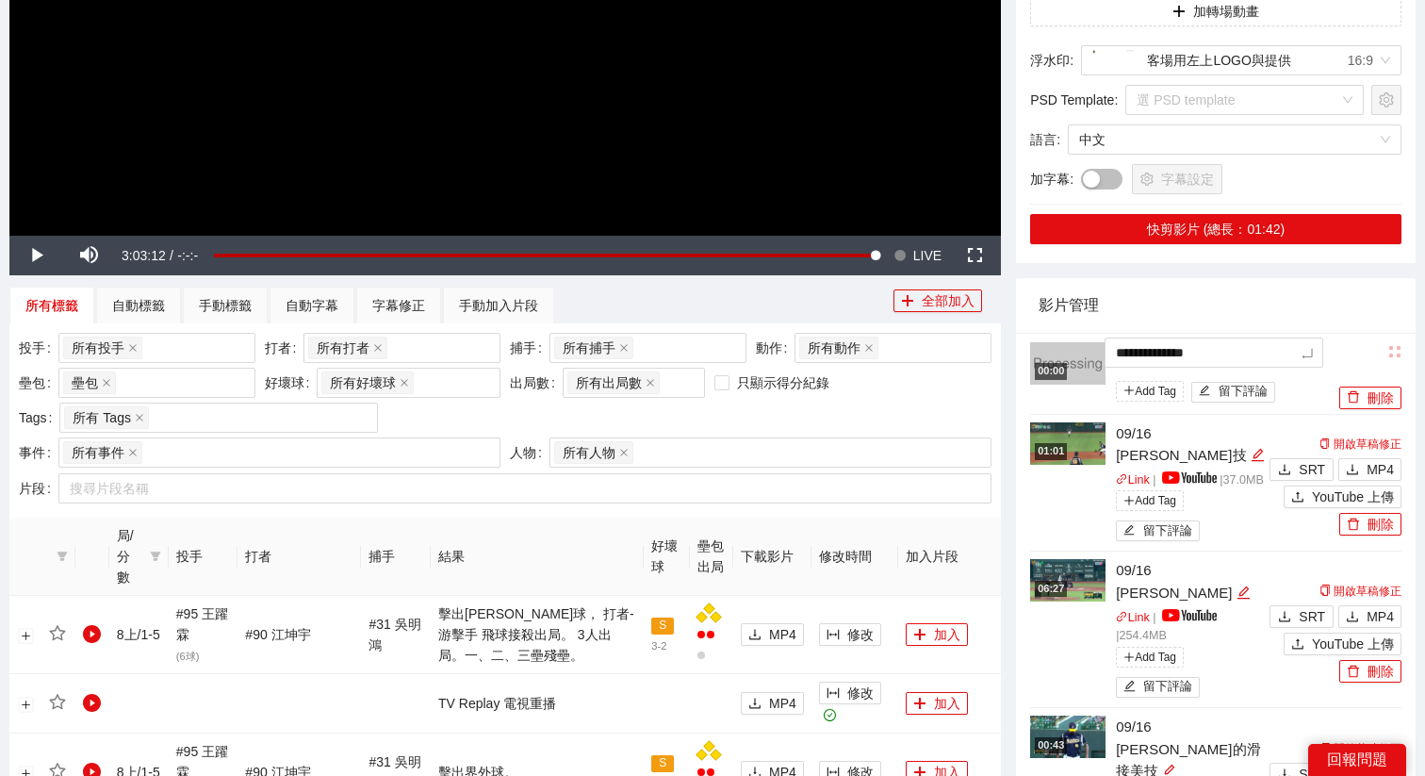
type textarea "**********"
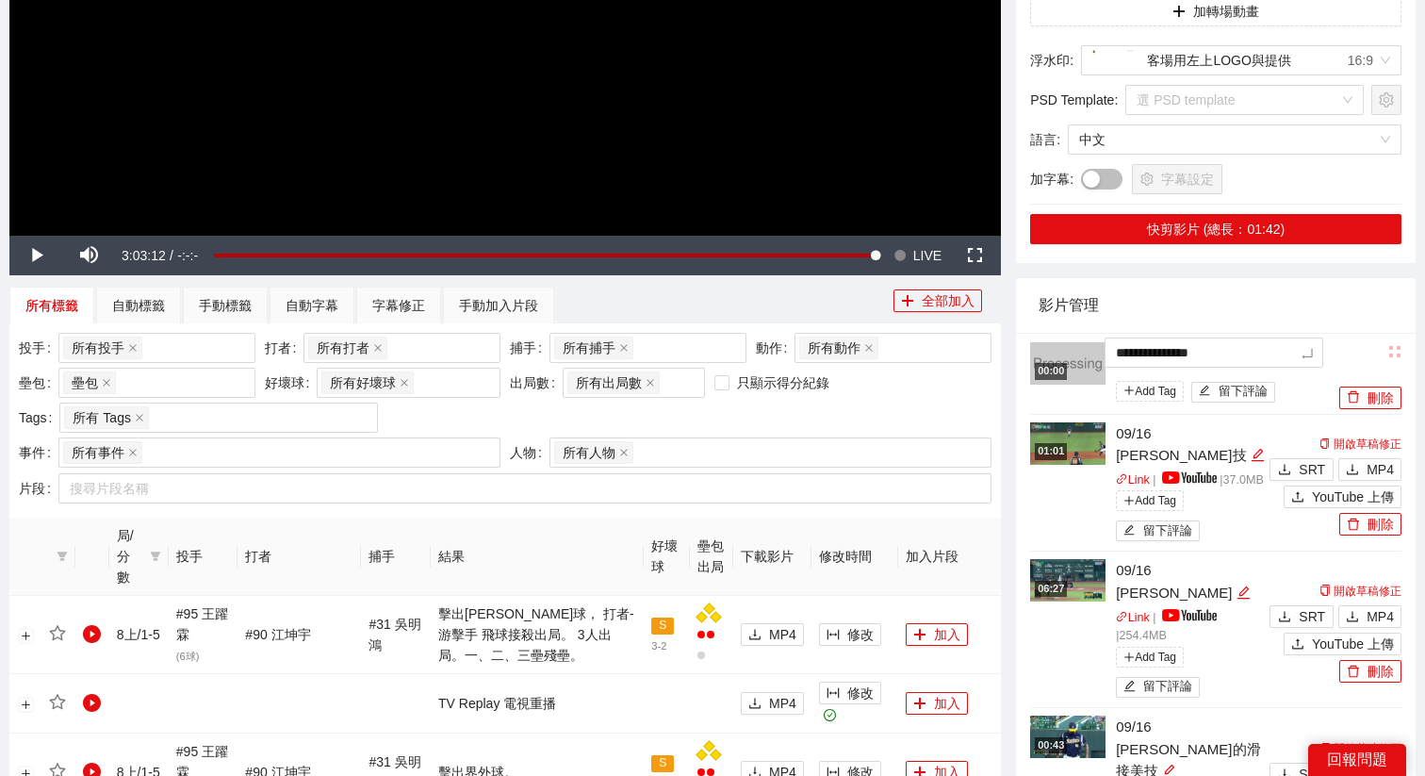
type textarea "**********"
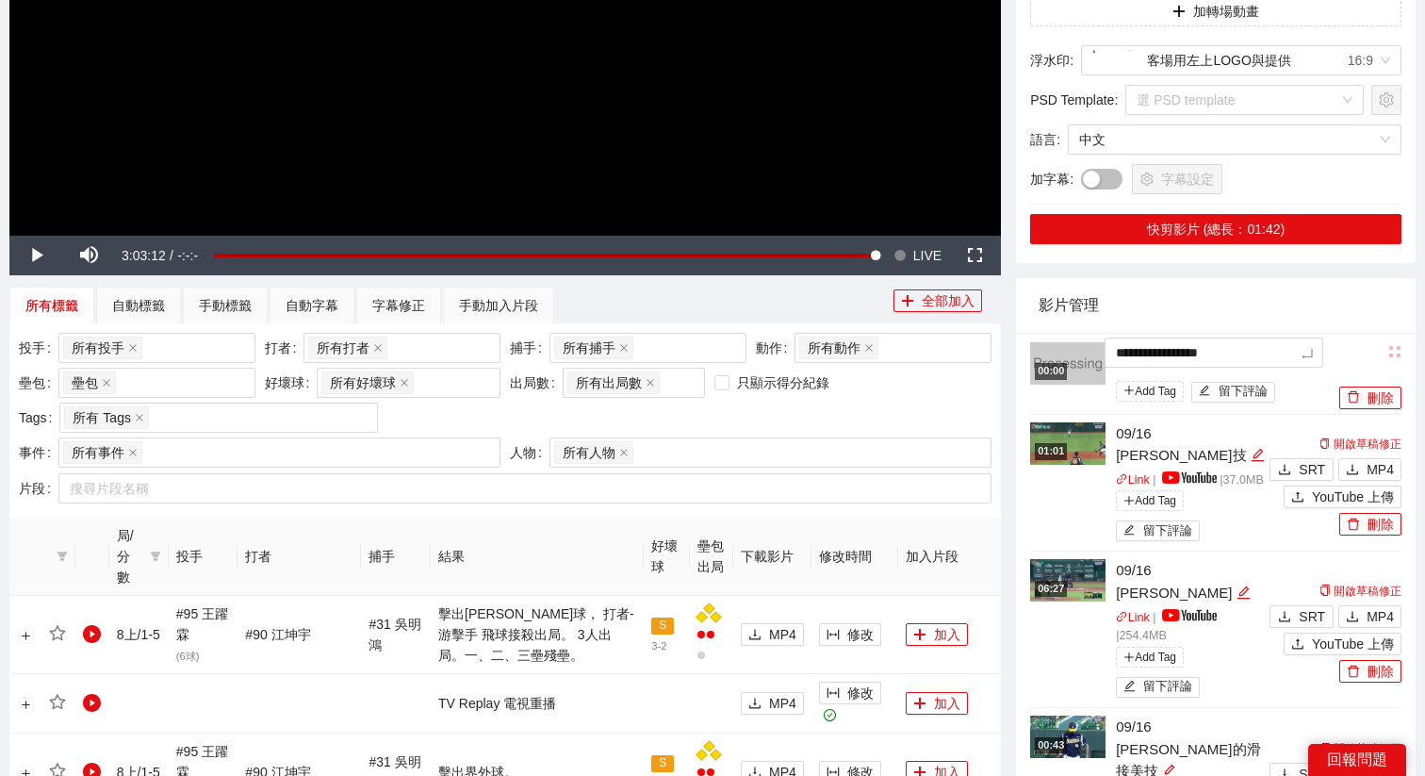
type textarea "**********"
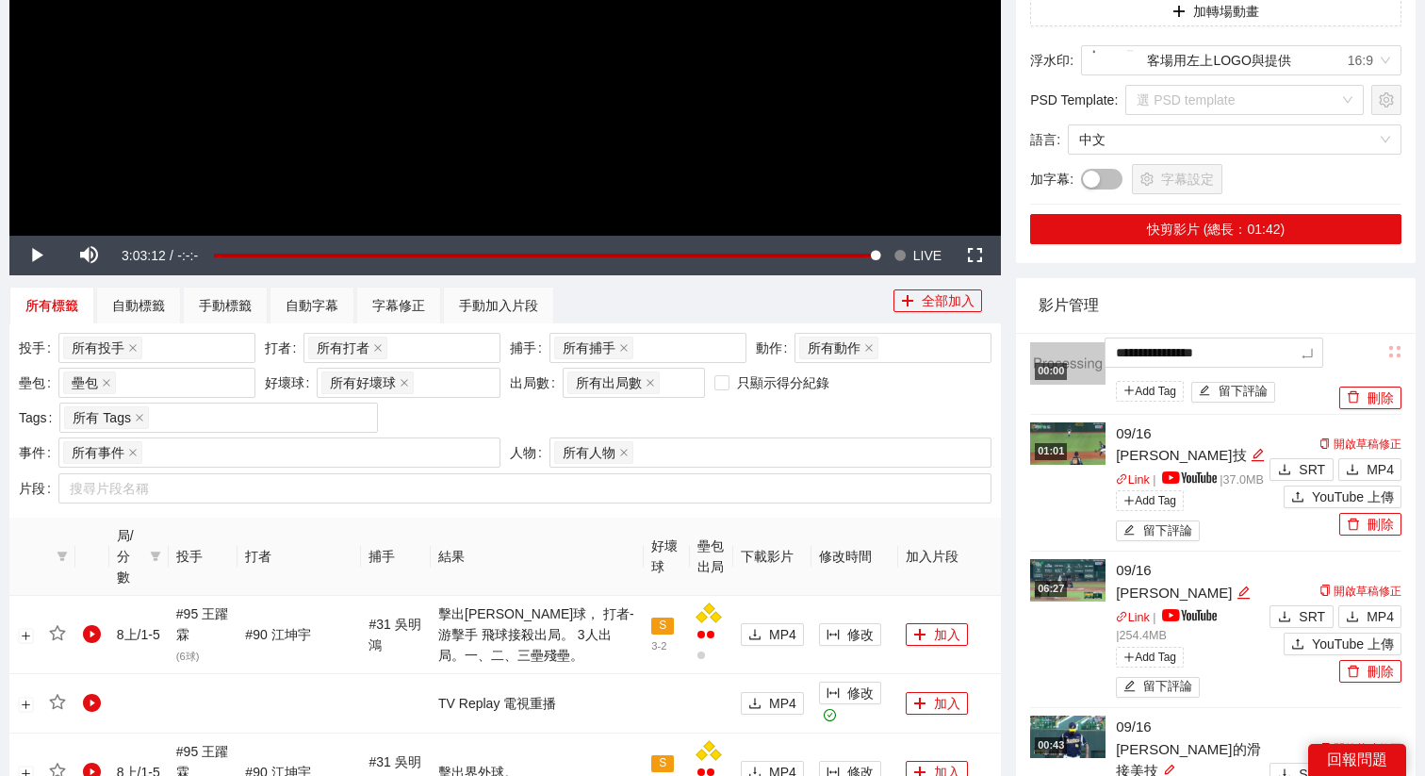
type textarea "**********"
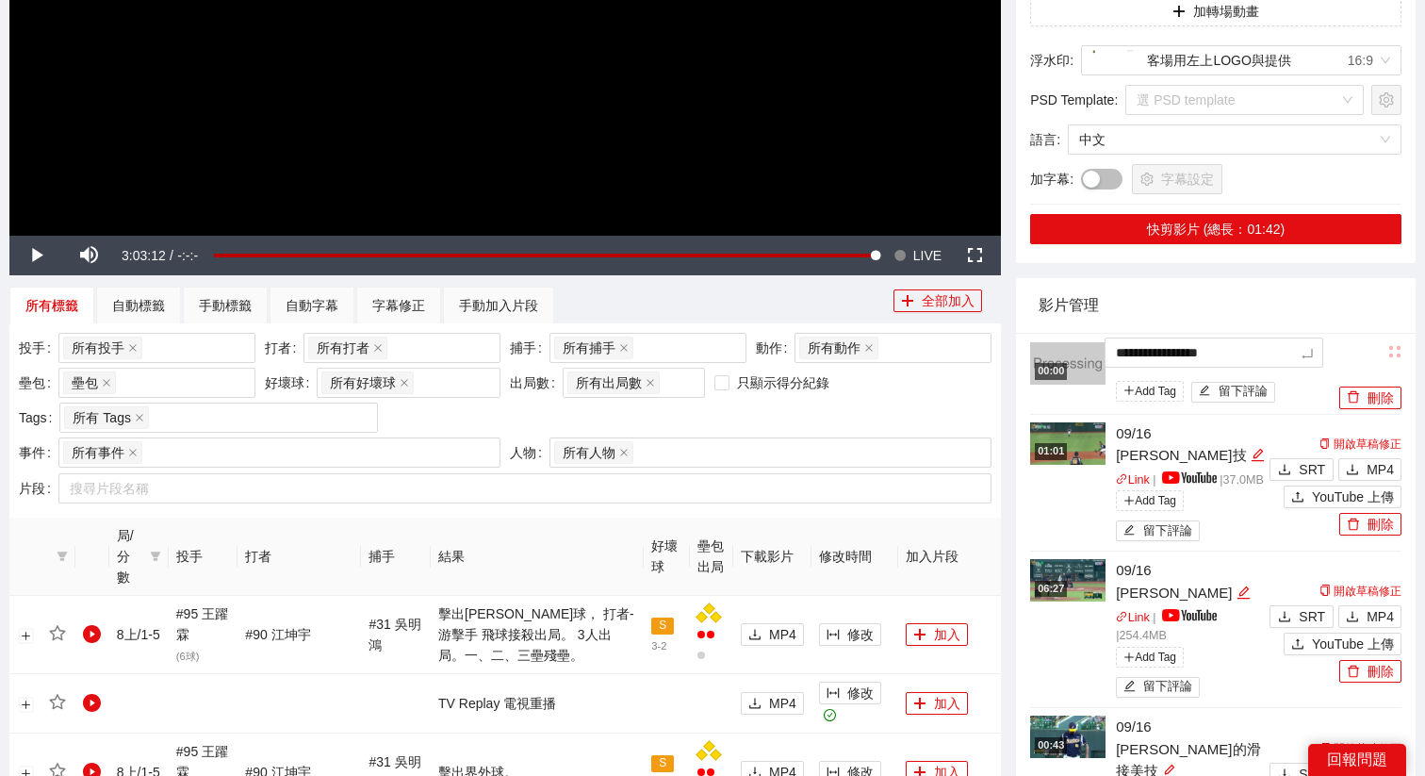
type textarea "**********"
click at [923, 261] on span "LIVE" at bounding box center [927, 256] width 28 height 40
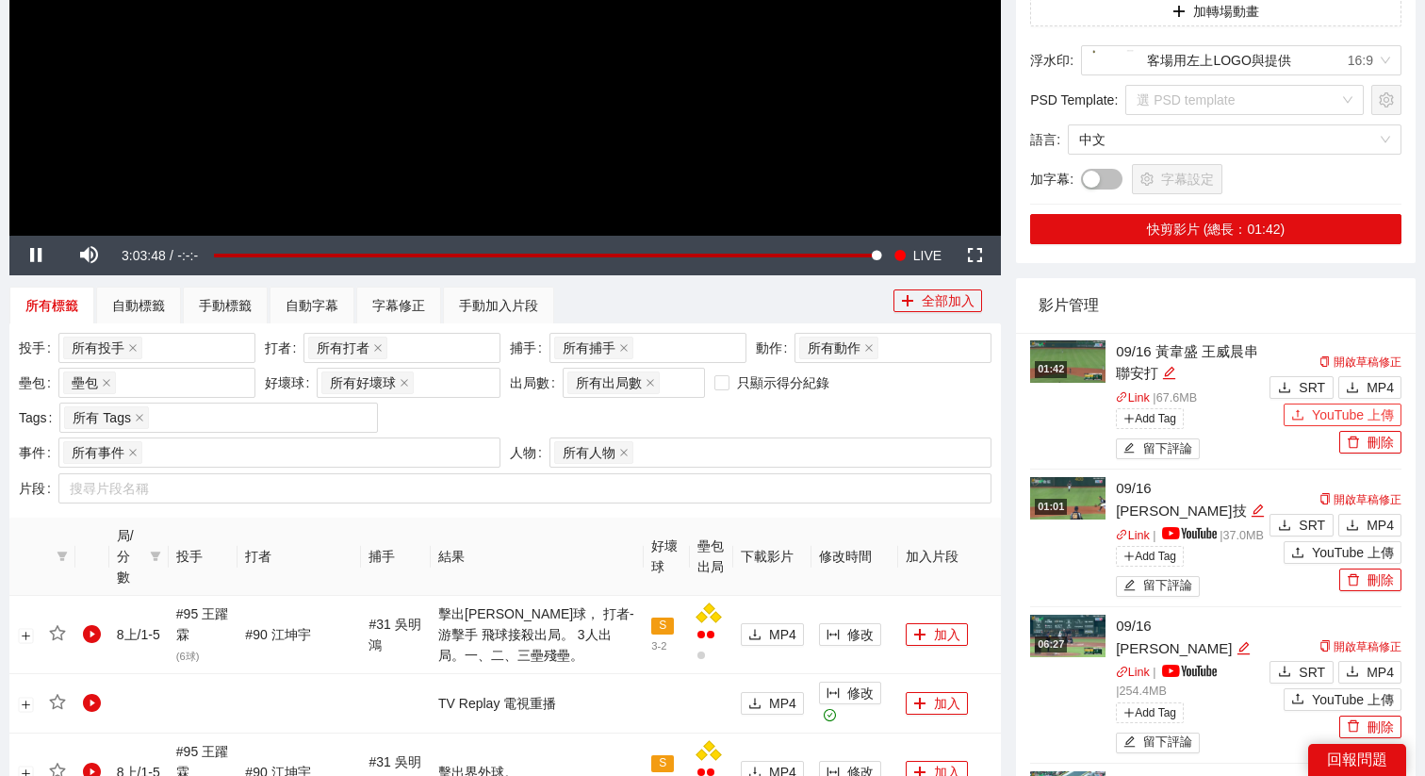
click at [1318, 418] on span "YouTube 上傳" at bounding box center [1353, 414] width 82 height 21
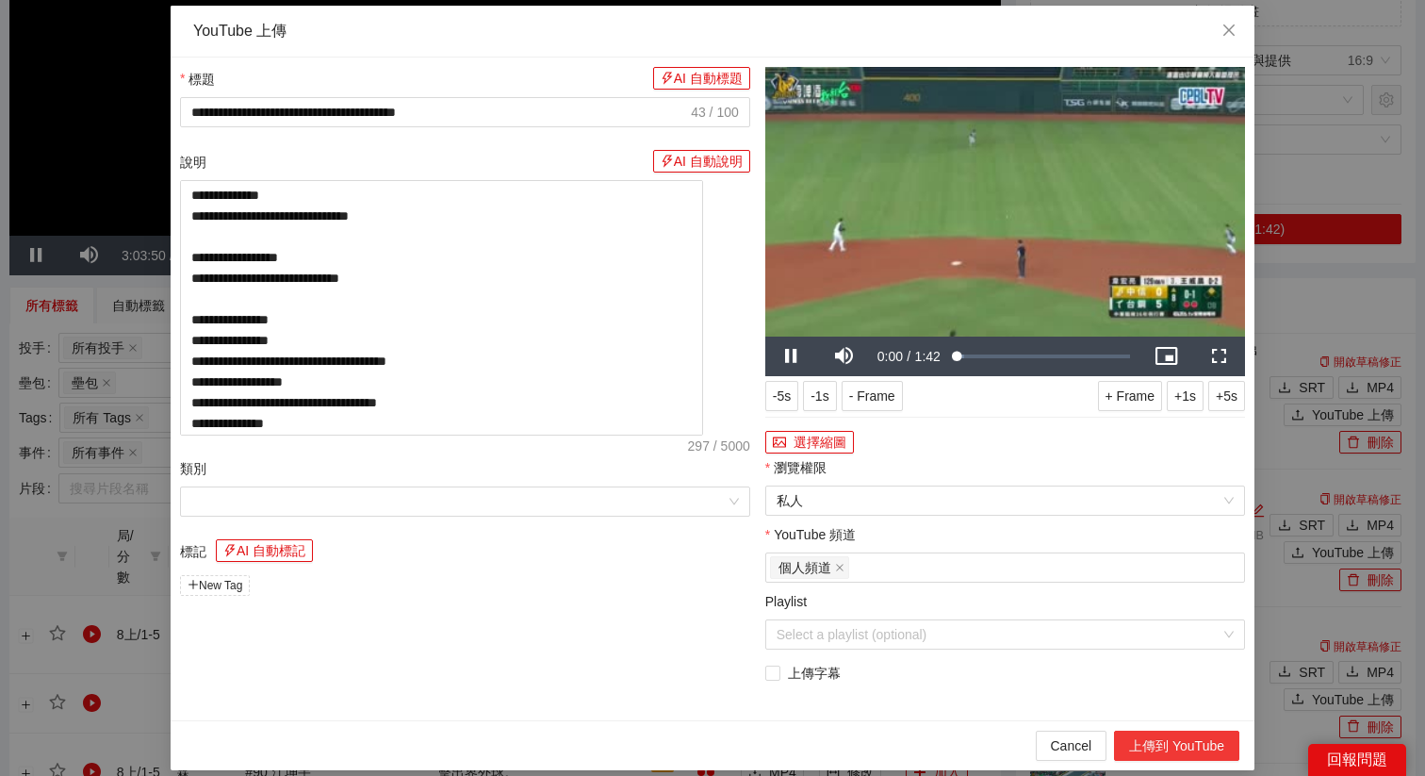
click at [1147, 731] on button "上傳到 YouTube" at bounding box center [1176, 746] width 125 height 30
click at [1232, 32] on icon "close" at bounding box center [1229, 30] width 15 height 15
type textarea "**********"
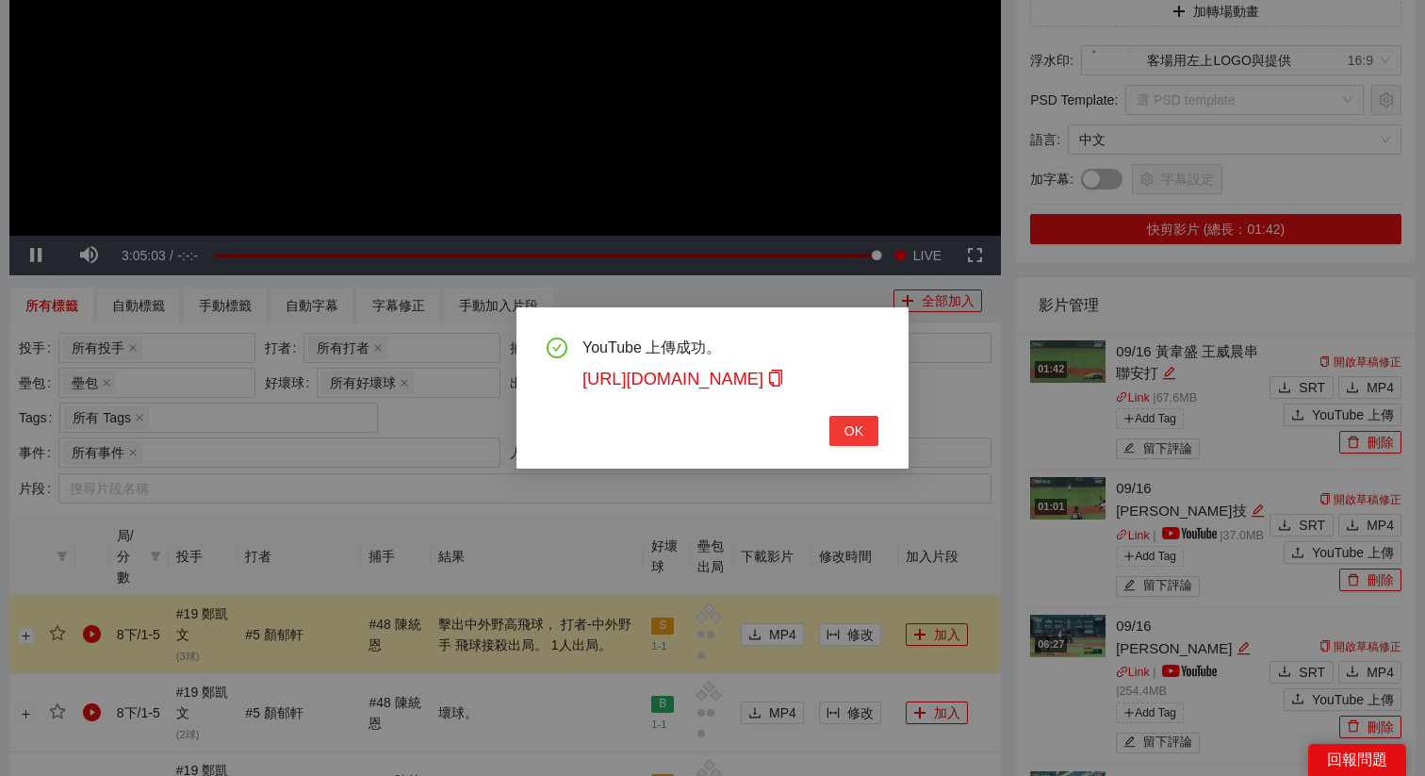
click at [846, 417] on button "OK" at bounding box center [853, 431] width 49 height 30
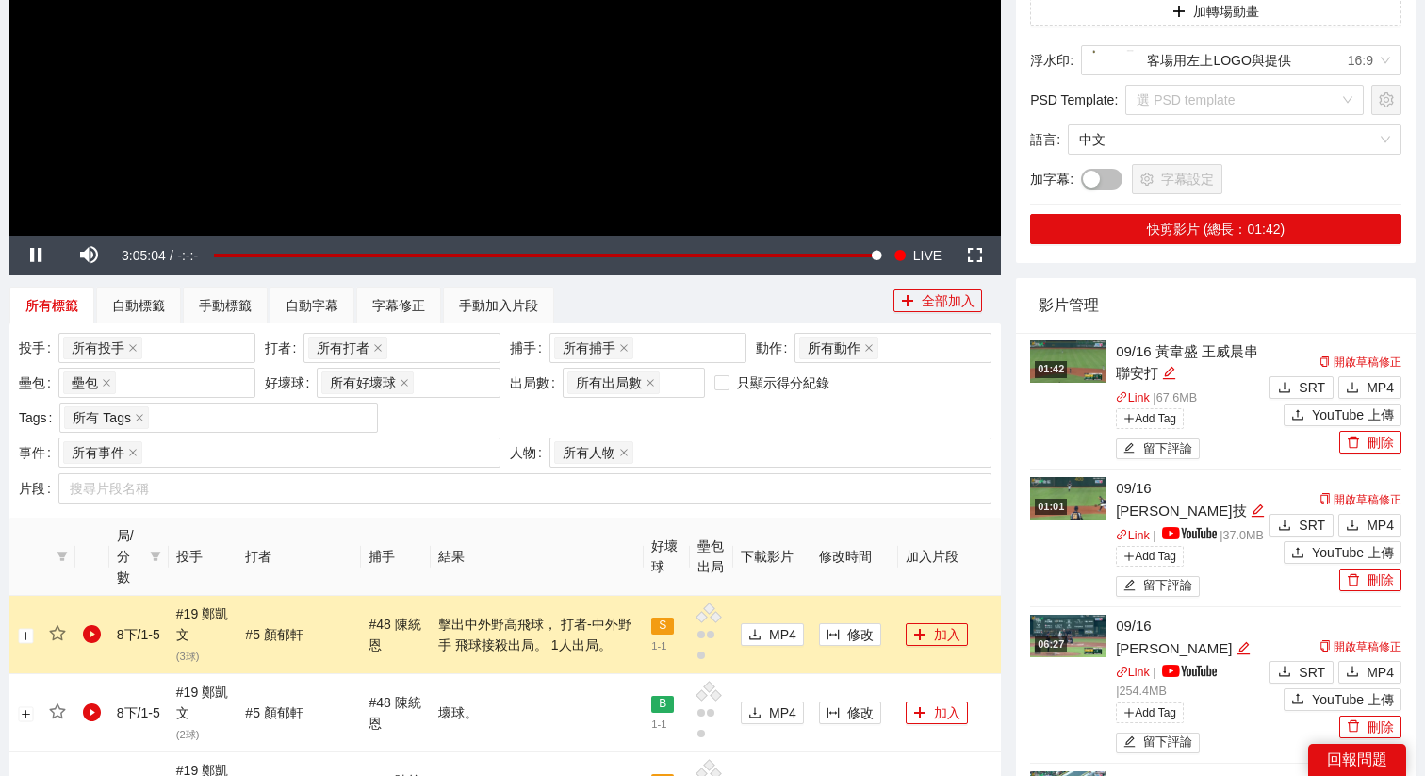
click at [1070, 359] on img at bounding box center [1067, 361] width 75 height 42
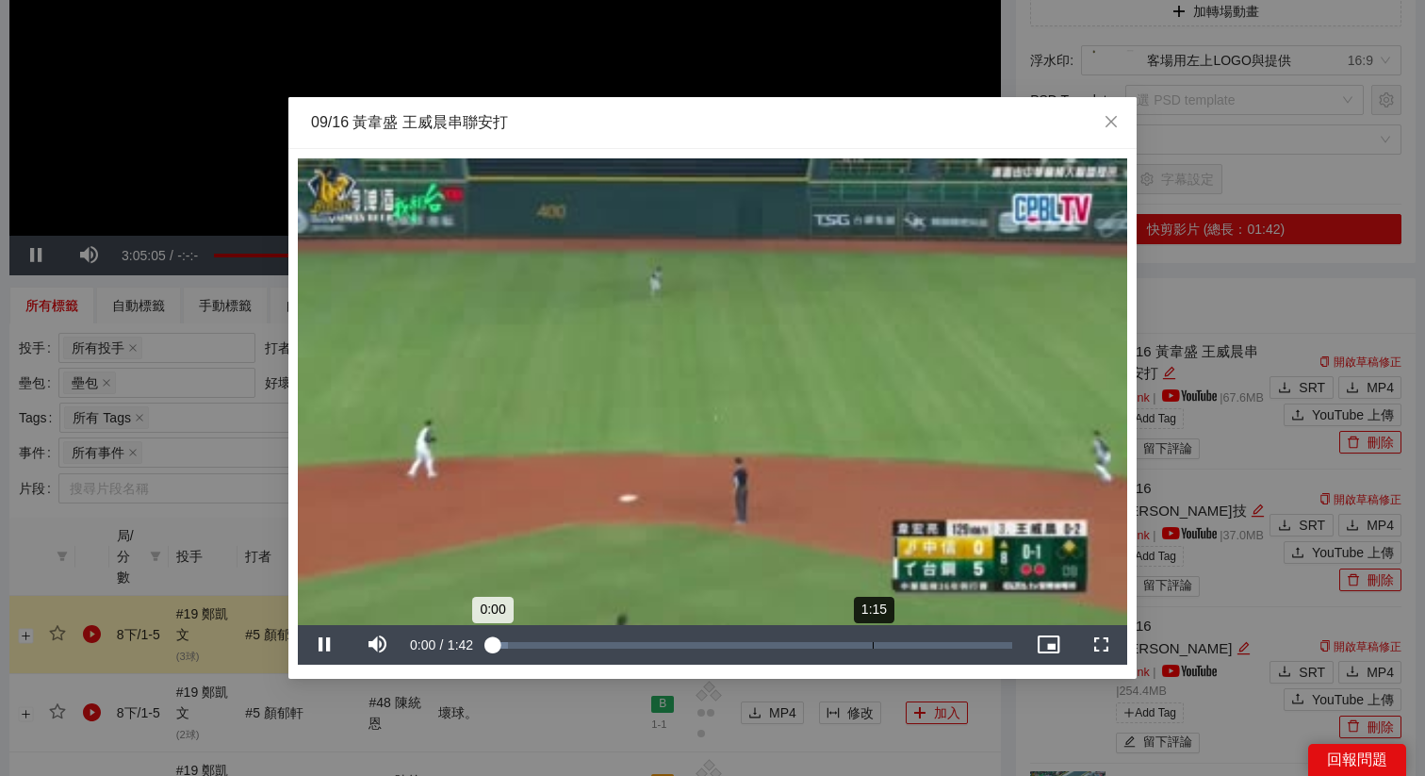
click at [874, 639] on div "Loaded : 3.61% 1:15 0:00" at bounding box center [751, 645] width 542 height 40
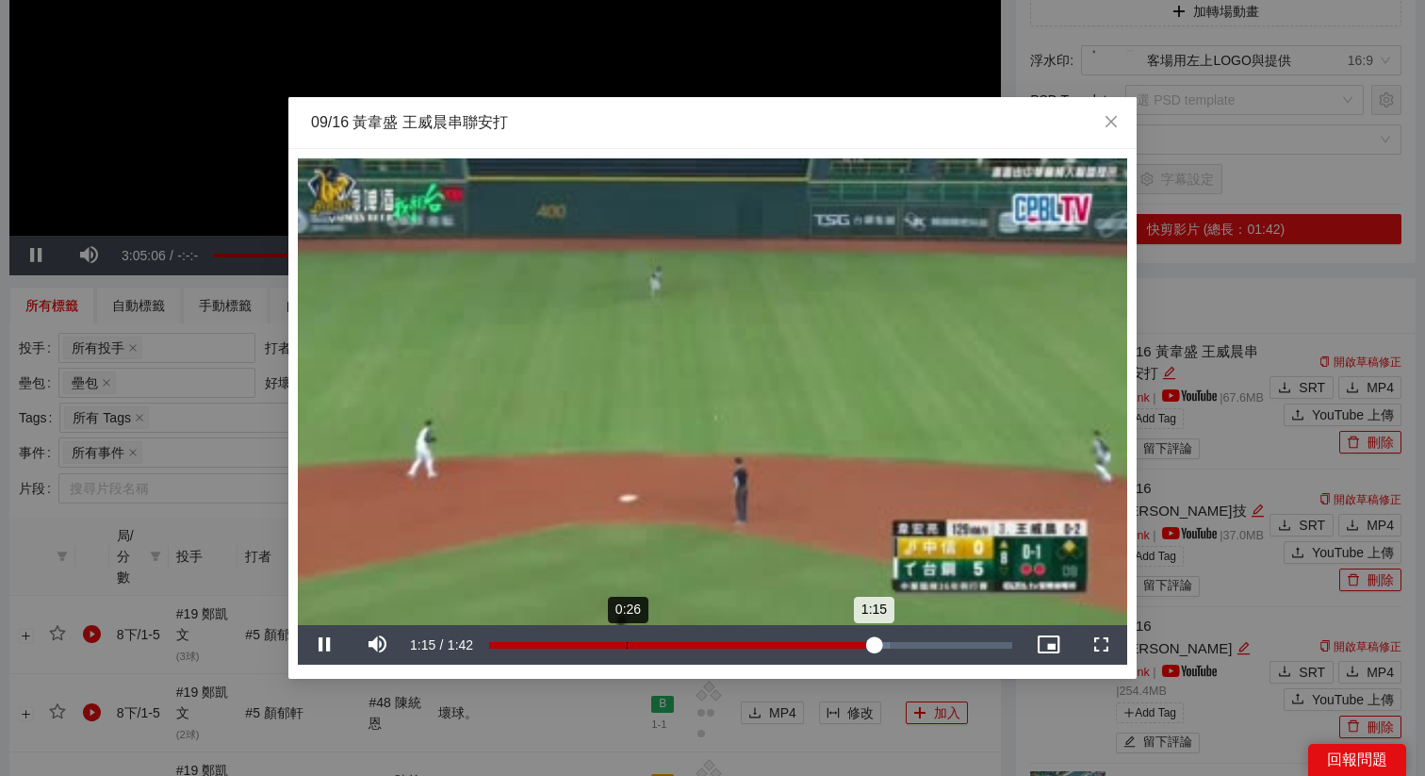
click at [626, 638] on div "Loaded : 76.52% 0:26 1:15" at bounding box center [751, 645] width 542 height 40
click at [629, 642] on div "0:27" at bounding box center [559, 645] width 140 height 7
click at [633, 642] on div "0:28" at bounding box center [561, 645] width 144 height 7
click at [621, 548] on video "Video Player" at bounding box center [712, 391] width 829 height 467
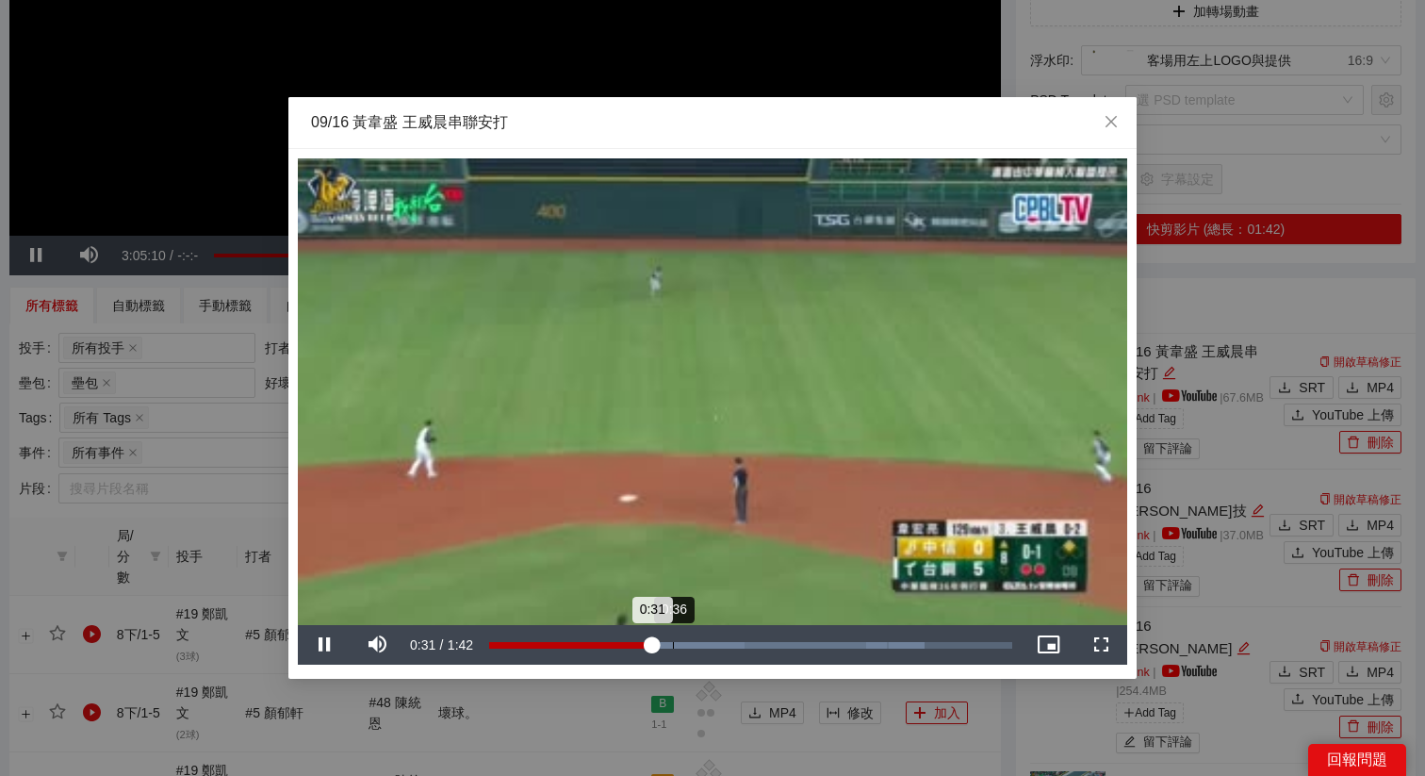
click at [683, 627] on div "Loaded : 83.33% 0:36 0:31" at bounding box center [751, 645] width 542 height 40
click at [702, 639] on div "Loaded : 83.33% 0:38 0:38" at bounding box center [751, 645] width 542 height 40
click at [691, 540] on video "Video Player" at bounding box center [712, 391] width 829 height 467
click at [970, 700] on div "**********" at bounding box center [712, 388] width 1425 height 776
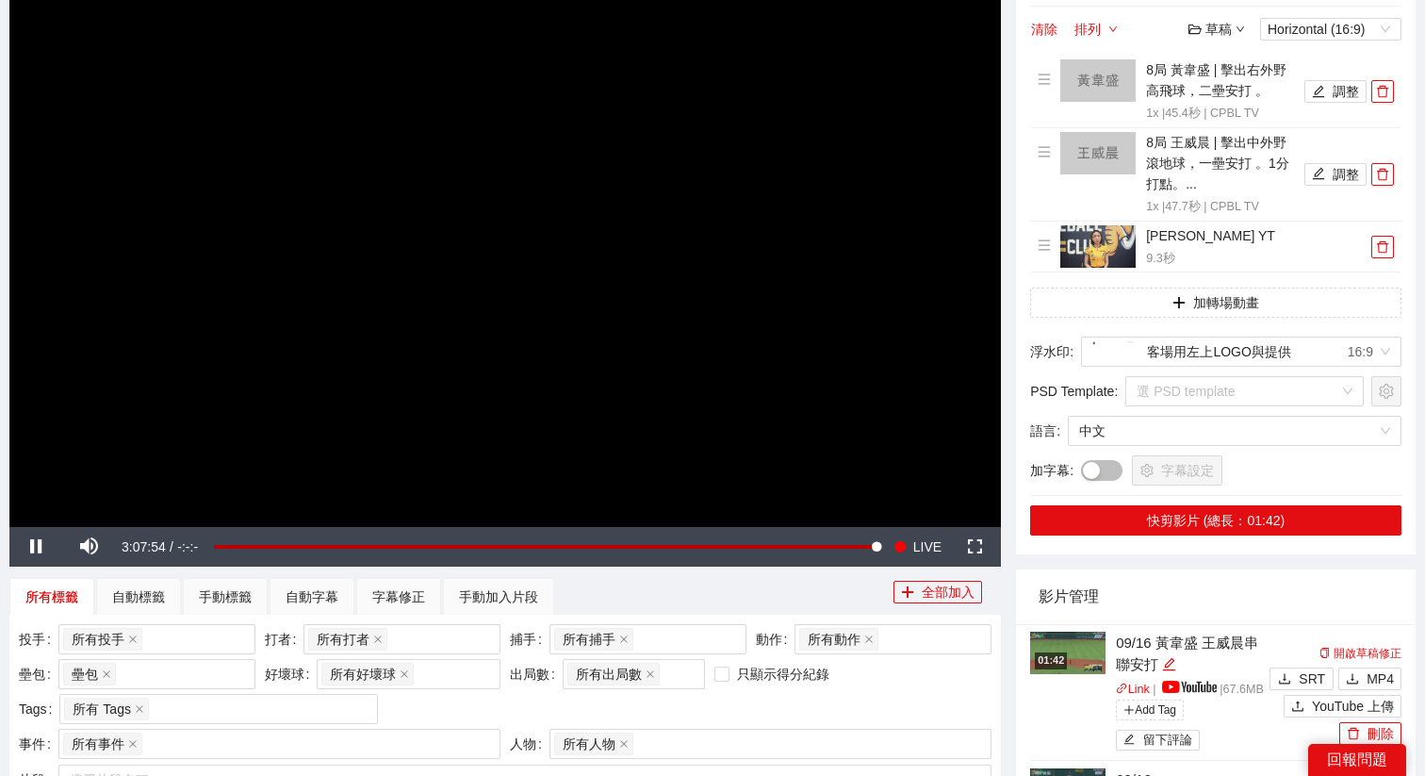
scroll to position [179, 0]
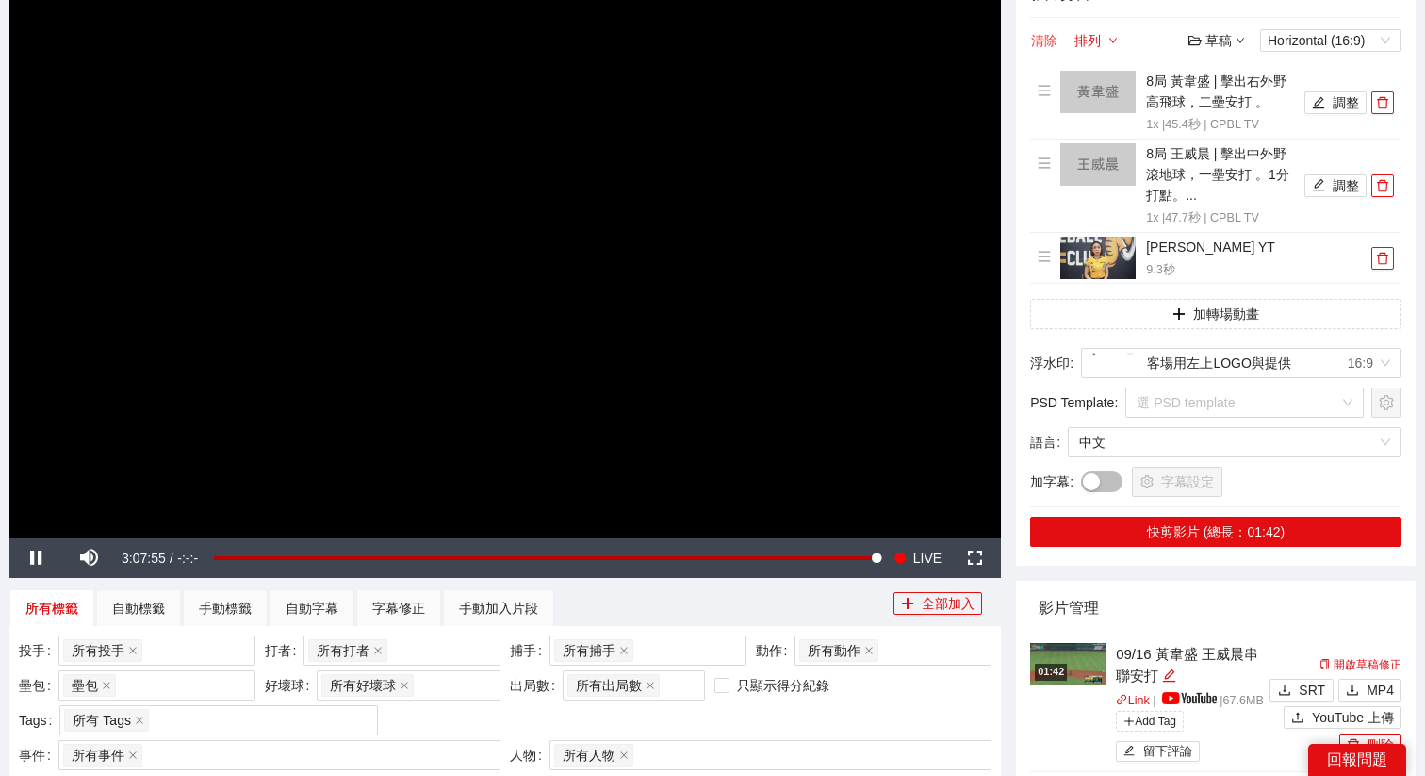
click at [1045, 42] on button "清除" at bounding box center [1044, 40] width 28 height 23
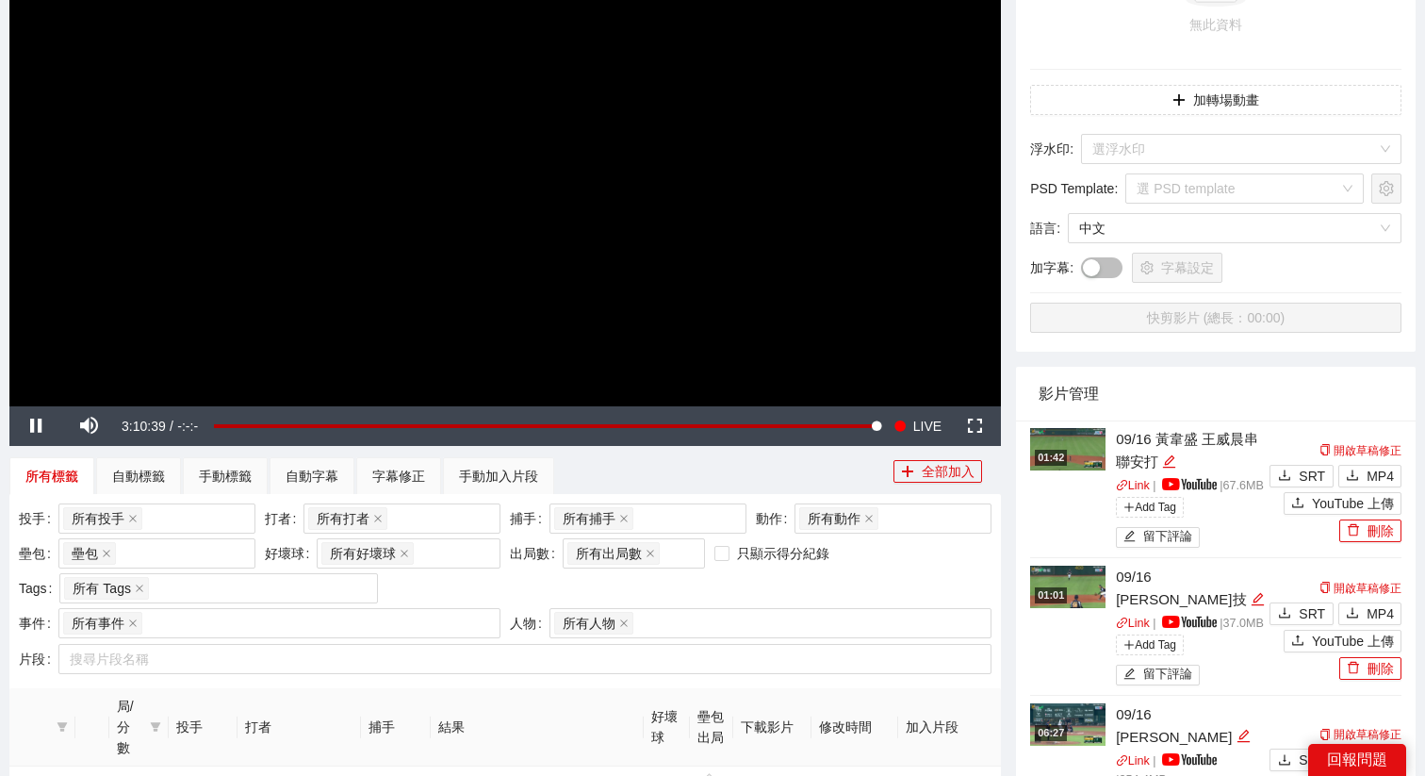
scroll to position [313, 0]
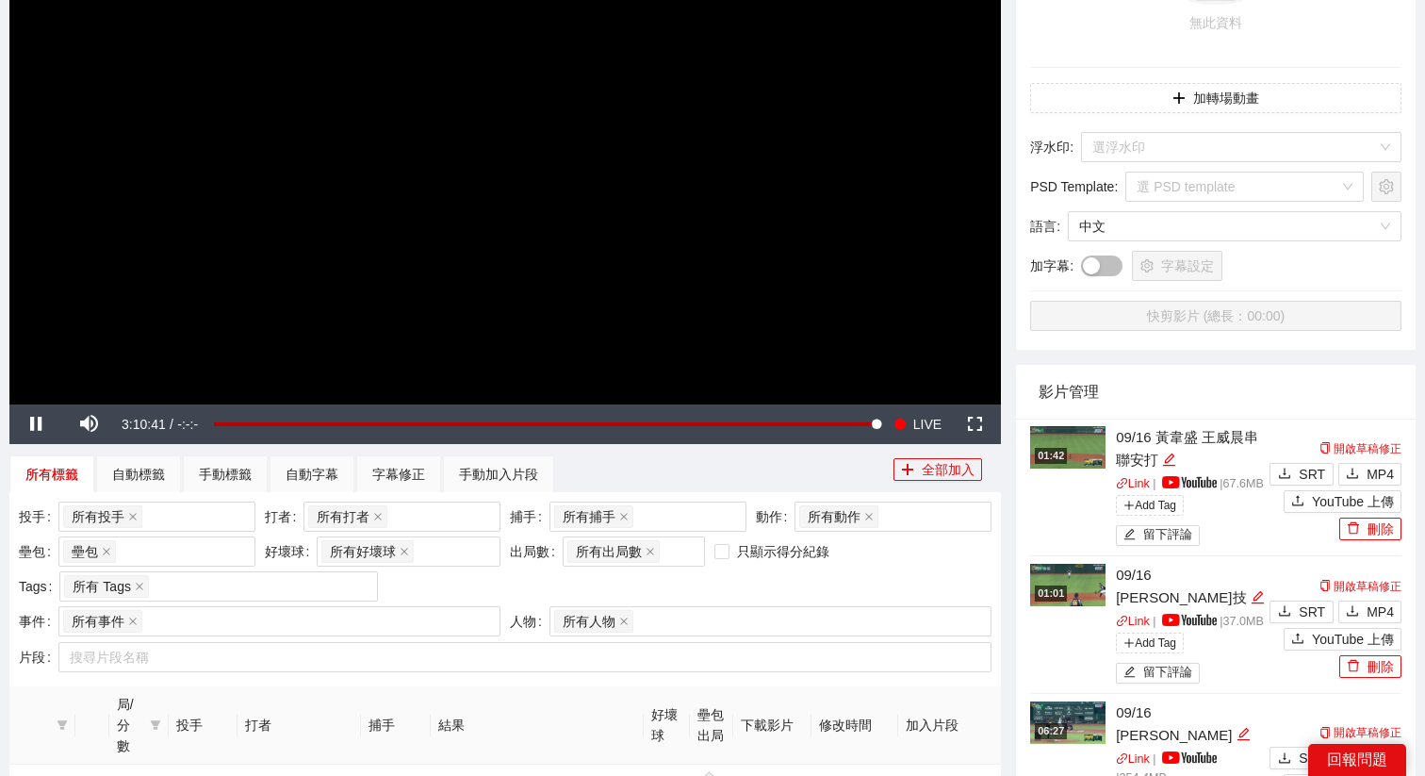
click at [798, 312] on video "Video Player" at bounding box center [505, 125] width 992 height 558
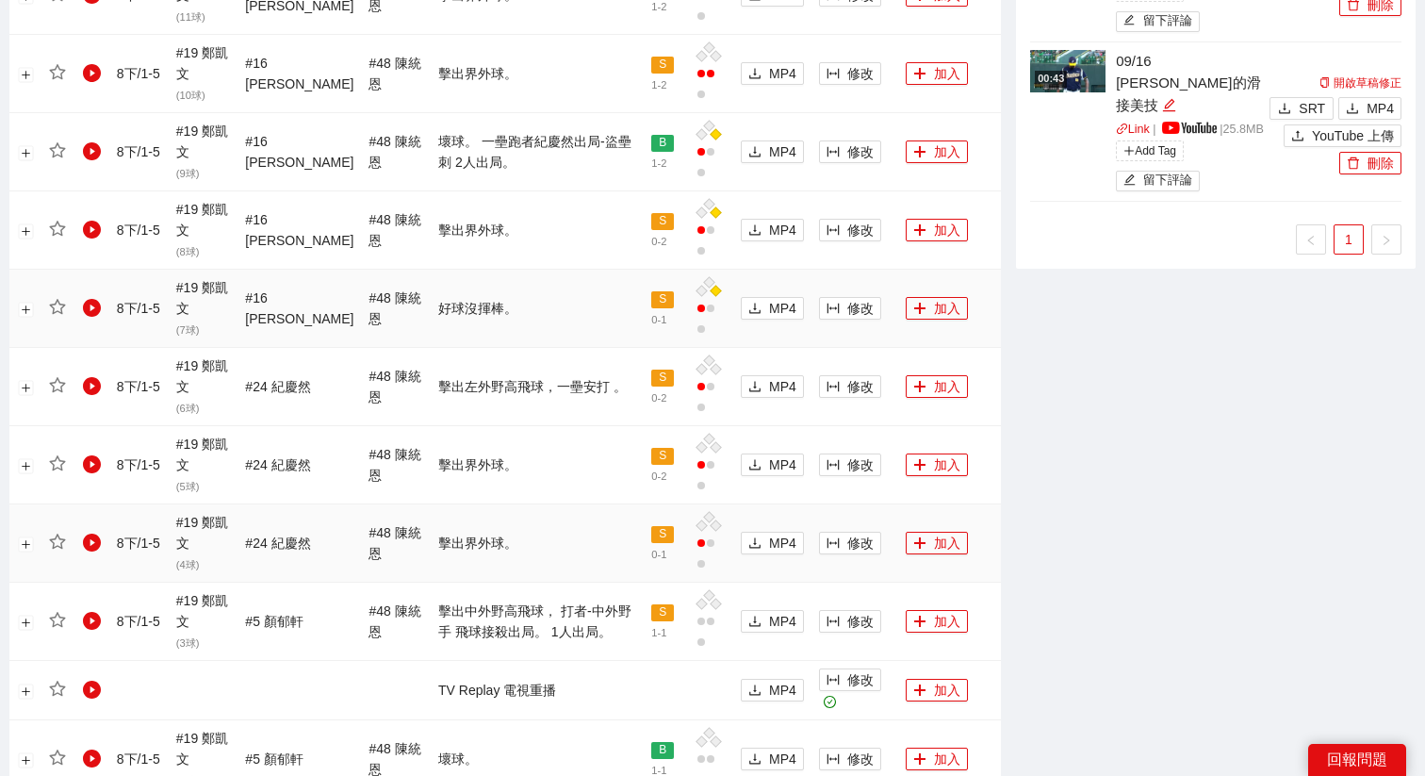
scroll to position [1125, 0]
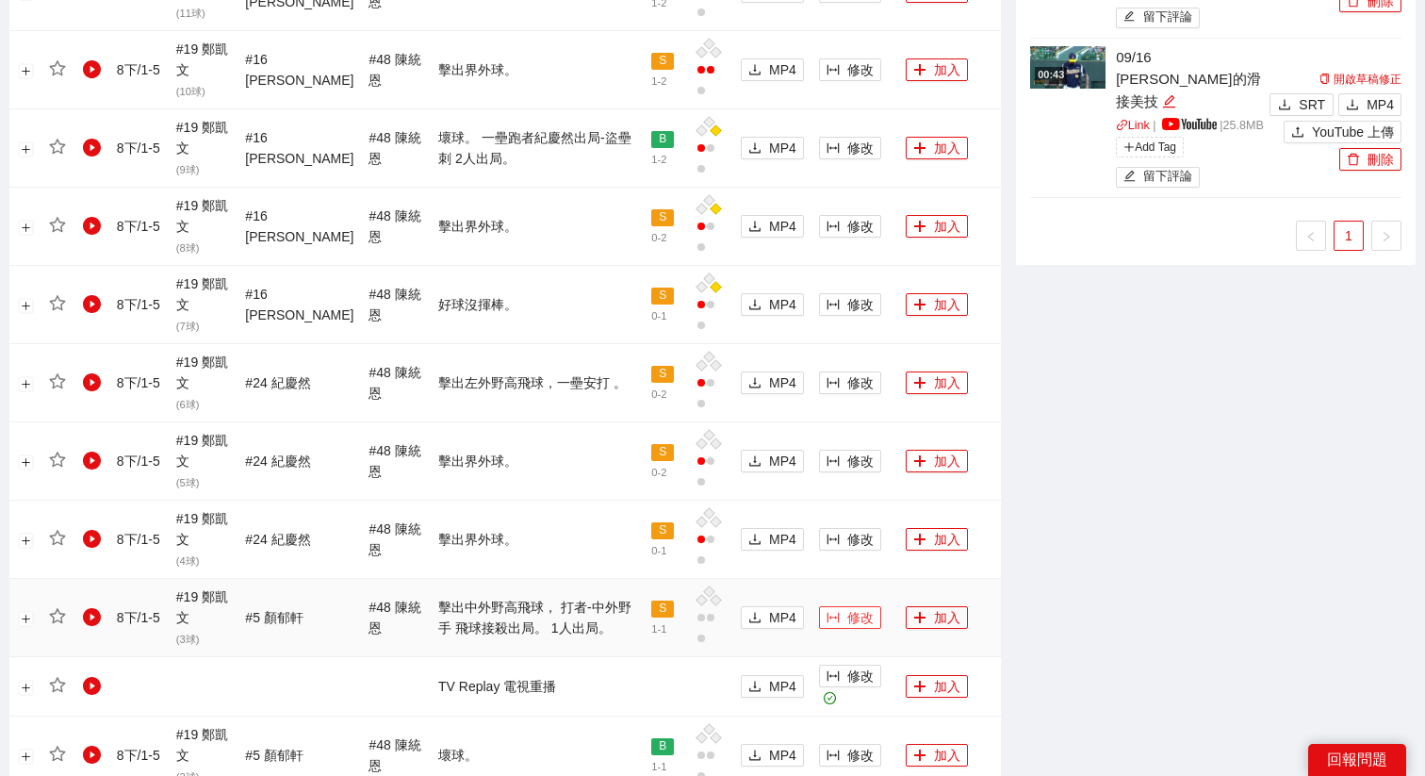
click at [847, 607] on span "修改" at bounding box center [860, 617] width 26 height 21
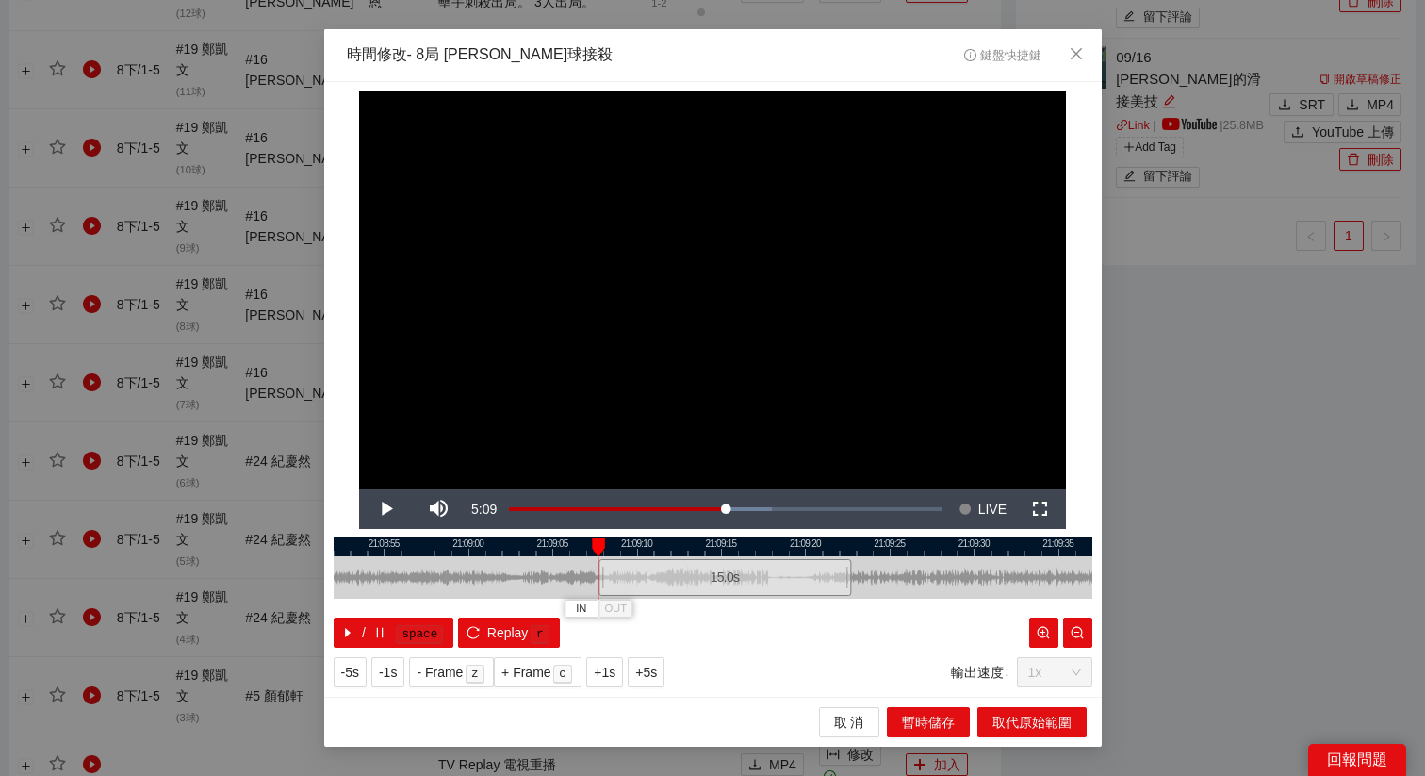
drag, startPoint x: 668, startPoint y: 577, endPoint x: 681, endPoint y: 577, distance: 13.2
click at [681, 577] on div "15.0 s" at bounding box center [725, 577] width 253 height 37
click at [646, 671] on span "+5s" at bounding box center [646, 672] width 22 height 21
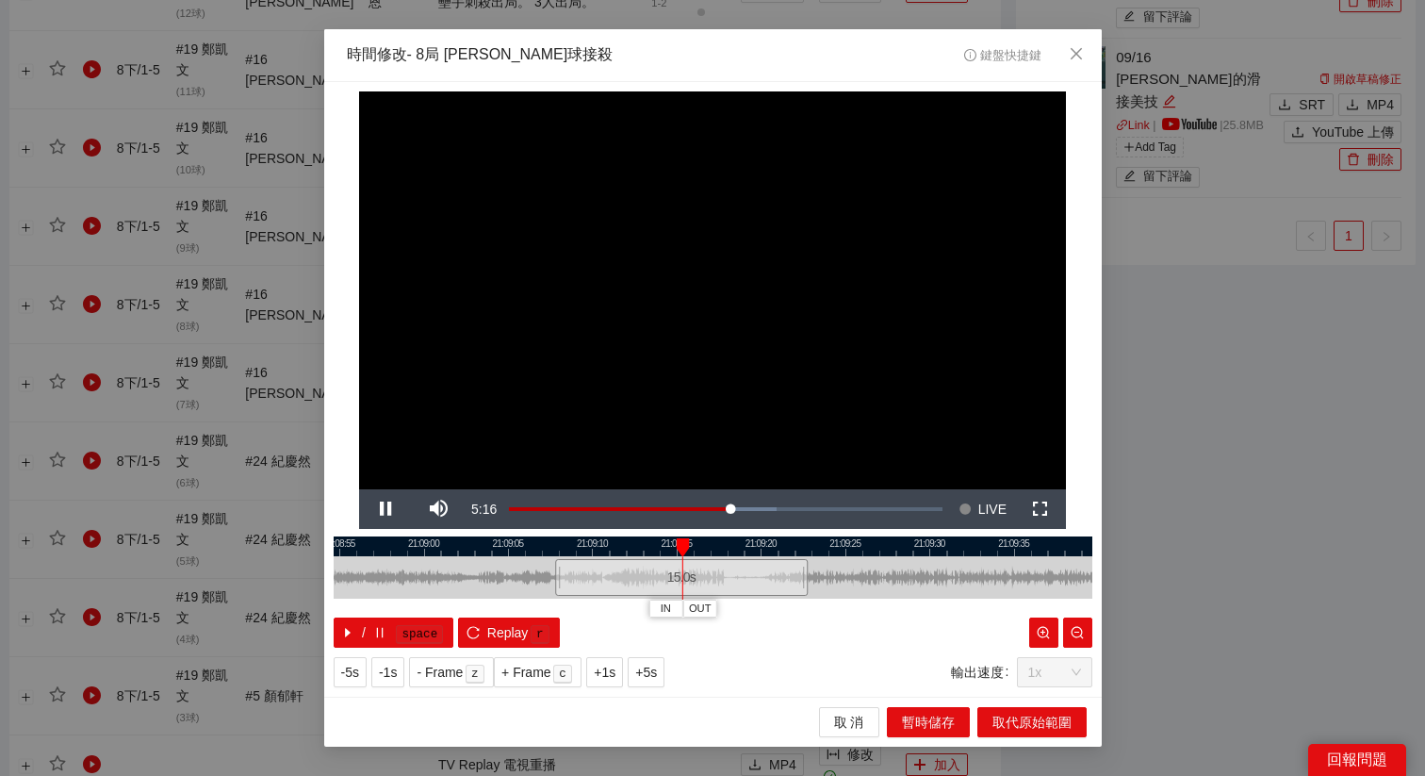
drag, startPoint x: 831, startPoint y: 547, endPoint x: 658, endPoint y: 559, distance: 173.9
click at [658, 559] on div "21:08:50 21:08:55 21:09:00 21:09:05 21:09:10 21:09:15 21:09:20 21:09:25 21:09:3…" at bounding box center [713, 591] width 759 height 111
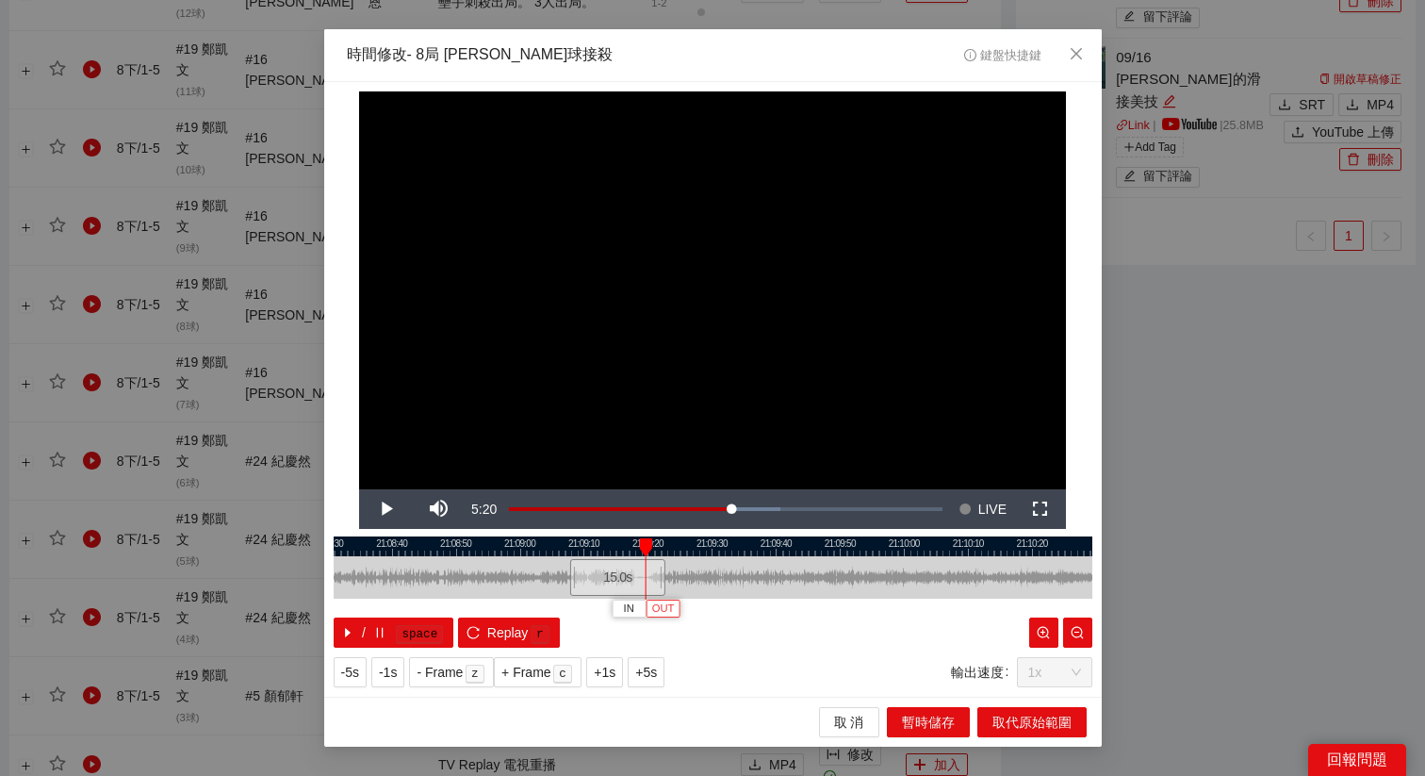
click at [667, 608] on span "OUT" at bounding box center [663, 608] width 23 height 17
click at [544, 632] on kbd "r" at bounding box center [540, 634] width 19 height 19
click at [623, 548] on div at bounding box center [712, 546] width 759 height 20
click at [623, 548] on div at bounding box center [713, 546] width 759 height 20
click at [996, 721] on span "取代原始範圍" at bounding box center [1032, 722] width 79 height 21
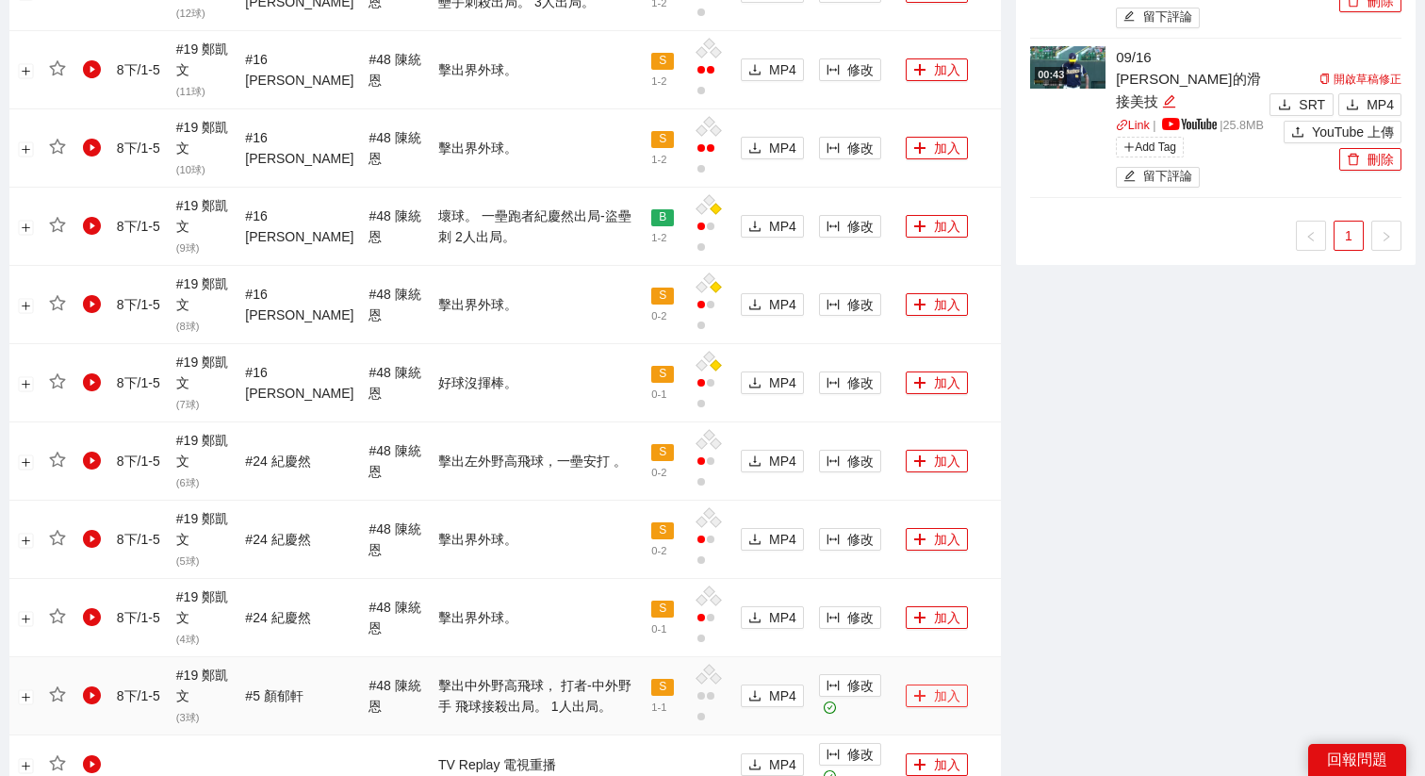
click at [923, 684] on button "加入" at bounding box center [937, 695] width 62 height 23
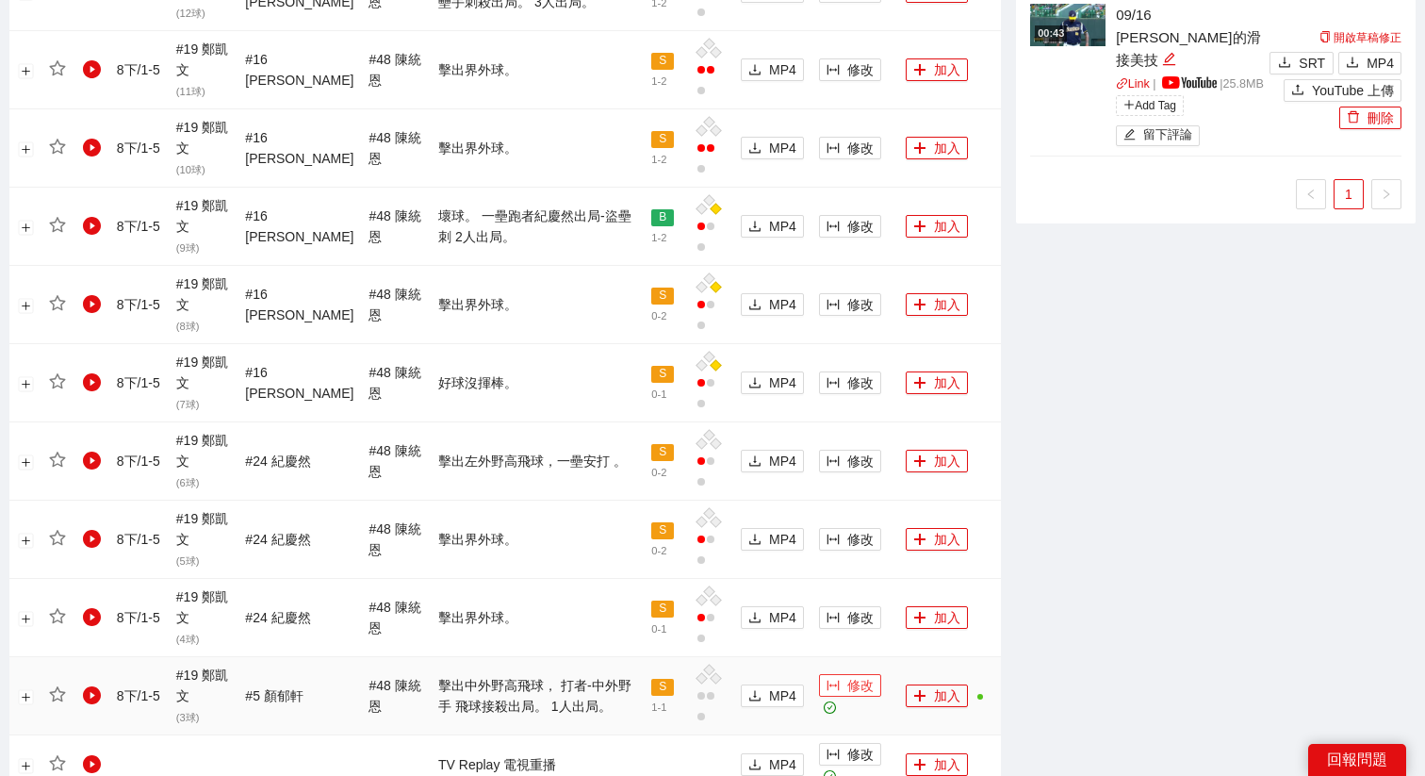
click at [847, 675] on span "修改" at bounding box center [860, 685] width 26 height 21
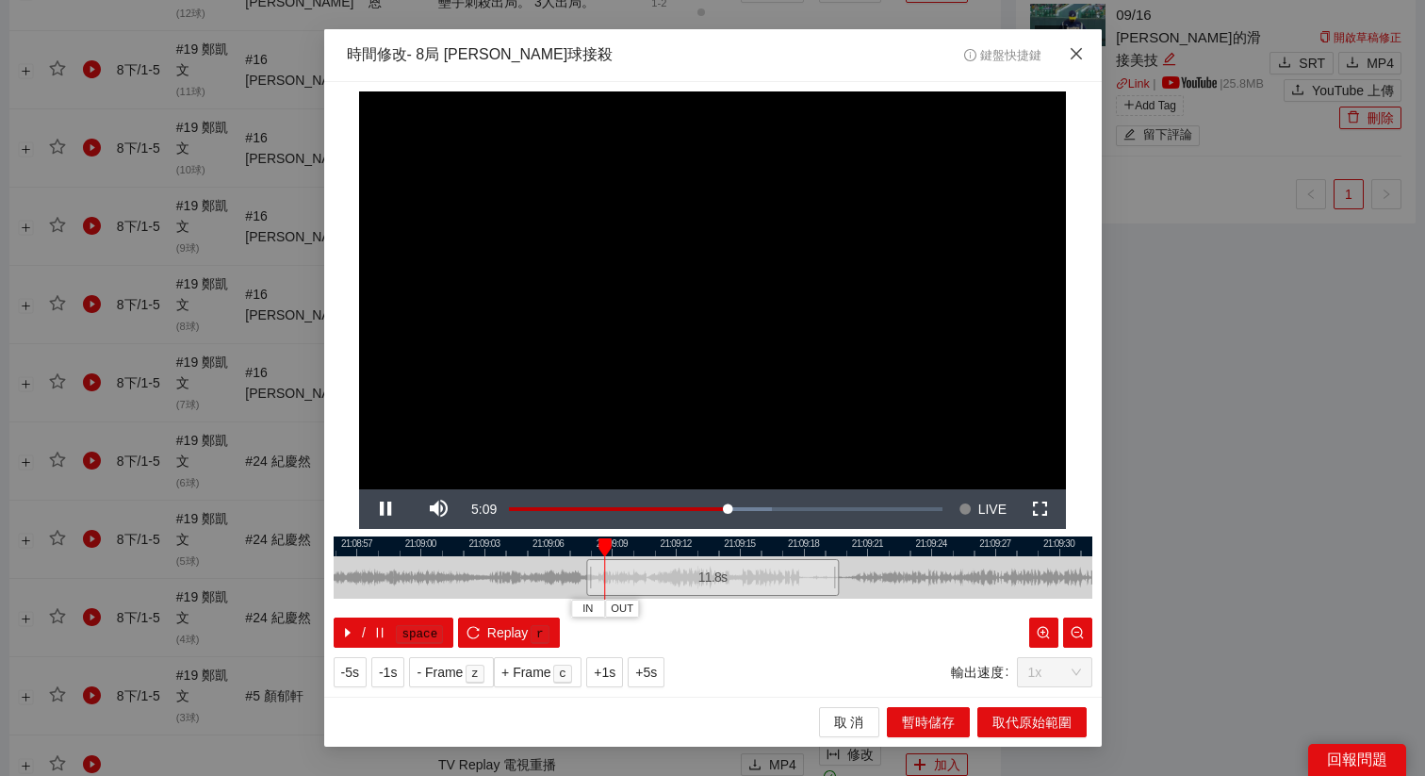
click at [1071, 53] on icon "close" at bounding box center [1076, 53] width 15 height 15
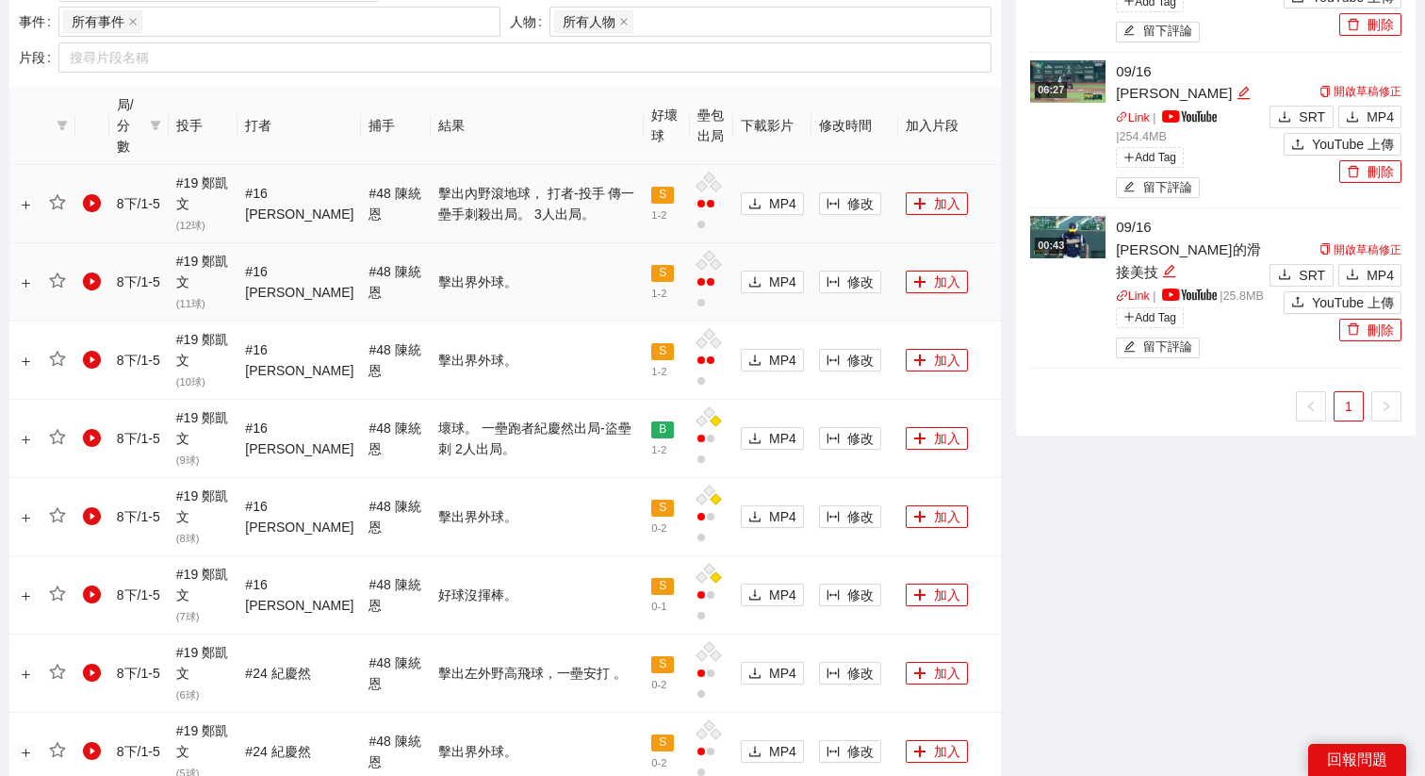
scroll to position [909, 0]
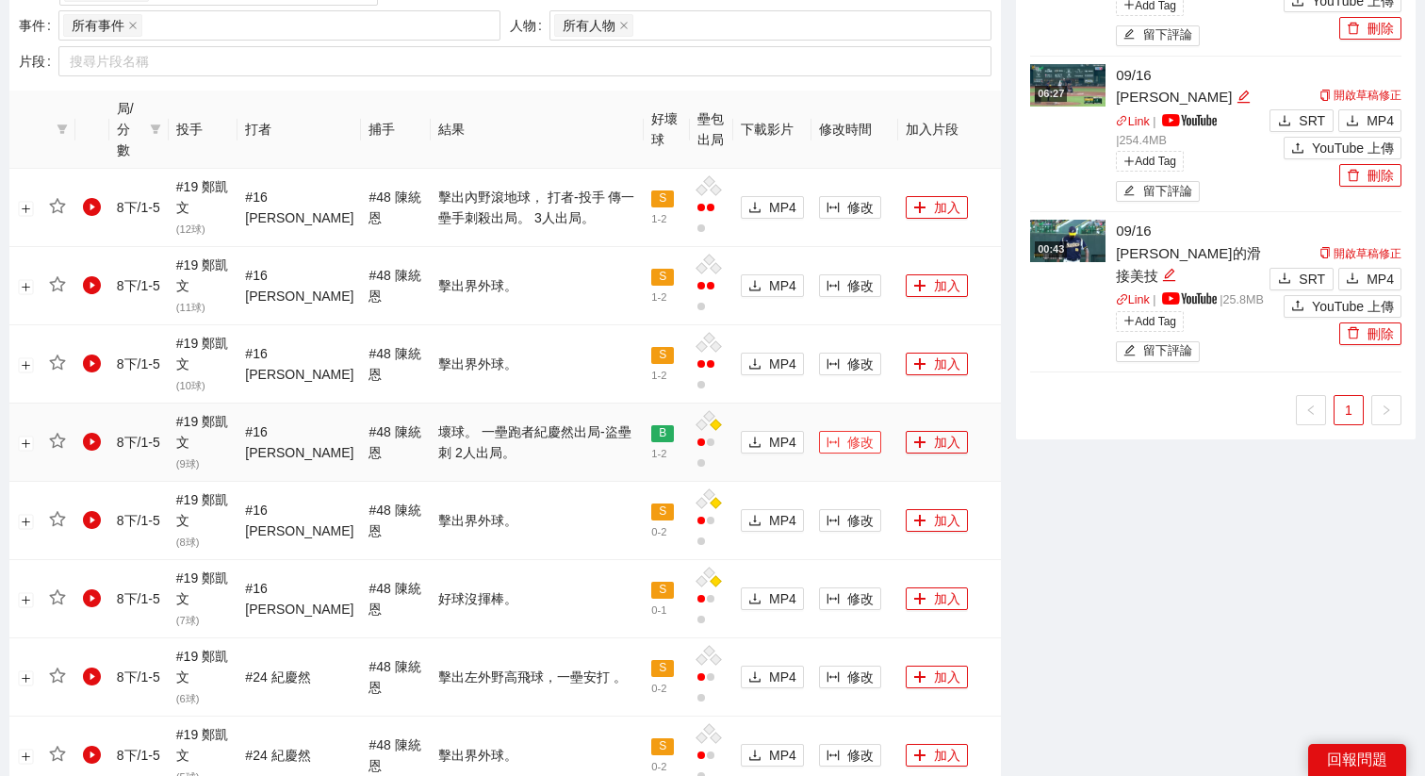
click at [850, 432] on span "修改" at bounding box center [860, 442] width 26 height 21
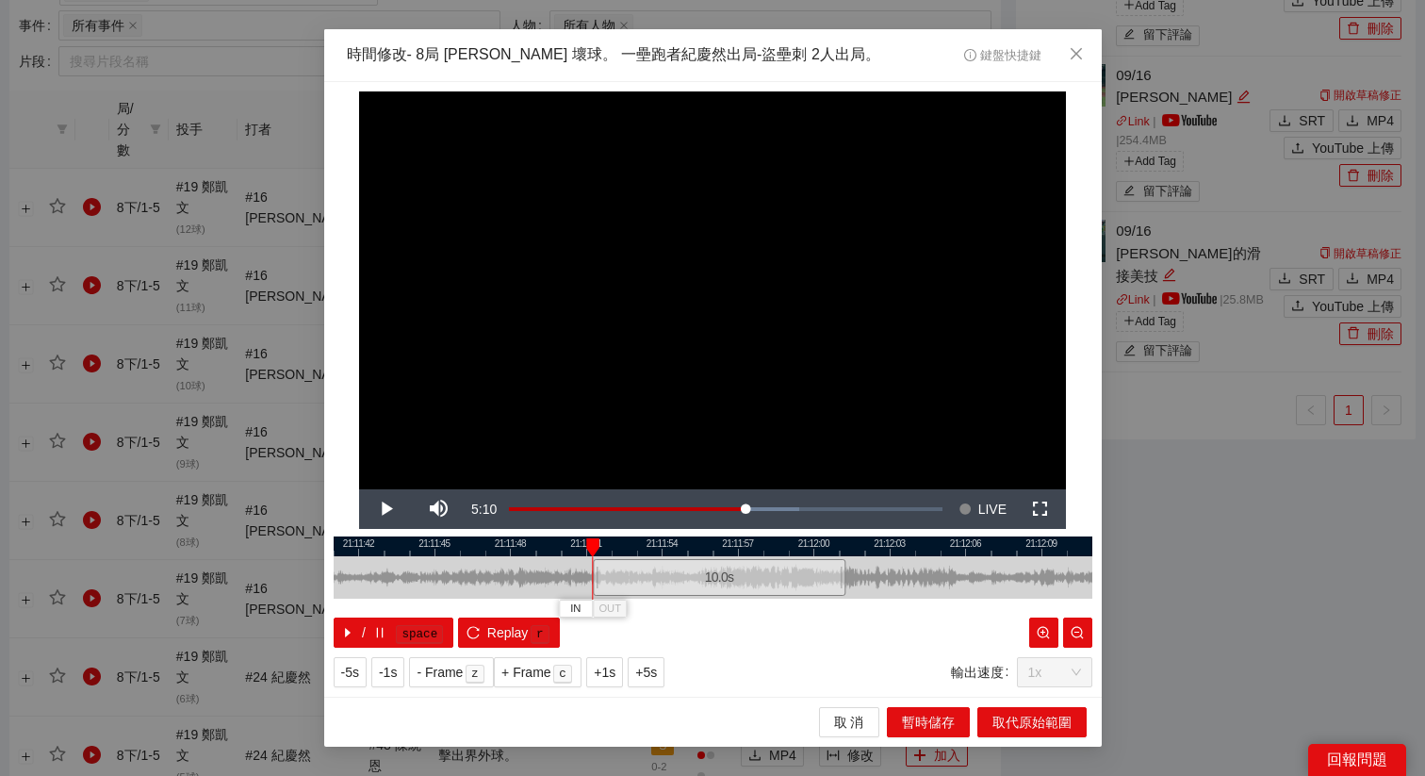
click at [714, 582] on div "10.0 s" at bounding box center [719, 577] width 253 height 37
click at [657, 664] on span "+5s" at bounding box center [646, 672] width 22 height 21
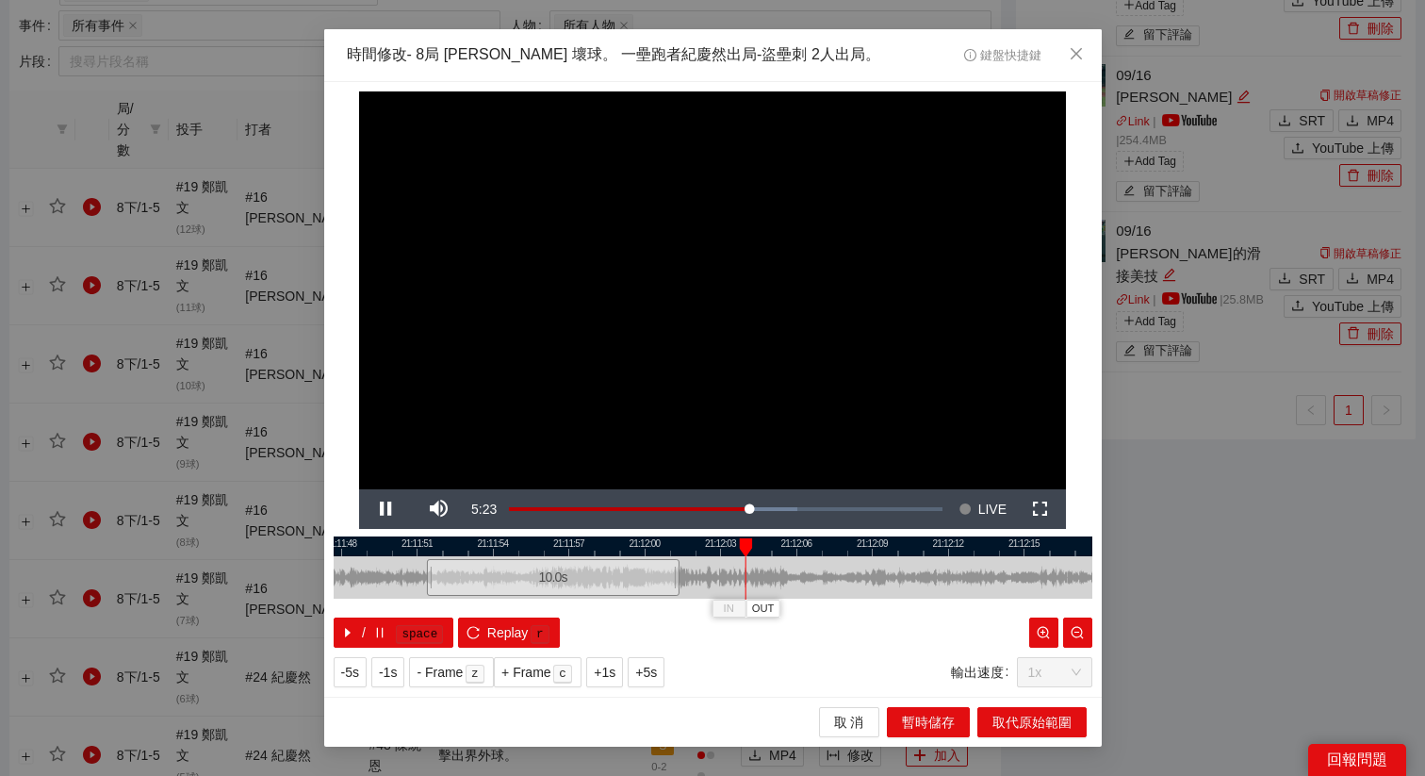
drag, startPoint x: 939, startPoint y: 550, endPoint x: 702, endPoint y: 578, distance: 238.2
click at [702, 578] on div "21:11:45 21:11:48 21:11:51 21:11:54 21:11:57 21:12:00 21:12:03 21:12:06 21:12:0…" at bounding box center [713, 591] width 759 height 111
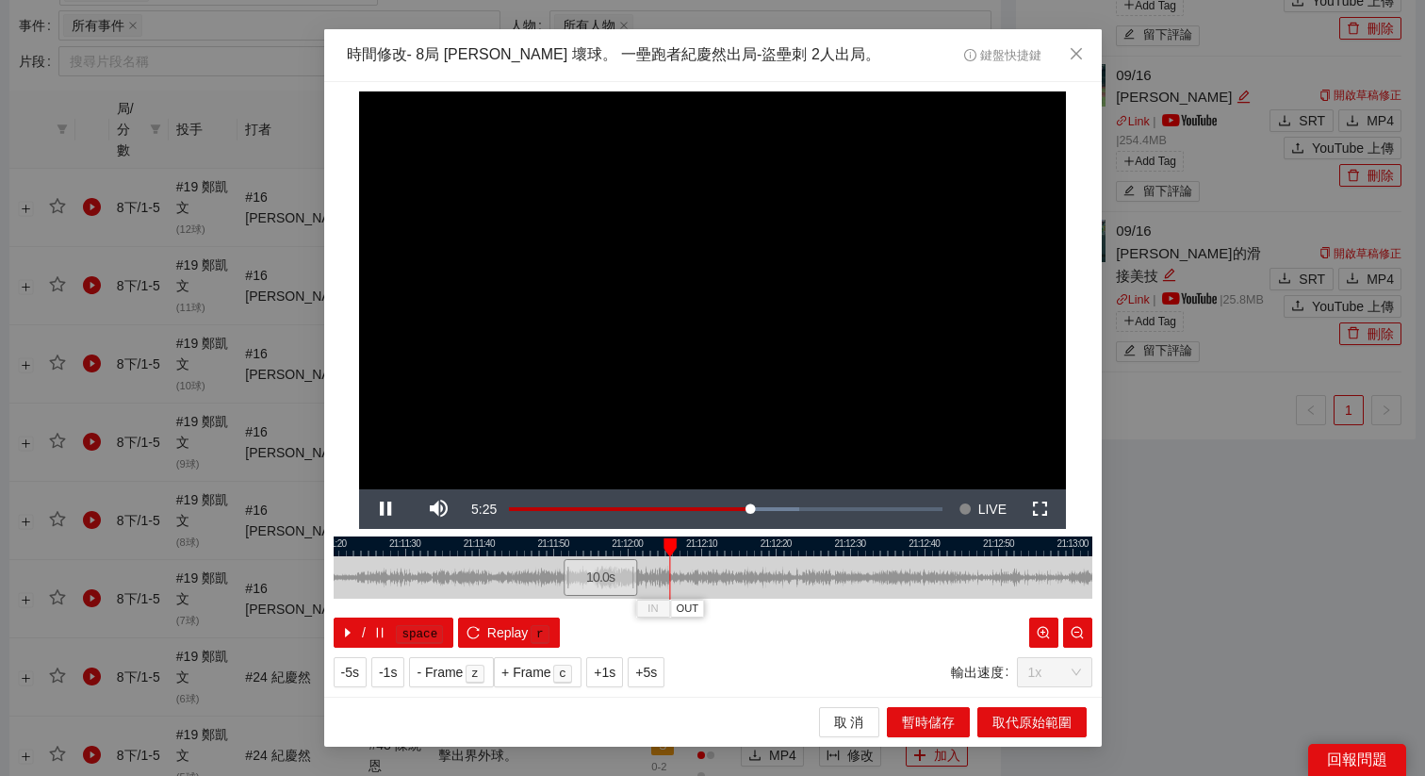
drag, startPoint x: 764, startPoint y: 551, endPoint x: 729, endPoint y: 551, distance: 34.9
click at [729, 551] on div at bounding box center [675, 546] width 759 height 20
click at [656, 672] on span "+5s" at bounding box center [646, 672] width 22 height 21
click at [870, 597] on div at bounding box center [713, 577] width 759 height 42
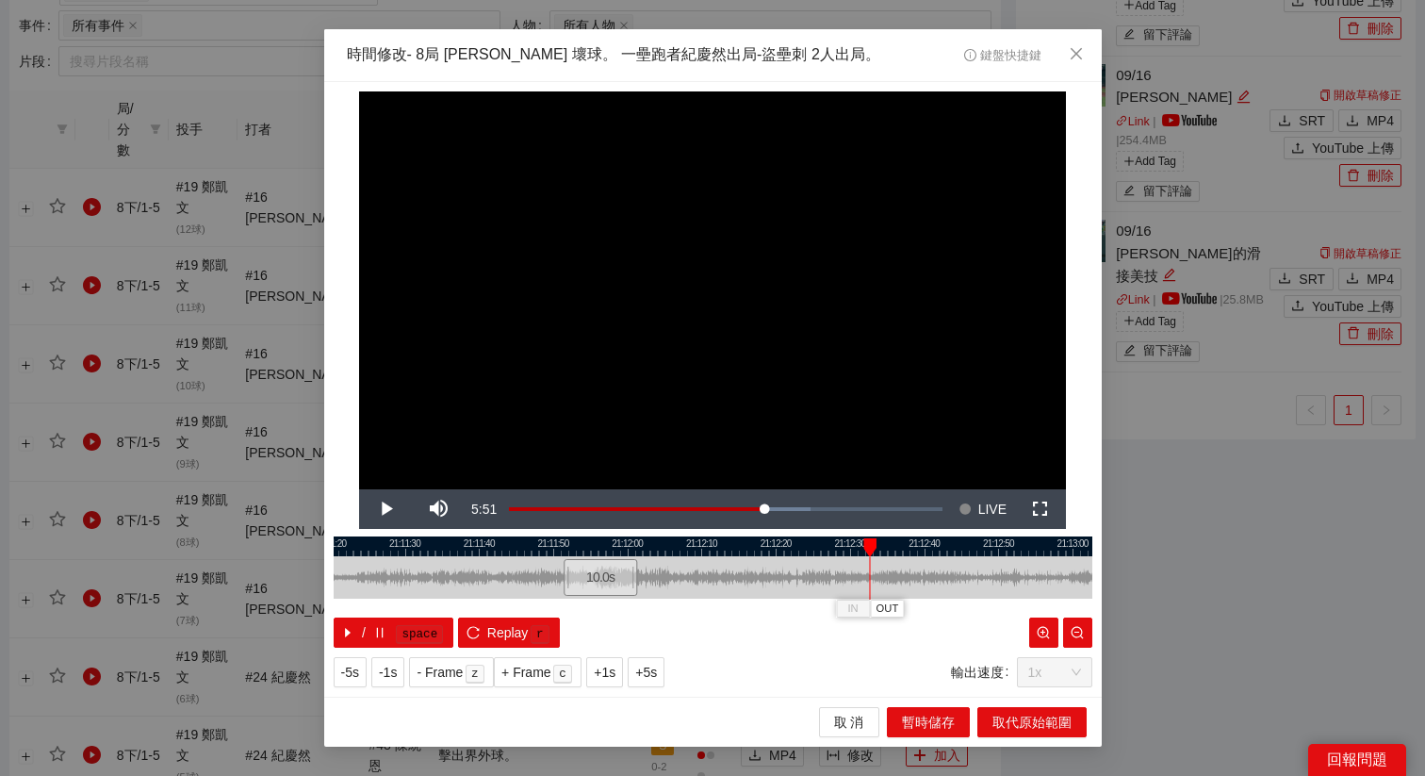
click at [849, 550] on div at bounding box center [713, 546] width 759 height 20
click at [872, 610] on span "OUT" at bounding box center [871, 608] width 23 height 17
click at [1002, 718] on span "取代原始範圍" at bounding box center [1032, 722] width 79 height 21
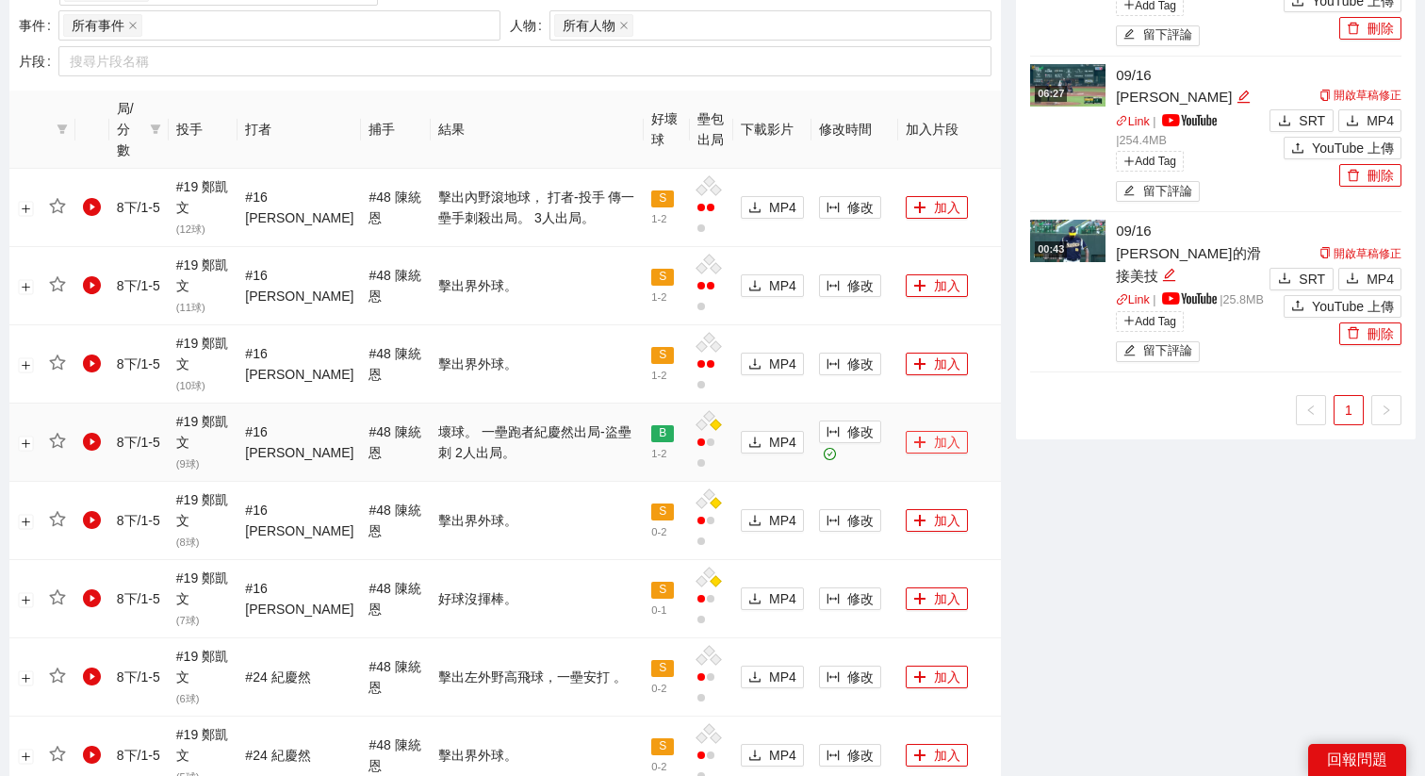
click at [919, 431] on button "加入" at bounding box center [937, 442] width 62 height 23
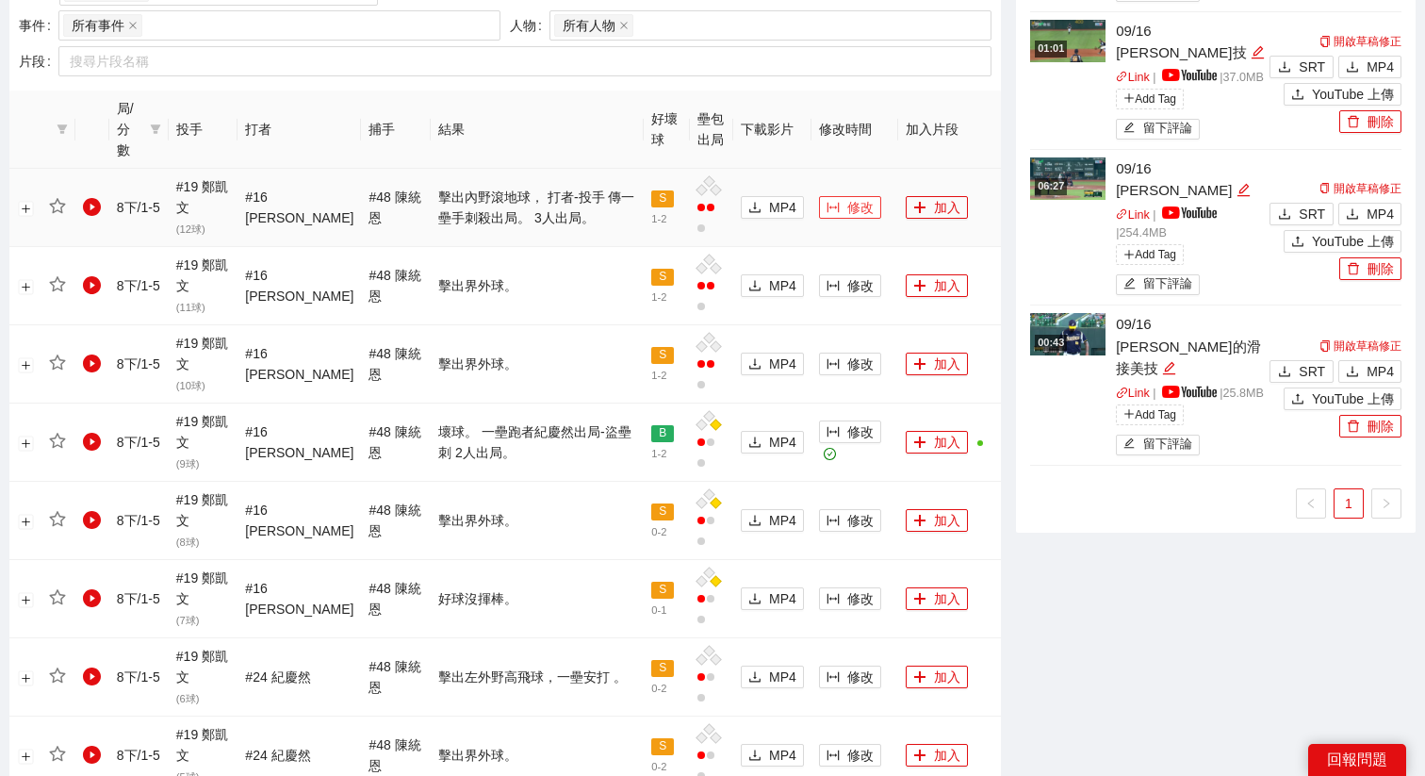
click at [846, 196] on button "修改" at bounding box center [850, 207] width 62 height 23
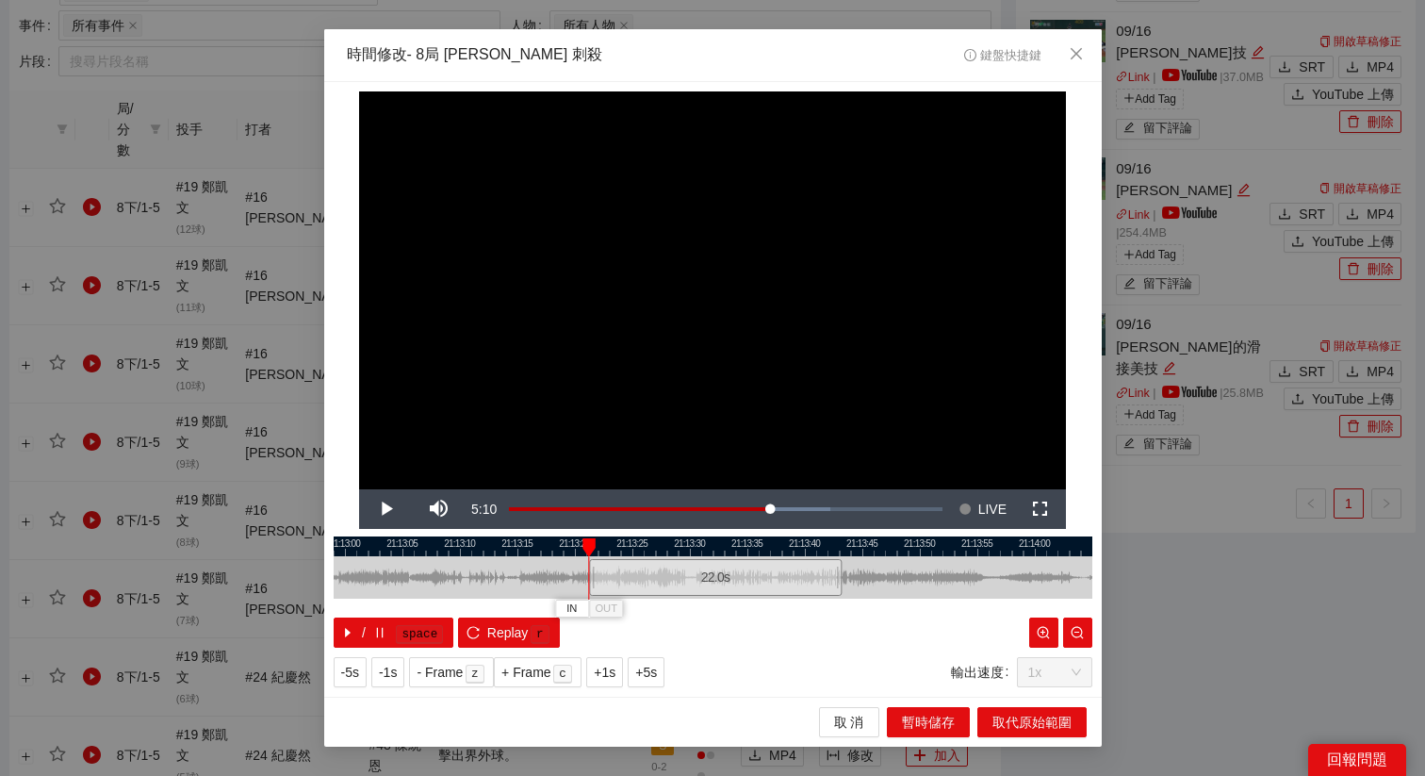
click at [702, 582] on div "22.0 s" at bounding box center [715, 577] width 253 height 37
click at [697, 582] on div "22.0 s" at bounding box center [714, 577] width 253 height 37
click at [691, 582] on div "22.0 s" at bounding box center [707, 577] width 253 height 37
click at [681, 585] on div "22.0 s" at bounding box center [693, 577] width 253 height 37
click at [679, 583] on div "22.0 s" at bounding box center [695, 577] width 253 height 37
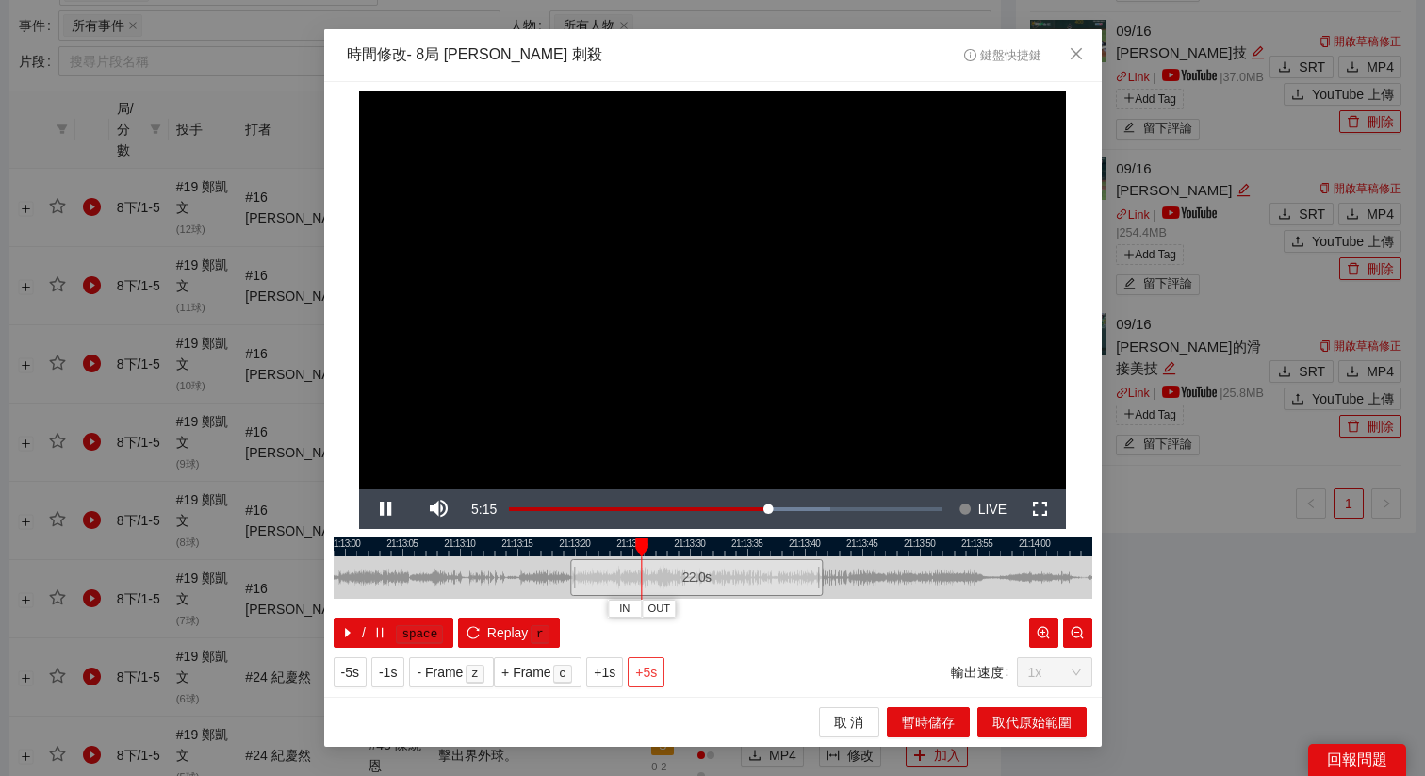
click at [649, 673] on span "+5s" at bounding box center [646, 672] width 22 height 21
drag, startPoint x: 804, startPoint y: 549, endPoint x: 731, endPoint y: 558, distance: 73.2
click at [731, 558] on div "21:13:05 21:13:10 21:13:15 21:13:20 21:13:25 21:13:30 21:13:35 21:13:40 21:13:4…" at bounding box center [713, 591] width 759 height 111
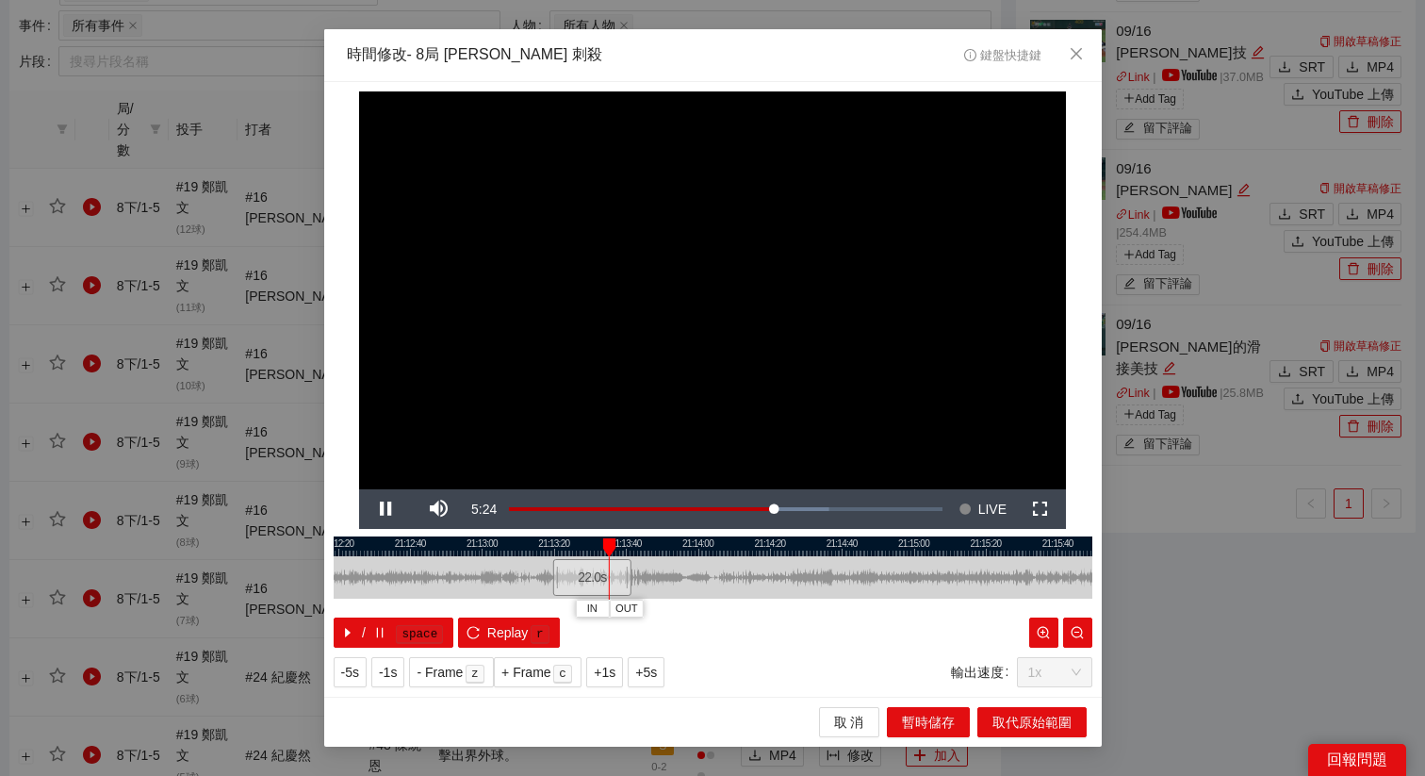
drag, startPoint x: 796, startPoint y: 549, endPoint x: 691, endPoint y: 563, distance: 106.5
click at [691, 563] on div "21:12:00 21:12:20 21:12:40 21:13:00 21:13:20 21:13:40 21:14:00 21:14:20 21:14:4…" at bounding box center [713, 591] width 759 height 111
click at [646, 666] on span "+5s" at bounding box center [646, 672] width 22 height 21
click at [709, 616] on button "OUT" at bounding box center [700, 608] width 34 height 18
click at [1001, 719] on span "取代原始範圍" at bounding box center [1032, 722] width 79 height 21
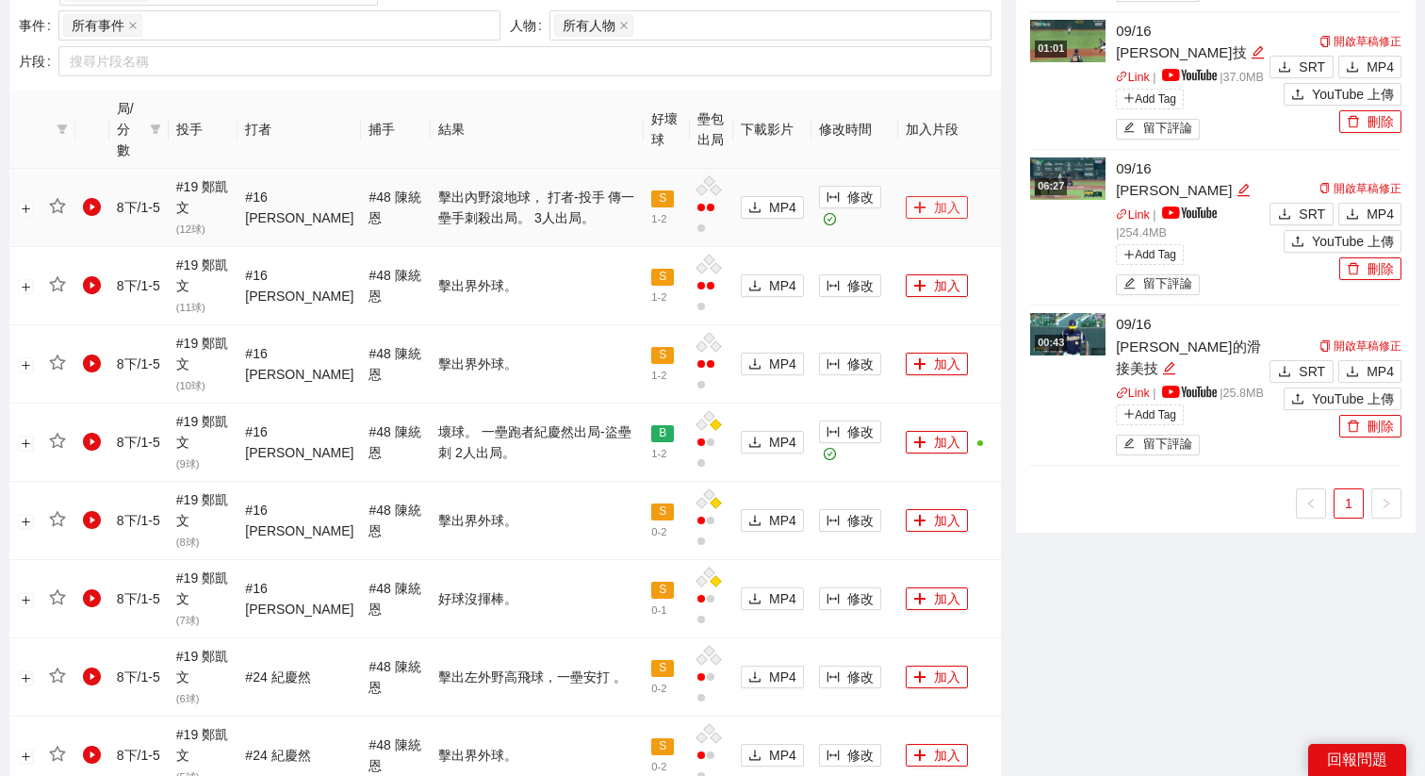
click at [938, 196] on button "加入" at bounding box center [937, 207] width 62 height 23
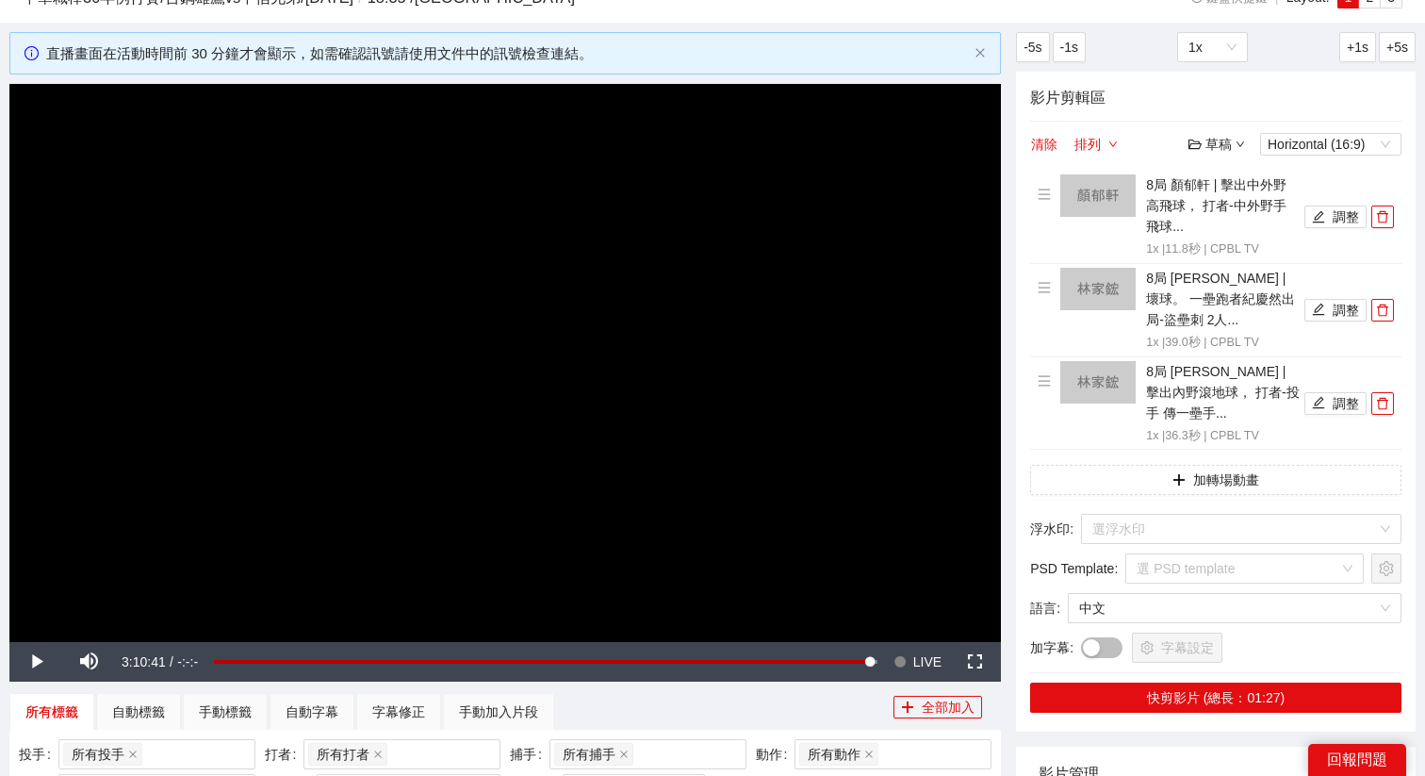
scroll to position [144, 0]
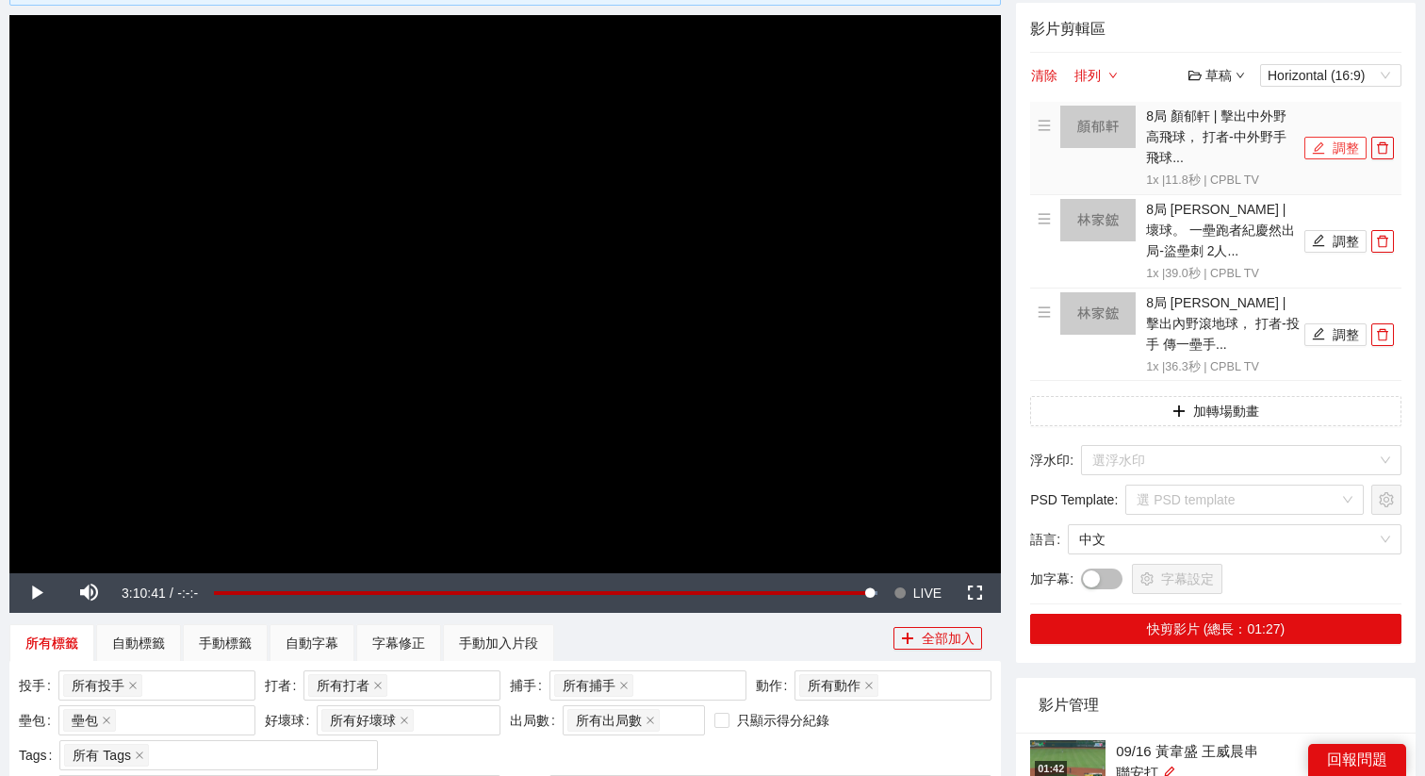
click at [1322, 152] on icon "edit" at bounding box center [1319, 147] width 12 height 12
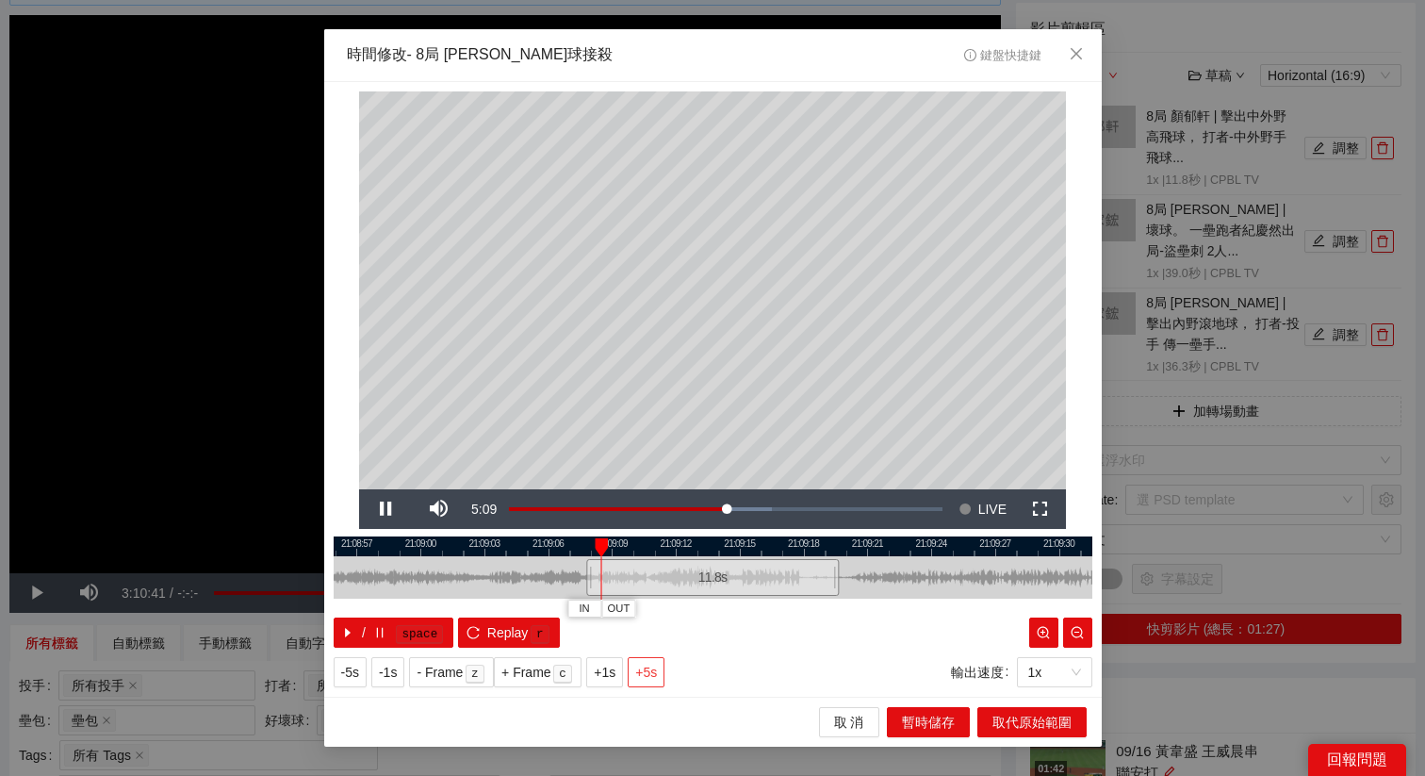
click at [653, 665] on span "+5s" at bounding box center [646, 672] width 22 height 21
click at [1082, 53] on icon "close" at bounding box center [1076, 53] width 15 height 15
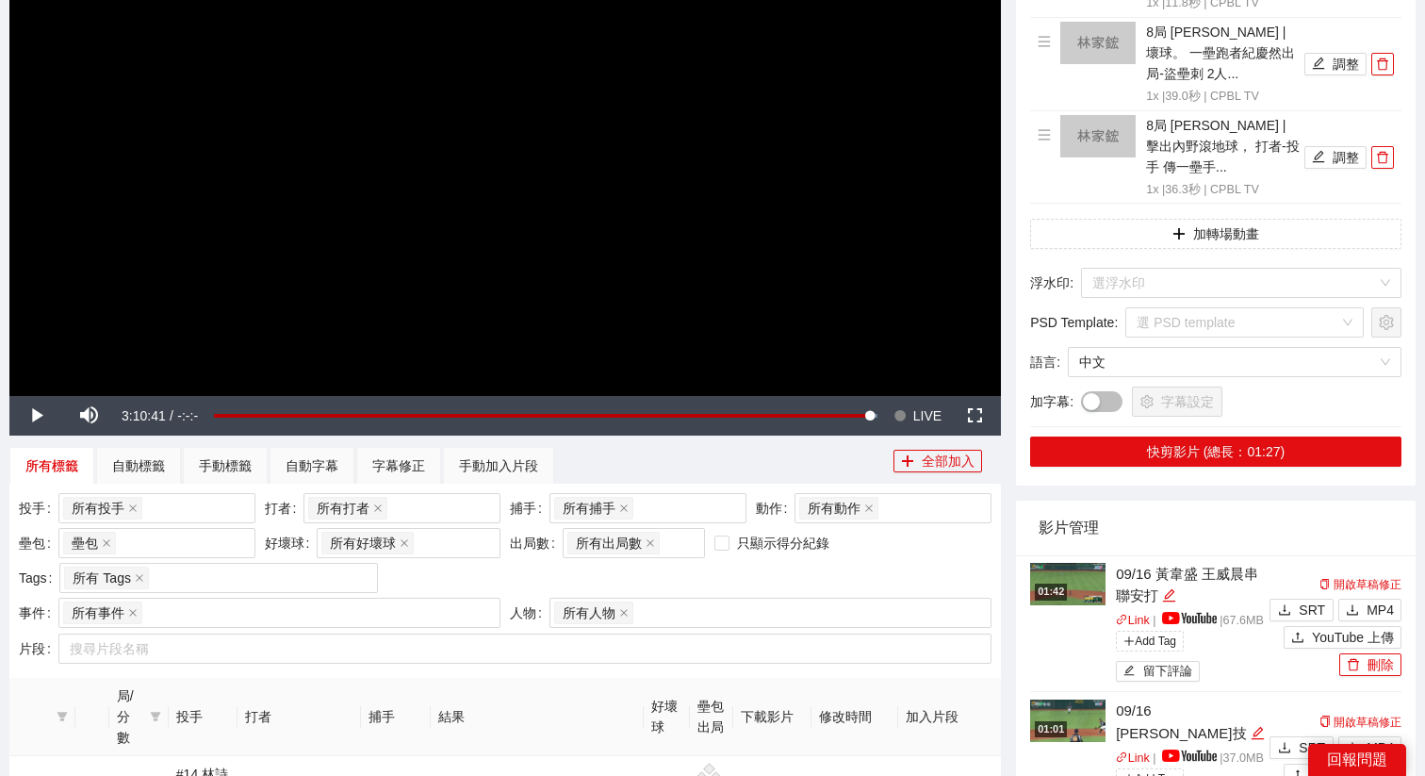
scroll to position [447, 0]
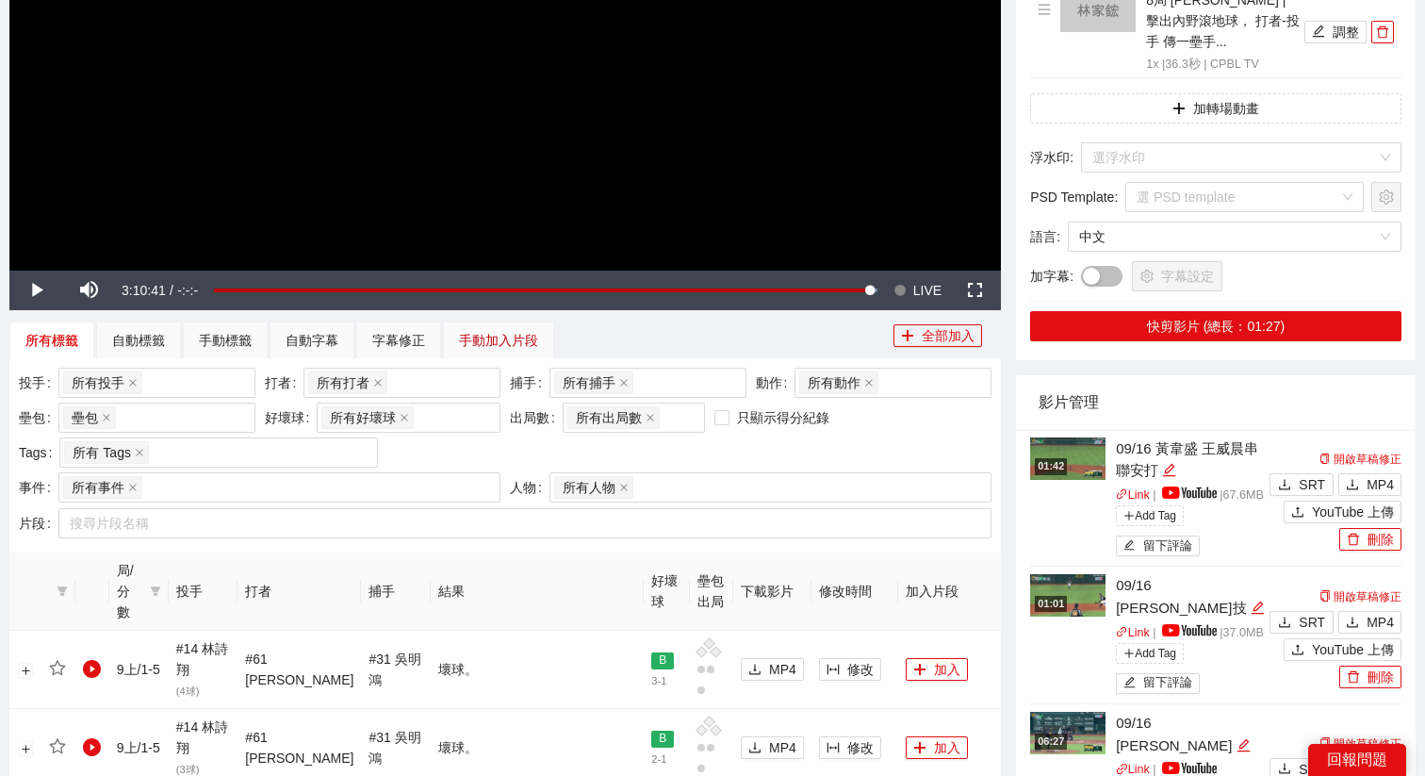
click at [512, 343] on div "手動加入片段" at bounding box center [498, 340] width 79 height 21
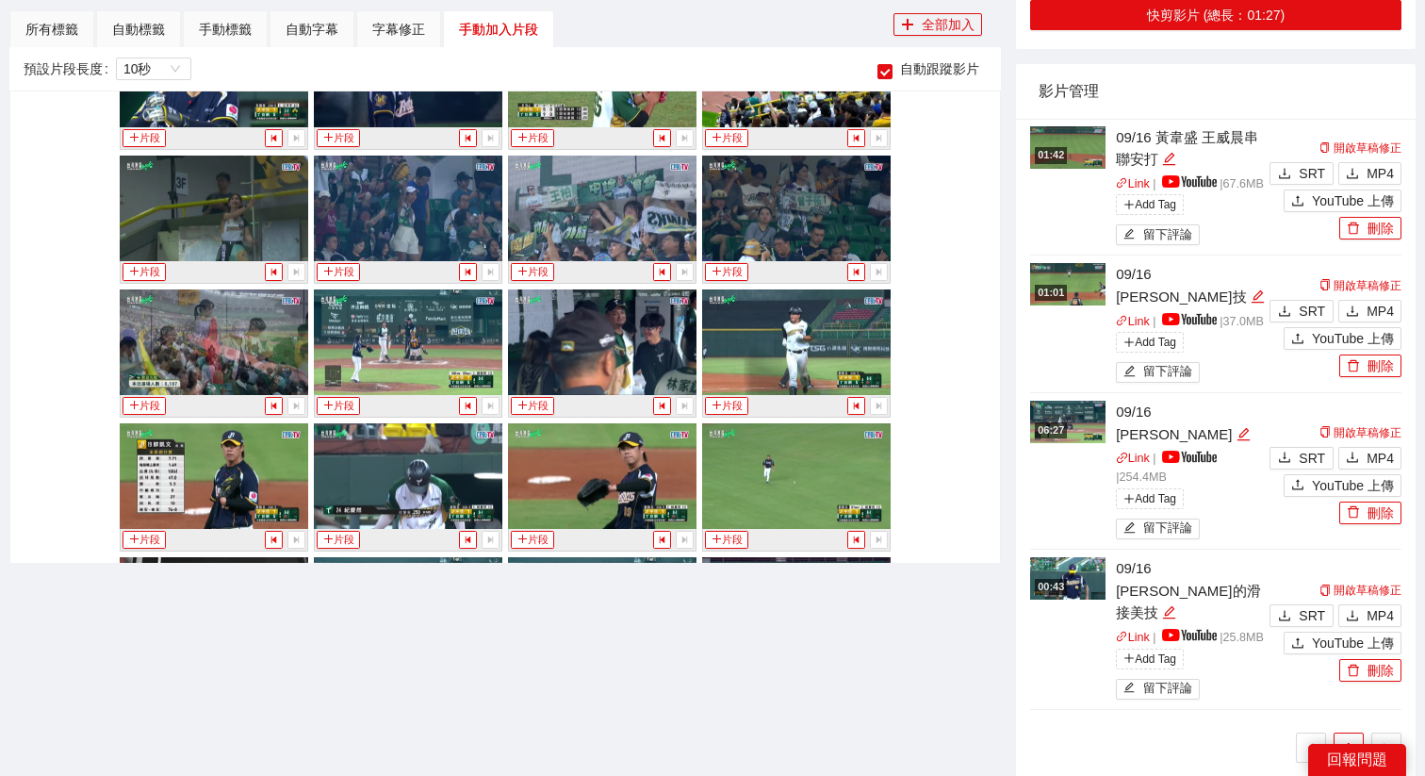
scroll to position [20376, 0]
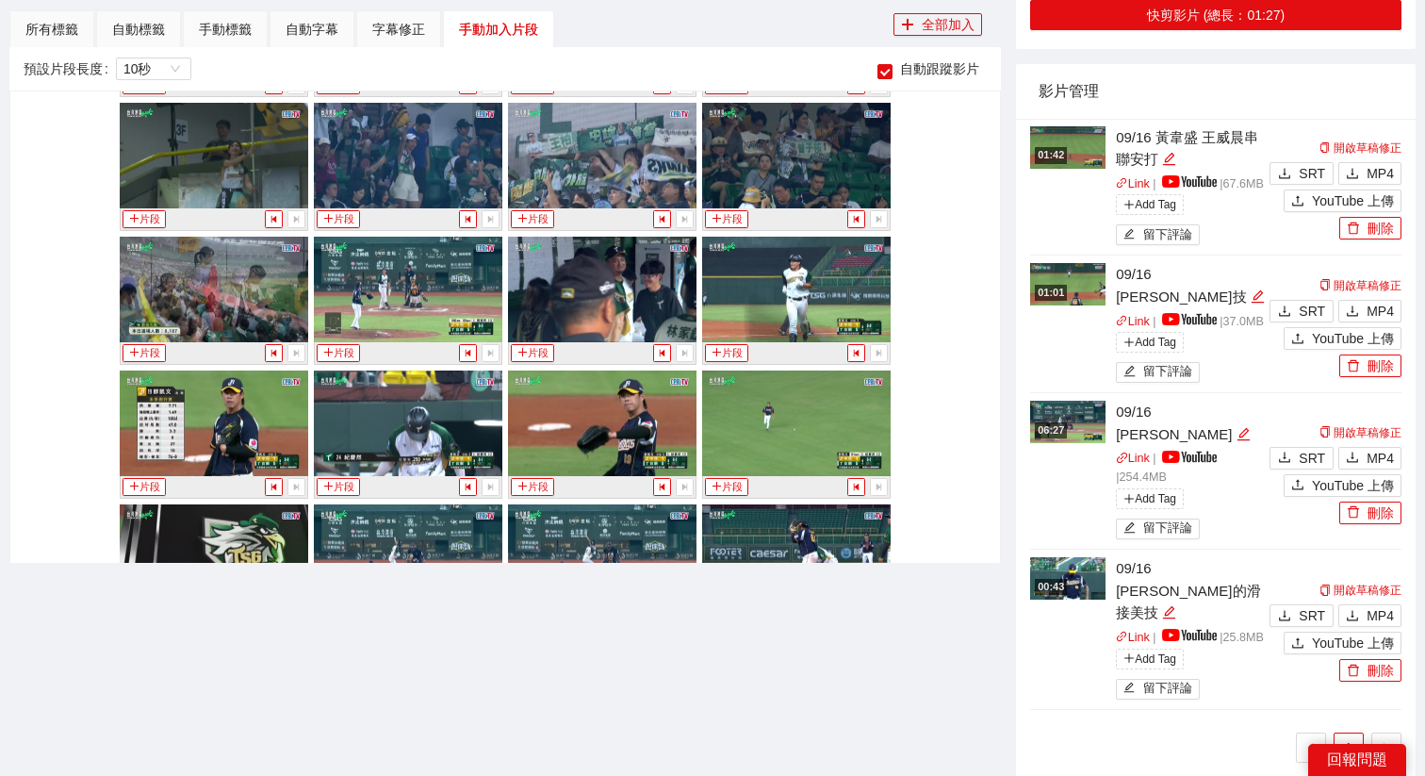
click at [237, 423] on img at bounding box center [214, 423] width 189 height 106
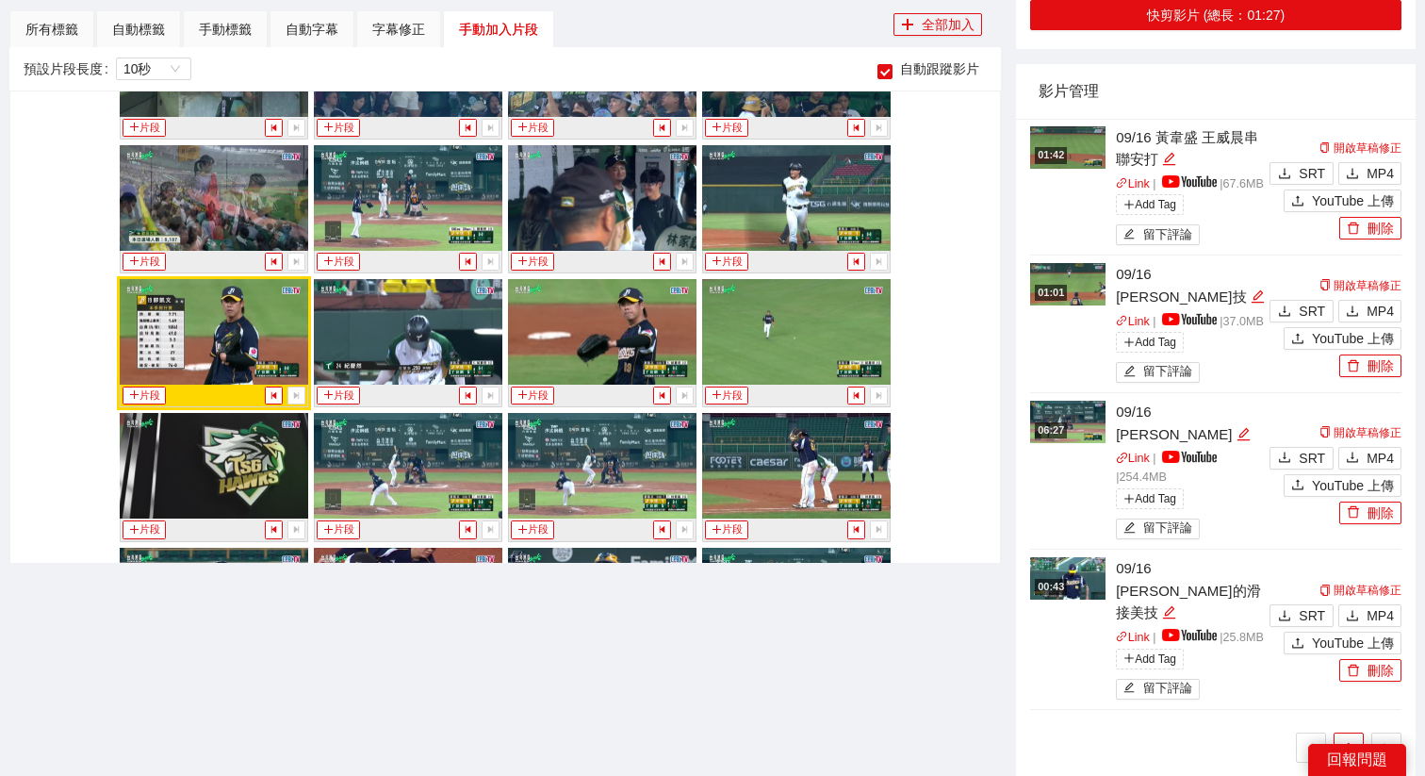
scroll to position [20465, 0]
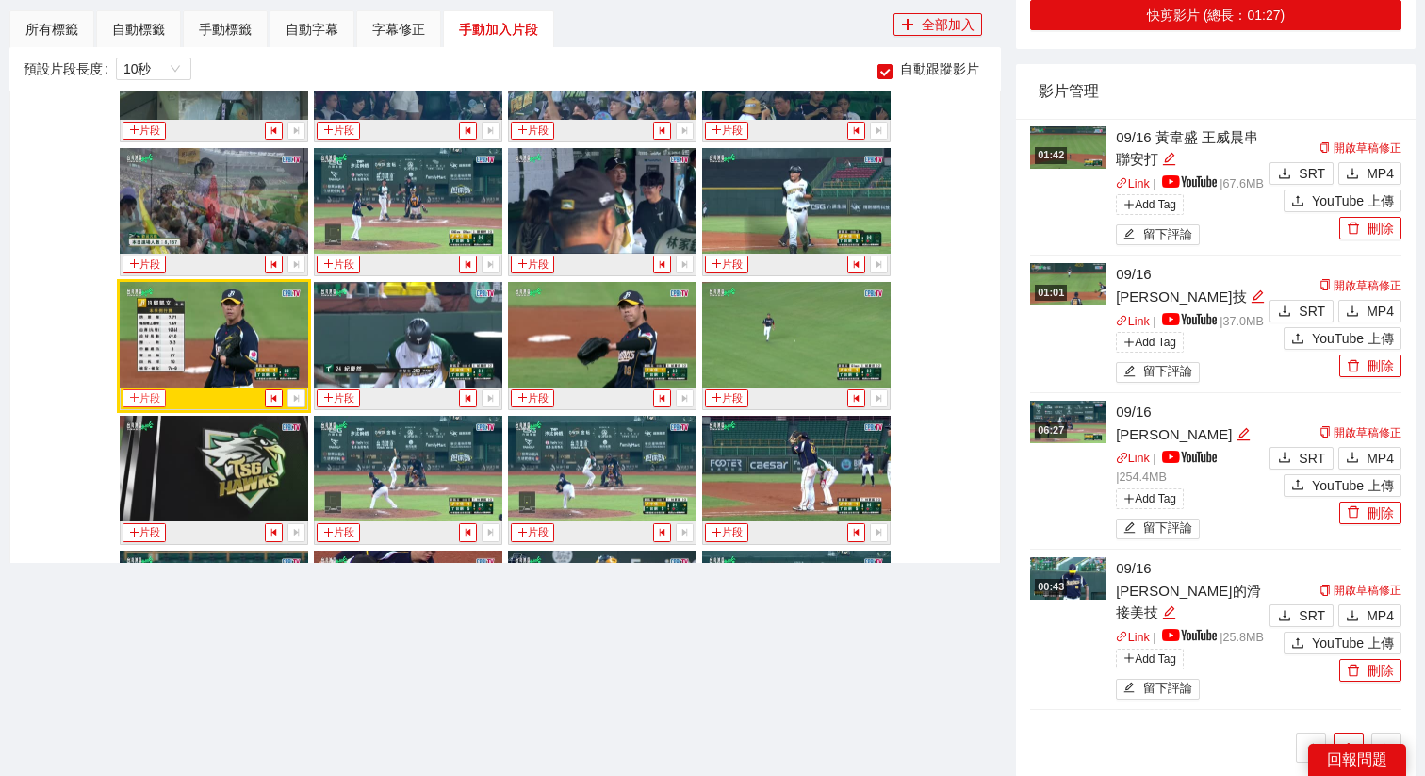
click at [146, 391] on button "片段" at bounding box center [144, 398] width 43 height 18
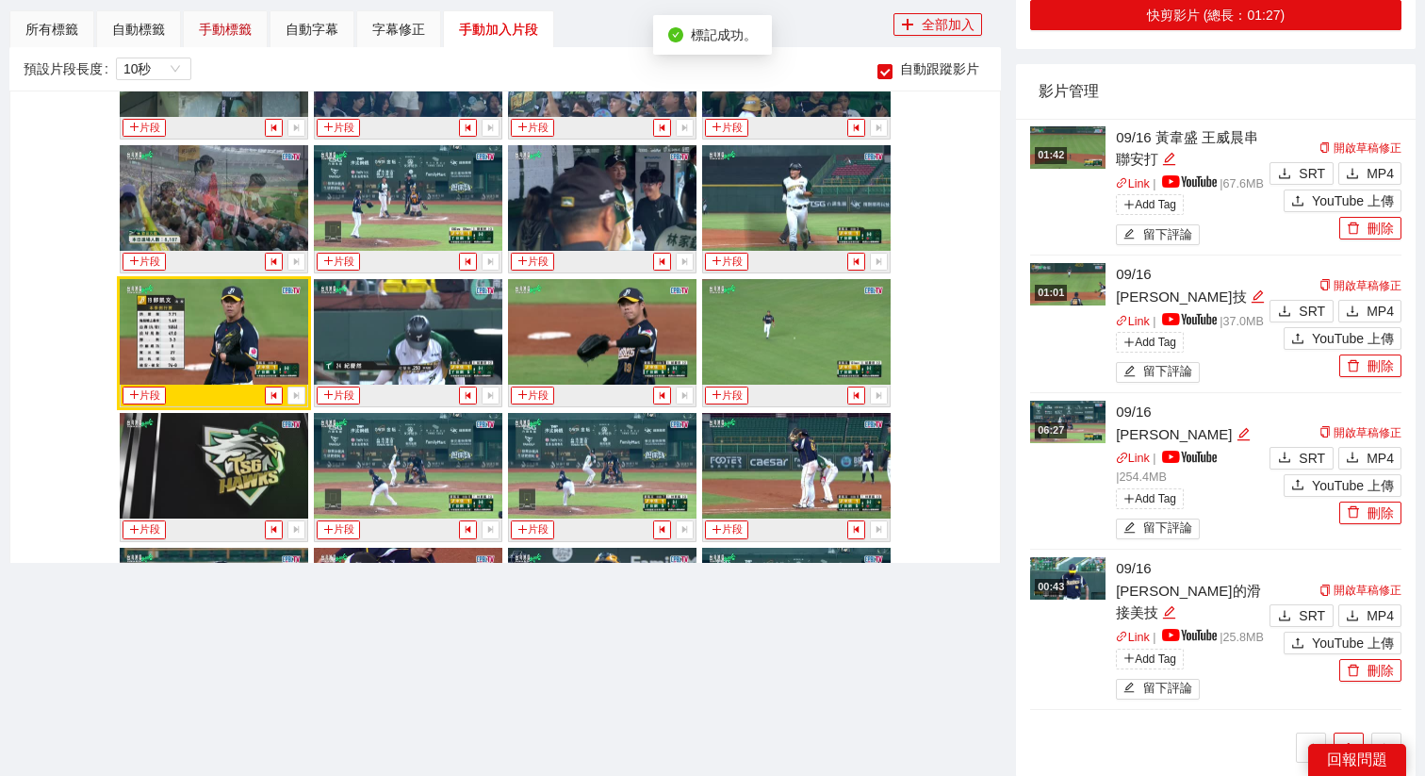
click at [227, 39] on div "手動標籤" at bounding box center [225, 29] width 53 height 21
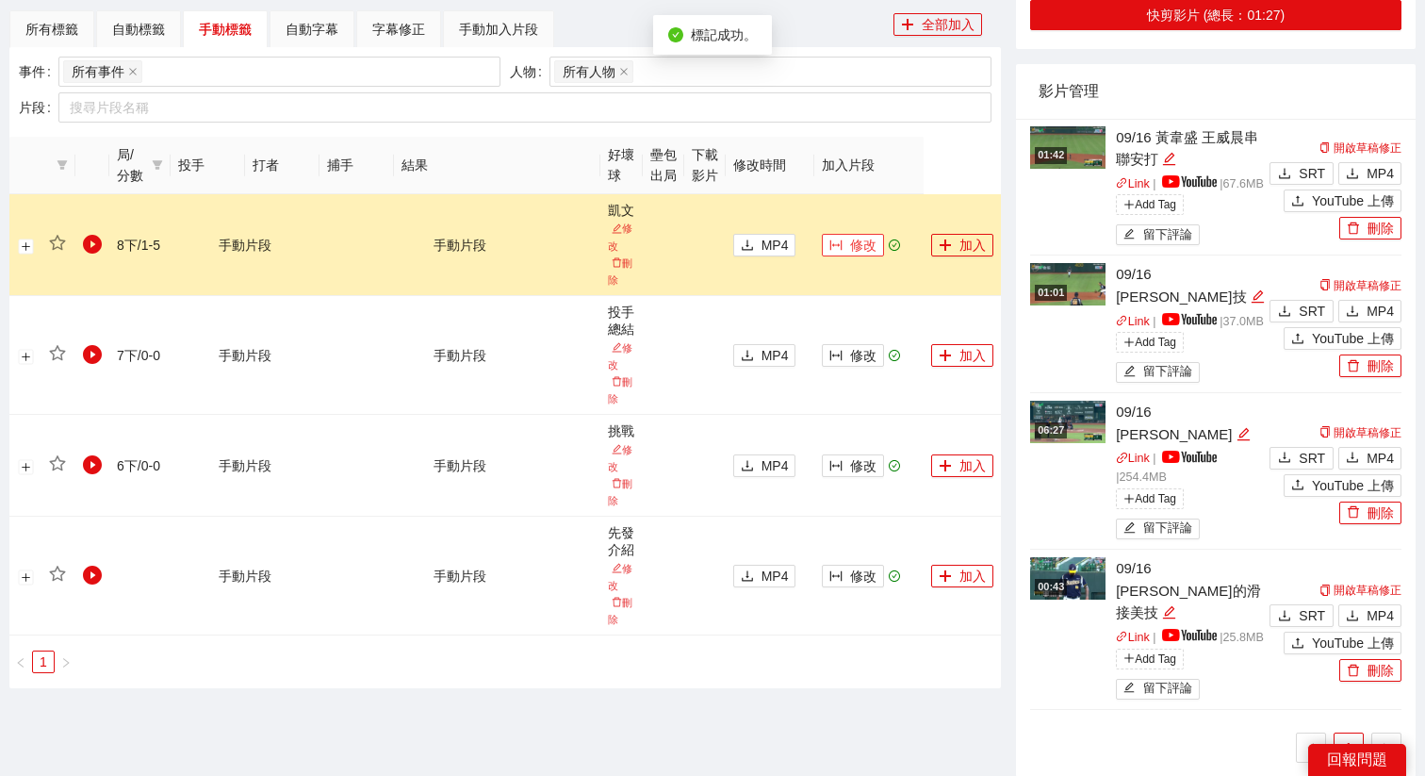
click at [855, 247] on span "修改" at bounding box center [863, 245] width 26 height 21
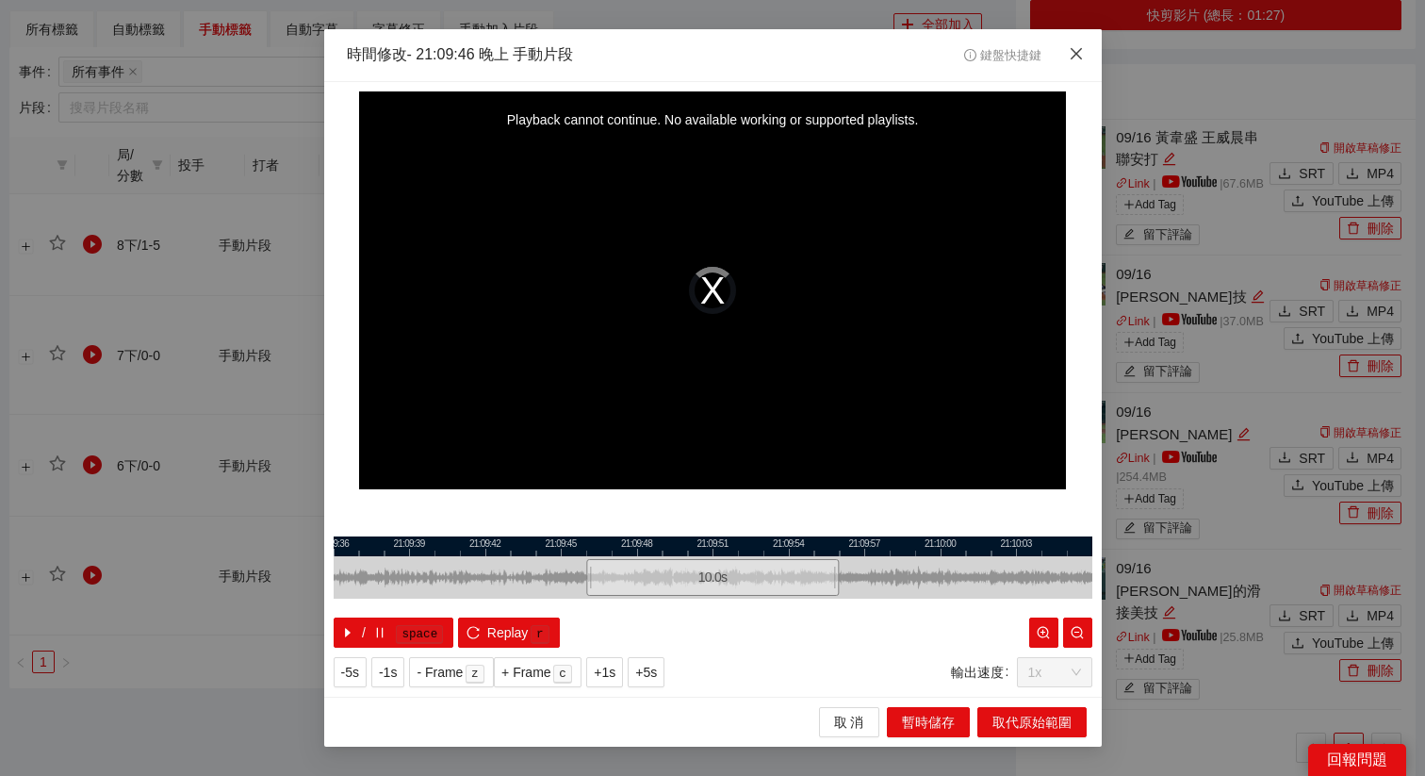
click at [1082, 65] on span "Close" at bounding box center [1076, 54] width 51 height 51
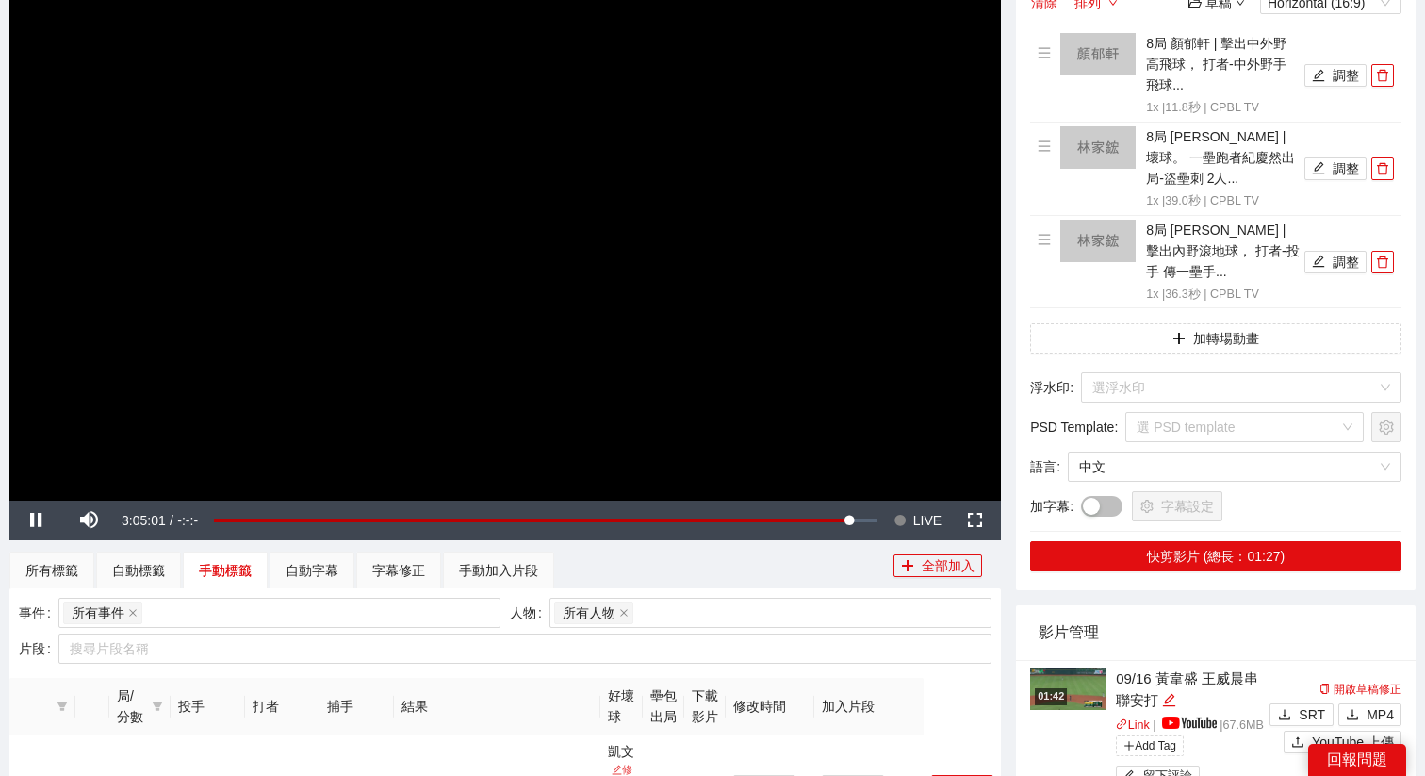
click at [670, 365] on video "Video Player" at bounding box center [505, 222] width 992 height 558
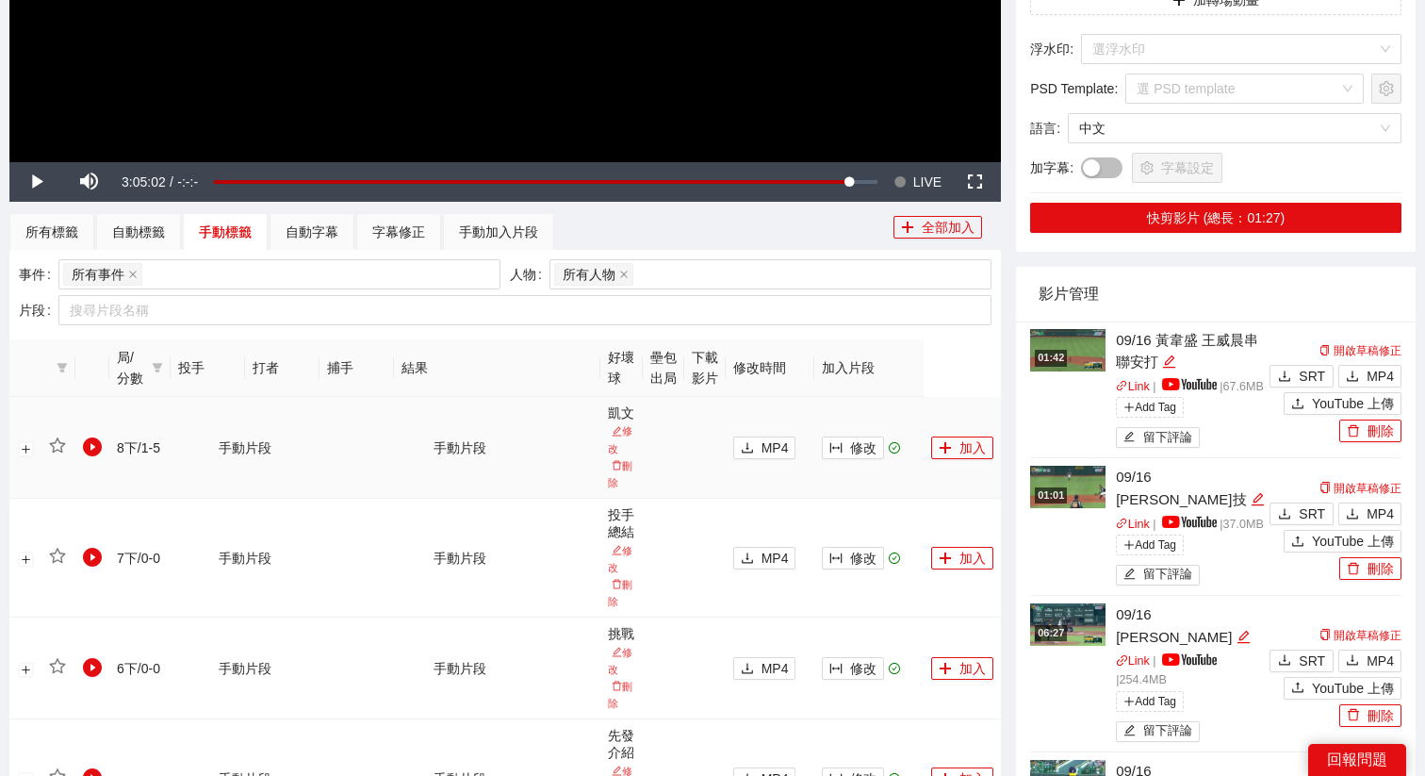
scroll to position [613, 0]
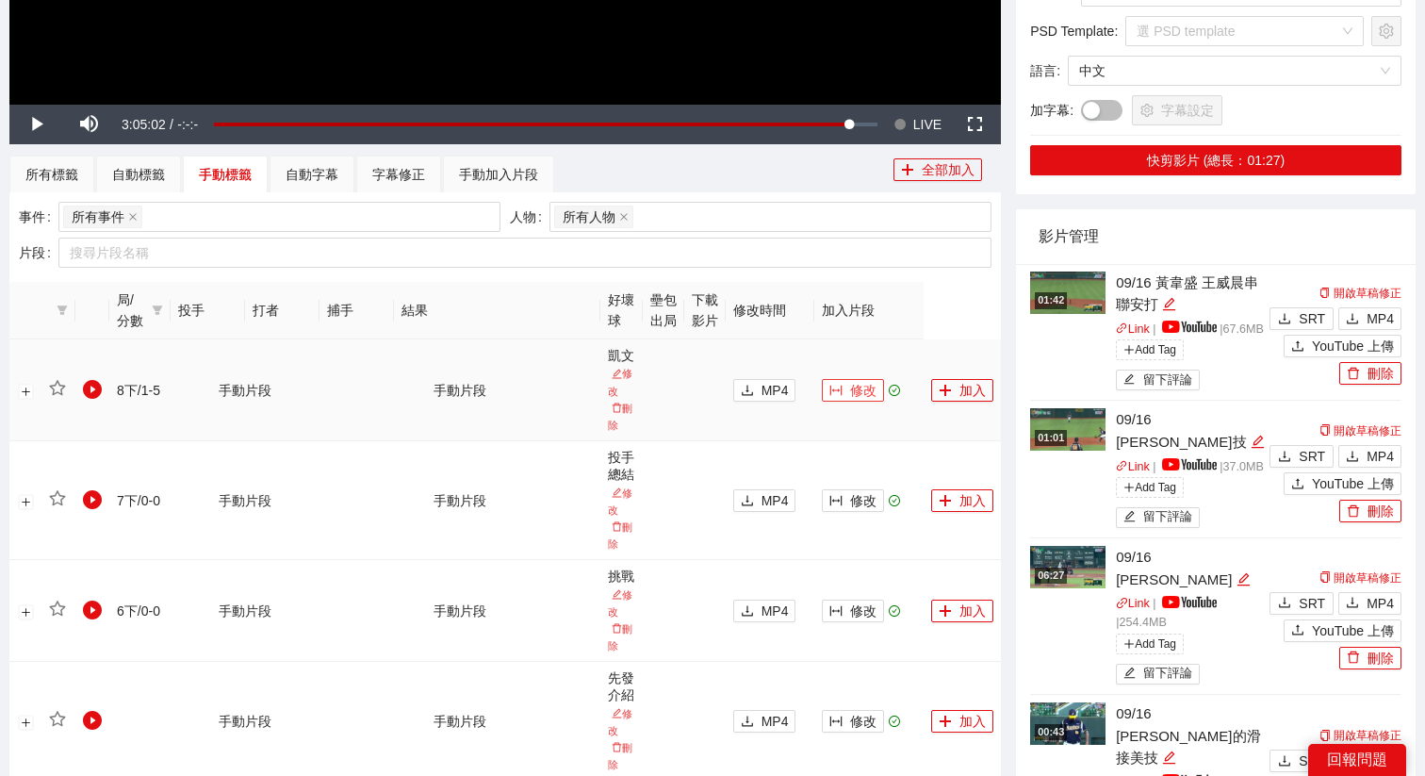
click at [862, 383] on span "修改" at bounding box center [863, 390] width 26 height 21
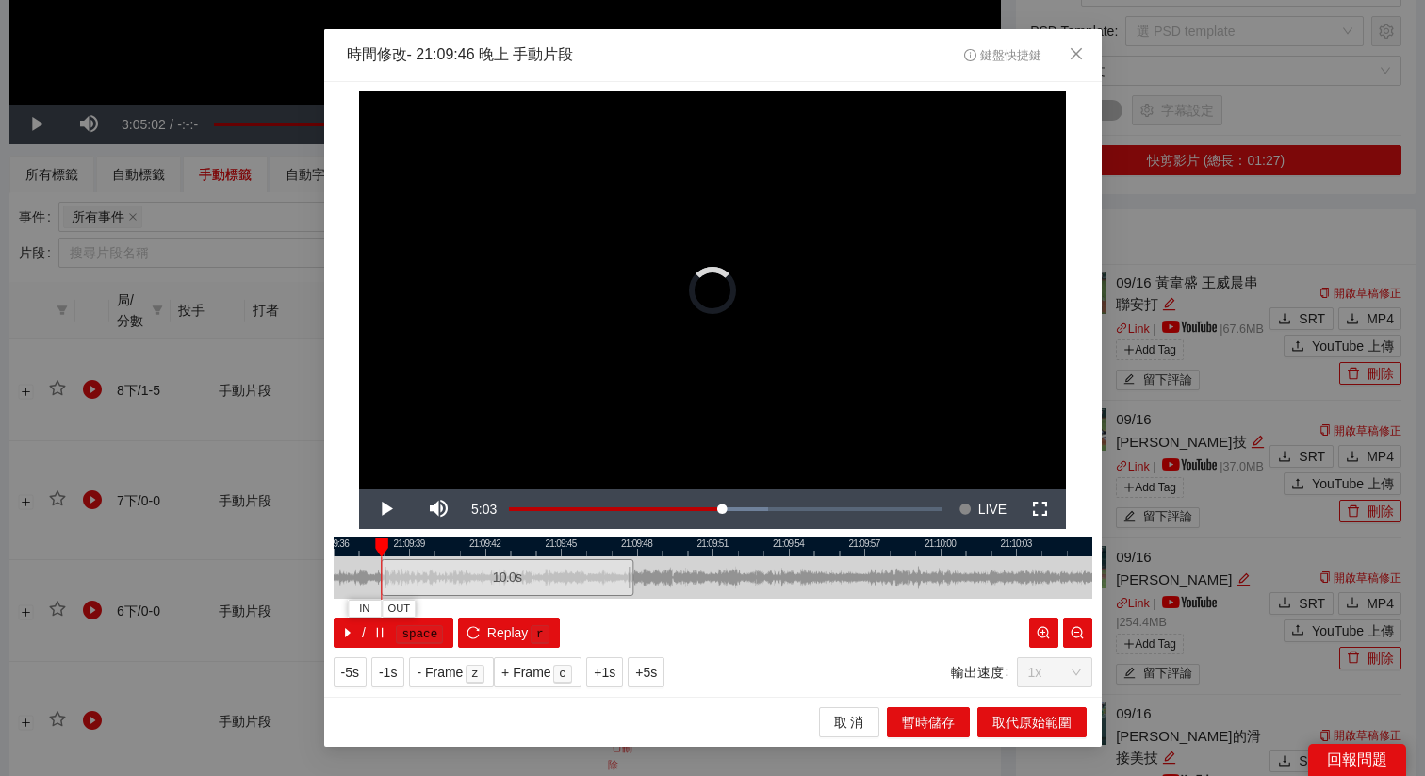
drag, startPoint x: 734, startPoint y: 568, endPoint x: 514, endPoint y: 582, distance: 221.0
click at [514, 582] on div "10.0 s" at bounding box center [507, 577] width 253 height 37
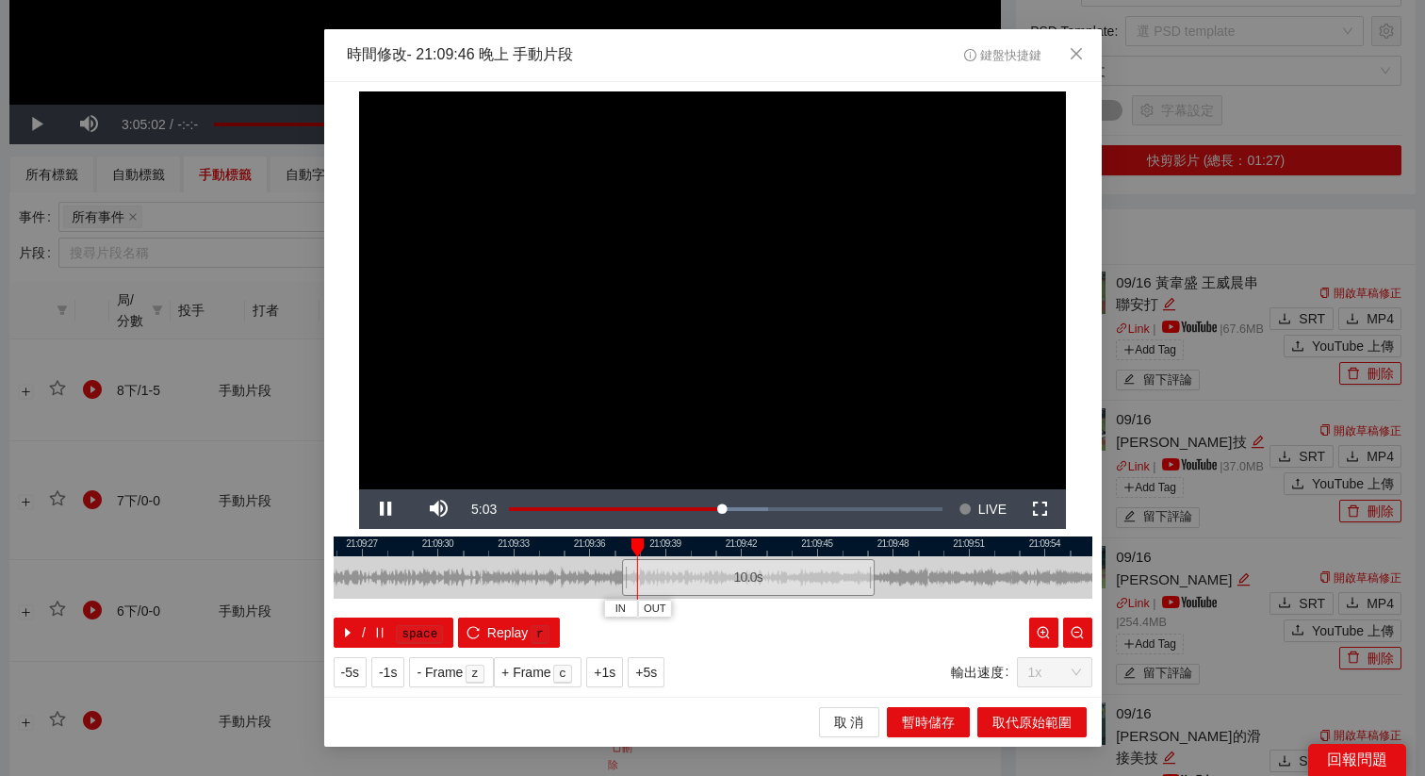
drag, startPoint x: 474, startPoint y: 542, endPoint x: 733, endPoint y: 560, distance: 259.8
click at [733, 560] on div "21:09:24 21:09:27 21:09:30 21:09:33 21:09:36 21:09:39 21:09:42 21:09:45 21:09:4…" at bounding box center [713, 591] width 759 height 111
drag, startPoint x: 751, startPoint y: 575, endPoint x: 616, endPoint y: 594, distance: 137.0
click at [616, 594] on div "10.0 s" at bounding box center [612, 577] width 253 height 37
drag, startPoint x: 599, startPoint y: 572, endPoint x: 648, endPoint y: 574, distance: 48.1
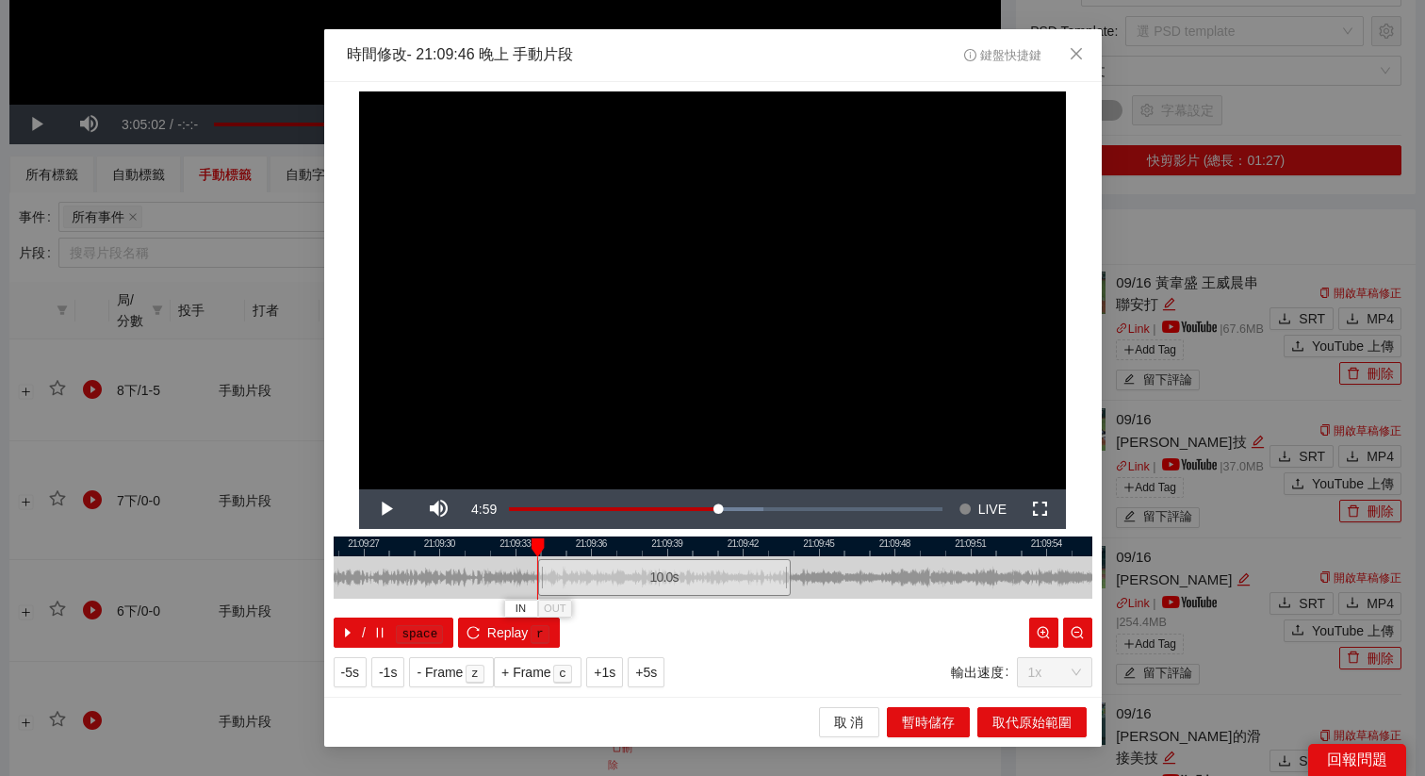
click at [649, 574] on div "10.0 s" at bounding box center [663, 577] width 253 height 37
drag, startPoint x: 687, startPoint y: 583, endPoint x: 799, endPoint y: 583, distance: 112.2
click at [799, 583] on div "10.0 s" at bounding box center [791, 577] width 253 height 37
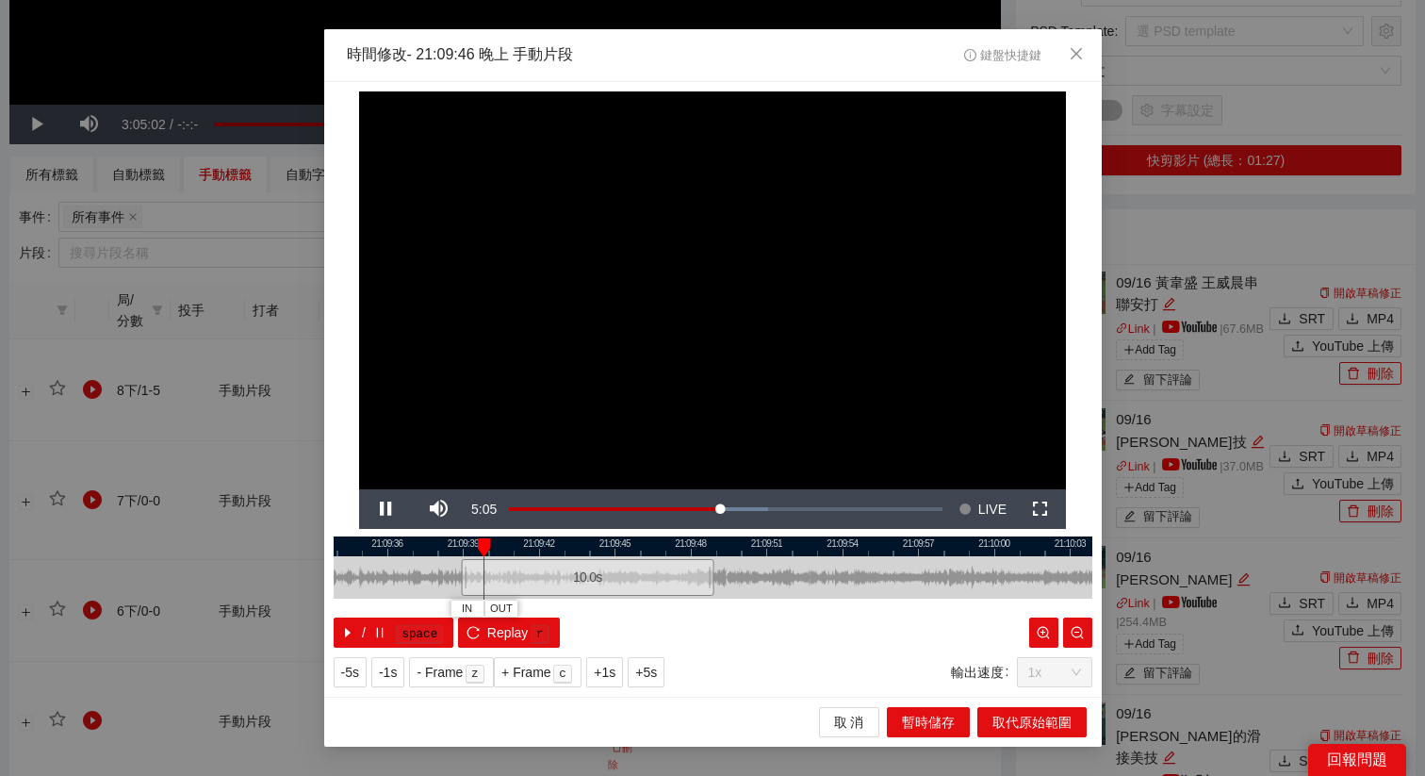
drag, startPoint x: 798, startPoint y: 540, endPoint x: 596, endPoint y: 566, distance: 204.4
click at [595, 566] on div "21:09:33 21:09:36 21:09:39 21:09:42 21:09:45 21:09:48 21:09:51 21:09:54 21:09:5…" at bounding box center [713, 591] width 759 height 111
drag, startPoint x: 550, startPoint y: 589, endPoint x: 632, endPoint y: 588, distance: 83.0
click at [633, 589] on div "10.0 s" at bounding box center [600, 577] width 253 height 37
click at [1070, 47] on icon "close" at bounding box center [1076, 53] width 15 height 15
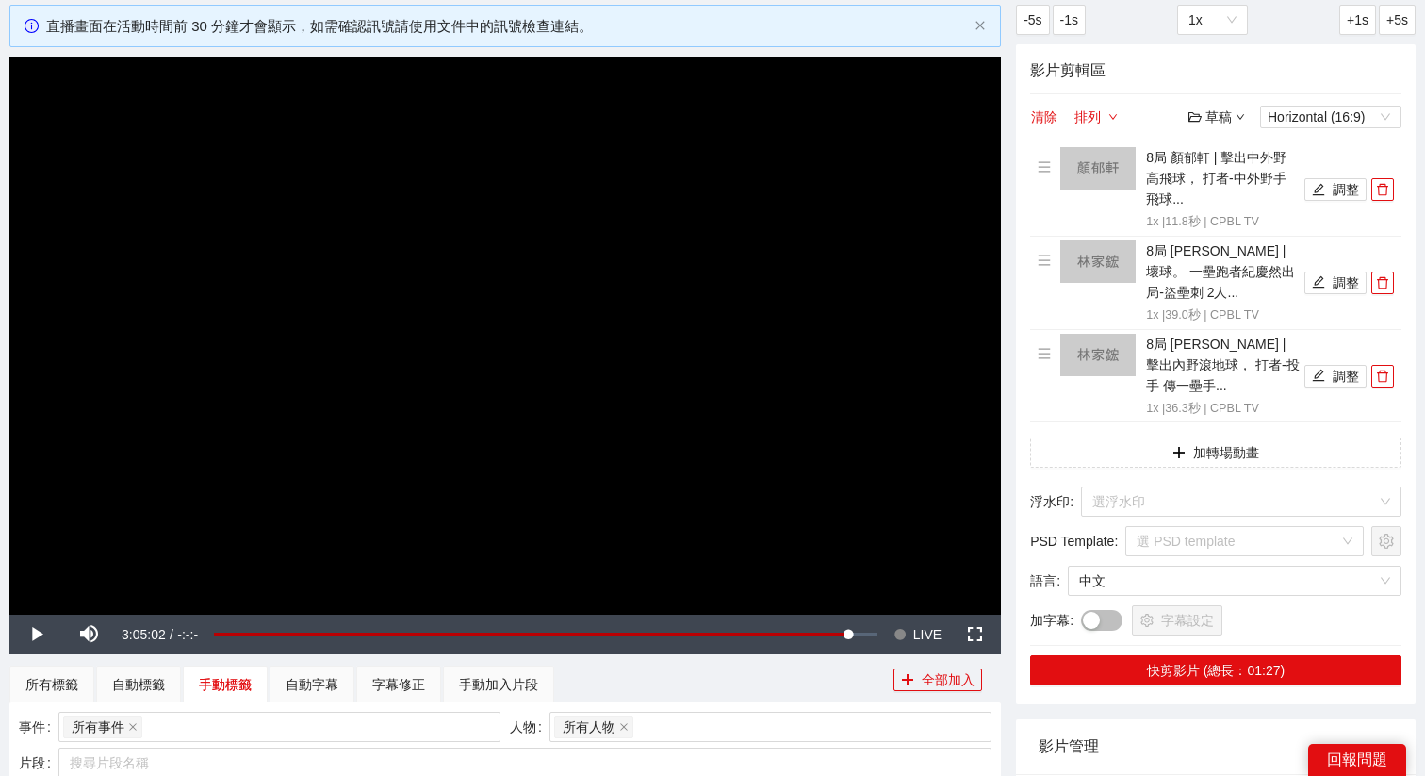
scroll to position [43, 0]
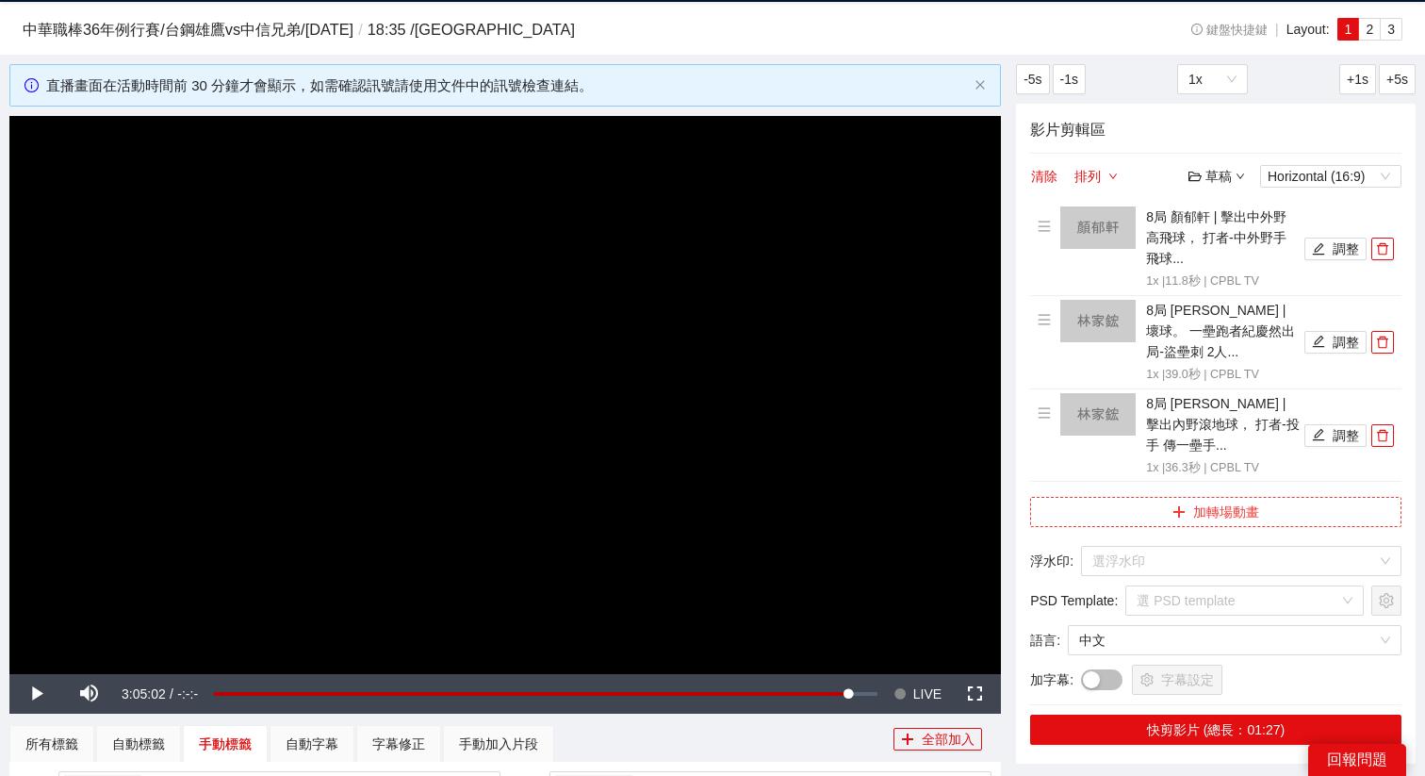
click at [1180, 506] on icon "plus" at bounding box center [1179, 511] width 13 height 13
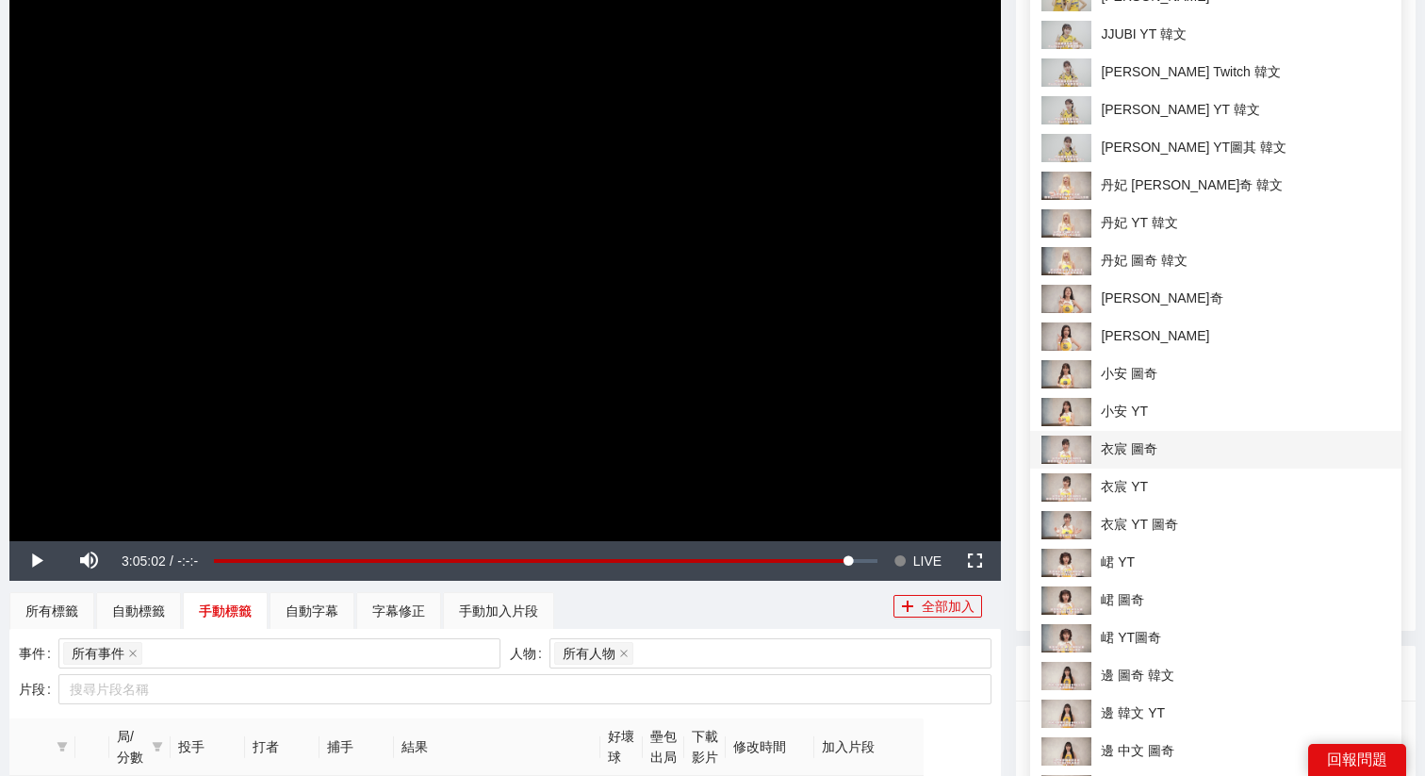
scroll to position [178, 0]
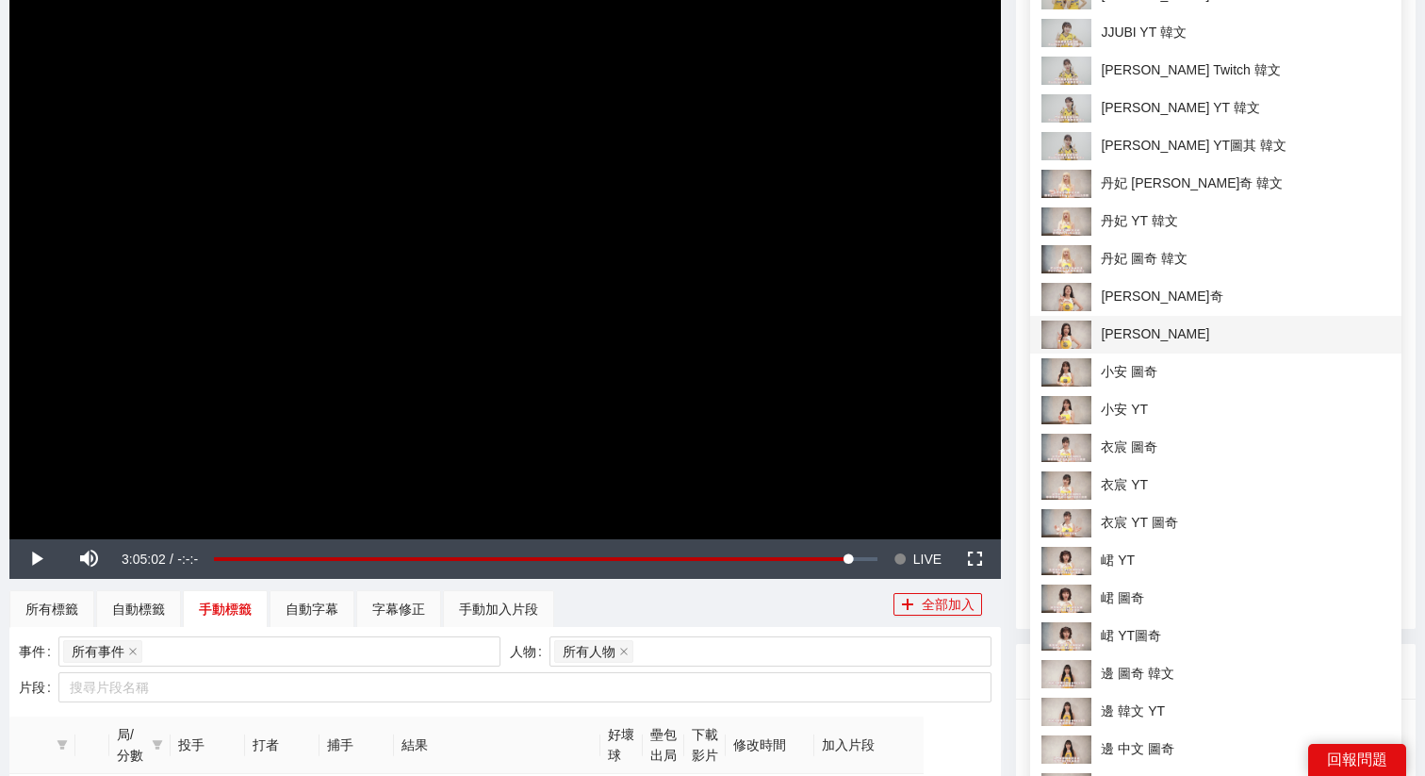
click at [1119, 323] on span "[PERSON_NAME]" at bounding box center [1216, 334] width 349 height 28
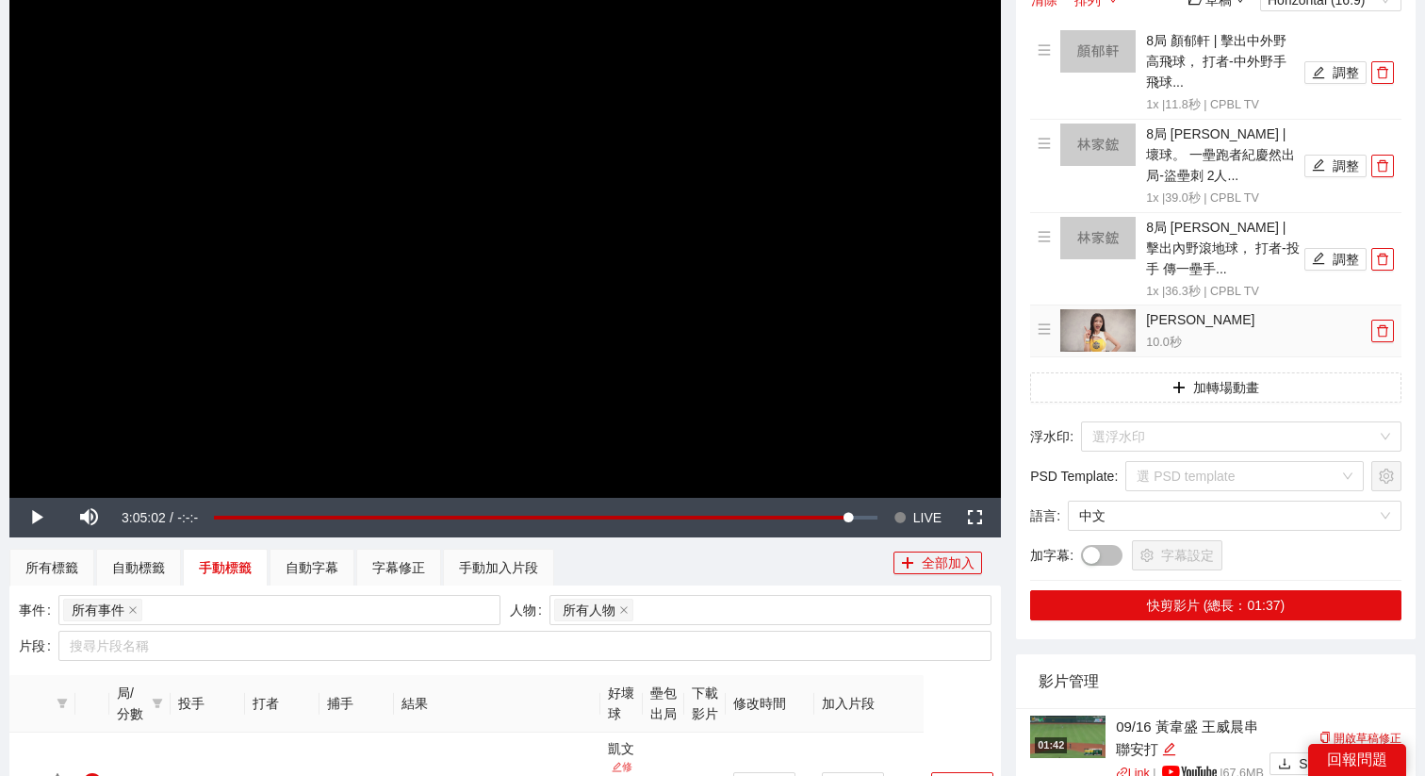
scroll to position [231, 0]
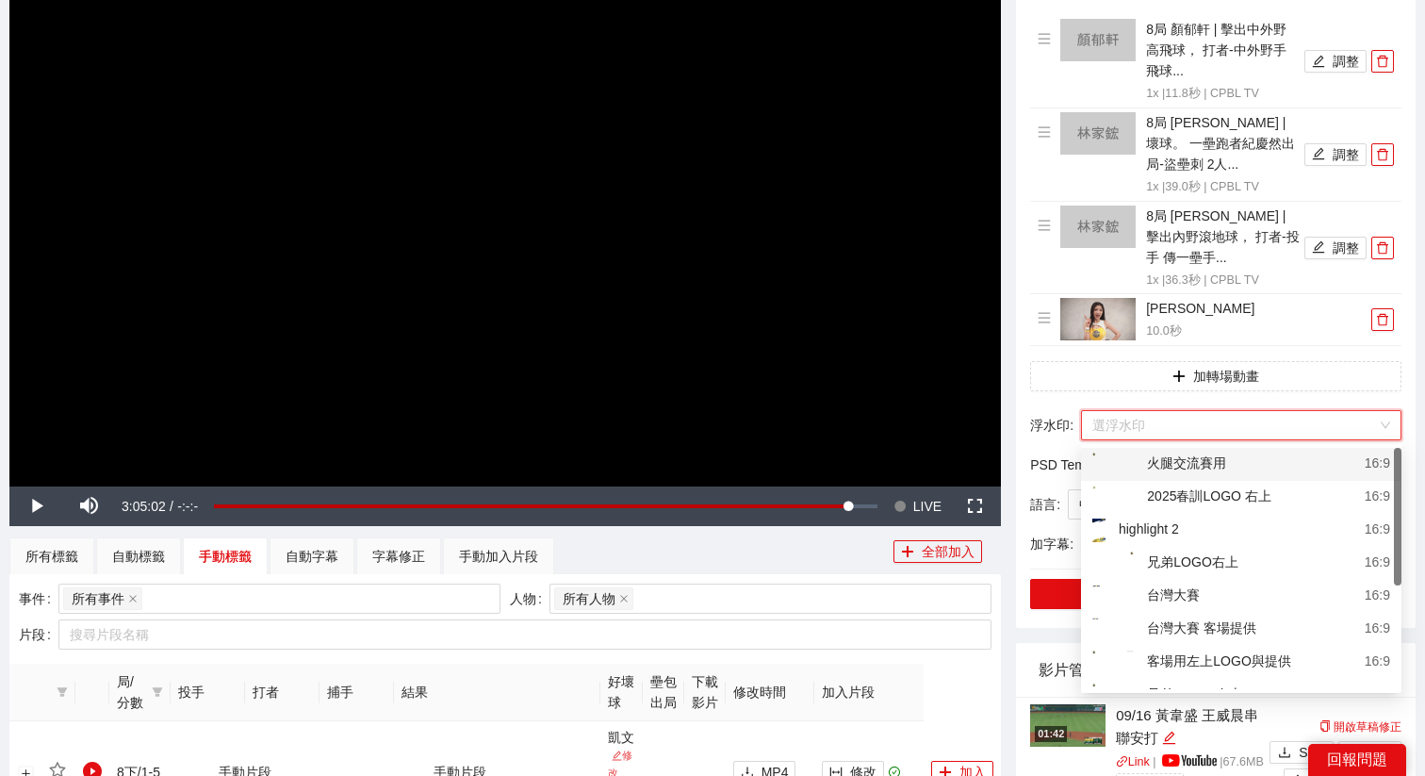
click at [1141, 429] on input "search" at bounding box center [1234, 425] width 285 height 28
click at [1196, 665] on div "客場用左上LOGO與提供" at bounding box center [1191, 662] width 199 height 24
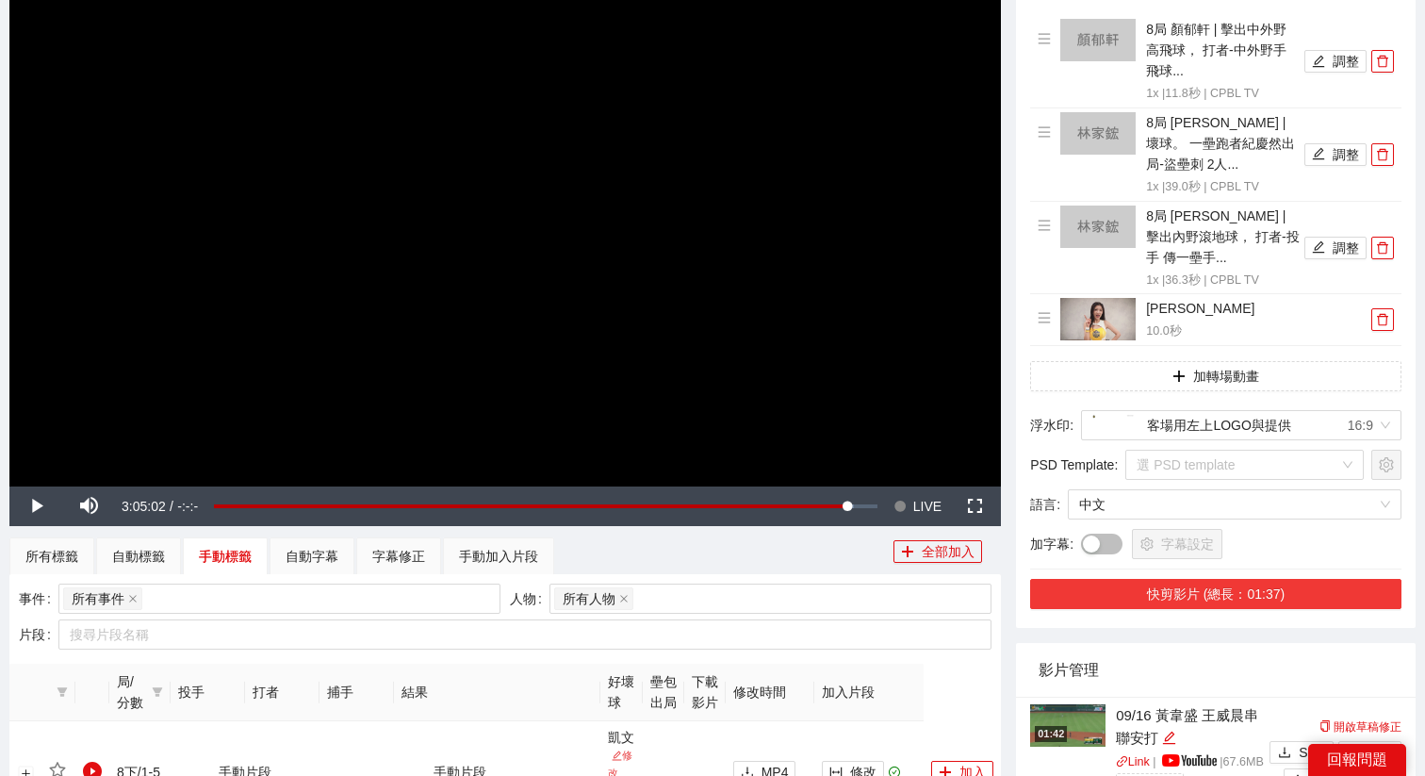
click at [1200, 591] on button "快剪影片 (總長：01:37)" at bounding box center [1215, 594] width 371 height 30
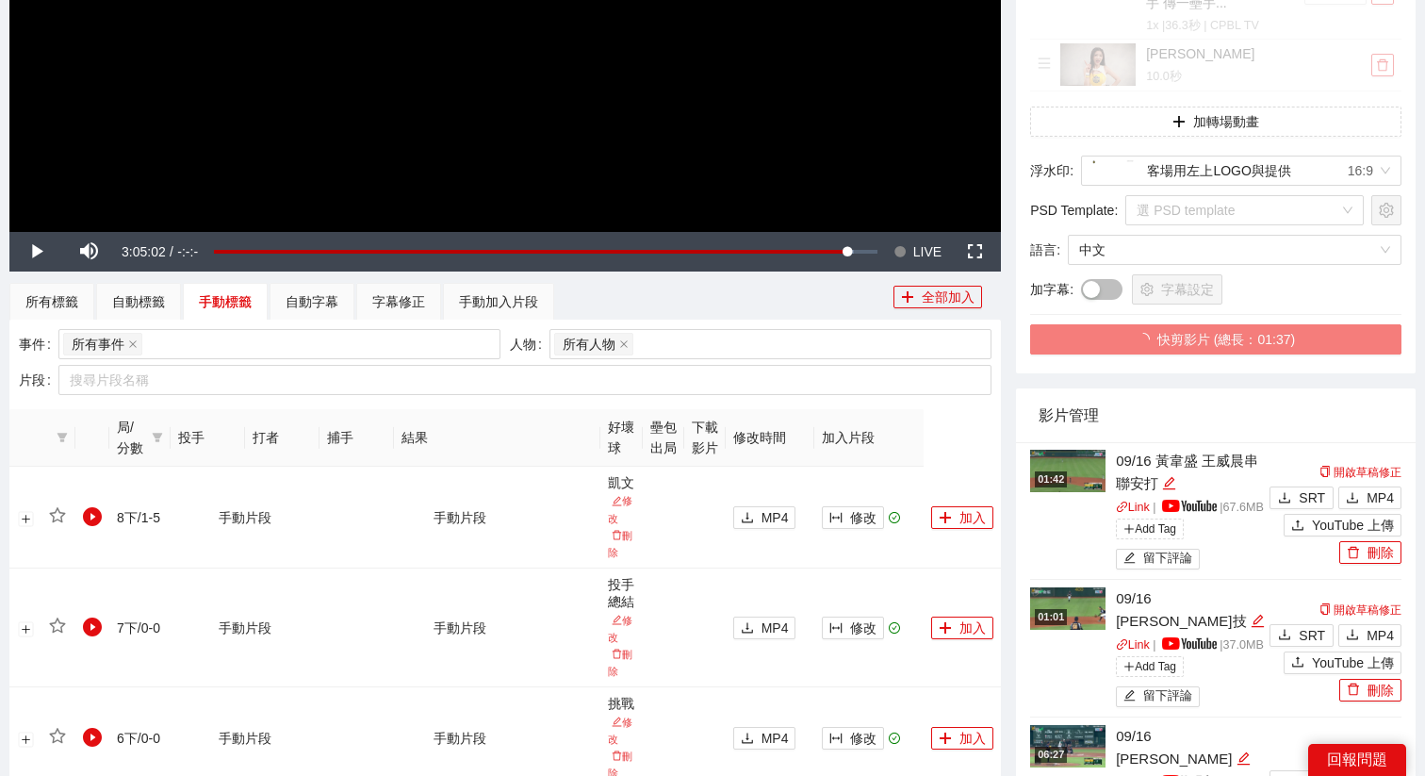
scroll to position [520, 0]
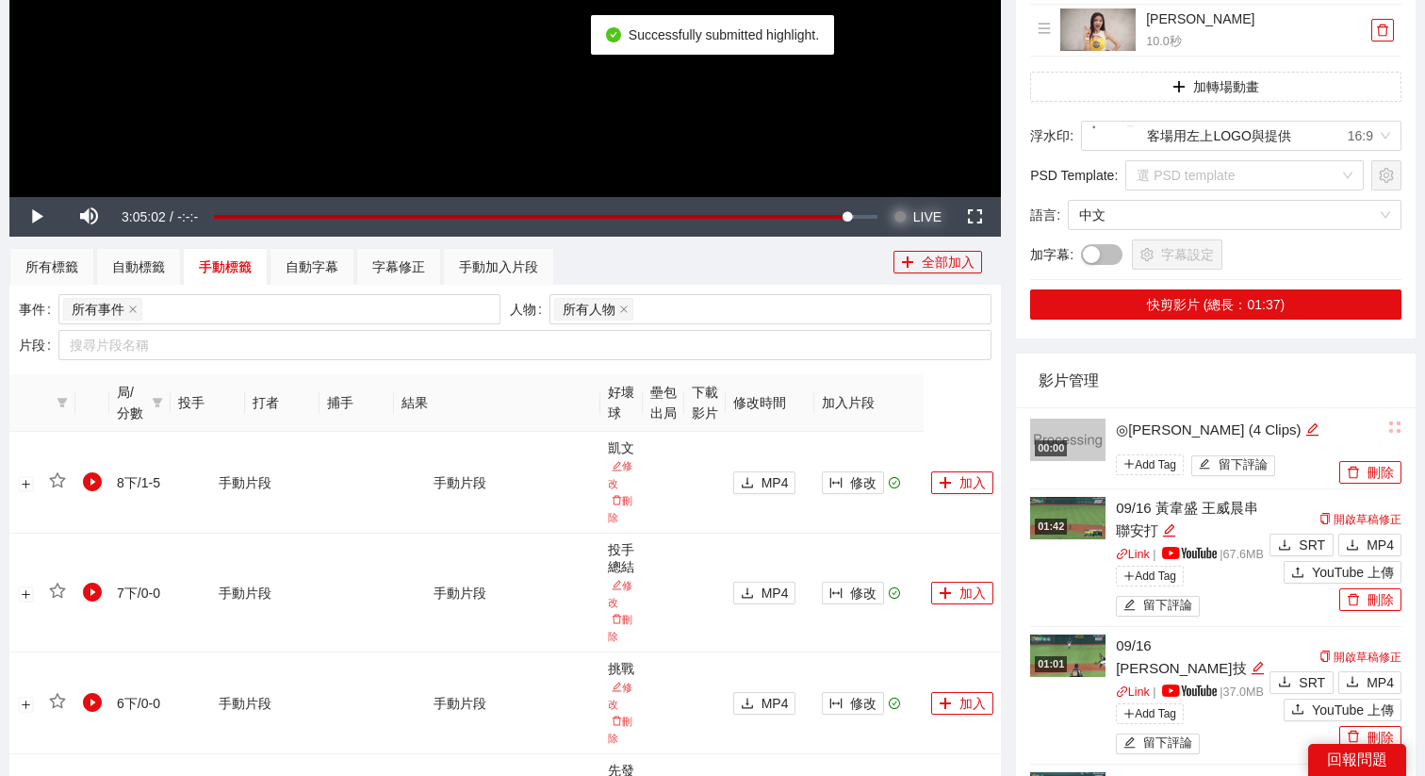
click at [927, 221] on span "LIVE" at bounding box center [927, 217] width 28 height 40
click at [1305, 420] on div "編輯" at bounding box center [1312, 430] width 14 height 23
drag, startPoint x: 1291, startPoint y: 420, endPoint x: 940, endPoint y: 419, distance: 351.6
click at [940, 419] on div "**********" at bounding box center [712, 374] width 1421 height 1575
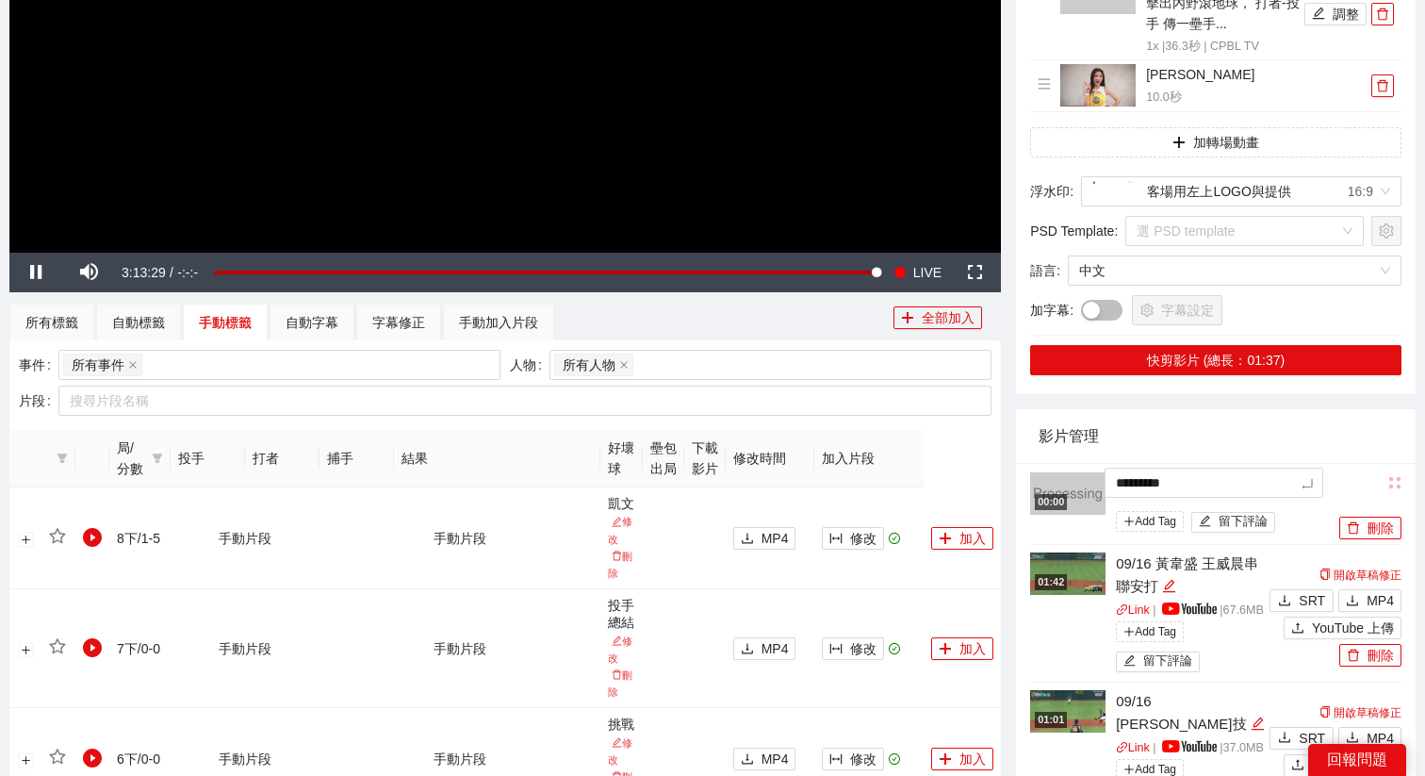
scroll to position [429, 0]
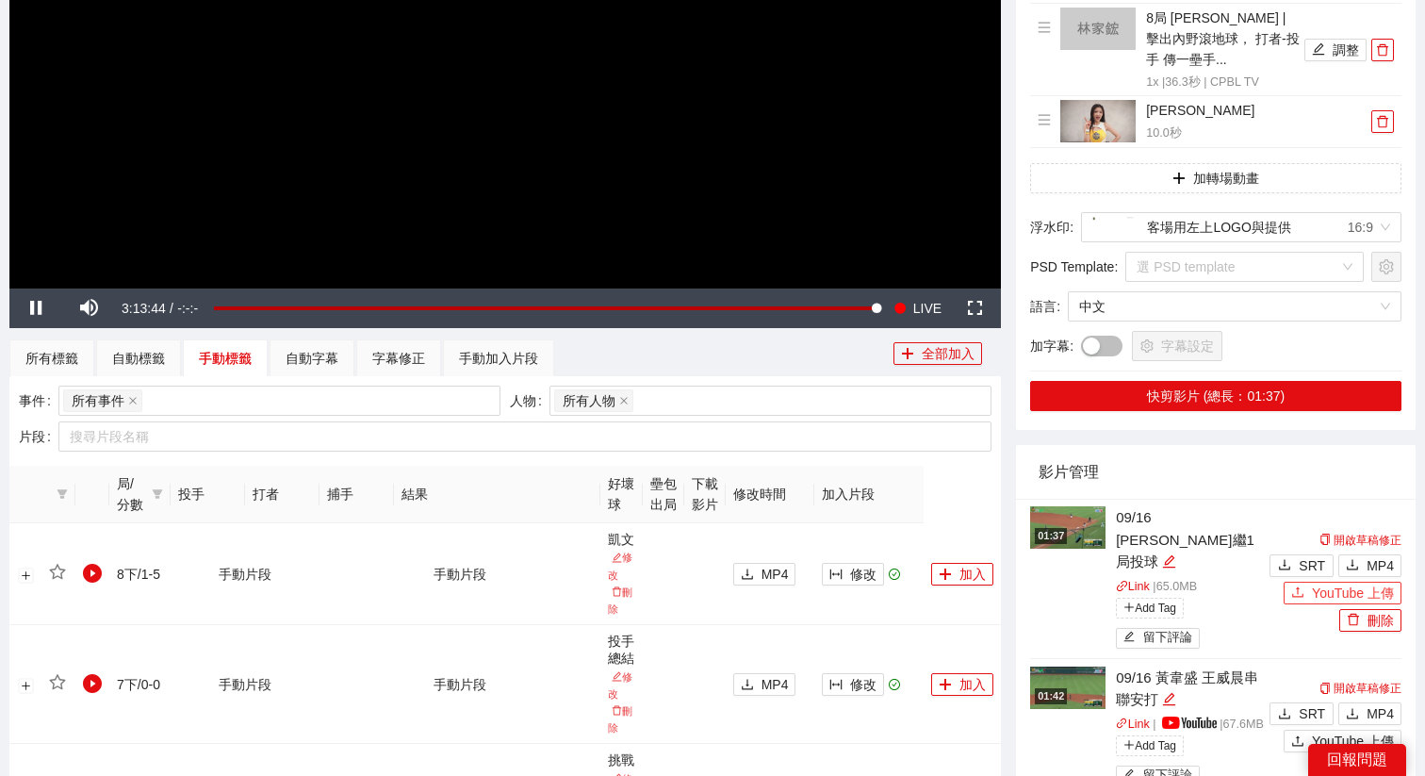
click at [1323, 585] on span "YouTube 上傳" at bounding box center [1353, 593] width 82 height 21
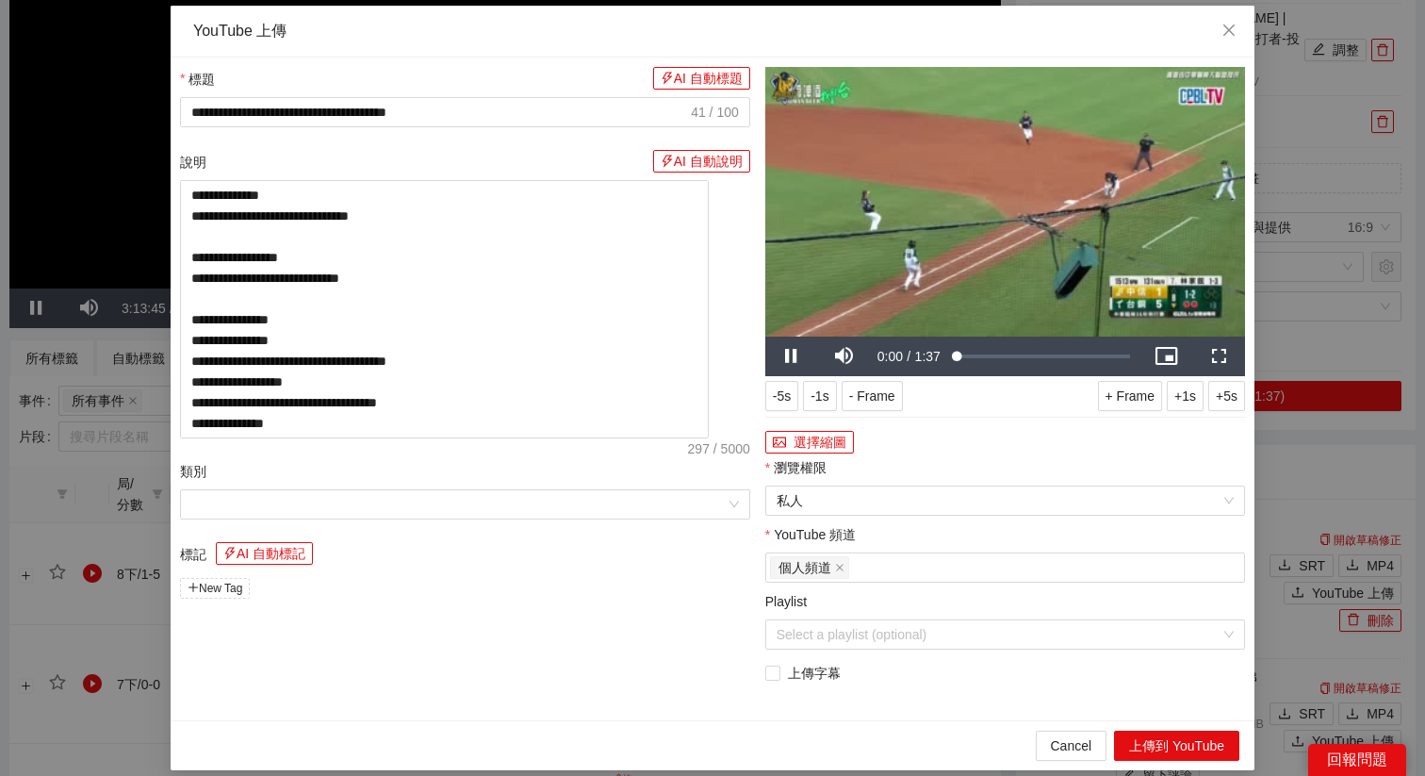
click at [1180, 728] on div "Cancel 上傳到 YouTube" at bounding box center [713, 745] width 1084 height 50
click at [1180, 743] on button "上傳到 YouTube" at bounding box center [1176, 746] width 125 height 30
drag, startPoint x: 1180, startPoint y: 743, endPoint x: 1188, endPoint y: 366, distance: 377.1
click at [1186, 375] on div "**********" at bounding box center [713, 388] width 1084 height 764
click at [1230, 30] on icon "close" at bounding box center [1229, 30] width 15 height 15
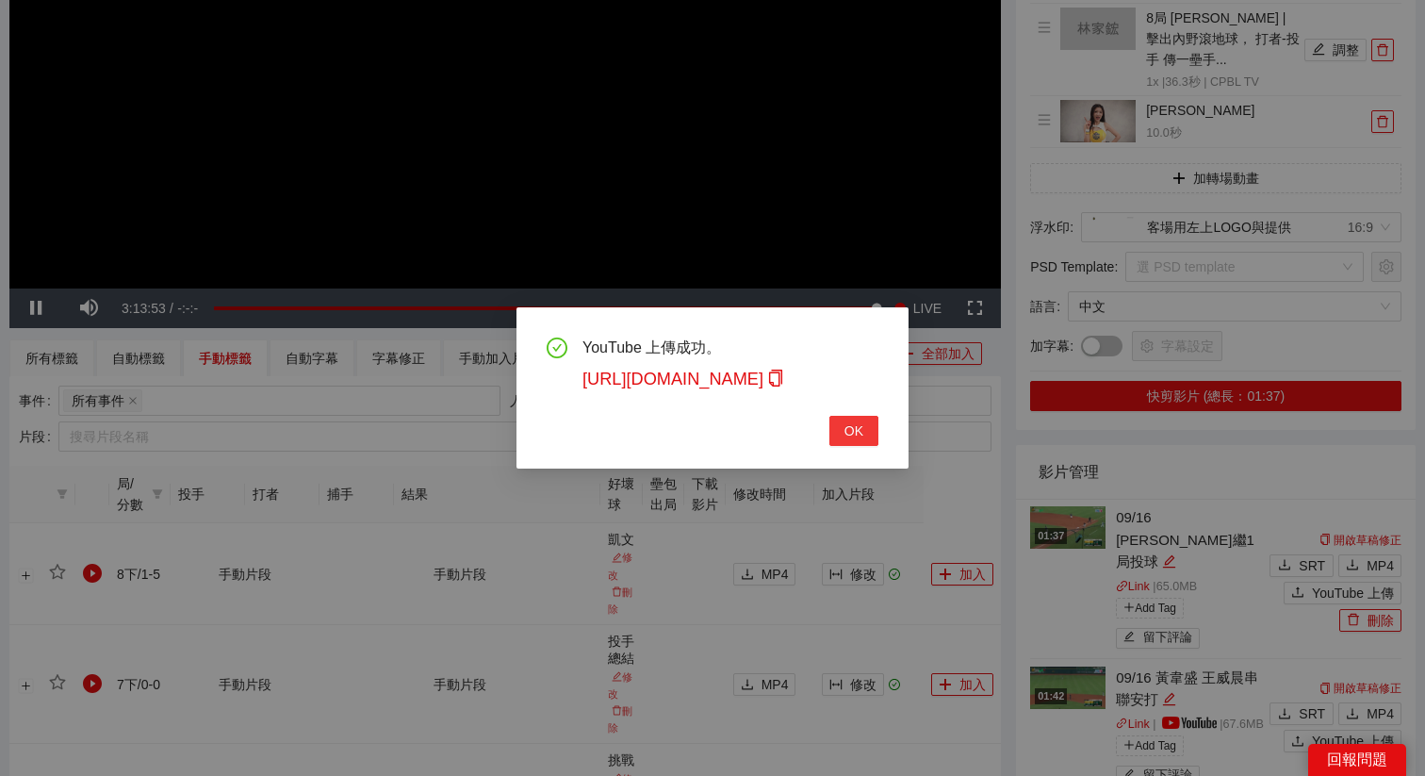
click at [860, 432] on span "OK" at bounding box center [854, 430] width 19 height 21
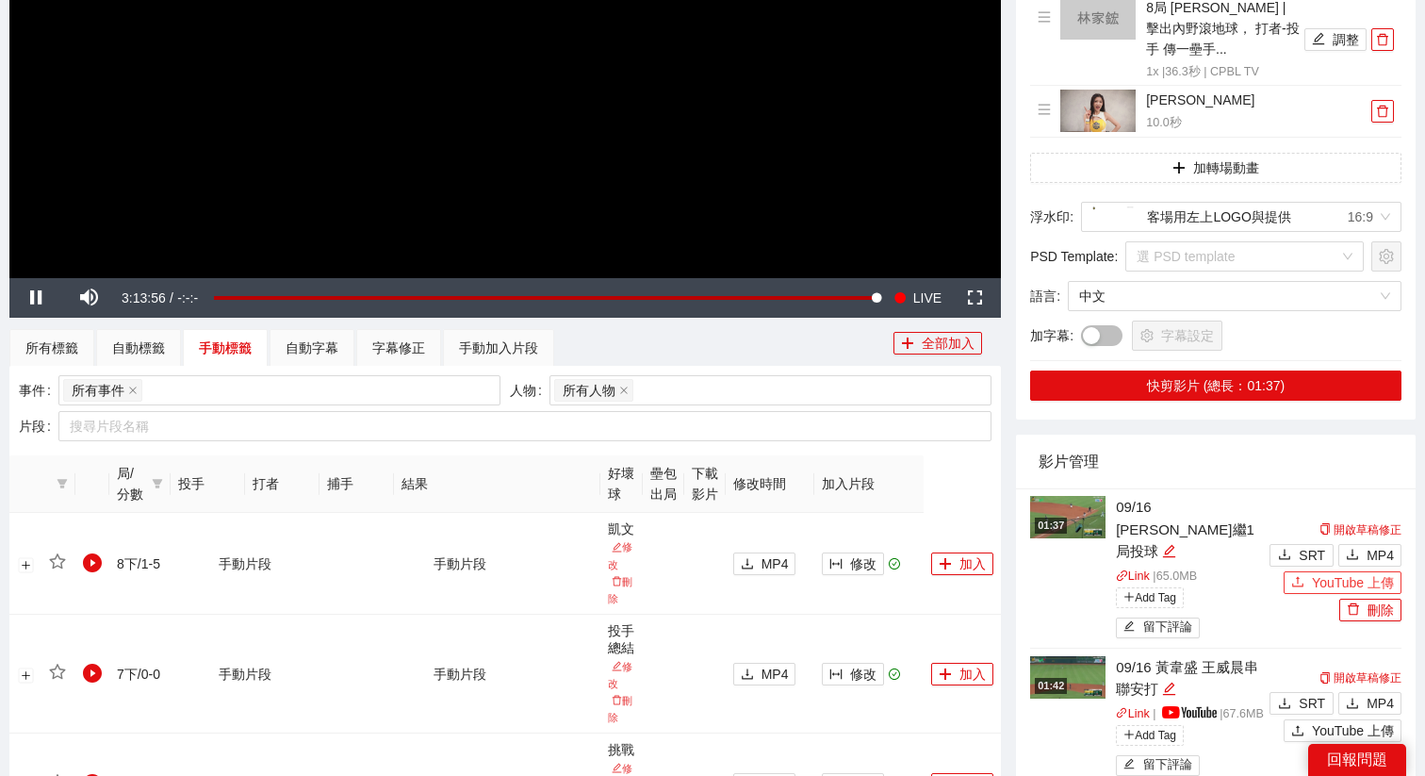
scroll to position [491, 0]
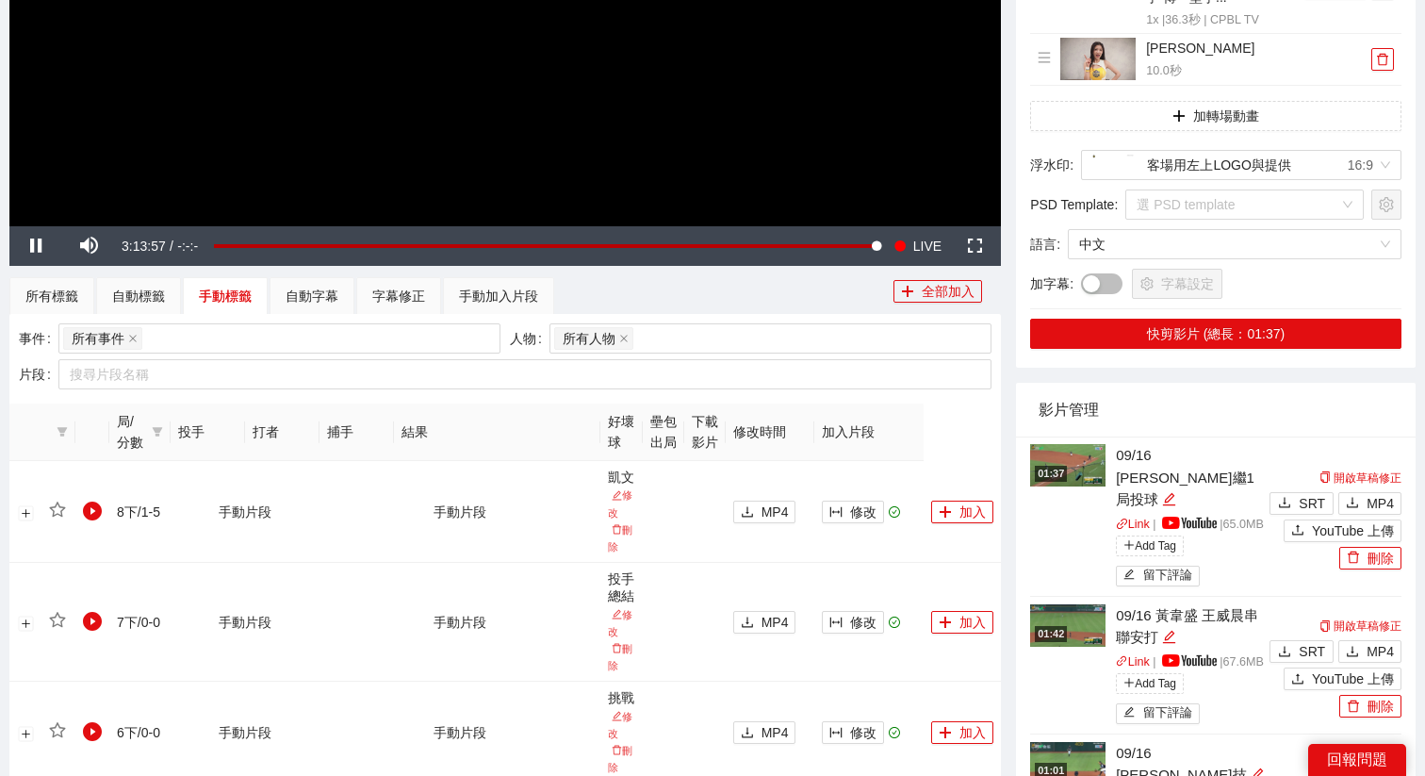
click at [1080, 462] on img at bounding box center [1067, 465] width 75 height 42
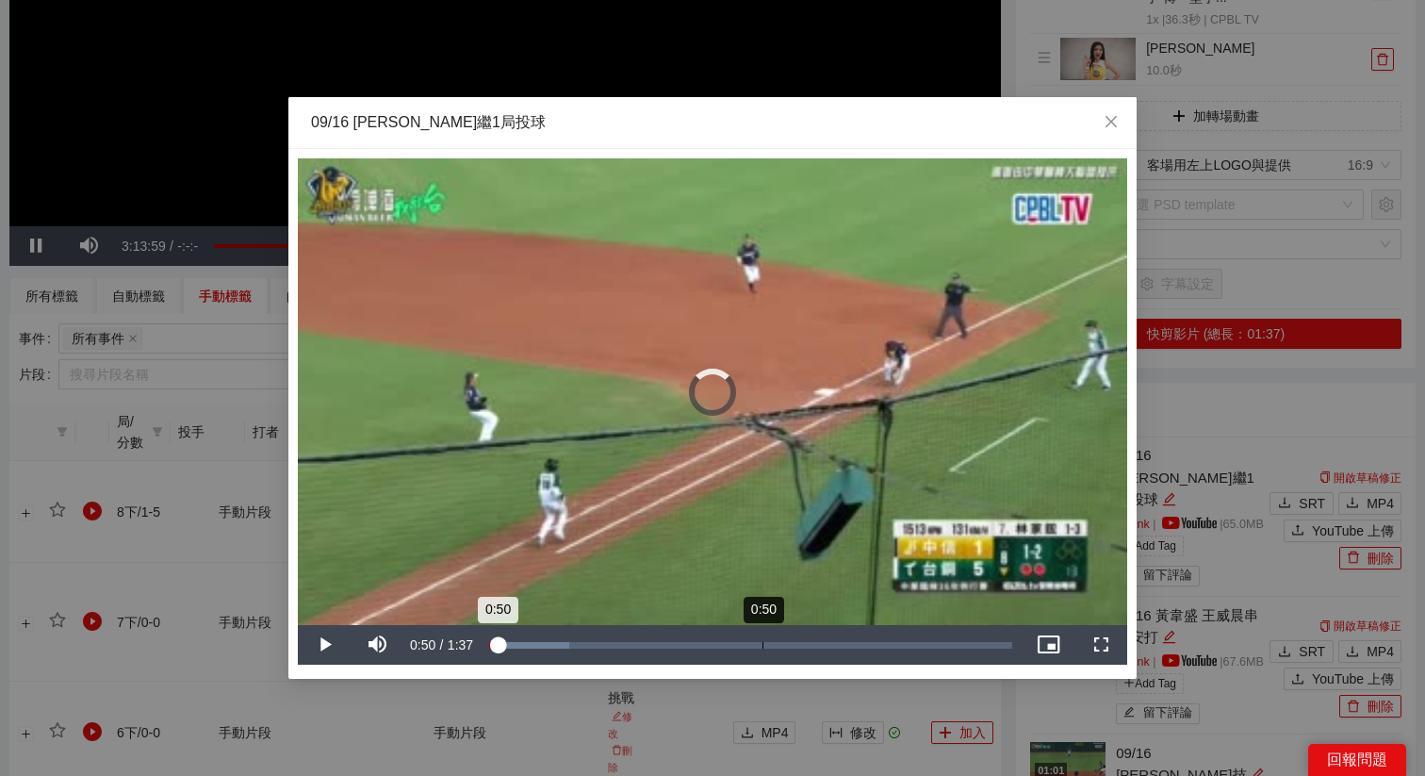
click at [763, 648] on div "0:50" at bounding box center [763, 645] width 1 height 7
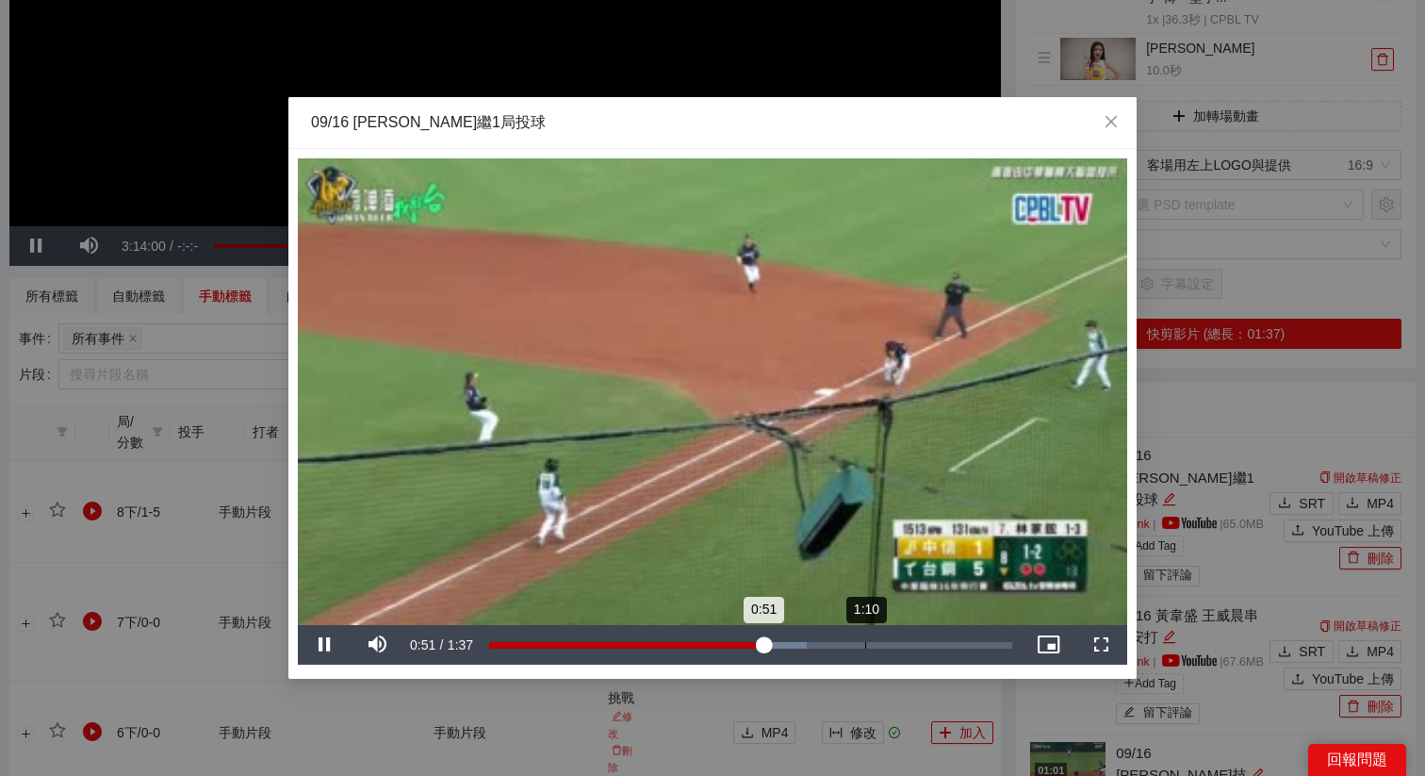
click at [878, 648] on div "Loaded : 60.67% 1:10 0:51" at bounding box center [750, 645] width 523 height 7
click at [960, 645] on div "Loaded : 88.14% 1:27 1:12" at bounding box center [750, 645] width 523 height 7
click at [961, 645] on div "1:27" at bounding box center [725, 645] width 472 height 7
click at [883, 642] on div "1:29" at bounding box center [729, 645] width 480 height 7
click at [862, 644] on div "1:13" at bounding box center [687, 645] width 396 height 7
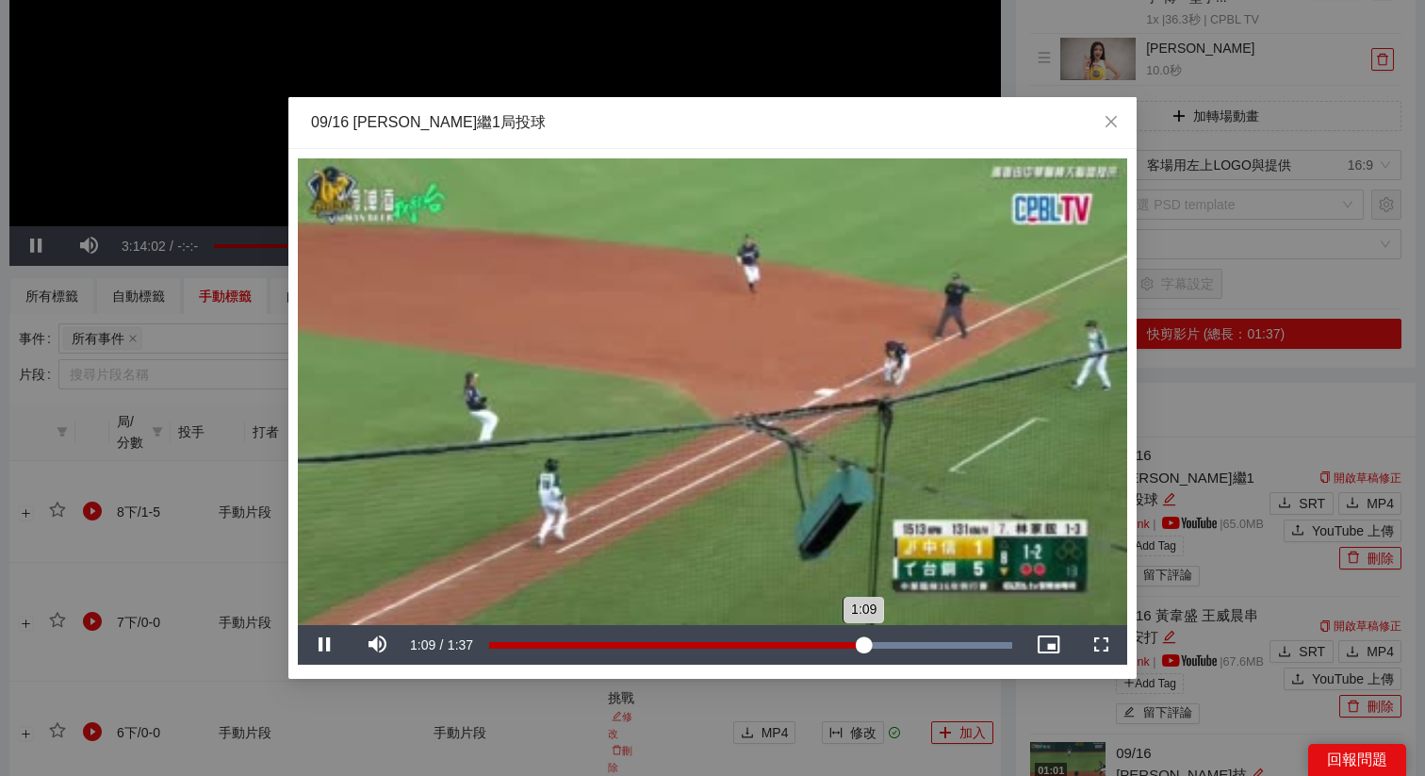
click at [842, 640] on div "Loaded : 100.00% 1:09 1:09" at bounding box center [751, 645] width 542 height 40
click at [895, 640] on div "Loaded : 100.00% 1:10 1:05" at bounding box center [751, 645] width 542 height 40
click at [828, 637] on div "Loaded : 100.00% 1:10 1:15" at bounding box center [751, 645] width 542 height 40
click at [830, 642] on div "1:03" at bounding box center [659, 645] width 341 height 7
click at [836, 642] on div "1:04" at bounding box center [663, 645] width 348 height 7
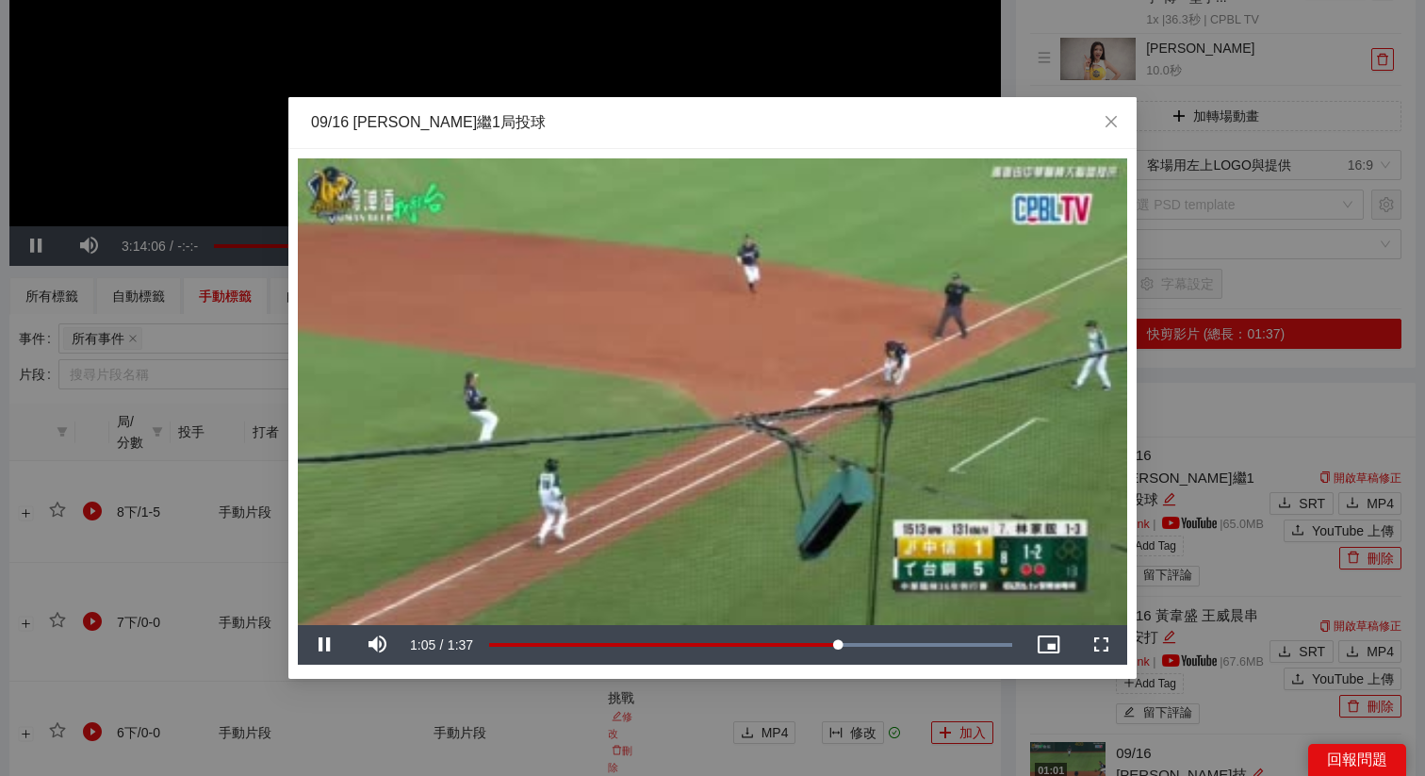
click at [824, 560] on video "Video Player" at bounding box center [712, 391] width 829 height 467
click at [838, 647] on div "1:05" at bounding box center [664, 645] width 350 height 7
drag, startPoint x: 838, startPoint y: 647, endPoint x: 883, endPoint y: 648, distance: 45.3
click at [885, 648] on div "Loaded : 100.00% 1:13 1:08" at bounding box center [750, 645] width 523 height 7
click at [885, 645] on div "1:15" at bounding box center [687, 645] width 396 height 7
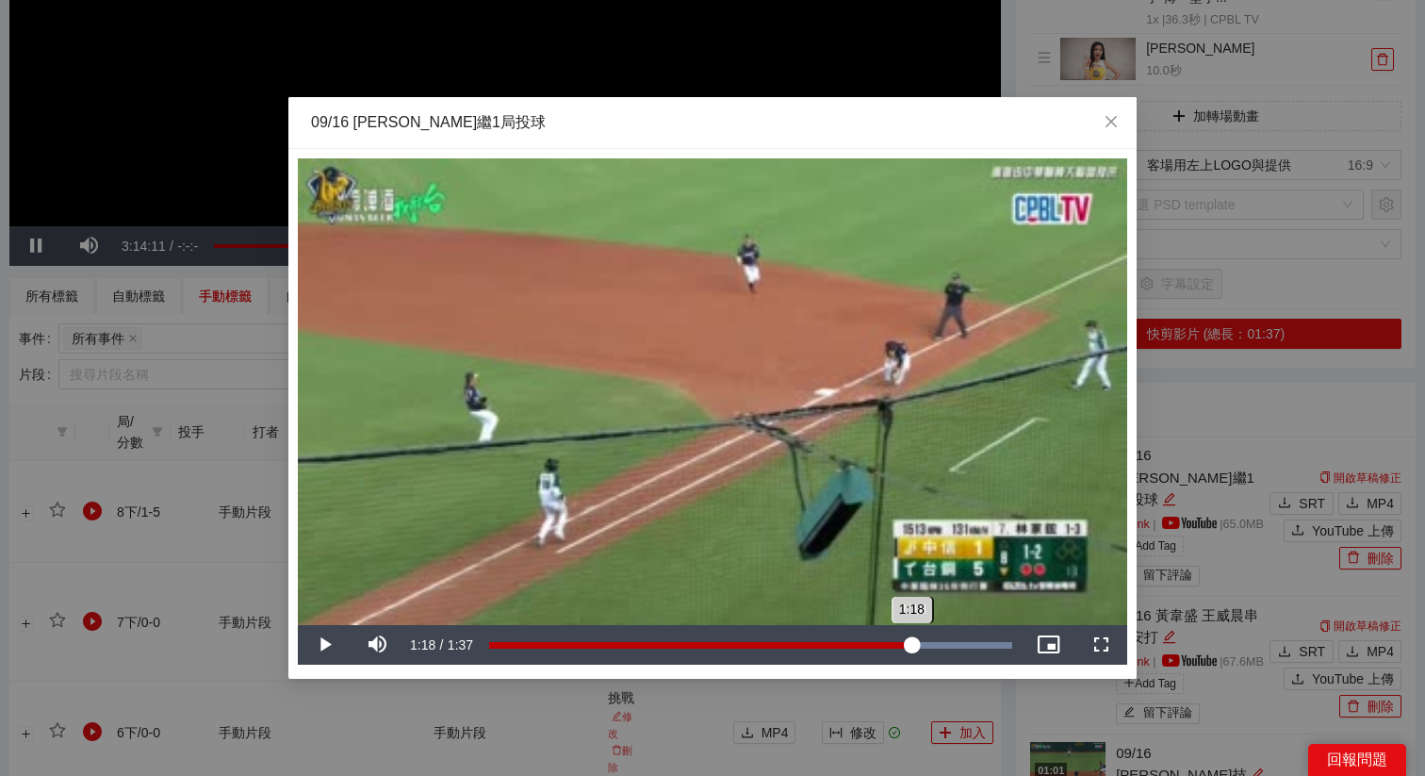
click at [911, 645] on div "Loaded : 100.00% 1:18 1:18" at bounding box center [750, 645] width 523 height 7
click at [912, 644] on div "1:18" at bounding box center [700, 645] width 423 height 7
click at [935, 642] on div "Loaded : 100.00% 1:21 1:19" at bounding box center [750, 645] width 523 height 7
click at [936, 642] on div "1:23" at bounding box center [935, 645] width 1 height 7
click at [958, 642] on div "1:27" at bounding box center [723, 645] width 469 height 7
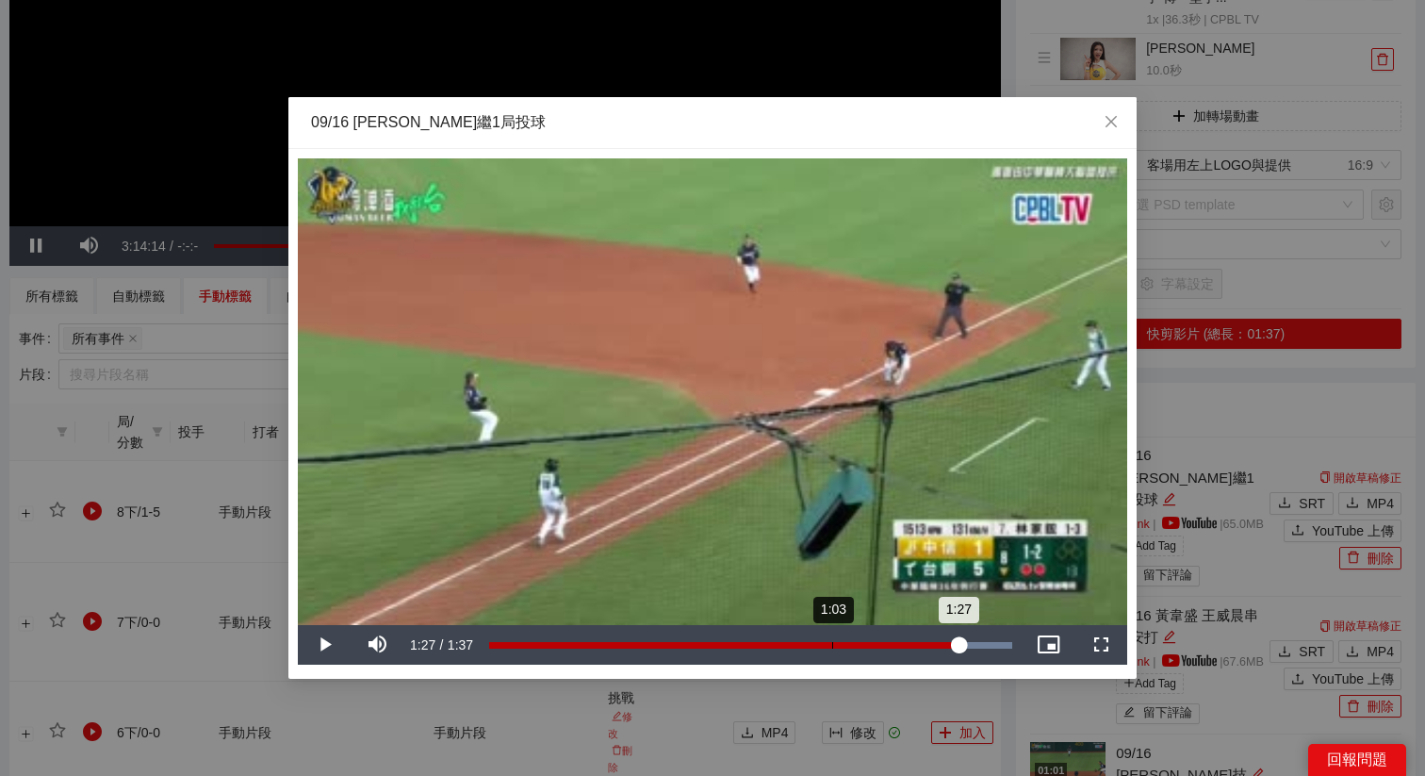
click at [830, 642] on div "1:27" at bounding box center [723, 645] width 469 height 7
click at [803, 644] on div "0:58" at bounding box center [803, 645] width 1 height 7
drag, startPoint x: 802, startPoint y: 644, endPoint x: 857, endPoint y: 646, distance: 54.7
click at [802, 646] on div "0:58" at bounding box center [645, 645] width 313 height 7
click at [857, 646] on div "1:08" at bounding box center [673, 645] width 369 height 7
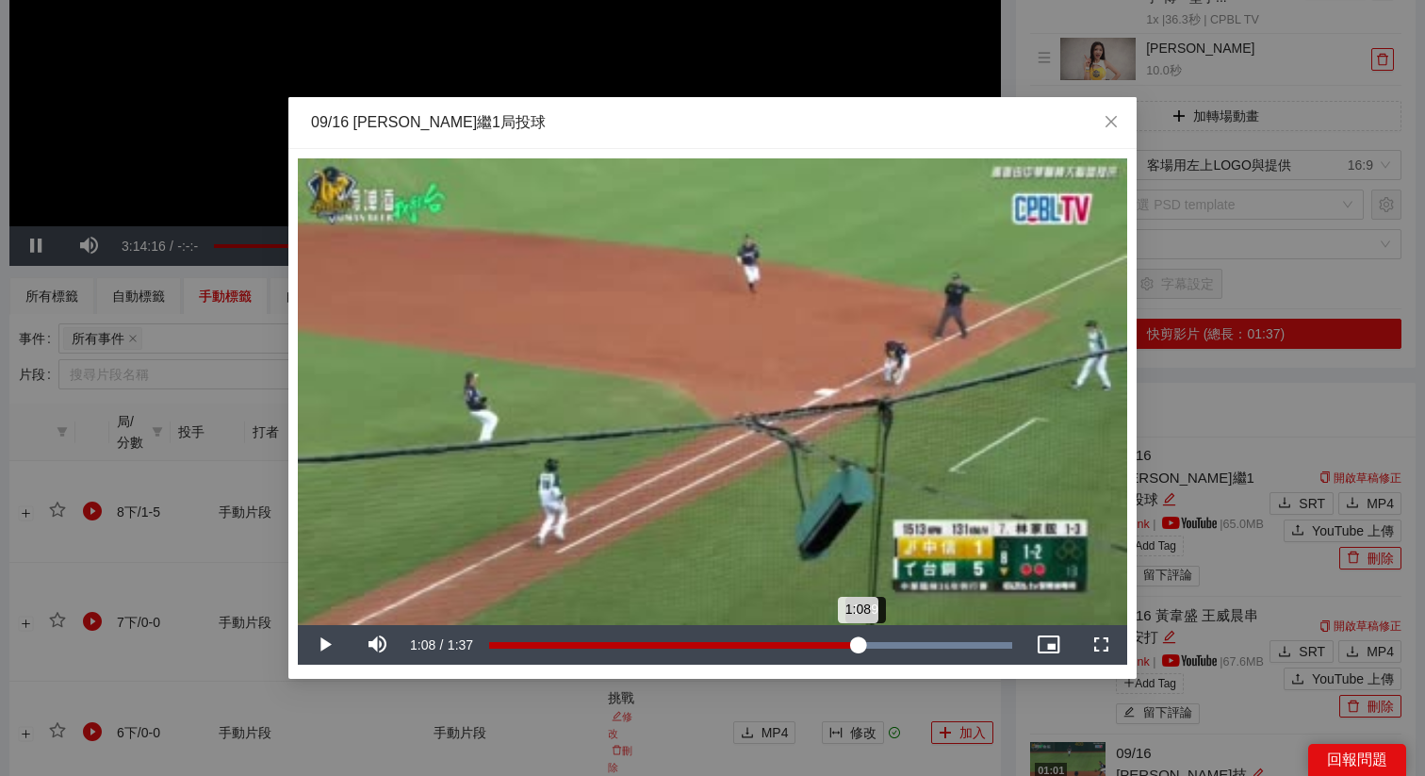
click at [871, 646] on div "Loaded : 100.00% 1:09 1:08" at bounding box center [750, 645] width 523 height 7
click at [889, 646] on div "Loaded : 100.00% 1:14 1:14" at bounding box center [750, 645] width 523 height 7
click at [861, 648] on div "Loaded : 100.00% 1:09 1:09" at bounding box center [750, 645] width 523 height 7
click at [840, 644] on div "1:05" at bounding box center [664, 645] width 351 height 7
click at [762, 126] on div "09/16 鄭凱文中繼1局投球" at bounding box center [712, 122] width 803 height 21
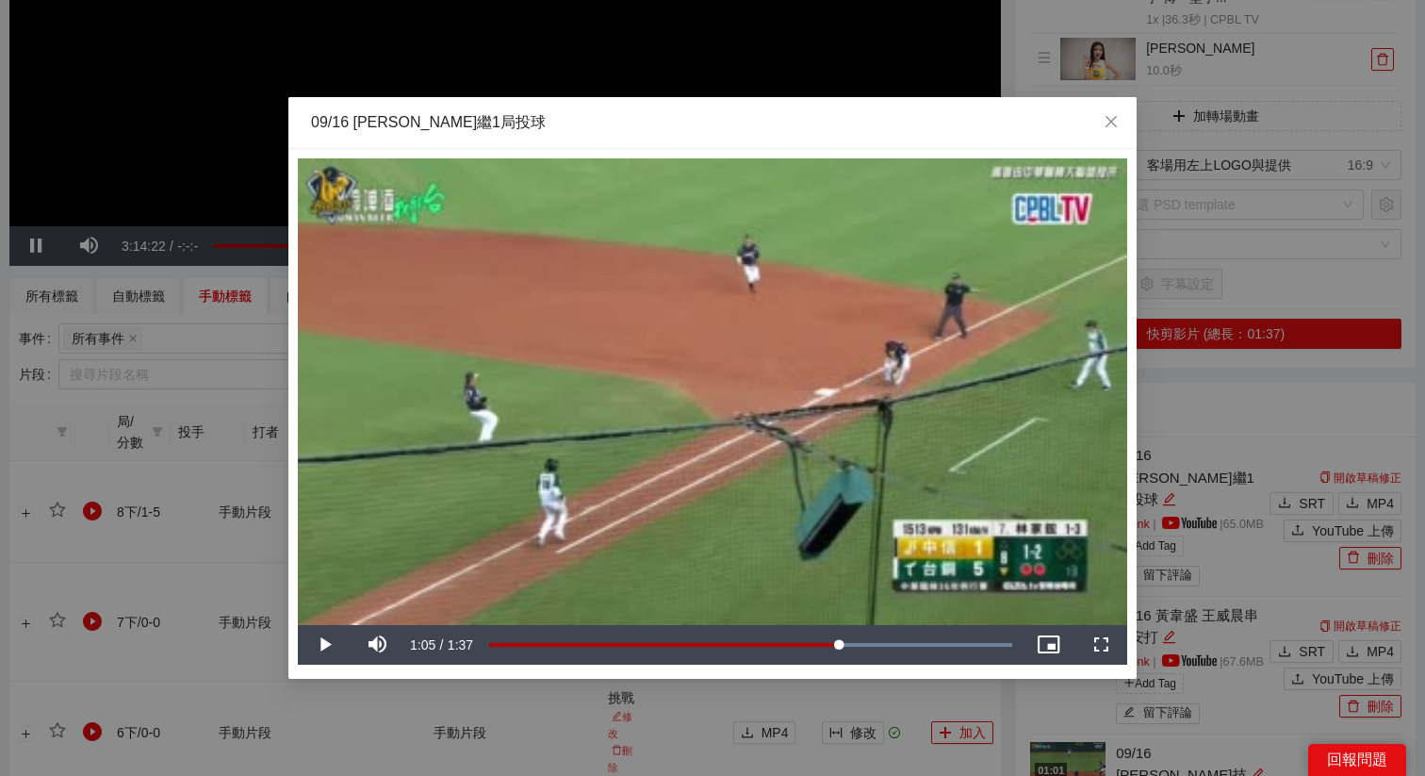
click at [972, 697] on div "**********" at bounding box center [712, 388] width 1425 height 776
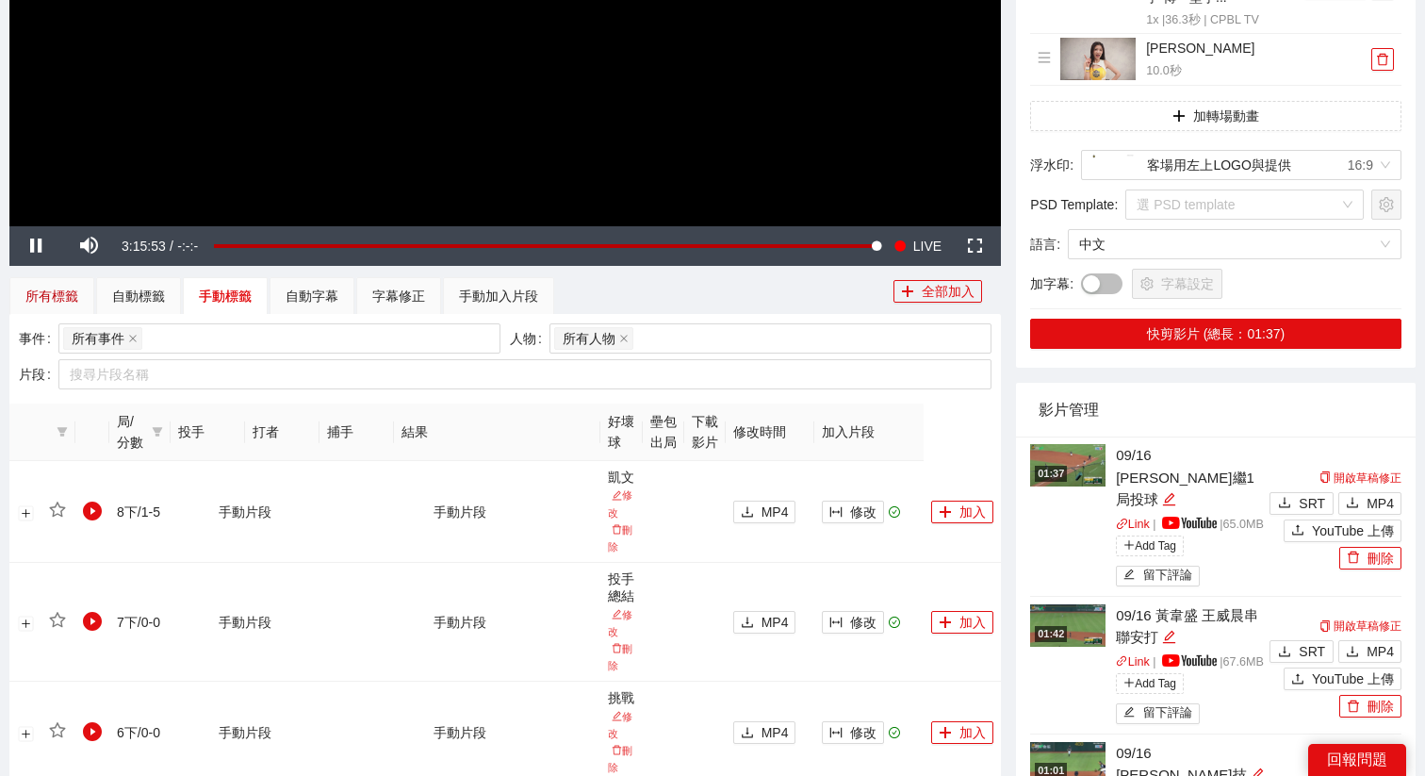
click at [58, 303] on div "所有標籤" at bounding box center [51, 296] width 53 height 21
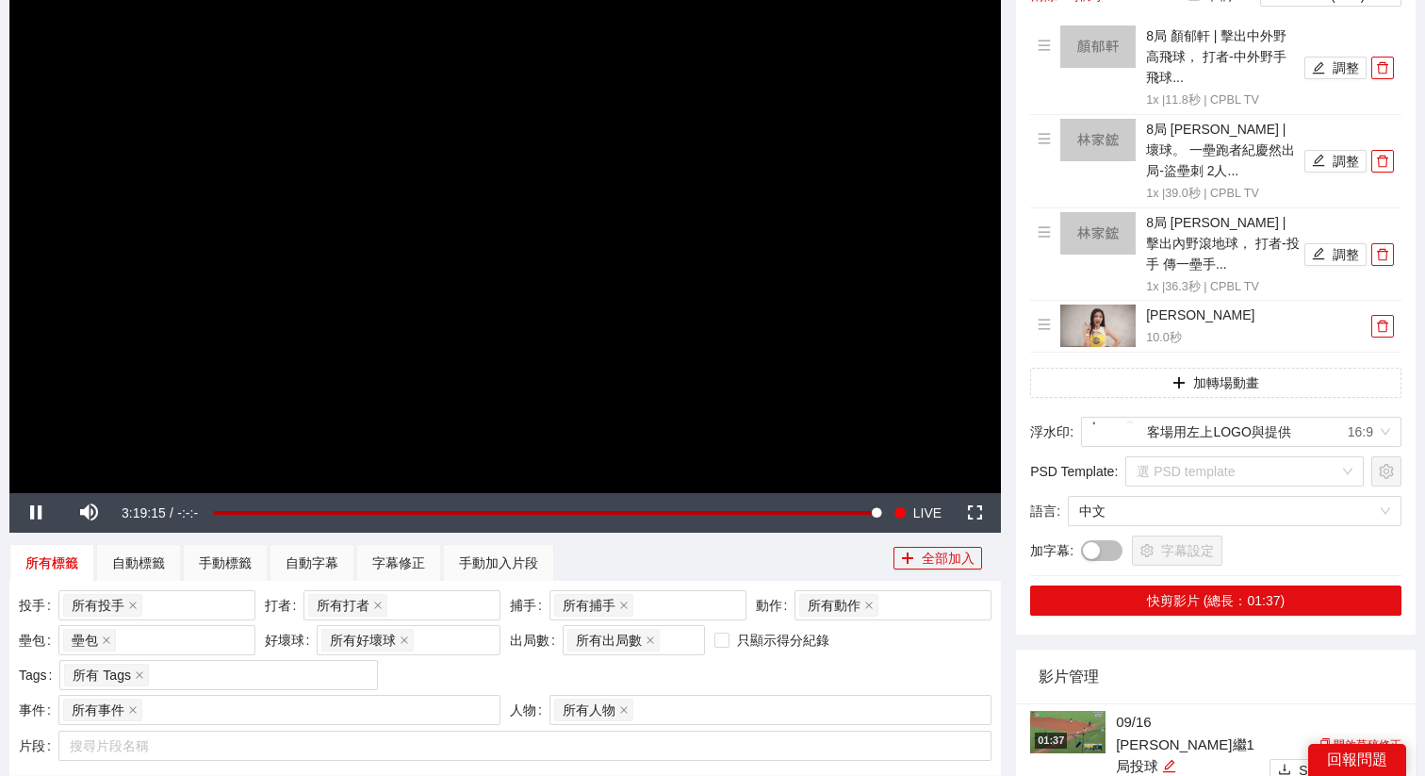
scroll to position [0, 0]
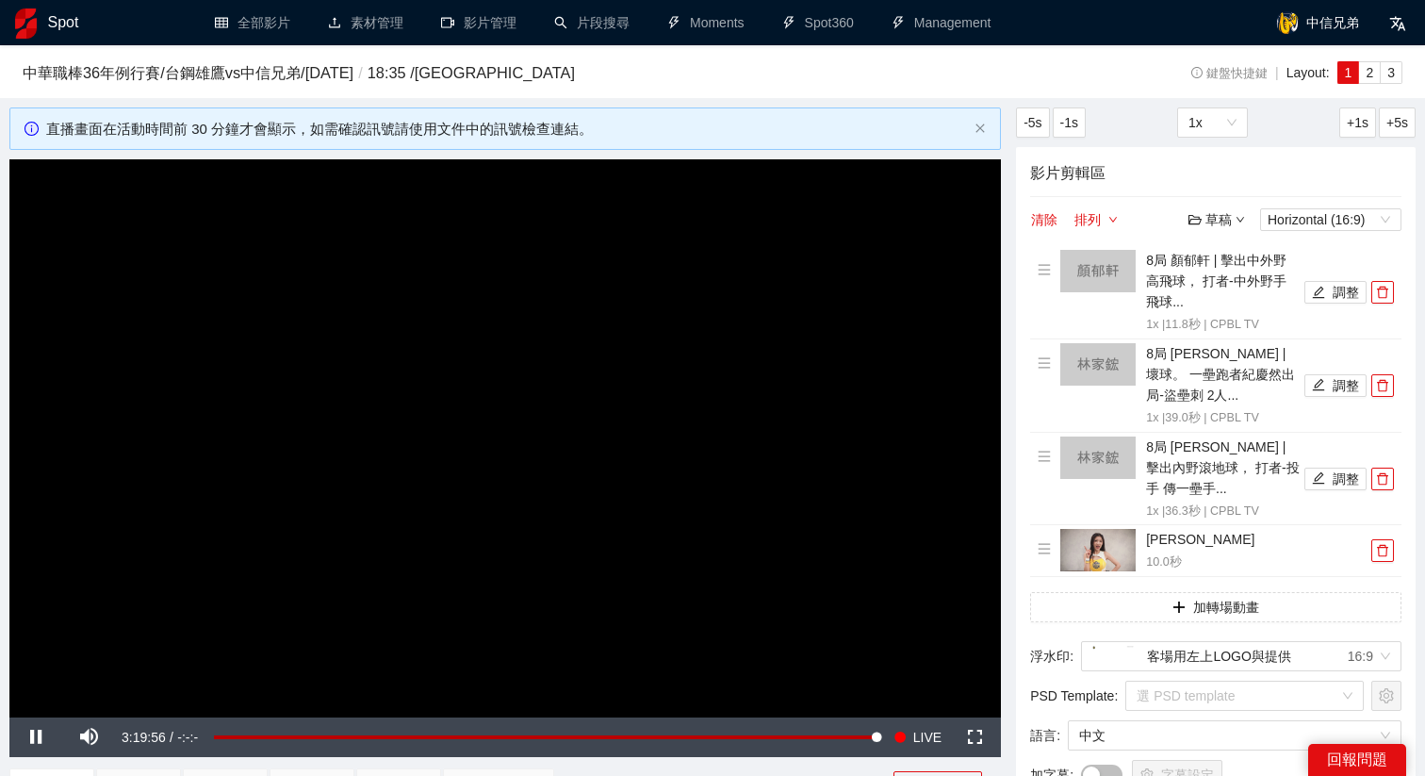
click at [320, 315] on video "Video Player" at bounding box center [505, 438] width 992 height 558
click at [1031, 220] on button "清除" at bounding box center [1044, 219] width 28 height 23
